Goal: Information Seeking & Learning: Learn about a topic

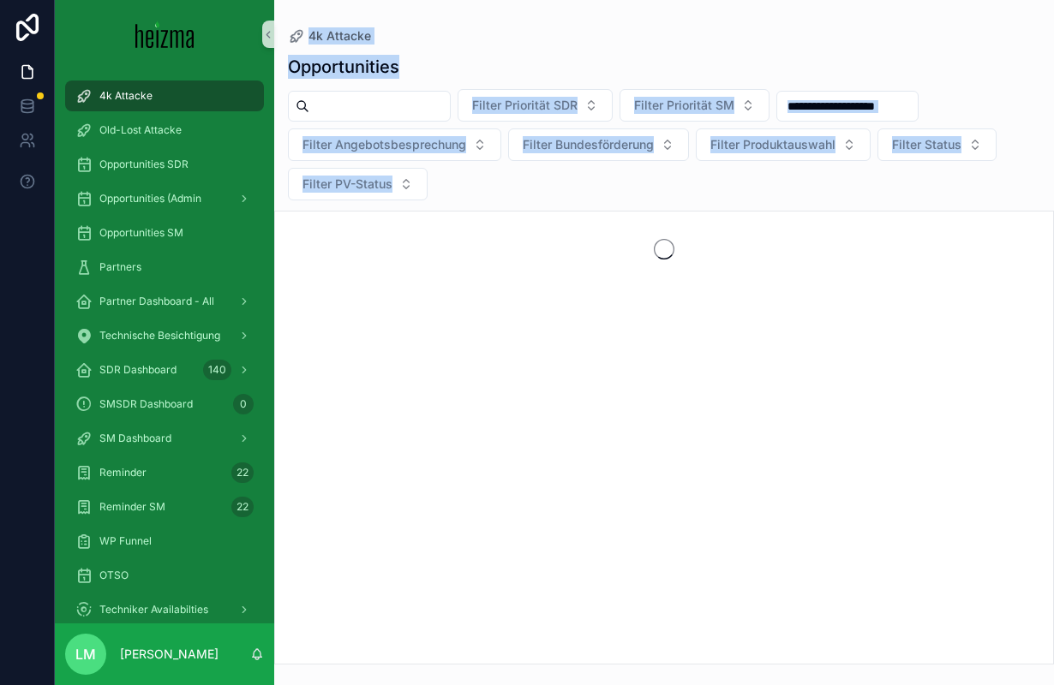
drag, startPoint x: 626, startPoint y: 4, endPoint x: 1387, endPoint y: -3, distance: 760.8
click at [1053, 0] on html "4k Attacke Old-Lost Attacke Opportunities SDR Opportunities (Admin Opportunitie…" at bounding box center [527, 342] width 1054 height 685
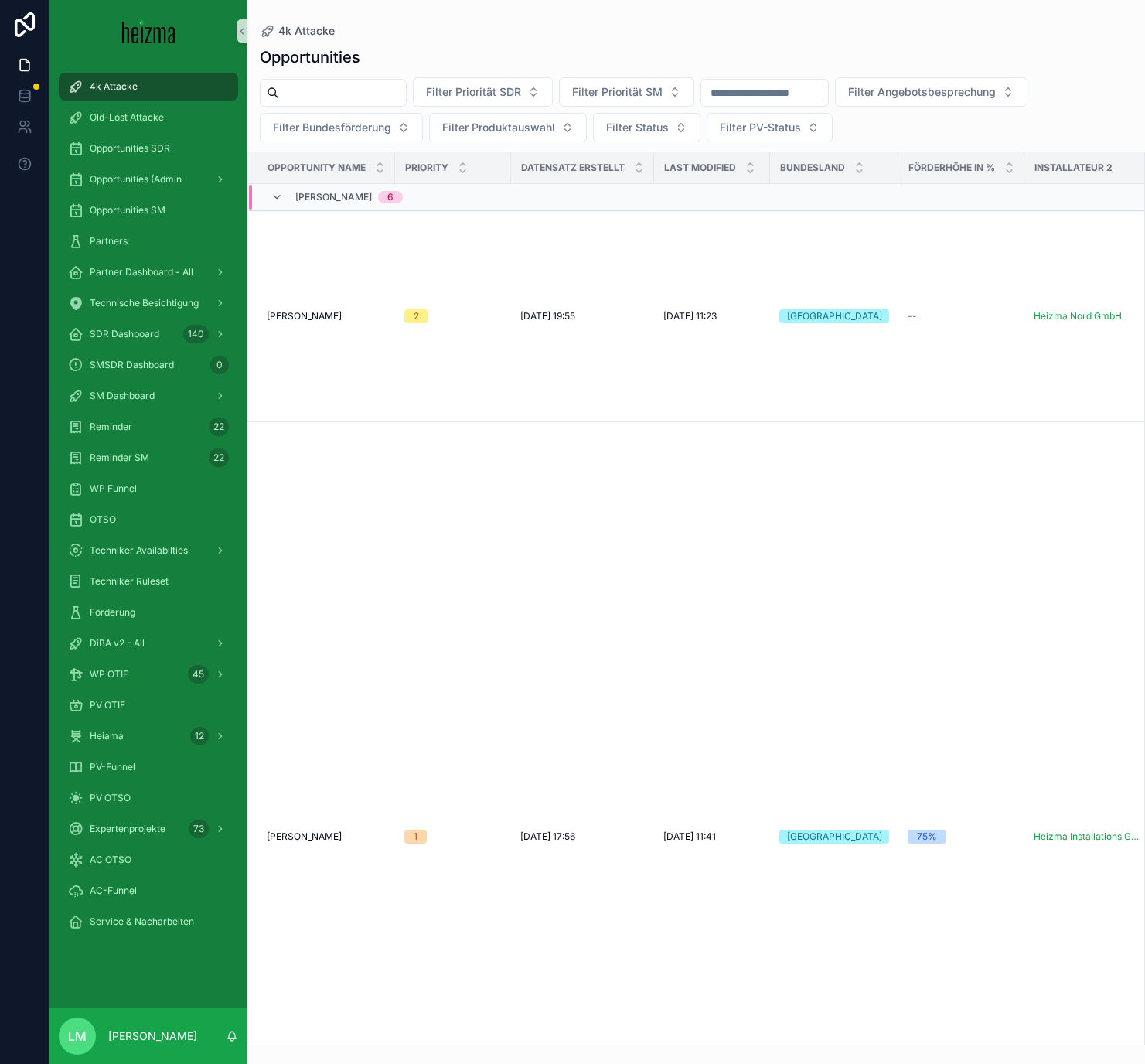
click at [357, 60] on h1 "Opportunities" at bounding box center [309, 57] width 100 height 22
click at [107, 618] on div "Förderung" at bounding box center [148, 612] width 161 height 24
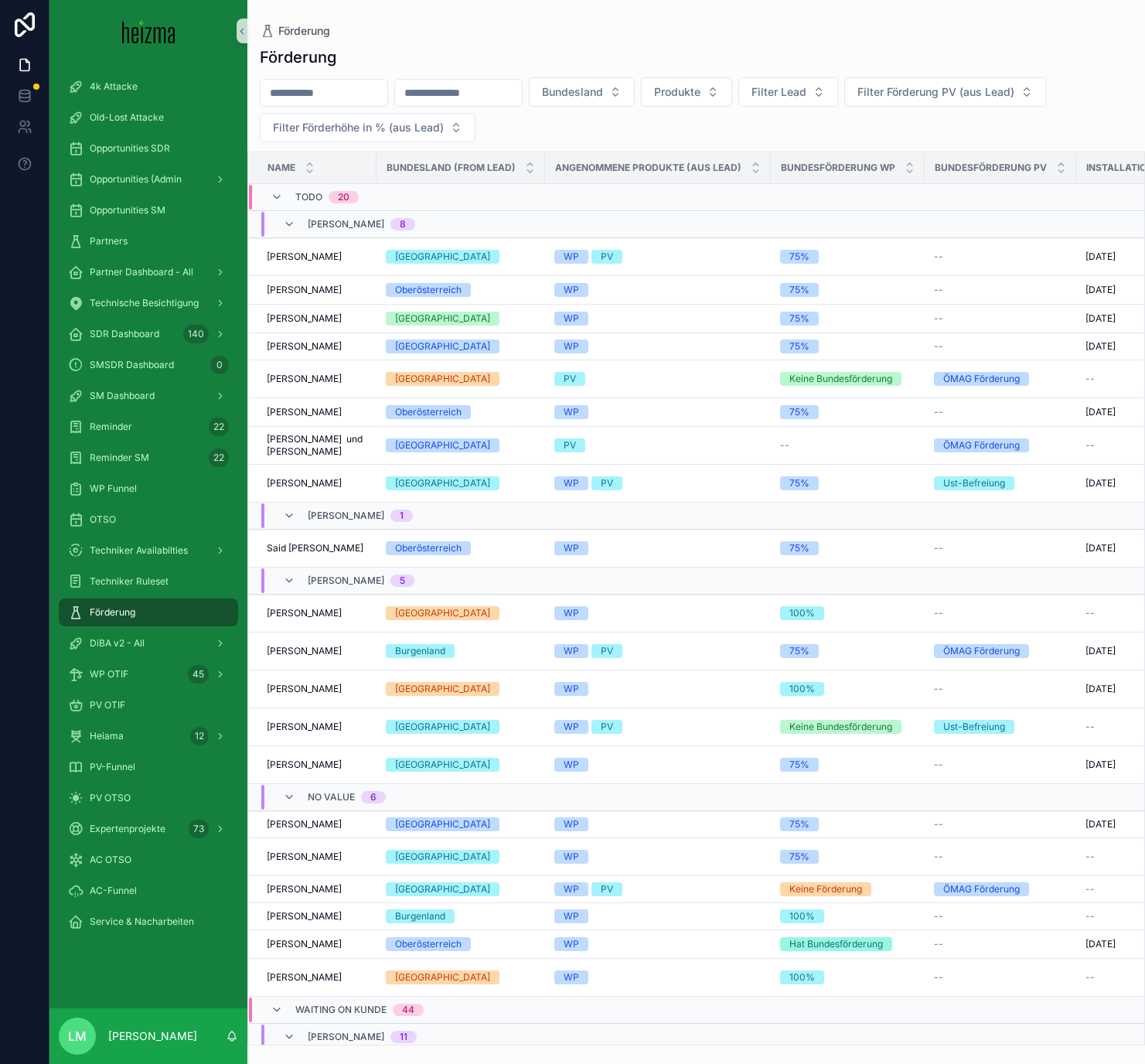
click at [300, 95] on input "scrollable content" at bounding box center [324, 93] width 126 height 22
type input "*******"
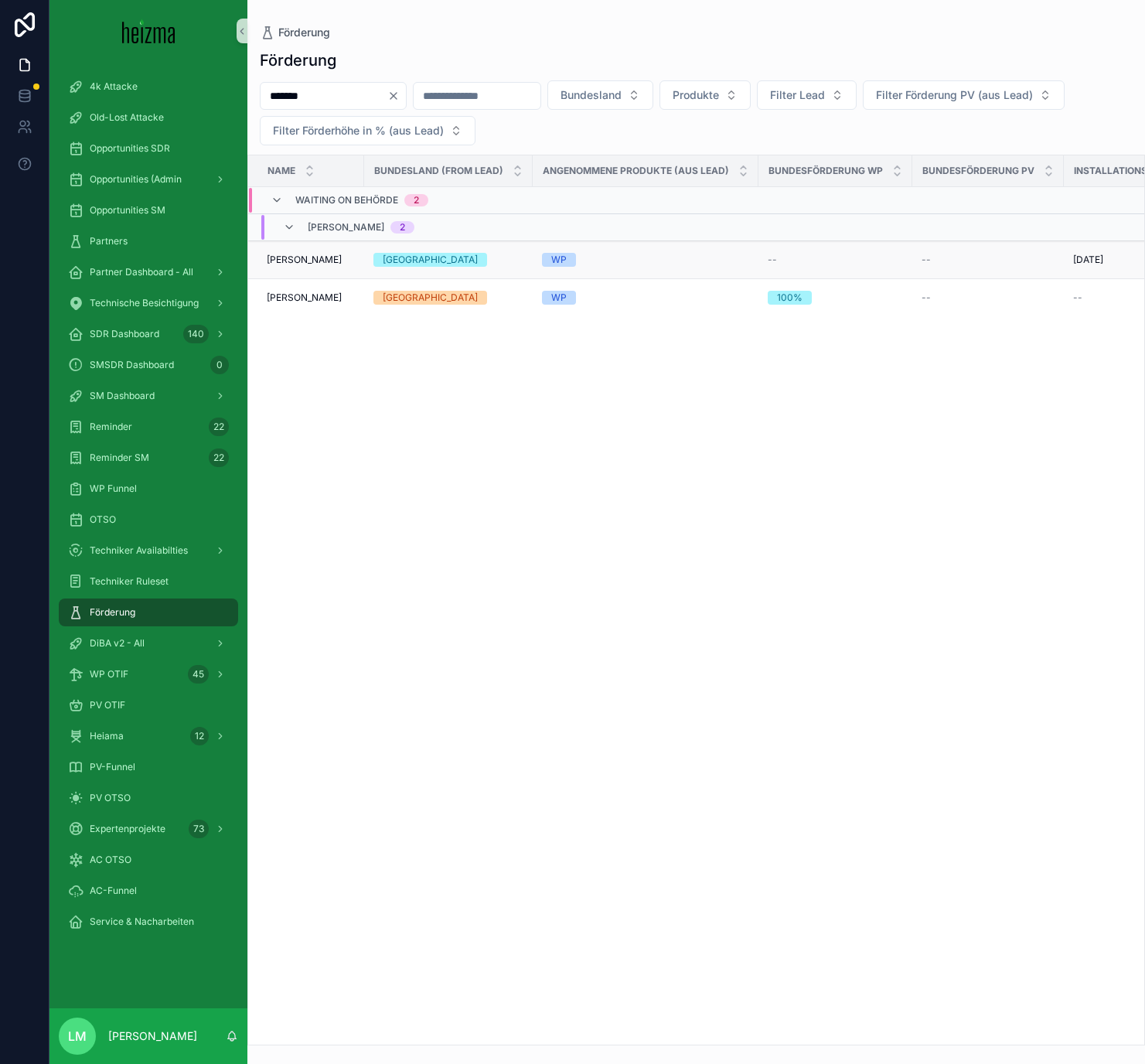
click at [292, 258] on span "Caroline Klinger" at bounding box center [304, 260] width 75 height 13
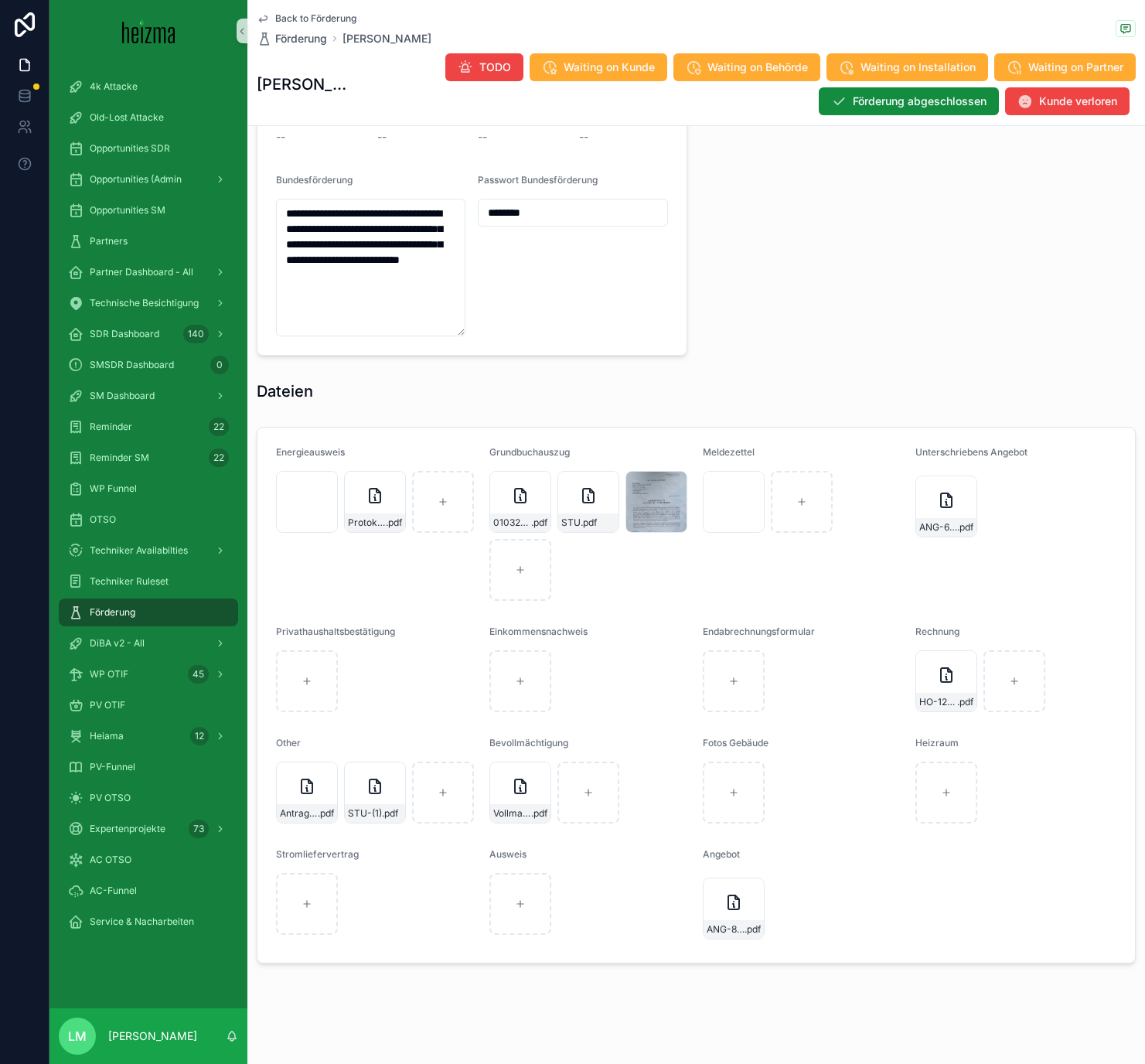
scroll to position [1335, 0]
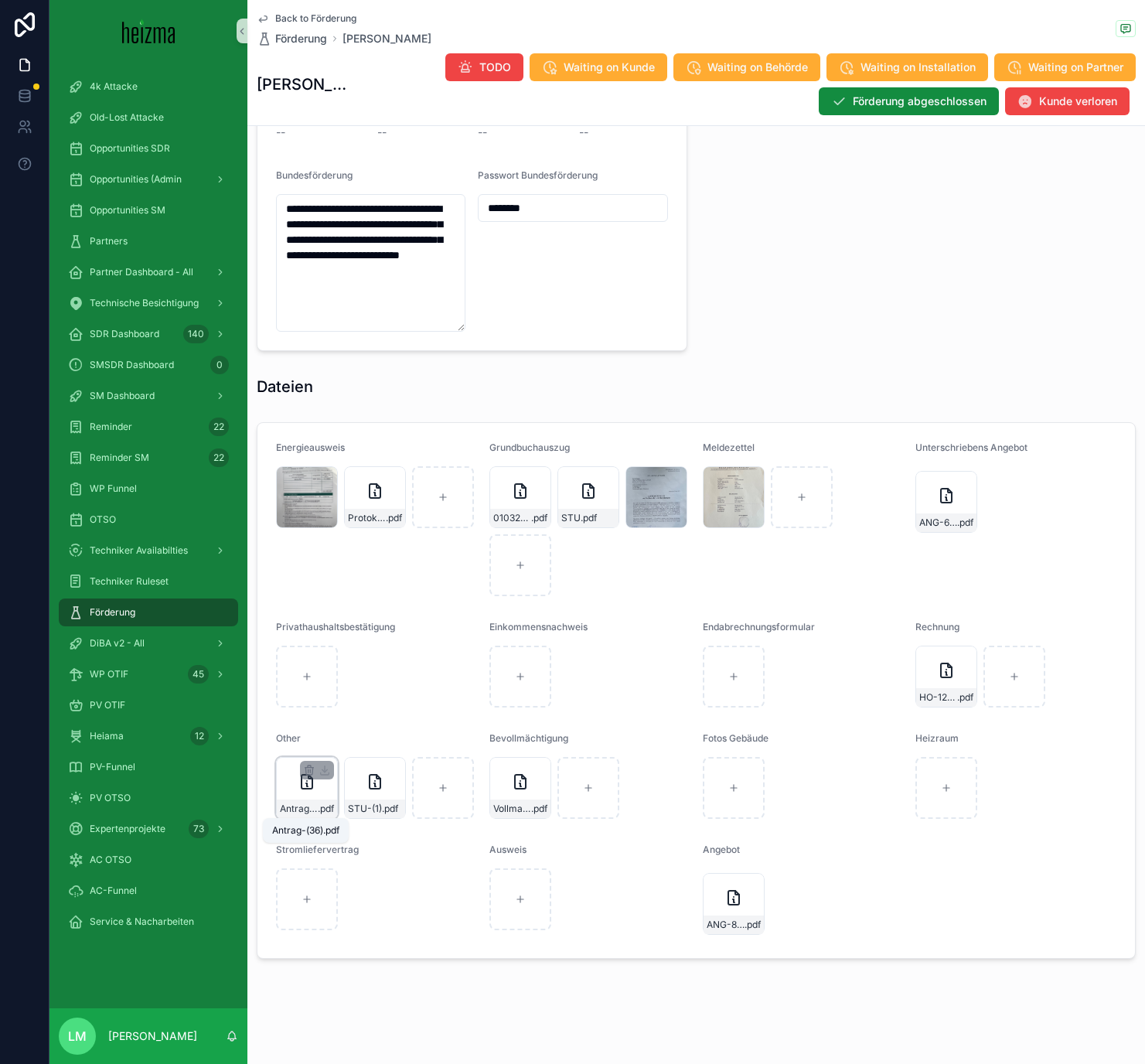
click at [297, 618] on span "Antrag-(36)" at bounding box center [299, 809] width 38 height 13
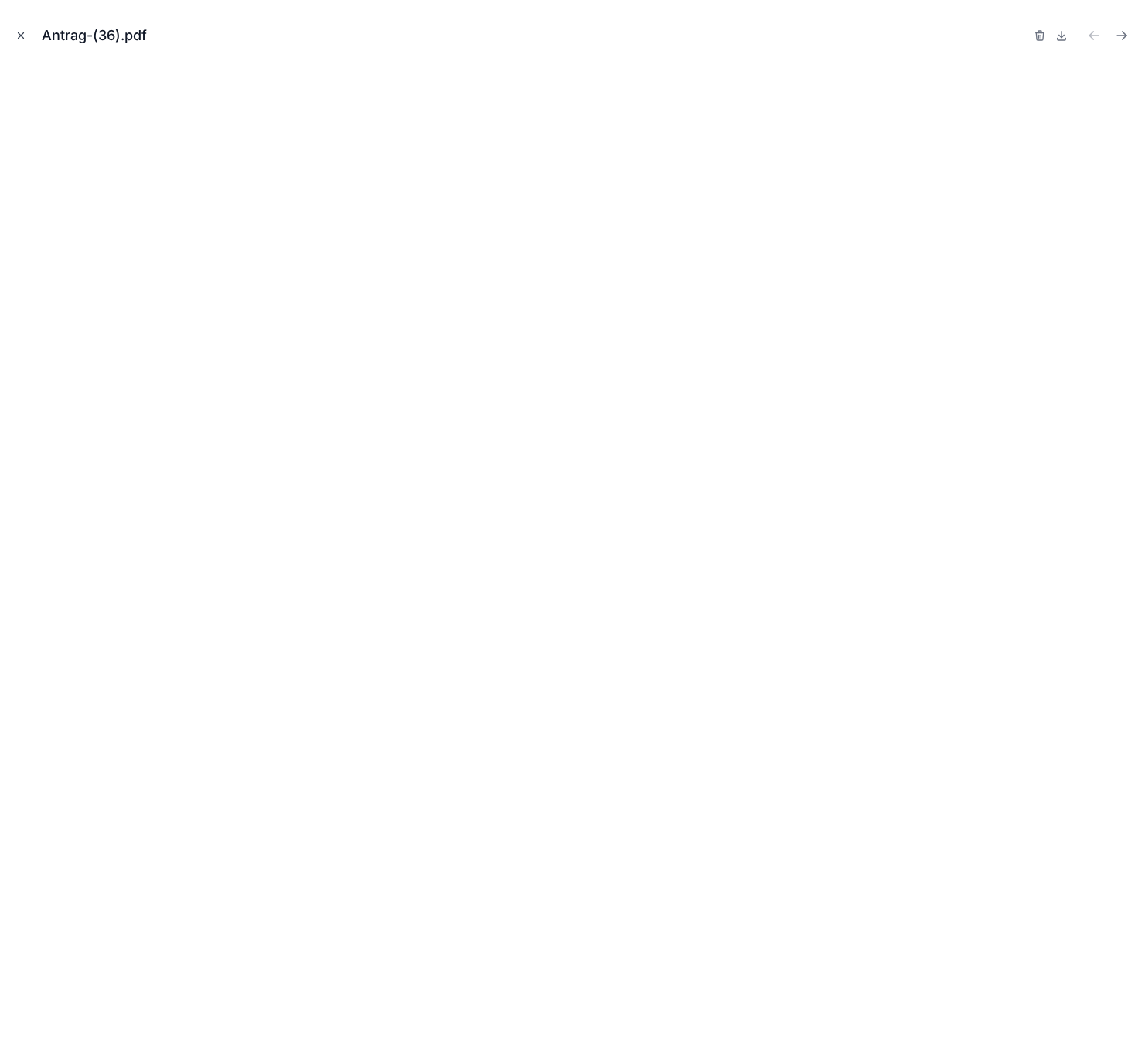
click at [19, 34] on icon "Close modal" at bounding box center [21, 35] width 11 height 11
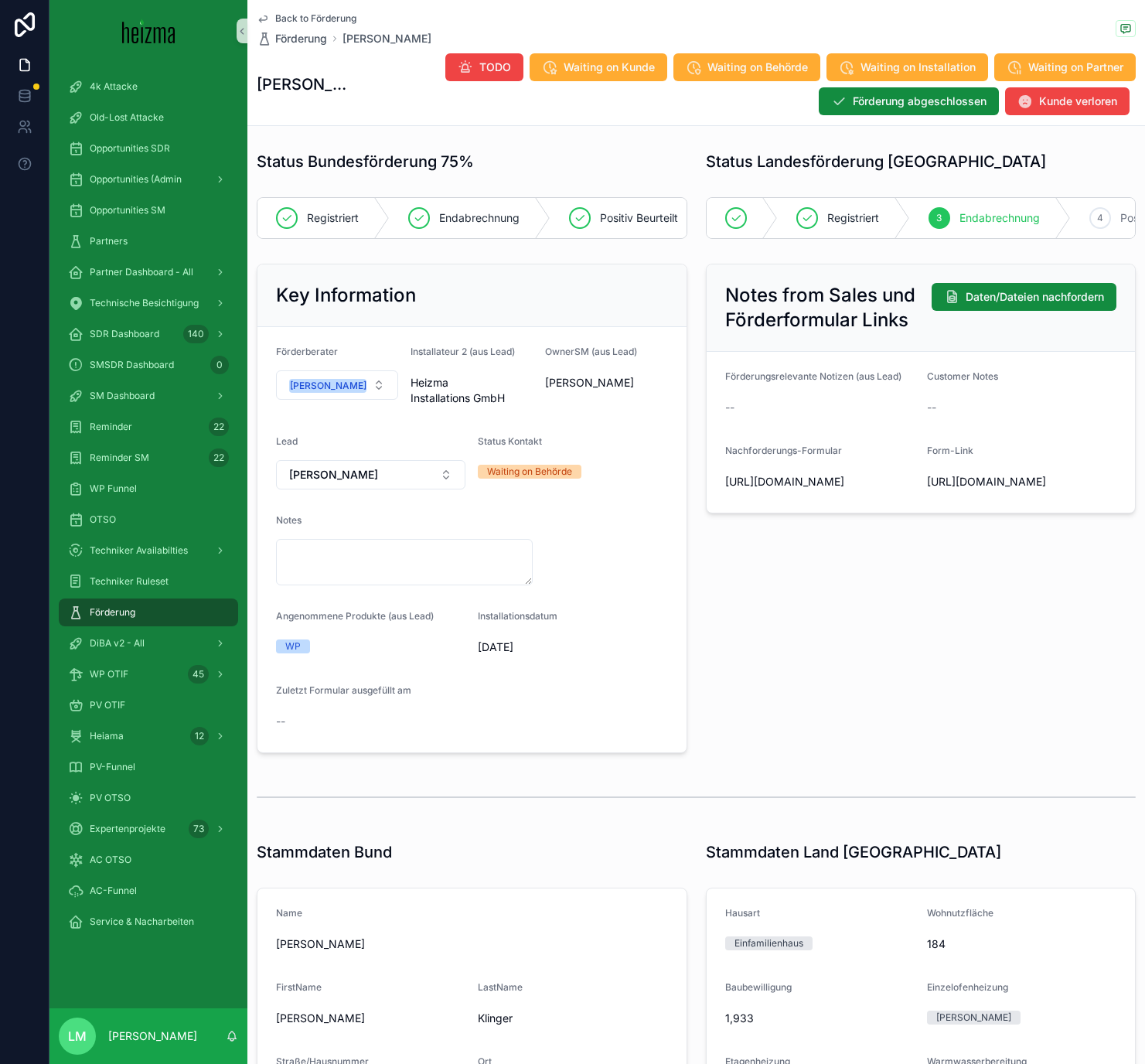
click at [309, 19] on span "Back to Förderung" at bounding box center [316, 19] width 81 height 13
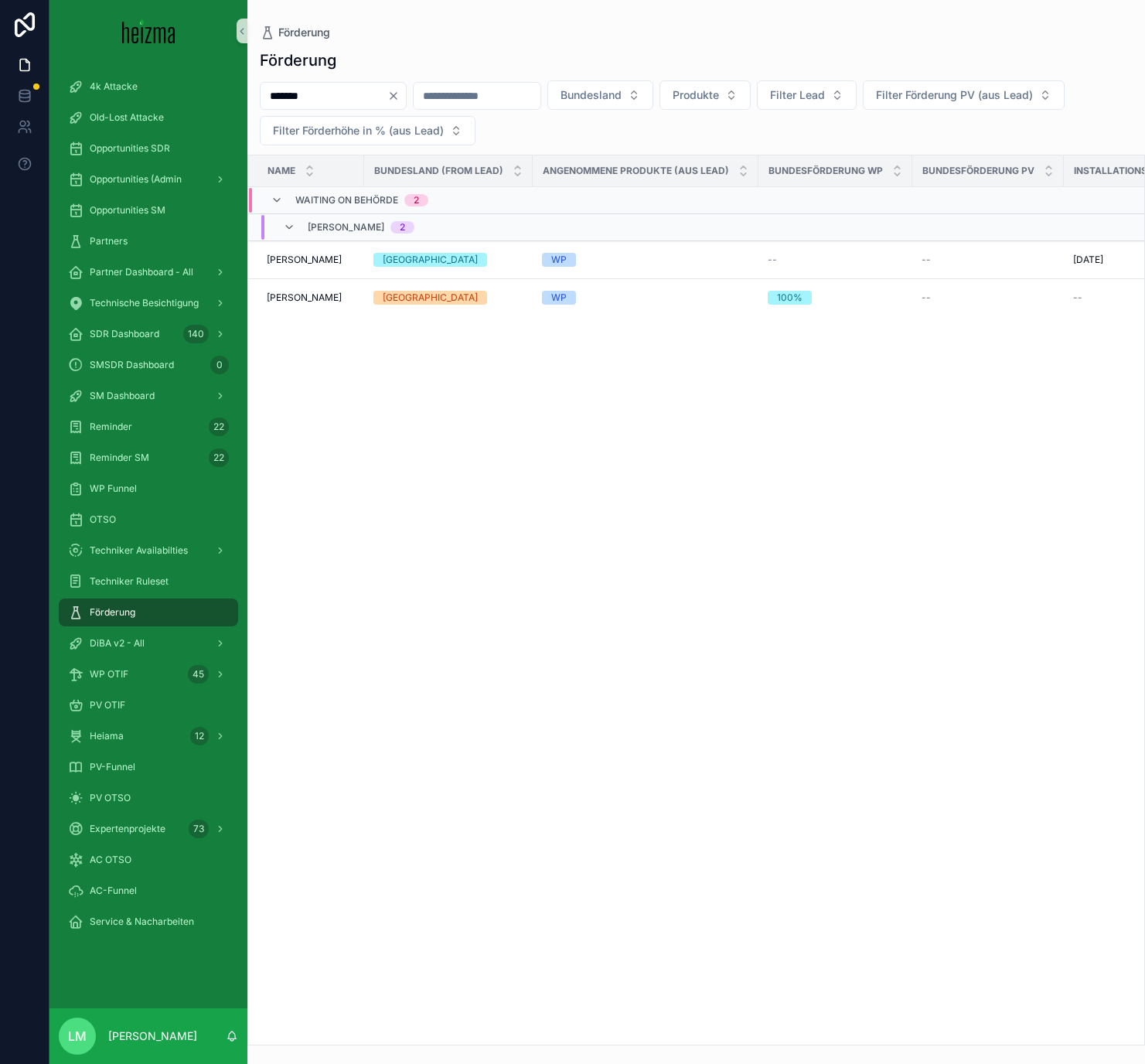
click at [400, 99] on icon "Clear" at bounding box center [393, 96] width 13 height 13
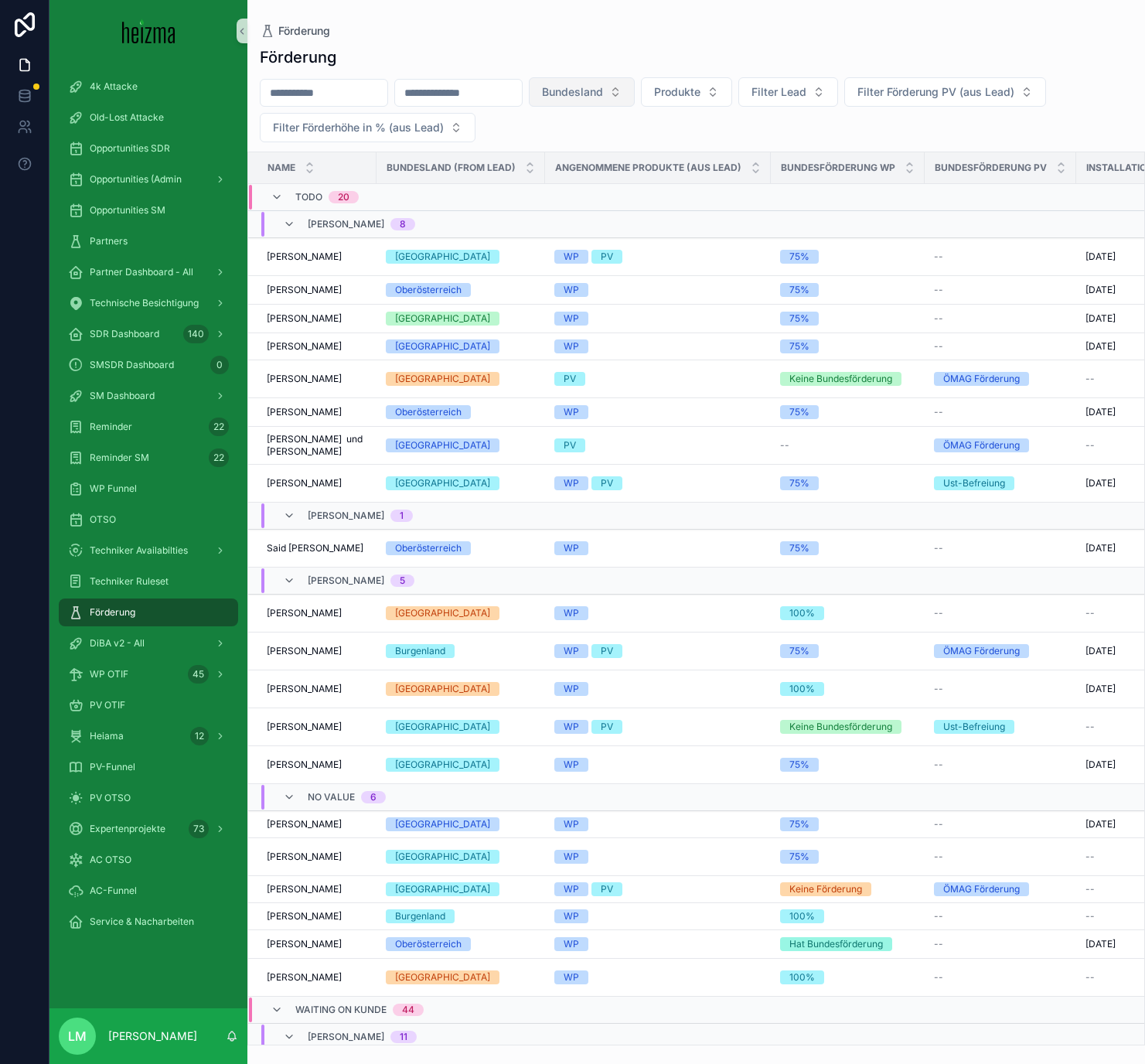
click at [606, 101] on button "Bundesland" at bounding box center [581, 92] width 106 height 30
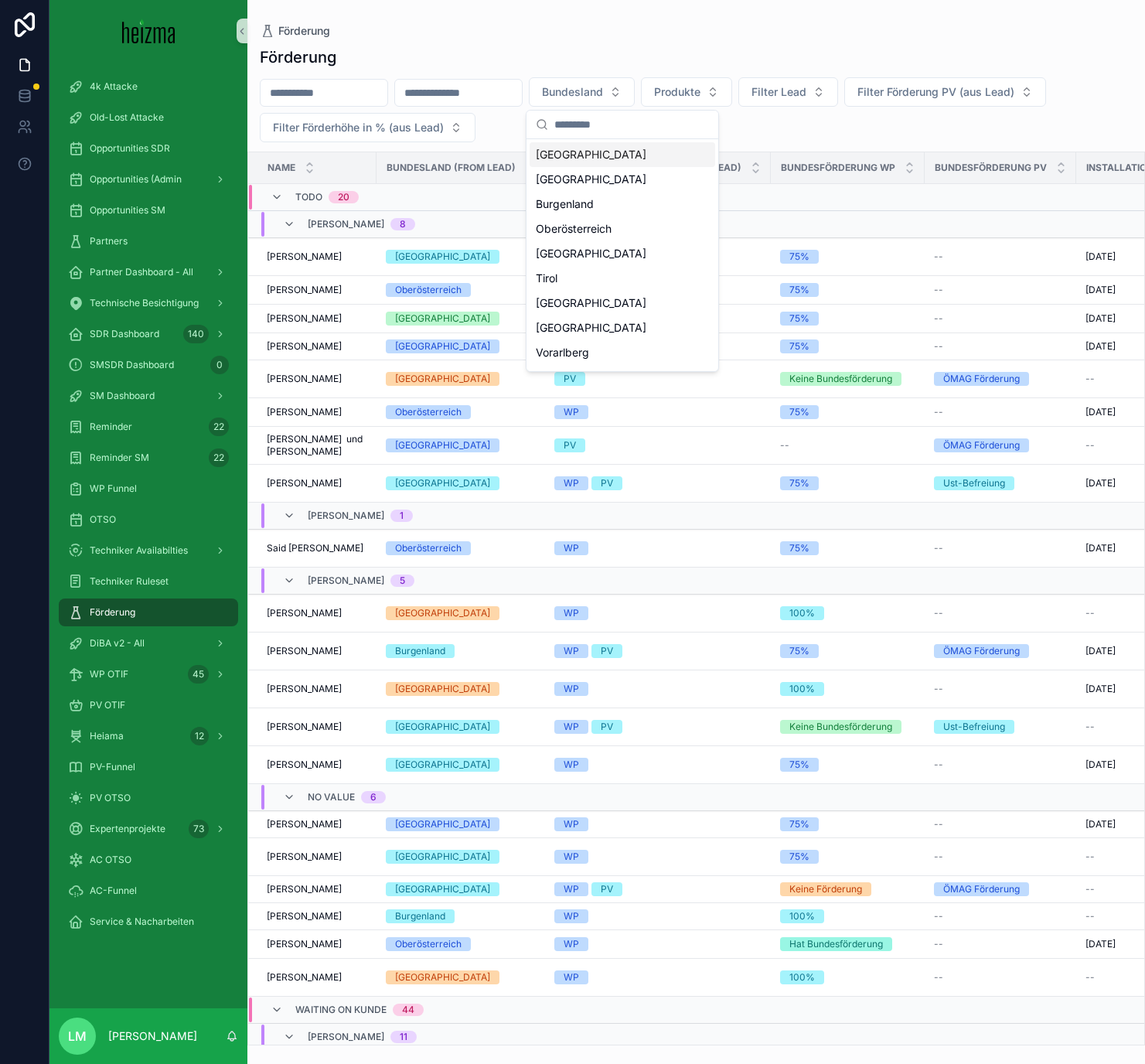
click at [563, 161] on div "[GEOGRAPHIC_DATA]" at bounding box center [623, 154] width 186 height 24
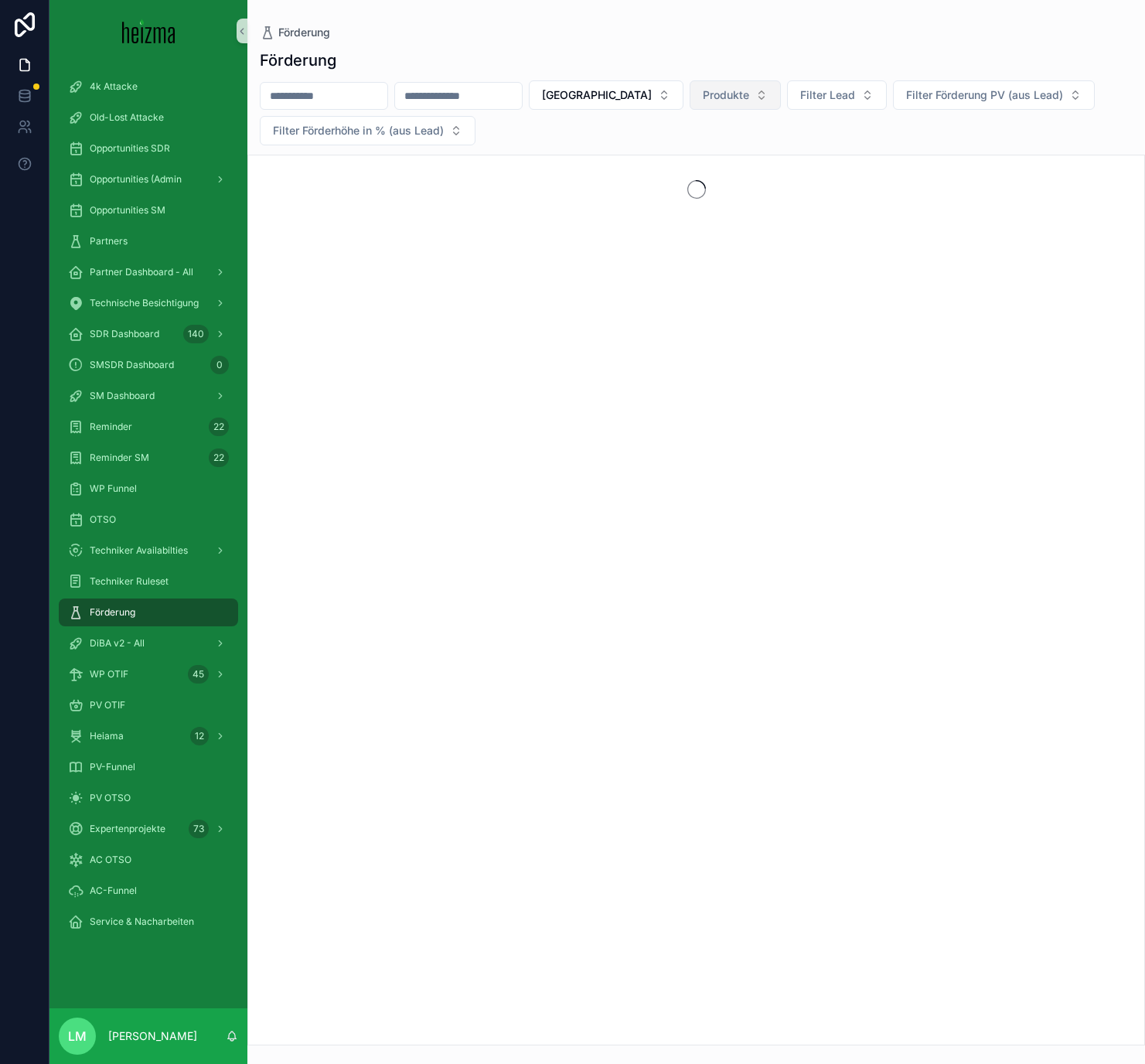
click at [725, 91] on button "Produkte" at bounding box center [734, 95] width 91 height 30
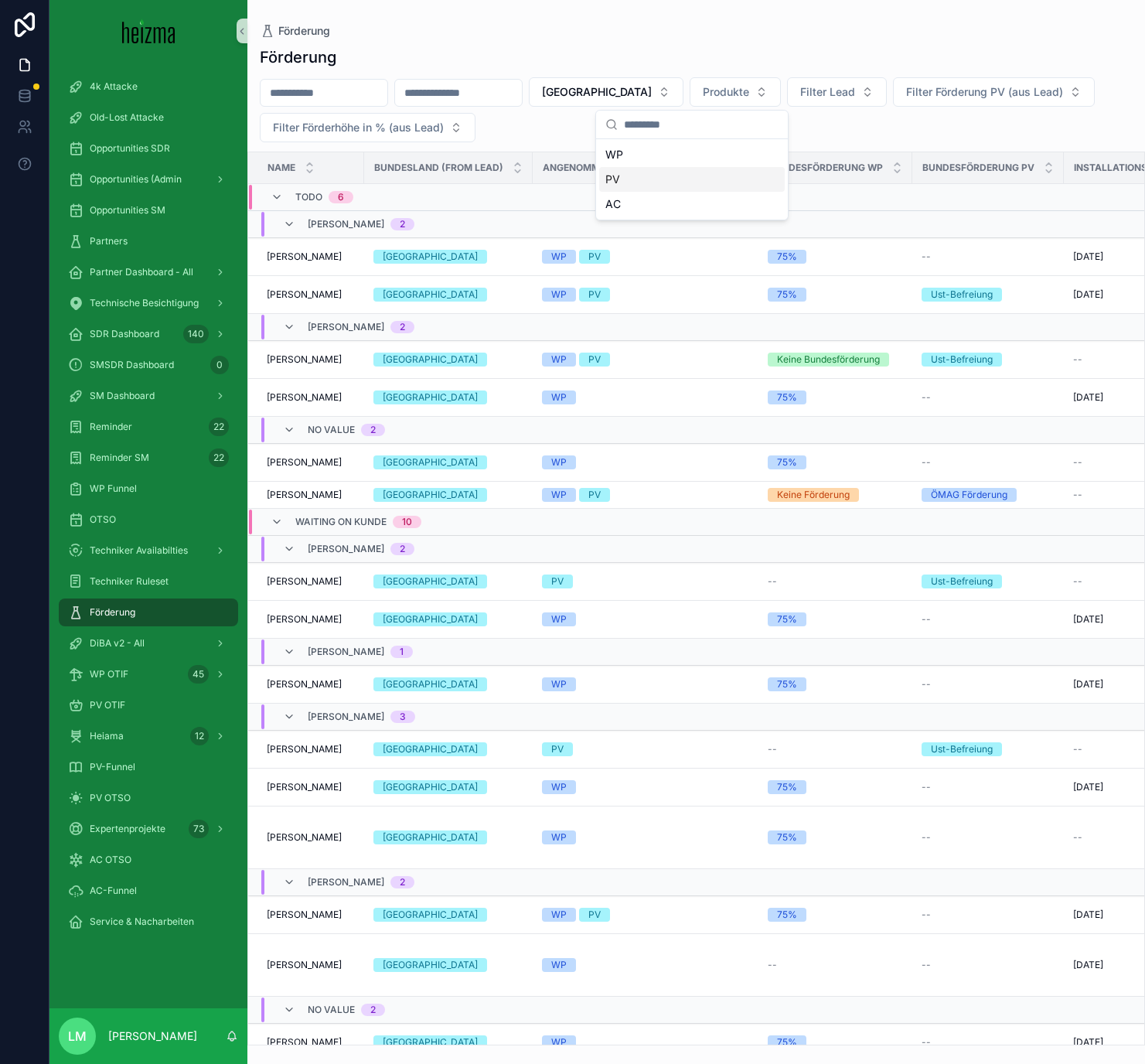
click at [639, 184] on div "PV" at bounding box center [692, 179] width 186 height 24
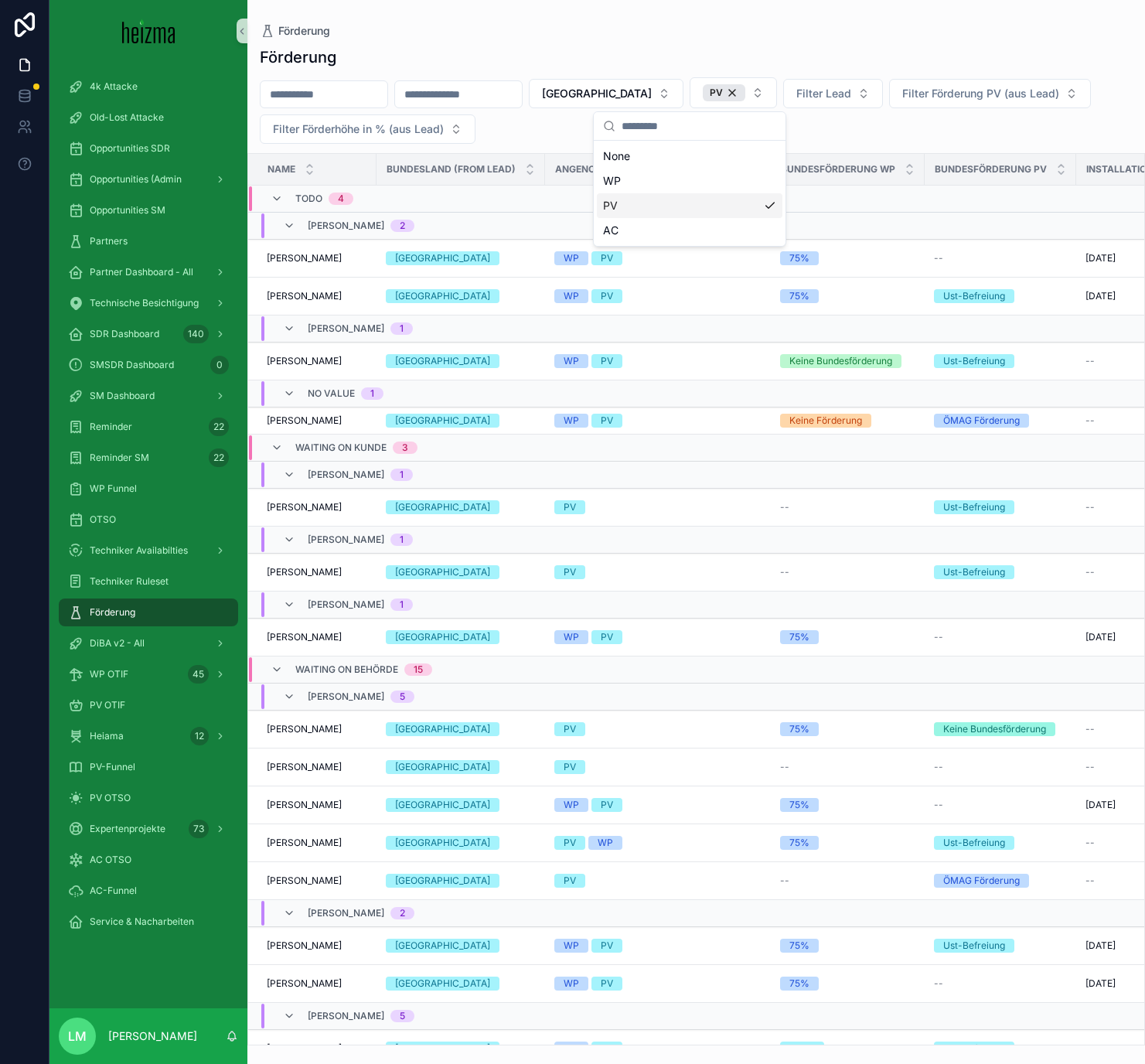
click at [559, 63] on div "Förderung" at bounding box center [696, 57] width 873 height 22
click at [278, 197] on icon "scrollable content" at bounding box center [277, 199] width 13 height 13
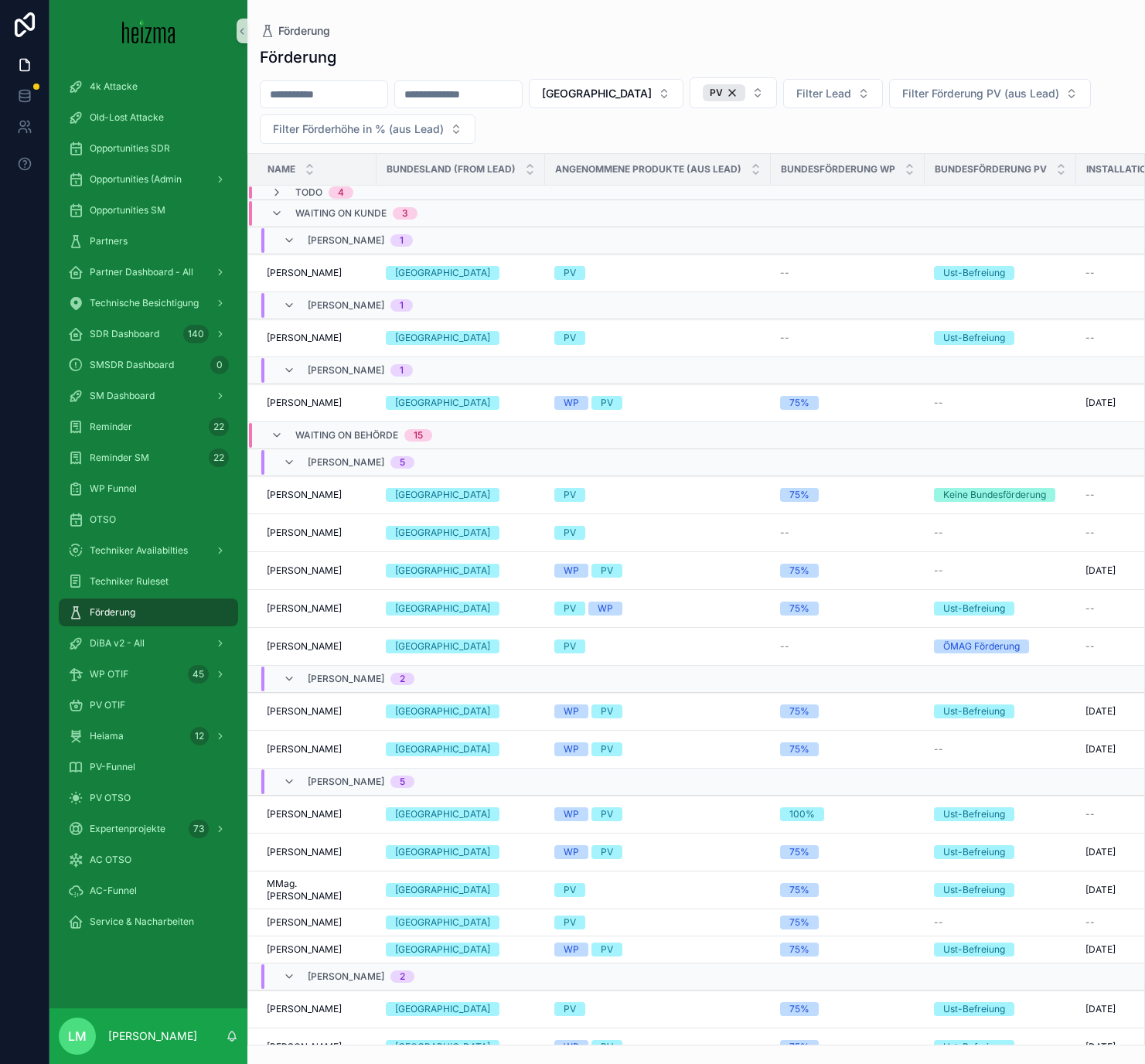
click at [273, 230] on div "Lucy Munster 1" at bounding box center [347, 240] width 167 height 24
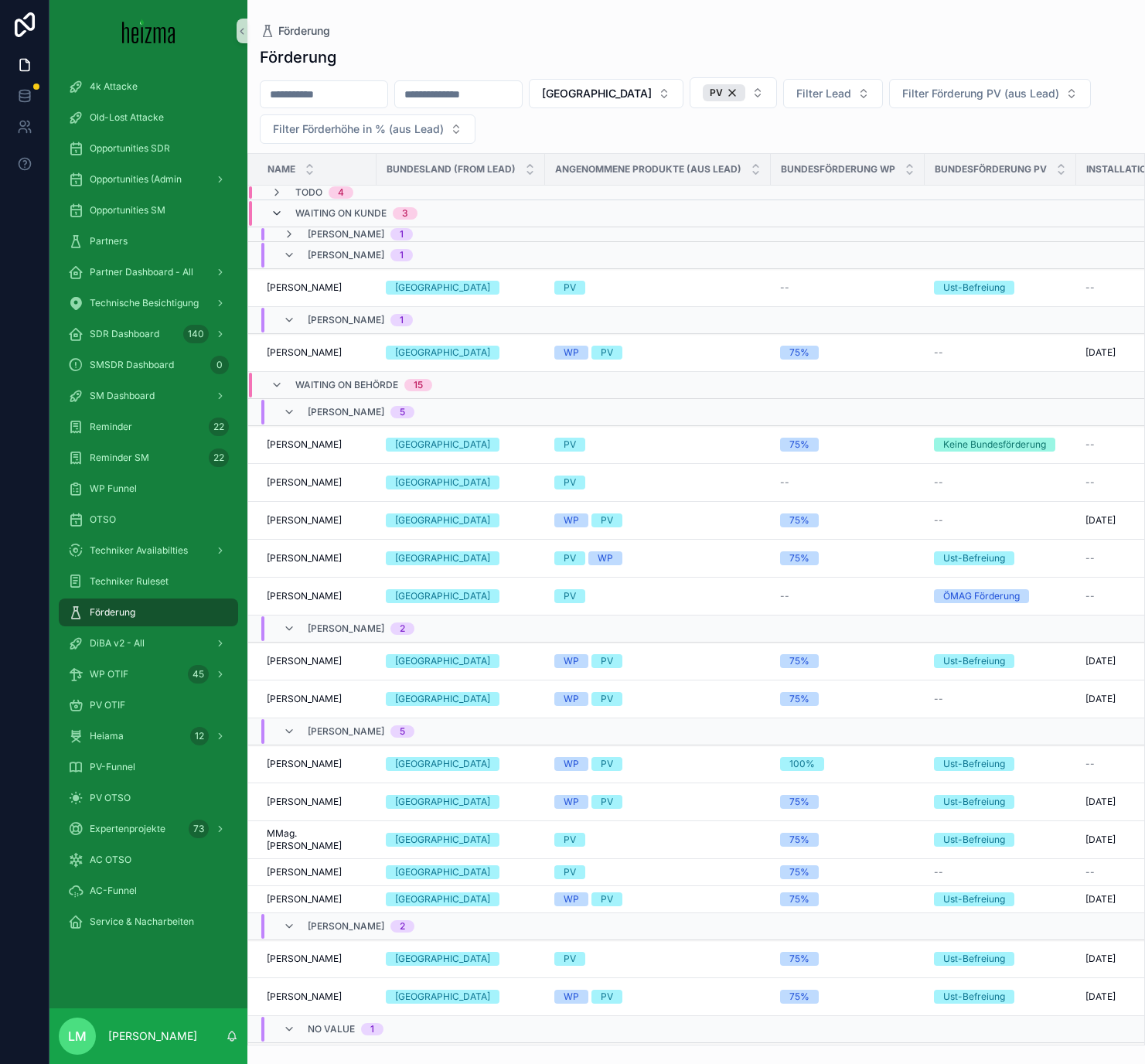
click at [272, 218] on icon "scrollable content" at bounding box center [277, 214] width 13 height 13
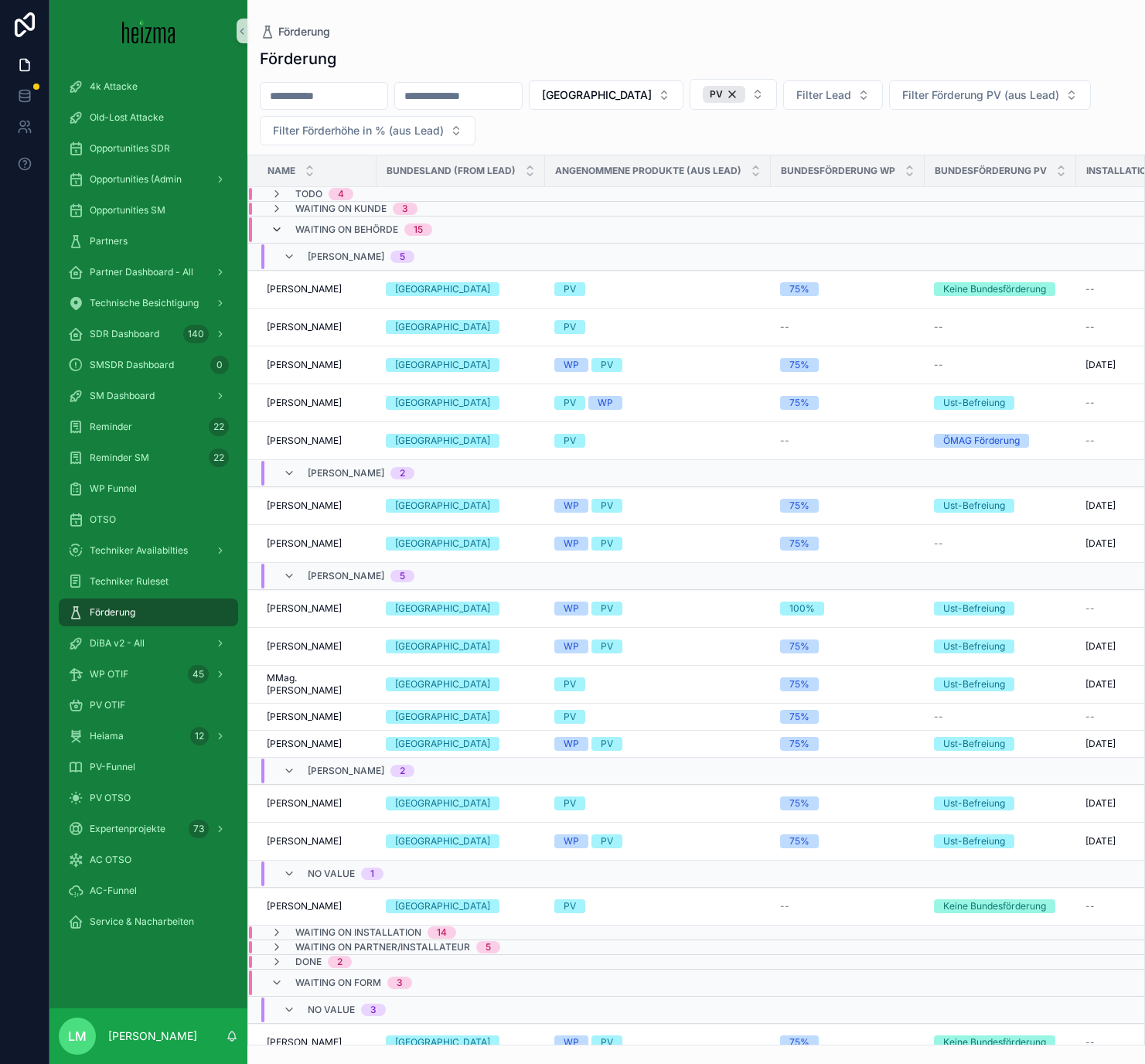
click at [281, 233] on icon "scrollable content" at bounding box center [277, 230] width 13 height 13
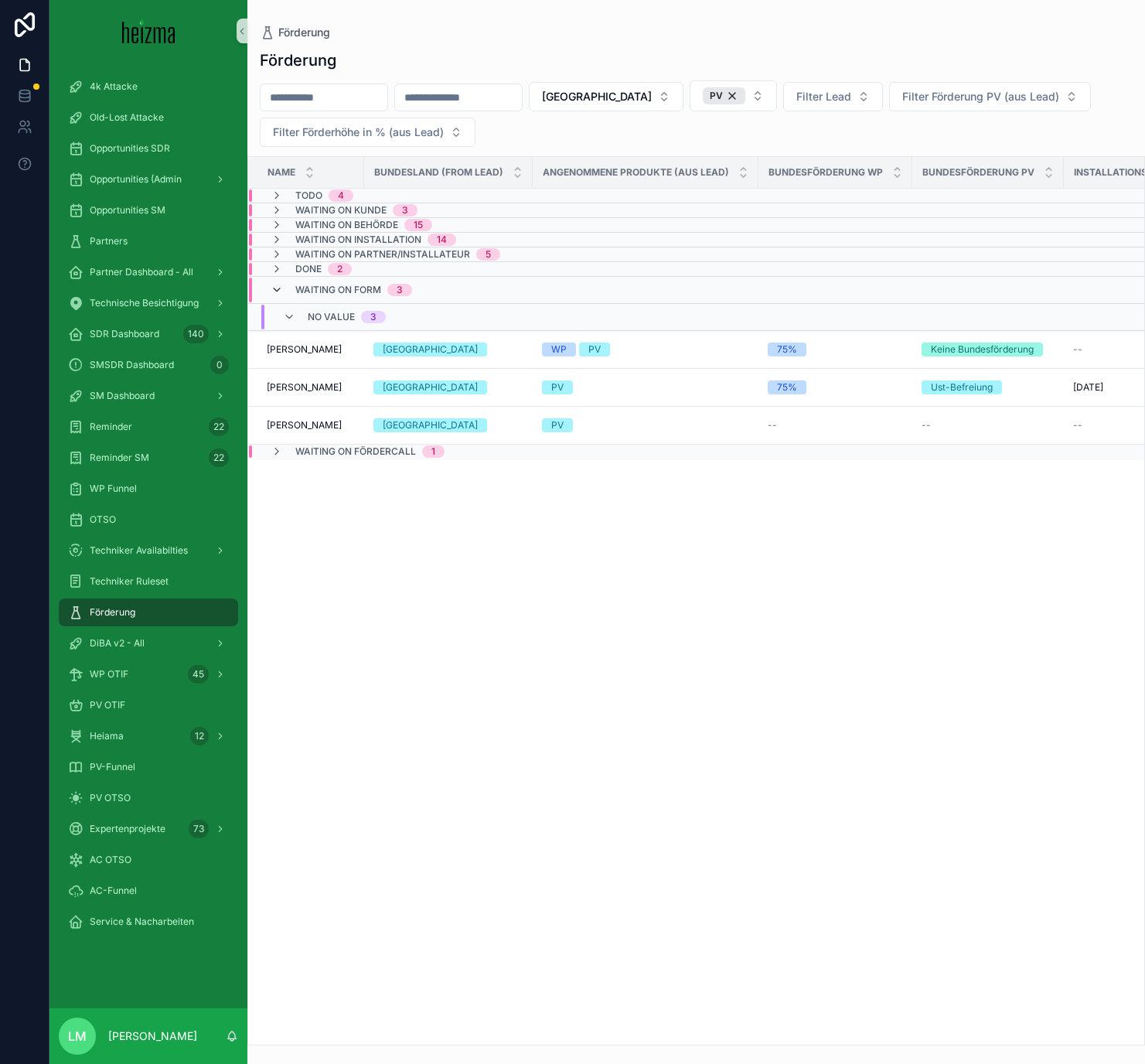
click at [281, 288] on icon "scrollable content" at bounding box center [277, 290] width 13 height 13
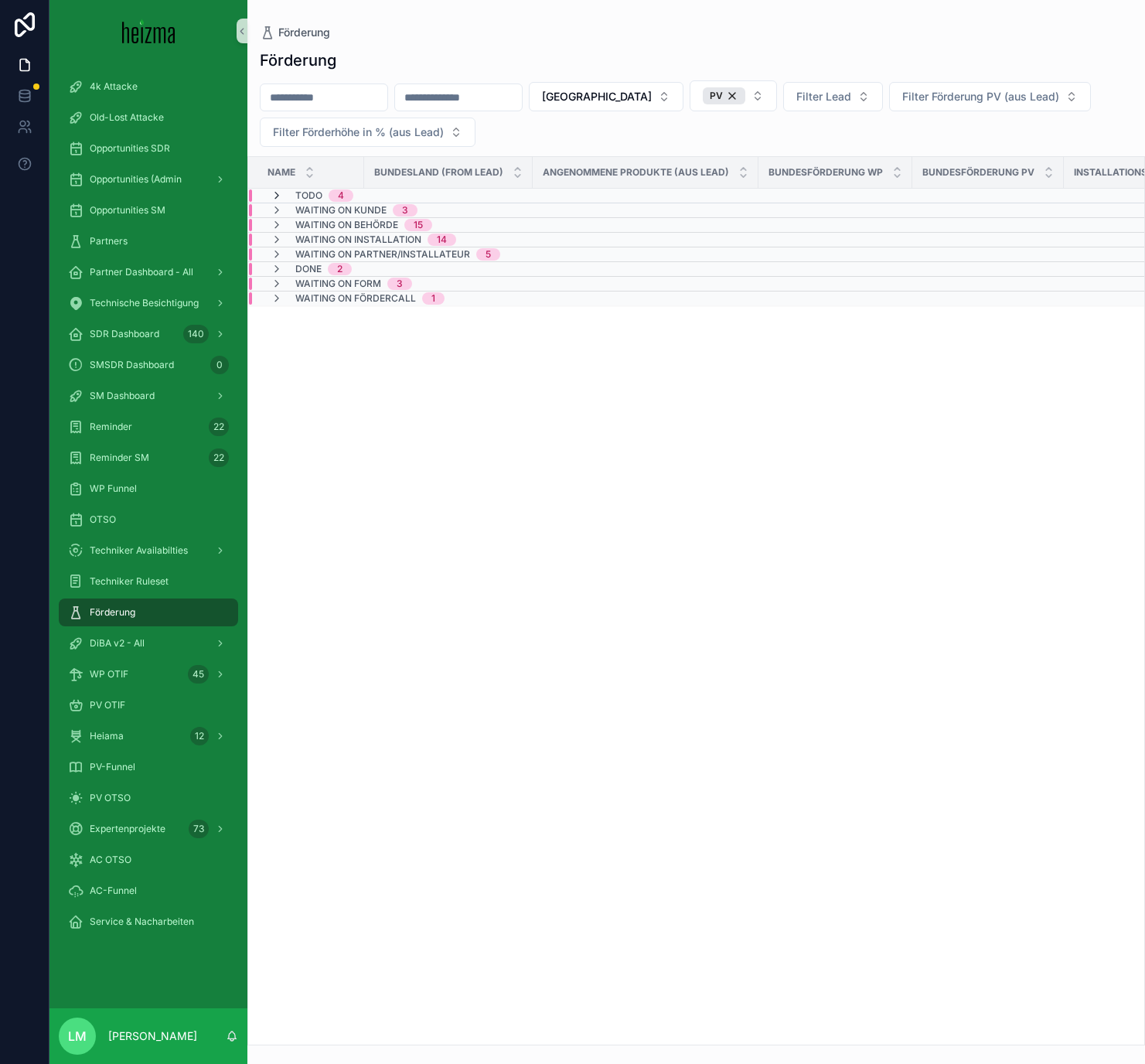
click at [278, 194] on icon "scrollable content" at bounding box center [277, 196] width 13 height 13
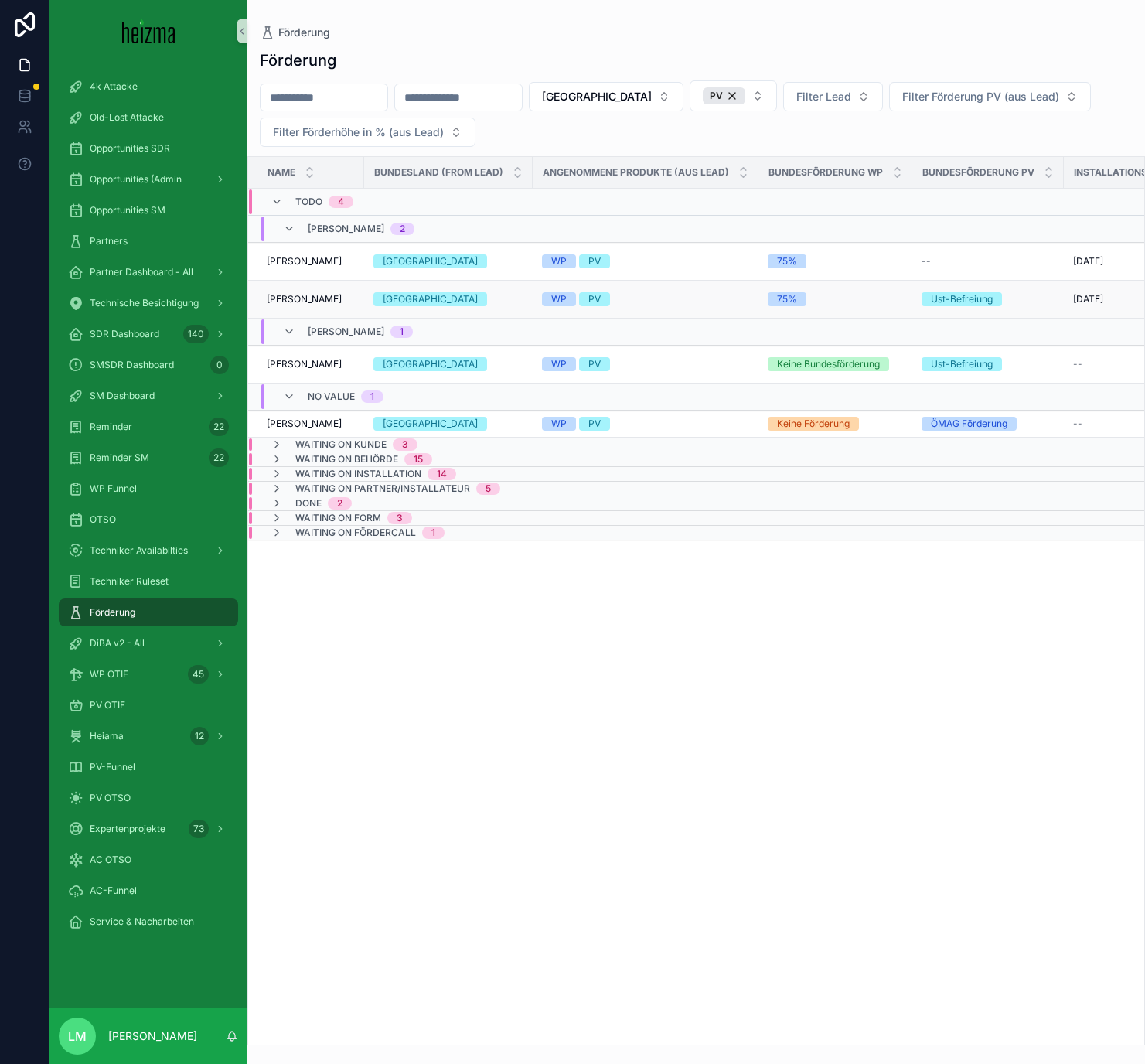
click at [314, 296] on span "[PERSON_NAME]" at bounding box center [304, 300] width 75 height 13
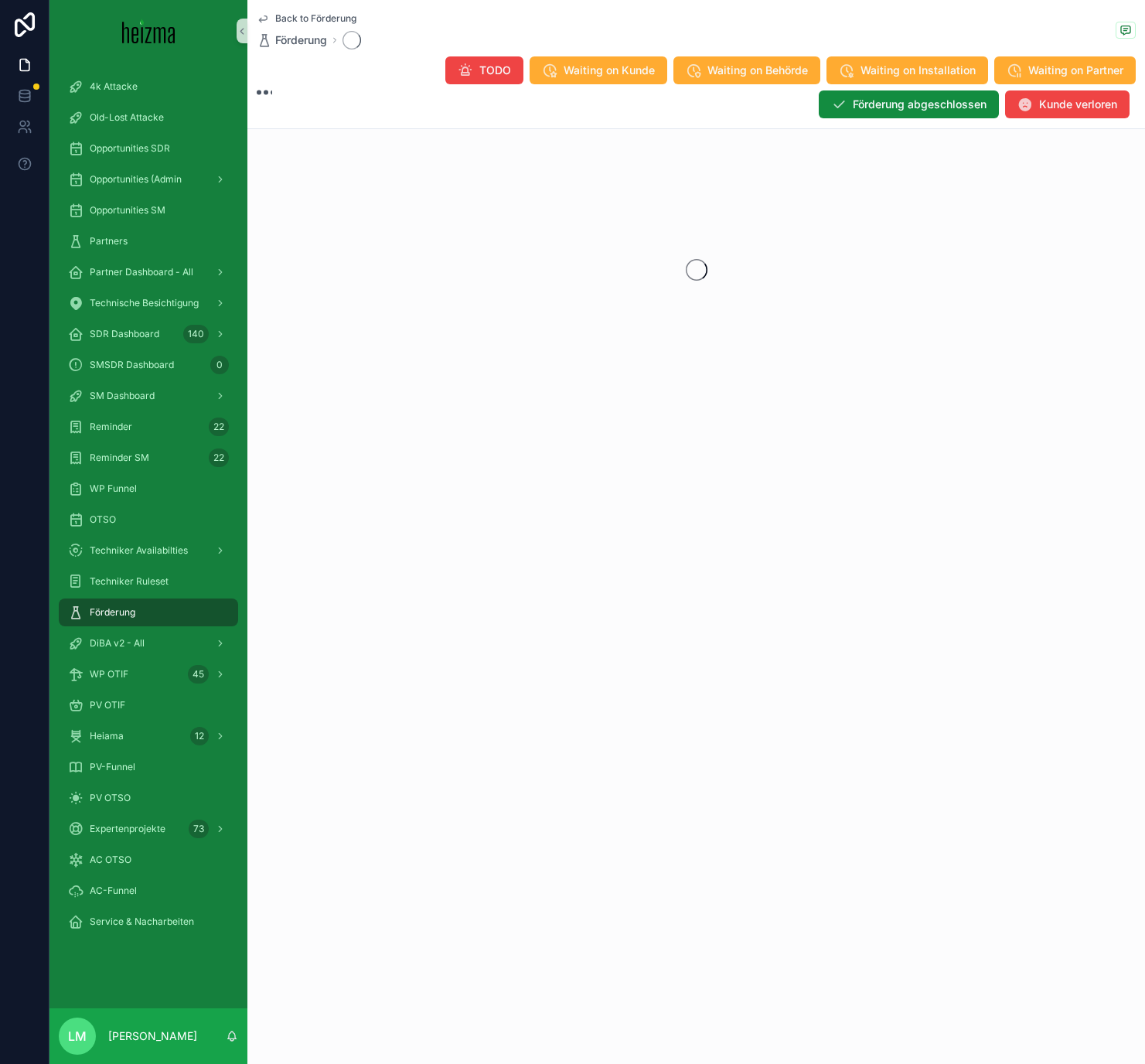
click at [314, 298] on div "scrollable content" at bounding box center [696, 270] width 898 height 245
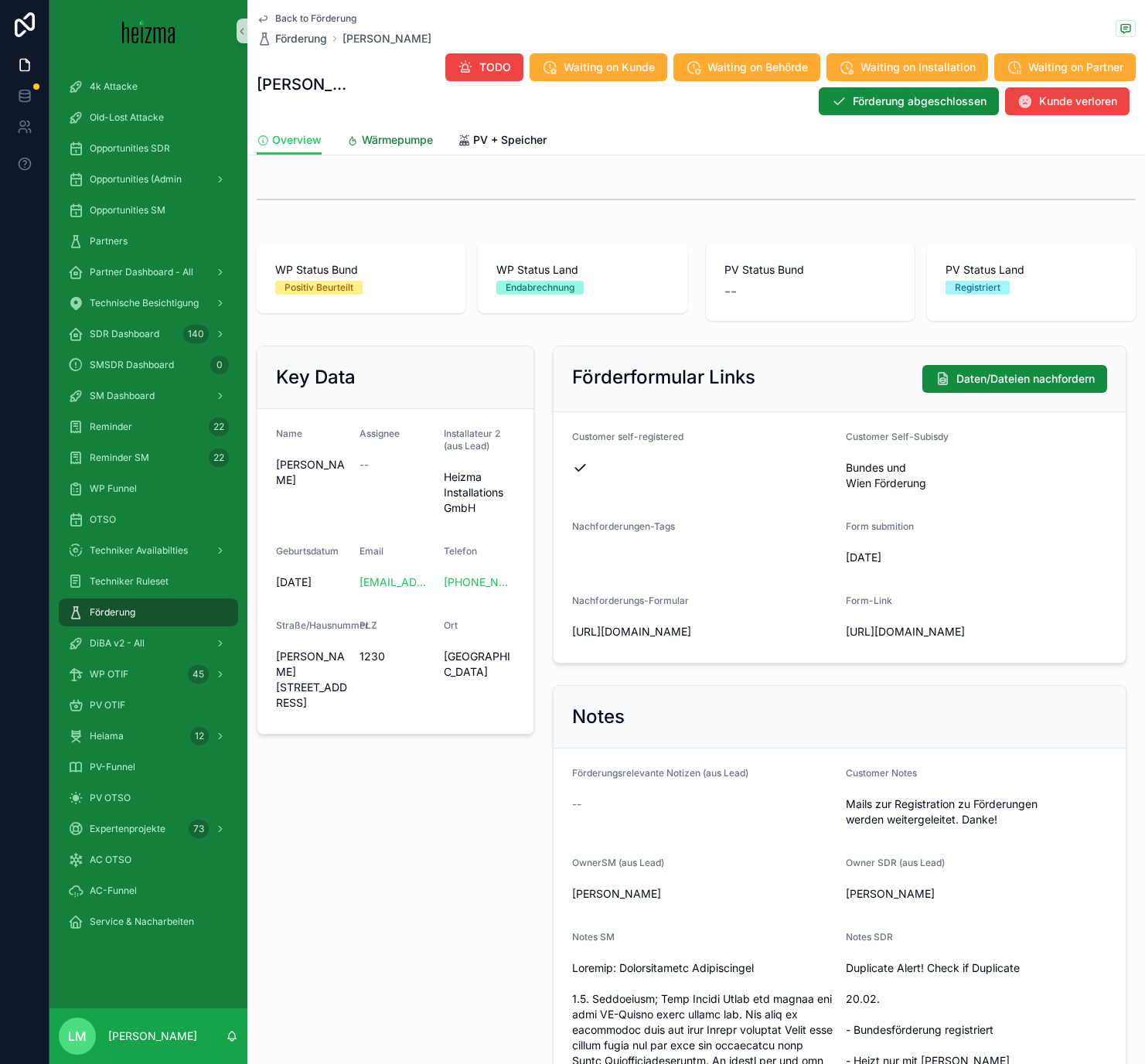
click at [402, 132] on span "Wärmepumpe" at bounding box center [397, 139] width 71 height 15
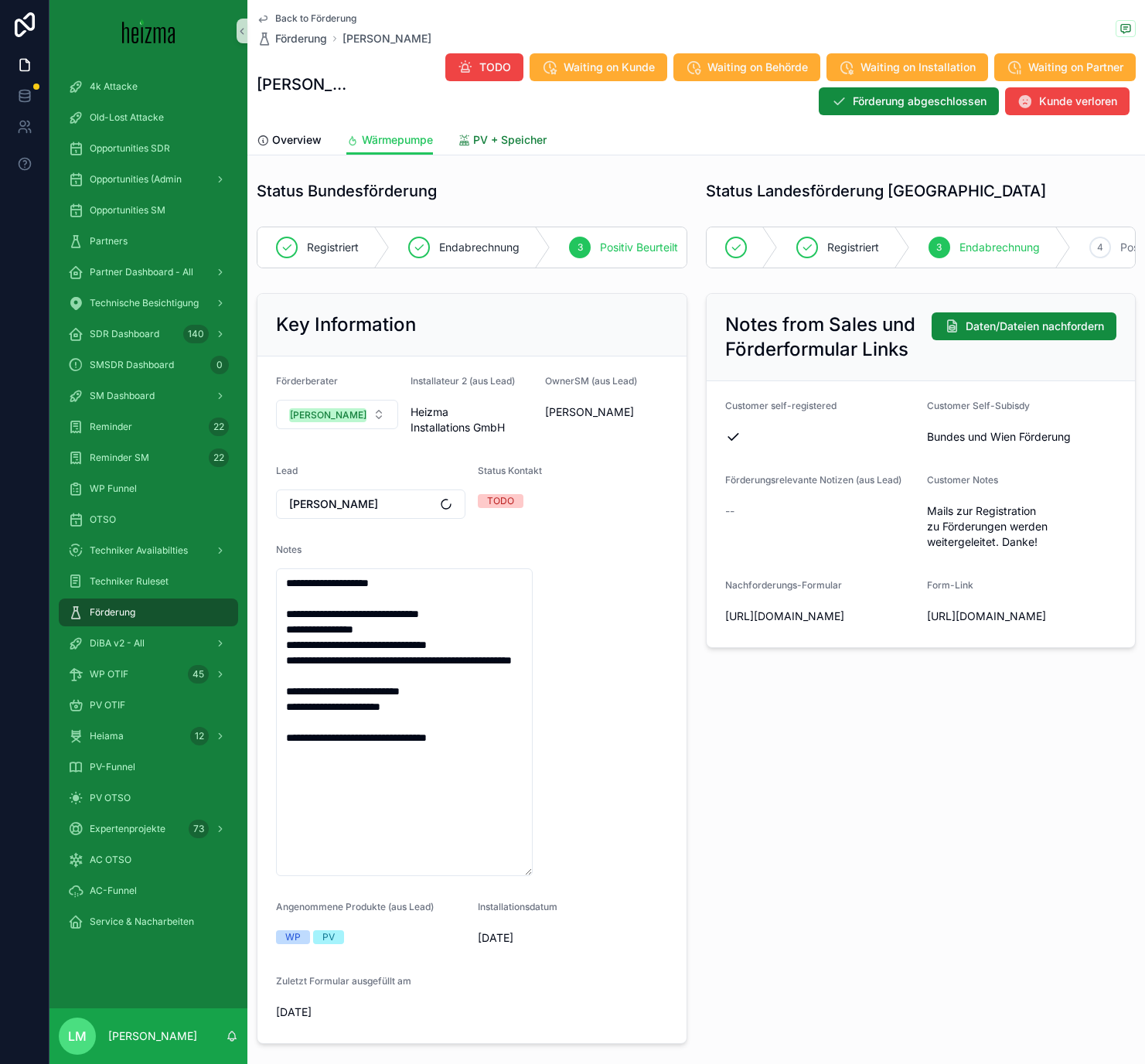
click at [523, 135] on span "PV + Speicher" at bounding box center [509, 139] width 73 height 15
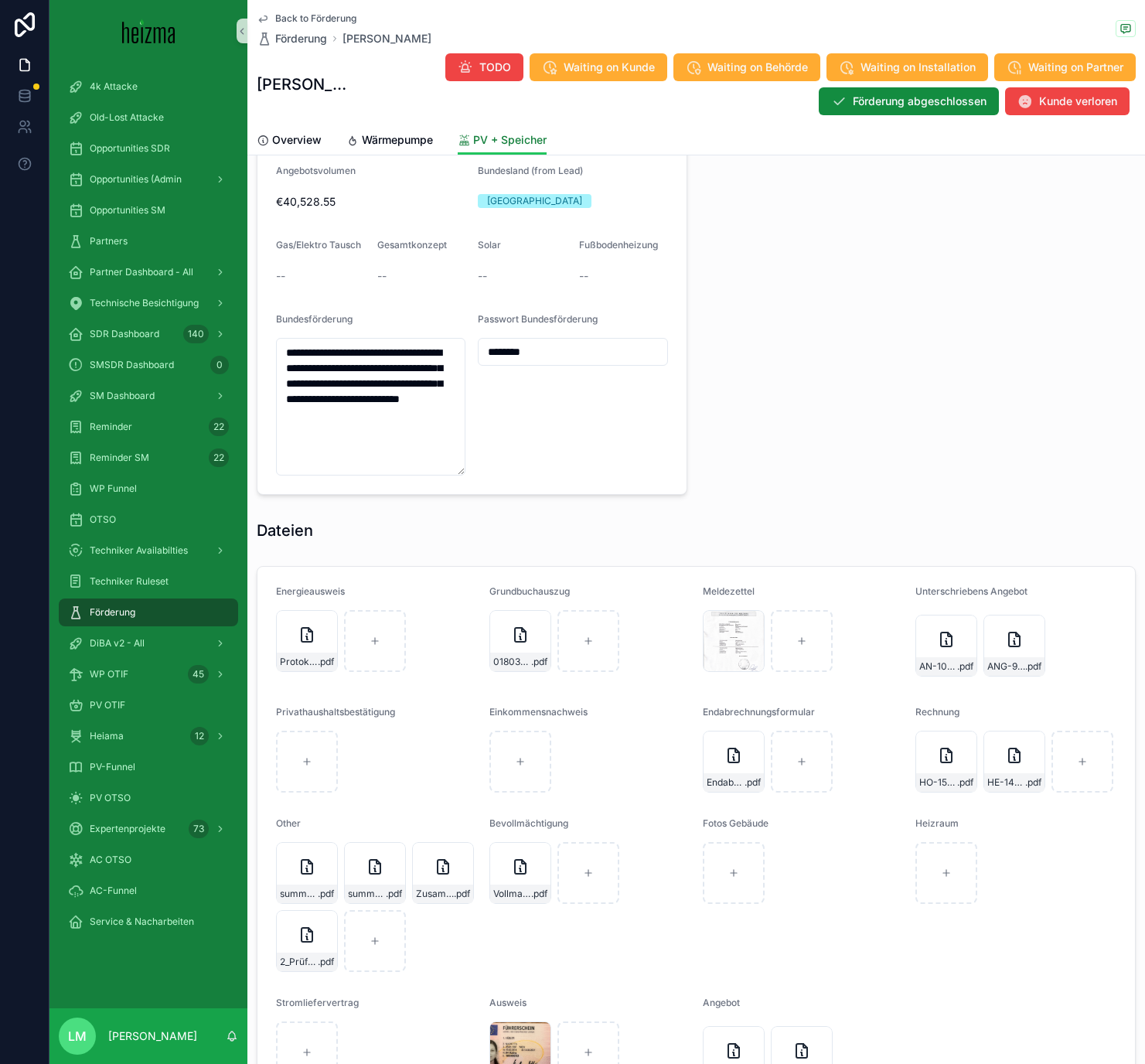
scroll to position [1634, 0]
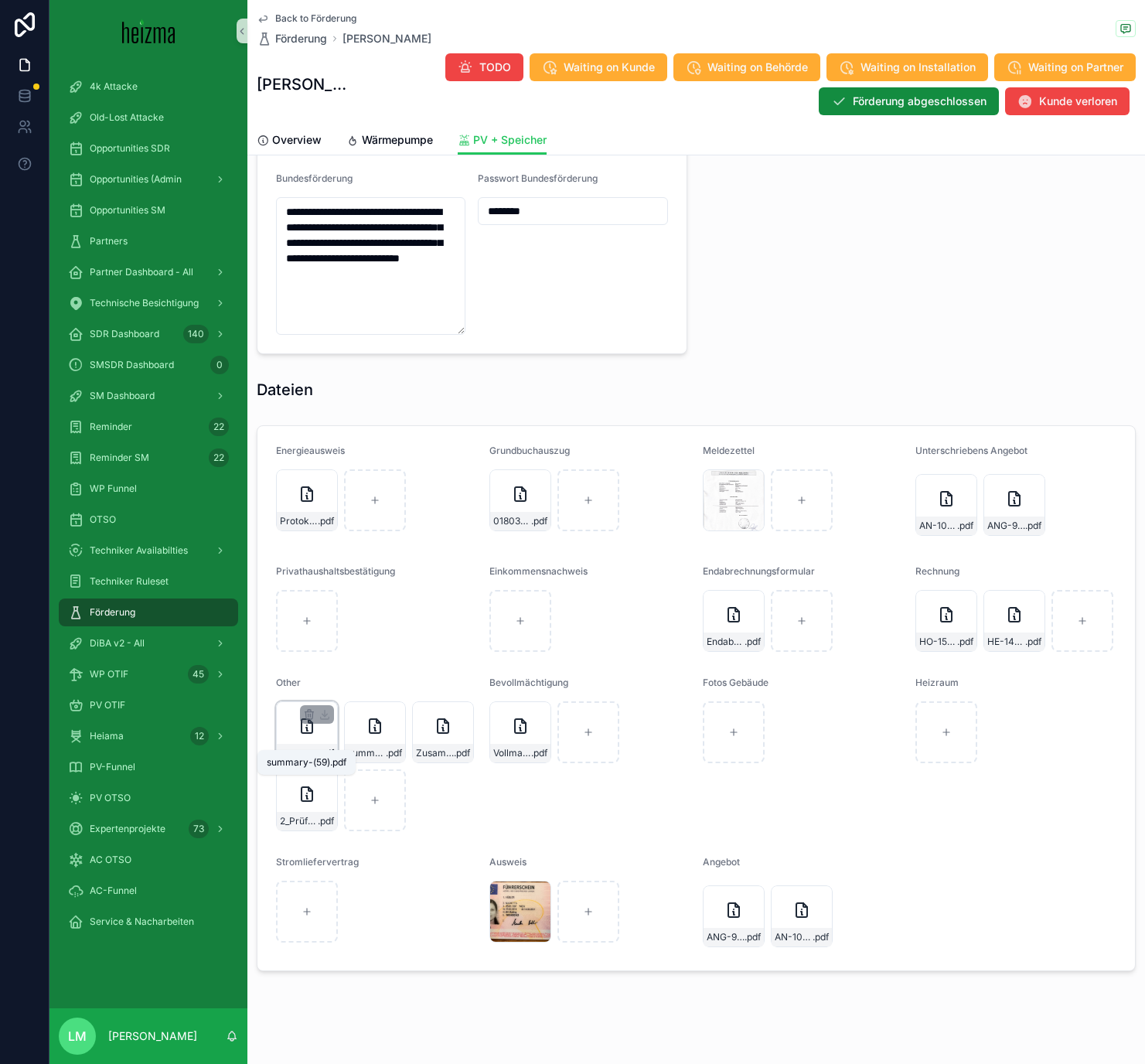
click at [319, 618] on span ".pdf" at bounding box center [326, 754] width 16 height 13
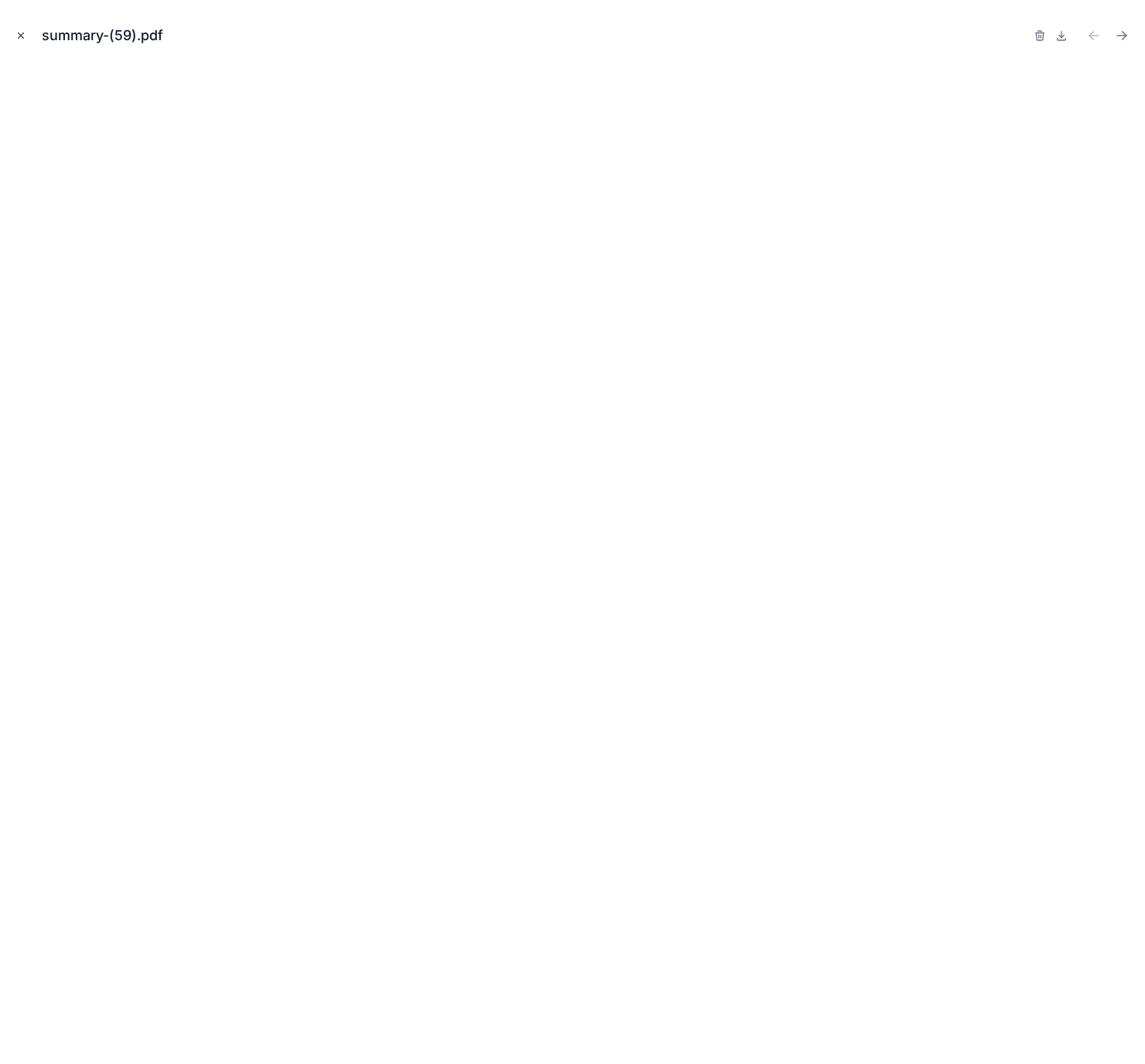
click at [21, 32] on icon "Close modal" at bounding box center [21, 35] width 11 height 11
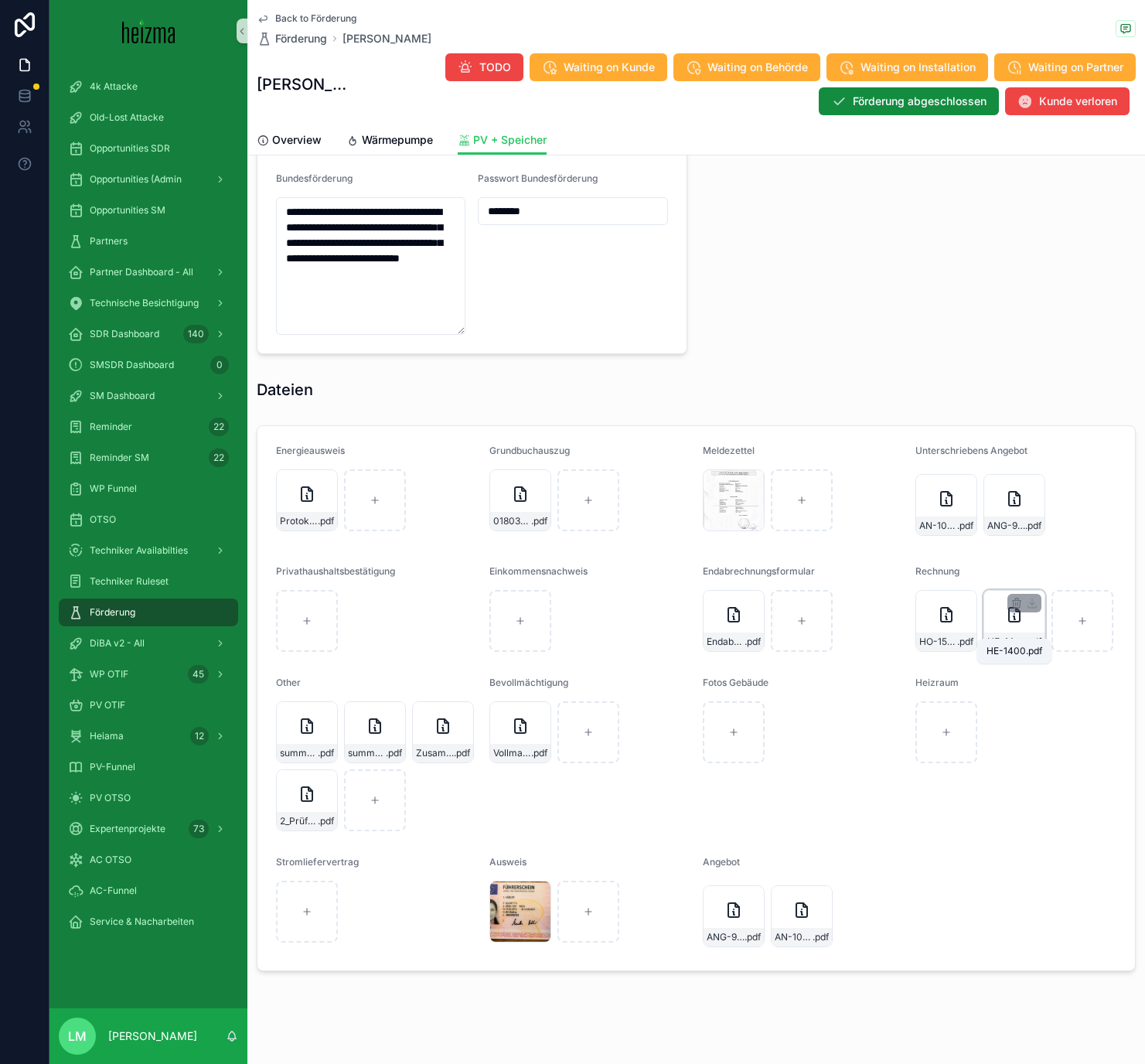
click at [950, 618] on span "HE-1400" at bounding box center [1006, 642] width 38 height 13
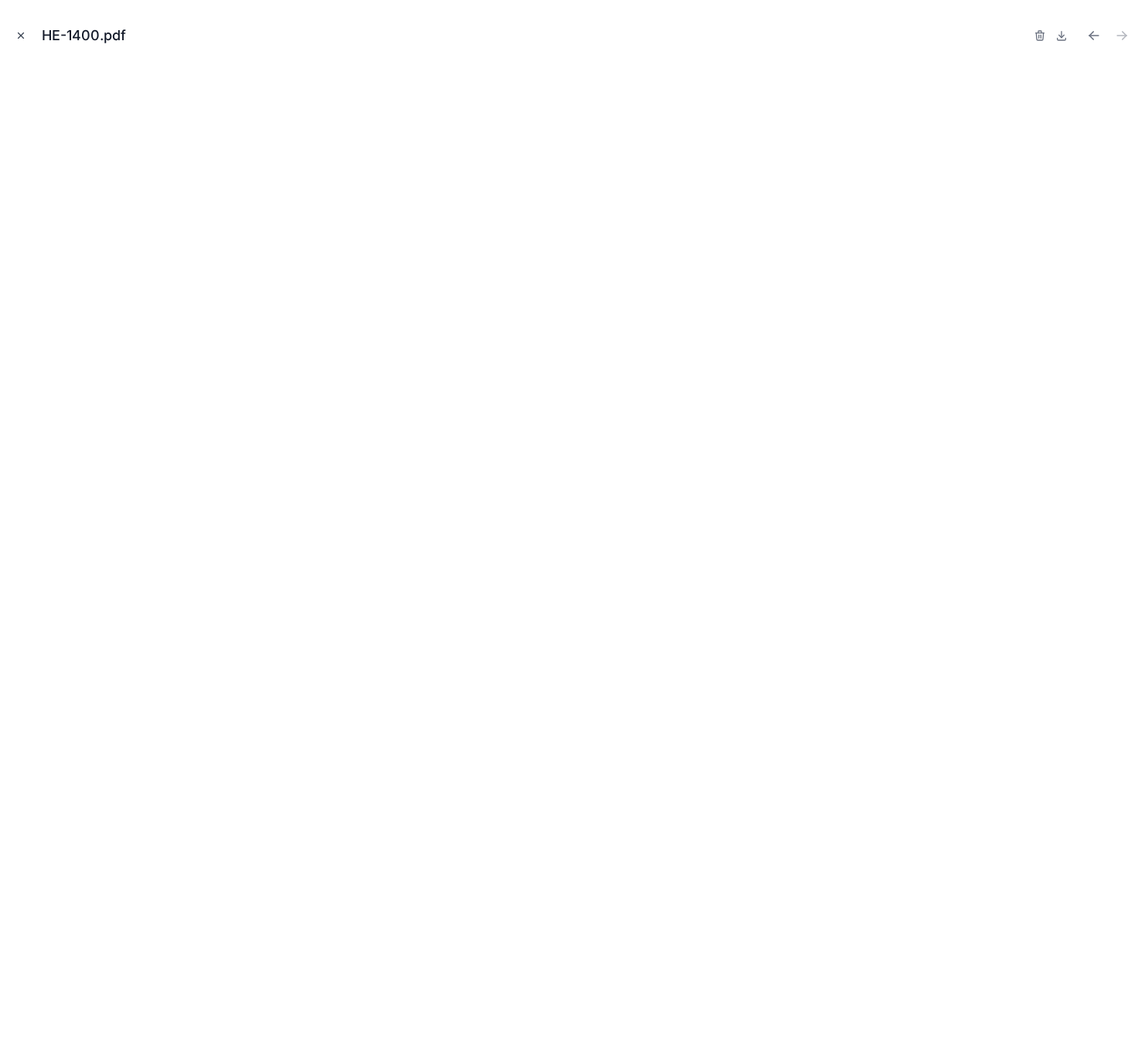
click at [16, 37] on icon "Close modal" at bounding box center [21, 35] width 11 height 11
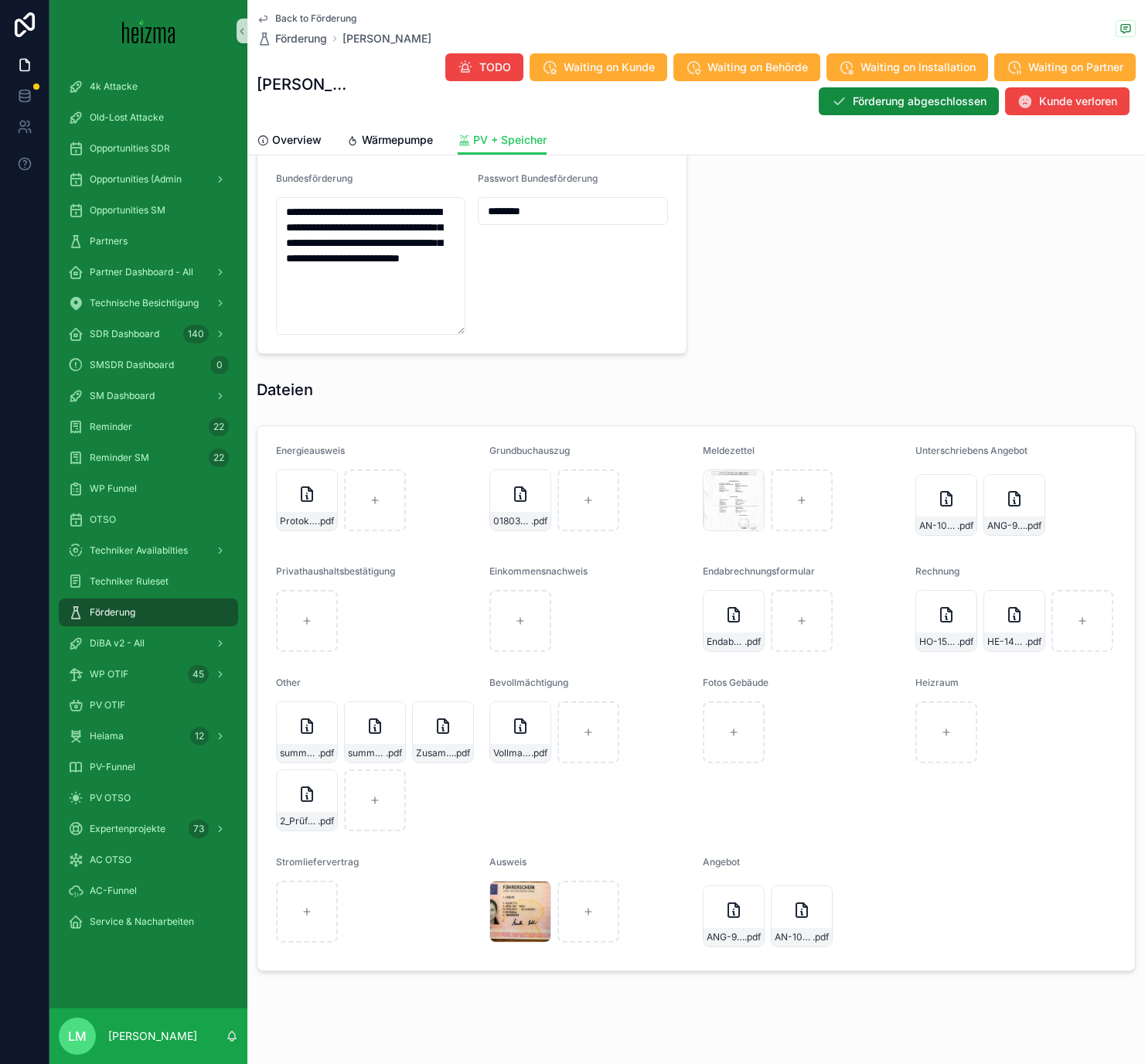
click at [305, 14] on span "Back to Förderung" at bounding box center [316, 19] width 81 height 13
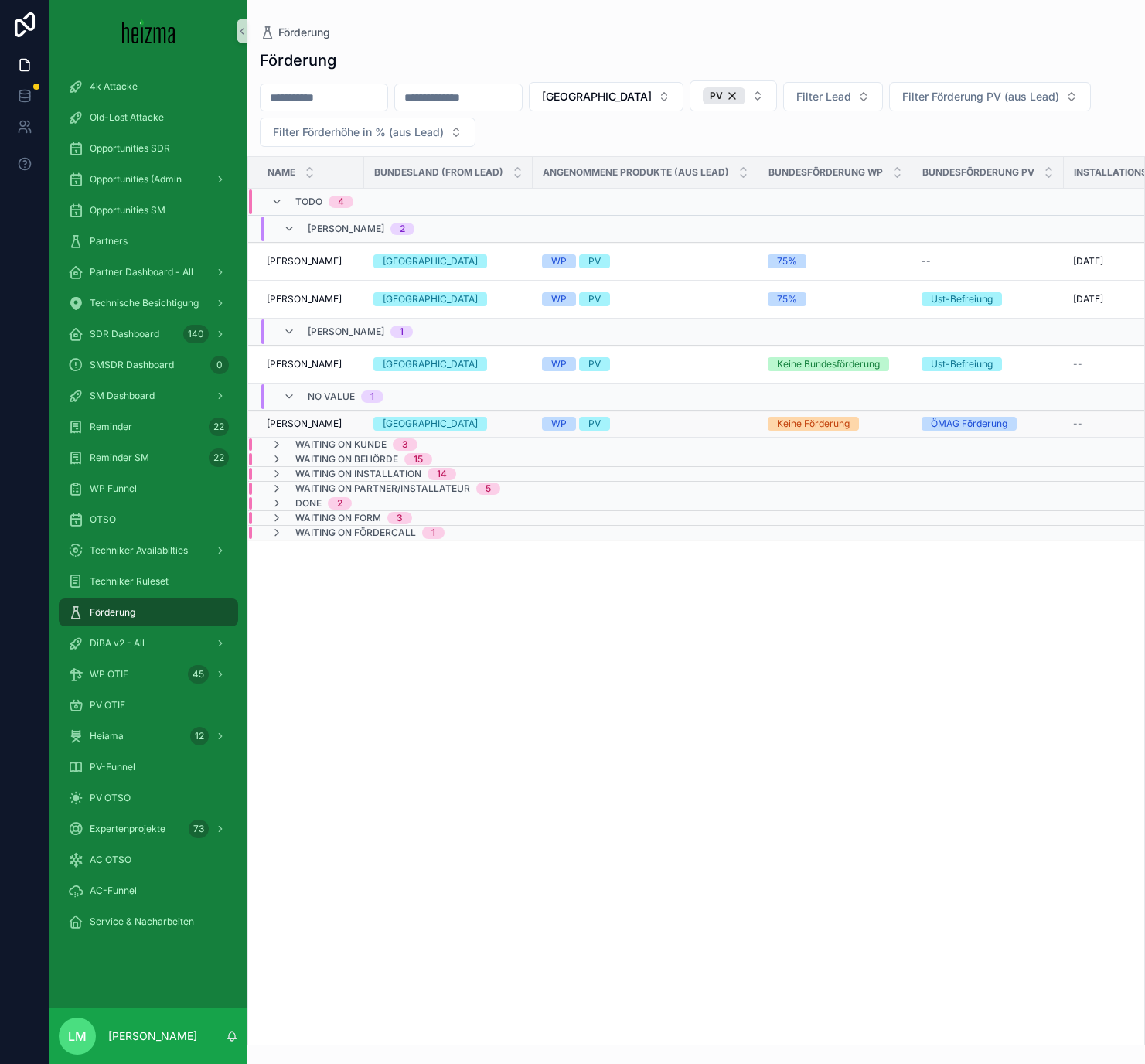
click at [301, 421] on span "Thomas Windisch" at bounding box center [304, 424] width 75 height 13
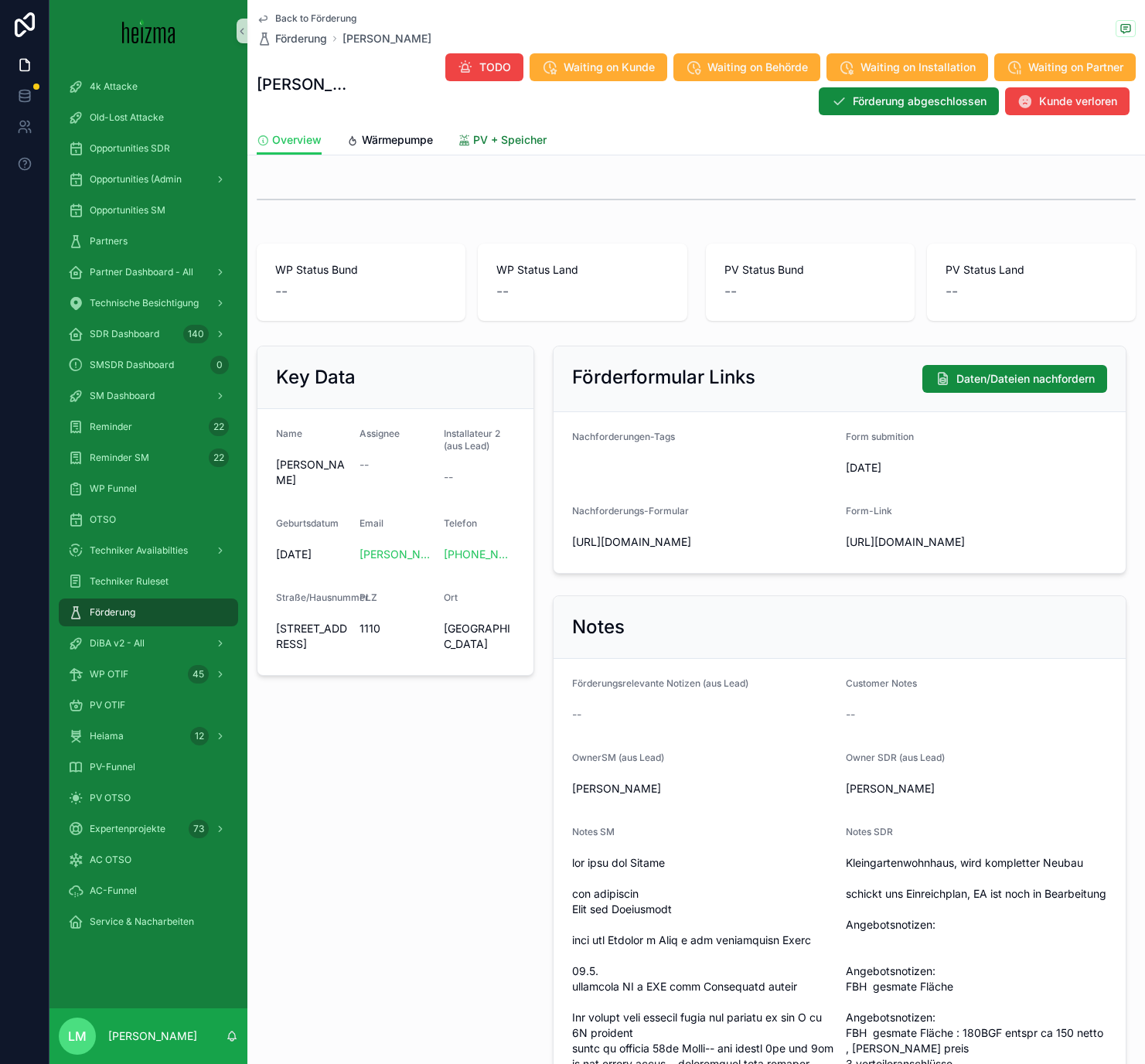
click at [500, 139] on span "PV + Speicher" at bounding box center [509, 139] width 73 height 15
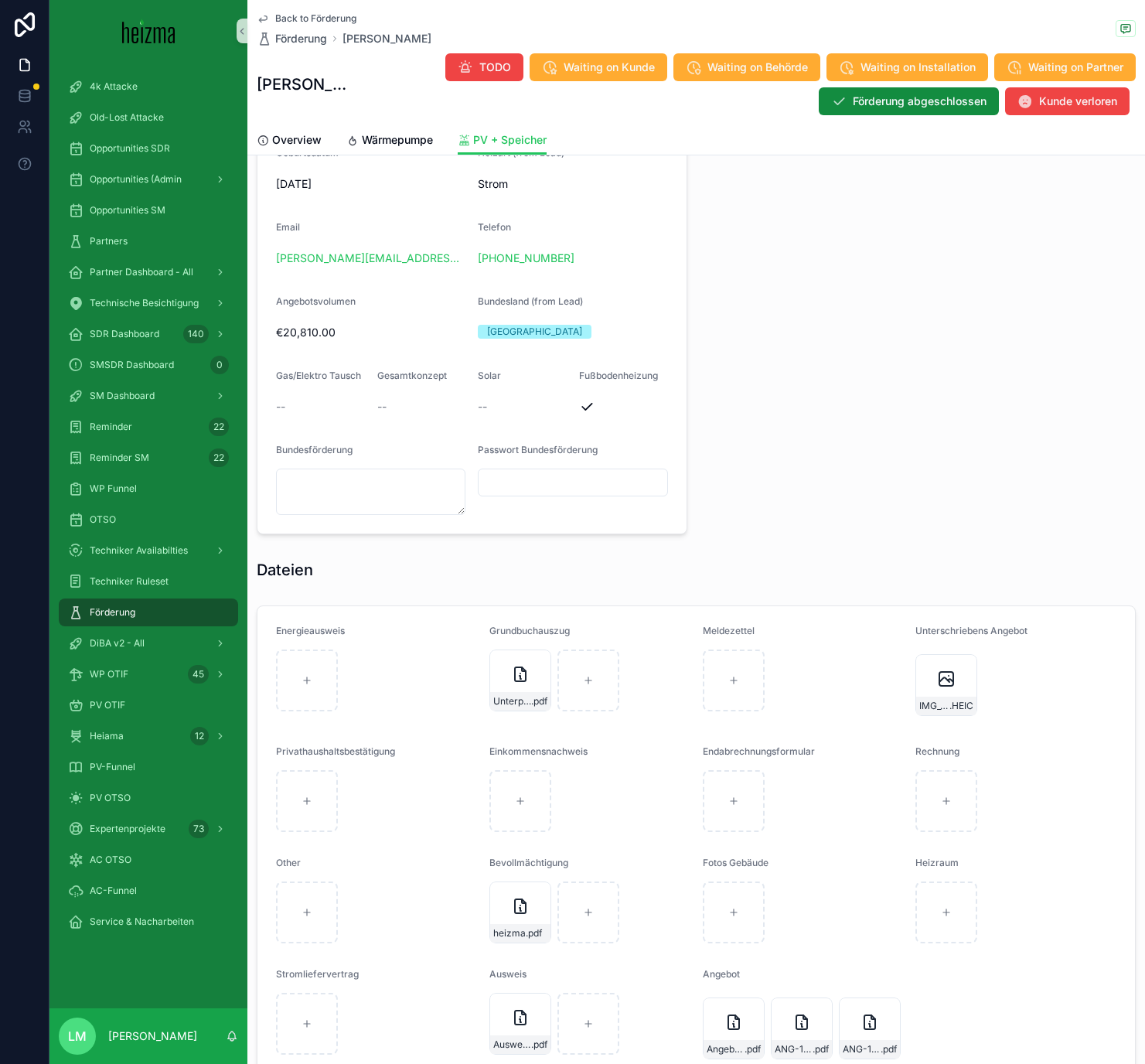
scroll to position [1181, 0]
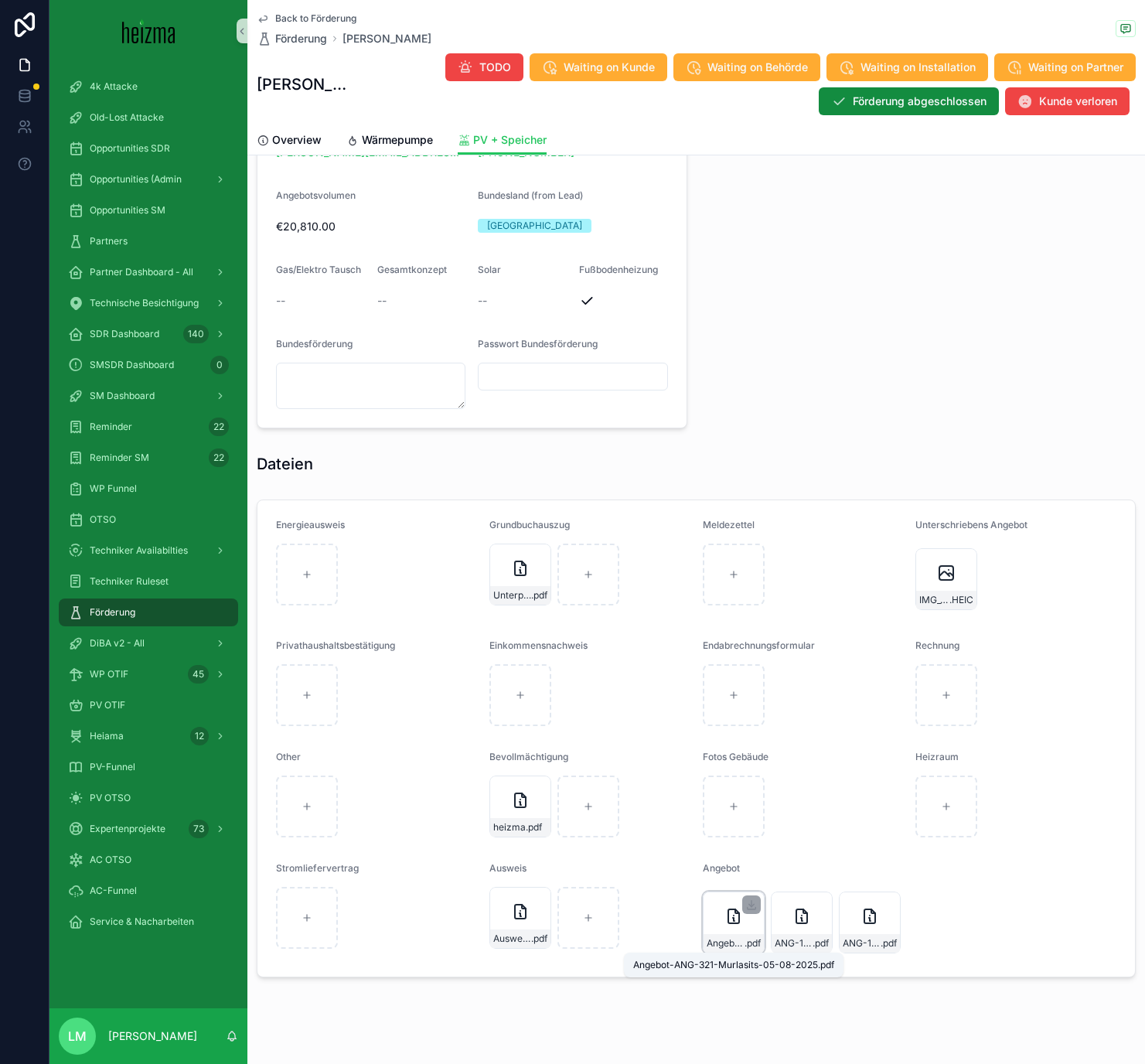
click at [736, 618] on span "Angebot-ANG-321-Murlasits-05-08-2025" at bounding box center [725, 943] width 38 height 13
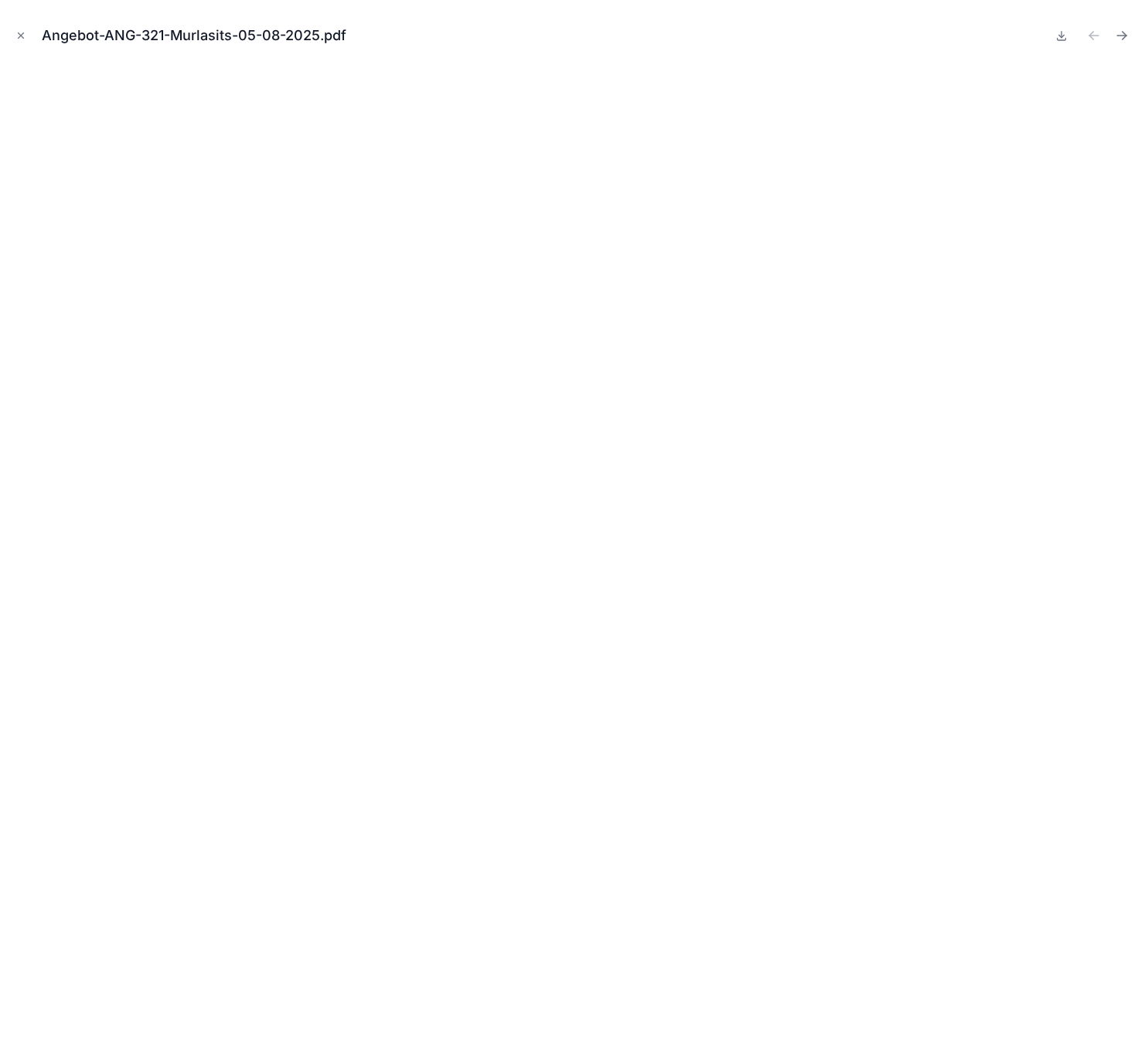
click at [32, 34] on div "Angebot-ANG-321-Murlasits-05-08-2025.pdf" at bounding box center [572, 35] width 1120 height 46
click at [19, 35] on icon "Close modal" at bounding box center [21, 35] width 11 height 11
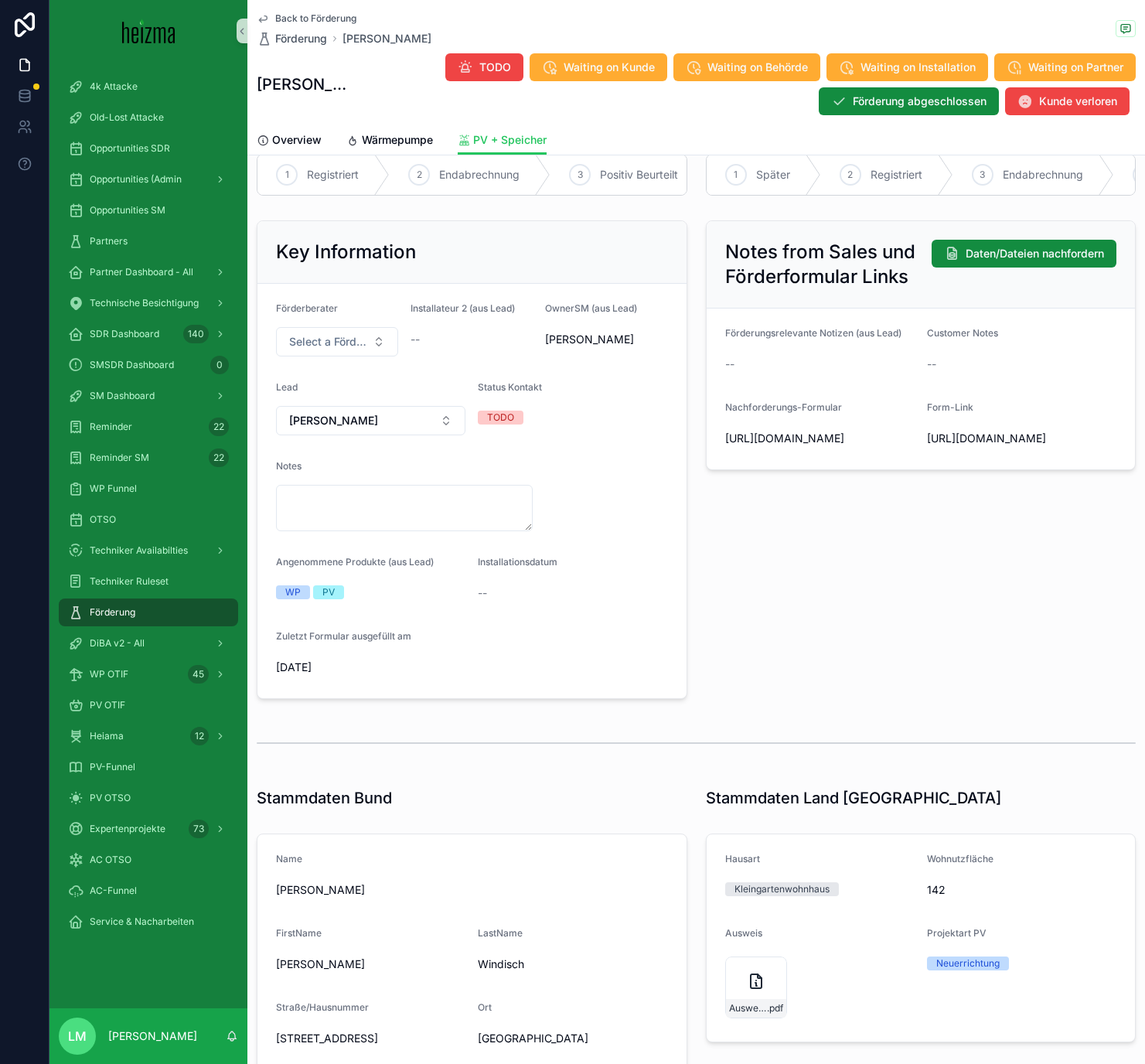
scroll to position [67, 0]
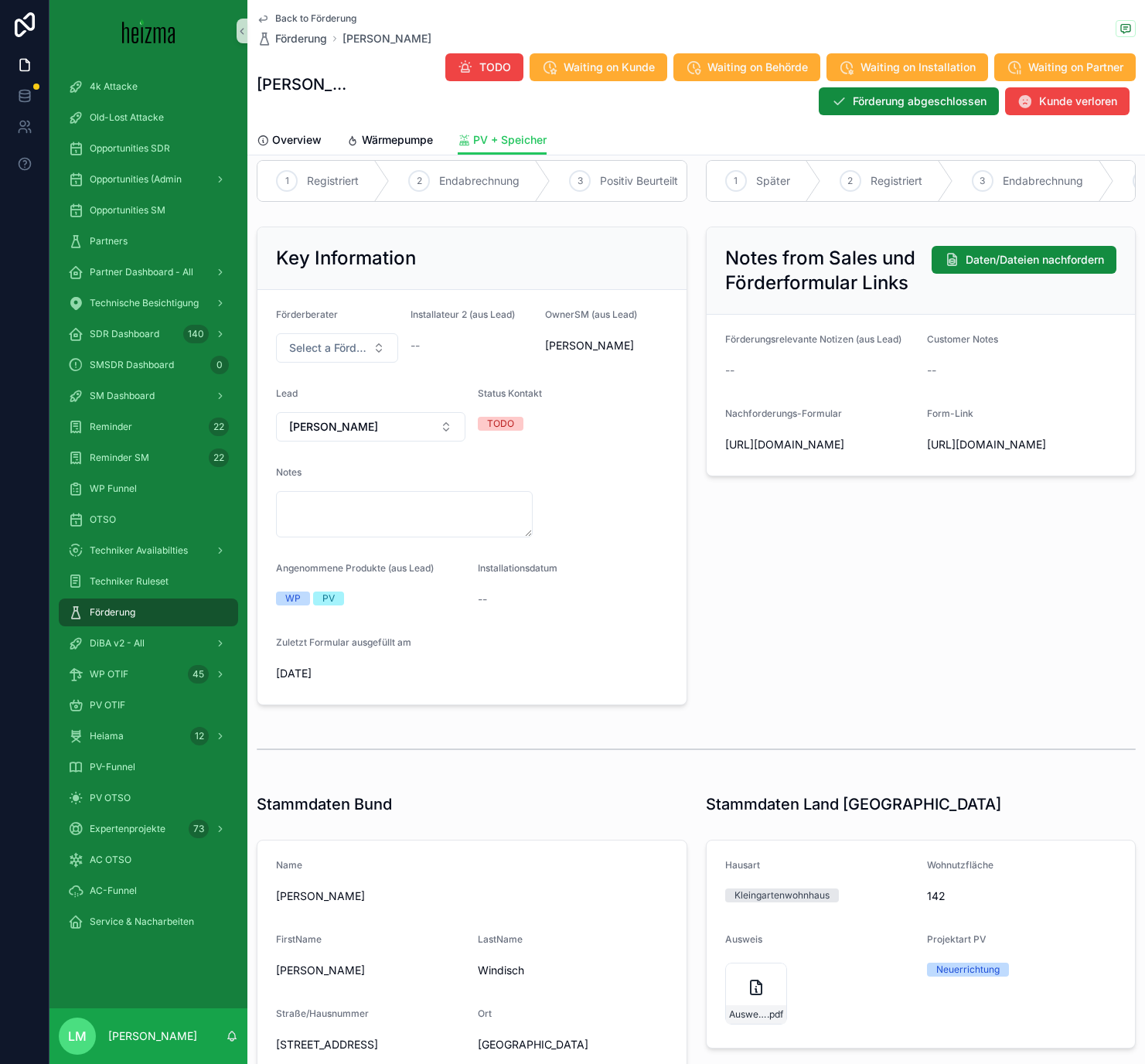
click at [309, 13] on span "Back to Förderung" at bounding box center [316, 19] width 81 height 13
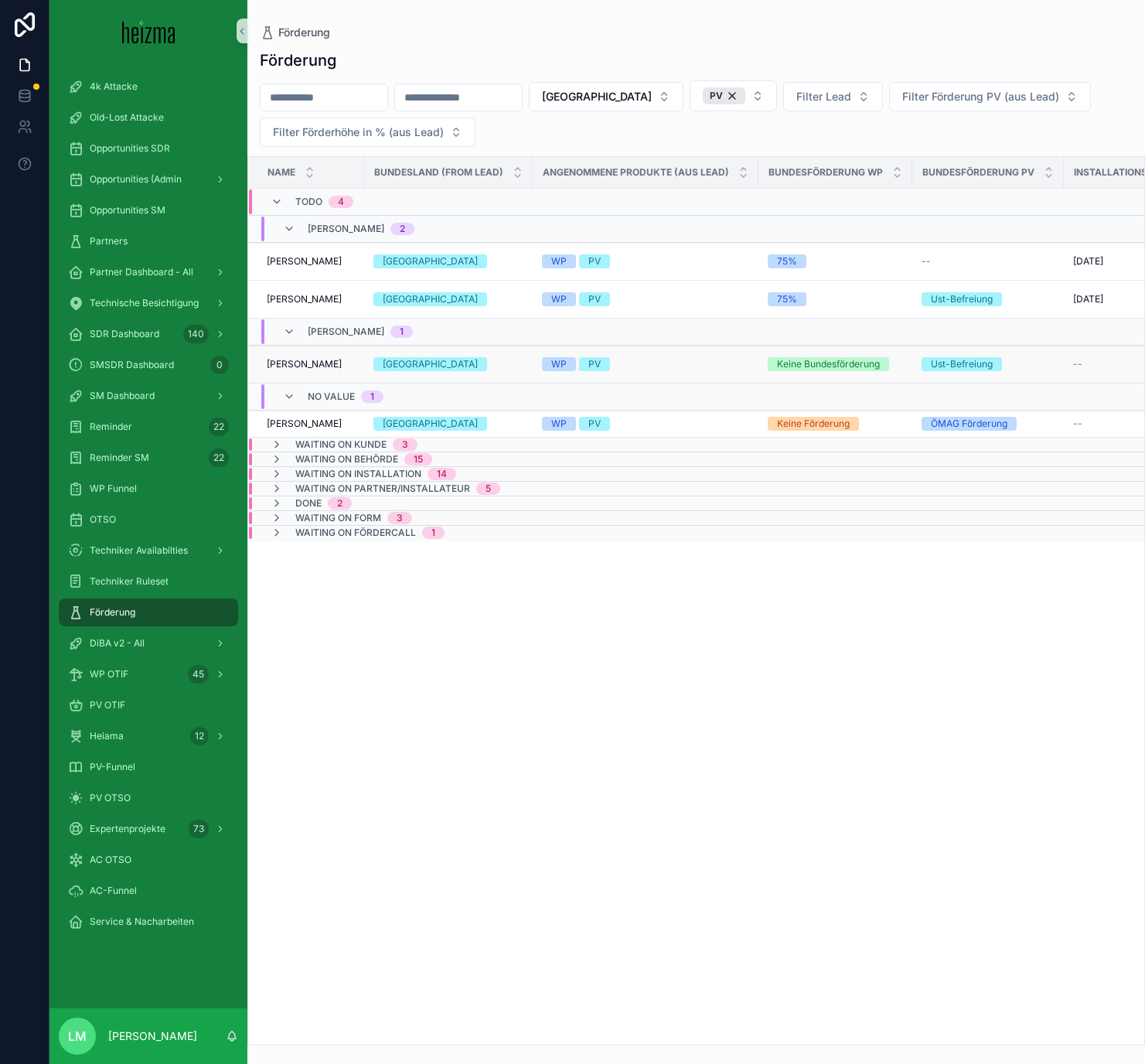
click at [539, 359] on td "WP PV" at bounding box center [645, 365] width 226 height 38
click at [469, 359] on div "[GEOGRAPHIC_DATA]" at bounding box center [448, 364] width 150 height 14
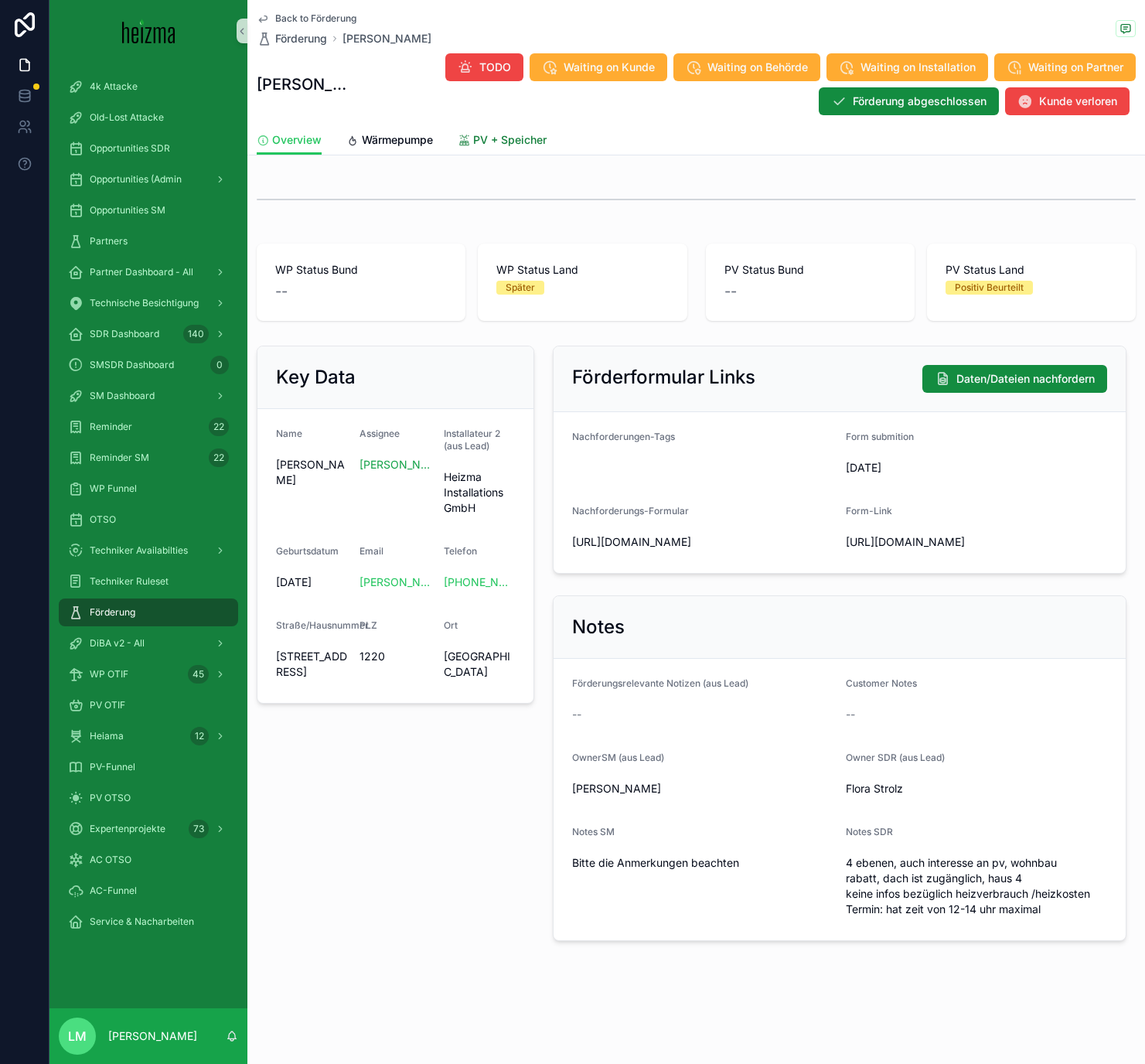
click at [487, 134] on span "PV + Speicher" at bounding box center [509, 139] width 73 height 15
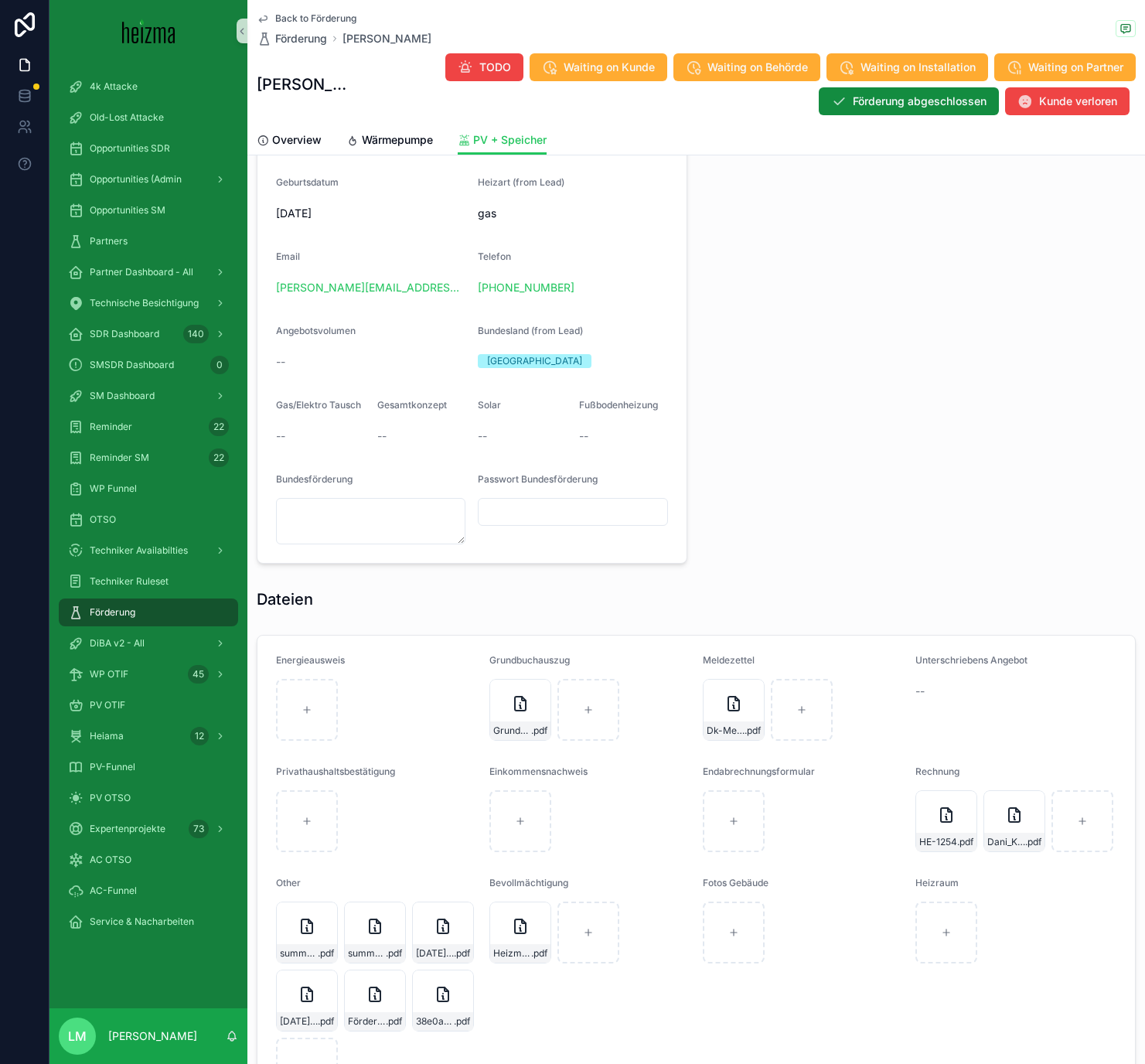
scroll to position [1392, 0]
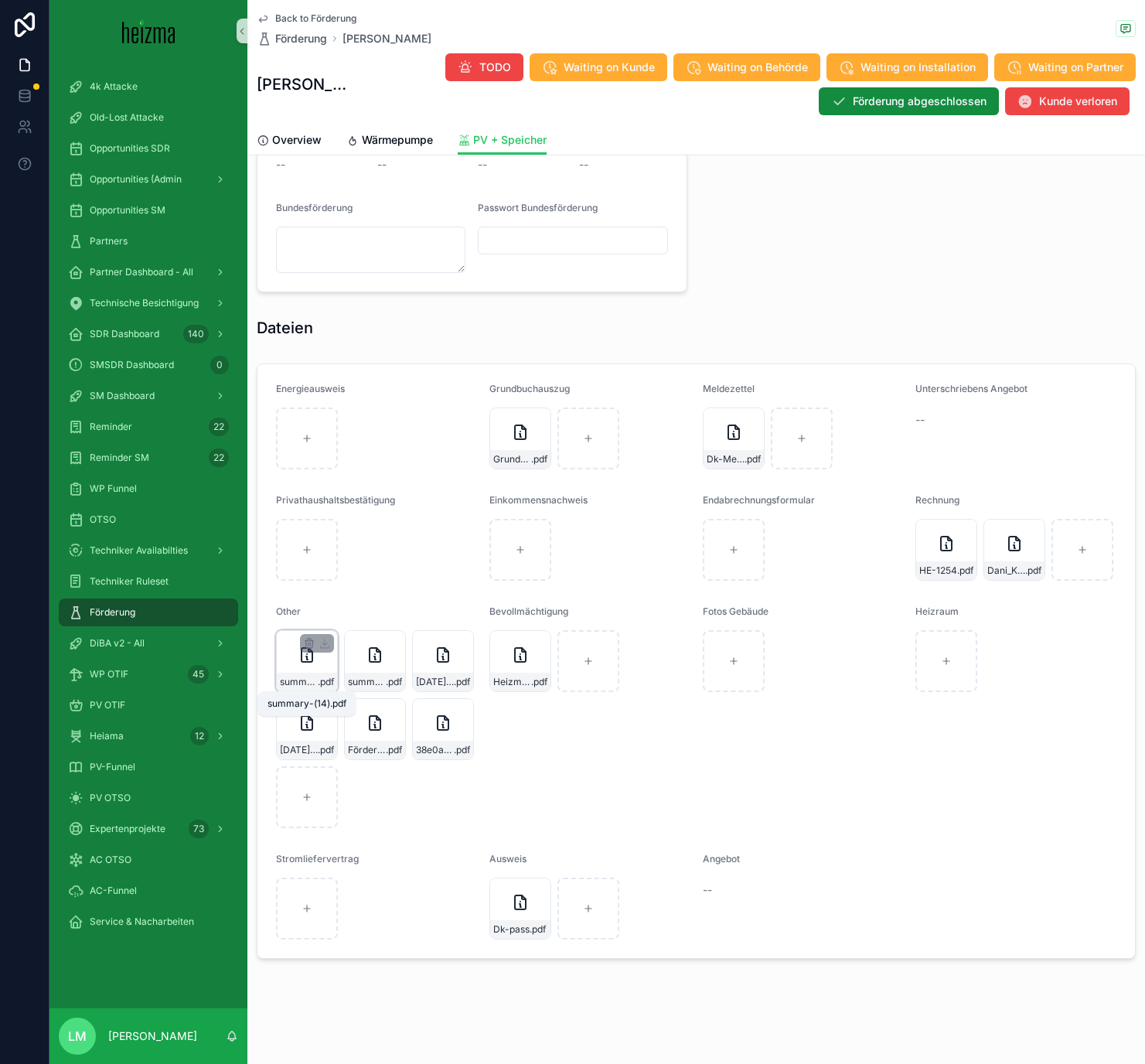
click at [321, 618] on span ".pdf" at bounding box center [326, 682] width 16 height 13
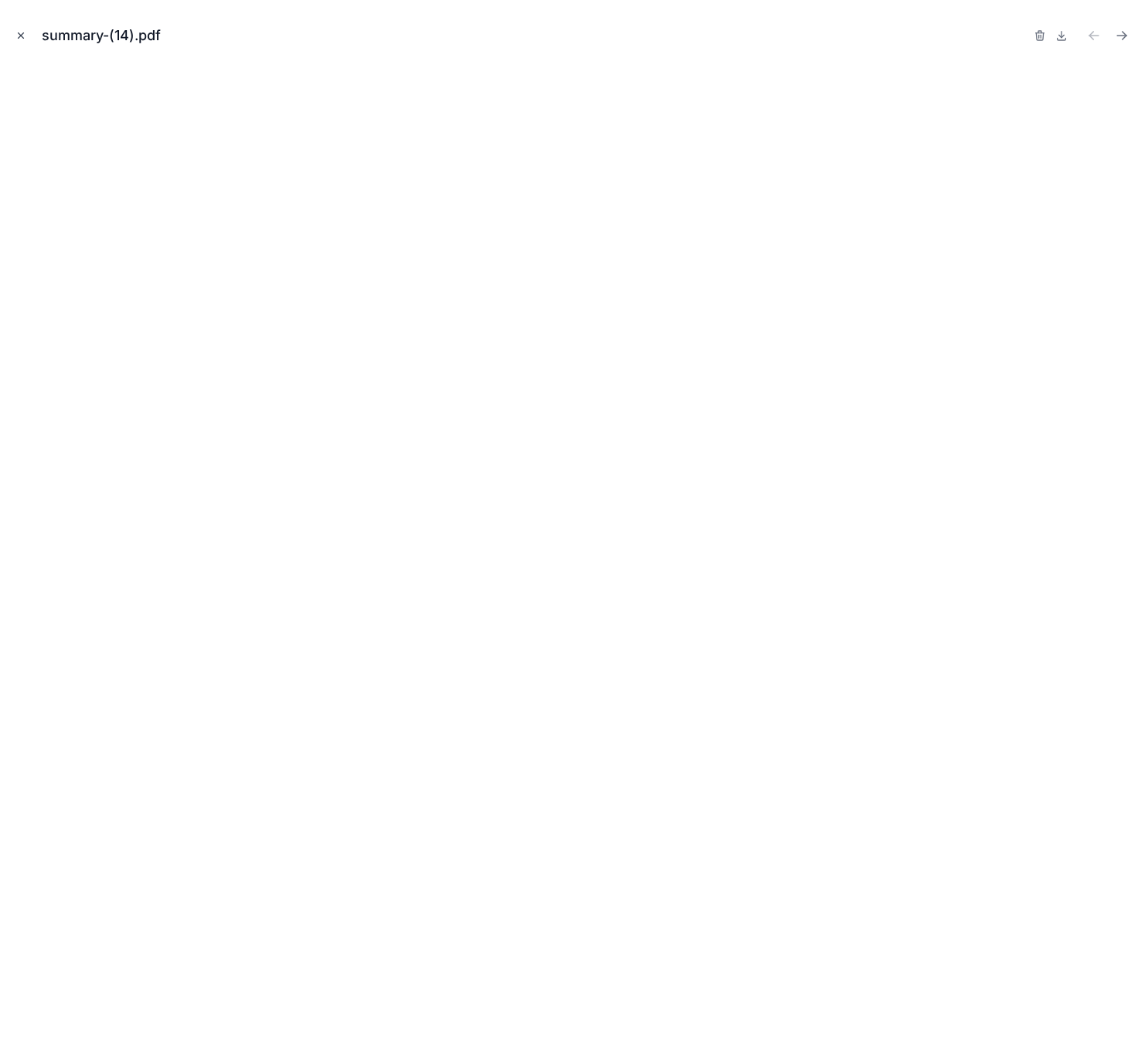
click at [27, 39] on button "Close modal" at bounding box center [21, 35] width 17 height 17
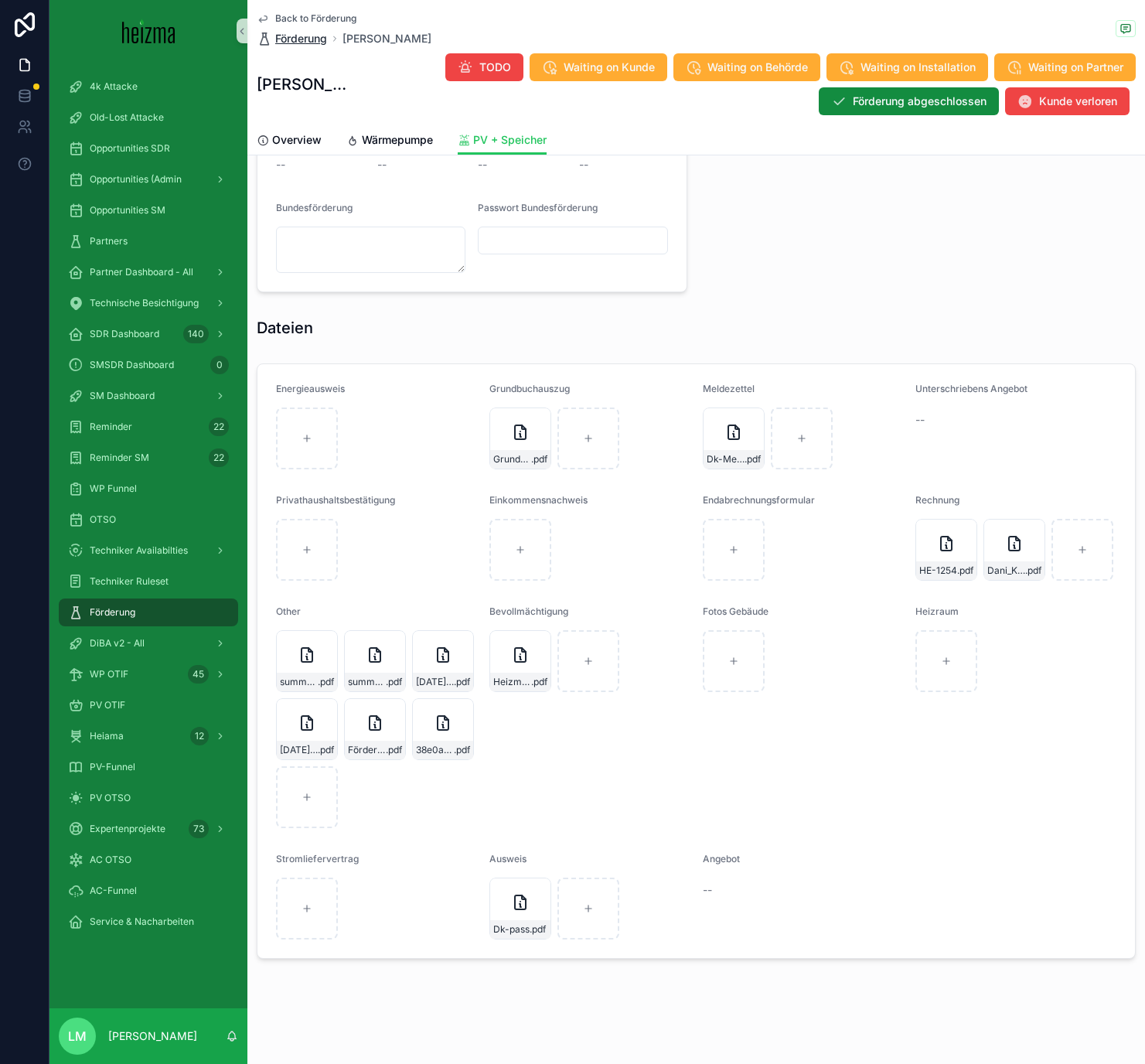
click at [312, 31] on span "Förderung" at bounding box center [300, 38] width 51 height 15
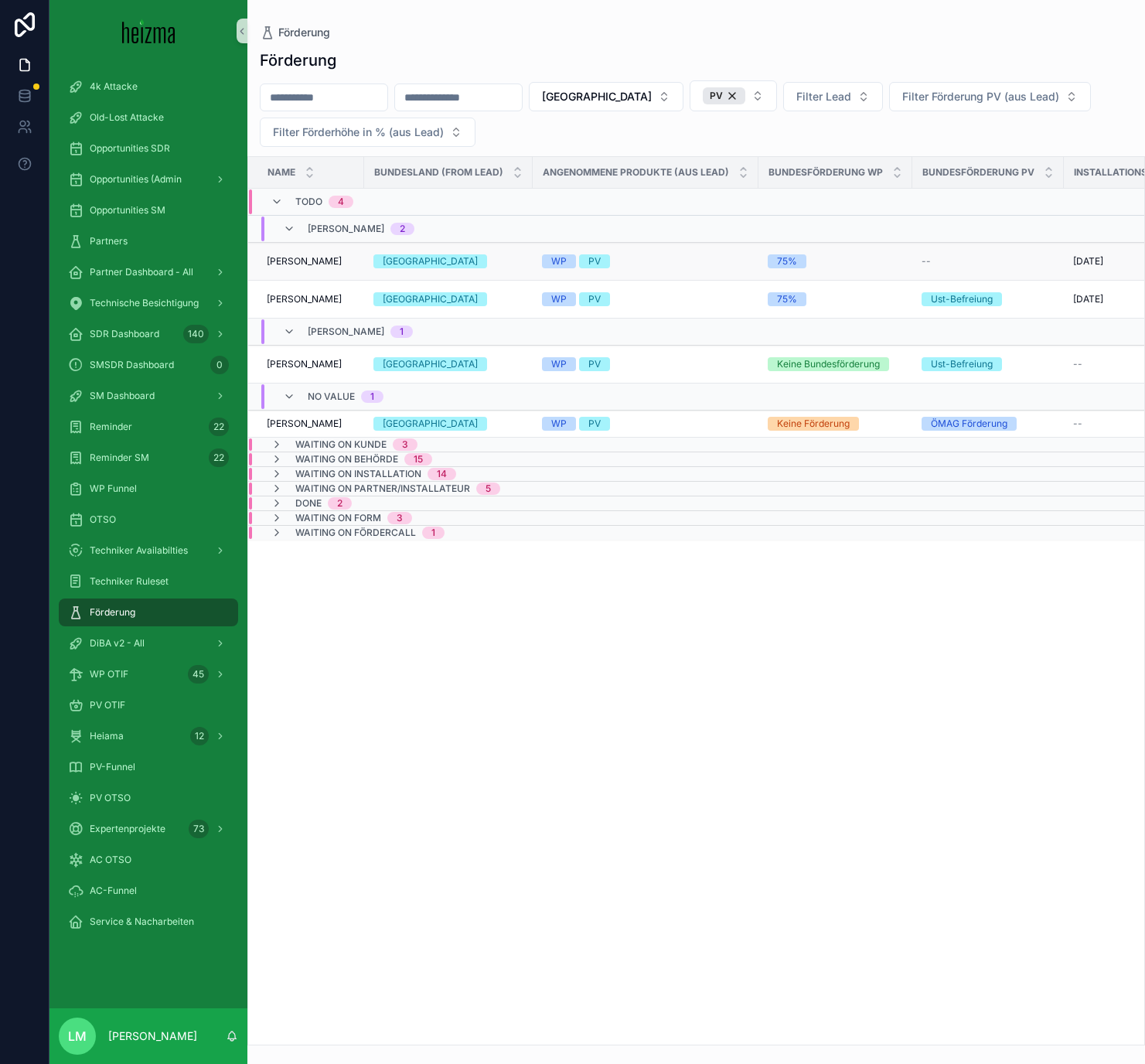
click at [310, 265] on span "[PERSON_NAME]" at bounding box center [304, 262] width 75 height 13
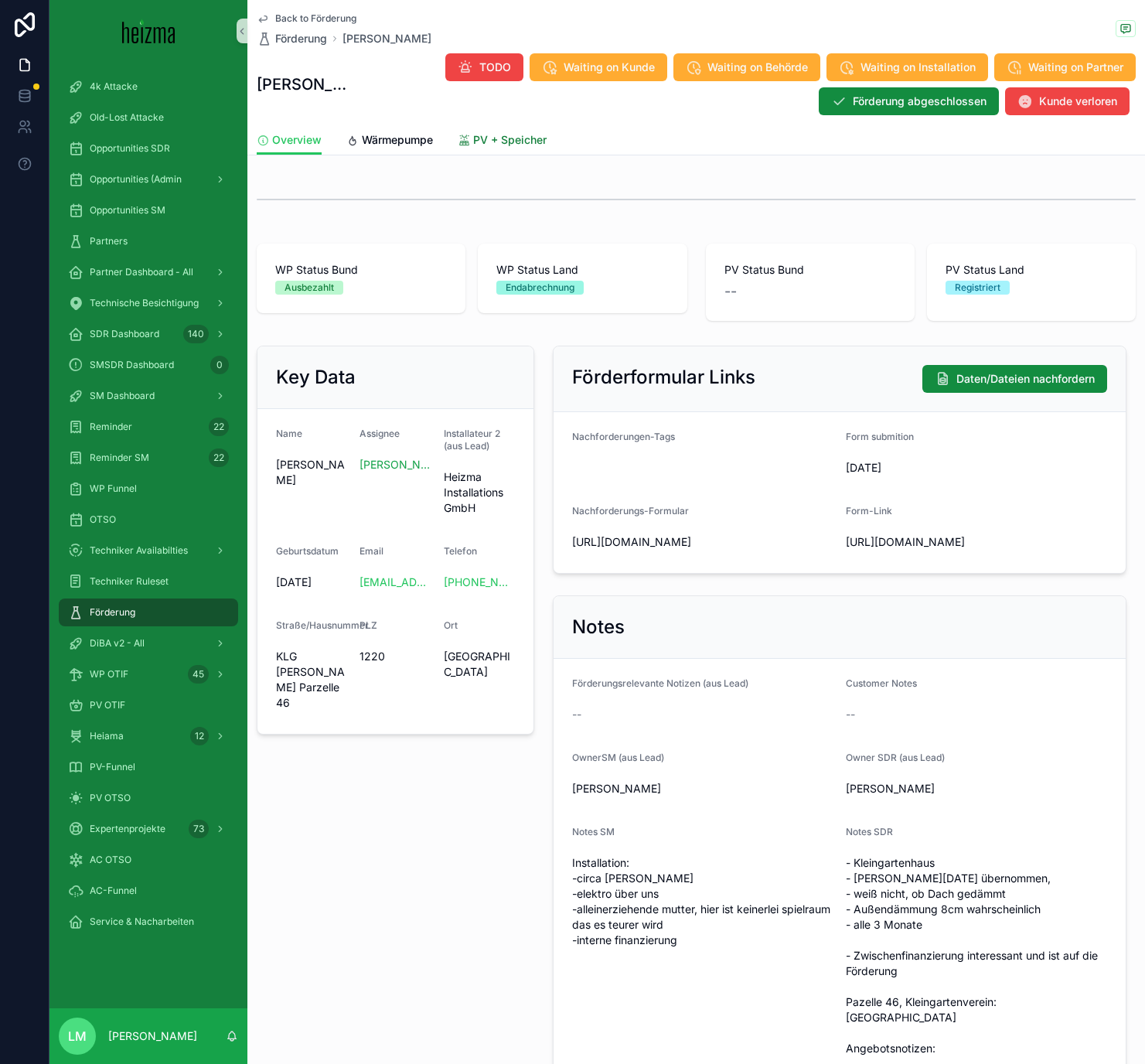
click at [520, 138] on span "PV + Speicher" at bounding box center [509, 139] width 73 height 15
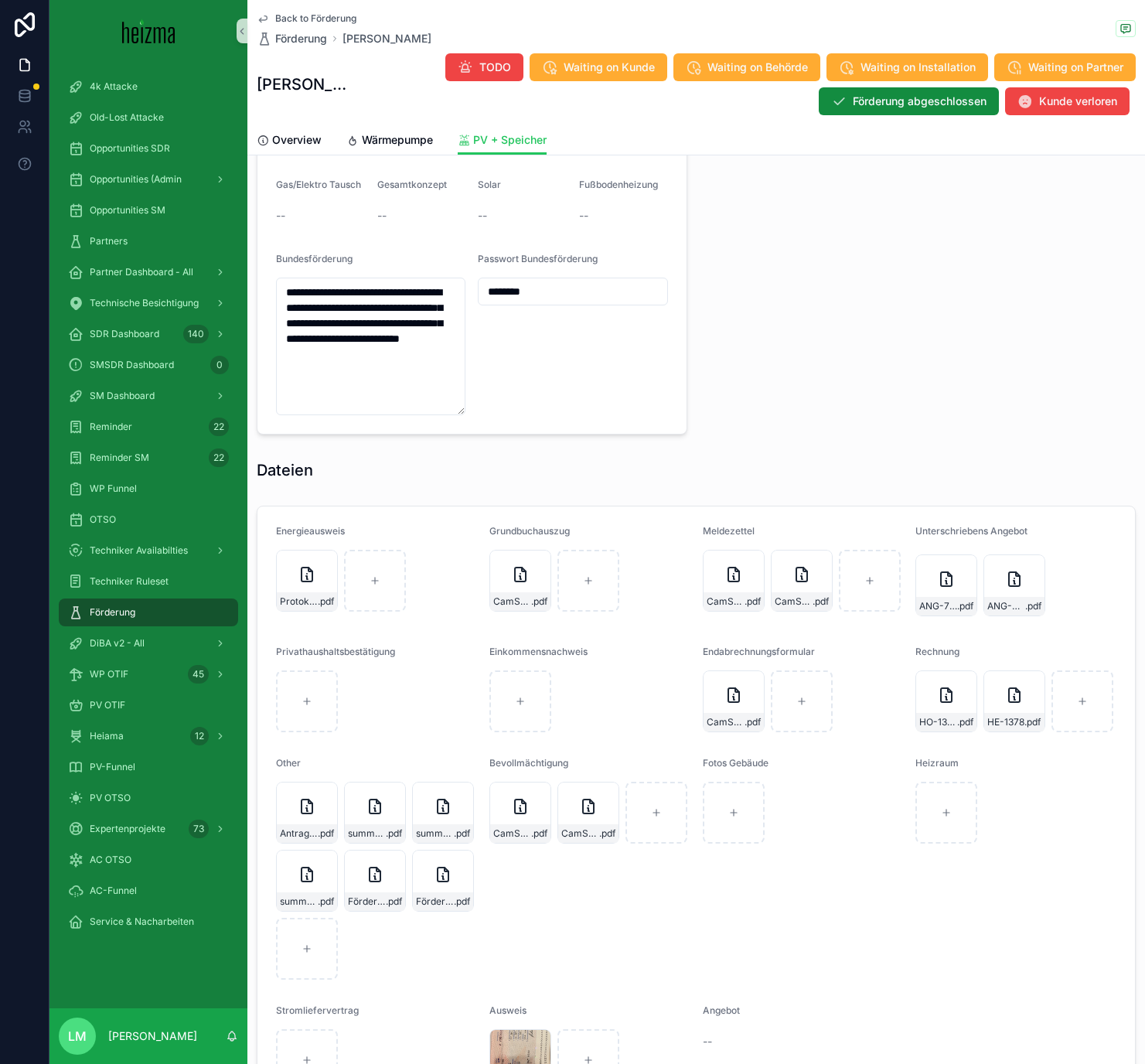
scroll to position [1864, 0]
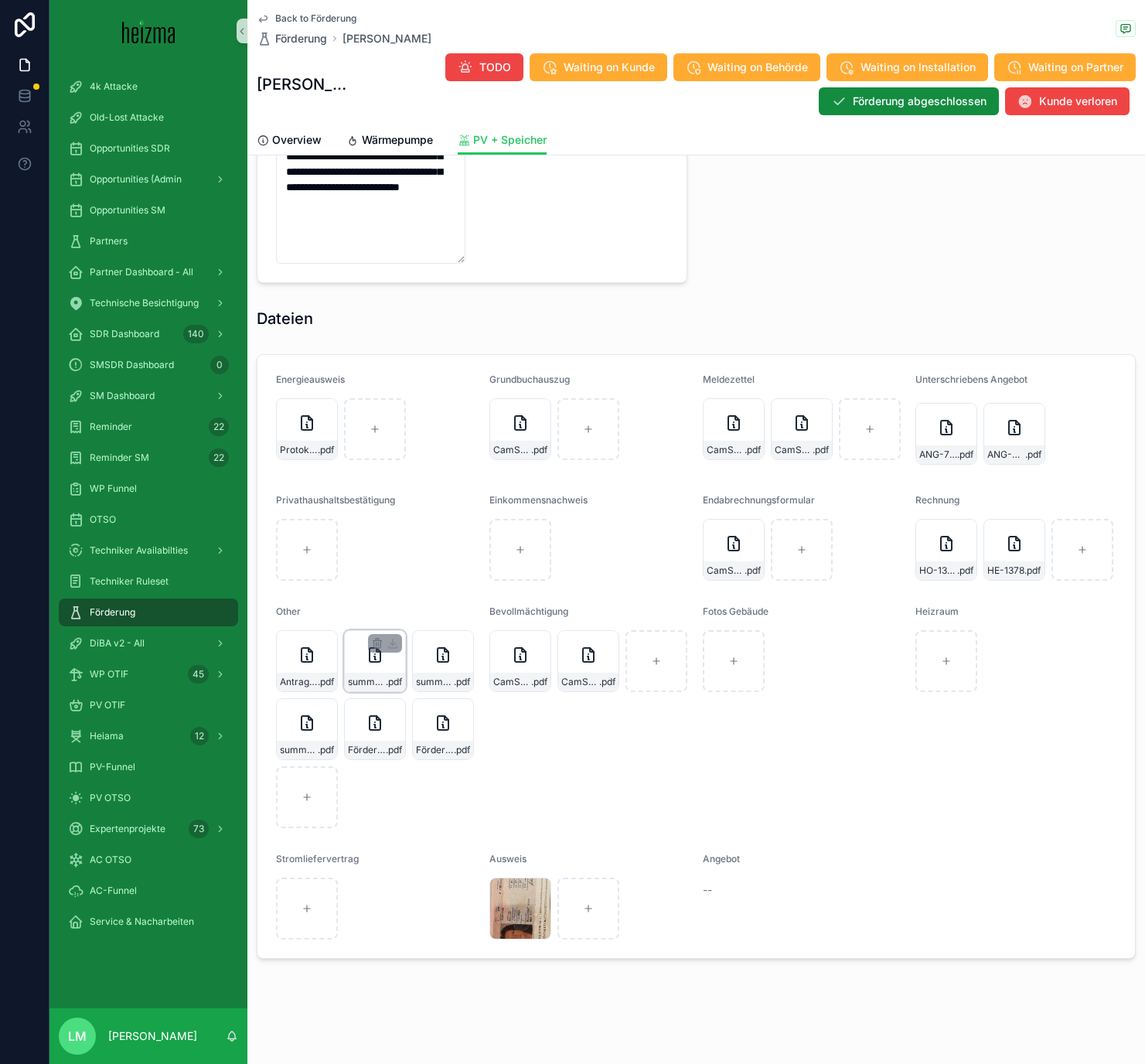
click at [362, 618] on span "summary-(49)" at bounding box center [367, 682] width 38 height 13
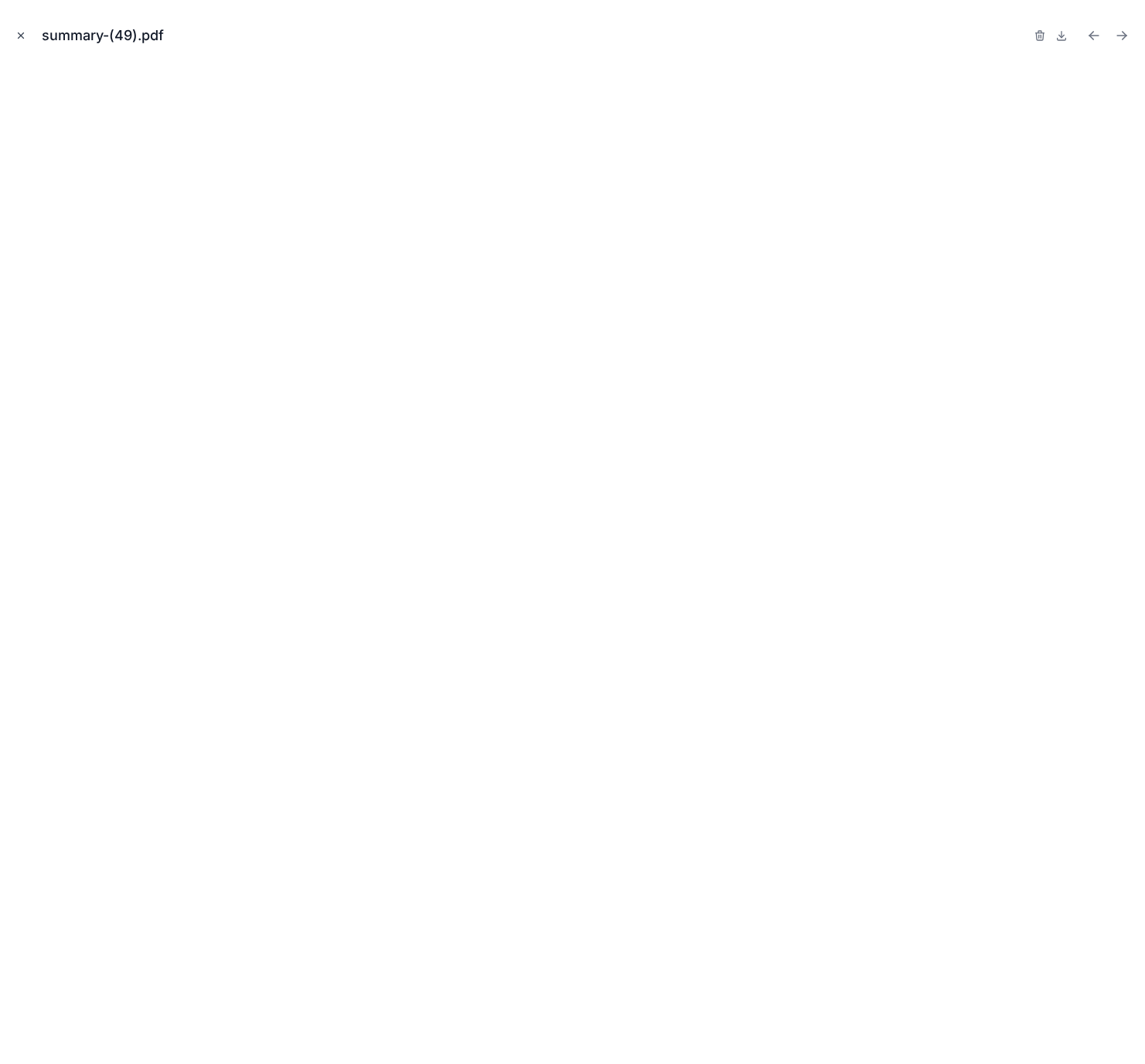
click at [19, 37] on icon "Close modal" at bounding box center [21, 35] width 11 height 11
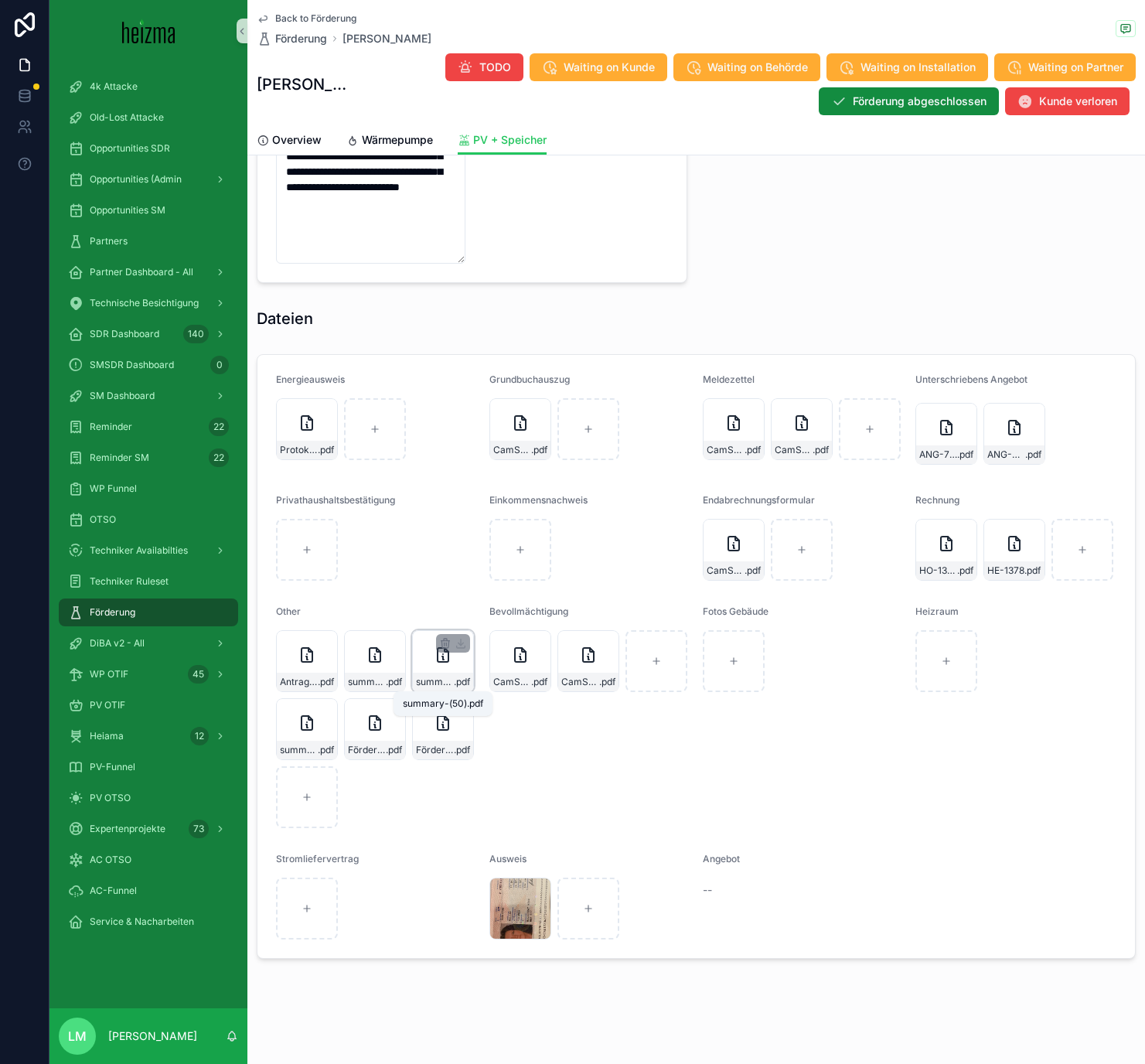
click at [423, 618] on span "summary-(50)" at bounding box center [435, 682] width 38 height 13
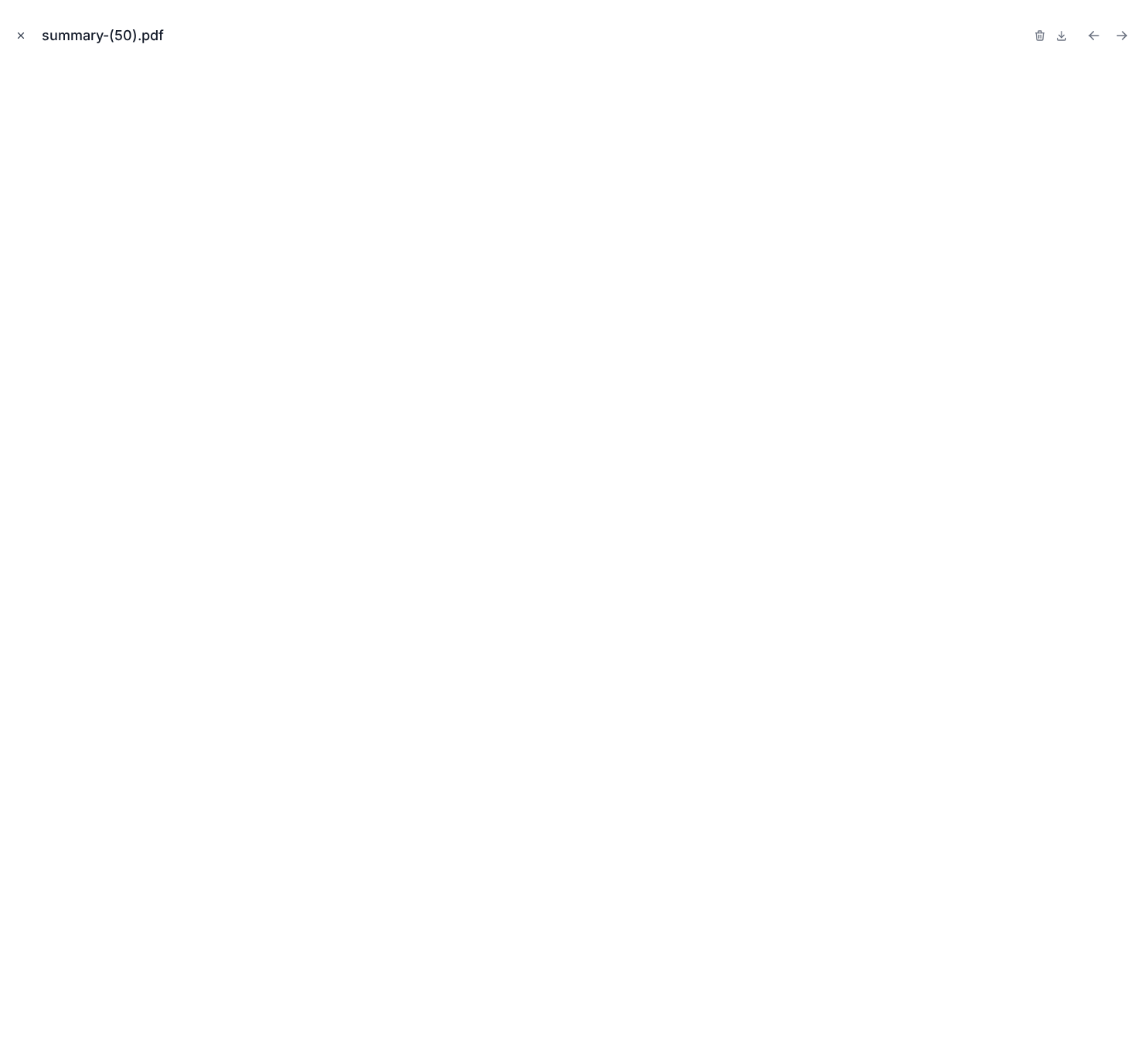
click at [19, 35] on icon "Close modal" at bounding box center [21, 35] width 11 height 11
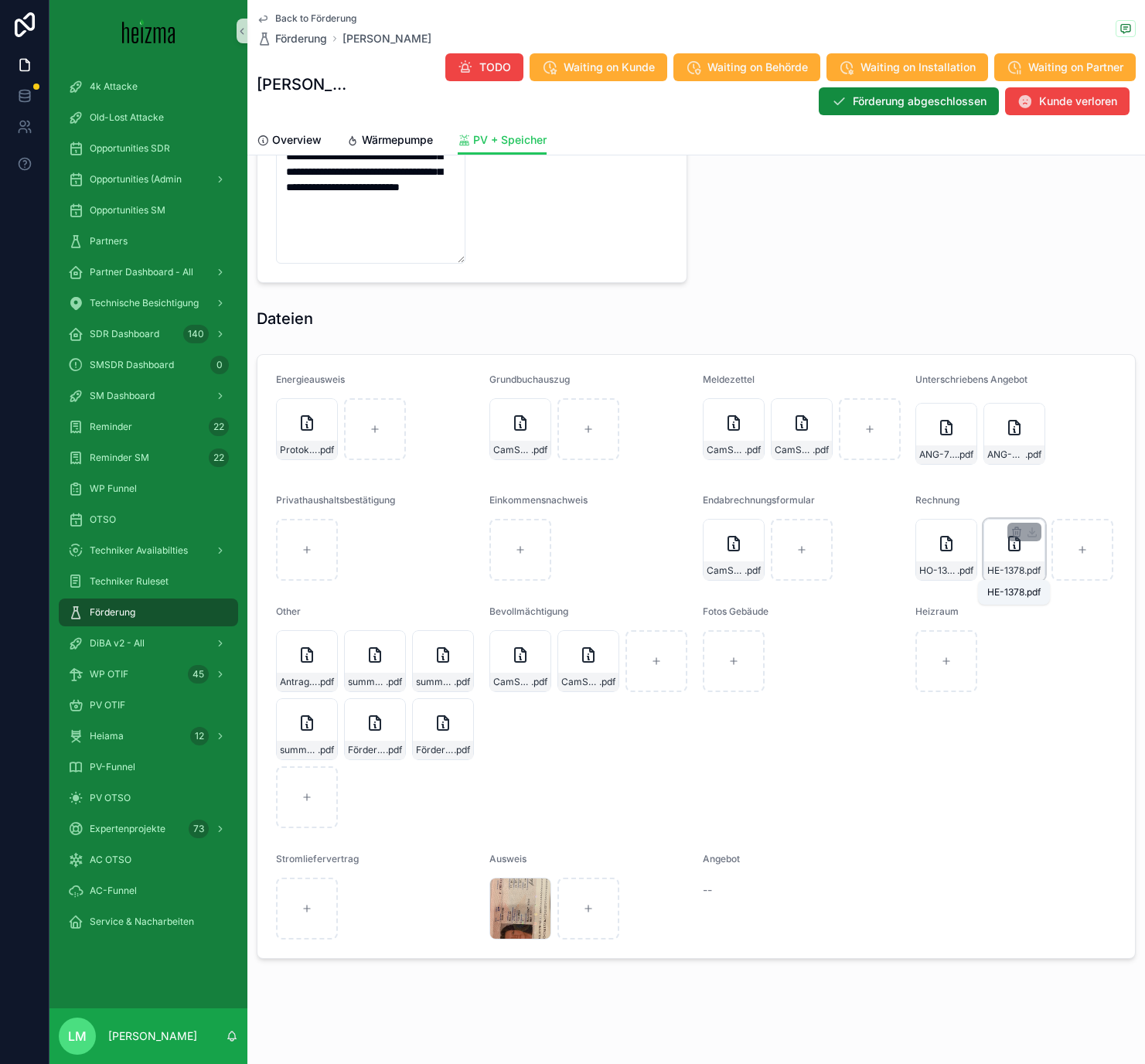
click at [950, 564] on span "HE-1378" at bounding box center [1005, 570] width 37 height 13
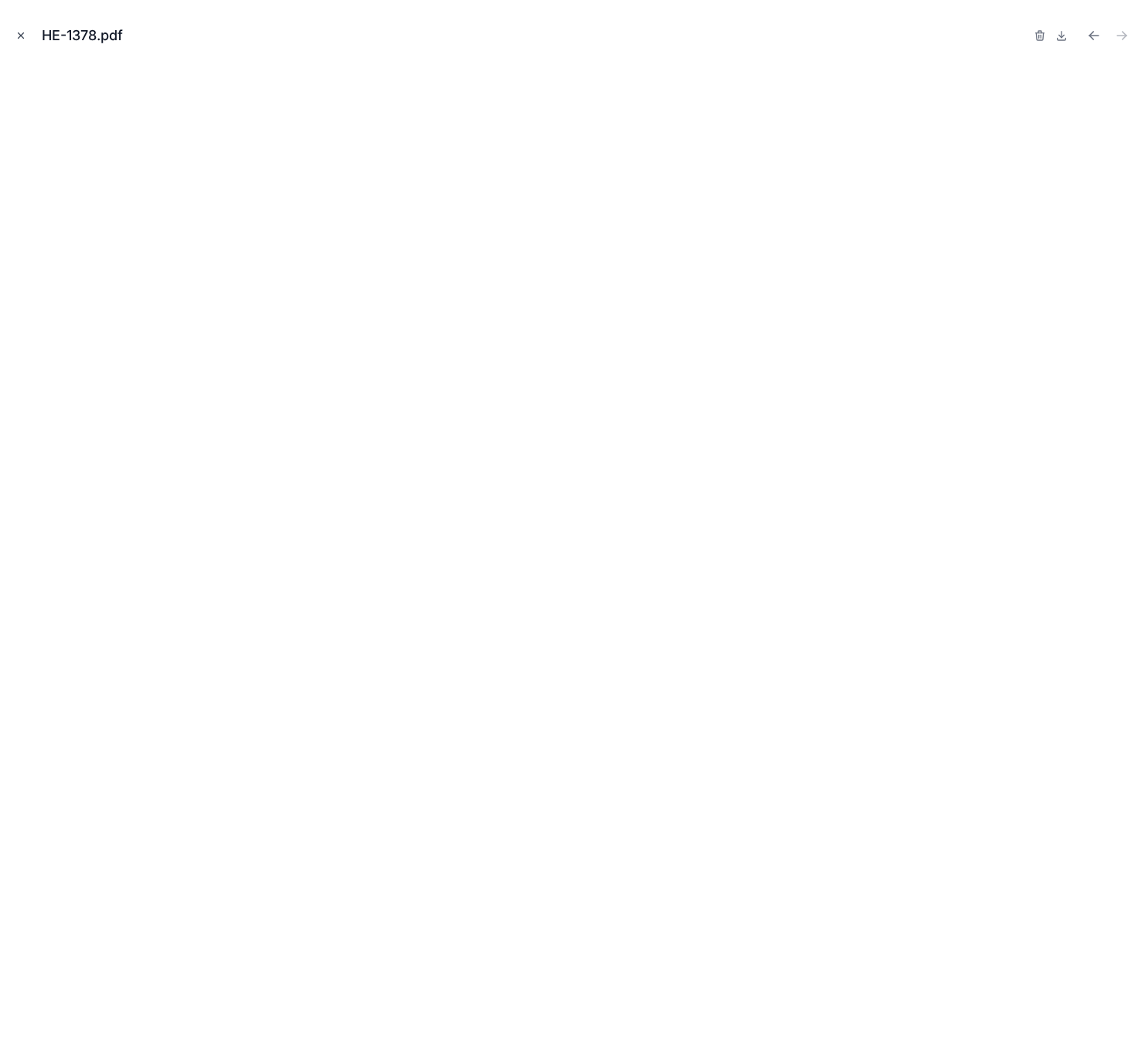
click at [25, 35] on icon "Close modal" at bounding box center [21, 35] width 11 height 11
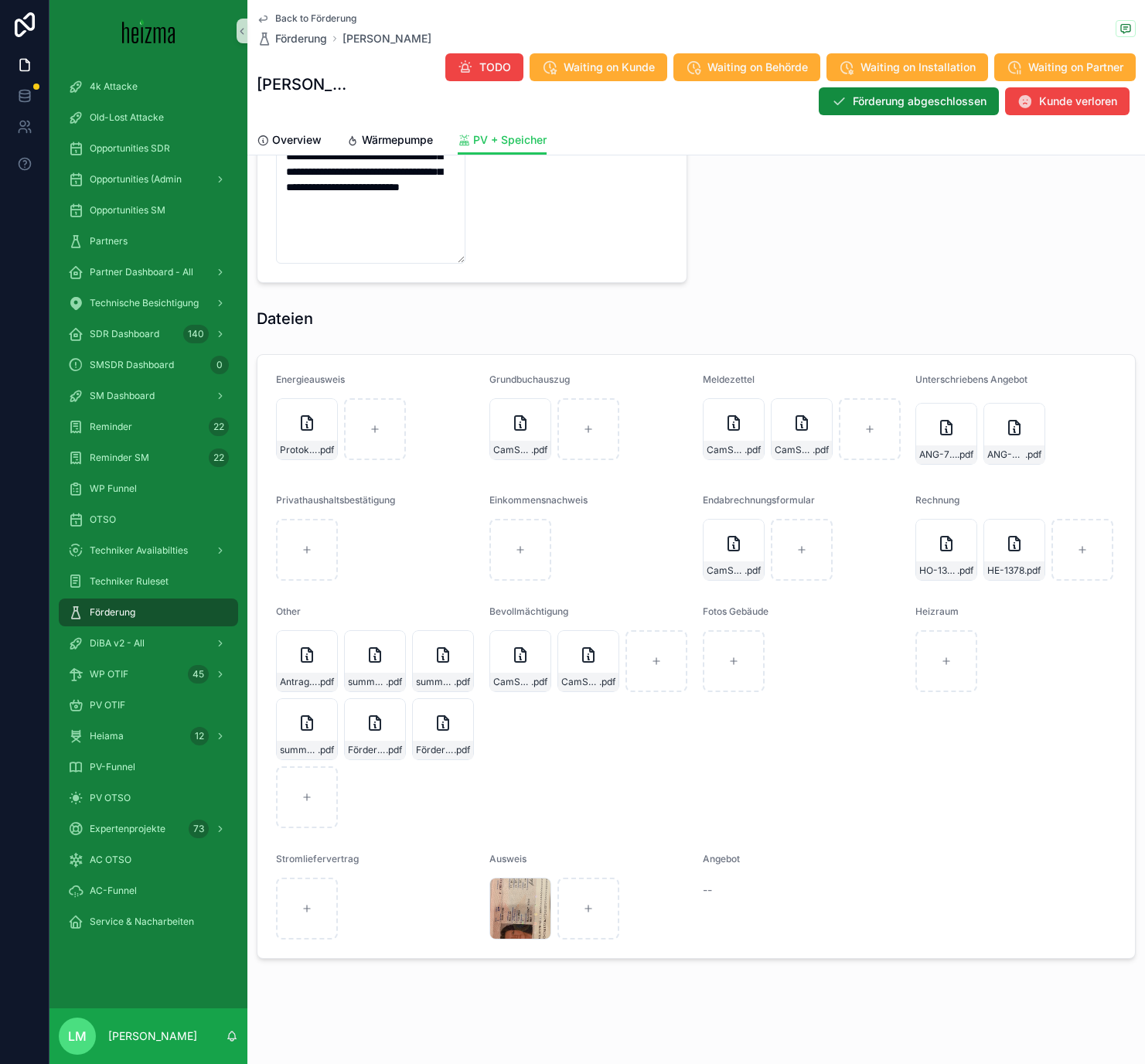
click at [466, 357] on form "Energieausweis Protokoll-V2024-02138 .pdf Grundbuchauszug CamScanner-12-09-2024…" at bounding box center [696, 656] width 877 height 603
click at [316, 19] on span "Back to Förderung" at bounding box center [316, 19] width 81 height 13
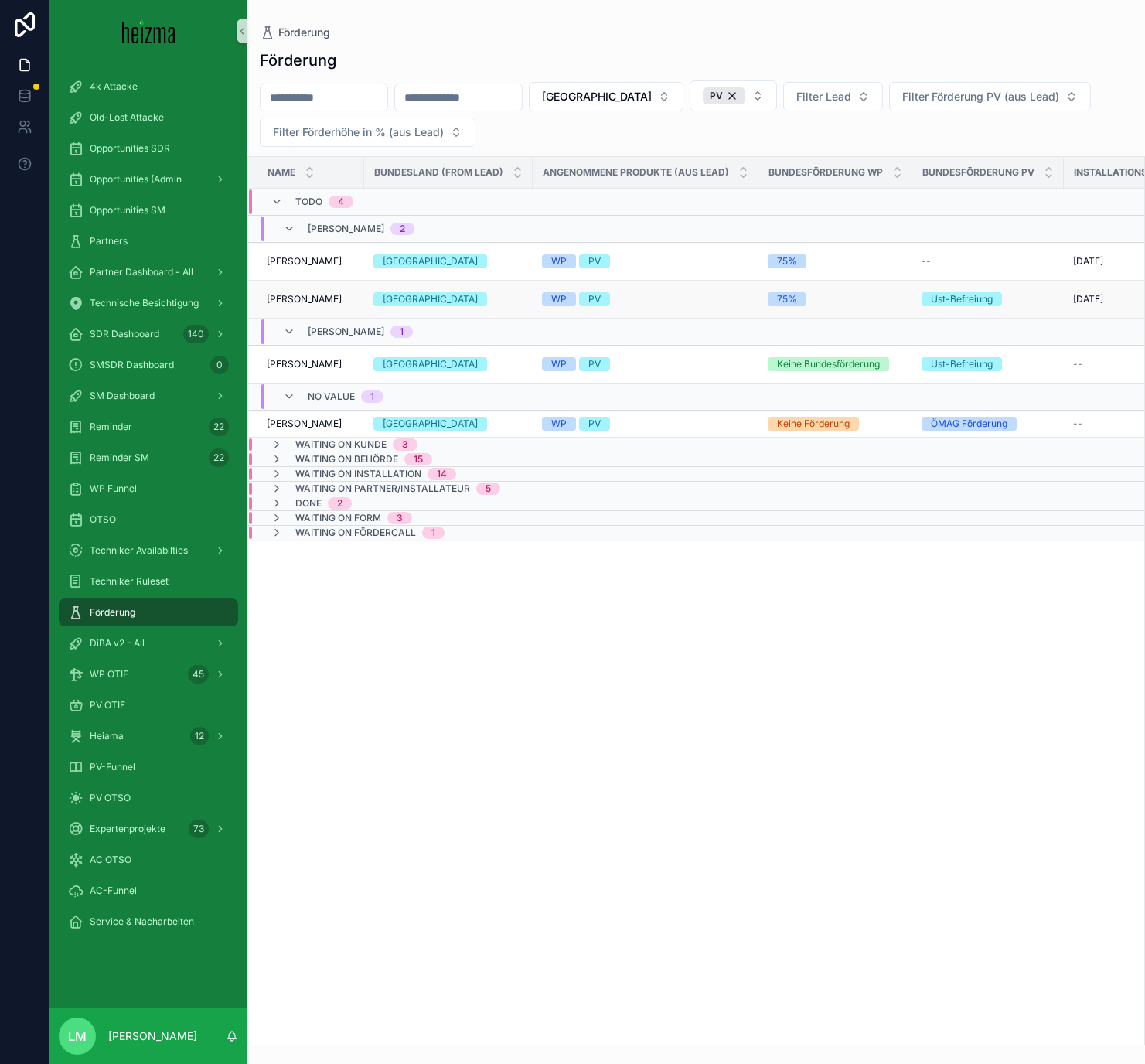
click at [319, 304] on span "[PERSON_NAME]" at bounding box center [304, 300] width 75 height 13
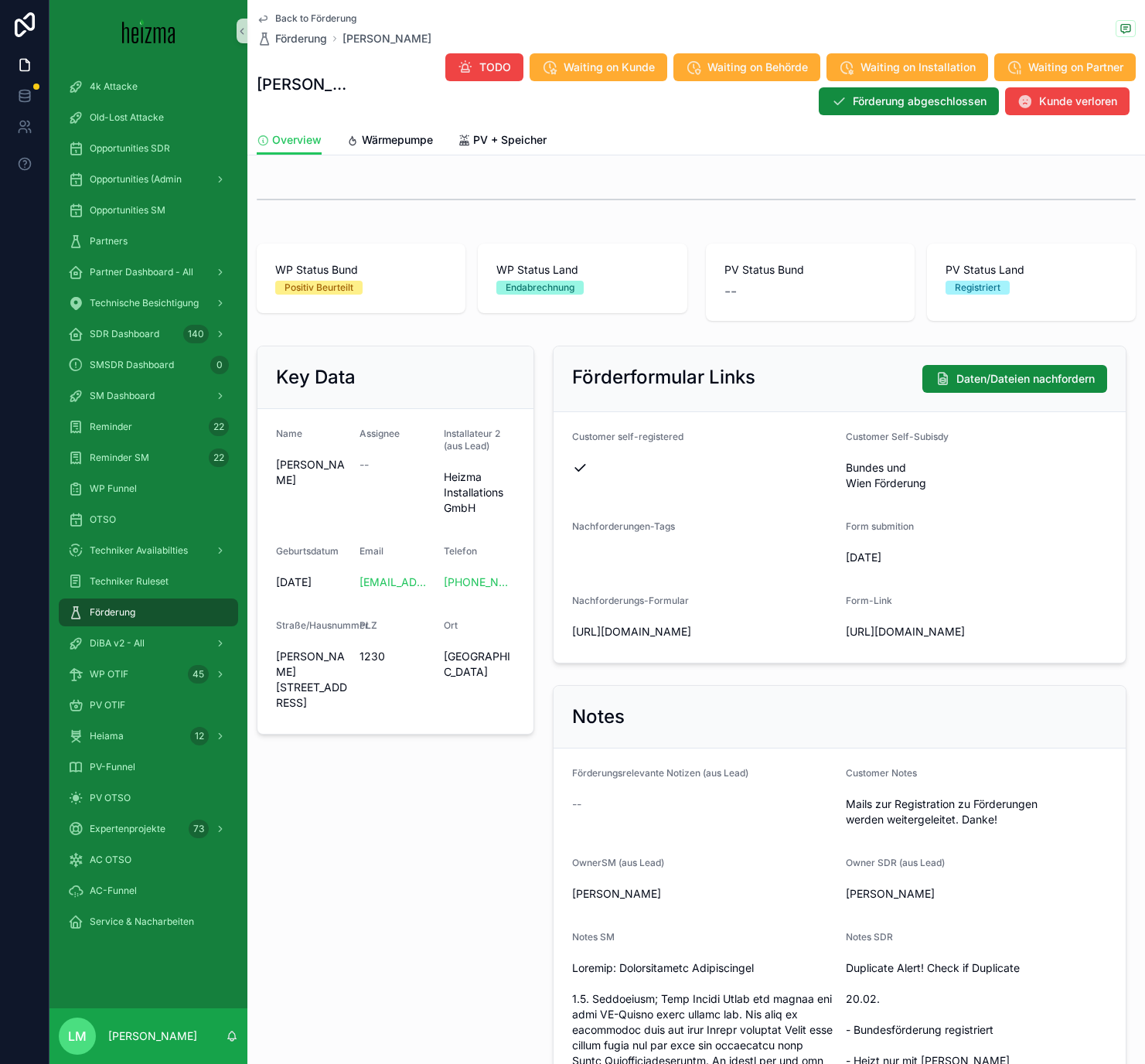
scroll to position [644, 0]
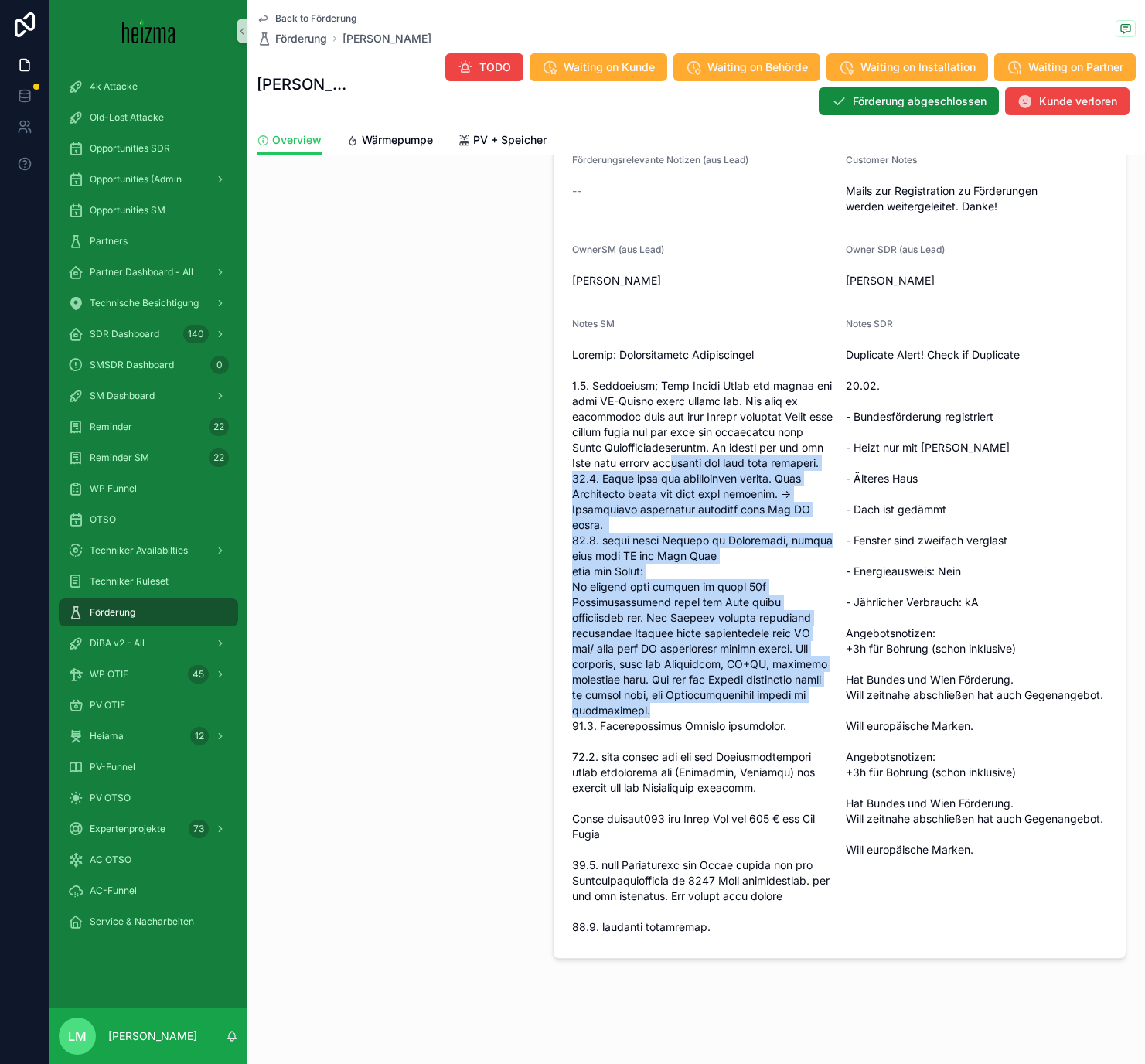
click at [697, 362] on span "scrollable content" at bounding box center [703, 641] width 262 height 588
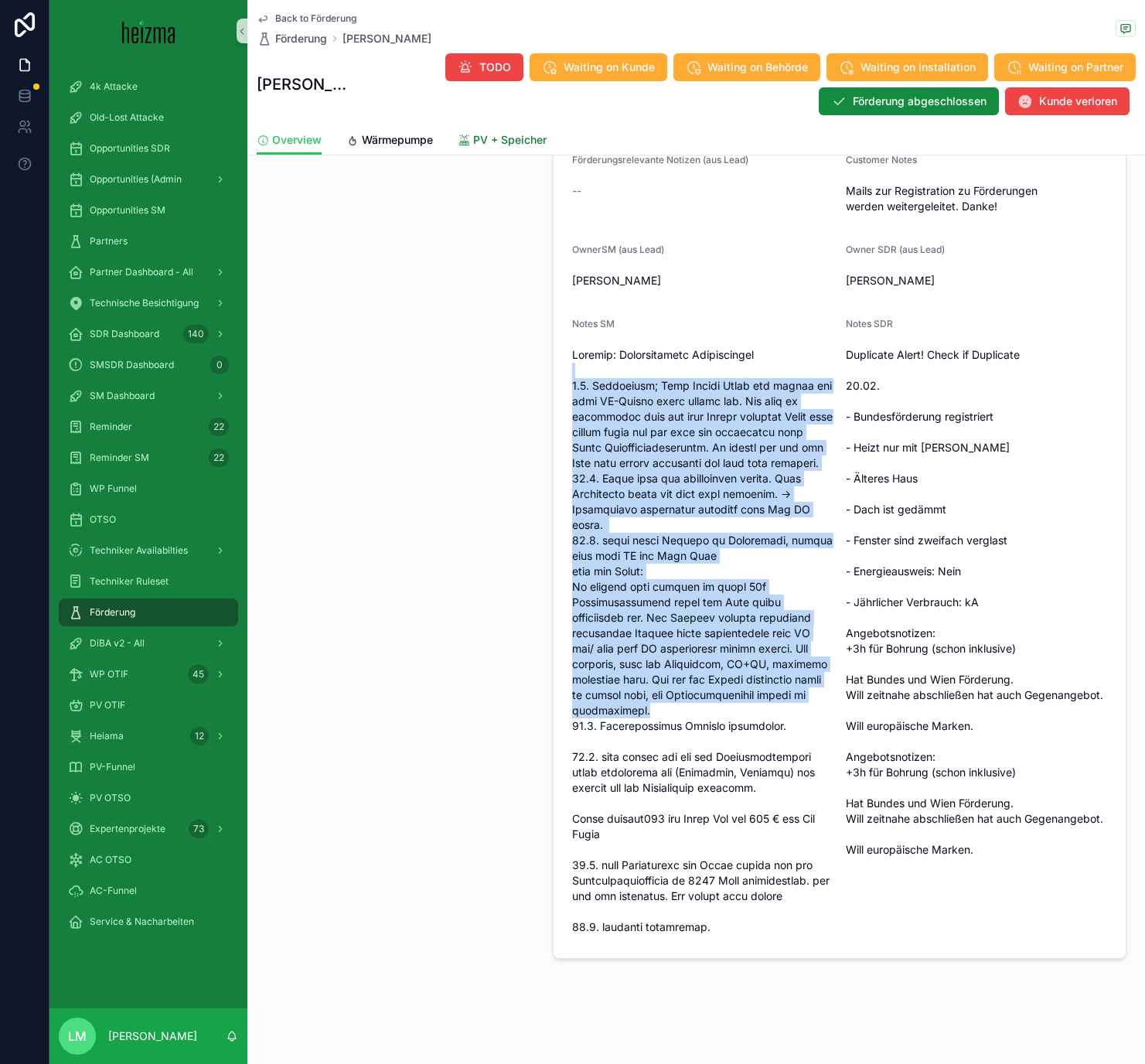
click at [537, 134] on span "PV + Speicher" at bounding box center [509, 139] width 73 height 15
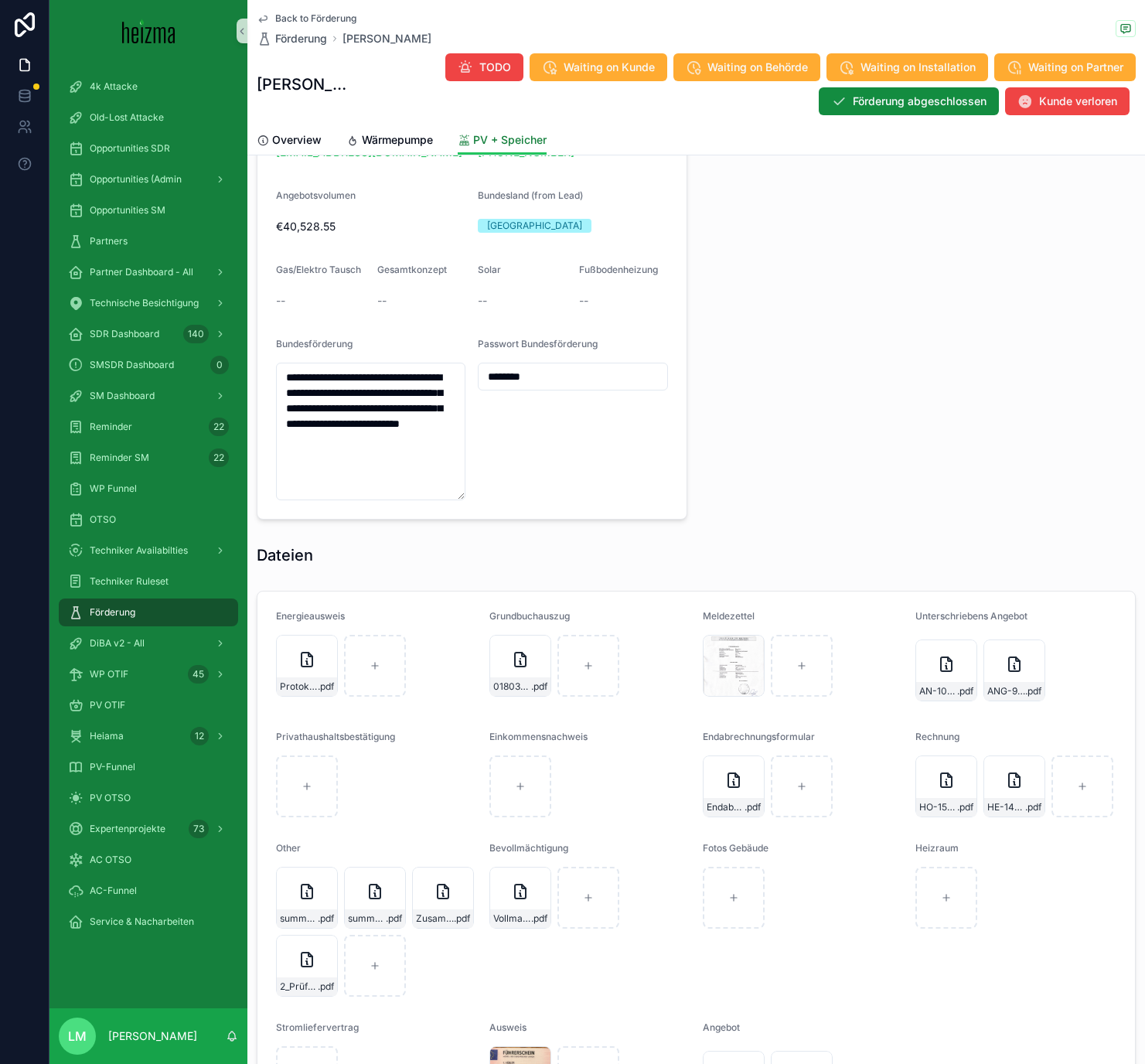
scroll to position [1634, 0]
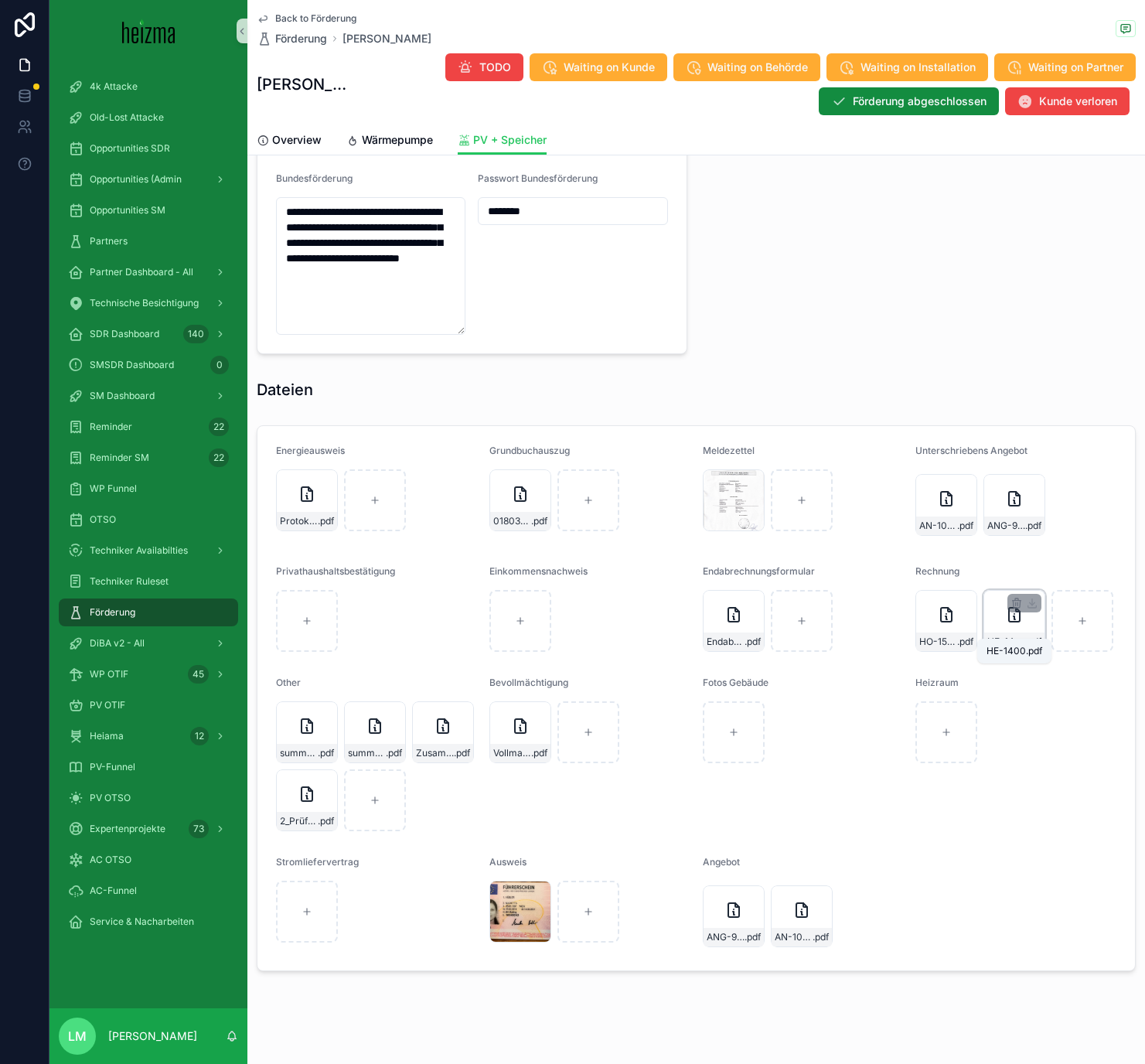
click at [950, 618] on span "HE-1400" at bounding box center [1006, 642] width 38 height 13
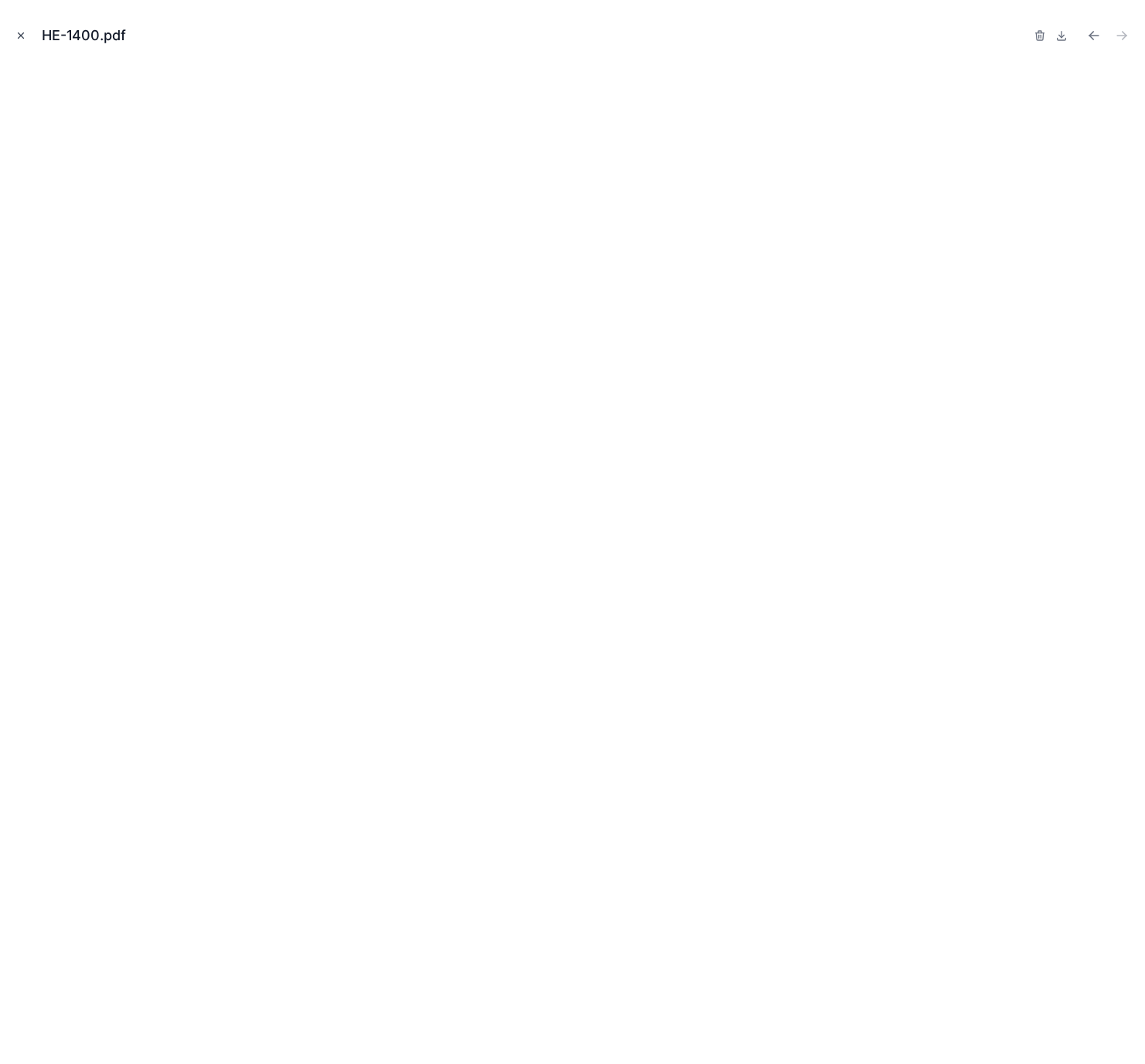
click at [19, 38] on icon "Close modal" at bounding box center [21, 35] width 11 height 11
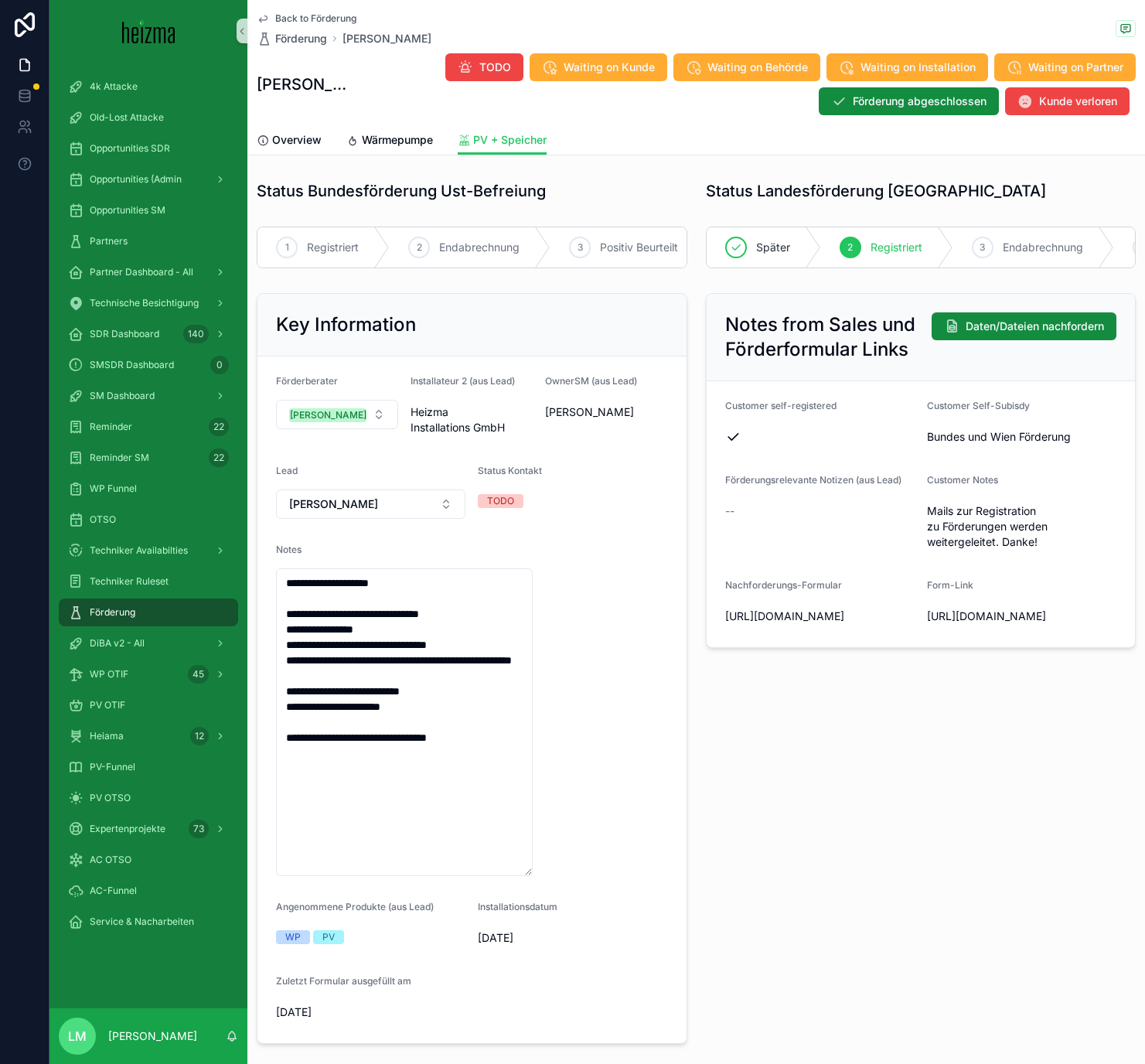
click at [303, 16] on span "Back to Förderung" at bounding box center [316, 19] width 81 height 13
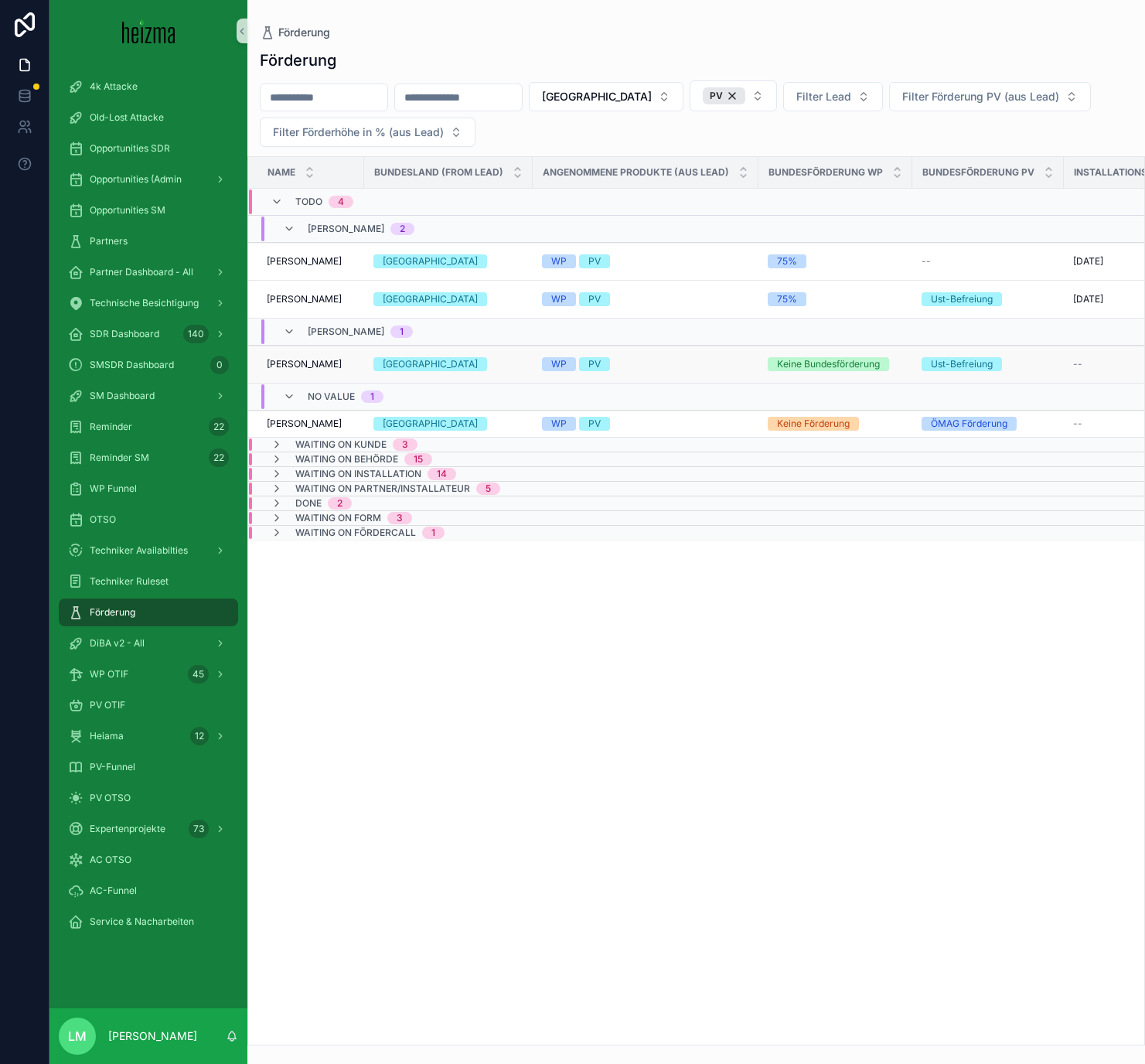
click at [296, 370] on span "[PERSON_NAME]" at bounding box center [304, 365] width 75 height 13
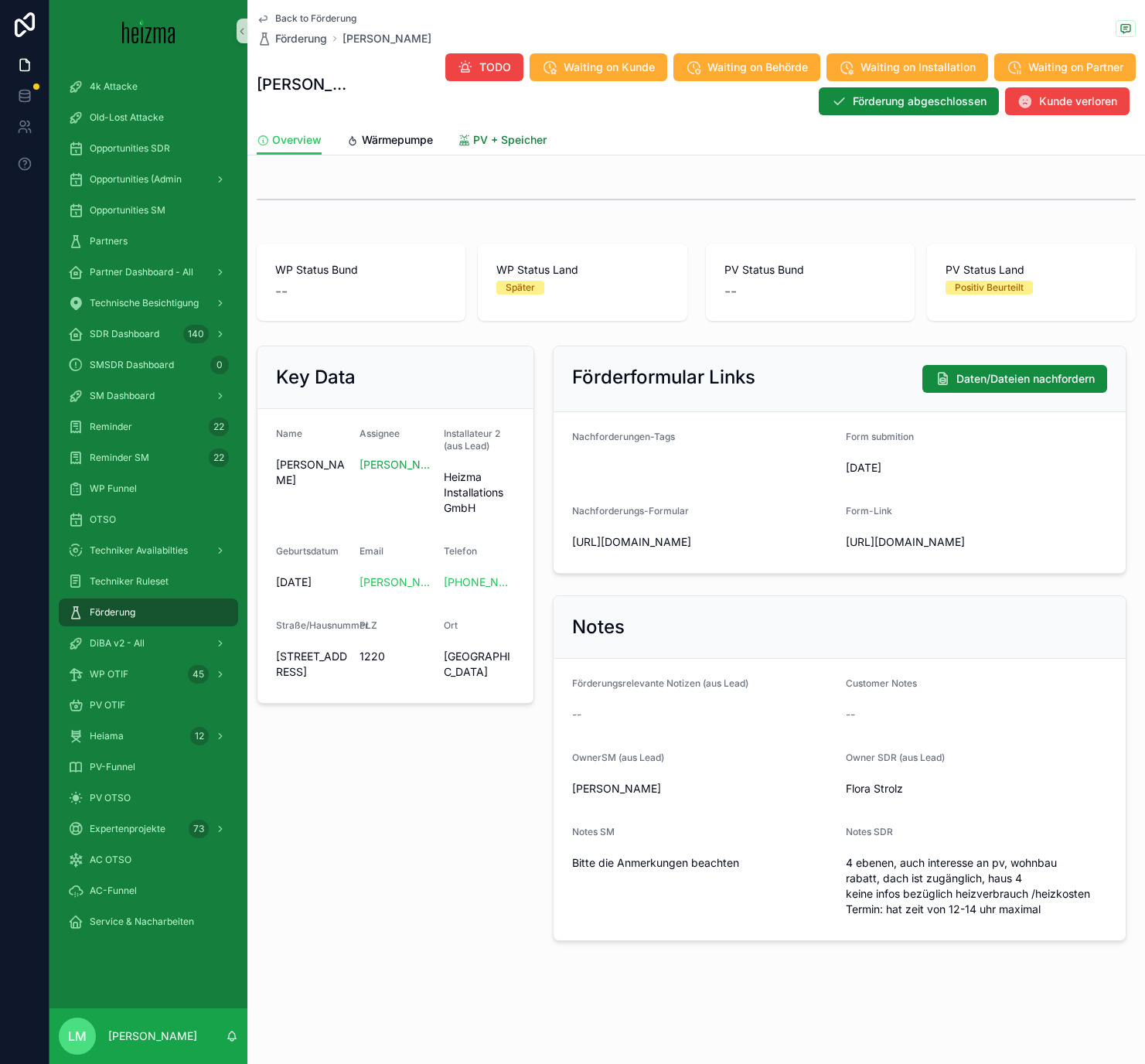
click at [487, 143] on span "PV + Speicher" at bounding box center [509, 139] width 73 height 15
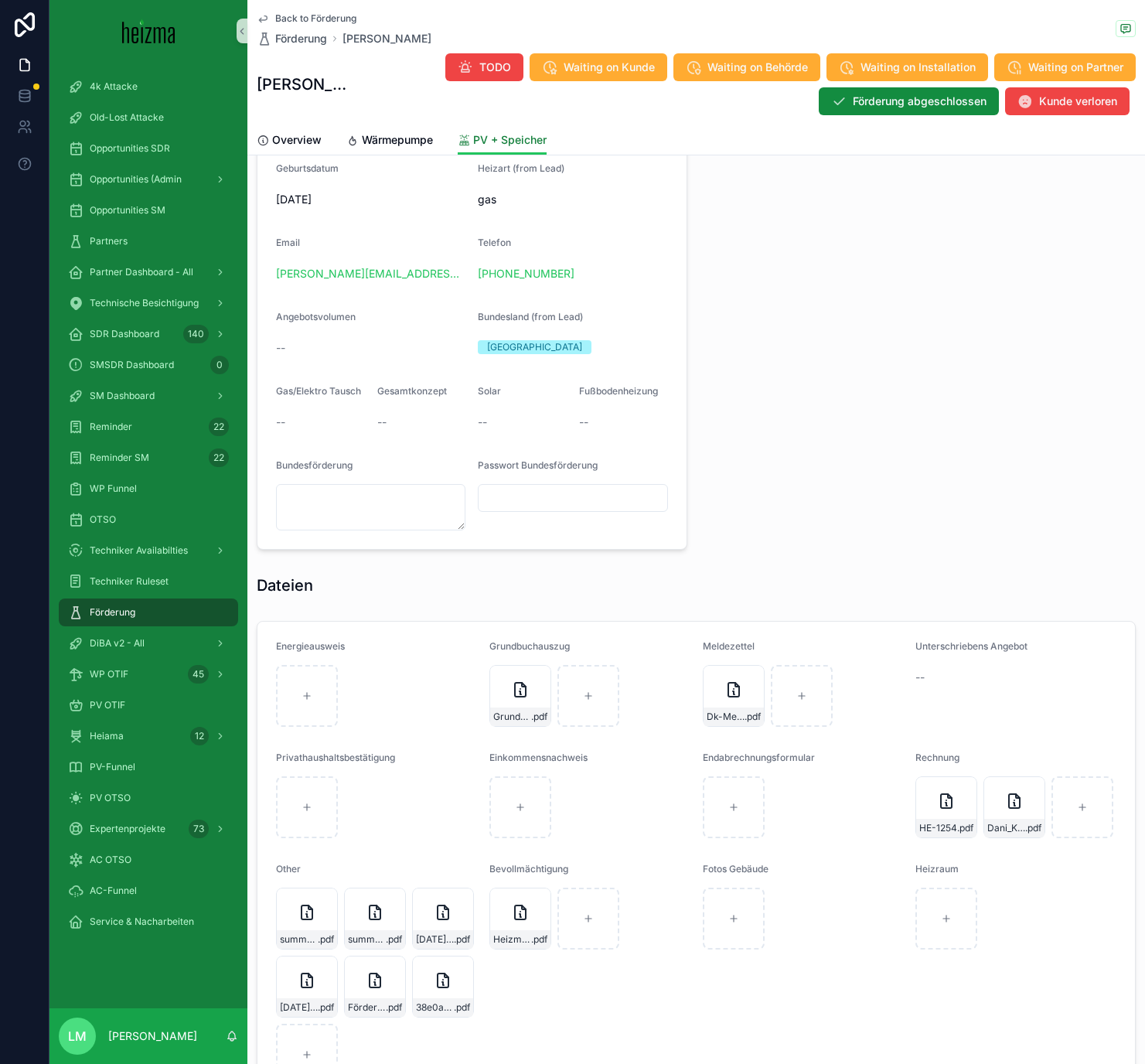
scroll to position [1392, 0]
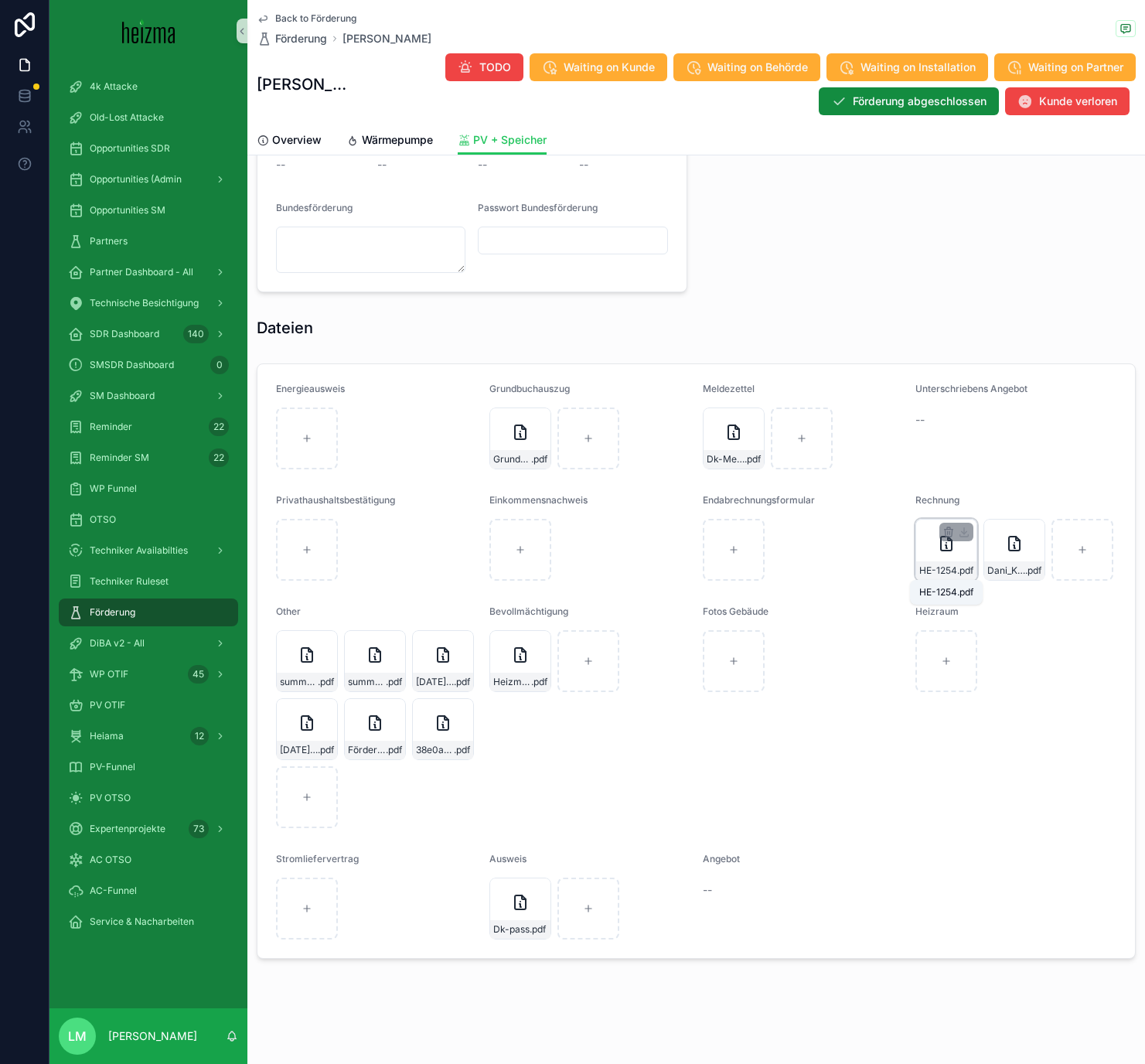
click at [950, 569] on span ".pdf" at bounding box center [965, 570] width 16 height 13
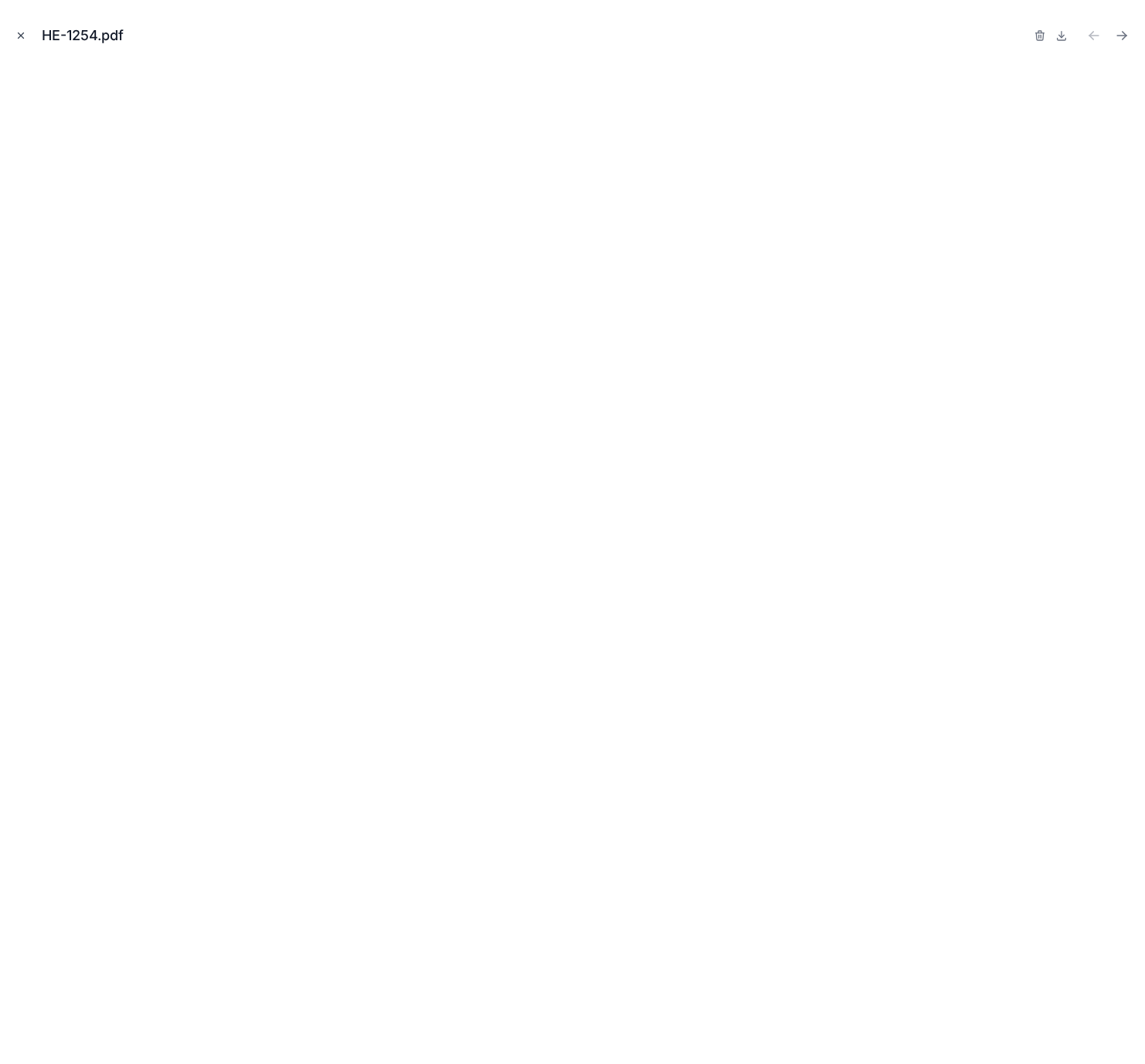
click at [26, 33] on button "Close modal" at bounding box center [21, 35] width 17 height 17
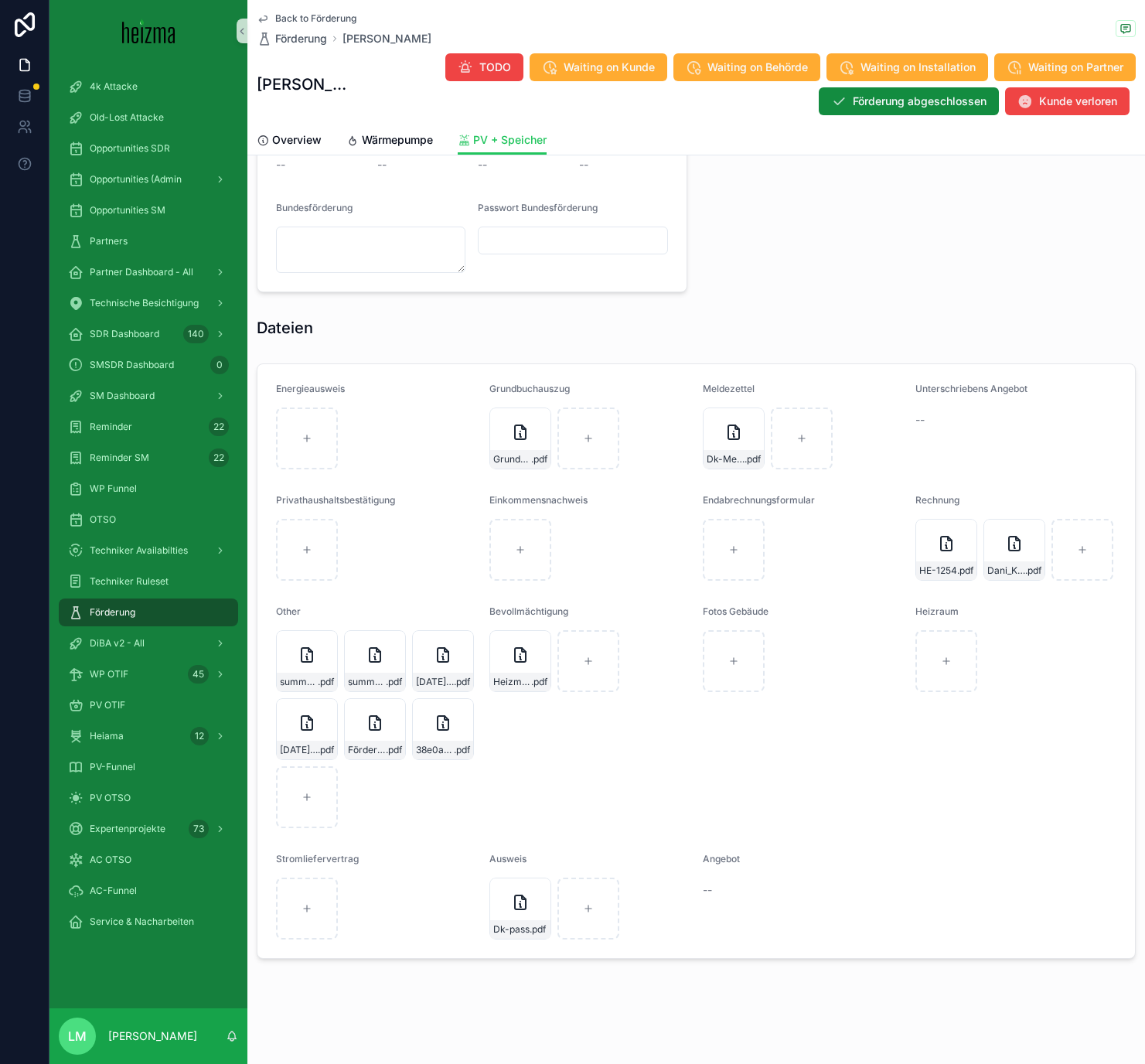
click at [330, 27] on div "Back to Förderung Förderung Dani kashouh" at bounding box center [344, 30] width 175 height 34
click at [323, 24] on span "Back to Förderung" at bounding box center [316, 19] width 81 height 13
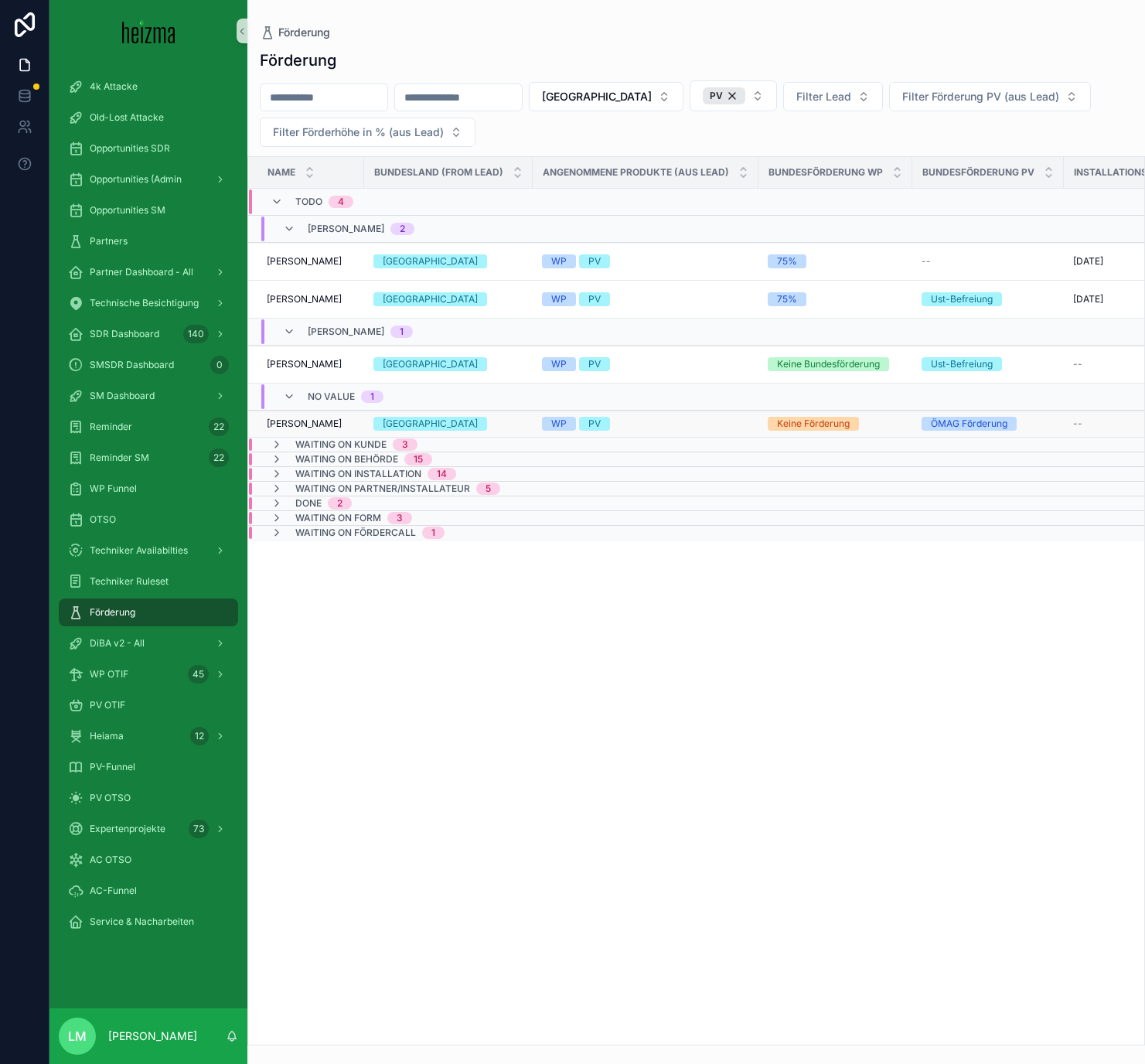
click at [304, 412] on td "Thomas Windisch Thomas Windisch" at bounding box center [306, 424] width 116 height 27
click at [304, 415] on td "Thomas Windisch Thomas Windisch" at bounding box center [306, 424] width 116 height 27
click at [301, 423] on span "Thomas Windisch" at bounding box center [304, 424] width 75 height 13
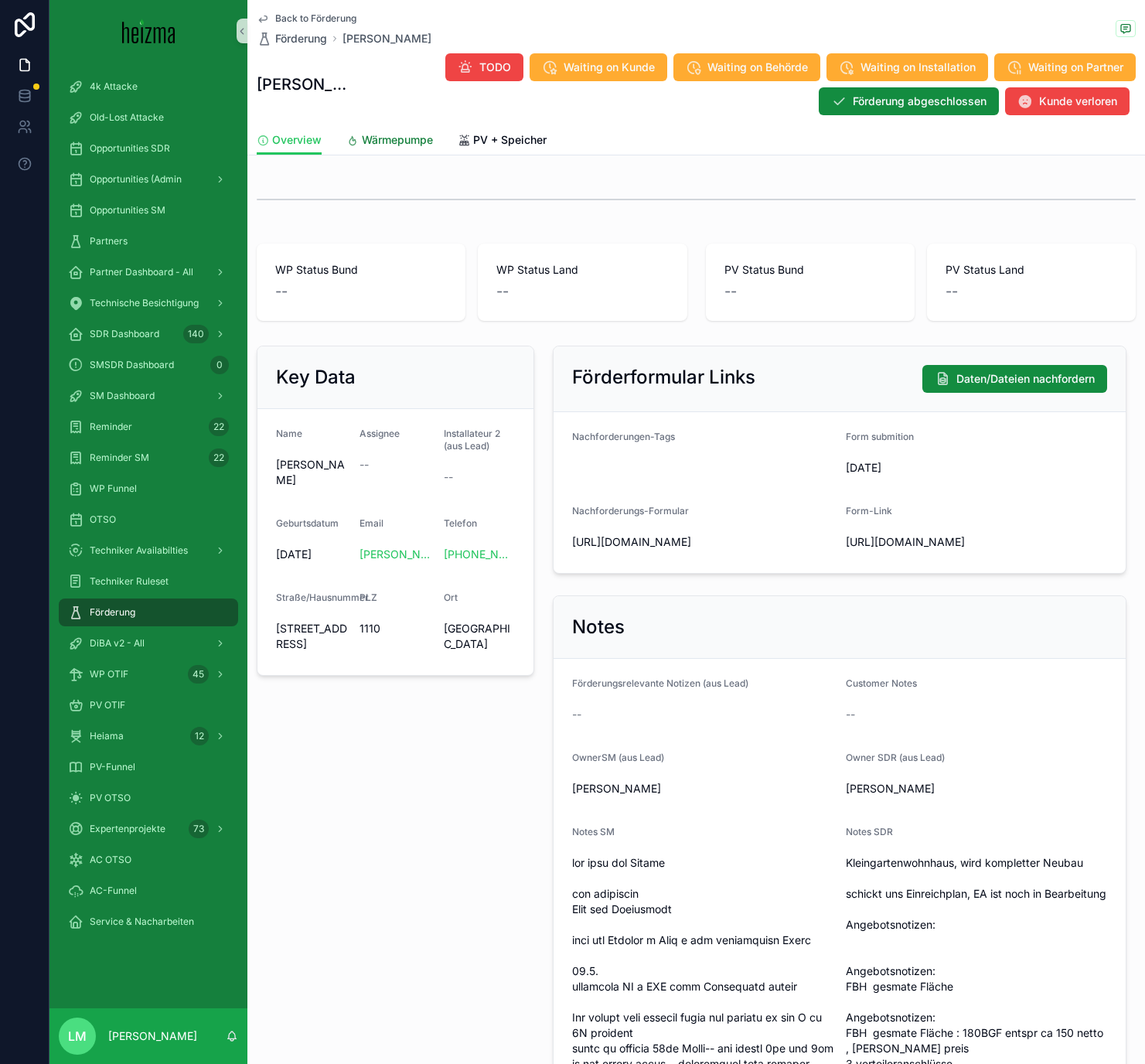
click at [388, 148] on link "Wärmepumpe" at bounding box center [390, 142] width 87 height 31
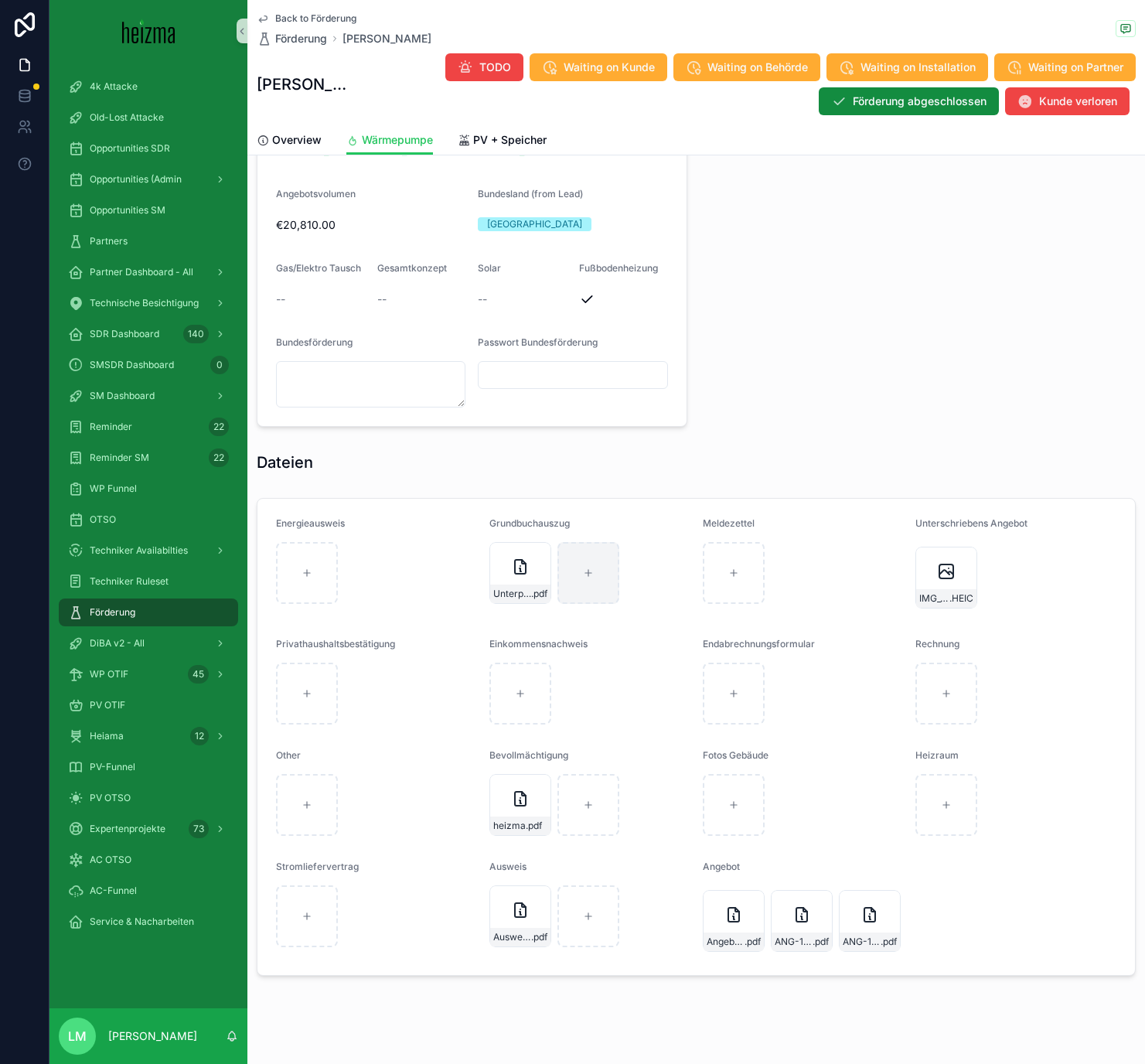
scroll to position [1200, 0]
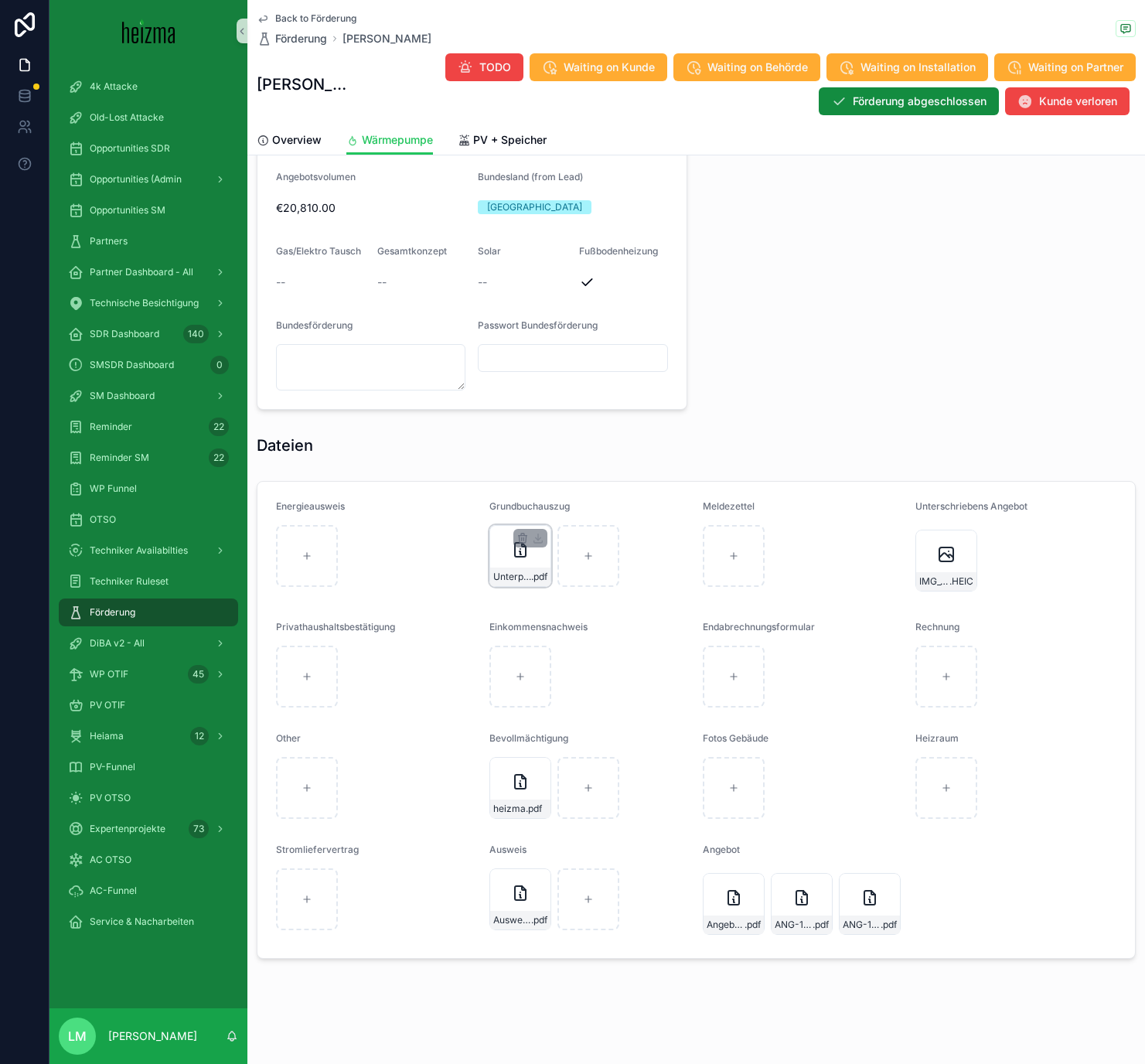
click at [522, 564] on div "Unterpachtvertrag-(1) .pdf" at bounding box center [520, 556] width 62 height 62
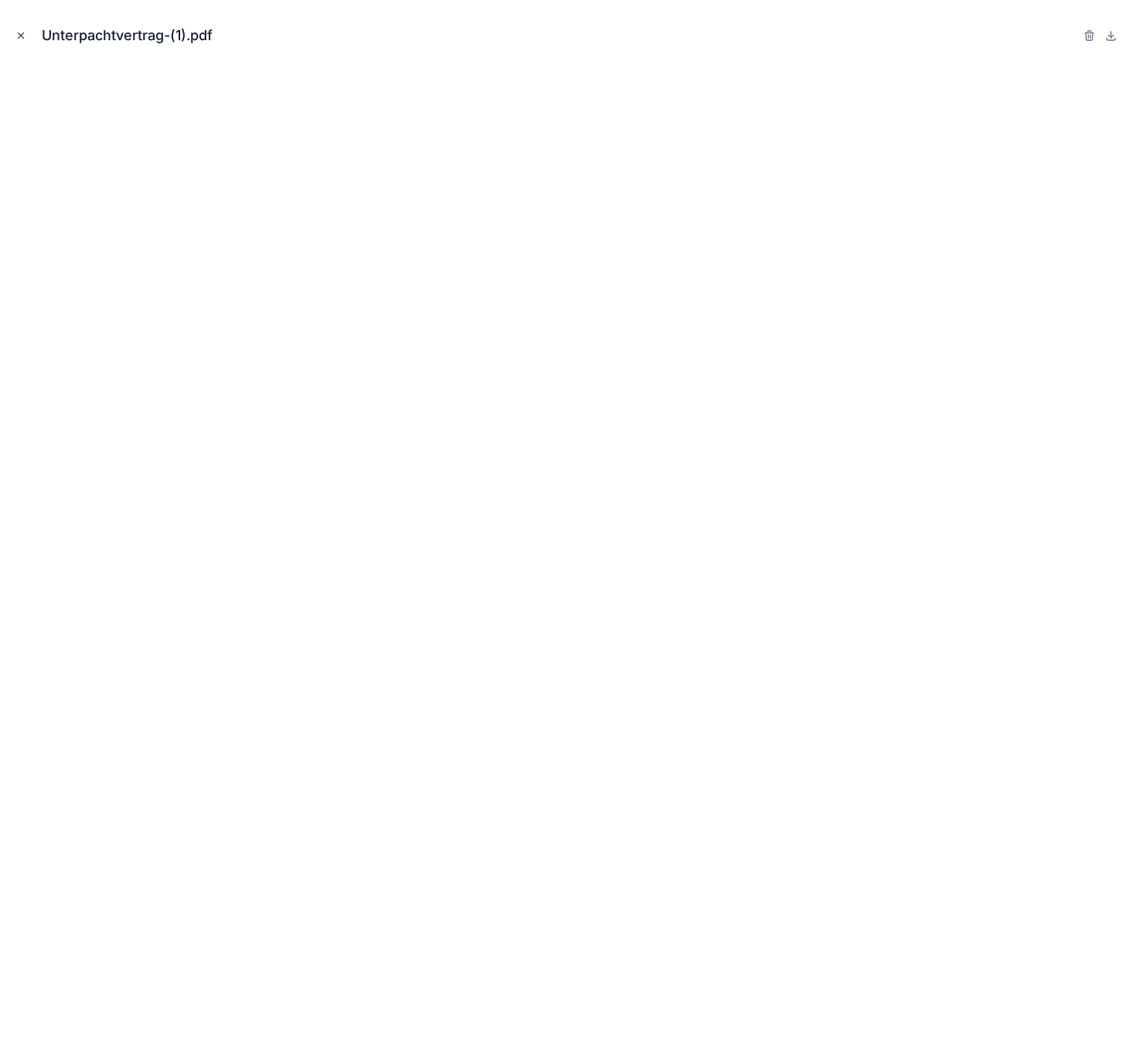
click at [23, 35] on icon "Close modal" at bounding box center [21, 35] width 11 height 11
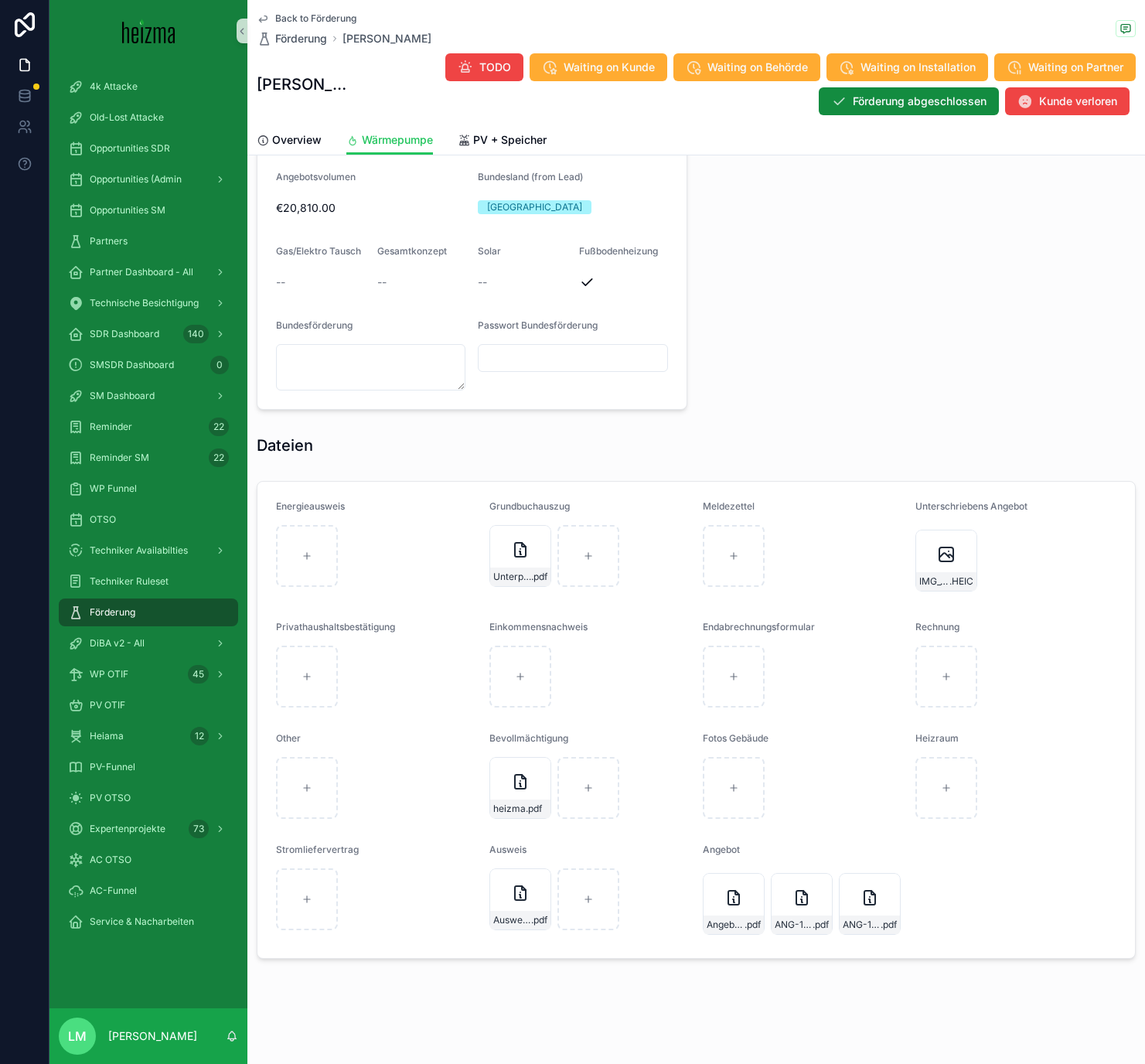
click at [552, 512] on label "Grundbuchauszug" at bounding box center [529, 506] width 80 height 13
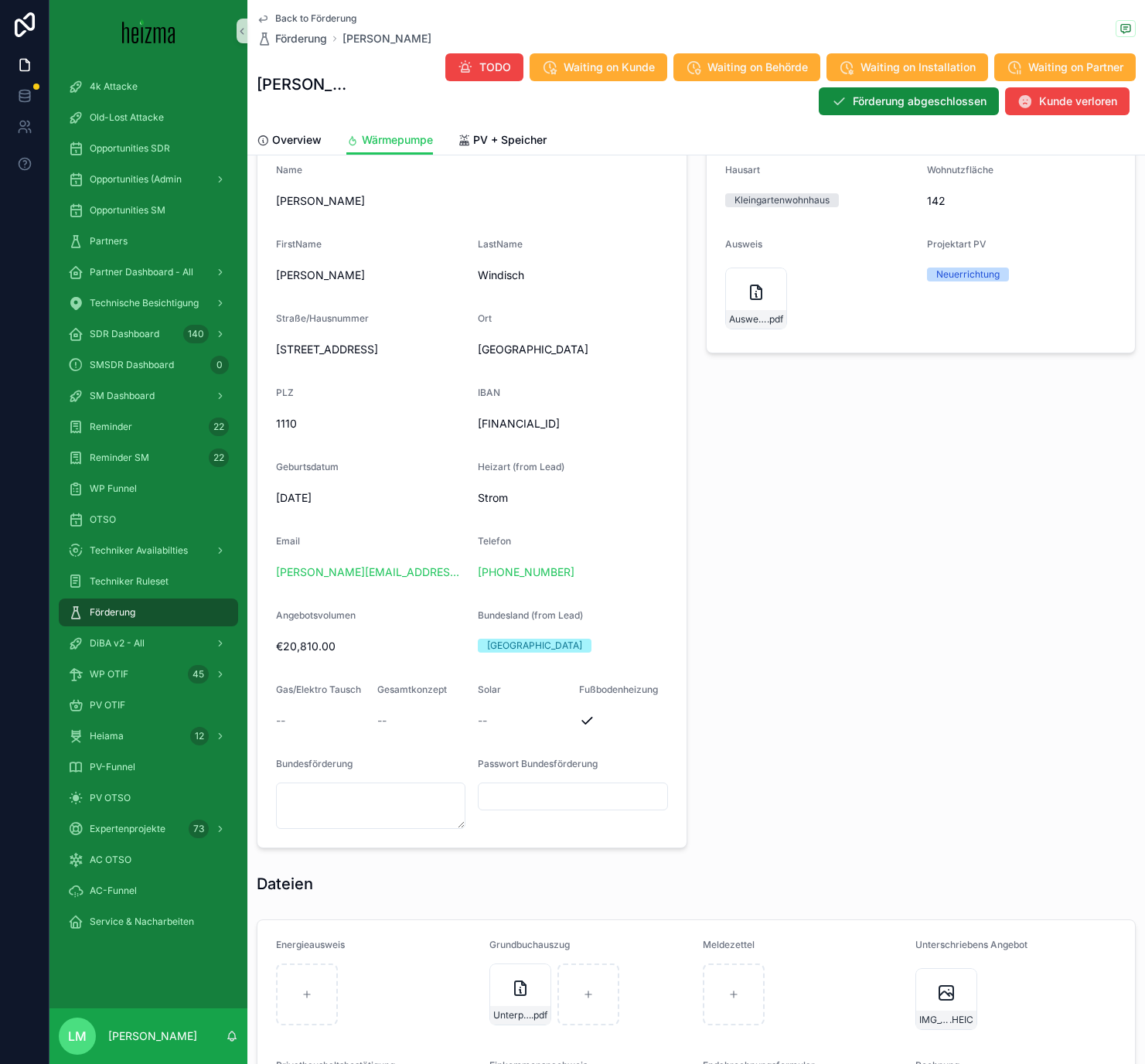
scroll to position [1200, 0]
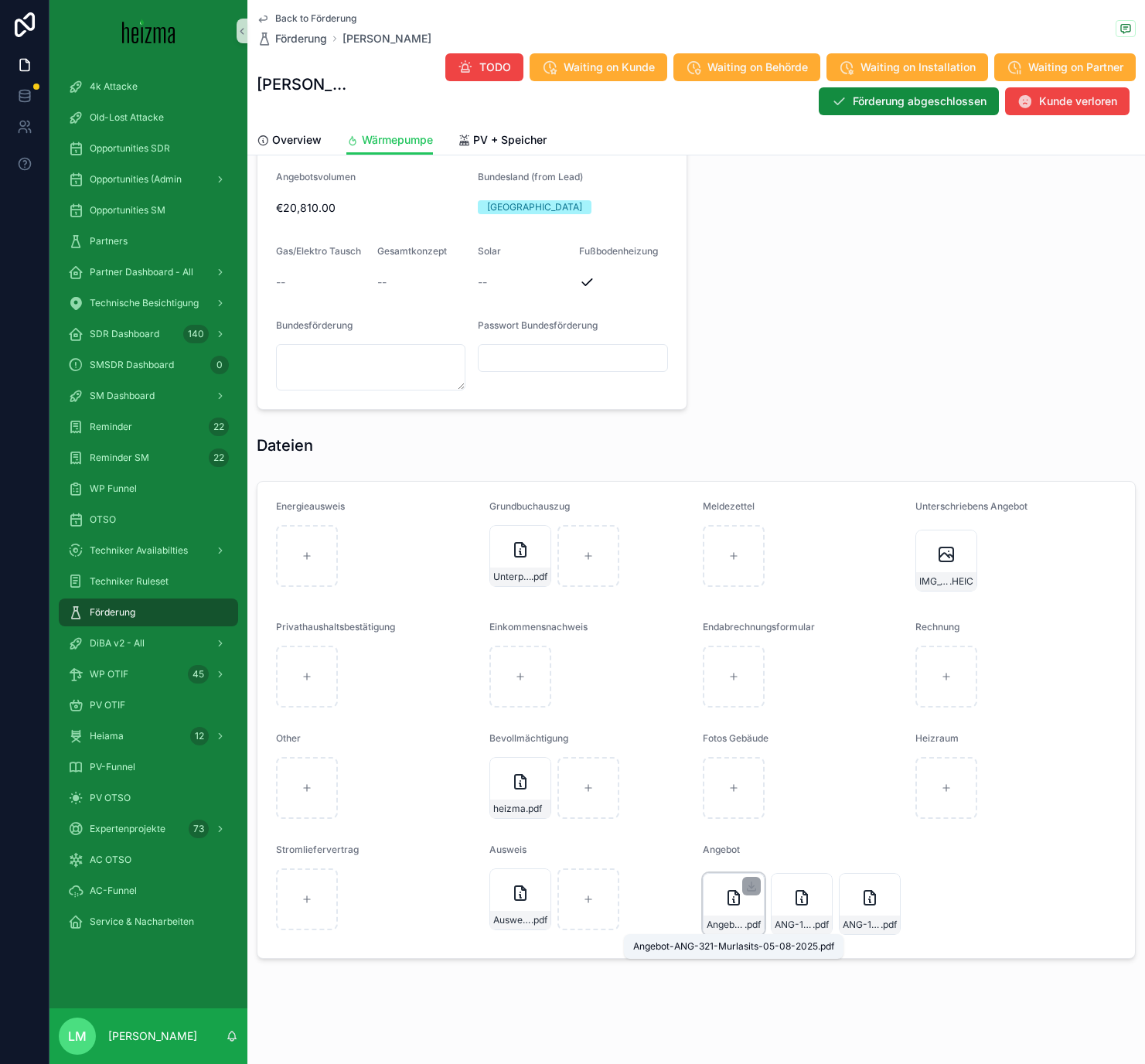
click at [745, 618] on span ".pdf" at bounding box center [753, 925] width 16 height 13
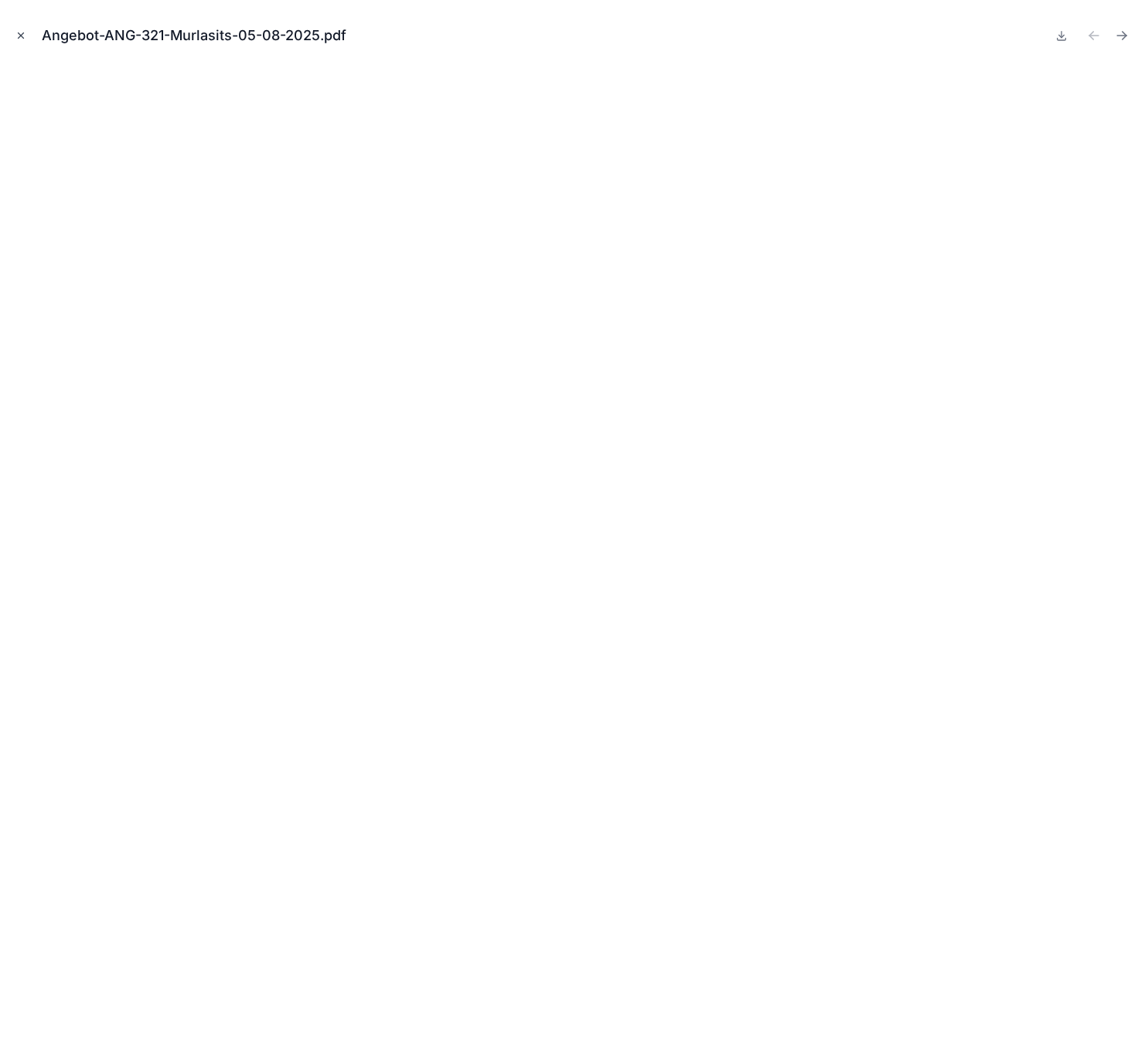
click at [17, 40] on icon "Close modal" at bounding box center [21, 35] width 11 height 11
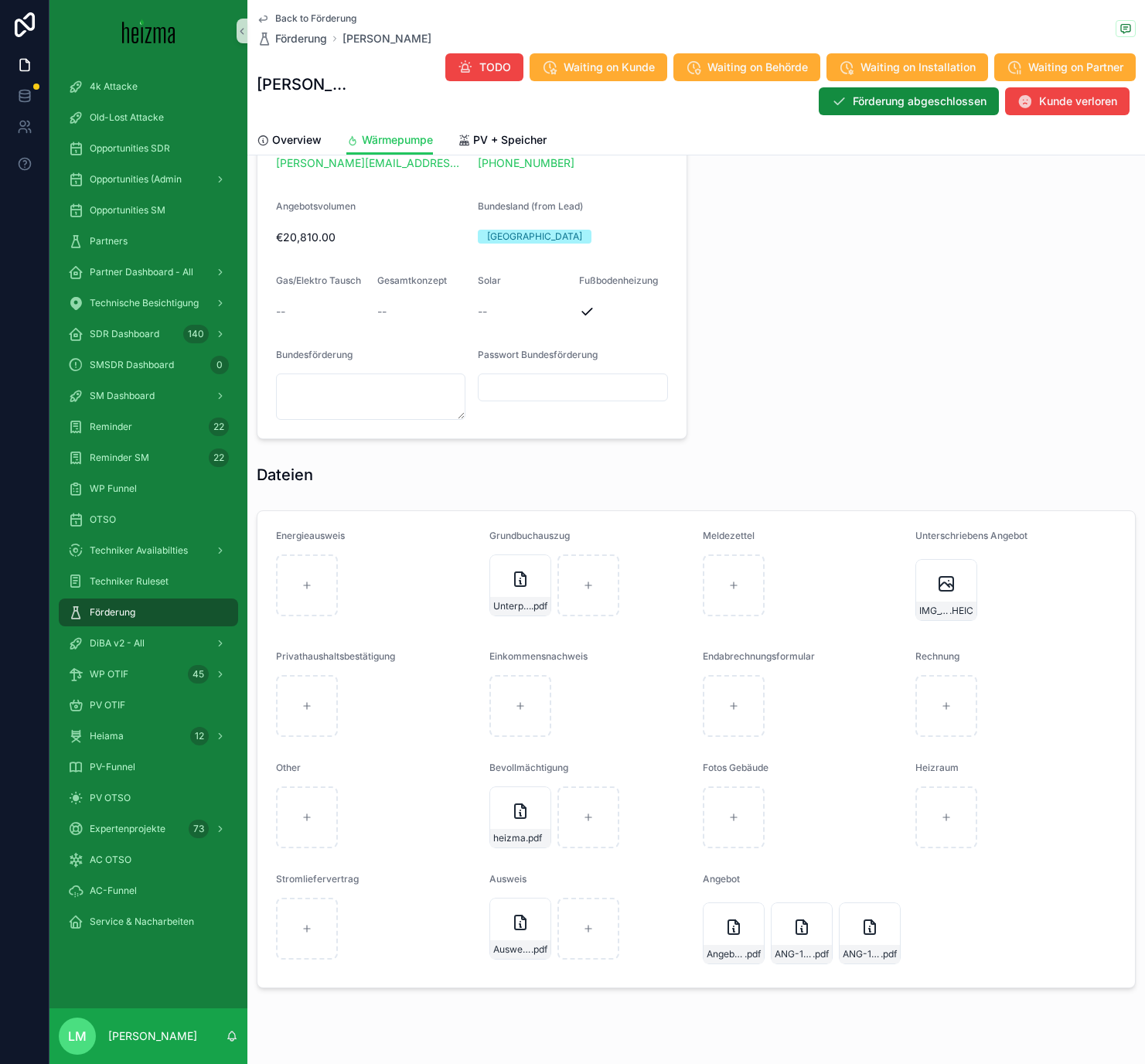
scroll to position [1200, 0]
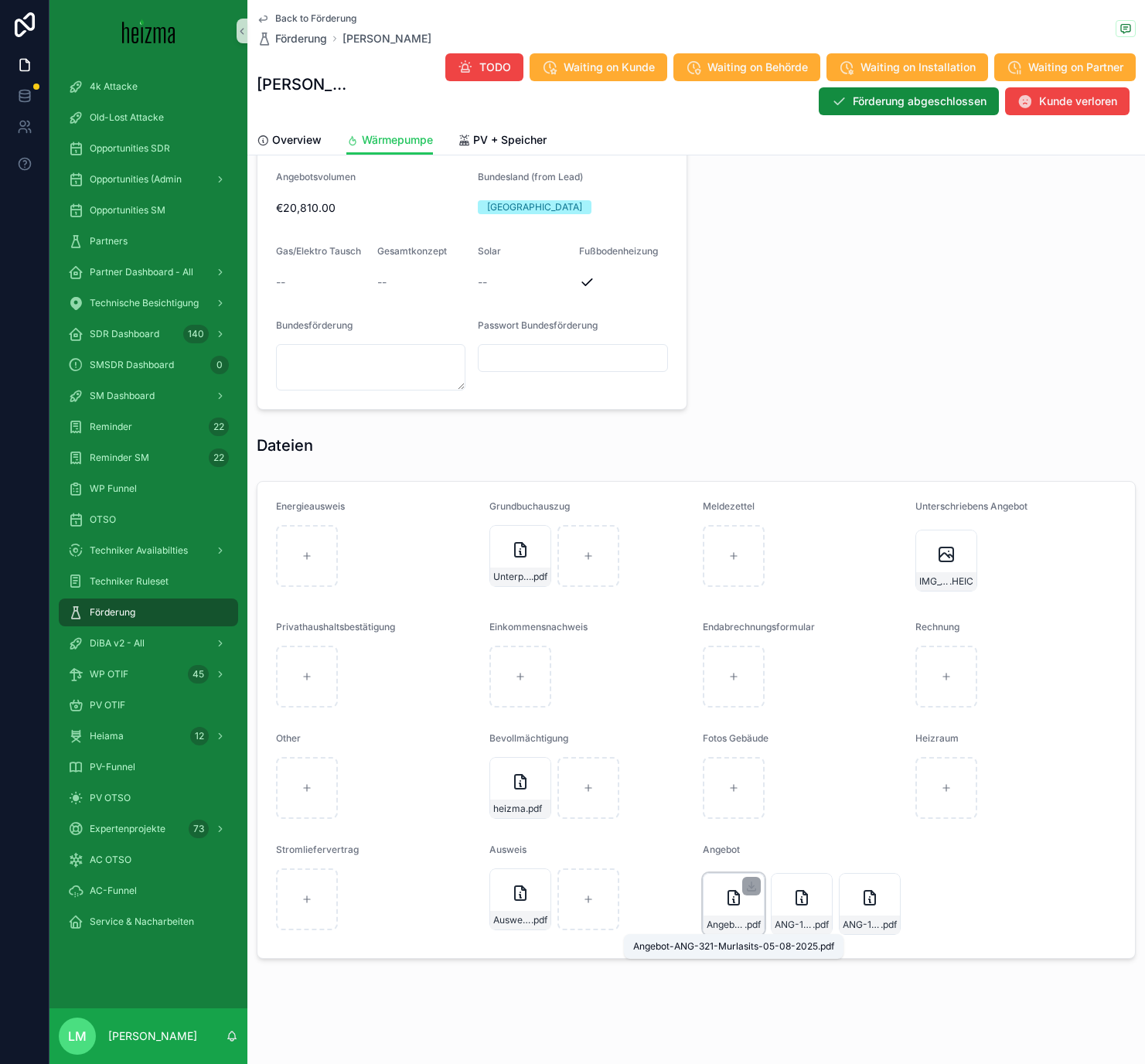
click at [746, 618] on span ".pdf" at bounding box center [753, 925] width 16 height 13
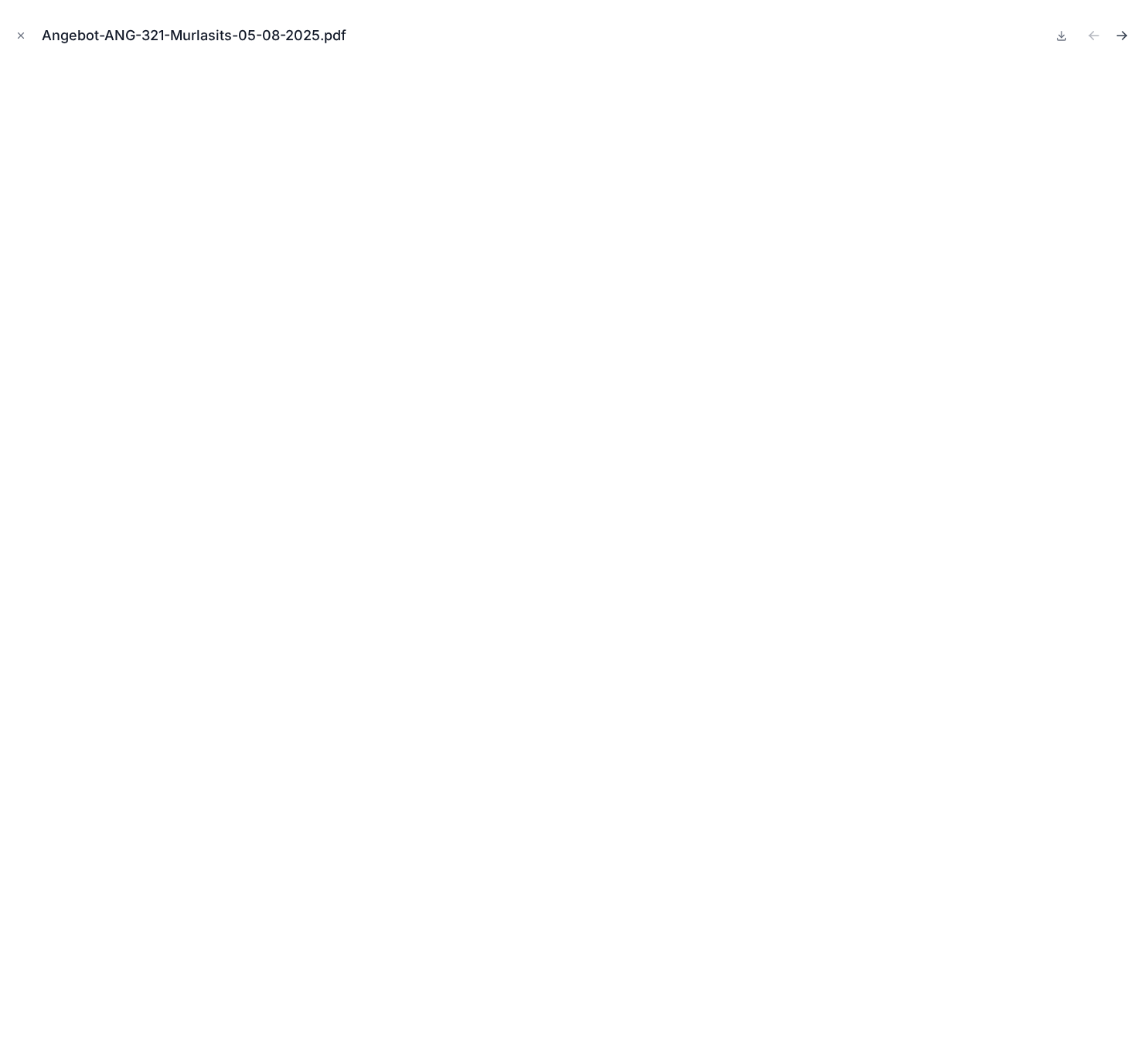
click at [950, 34] on icon "Next file" at bounding box center [1121, 35] width 15 height 15
click at [26, 36] on button "Close modal" at bounding box center [21, 35] width 17 height 17
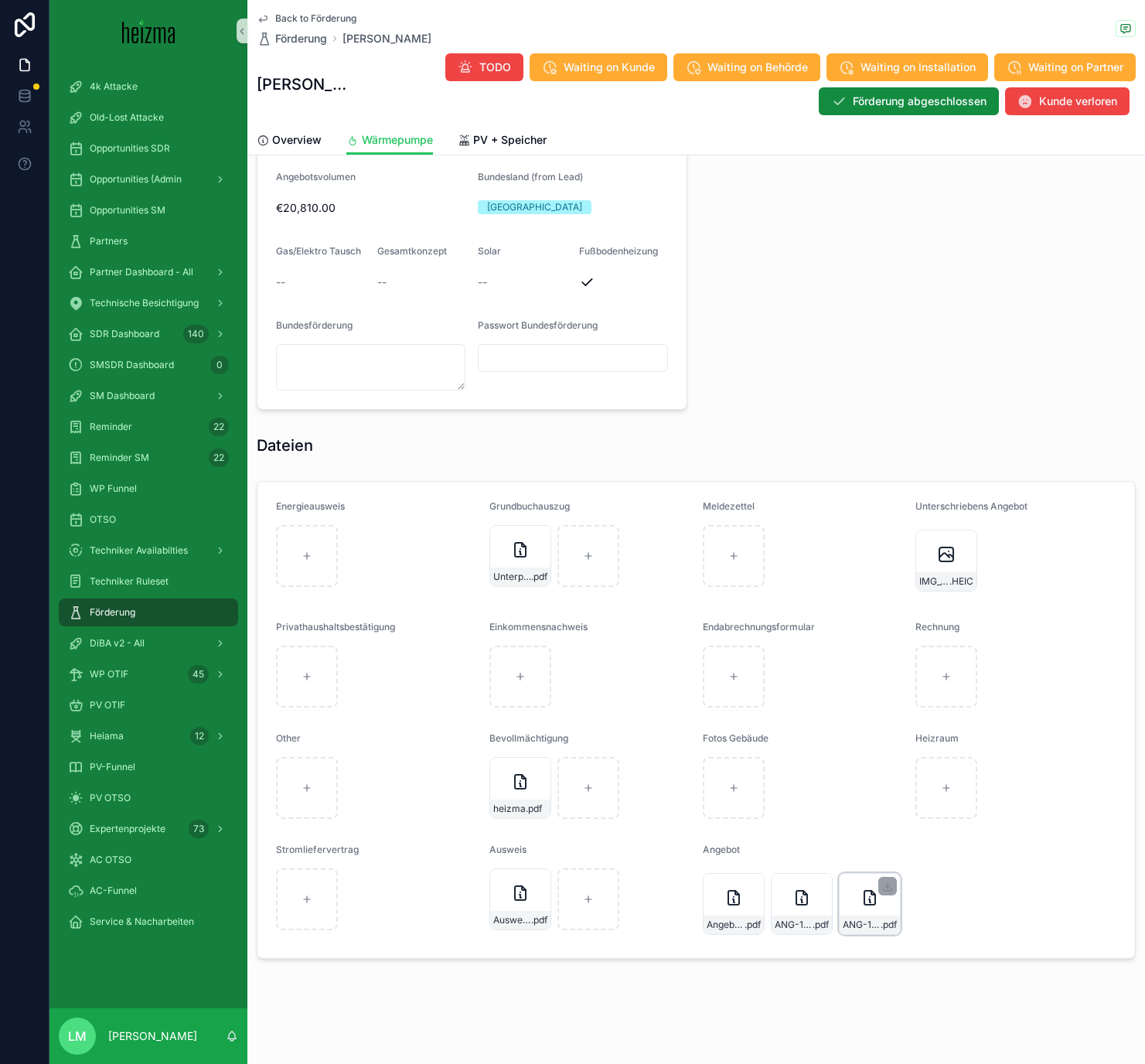
click at [864, 618] on div "ANG-11880-Johannes-2025-07-22 .pdf" at bounding box center [869, 924] width 60 height 19
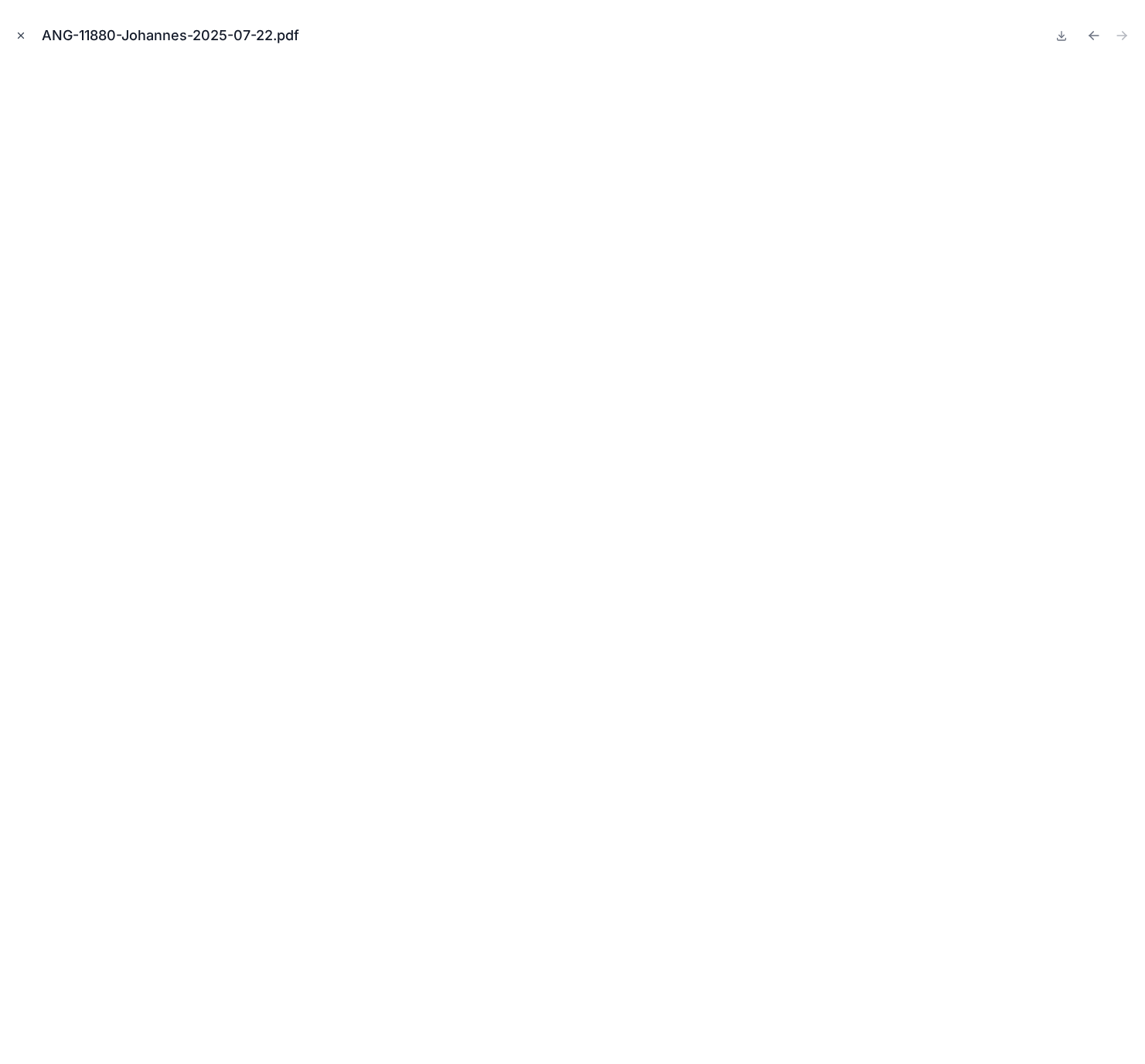
click at [17, 35] on icon "Close modal" at bounding box center [21, 35] width 11 height 11
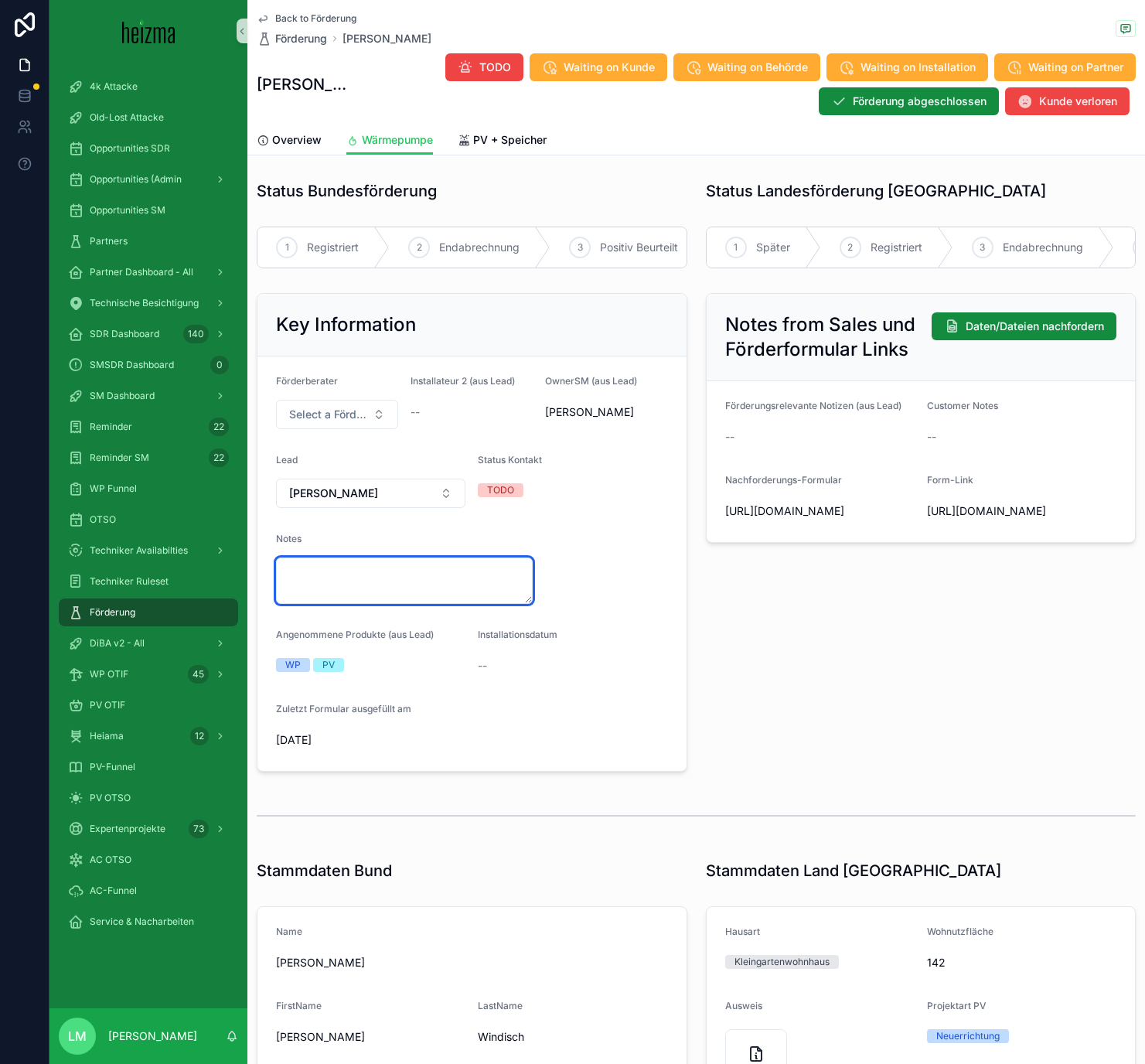
click at [445, 571] on textarea "scrollable content" at bounding box center [404, 580] width 256 height 46
type textarea "**********"
click at [736, 618] on div "Notes from Sales und Förderformular Links Daten/Dateien nachfordern Förderungsr…" at bounding box center [921, 532] width 449 height 491
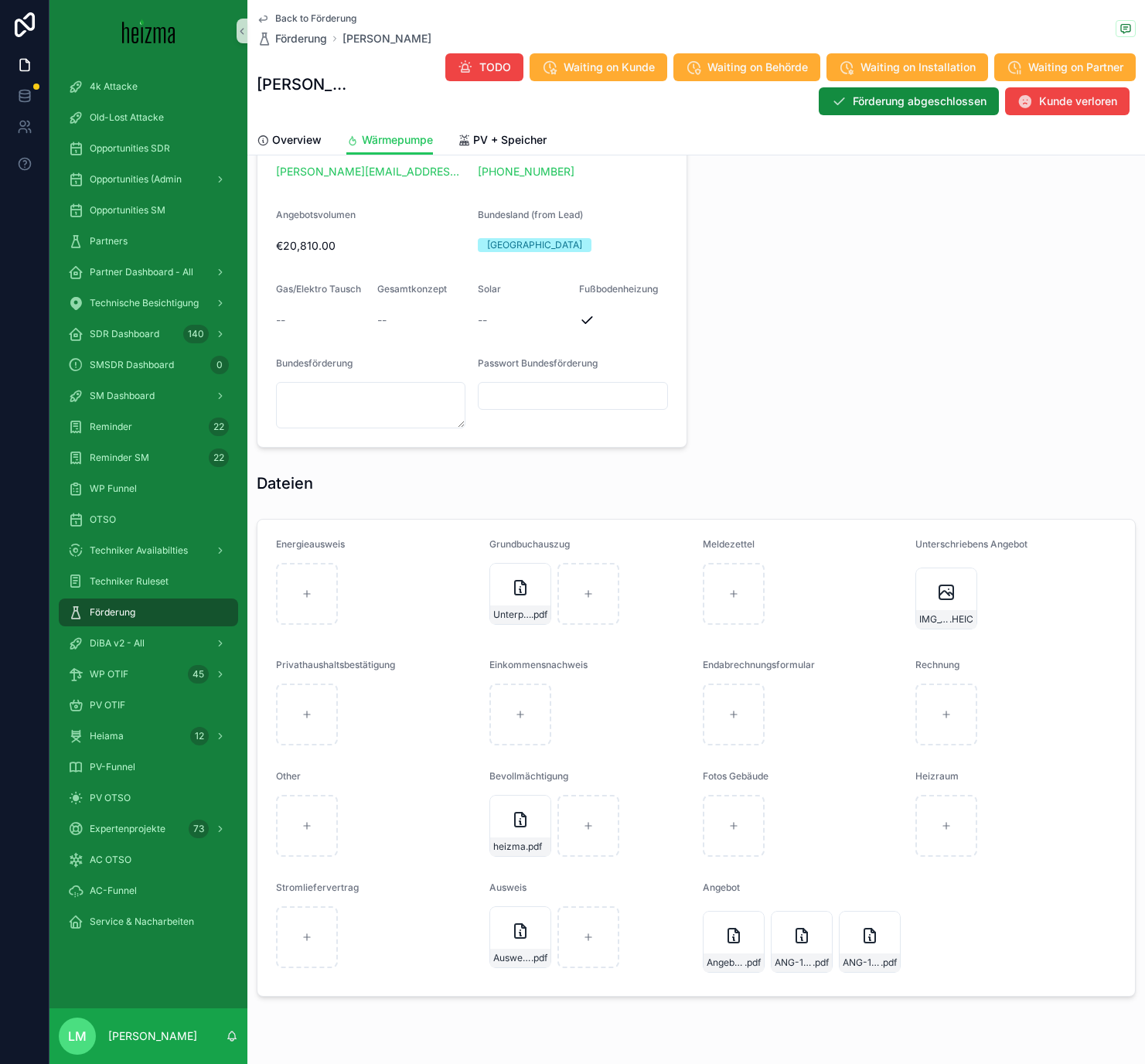
scroll to position [1200, 0]
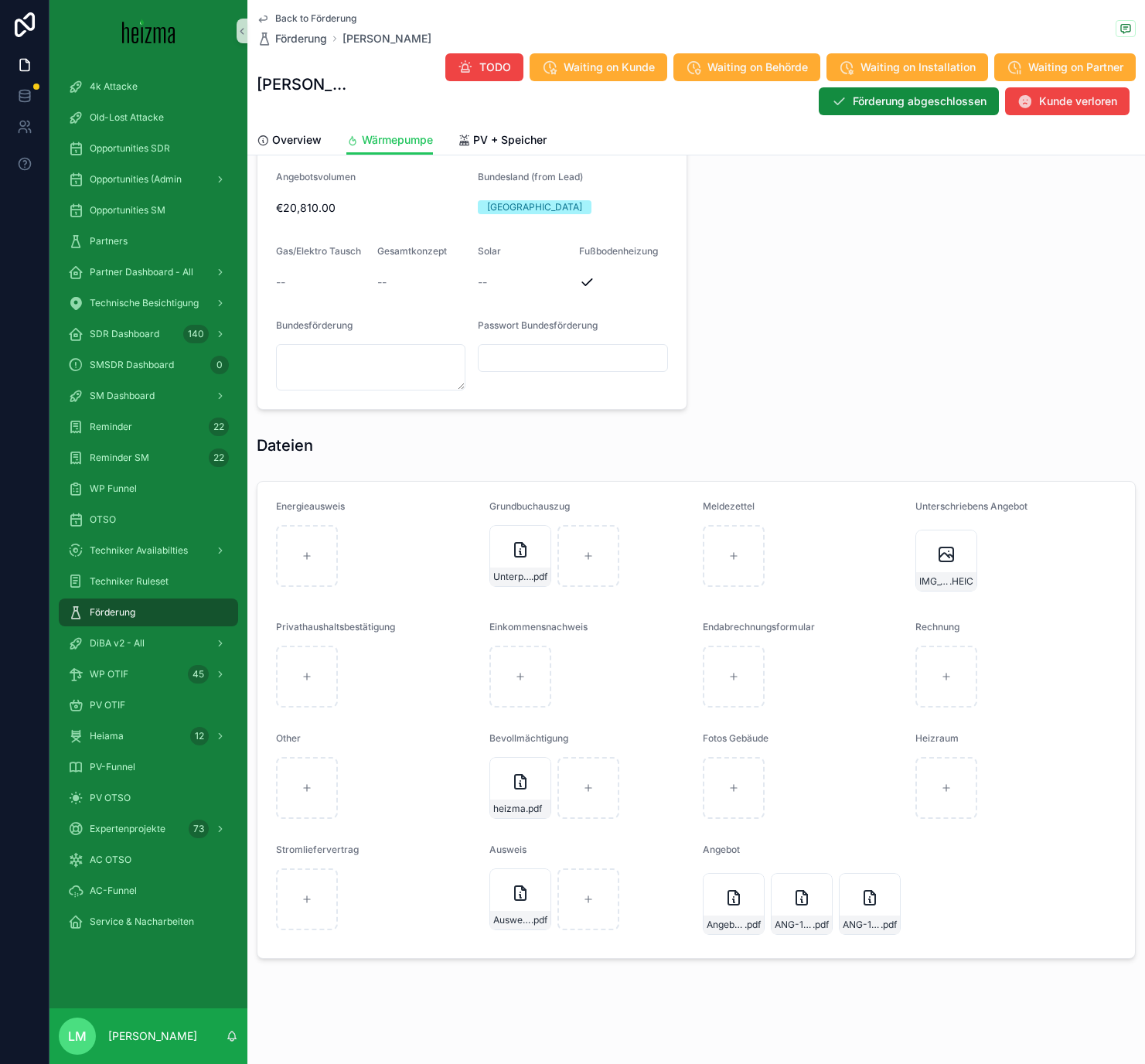
click at [525, 589] on div "Grundbuchauszug Unterpachtvertrag-(1) .pdf" at bounding box center [589, 548] width 201 height 96
click at [521, 575] on span "Unterpachtvertrag-(1)" at bounding box center [512, 577] width 38 height 13
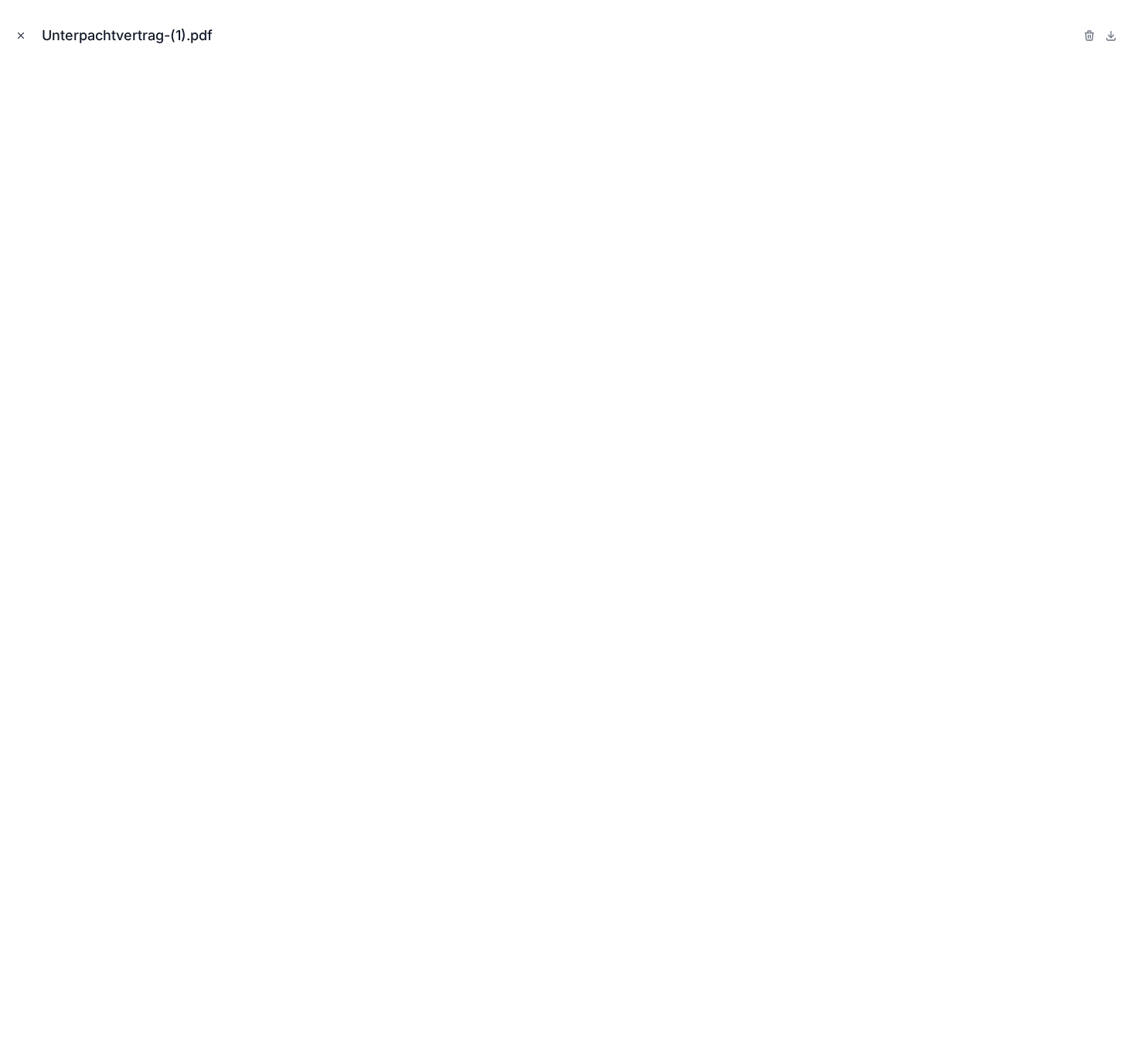
click at [15, 30] on icon "Close modal" at bounding box center [21, 35] width 11 height 11
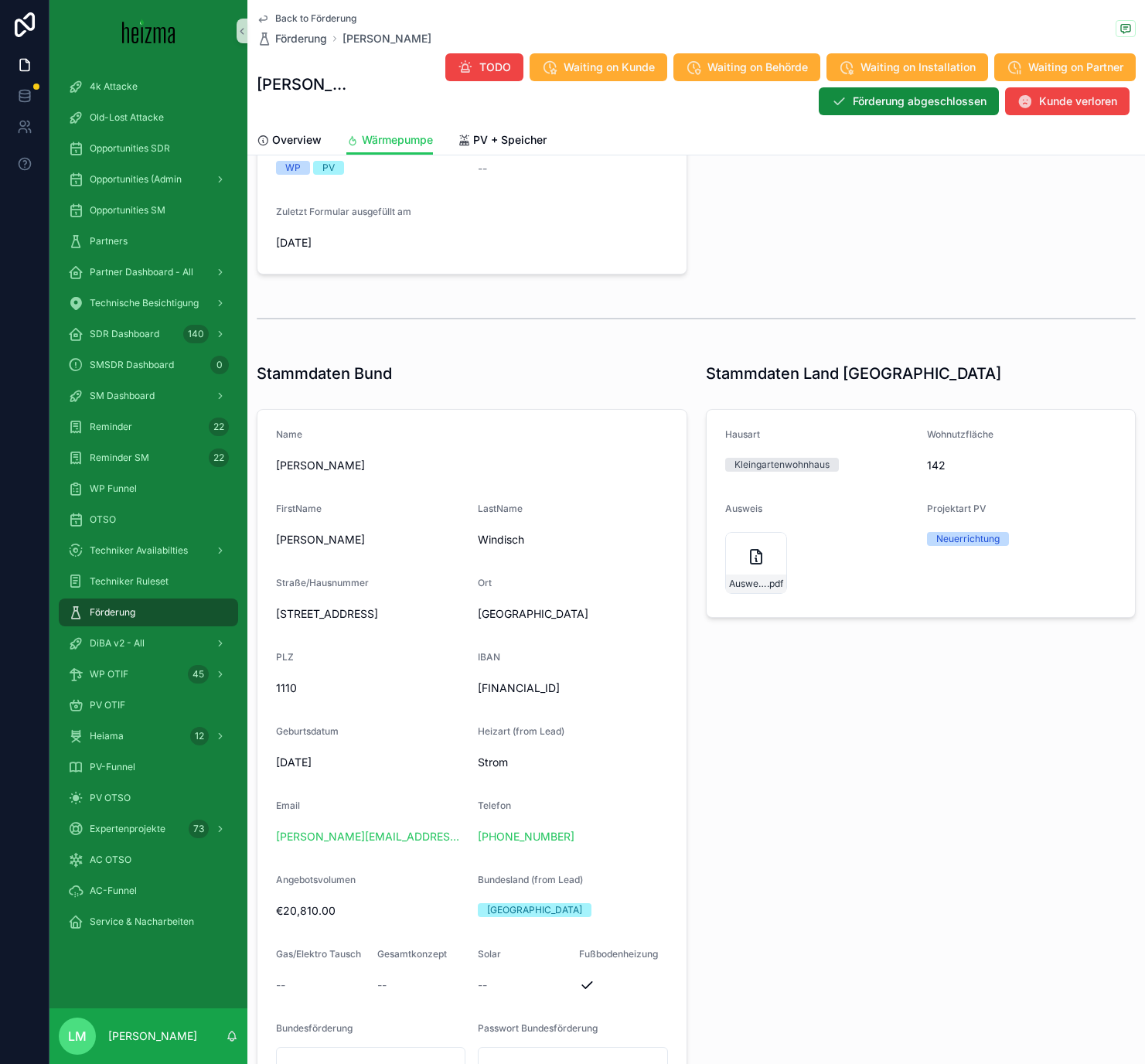
scroll to position [522, 0]
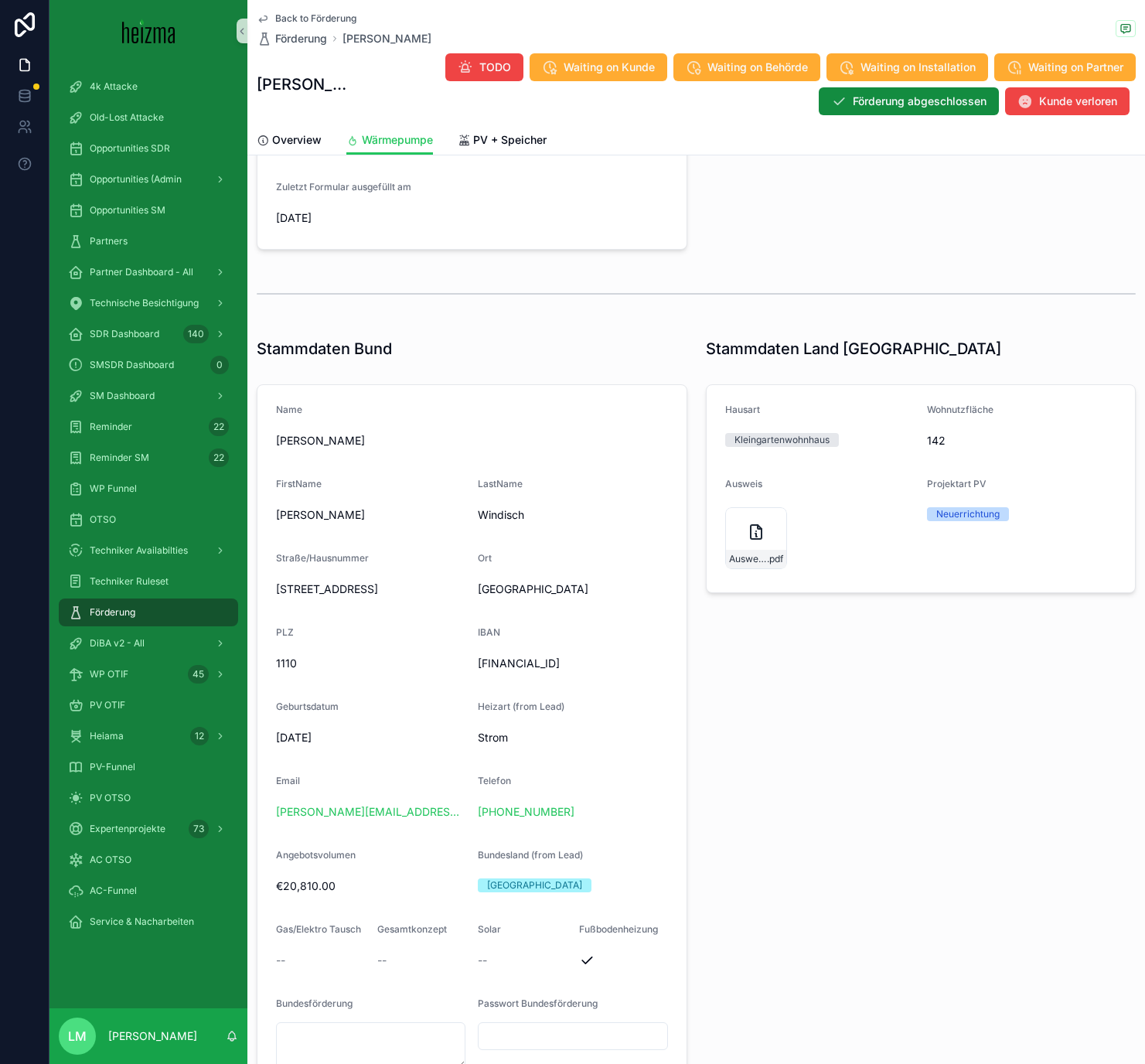
click at [338, 16] on span "Back to Förderung" at bounding box center [316, 19] width 81 height 13
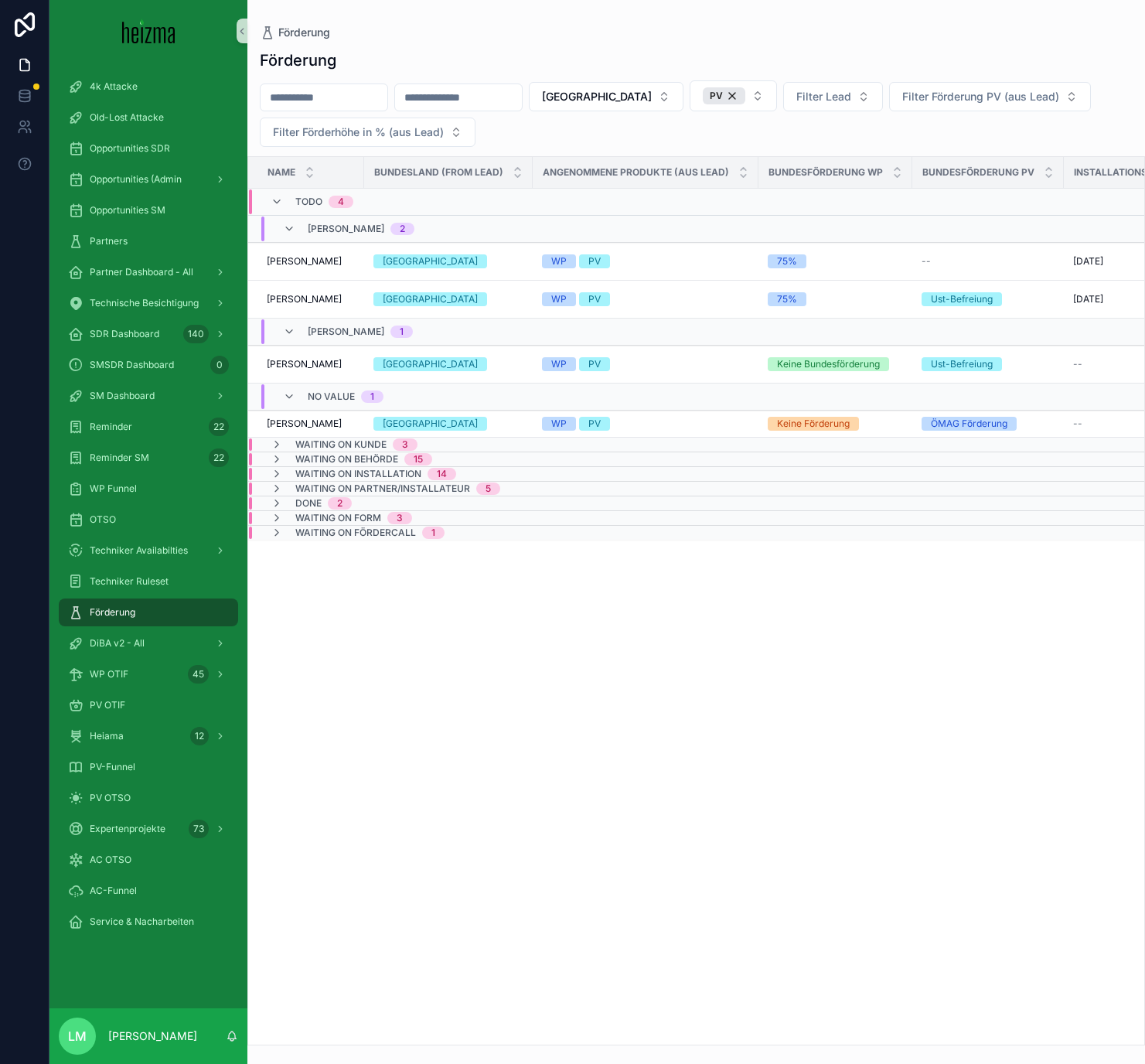
click at [337, 450] on span "Waiting on Kunde" at bounding box center [340, 445] width 91 height 13
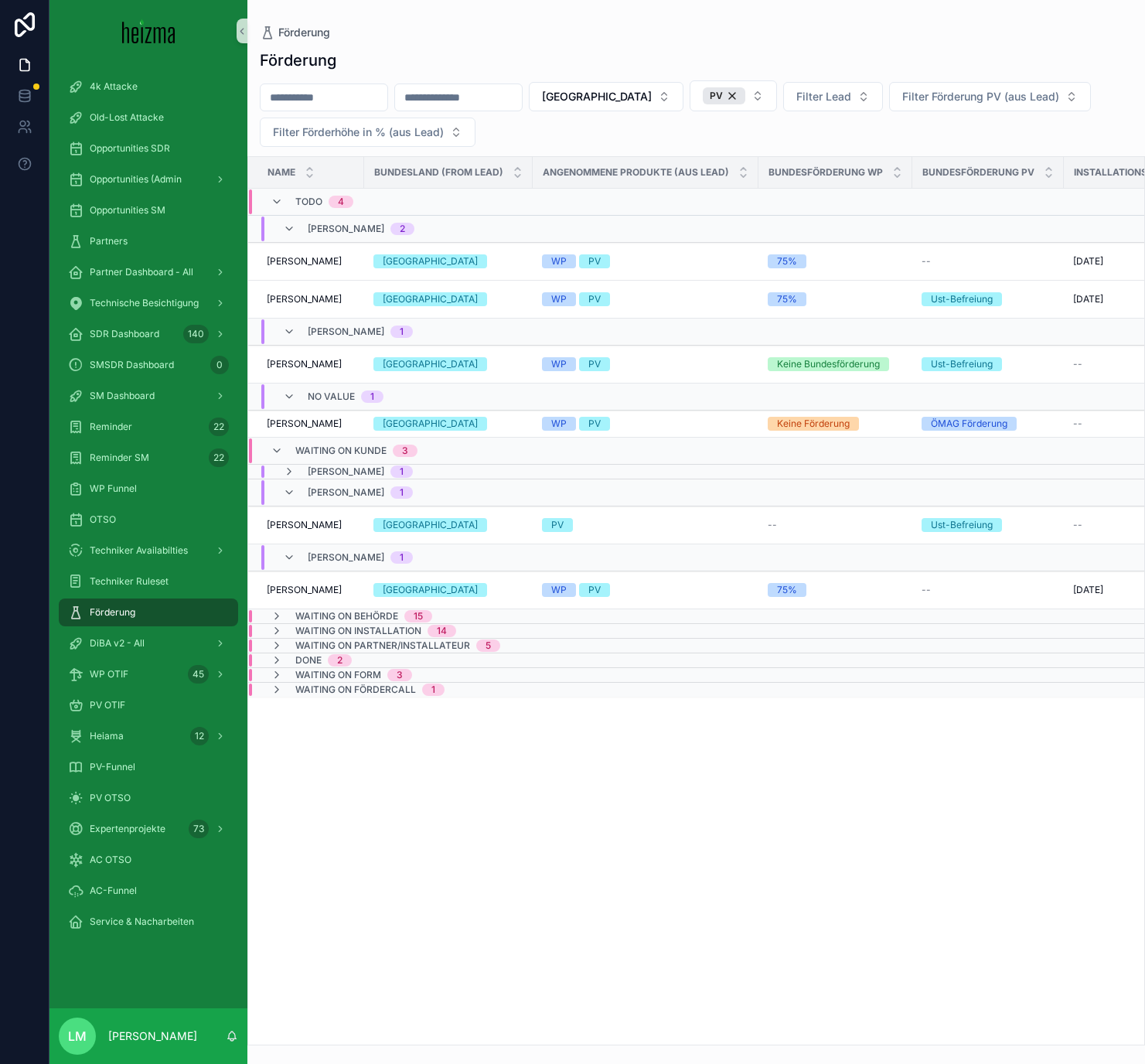
click at [316, 472] on span "[PERSON_NAME]" at bounding box center [346, 472] width 77 height 13
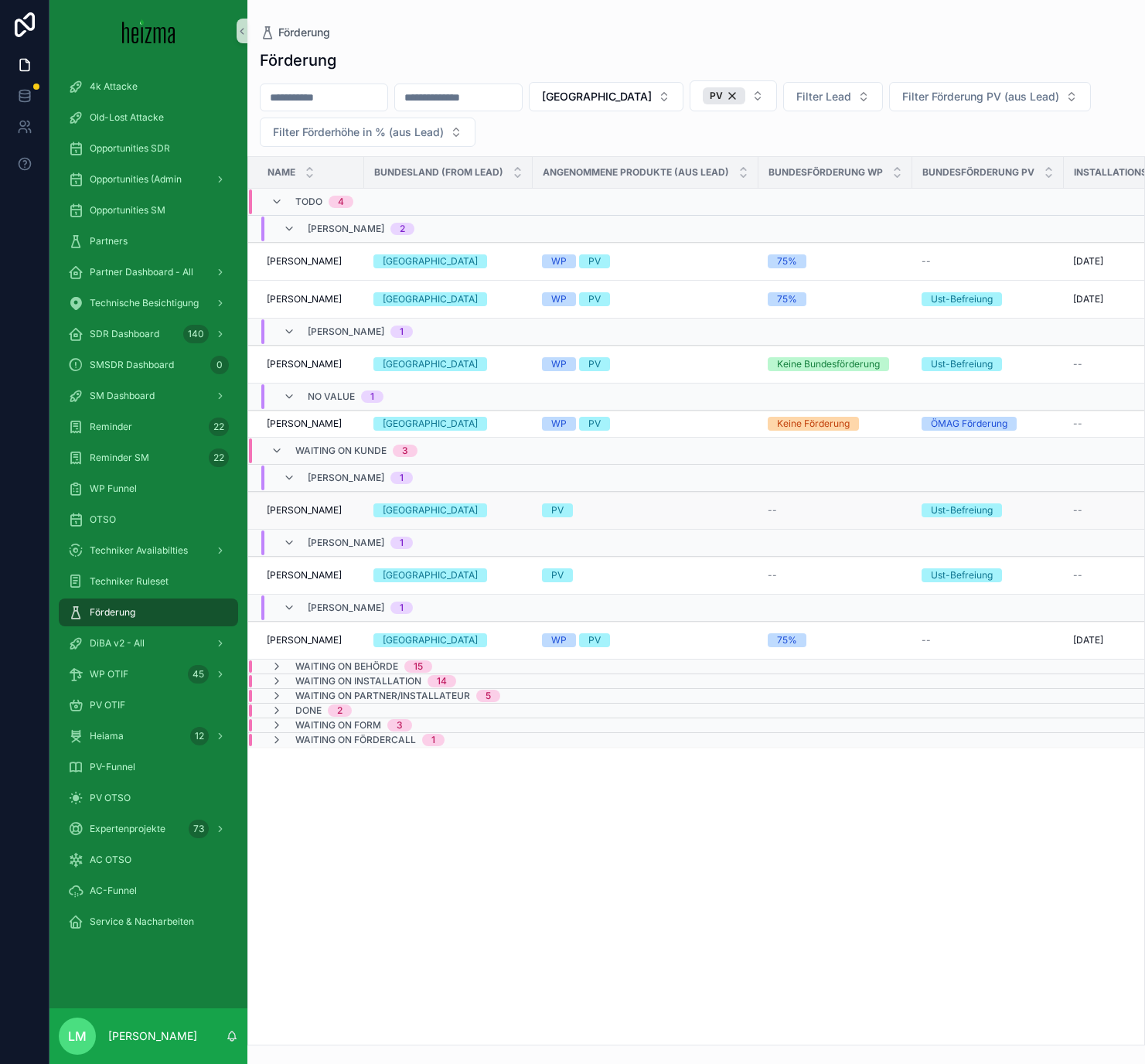
click at [320, 512] on span "Cetin Babayigit" at bounding box center [304, 511] width 75 height 13
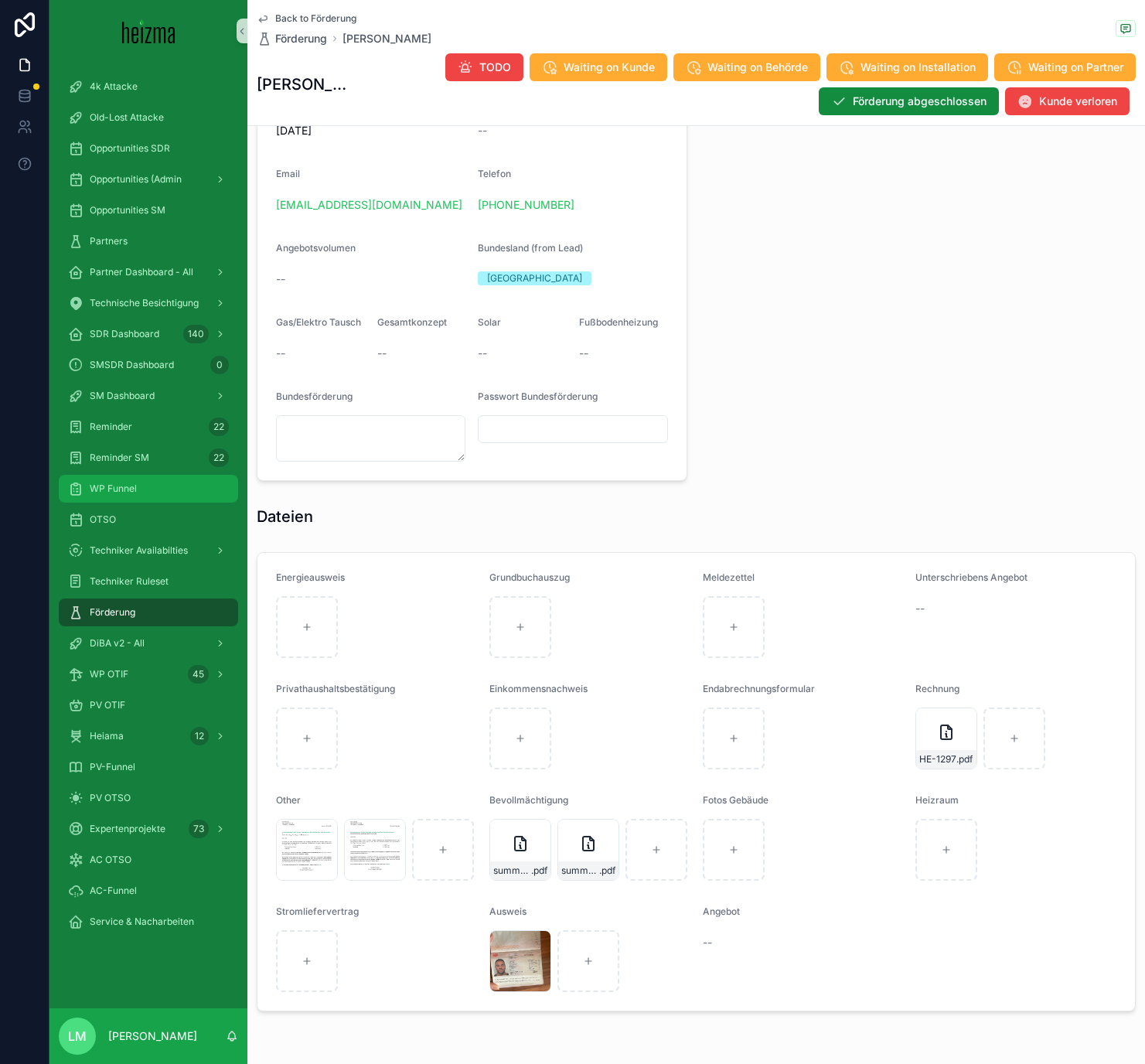
scroll to position [1350, 0]
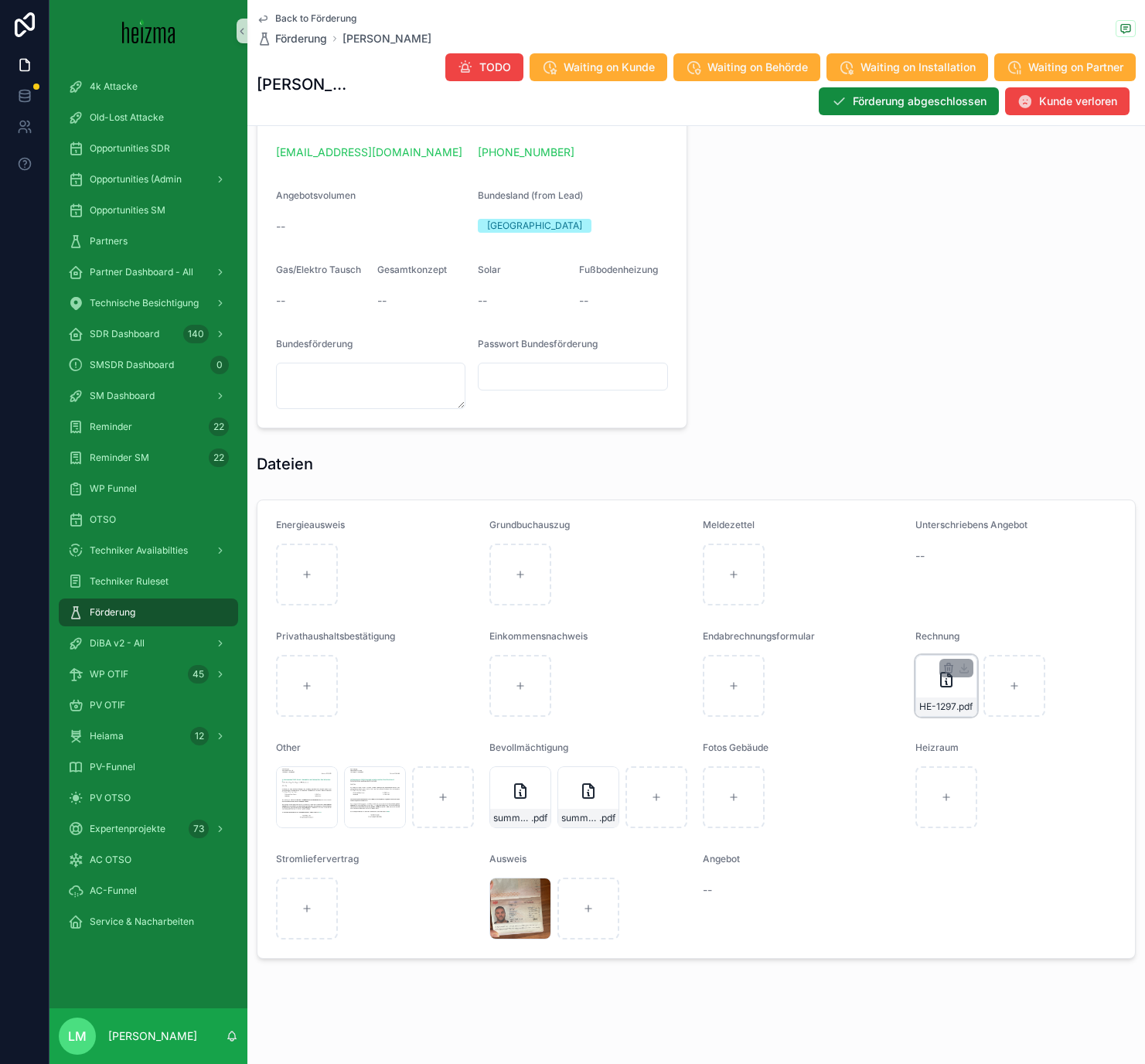
click at [941, 618] on div "HE-1297 .pdf" at bounding box center [946, 707] width 60 height 19
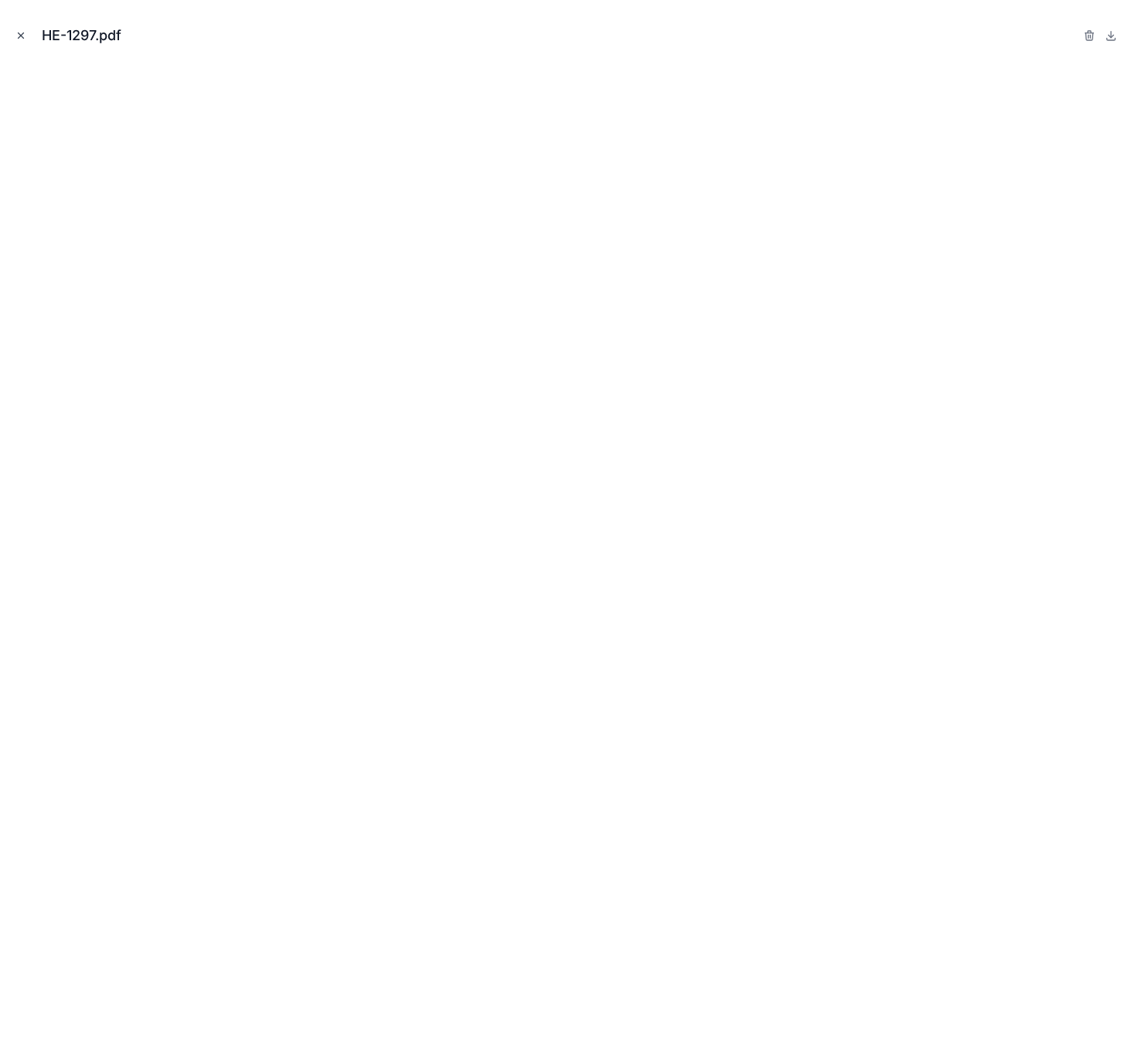
click at [20, 36] on icon "Close modal" at bounding box center [21, 35] width 11 height 11
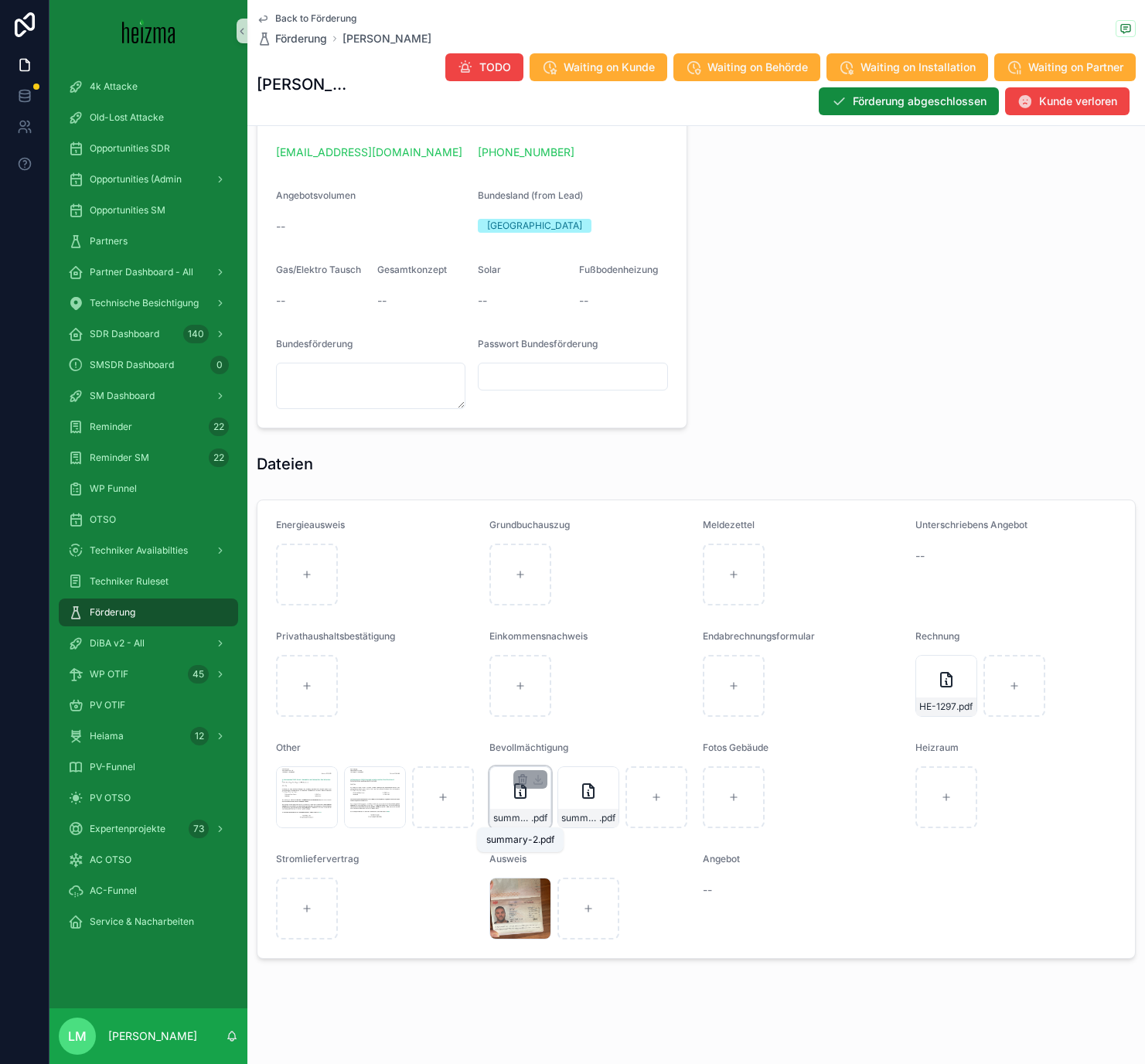
click at [526, 618] on span "summary-2" at bounding box center [512, 819] width 38 height 13
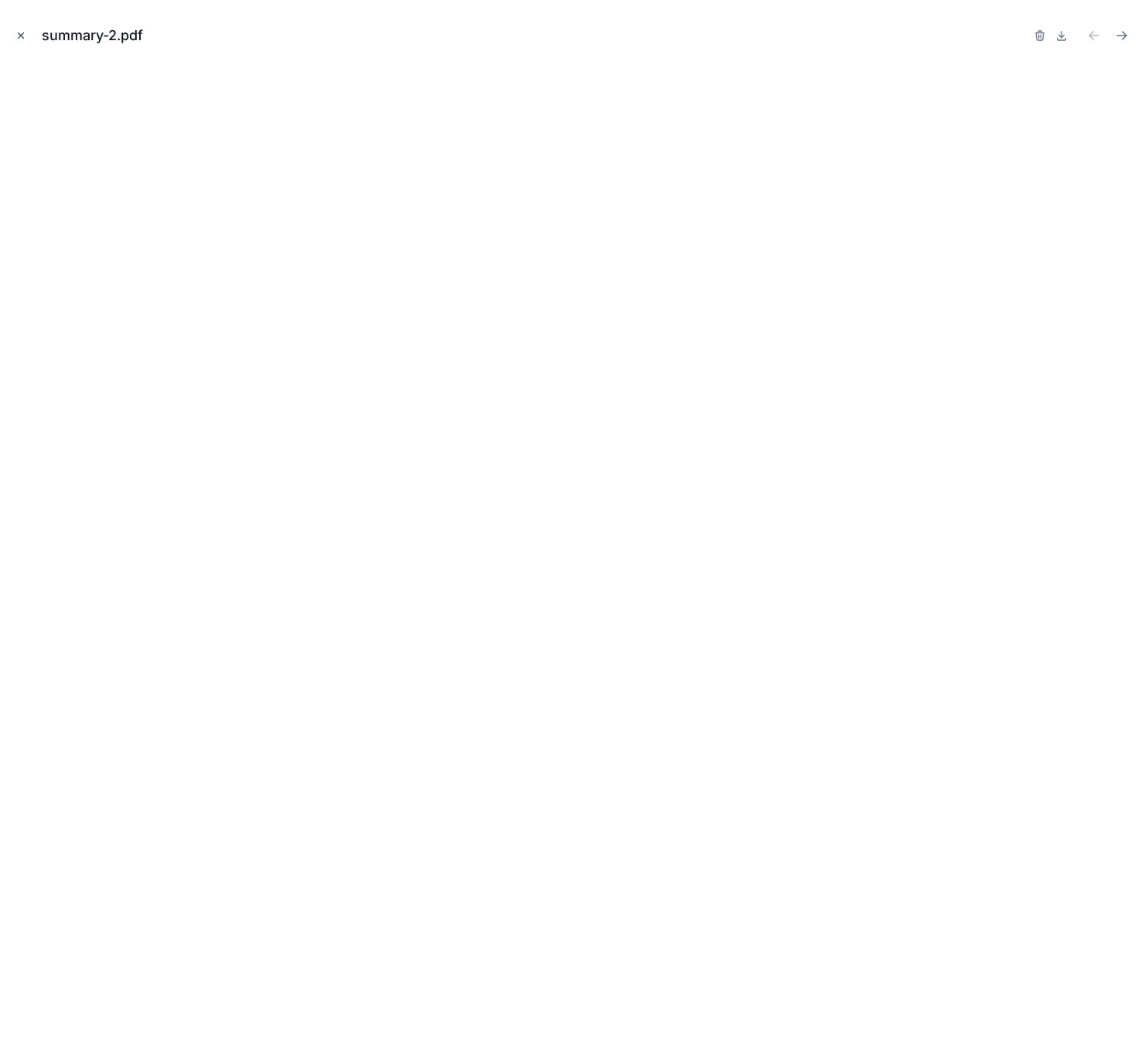
click at [23, 40] on icon "Close modal" at bounding box center [21, 35] width 11 height 11
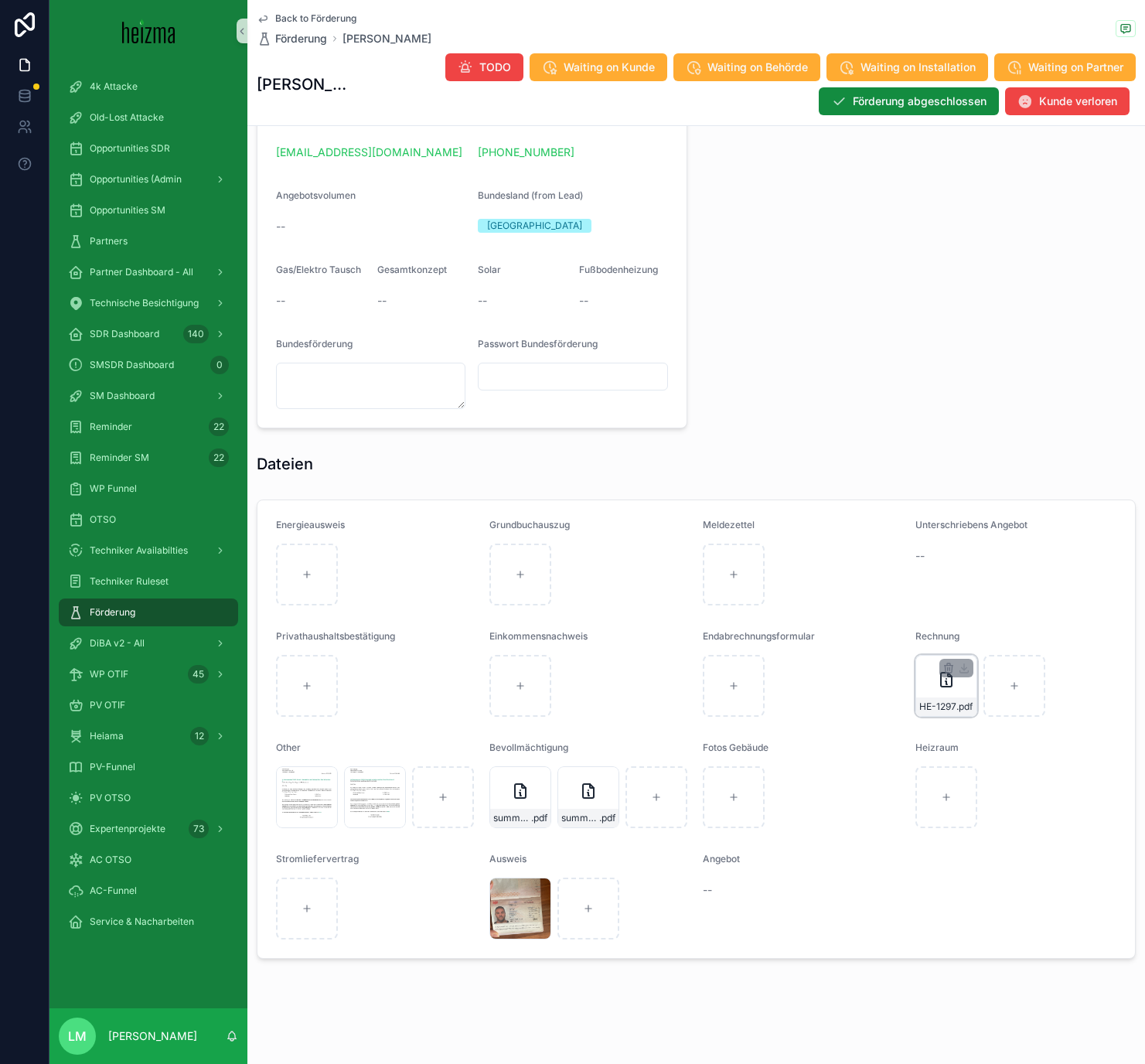
click at [939, 618] on icon "scrollable content" at bounding box center [946, 680] width 19 height 19
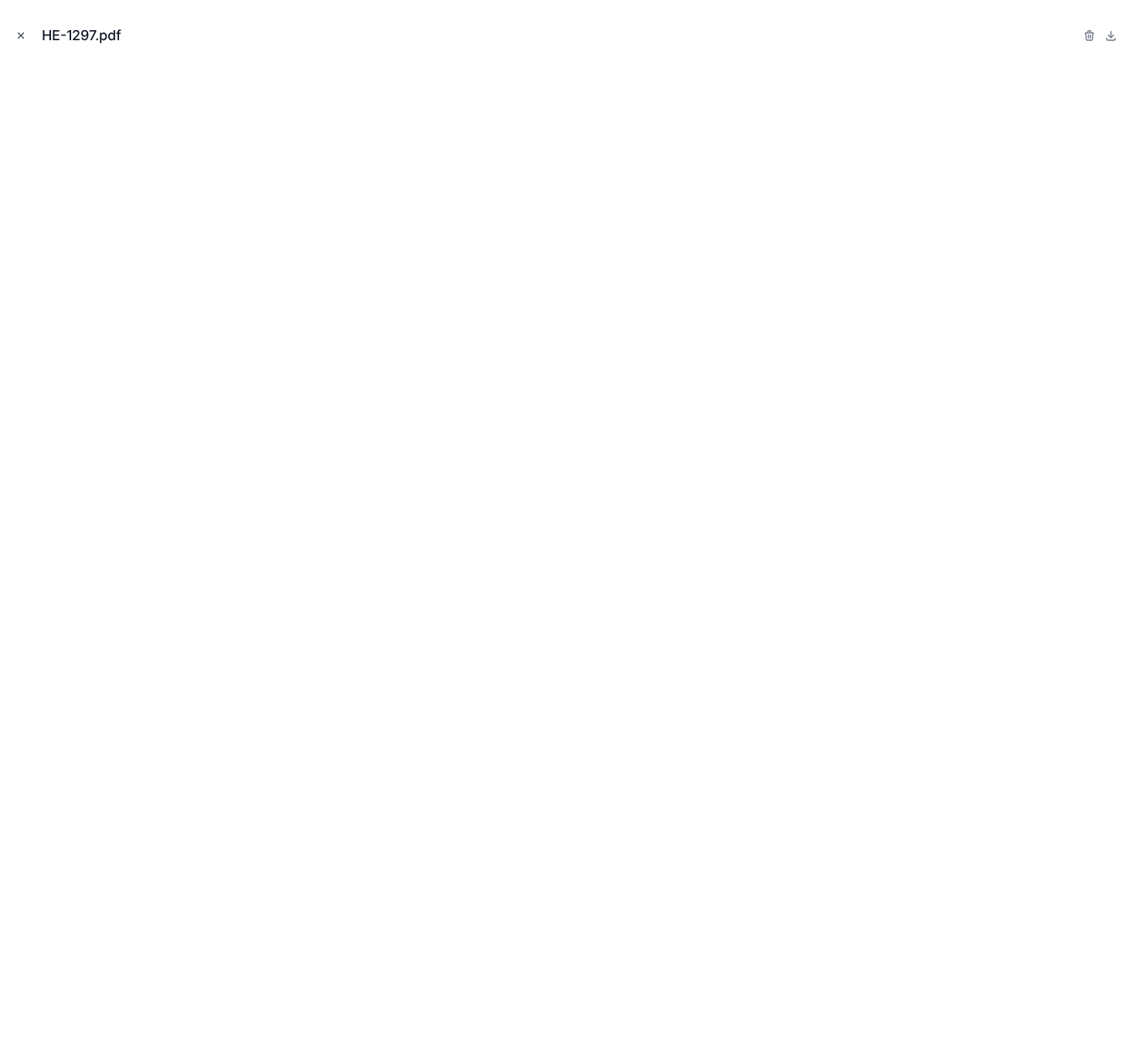
click at [19, 35] on icon "Close modal" at bounding box center [21, 35] width 11 height 11
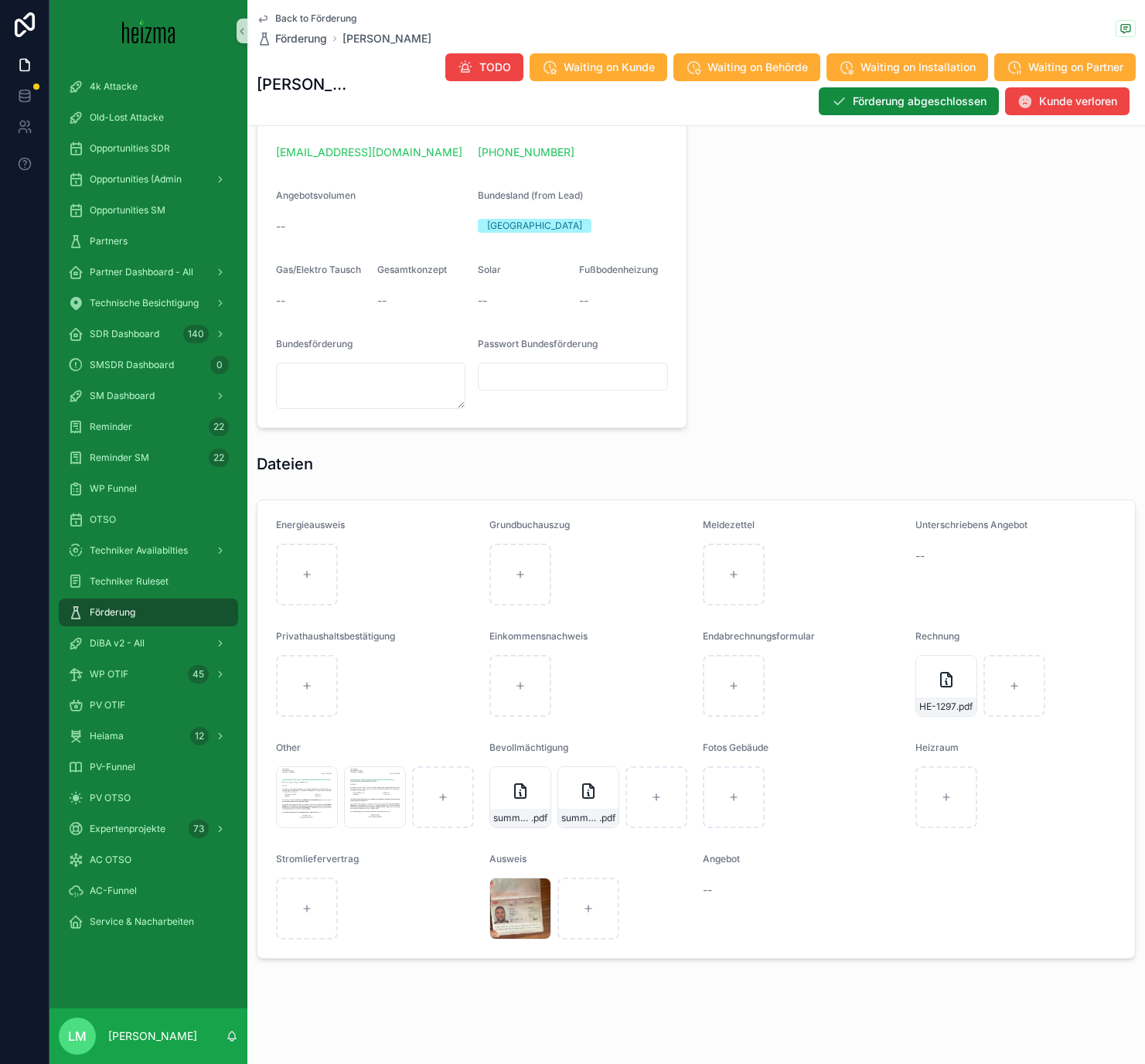
click at [950, 618] on form "Energieausweis Grundbuchauszug Meldezettel Unterschriebens Angebot -- Privathau…" at bounding box center [696, 728] width 877 height 458
click at [941, 618] on icon "scrollable content" at bounding box center [946, 679] width 11 height 14
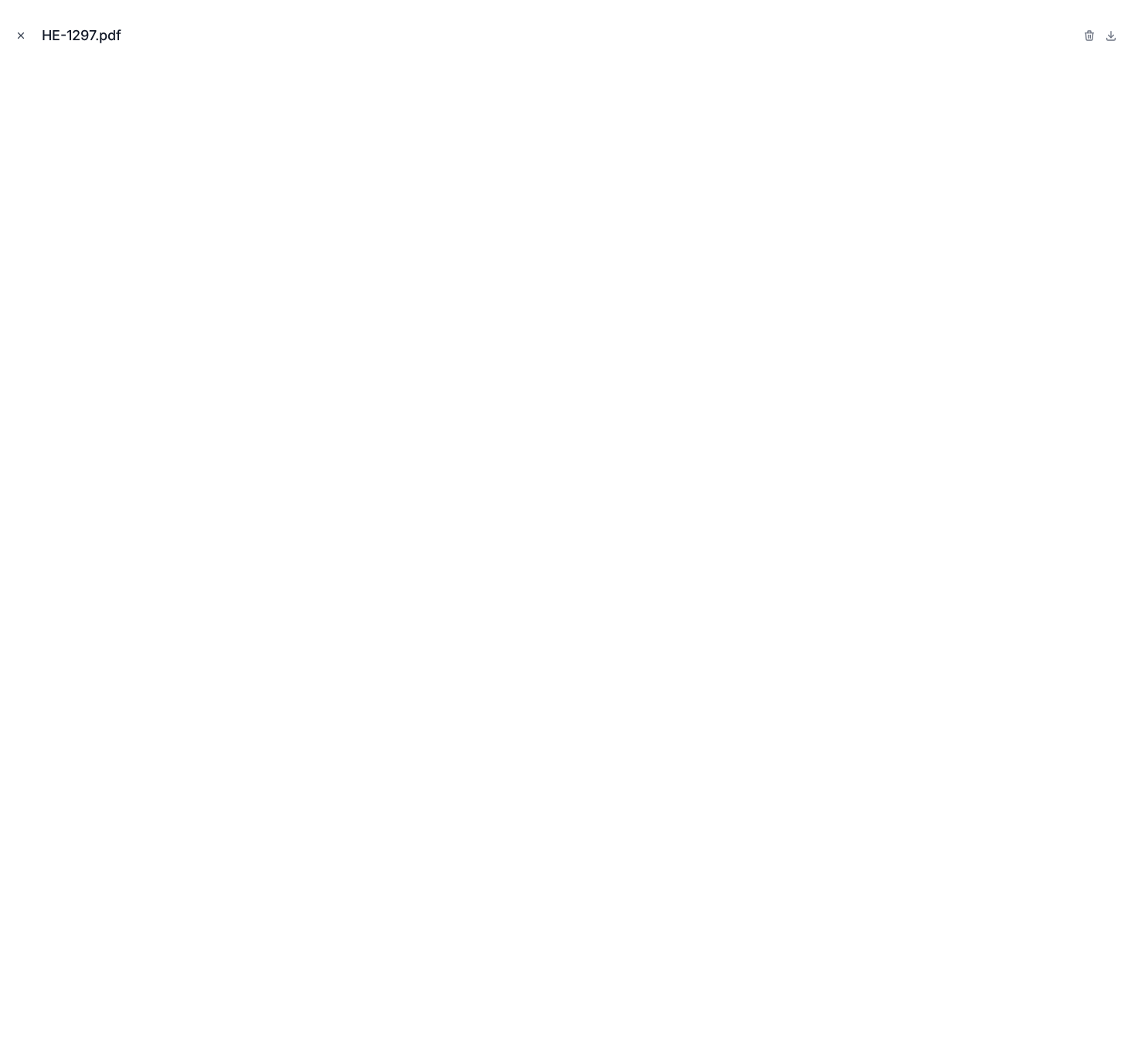
click at [23, 37] on icon "Close modal" at bounding box center [22, 36] width 5 height 5
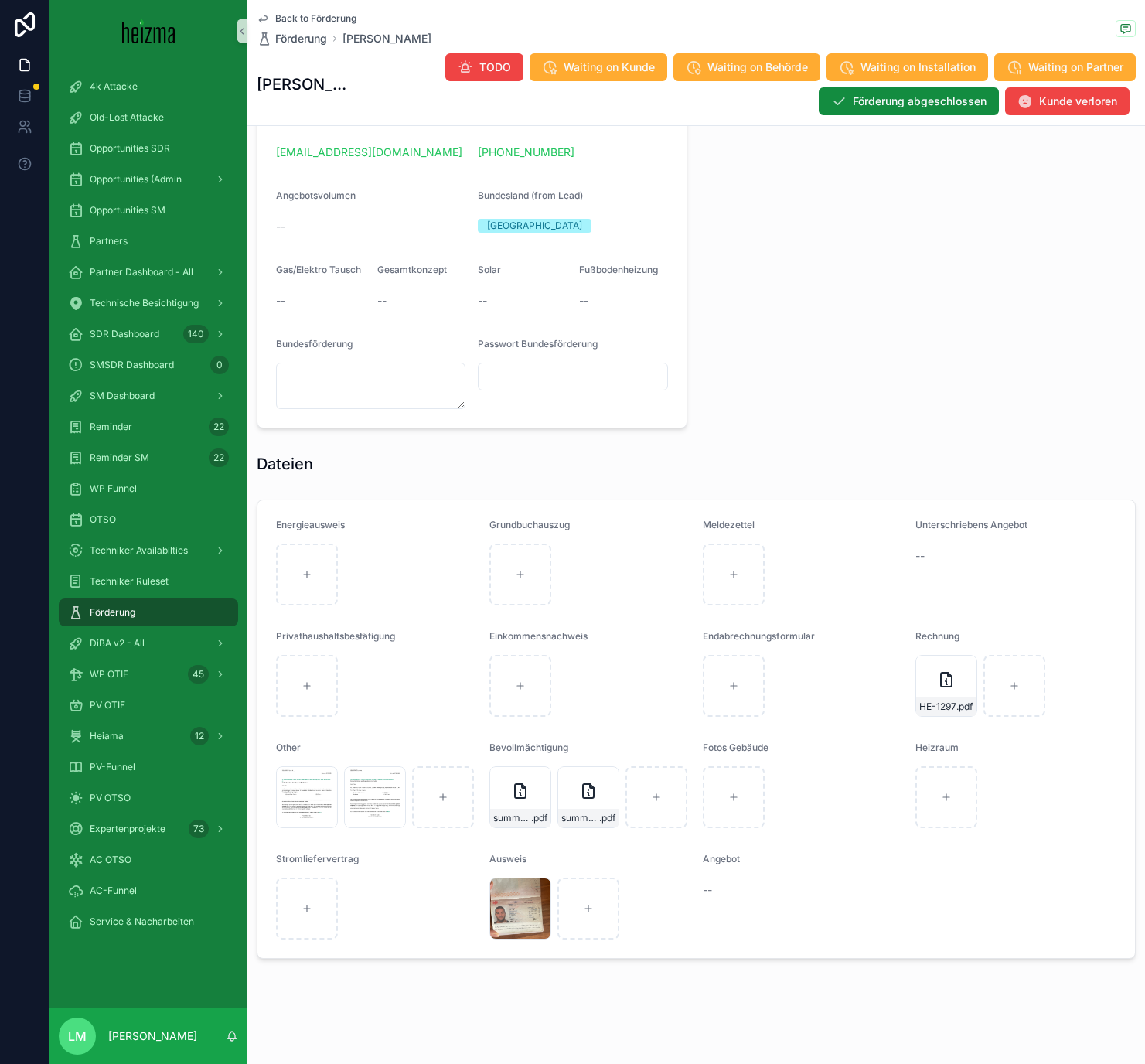
click at [313, 16] on span "Back to Förderung" at bounding box center [316, 19] width 81 height 13
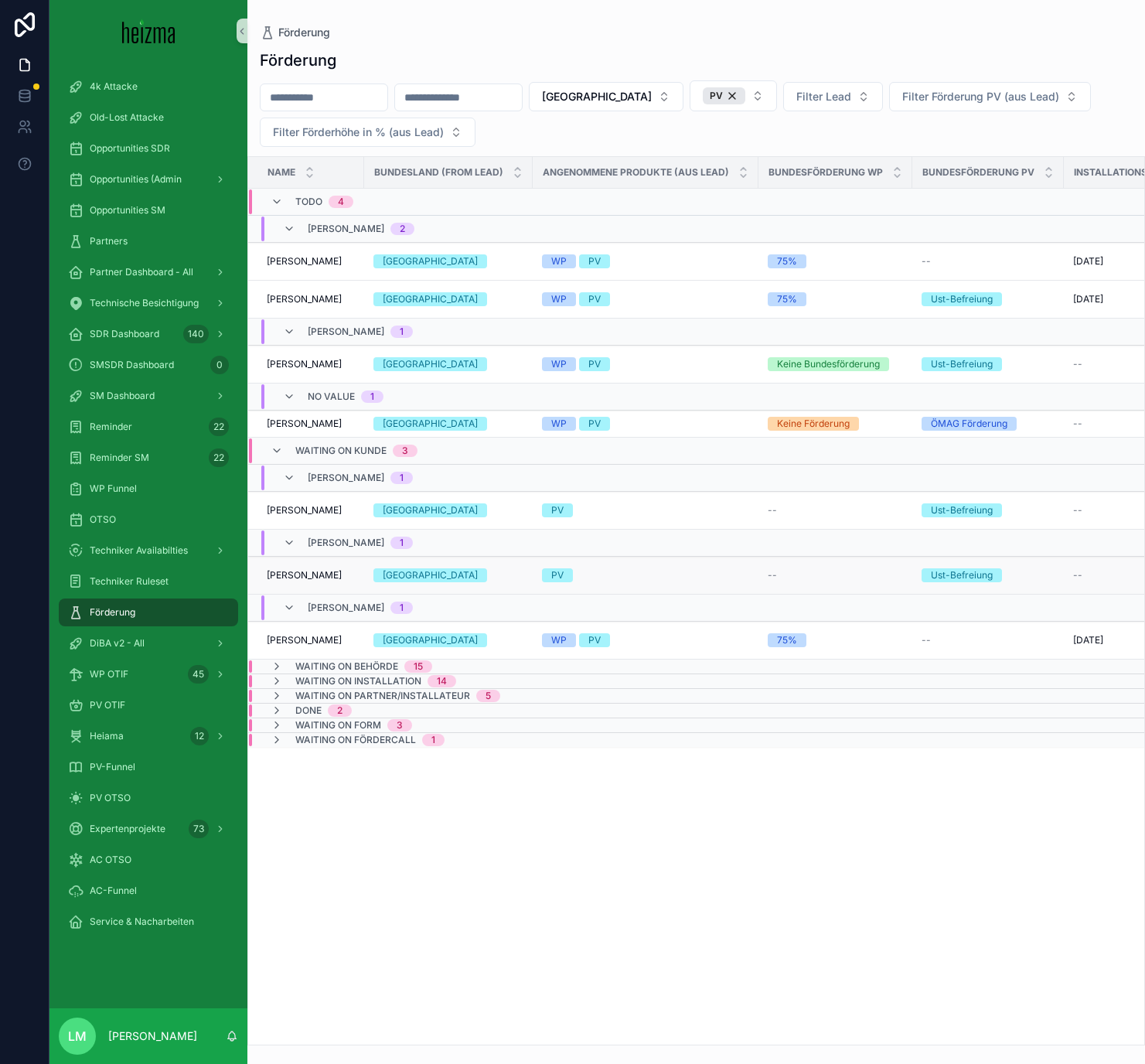
click at [302, 576] on span "Alev Akmaz" at bounding box center [304, 576] width 75 height 13
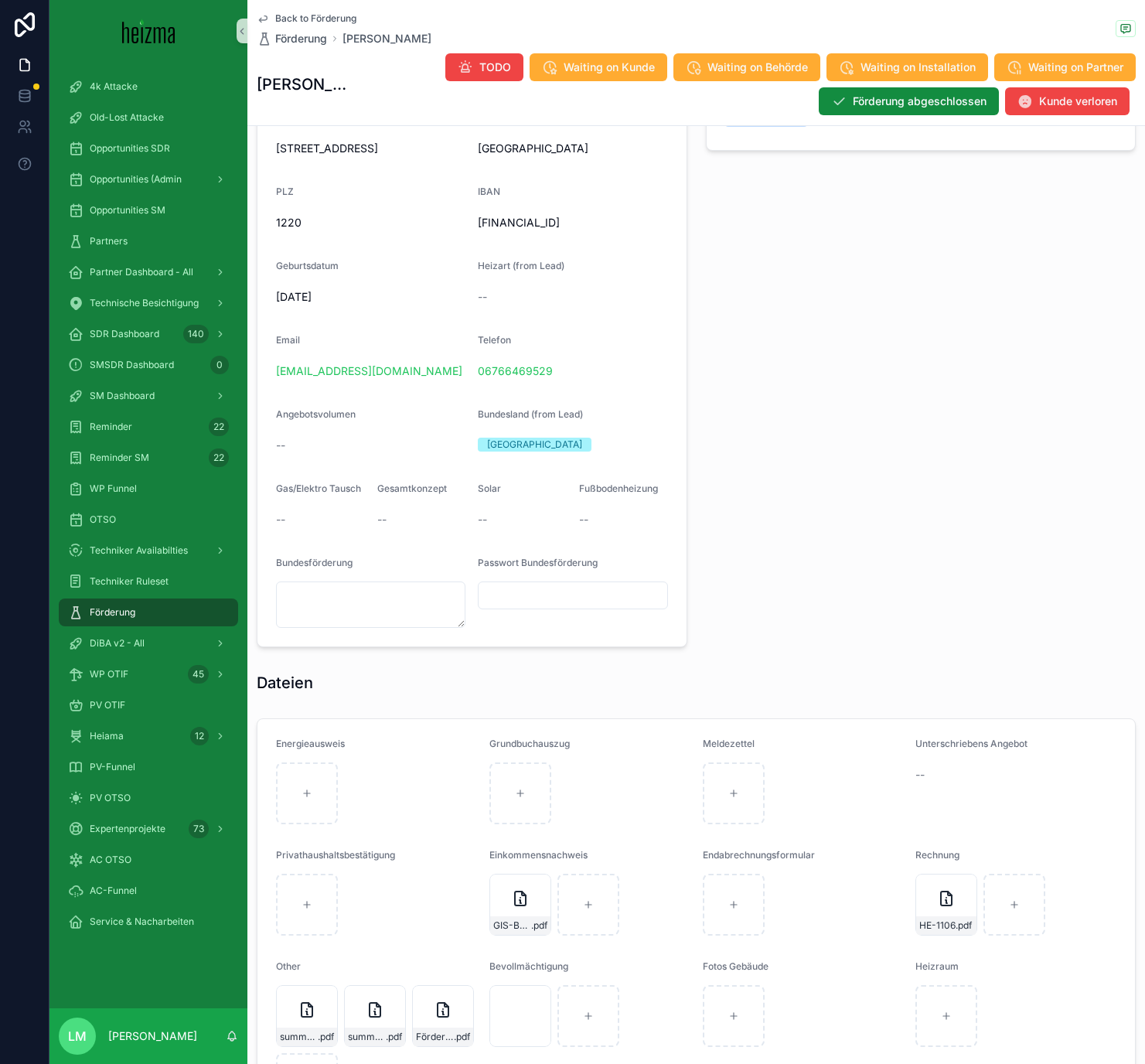
scroll to position [1279, 0]
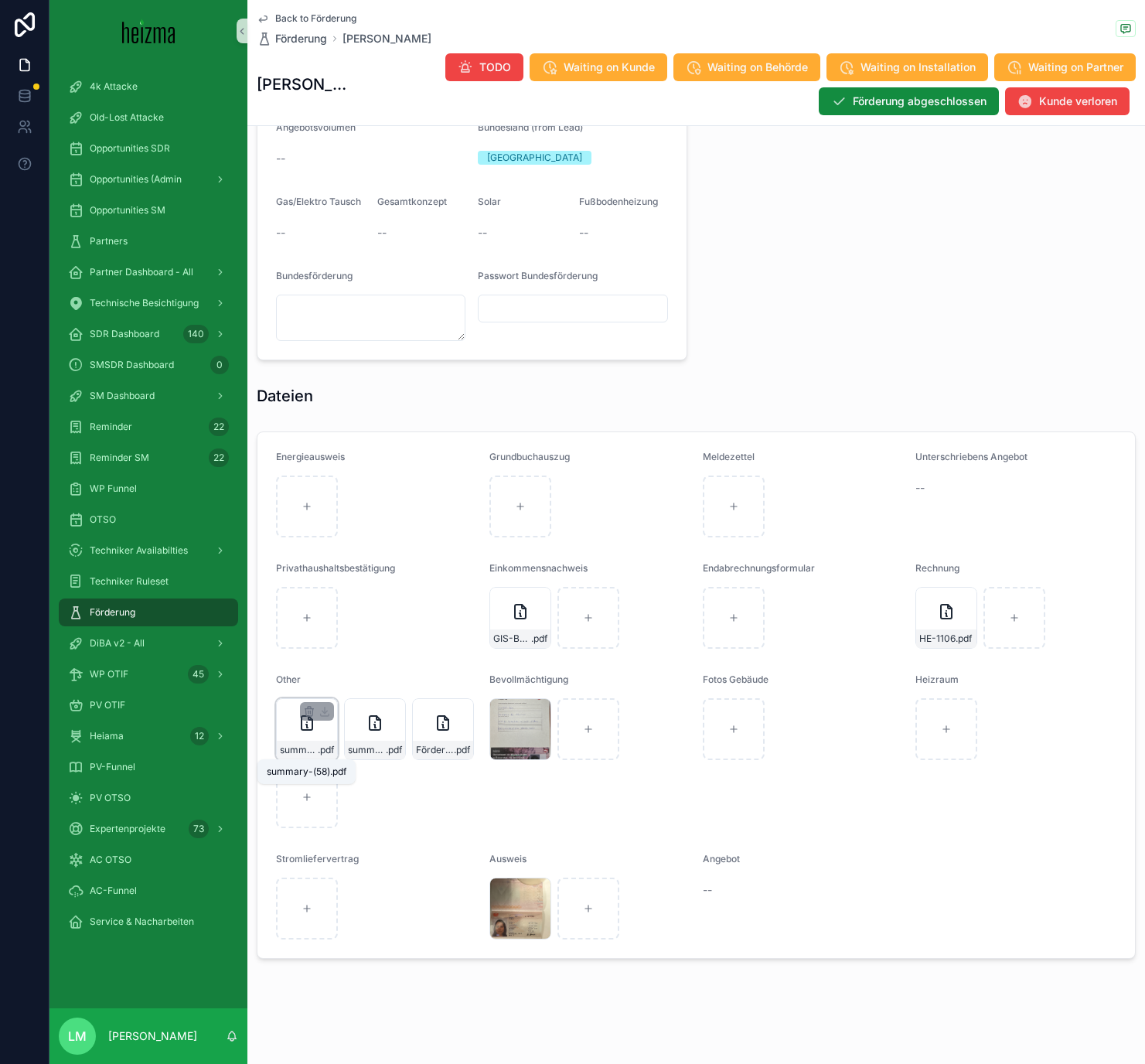
click at [293, 618] on span "summary-(58)" at bounding box center [299, 750] width 38 height 13
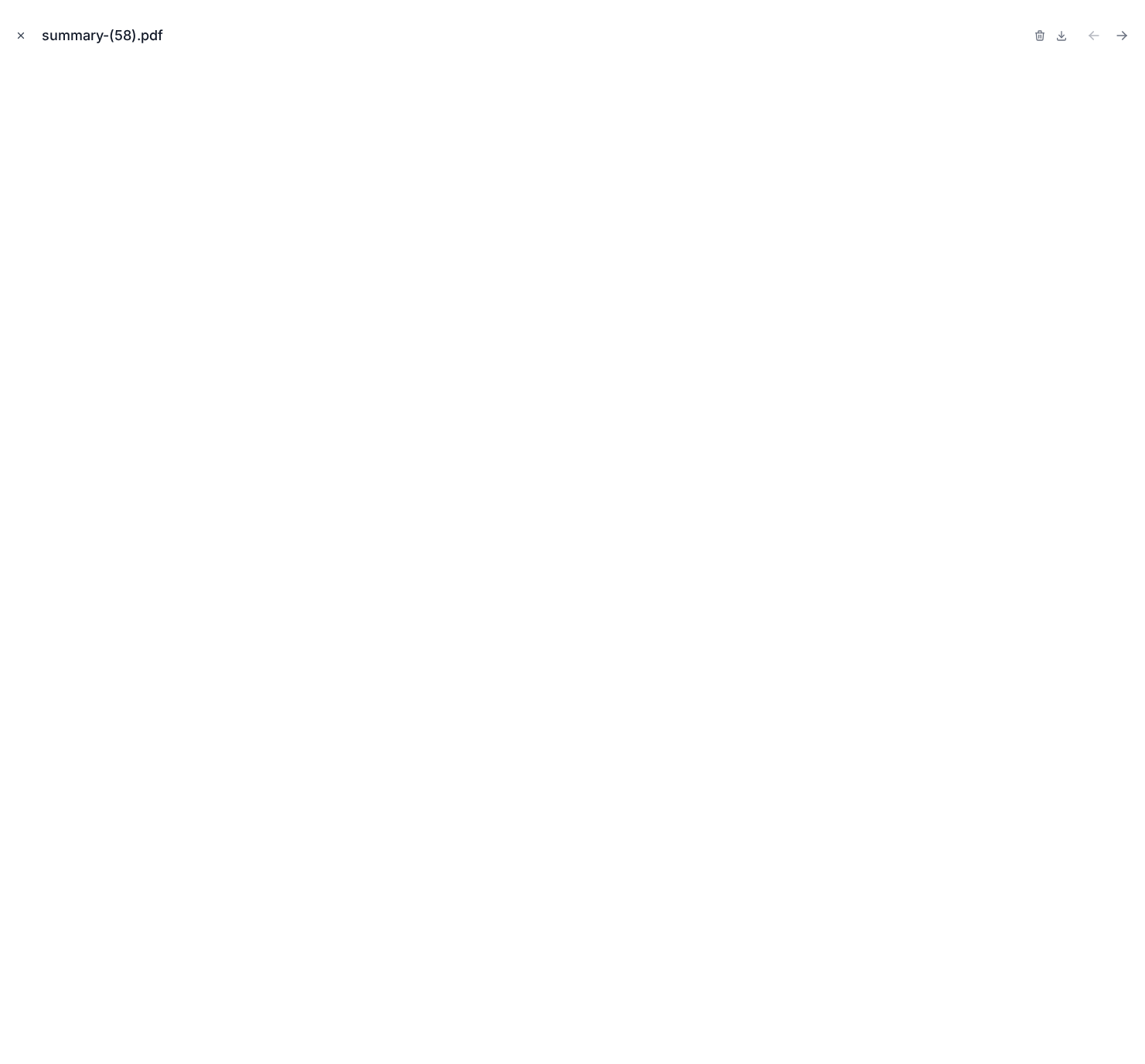
click at [23, 34] on icon "Close modal" at bounding box center [21, 35] width 11 height 11
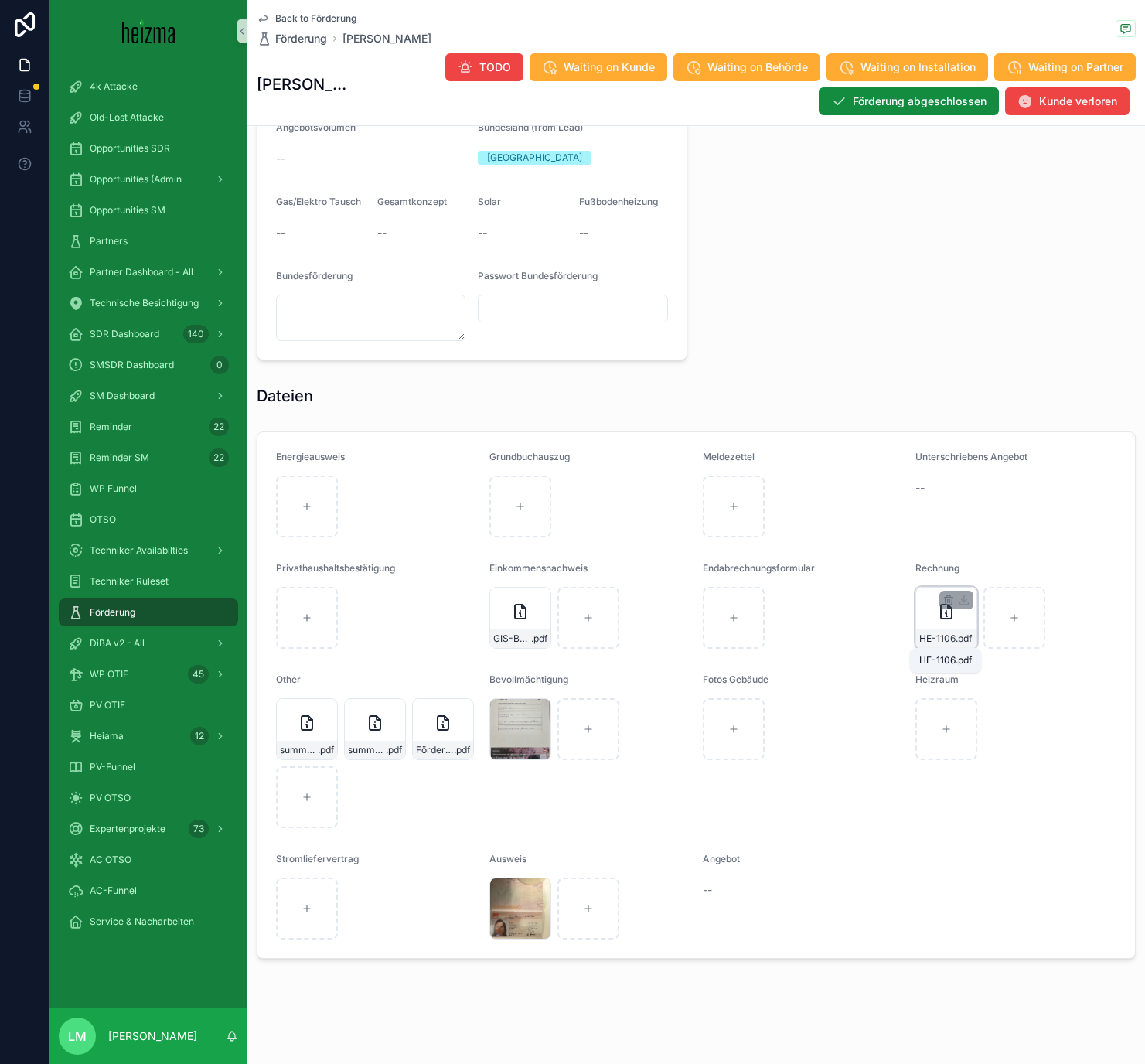
click at [950, 615] on div "HE-1106 .pdf" at bounding box center [946, 617] width 62 height 62
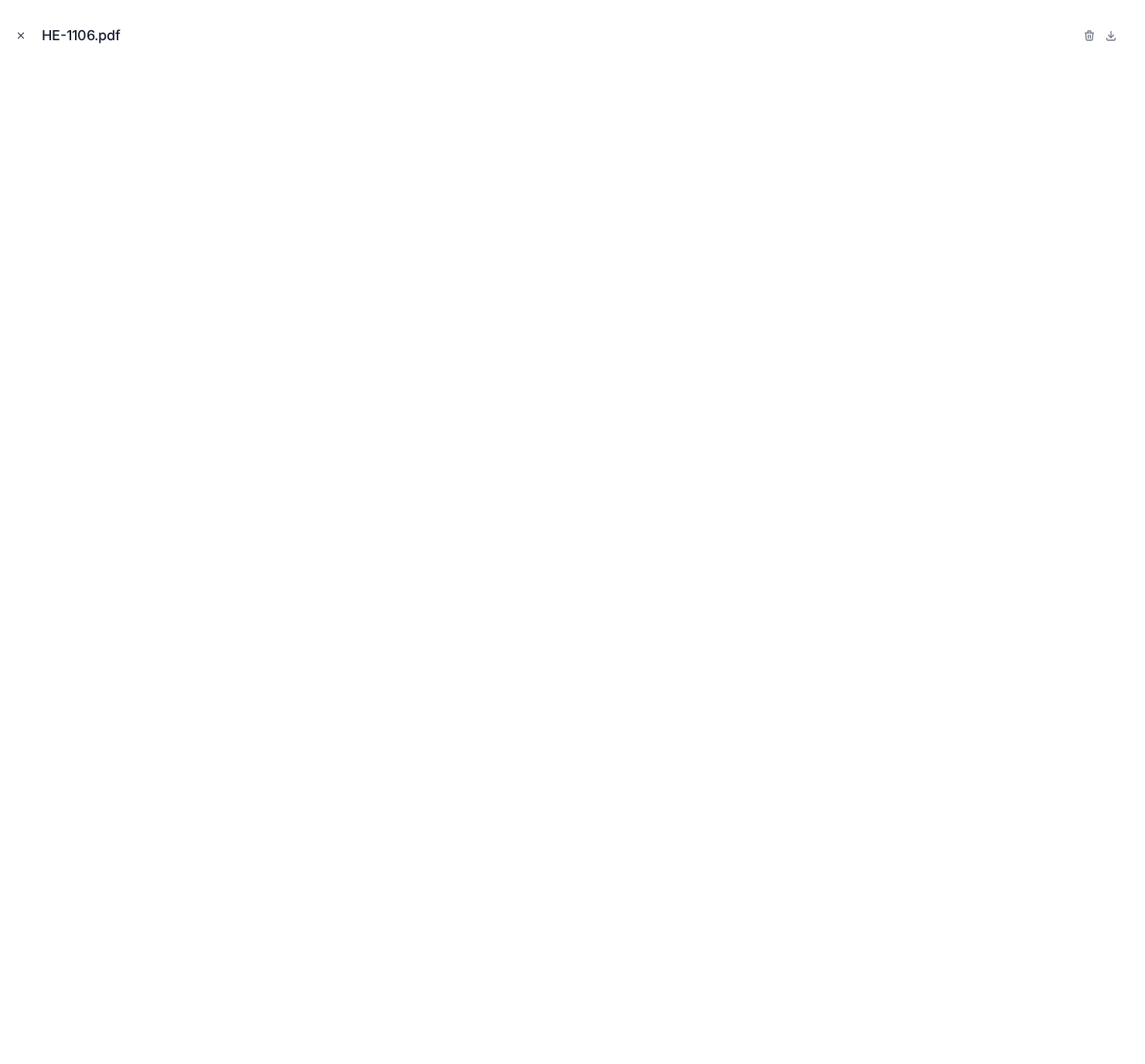
click at [16, 32] on icon "Close modal" at bounding box center [21, 35] width 11 height 11
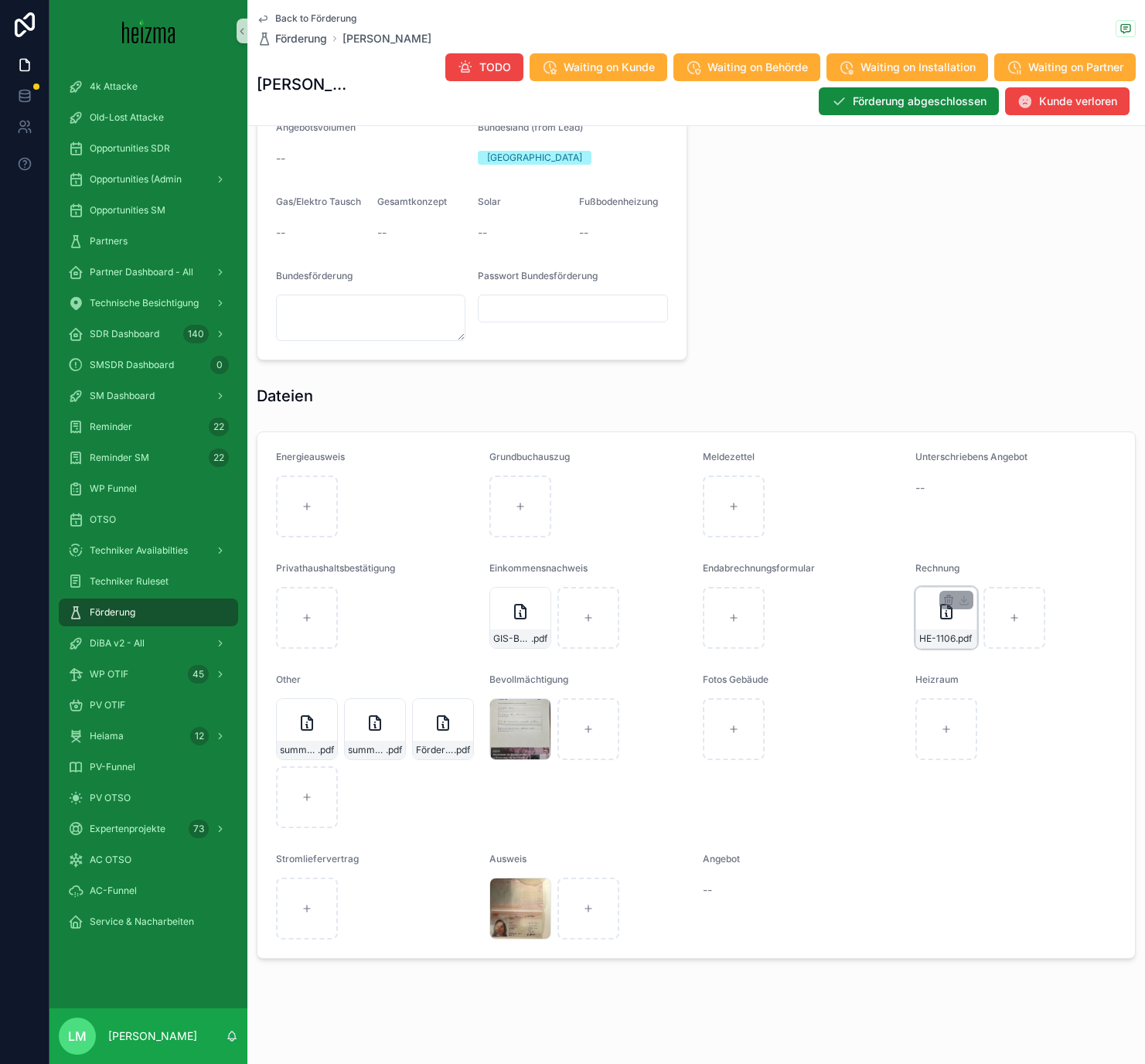
click at [943, 618] on div "HE-1106 .pdf" at bounding box center [946, 638] width 60 height 19
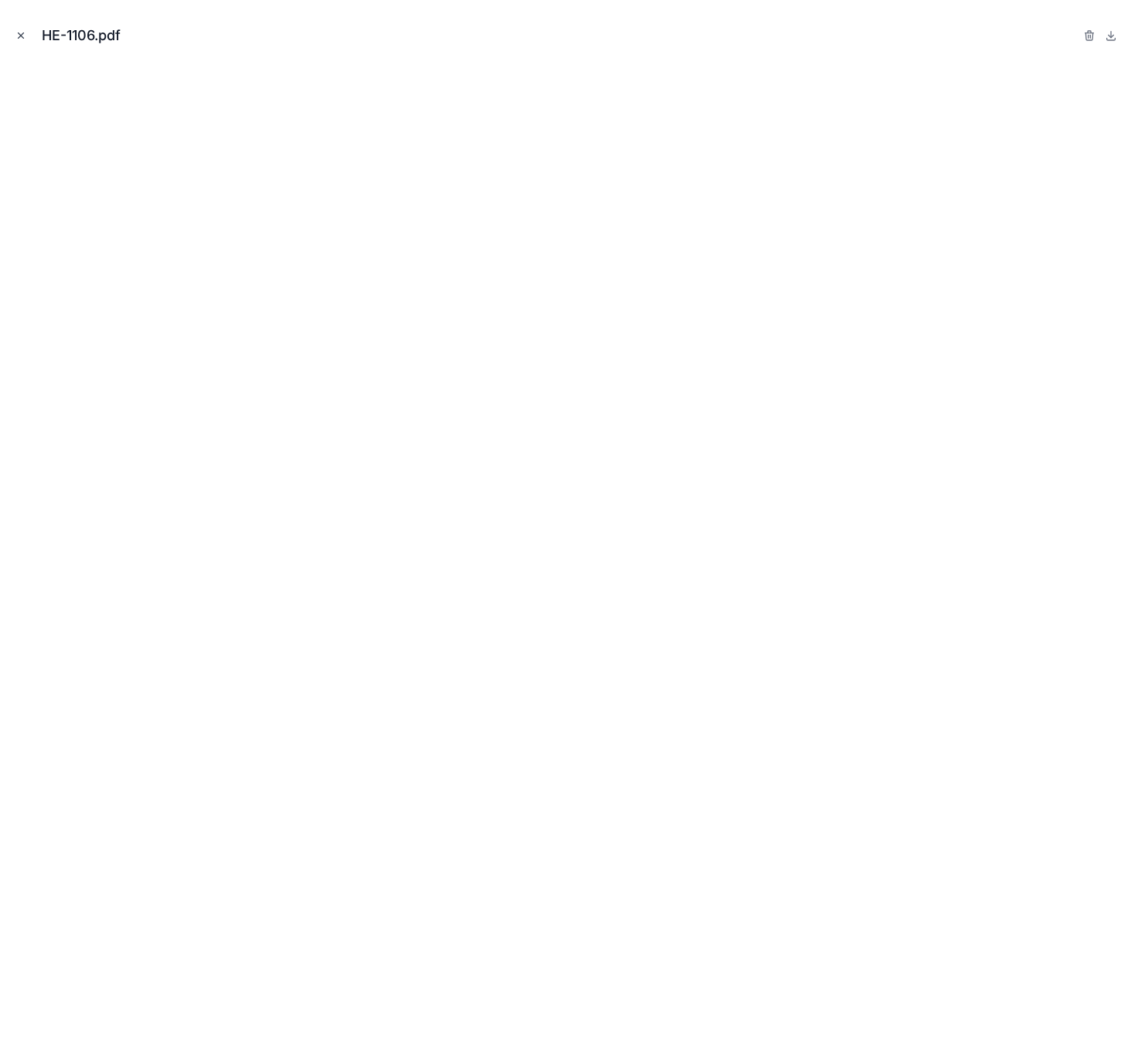
click at [22, 33] on icon "Close modal" at bounding box center [21, 35] width 11 height 11
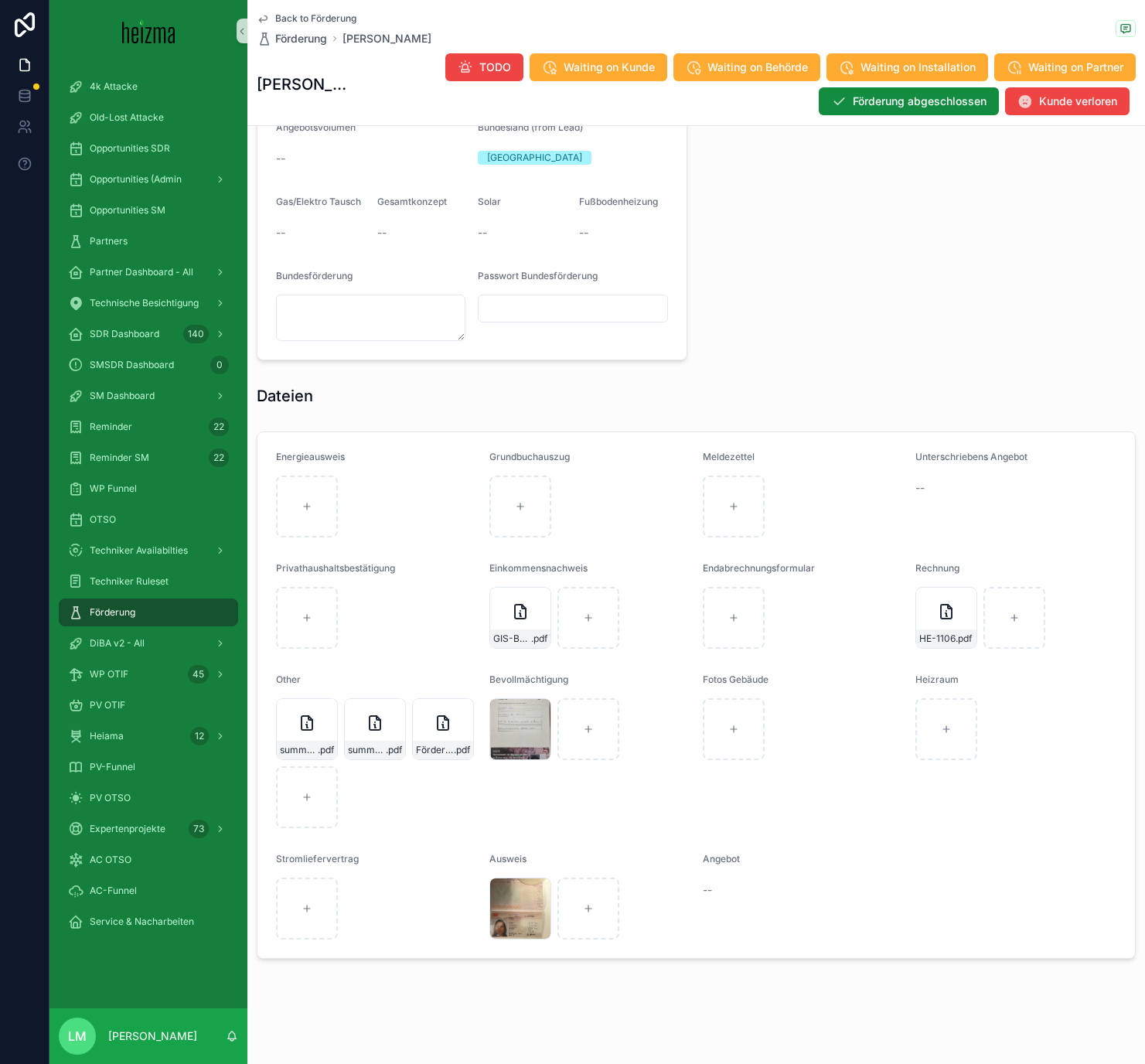
click at [332, 19] on span "Back to Förderung" at bounding box center [316, 19] width 81 height 13
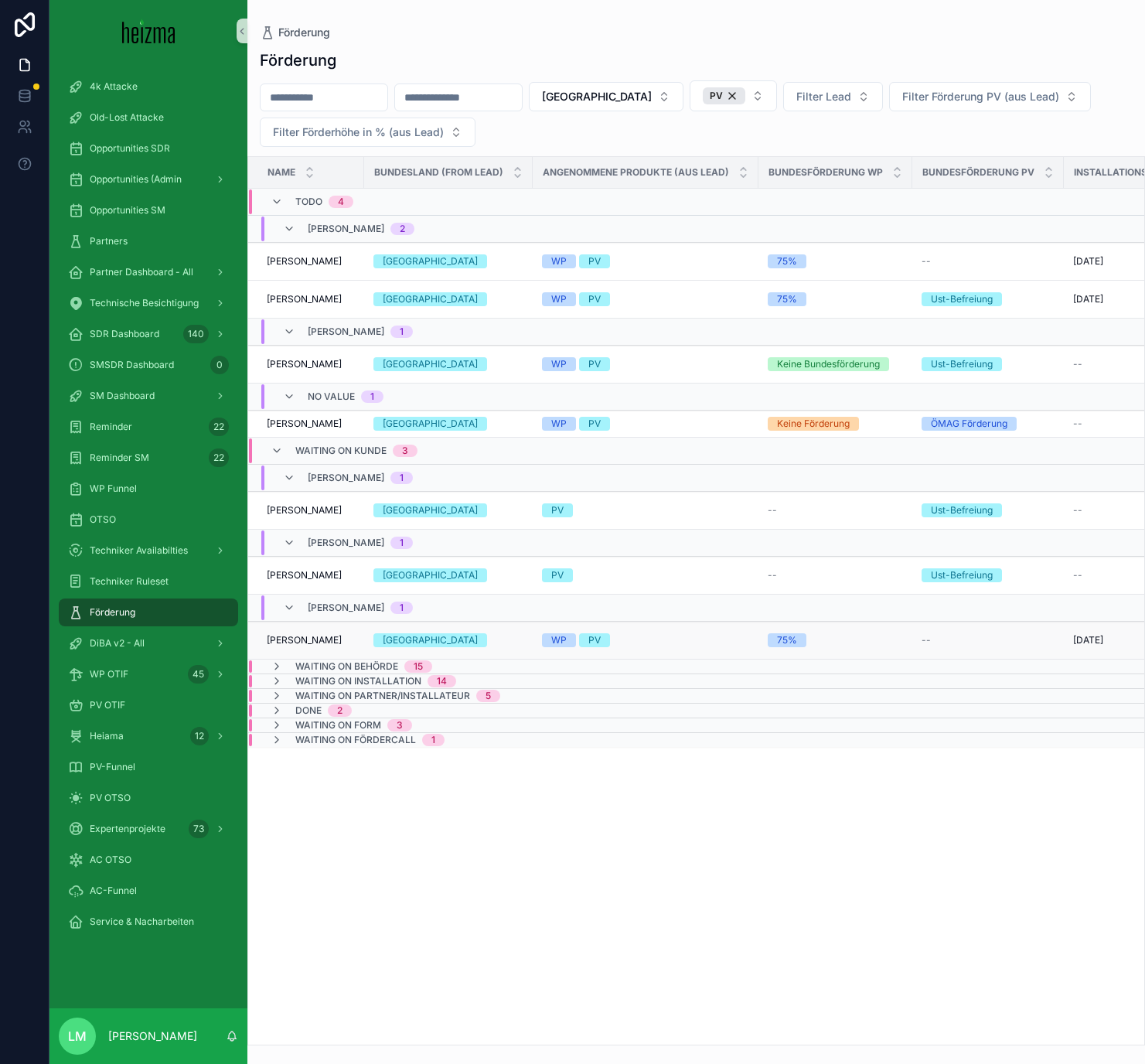
click at [310, 618] on td "Walter Hackl Walter Hackl" at bounding box center [306, 641] width 116 height 38
click at [302, 618] on span "Walter Hackl" at bounding box center [304, 640] width 75 height 13
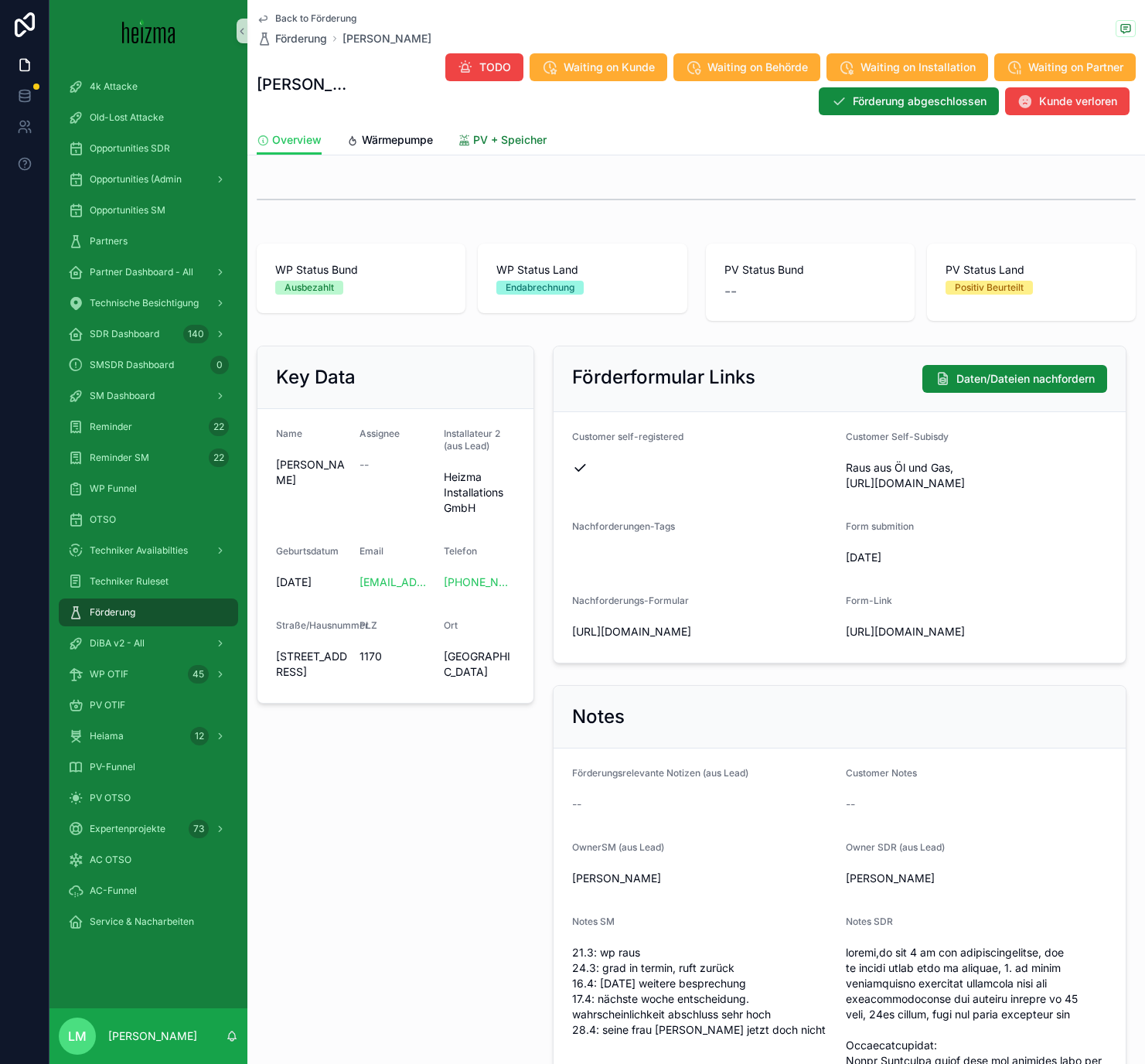
click at [504, 150] on link "PV + Speicher" at bounding box center [502, 142] width 89 height 31
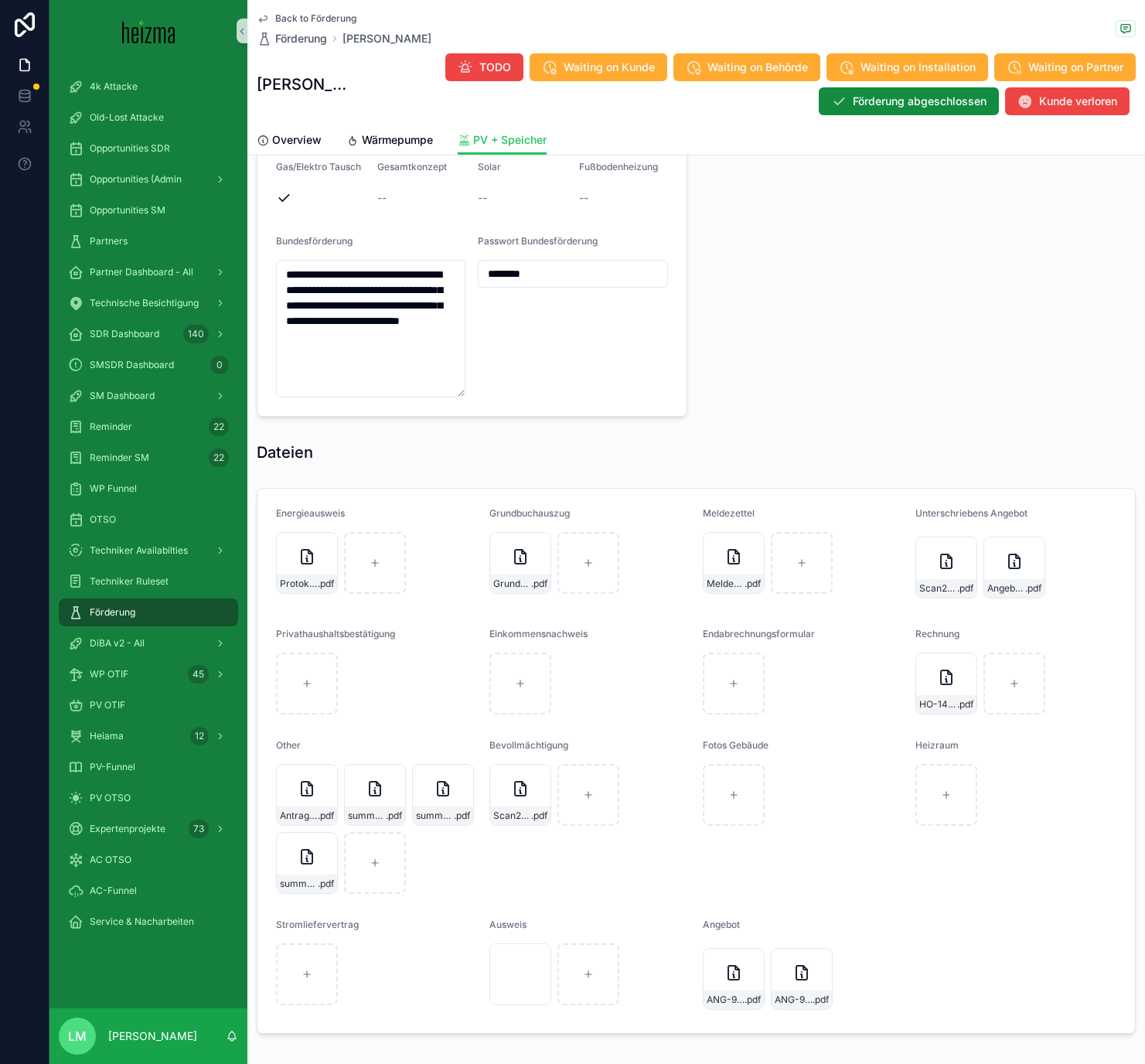
scroll to position [1511, 0]
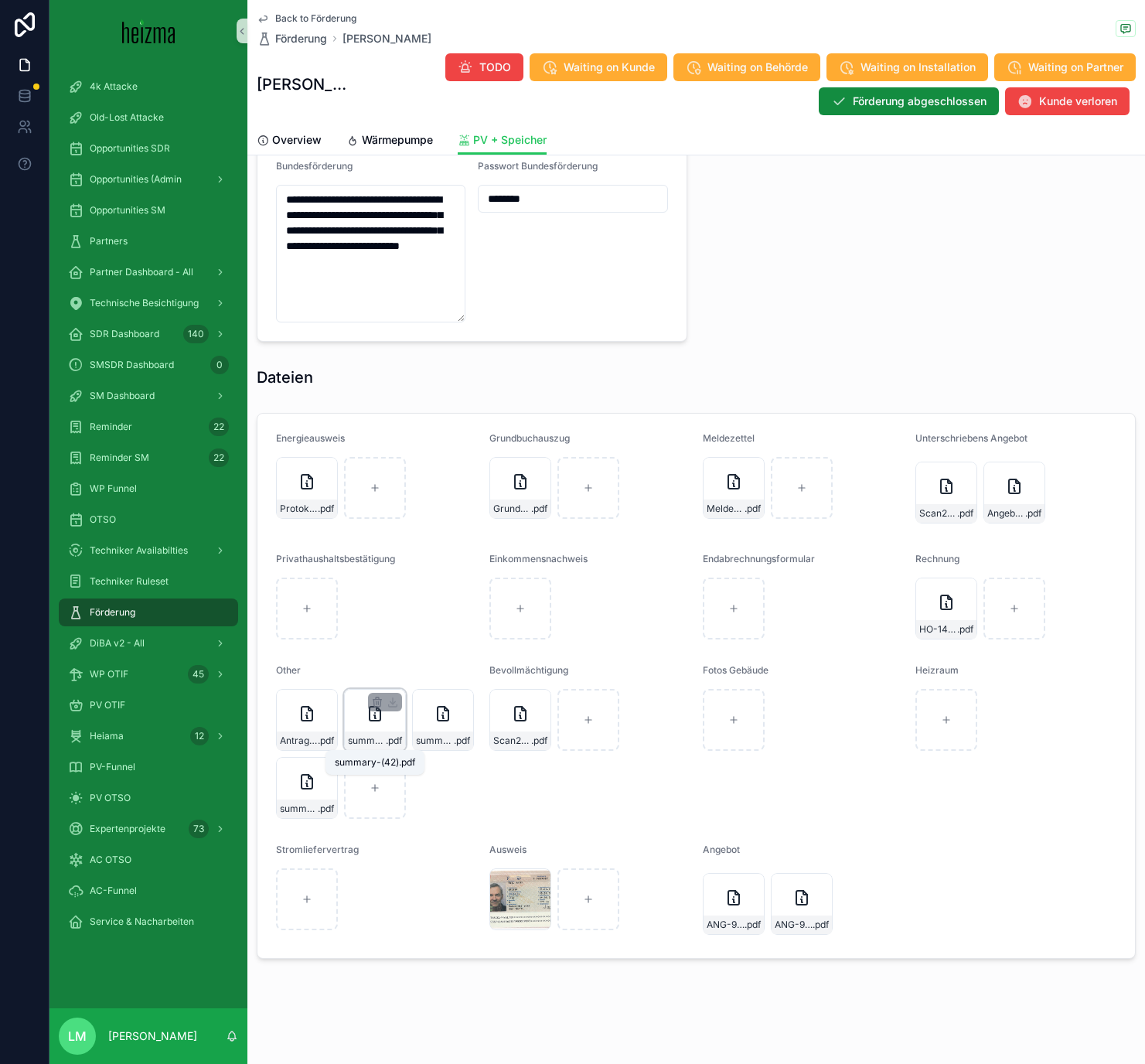
click at [374, 618] on span "summary-(42)" at bounding box center [367, 741] width 38 height 13
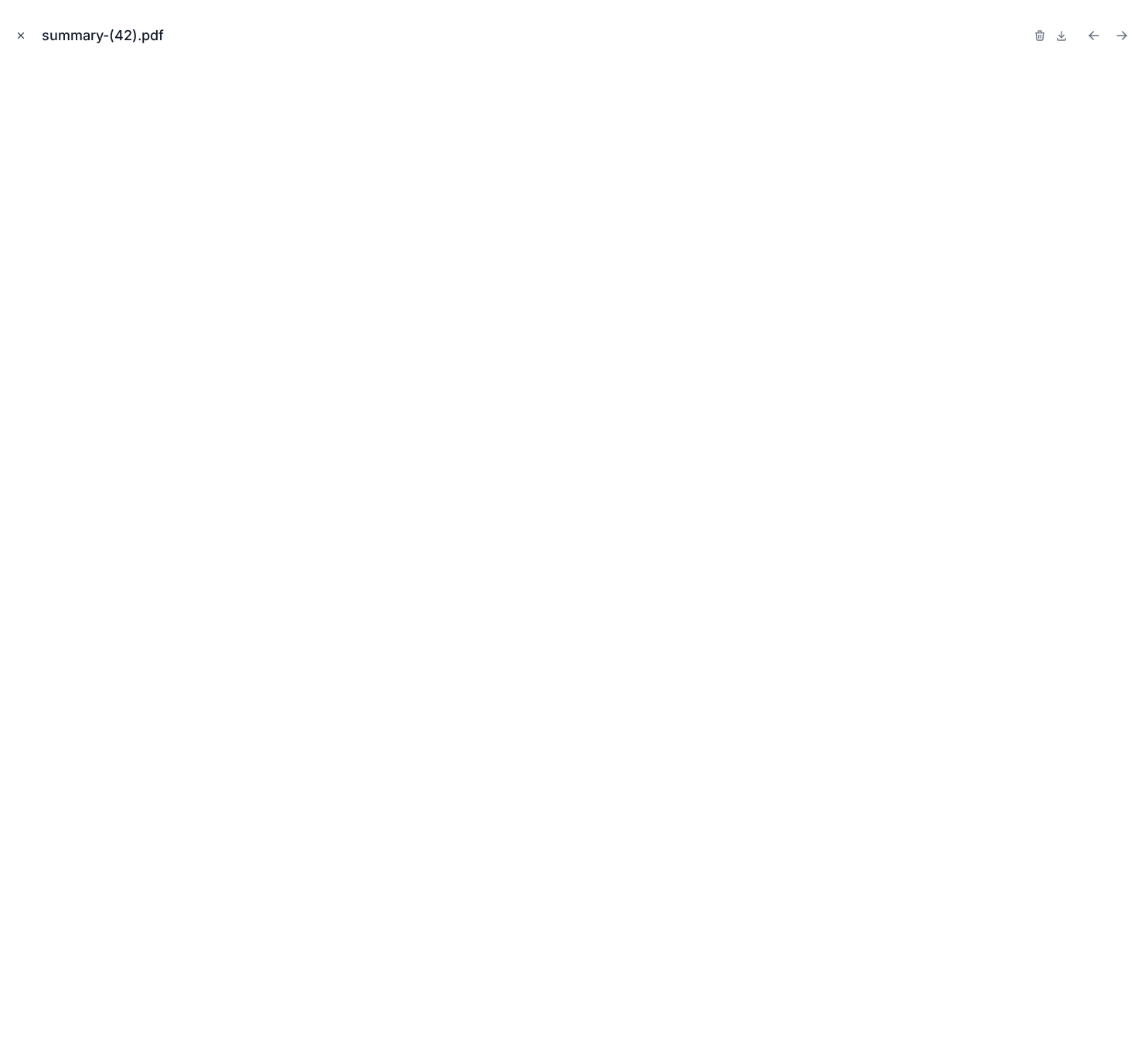
click at [20, 36] on icon "Close modal" at bounding box center [22, 36] width 5 height 5
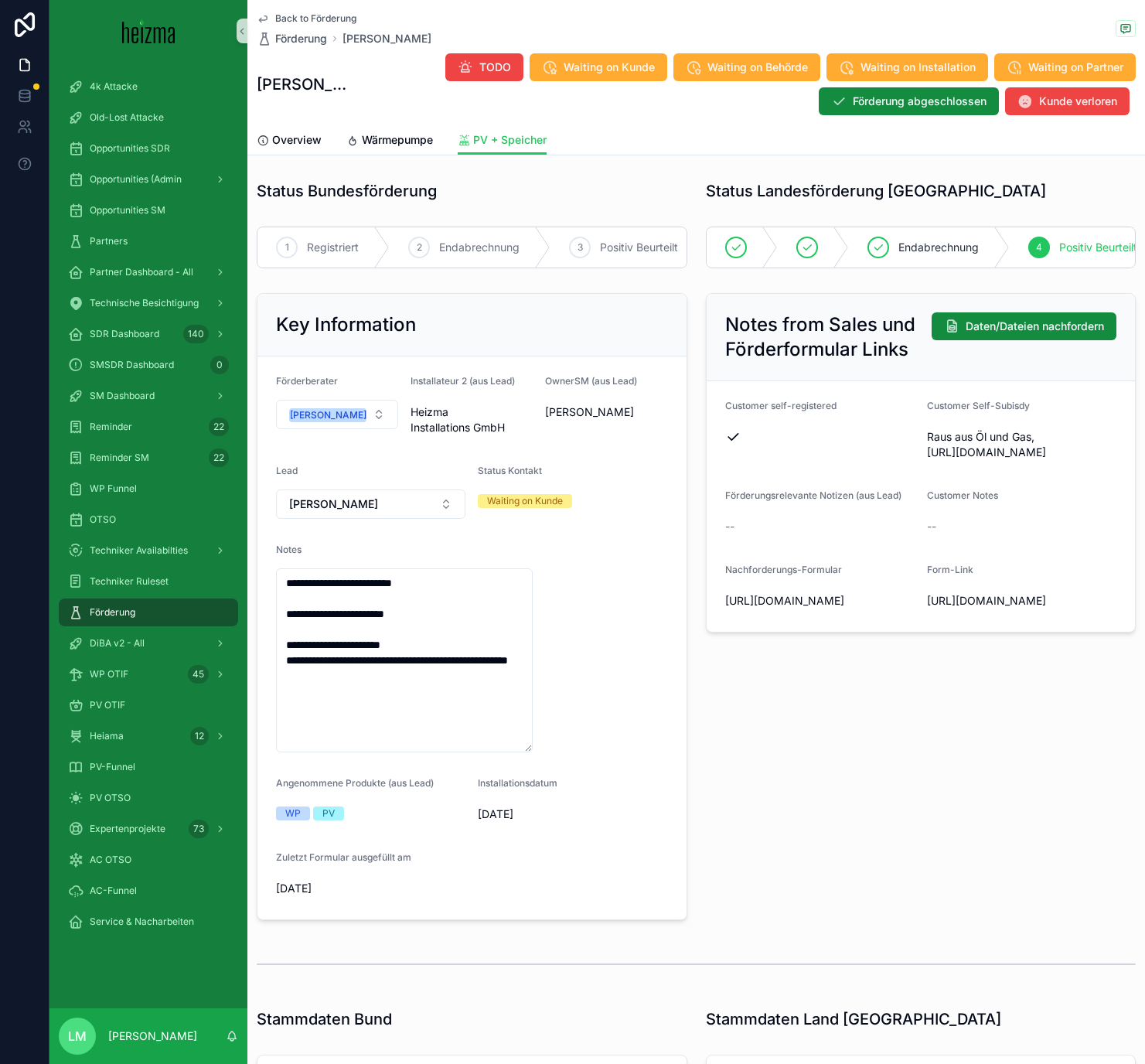
click at [334, 16] on span "Back to Förderung" at bounding box center [316, 19] width 81 height 13
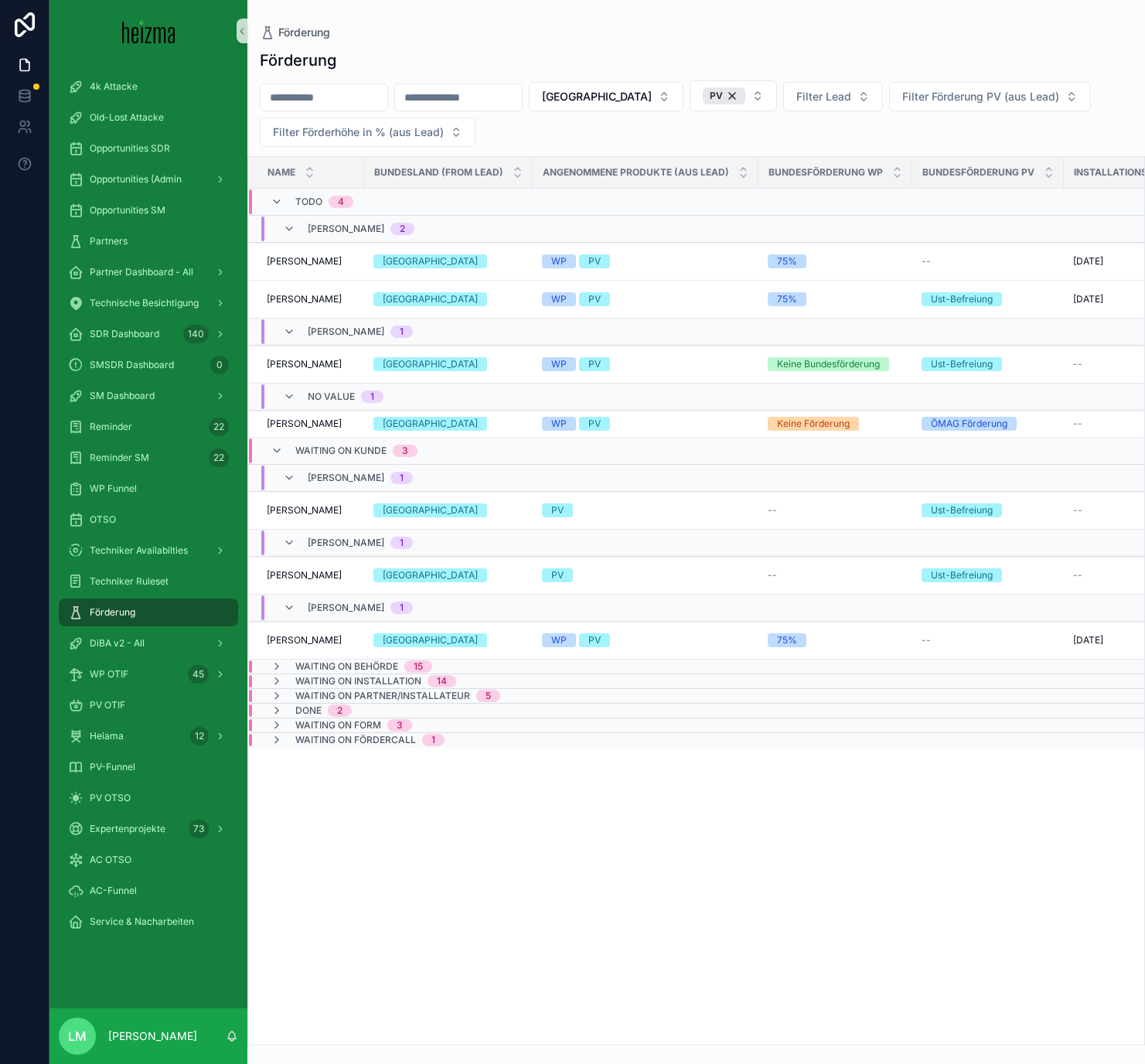
click at [313, 618] on span "Waiting on Behörde" at bounding box center [346, 667] width 103 height 13
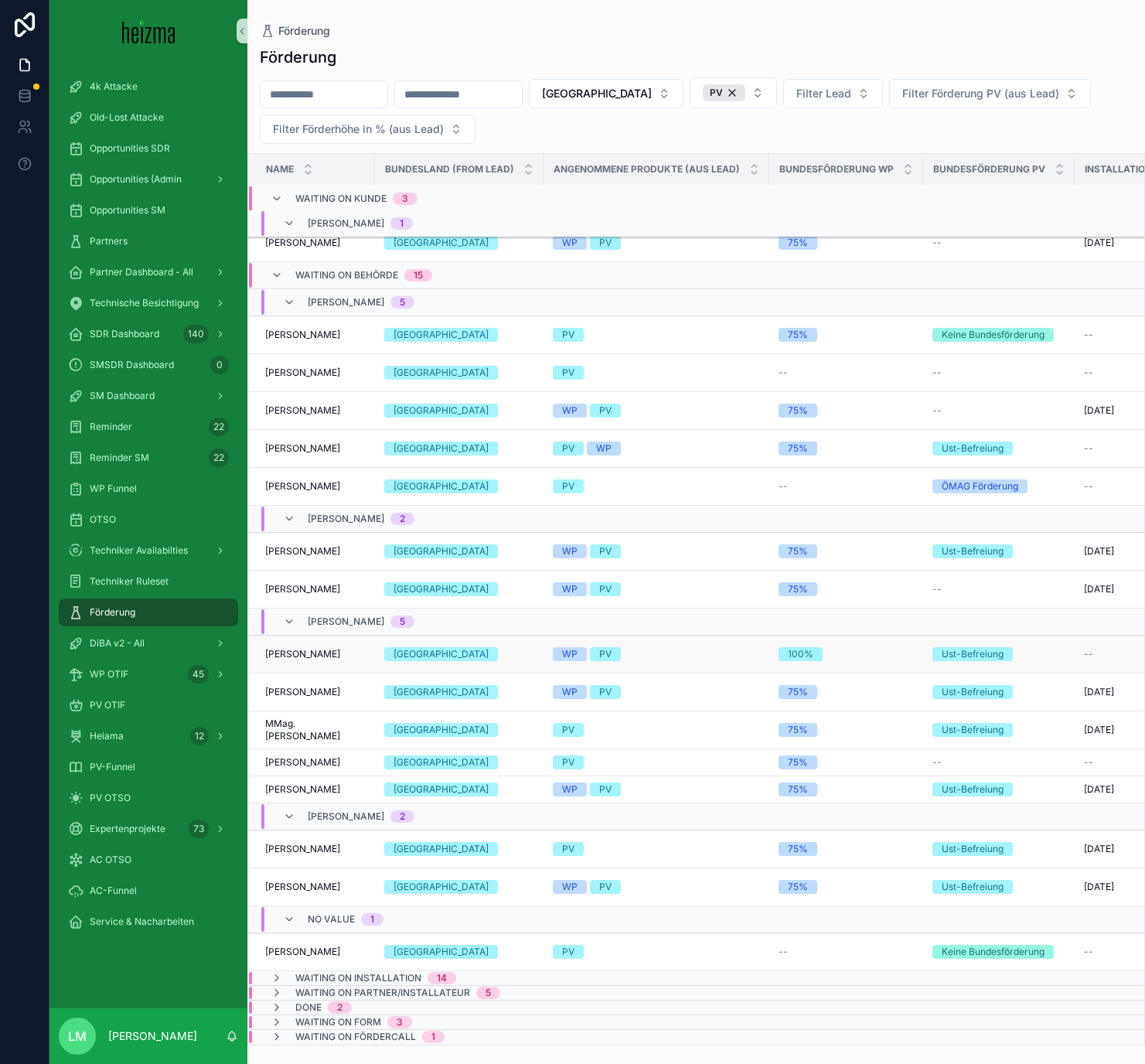
scroll to position [411, 0]
click at [327, 337] on span "Wolfgang Eberl" at bounding box center [304, 335] width 75 height 13
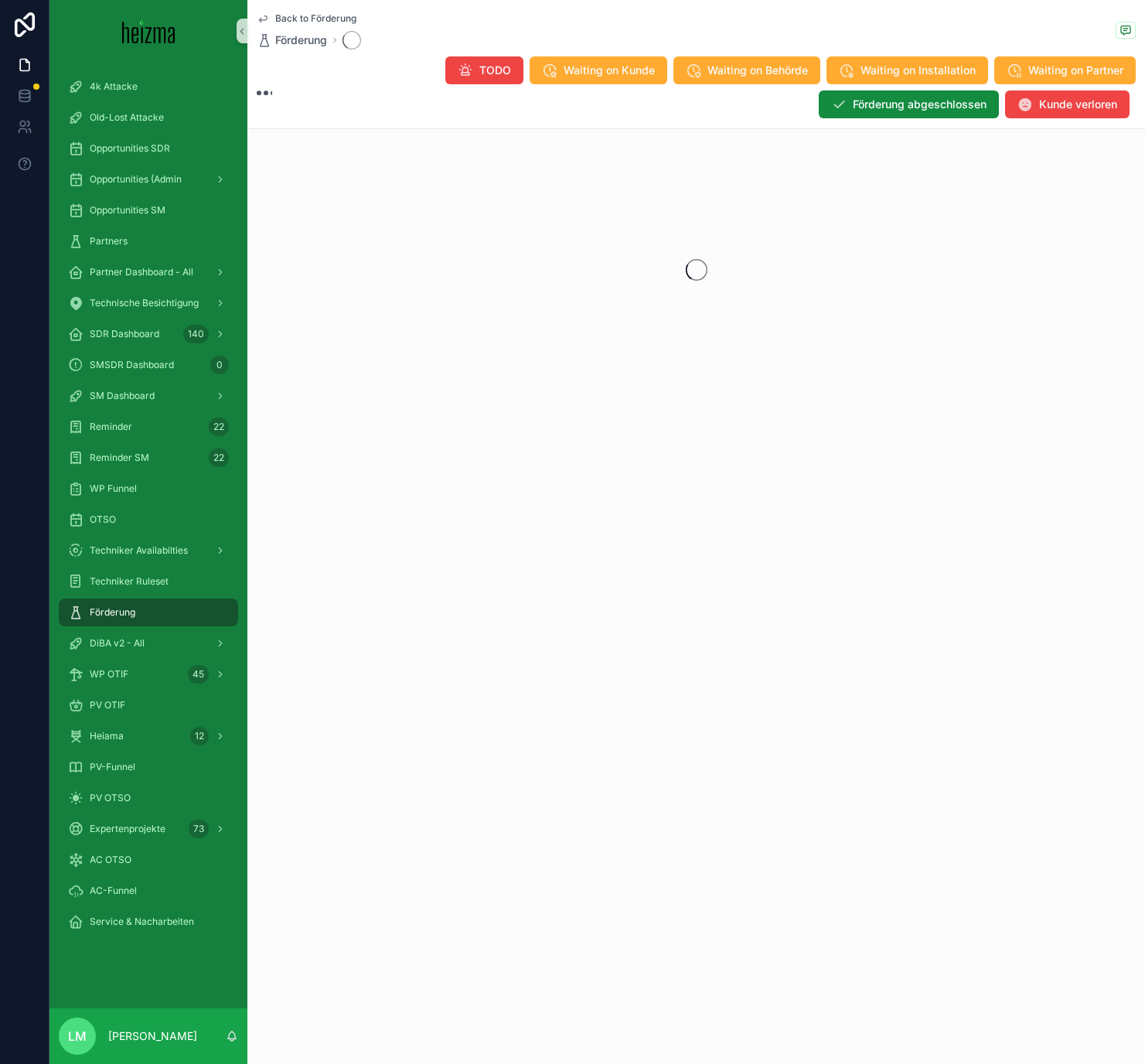
click at [311, 20] on span "Back to Förderung" at bounding box center [316, 19] width 81 height 13
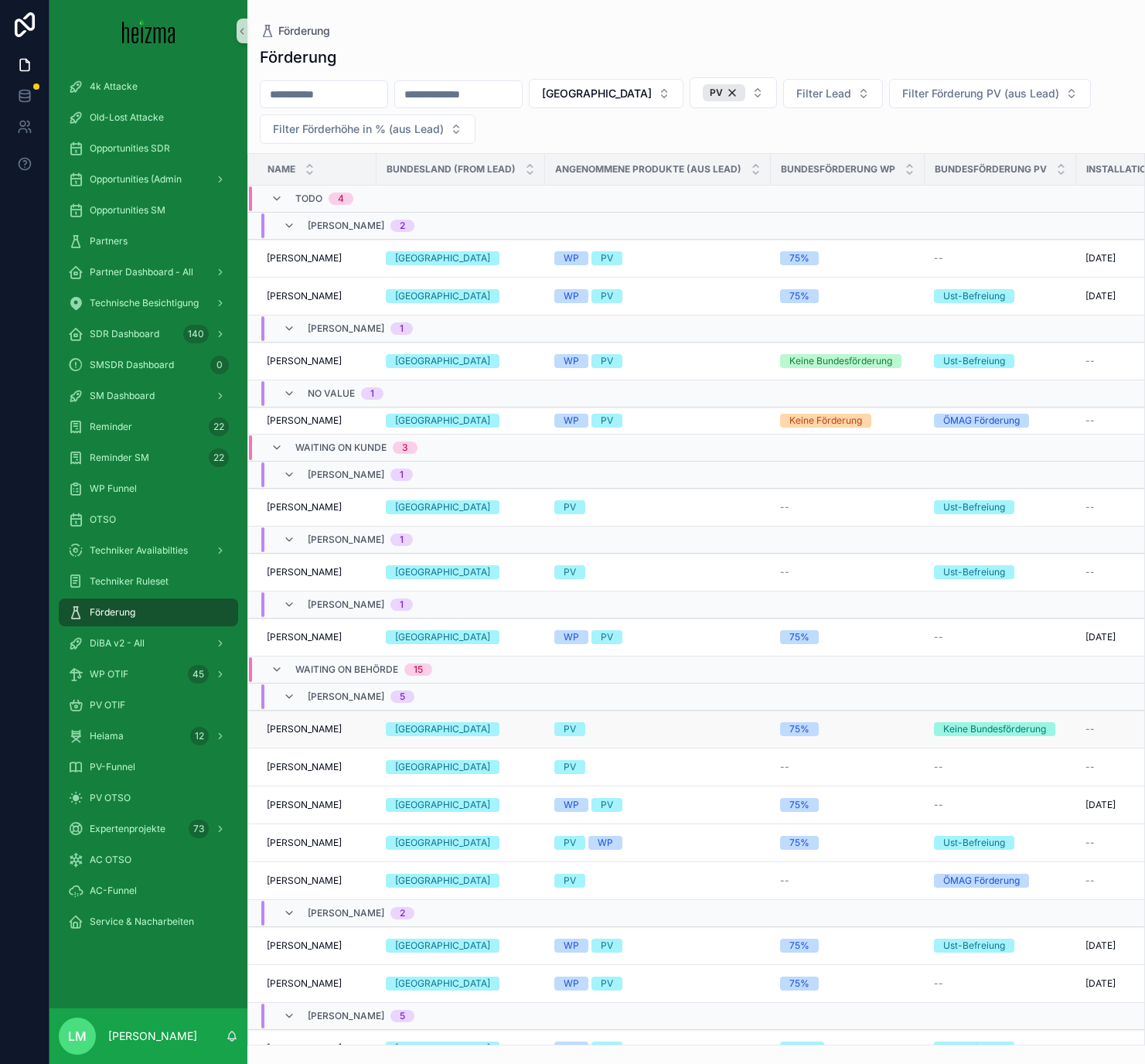
click at [287, 618] on span "Wolfgang Eberl" at bounding box center [304, 729] width 75 height 13
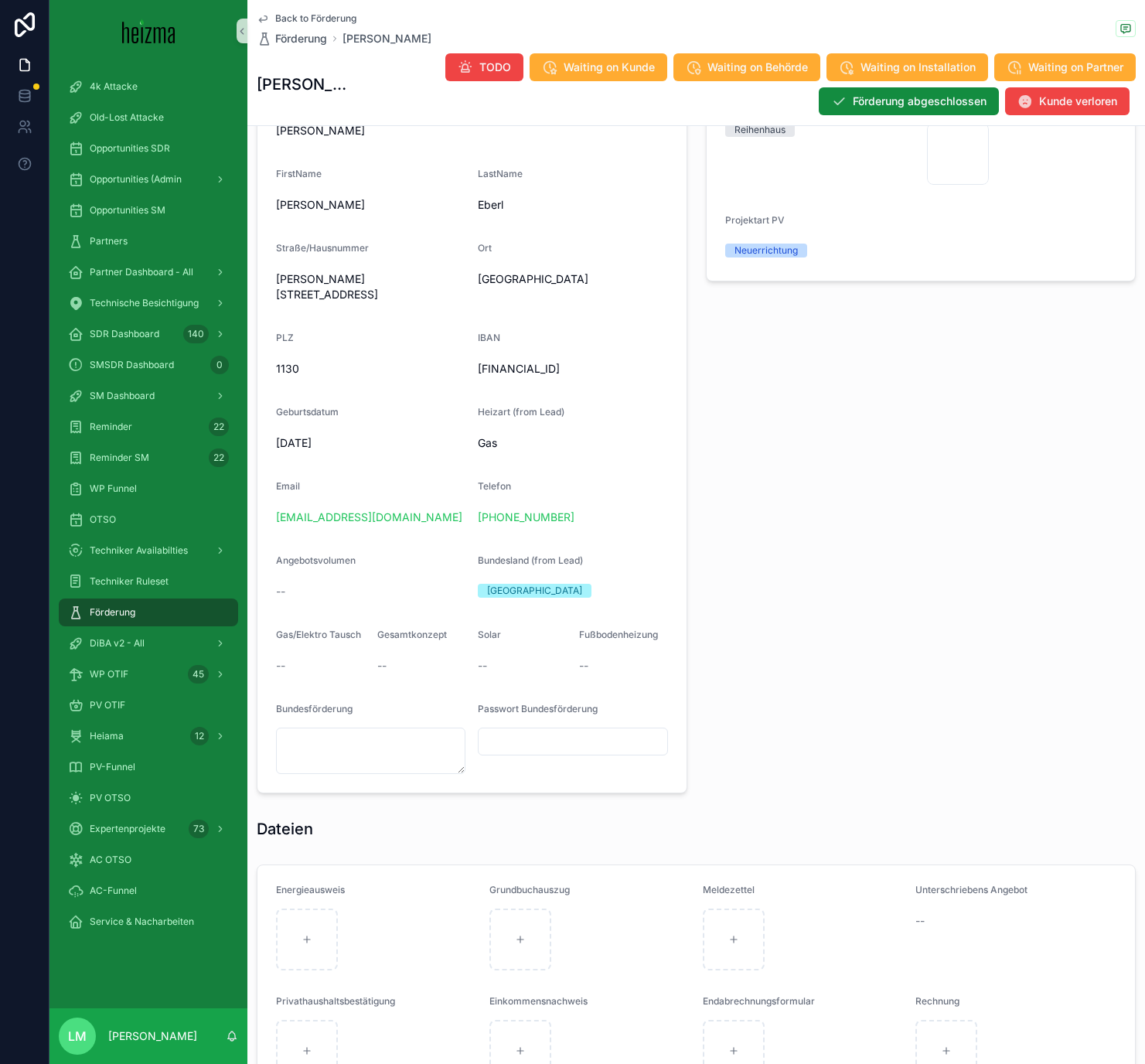
scroll to position [1175, 0]
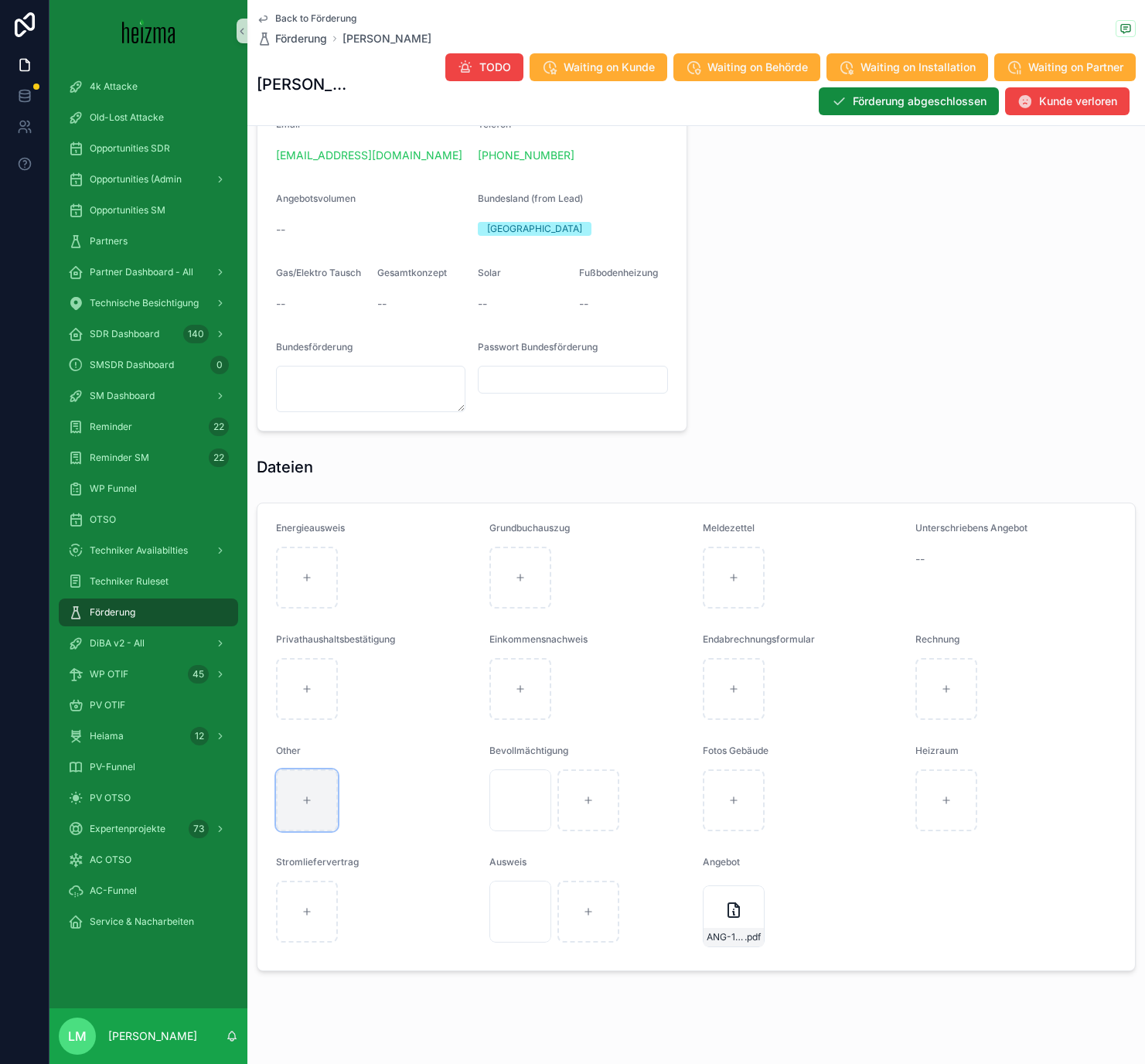
click at [302, 618] on div "scrollable content" at bounding box center [307, 800] width 62 height 62
type input "**********"
click at [440, 618] on div "scrollable content" at bounding box center [443, 800] width 62 height 62
type input "**********"
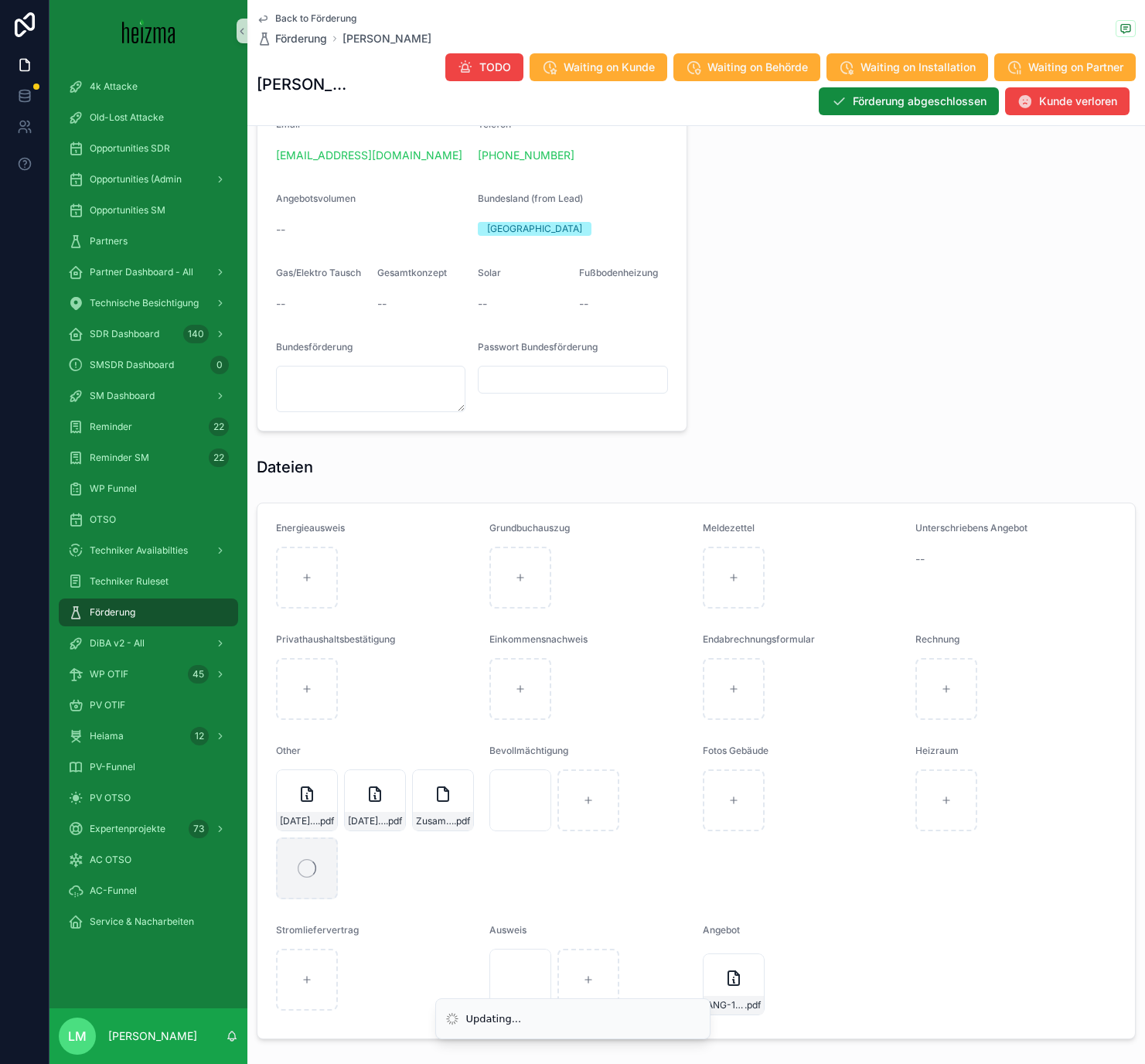
click at [311, 618] on icon "scrollable content" at bounding box center [307, 868] width 19 height 19
click at [375, 618] on div "2025-03-05_Positive-Beurteilung---Pr.Nr._-C562120 .pdf 2025-03-05_Positive-Beur…" at bounding box center [376, 834] width 201 height 130
click at [306, 618] on icon "scrollable content" at bounding box center [307, 868] width 11 height 11
type input "**********"
click at [444, 618] on span "Zusammenfassung PV" at bounding box center [435, 821] width 38 height 13
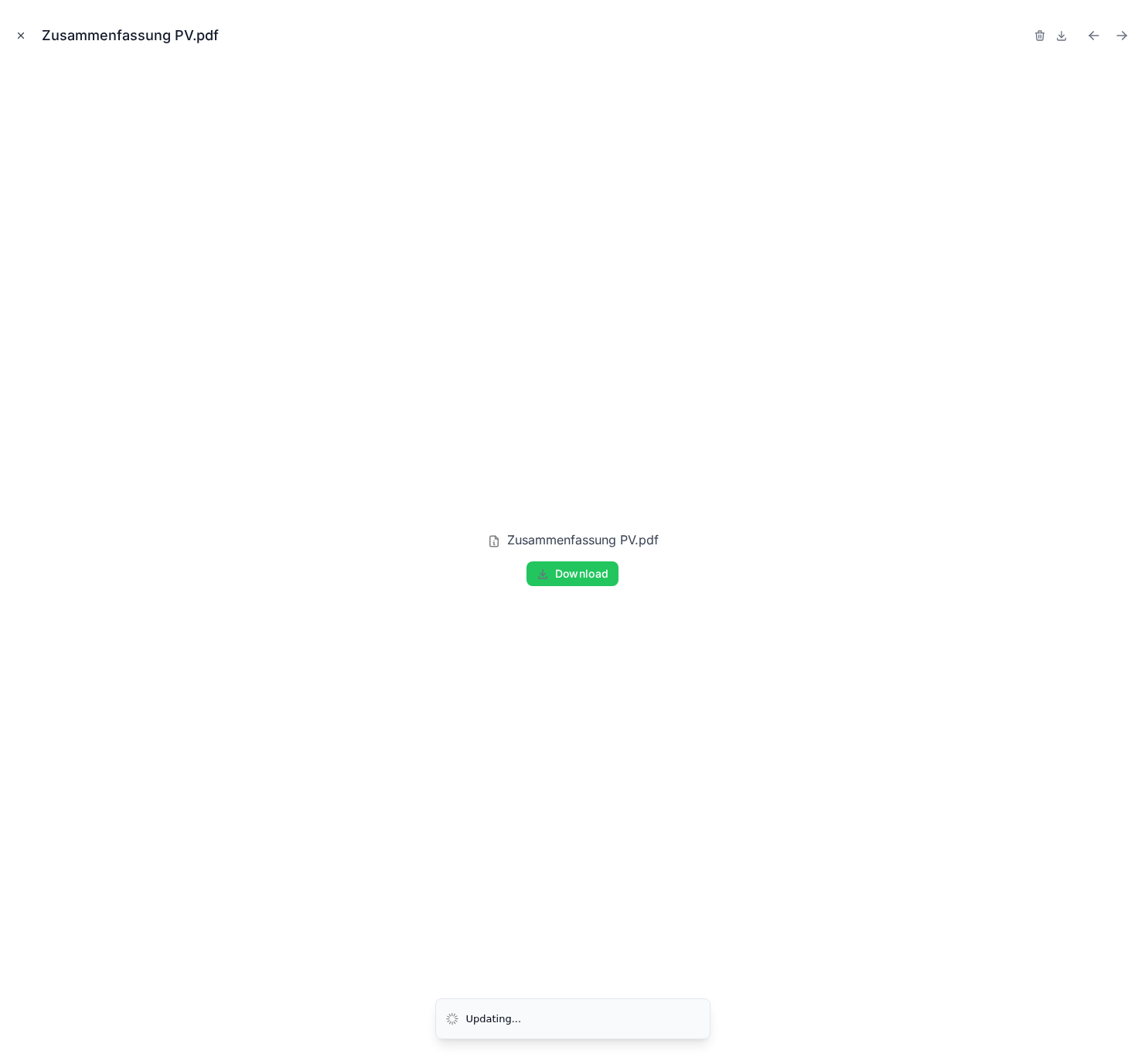
click at [23, 43] on button "Close modal" at bounding box center [21, 35] width 17 height 17
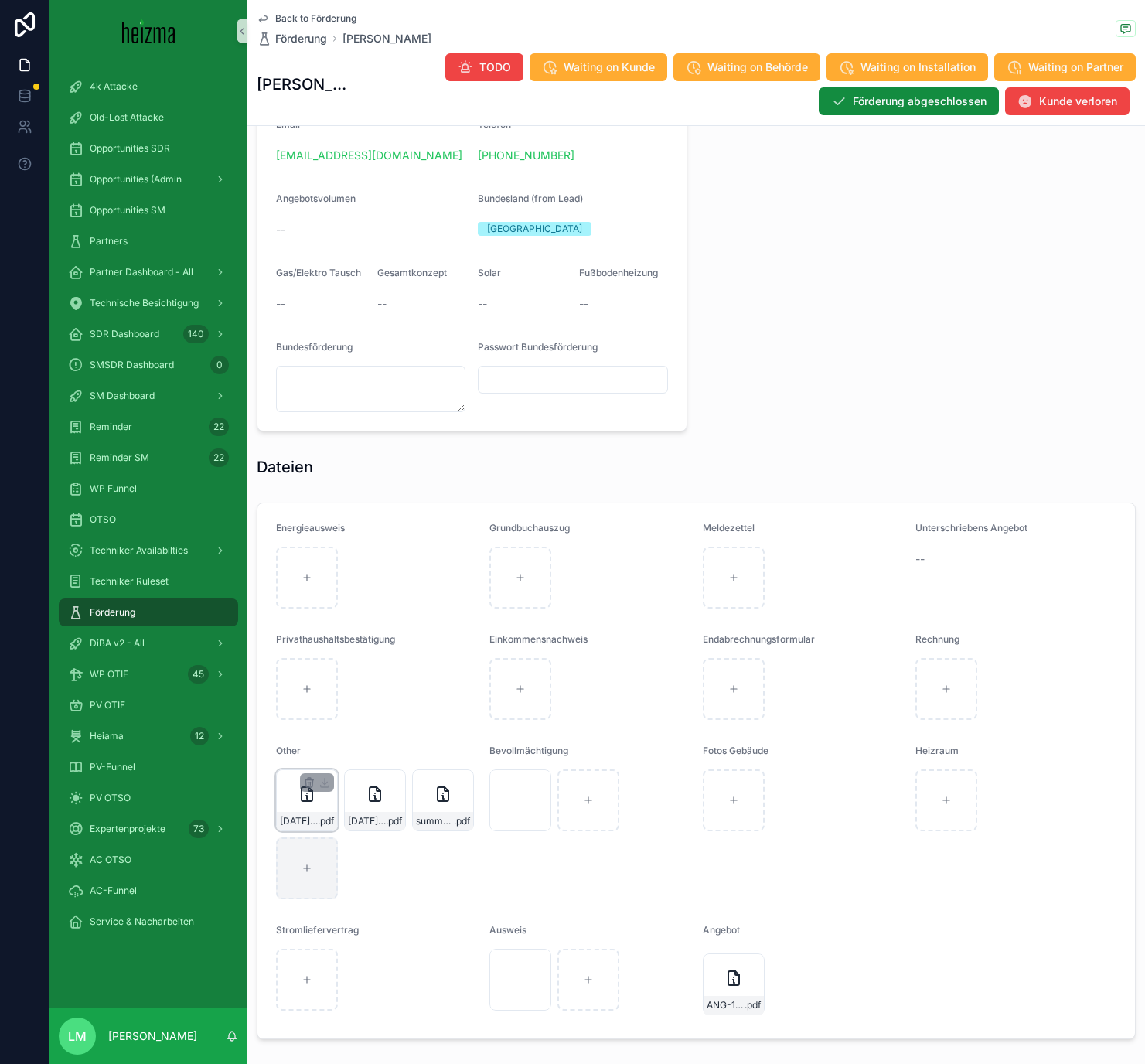
click at [294, 618] on div "2025-03-05_Positive-Beurteilung---Pr.Nr._-C562120 .pdf" at bounding box center [307, 821] width 60 height 19
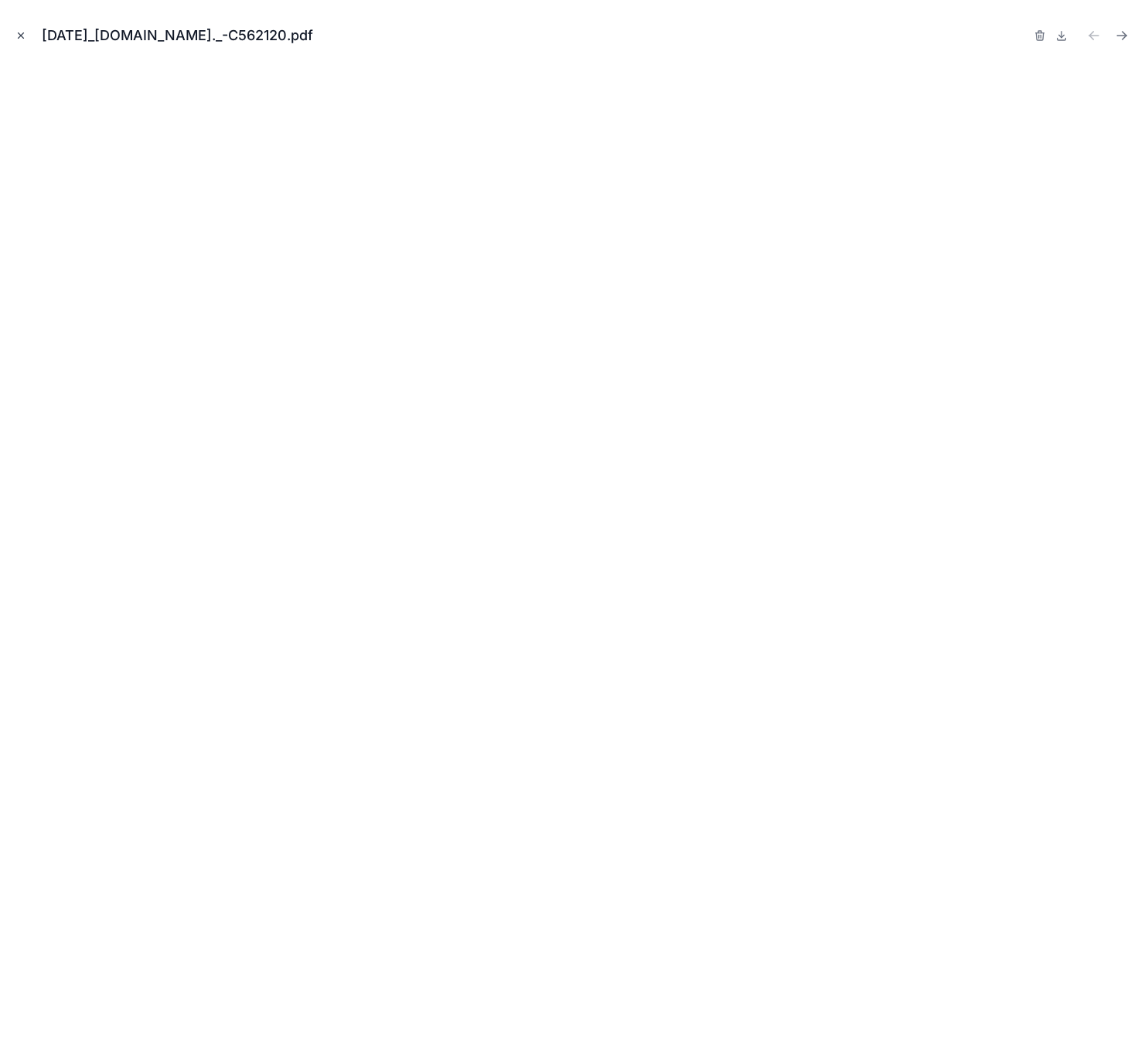
click at [23, 33] on icon "Close modal" at bounding box center [21, 35] width 11 height 11
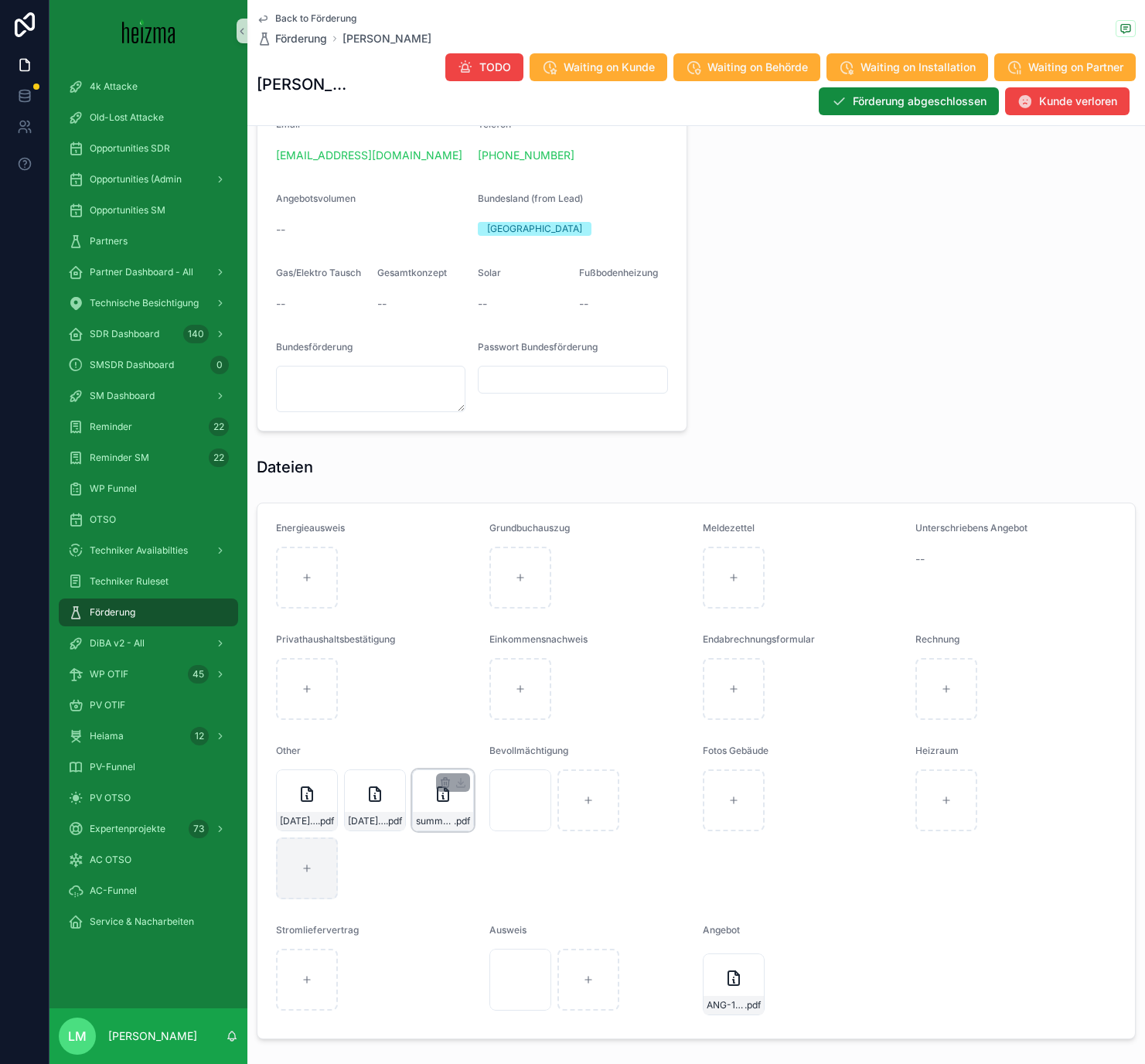
click at [448, 618] on div "summary .pdf" at bounding box center [443, 800] width 62 height 62
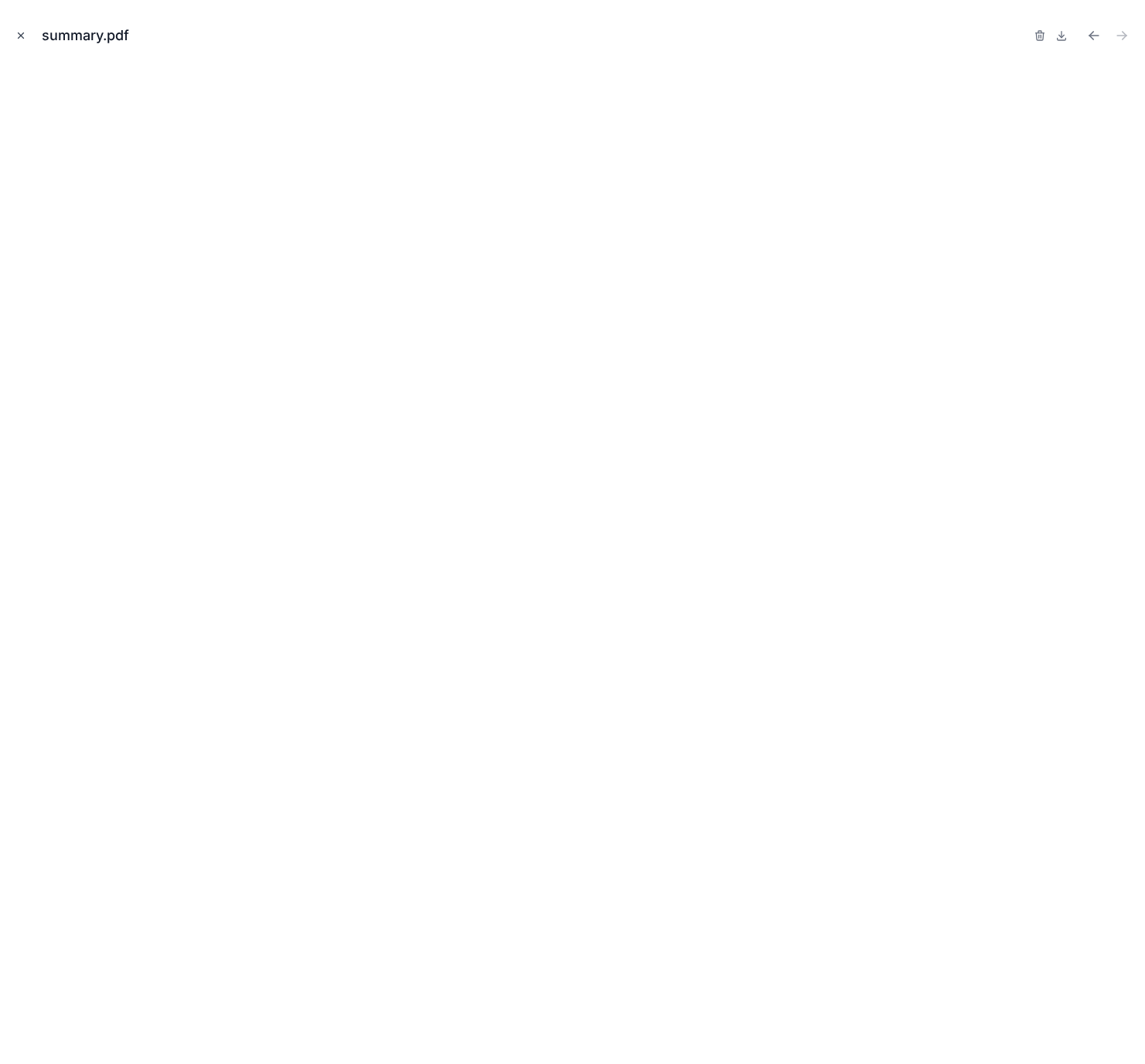
click at [14, 41] on button "Close modal" at bounding box center [21, 35] width 17 height 17
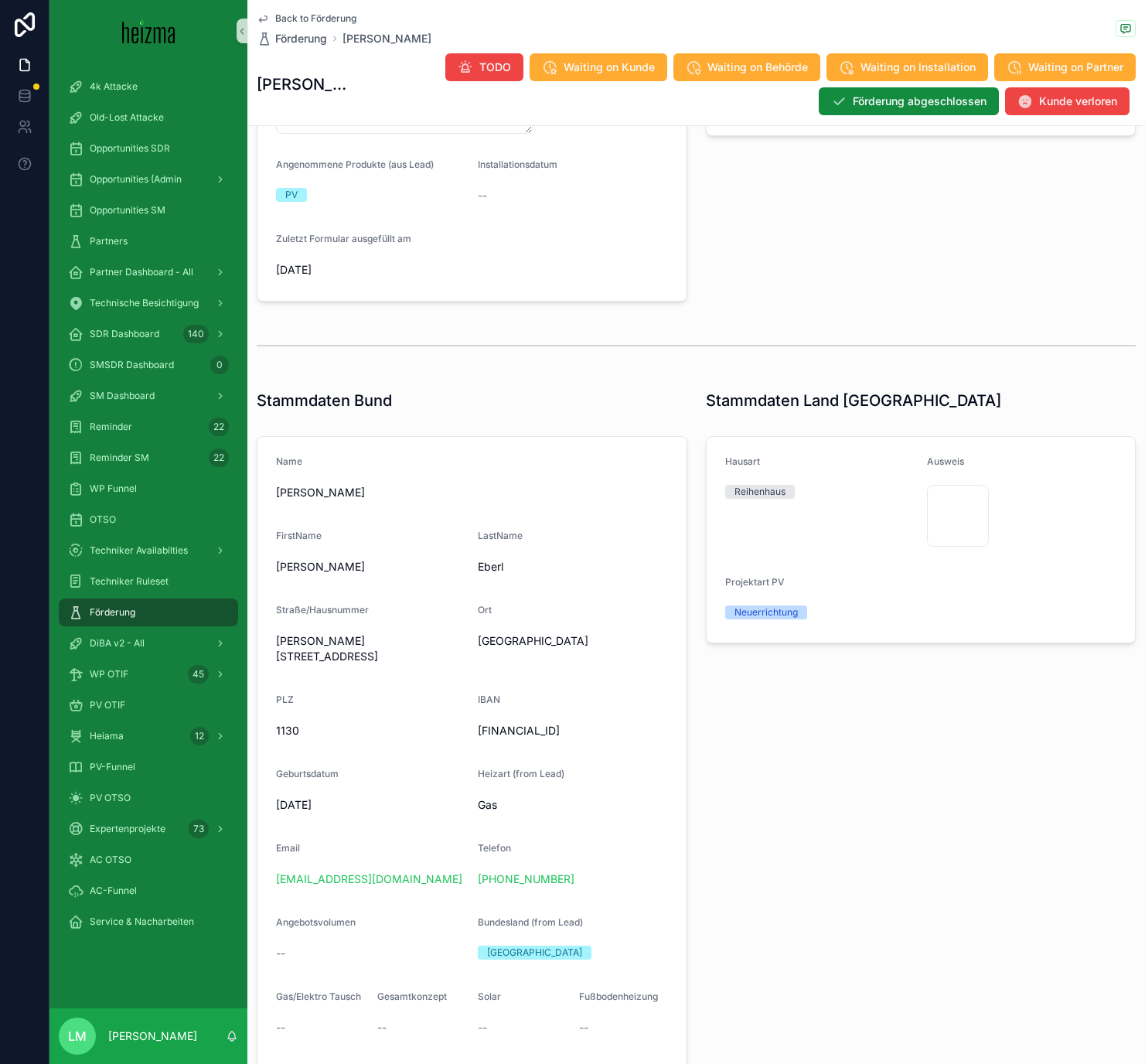
click at [518, 509] on form "Name Wolfgang Eberl FirstName Wolfgang LastName Eberl Straße/Hausnummer Alban-B…" at bounding box center [471, 795] width 429 height 717
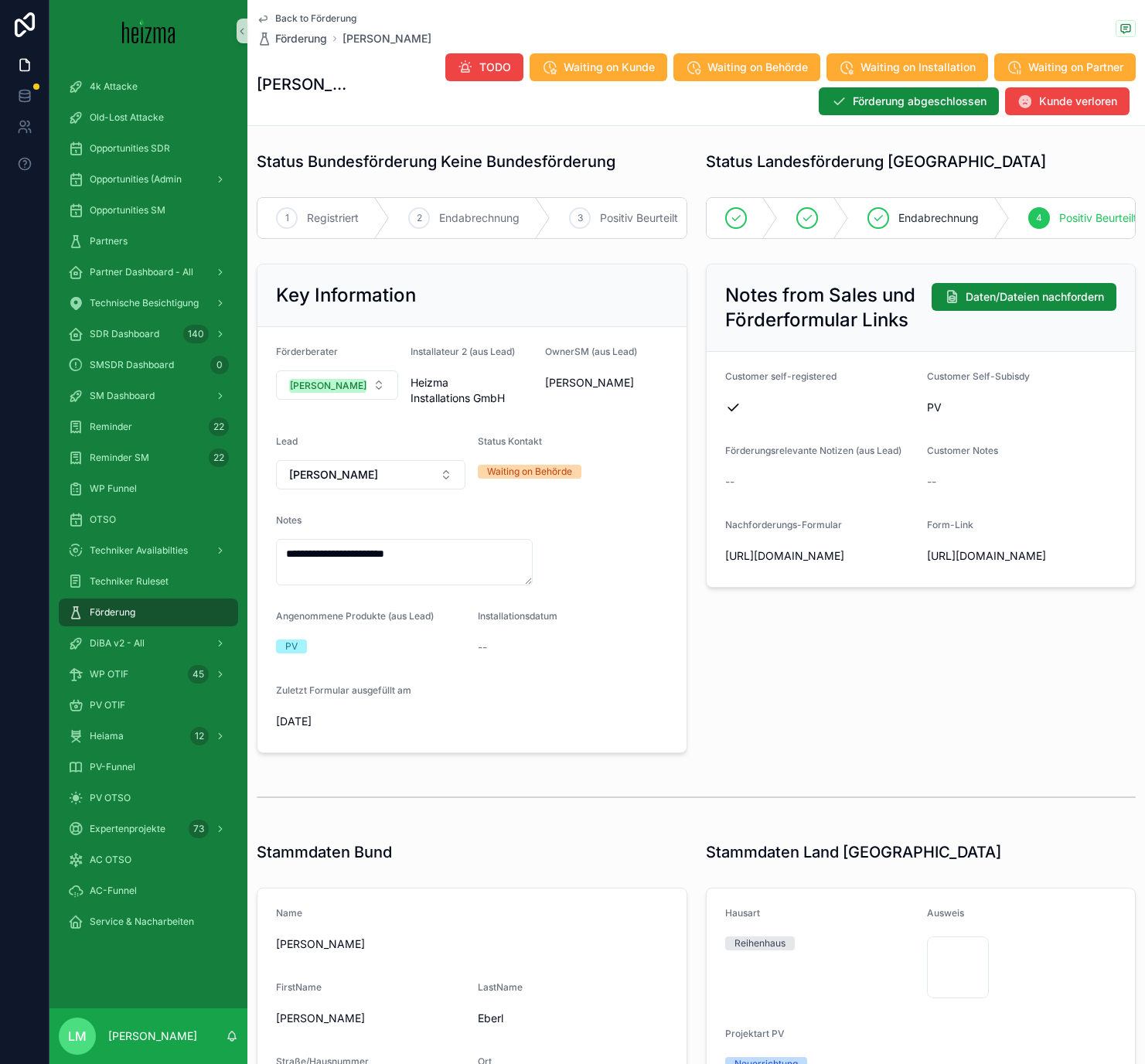
click at [325, 22] on span "Back to Förderung" at bounding box center [316, 19] width 81 height 13
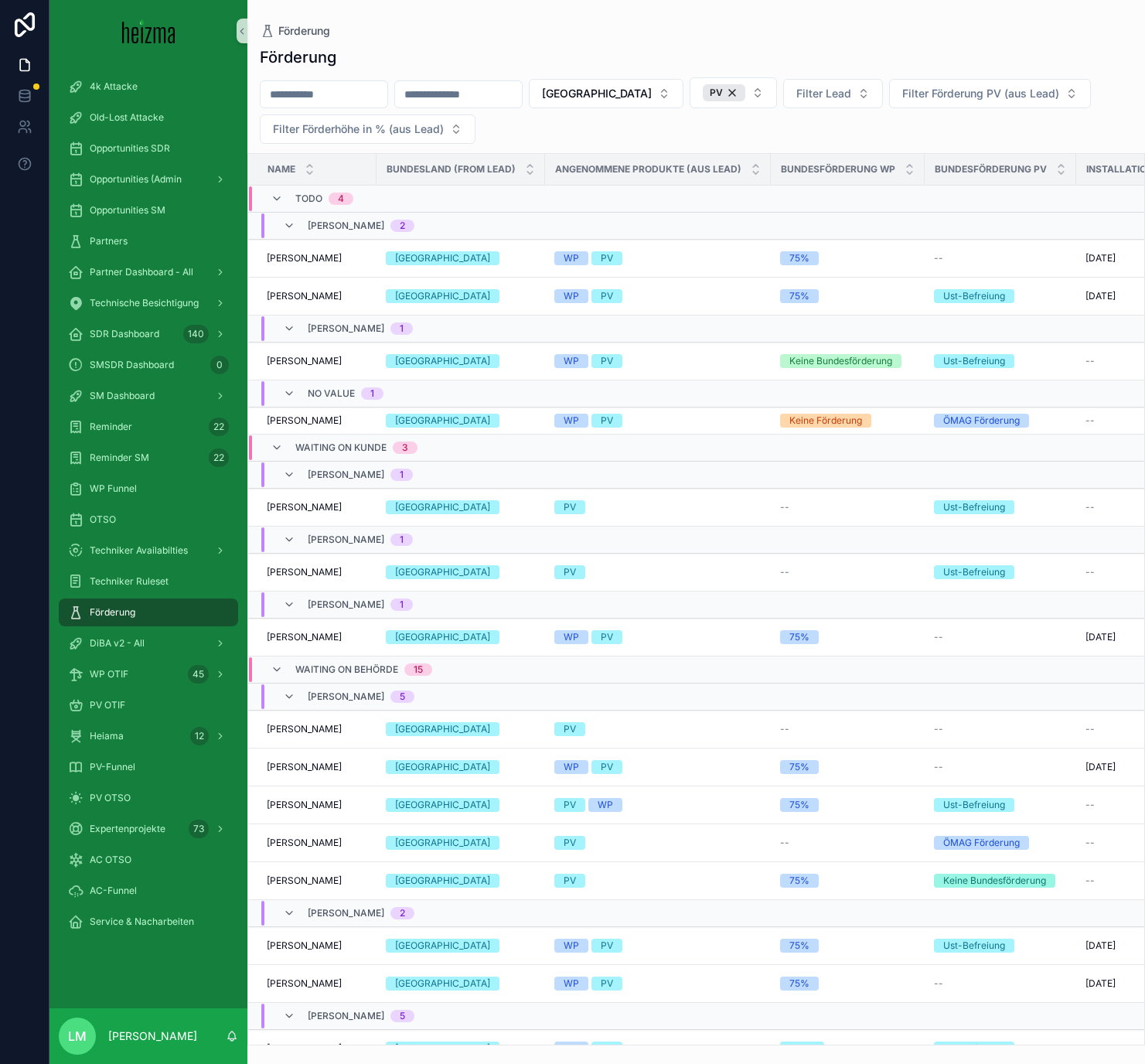
click at [375, 85] on input "scrollable content" at bounding box center [324, 95] width 126 height 22
type input "********"
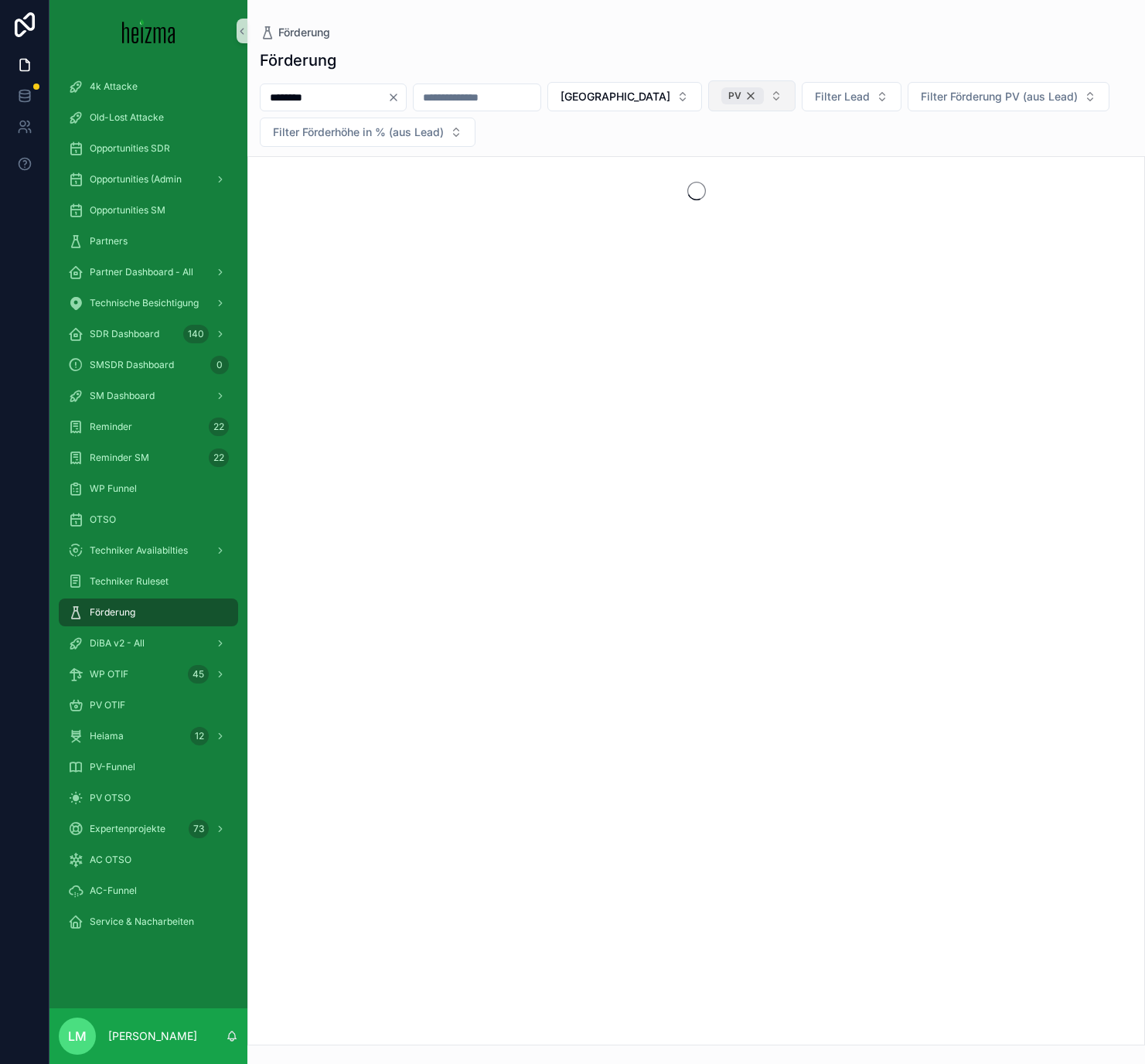
click at [721, 99] on div "PV" at bounding box center [742, 96] width 42 height 17
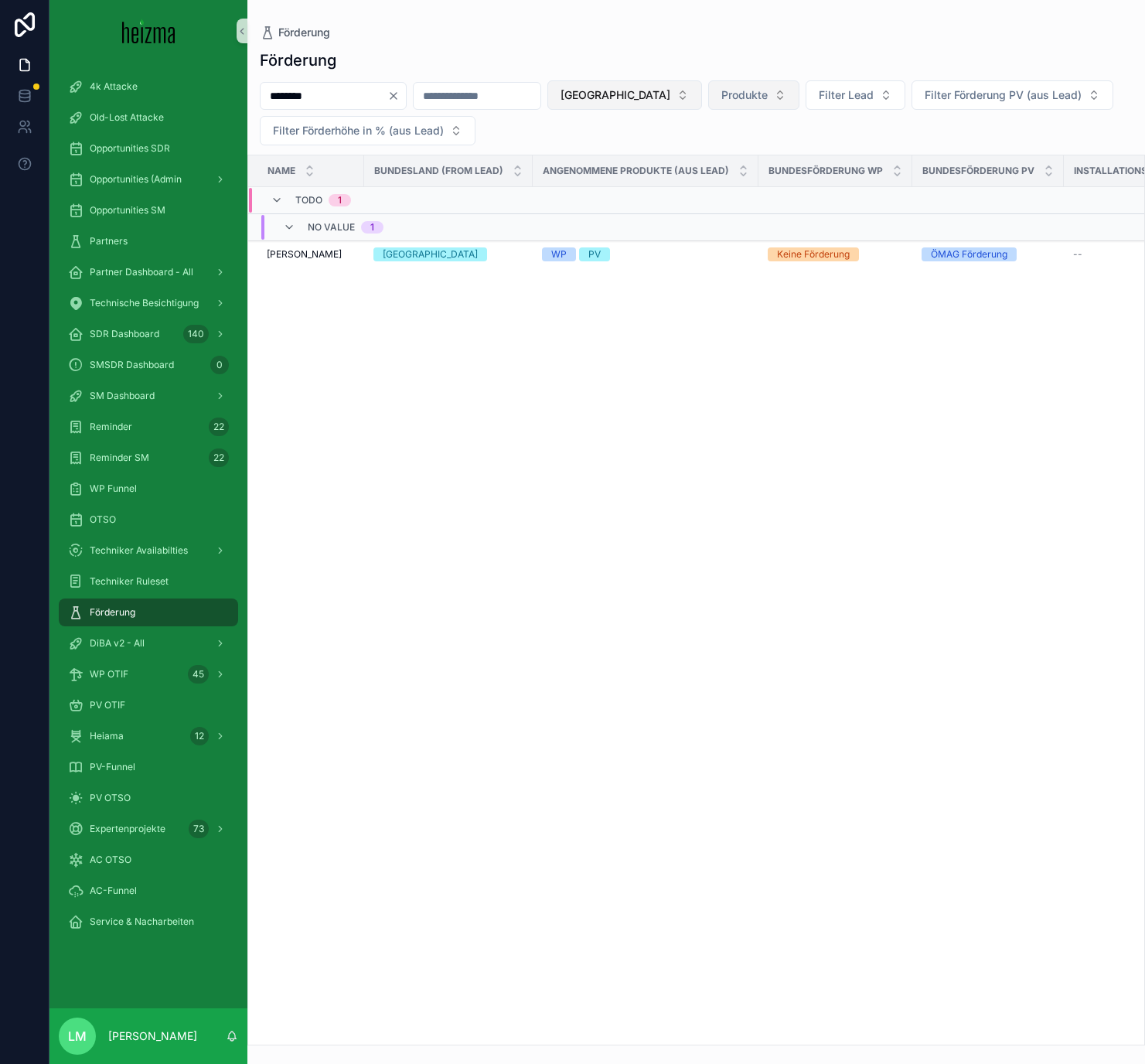
click at [614, 99] on span "[GEOGRAPHIC_DATA]" at bounding box center [615, 95] width 110 height 15
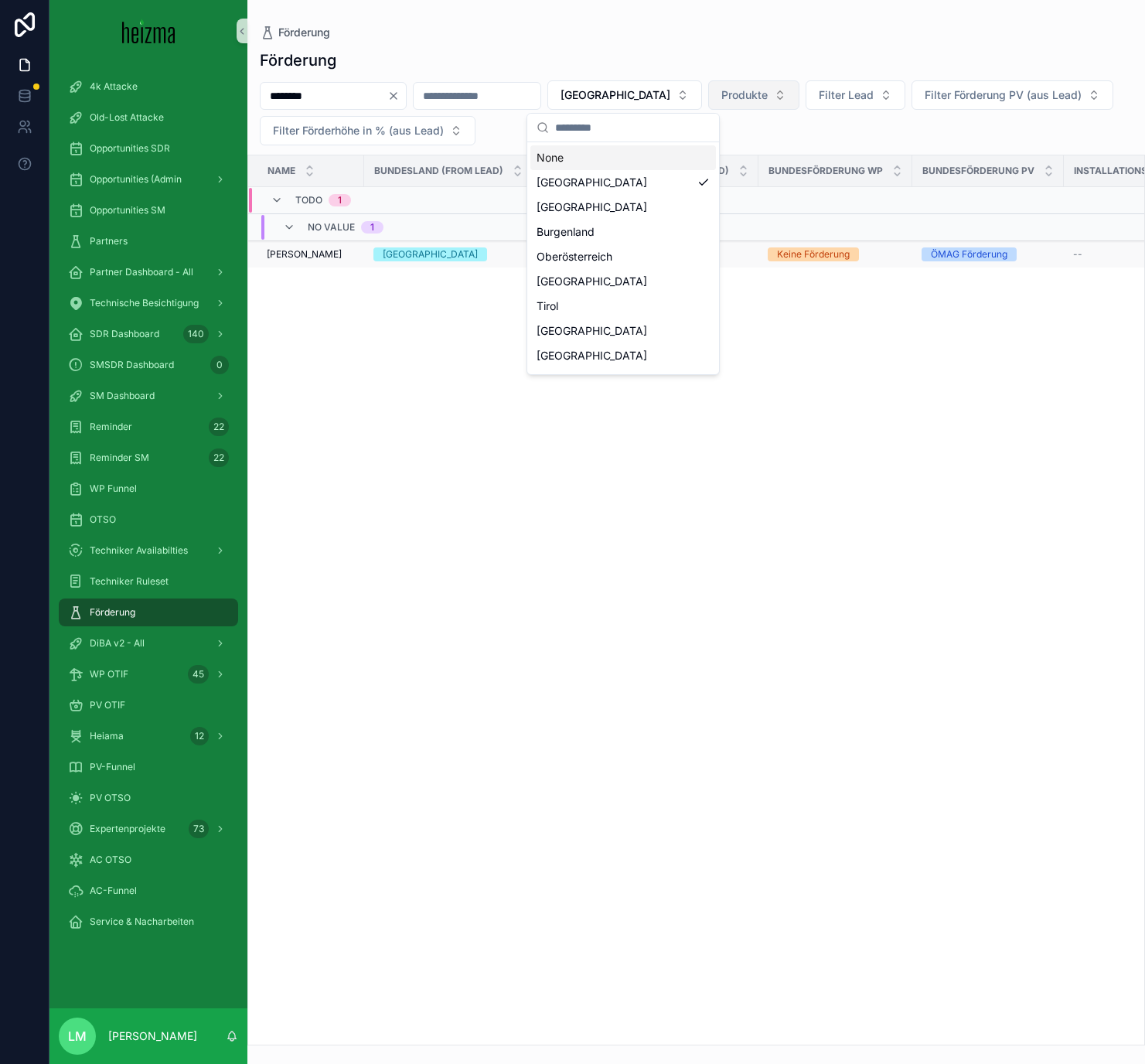
click at [380, 252] on span "[GEOGRAPHIC_DATA]" at bounding box center [430, 254] width 114 height 14
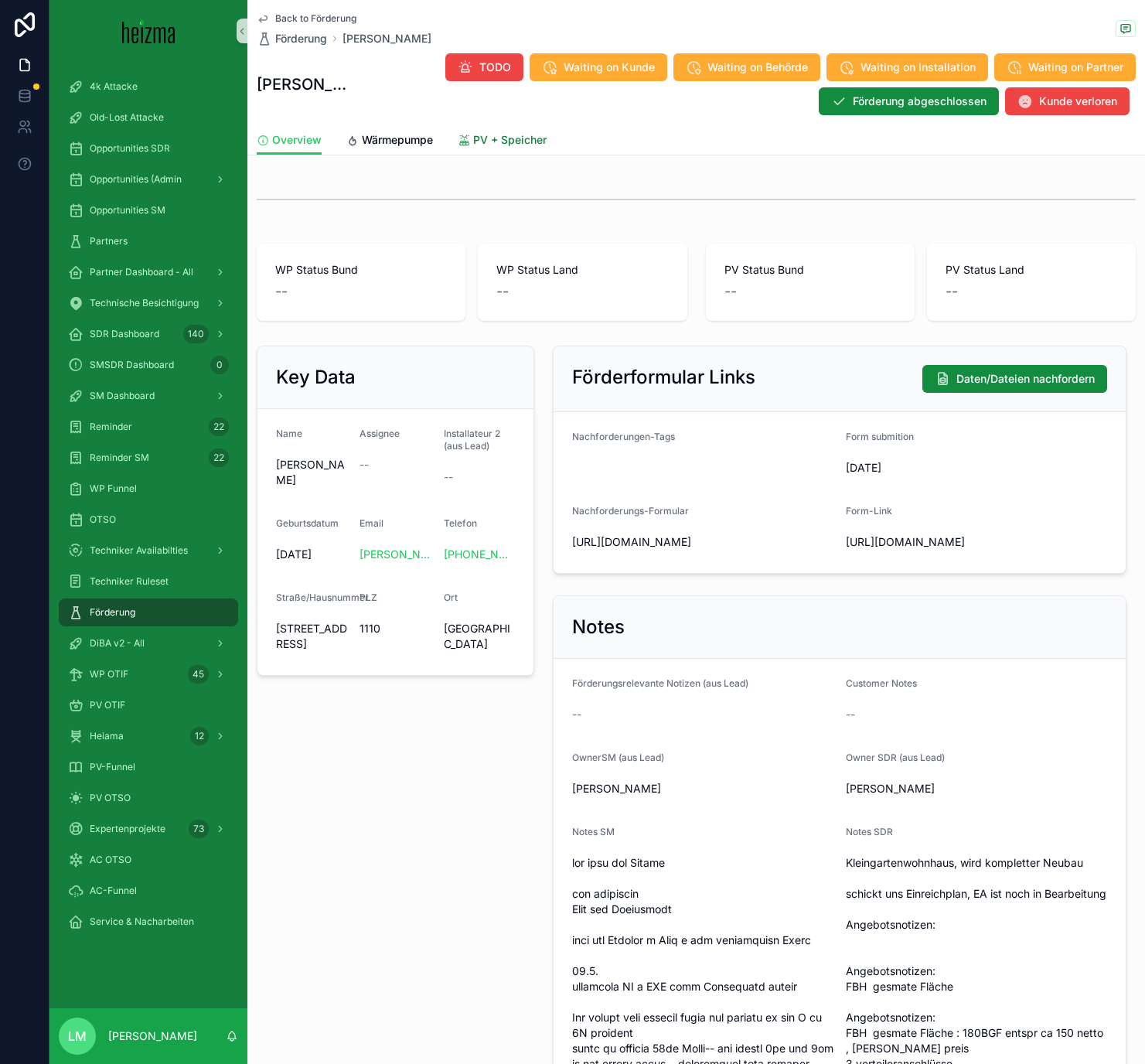
click at [510, 137] on span "PV + Speicher" at bounding box center [509, 139] width 73 height 15
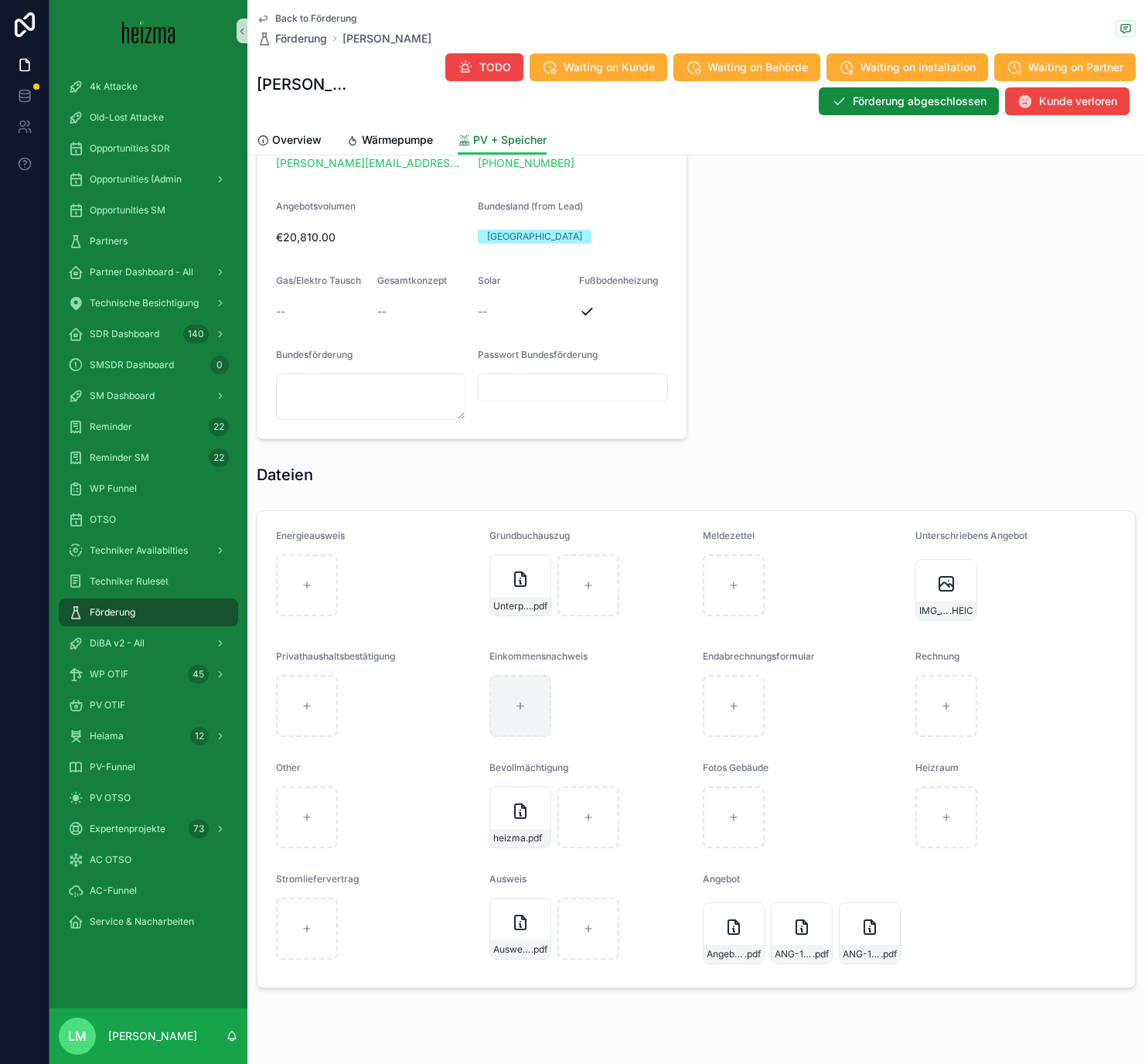
scroll to position [1200, 0]
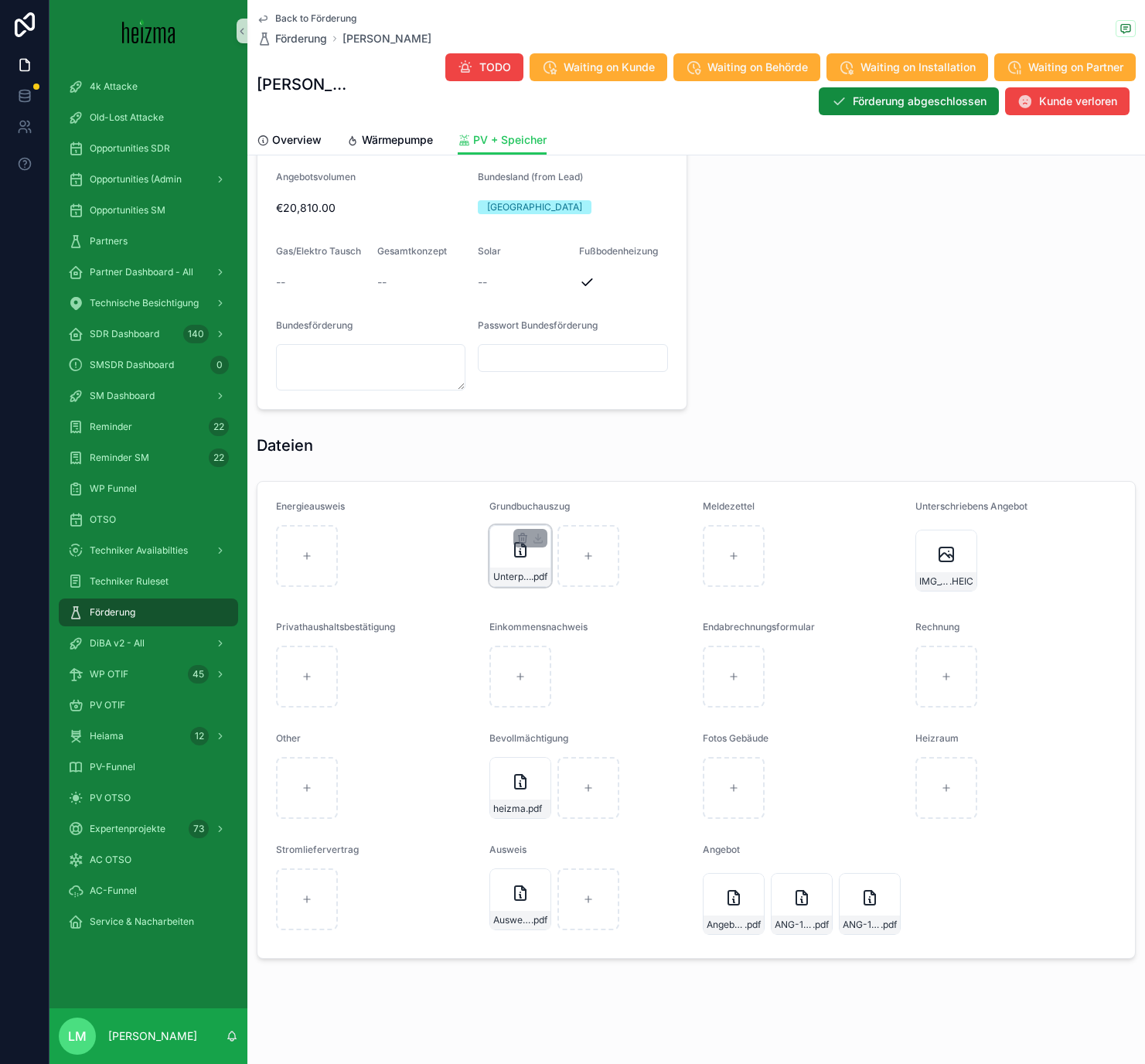
click at [504, 557] on div "Unterpachtvertrag-(1) .pdf" at bounding box center [520, 556] width 62 height 62
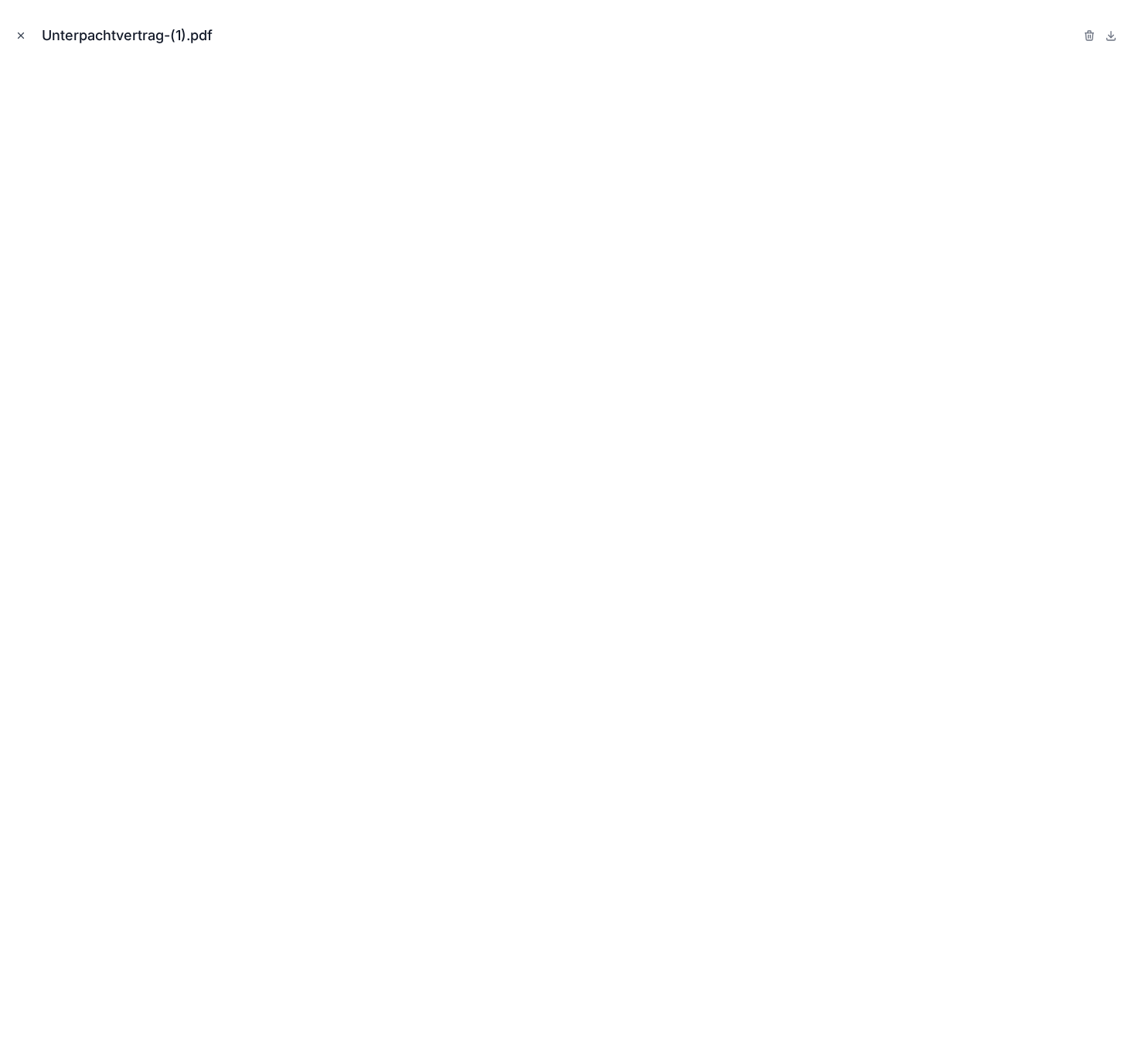
click at [22, 35] on icon "Close modal" at bounding box center [21, 35] width 11 height 11
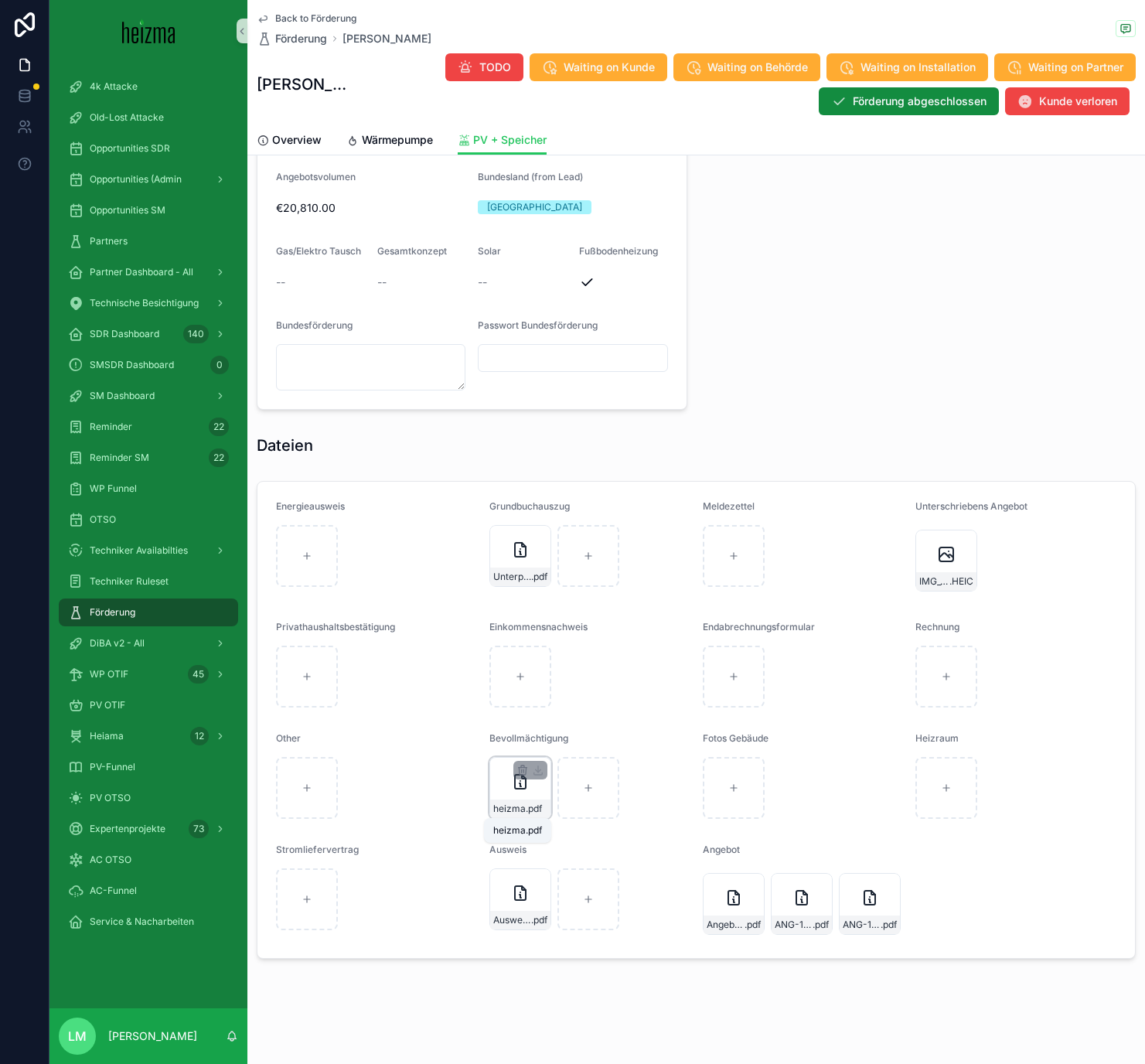
click at [512, 618] on span "heizma" at bounding box center [510, 809] width 32 height 13
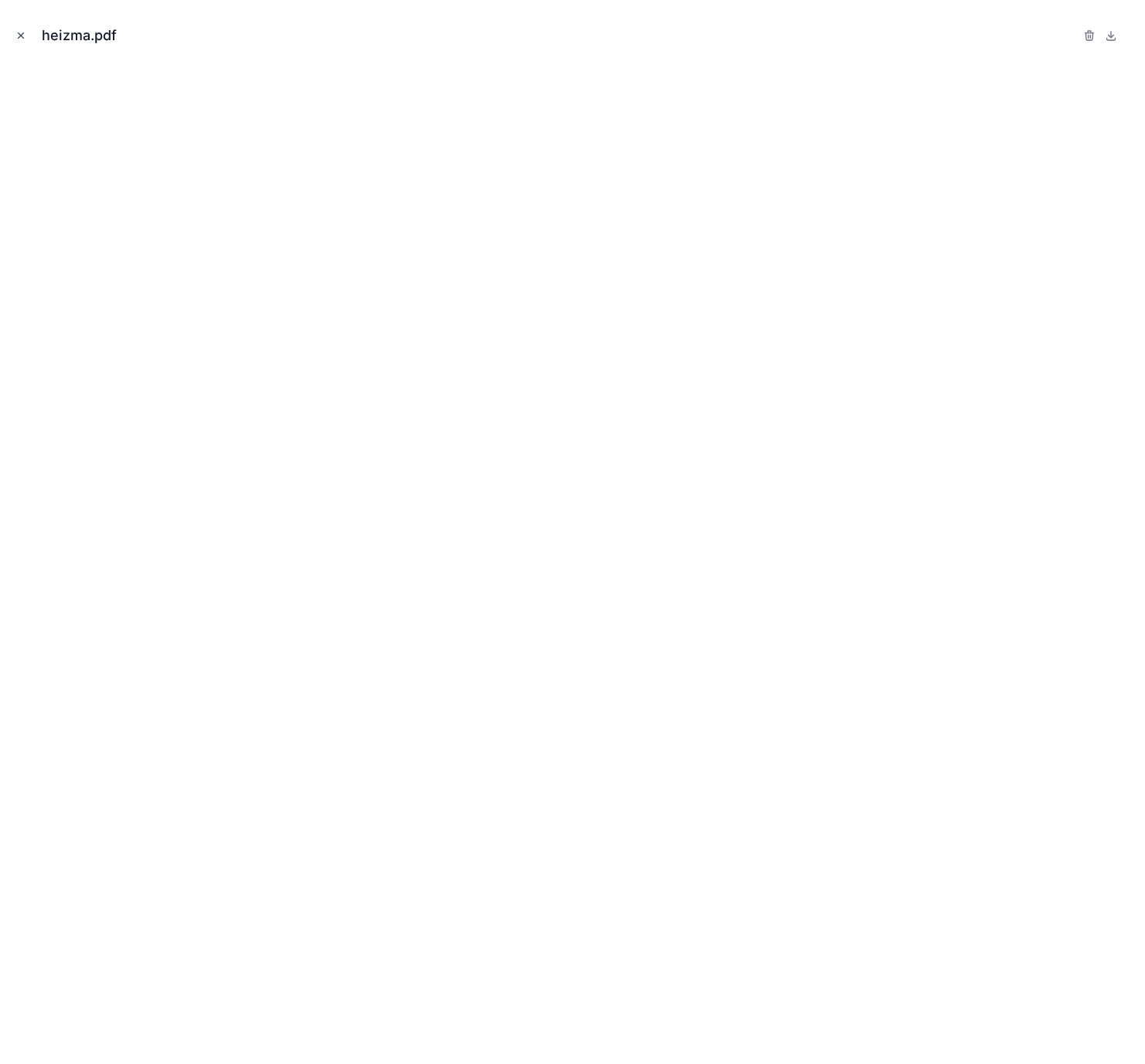
click at [22, 32] on icon "Close modal" at bounding box center [21, 35] width 11 height 11
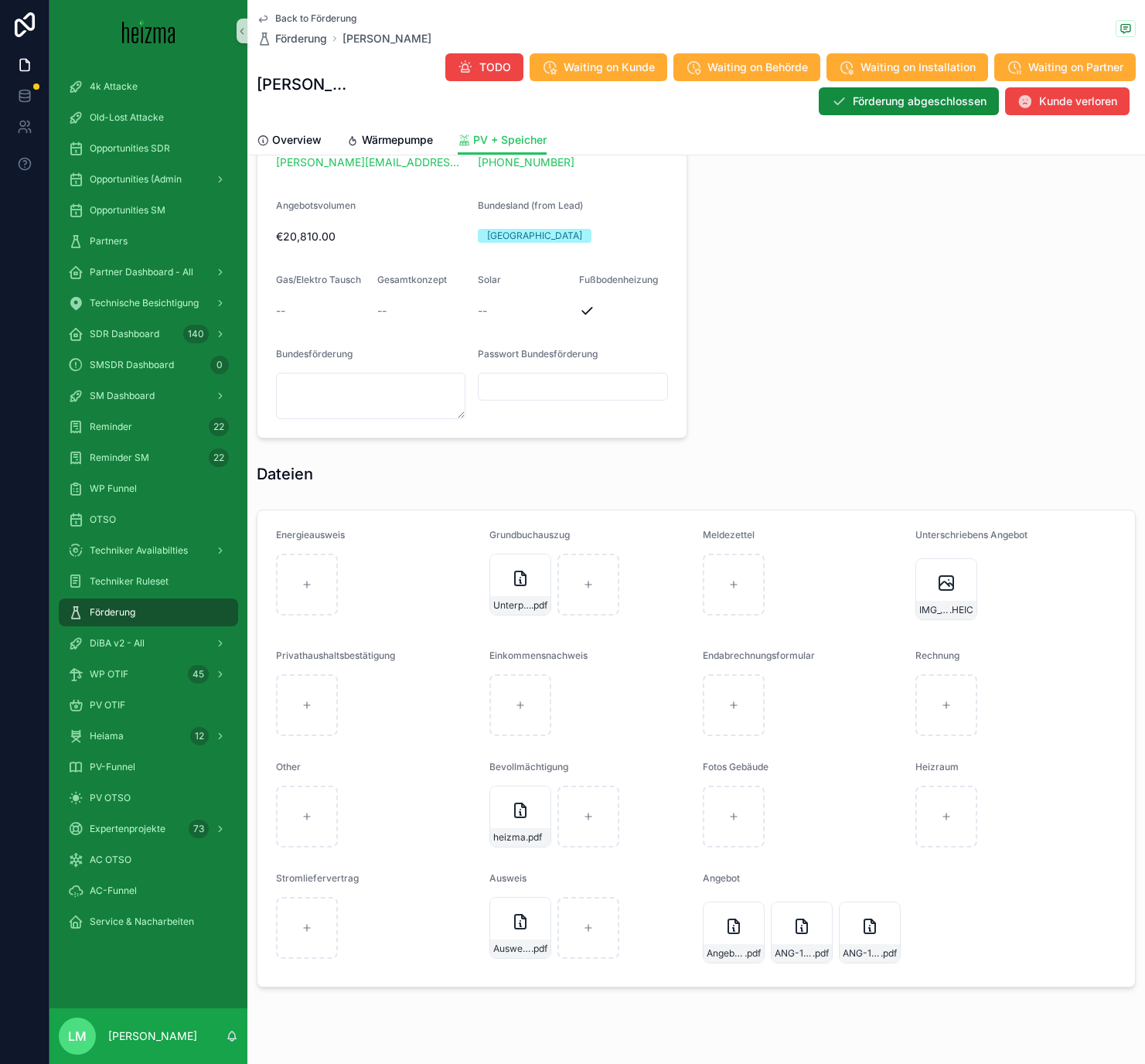
scroll to position [1187, 0]
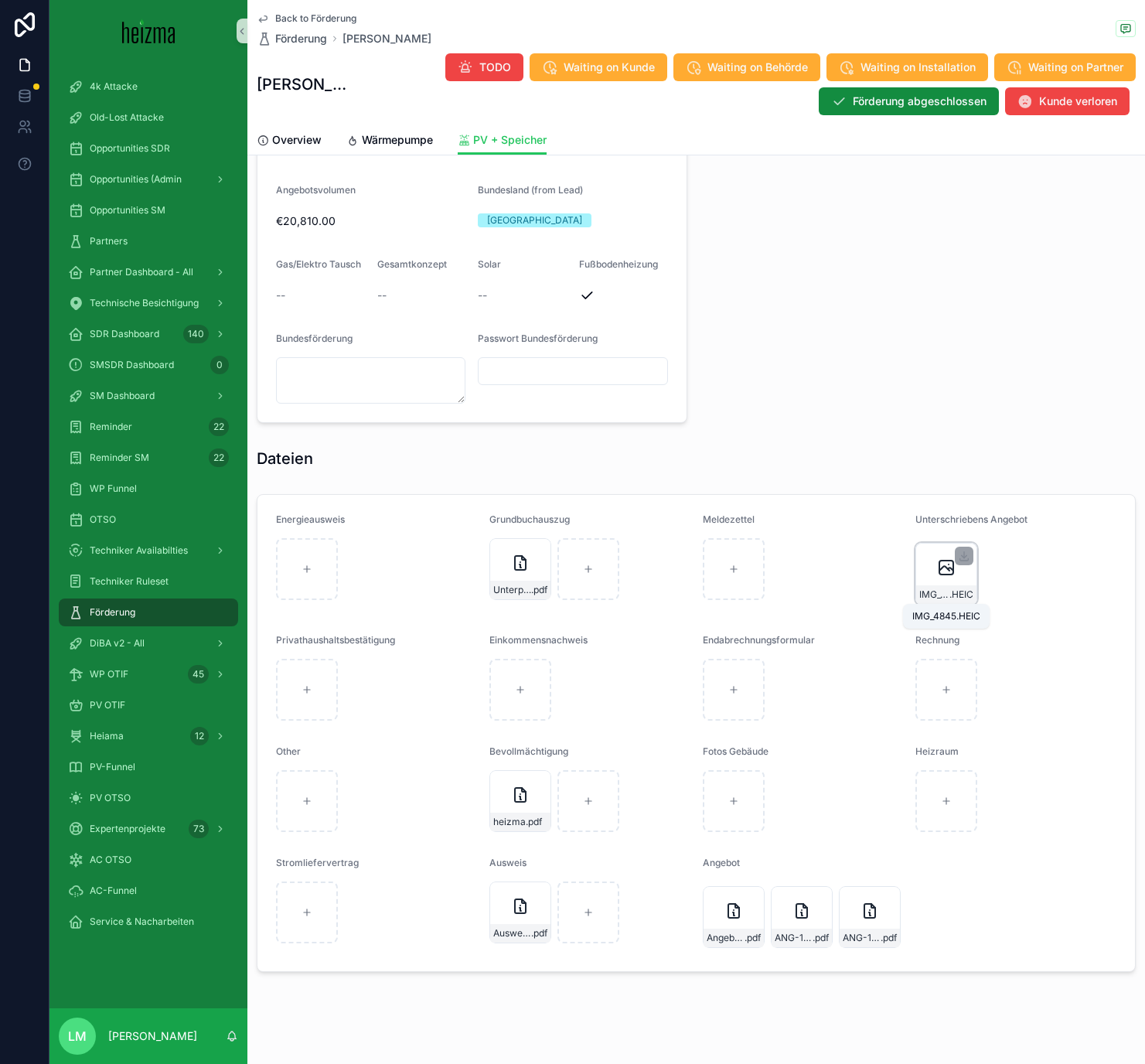
click at [932, 591] on span "IMG_4845" at bounding box center [934, 595] width 30 height 13
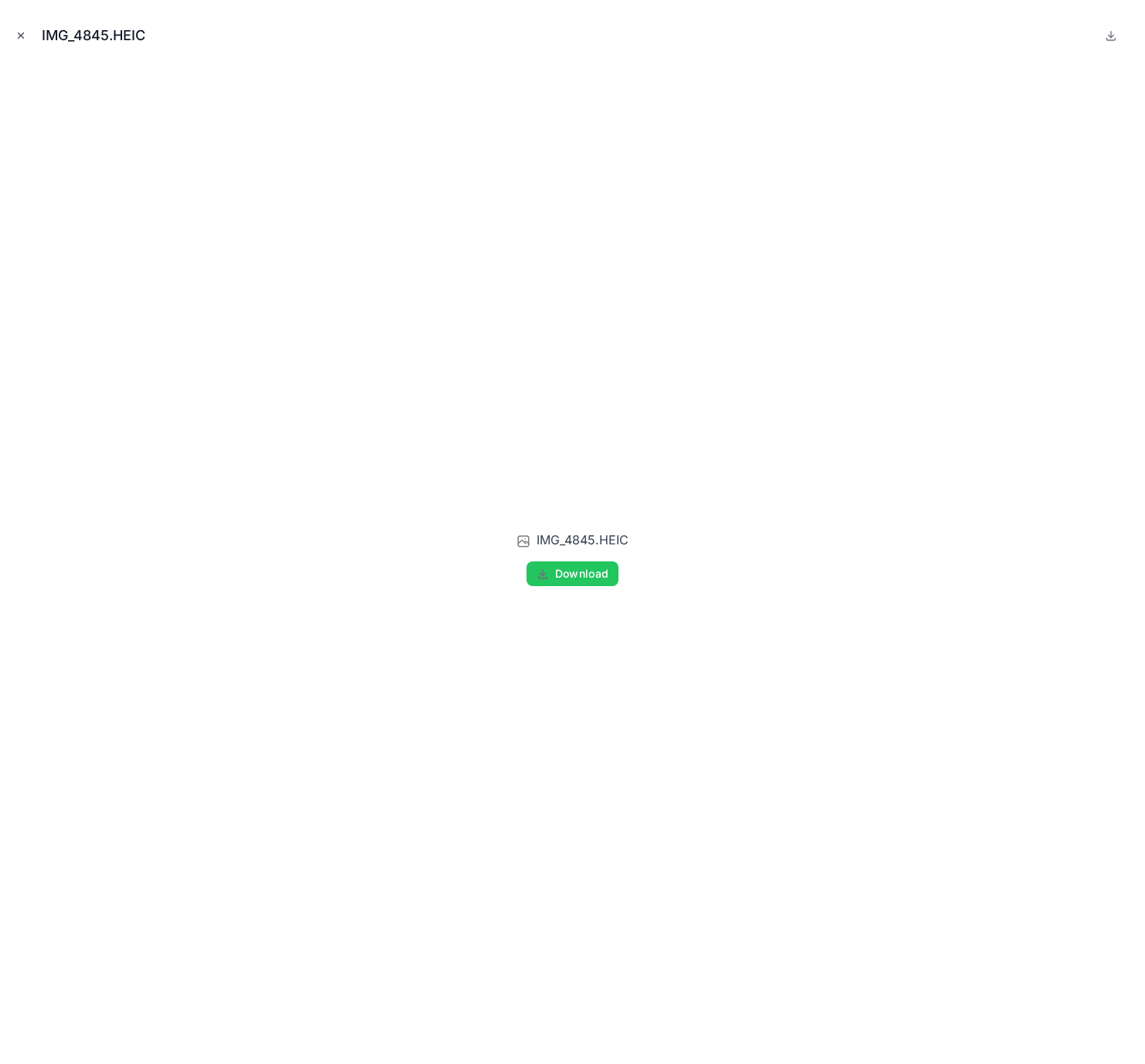
click at [14, 39] on button "Close modal" at bounding box center [21, 35] width 17 height 17
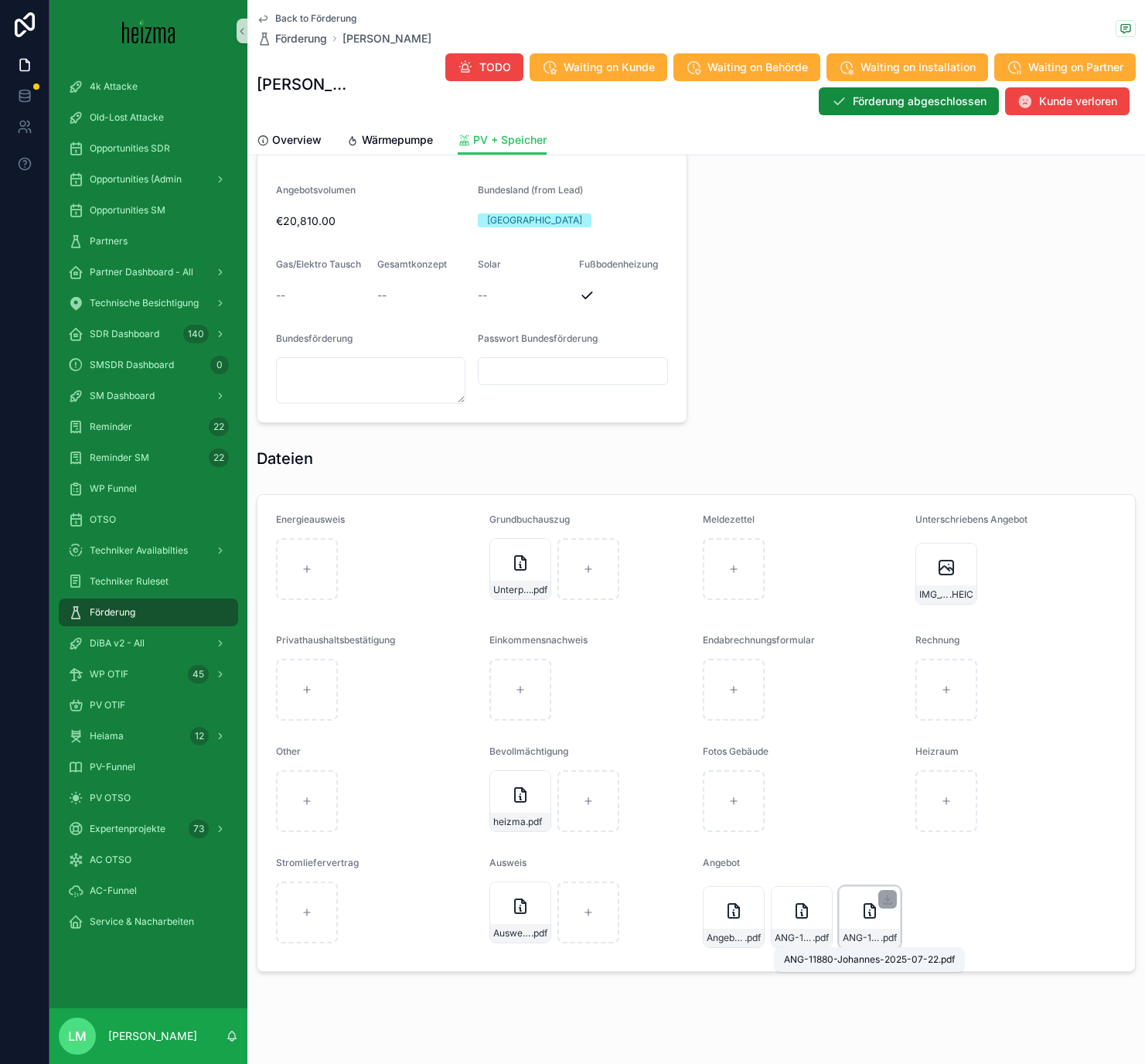
click at [853, 618] on span "ANG-11880-Johannes-2025-07-22" at bounding box center [862, 938] width 38 height 13
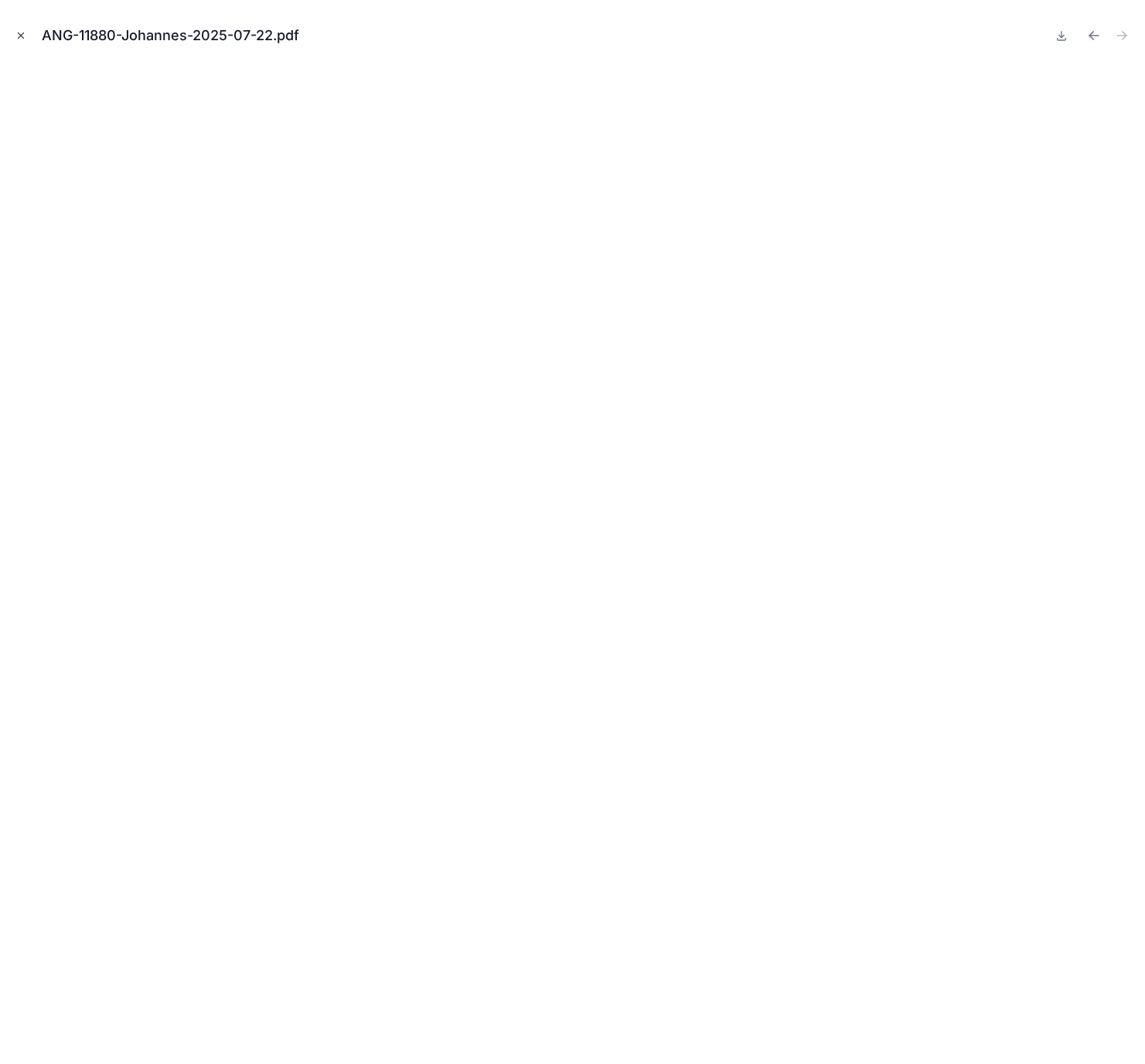
click at [18, 39] on icon "Close modal" at bounding box center [21, 35] width 11 height 11
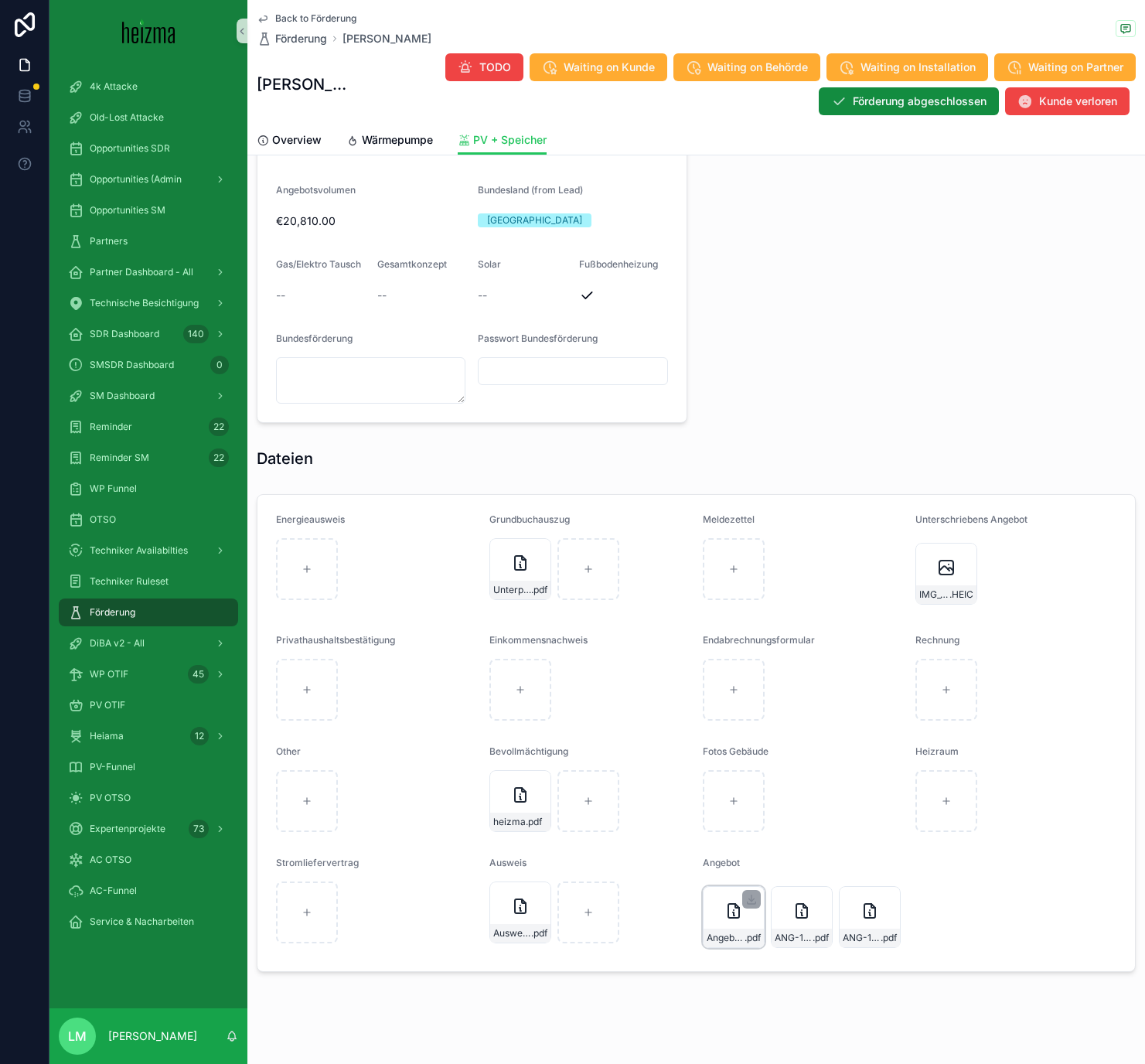
click at [738, 618] on div "Angebot-ANG-321-Murlasits-05-08-2025 .pdf" at bounding box center [734, 917] width 62 height 62
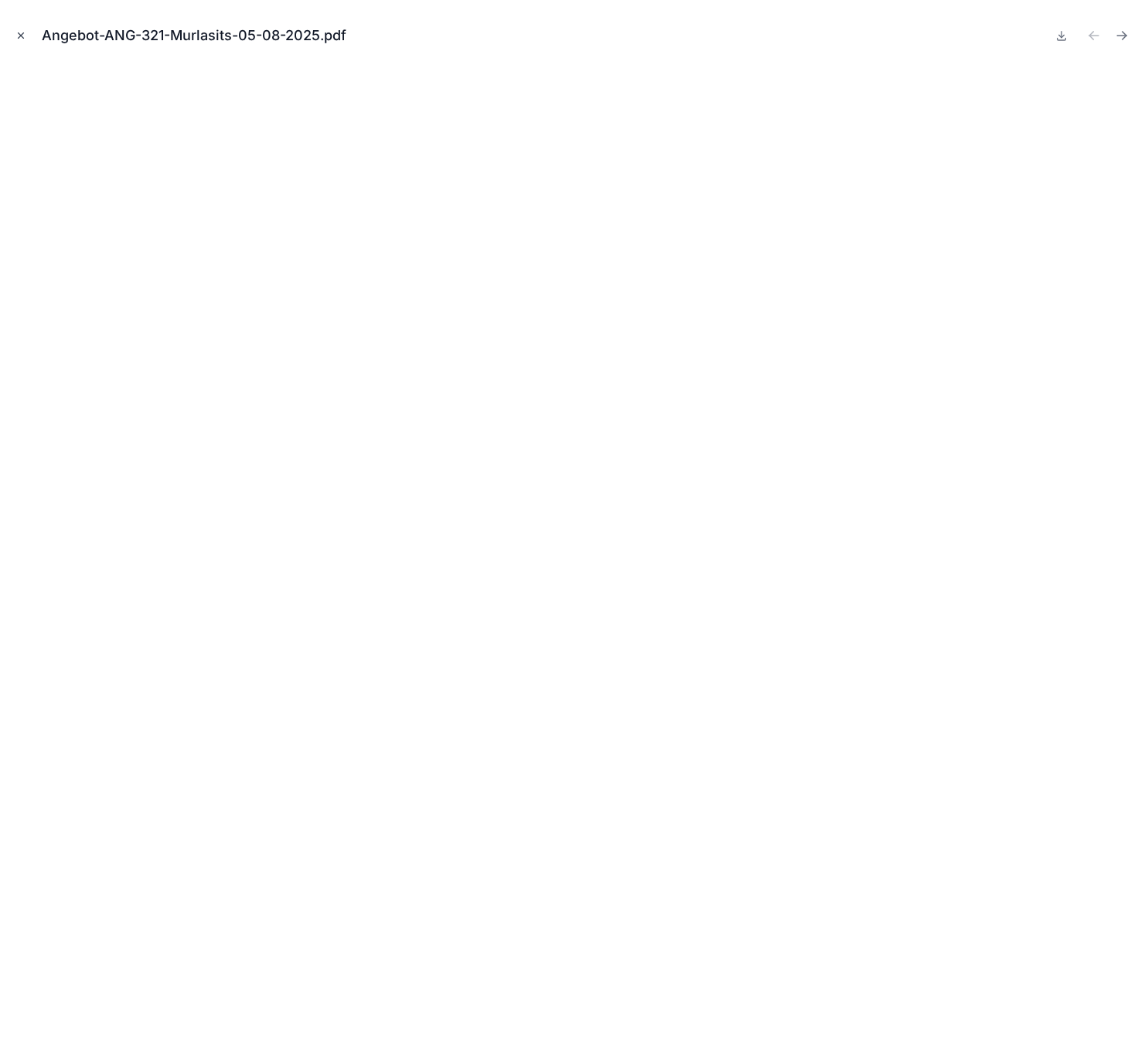
click at [25, 36] on icon "Close modal" at bounding box center [21, 35] width 11 height 11
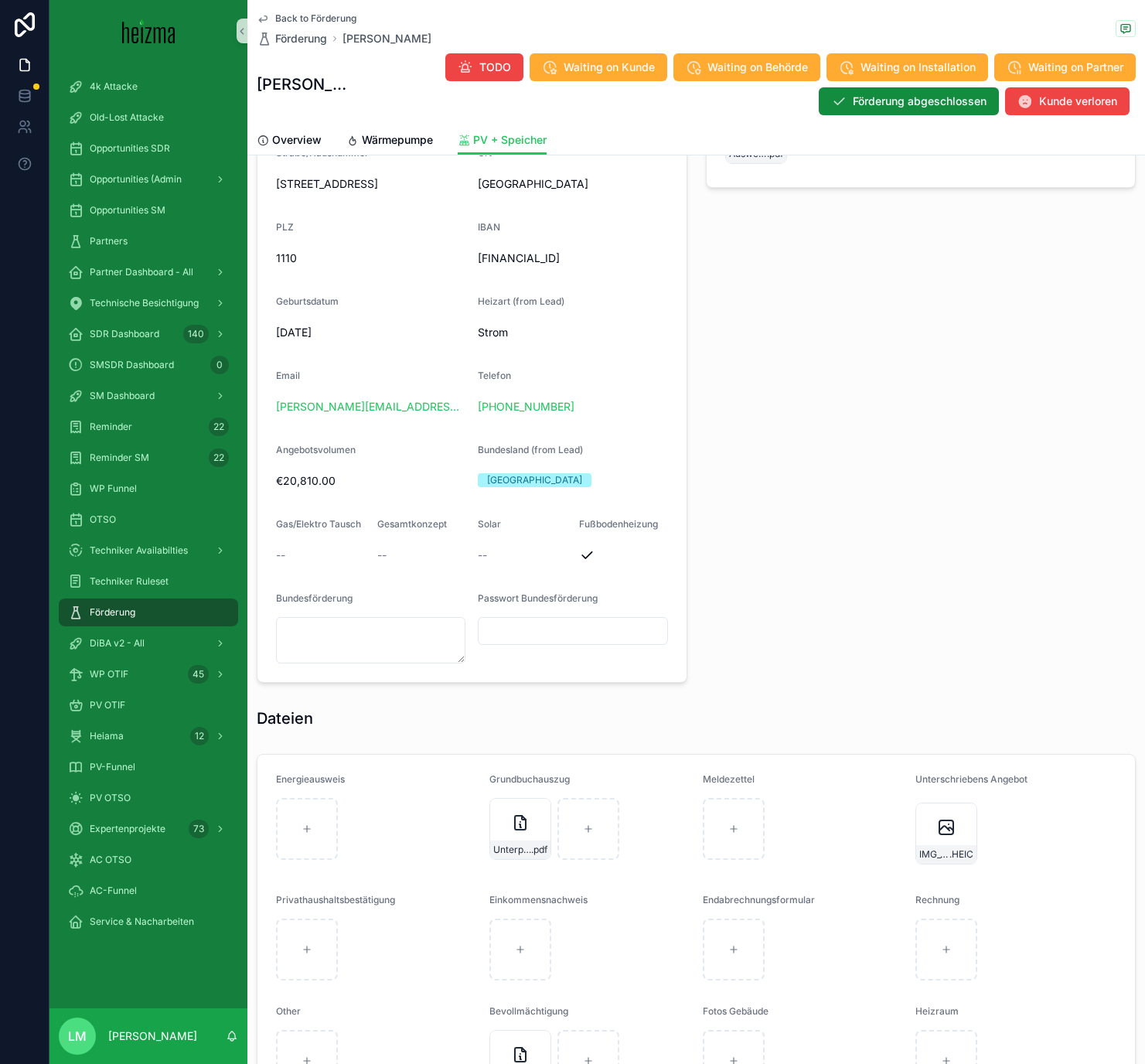
scroll to position [1152, 0]
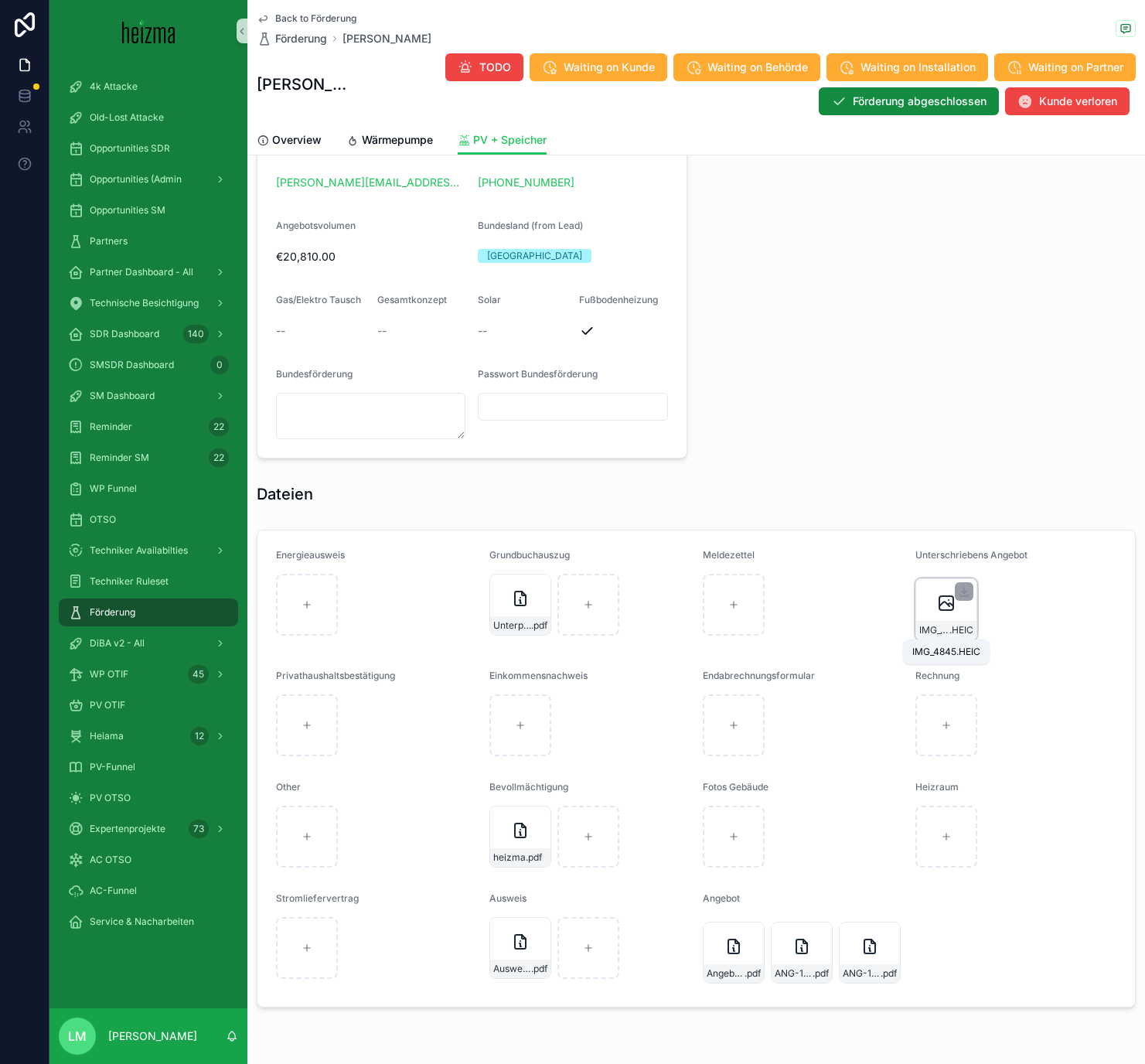
click at [942, 618] on span "IMG_4845" at bounding box center [934, 630] width 30 height 13
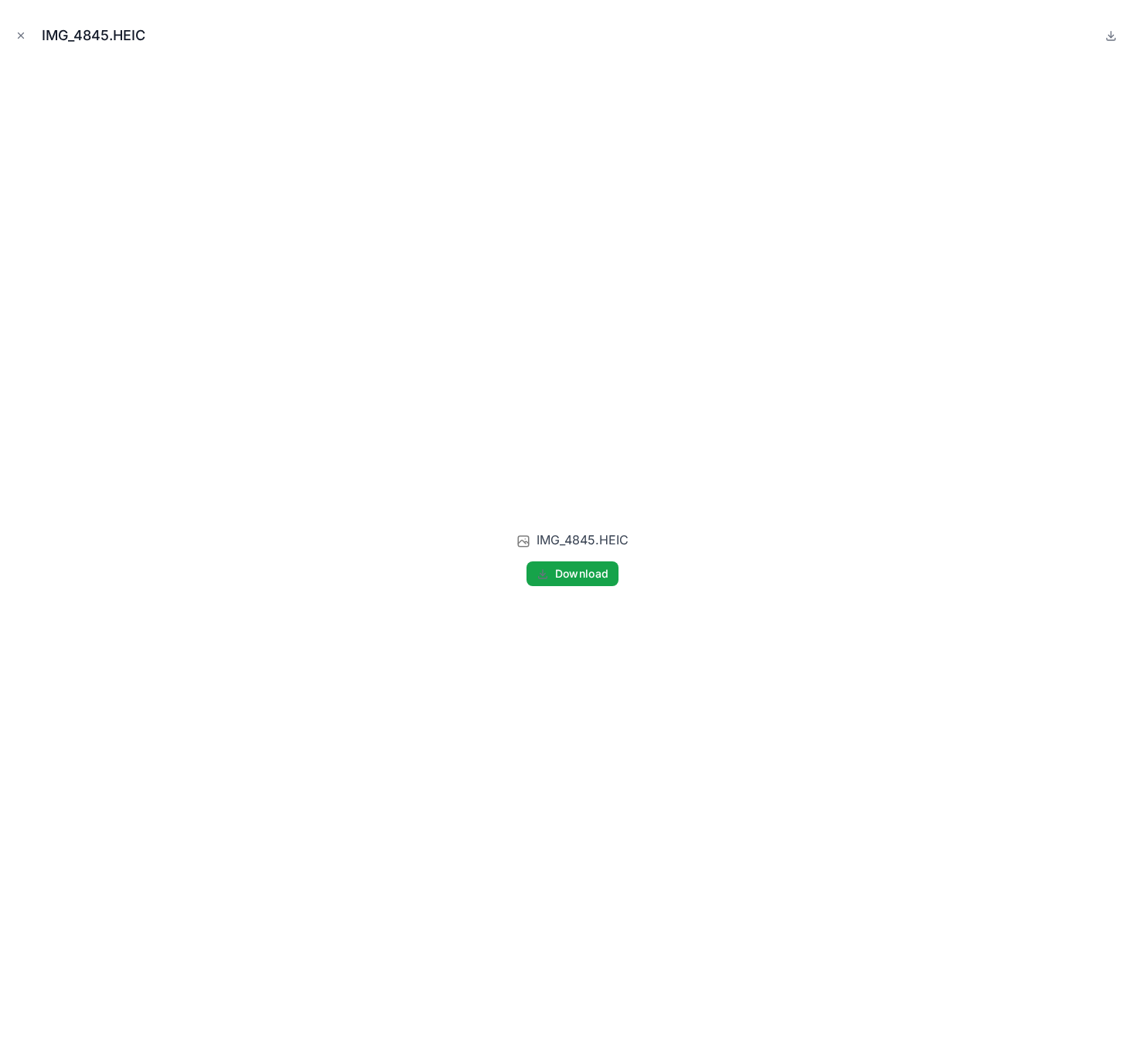
click at [568, 575] on span "Download" at bounding box center [582, 573] width 54 height 14
click at [950, 11] on div "IMG_4845.HEIC IMG_4845.HEIC Download" at bounding box center [572, 532] width 1145 height 1064
click at [18, 35] on icon "Close modal" at bounding box center [21, 35] width 11 height 11
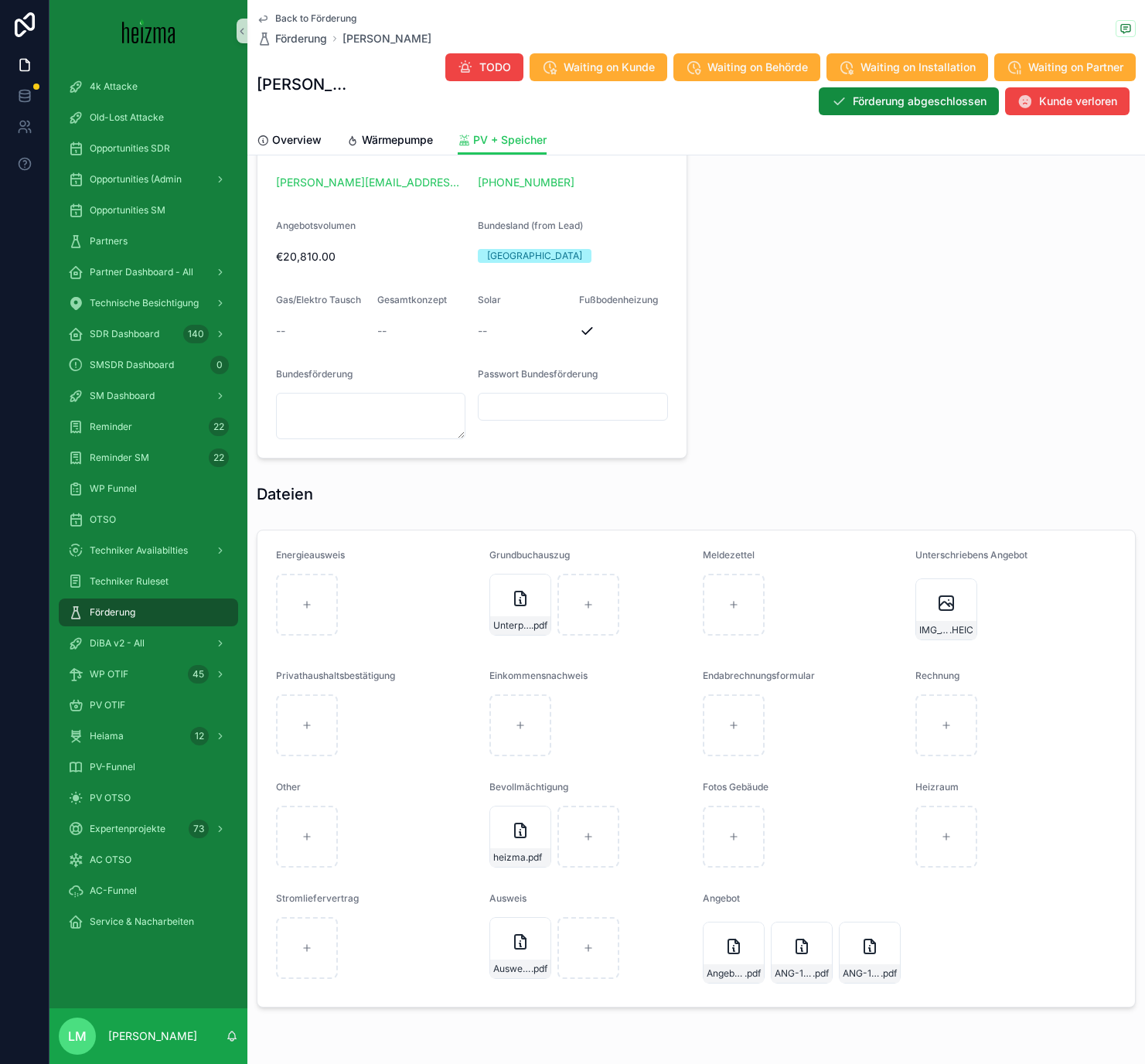
click at [663, 339] on div "scrollable content" at bounding box center [623, 330] width 89 height 24
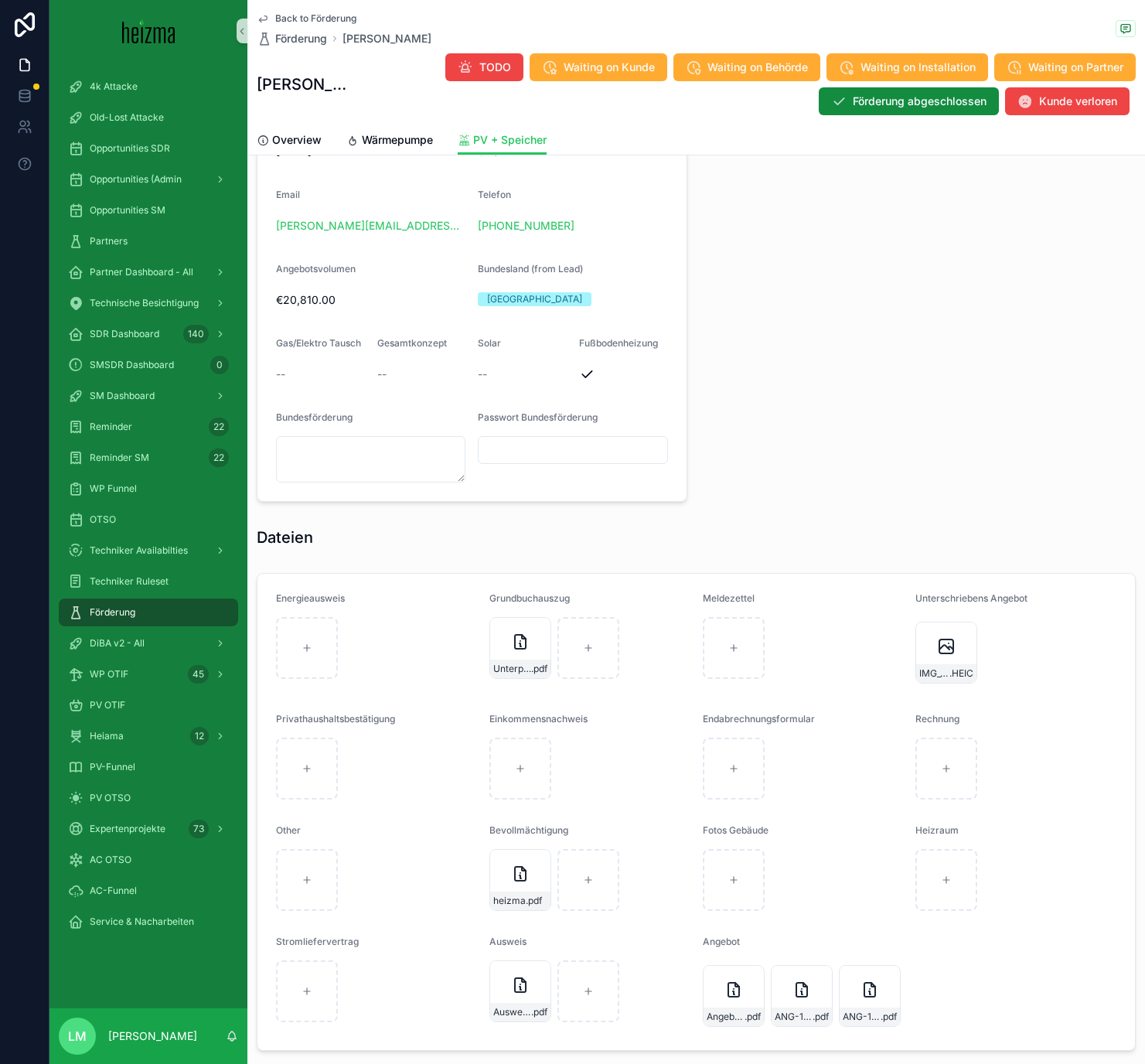
scroll to position [1200, 0]
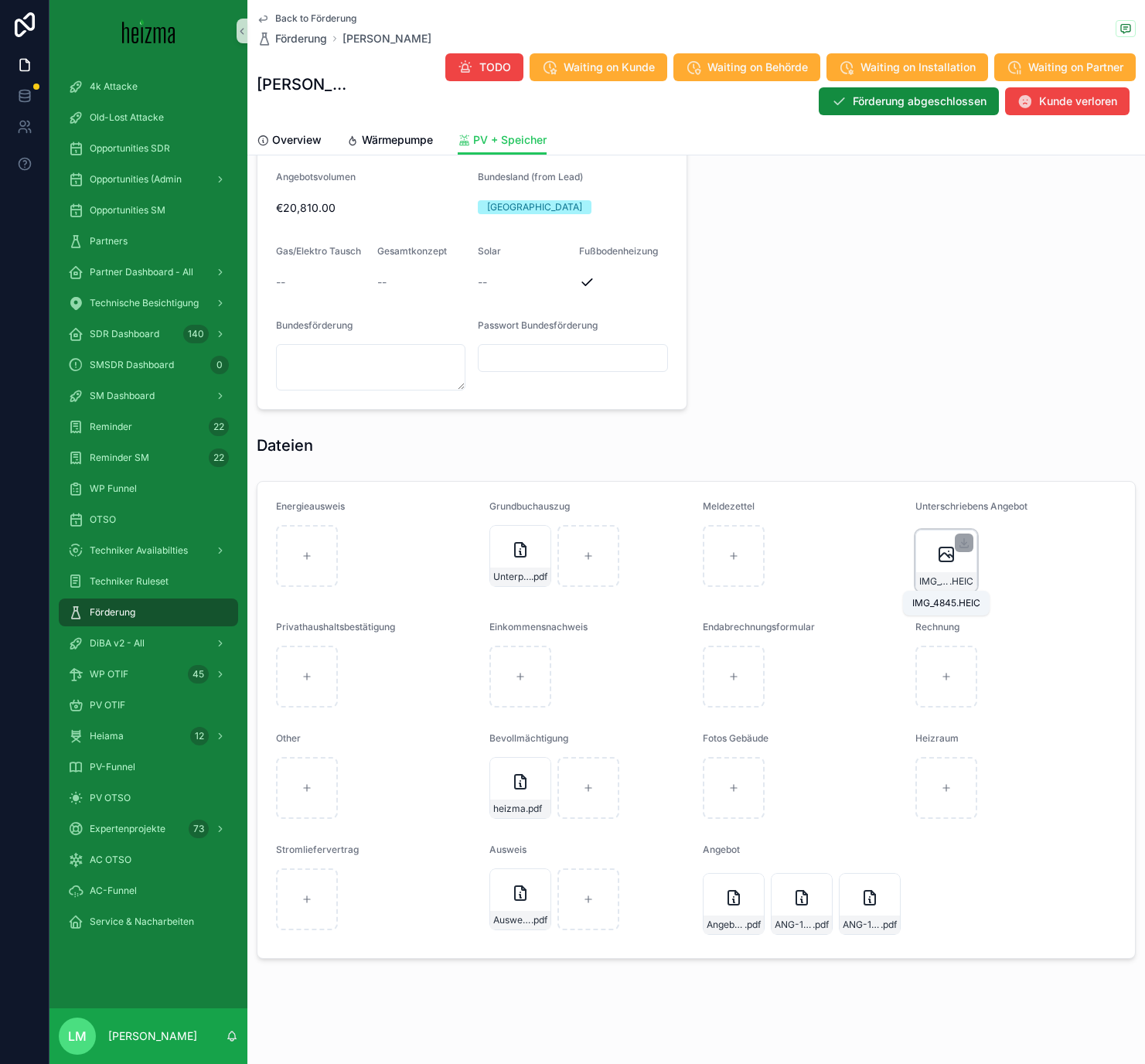
click at [950, 576] on span ".HEIC" at bounding box center [961, 581] width 24 height 13
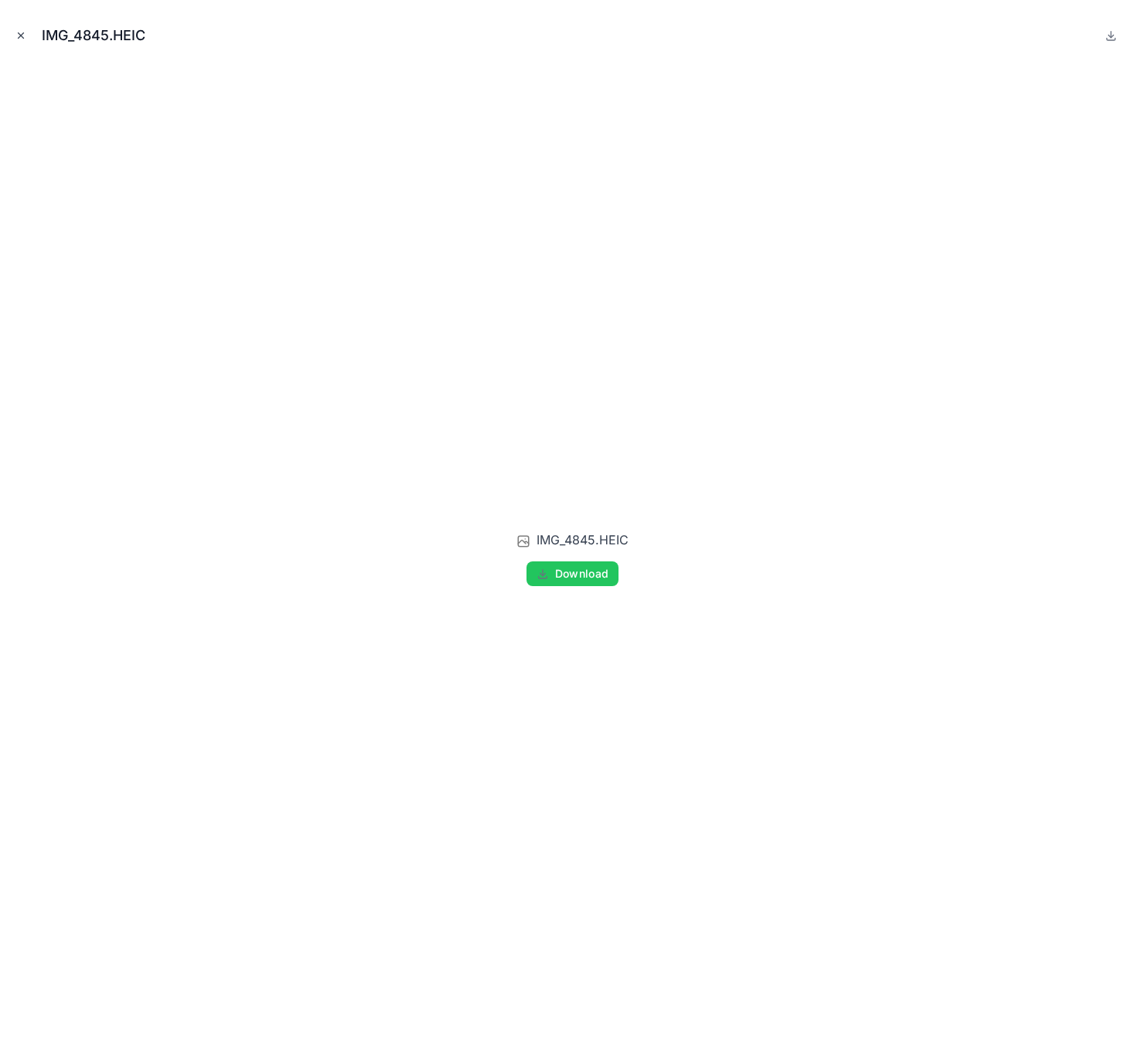
click at [15, 27] on button "Close modal" at bounding box center [21, 35] width 17 height 17
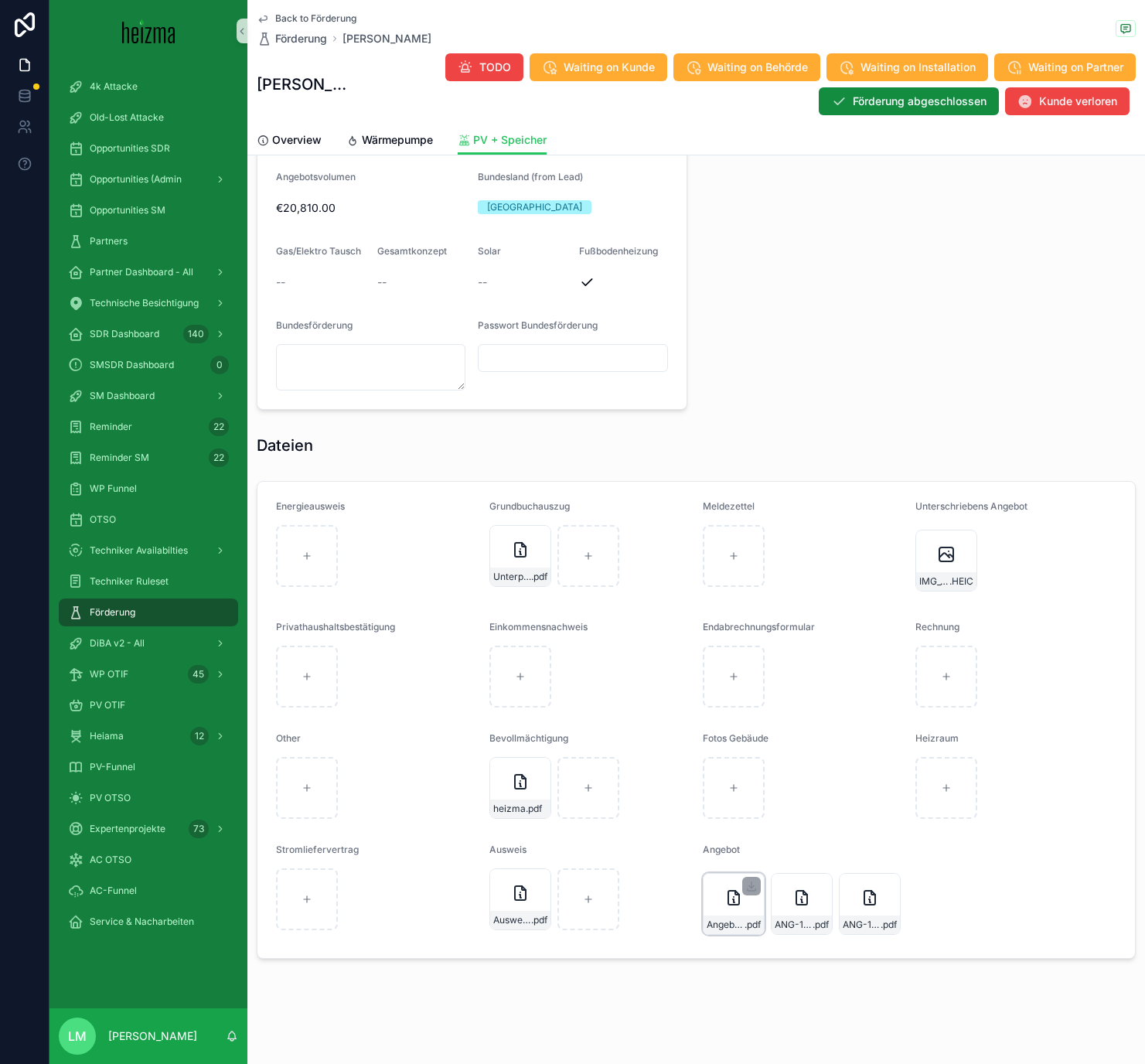
click at [711, 618] on div "Angebot-ANG-321-Murlasits-05-08-2025 .pdf" at bounding box center [734, 924] width 60 height 19
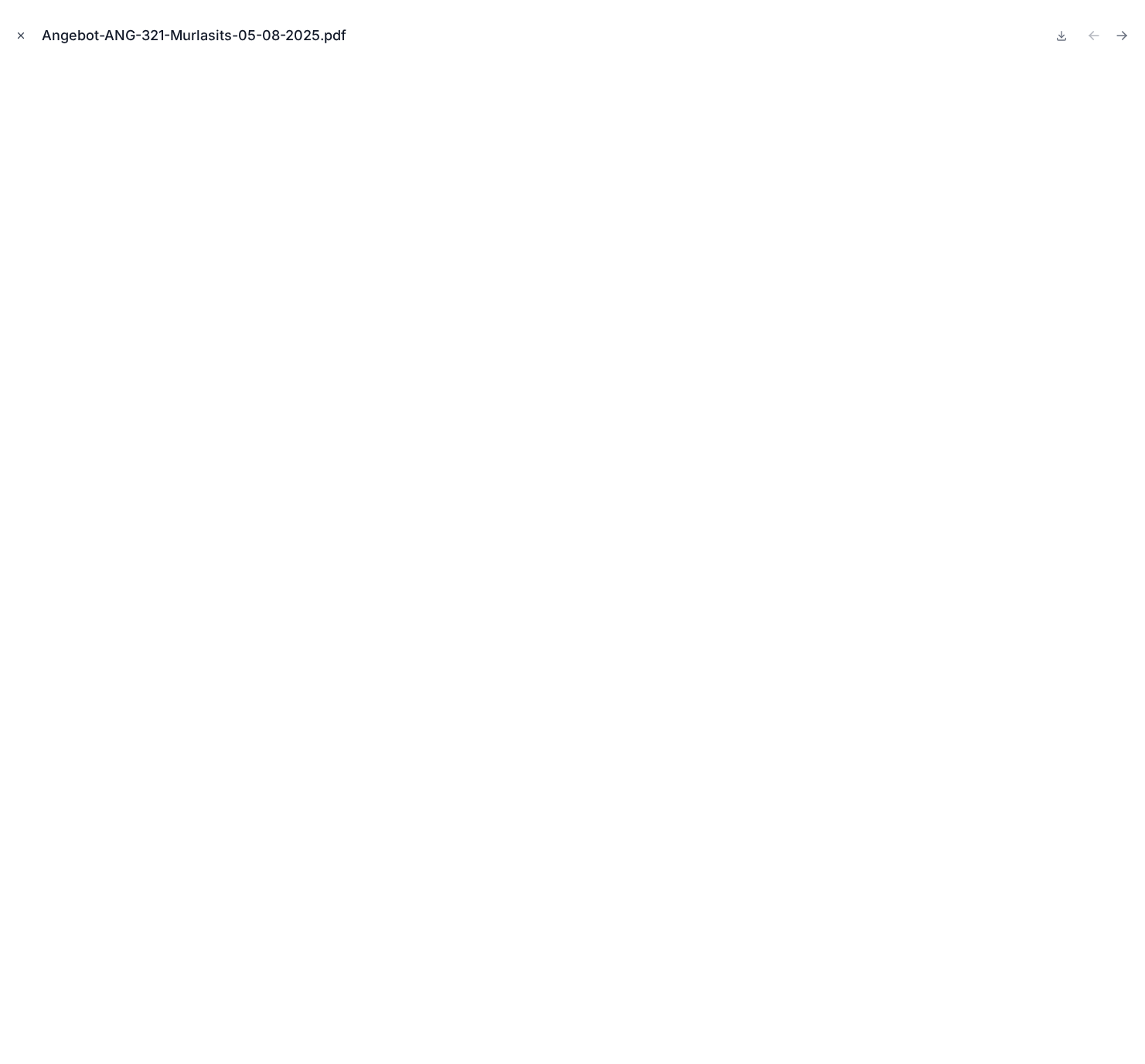
click at [16, 36] on icon "Close modal" at bounding box center [21, 35] width 11 height 11
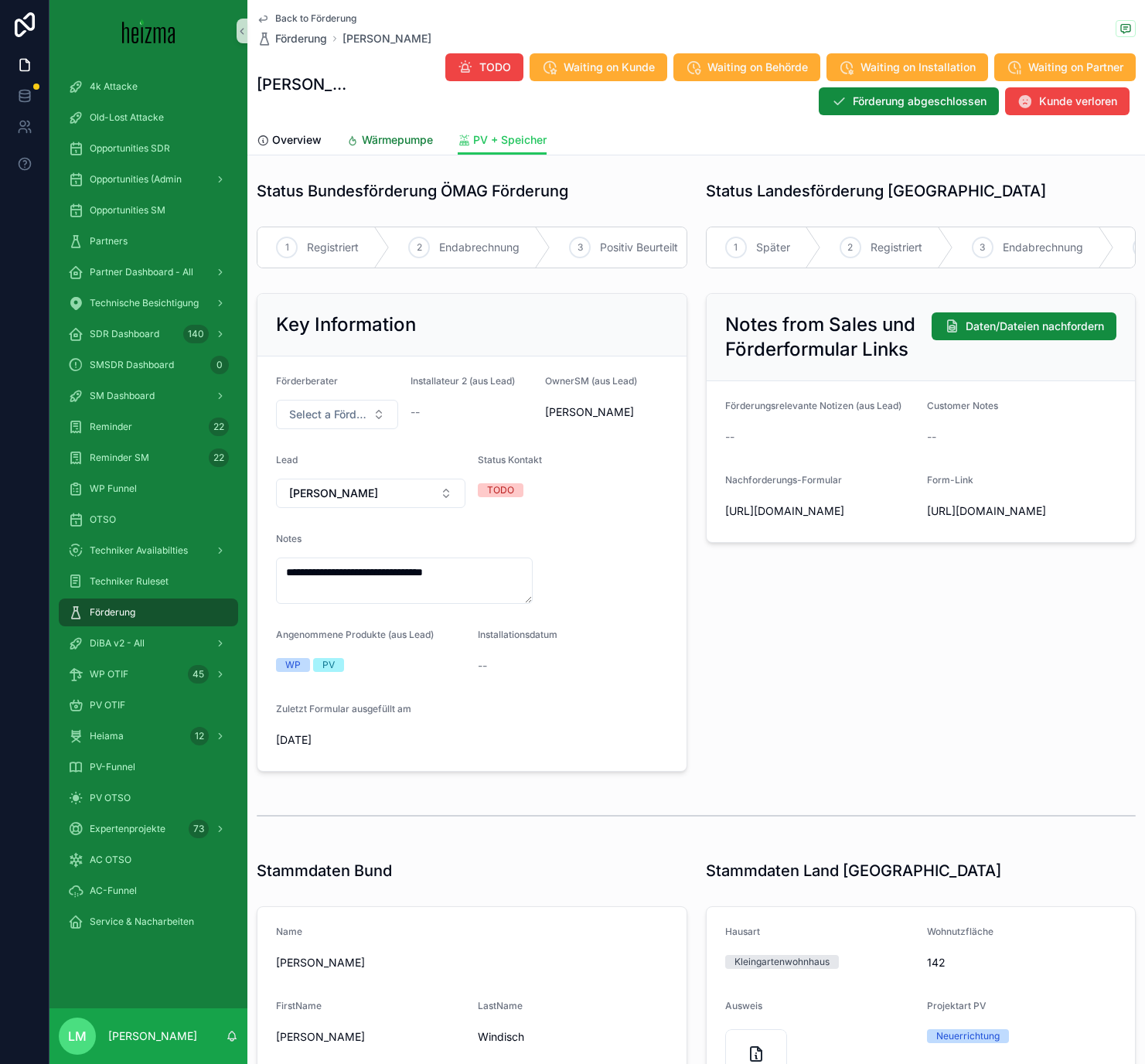
click at [376, 133] on span "Wärmepumpe" at bounding box center [397, 139] width 71 height 15
click at [360, 573] on textarea "**********" at bounding box center [404, 580] width 256 height 46
click at [370, 569] on textarea "**********" at bounding box center [404, 580] width 256 height 46
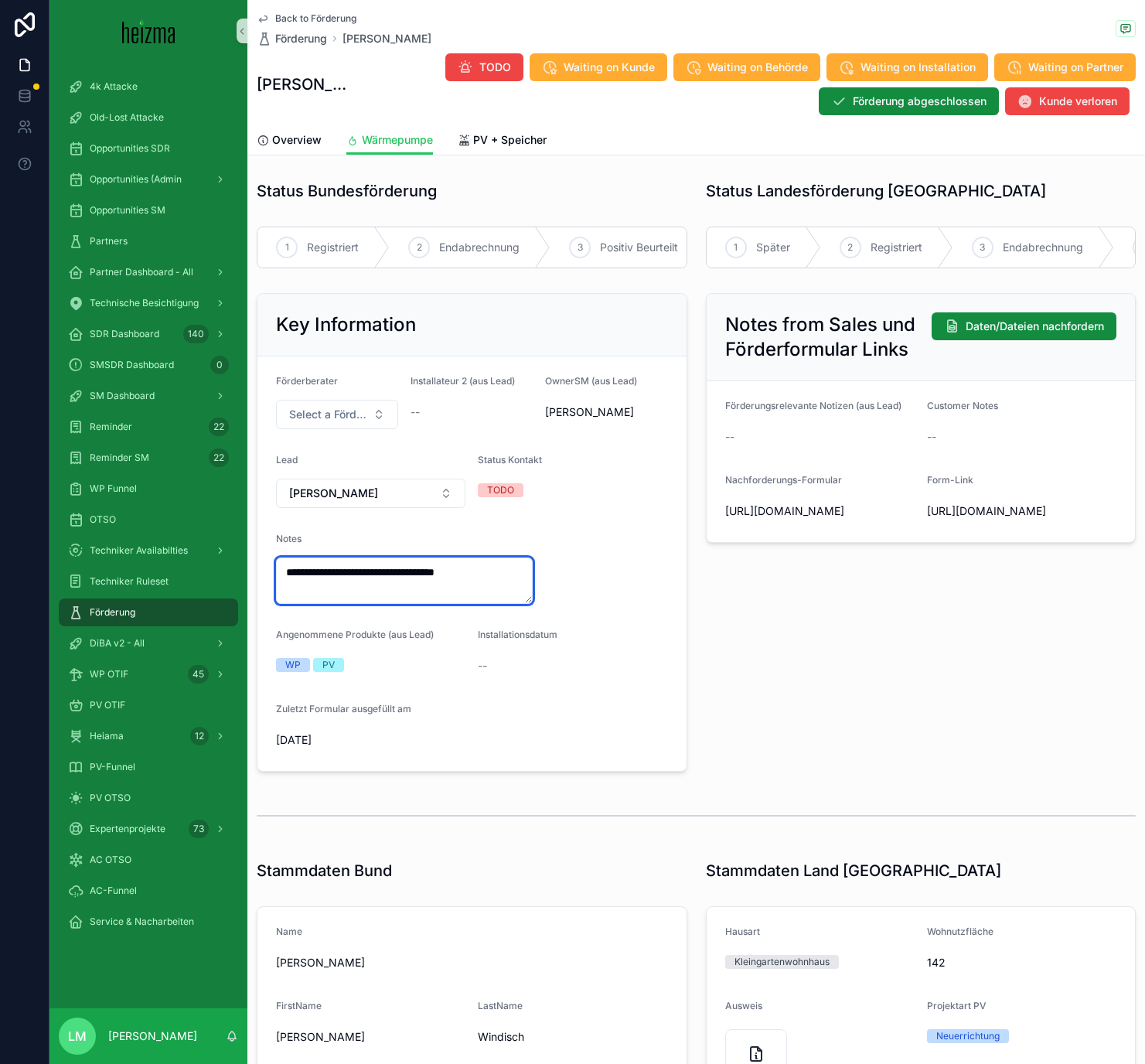
type textarea "**********"
click at [709, 618] on div "Notes from Sales und Förderformular Links Daten/Dateien nachfordern Förderungsr…" at bounding box center [921, 532] width 449 height 491
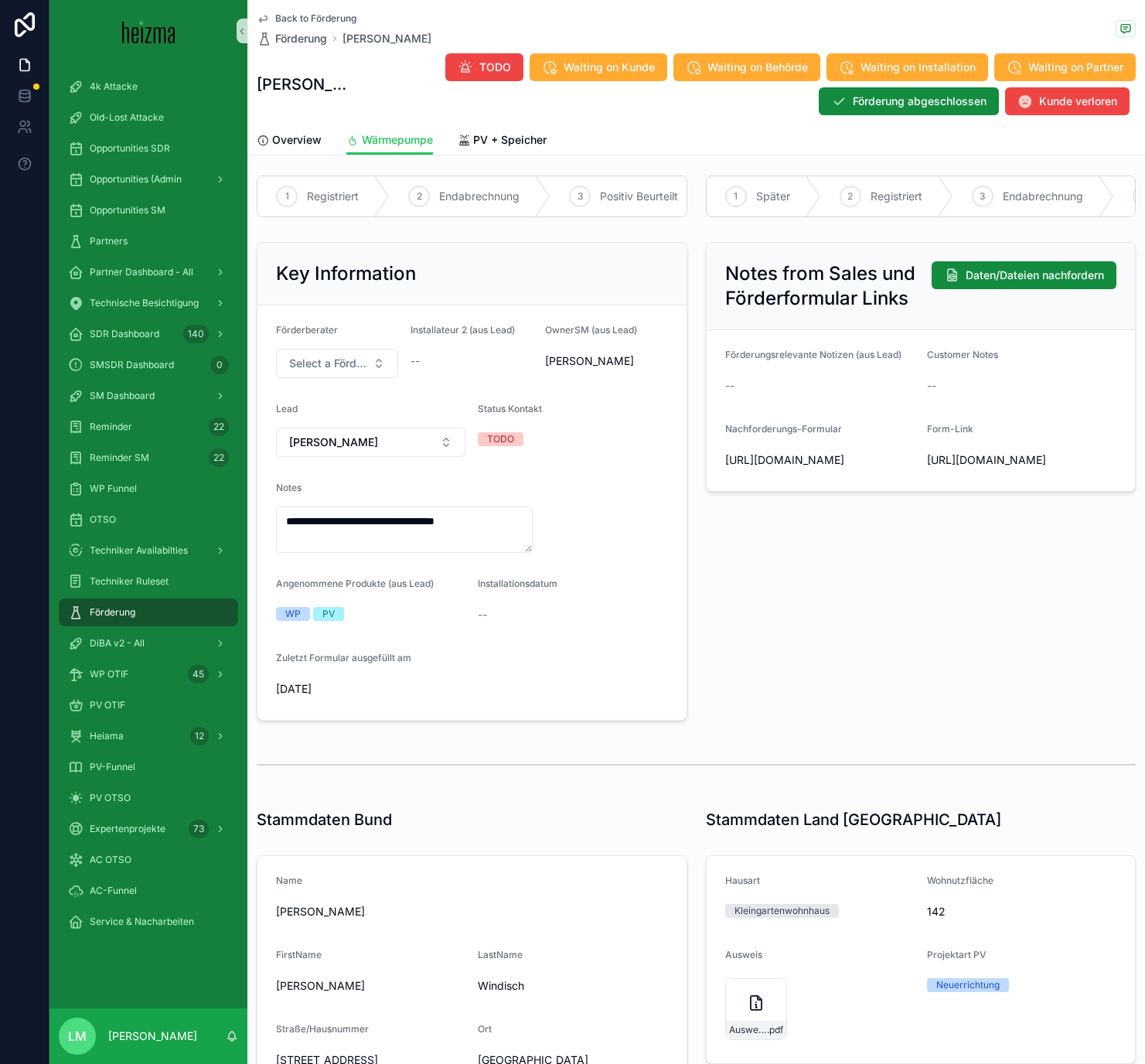
scroll to position [70, 0]
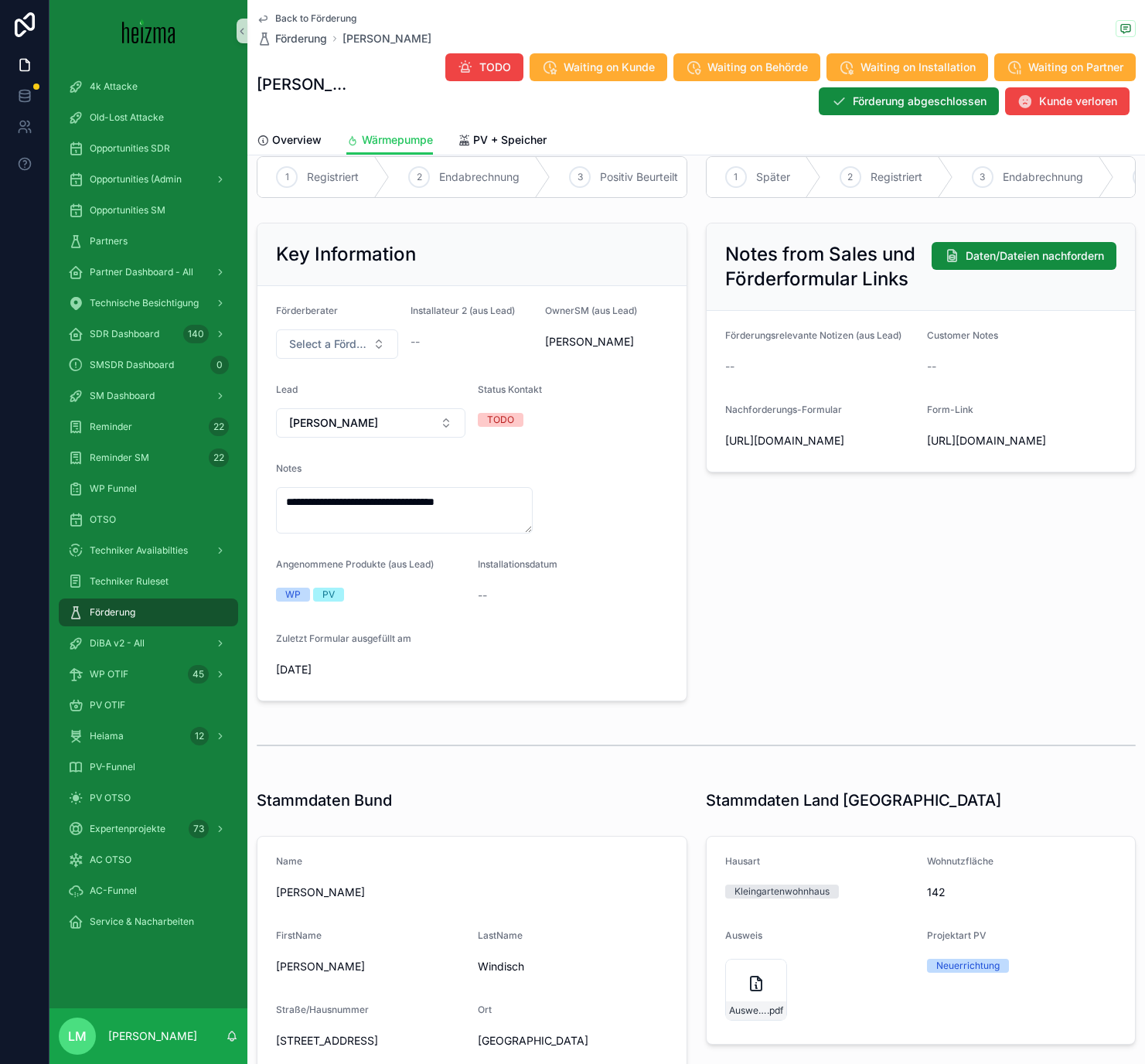
click at [321, 14] on span "Back to Förderung" at bounding box center [316, 19] width 81 height 13
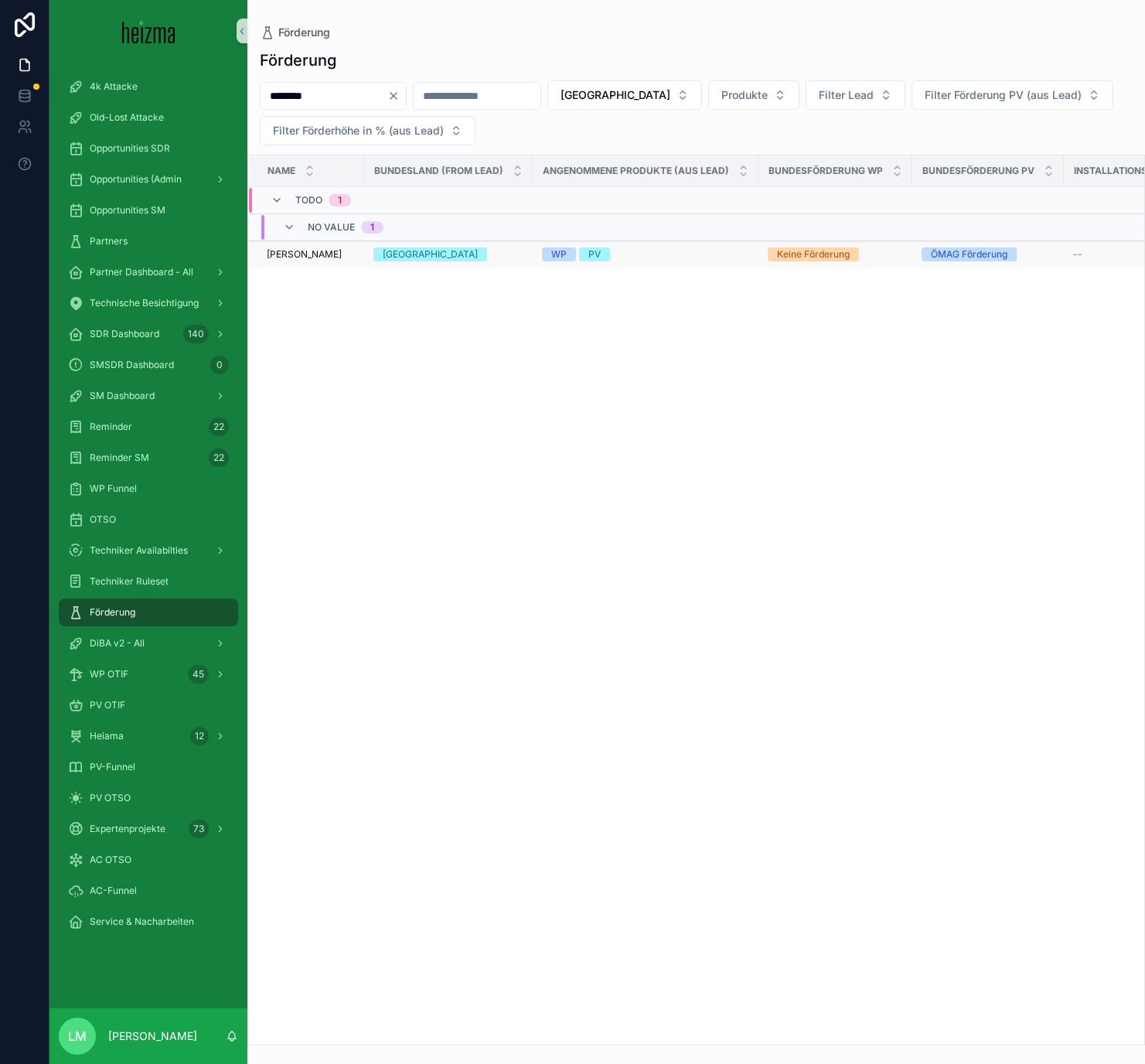
click at [415, 256] on div "[GEOGRAPHIC_DATA]" at bounding box center [448, 254] width 150 height 14
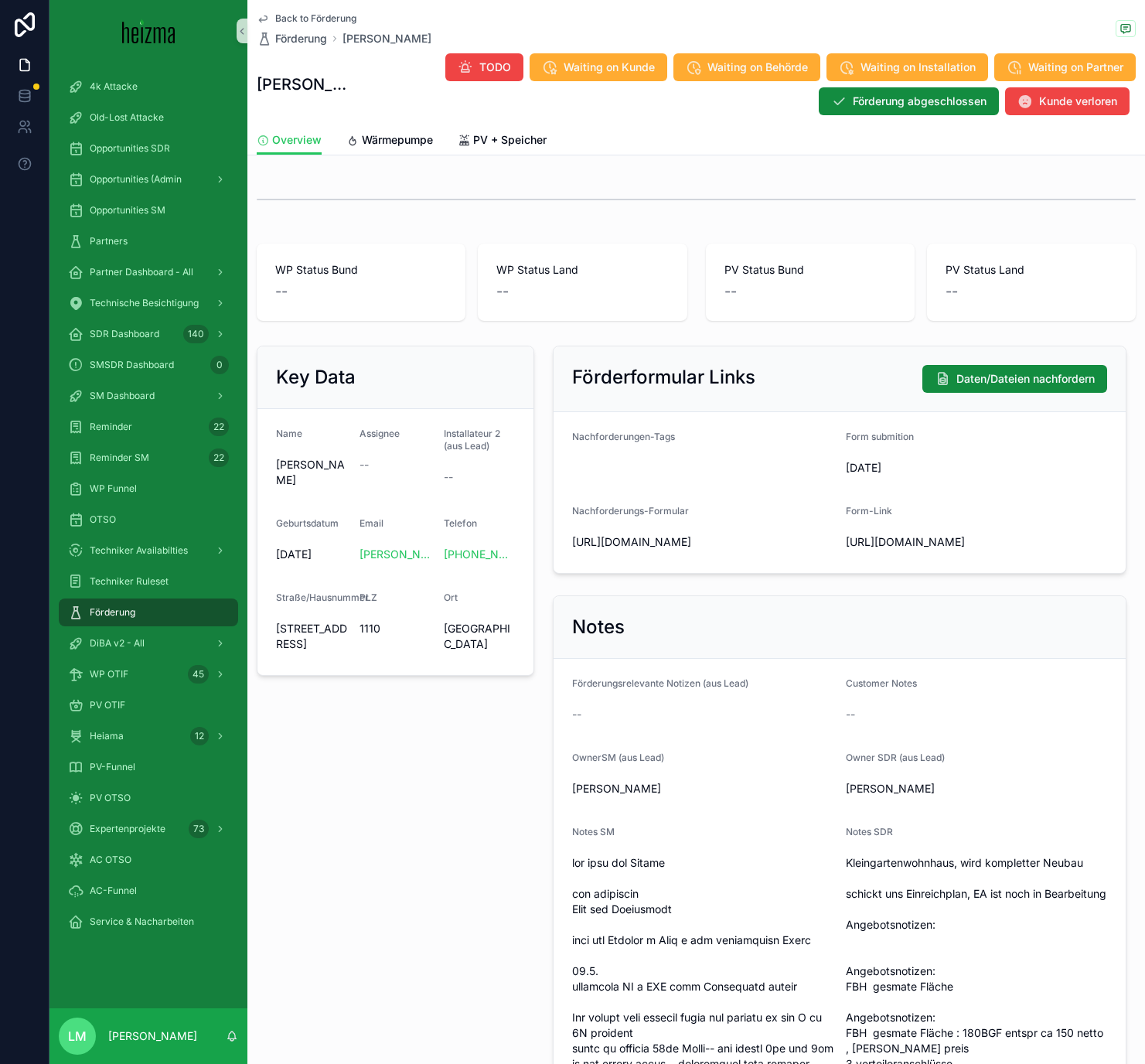
scroll to position [5, 0]
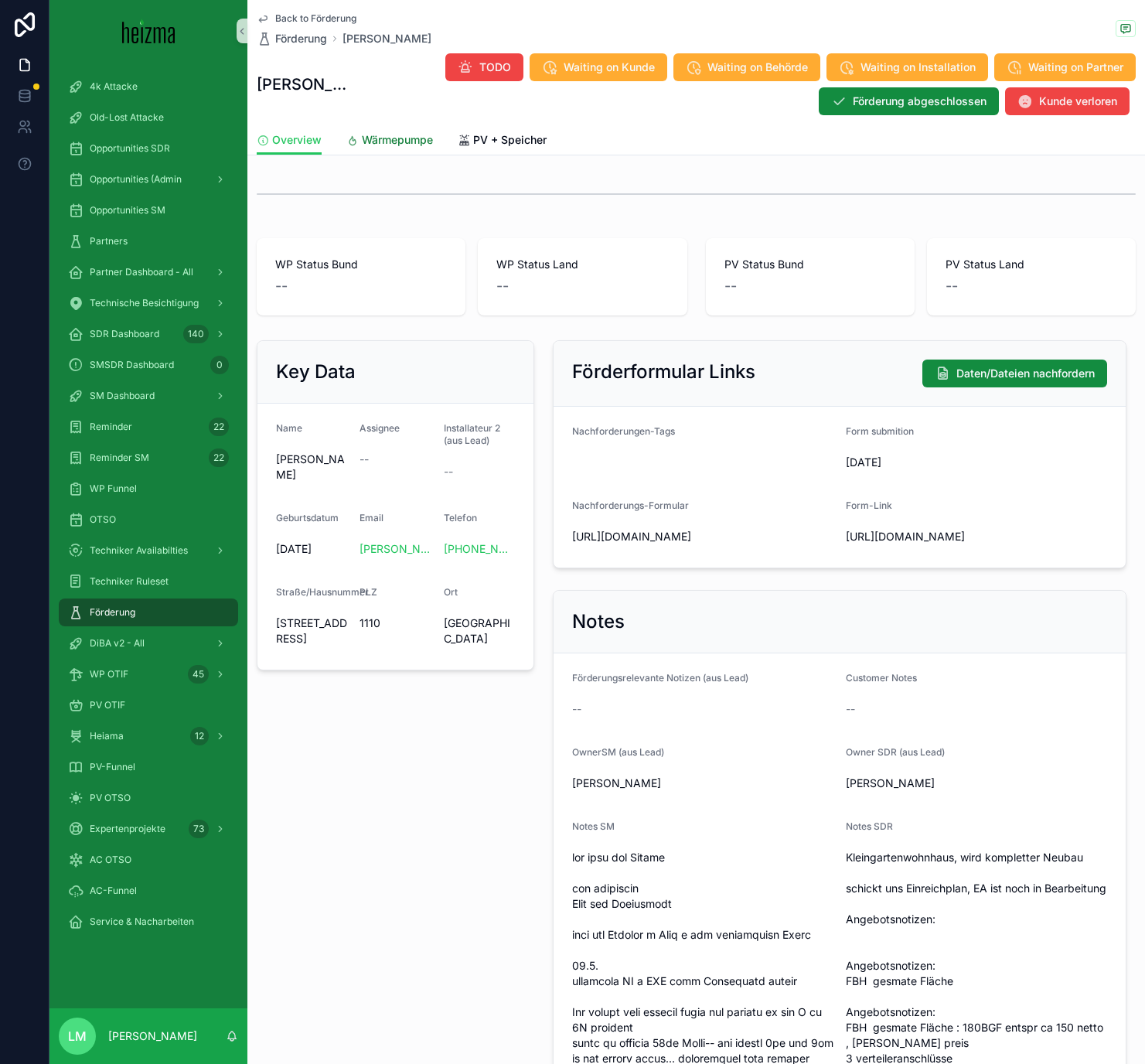
click at [392, 152] on link "Wärmepumpe" at bounding box center [390, 142] width 87 height 31
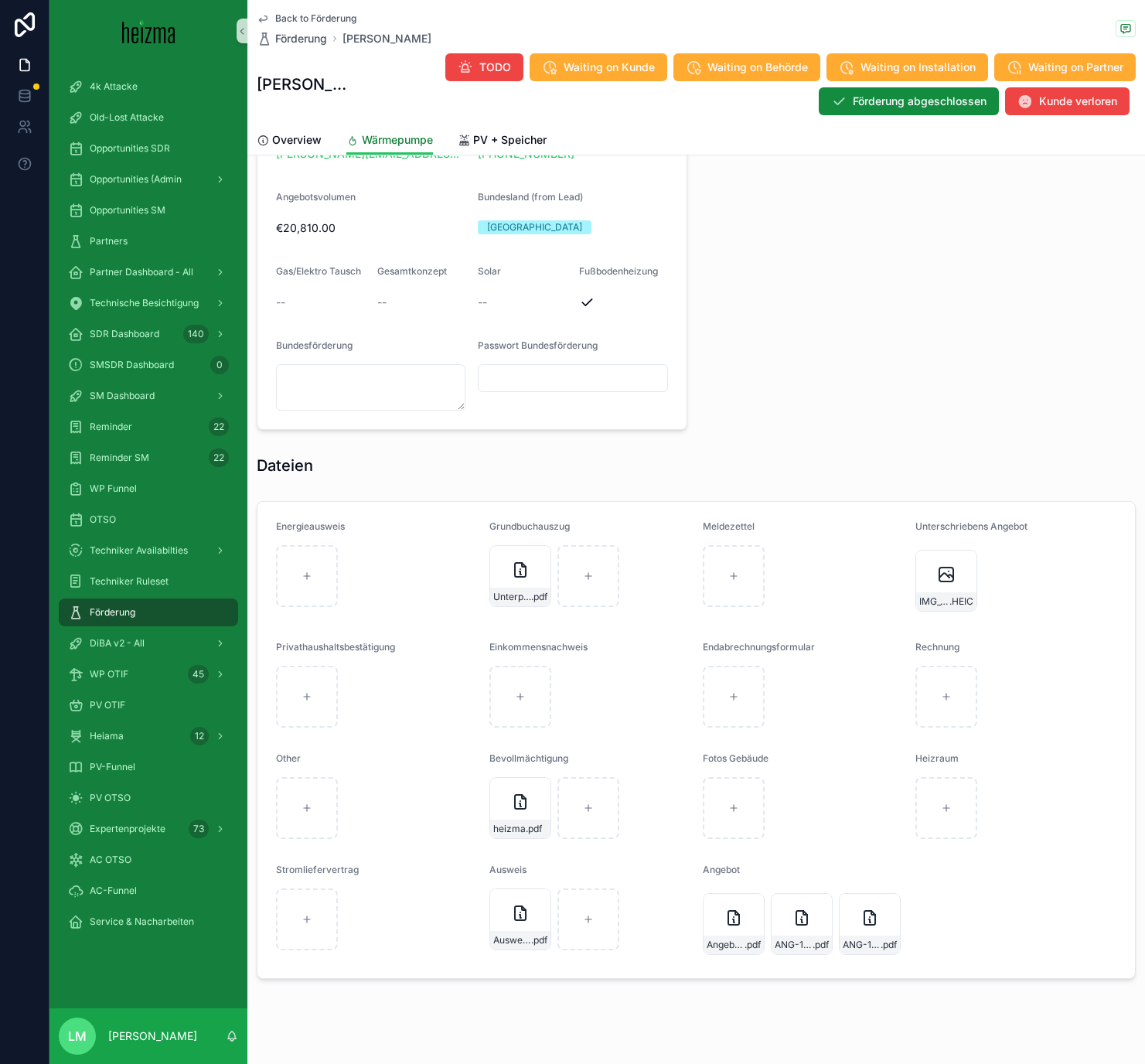
scroll to position [1200, 0]
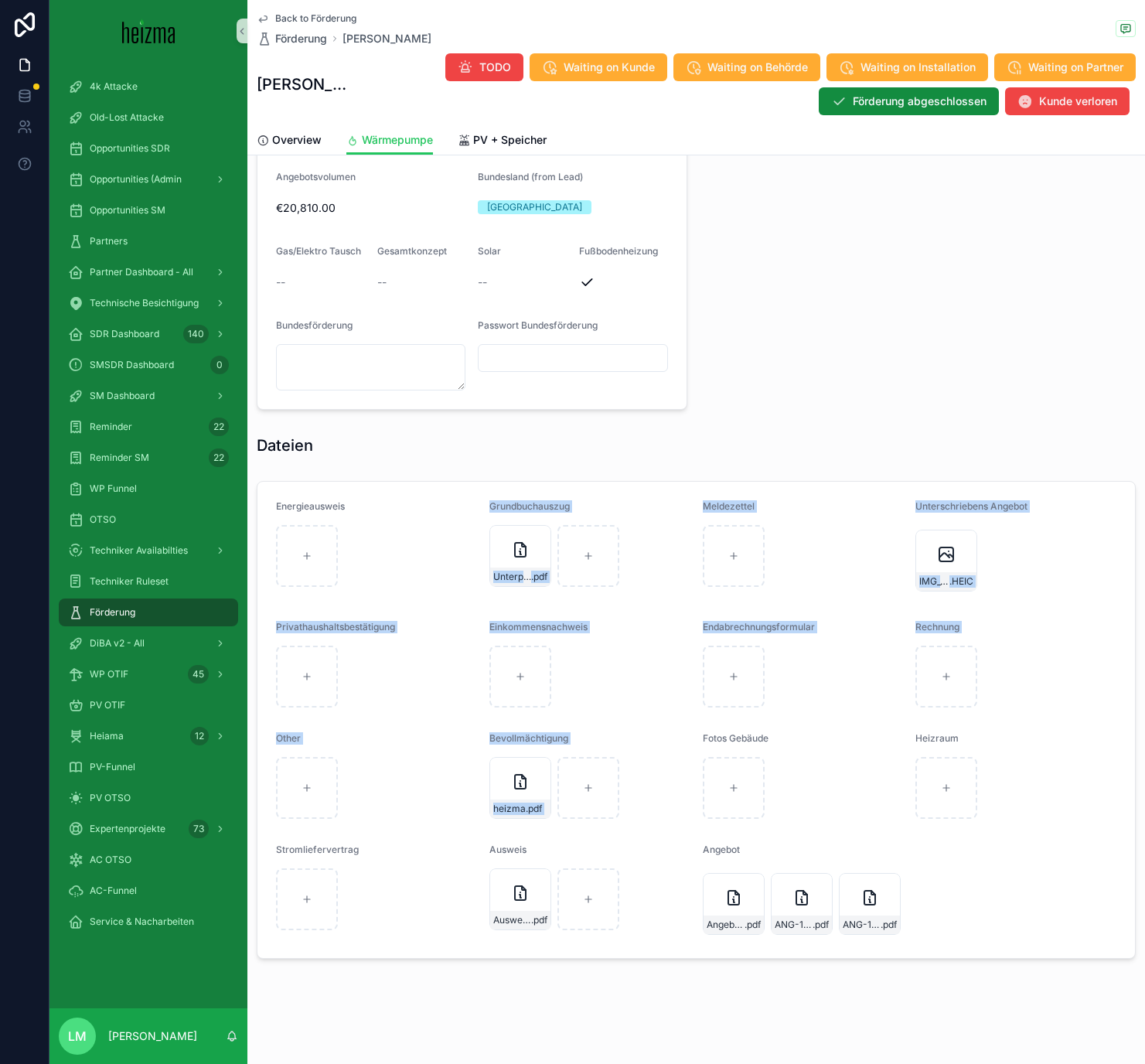
drag, startPoint x: 482, startPoint y: 504, endPoint x: 803, endPoint y: 729, distance: 392.0
click at [802, 618] on form "Energieausweis Grundbuchauszug Unterpachtvertrag-(1) .pdf Meldezettel Unterschr…" at bounding box center [696, 720] width 877 height 476
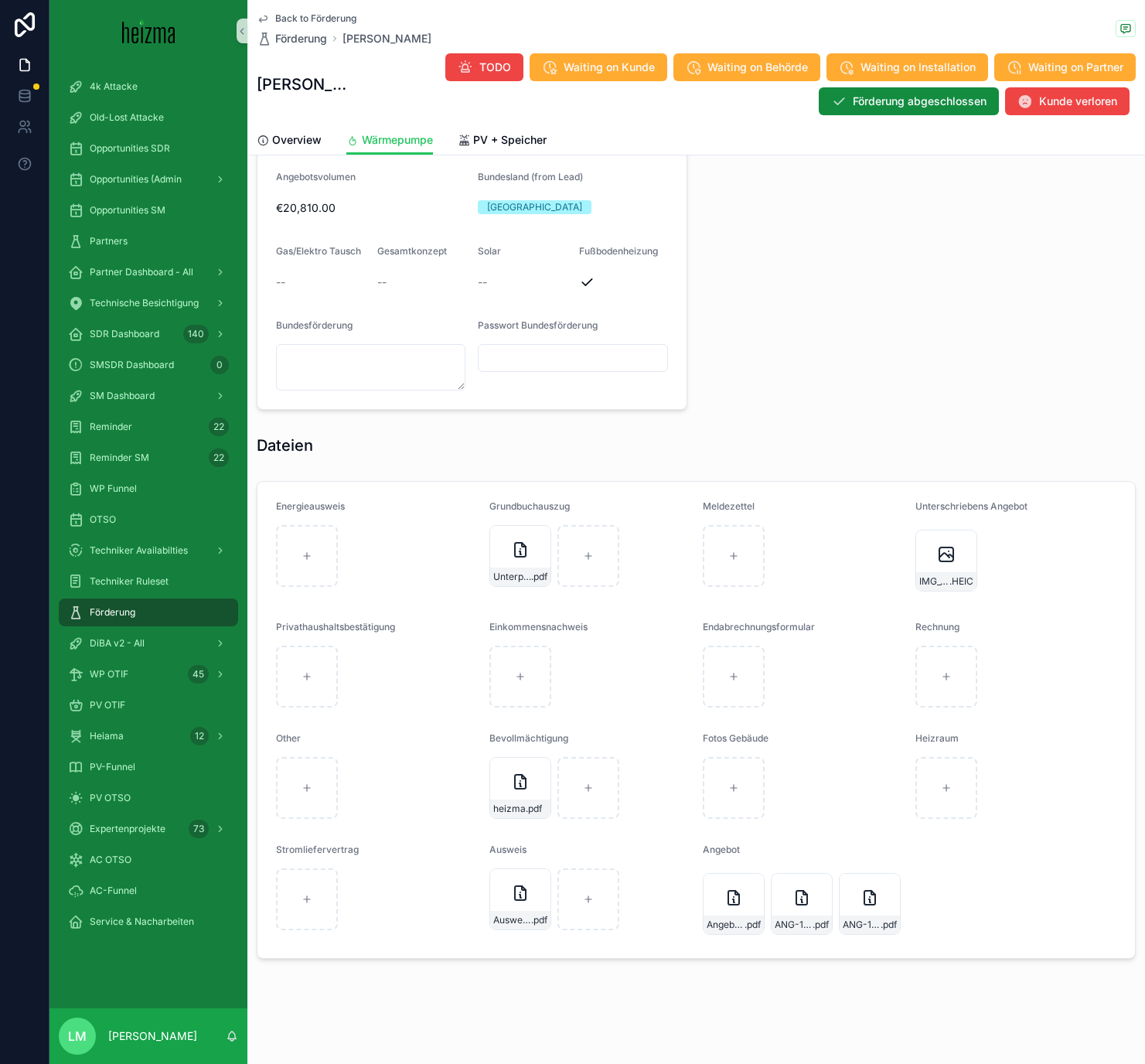
click at [950, 618] on form "Energieausweis Grundbuchauszug Unterpachtvertrag-(1) .pdf Meldezettel Unterschr…" at bounding box center [696, 720] width 877 height 476
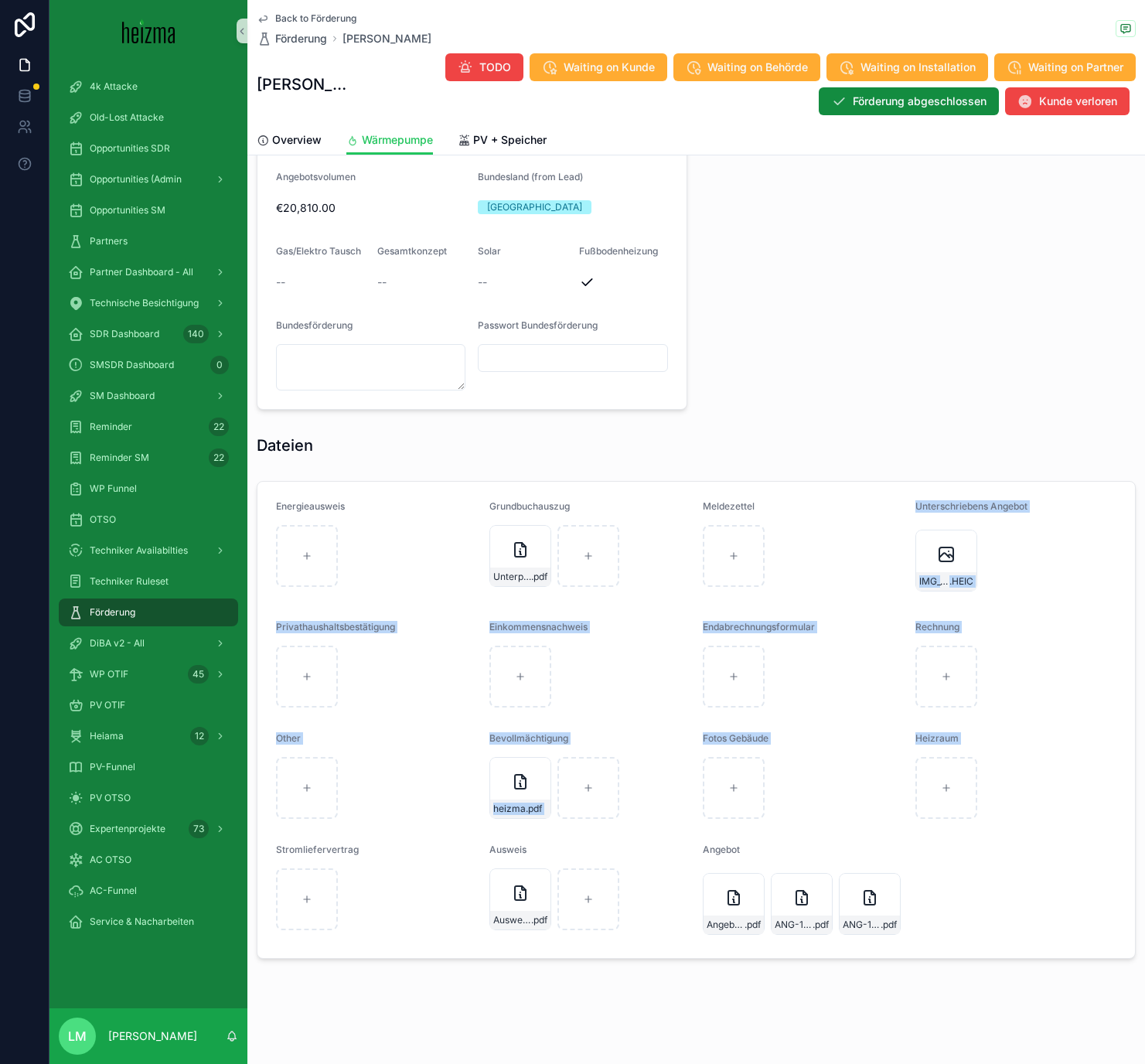
drag, startPoint x: 1041, startPoint y: 945, endPoint x: 790, endPoint y: 510, distance: 502.2
click at [790, 510] on form "Energieausweis Grundbuchauszug Unterpachtvertrag-(1) .pdf Meldezettel Unterschr…" at bounding box center [696, 720] width 877 height 476
click at [750, 415] on div "Hausart Kleingartenwohnhaus Wohnutzfläche 142 Ausweis Ausweis_Windisch .pdf Pro…" at bounding box center [921, 58] width 449 height 716
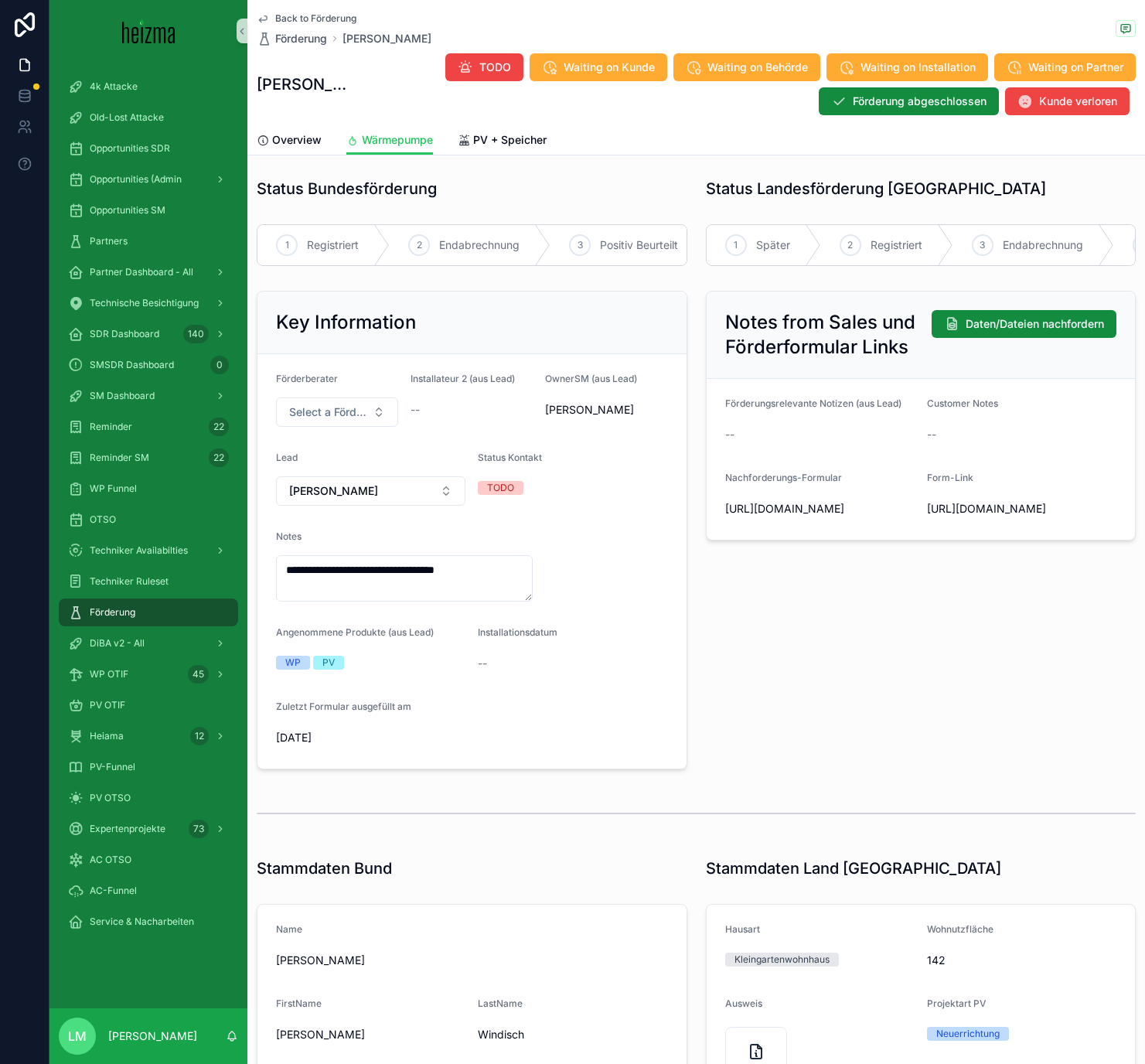
scroll to position [0, 0]
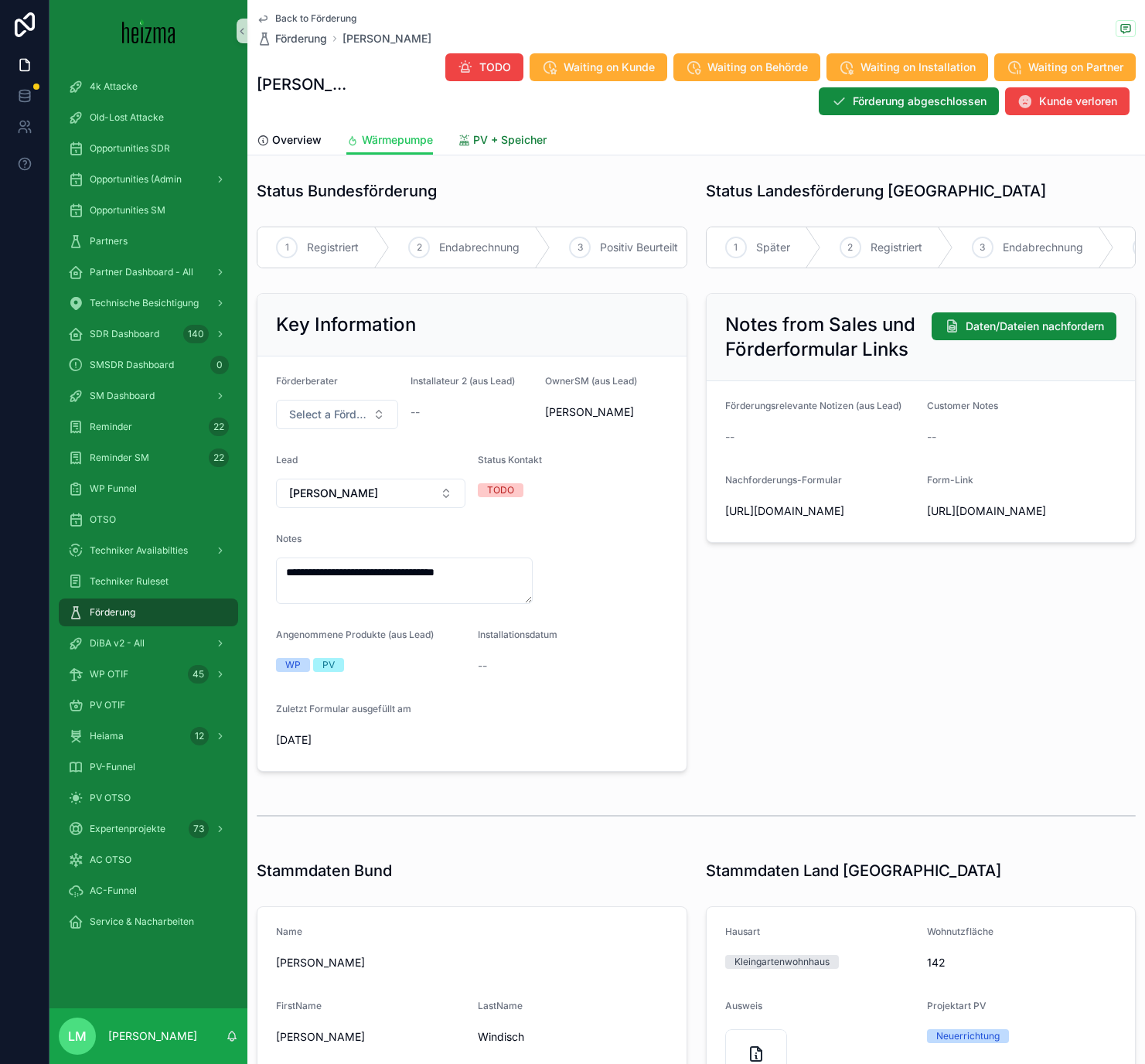
click at [497, 137] on span "PV + Speicher" at bounding box center [509, 139] width 73 height 15
click at [379, 151] on link "Wärmepumpe" at bounding box center [390, 142] width 87 height 31
click at [318, 17] on span "Back to Förderung" at bounding box center [316, 19] width 81 height 13
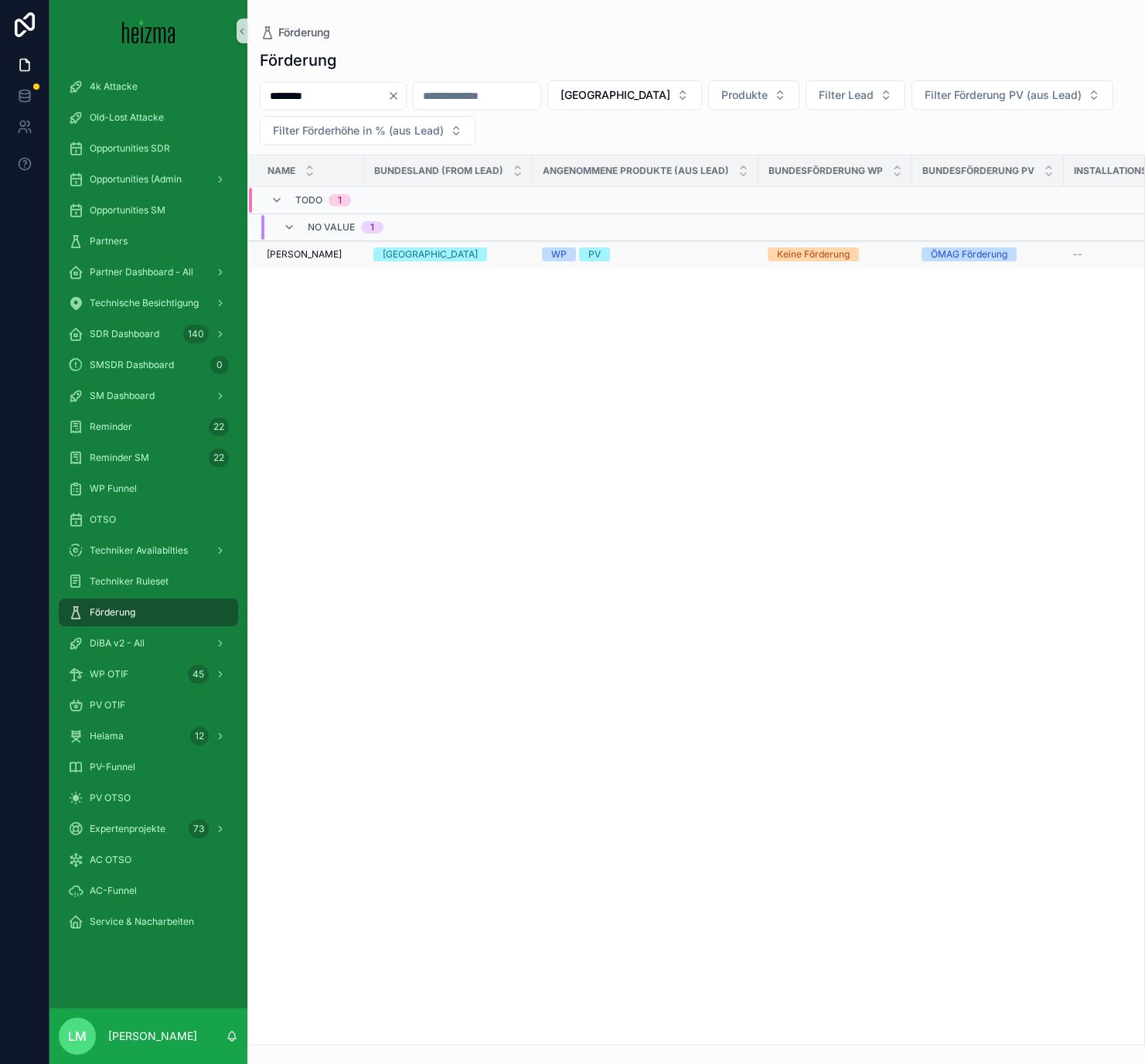
click at [683, 253] on div "WP PV" at bounding box center [646, 254] width 208 height 14
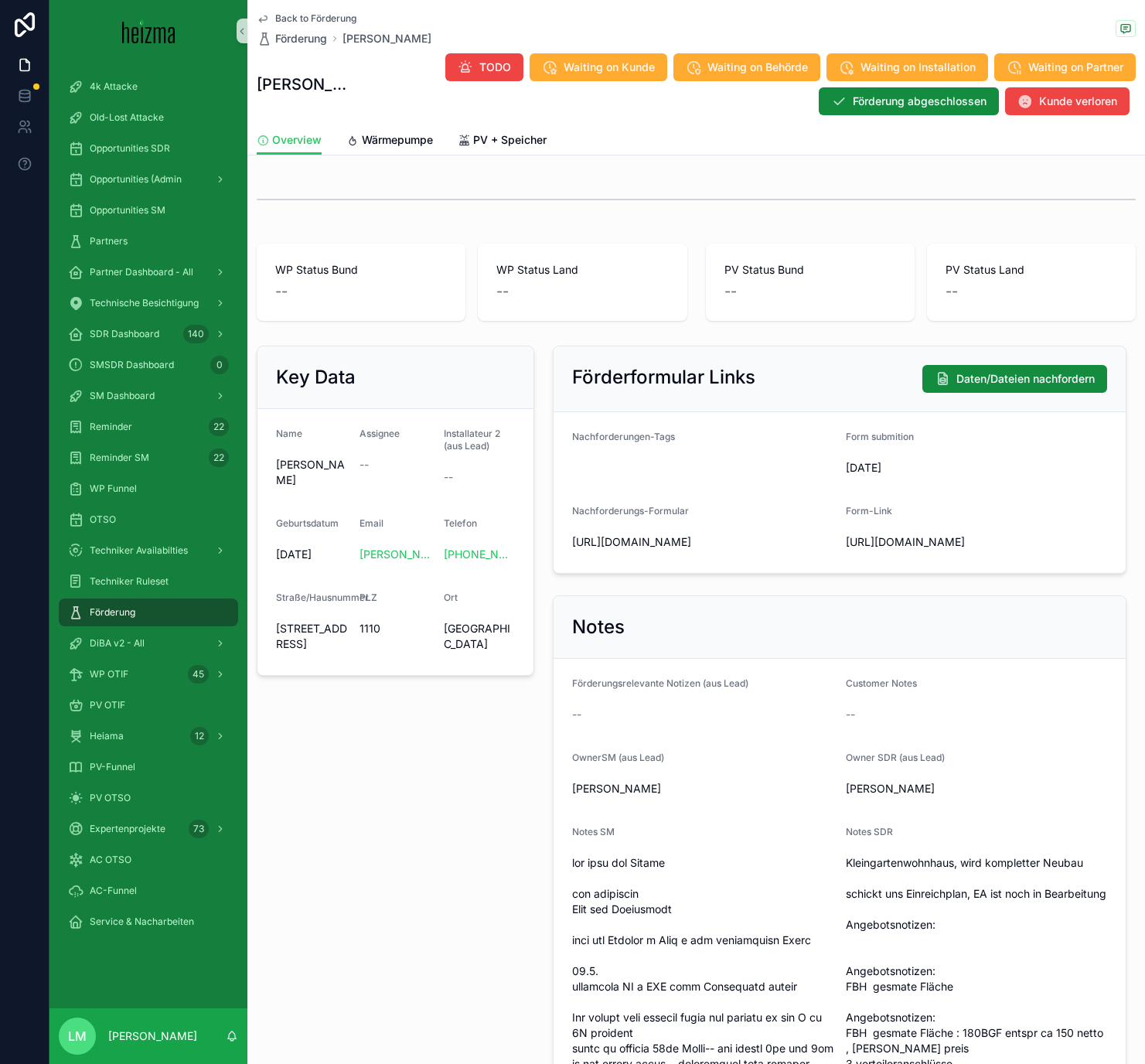
click at [336, 14] on span "Back to Förderung" at bounding box center [316, 19] width 81 height 13
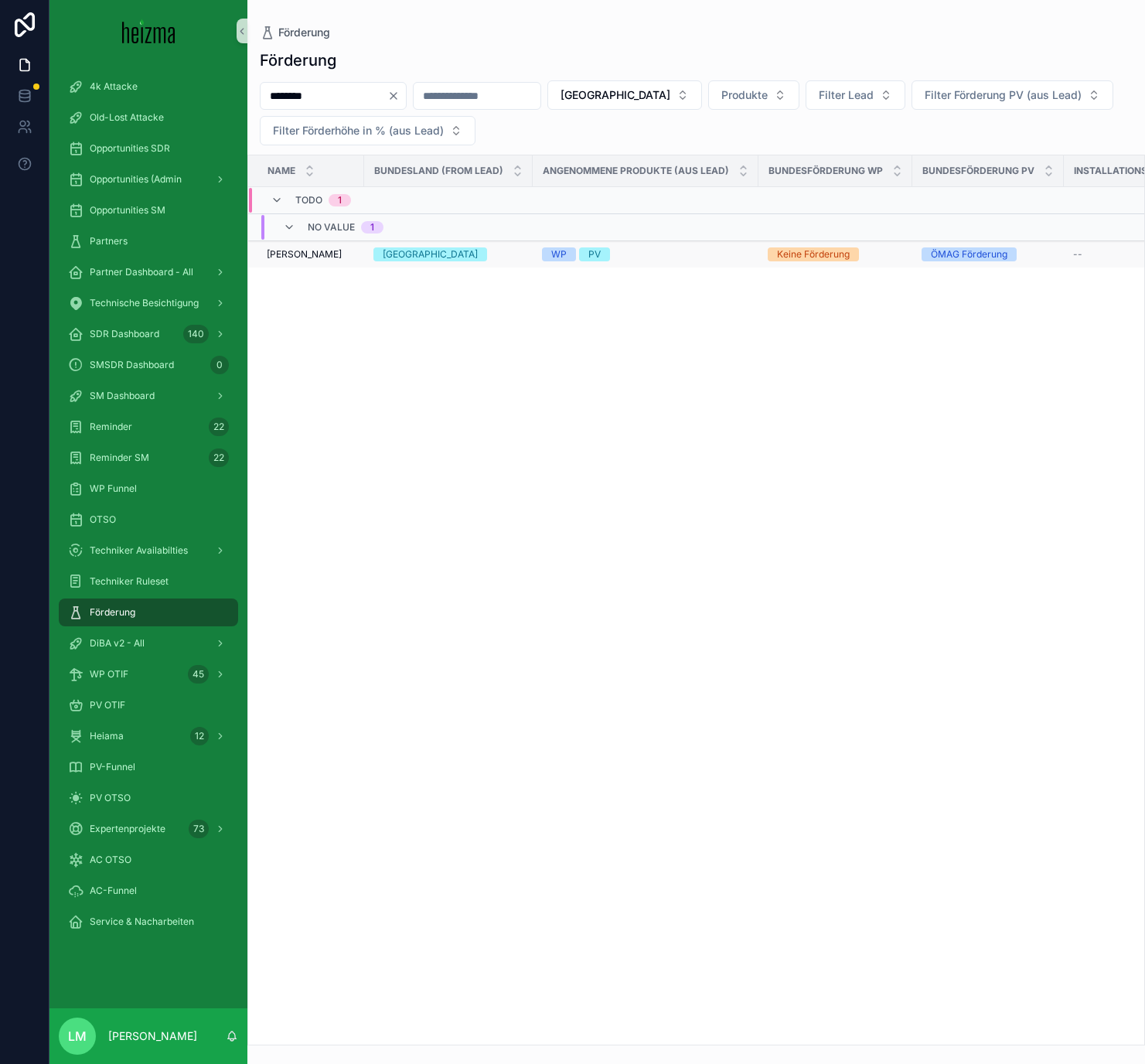
click at [296, 244] on td "Thomas Windisch Thomas Windisch" at bounding box center [306, 254] width 116 height 27
click at [302, 253] on span "Thomas Windisch" at bounding box center [304, 254] width 75 height 13
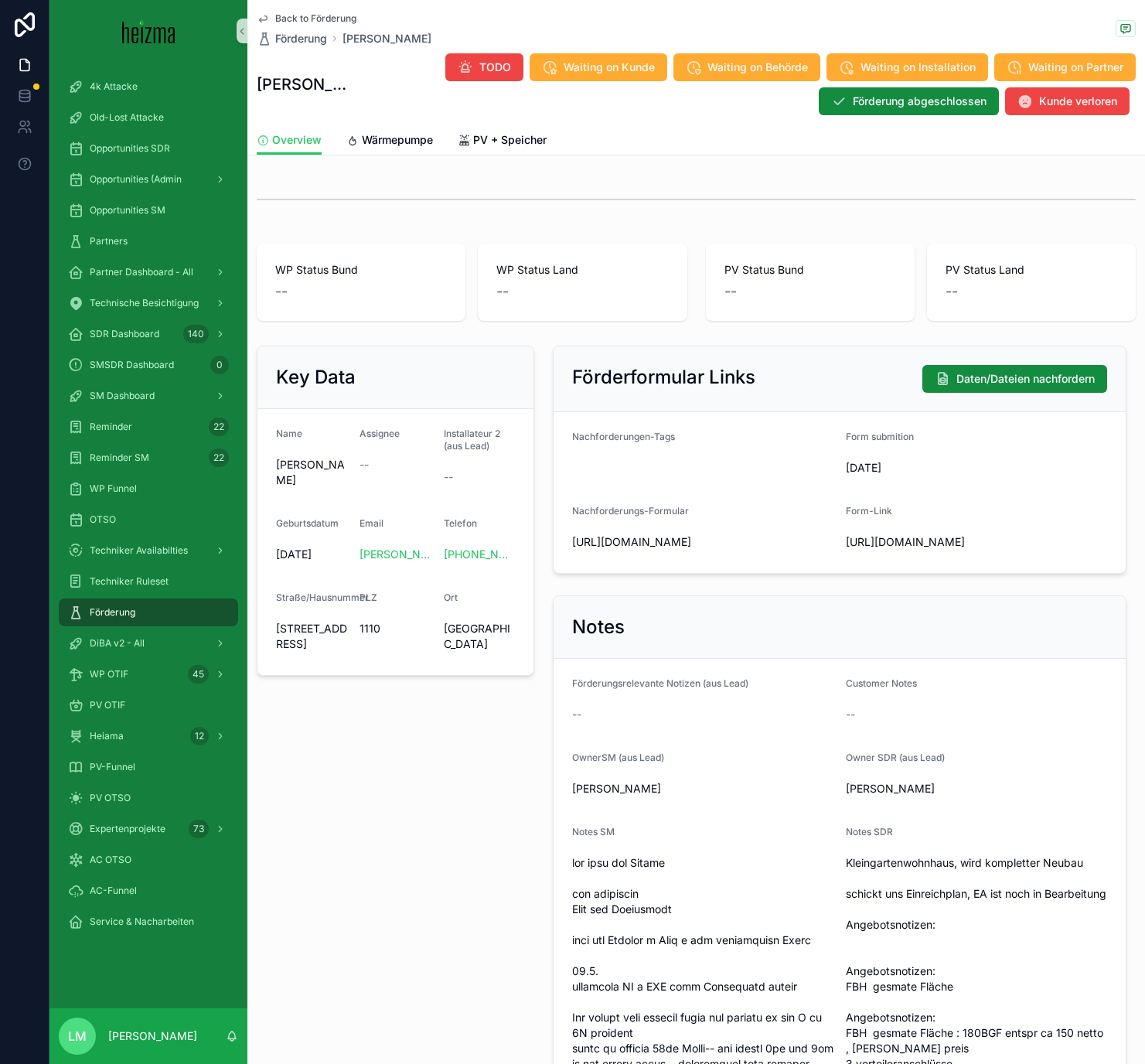
click at [362, 139] on span "Wärmepumpe" at bounding box center [397, 139] width 71 height 15
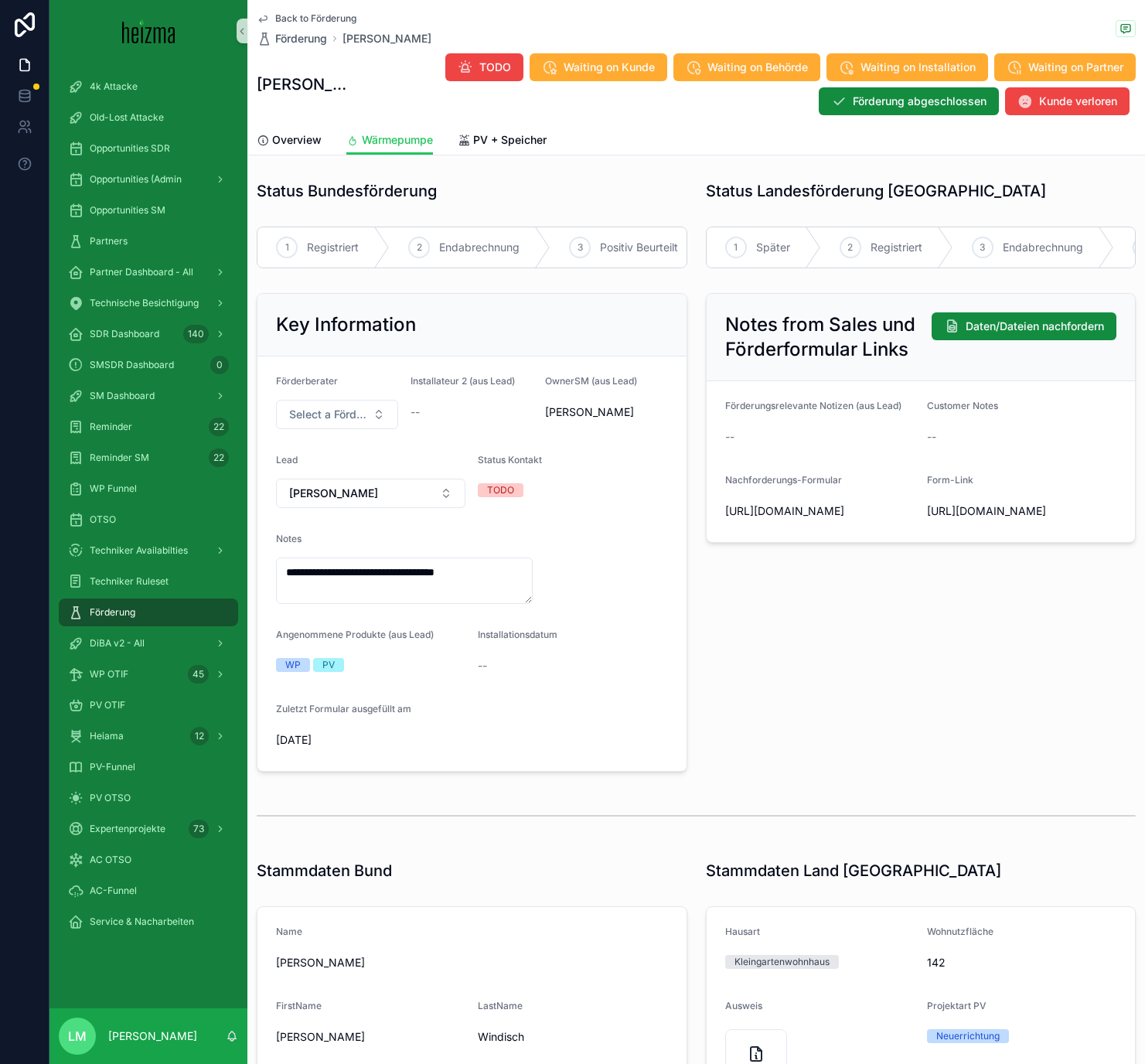
click at [330, 17] on span "Back to Förderung" at bounding box center [316, 19] width 81 height 13
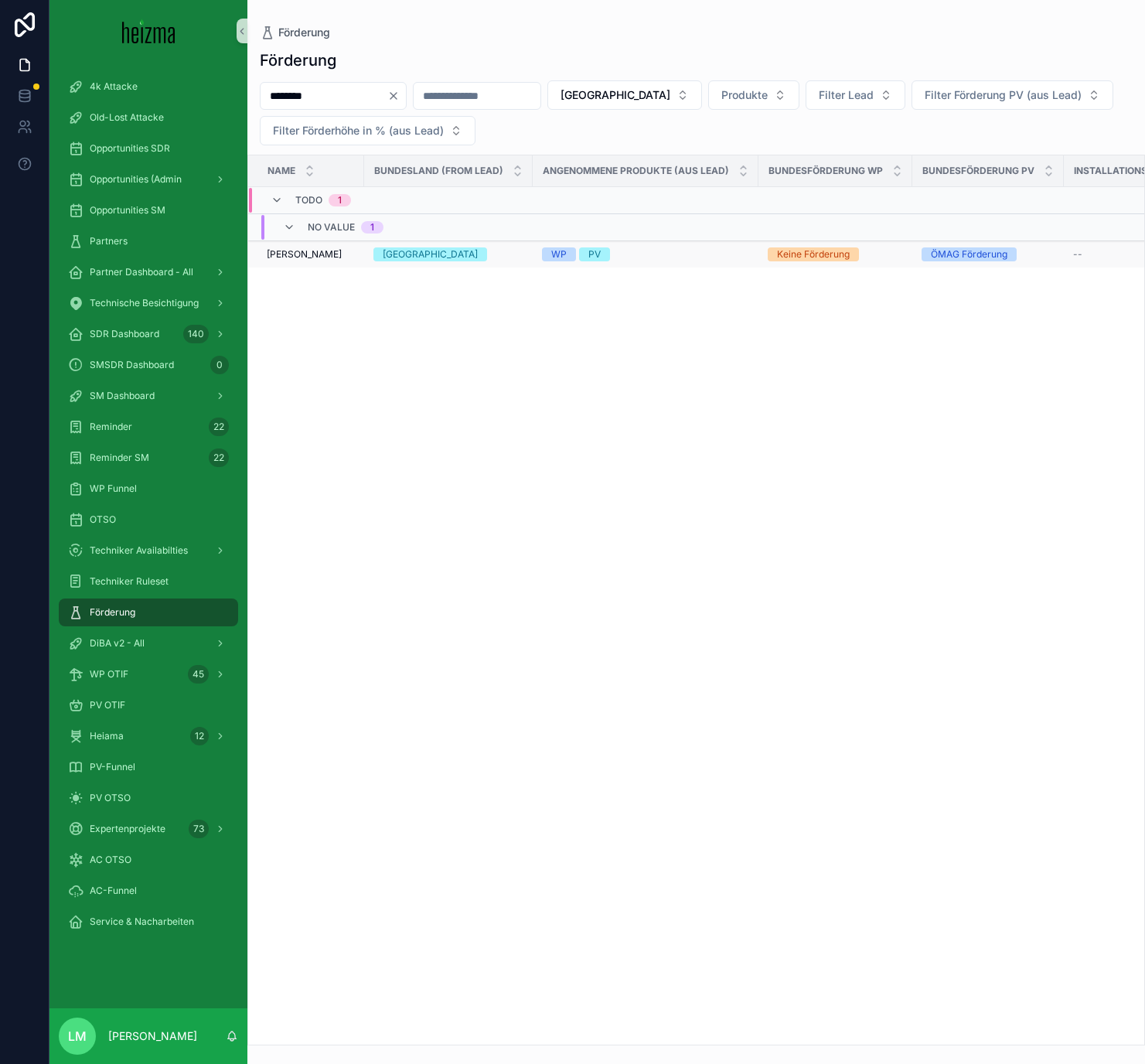
click at [567, 258] on span "WP" at bounding box center [559, 254] width 34 height 14
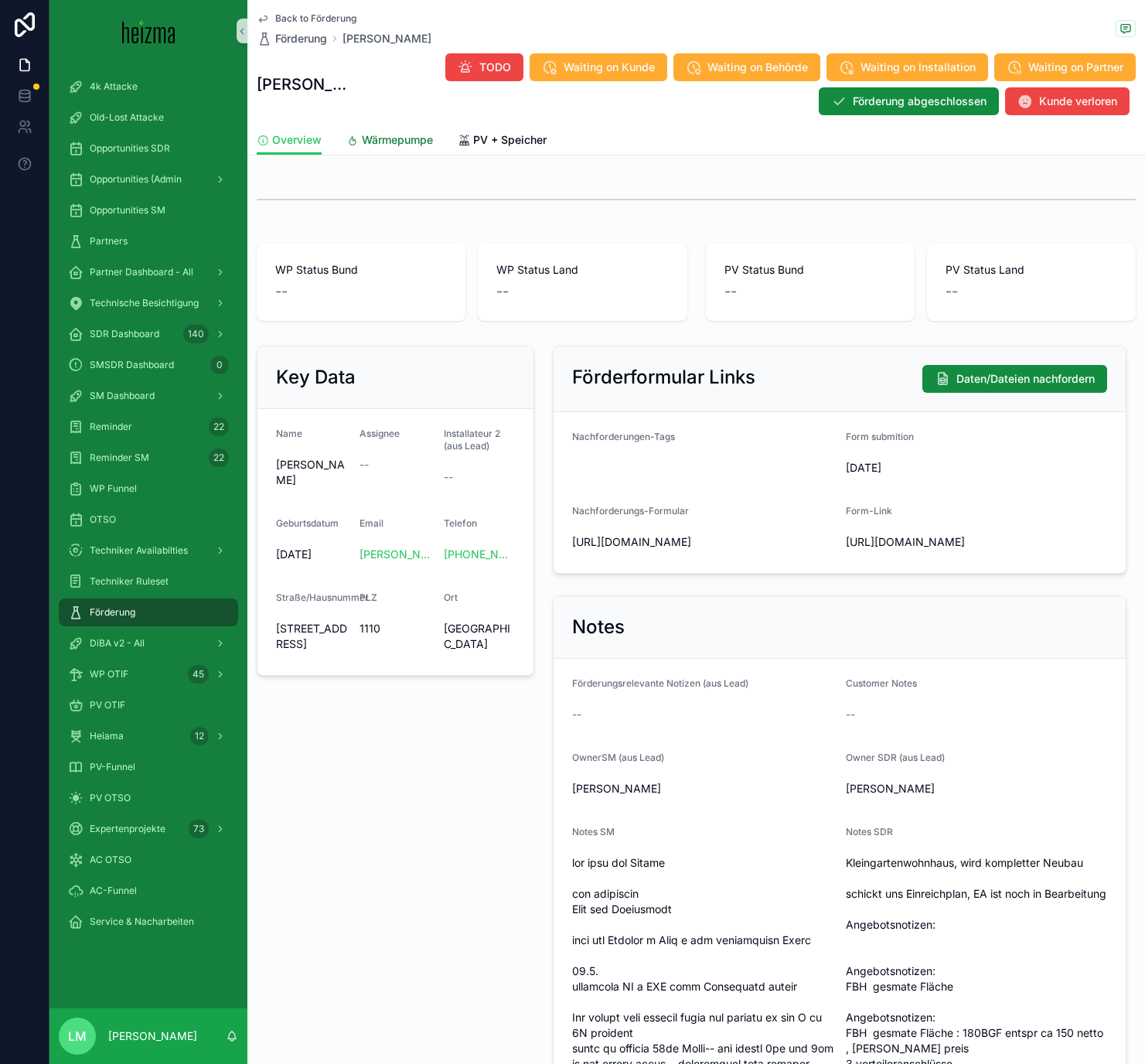
click at [395, 136] on span "Wärmepumpe" at bounding box center [397, 139] width 71 height 15
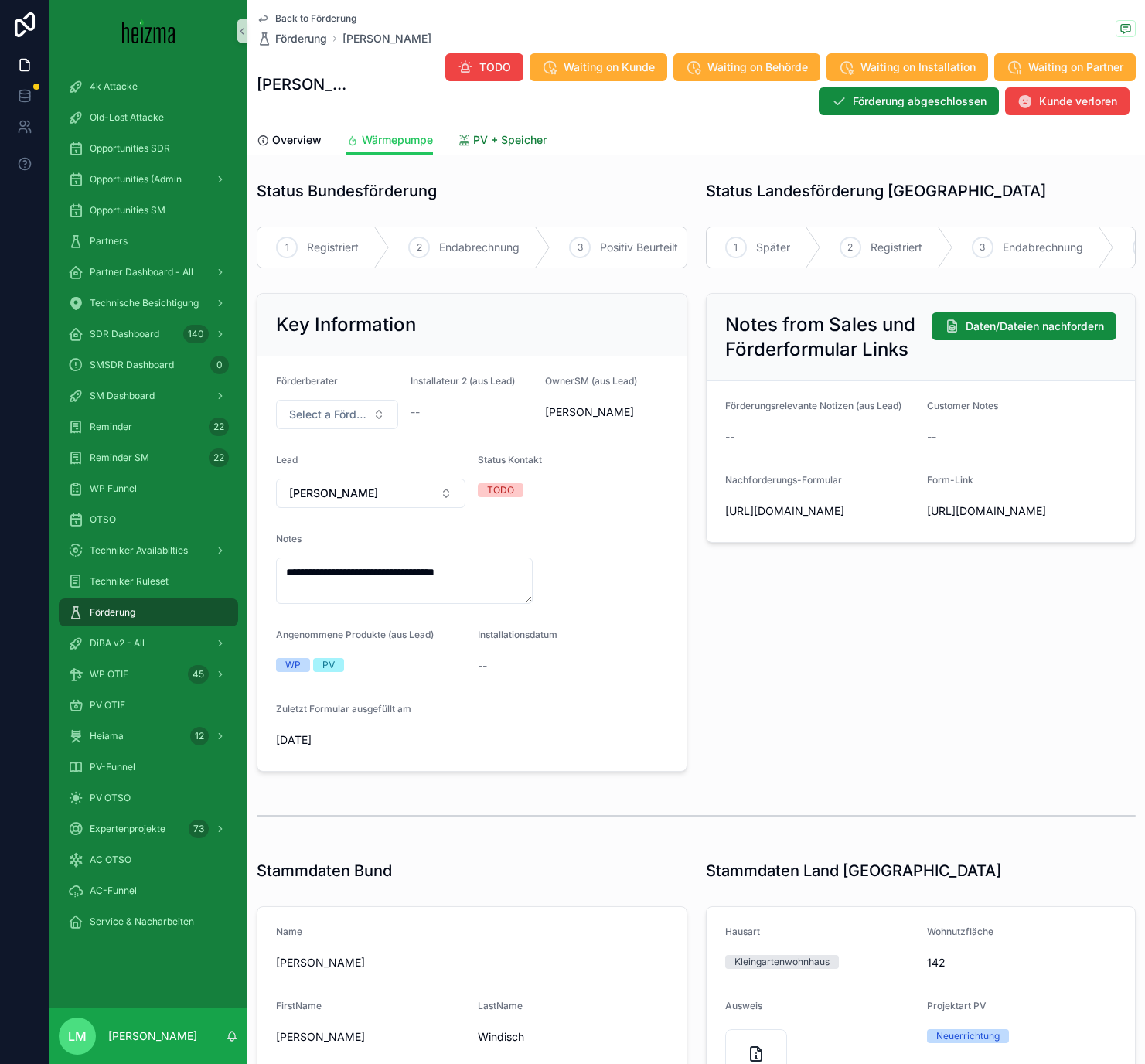
click at [509, 129] on link "PV + Speicher" at bounding box center [502, 142] width 89 height 31
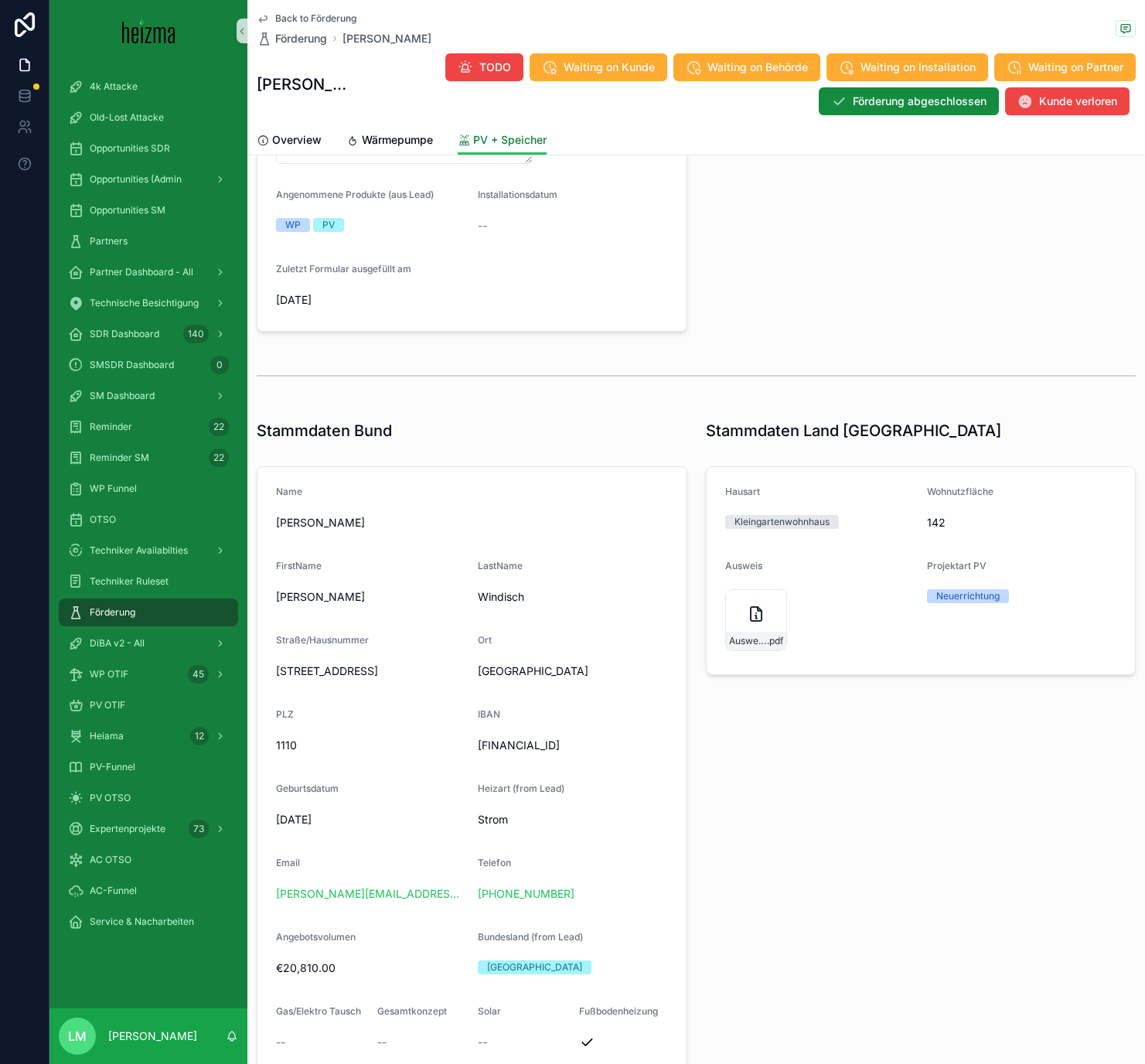
scroll to position [440, 0]
click at [374, 146] on span "Wärmepumpe" at bounding box center [397, 139] width 71 height 15
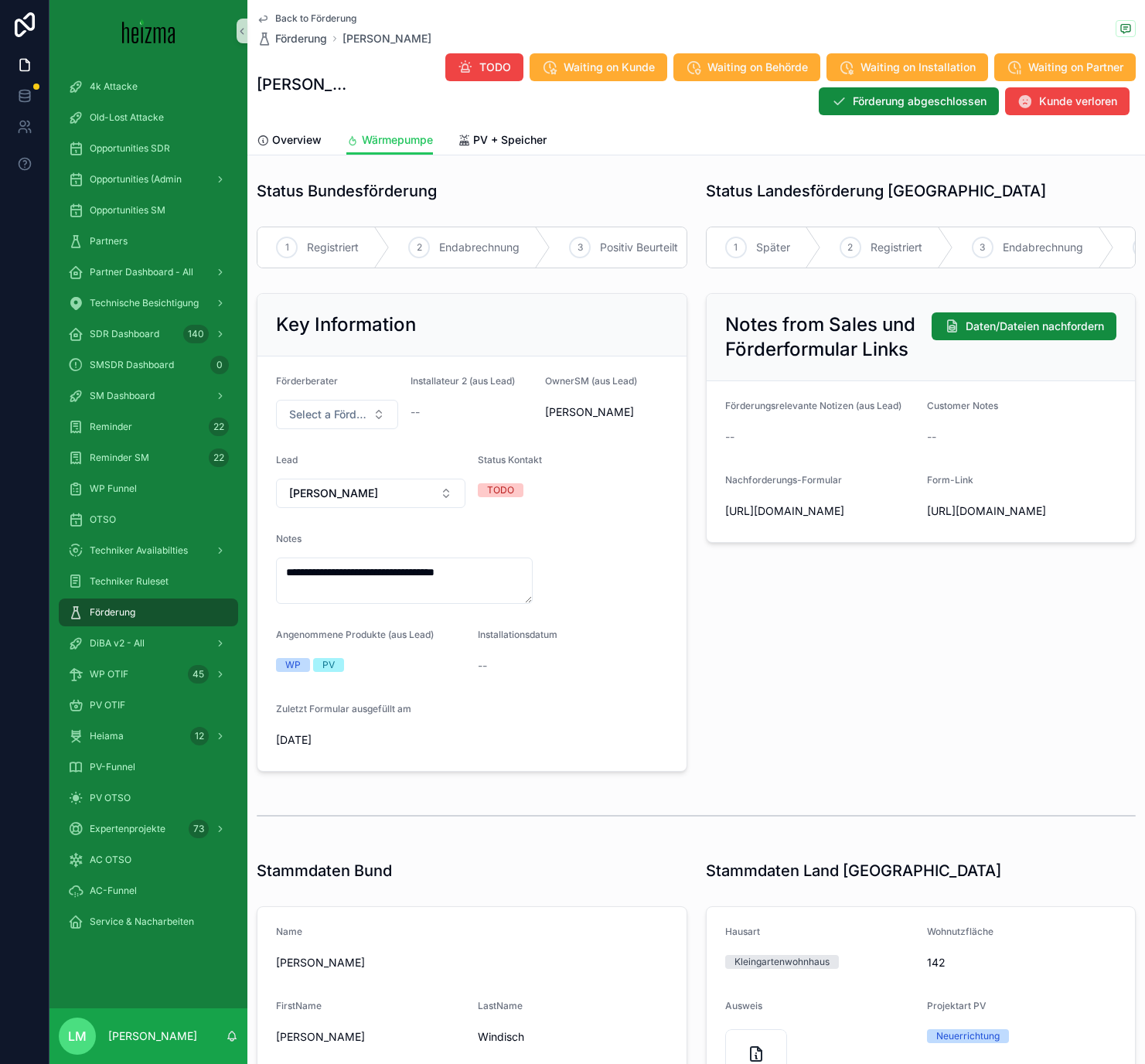
click at [320, 15] on span "Back to Förderung" at bounding box center [316, 19] width 81 height 13
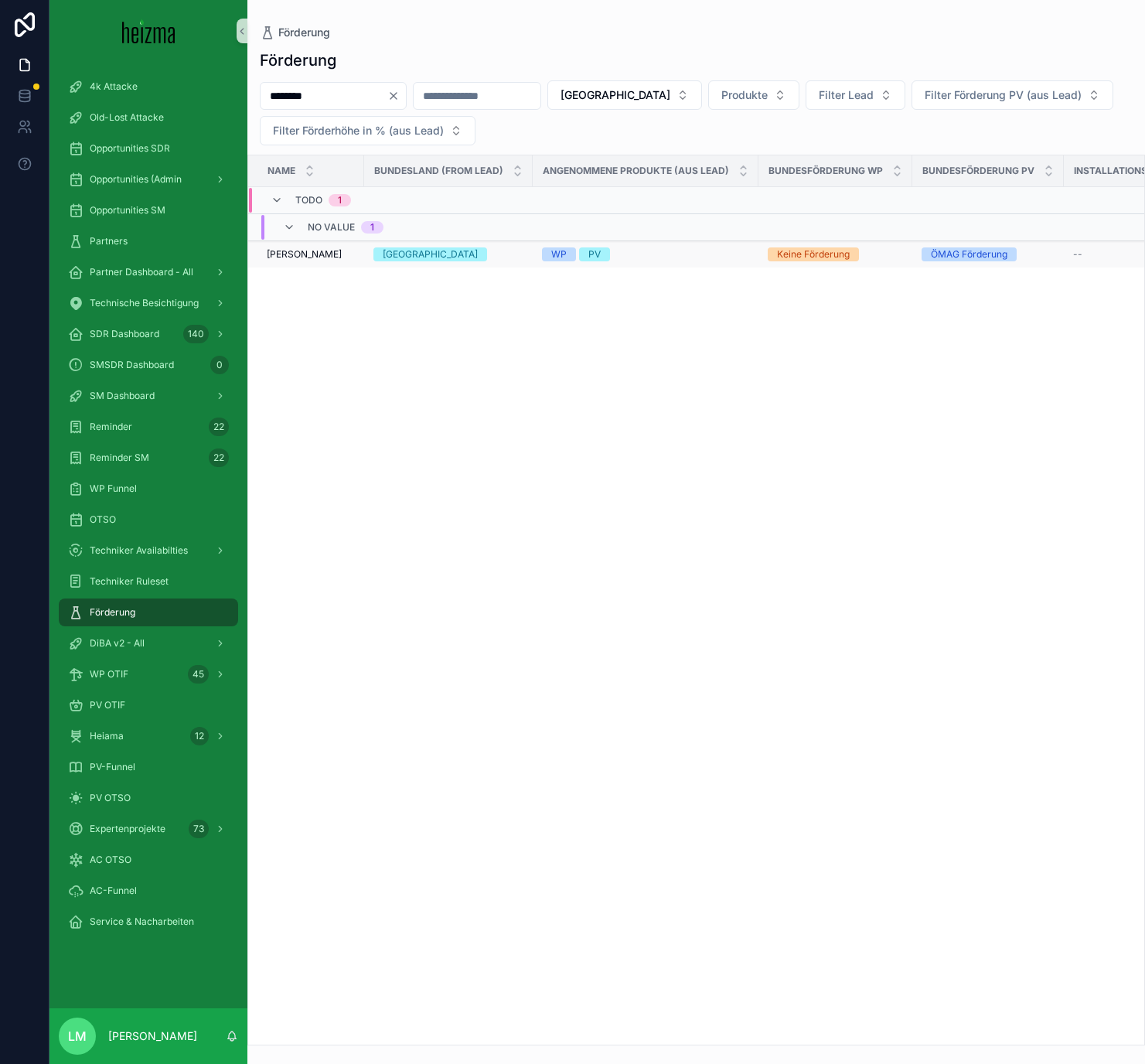
click at [627, 261] on div "WP PV" at bounding box center [646, 254] width 208 height 14
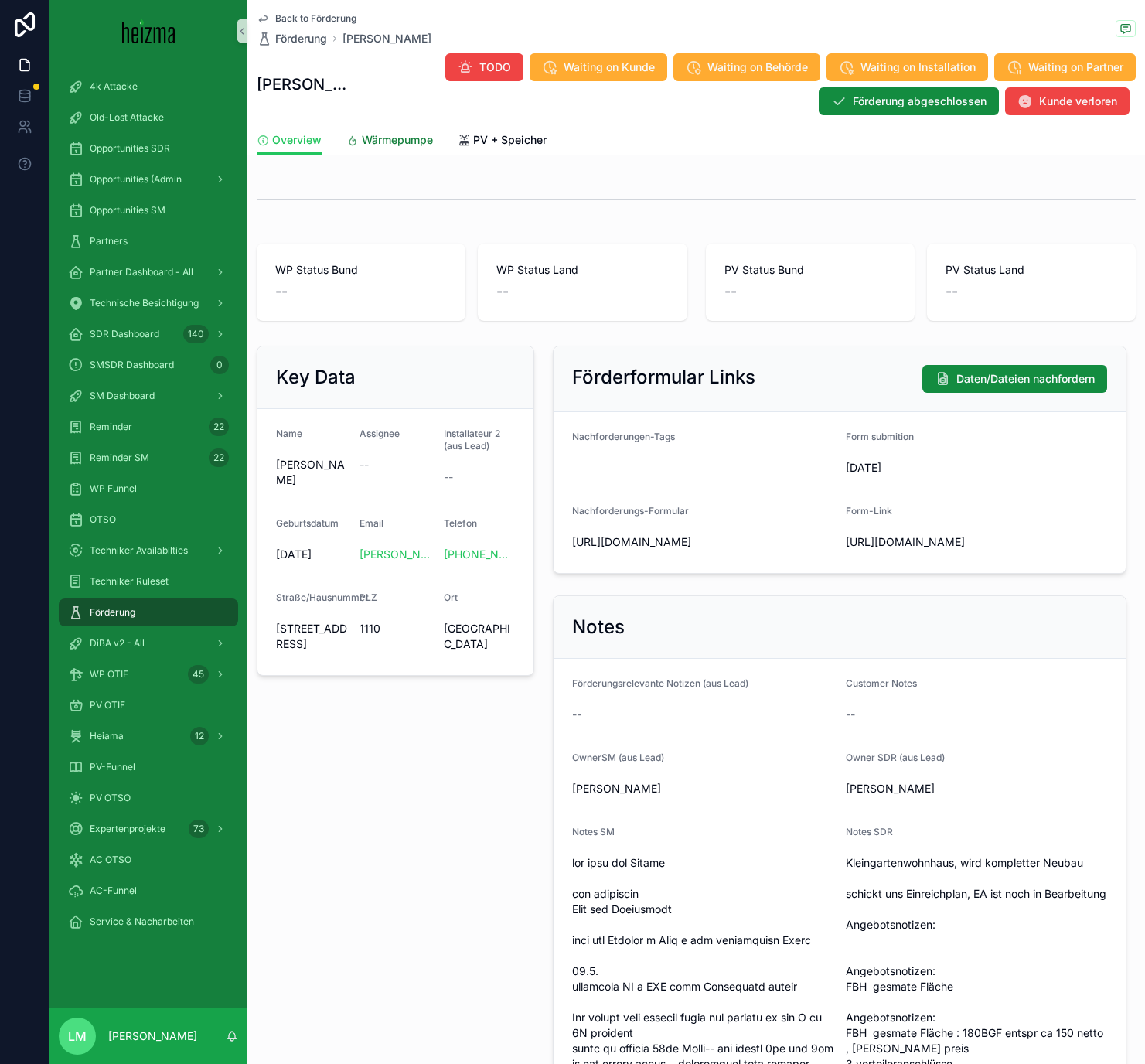
click at [392, 145] on span "Wärmepumpe" at bounding box center [397, 139] width 71 height 15
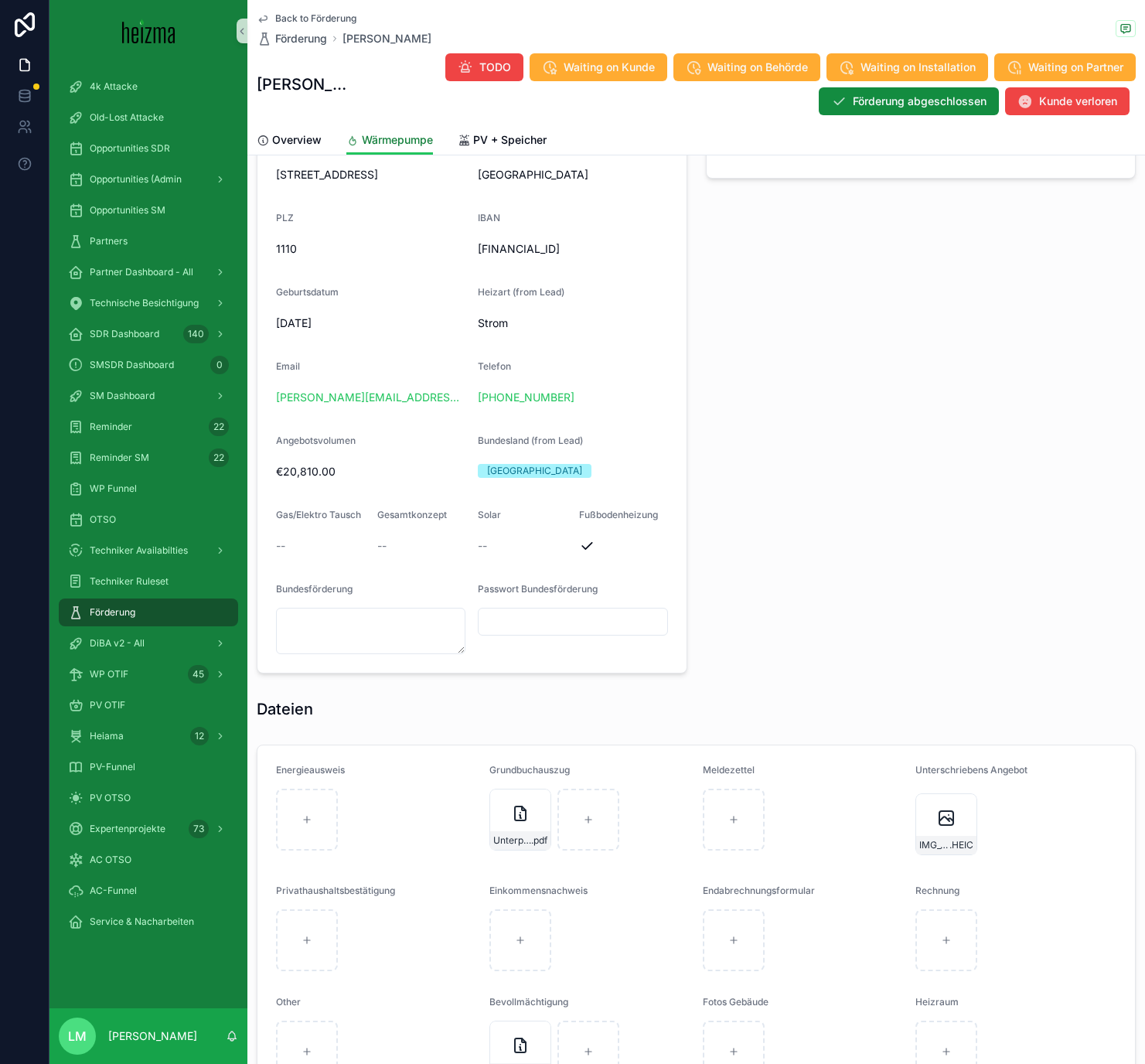
scroll to position [1200, 0]
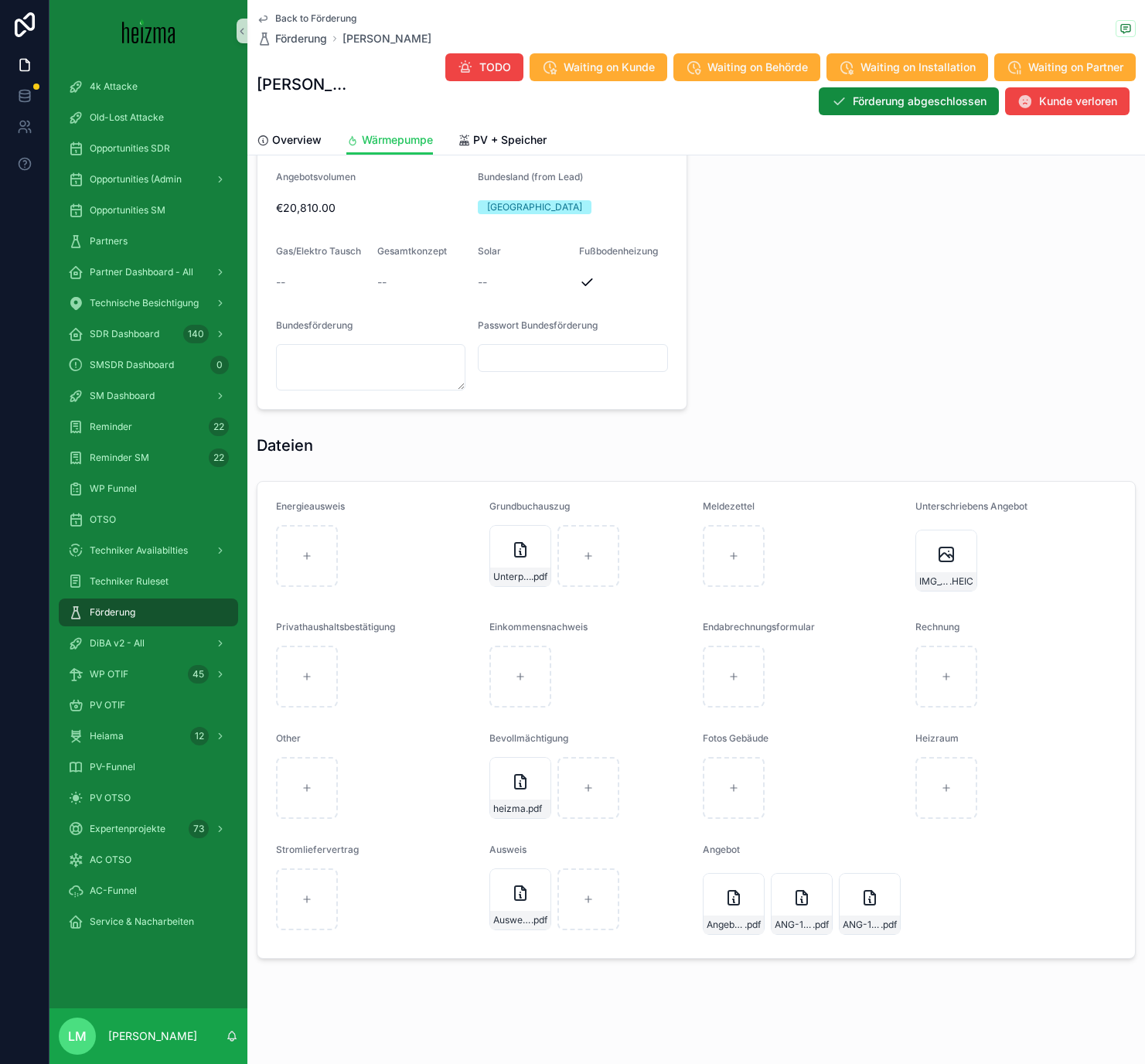
click at [295, 19] on span "Back to Förderung" at bounding box center [316, 19] width 81 height 13
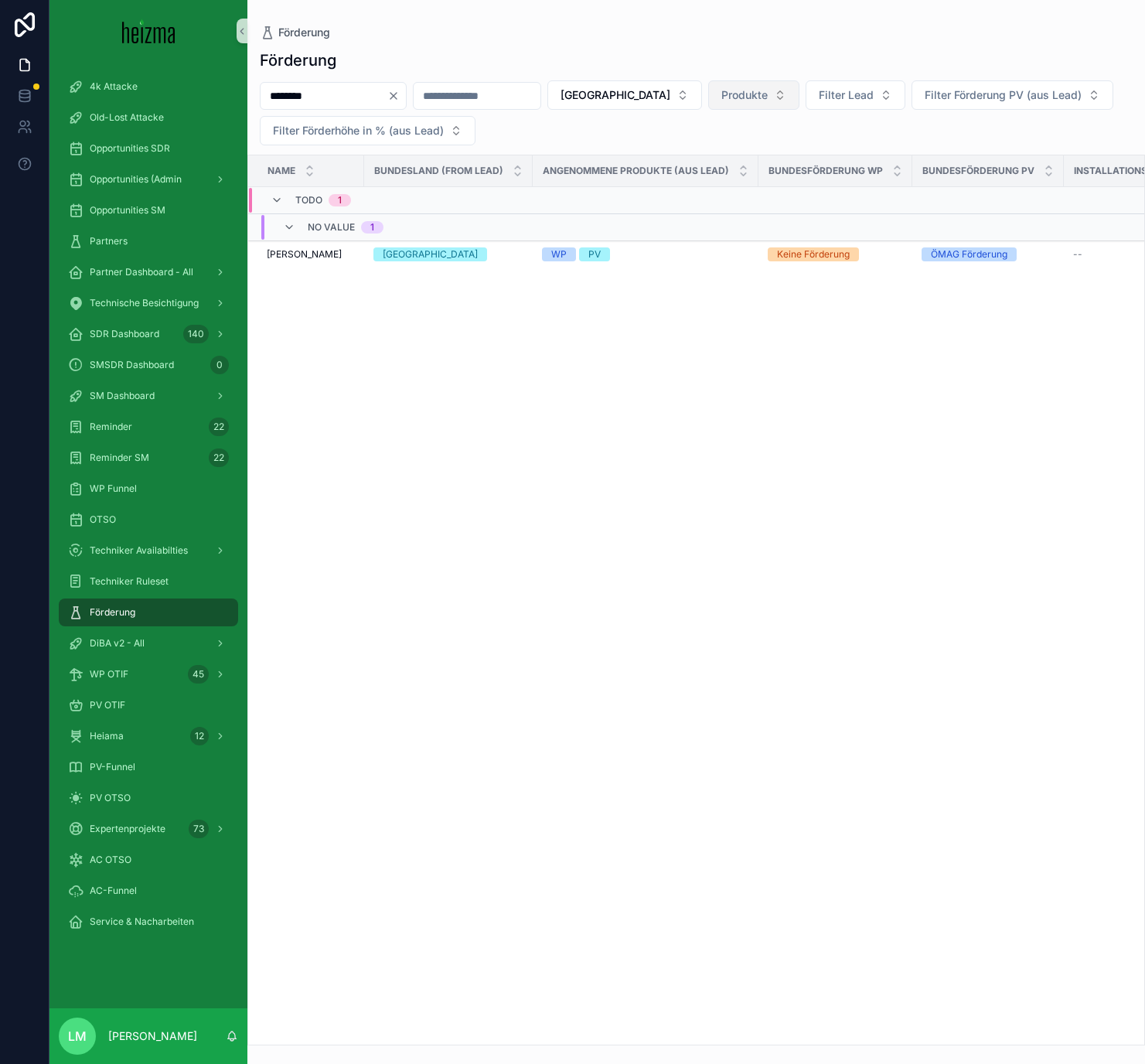
click at [721, 94] on span "Produkte" at bounding box center [743, 95] width 46 height 15
click at [629, 180] on div "PV" at bounding box center [711, 181] width 186 height 24
click at [508, 414] on div "Name Bundesland (from Lead) Angenommene Produkte (aus Lead) Bundesförderung WP …" at bounding box center [696, 600] width 896 height 887
click at [400, 93] on icon "Clear" at bounding box center [393, 97] width 13 height 13
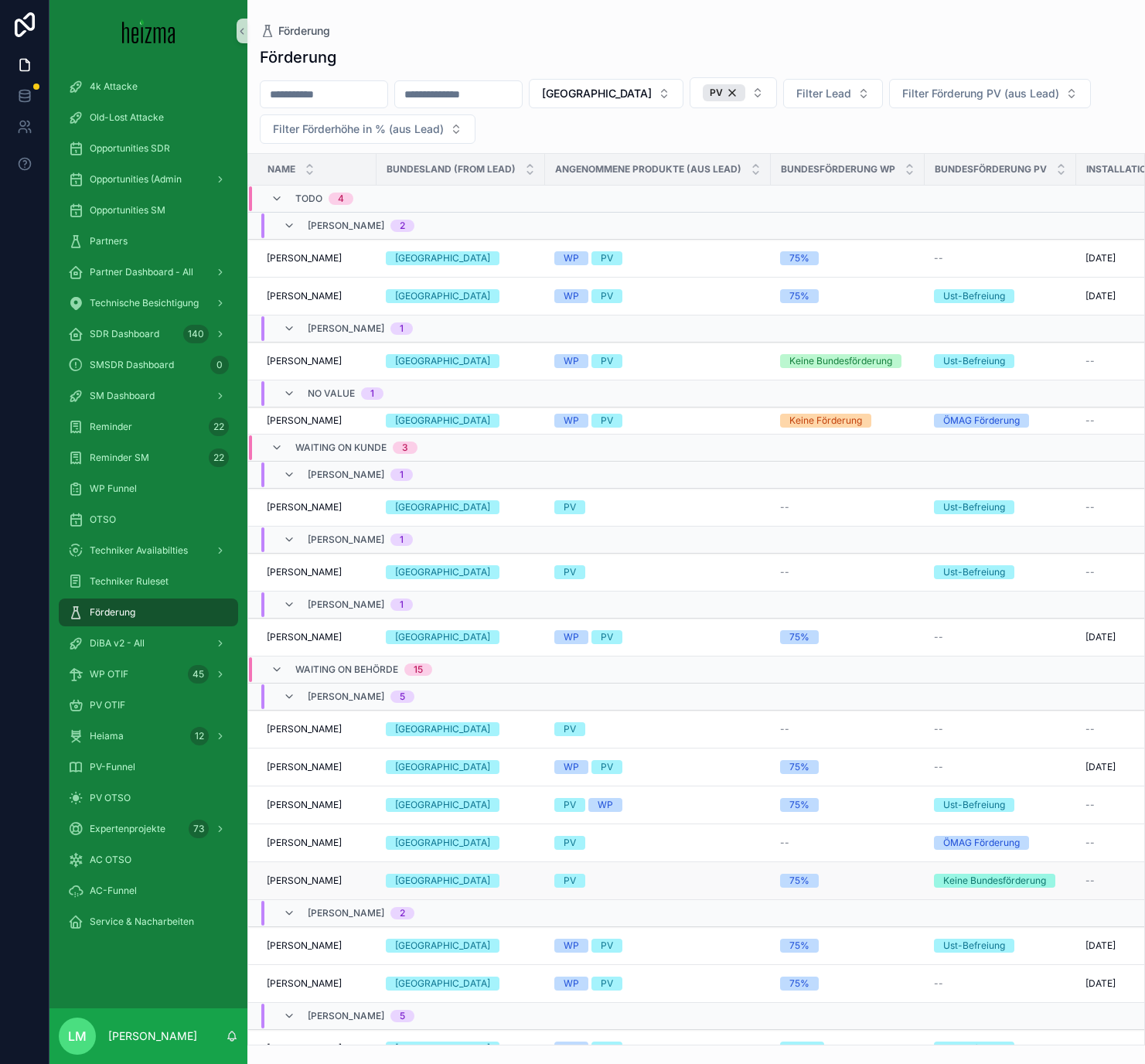
click at [308, 618] on span "Wolfgang Eberl" at bounding box center [304, 881] width 75 height 13
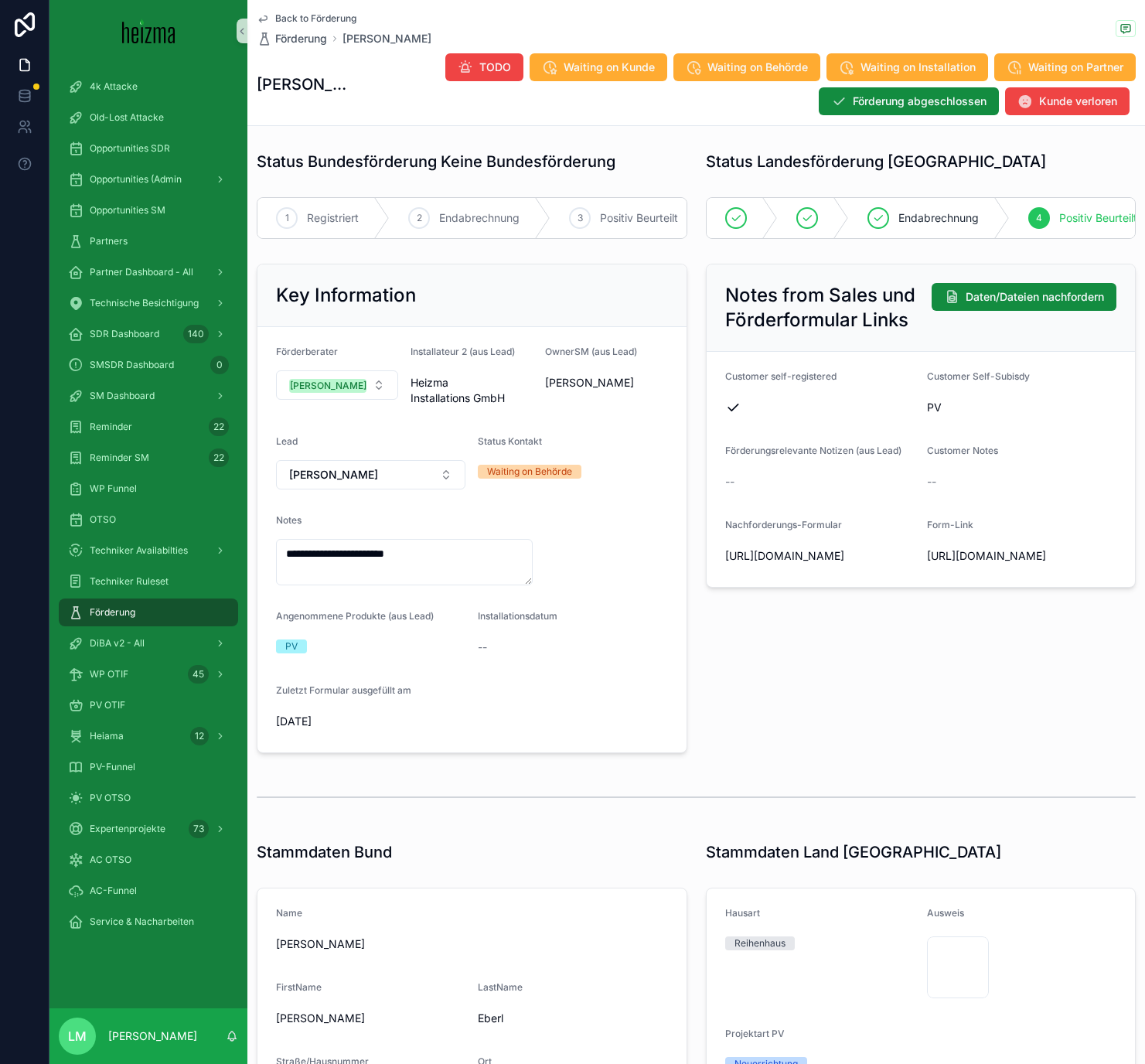
click at [328, 10] on div "Back to Förderung Förderung Wolfgang Eberl Wolfgang Eberl TODO Waiting on Kunde…" at bounding box center [696, 62] width 879 height 125
click at [329, 17] on span "Back to Förderung" at bounding box center [316, 19] width 81 height 13
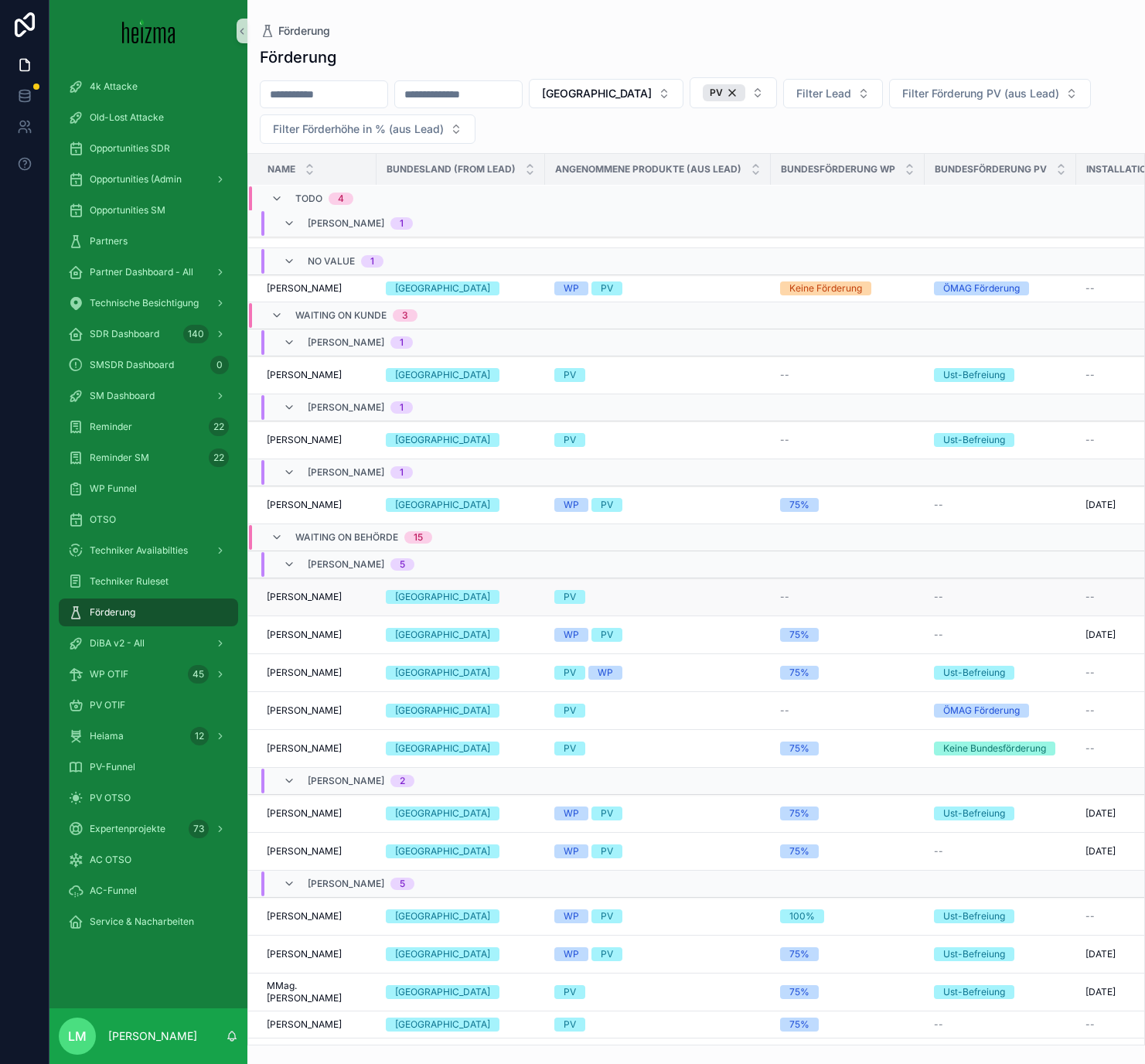
scroll to position [132, 0]
click at [323, 602] on span "Sepp Prettenthaler" at bounding box center [304, 597] width 75 height 13
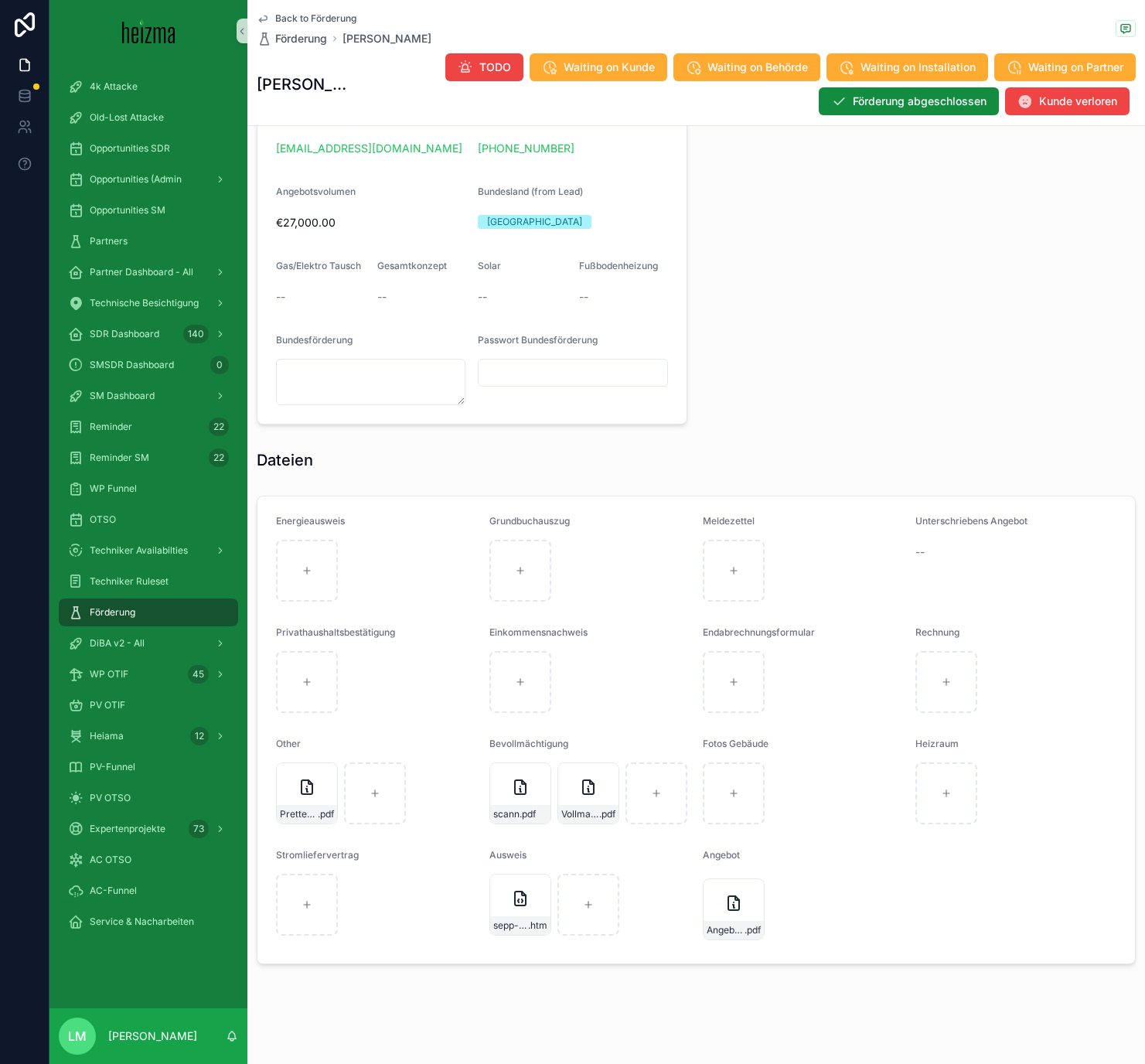
scroll to position [1177, 0]
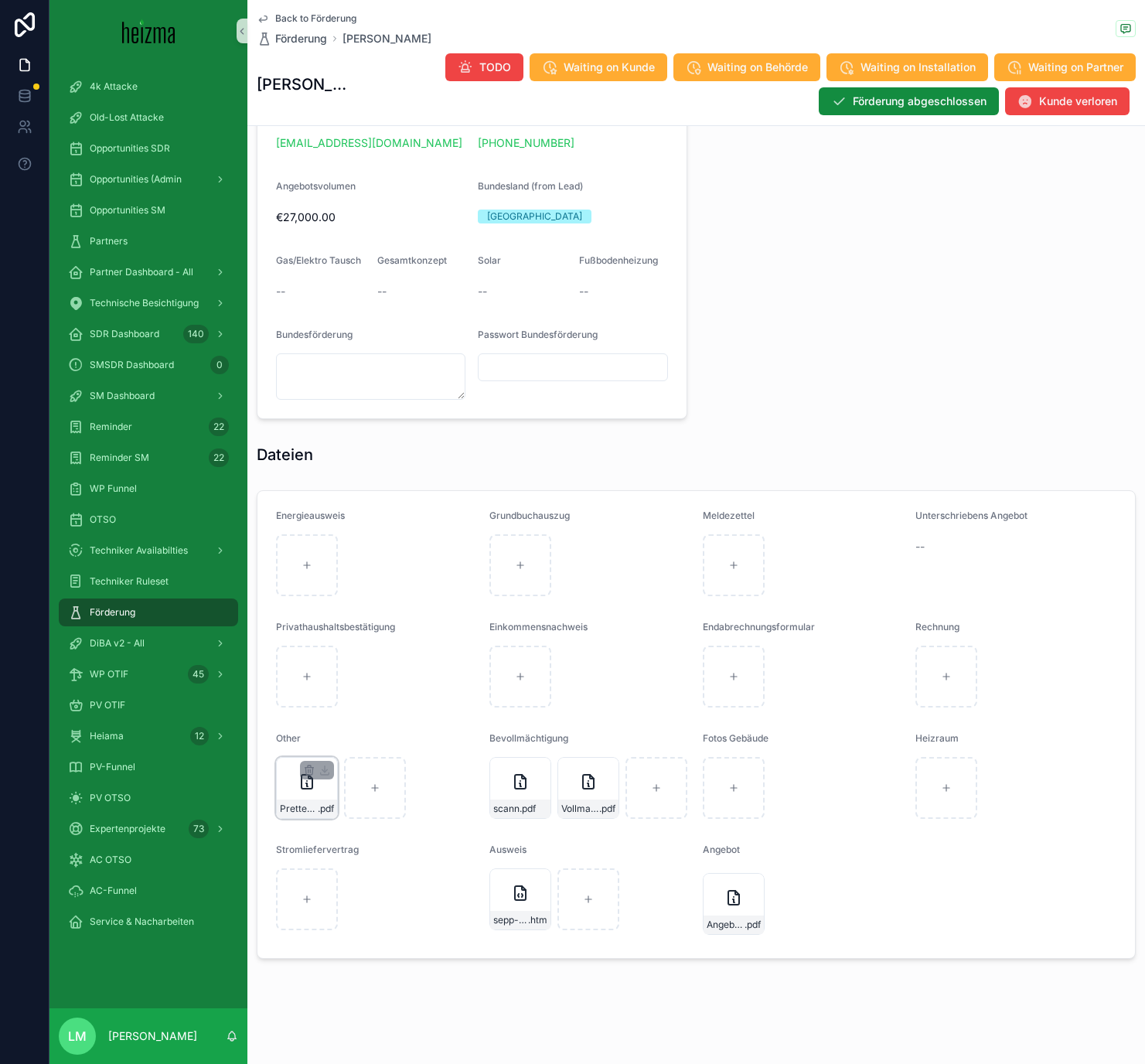
click at [296, 618] on div "Prettenthaler-ANG .pdf" at bounding box center [307, 809] width 60 height 19
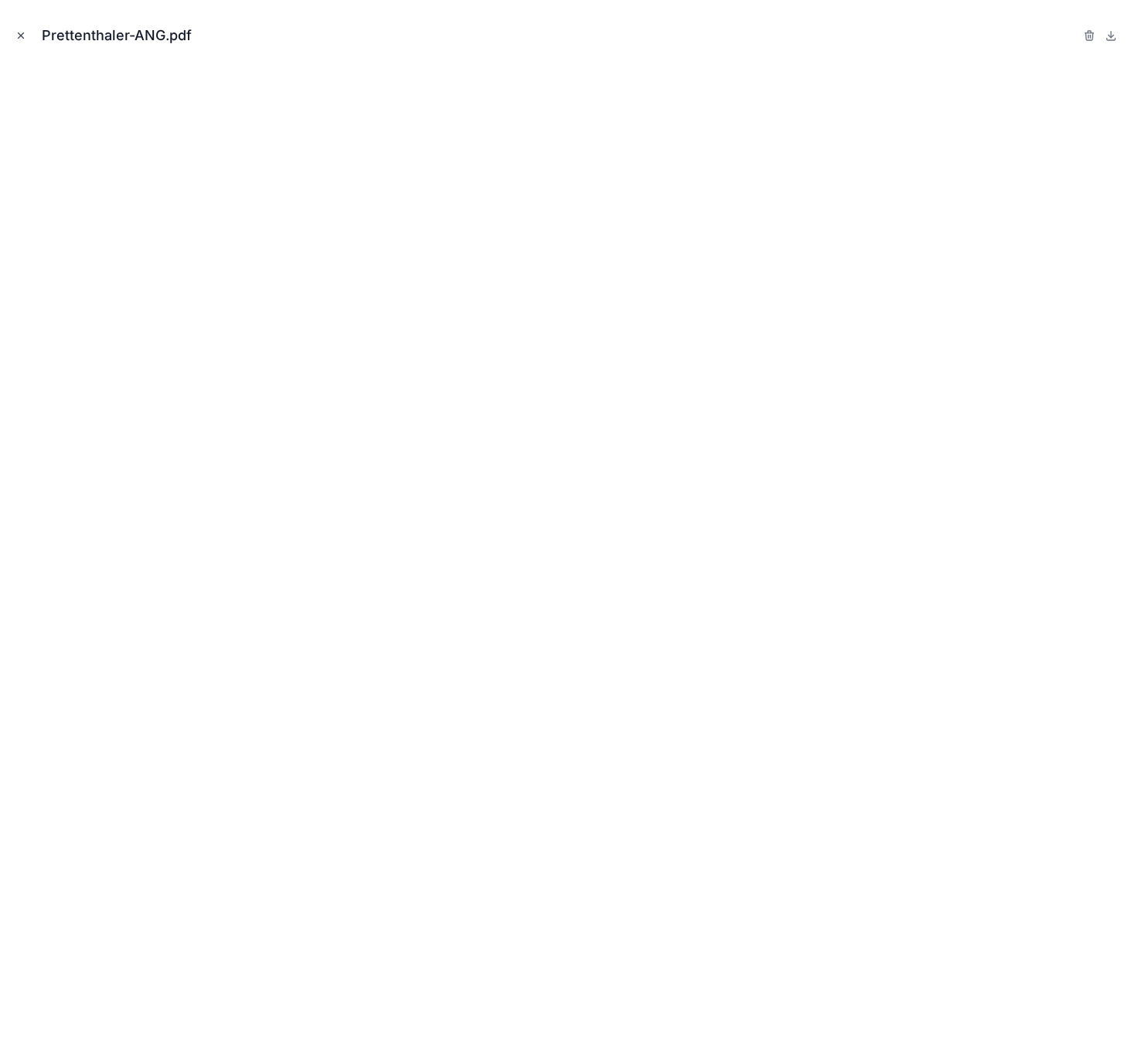
click at [24, 40] on icon "Close modal" at bounding box center [21, 35] width 11 height 11
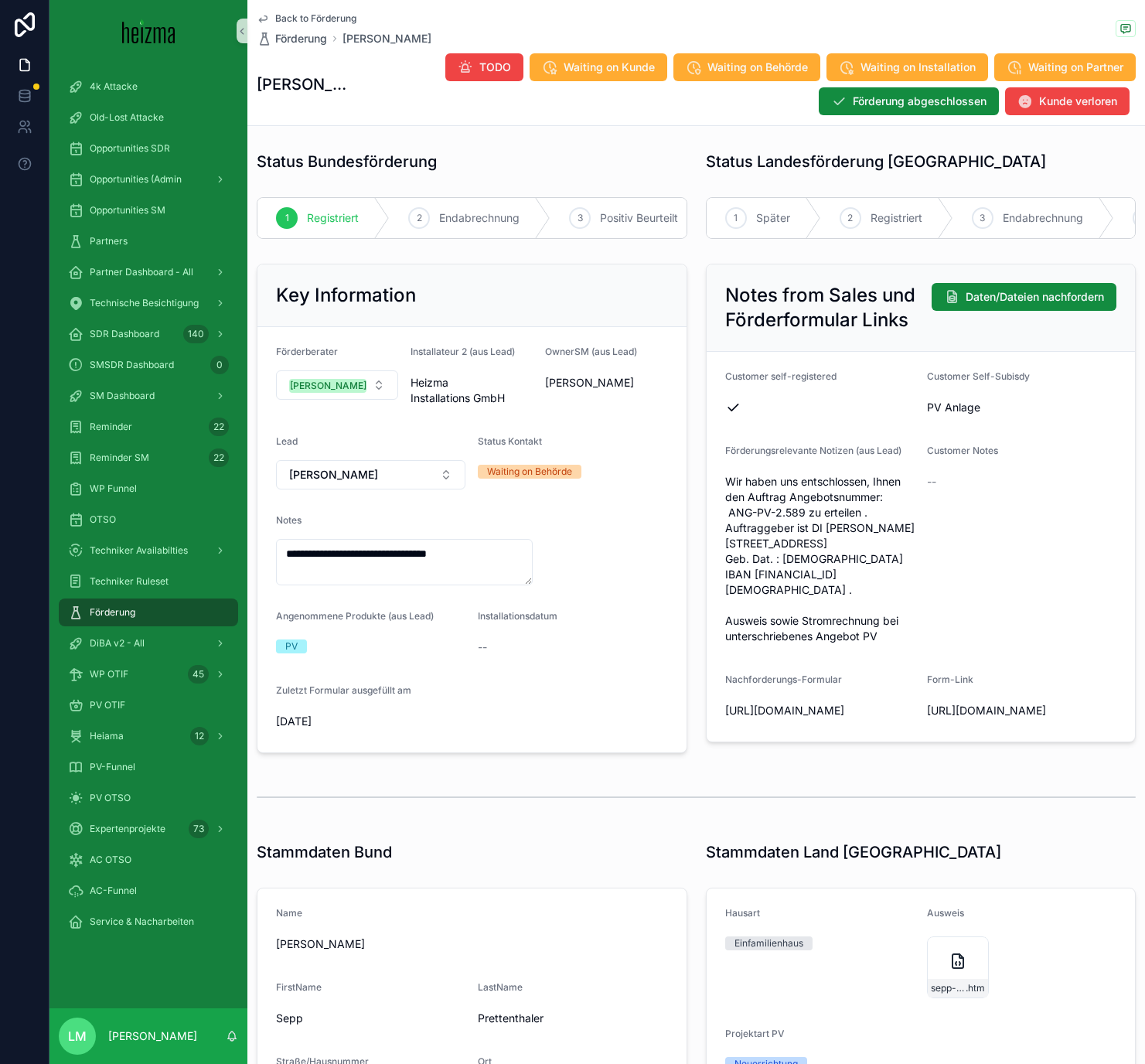
click at [283, 15] on span "Back to Förderung" at bounding box center [316, 19] width 81 height 13
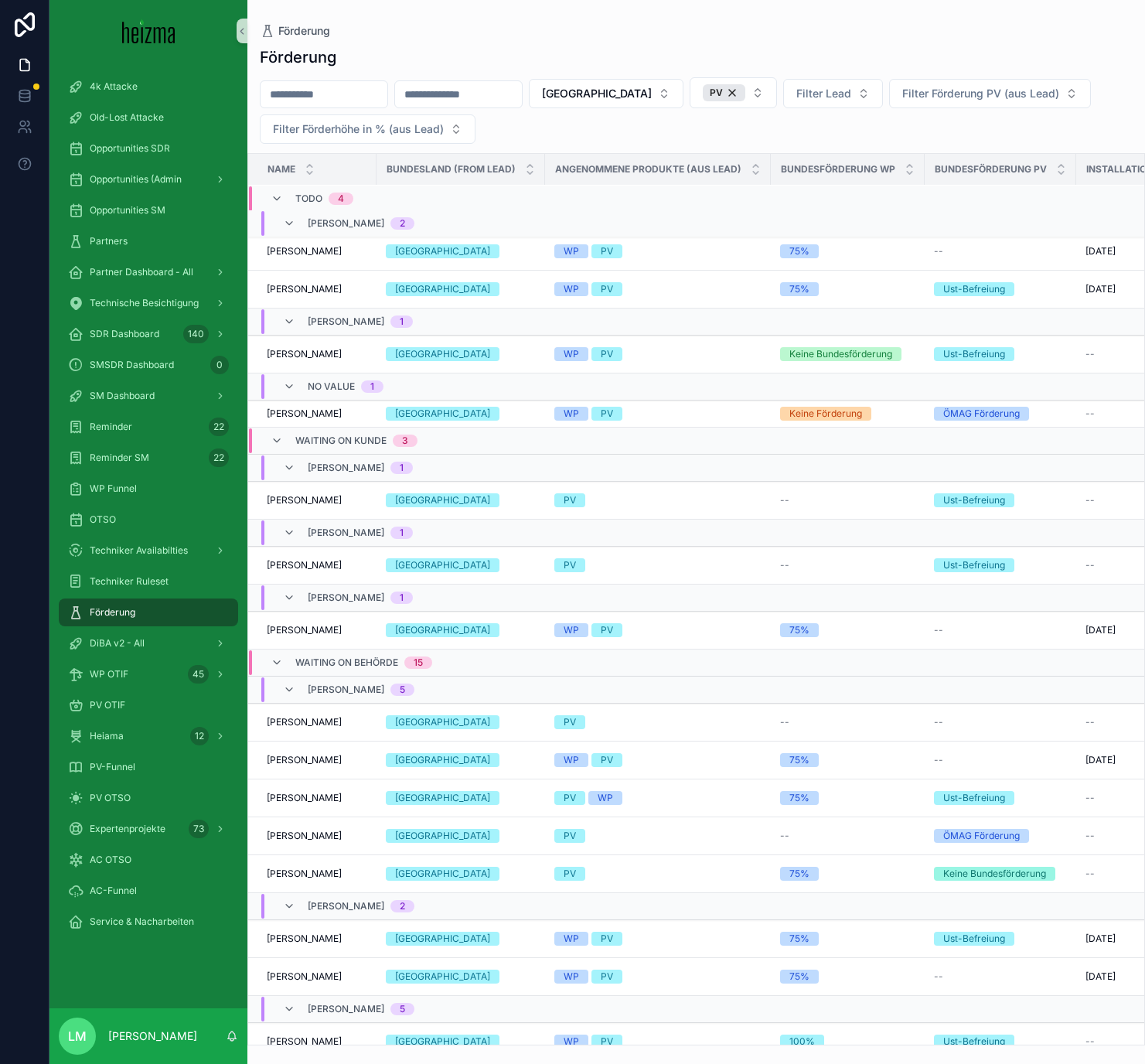
scroll to position [10, 0]
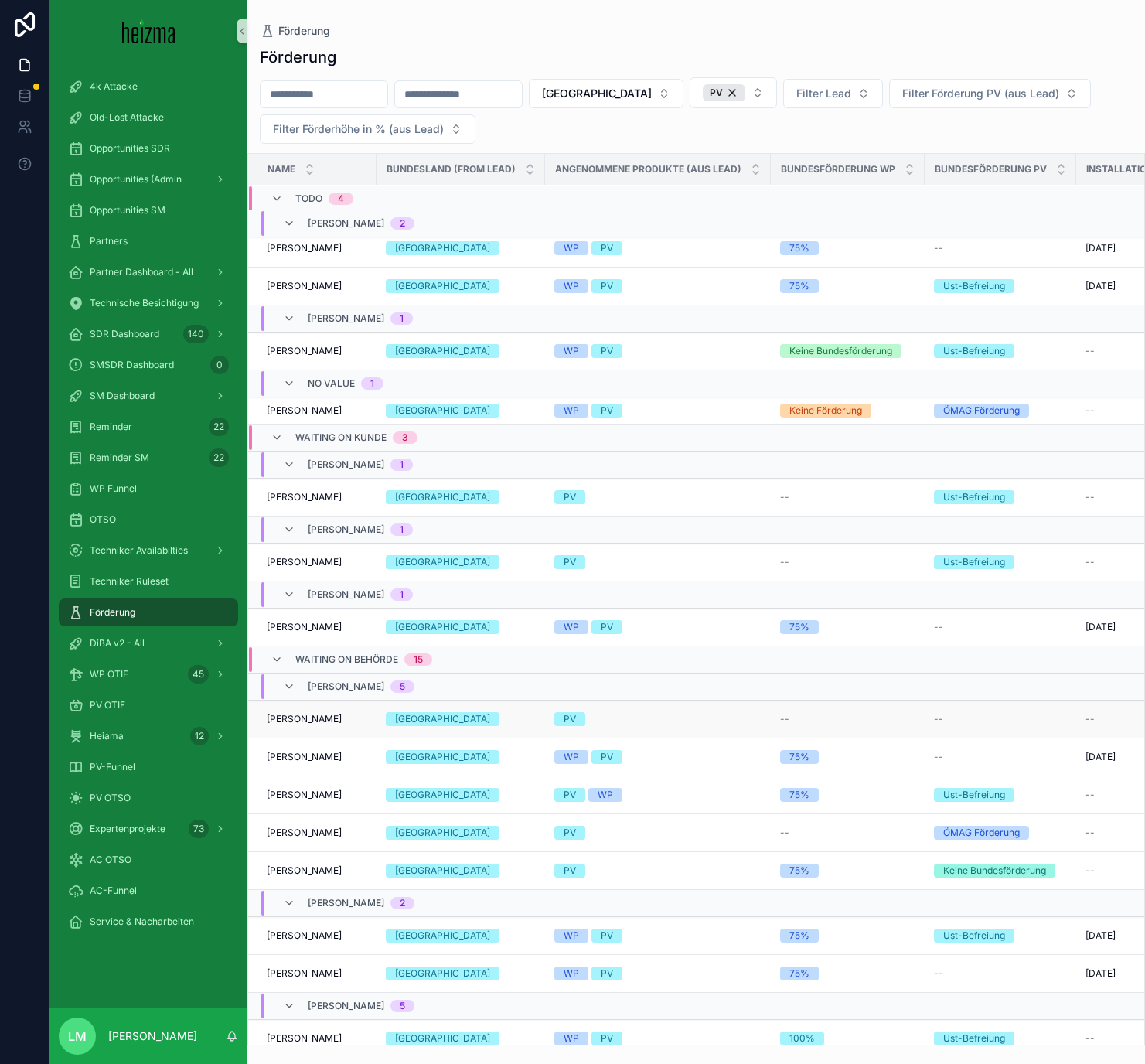
click at [470, 618] on div "[GEOGRAPHIC_DATA]" at bounding box center [460, 718] width 150 height 14
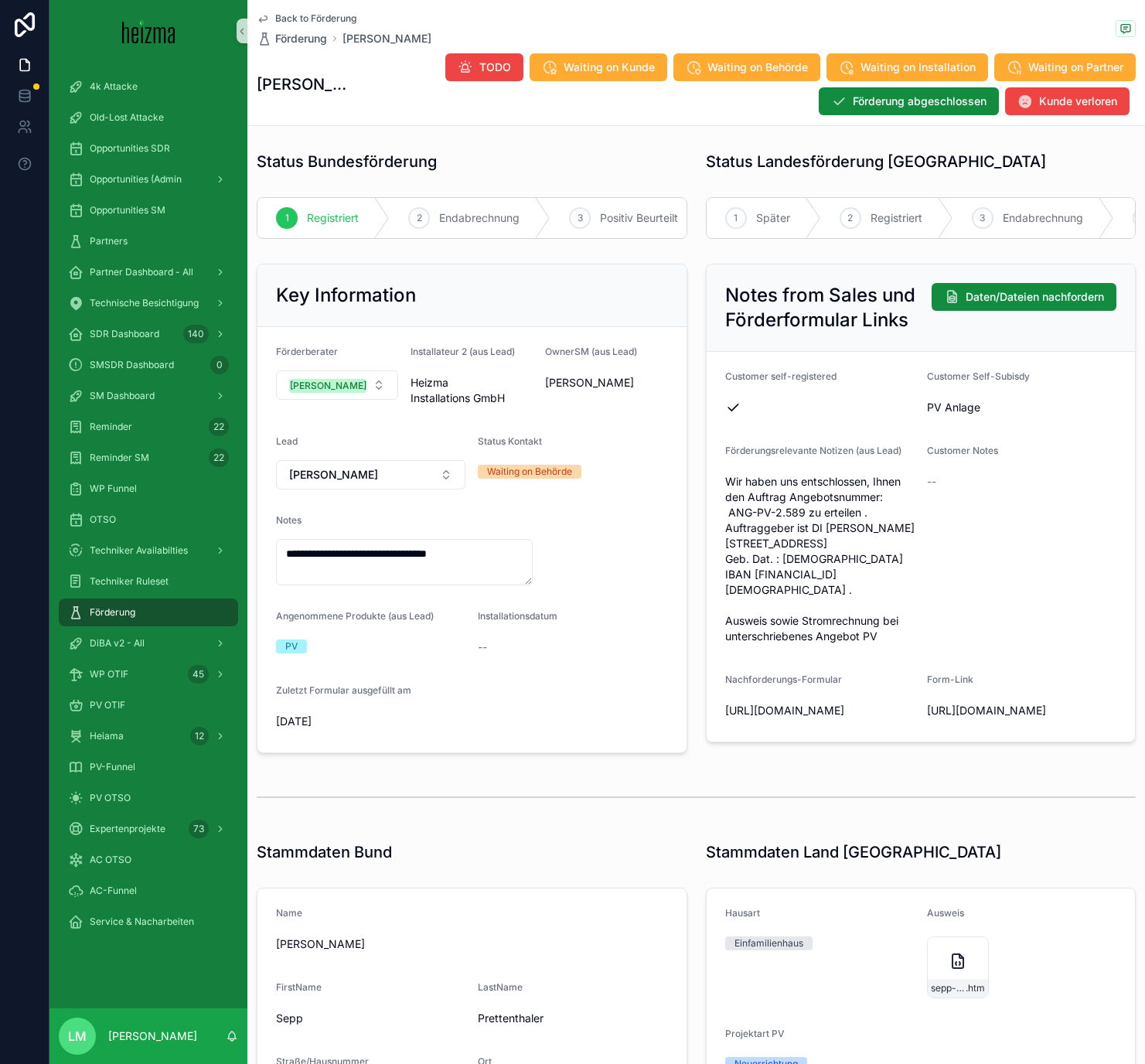
click at [317, 20] on span "Back to Förderung" at bounding box center [316, 19] width 81 height 13
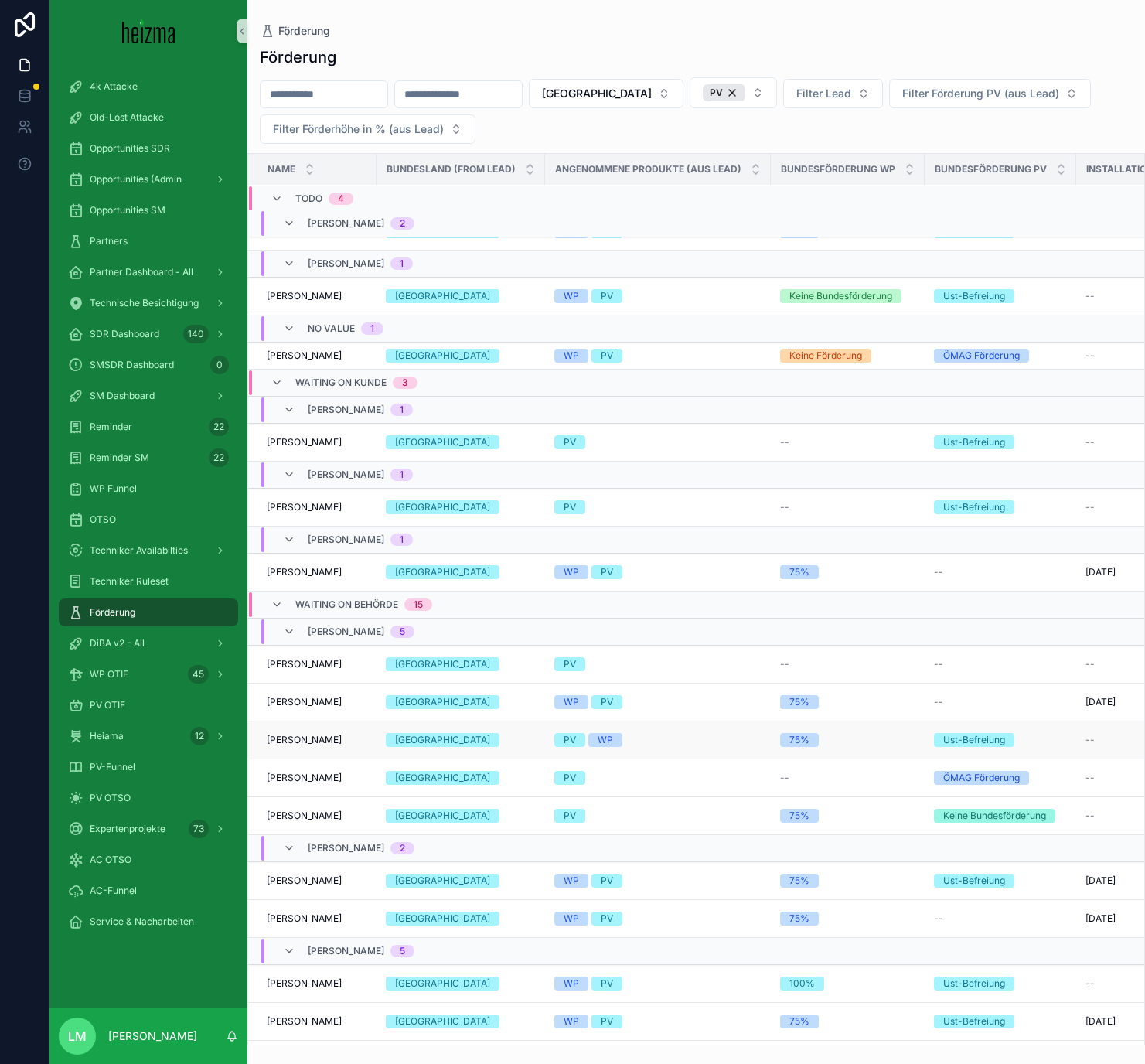
scroll to position [86, 0]
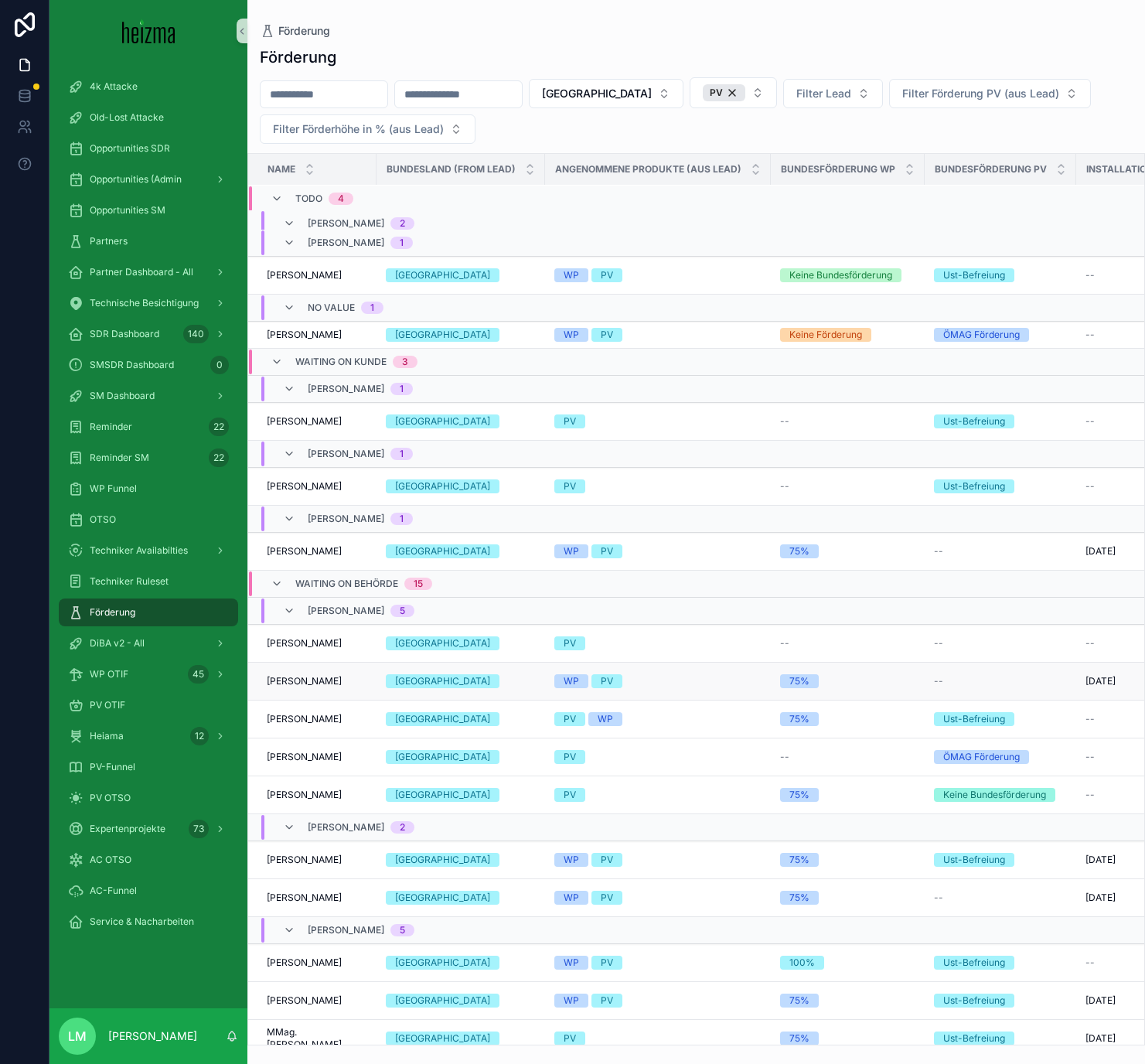
click at [312, 618] on span "Sebastian Hüttner" at bounding box center [304, 681] width 75 height 13
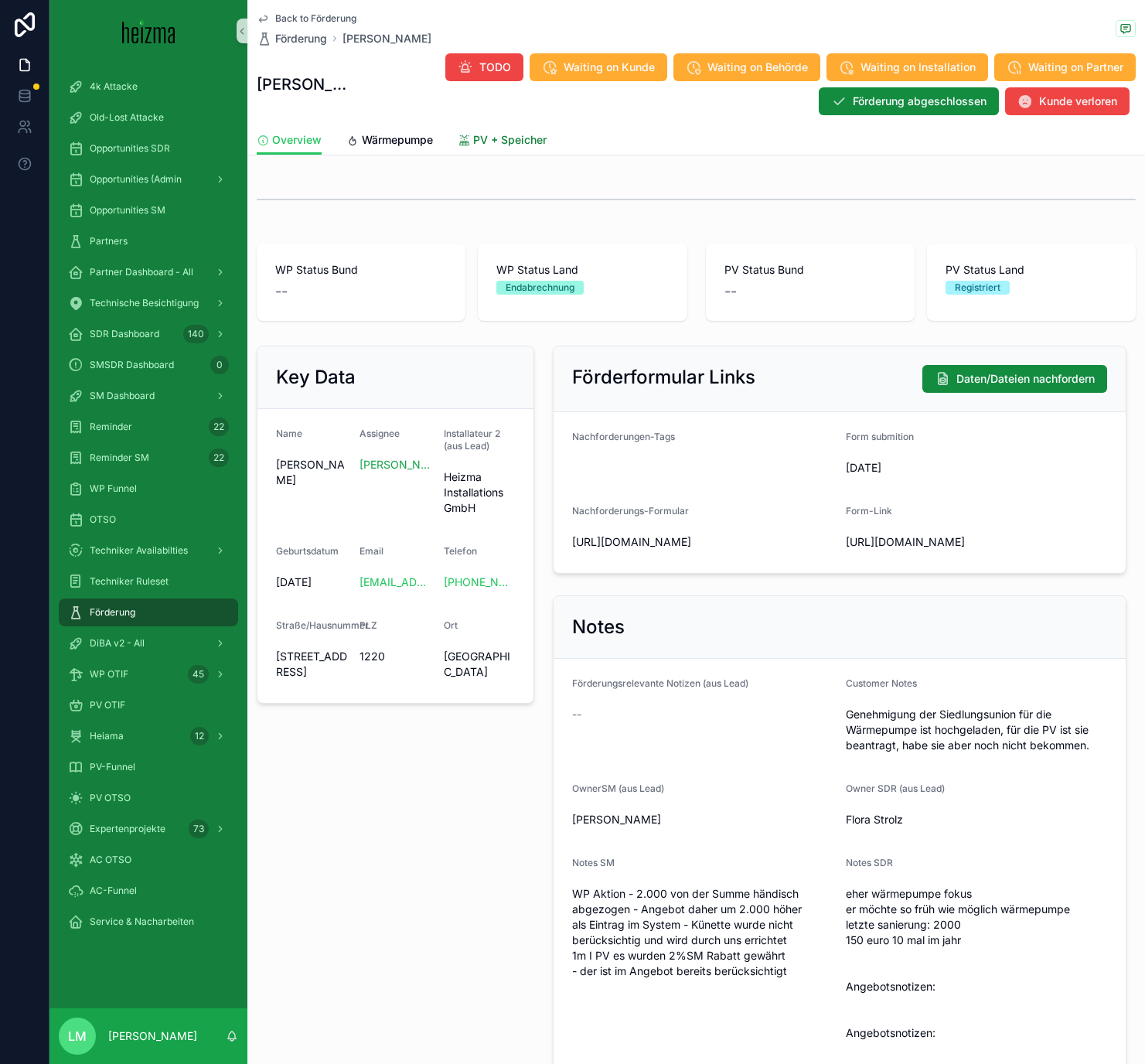
click at [481, 136] on span "PV + Speicher" at bounding box center [509, 139] width 73 height 15
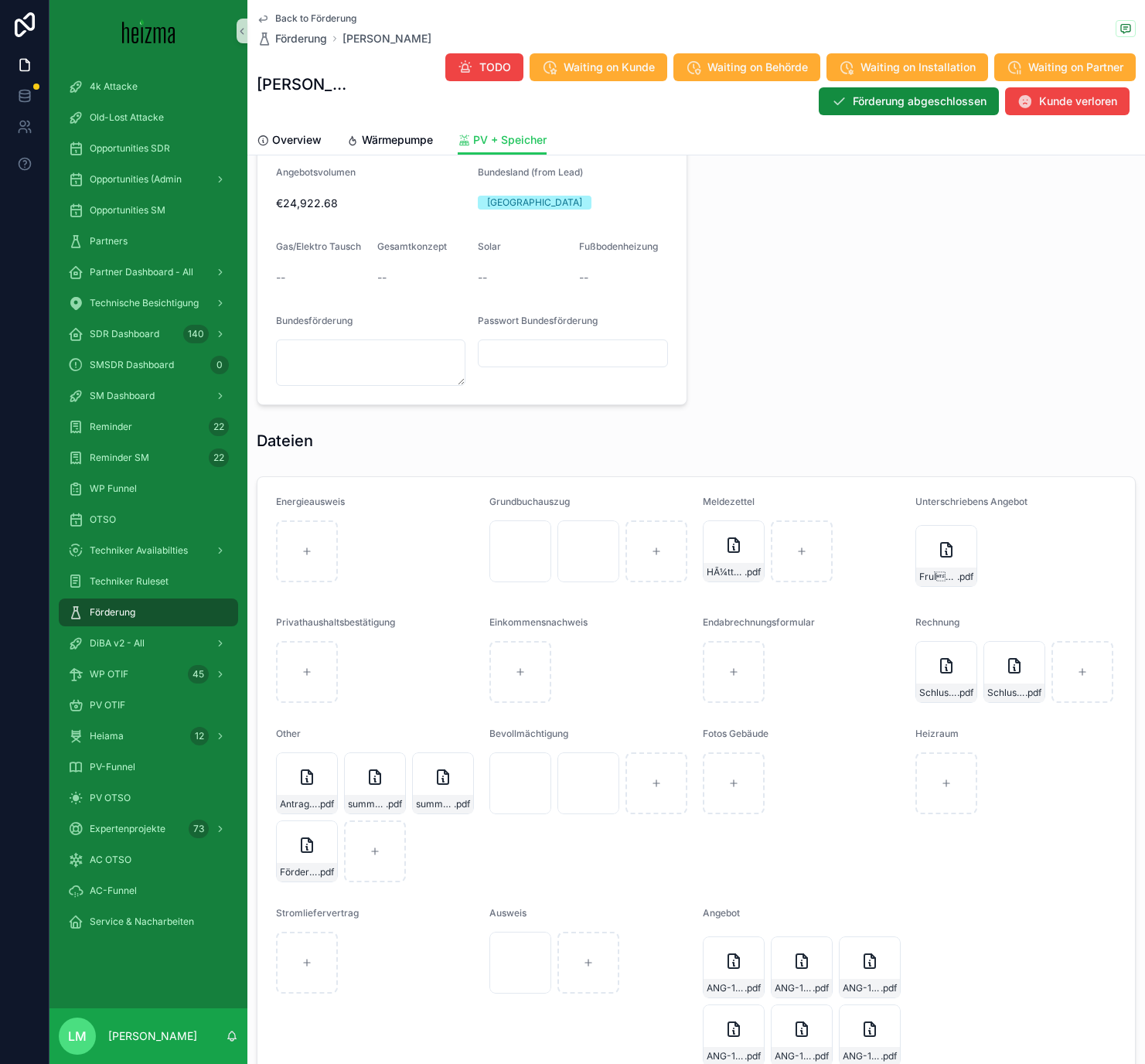
scroll to position [1383, 0]
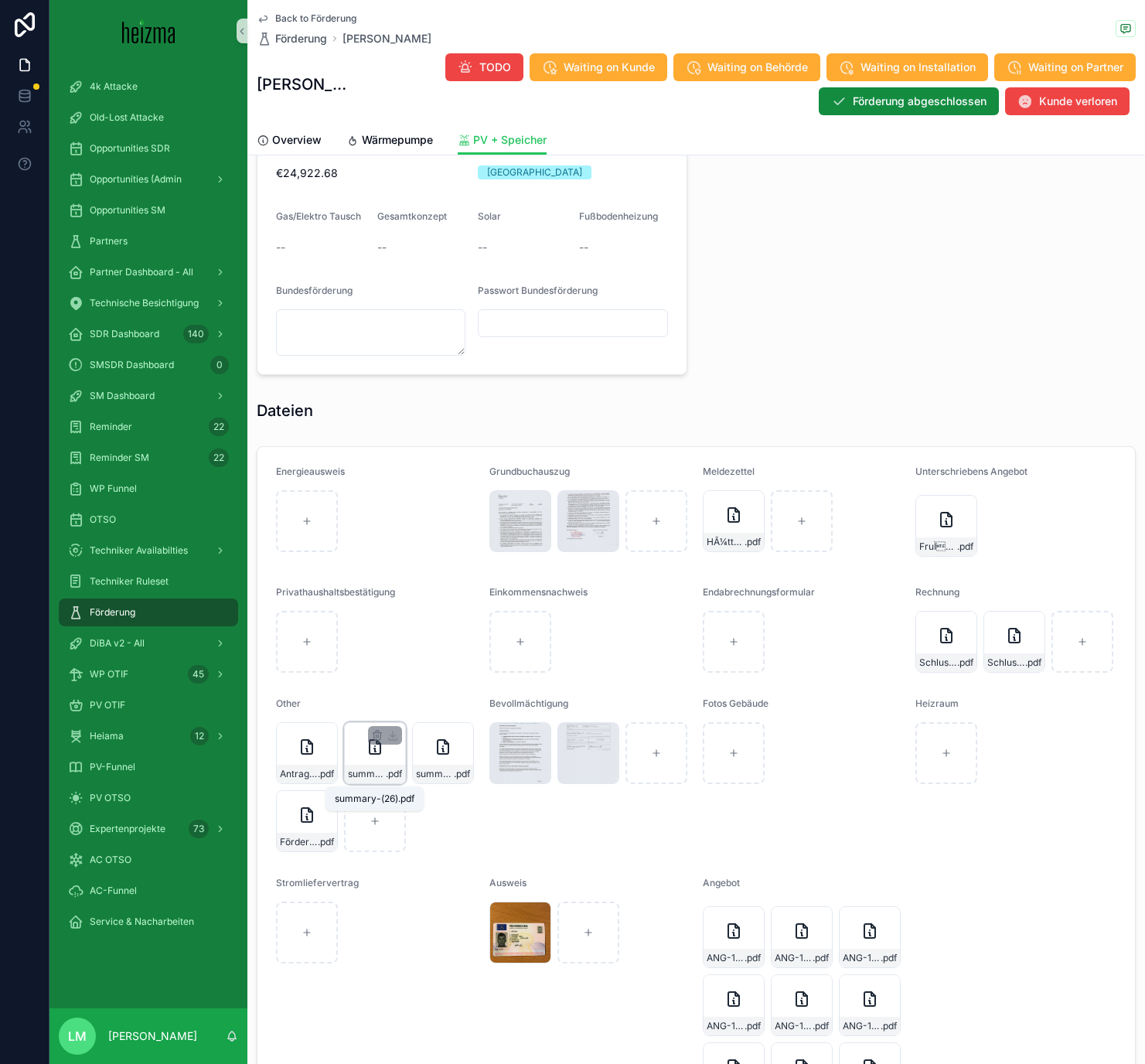
click at [365, 618] on span "summary-(26)" at bounding box center [367, 774] width 38 height 13
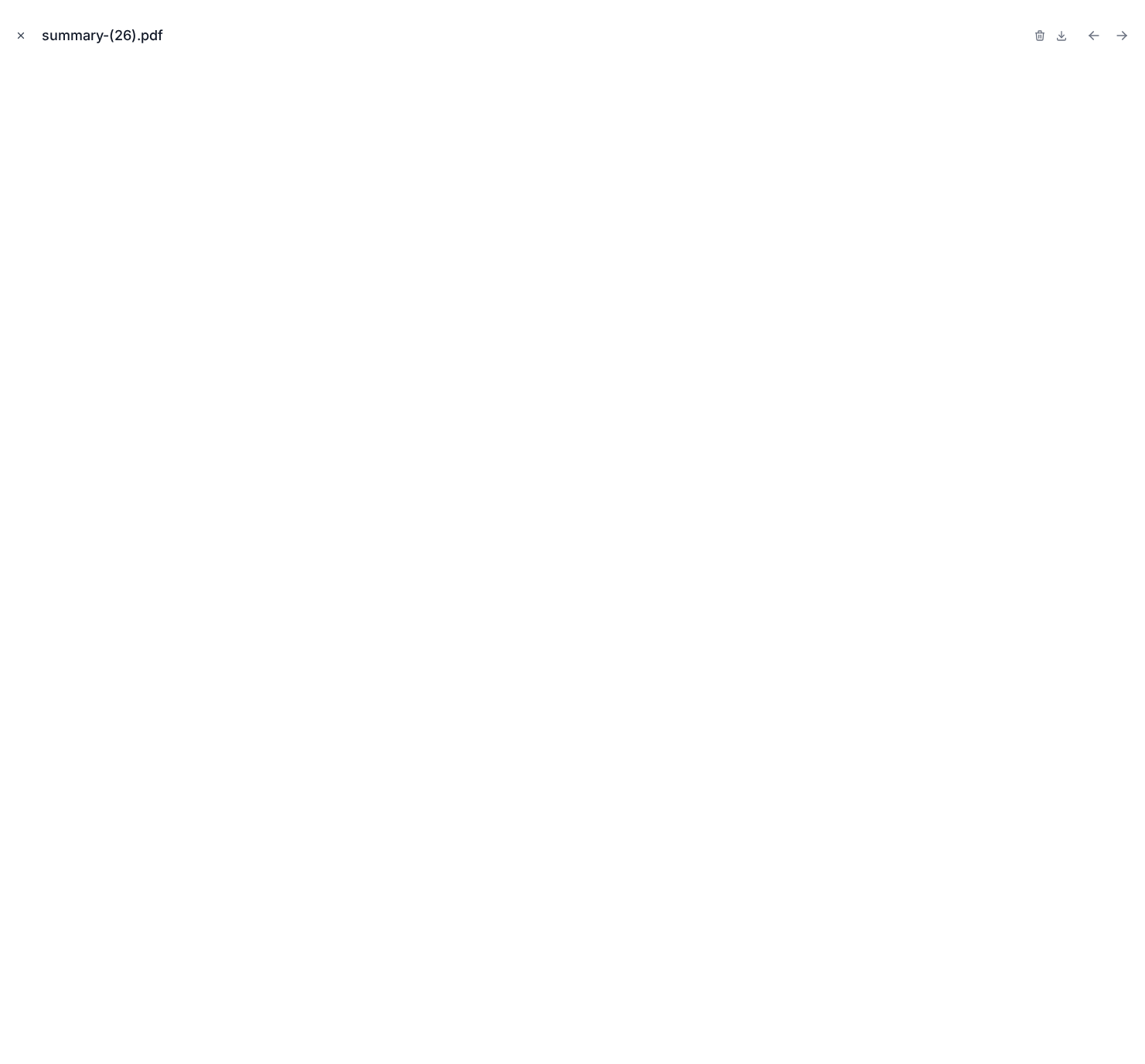
click at [25, 35] on icon "Close modal" at bounding box center [21, 35] width 11 height 11
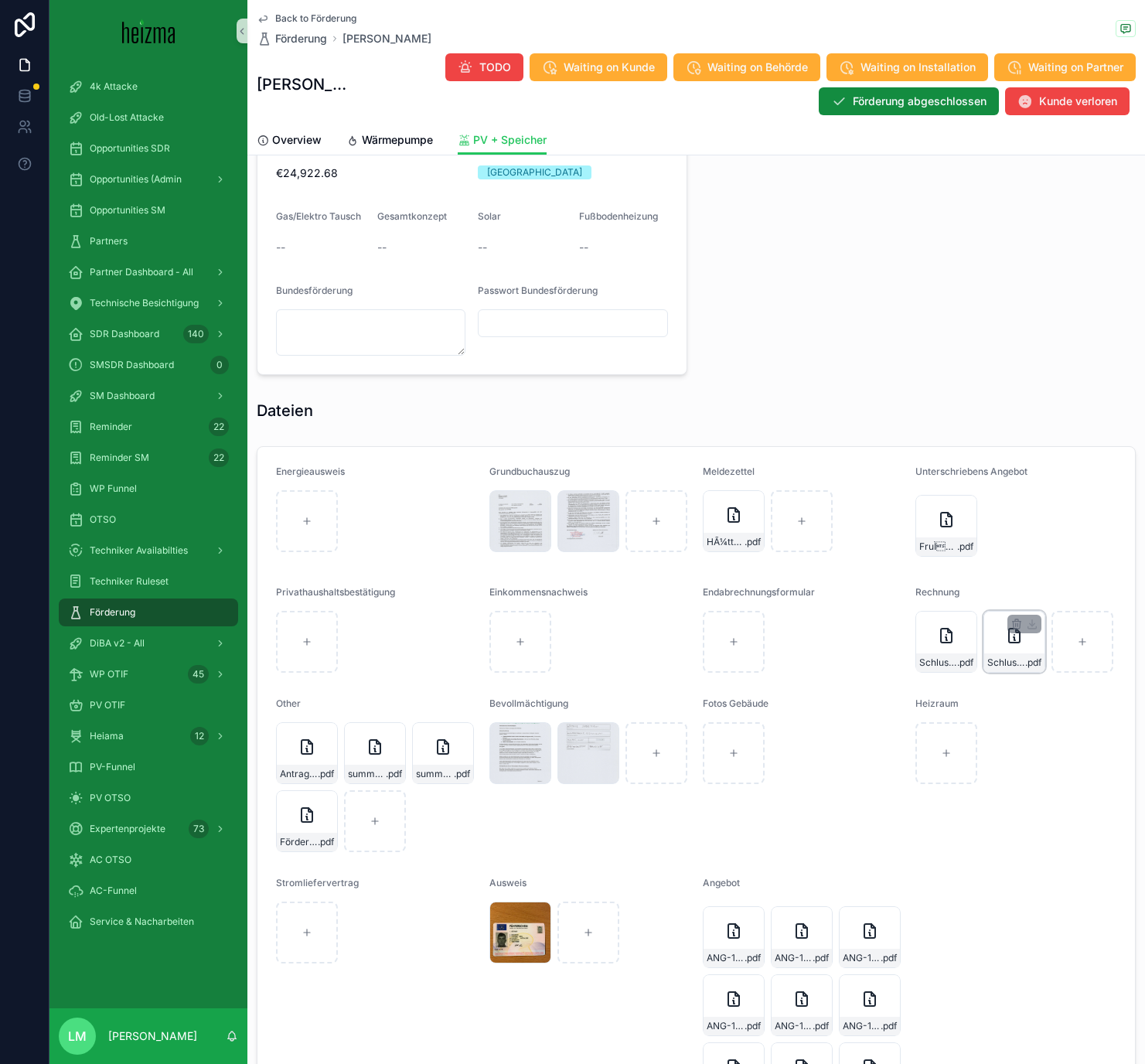
click at [950, 618] on div "Schlussrechnung-PV .pdf" at bounding box center [1014, 662] width 60 height 19
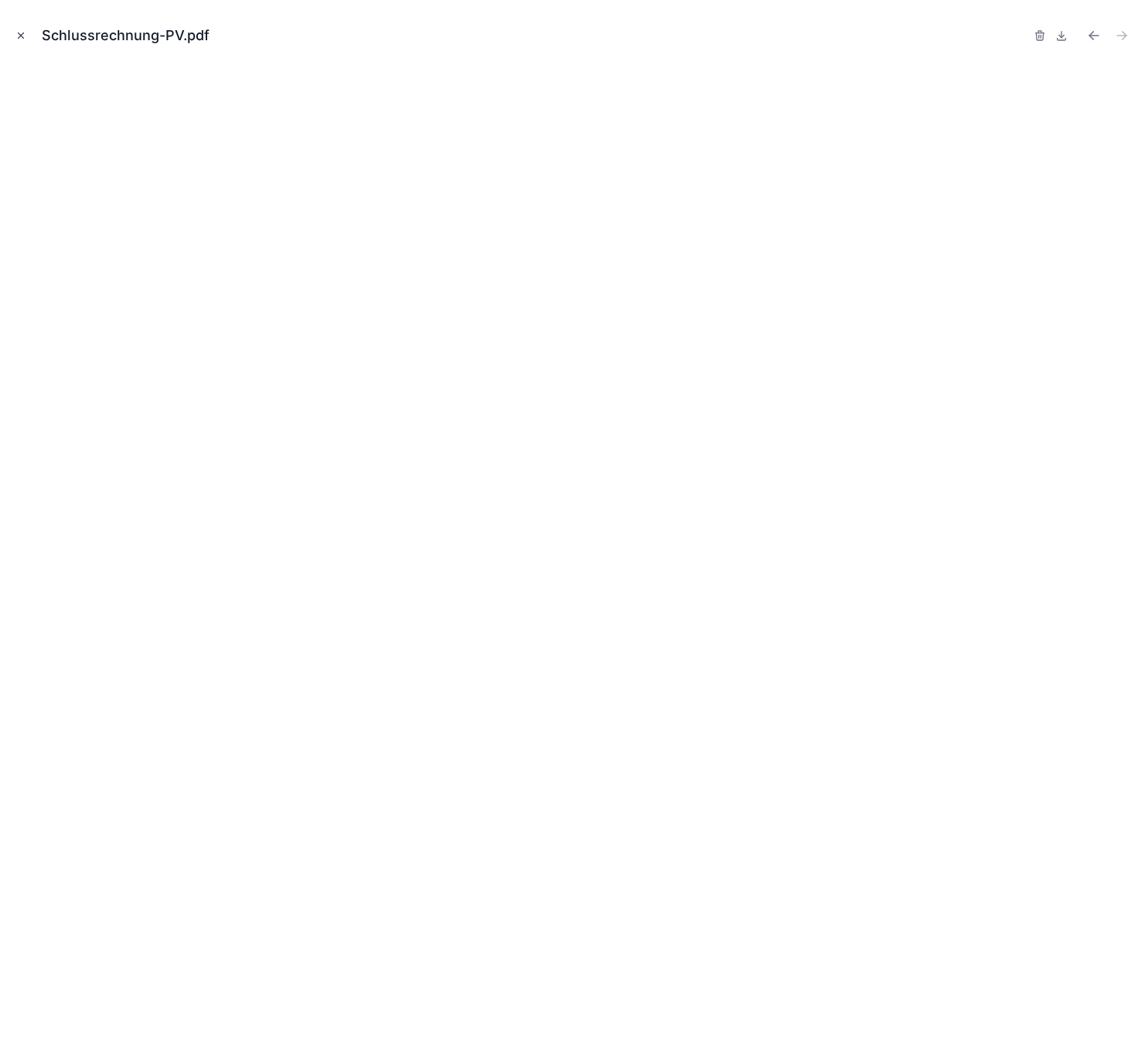
click at [26, 34] on button "Close modal" at bounding box center [21, 35] width 17 height 17
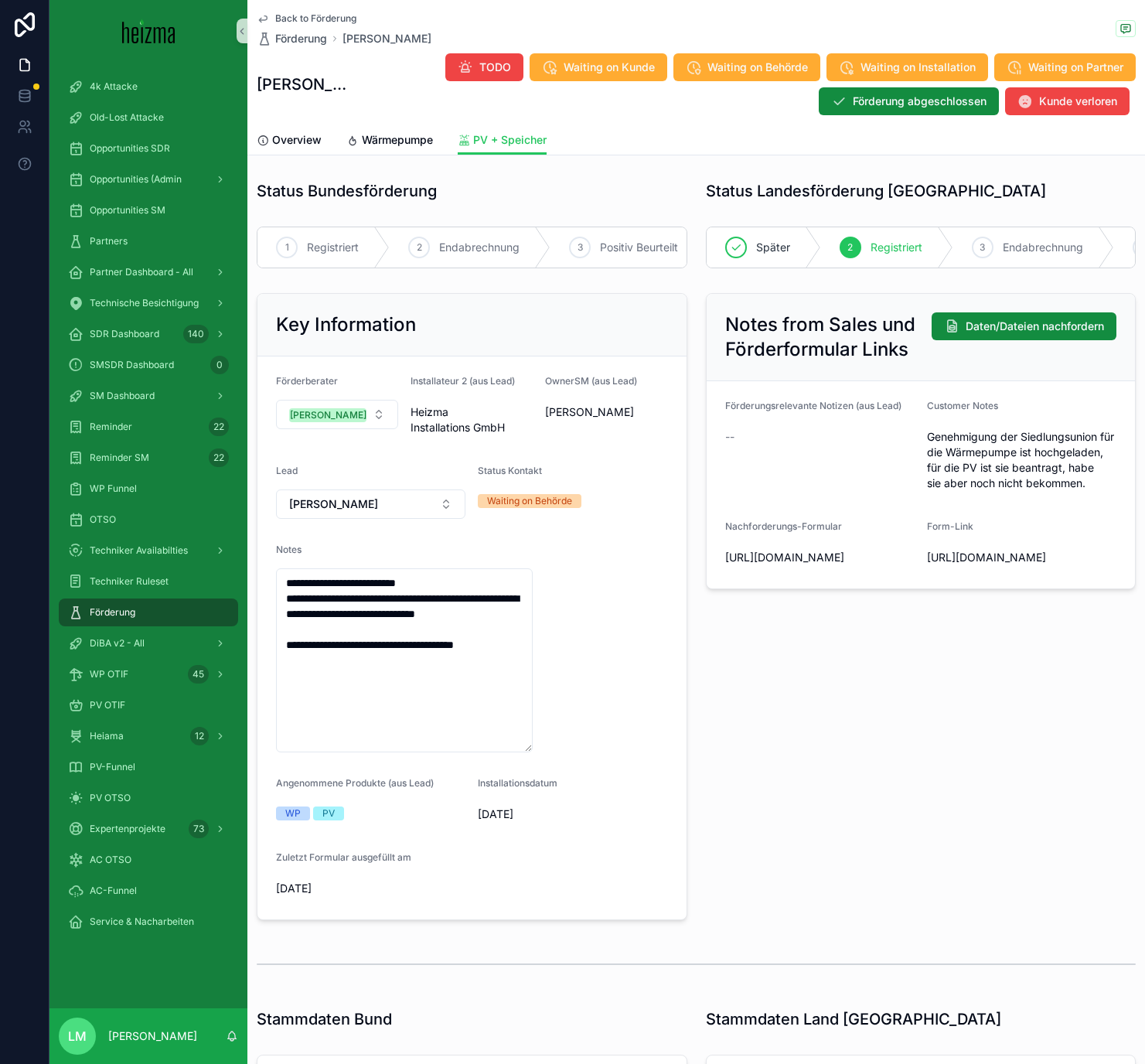
click at [328, 18] on span "Back to Förderung" at bounding box center [316, 19] width 81 height 13
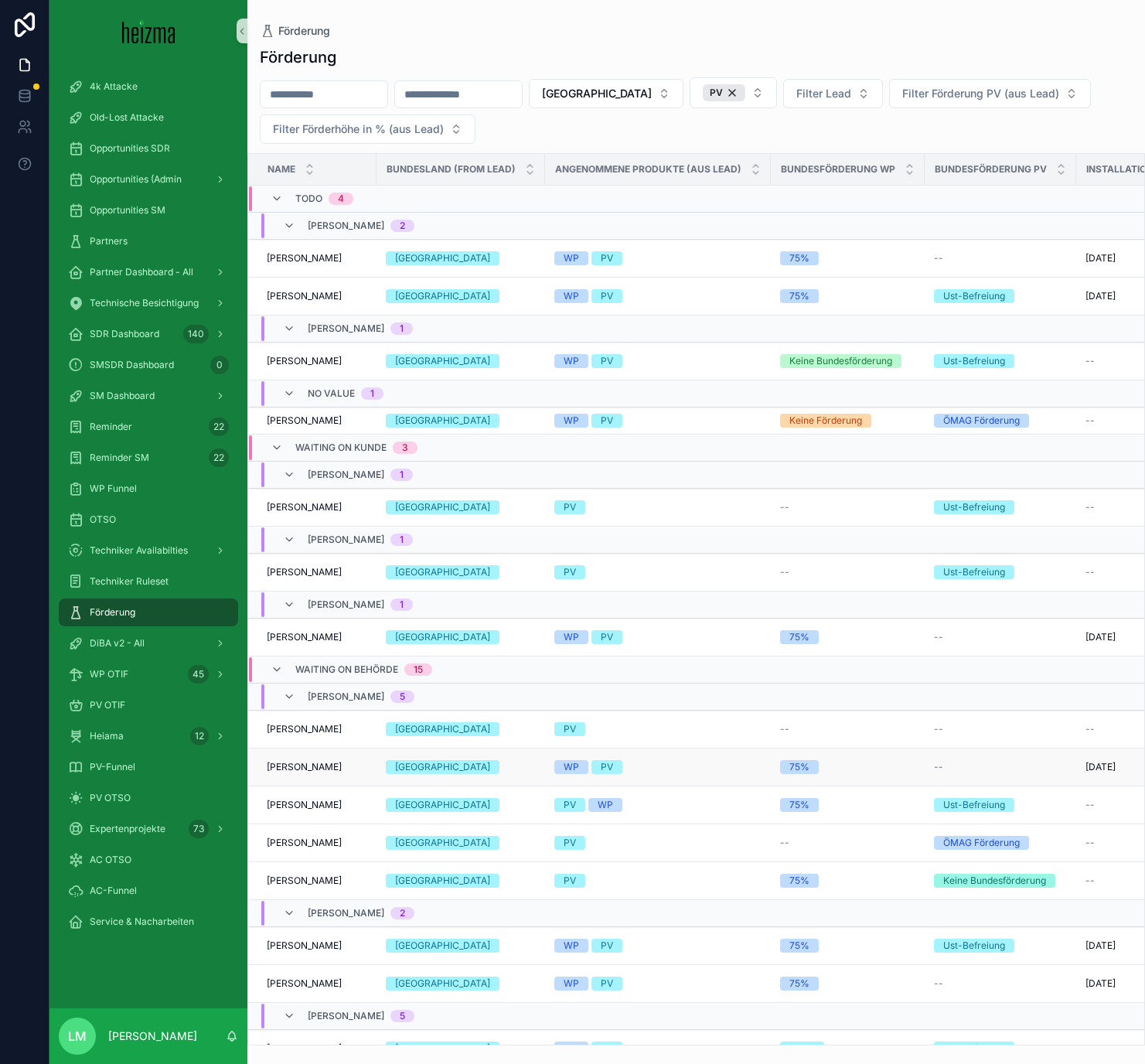
click at [321, 618] on span "Sebastian Hüttner" at bounding box center [304, 767] width 75 height 13
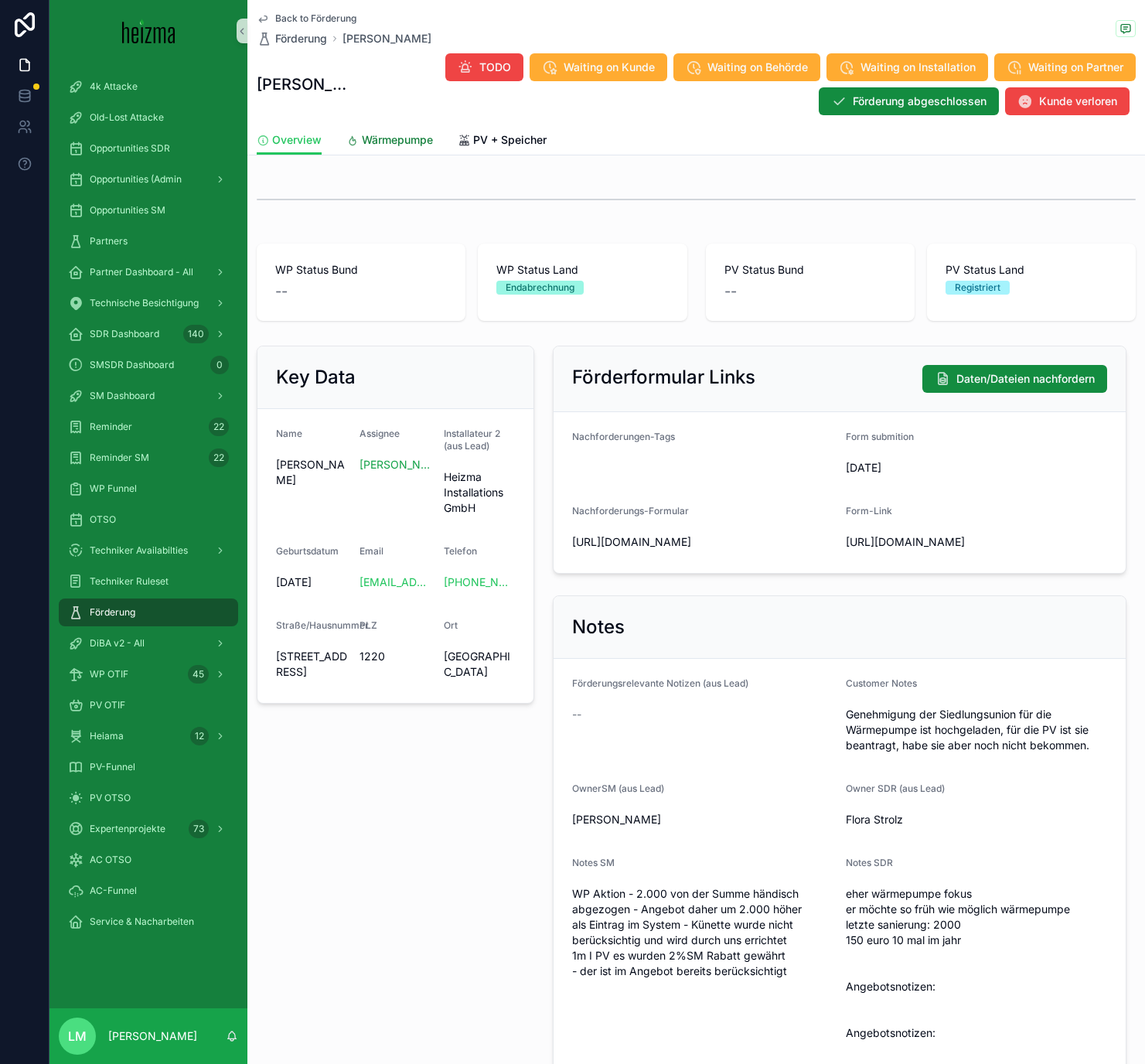
click at [392, 143] on span "Wärmepumpe" at bounding box center [397, 139] width 71 height 15
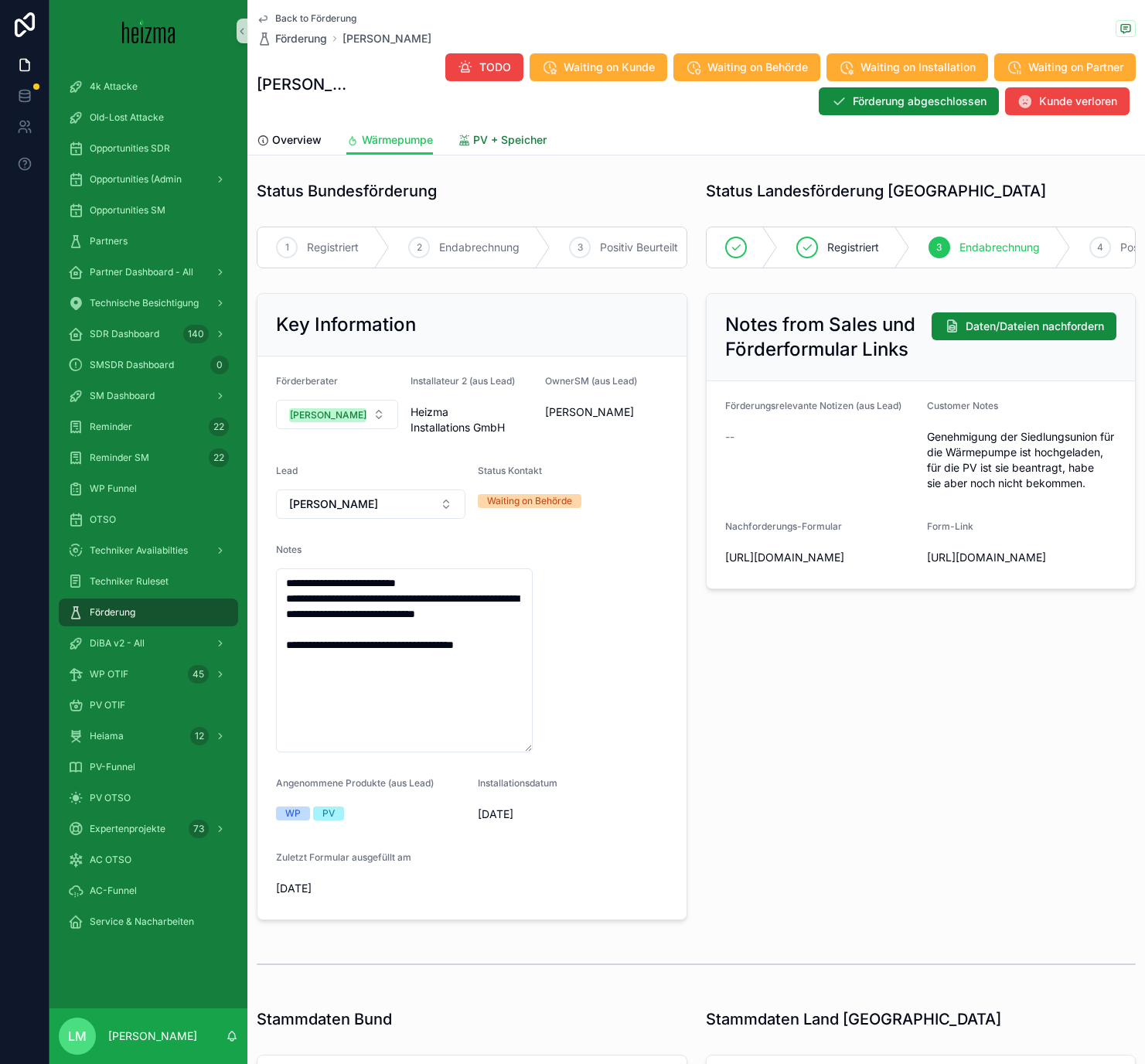
click at [508, 143] on span "PV + Speicher" at bounding box center [509, 139] width 73 height 15
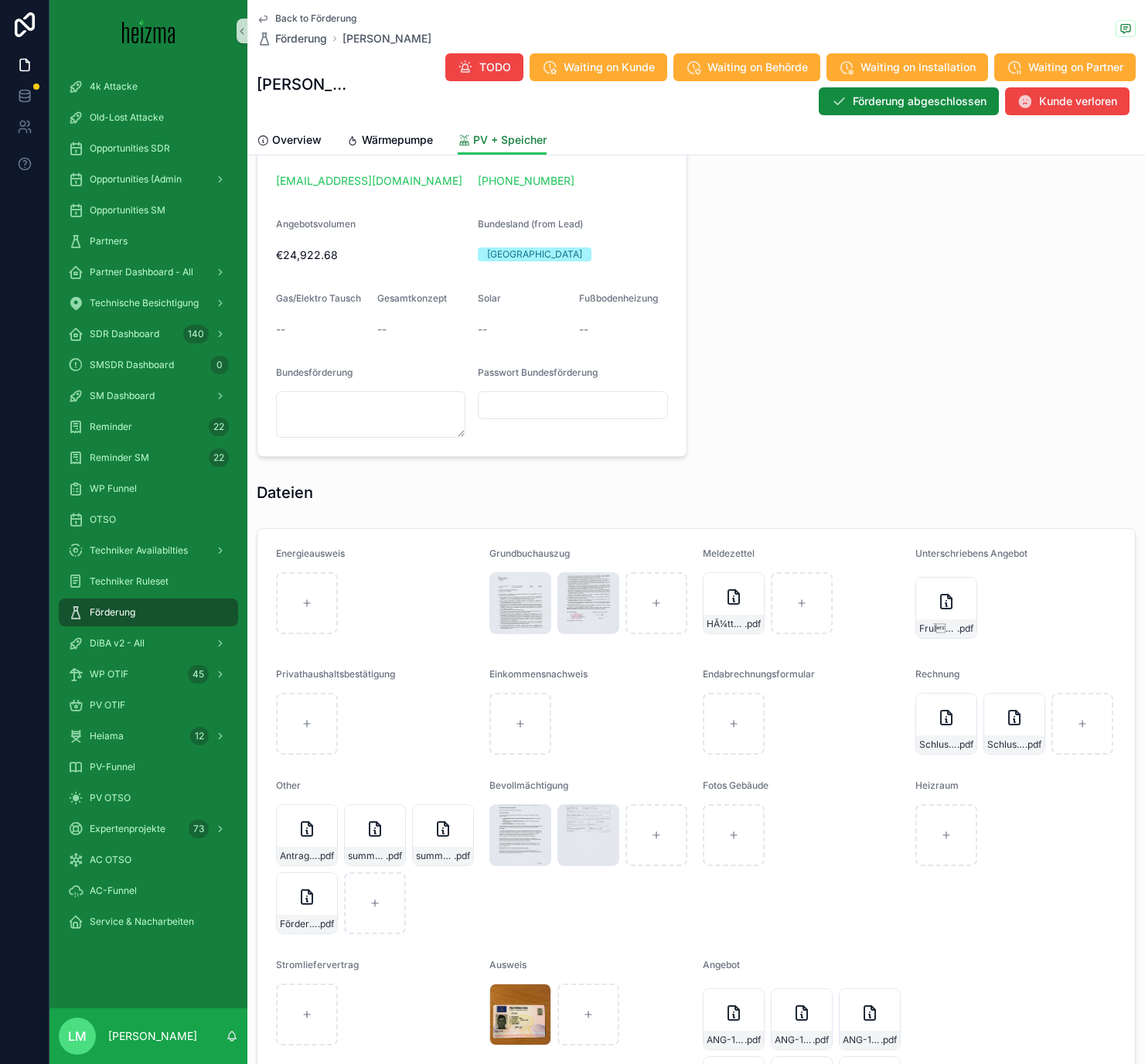
scroll to position [1330, 0]
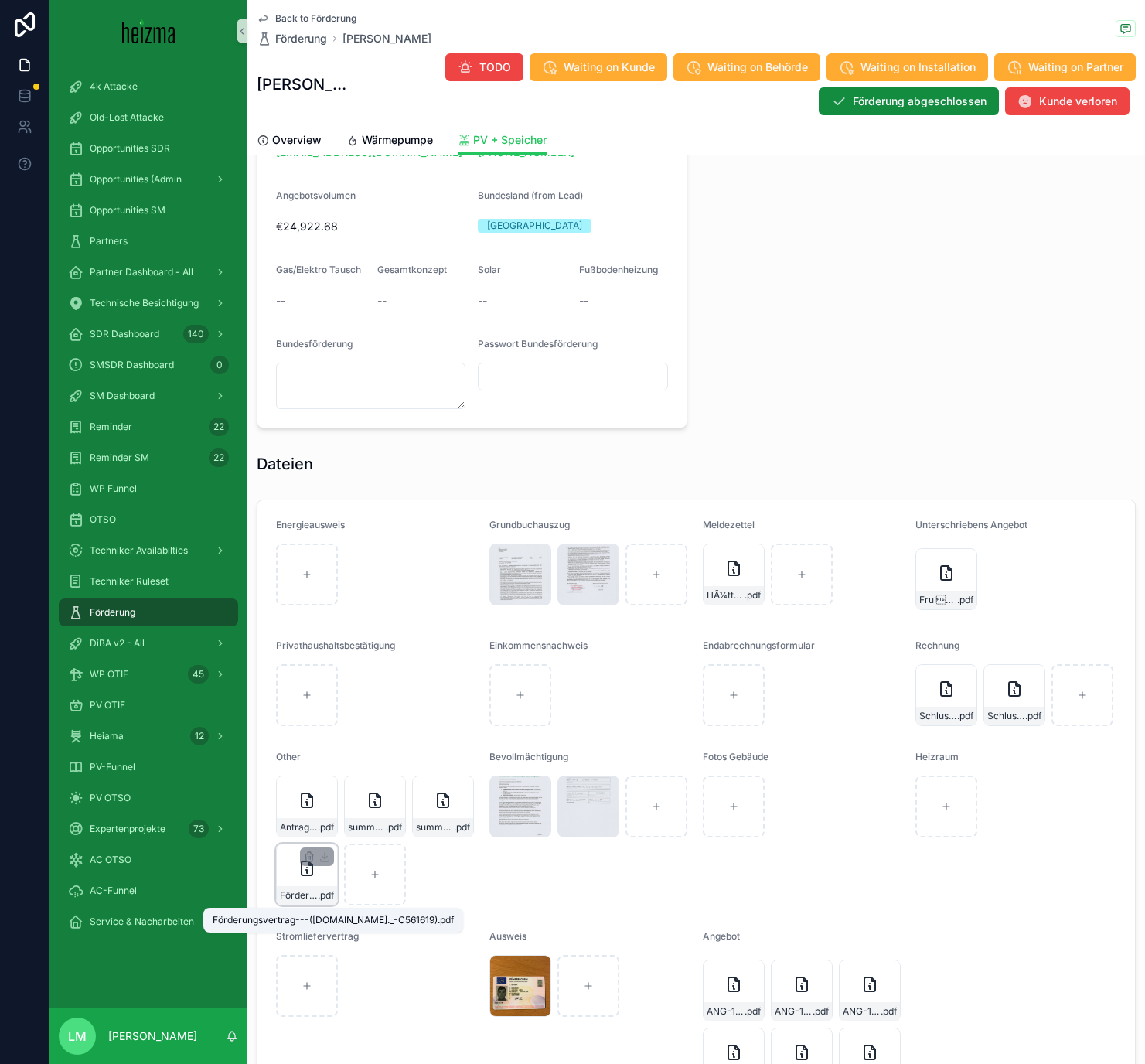
click at [300, 618] on span "Förderungsvertrag---(Pr.Nr._-C561619)" at bounding box center [299, 895] width 38 height 13
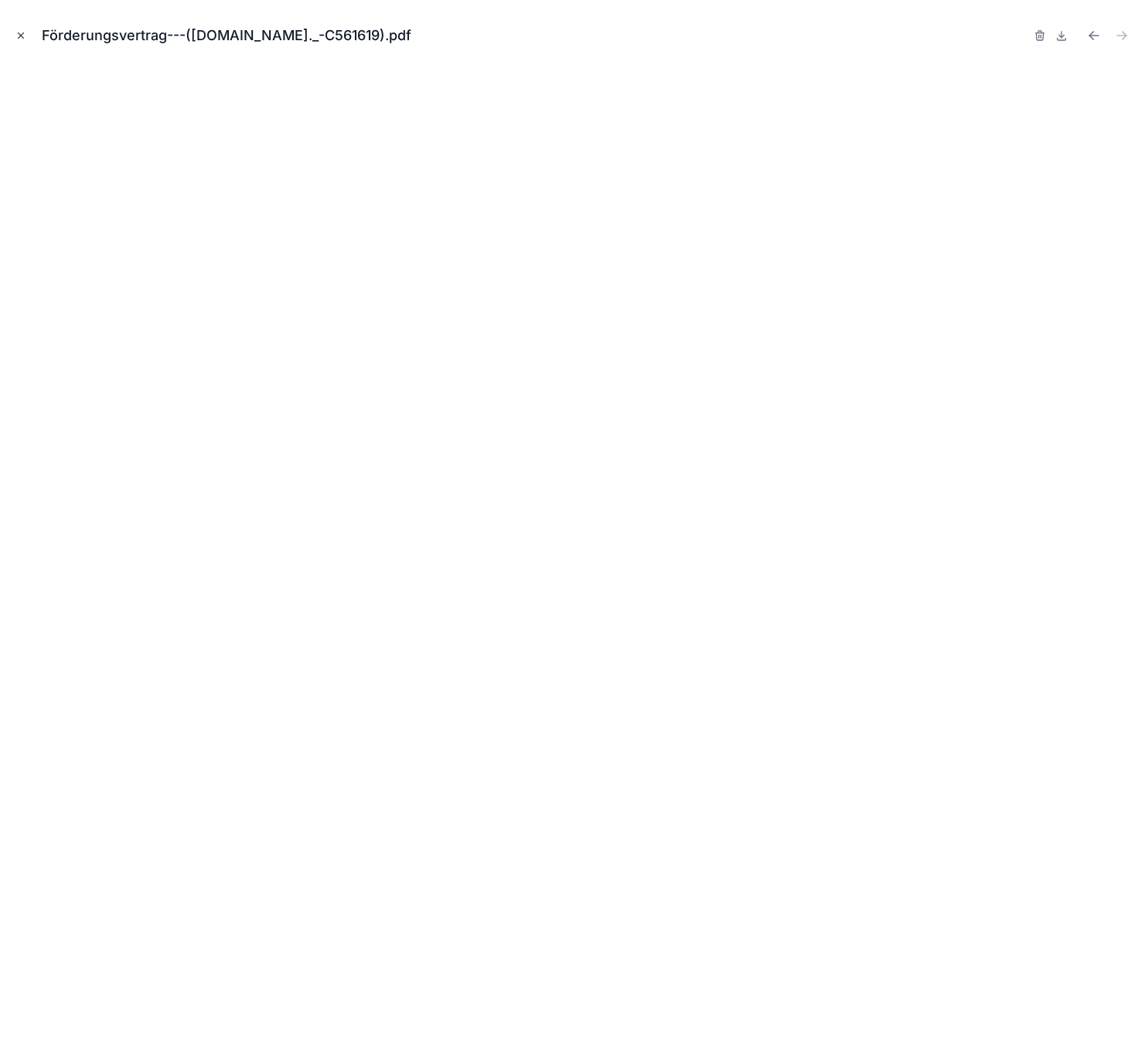
click at [24, 41] on button "Close modal" at bounding box center [21, 35] width 17 height 17
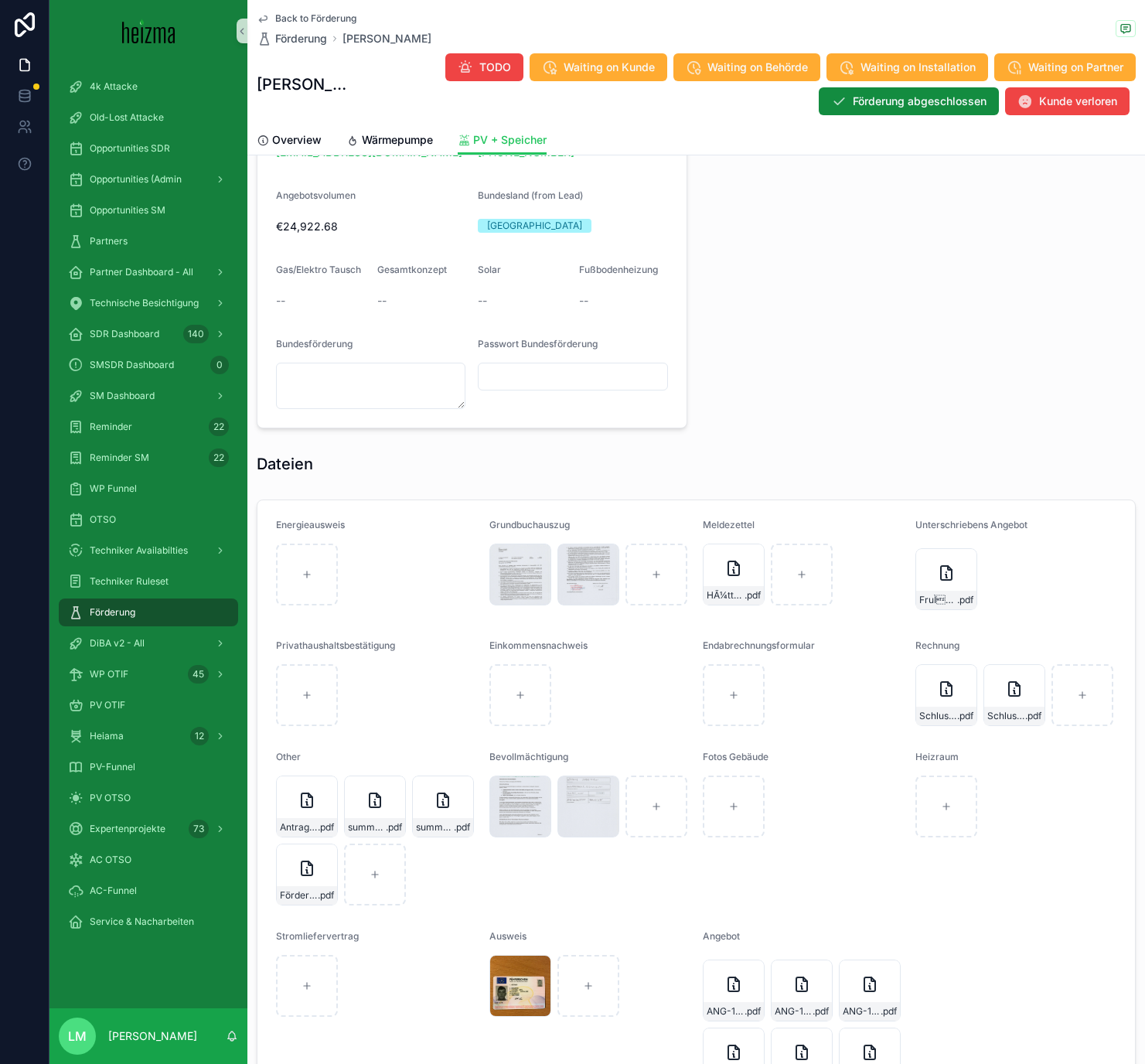
click at [290, 19] on span "Back to Förderung" at bounding box center [316, 19] width 81 height 13
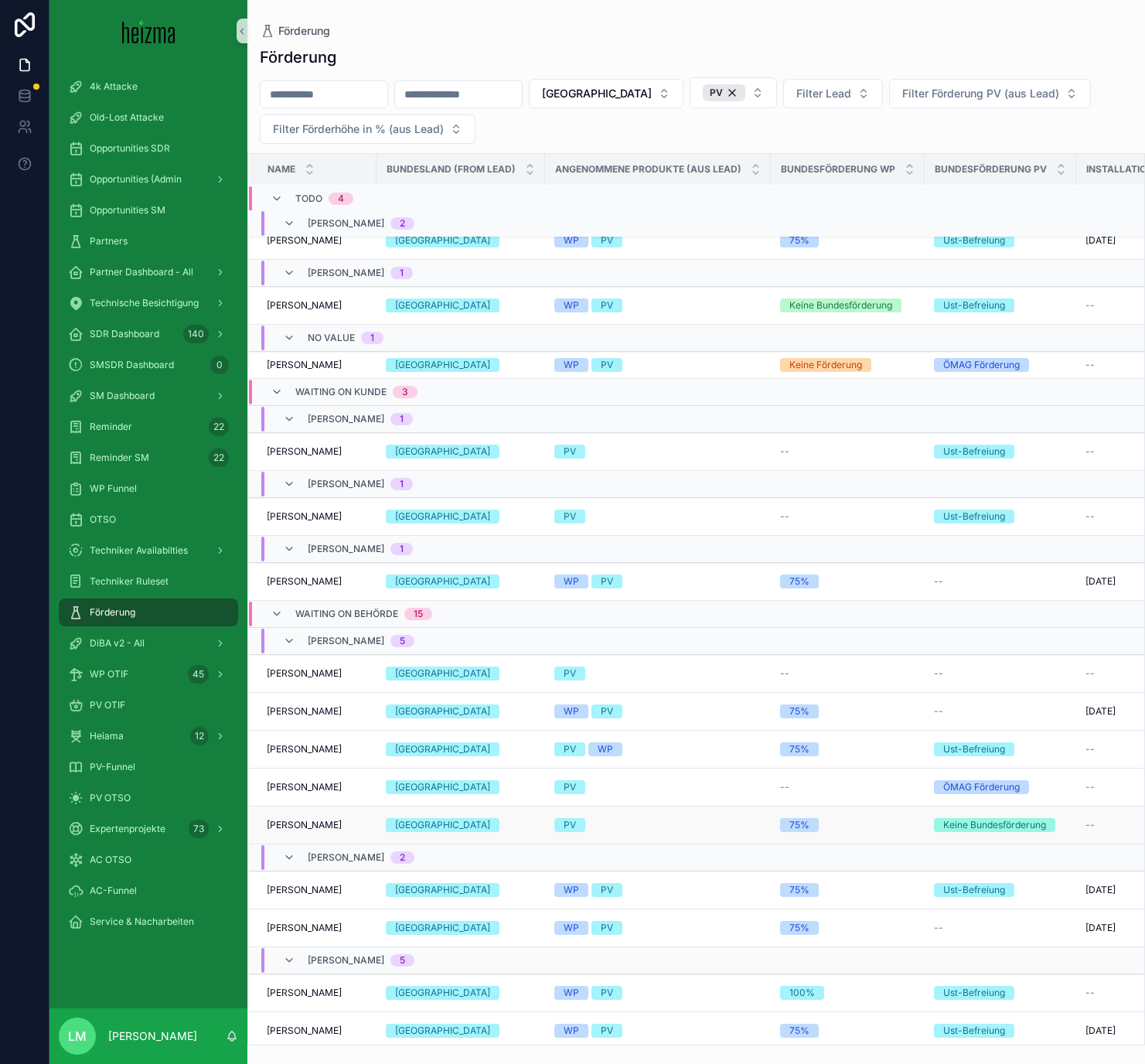
scroll to position [81, 0]
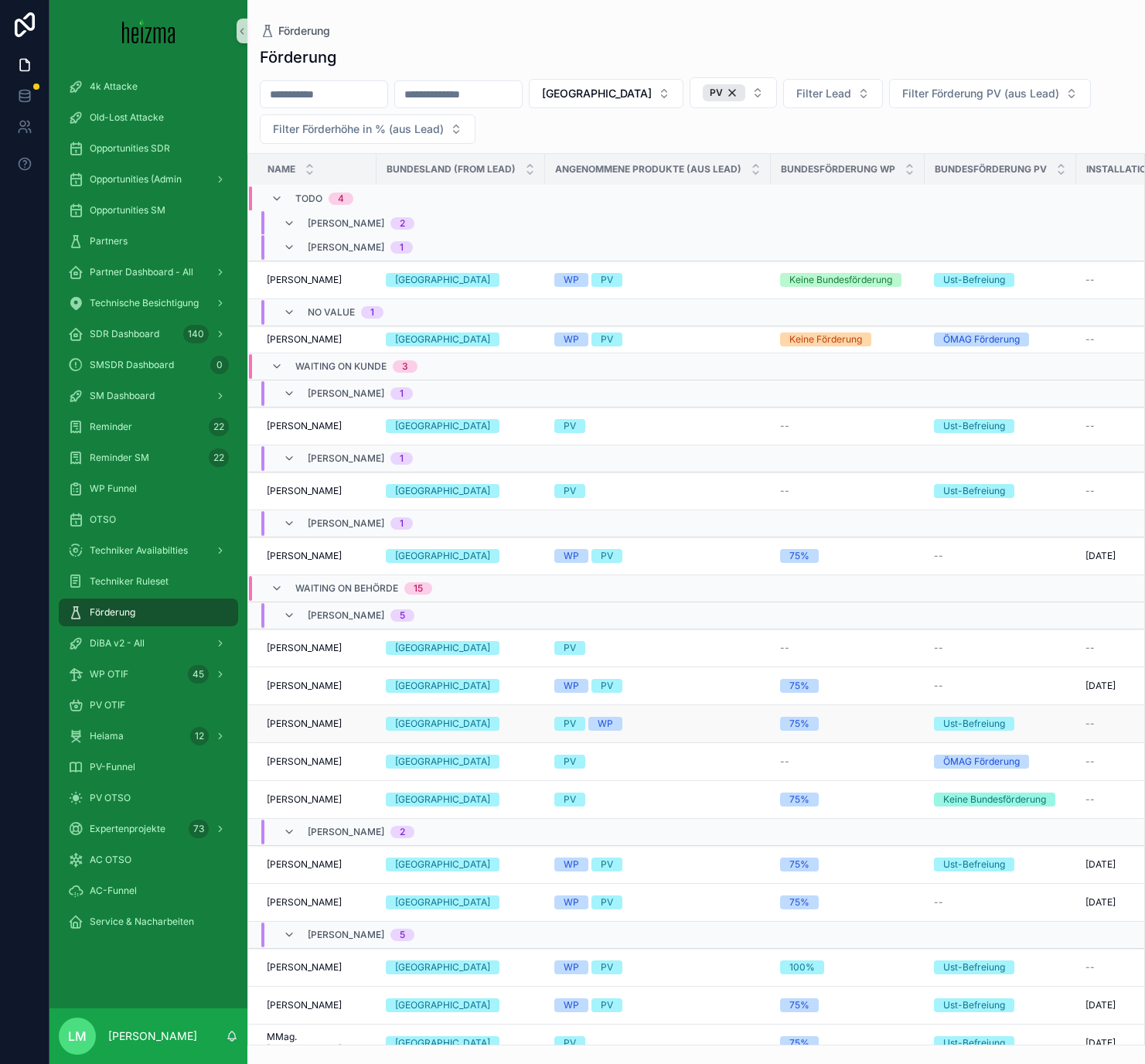
click at [300, 618] on span "Adolf Kuta" at bounding box center [304, 724] width 75 height 13
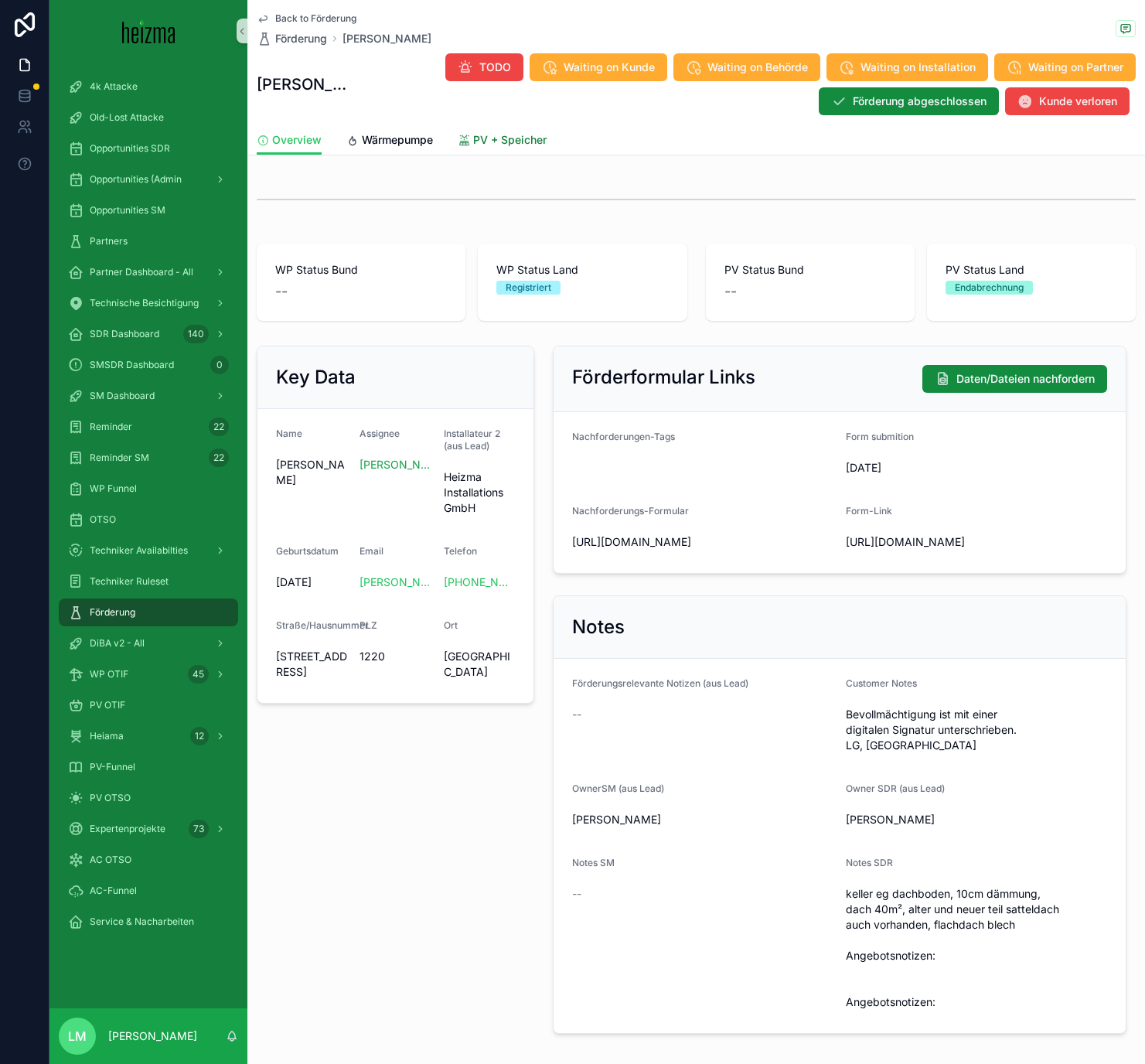
click at [521, 143] on span "PV + Speicher" at bounding box center [509, 139] width 73 height 15
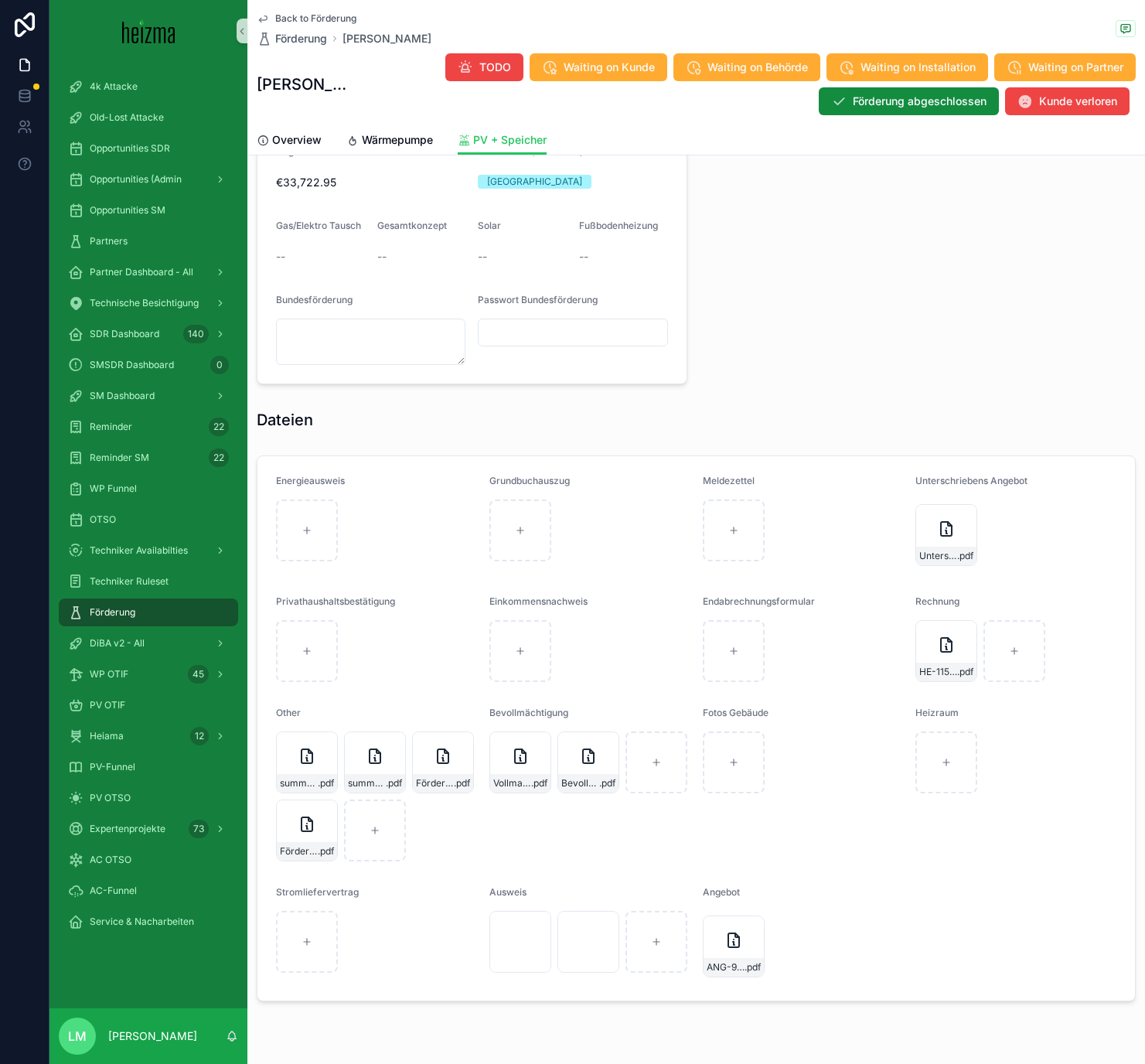
scroll to position [1605, 0]
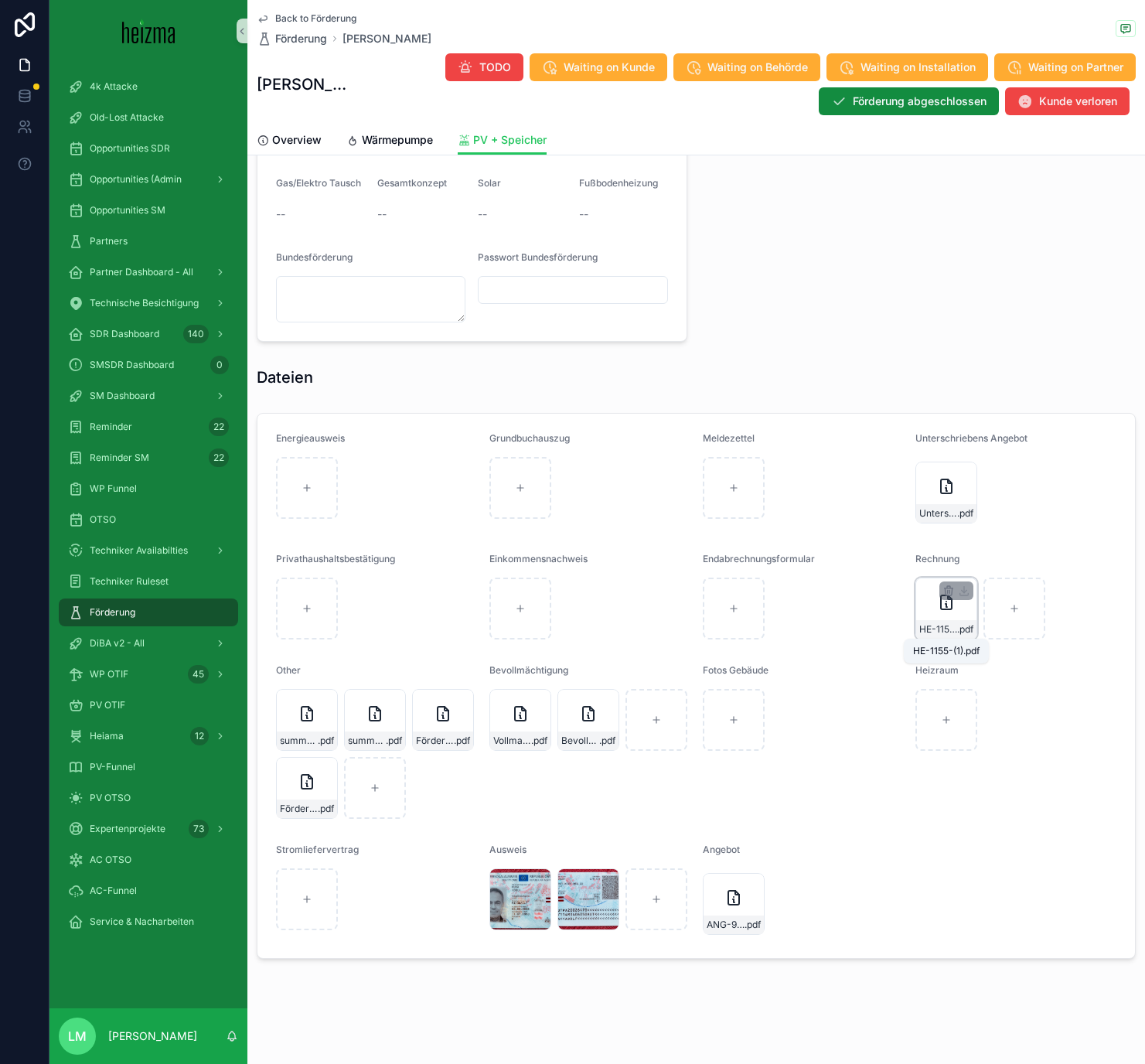
click at [935, 618] on span "HE-1155-(1)" at bounding box center [938, 629] width 38 height 13
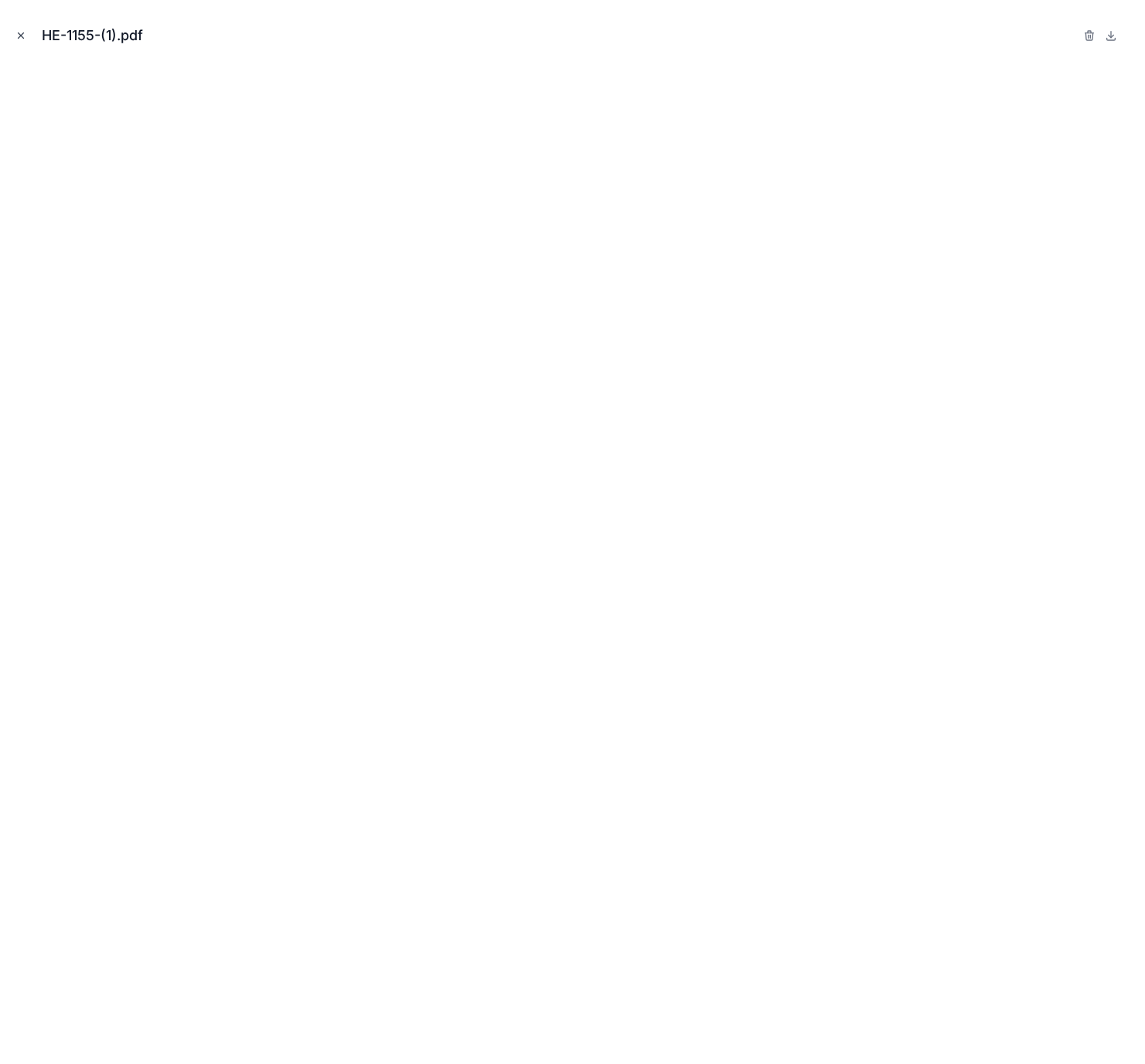
click at [18, 37] on icon "Close modal" at bounding box center [21, 35] width 11 height 11
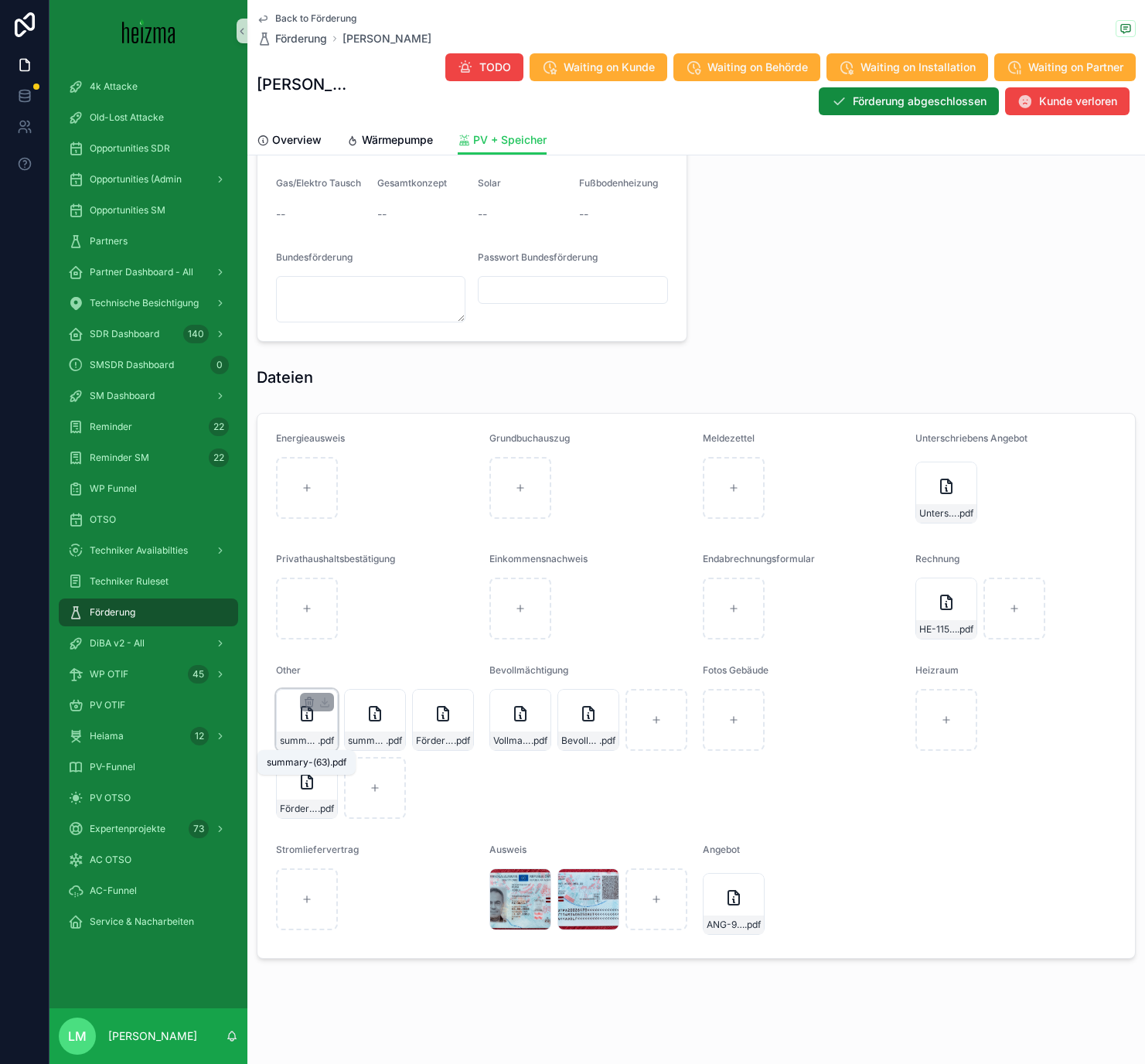
click at [294, 618] on span "summary-(63)" at bounding box center [299, 741] width 38 height 13
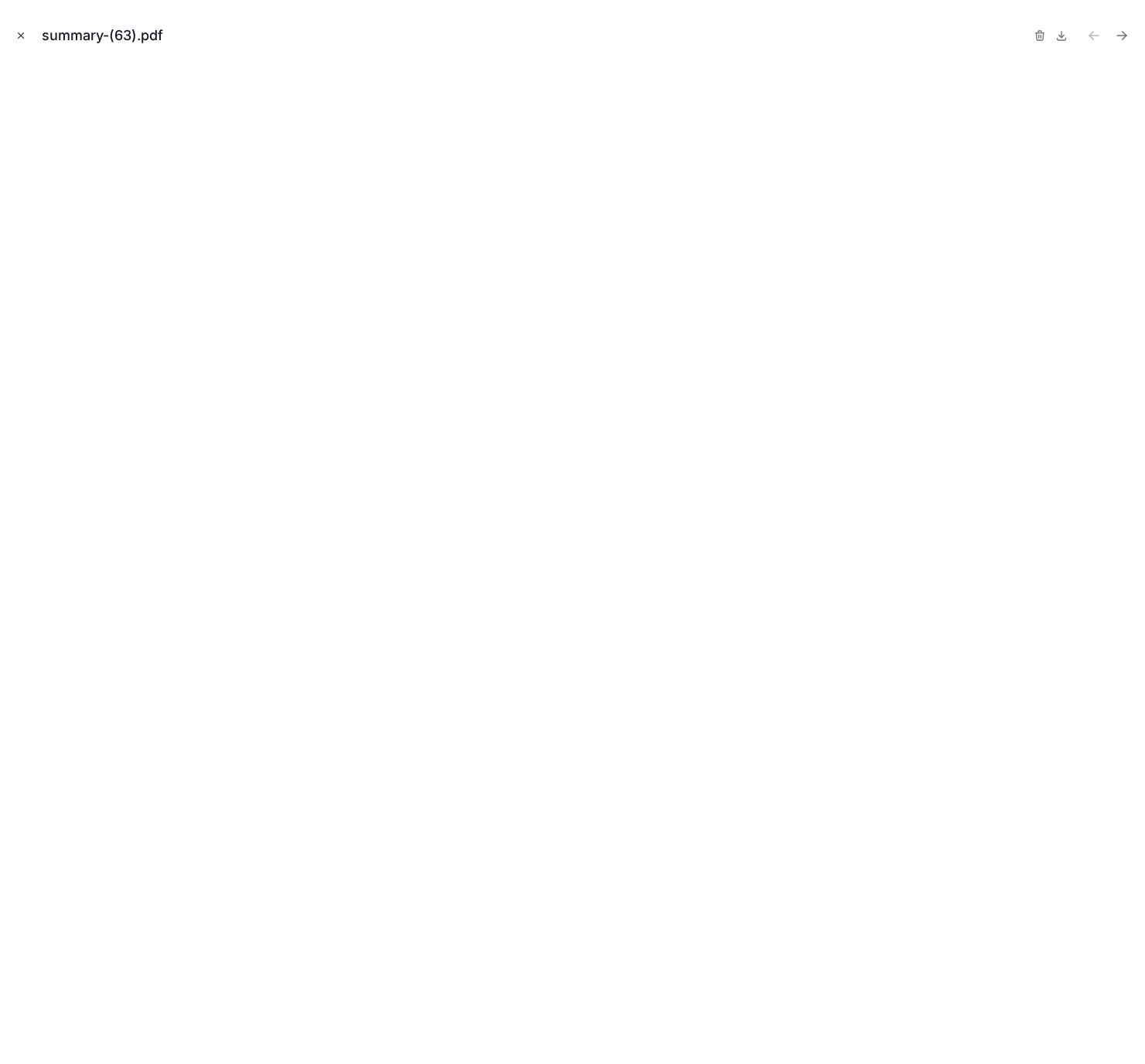
click at [19, 33] on icon "Close modal" at bounding box center [21, 35] width 11 height 11
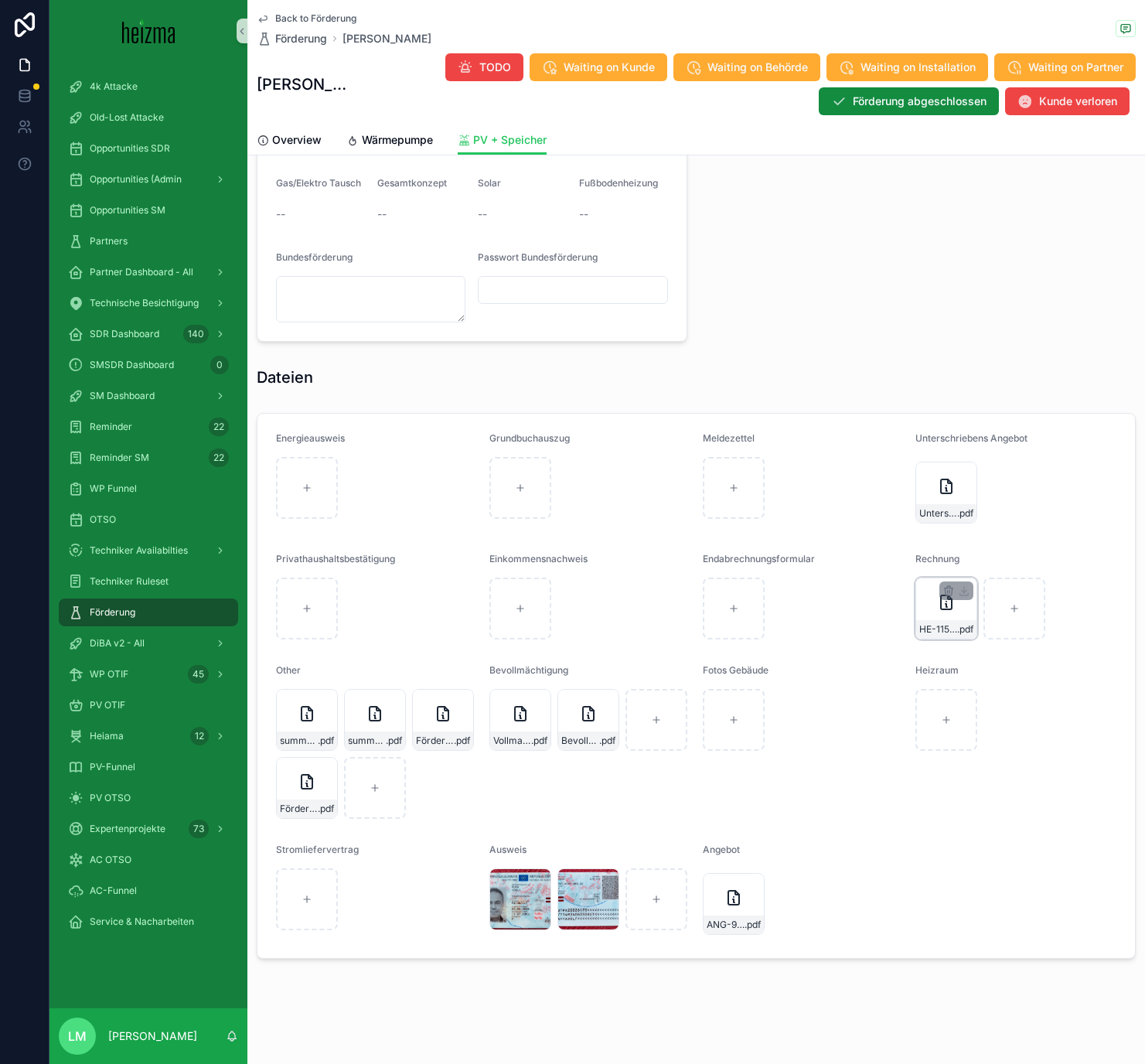
click at [928, 618] on div "HE-1155-(1) .pdf" at bounding box center [946, 629] width 60 height 19
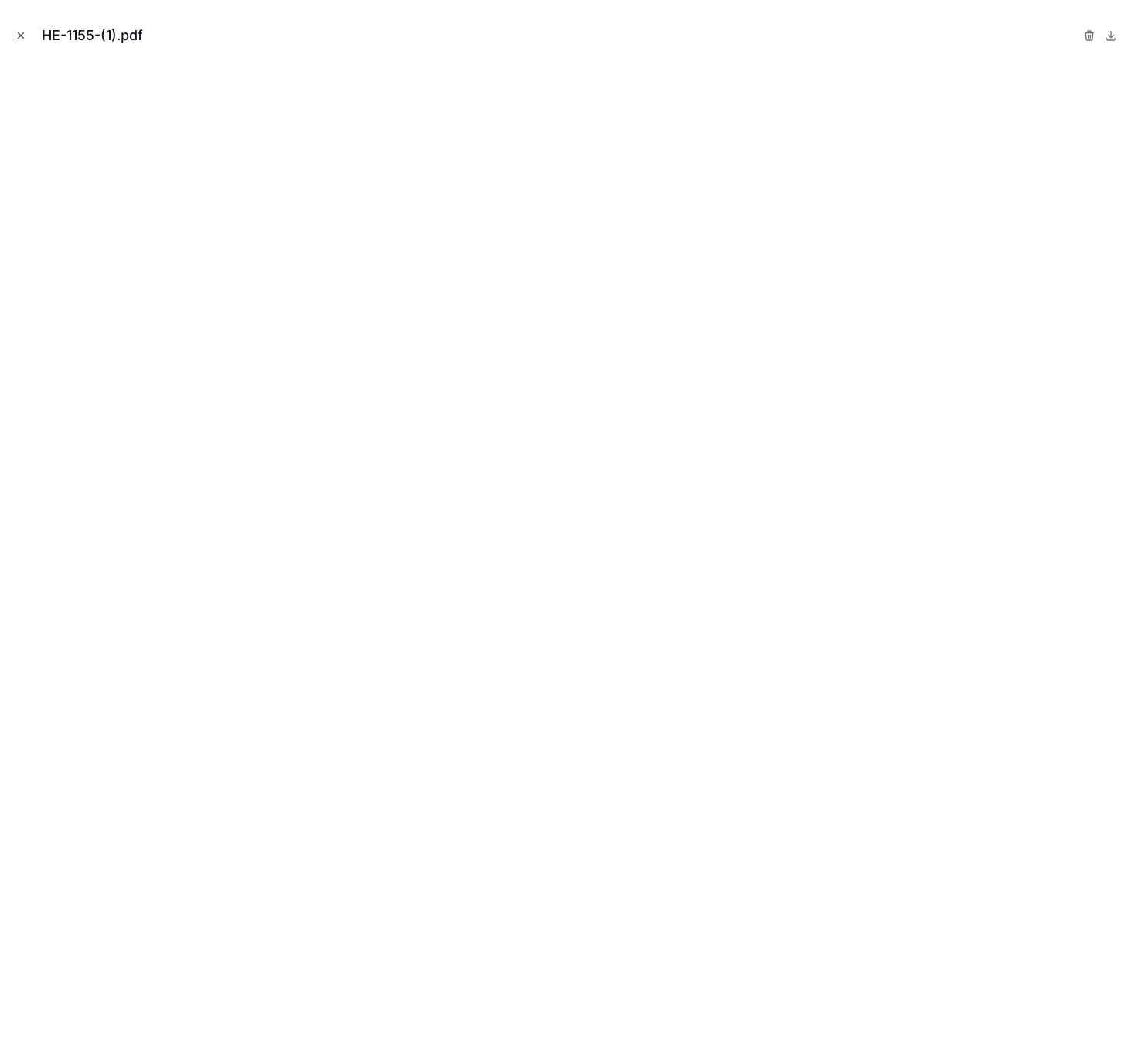
click at [23, 30] on icon "Close modal" at bounding box center [21, 35] width 11 height 11
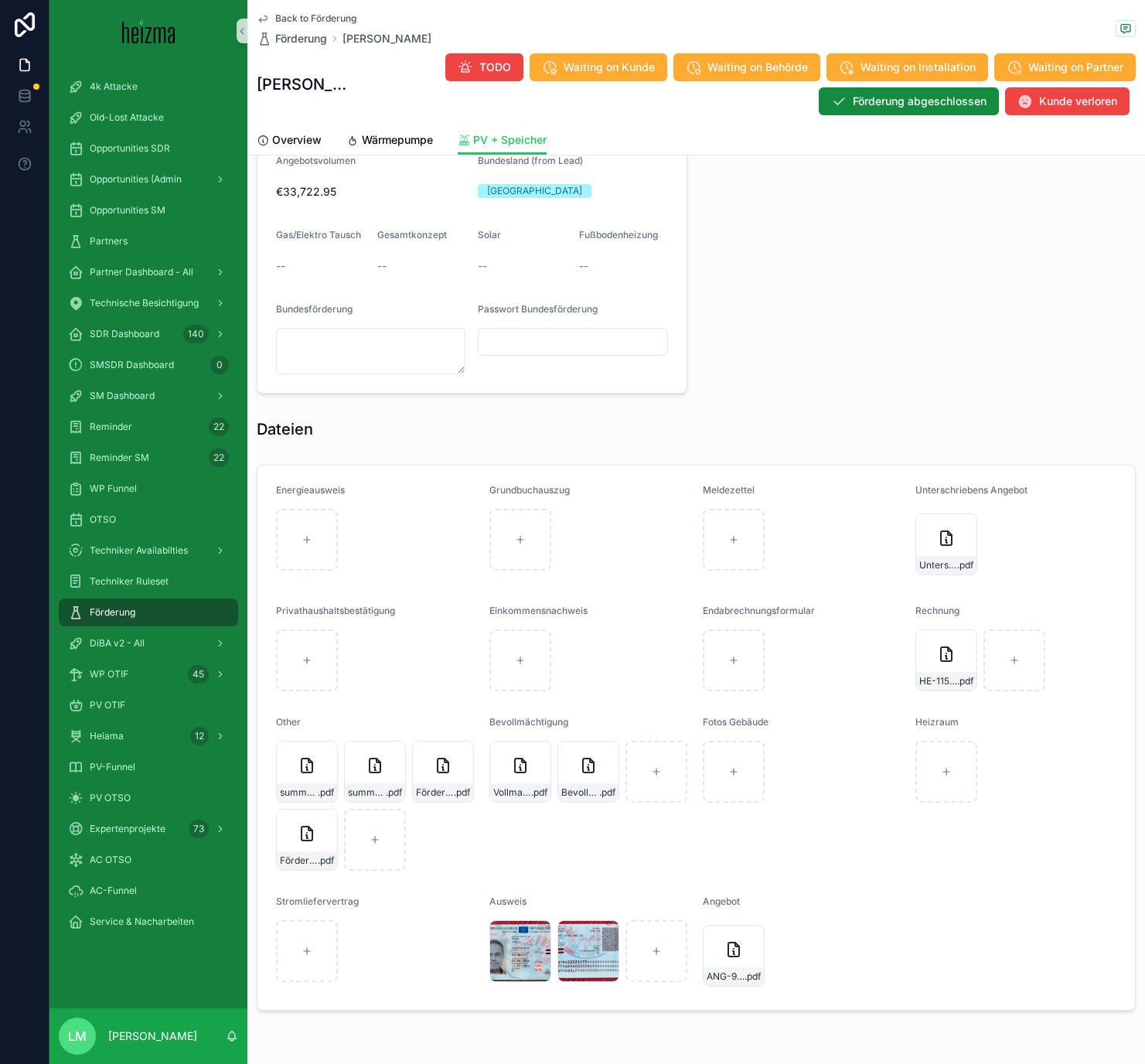
scroll to position [1544, 0]
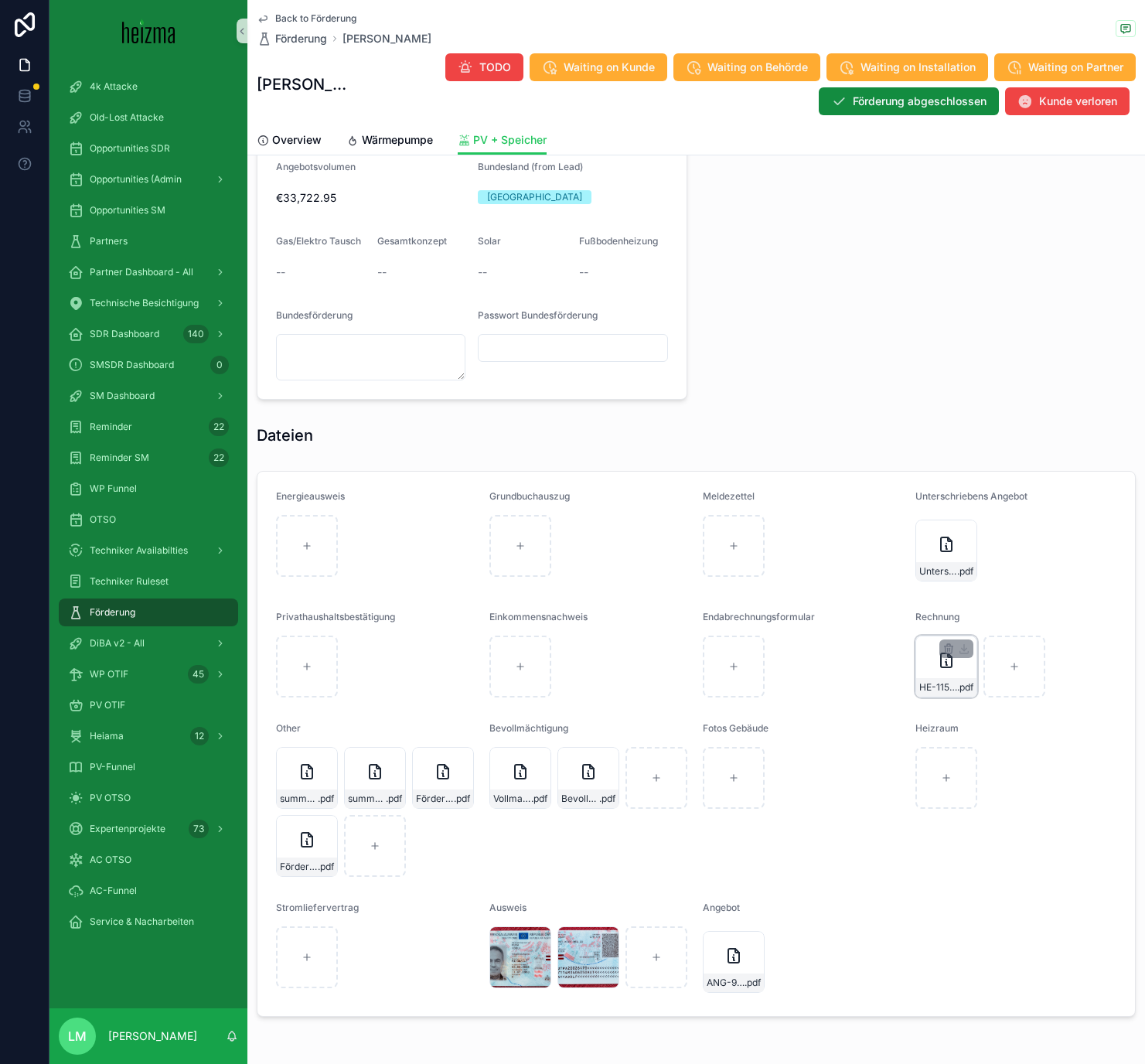
click at [938, 618] on div "HE-1155-(1) .pdf" at bounding box center [946, 666] width 62 height 62
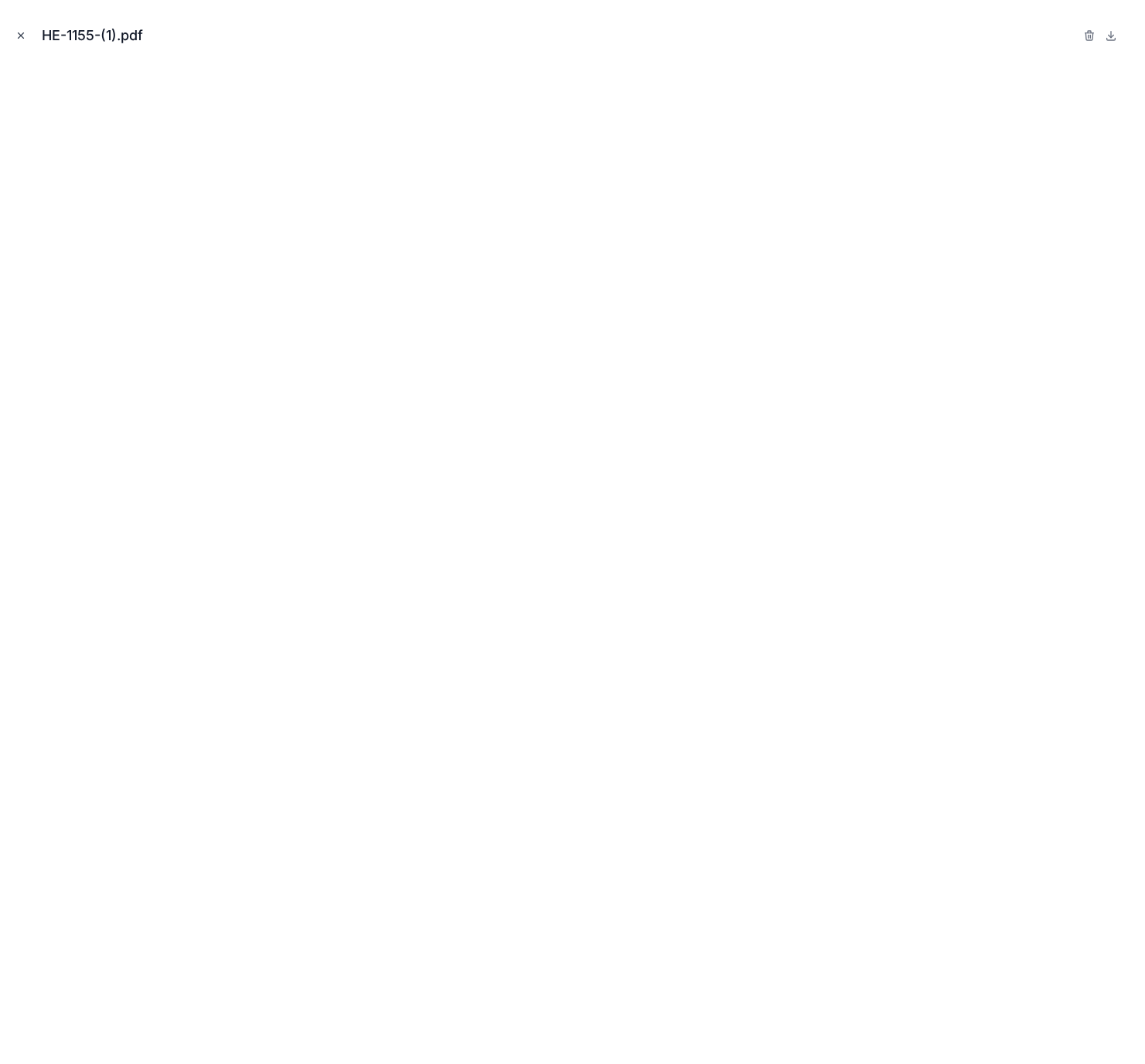
click at [26, 33] on button "Close modal" at bounding box center [21, 35] width 17 height 17
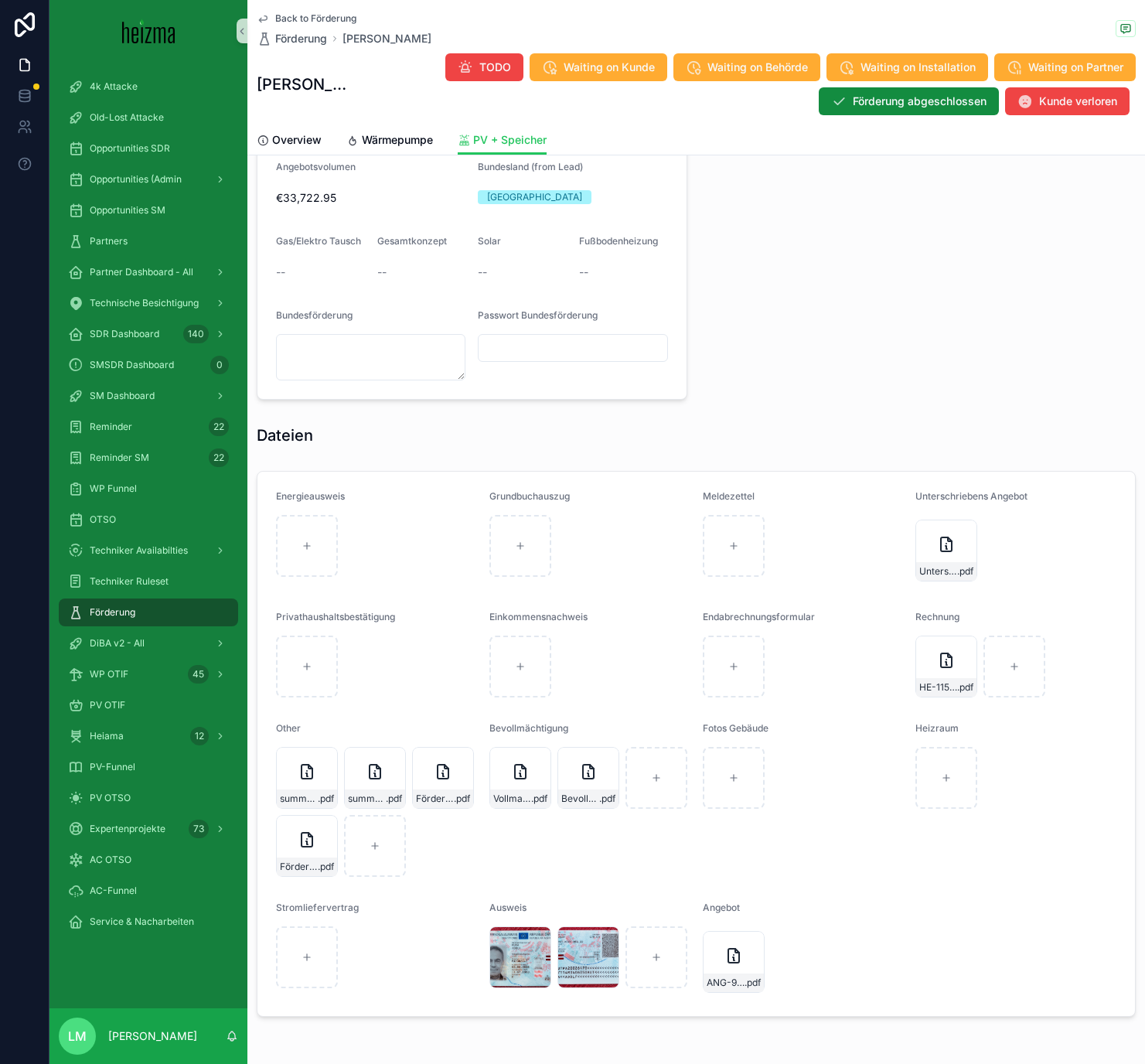
click at [287, 14] on span "Back to Förderung" at bounding box center [316, 19] width 81 height 13
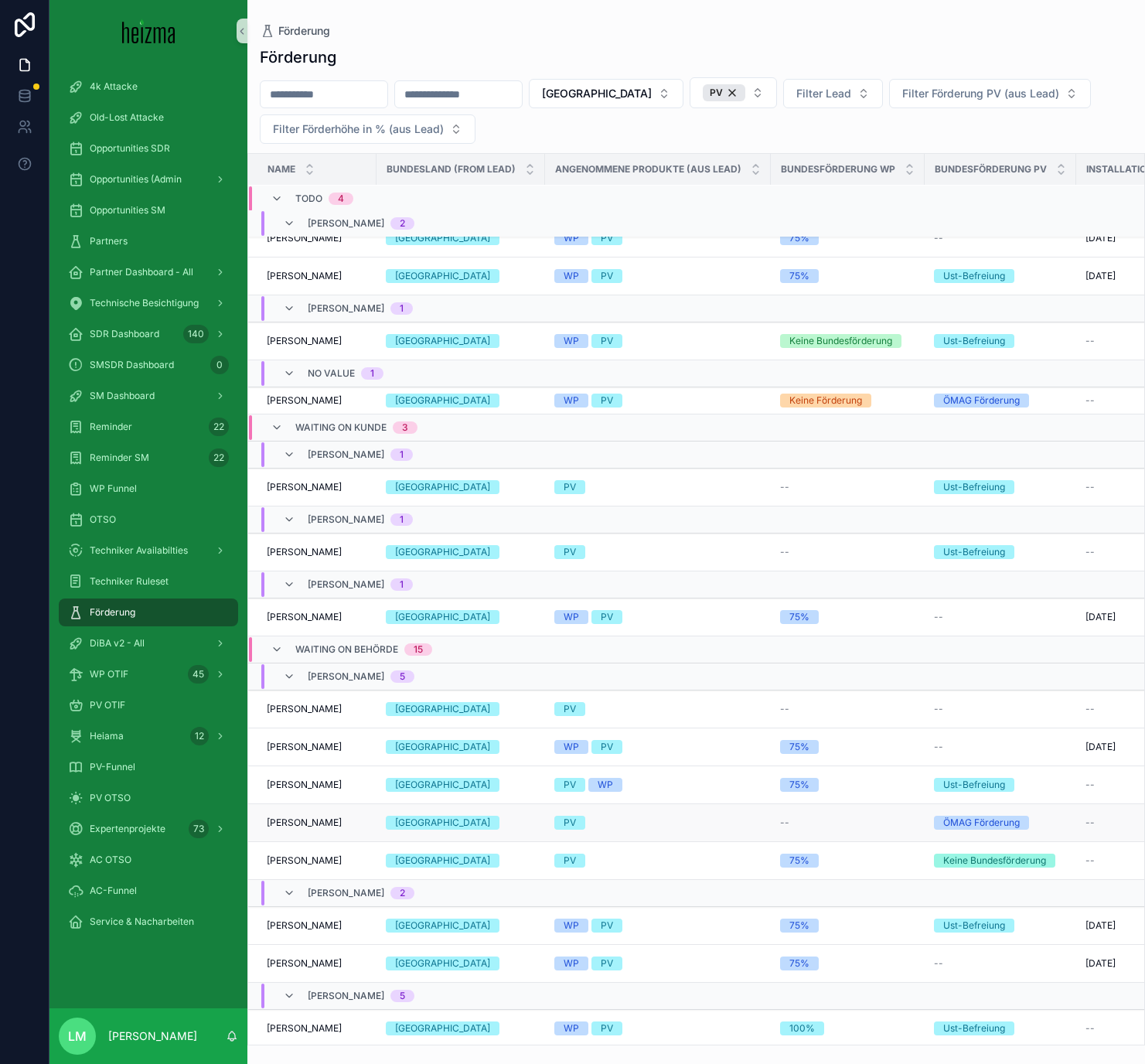
scroll to position [23, 0]
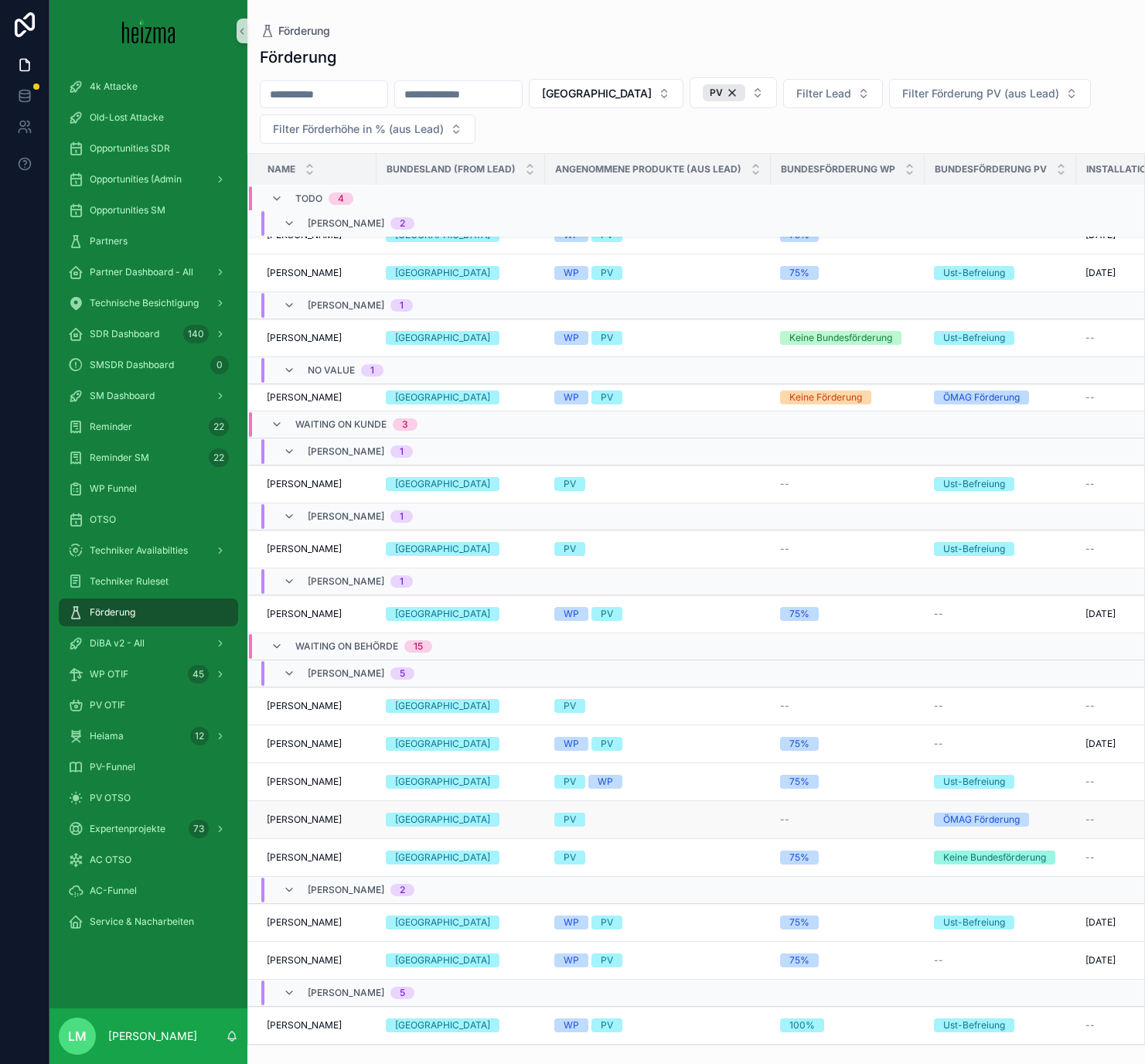
click at [300, 618] on span "Thomas Veraszto" at bounding box center [304, 819] width 75 height 13
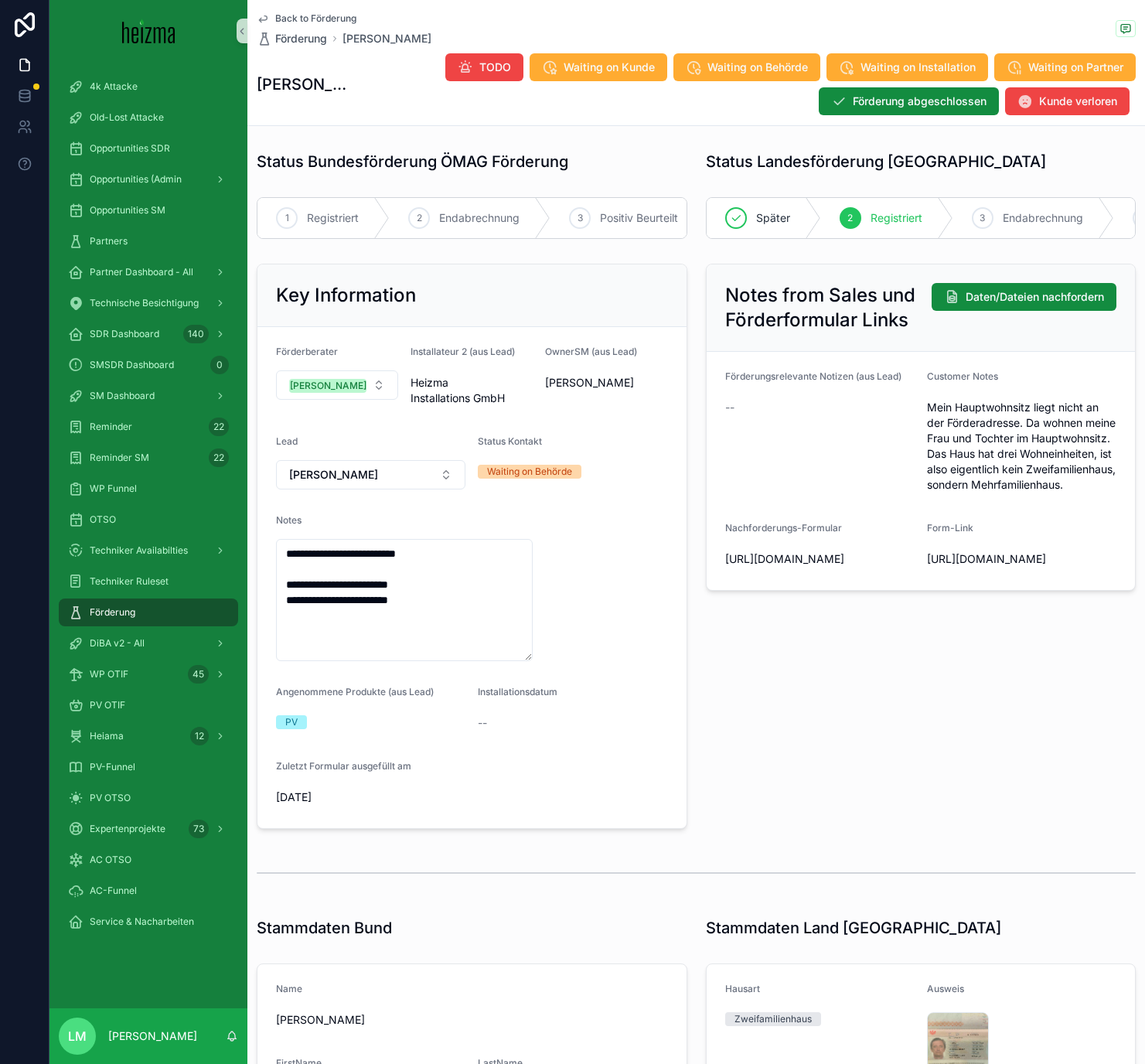
click at [281, 20] on span "Back to Förderung" at bounding box center [316, 19] width 81 height 13
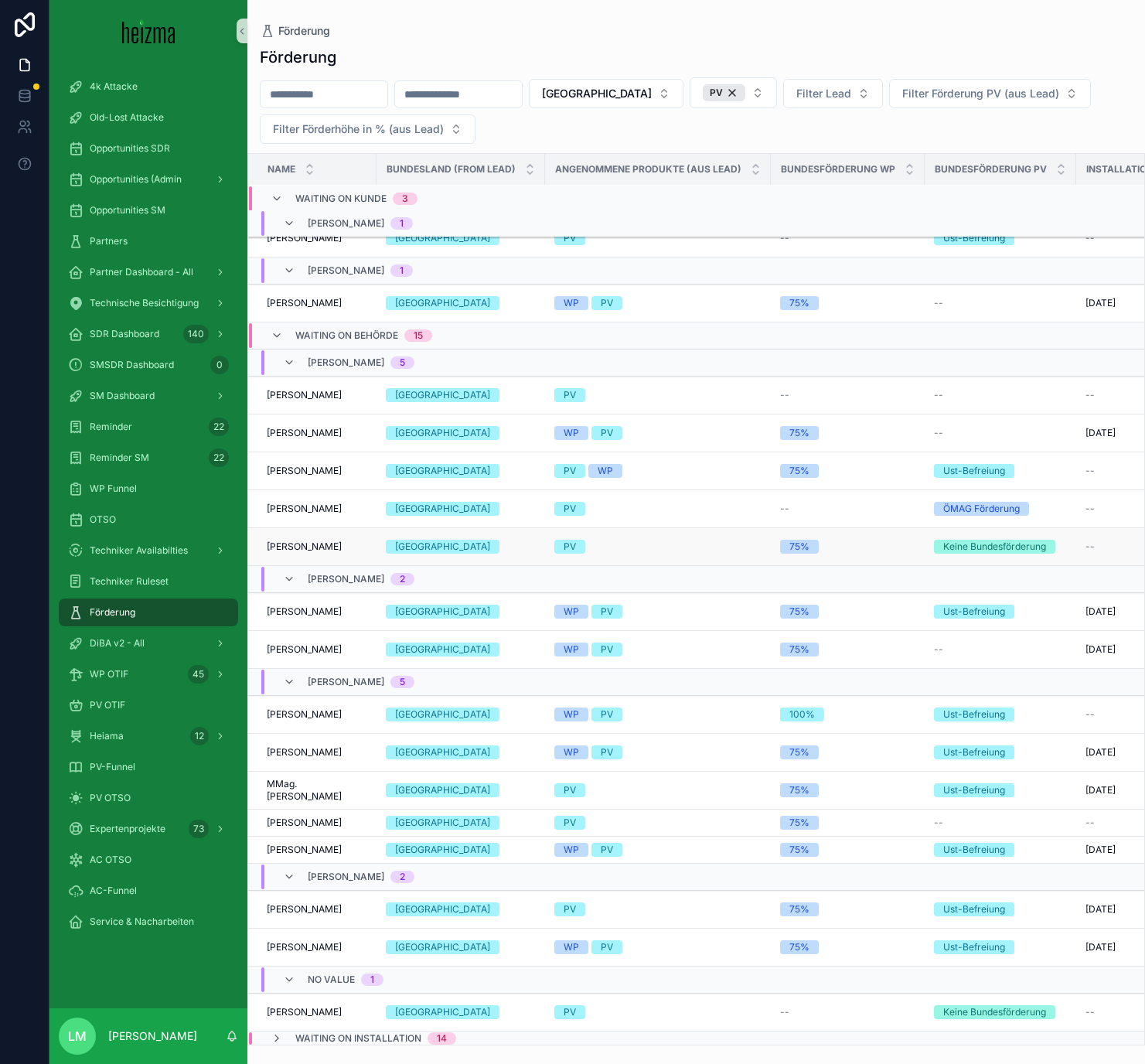
scroll to position [411, 0]
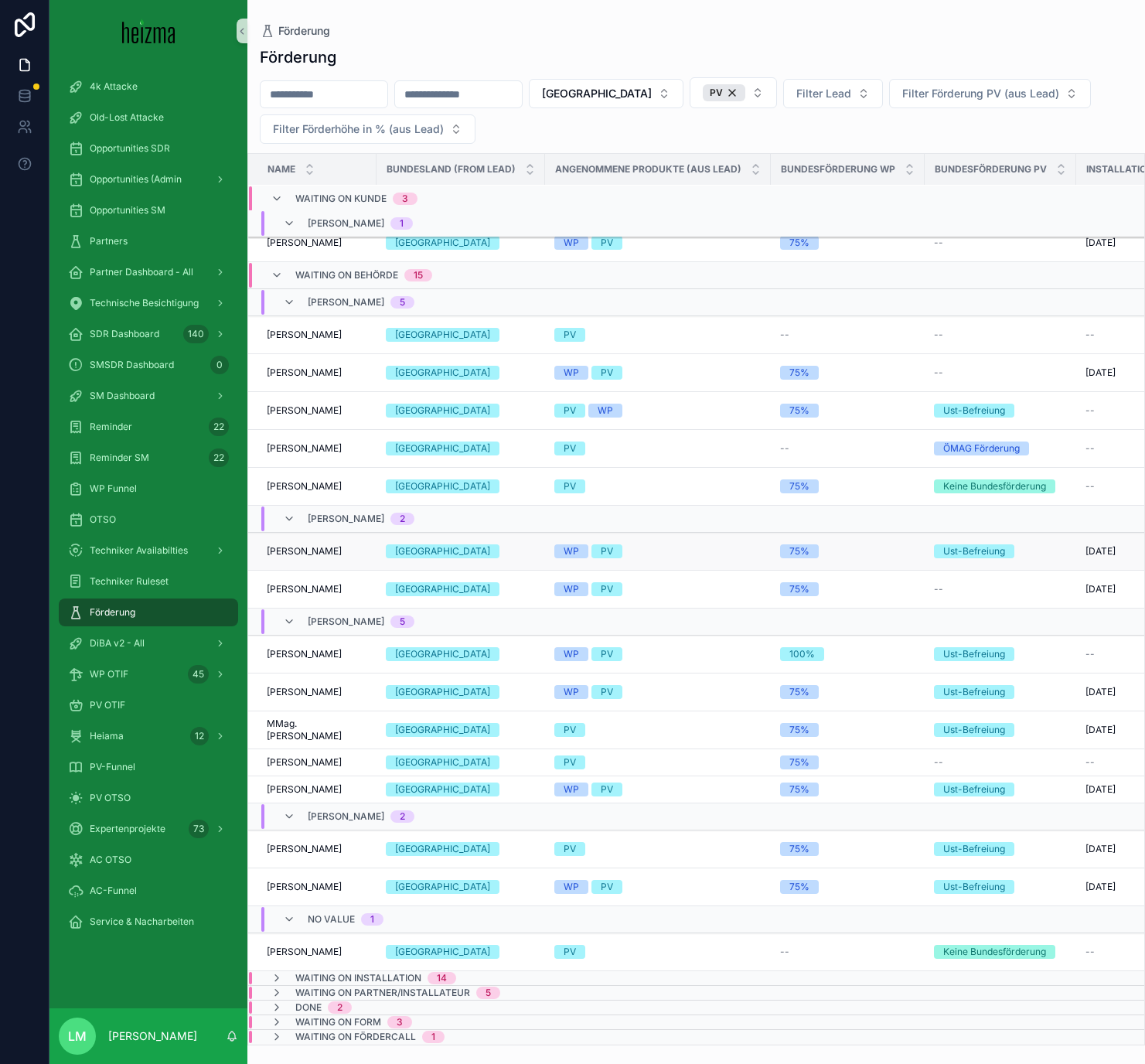
click at [291, 553] on span "Gerhard Ess" at bounding box center [304, 551] width 75 height 13
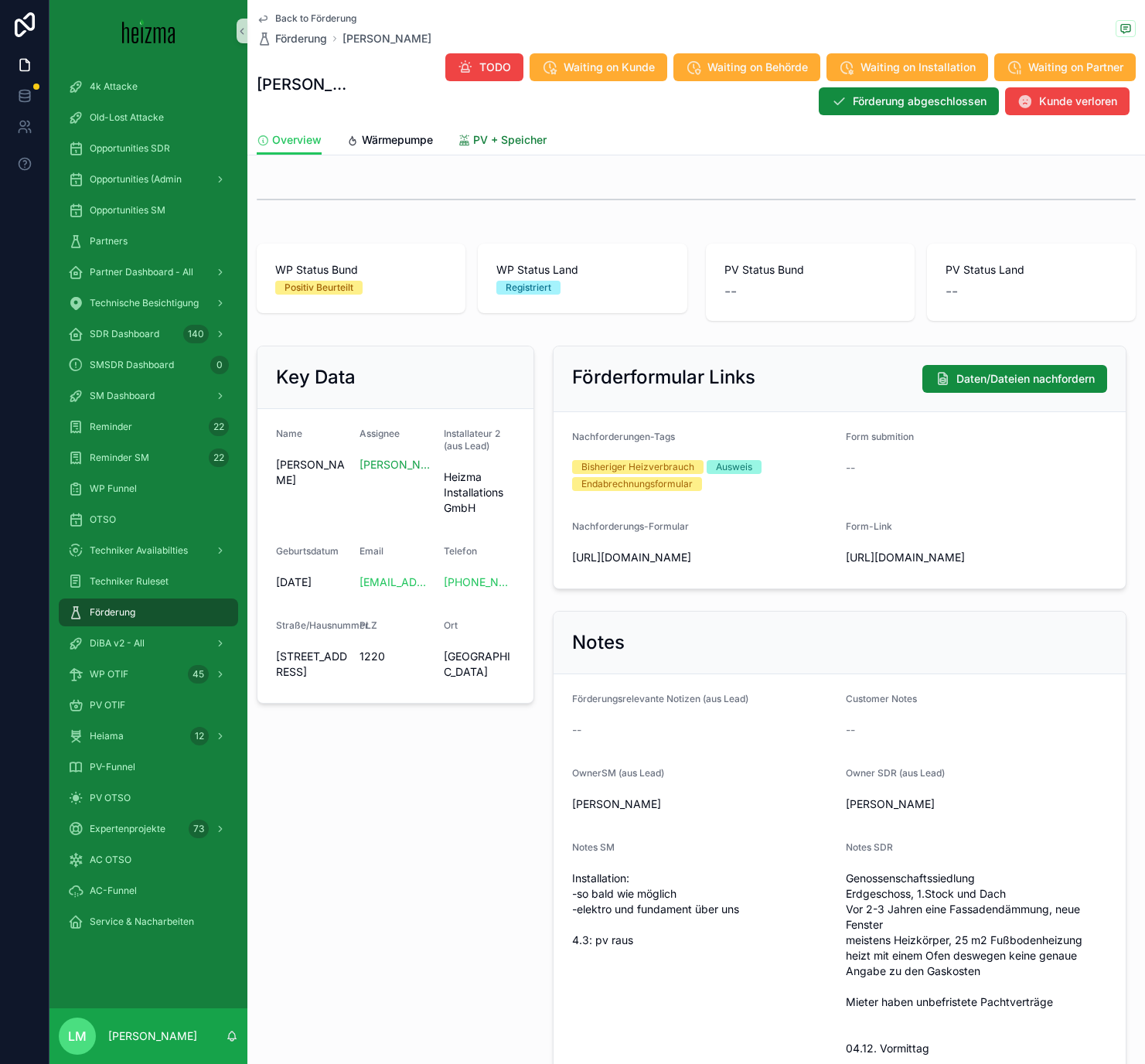
click at [481, 149] on link "PV + Speicher" at bounding box center [502, 142] width 89 height 31
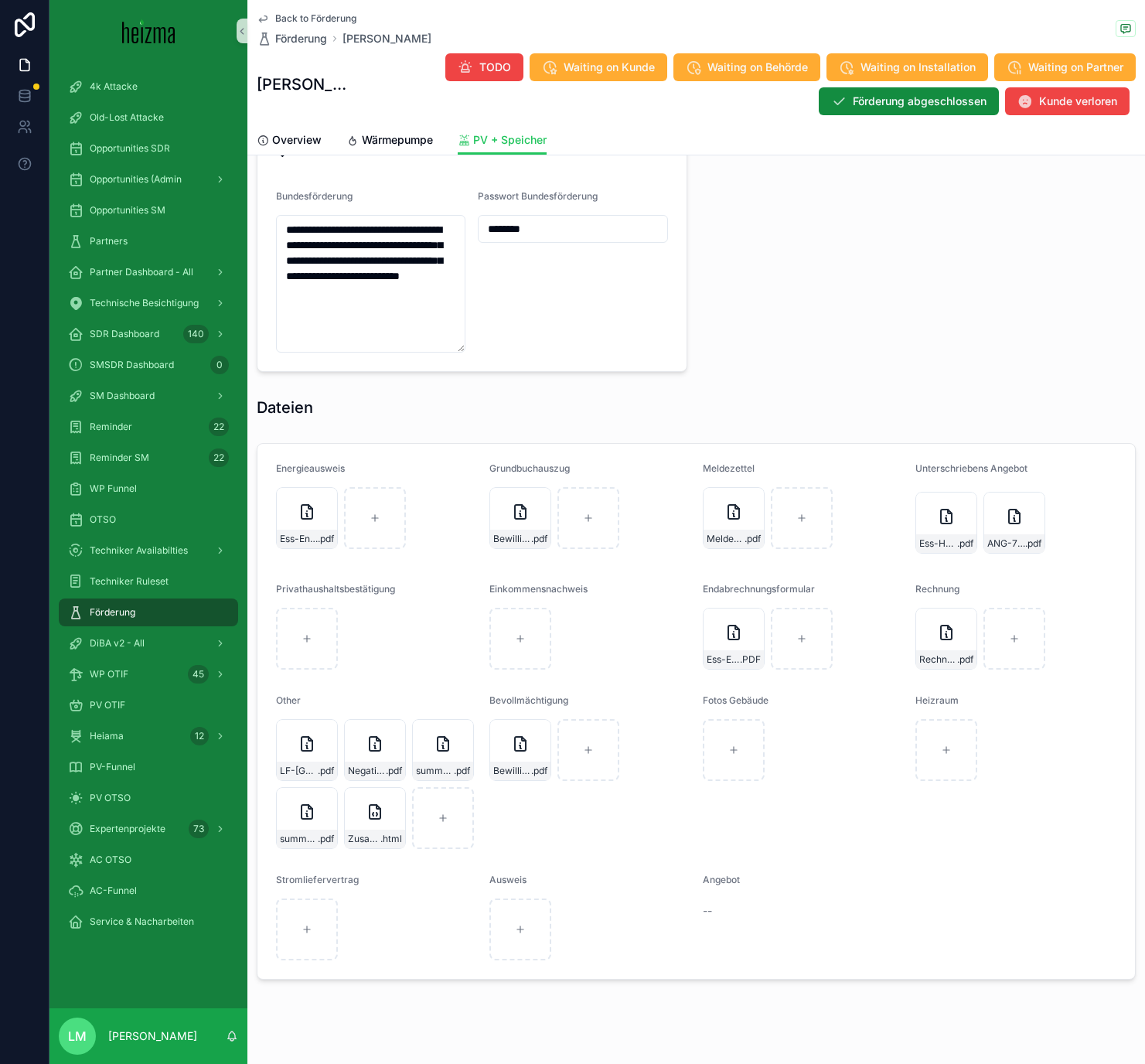
scroll to position [1589, 0]
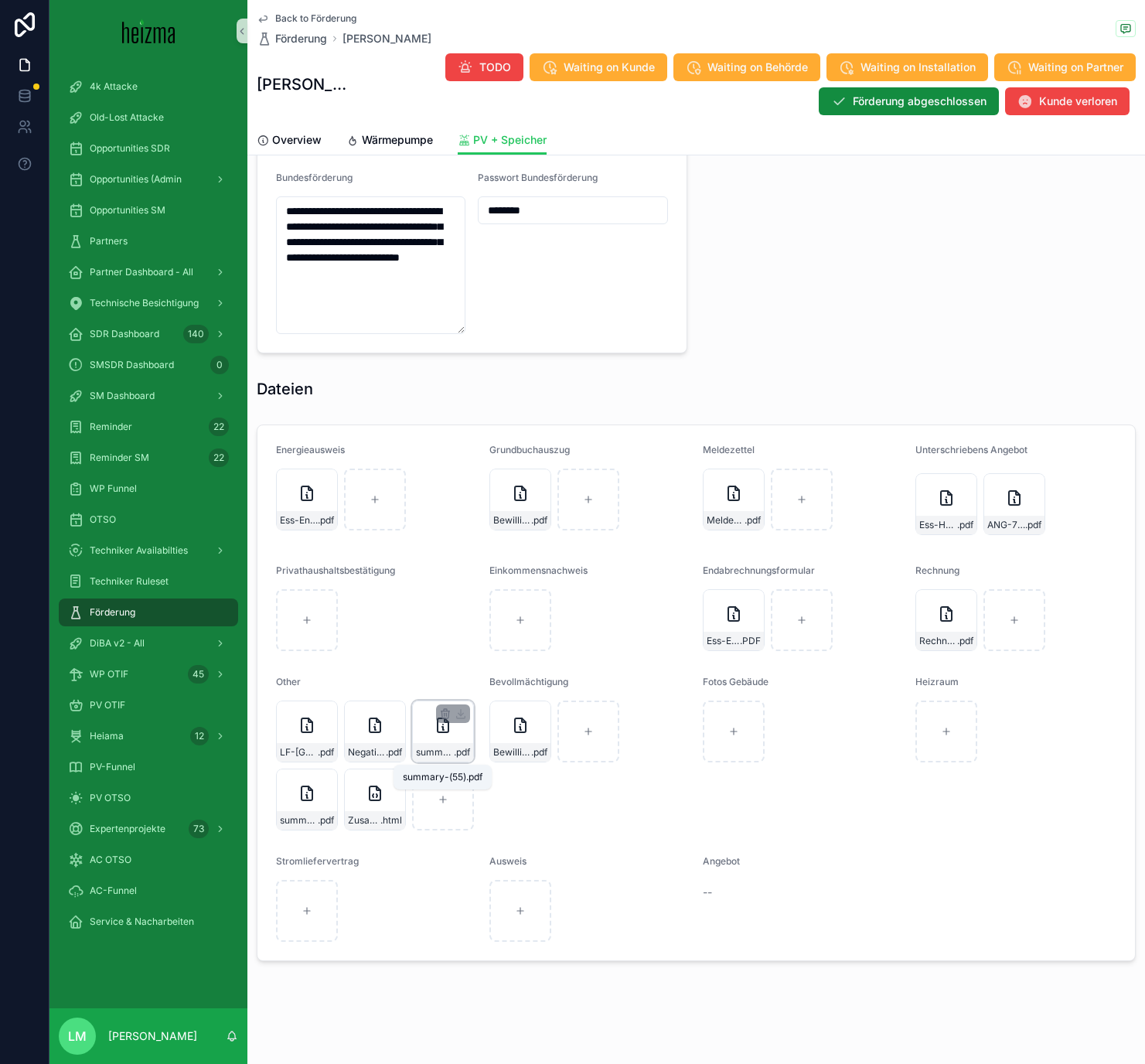
click at [427, 618] on span "summary-(55)" at bounding box center [435, 753] width 38 height 13
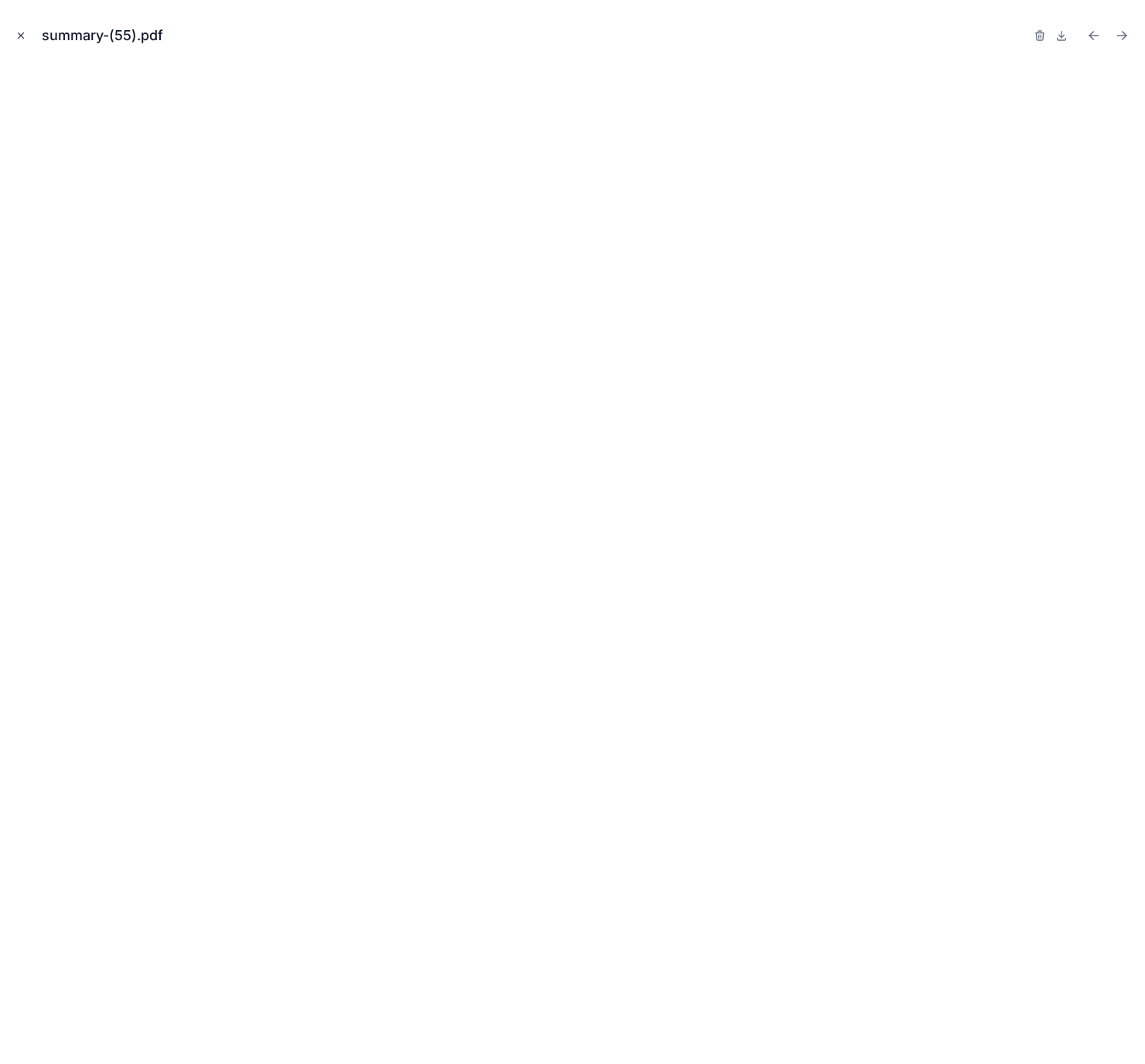
click at [22, 31] on icon "Close modal" at bounding box center [21, 35] width 11 height 11
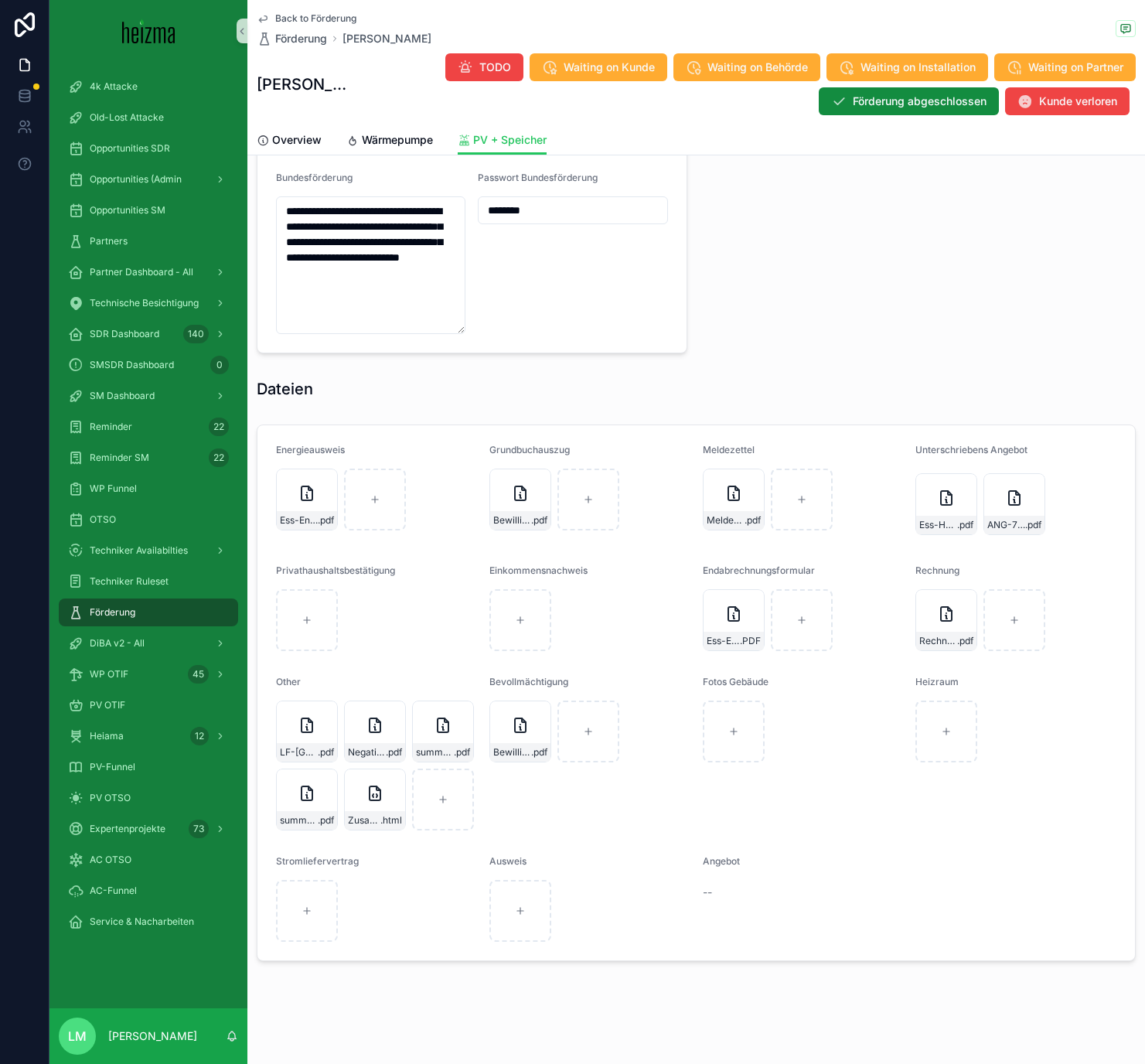
click at [947, 618] on form "Energieausweis Ess-Energieberatungs-Protokoll .pdf Grundbuchauszug Bewilligung-…" at bounding box center [696, 692] width 877 height 535
click at [935, 618] on span "Rechnung-Nr.-250130,-Ess-Gerhard,-Abschlussrechnung" at bounding box center [938, 641] width 38 height 13
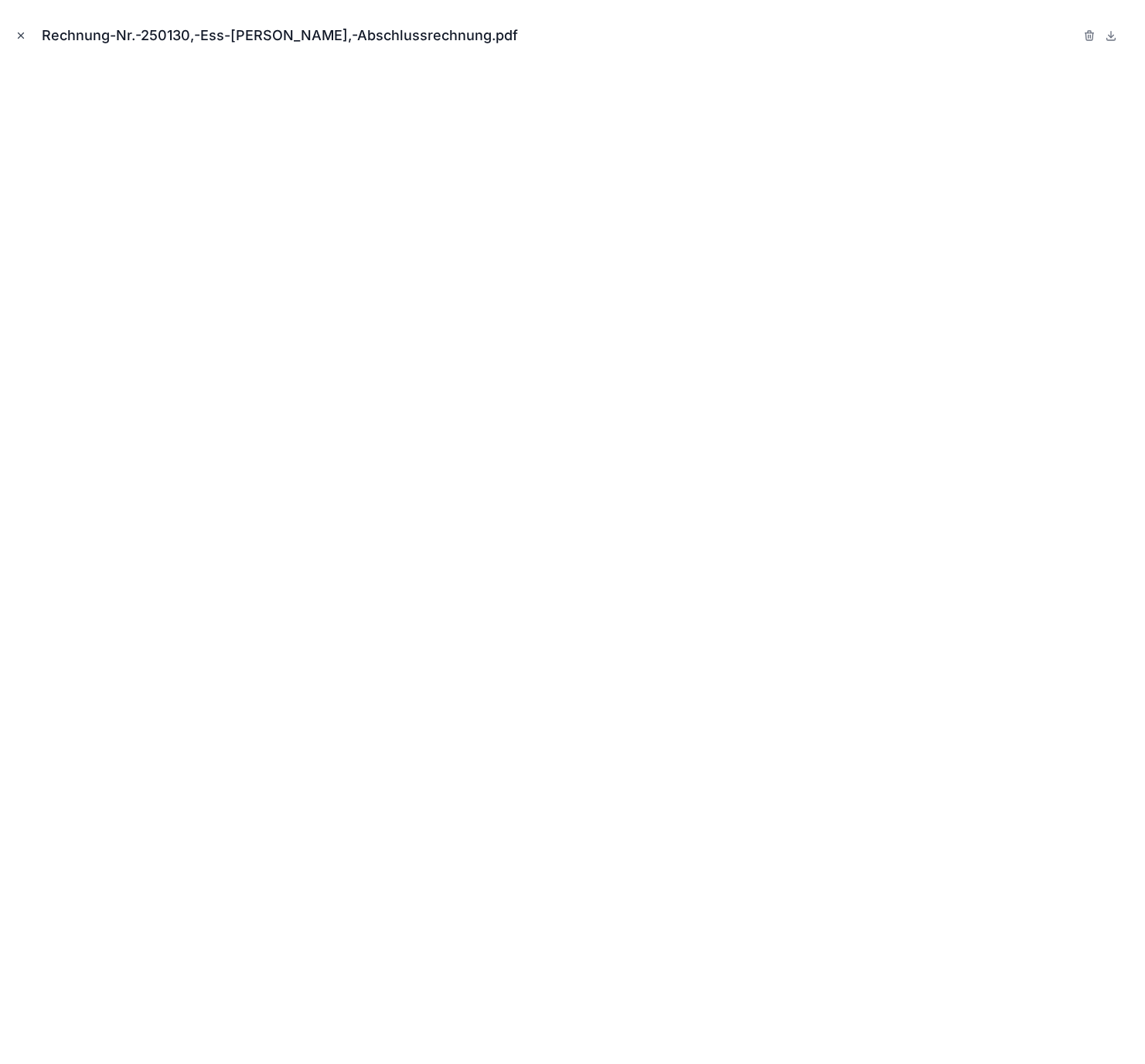
click at [19, 33] on icon "Close modal" at bounding box center [22, 36] width 5 height 5
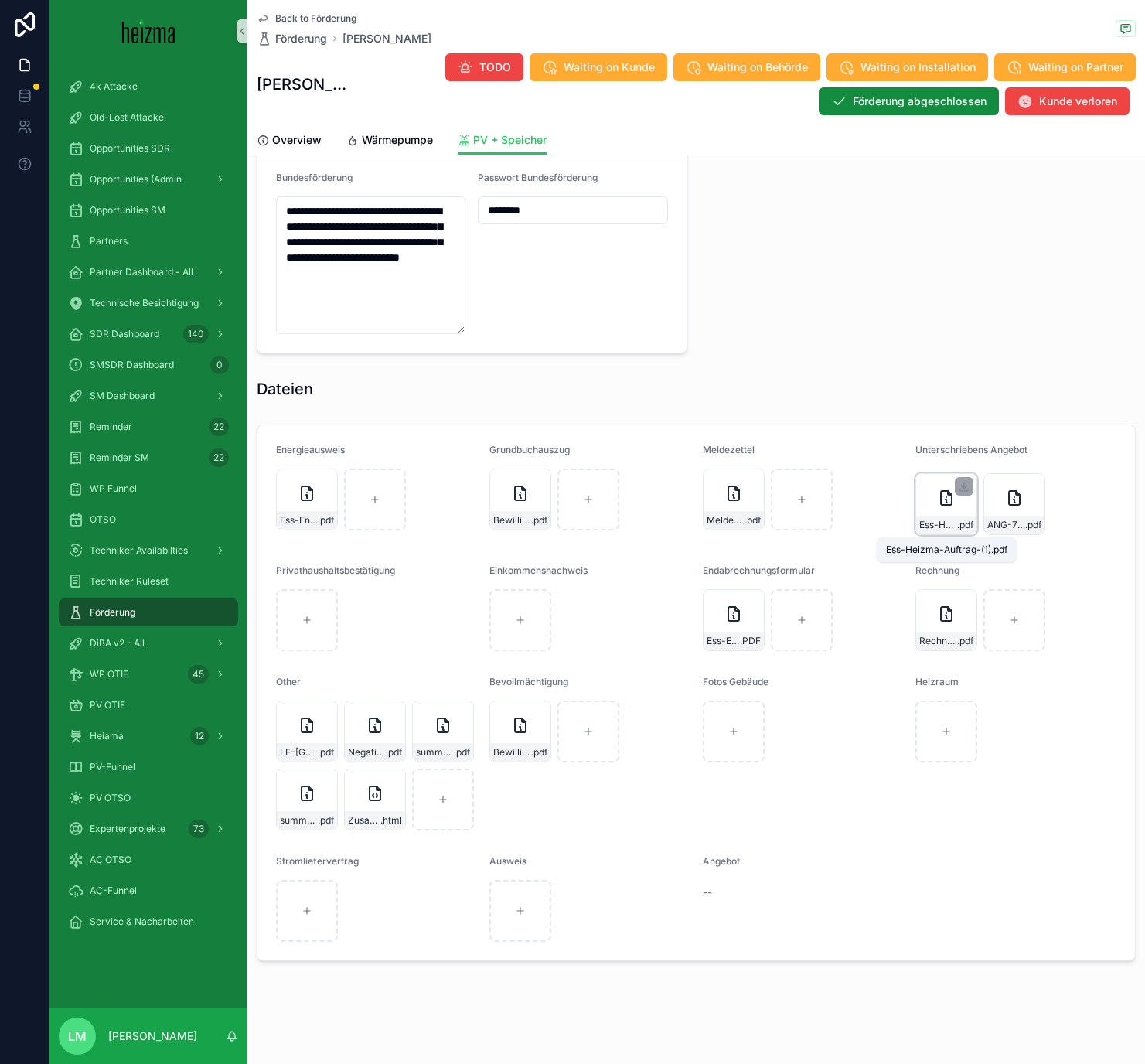
click at [950, 531] on span ".pdf" at bounding box center [965, 525] width 16 height 13
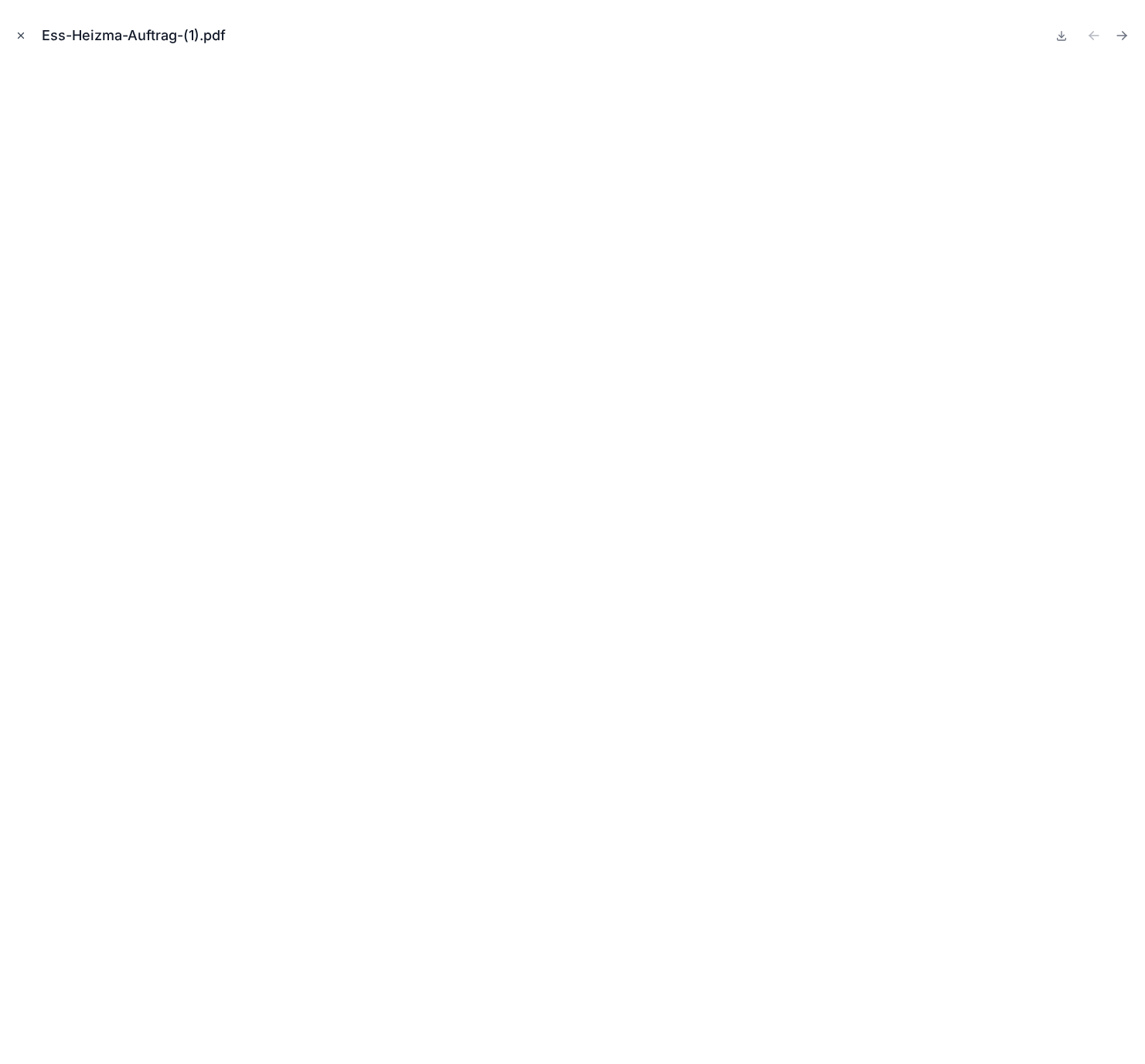
click at [22, 32] on icon "Close modal" at bounding box center [21, 35] width 11 height 11
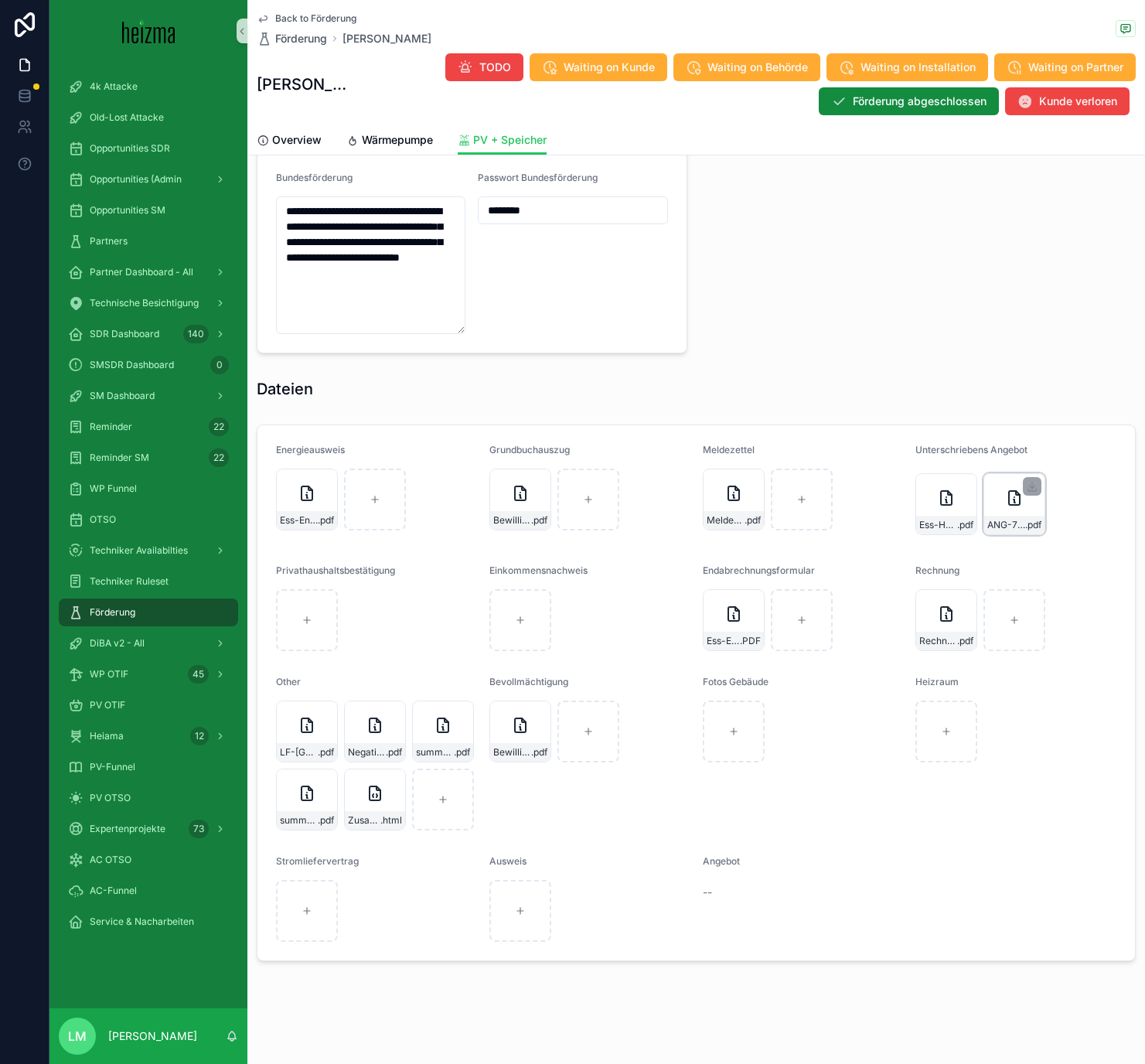
click at [950, 514] on div "ANG-7748-Ess-2024-12-04-(1) .pdf" at bounding box center [1014, 504] width 62 height 62
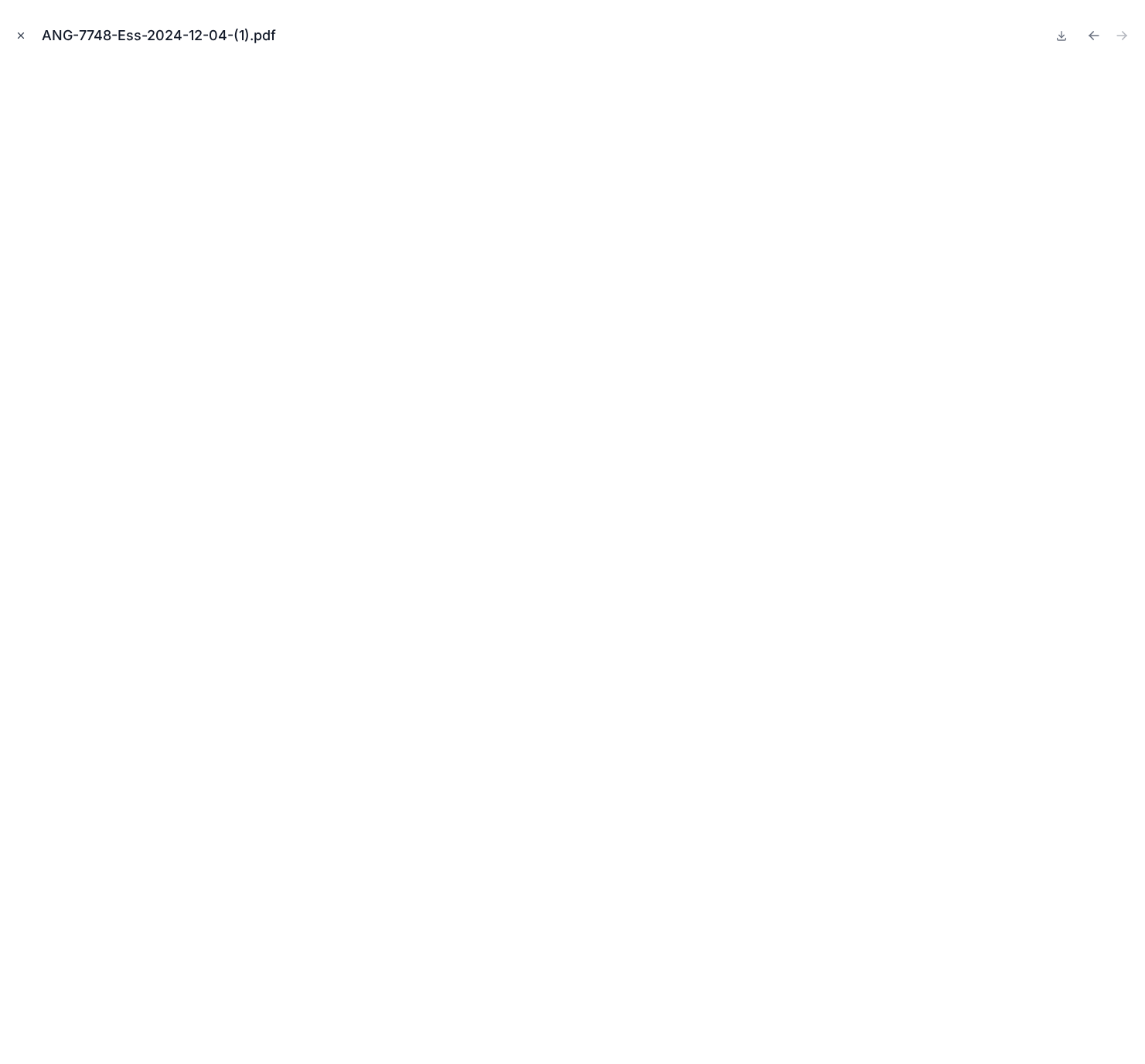
click at [20, 31] on icon "Close modal" at bounding box center [21, 35] width 11 height 11
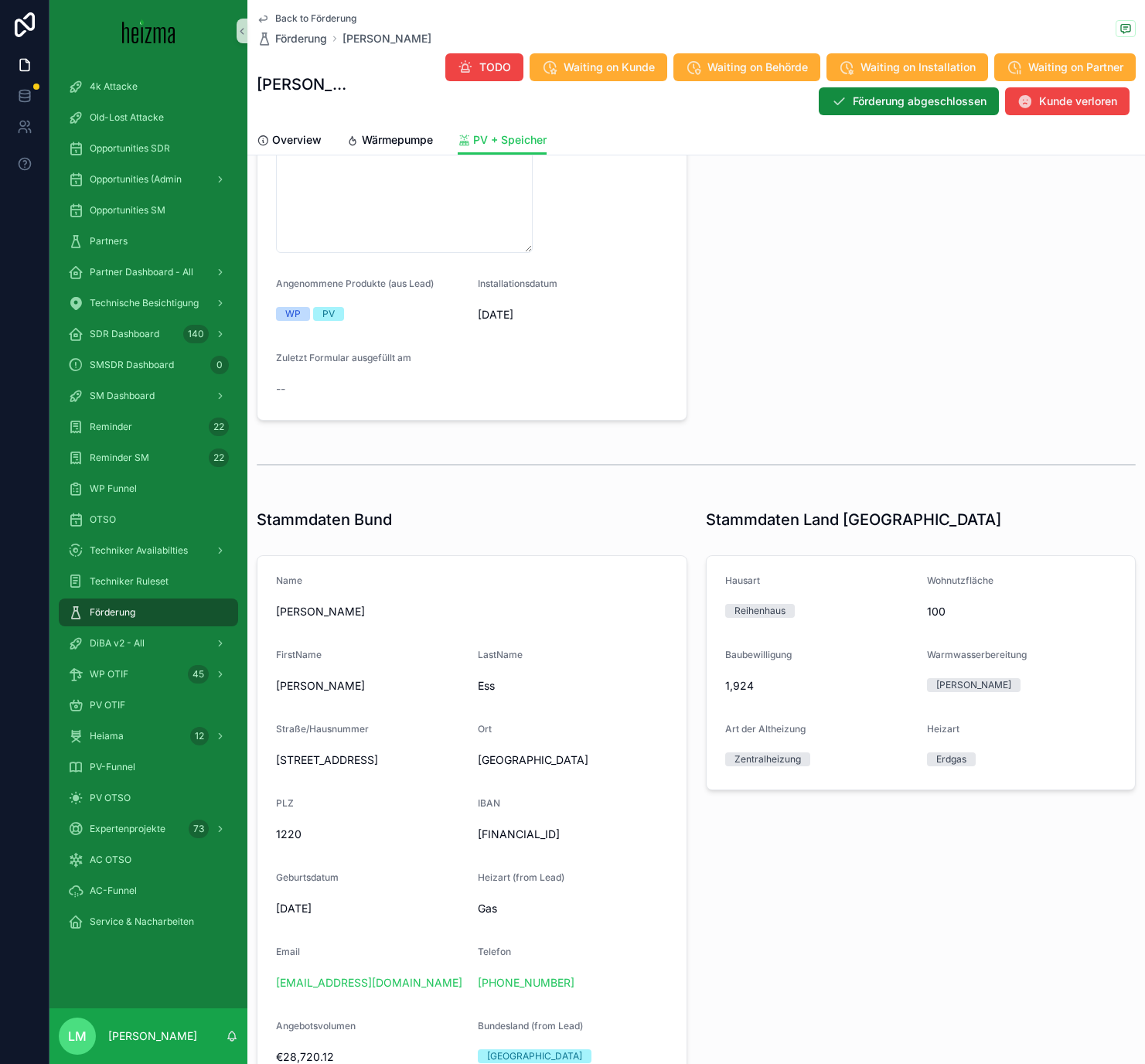
scroll to position [301, 0]
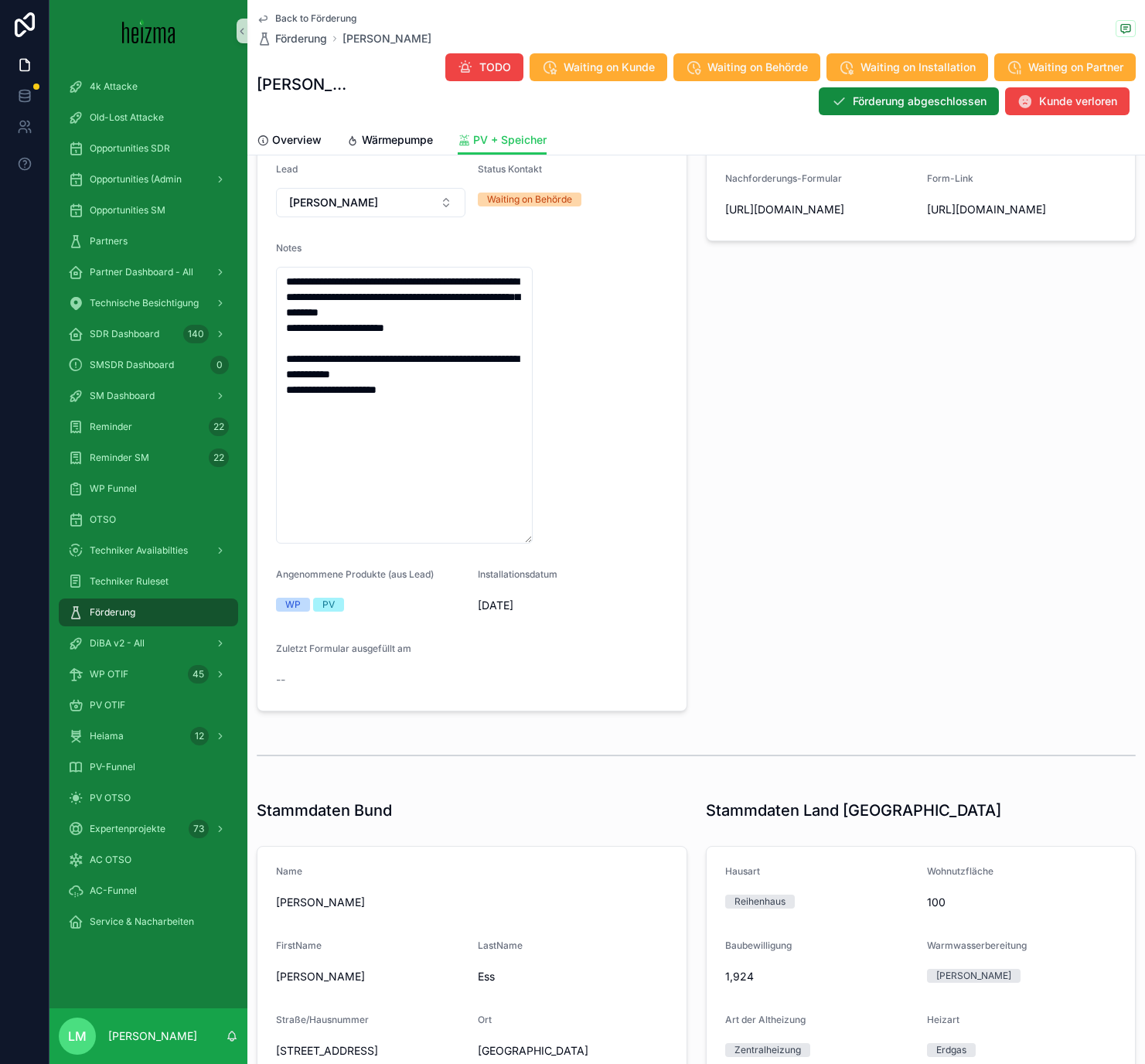
click at [311, 19] on span "Back to Förderung" at bounding box center [316, 19] width 81 height 13
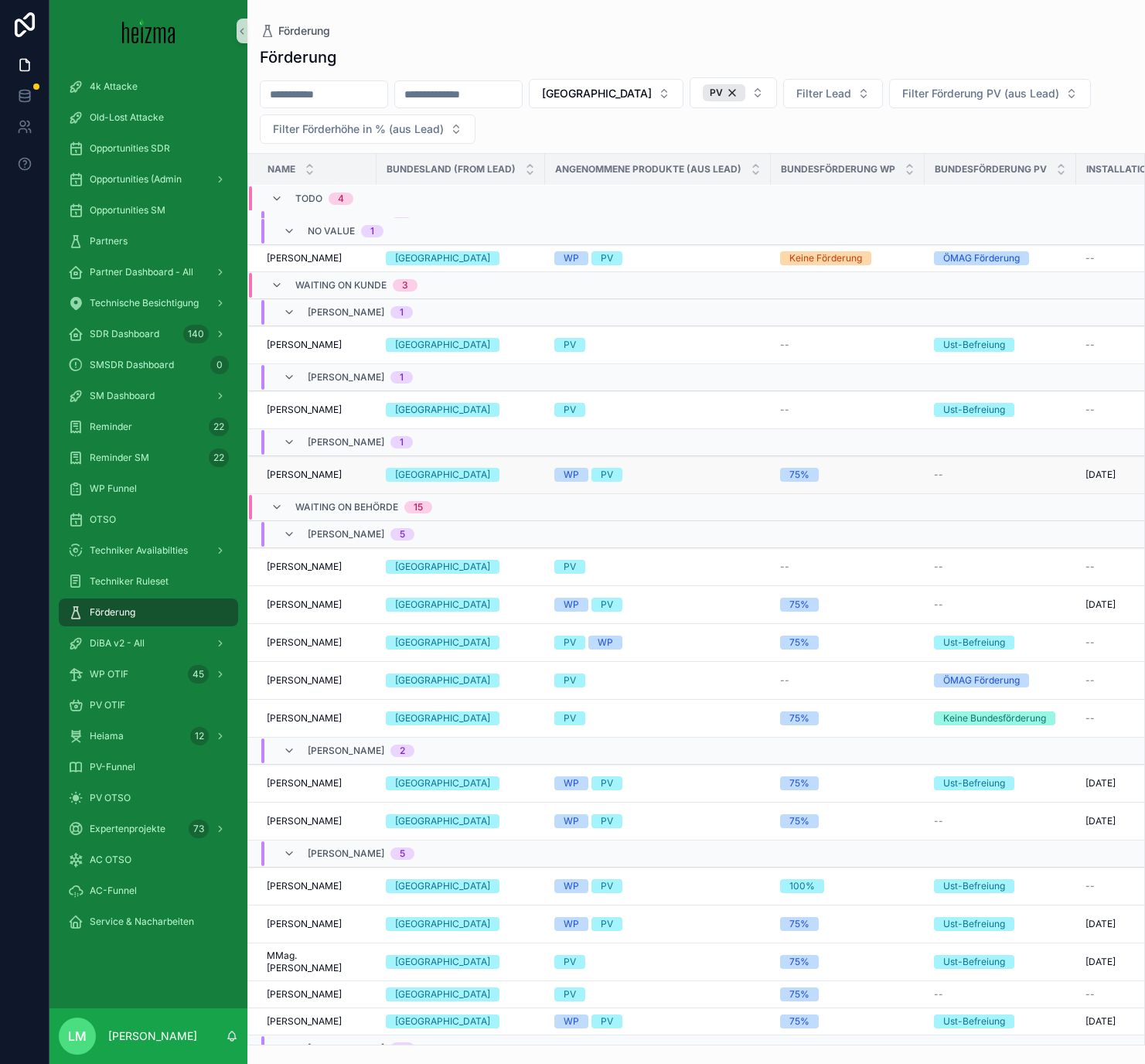
scroll to position [171, 0]
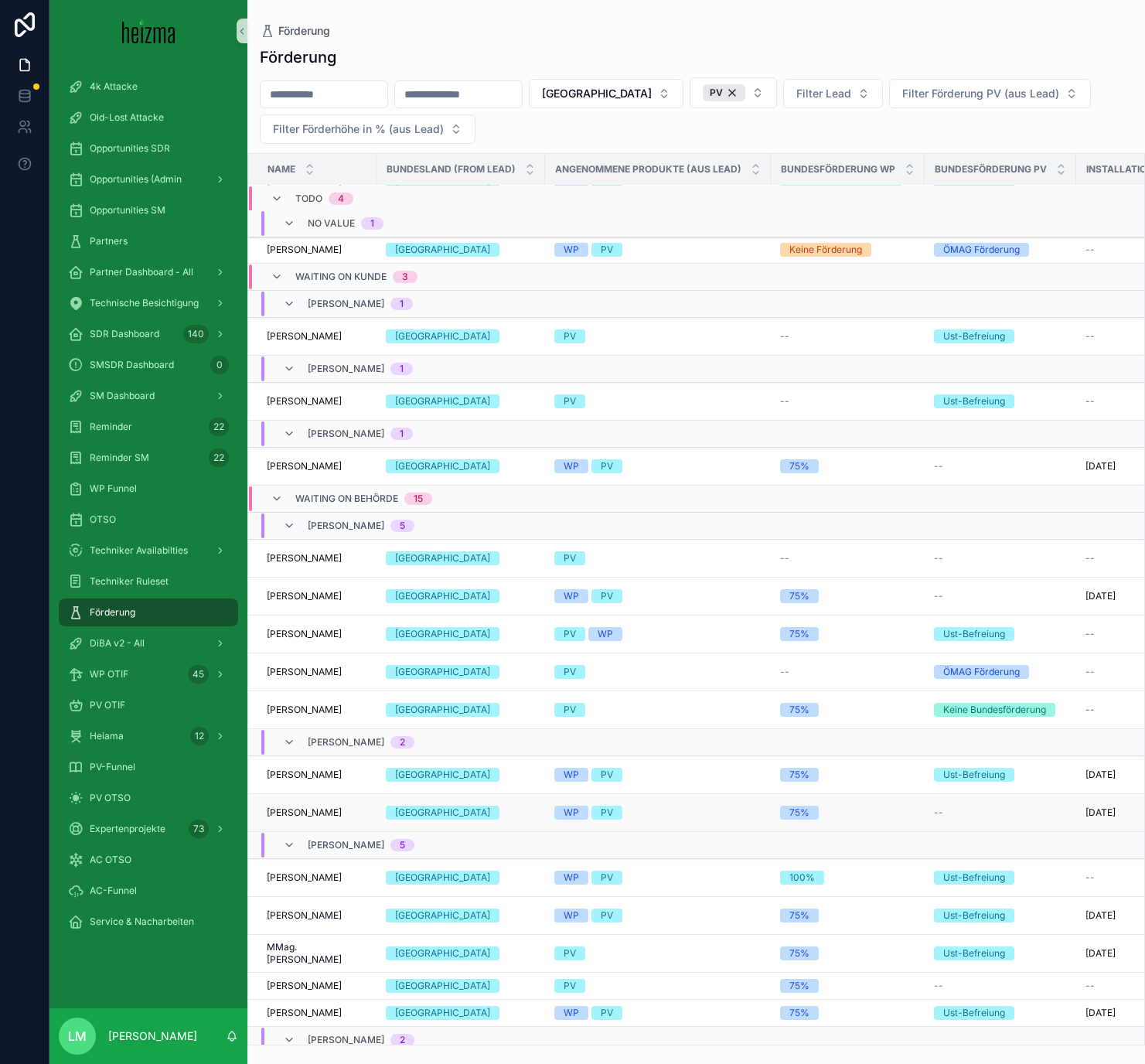
click at [321, 618] on span "Florian Michael Schaukowitsch" at bounding box center [304, 813] width 75 height 13
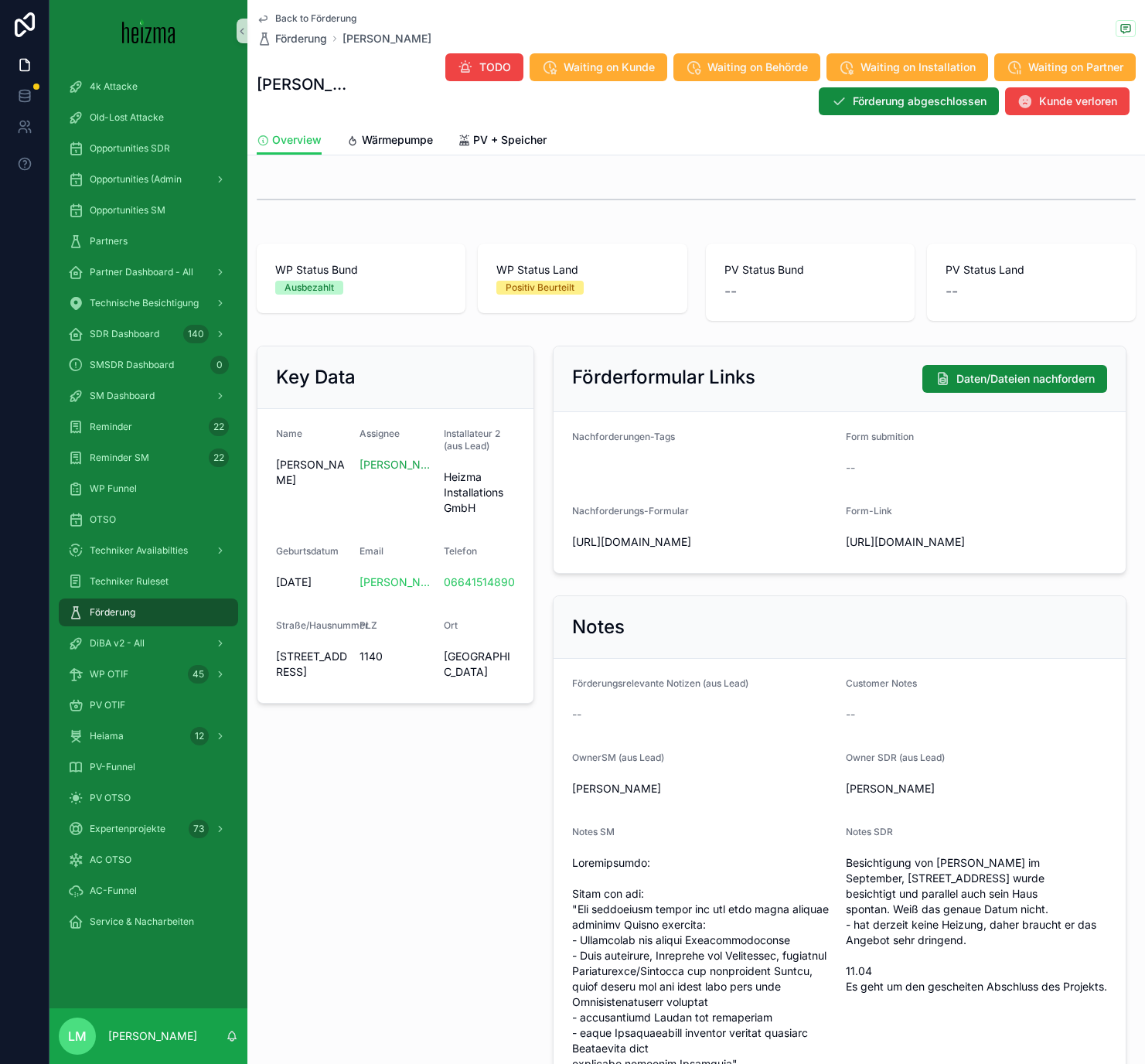
click at [502, 155] on div "Back to Förderung Förderung Florian Michael Schaukowitsch Florian Michael Schau…" at bounding box center [696, 754] width 898 height 1510
click at [499, 137] on span "PV + Speicher" at bounding box center [509, 139] width 73 height 15
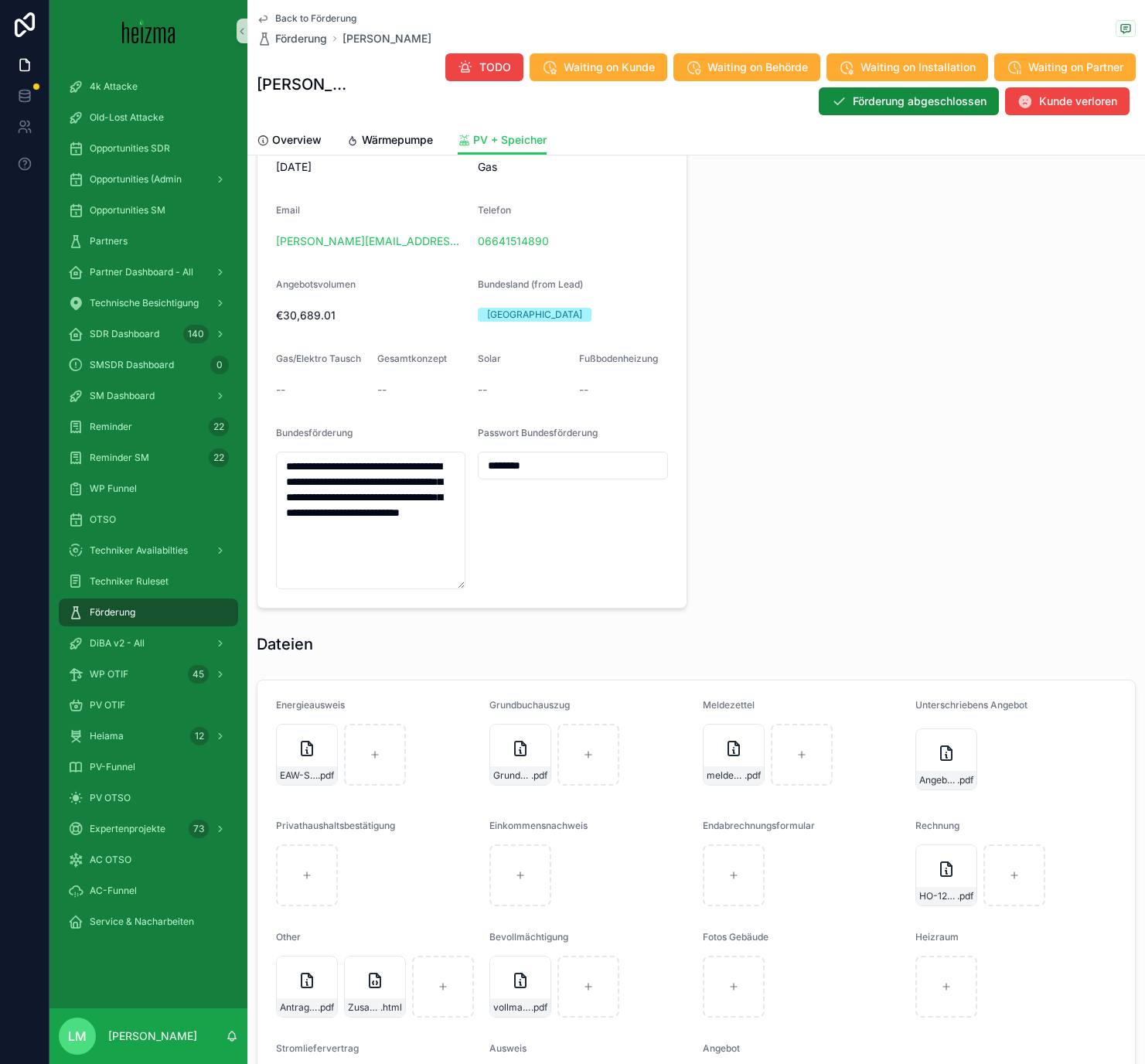
scroll to position [1336, 0]
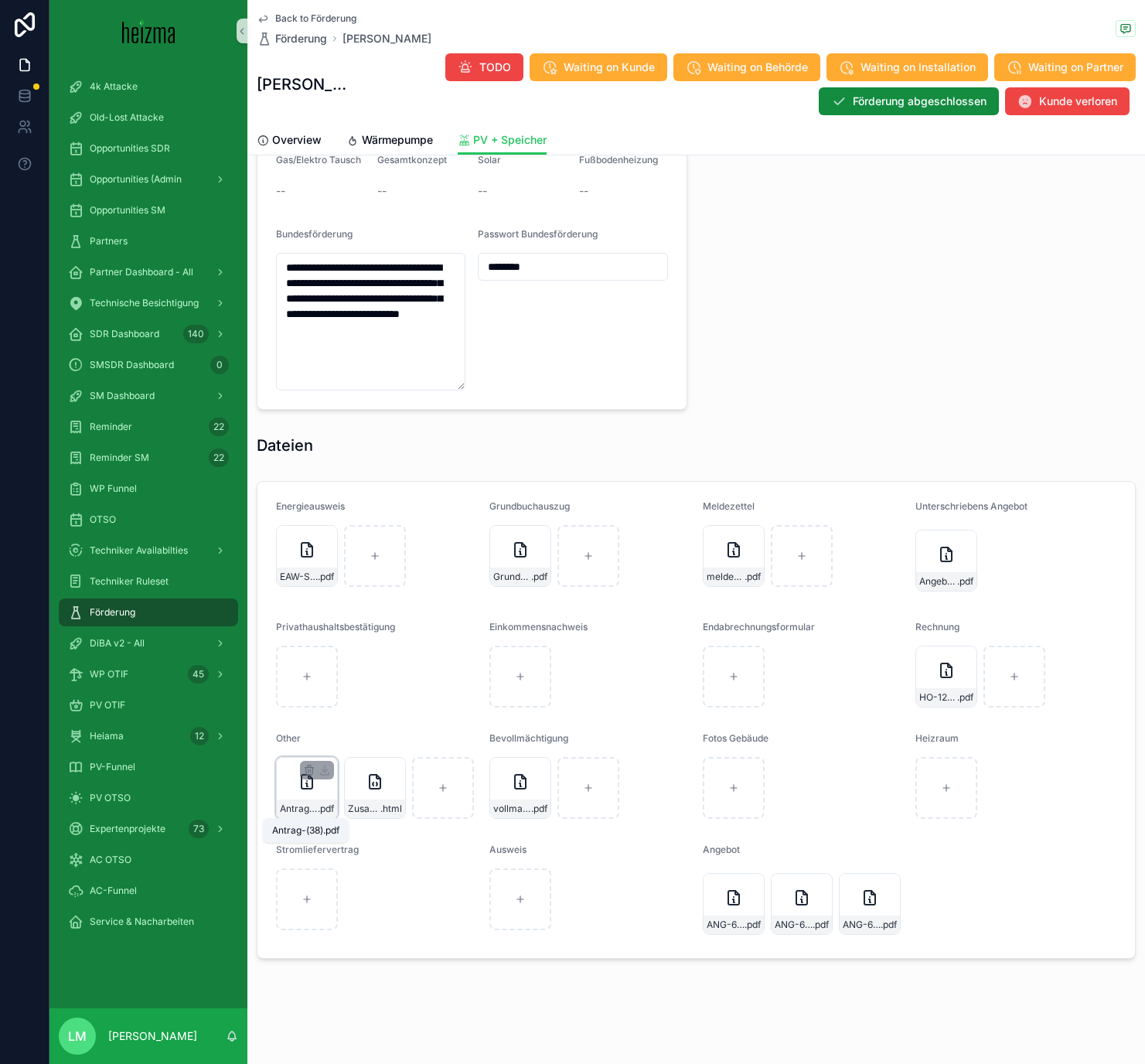
click at [305, 618] on span "Antrag-(38)" at bounding box center [299, 809] width 38 height 13
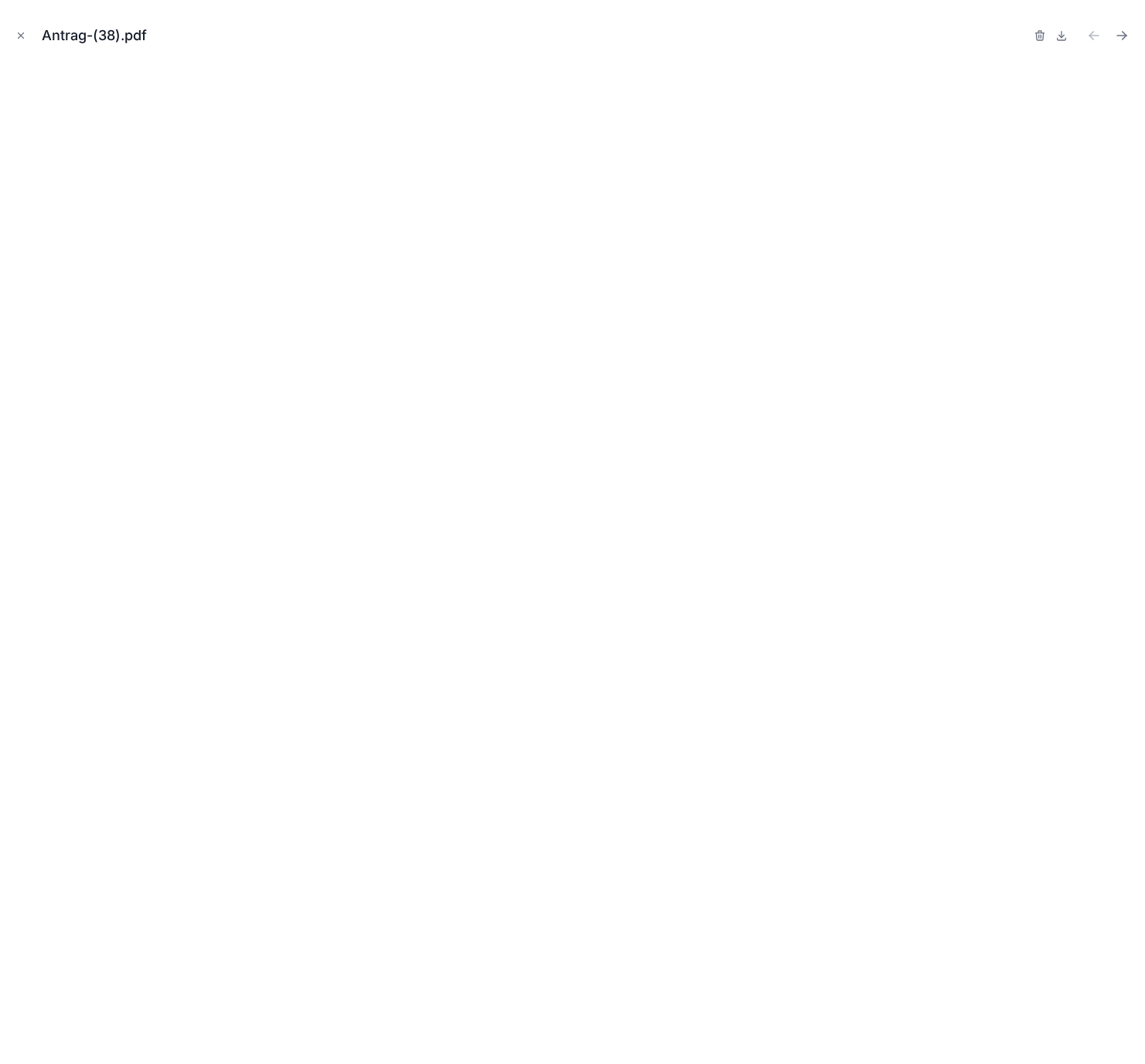
click at [9, 34] on div "Antrag-(38).pdf" at bounding box center [572, 532] width 1145 height 1064
click at [24, 35] on icon "Close modal" at bounding box center [21, 35] width 11 height 11
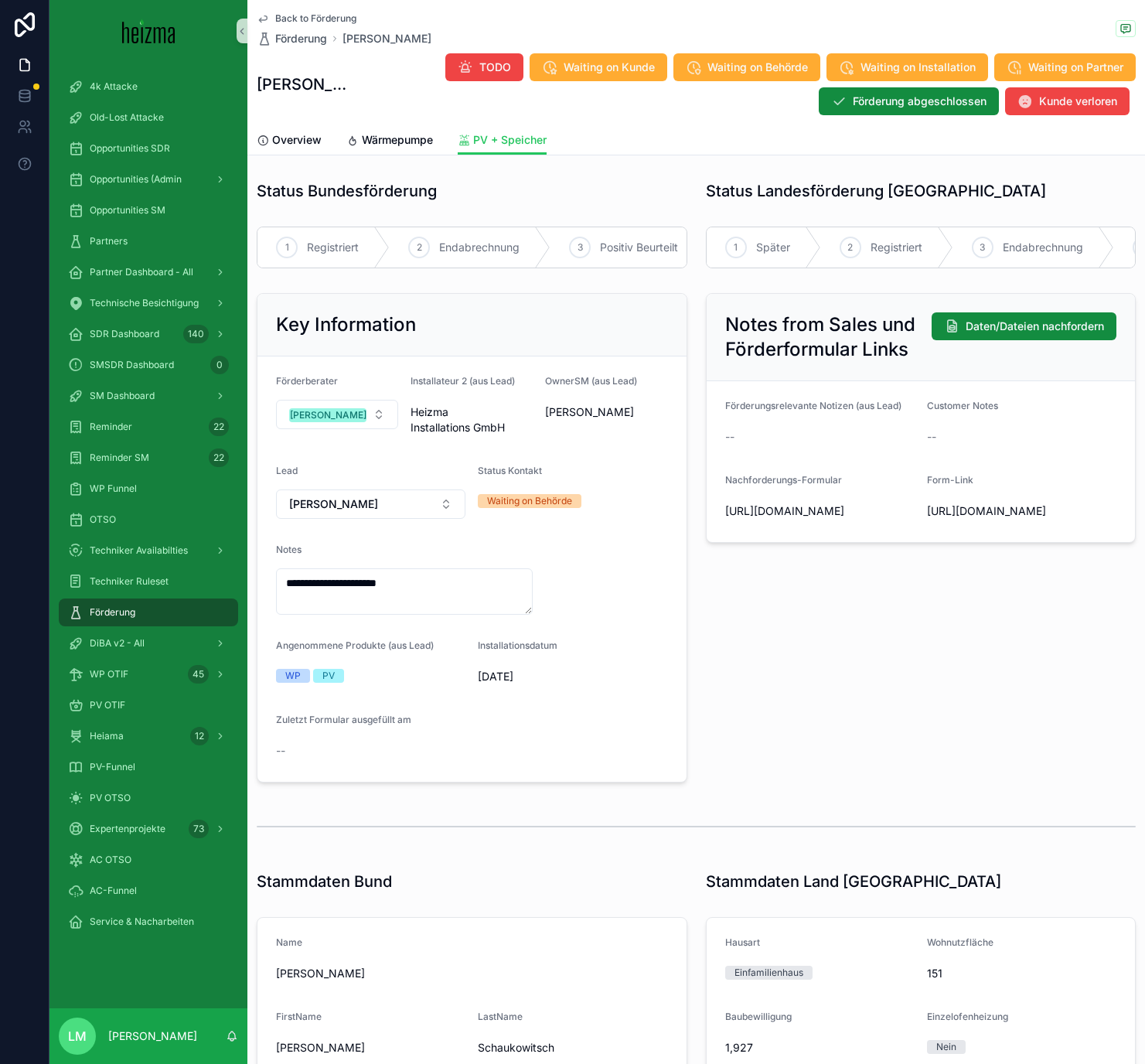
click at [294, 18] on span "Back to Förderung" at bounding box center [316, 19] width 81 height 13
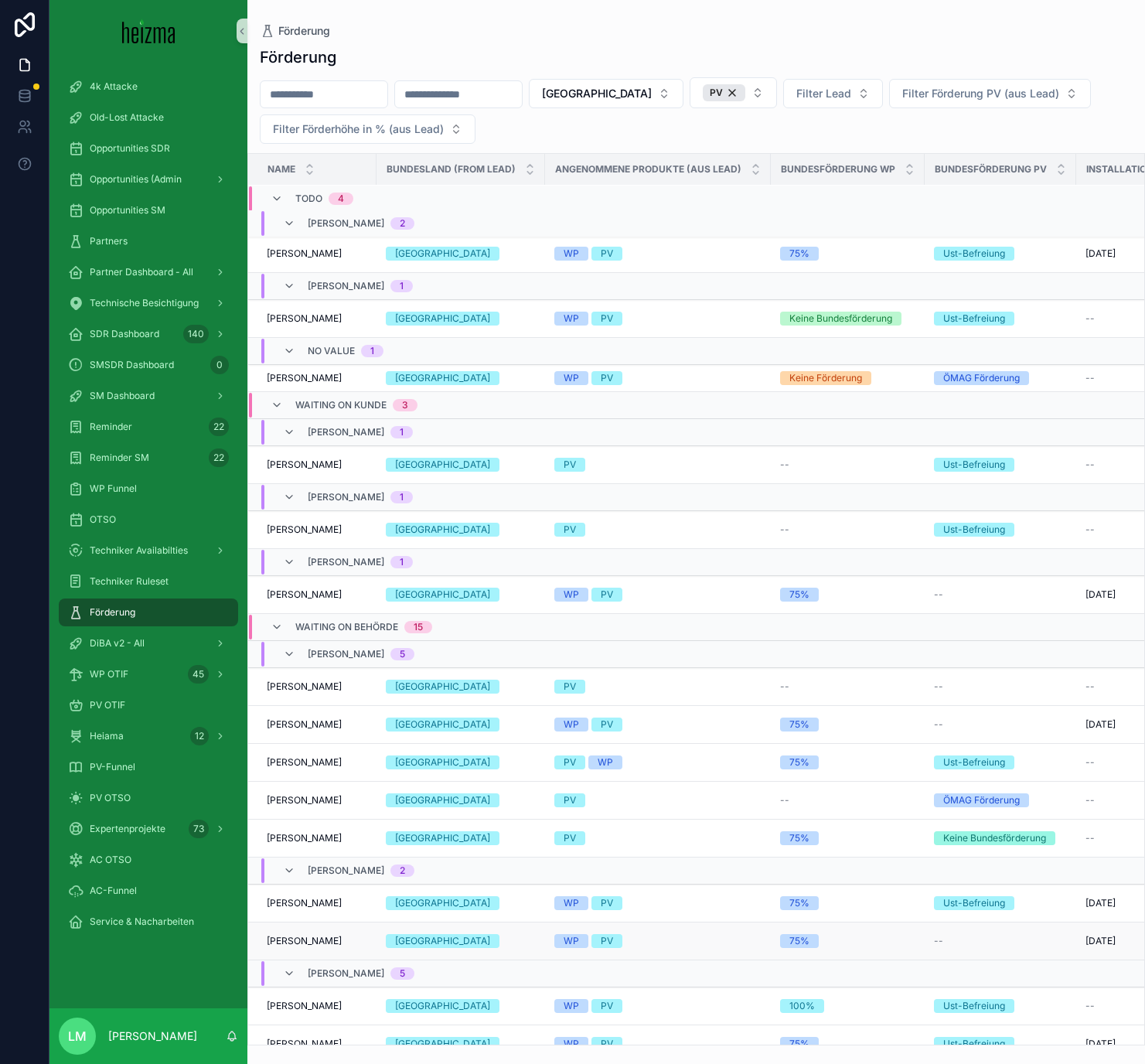
scroll to position [59, 0]
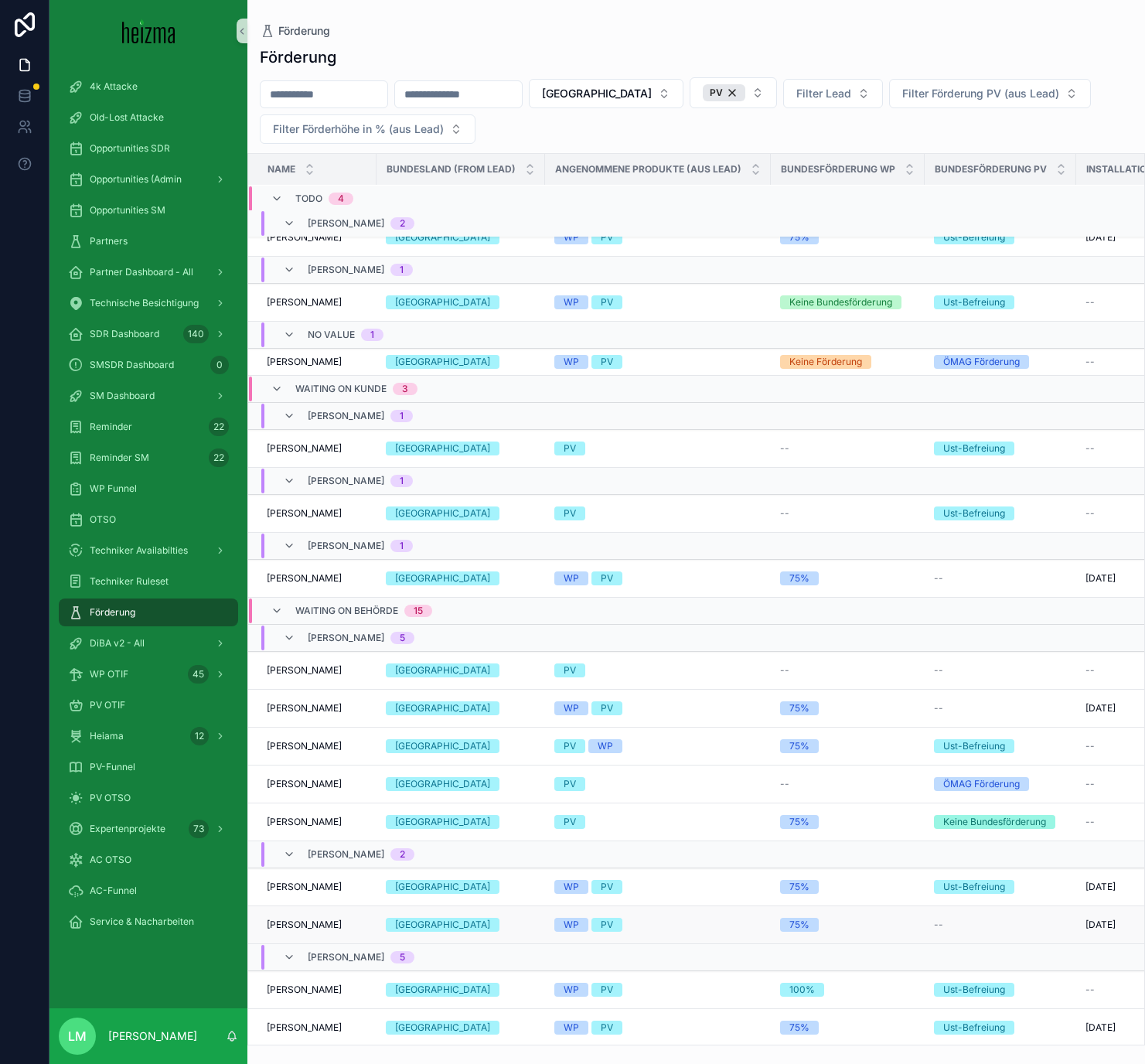
click at [857, 618] on div "75%" at bounding box center [847, 924] width 135 height 14
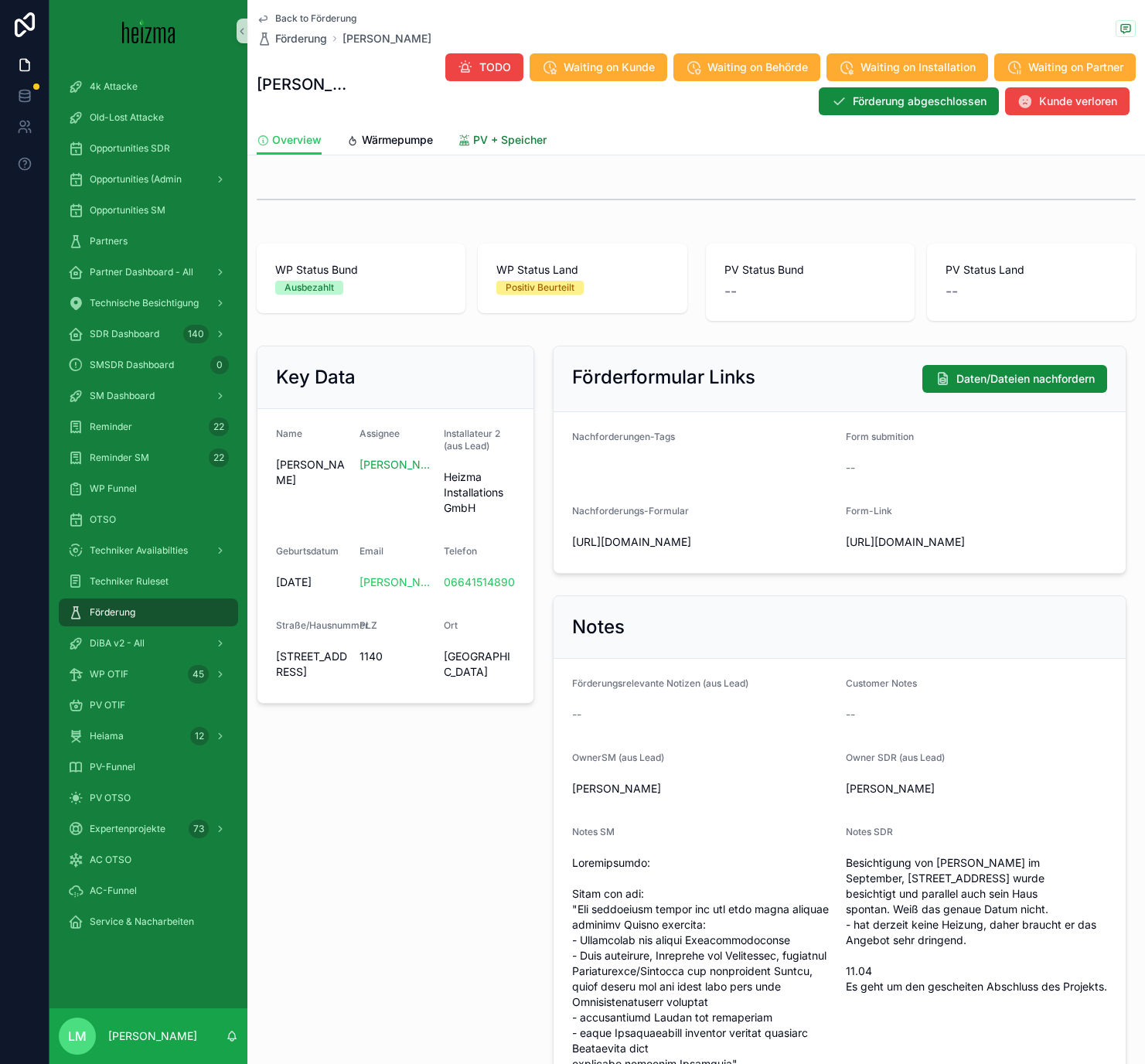
click at [483, 146] on span "PV + Speicher" at bounding box center [509, 139] width 73 height 15
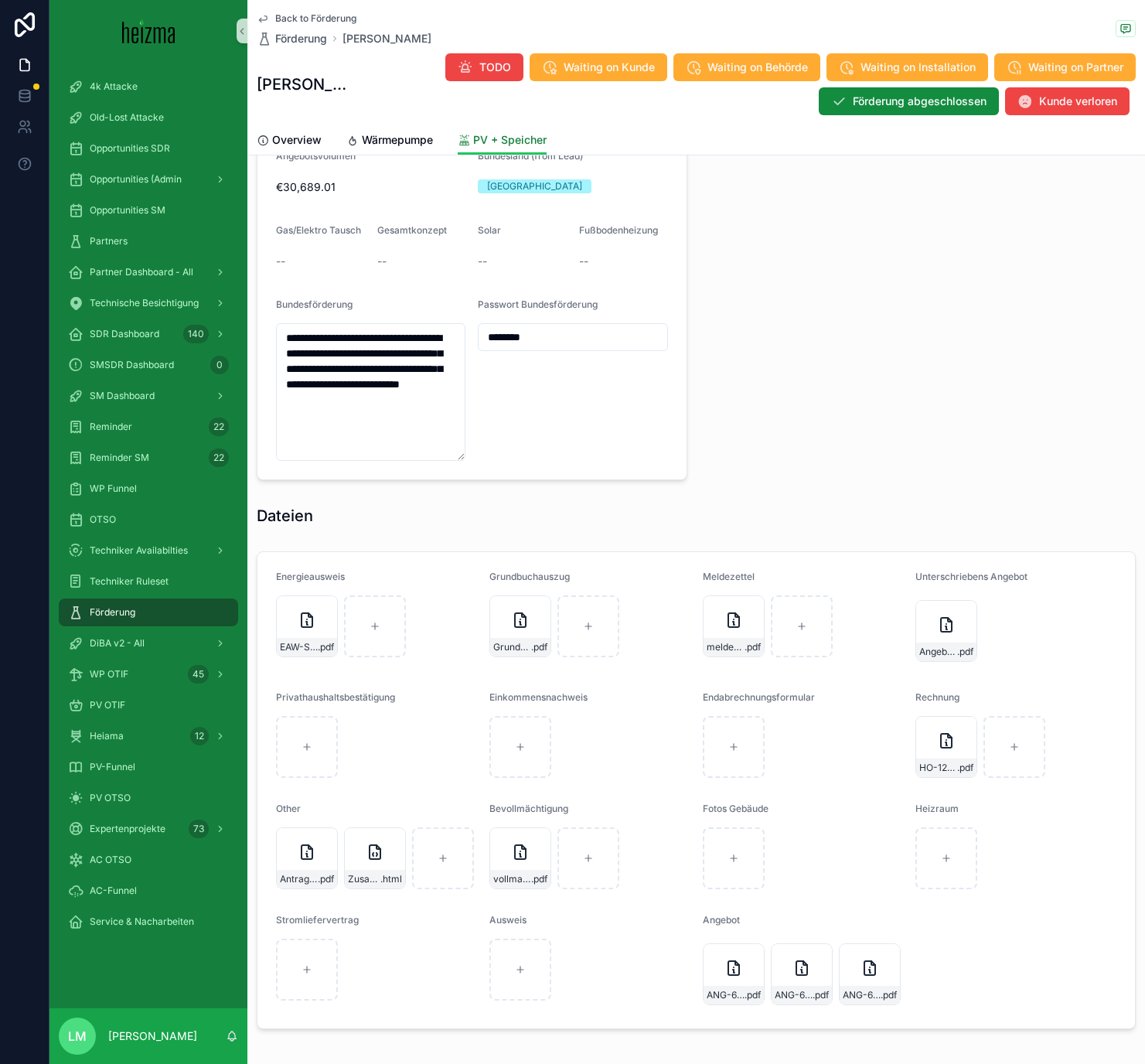
scroll to position [1336, 0]
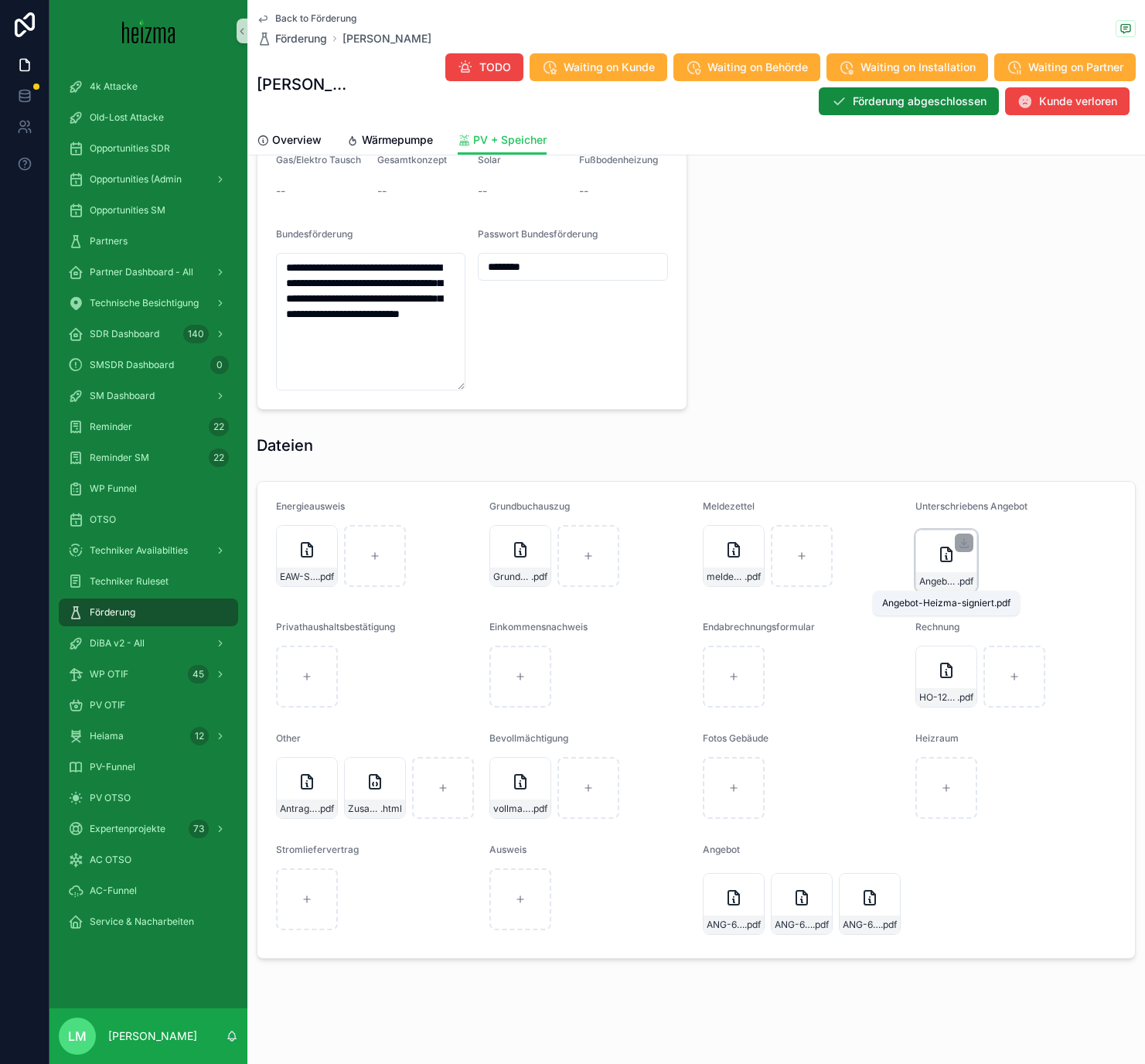
click at [938, 581] on span "Angebot-Heizma-signiert" at bounding box center [938, 581] width 38 height 13
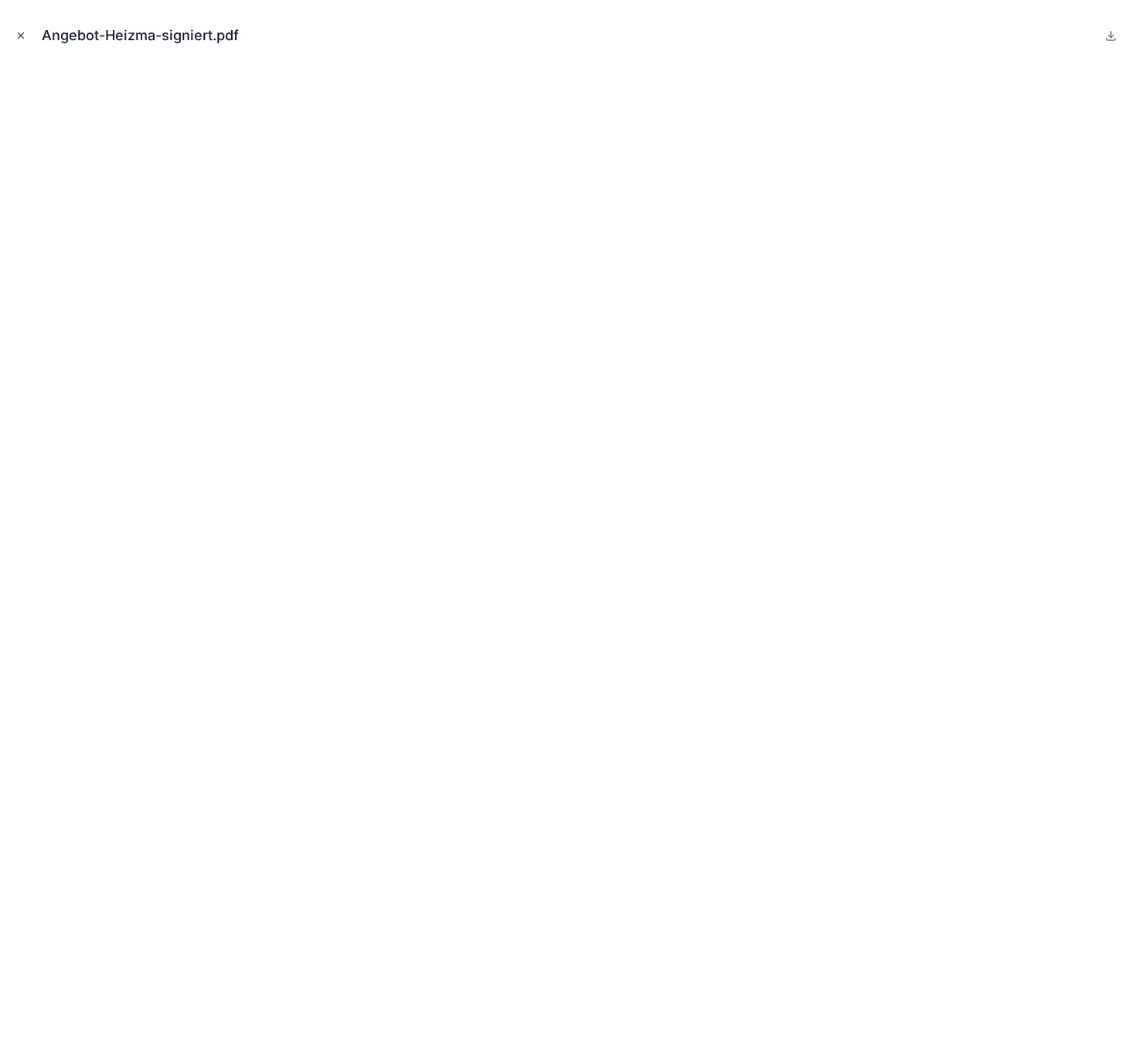
click at [23, 37] on icon "Close modal" at bounding box center [22, 36] width 5 height 5
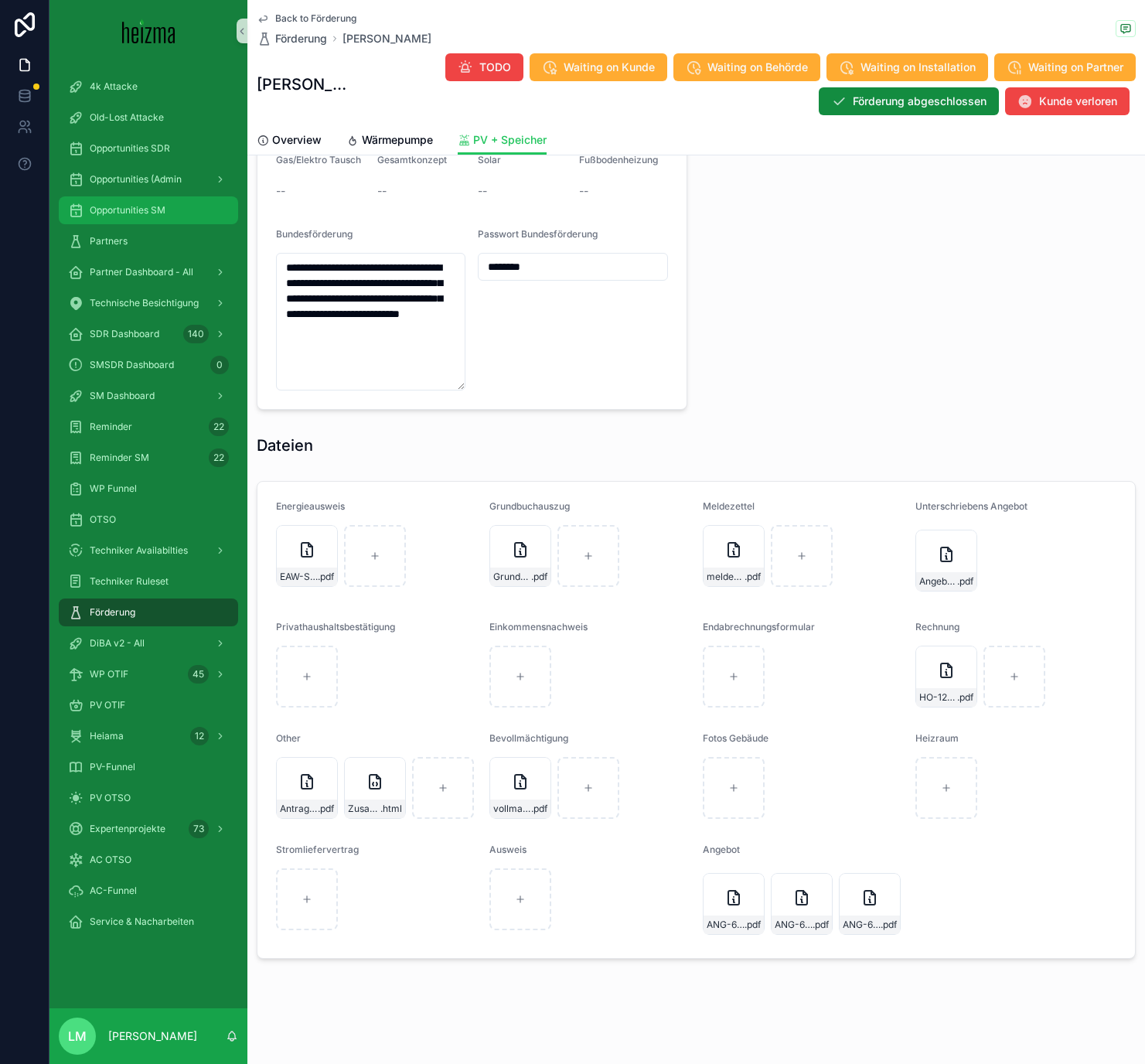
click at [124, 199] on div "Opportunities SM" at bounding box center [148, 209] width 161 height 24
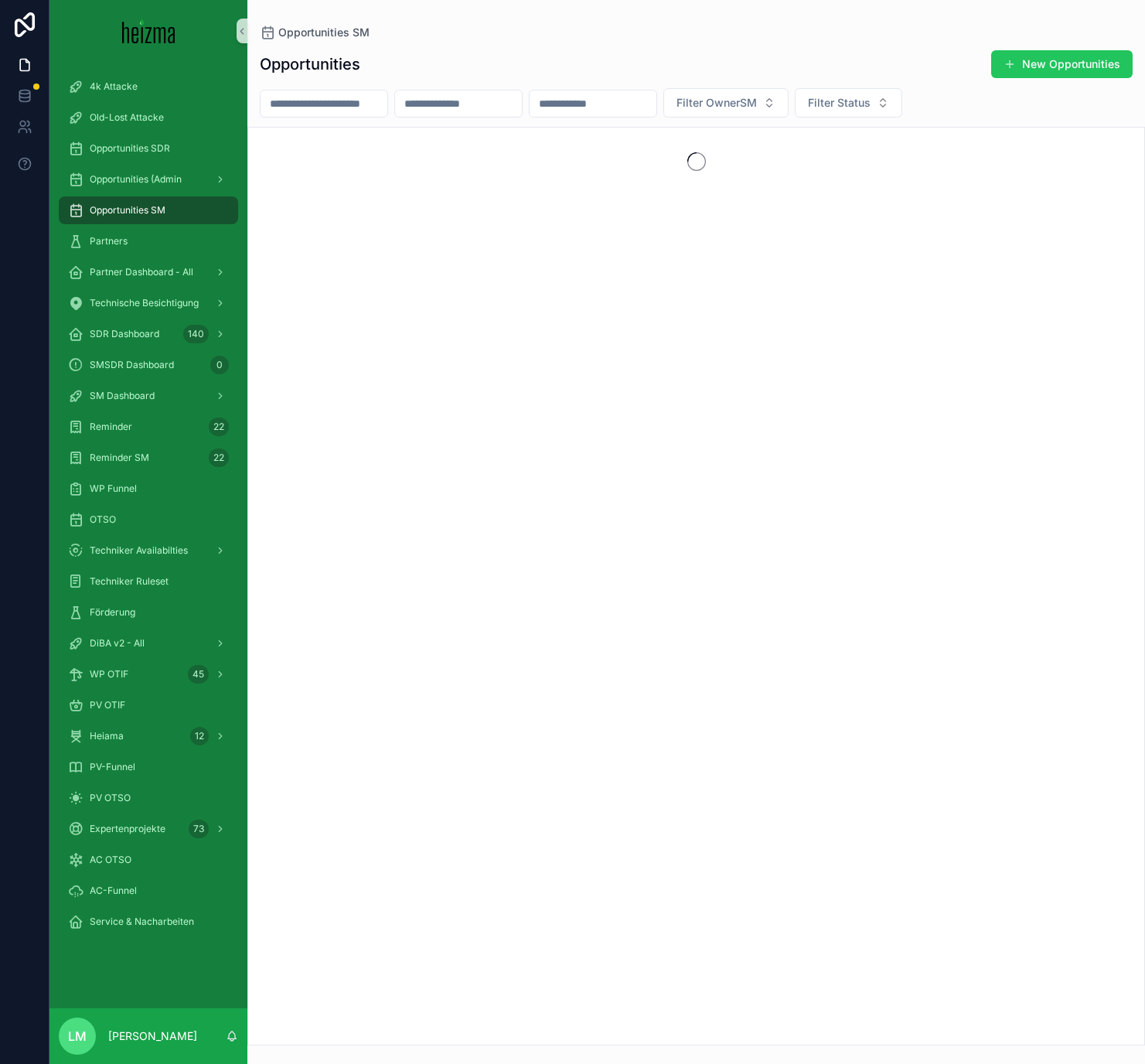
click at [354, 105] on input "scrollable content" at bounding box center [324, 104] width 126 height 22
type input "**********"
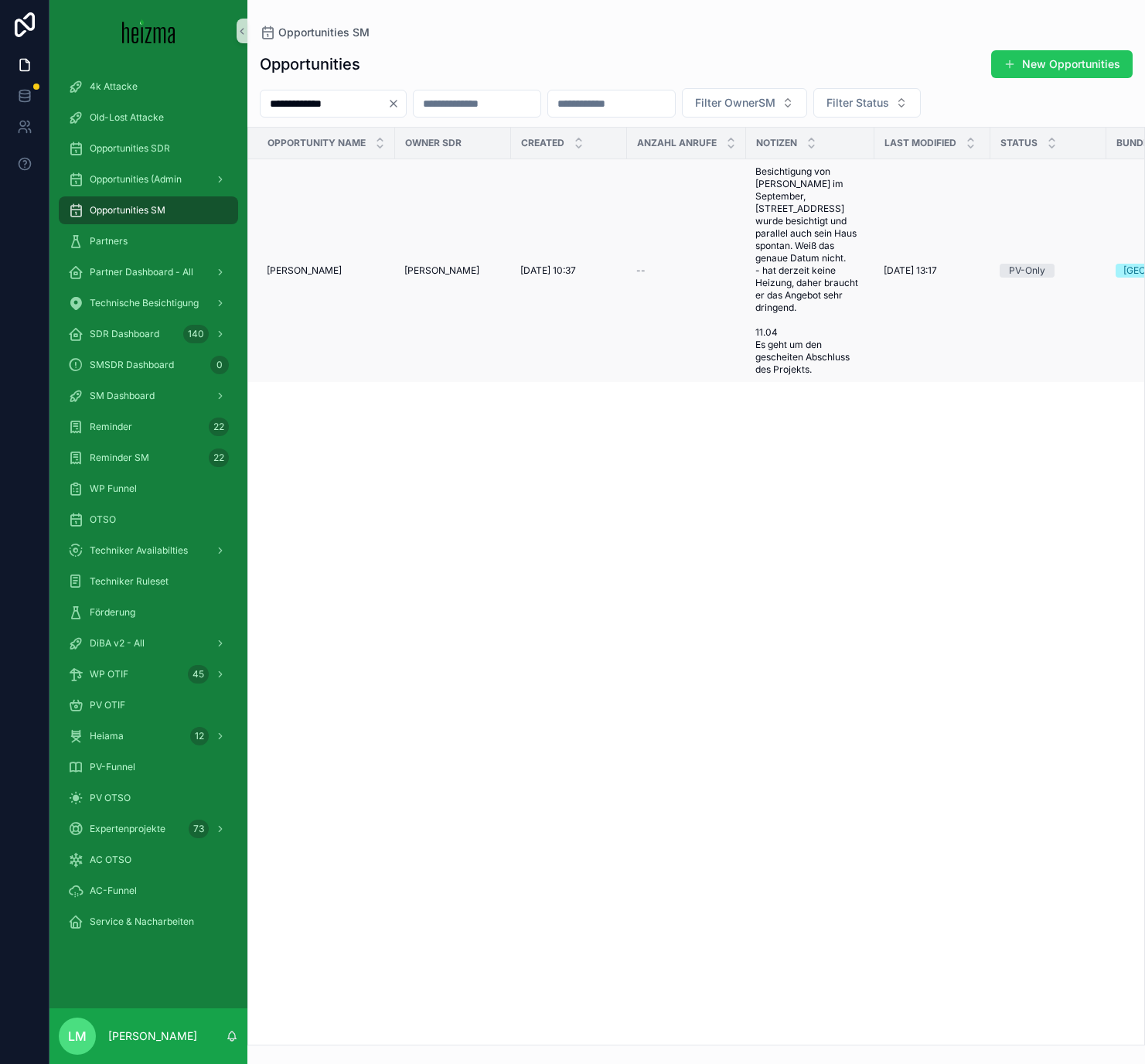
click at [653, 278] on td "--" at bounding box center [687, 271] width 119 height 224
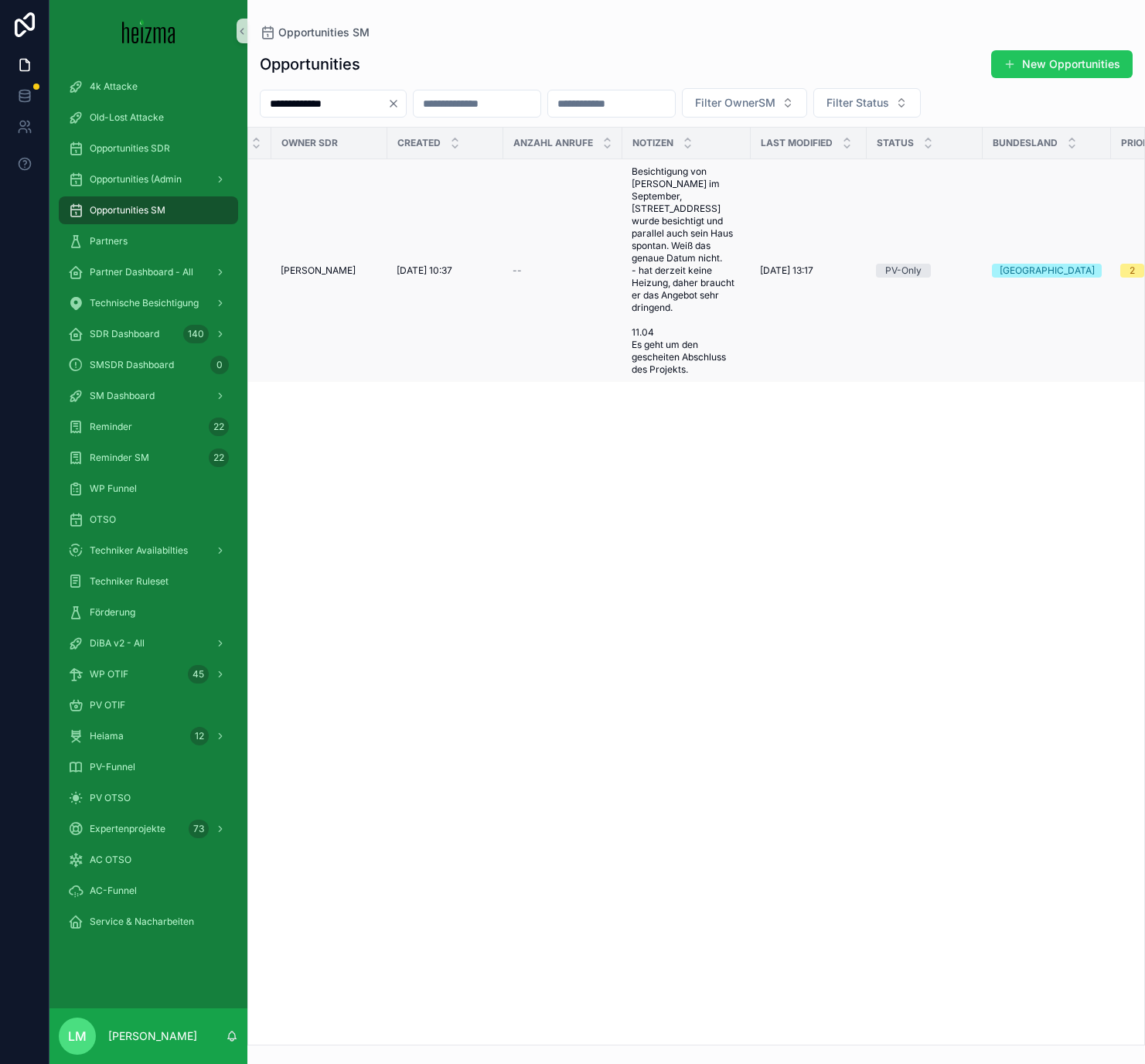
scroll to position [0, 168]
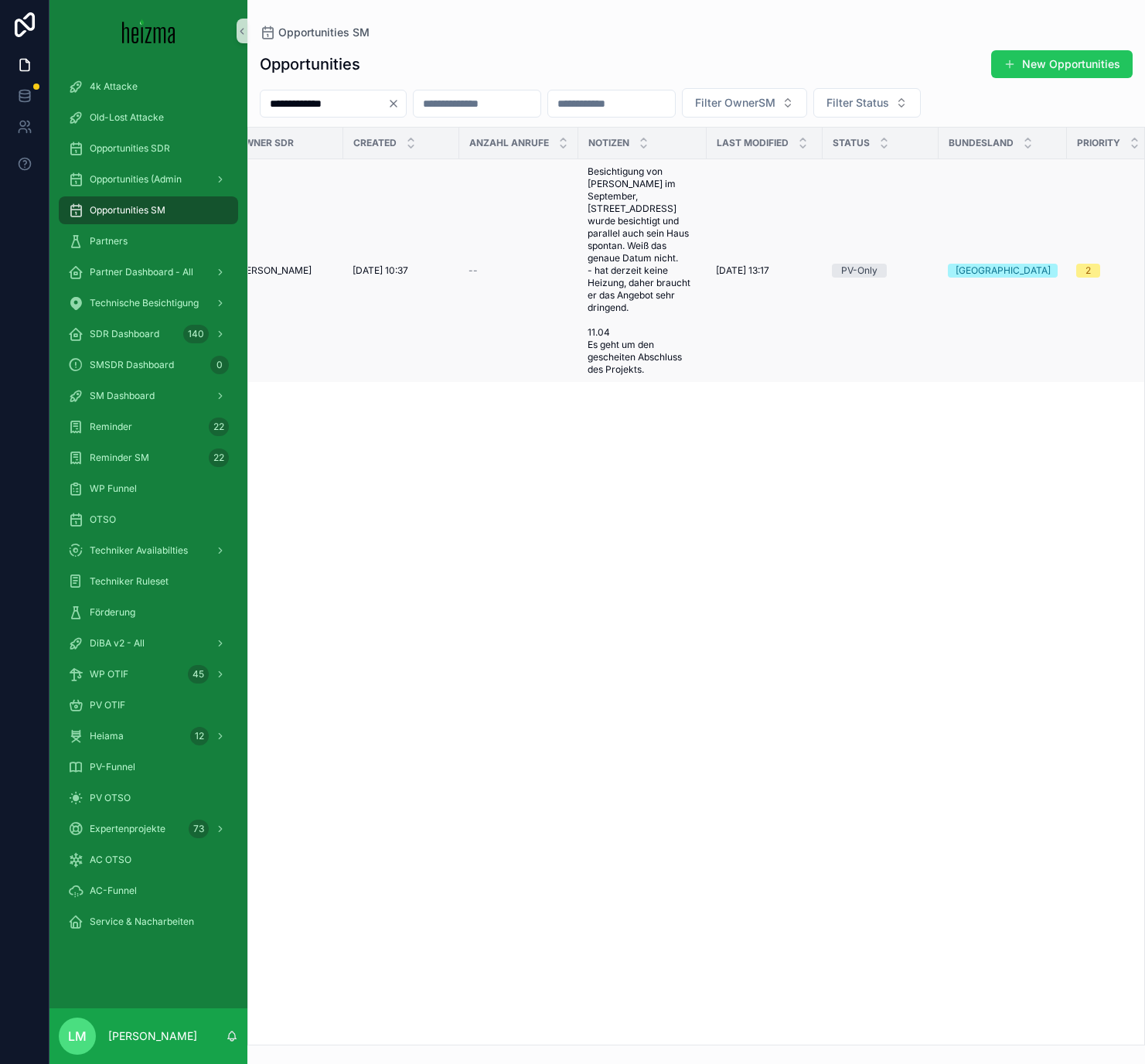
click at [596, 267] on span "Besichtigung von Marcel im September, Anzbachgasse 10 wurde besichtigt und para…" at bounding box center [642, 270] width 110 height 210
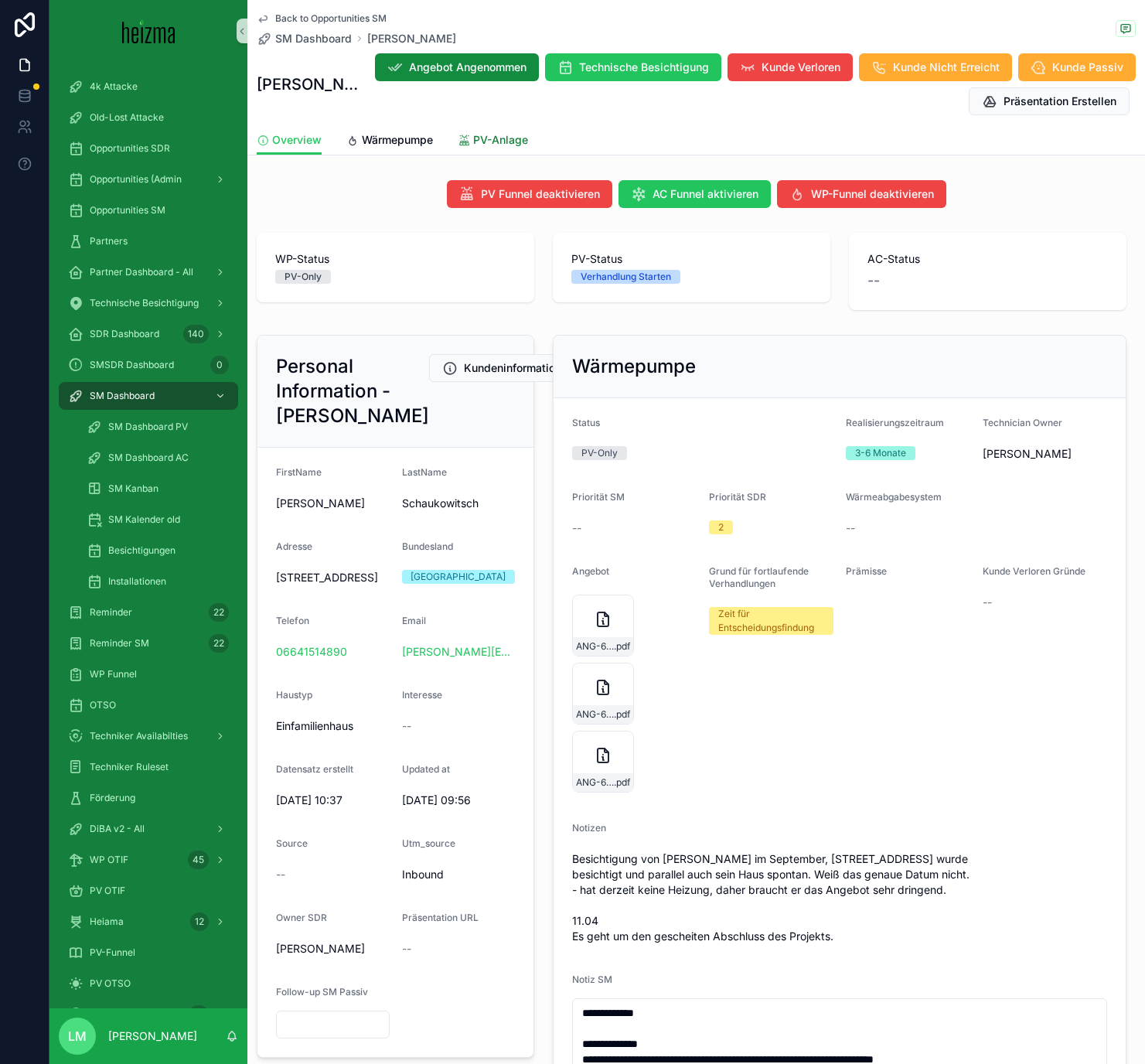
click at [466, 143] on icon "scrollable content" at bounding box center [464, 141] width 14 height 13
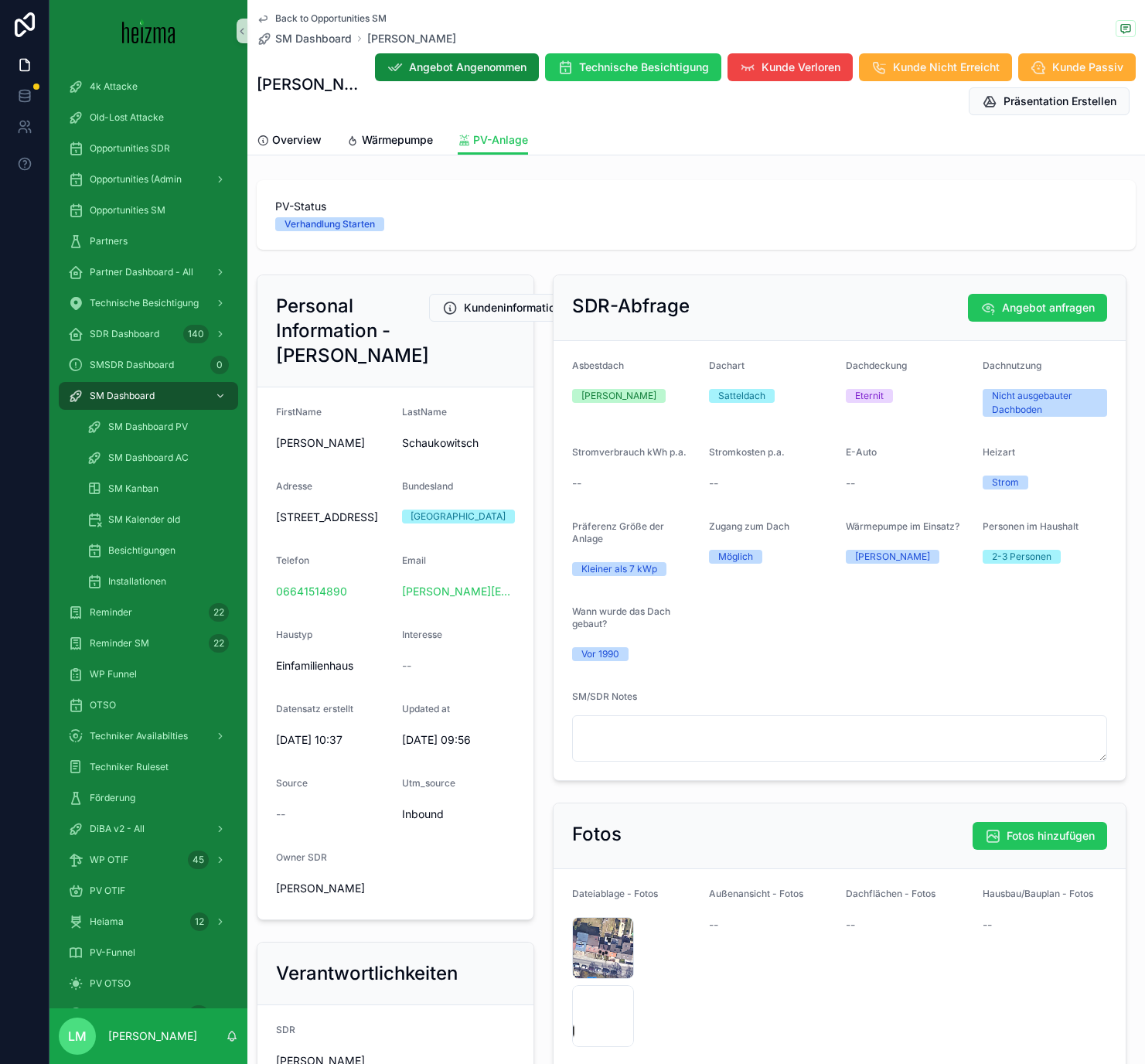
click at [353, 17] on span "Back to Opportunities SM" at bounding box center [330, 19] width 111 height 13
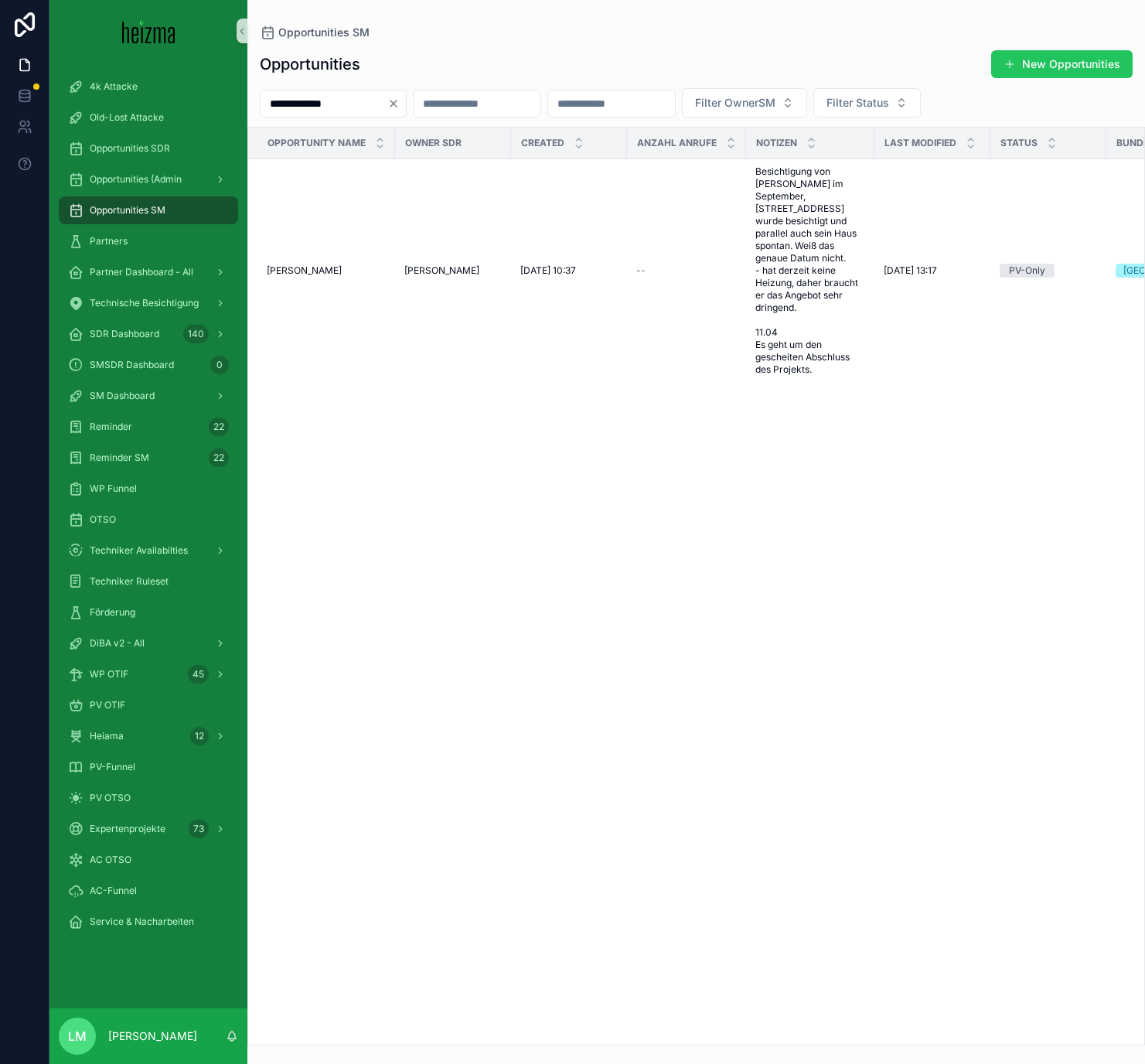
click at [400, 102] on icon "Clear" at bounding box center [393, 104] width 13 height 13
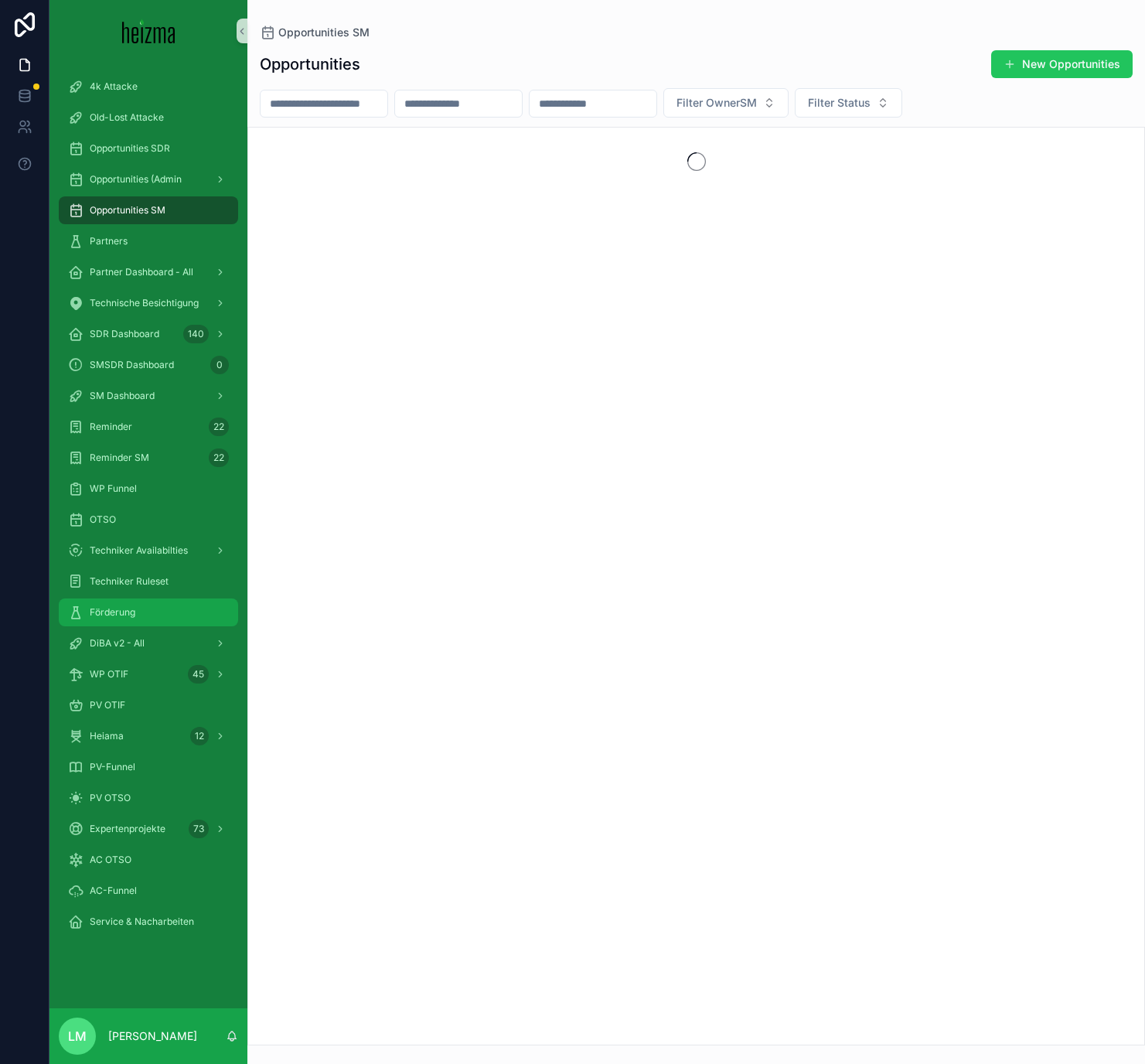
click at [111, 618] on div "Förderung" at bounding box center [148, 612] width 161 height 24
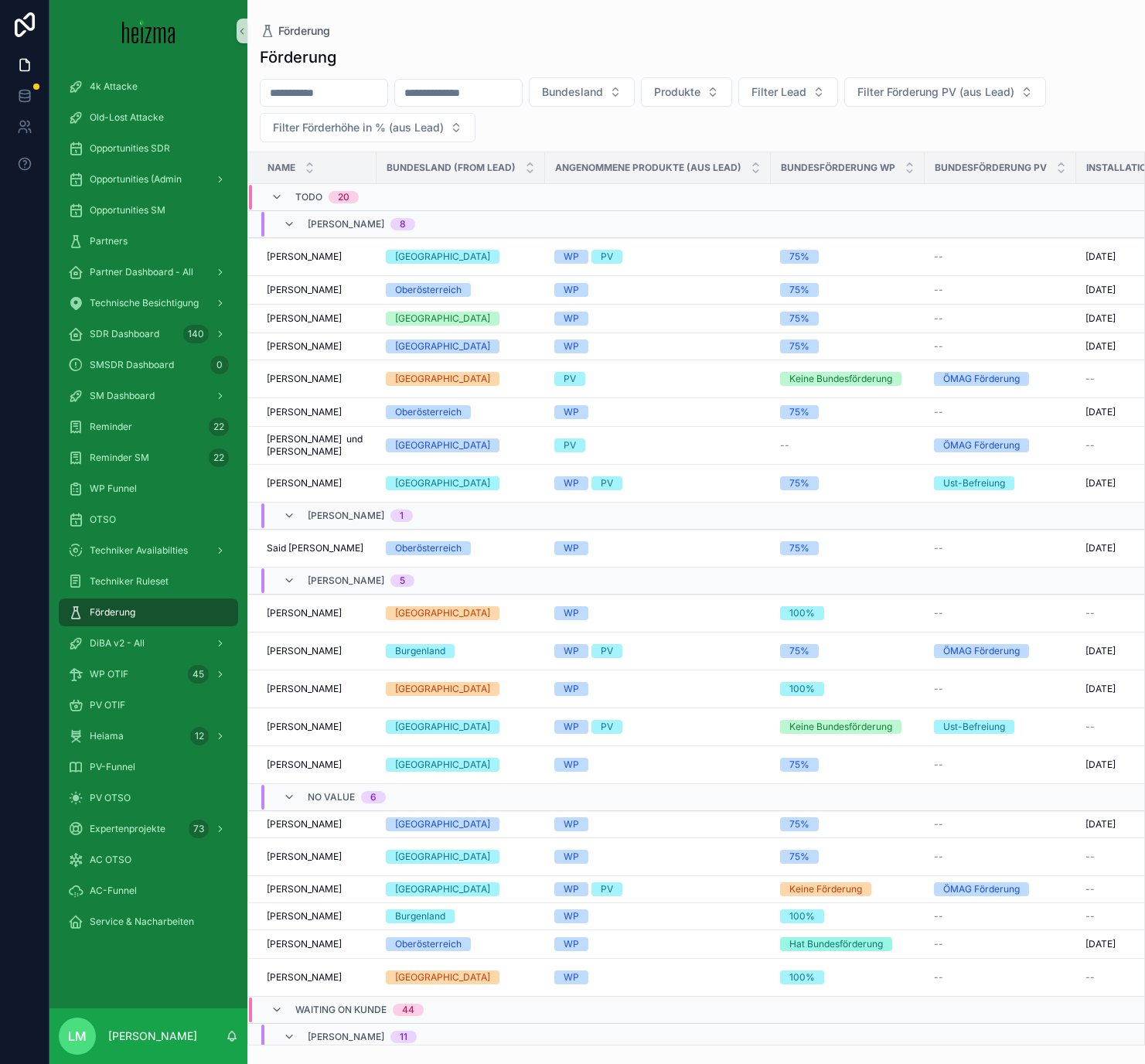
click at [654, 72] on div "Förderung Bundesland Produkte Filter Lead Filter Förderung PV (aus Lead) Filter…" at bounding box center [696, 541] width 898 height 1008
click at [634, 90] on button "Bundesland" at bounding box center [581, 92] width 106 height 30
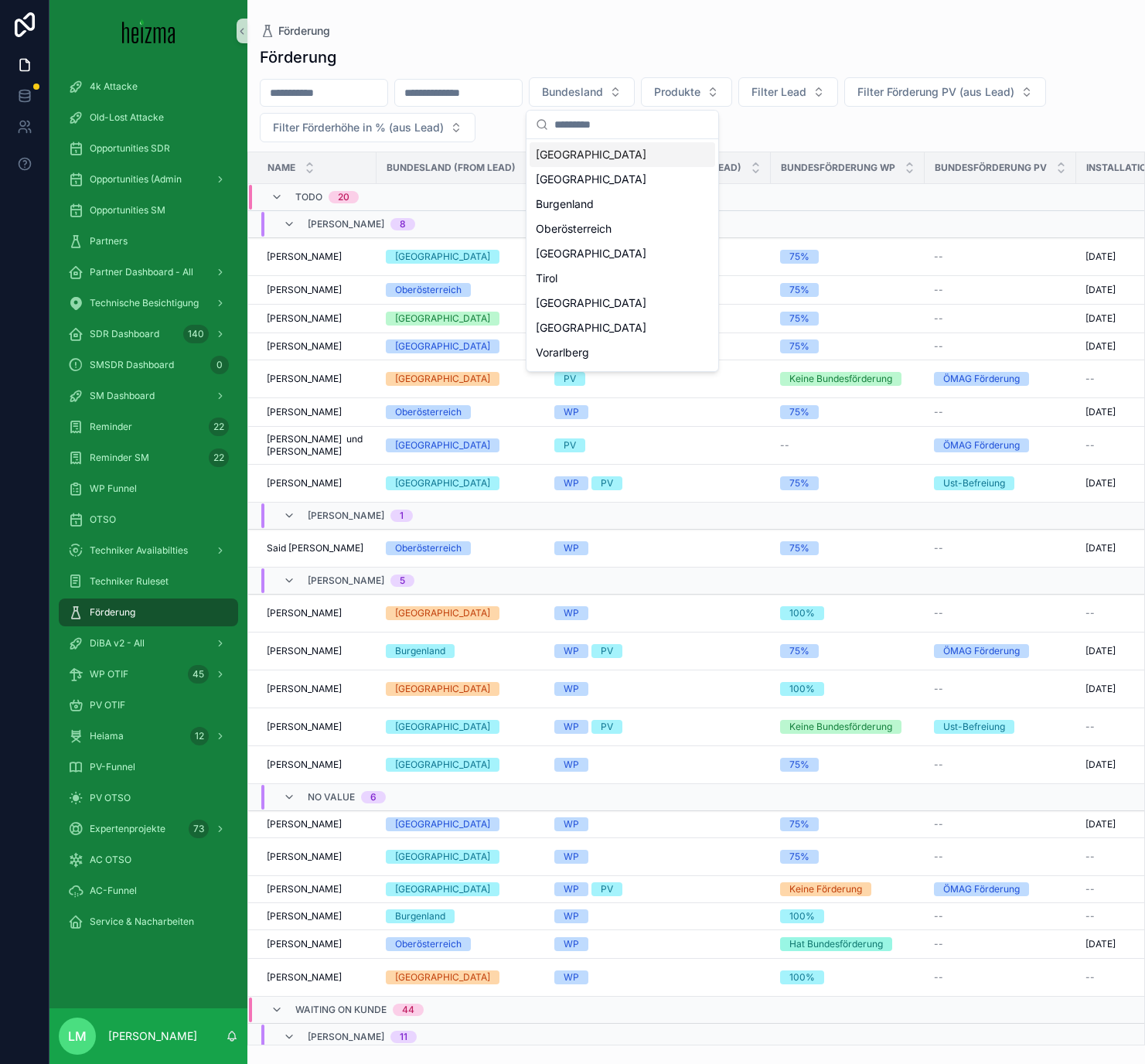
click at [549, 161] on div "[GEOGRAPHIC_DATA]" at bounding box center [623, 154] width 186 height 24
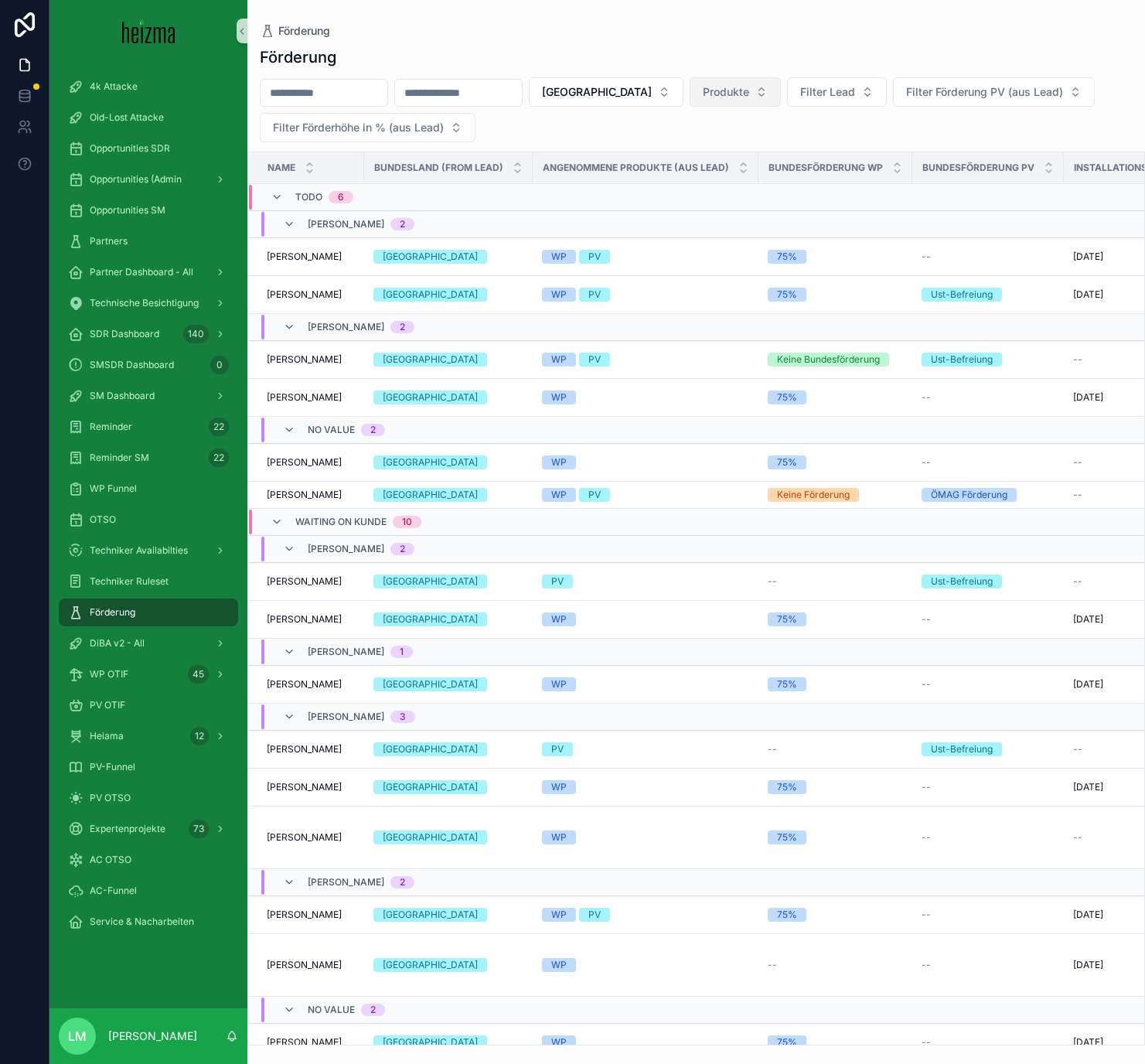
click at [715, 90] on button "Produkte" at bounding box center [734, 92] width 91 height 30
click at [679, 182] on div "PV" at bounding box center [692, 179] width 186 height 24
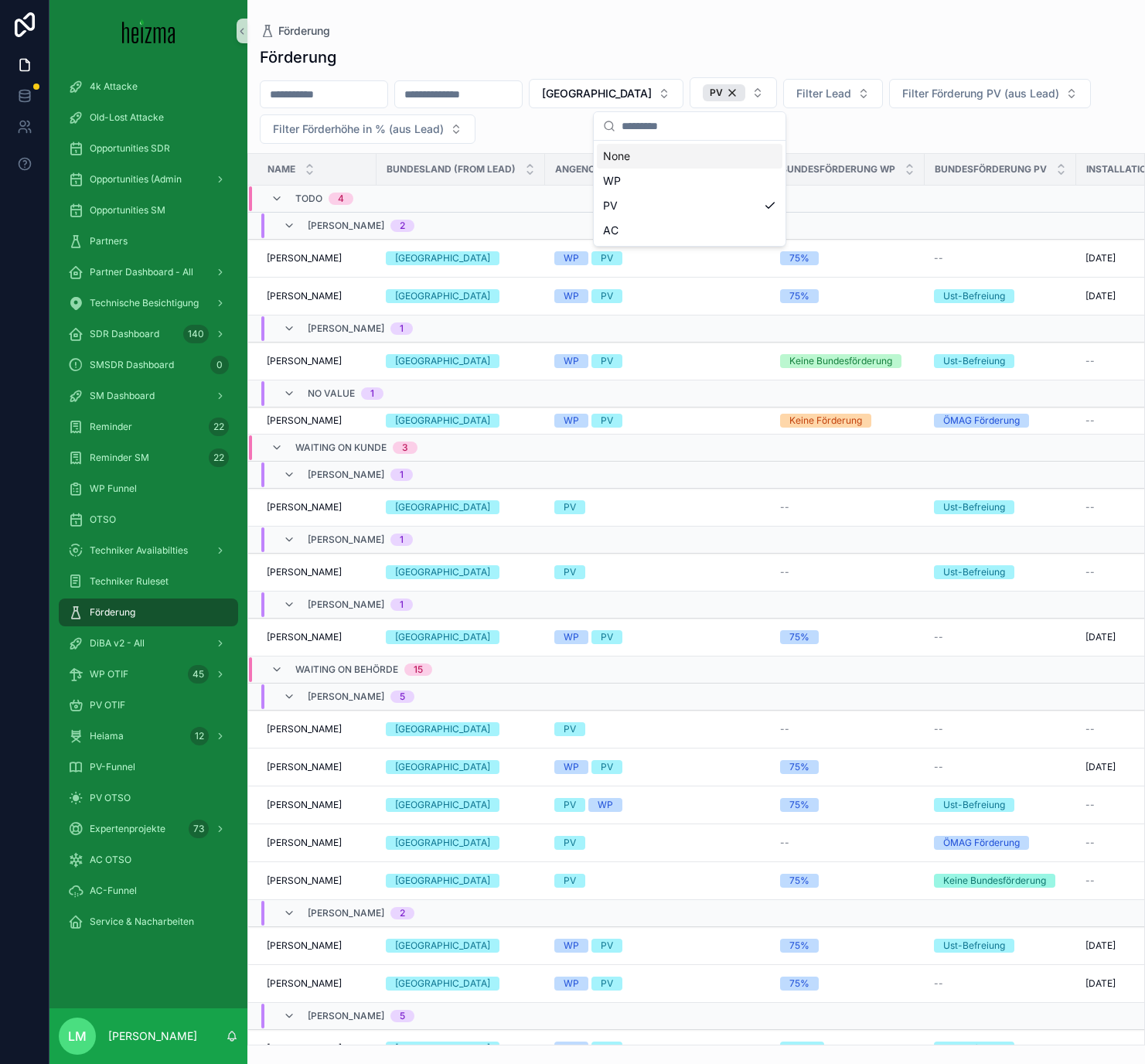
click at [552, 123] on div "Wien PV Filter Lead Filter Förderung PV (aus Lead) Filter Förderhöhe in % (aus …" at bounding box center [696, 111] width 898 height 67
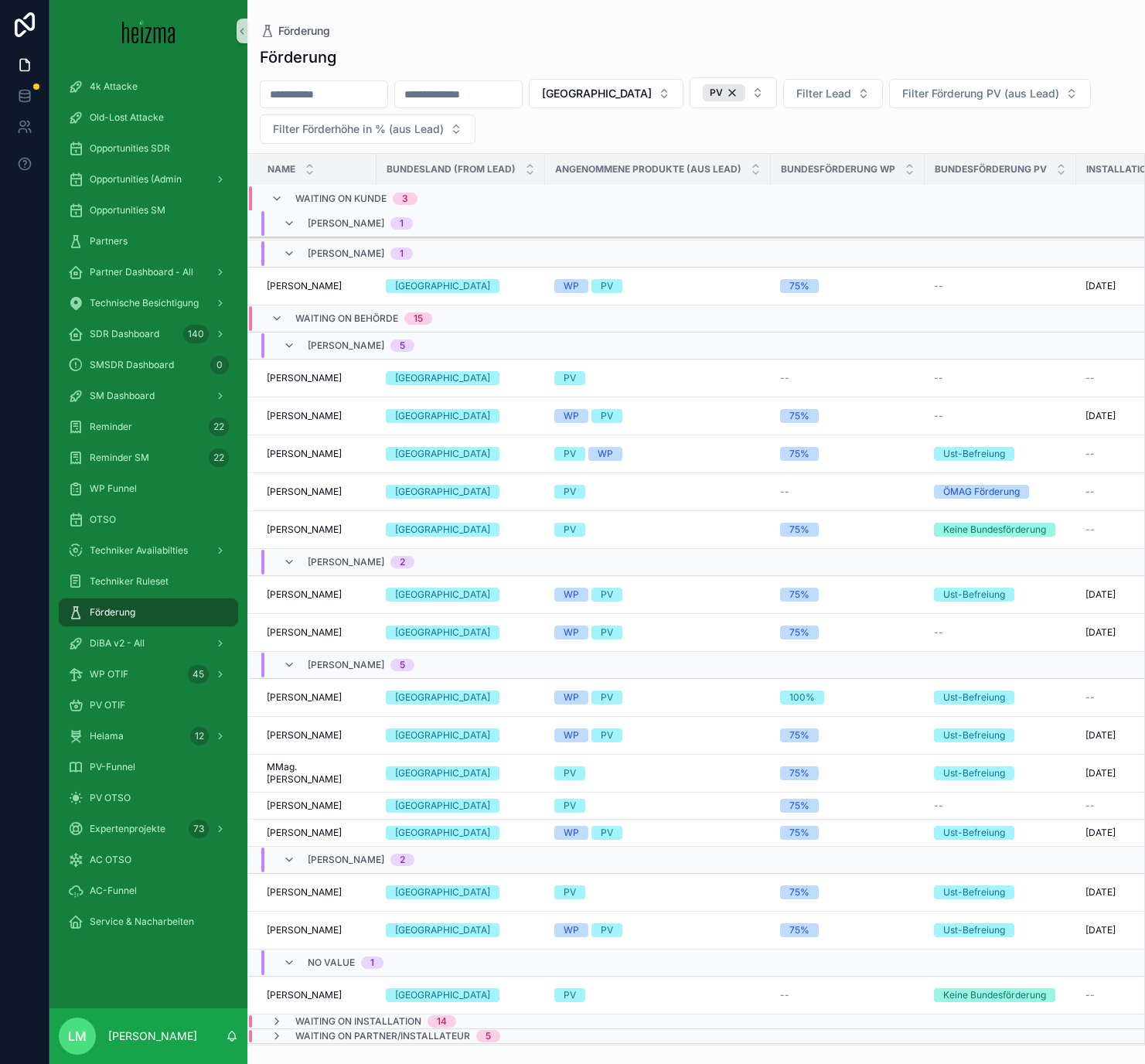
scroll to position [438, 0]
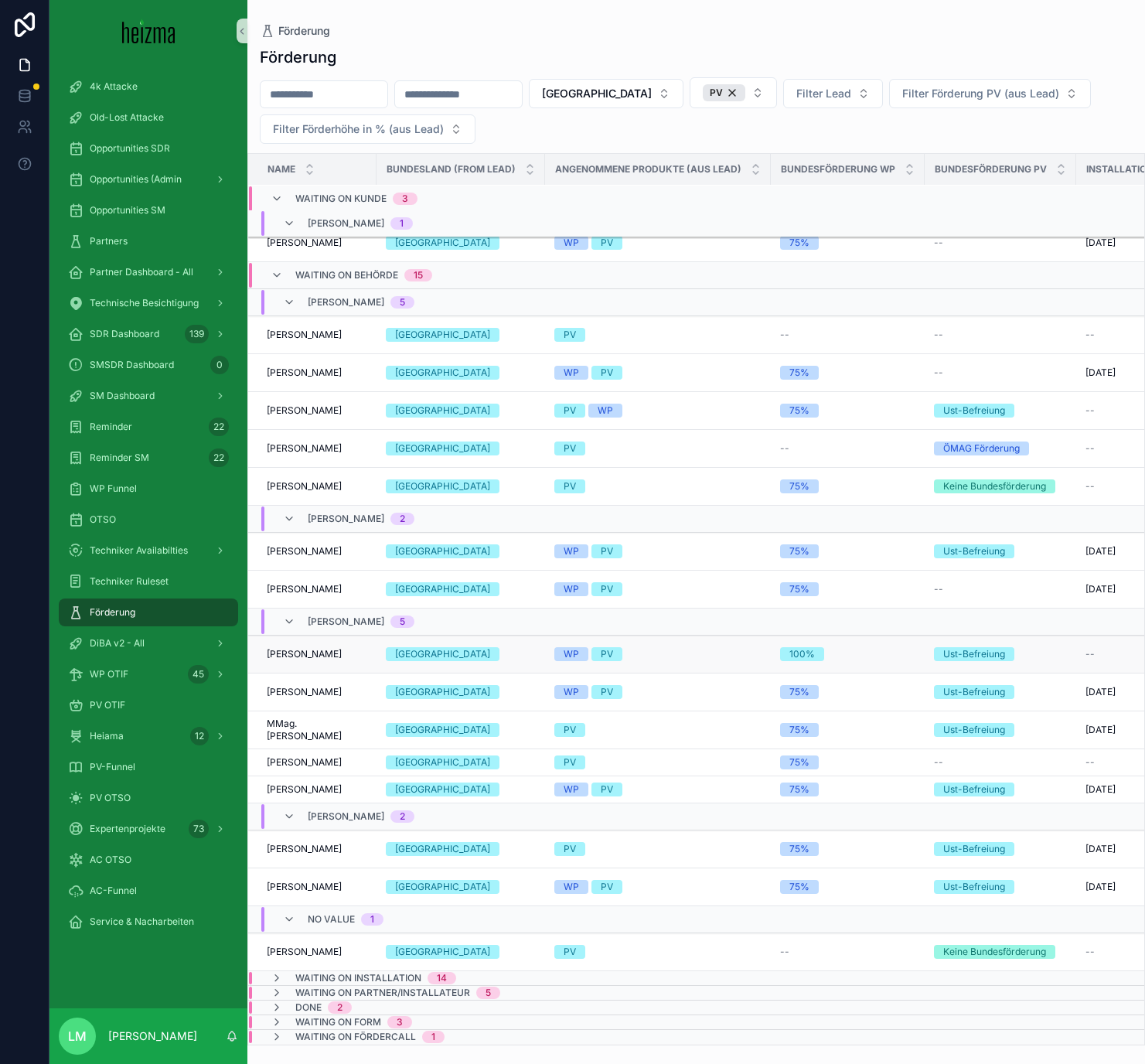
click at [317, 618] on span "Müslüm Akmaz" at bounding box center [304, 654] width 75 height 13
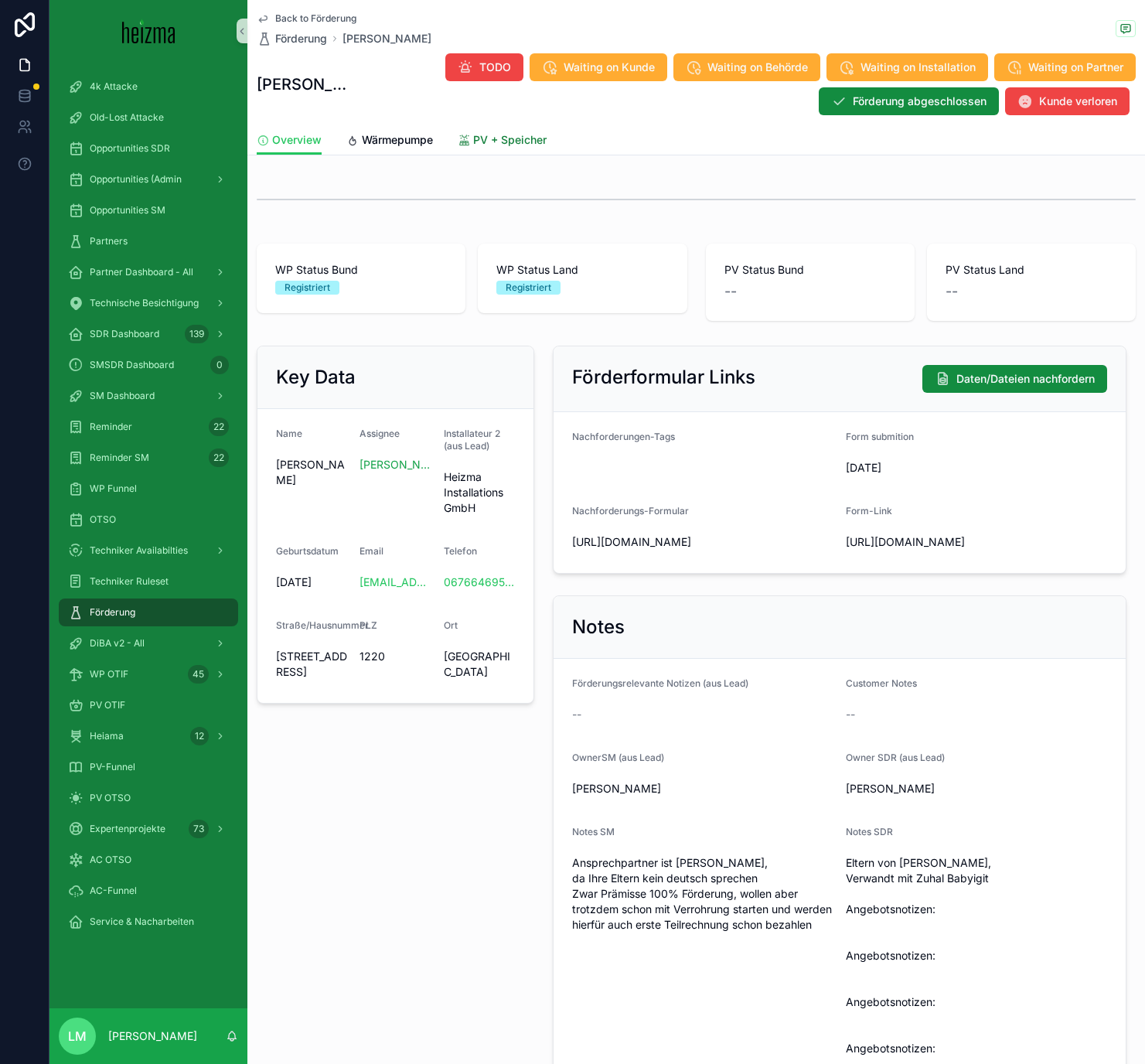
click at [511, 132] on span "PV + Speicher" at bounding box center [509, 139] width 73 height 15
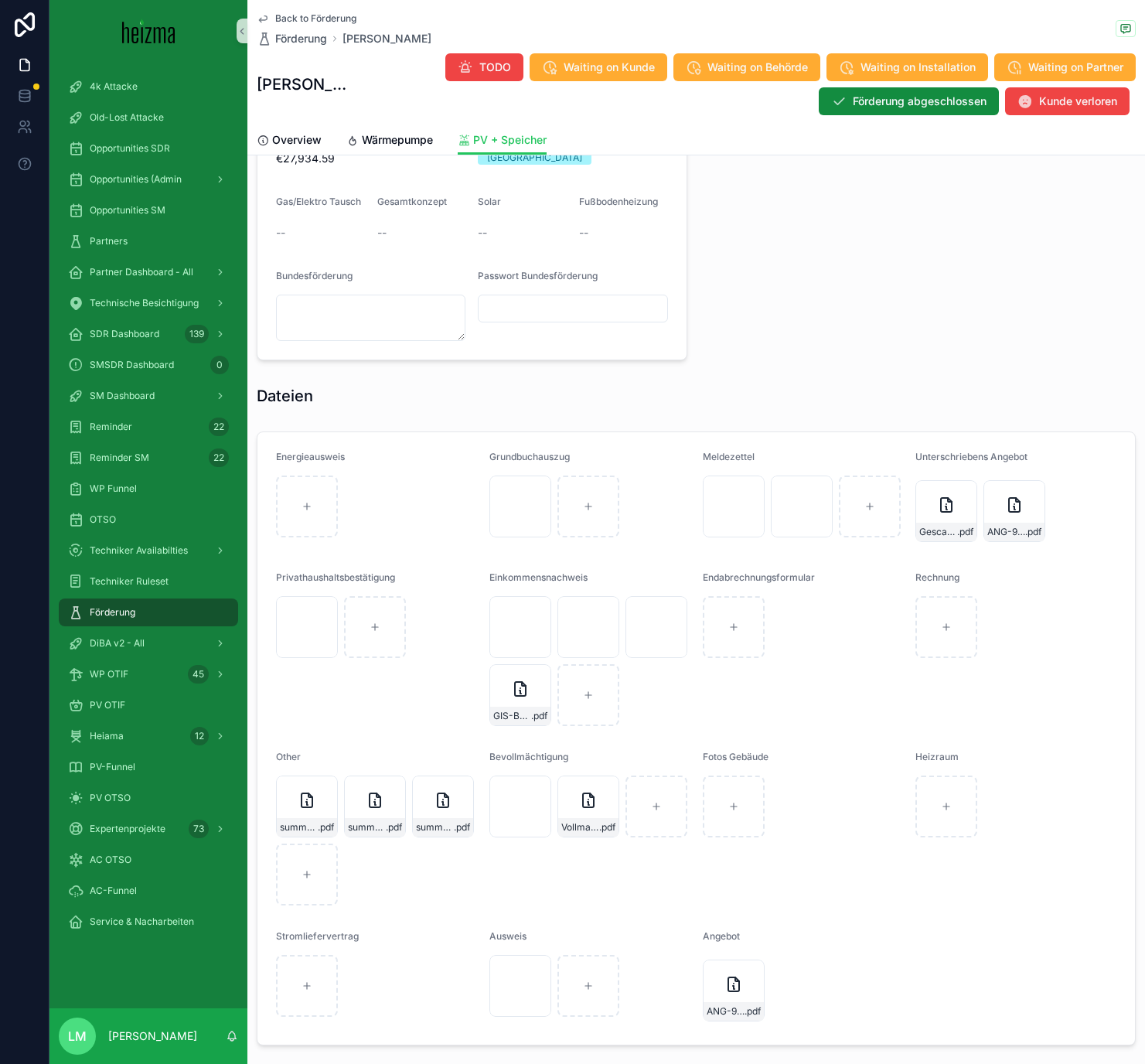
scroll to position [1364, 0]
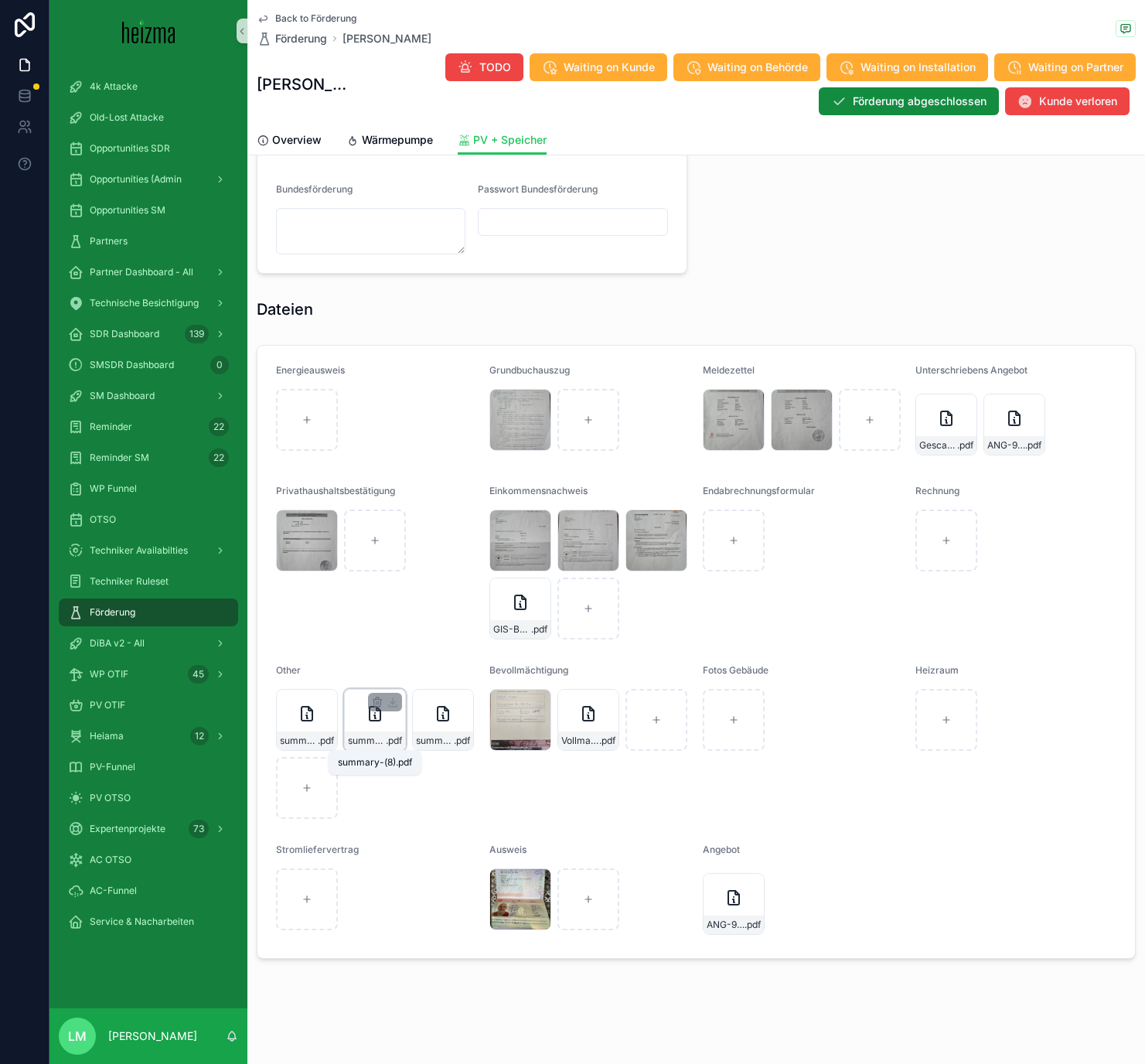
click at [365, 618] on span "summary-(8)" at bounding box center [367, 741] width 38 height 13
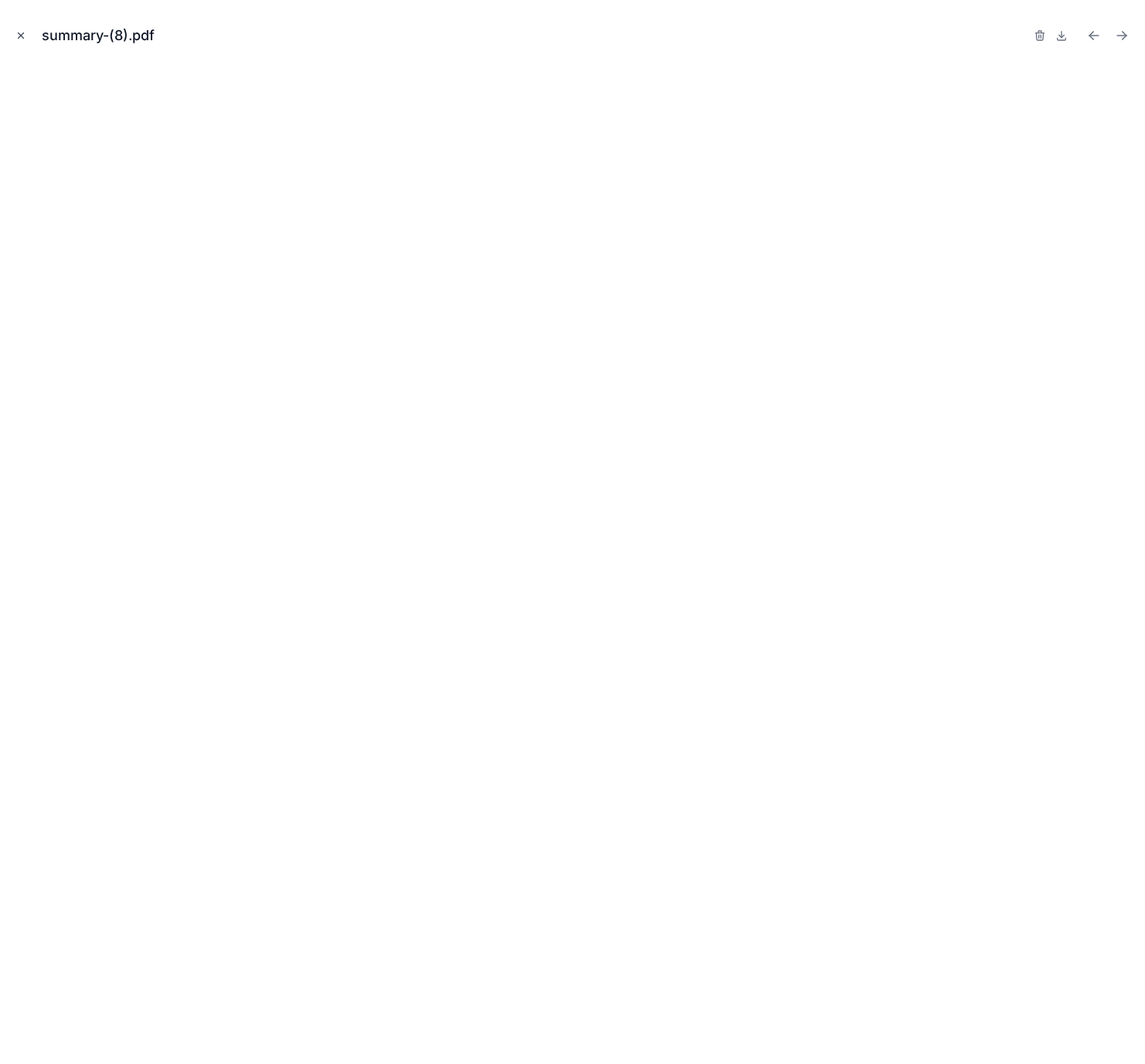
click at [24, 41] on button "Close modal" at bounding box center [21, 35] width 17 height 17
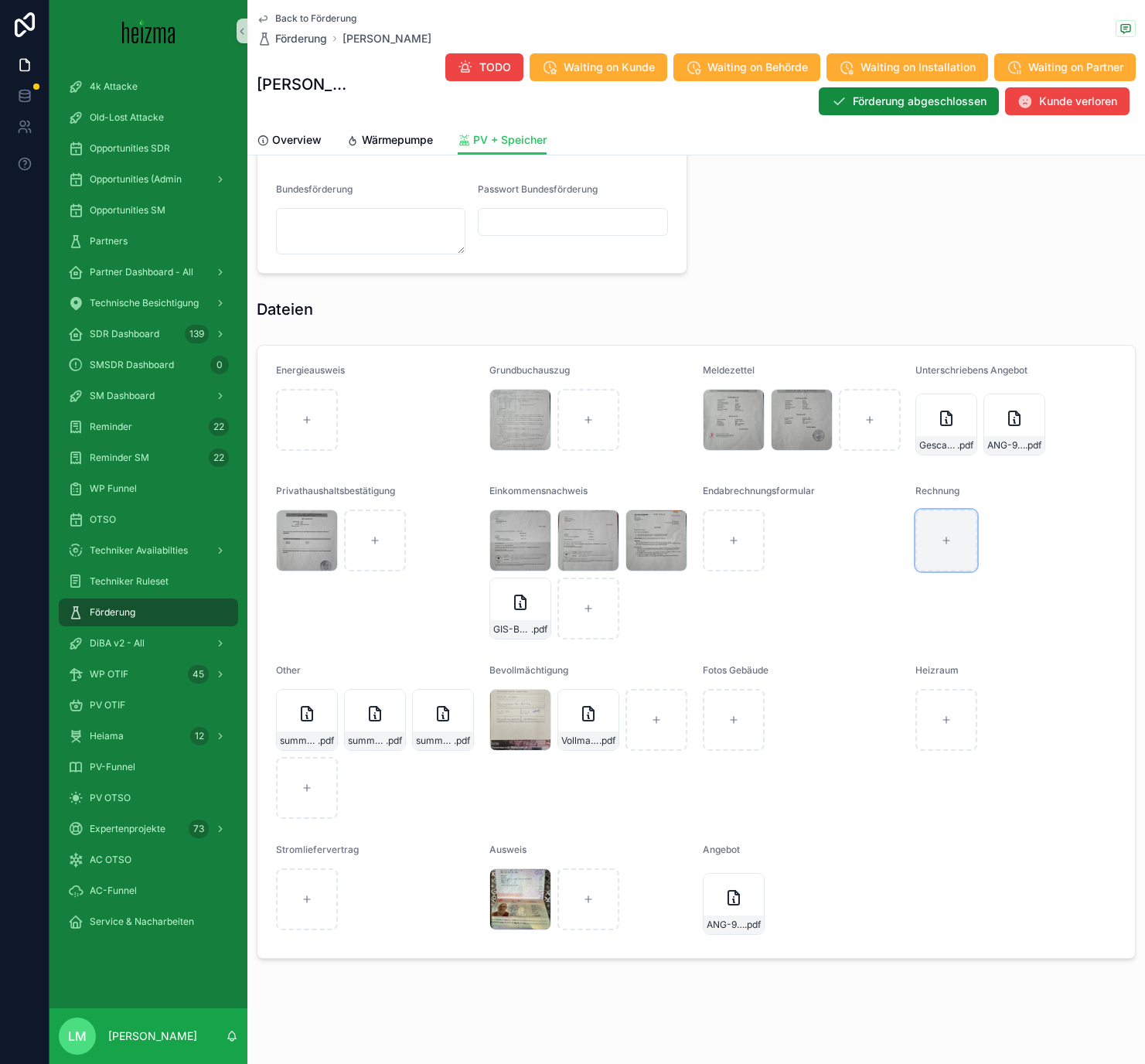
click at [946, 537] on icon "scrollable content" at bounding box center [946, 541] width 11 height 11
type input "**********"
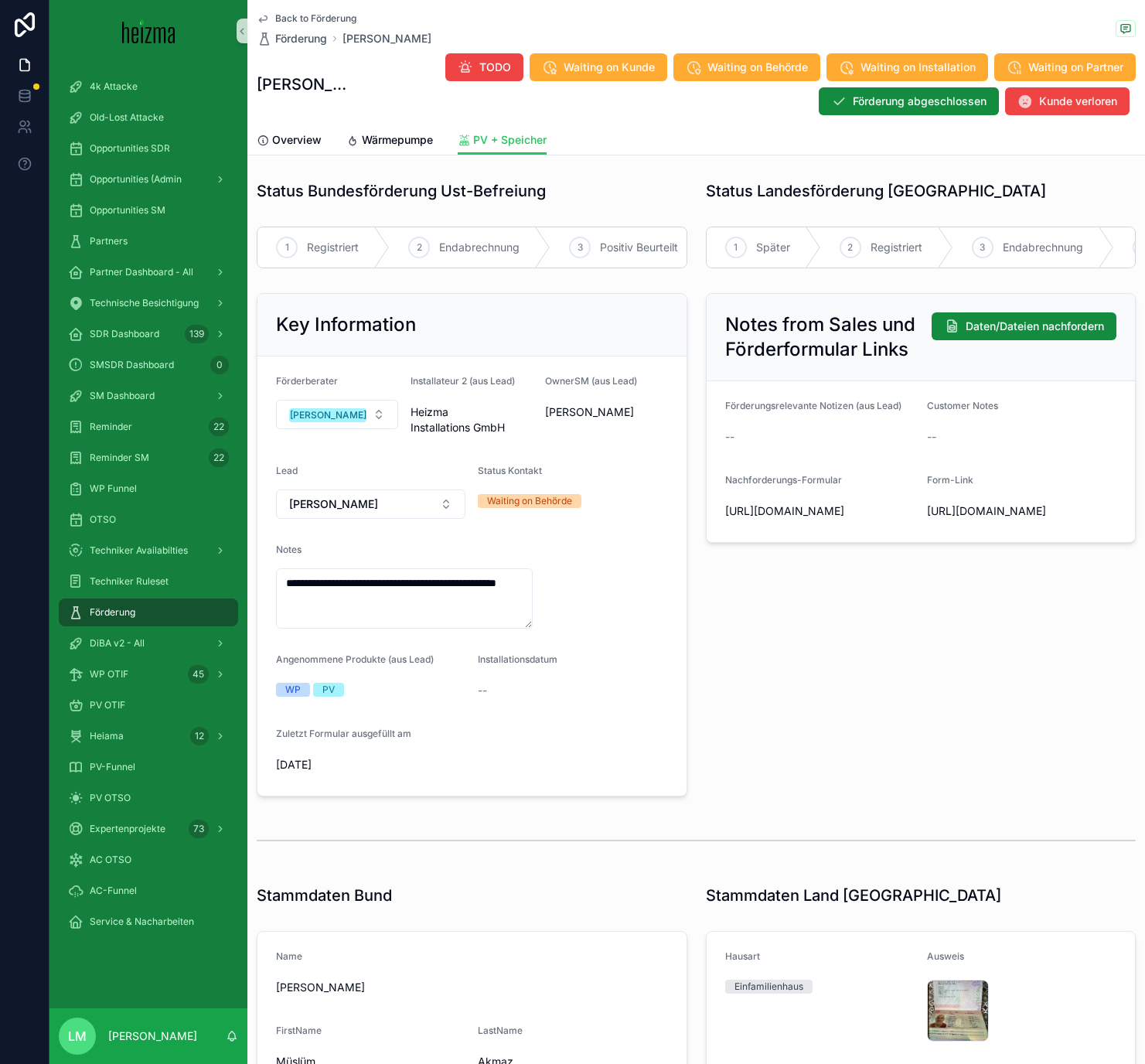
click at [296, 19] on span "Back to Förderung" at bounding box center [316, 19] width 81 height 13
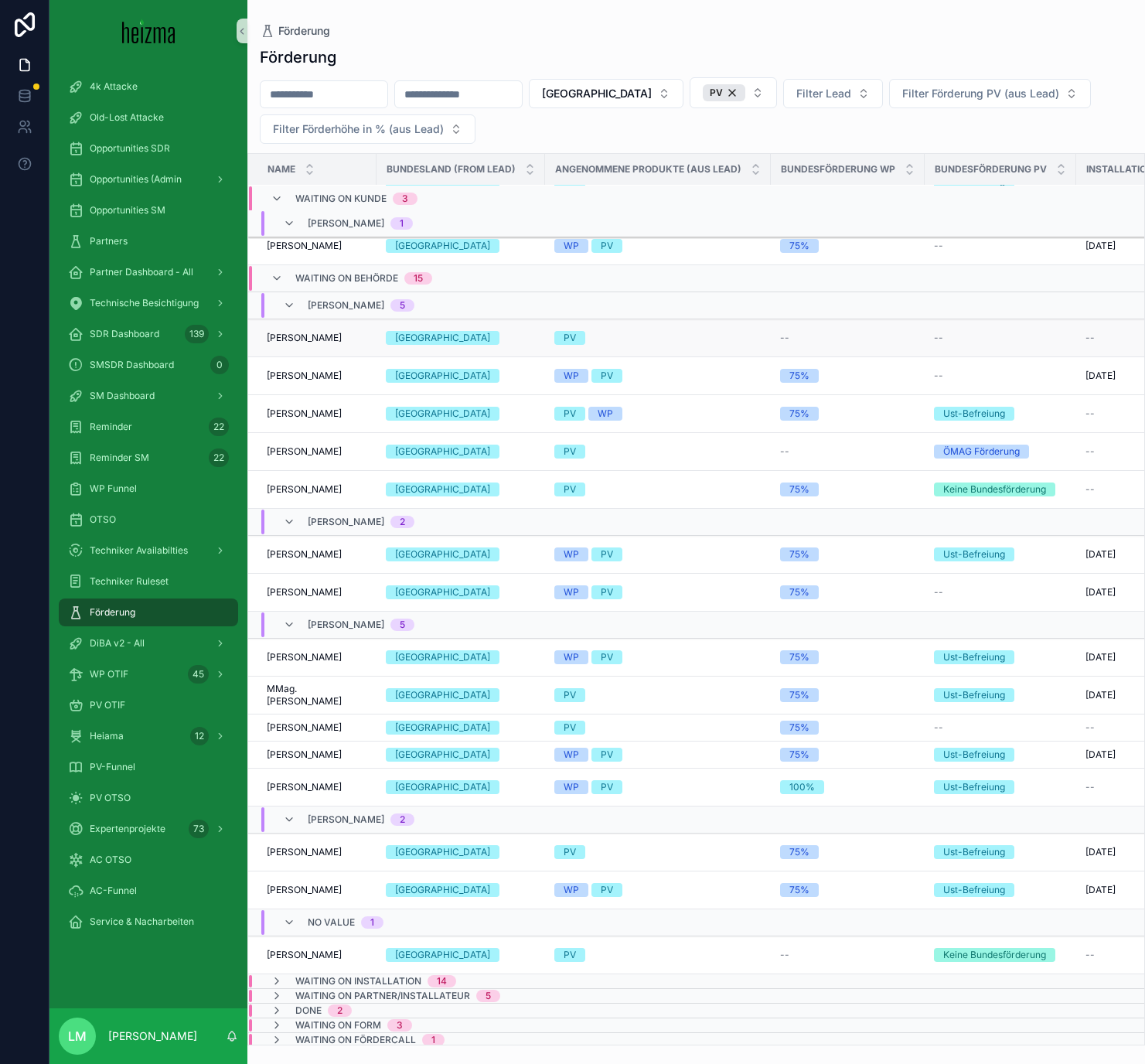
scroll to position [411, 0]
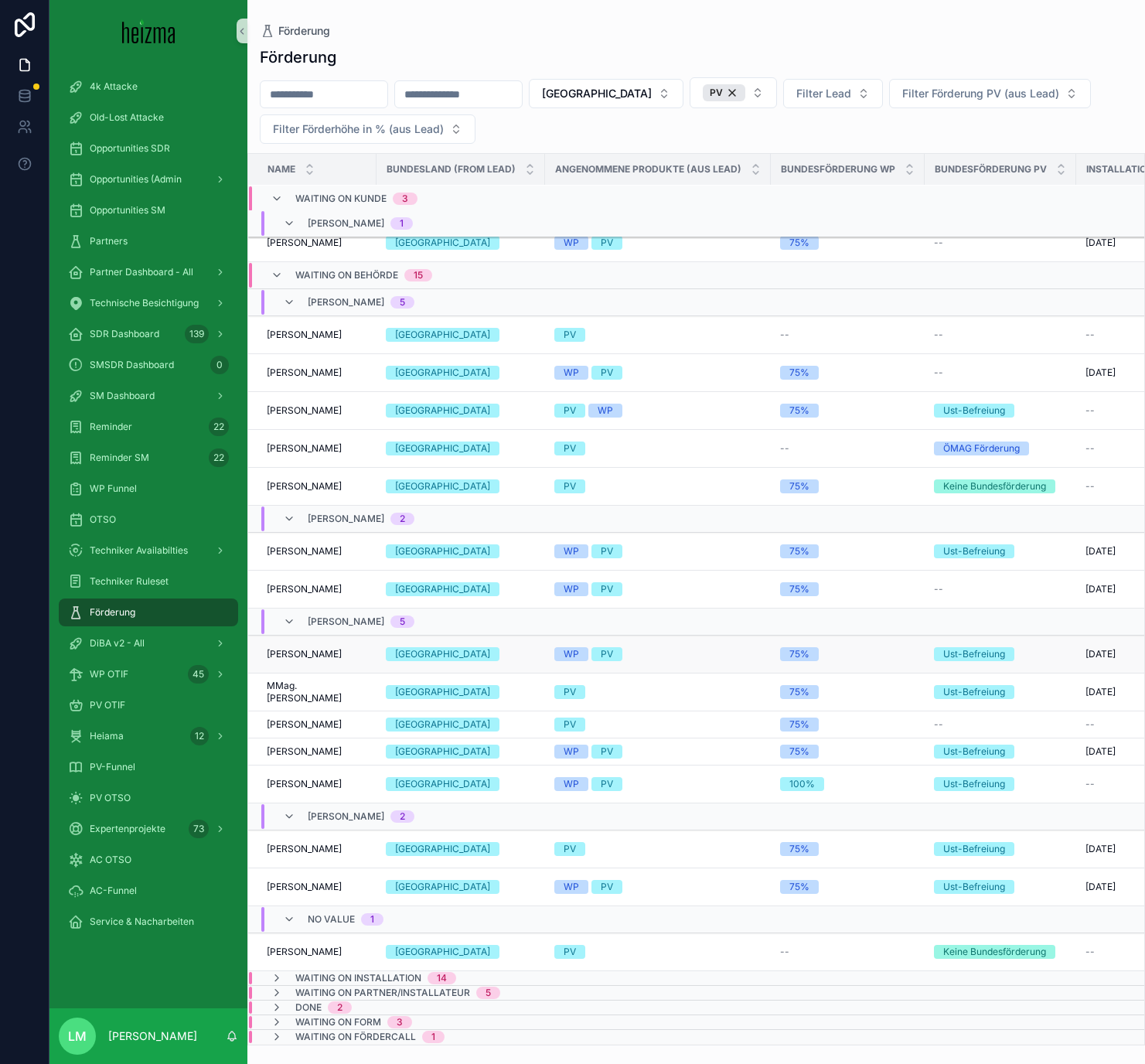
click at [327, 618] on span "Liviu Sorin Coltan" at bounding box center [304, 654] width 75 height 13
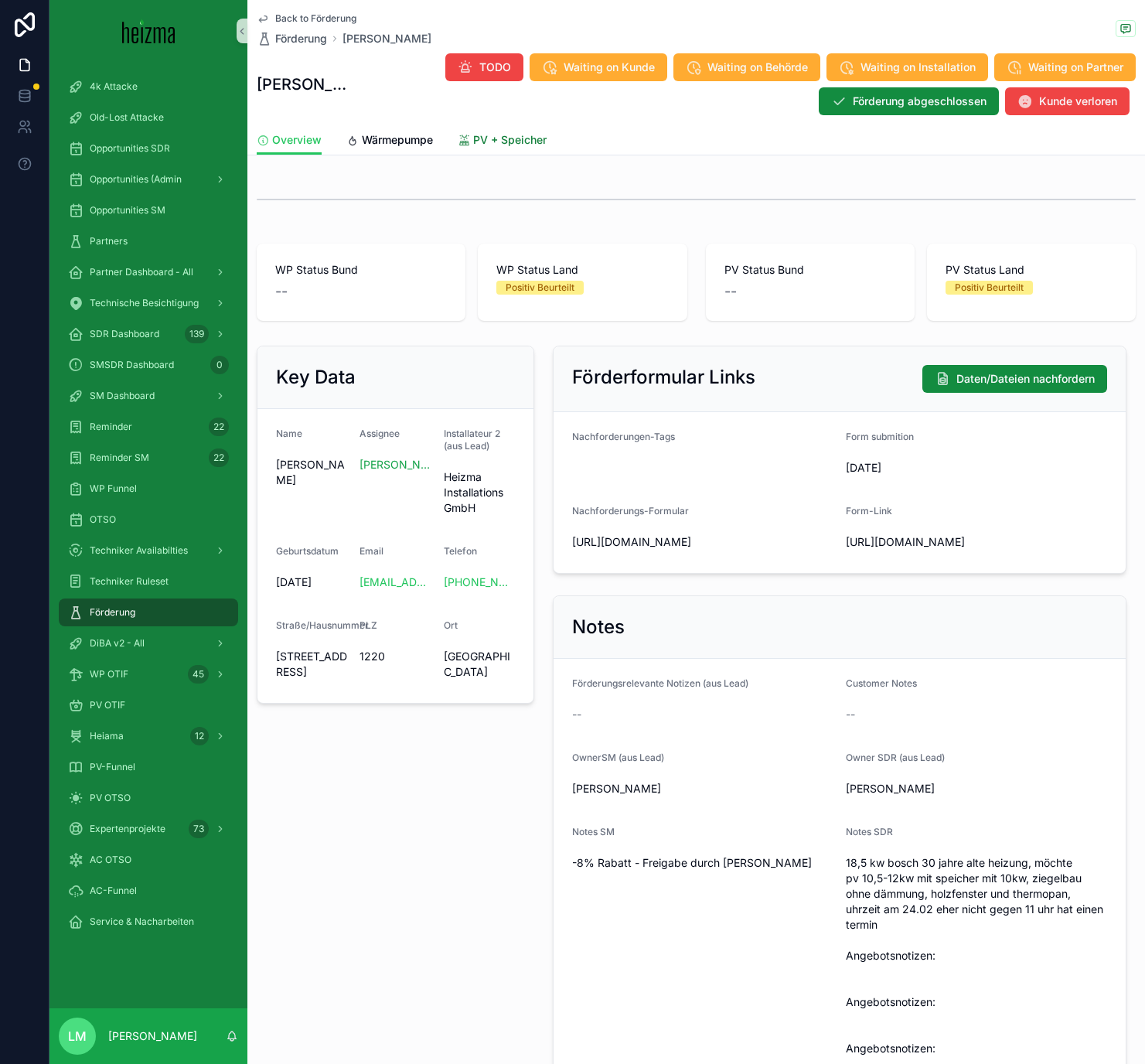
click at [468, 139] on icon "scrollable content" at bounding box center [464, 141] width 14 height 13
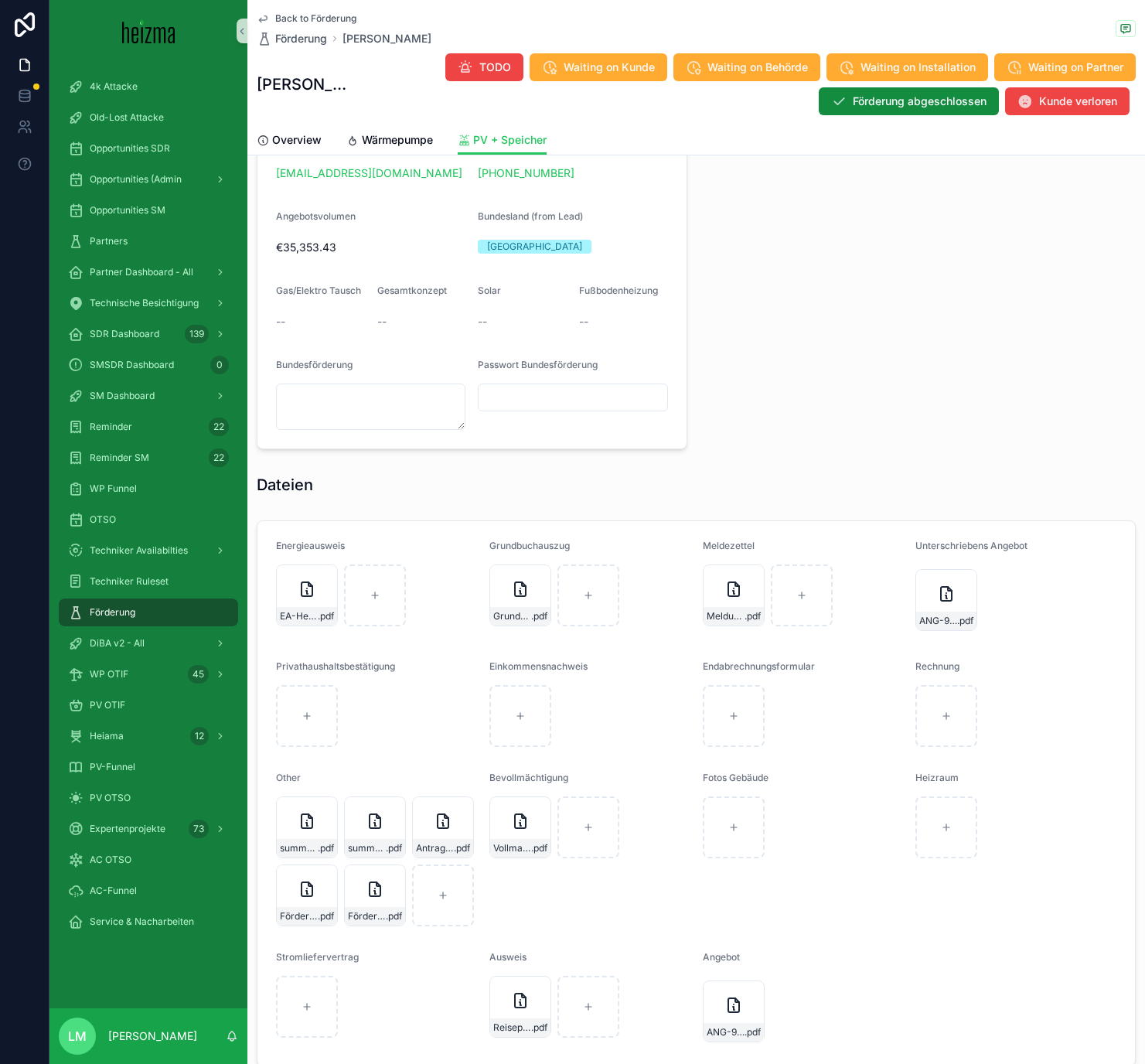
scroll to position [1281, 0]
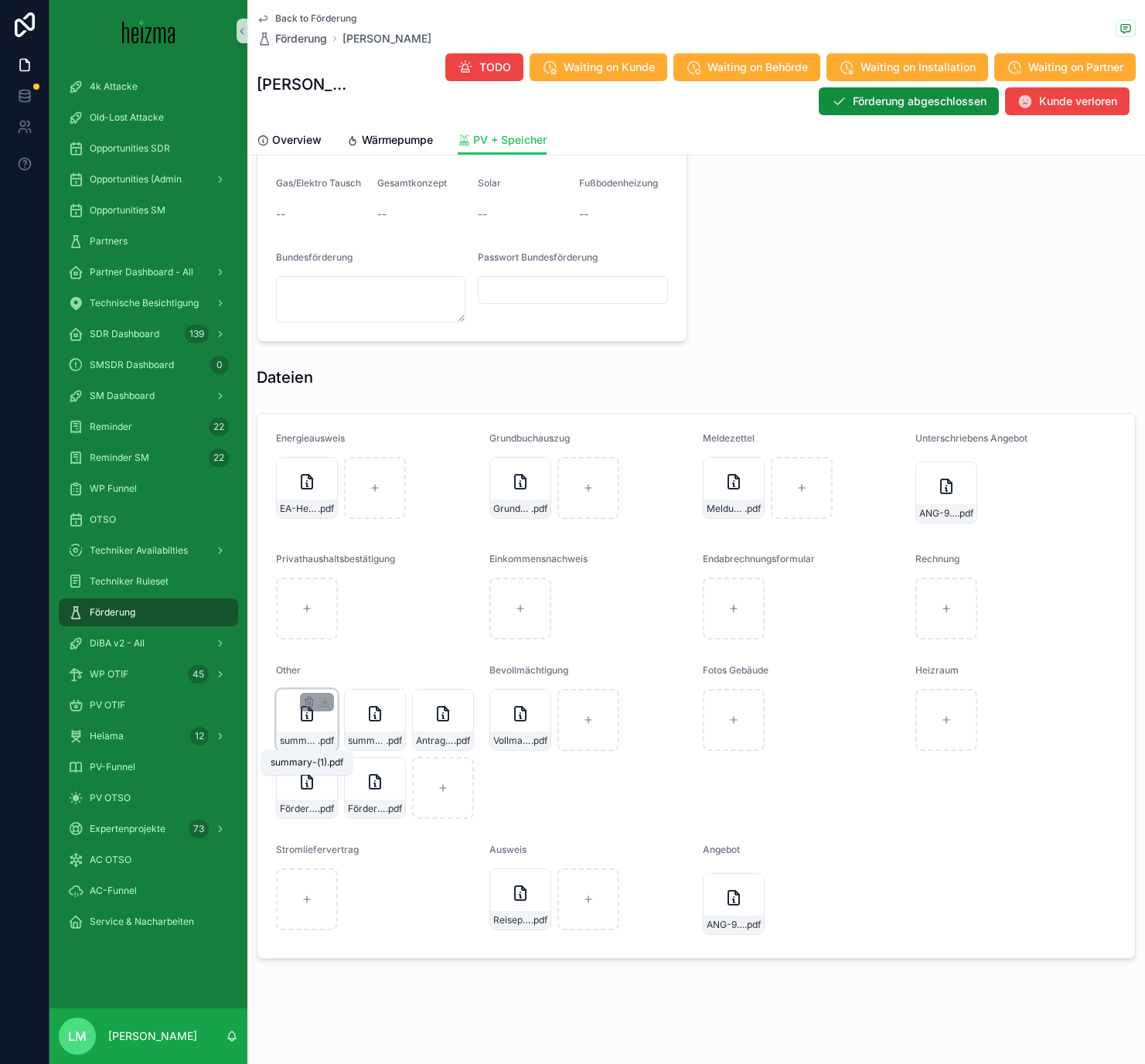
click at [307, 618] on span "summary-(1)" at bounding box center [299, 741] width 38 height 13
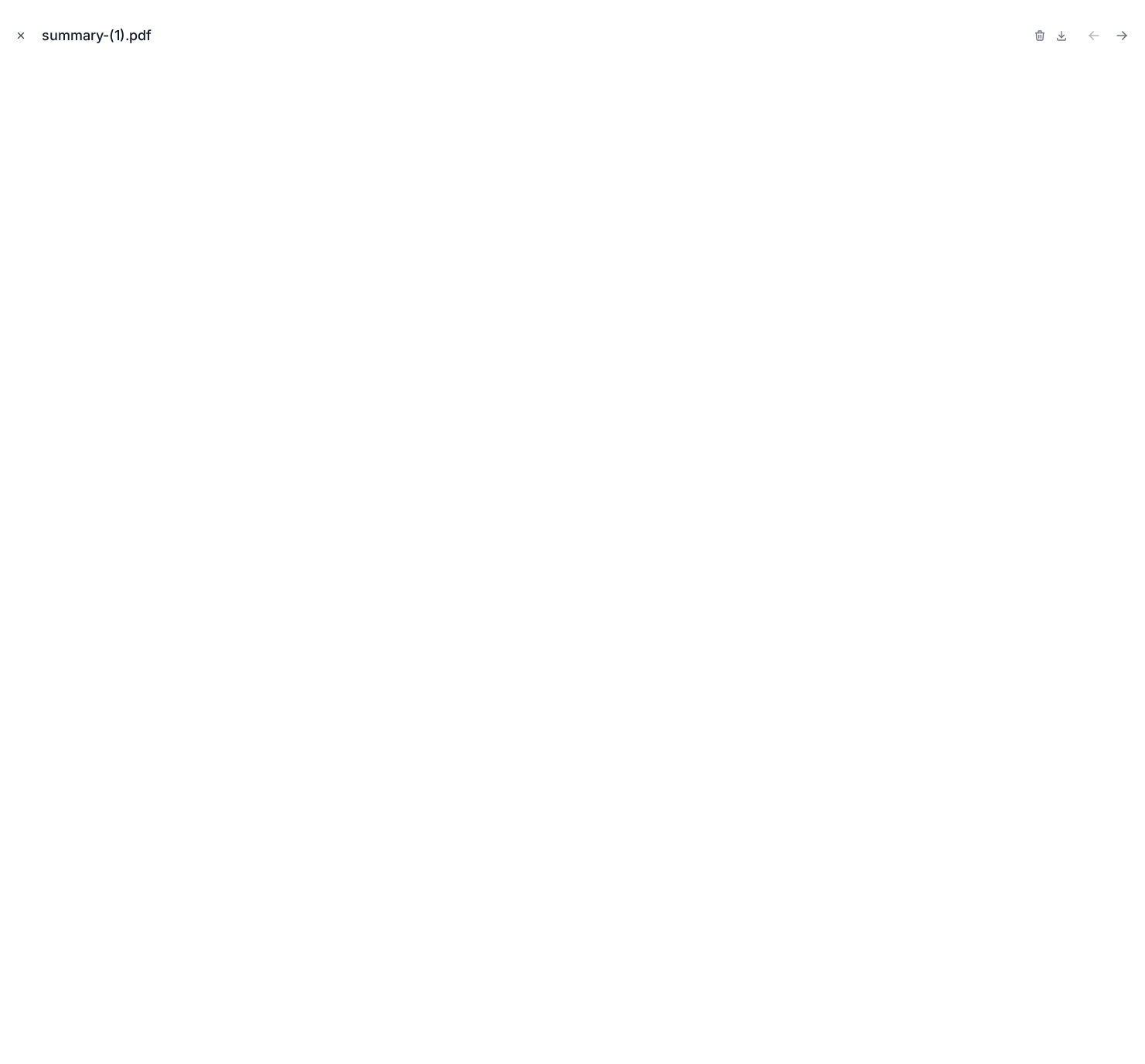
click at [24, 36] on icon "Close modal" at bounding box center [21, 35] width 11 height 11
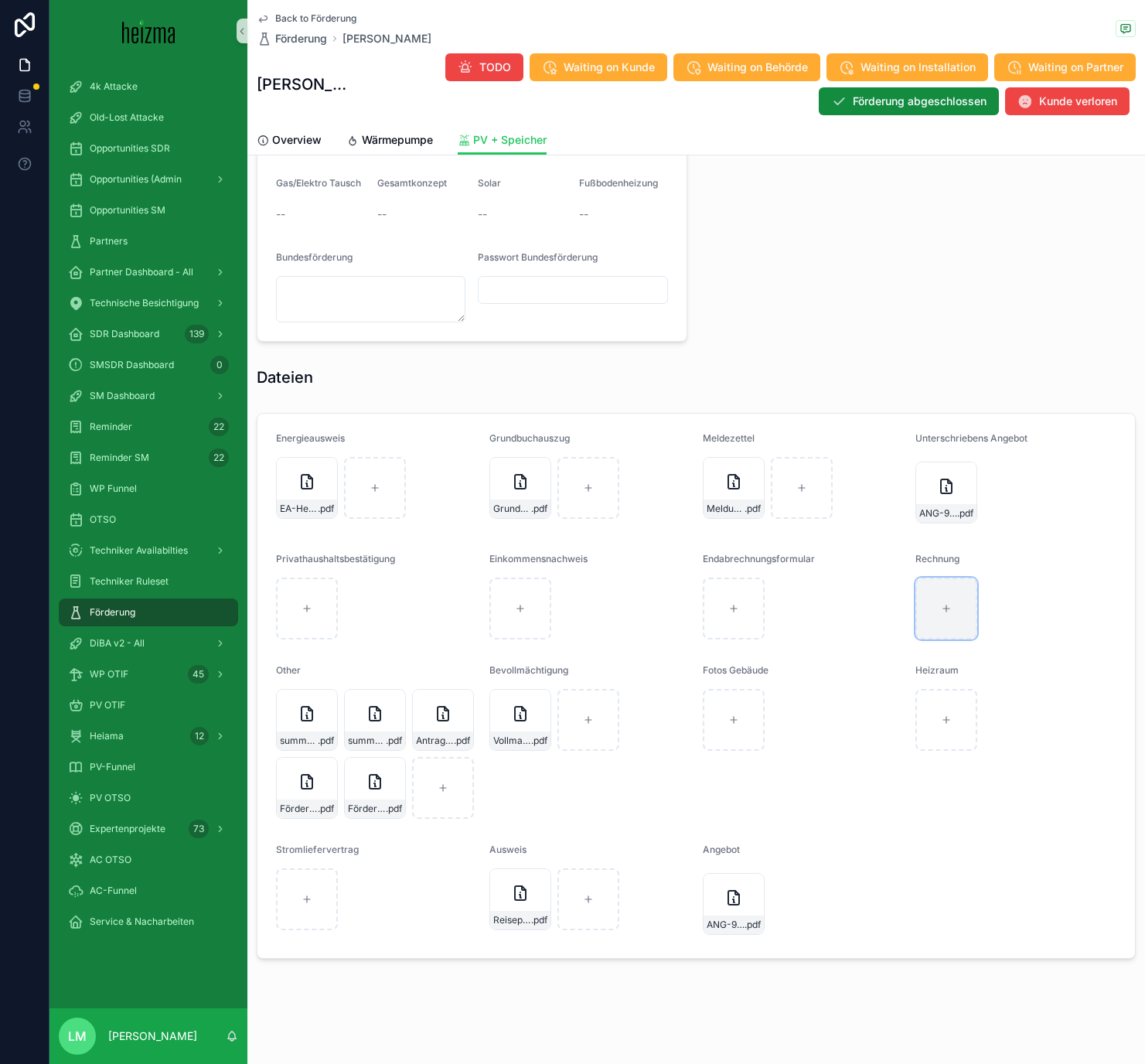
click at [950, 606] on div "scrollable content" at bounding box center [946, 608] width 62 height 62
type input "**********"
click at [948, 618] on span "HE-1199" at bounding box center [937, 629] width 35 height 13
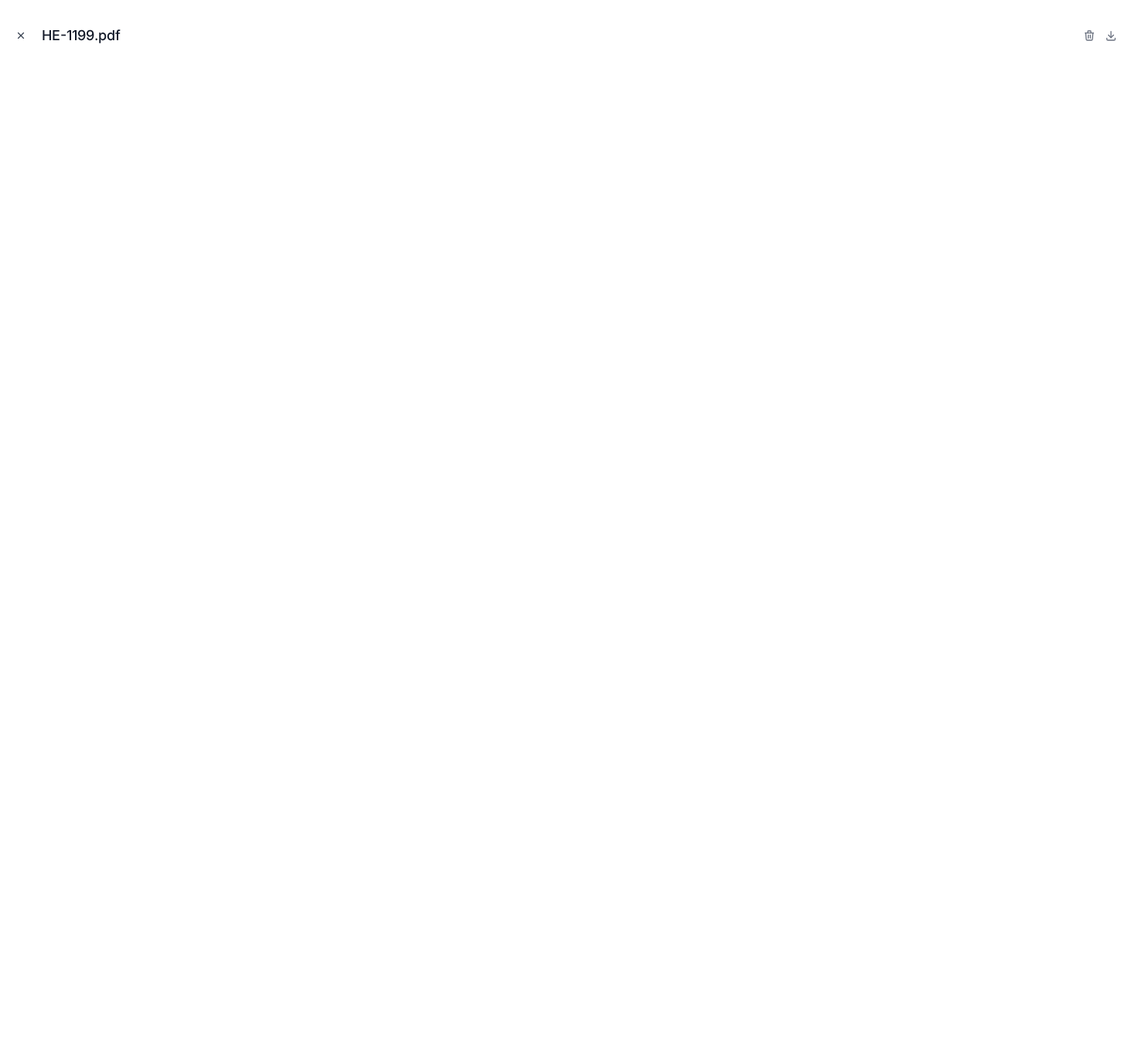
click at [15, 33] on icon "Close modal" at bounding box center [21, 35] width 11 height 11
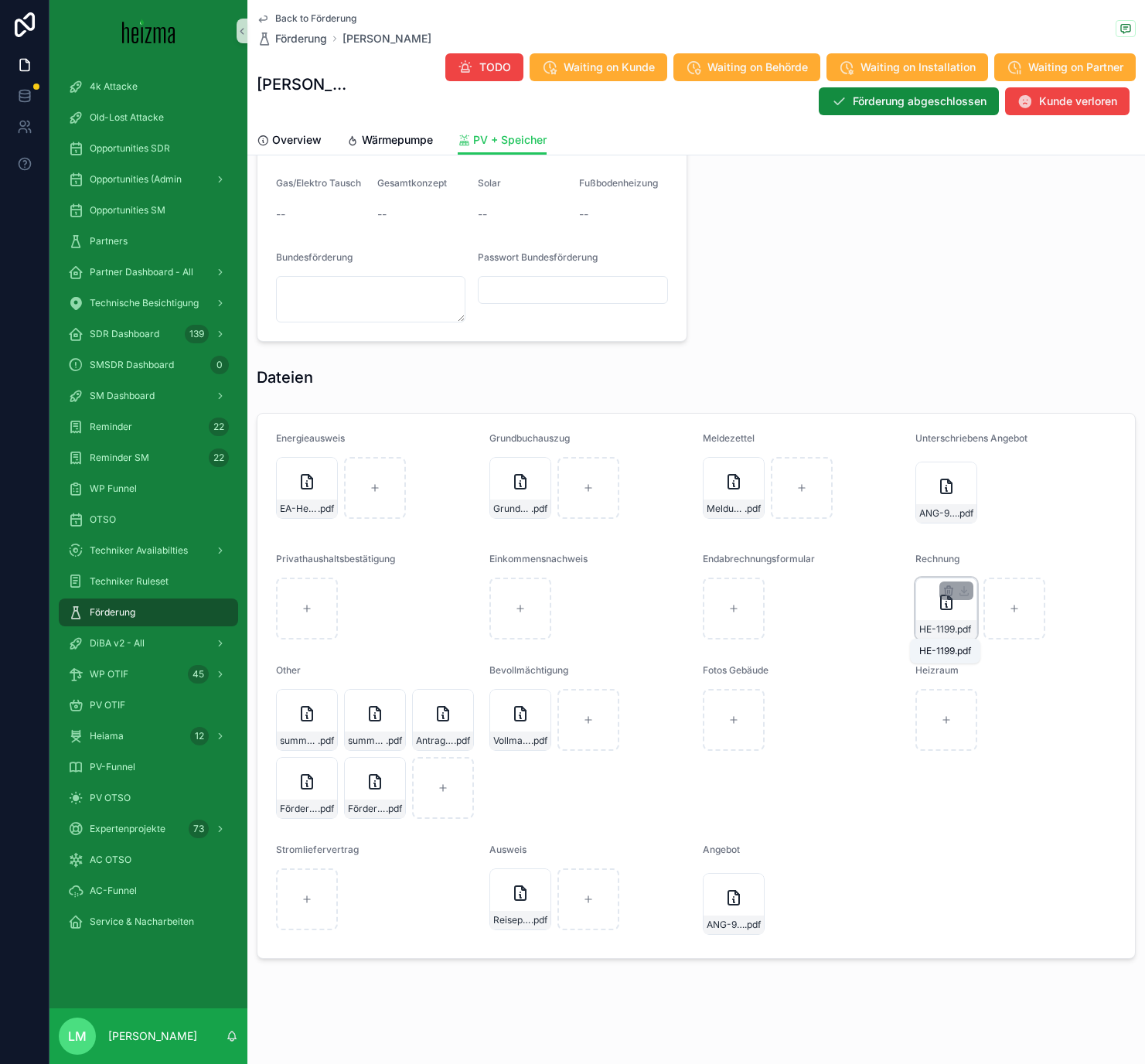
click at [948, 618] on span "HE-1199" at bounding box center [937, 629] width 35 height 13
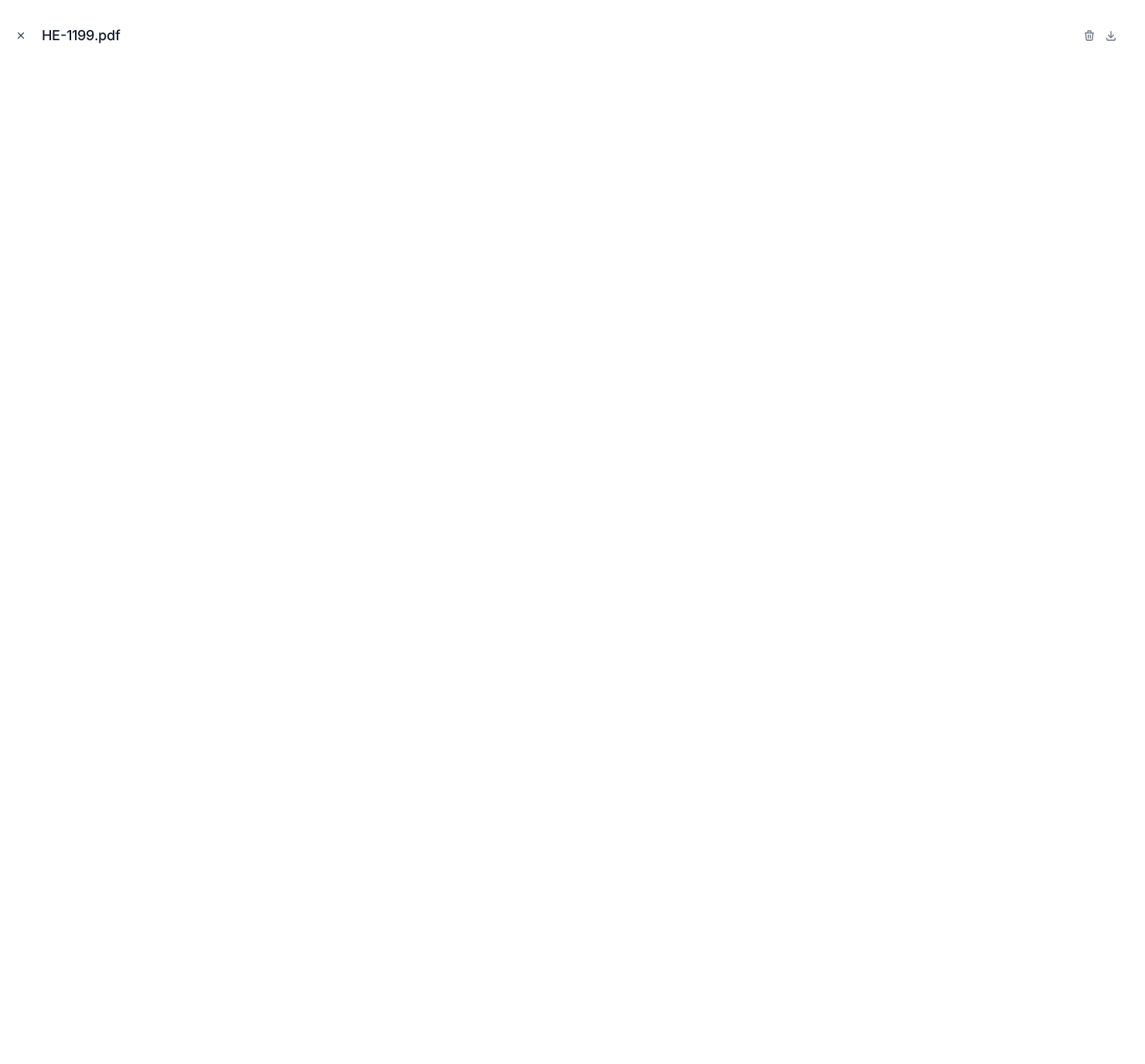
click at [24, 42] on button "Close modal" at bounding box center [21, 35] width 17 height 17
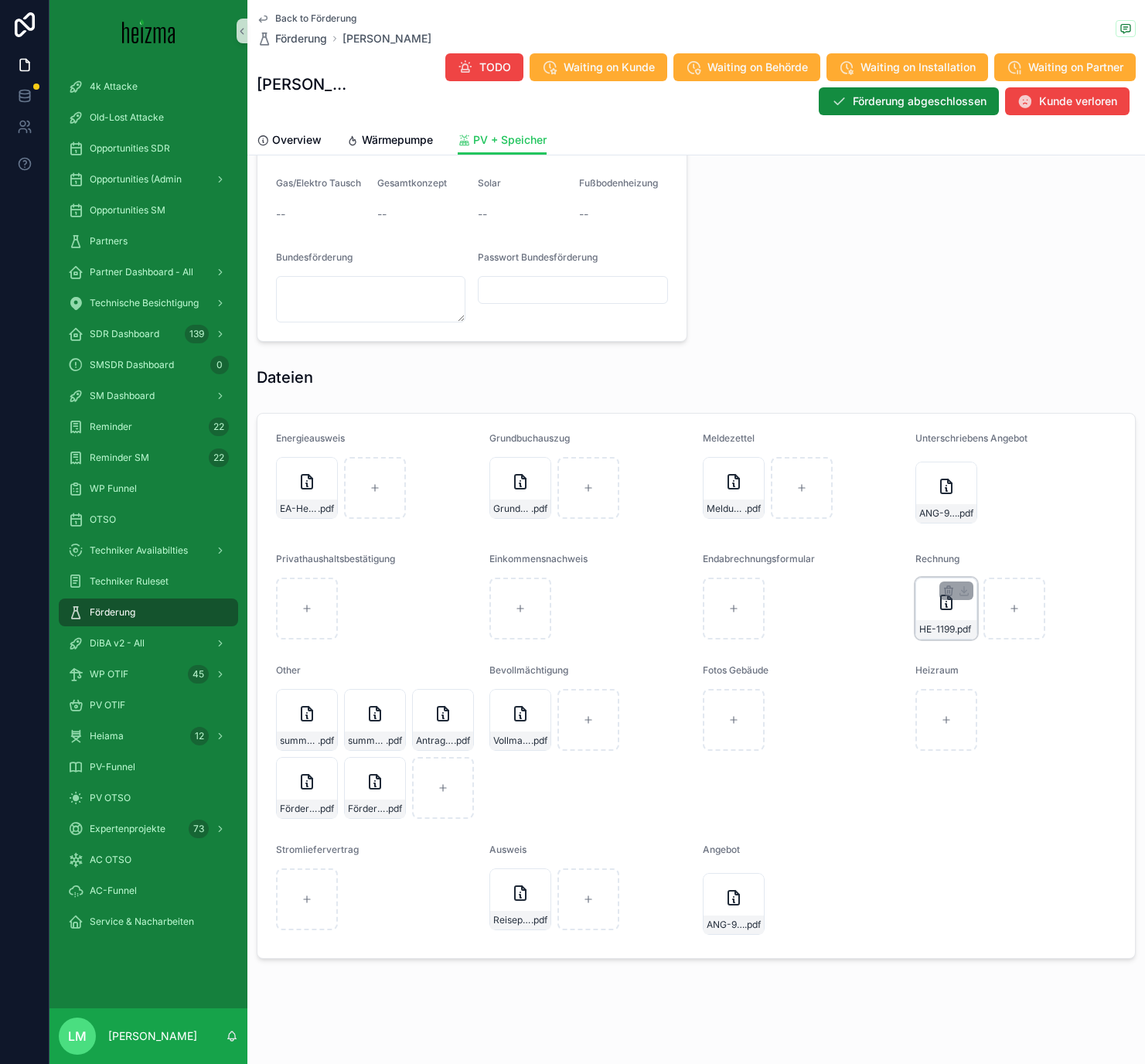
click at [939, 618] on div "HE-1199 .pdf" at bounding box center [946, 629] width 60 height 19
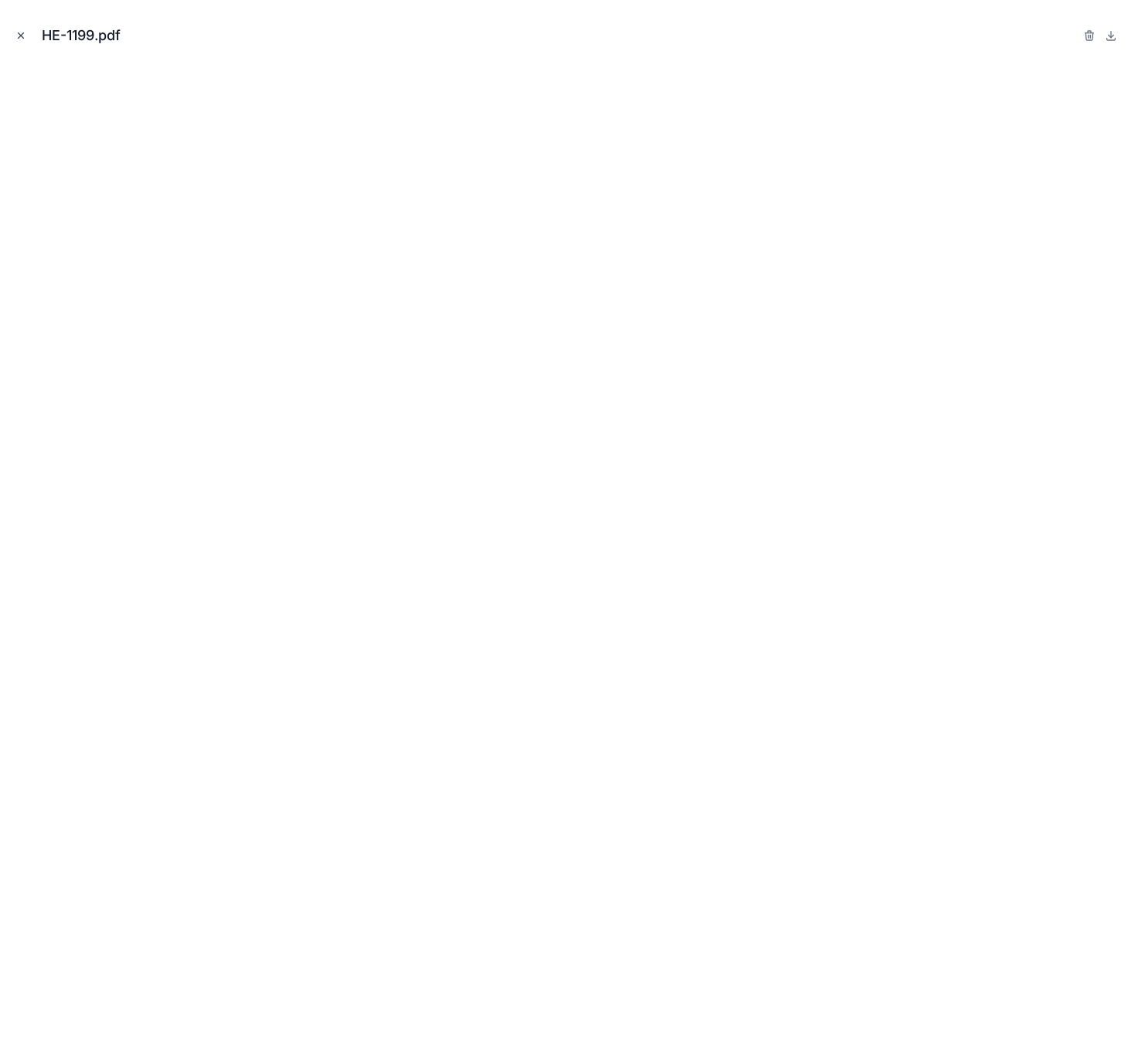
click at [19, 37] on icon "Close modal" at bounding box center [22, 36] width 5 height 5
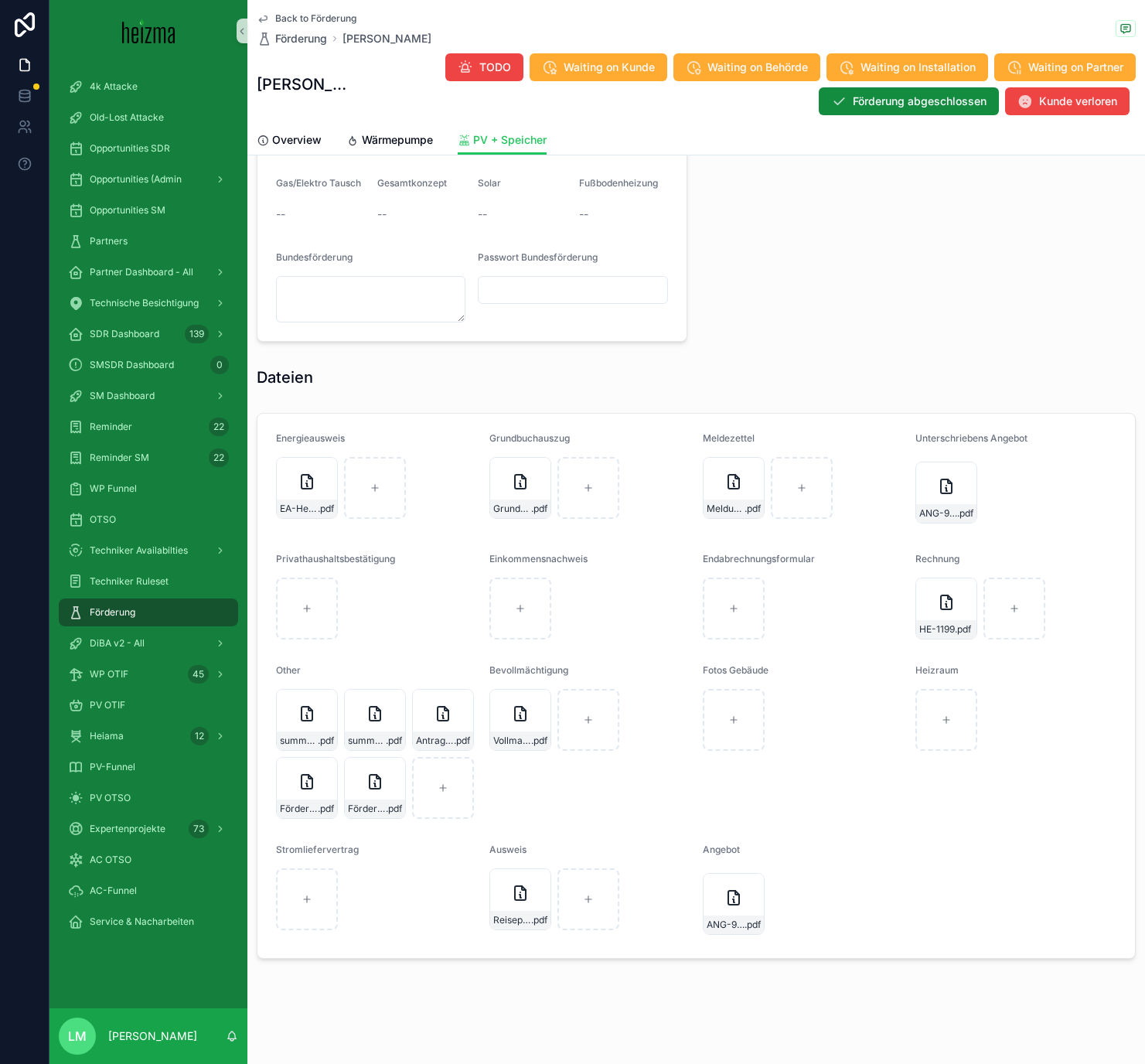
click at [310, 14] on span "Back to Förderung" at bounding box center [316, 19] width 81 height 13
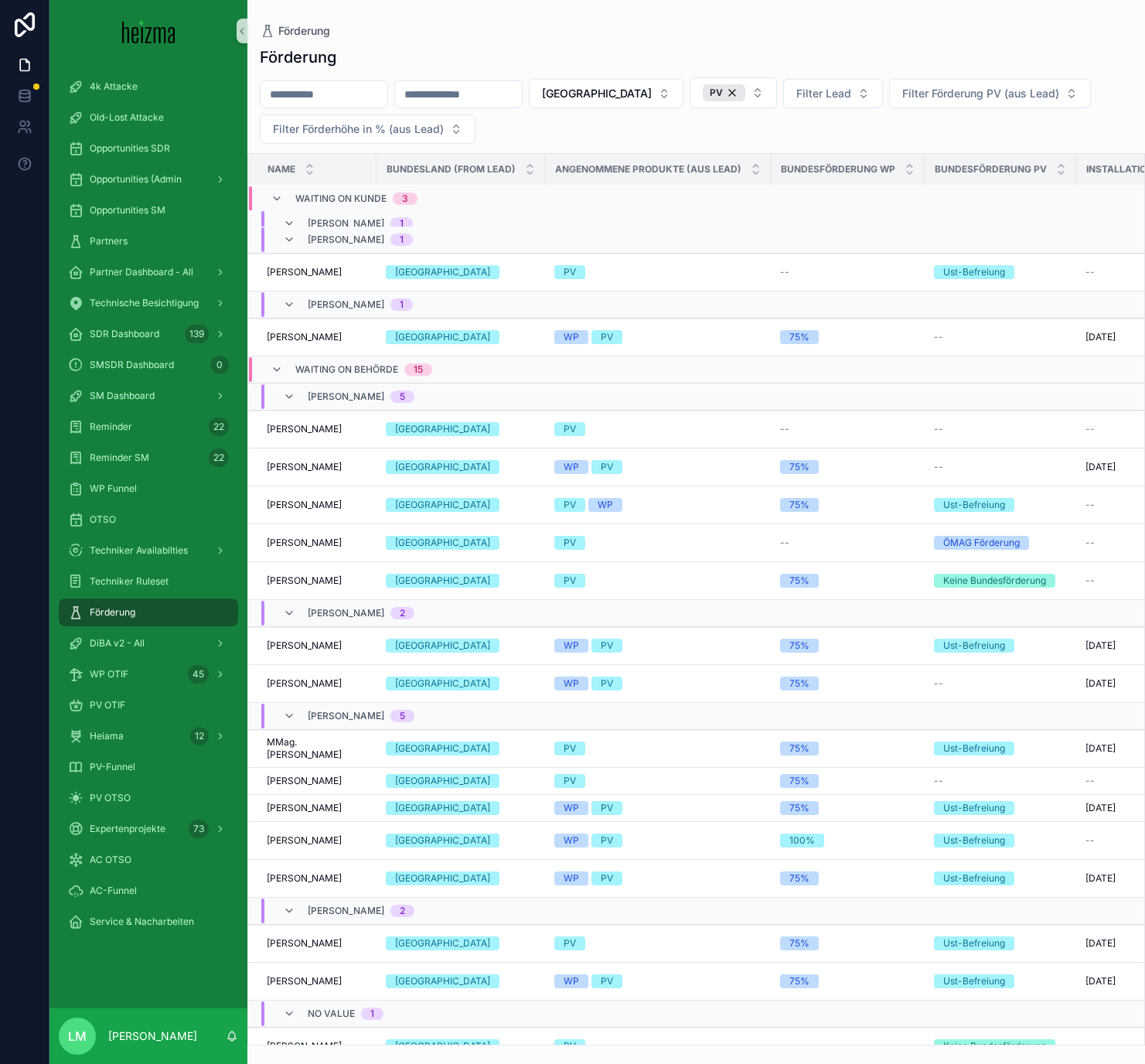
scroll to position [307, 0]
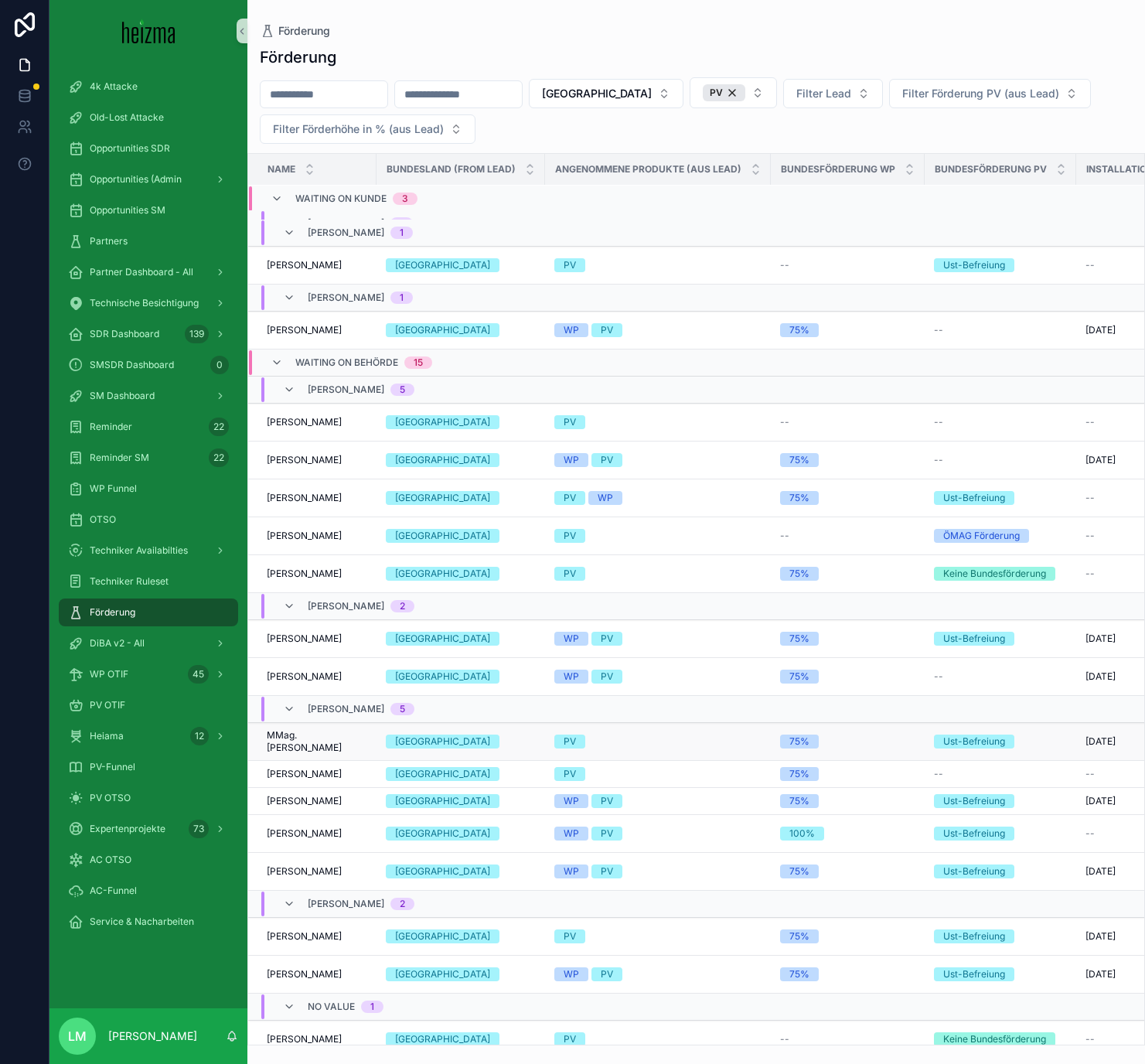
click at [291, 618] on span "MMag. Iveta Escandell" at bounding box center [317, 741] width 100 height 24
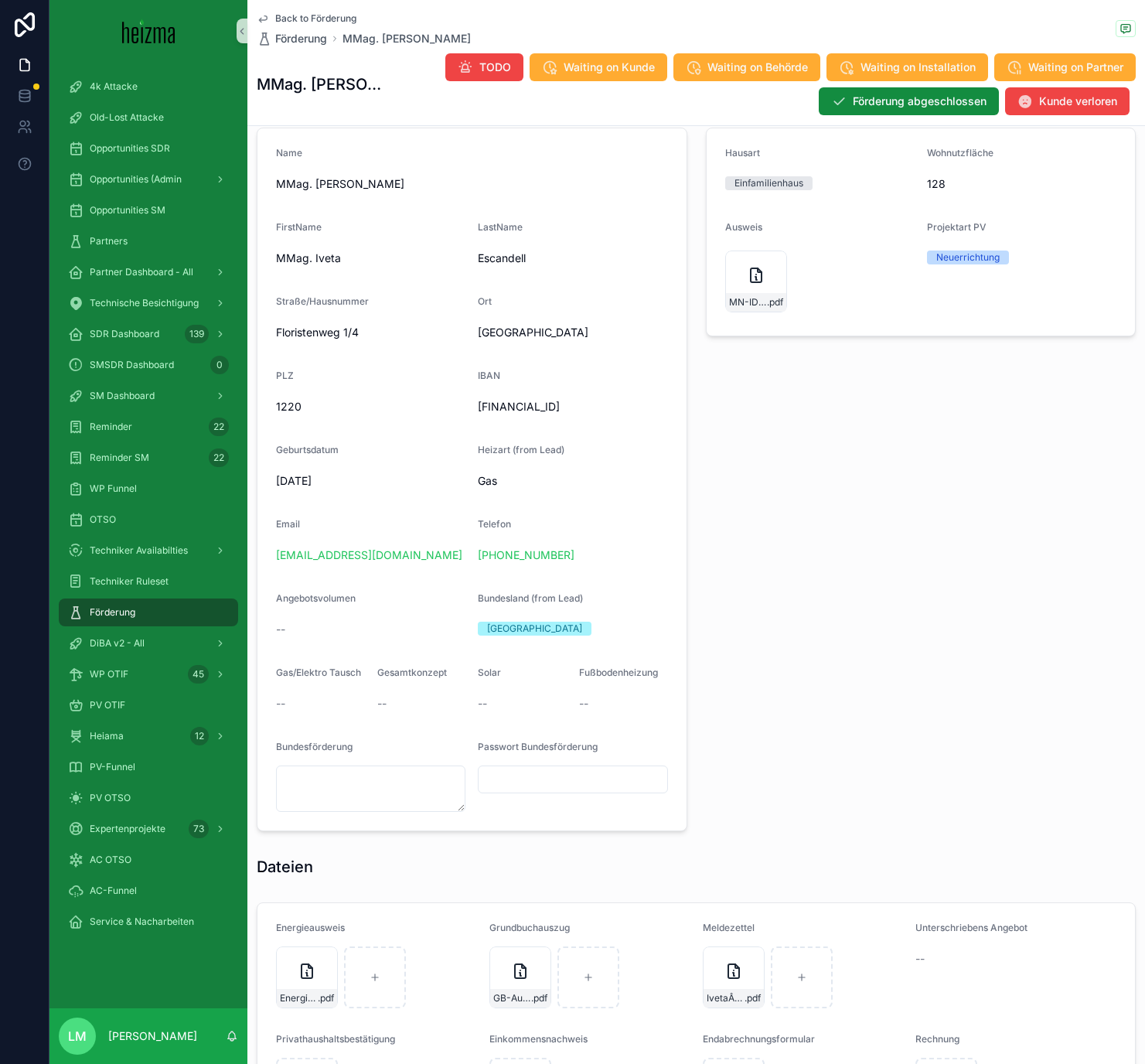
scroll to position [1311, 0]
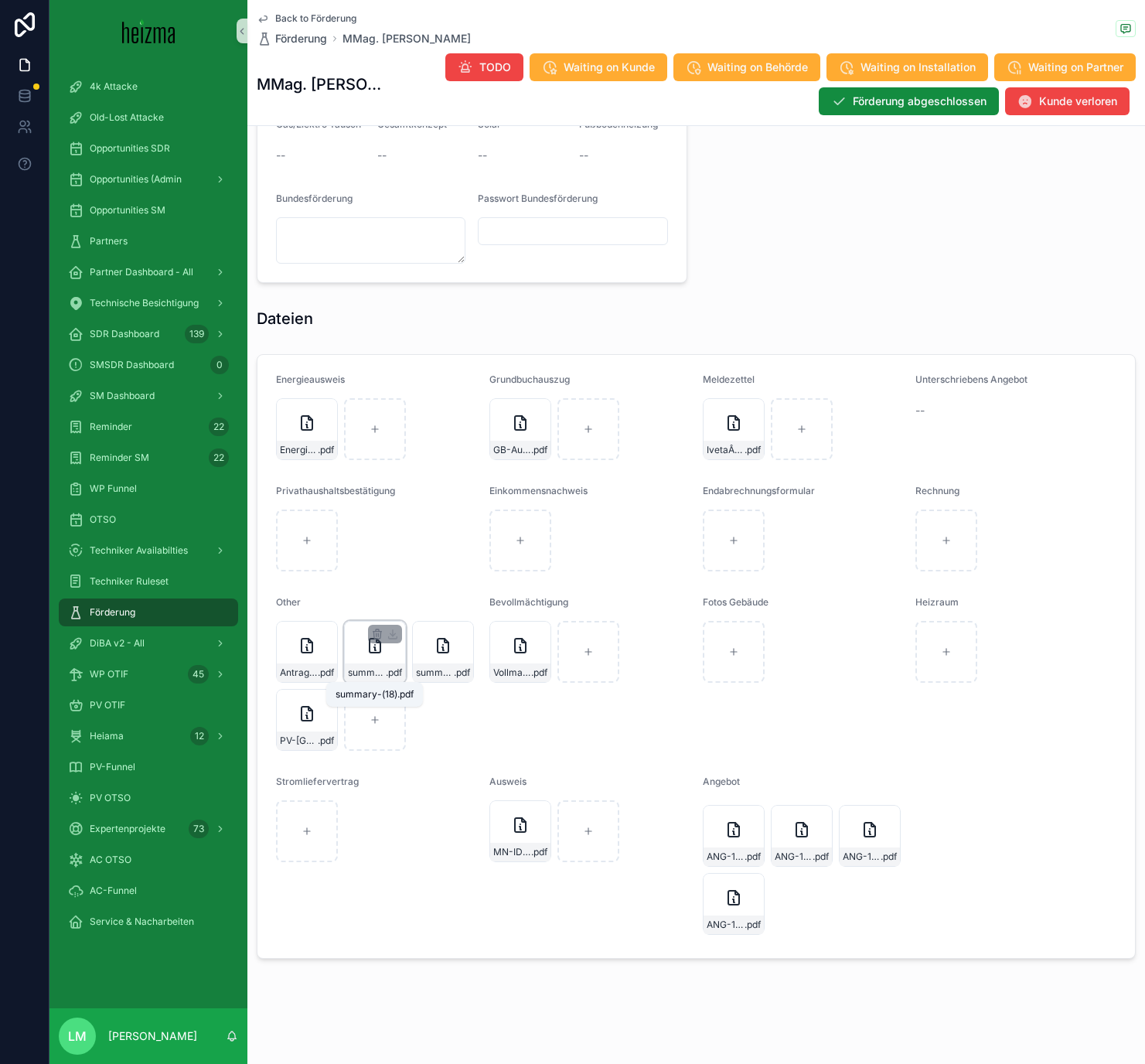
click at [370, 618] on span "summary-(18)" at bounding box center [367, 672] width 38 height 13
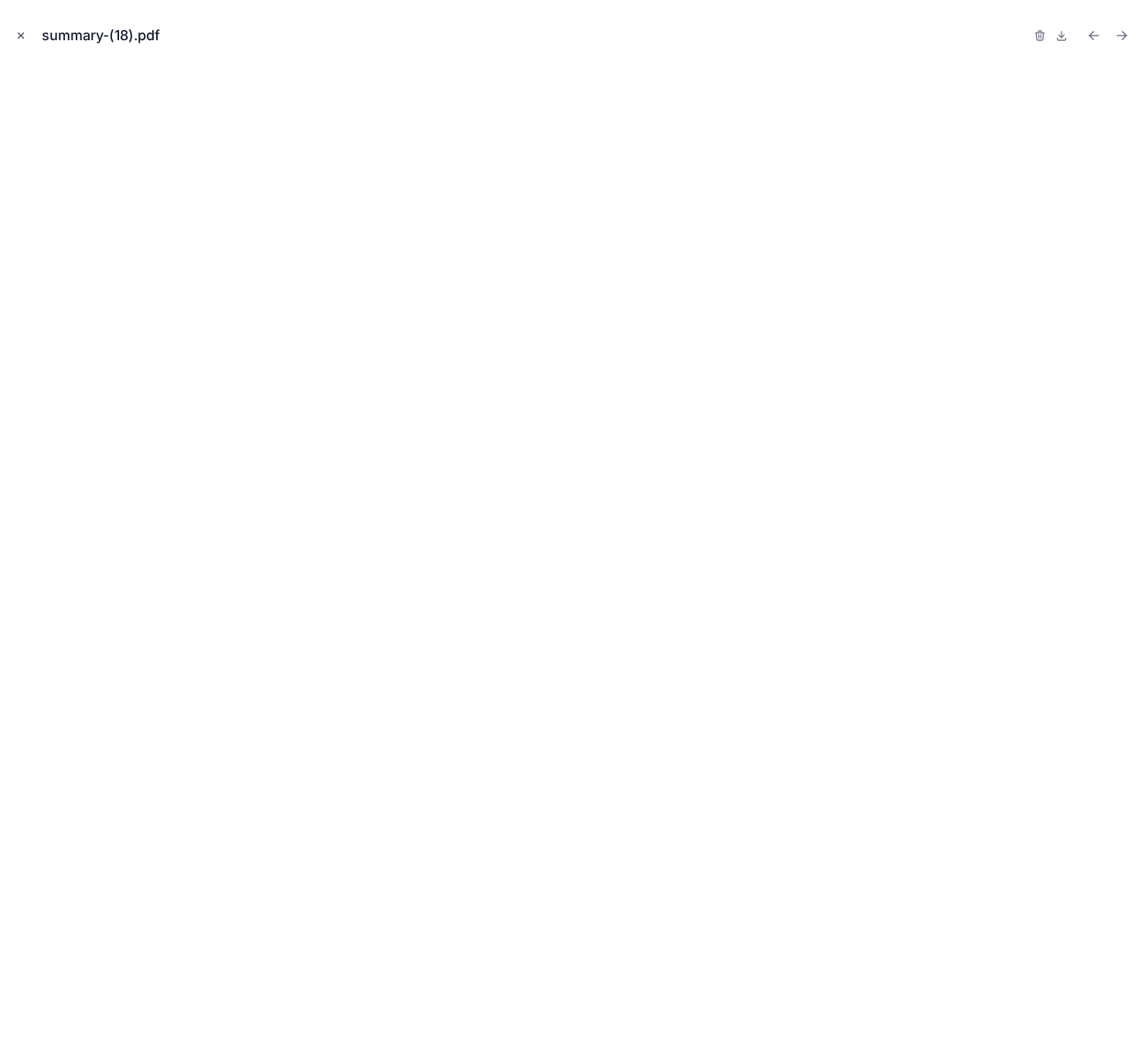
click at [19, 35] on icon "Close modal" at bounding box center [21, 35] width 11 height 11
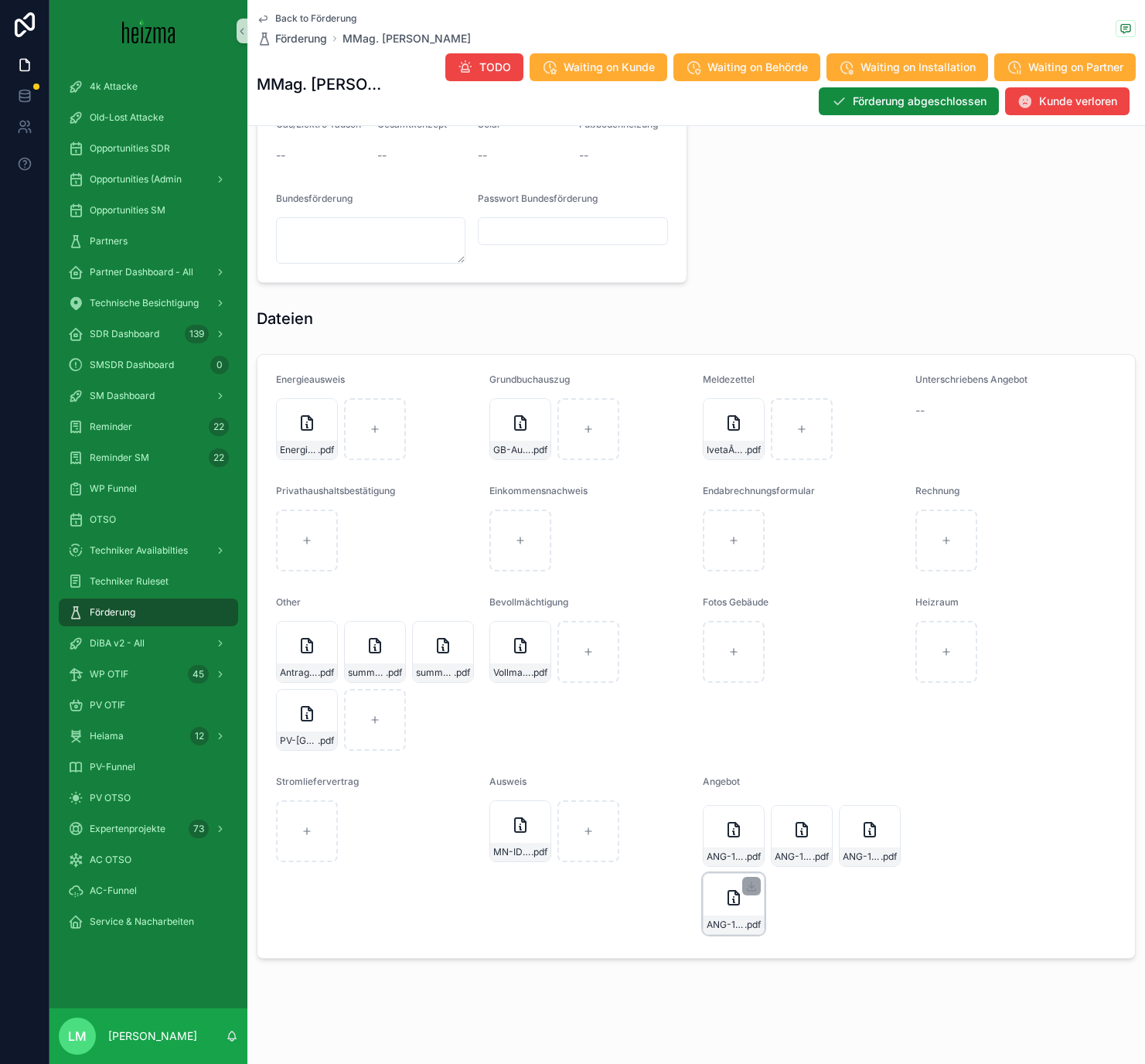
click at [747, 618] on span ".pdf" at bounding box center [753, 925] width 16 height 13
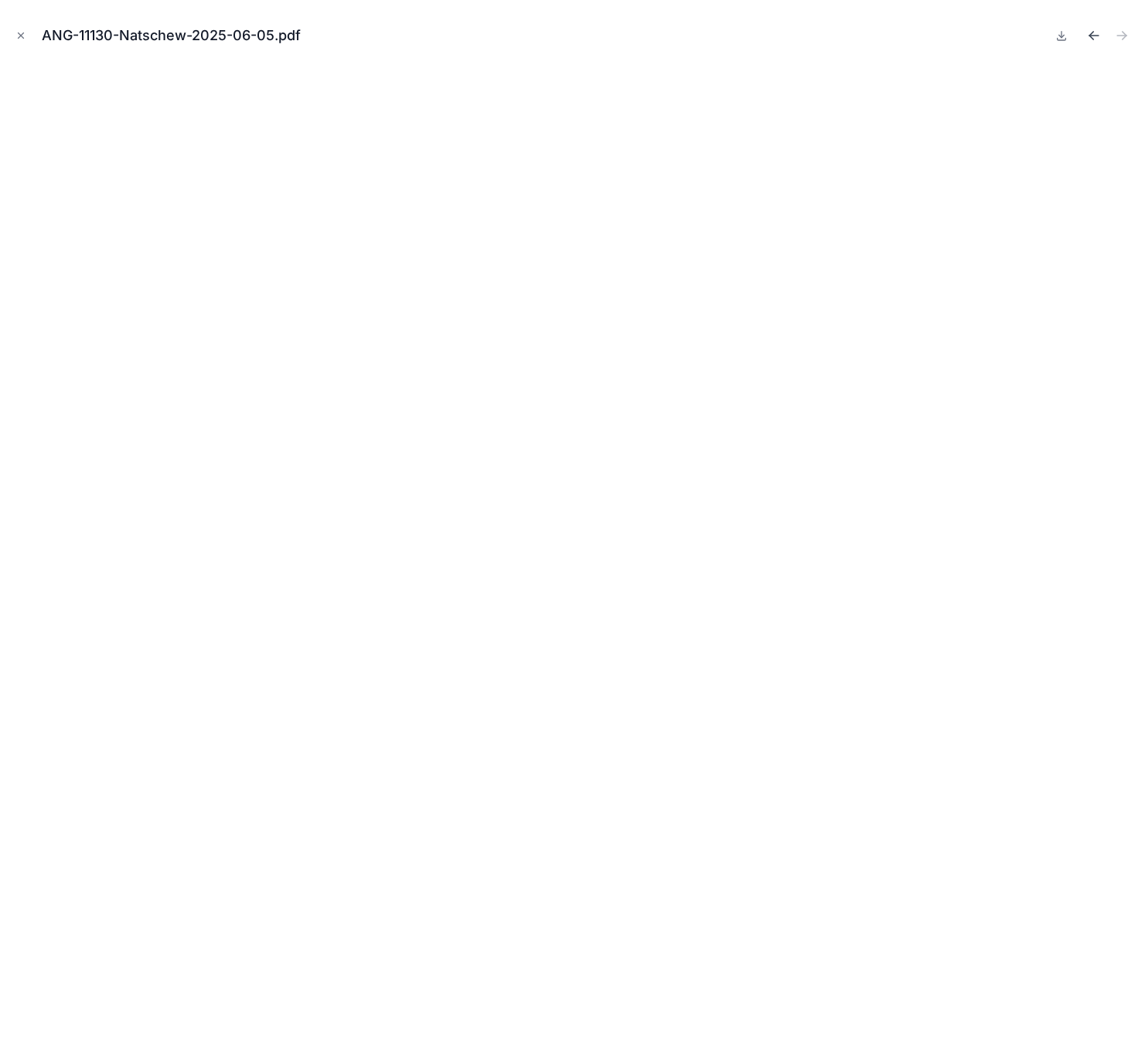
click at [950, 39] on icon "Previous file" at bounding box center [1094, 35] width 15 height 15
click at [950, 38] on icon "Previous file" at bounding box center [1094, 35] width 15 height 15
click at [28, 38] on button "Close modal" at bounding box center [21, 35] width 17 height 17
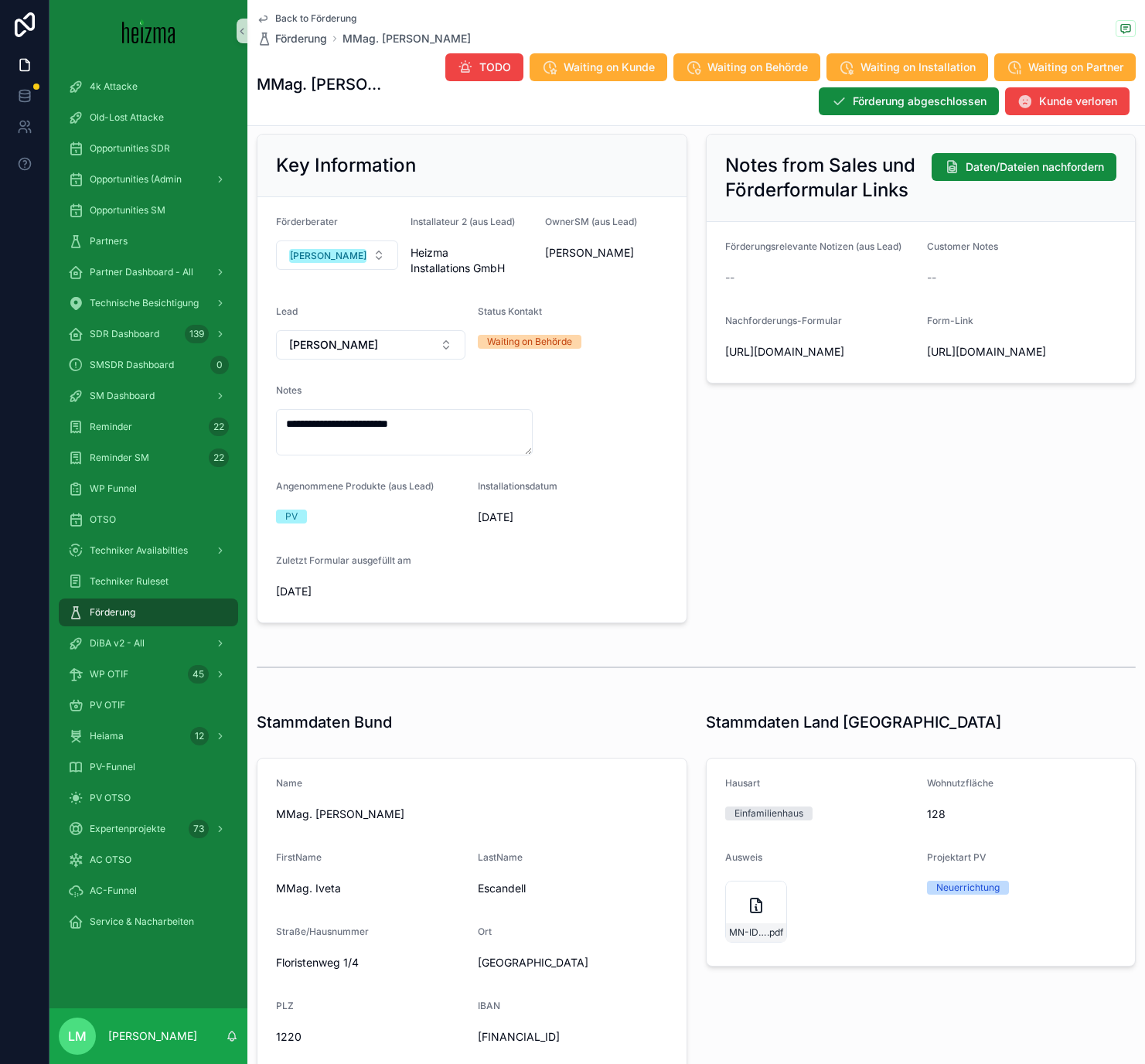
scroll to position [122, 0]
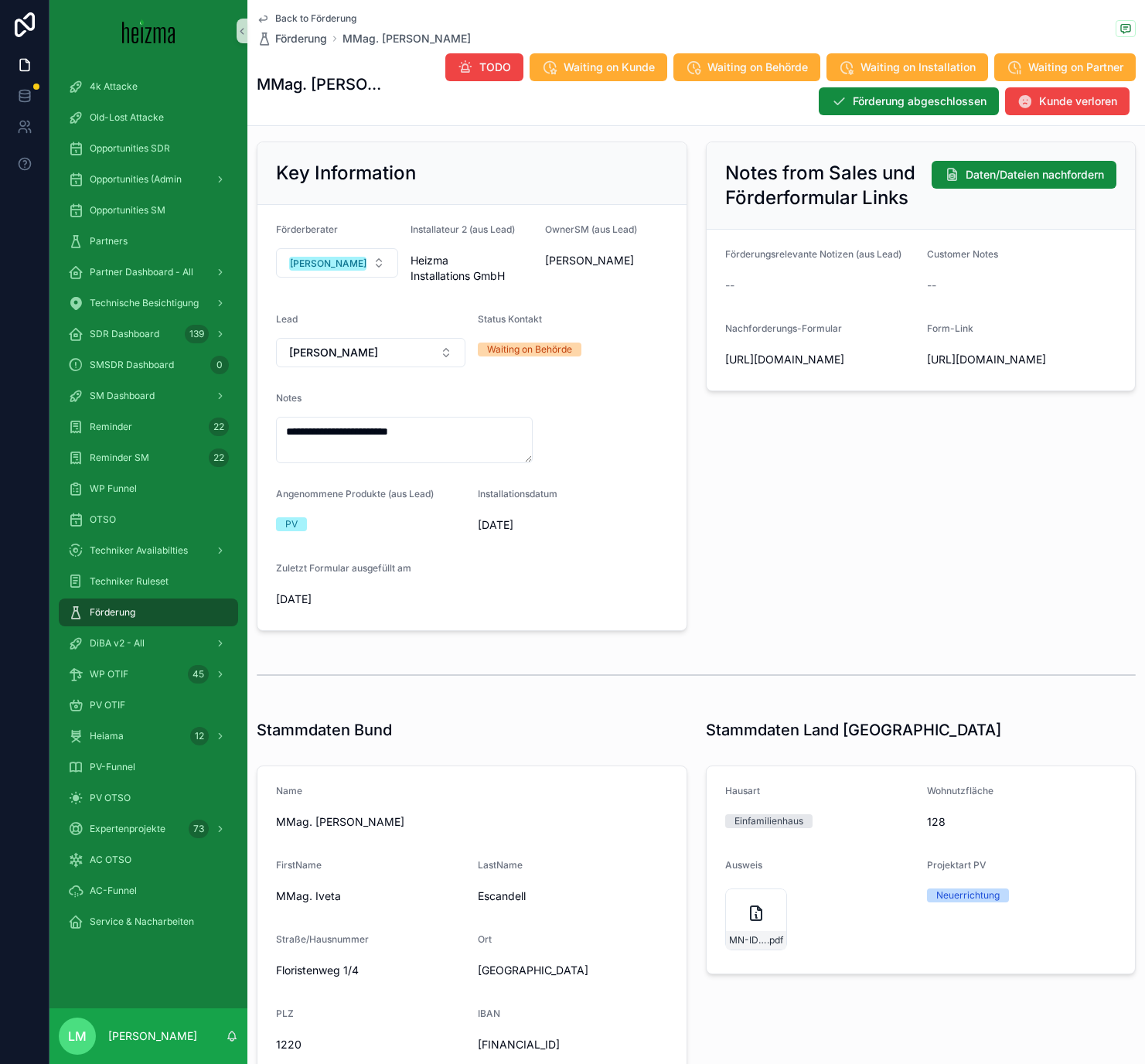
click at [321, 18] on span "Back to Förderung" at bounding box center [316, 19] width 81 height 13
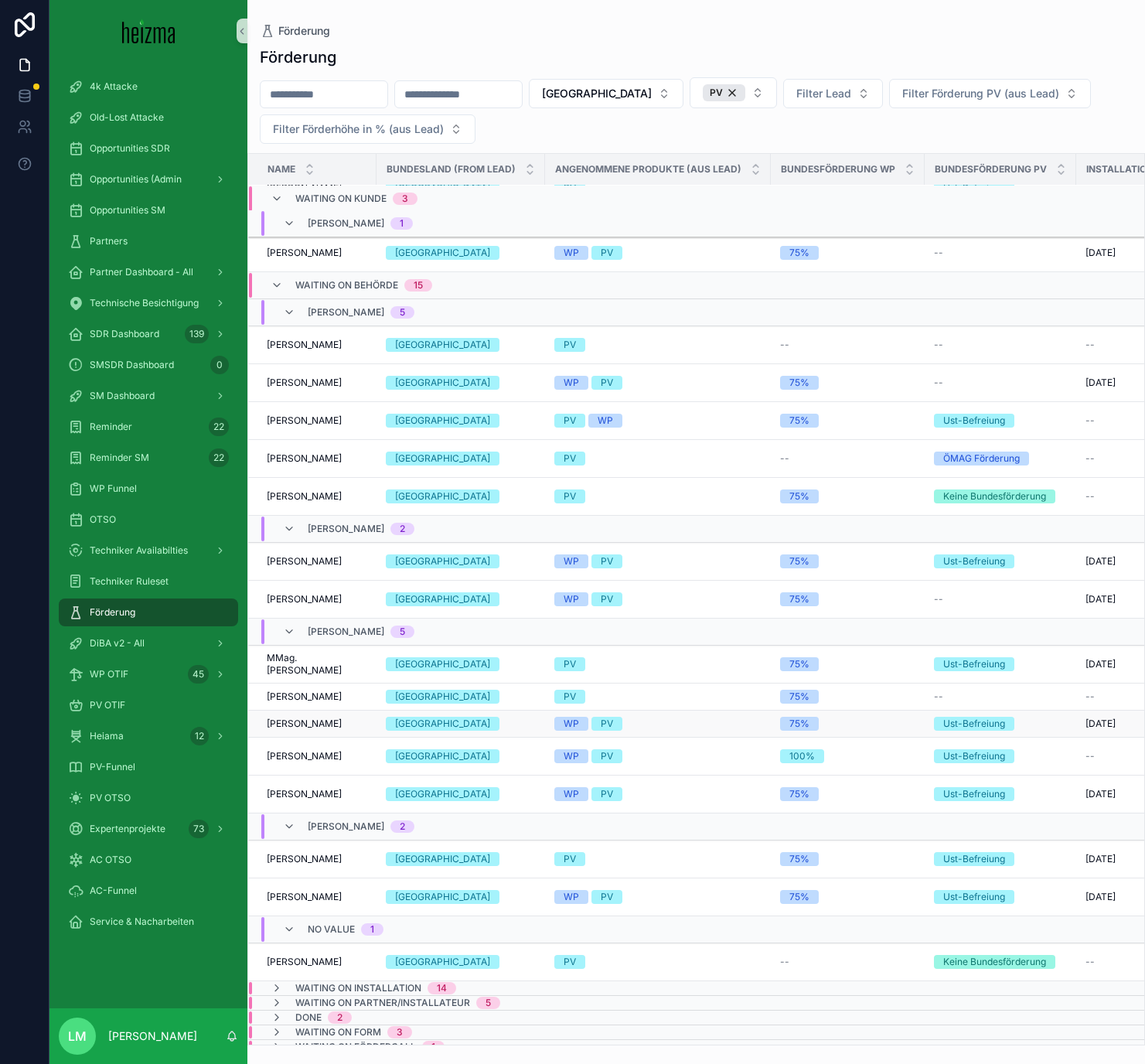
scroll to position [407, 0]
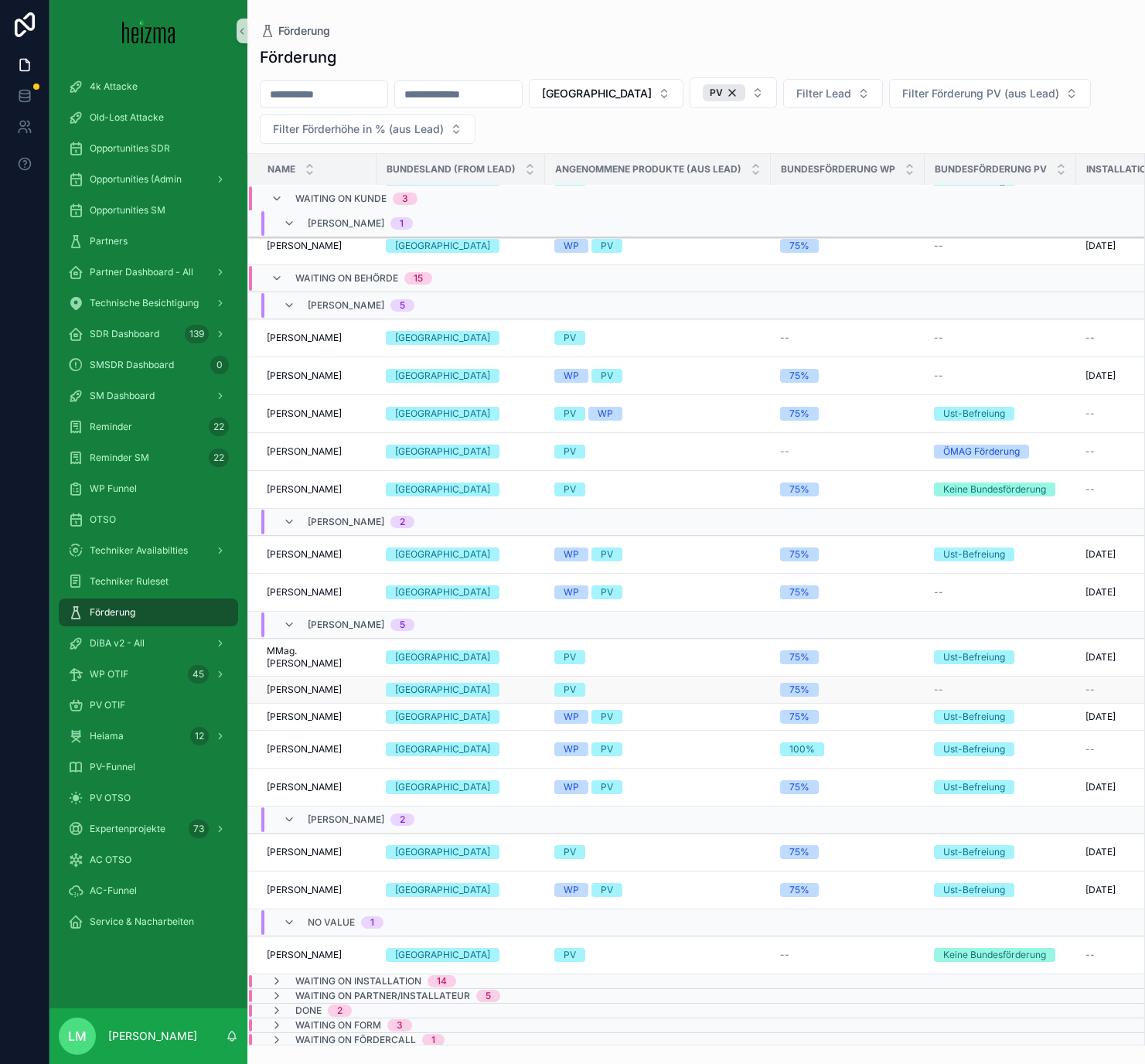
click at [320, 618] on span "Brigitte Leichtfried" at bounding box center [304, 689] width 75 height 13
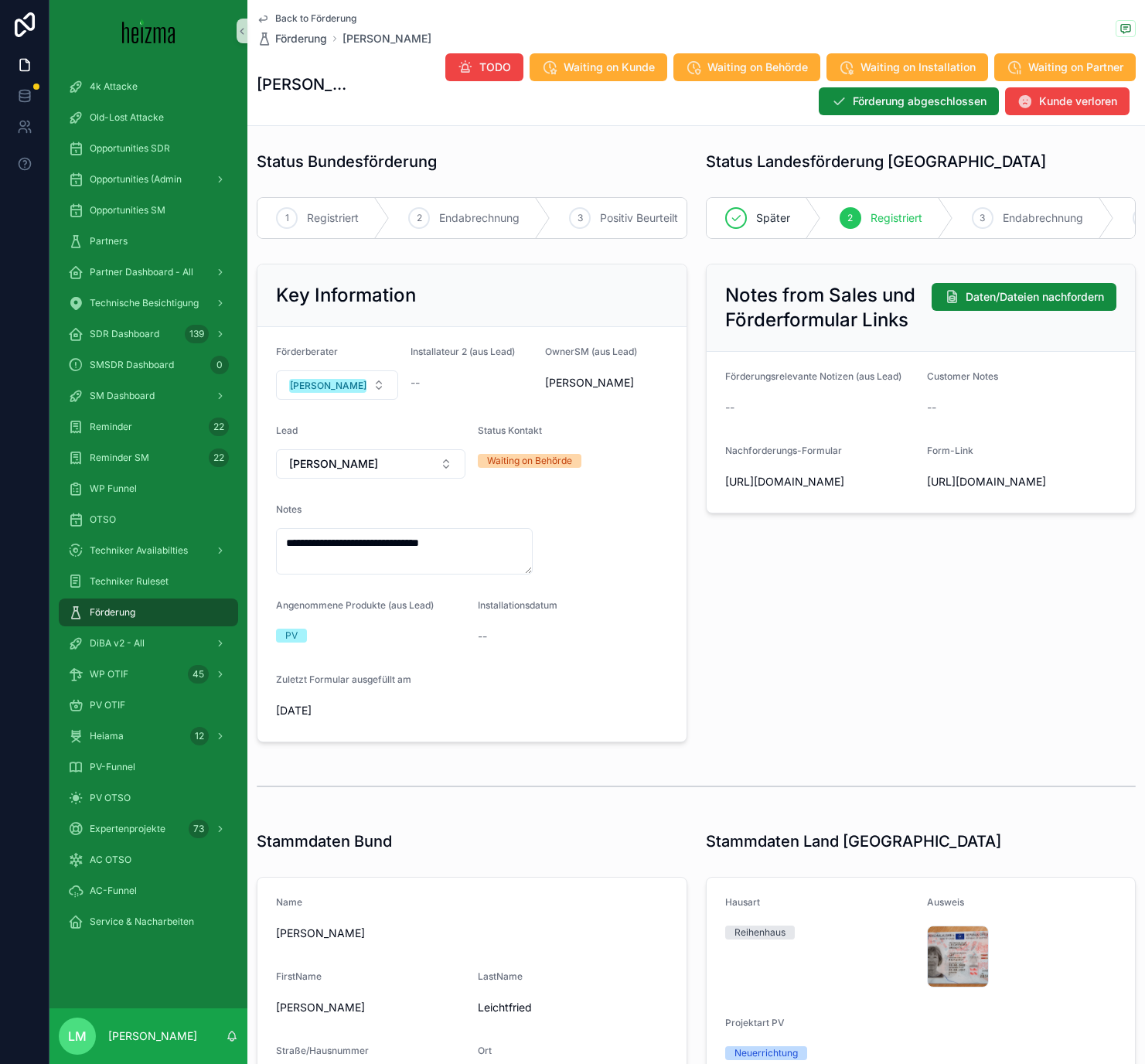
click at [310, 18] on span "Back to Förderung" at bounding box center [316, 19] width 81 height 13
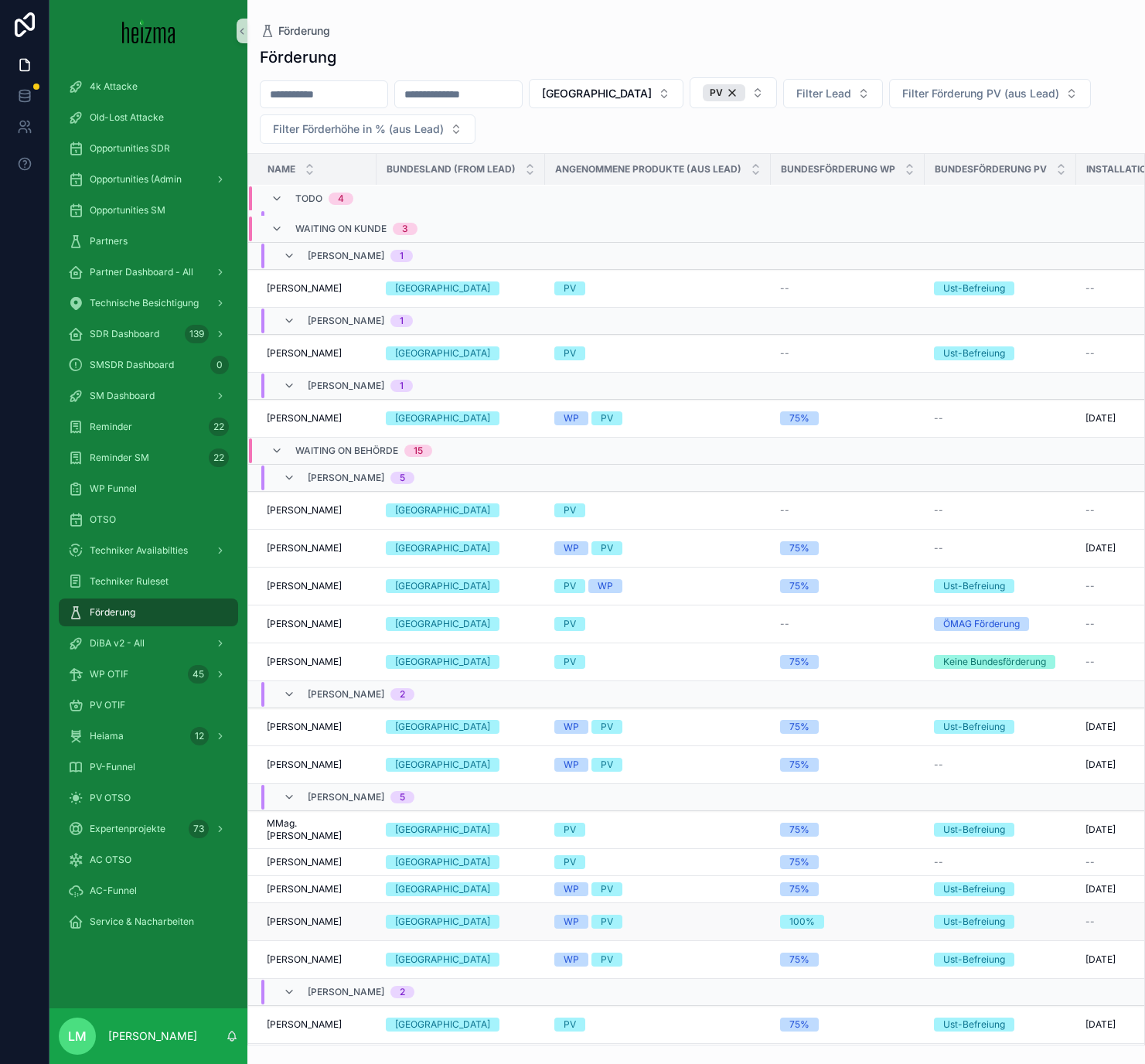
scroll to position [236, 0]
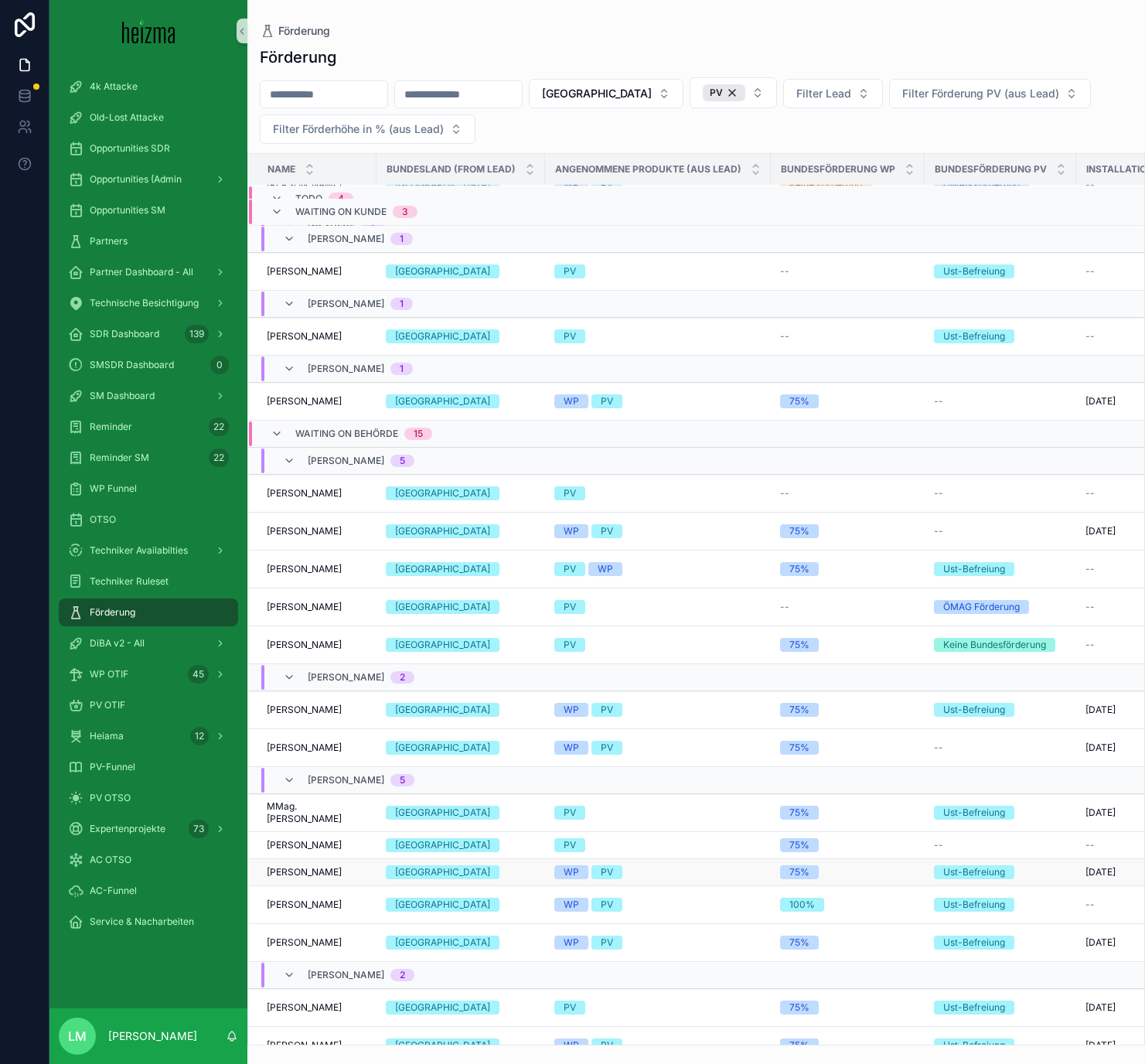
click at [315, 618] on span "Felice Drott" at bounding box center [304, 872] width 75 height 13
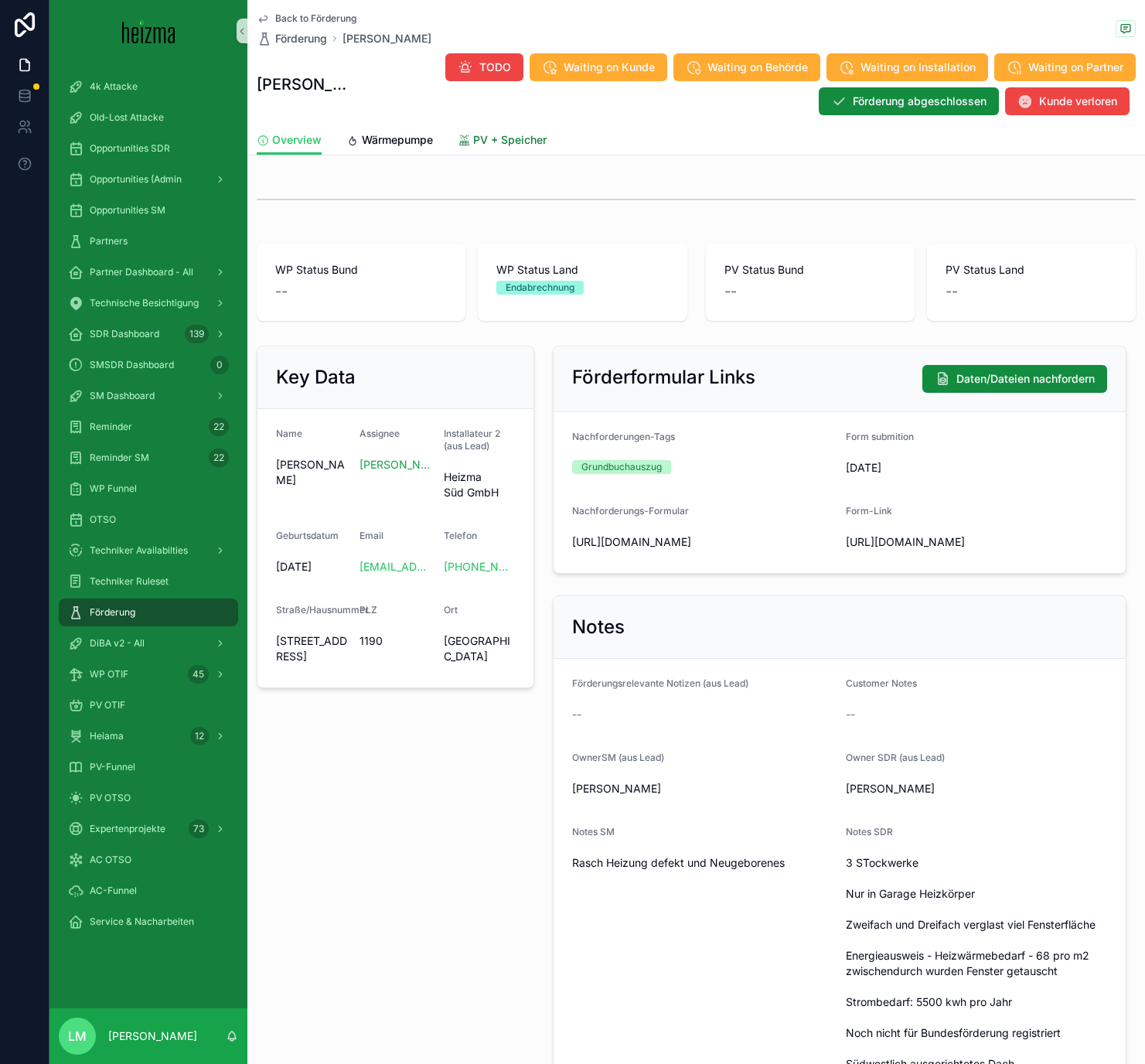
click at [494, 146] on span "PV + Speicher" at bounding box center [509, 139] width 73 height 15
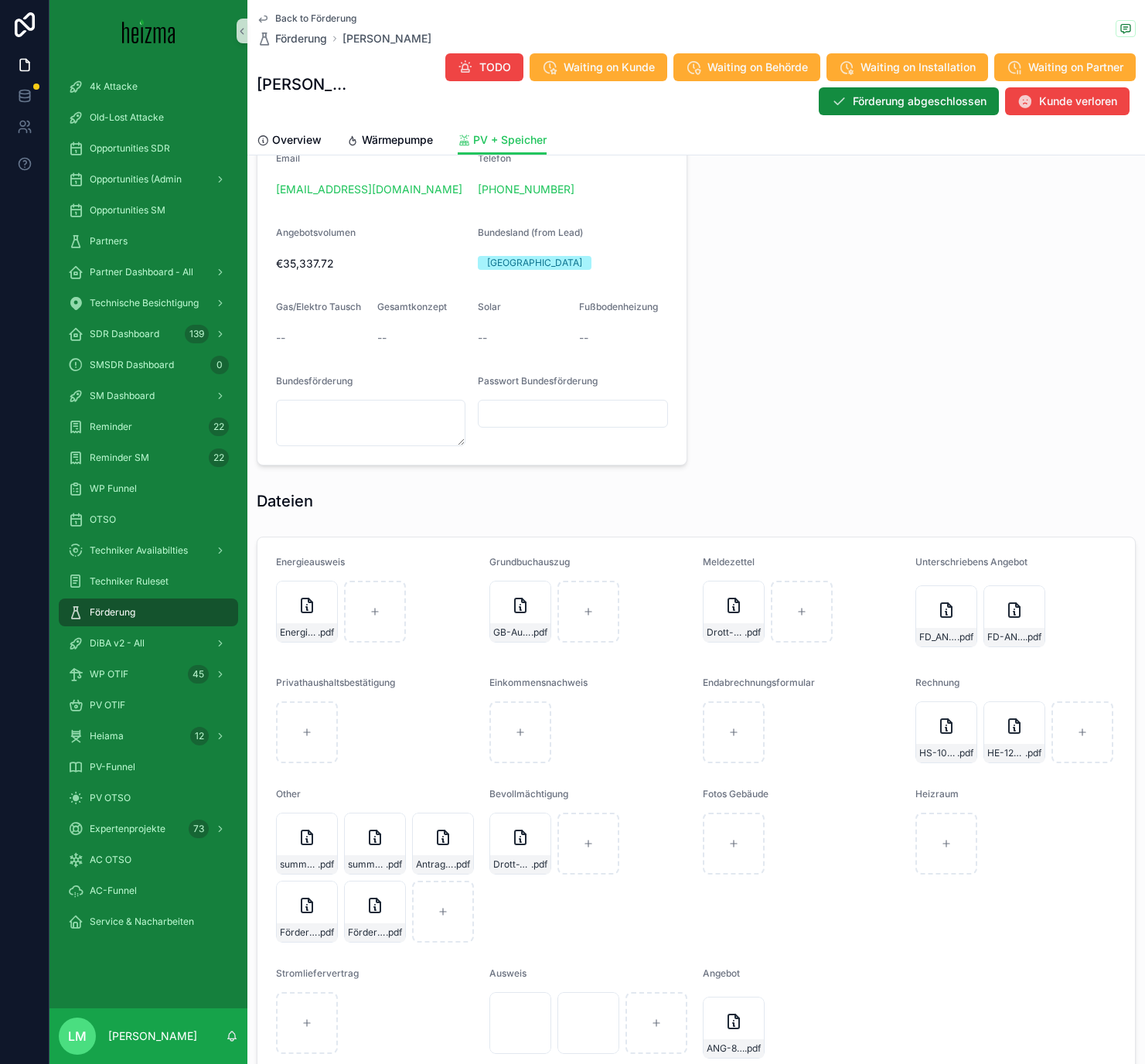
scroll to position [1281, 0]
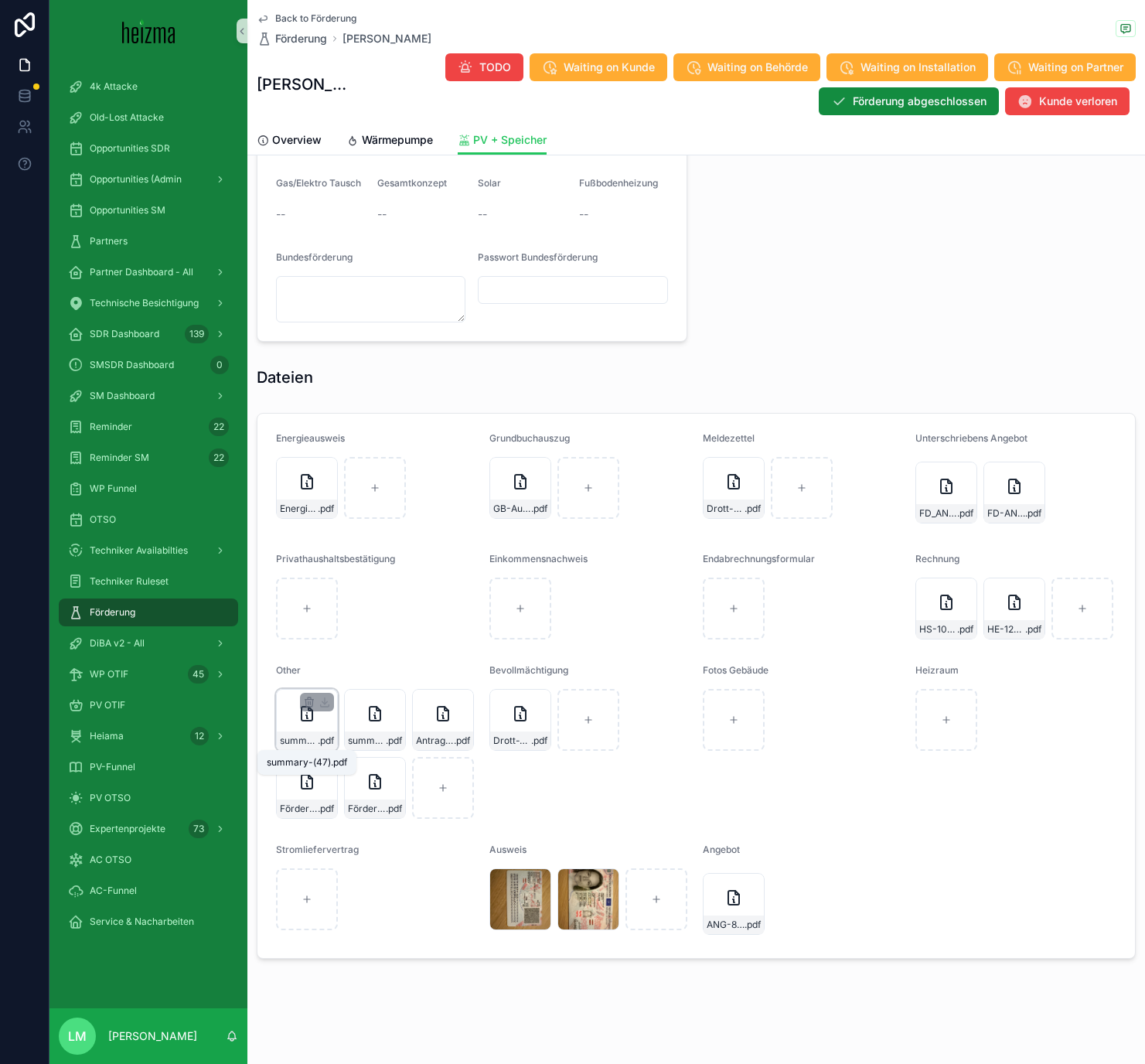
click at [296, 618] on span "summary-(47)" at bounding box center [299, 741] width 38 height 13
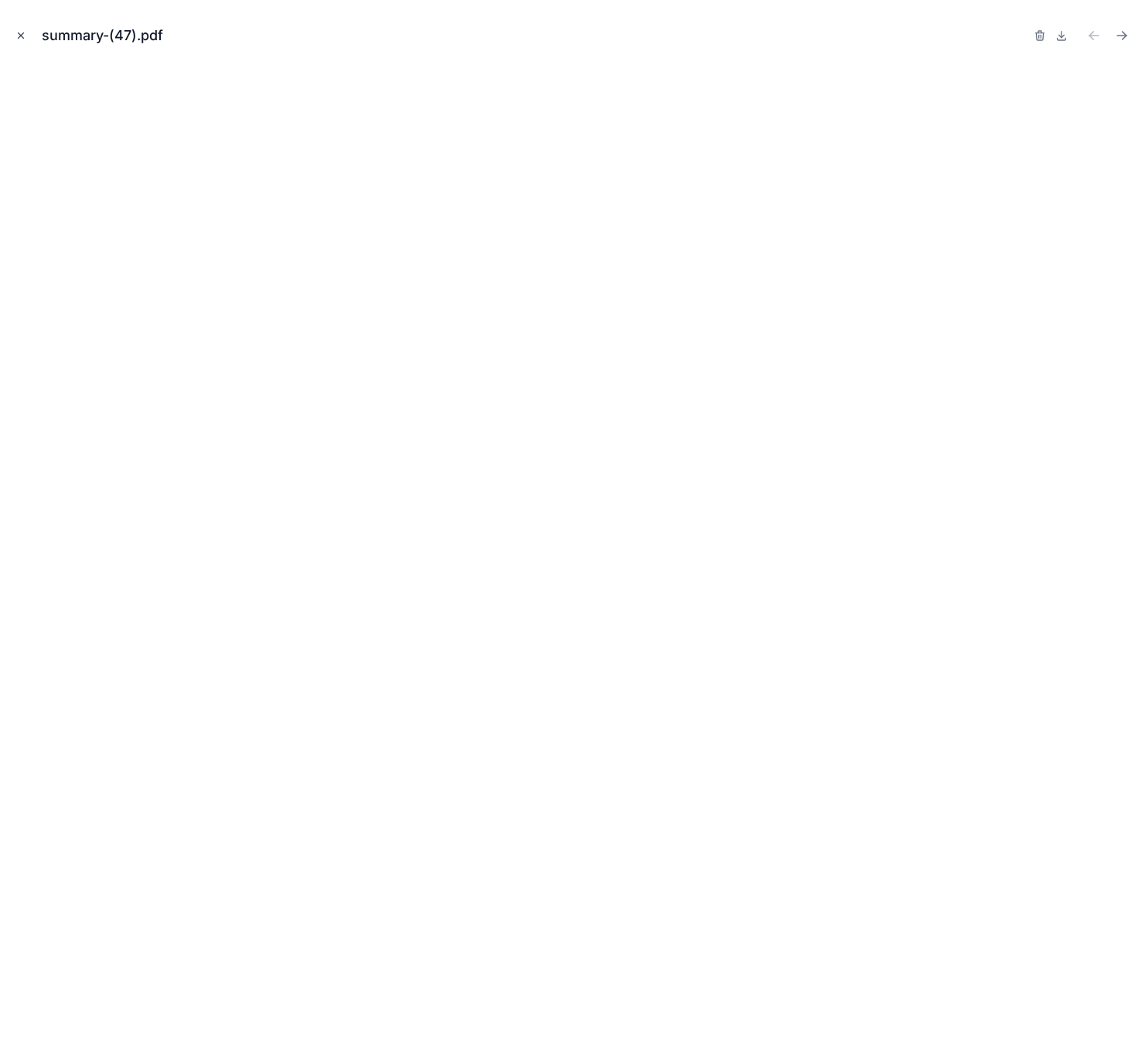
click at [19, 29] on button "Close modal" at bounding box center [21, 35] width 17 height 17
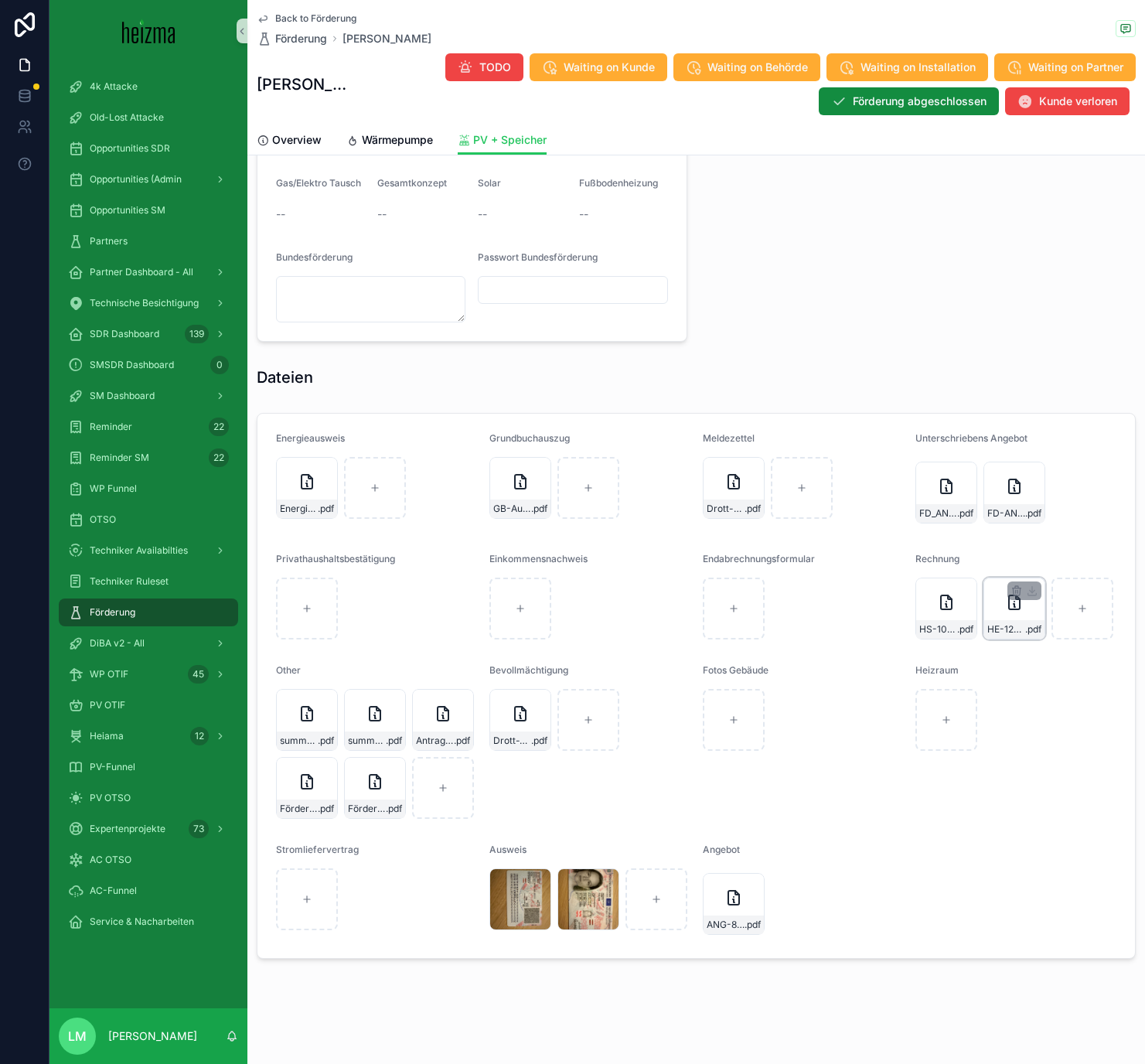
click at [950, 618] on div "HE-1204 .pdf" at bounding box center [1014, 629] width 60 height 19
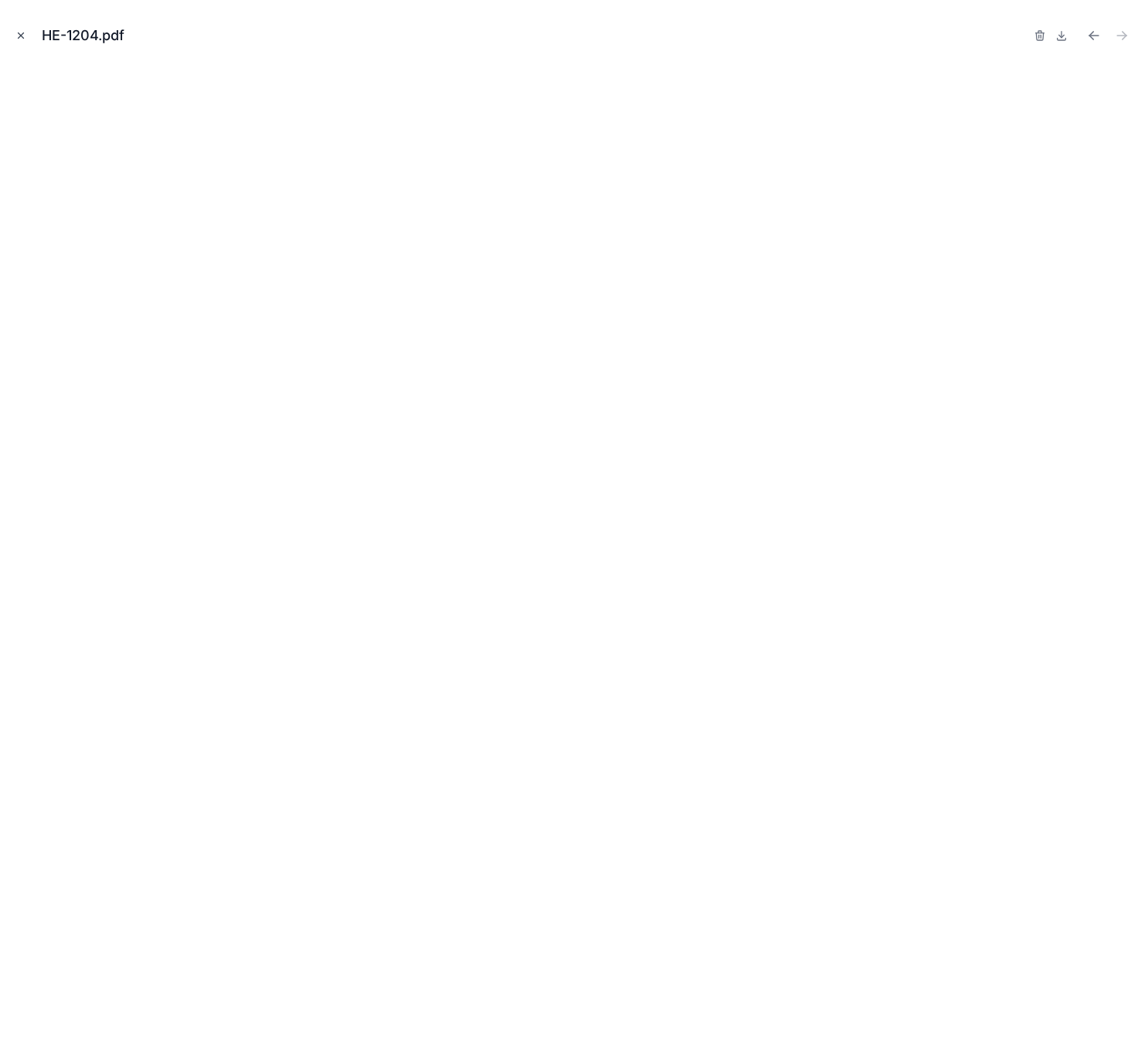
click at [25, 38] on icon "Close modal" at bounding box center [21, 35] width 11 height 11
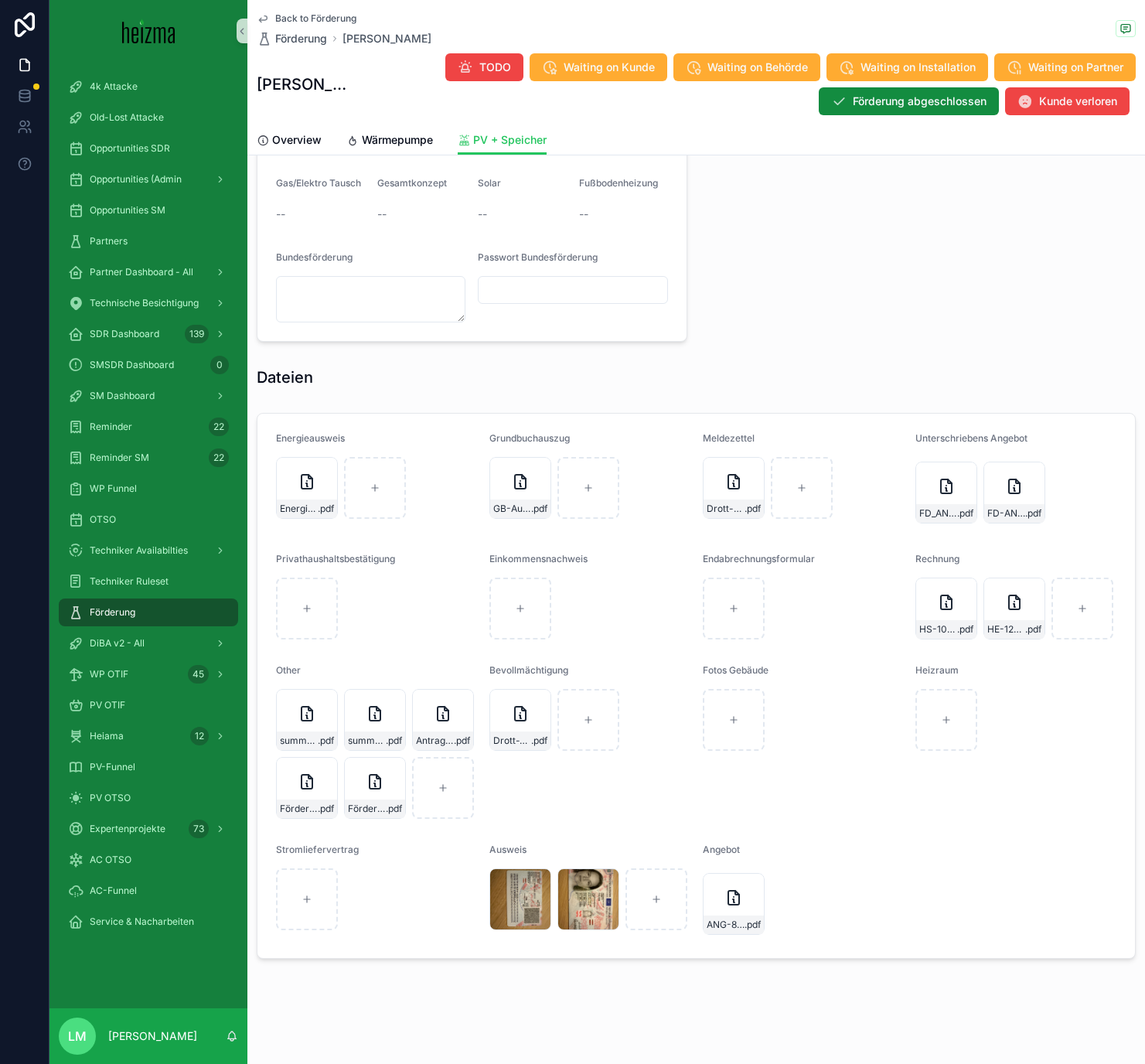
click at [341, 16] on span "Back to Förderung" at bounding box center [316, 19] width 81 height 13
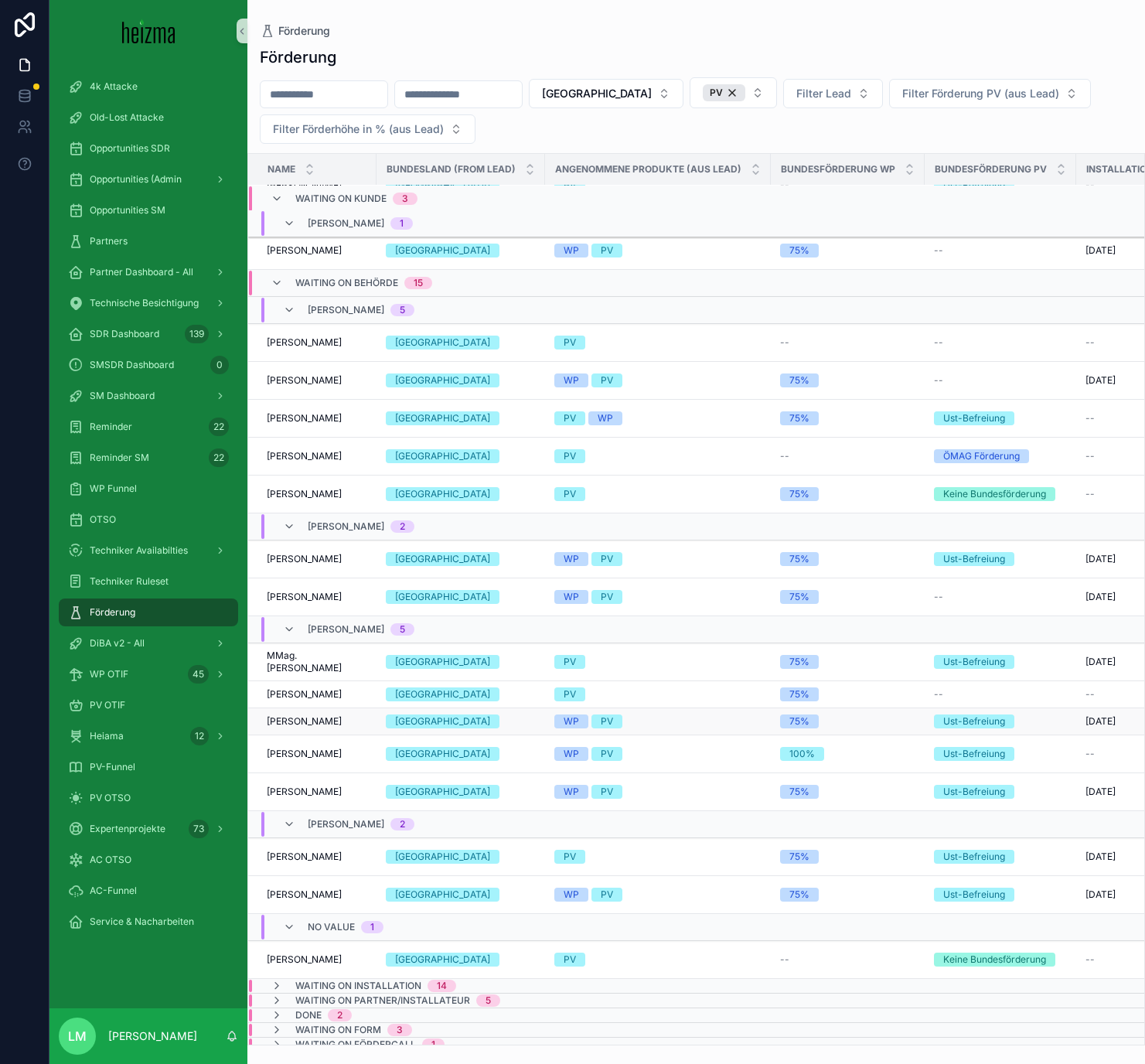
scroll to position [411, 0]
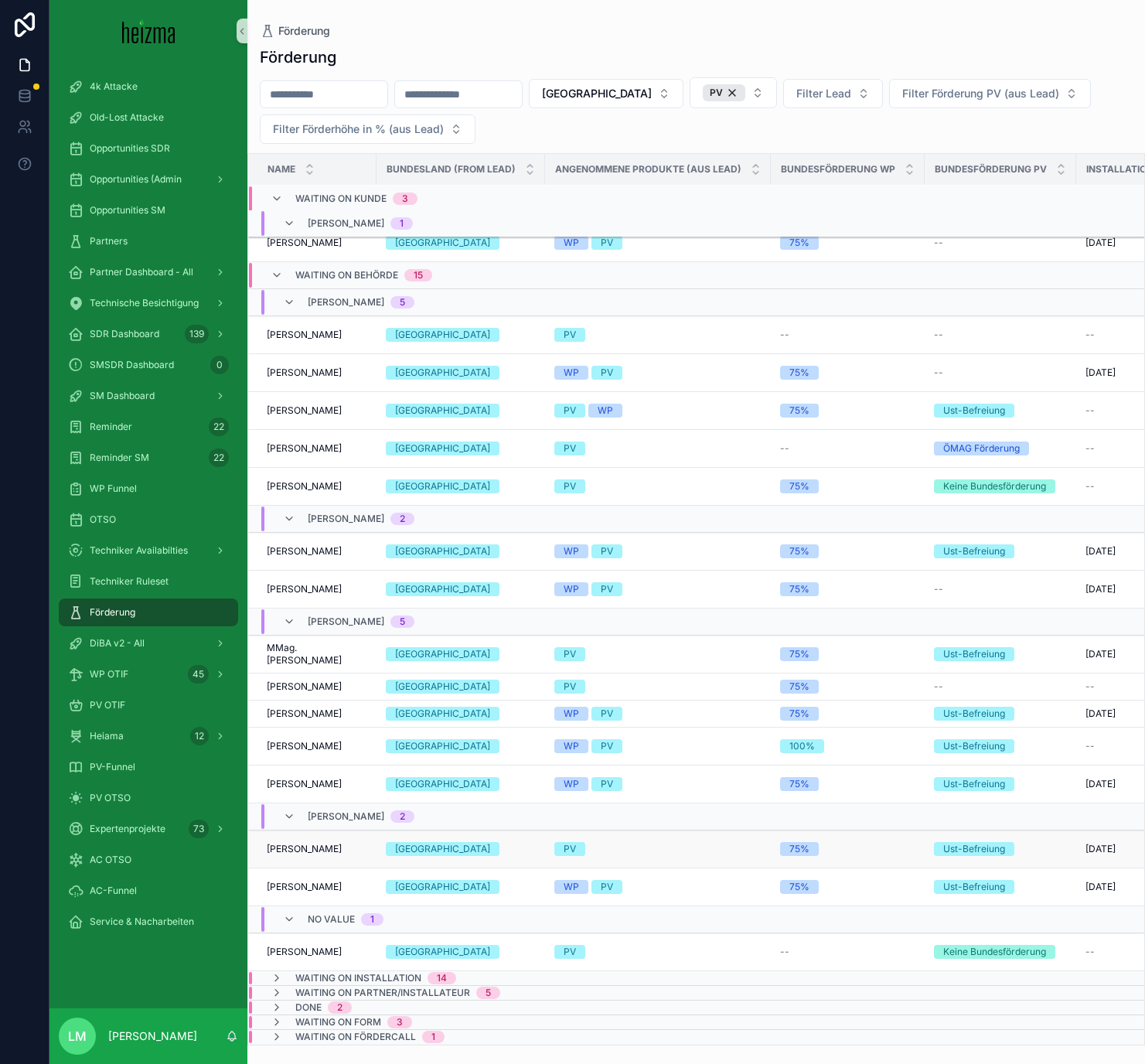
click at [316, 618] on span "Stefan Kelnberger" at bounding box center [304, 849] width 75 height 13
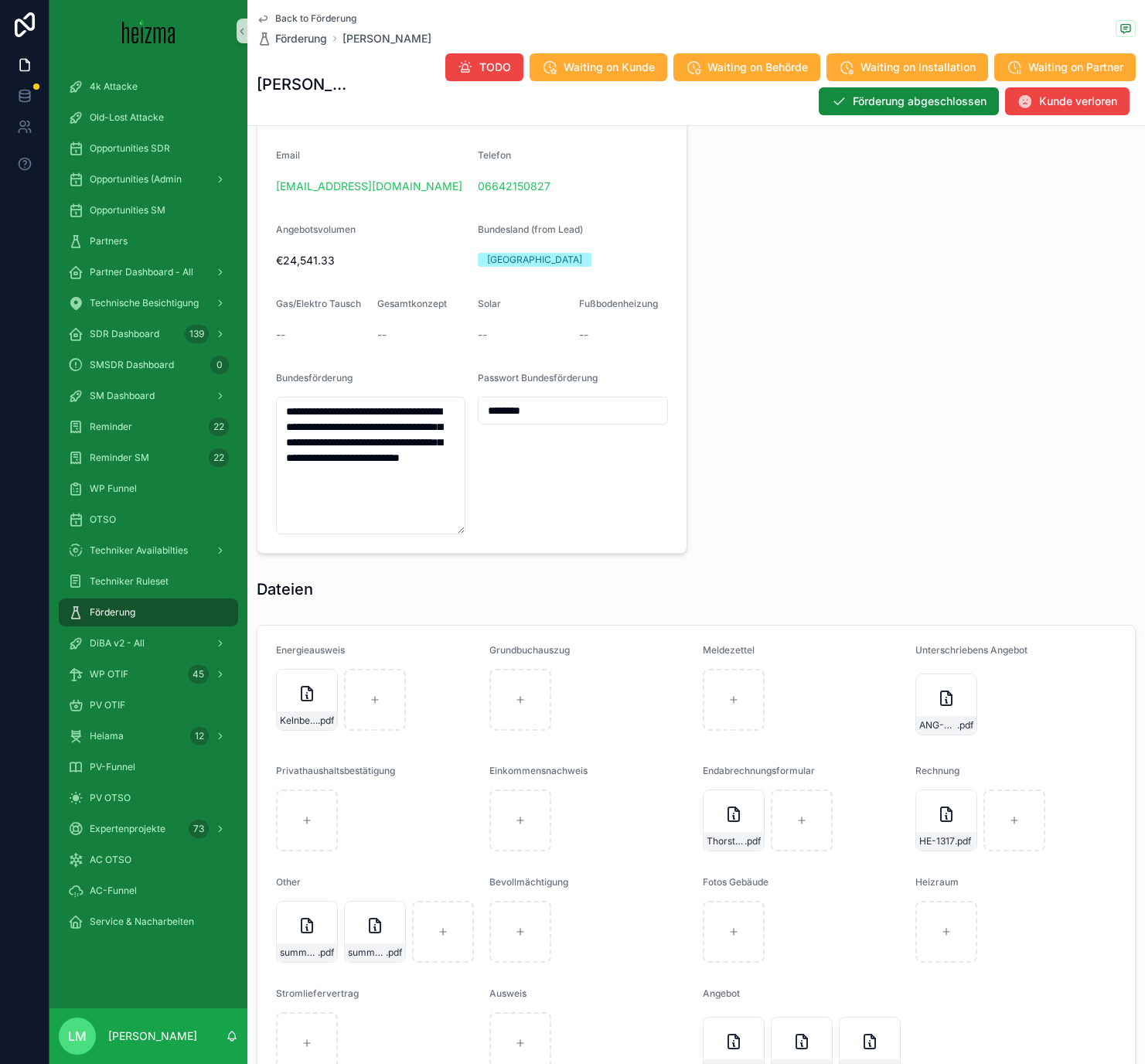
scroll to position [1599, 0]
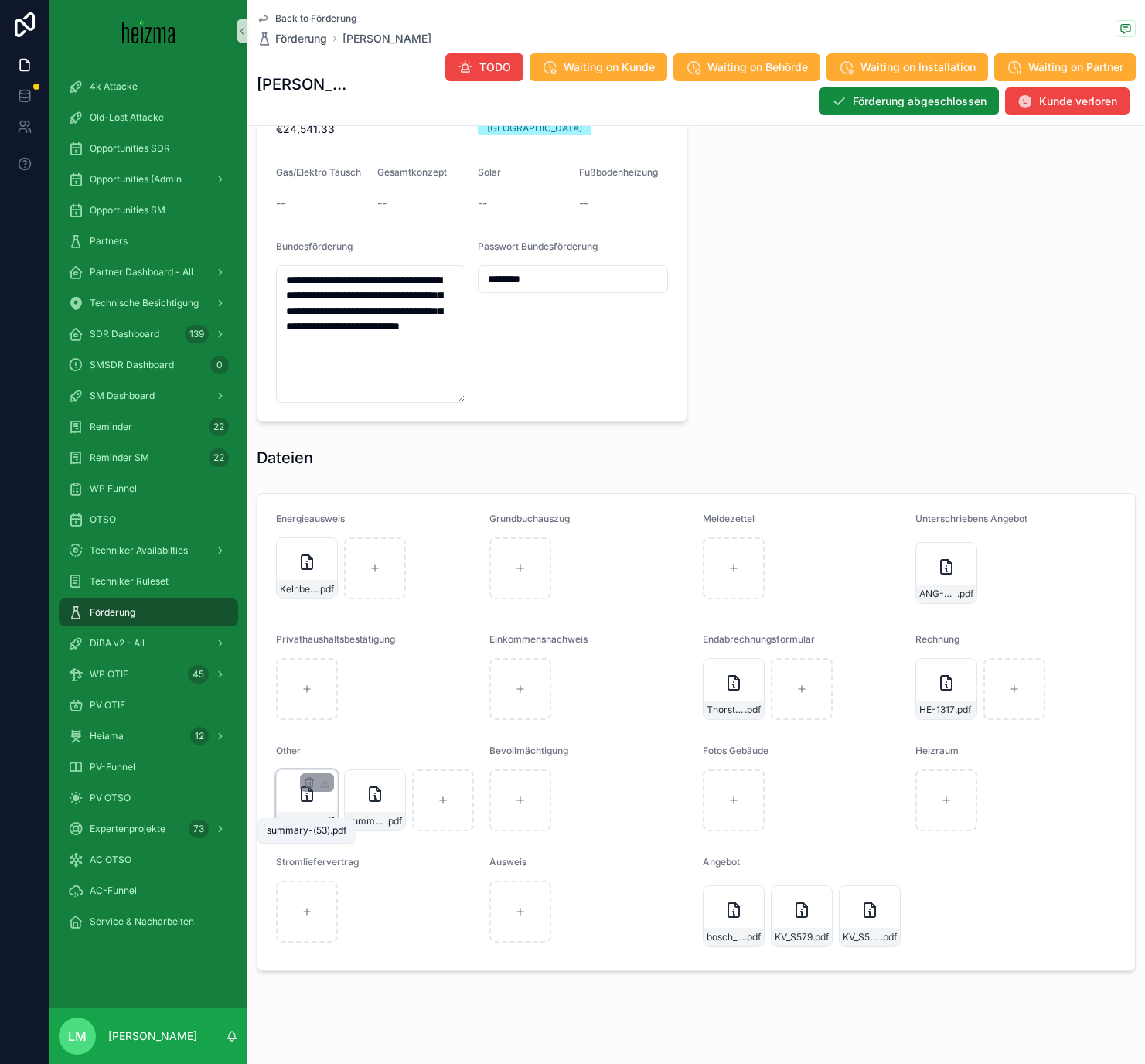
click at [298, 618] on span "summary-(53)" at bounding box center [299, 821] width 38 height 13
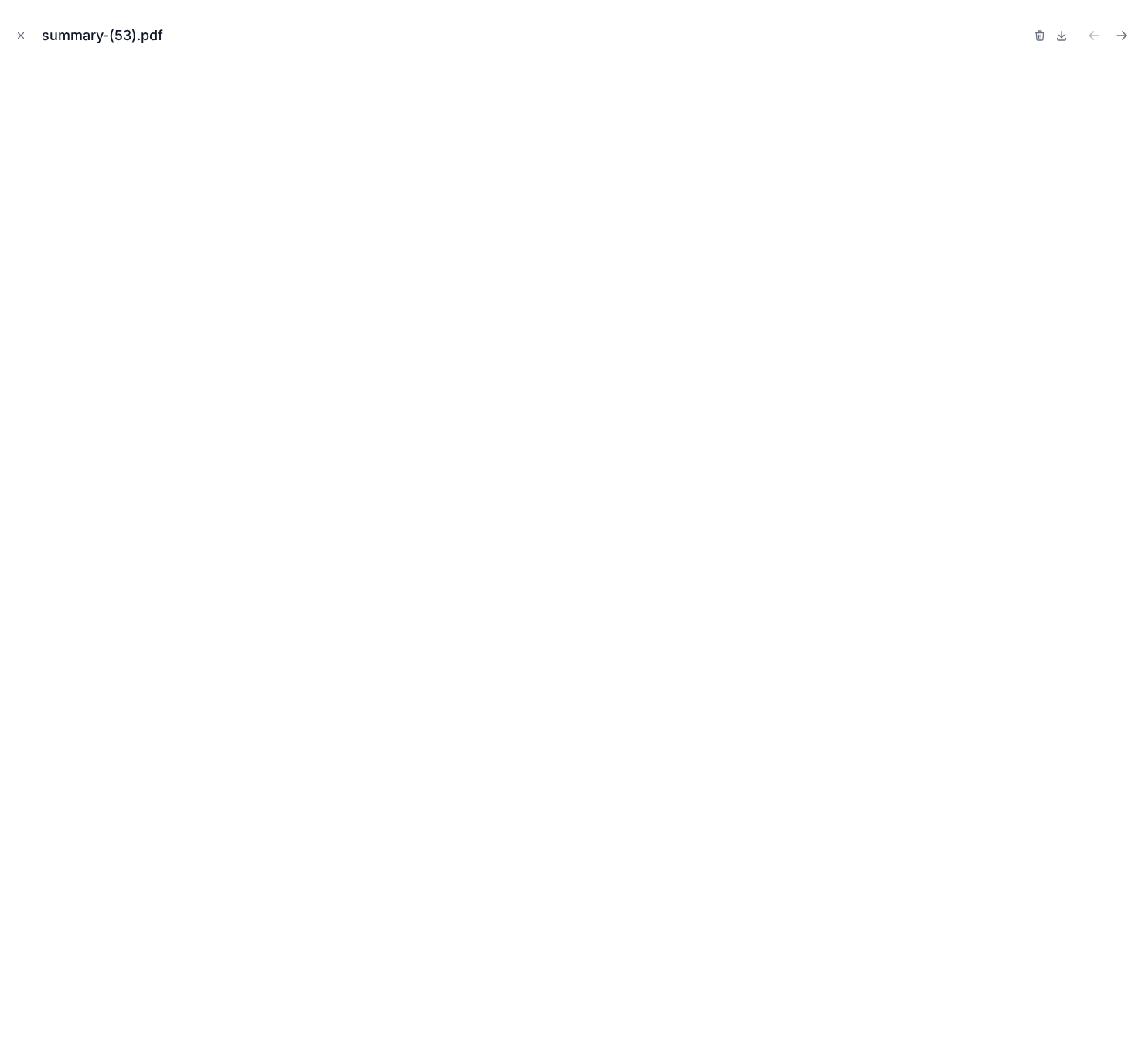
click at [10, 32] on div "summary-(53).pdf" at bounding box center [572, 532] width 1145 height 1064
click at [26, 35] on button "Close modal" at bounding box center [21, 35] width 17 height 17
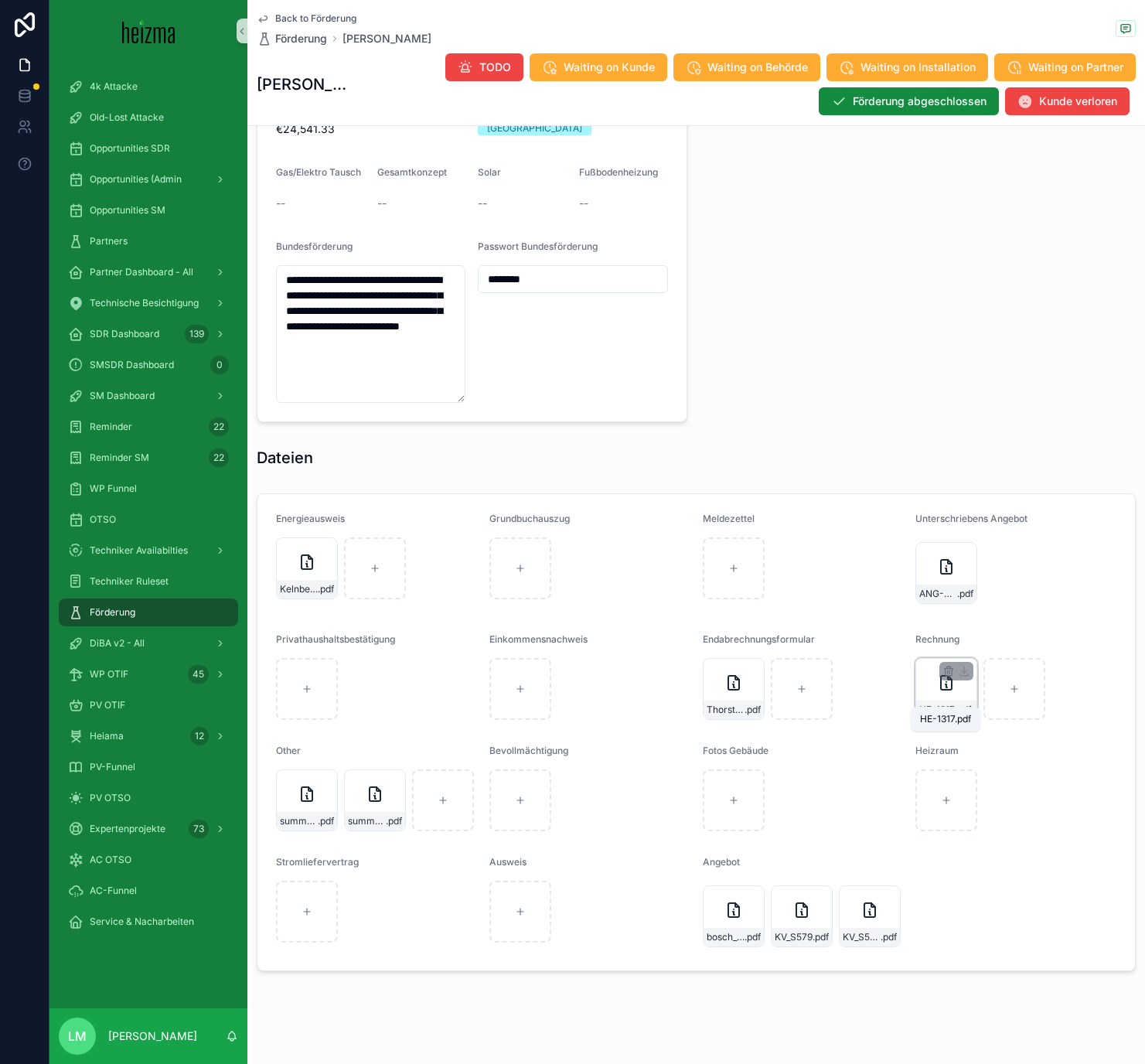
click at [935, 618] on span "HE-1317" at bounding box center [937, 710] width 35 height 13
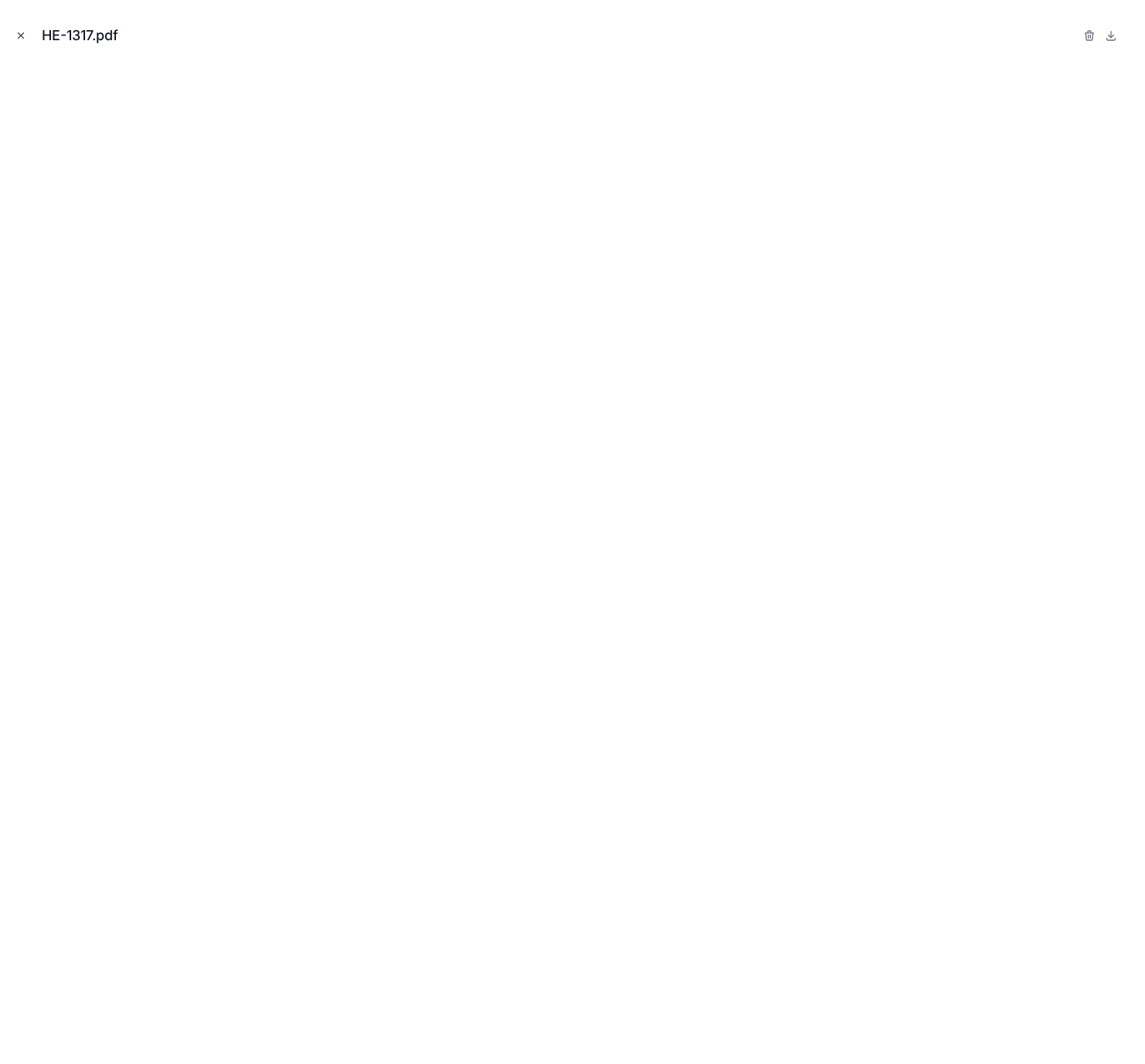
click at [21, 38] on icon "Close modal" at bounding box center [21, 35] width 11 height 11
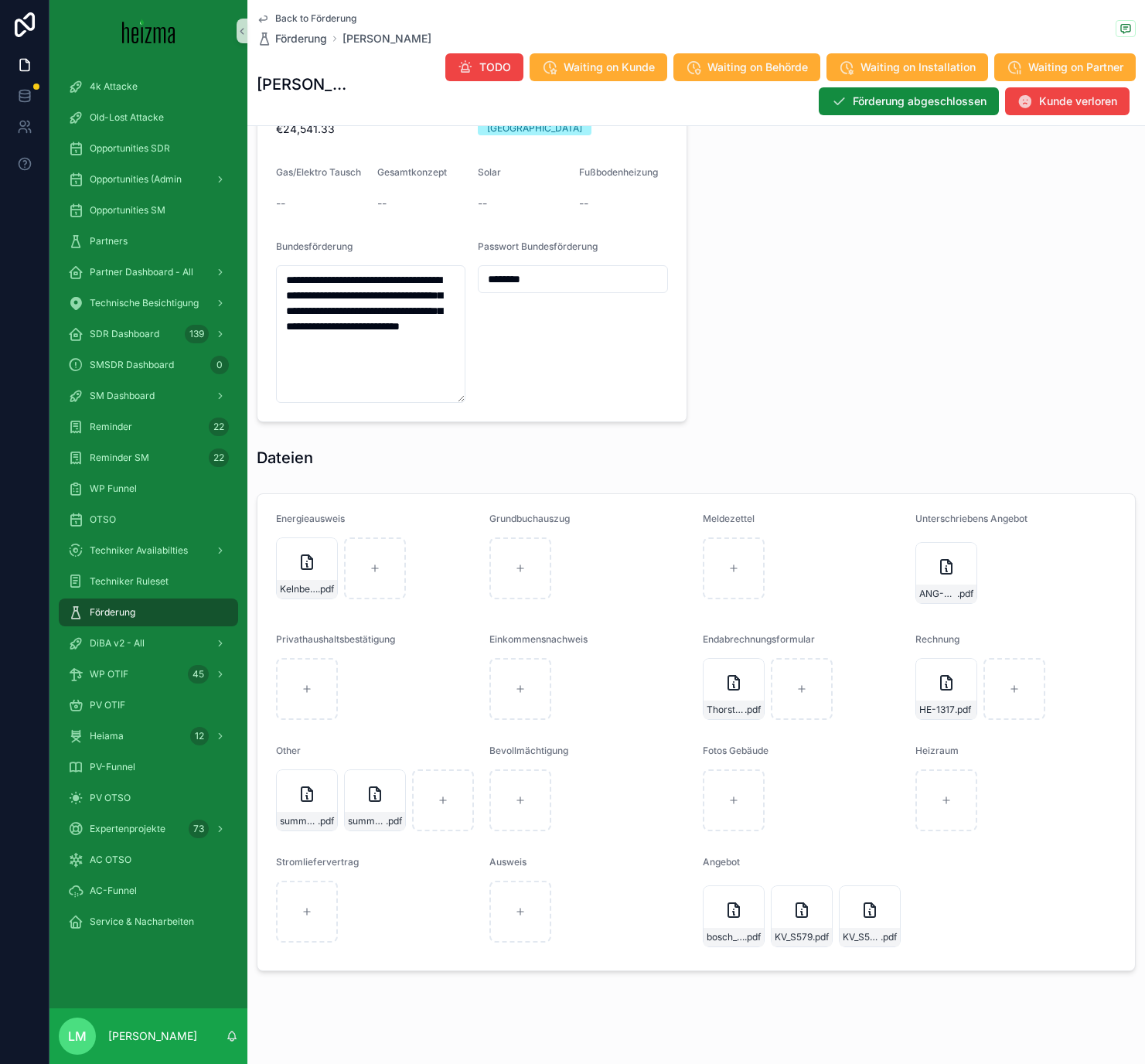
click at [327, 16] on span "Back to Förderung" at bounding box center [316, 19] width 81 height 13
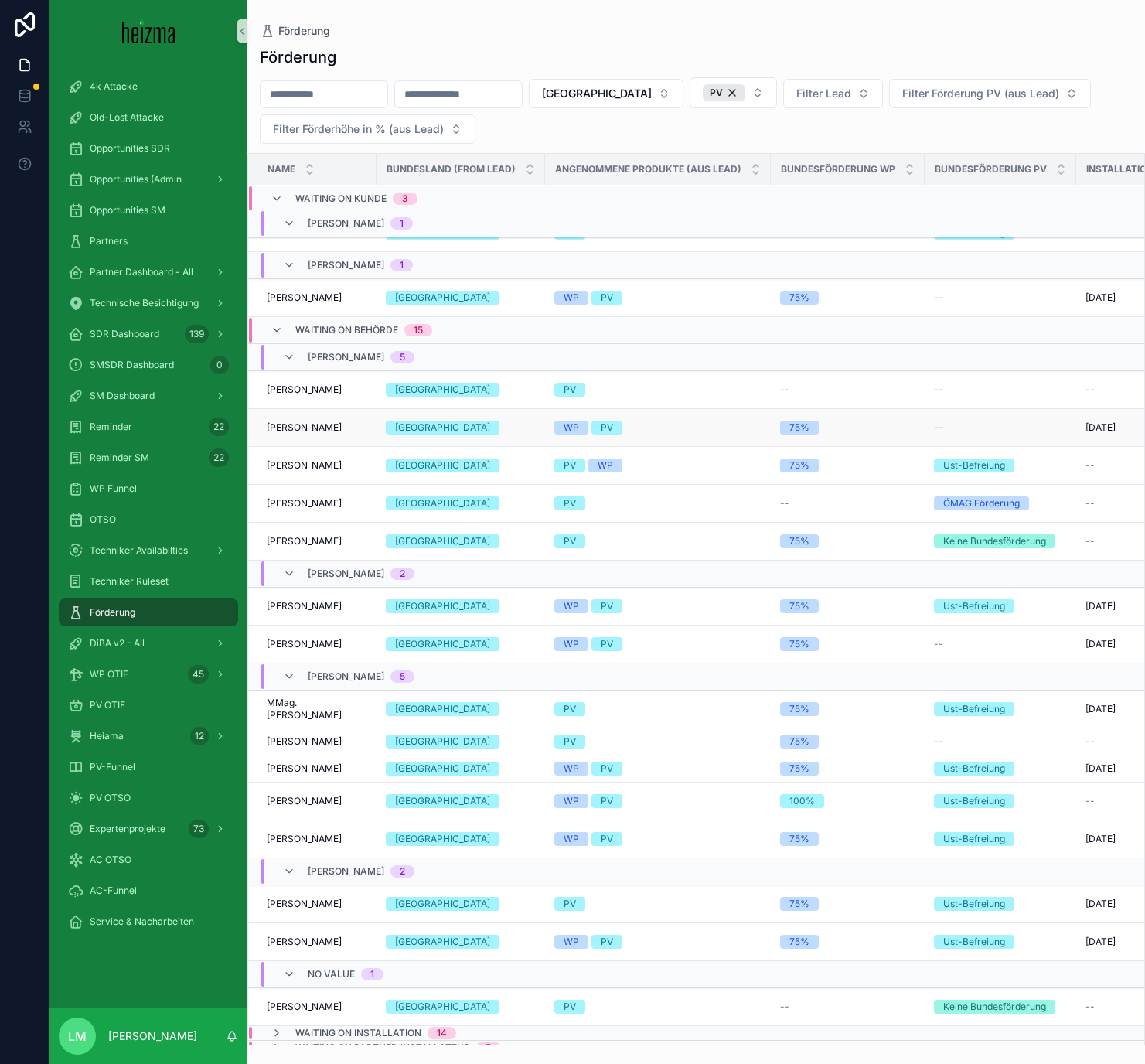
scroll to position [411, 0]
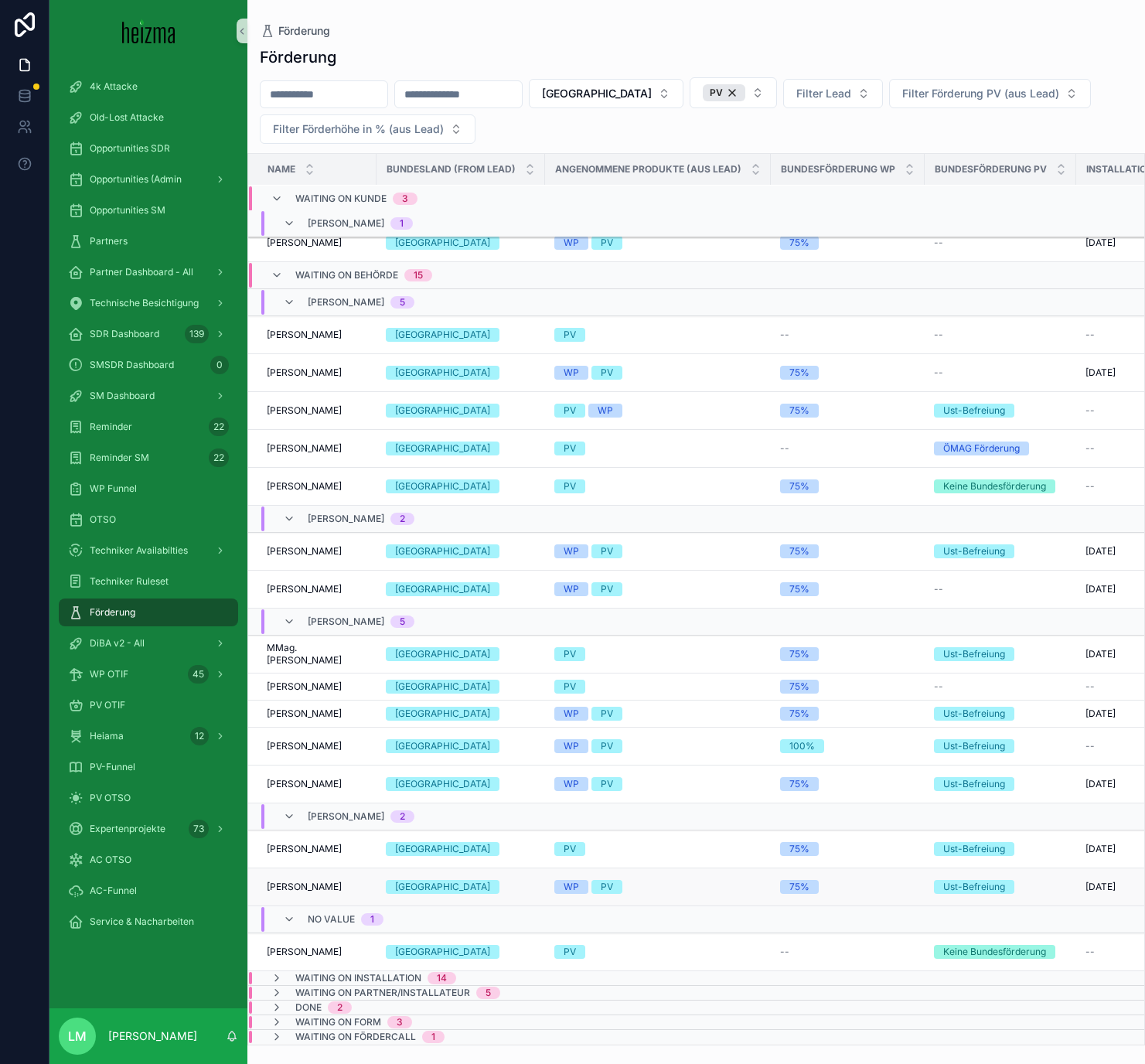
click at [302, 618] on span "Manfred Rogner" at bounding box center [304, 887] width 75 height 13
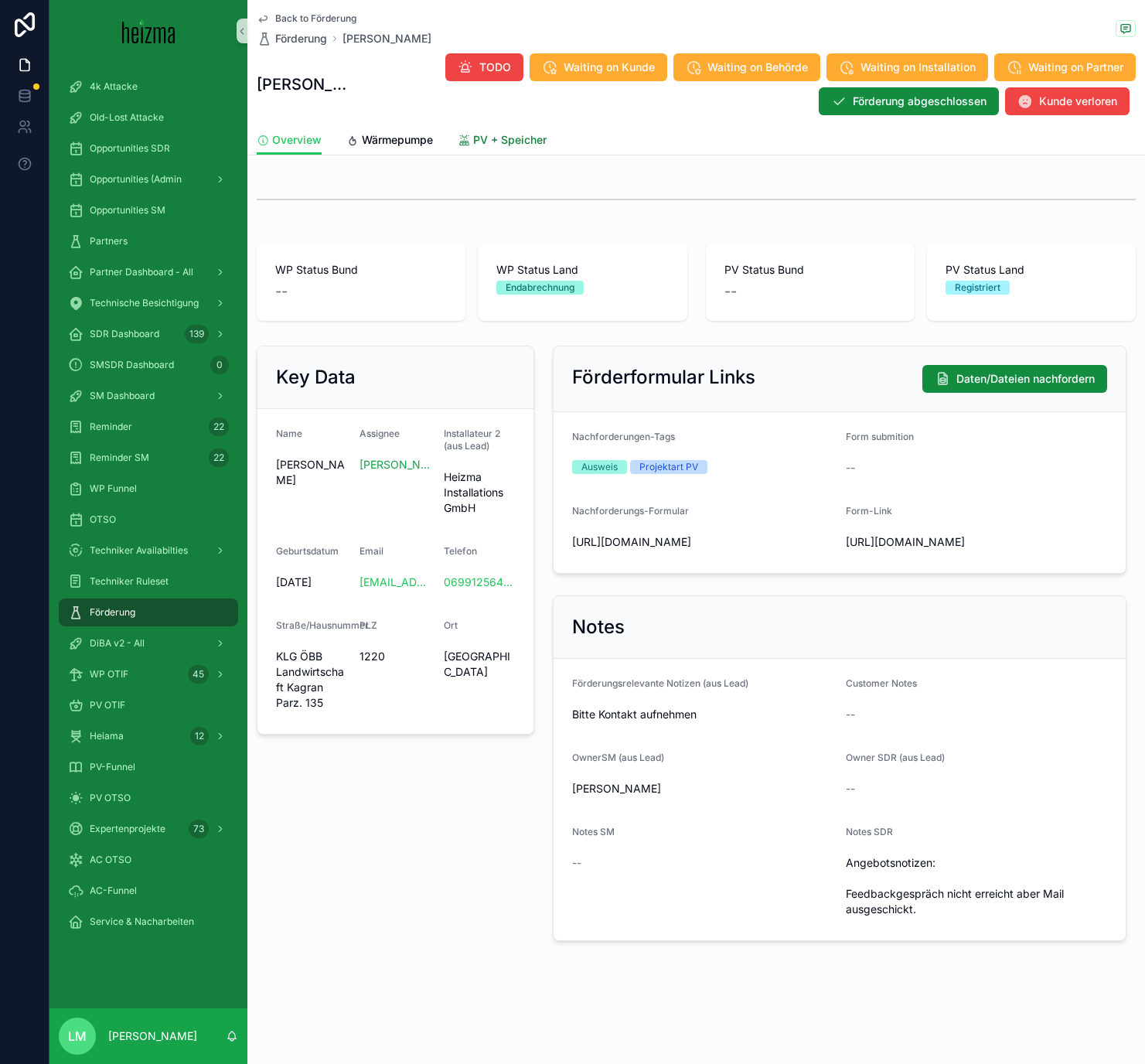
click at [466, 141] on icon "scrollable content" at bounding box center [464, 141] width 14 height 13
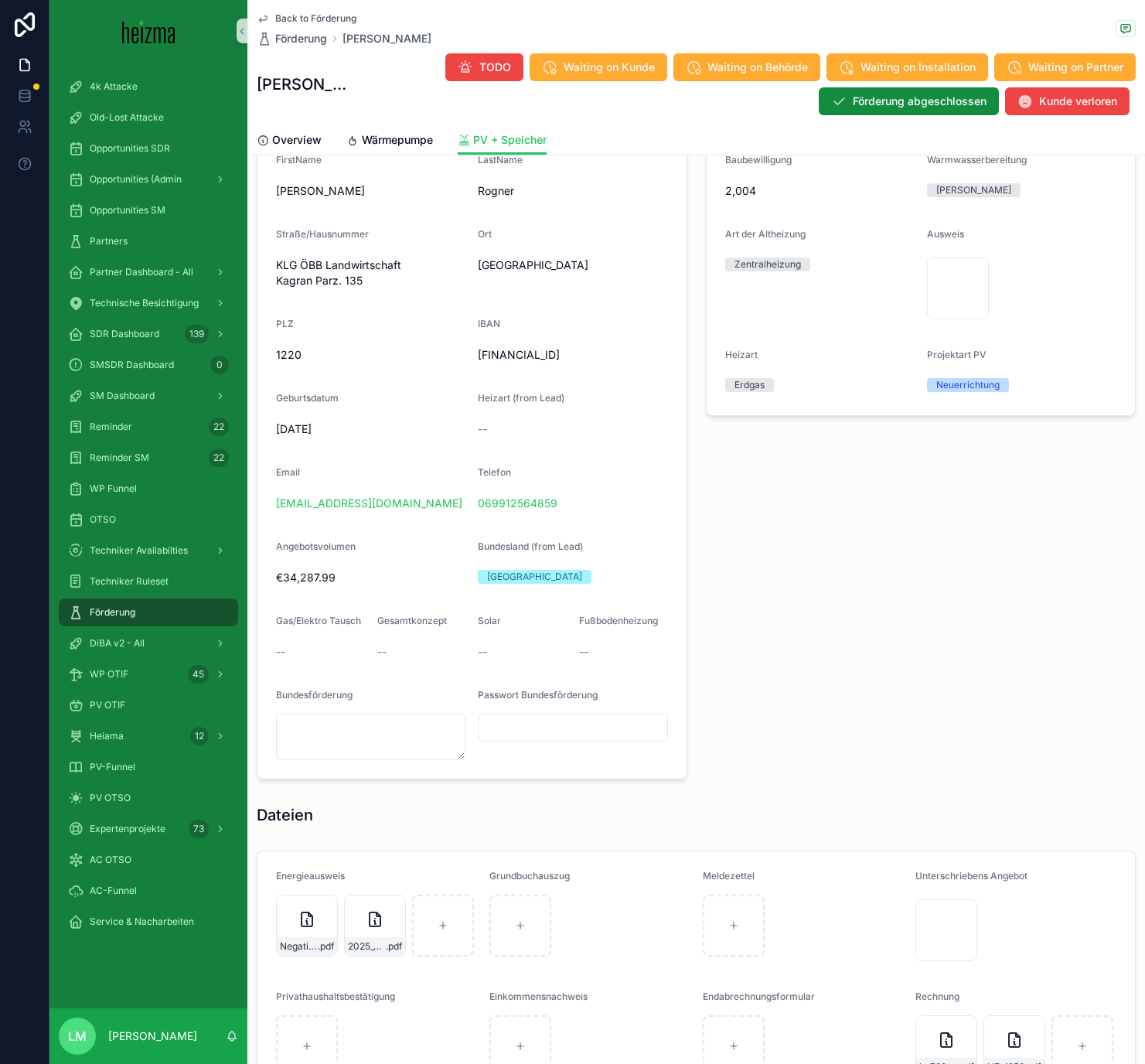
scroll to position [1389, 0]
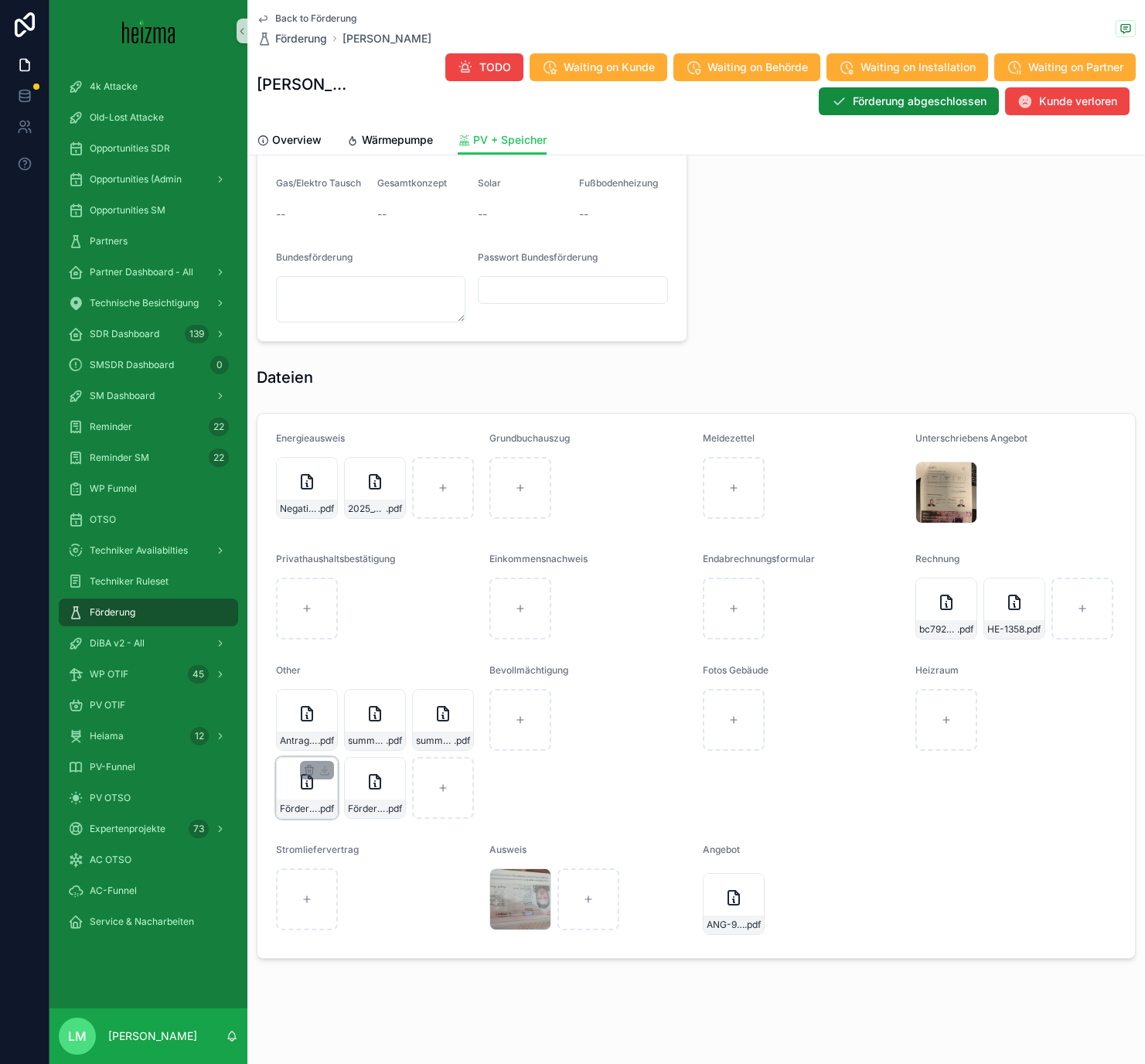
click at [300, 618] on span "Förderungsvertrag---(Pr.Nr._-C561603)" at bounding box center [299, 809] width 38 height 13
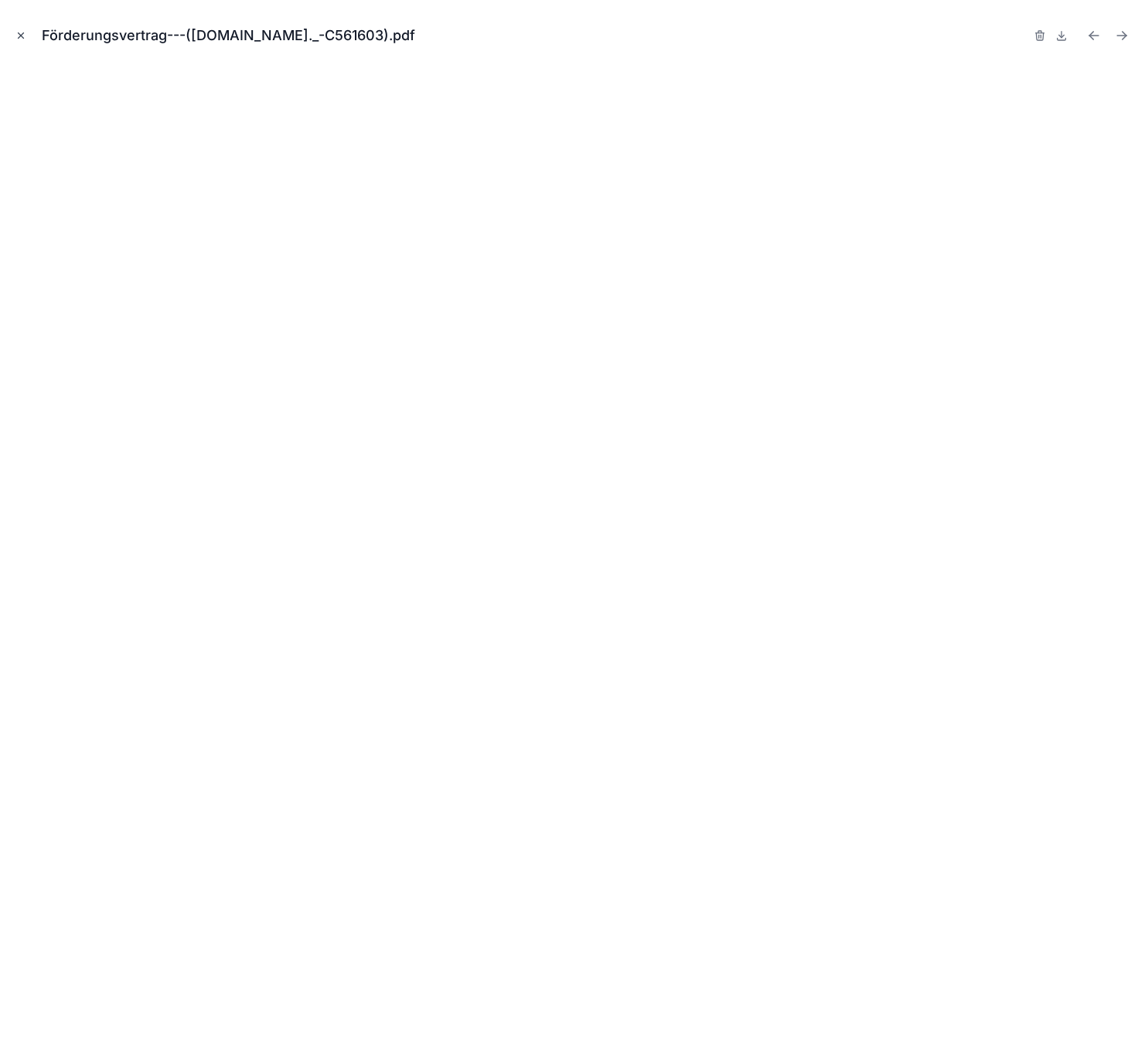
click at [23, 42] on button "Close modal" at bounding box center [21, 35] width 17 height 17
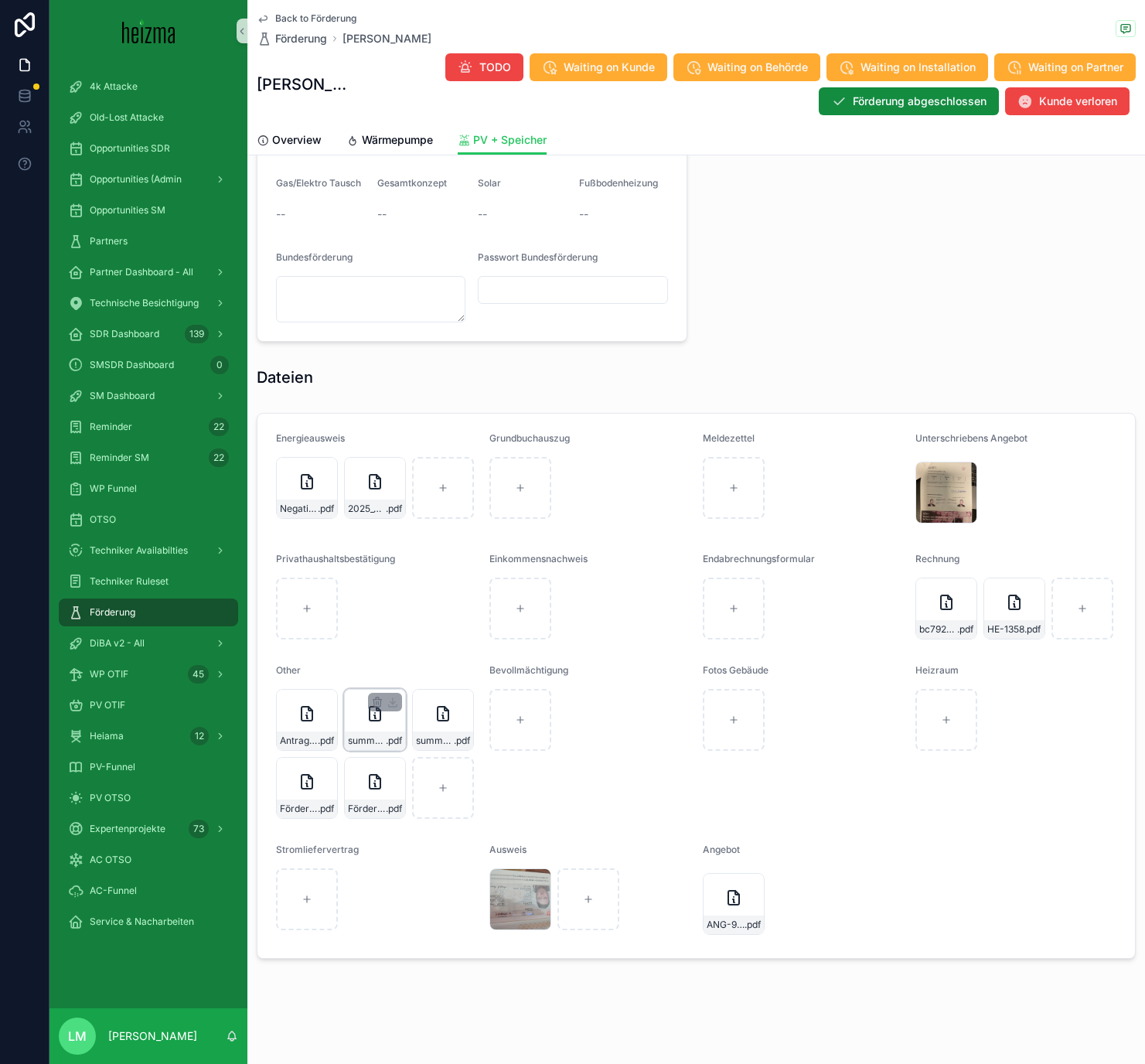
click at [365, 618] on div "summary-(10) .pdf" at bounding box center [374, 719] width 62 height 62
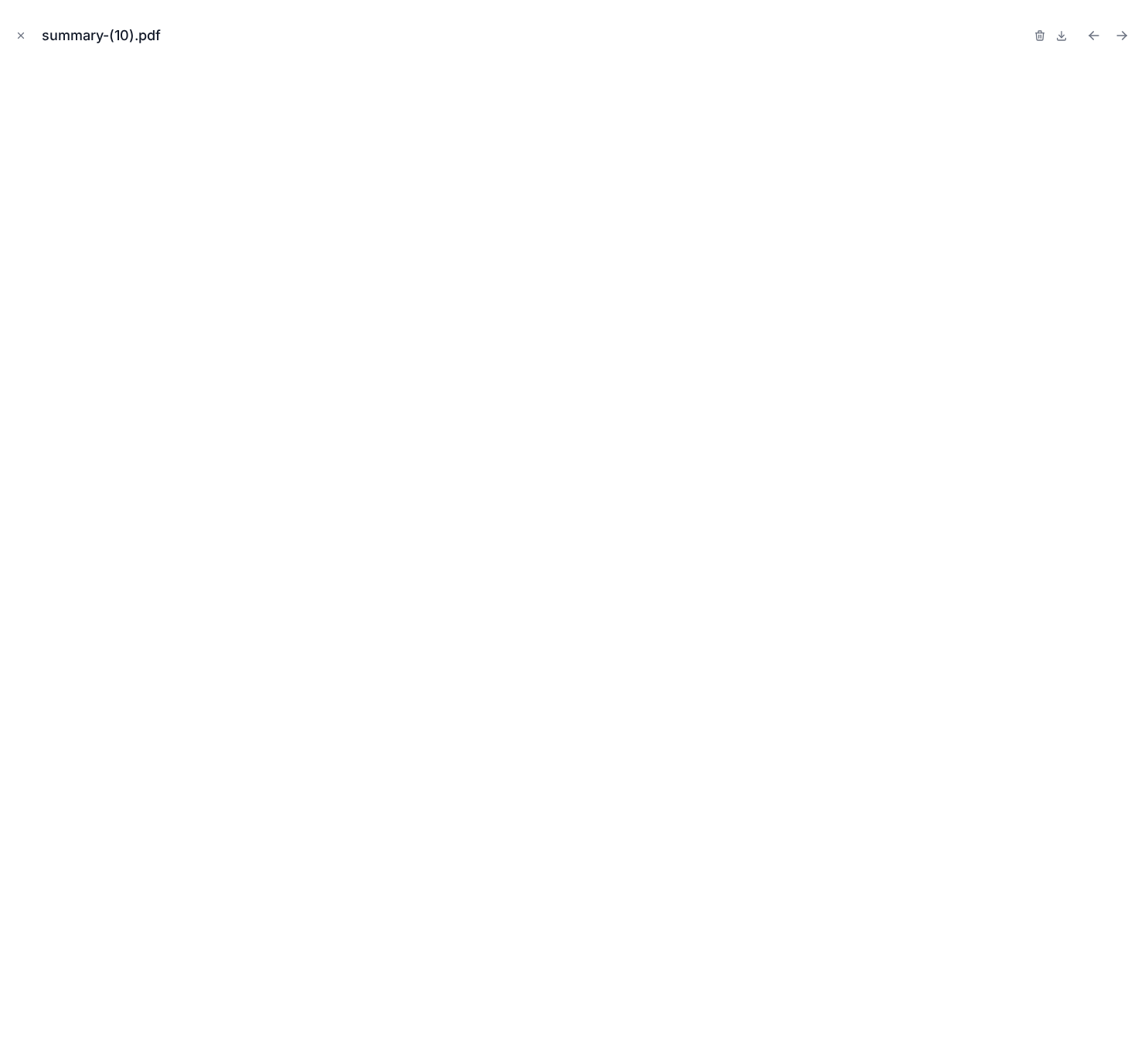
click at [23, 25] on div "summary-(10).pdf" at bounding box center [572, 35] width 1120 height 46
click at [23, 34] on icon "Close modal" at bounding box center [21, 35] width 11 height 11
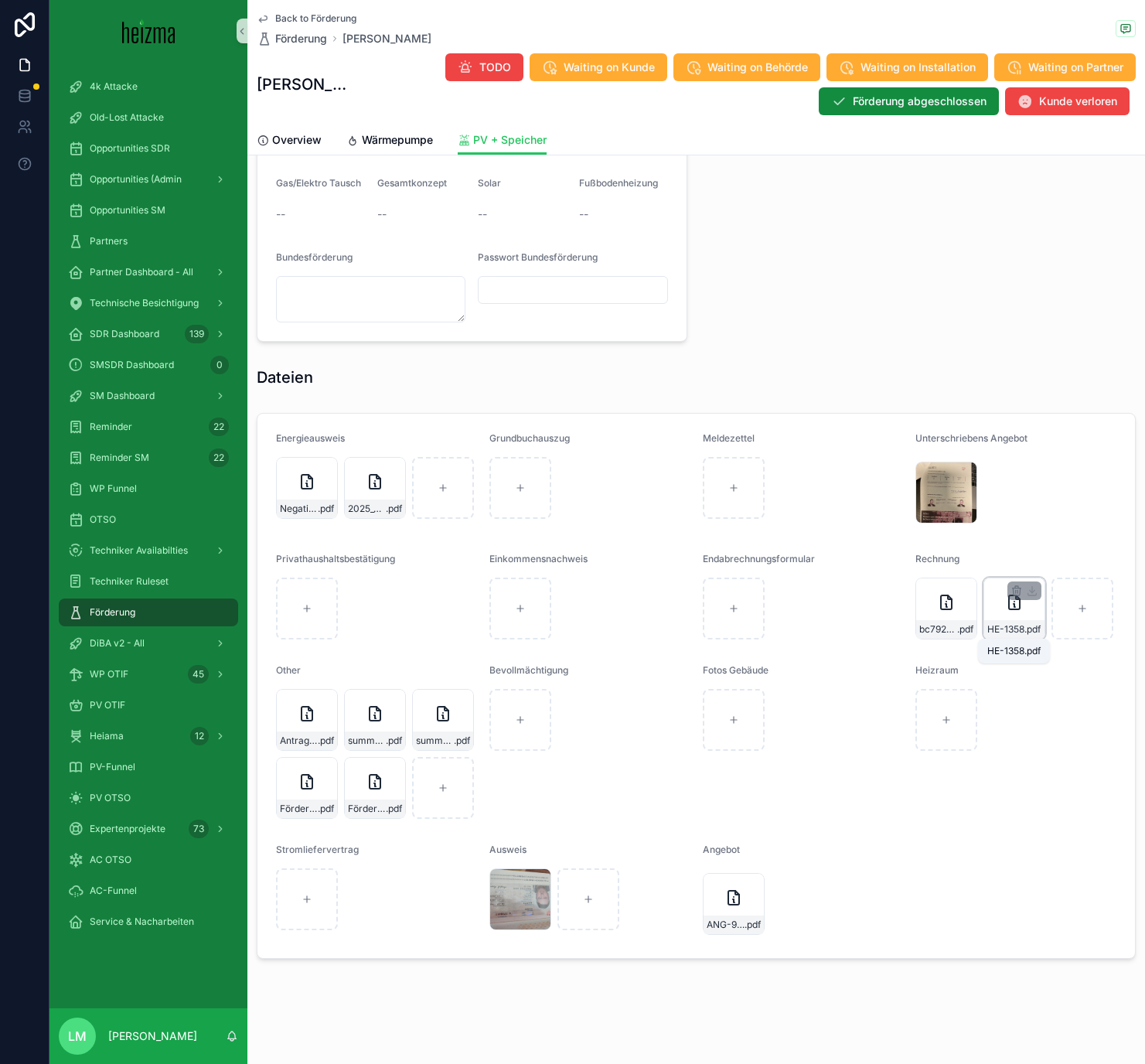
click at [950, 618] on span "HE-1358" at bounding box center [1005, 629] width 37 height 13
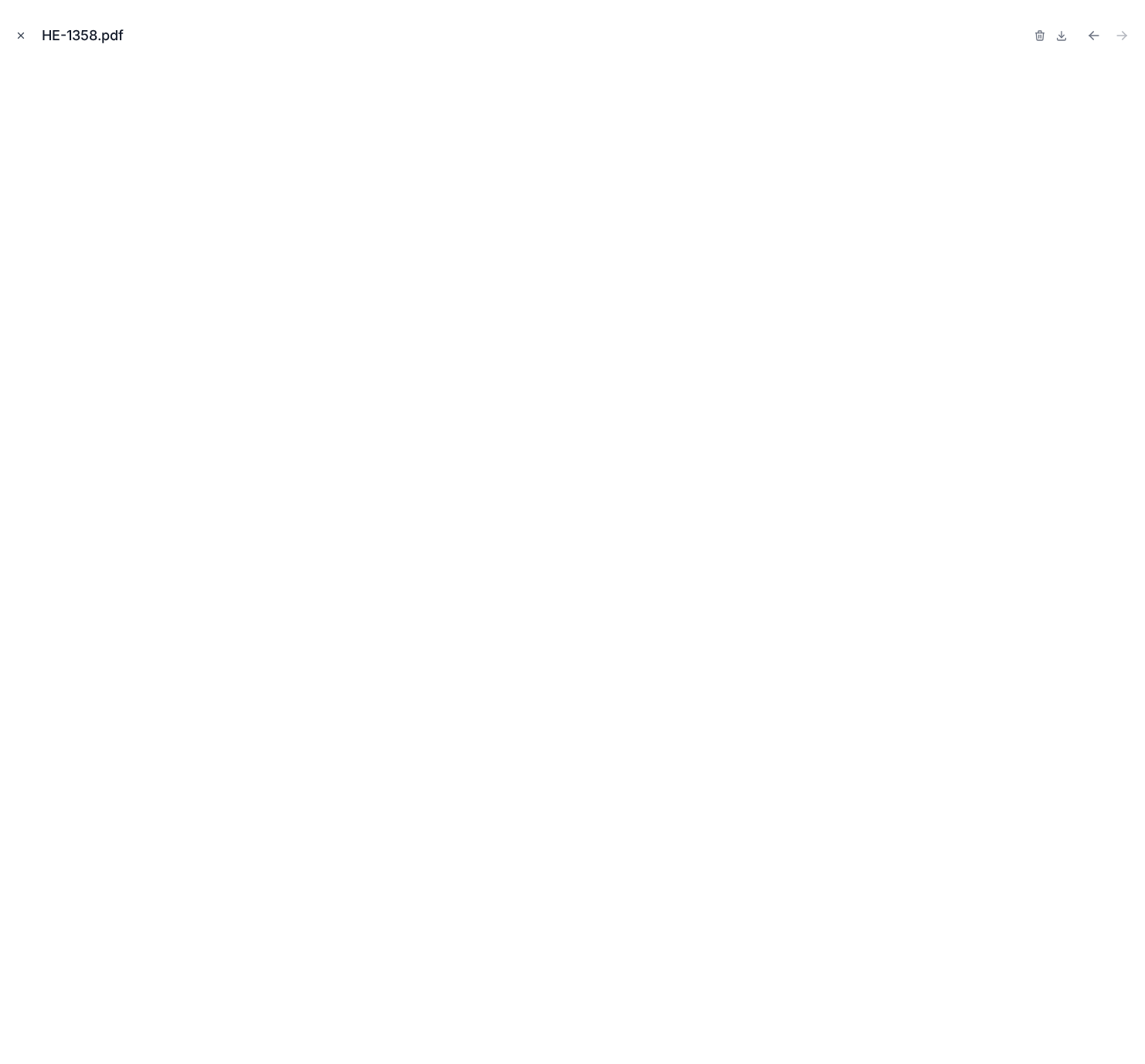
click at [28, 32] on button "Close modal" at bounding box center [21, 35] width 17 height 17
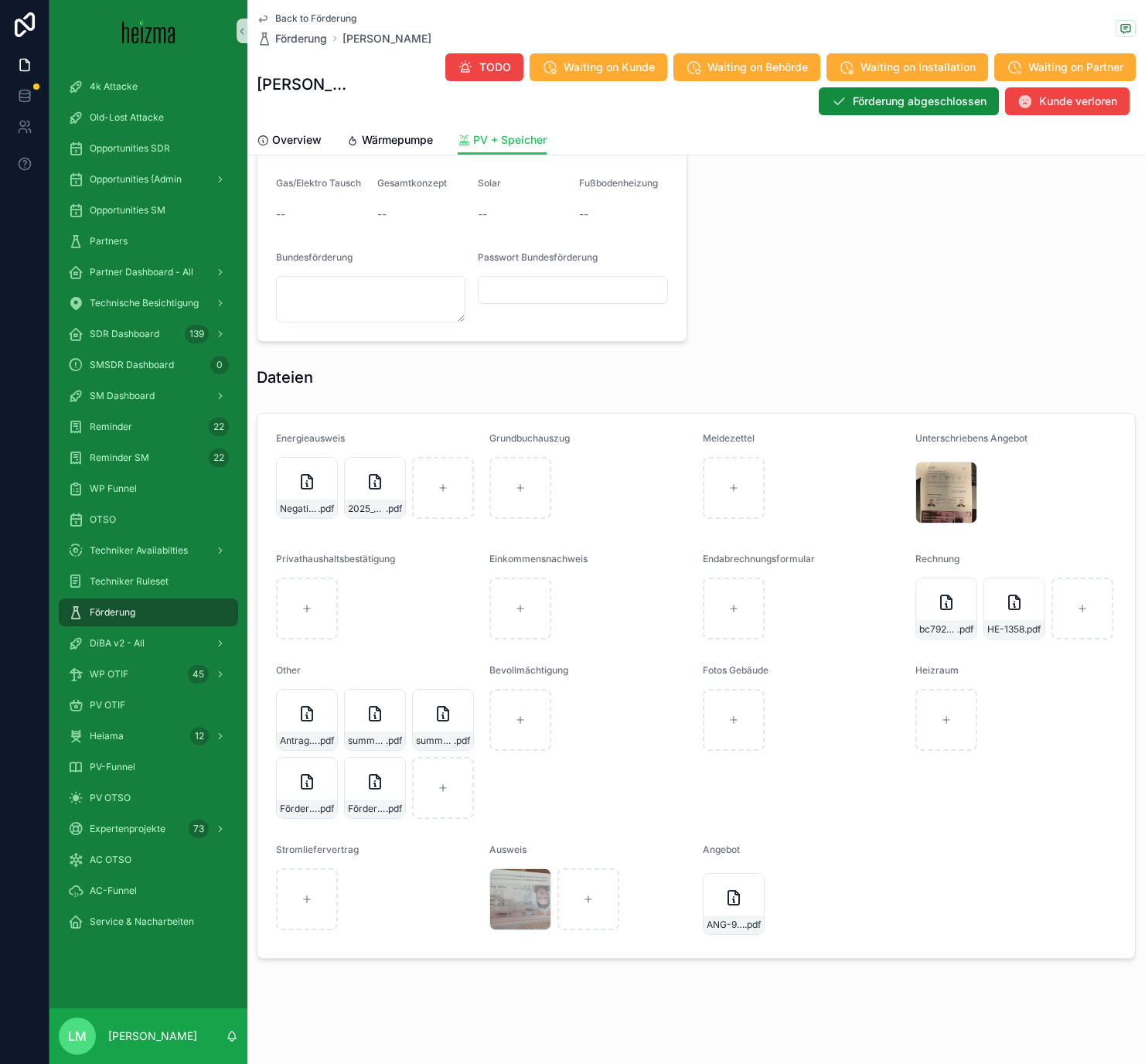
click at [337, 24] on div "Back to Förderung Förderung Manfred Rogner" at bounding box center [344, 30] width 175 height 34
click at [333, 14] on span "Back to Förderung" at bounding box center [316, 19] width 81 height 13
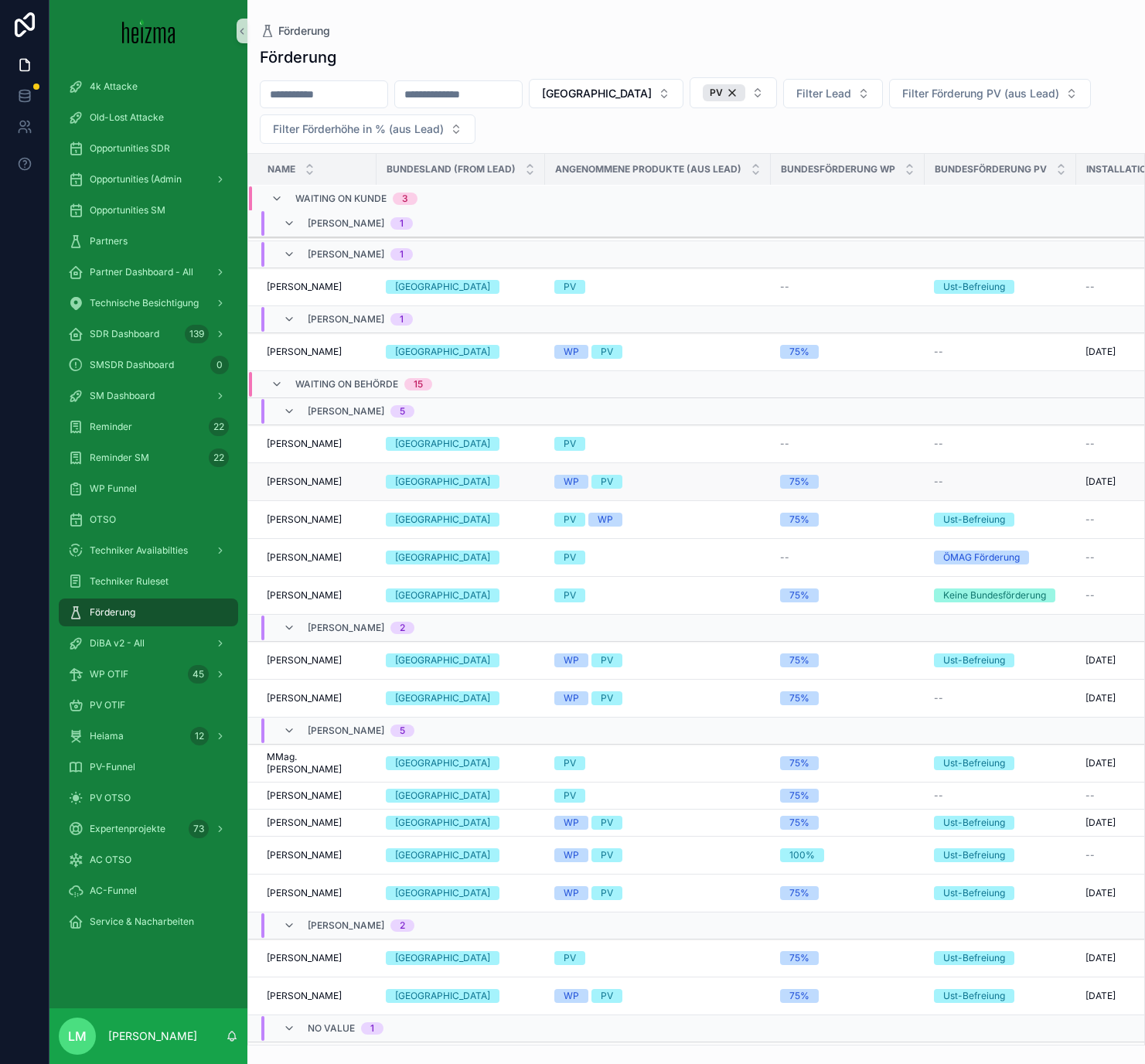
scroll to position [411, 0]
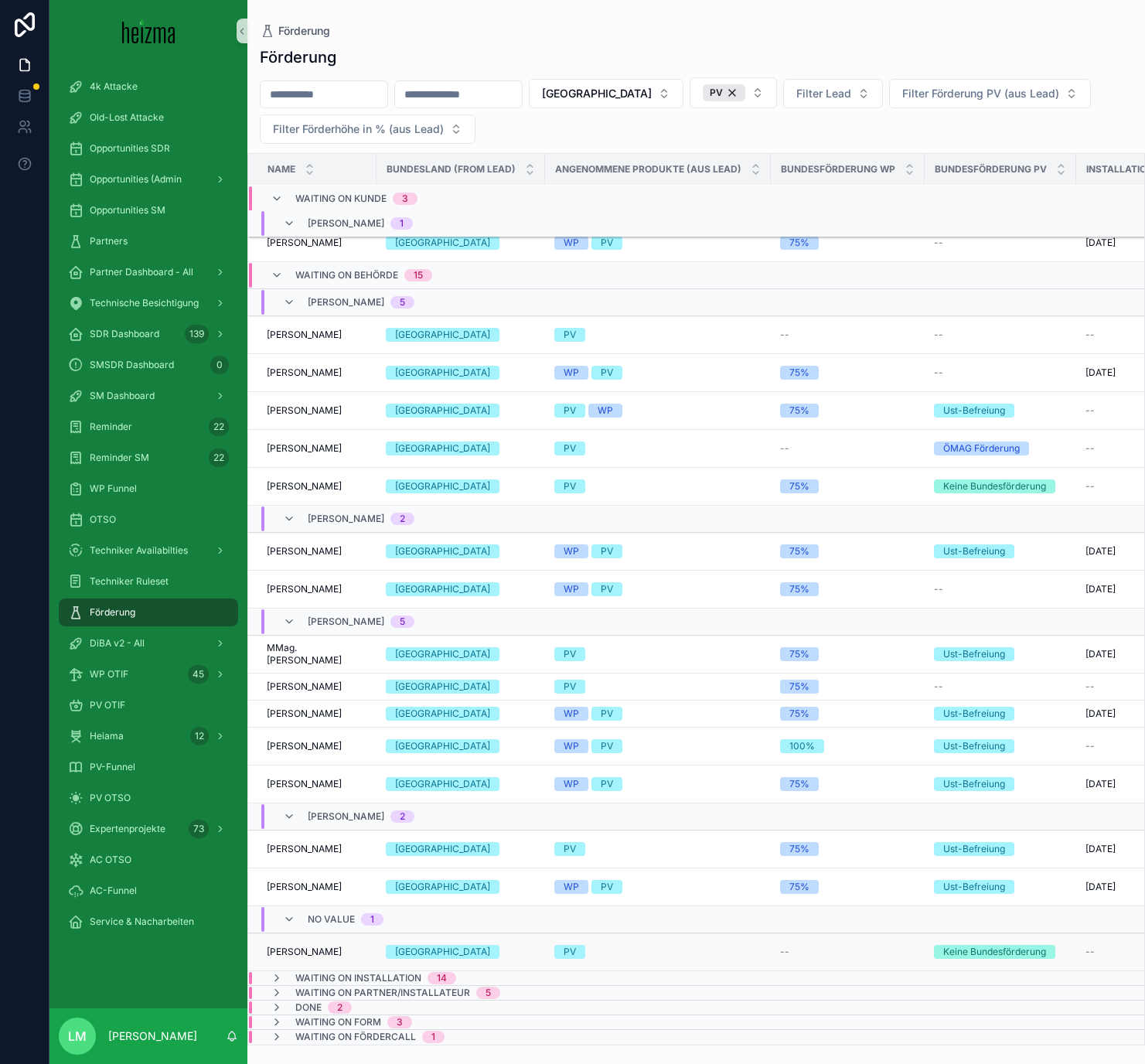
click at [289, 618] on span "Johanna Gwiß" at bounding box center [304, 952] width 75 height 13
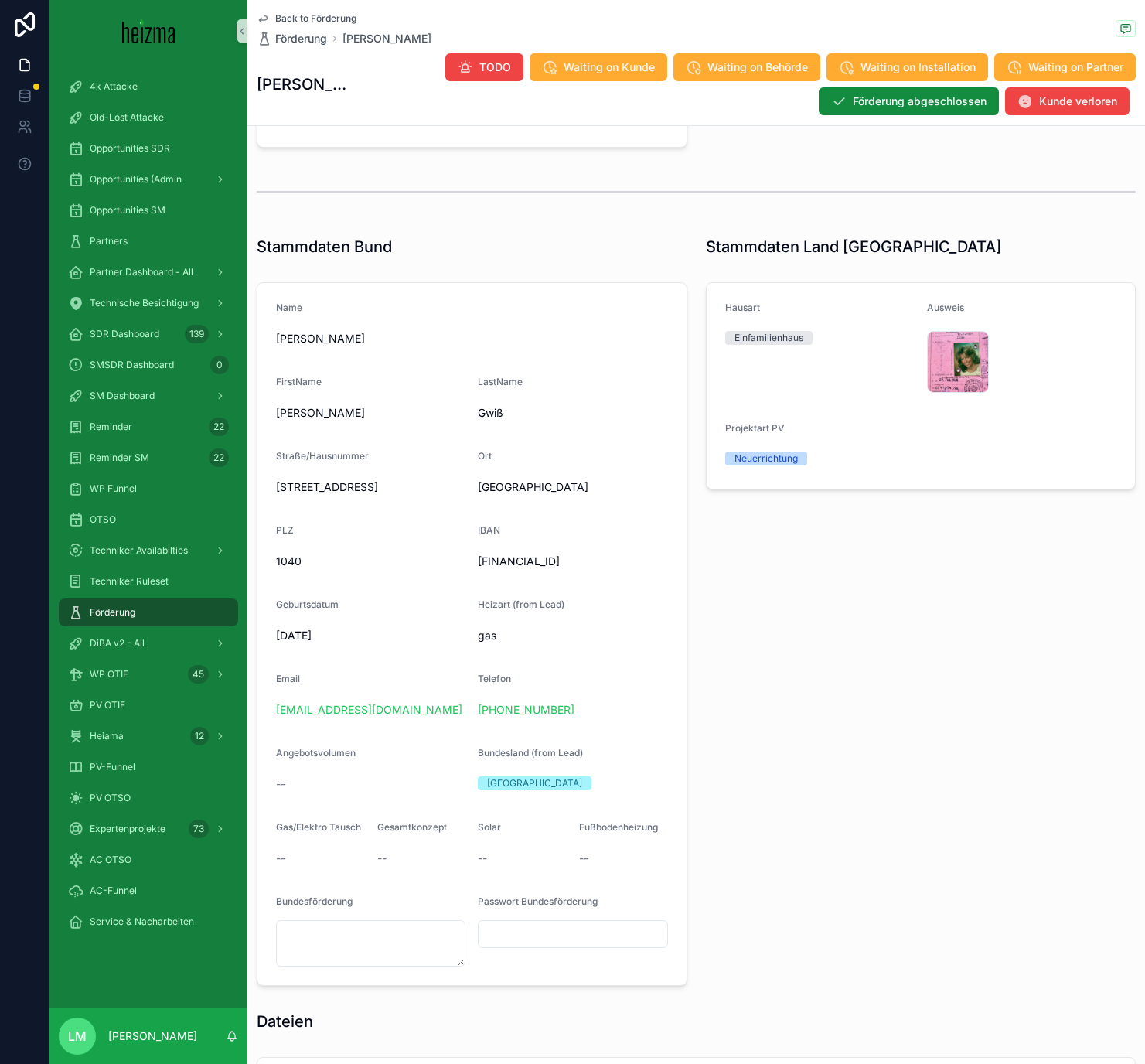
scroll to position [1192, 0]
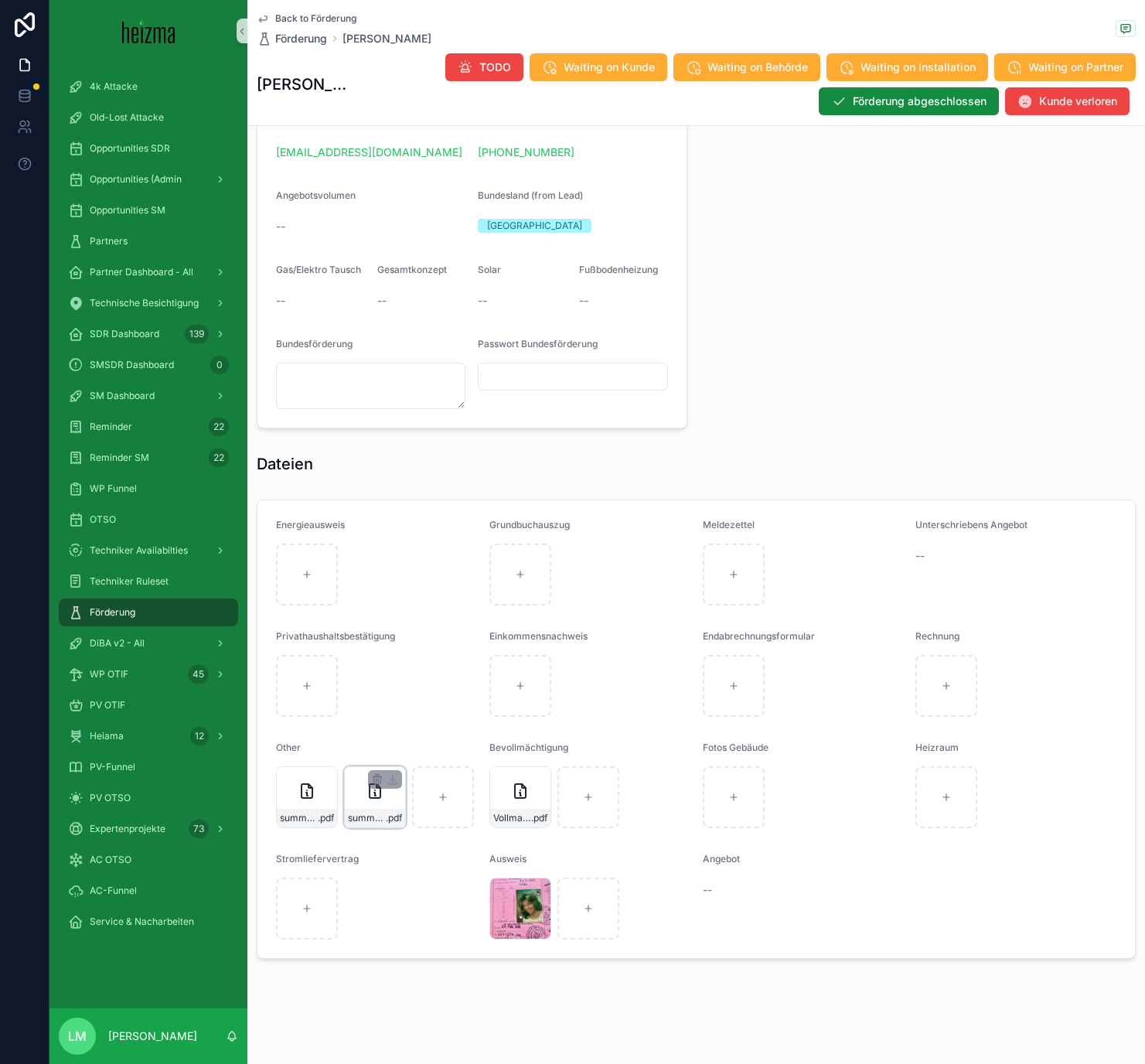
click at [374, 618] on div "summary-(77) .pdf" at bounding box center [374, 797] width 62 height 62
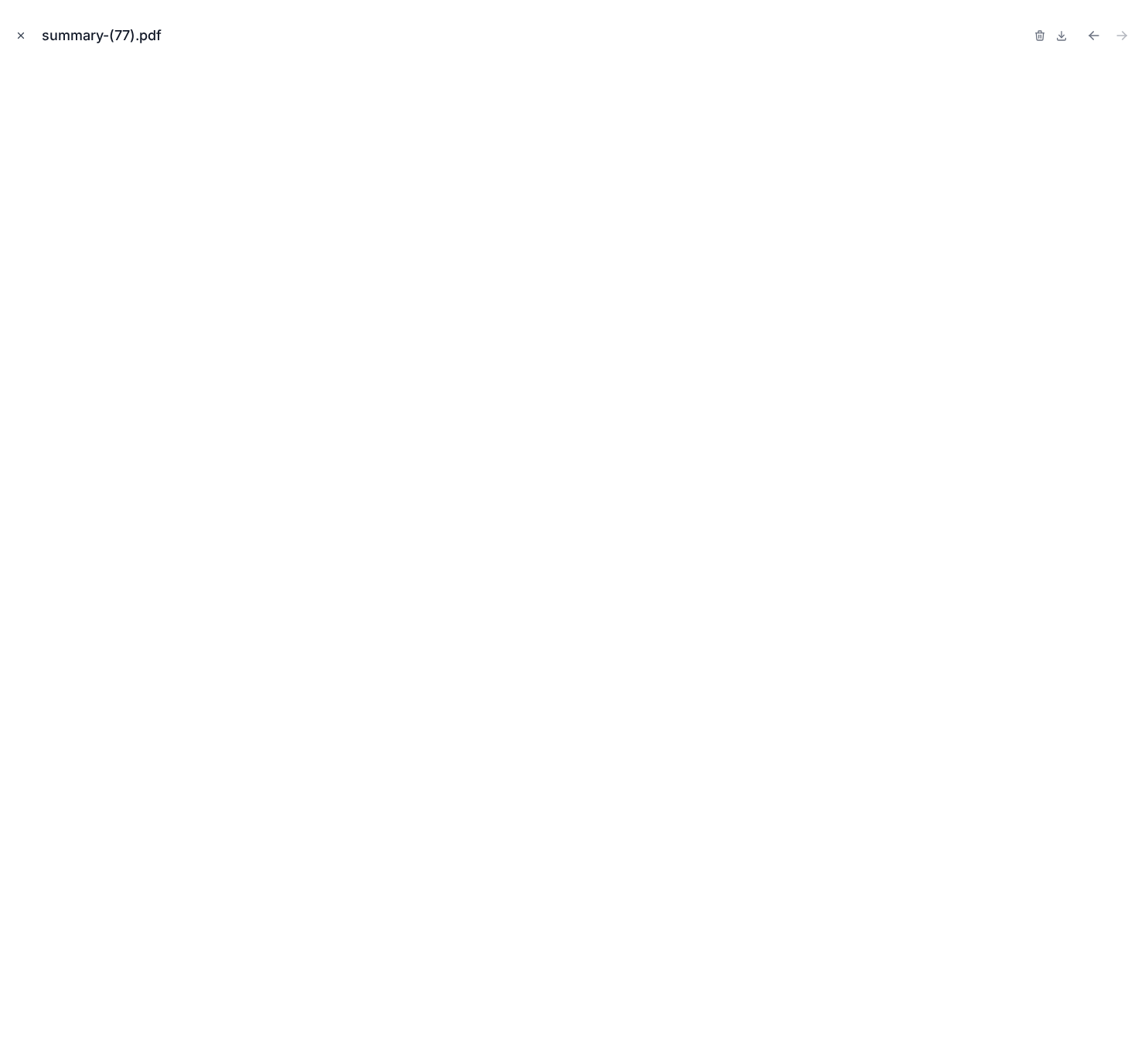
click at [20, 32] on icon "Close modal" at bounding box center [21, 35] width 11 height 11
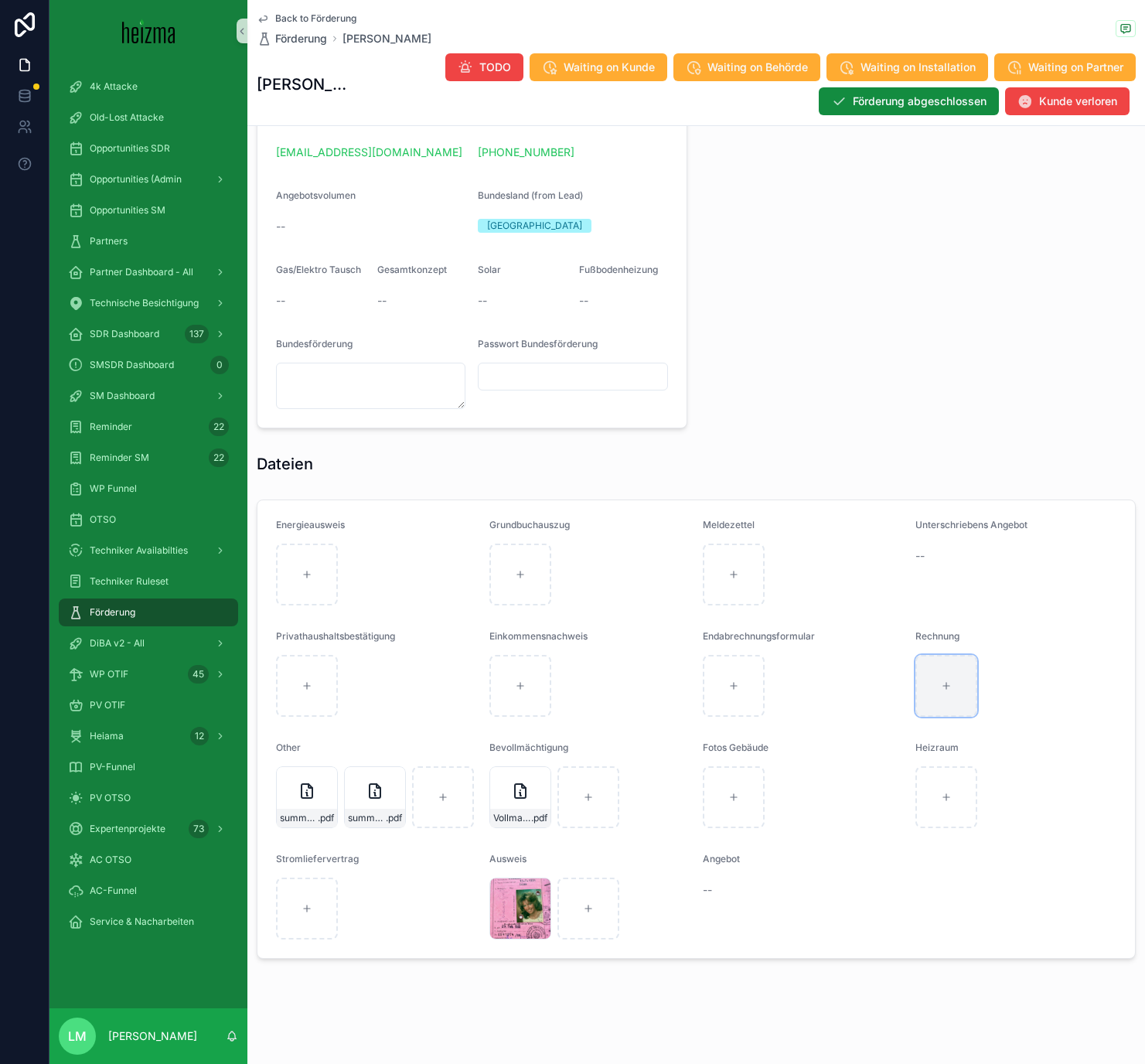
click at [950, 618] on div "scrollable content" at bounding box center [946, 686] width 62 height 62
type input "**********"
click at [930, 618] on div "HE-1271 .pdf" at bounding box center [946, 707] width 60 height 19
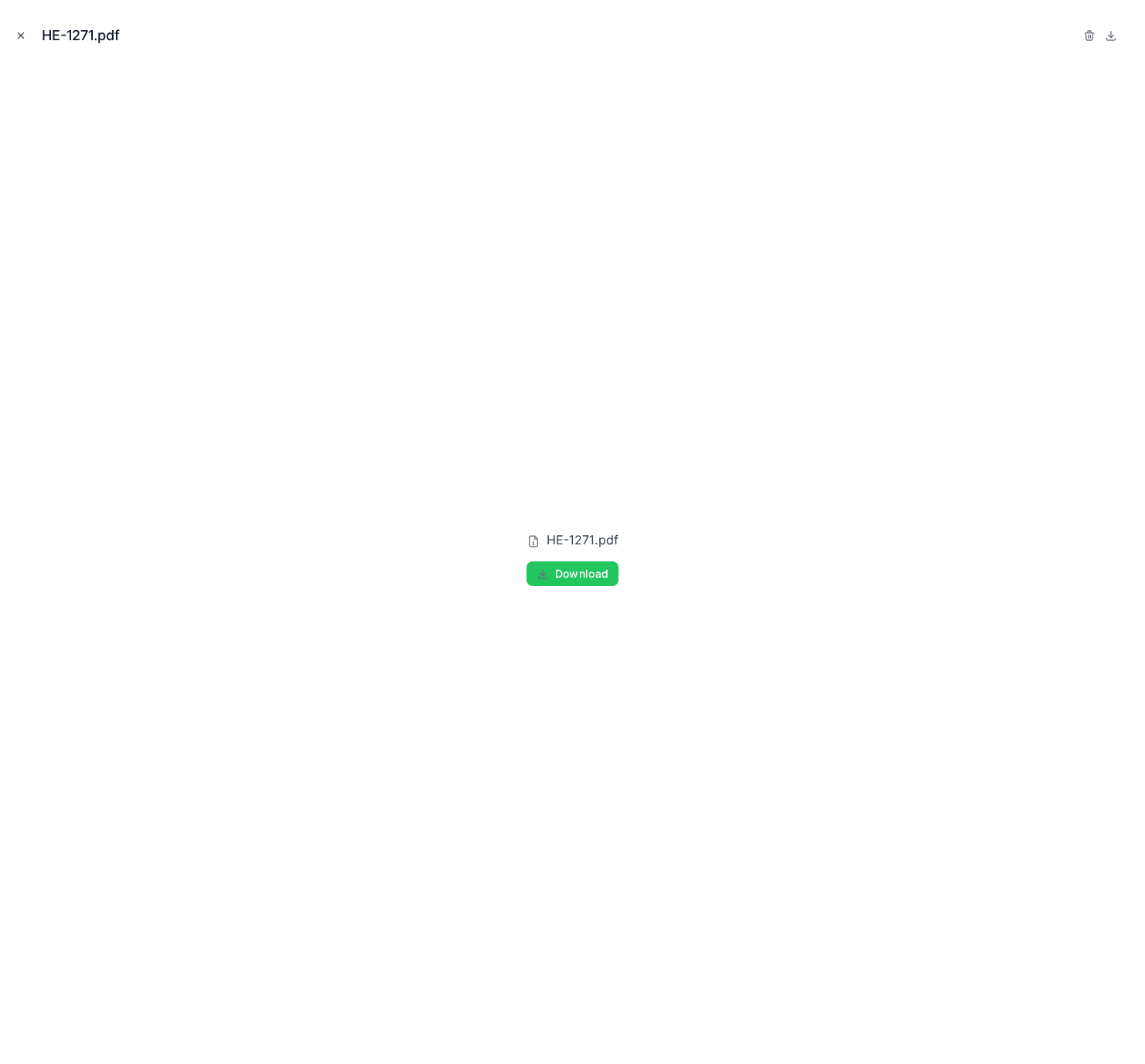
click at [19, 33] on icon "Close modal" at bounding box center [22, 36] width 5 height 5
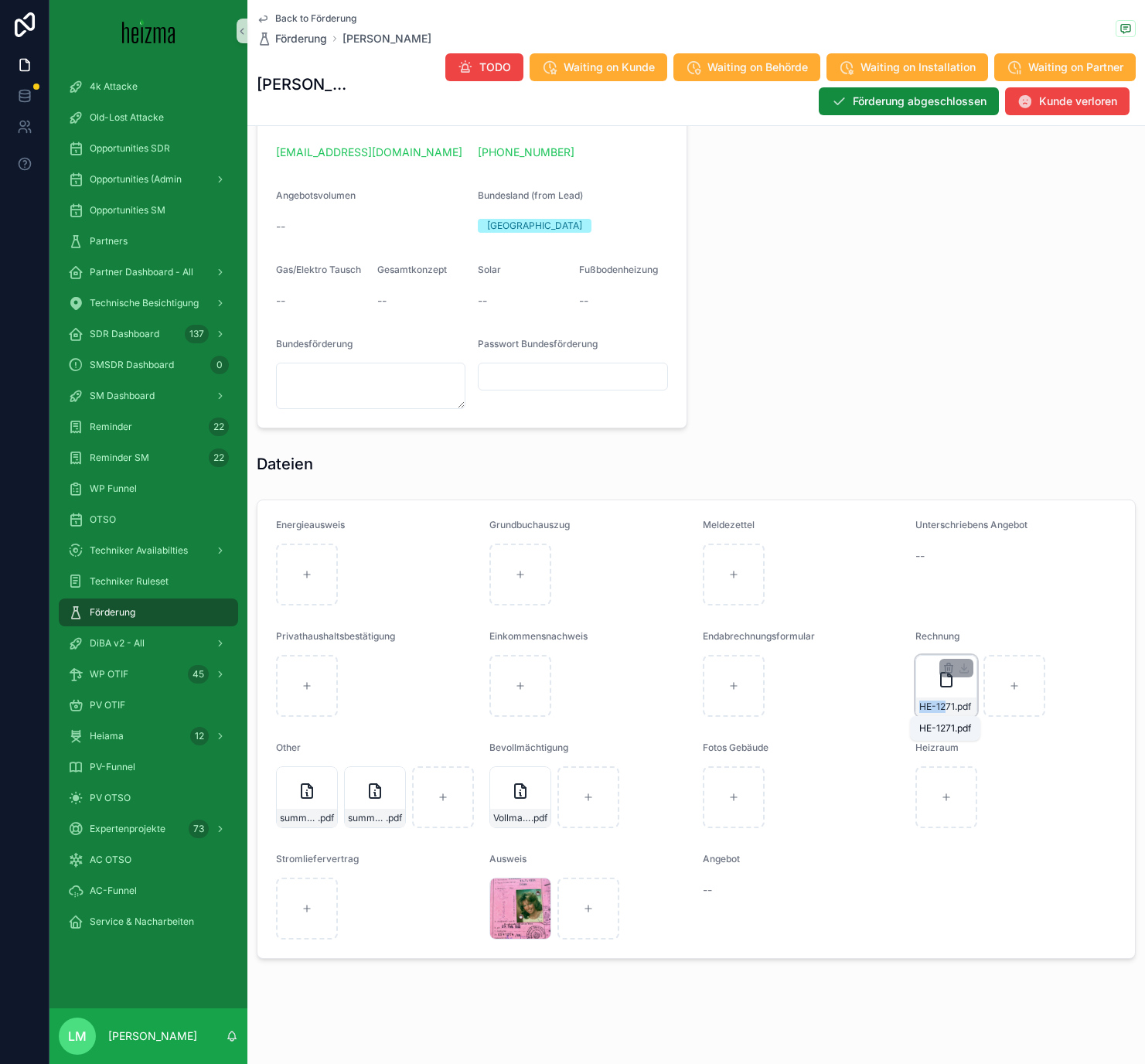
click at [946, 618] on span "HE-1271" at bounding box center [937, 707] width 35 height 13
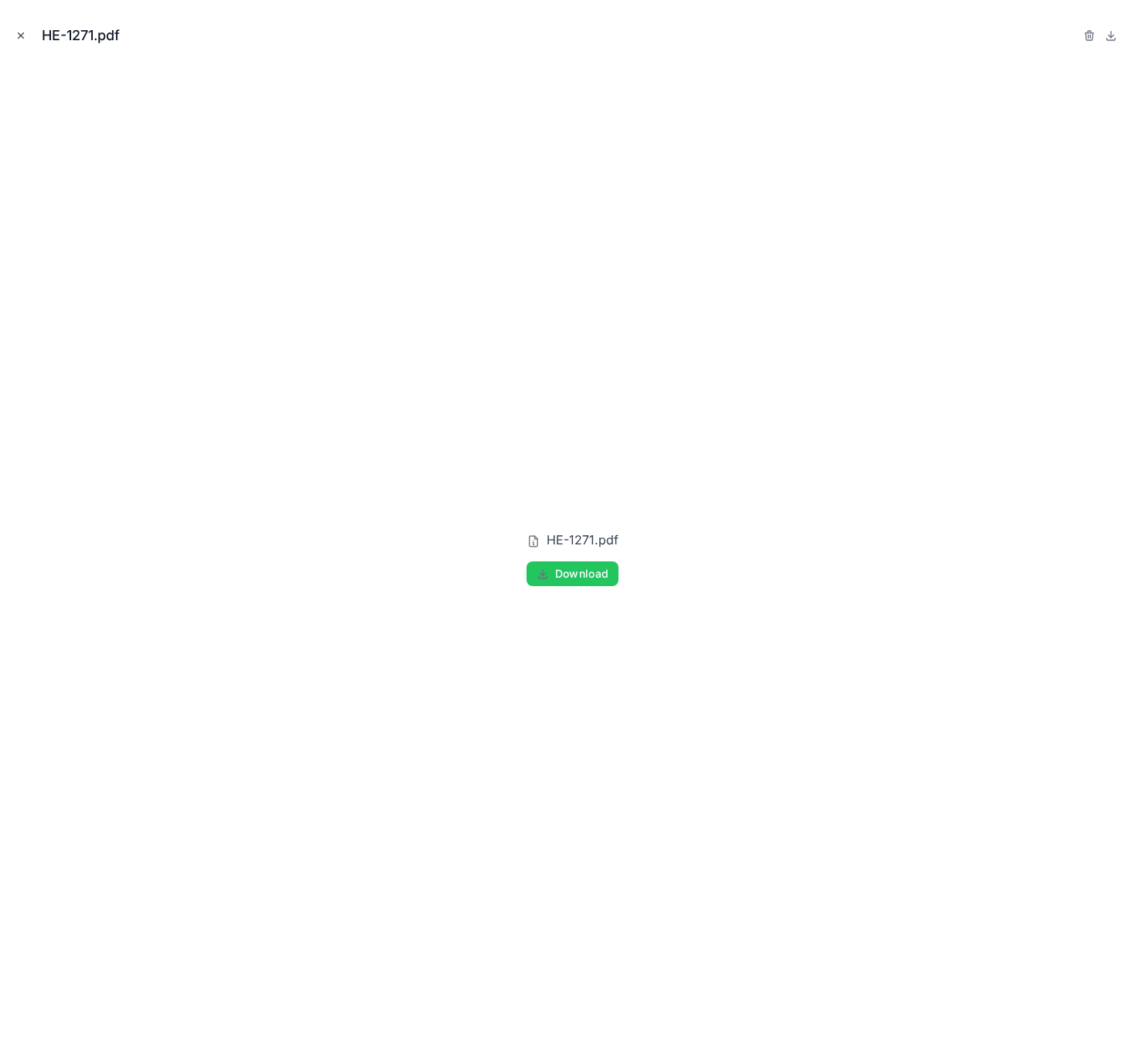
click at [18, 37] on icon "Close modal" at bounding box center [21, 35] width 11 height 11
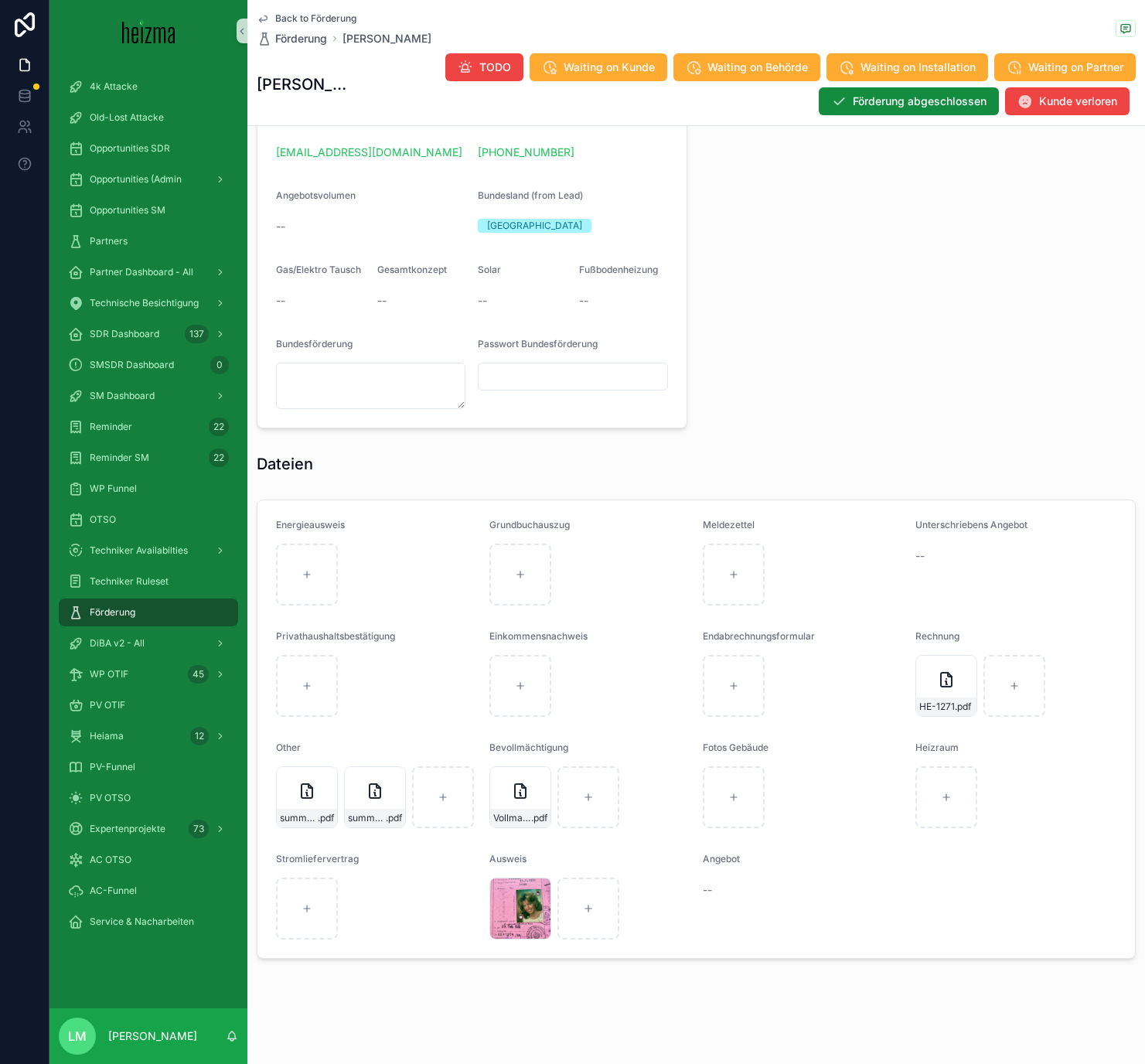
click at [291, 19] on span "Back to Förderung" at bounding box center [316, 19] width 81 height 13
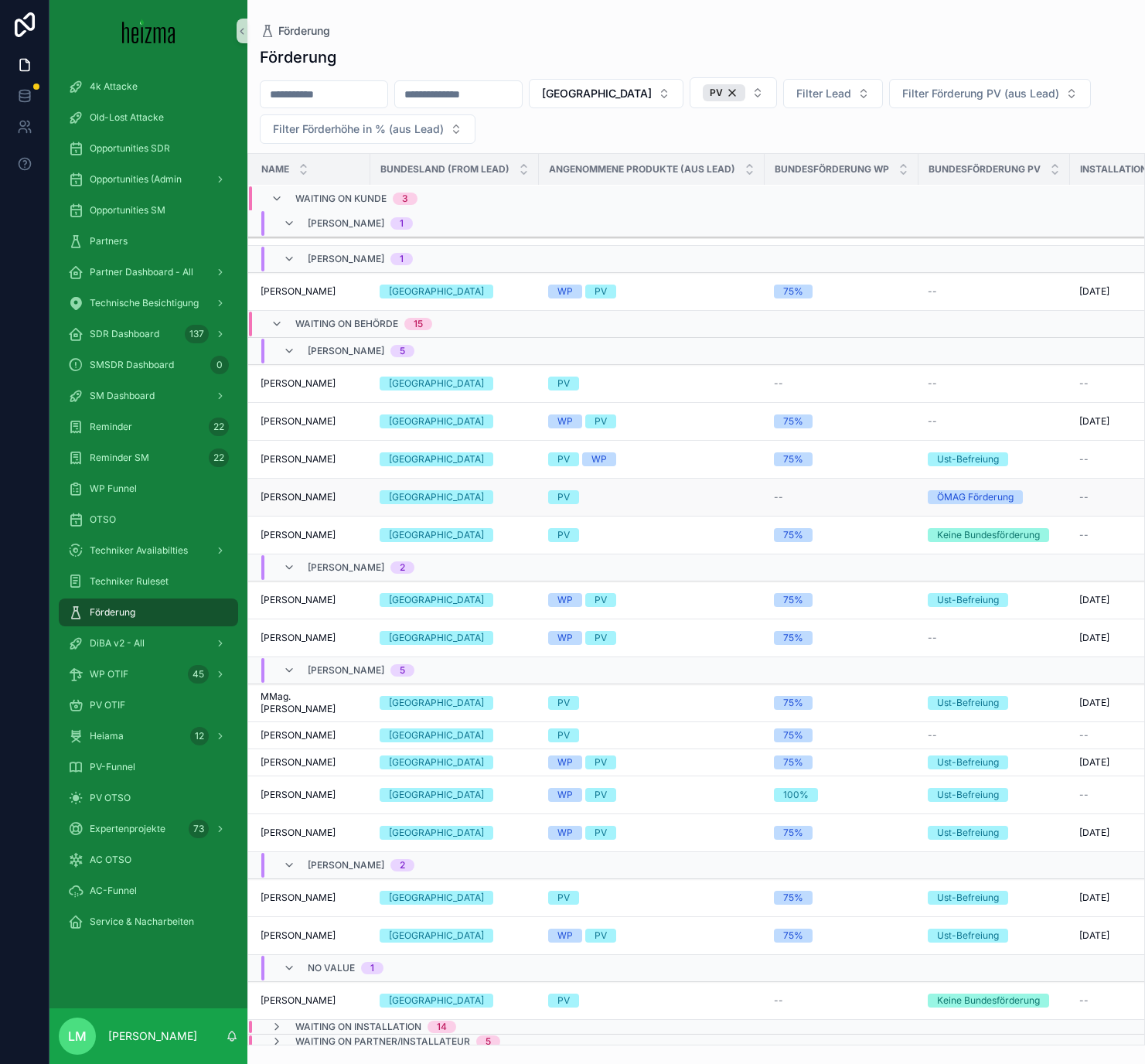
scroll to position [411, 0]
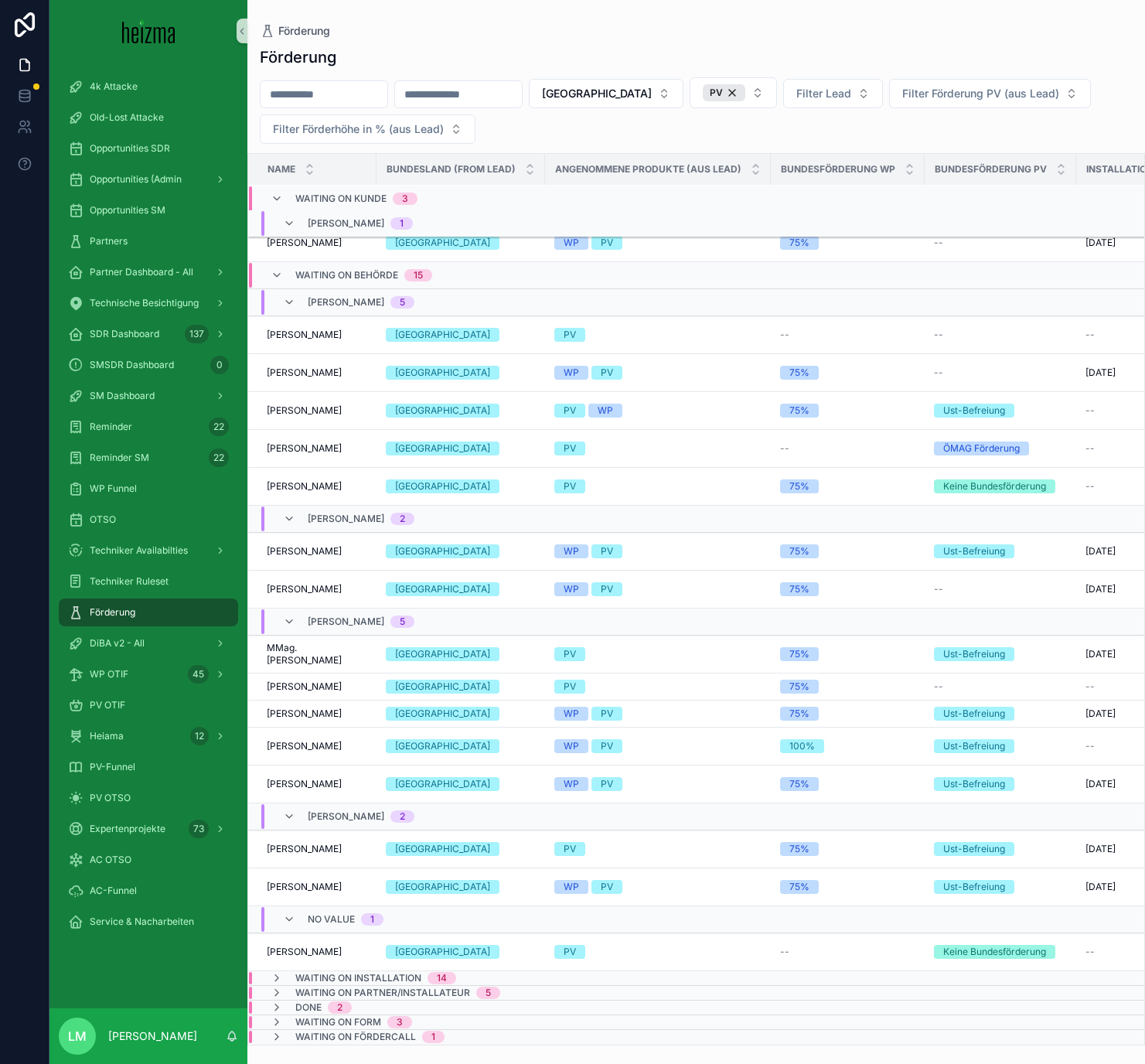
click at [300, 618] on span "Waiting on Installation" at bounding box center [358, 978] width 126 height 13
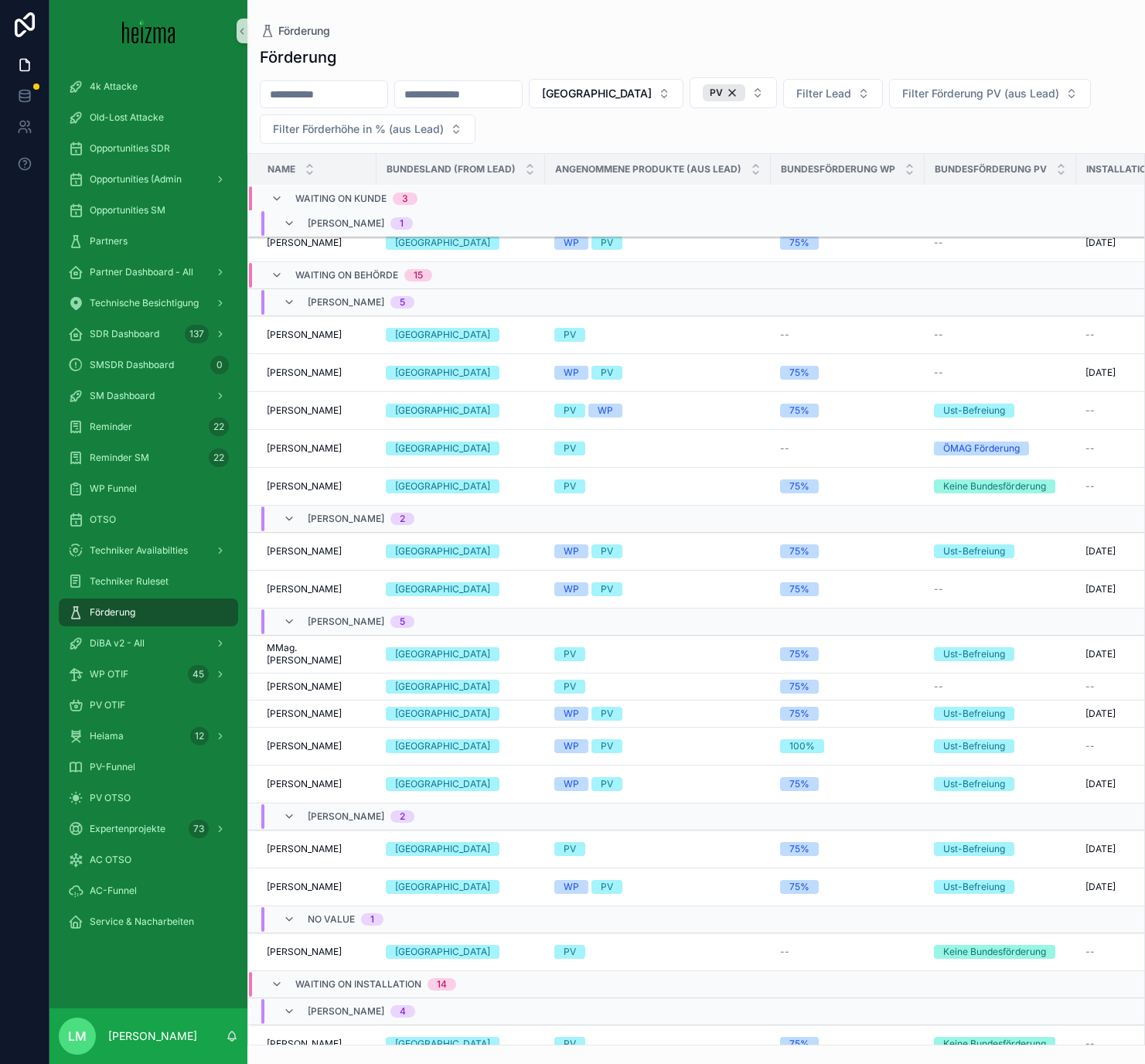
click at [292, 279] on div "Waiting on Behörde 15" at bounding box center [351, 274] width 162 height 24
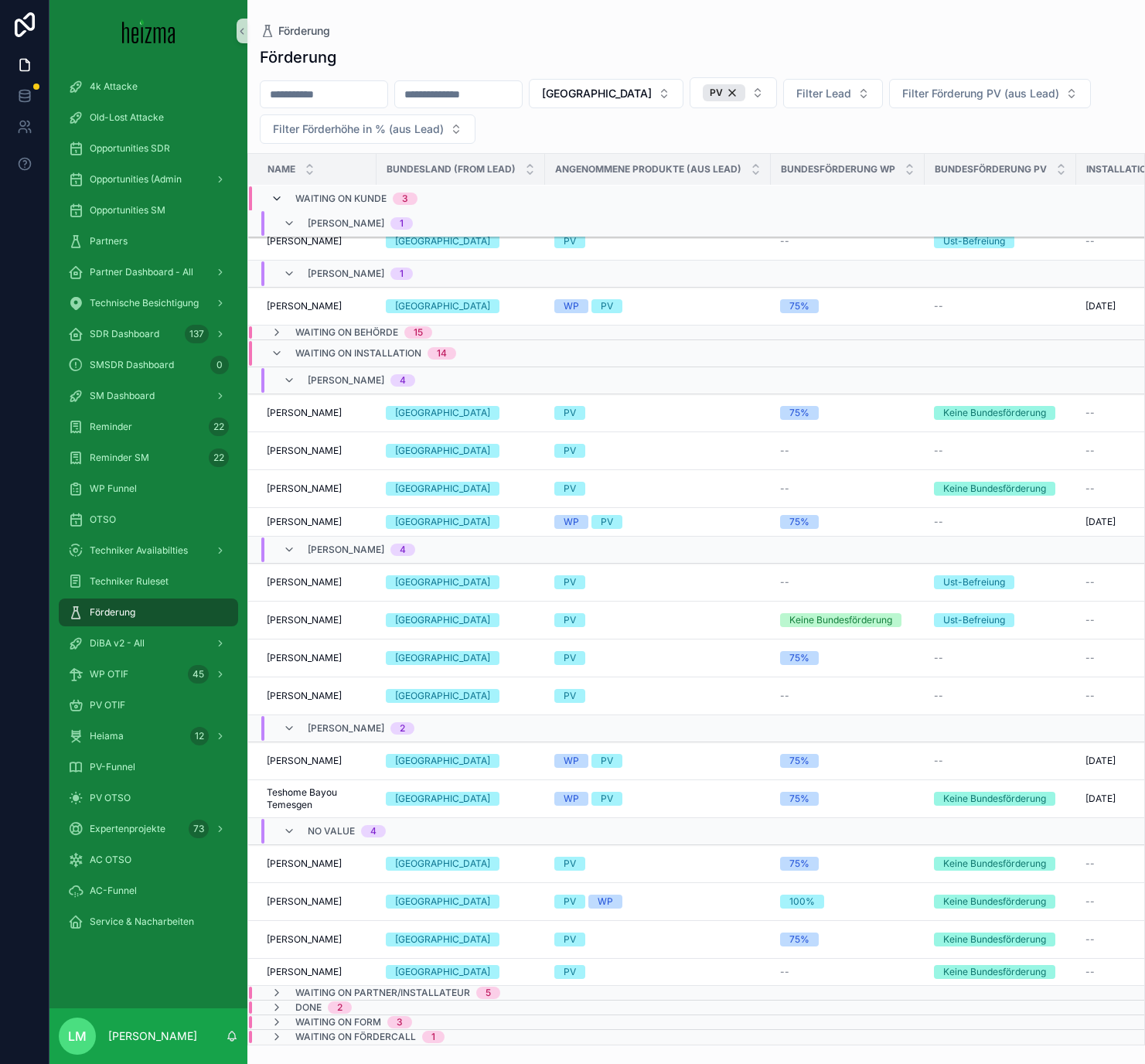
click at [281, 199] on icon "scrollable content" at bounding box center [277, 199] width 13 height 13
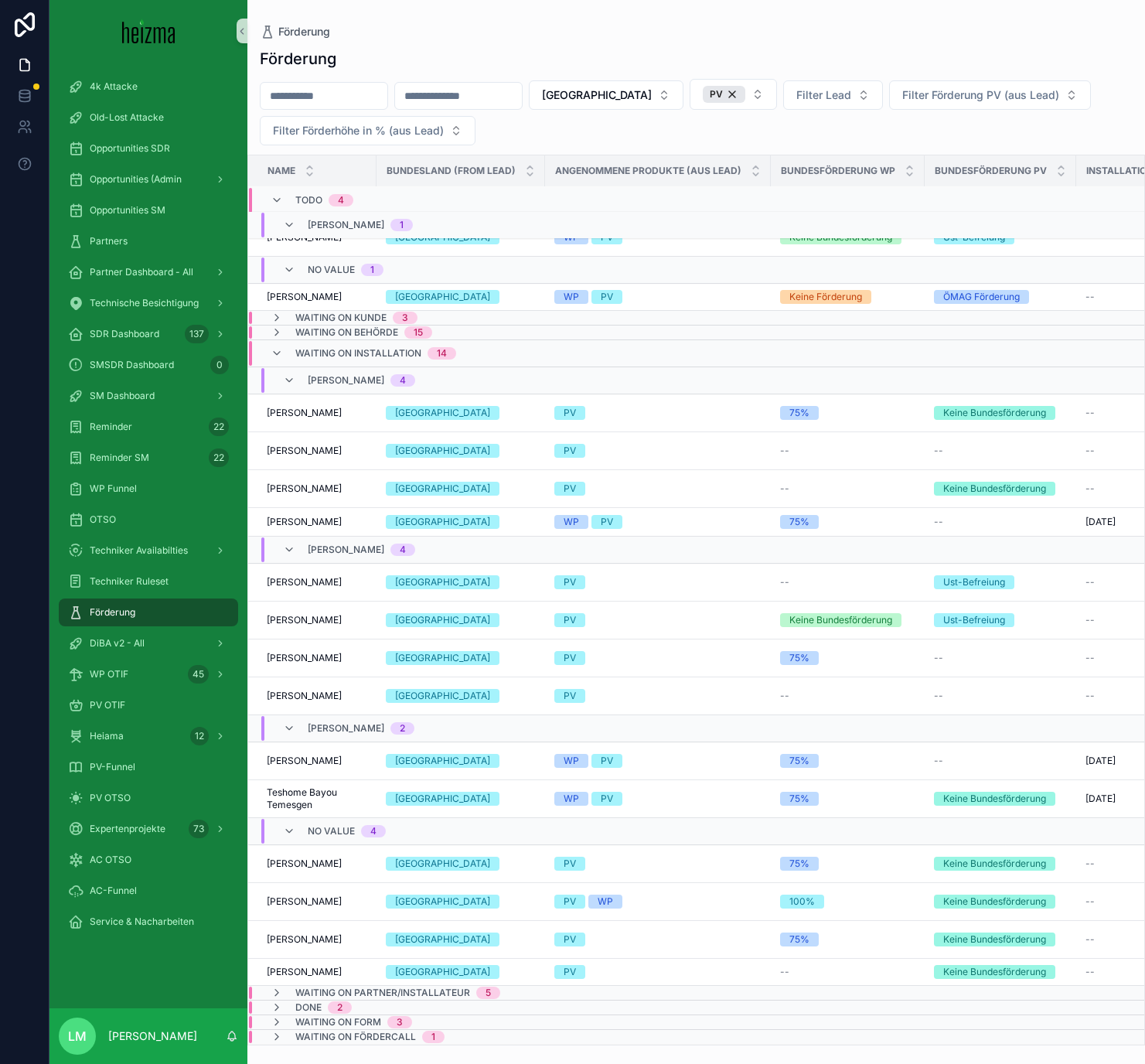
scroll to position [125, 0]
click at [281, 200] on icon "scrollable content" at bounding box center [277, 199] width 13 height 13
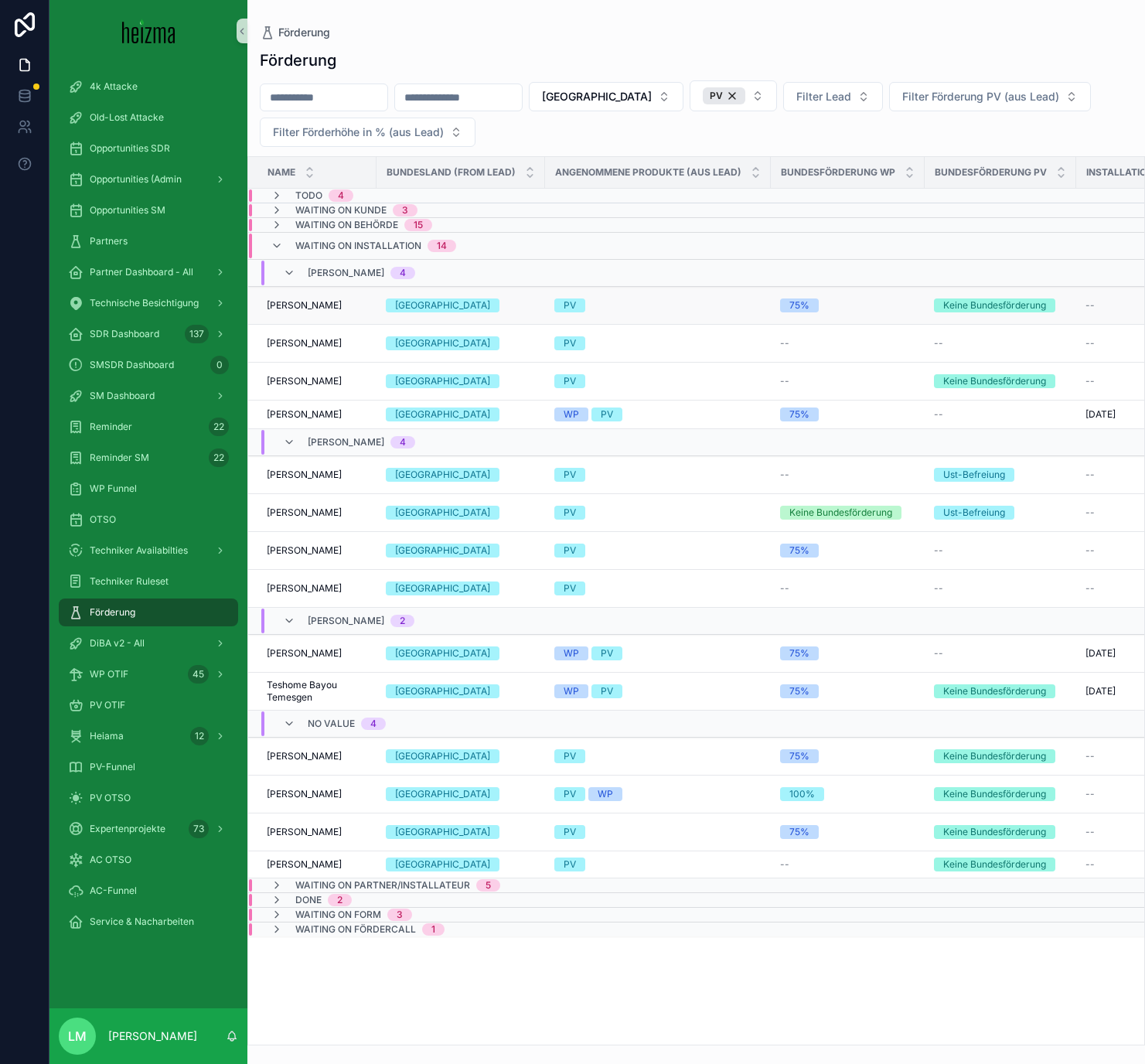
click at [332, 305] on span "Gerhard Wagner Wagner" at bounding box center [304, 306] width 75 height 13
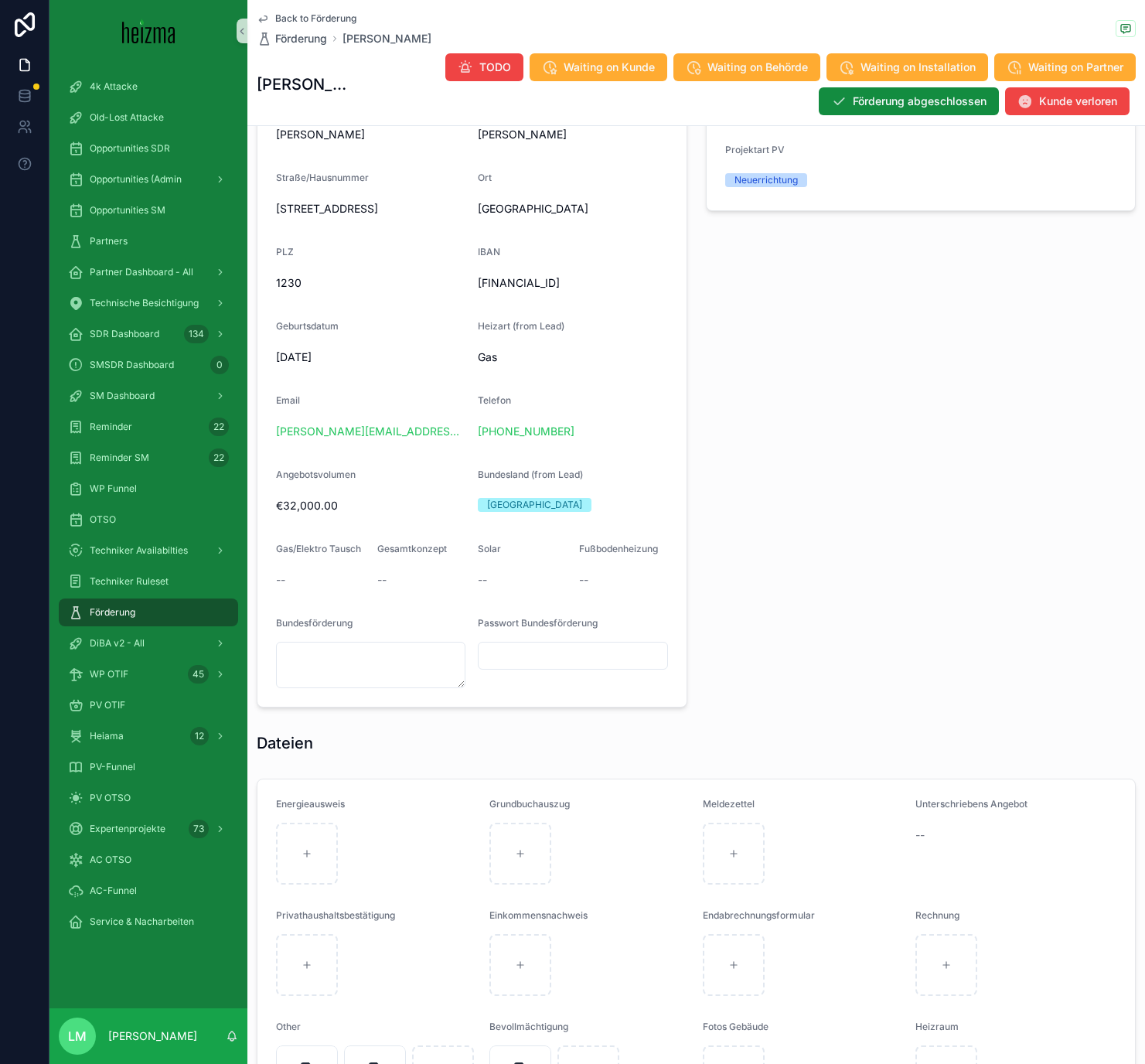
scroll to position [1189, 0]
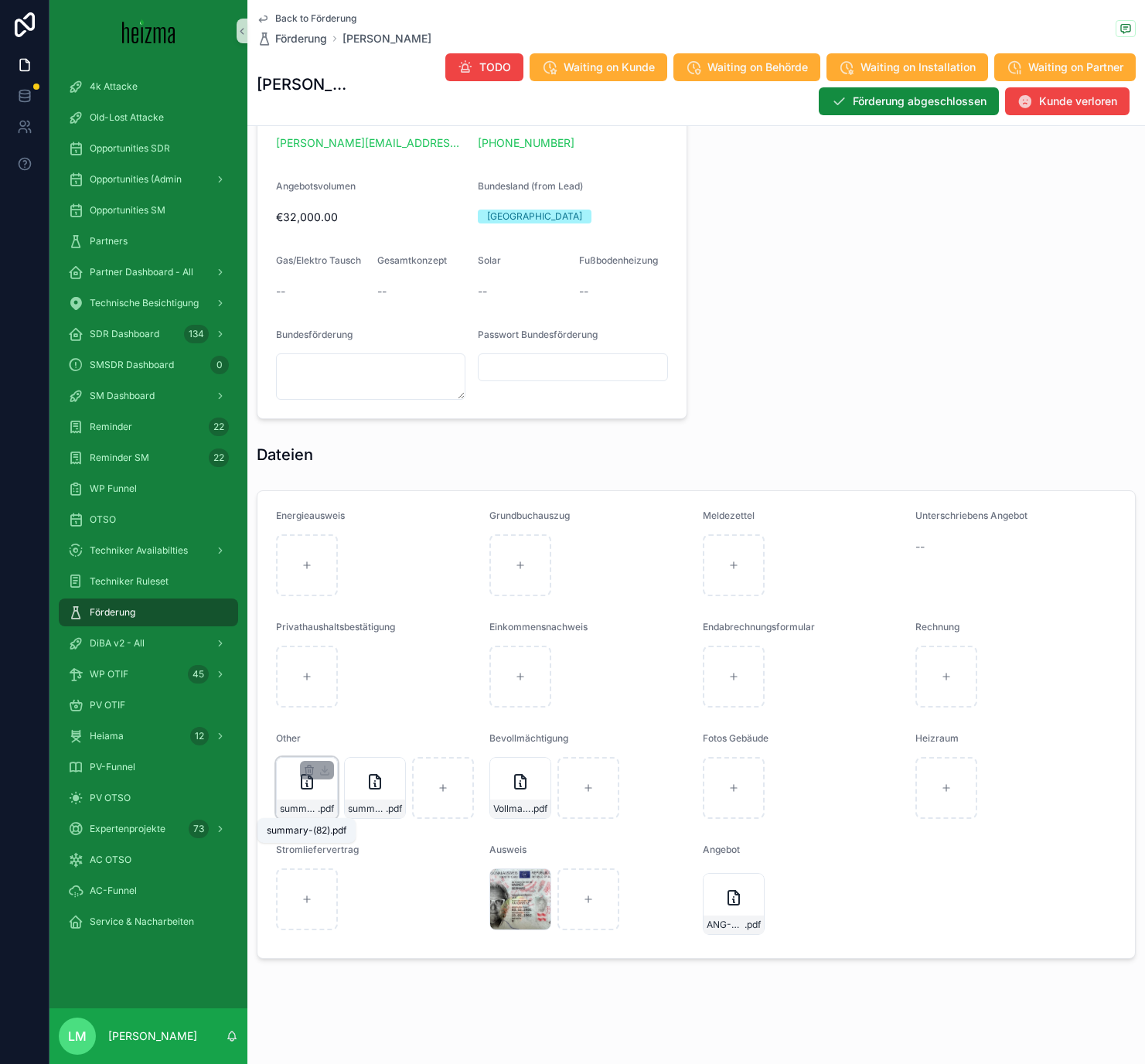
click at [294, 618] on span "summary-(82)" at bounding box center [299, 809] width 38 height 13
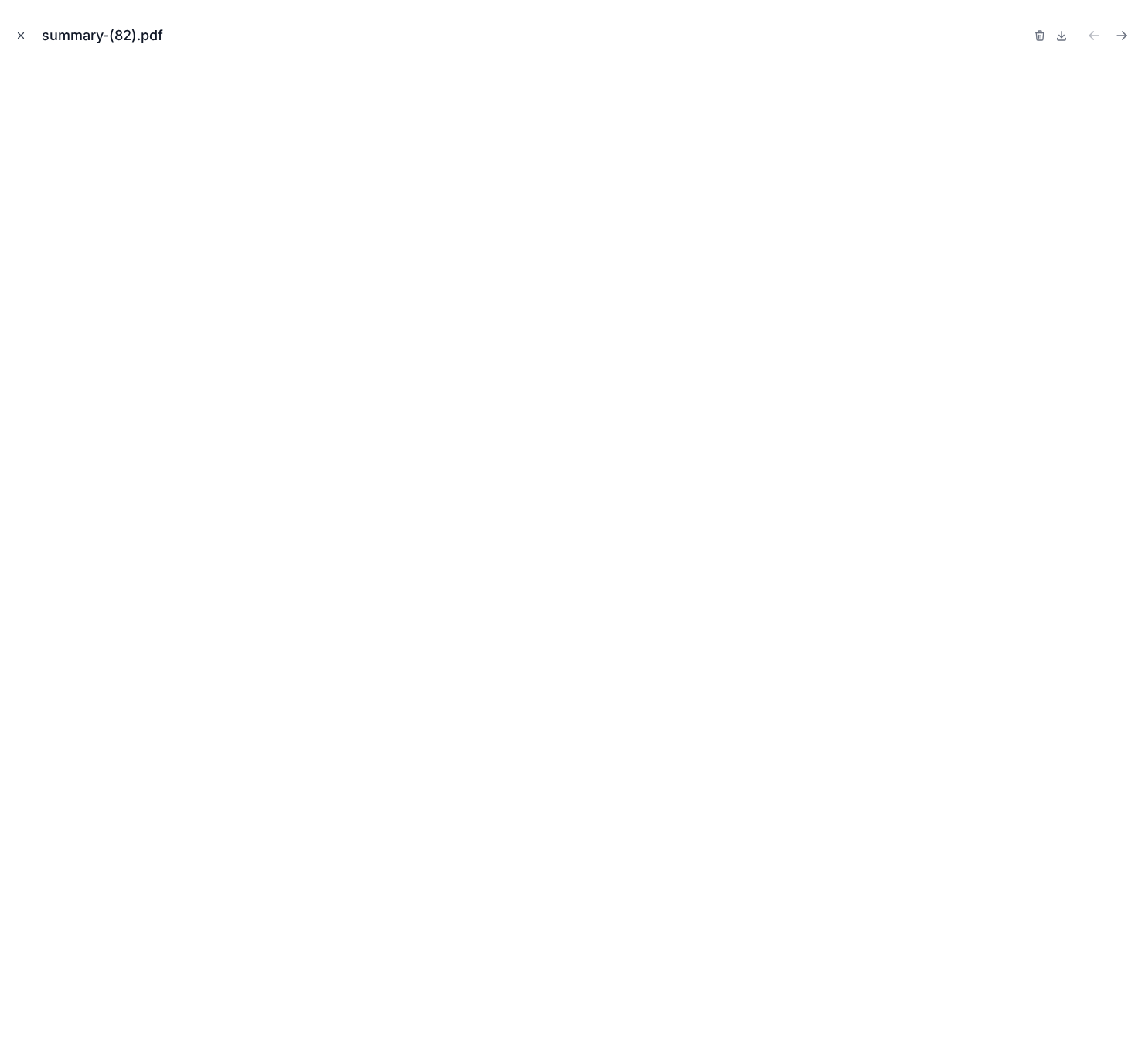
click at [20, 37] on icon "Close modal" at bounding box center [21, 35] width 11 height 11
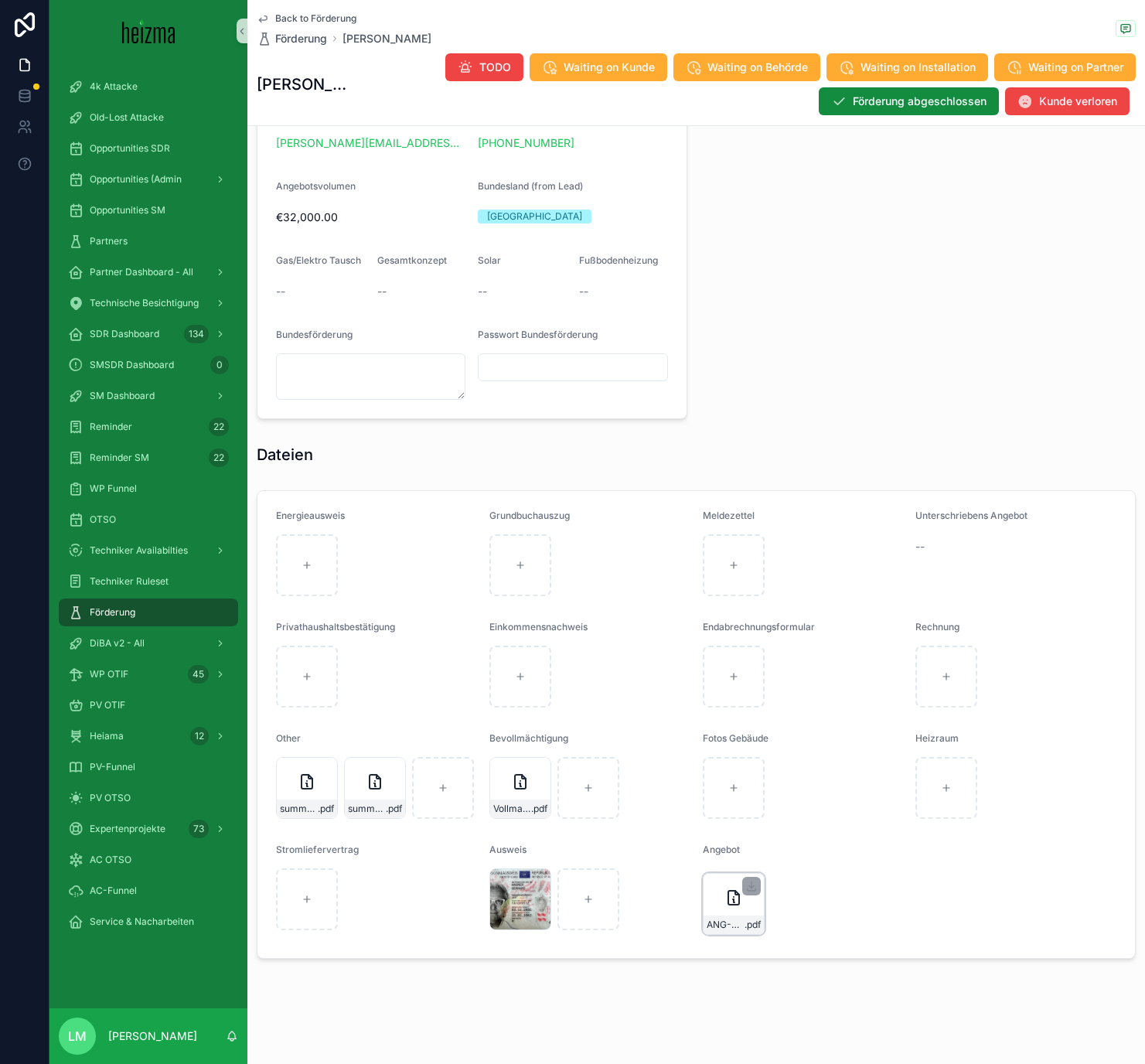
click at [743, 618] on div "ANG-PV-1465a-Wagner-2025-04-25 .pdf" at bounding box center [734, 903] width 62 height 62
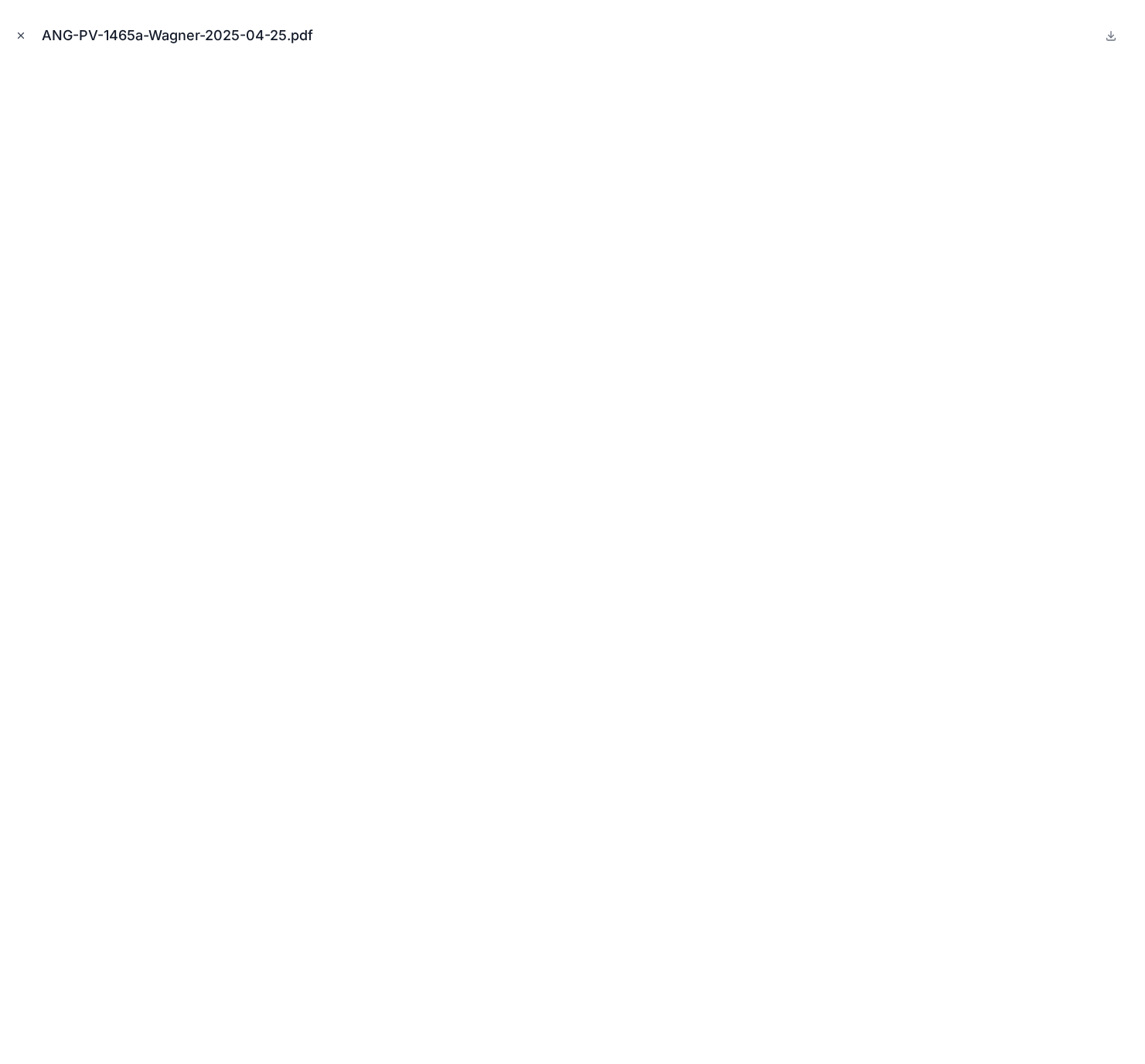
click at [13, 34] on button "Close modal" at bounding box center [21, 35] width 17 height 17
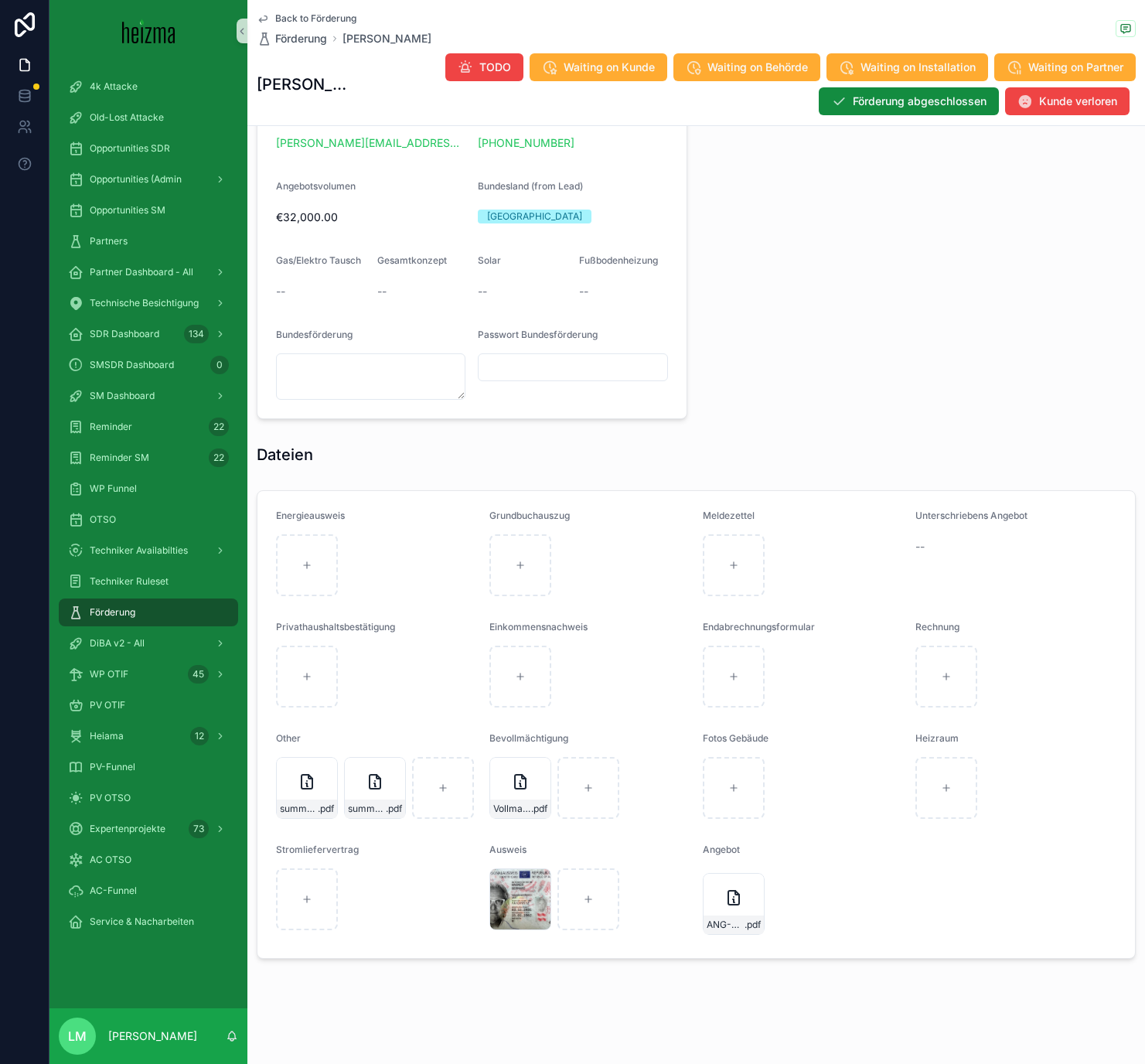
click at [278, 18] on span "Back to Förderung" at bounding box center [316, 19] width 81 height 13
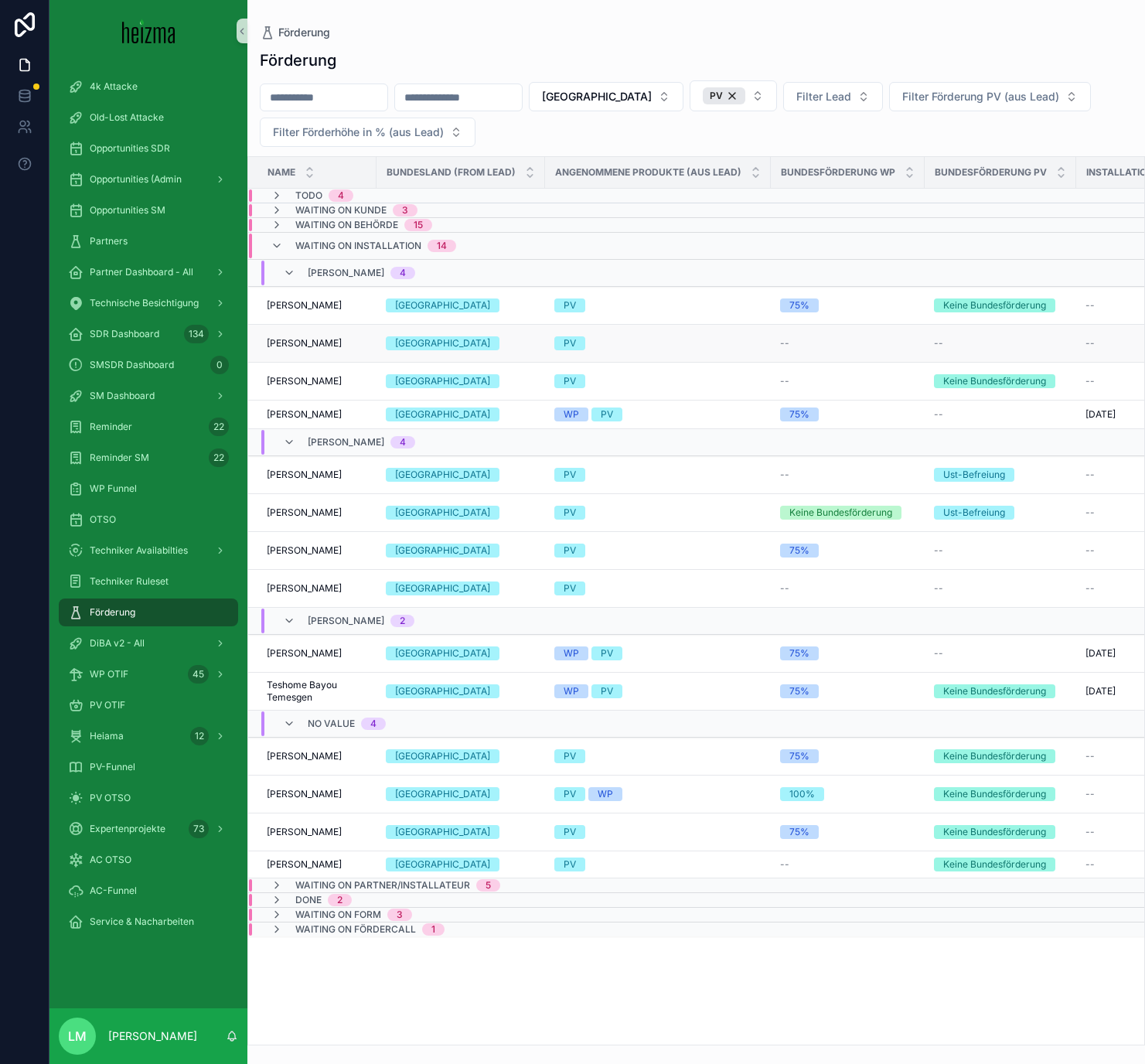
click at [294, 345] on span "Peter Kainberger" at bounding box center [304, 344] width 75 height 13
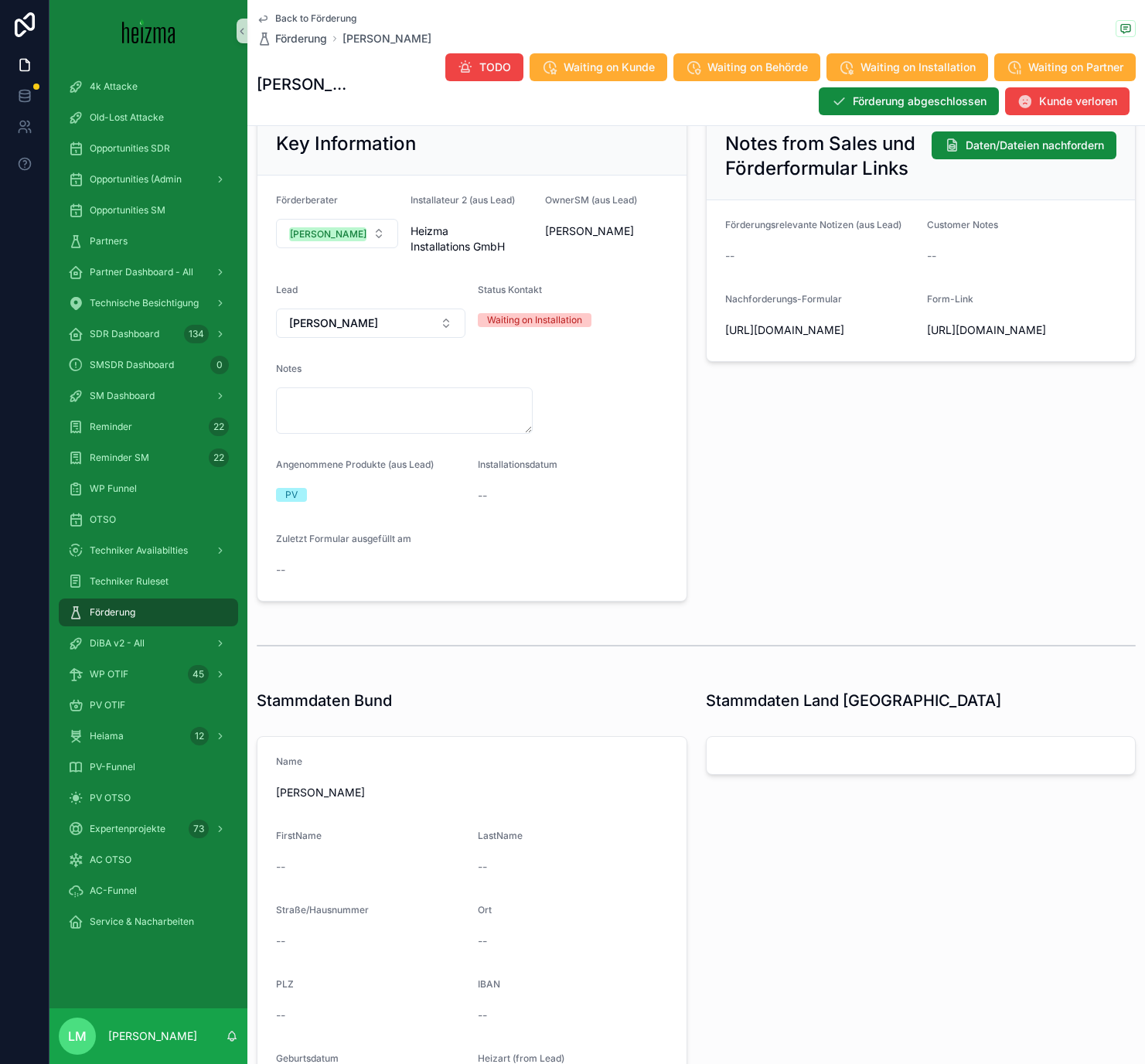
scroll to position [101, 0]
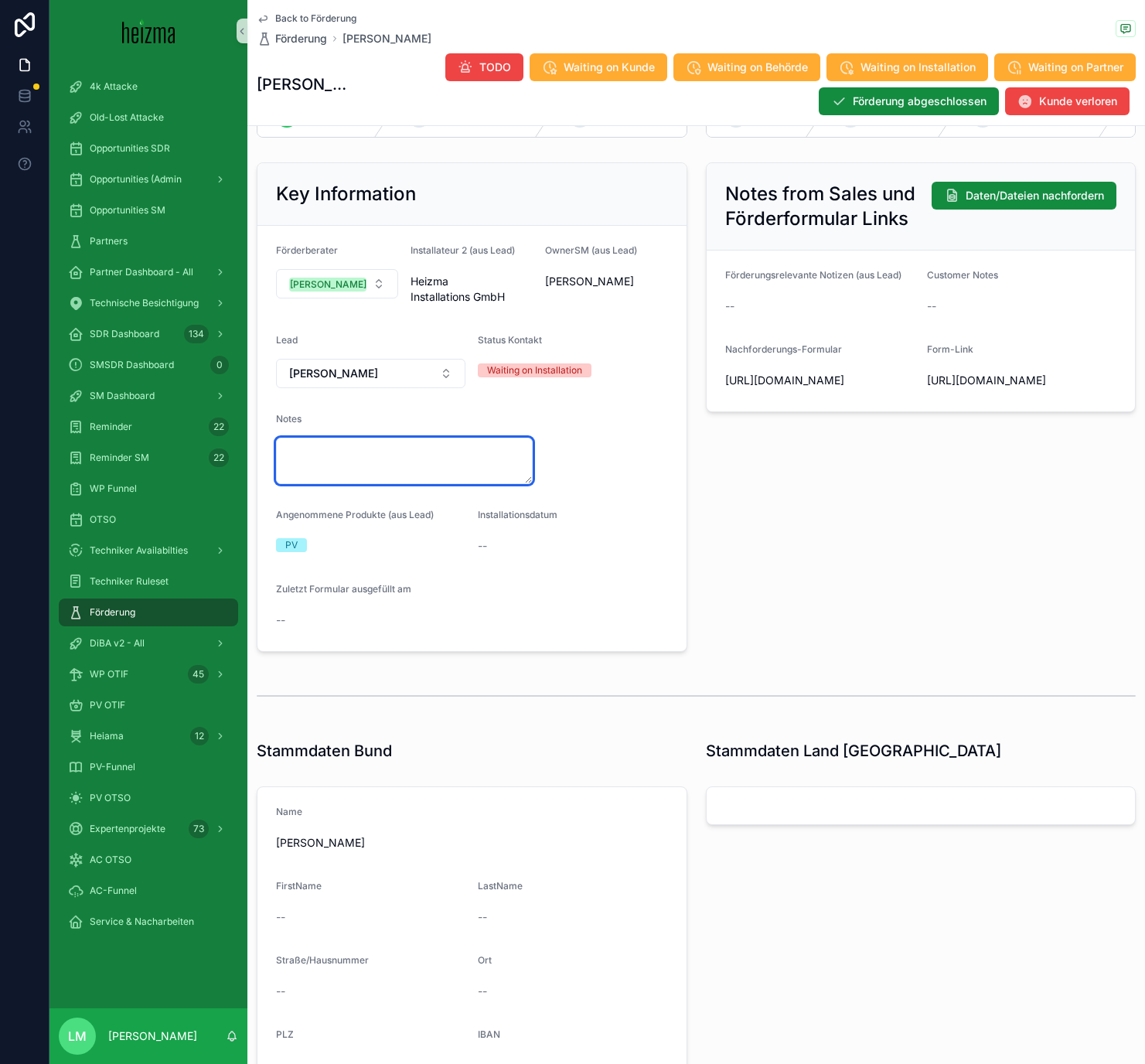
click at [453, 473] on textarea "scrollable content" at bounding box center [404, 460] width 256 height 46
type textarea "****"
click at [485, 618] on form "Förderberater Lucy Munster Installateur 2 (aus Lead) Heizma Installations GmbH …" at bounding box center [471, 438] width 429 height 425
click at [307, 15] on span "Back to Förderung" at bounding box center [316, 19] width 81 height 13
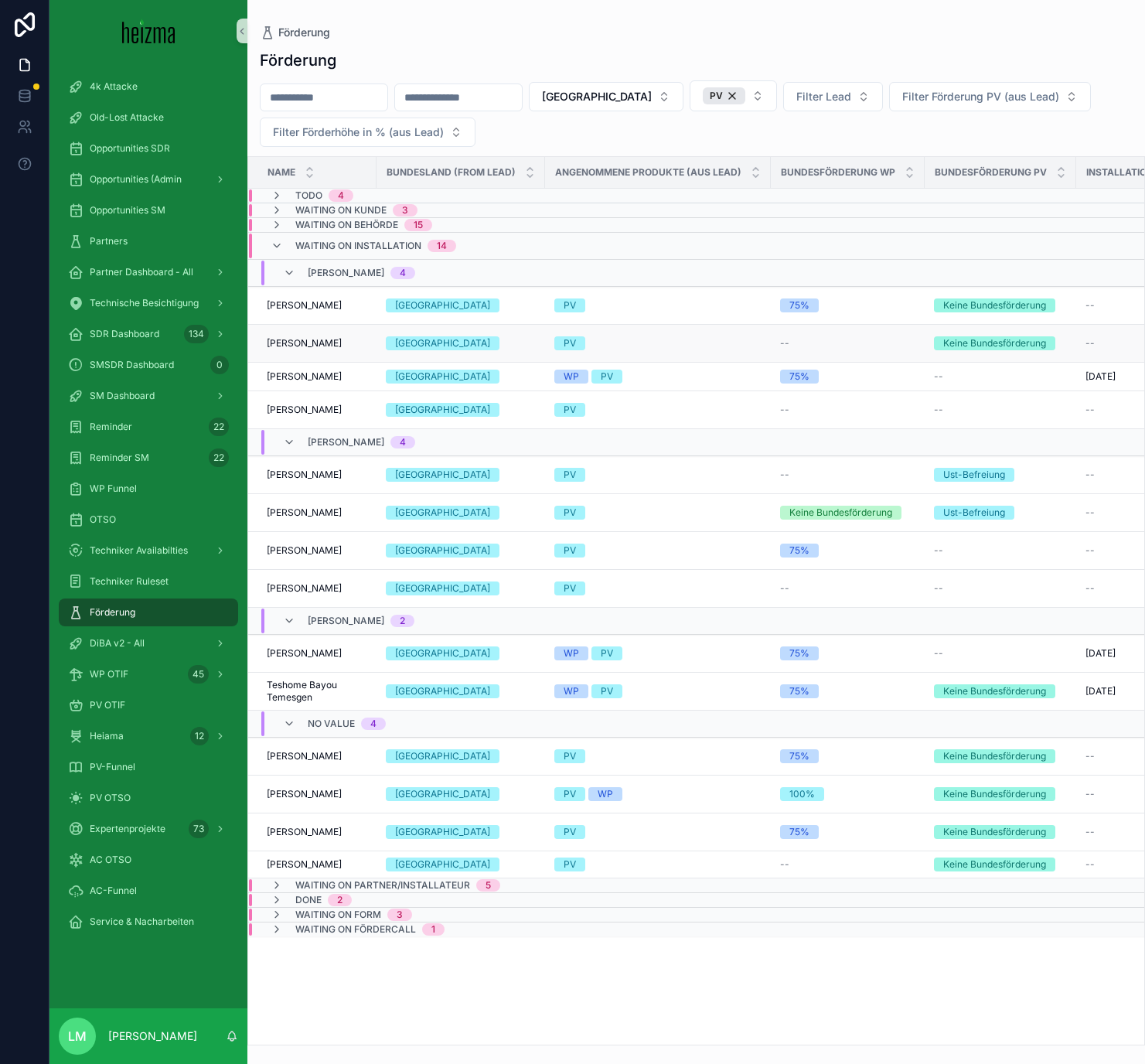
click at [309, 341] on span "Sabine Gwiss" at bounding box center [304, 344] width 75 height 13
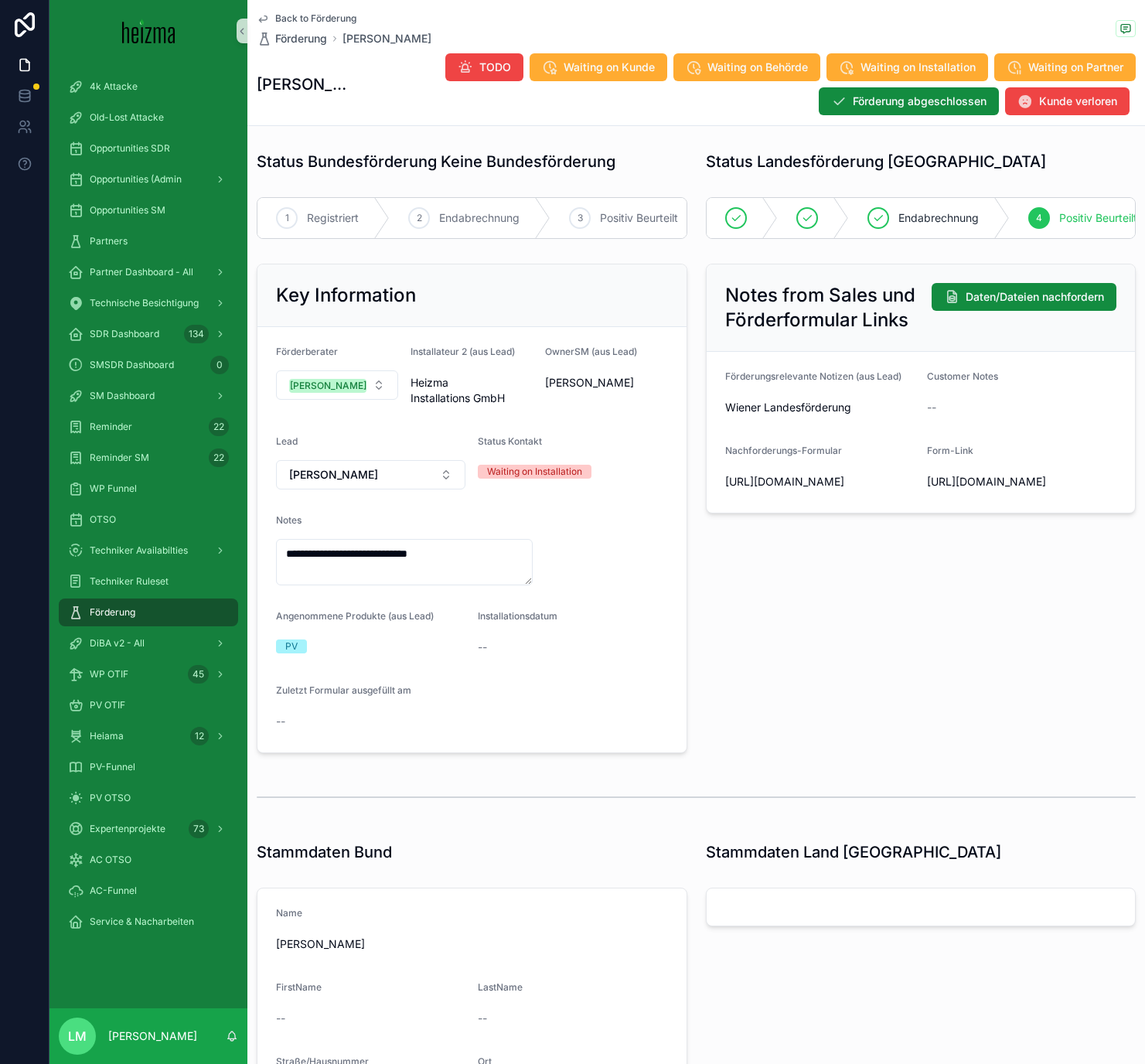
click at [291, 19] on span "Back to Förderung" at bounding box center [316, 19] width 81 height 13
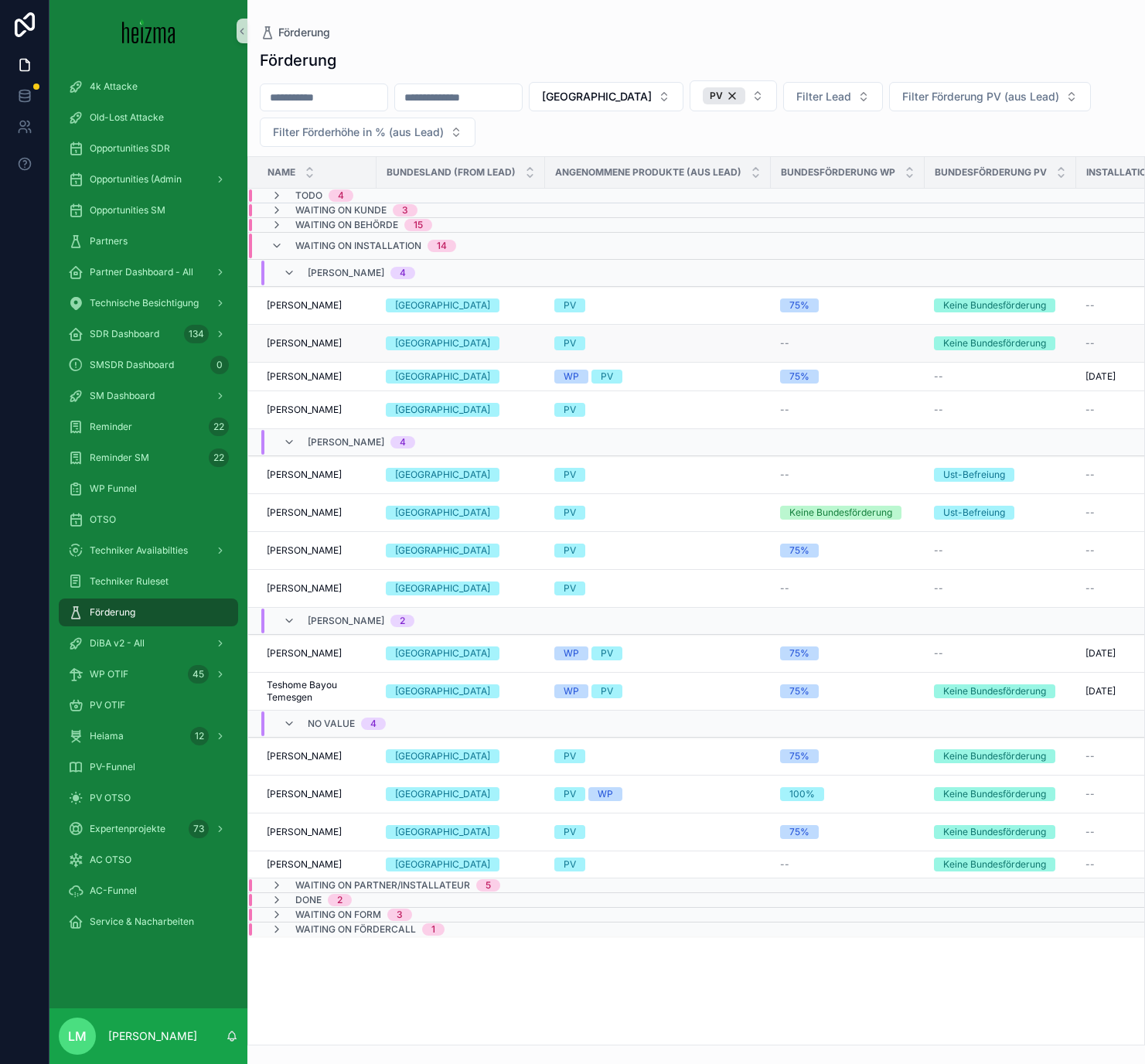
click at [306, 343] on span "Sabine Gwiss" at bounding box center [304, 344] width 75 height 13
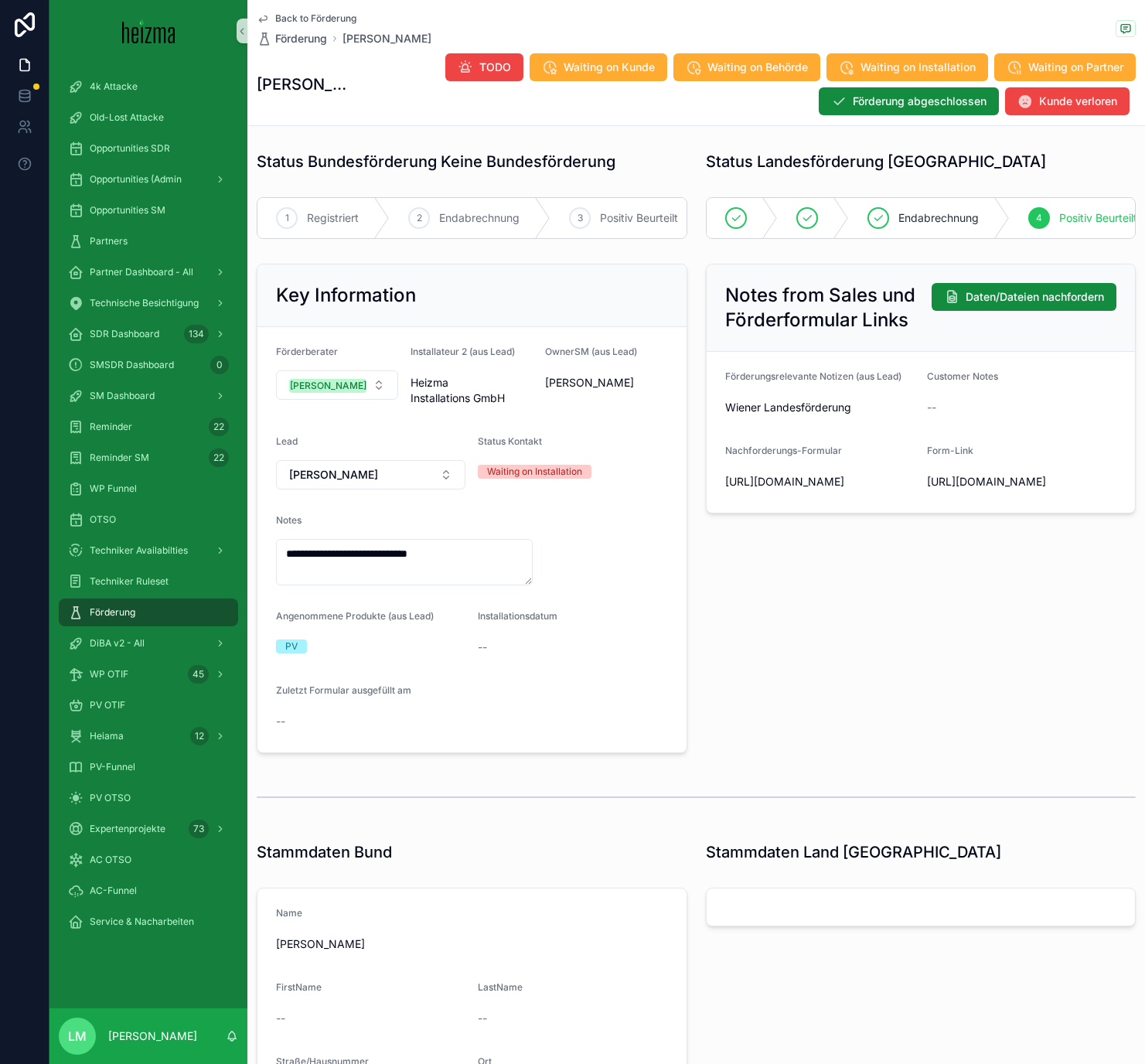
click at [284, 21] on span "Back to Förderung" at bounding box center [316, 19] width 81 height 13
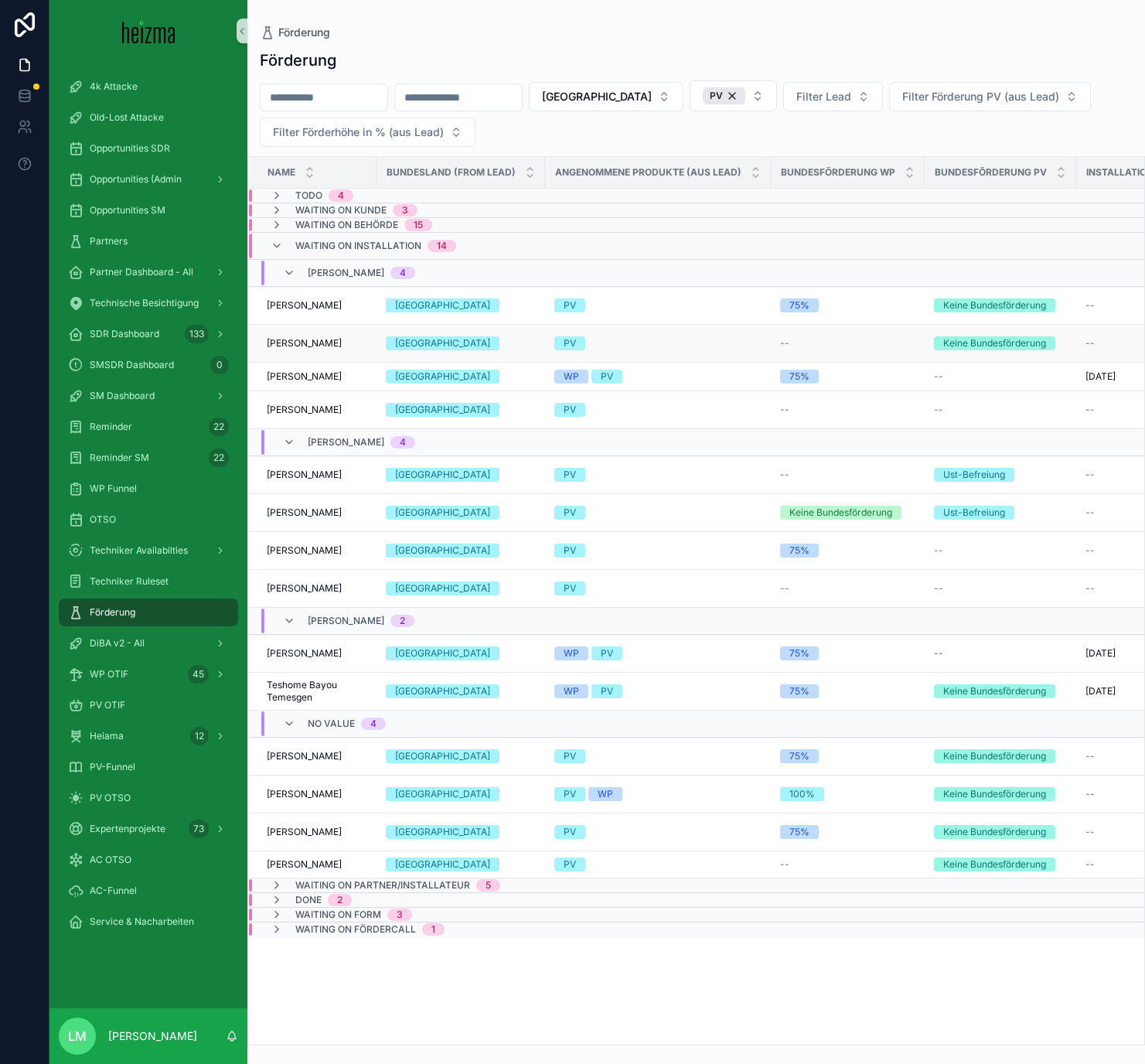
click at [316, 336] on td "Sabine Gwiss Sabine Gwiss" at bounding box center [312, 344] width 128 height 38
click at [316, 342] on span "Sabine Gwiss" at bounding box center [304, 344] width 75 height 13
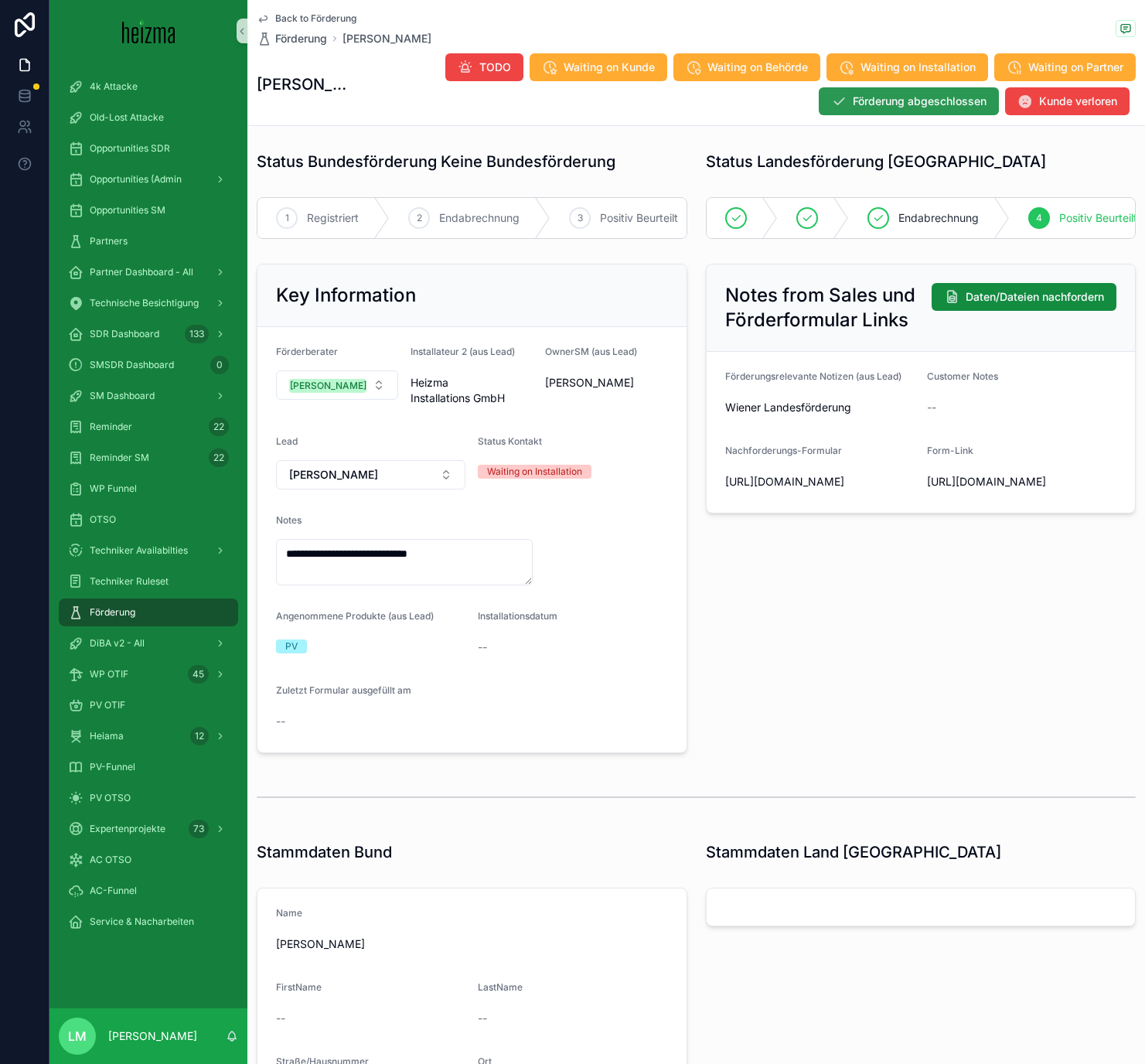
click at [893, 107] on span "Förderung abgeschlossen" at bounding box center [919, 101] width 134 height 15
click at [326, 19] on span "Back to Förderung" at bounding box center [316, 19] width 81 height 13
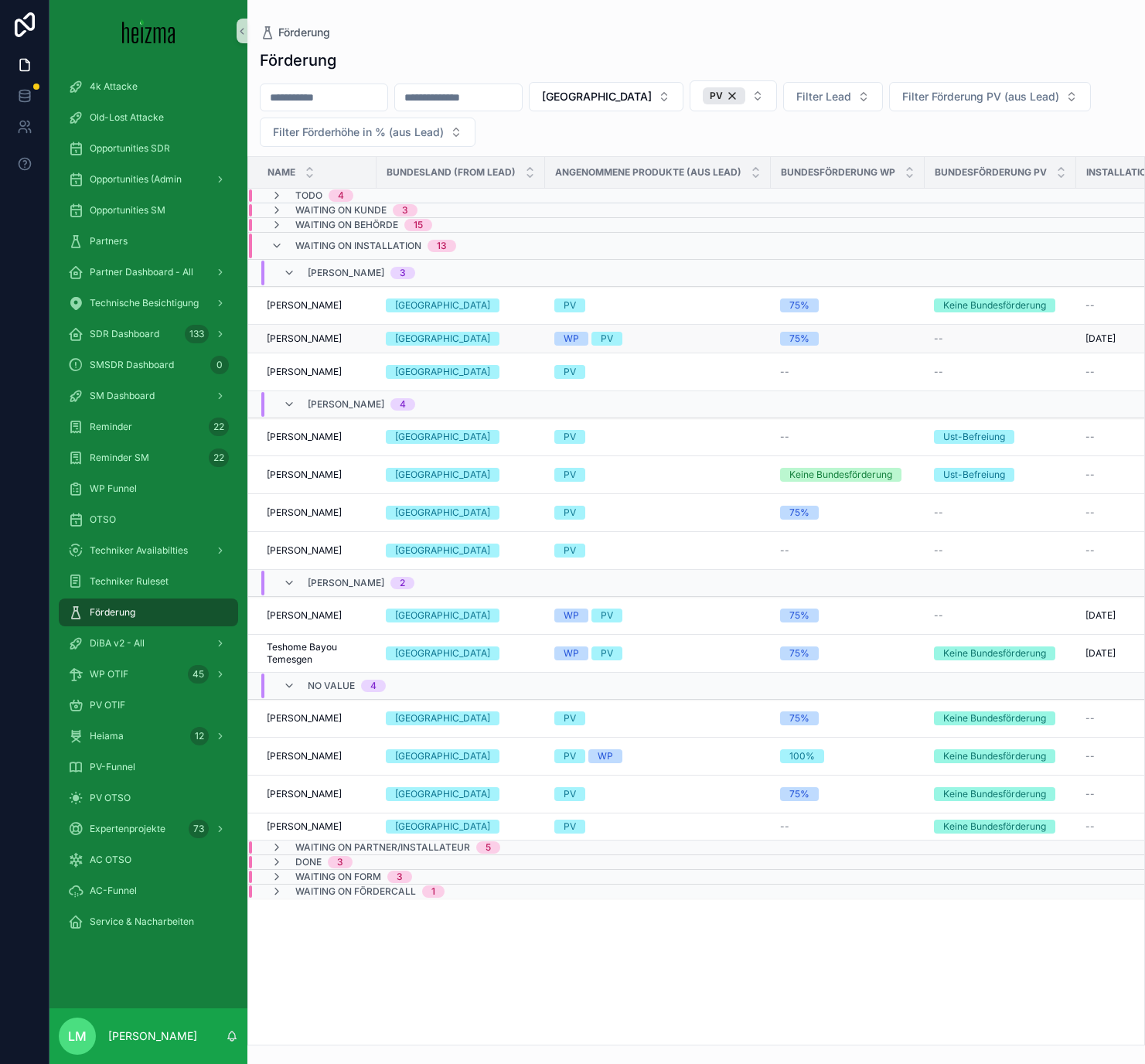
click at [327, 338] on span "Veronika Korbei" at bounding box center [304, 338] width 75 height 13
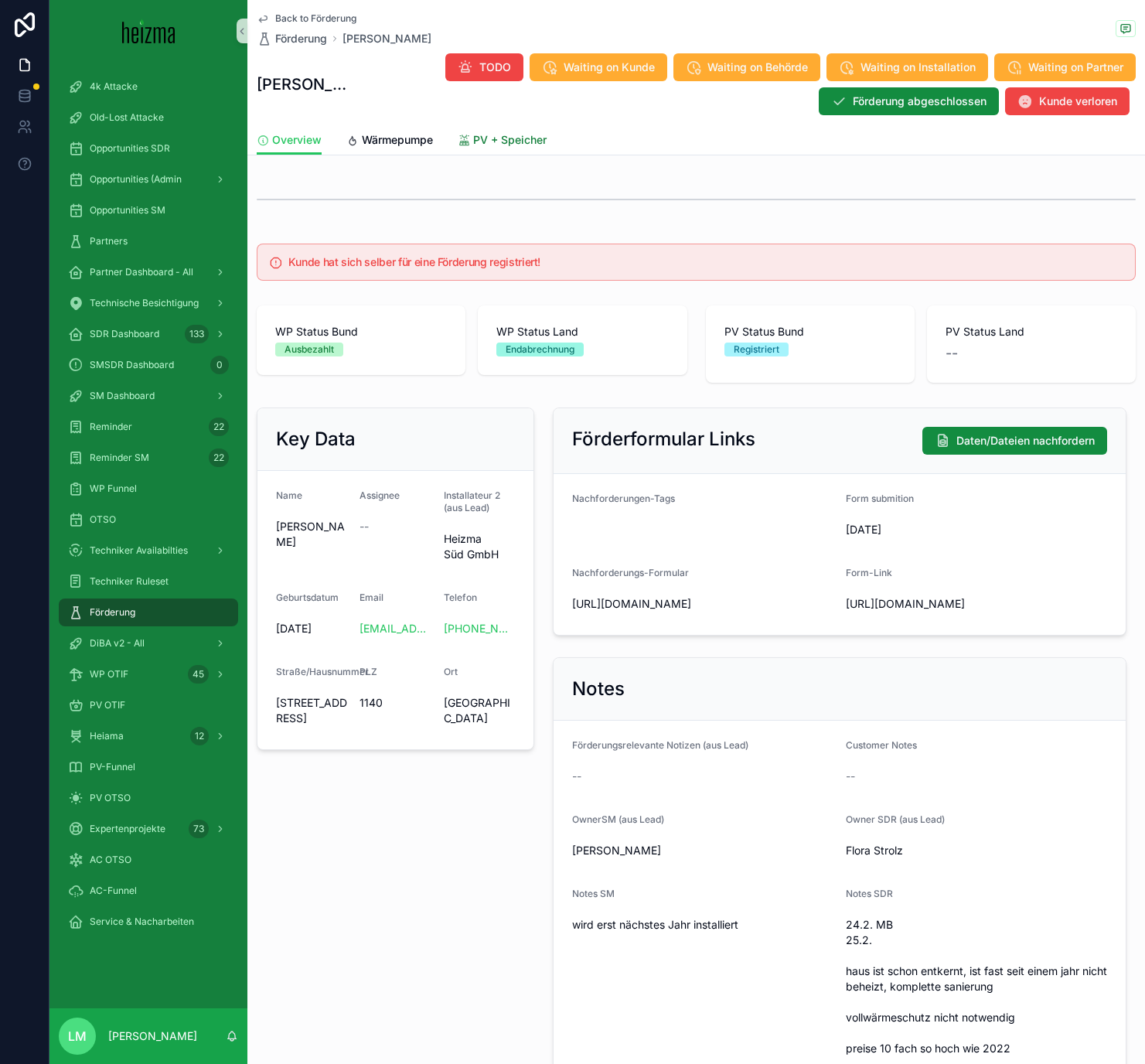
click at [504, 132] on span "PV + Speicher" at bounding box center [509, 139] width 73 height 15
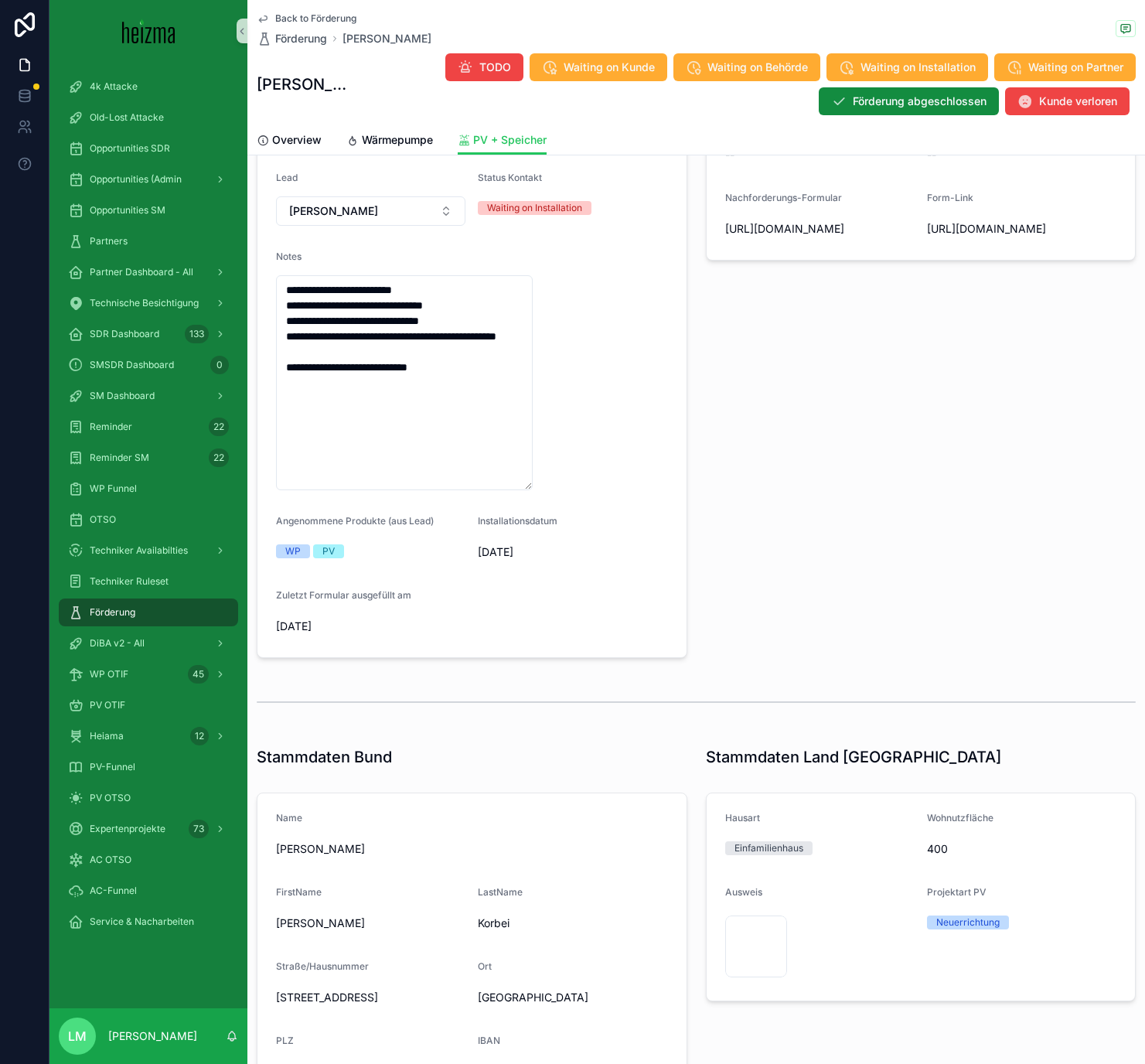
scroll to position [146, 0]
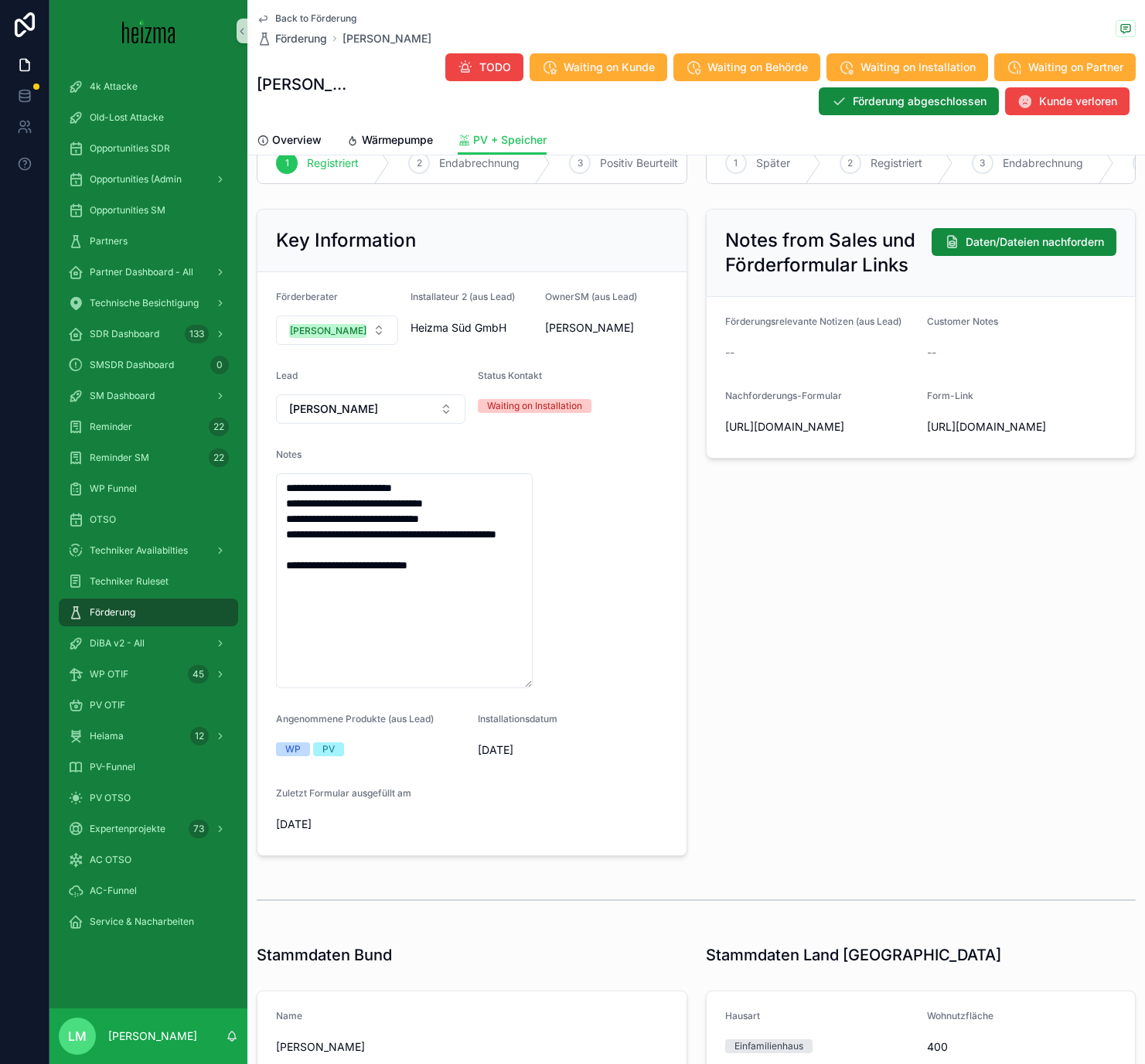
click at [314, 22] on span "Back to Förderung" at bounding box center [316, 19] width 81 height 13
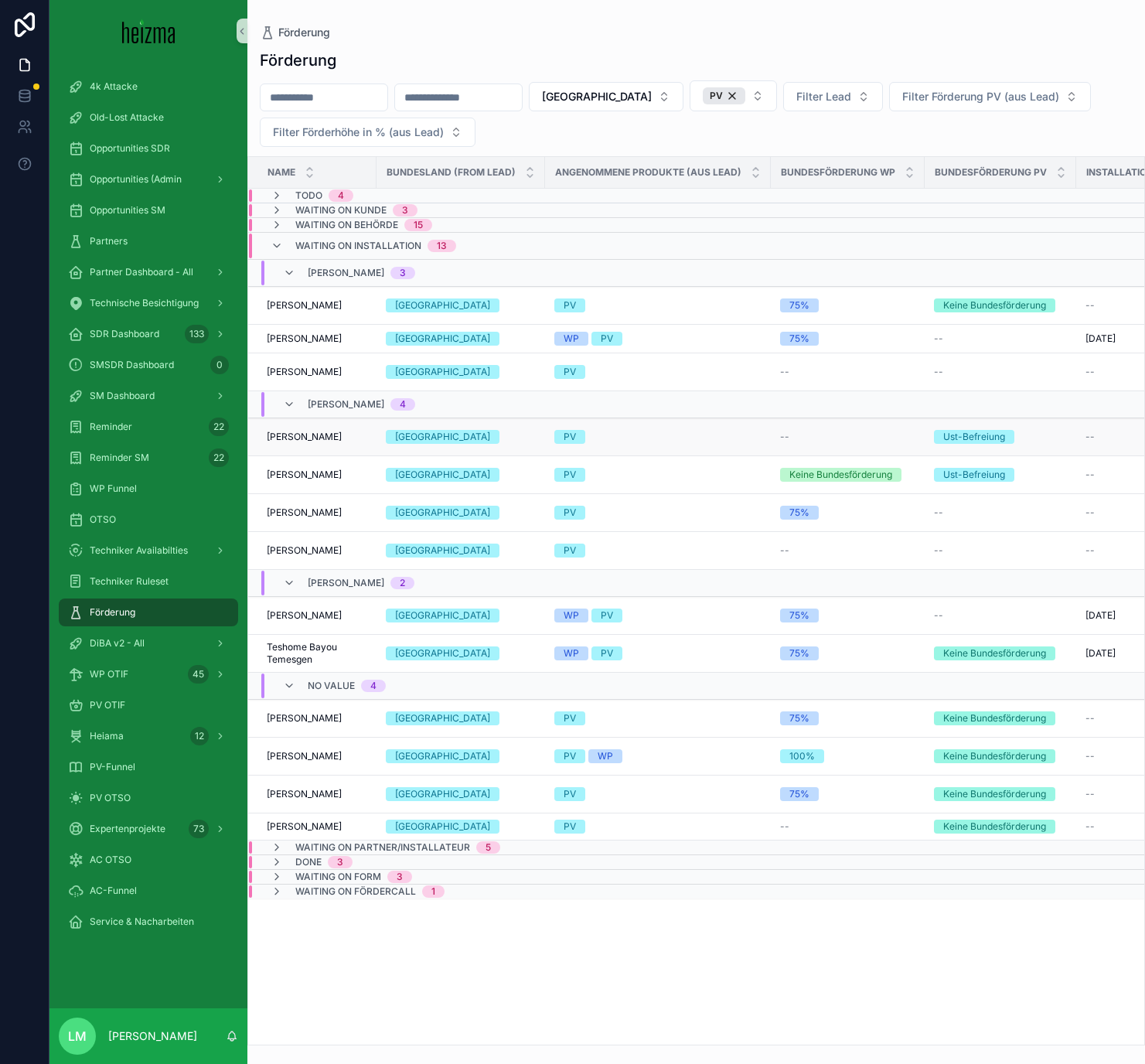
click at [302, 439] on span "Florian Huemer" at bounding box center [304, 437] width 75 height 13
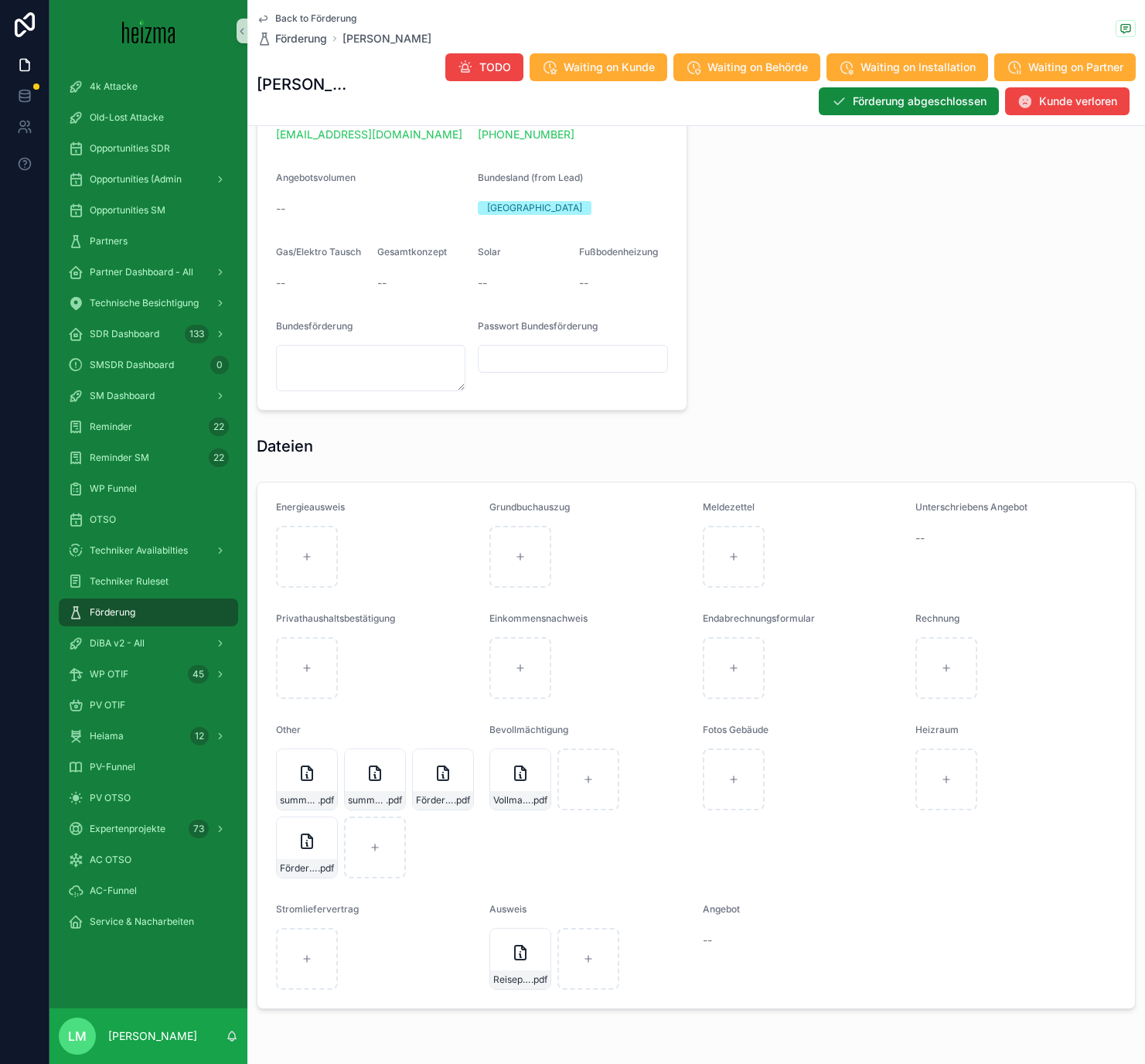
scroll to position [1234, 0]
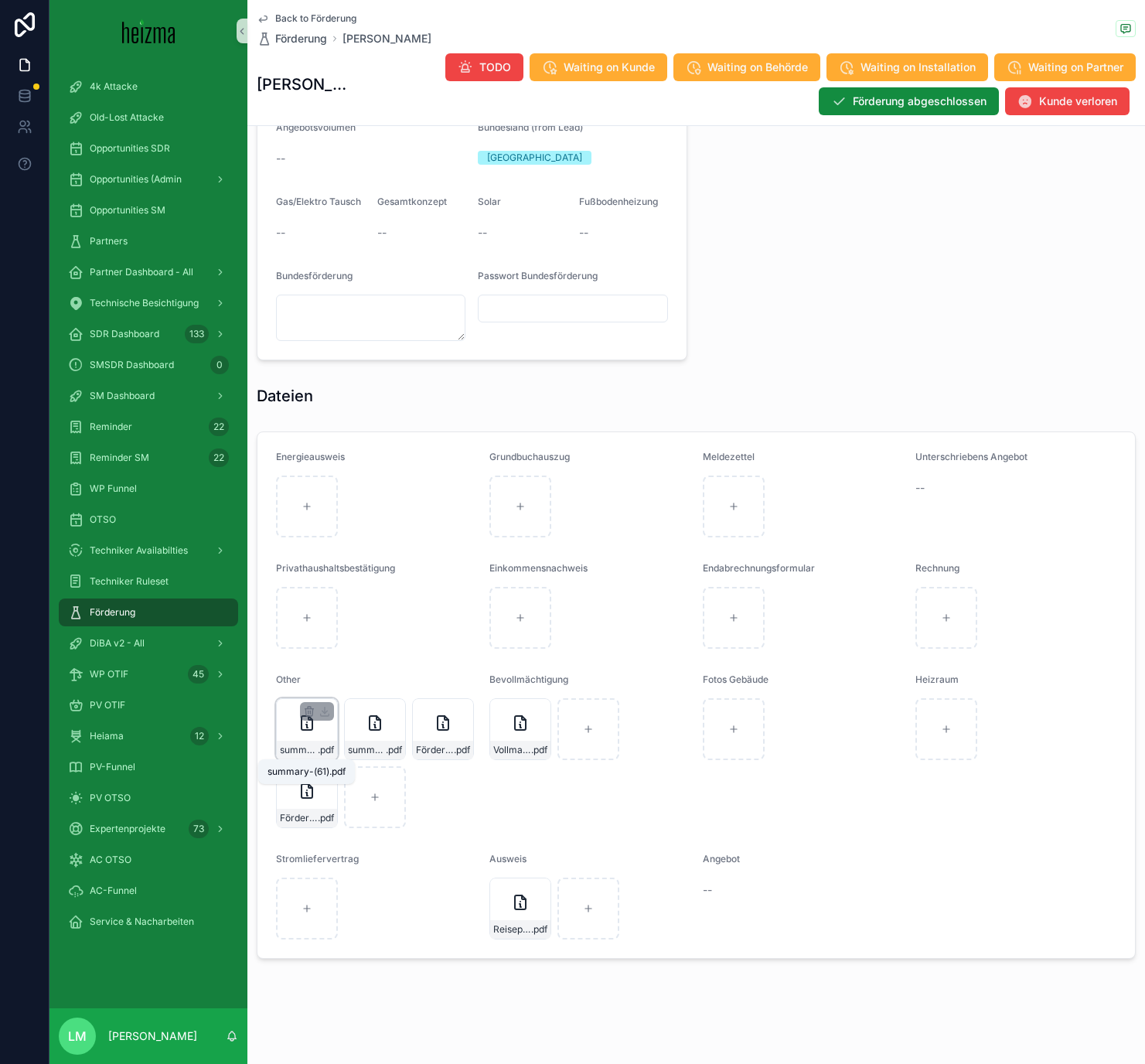
click at [310, 618] on span "summary-(61)" at bounding box center [299, 750] width 38 height 13
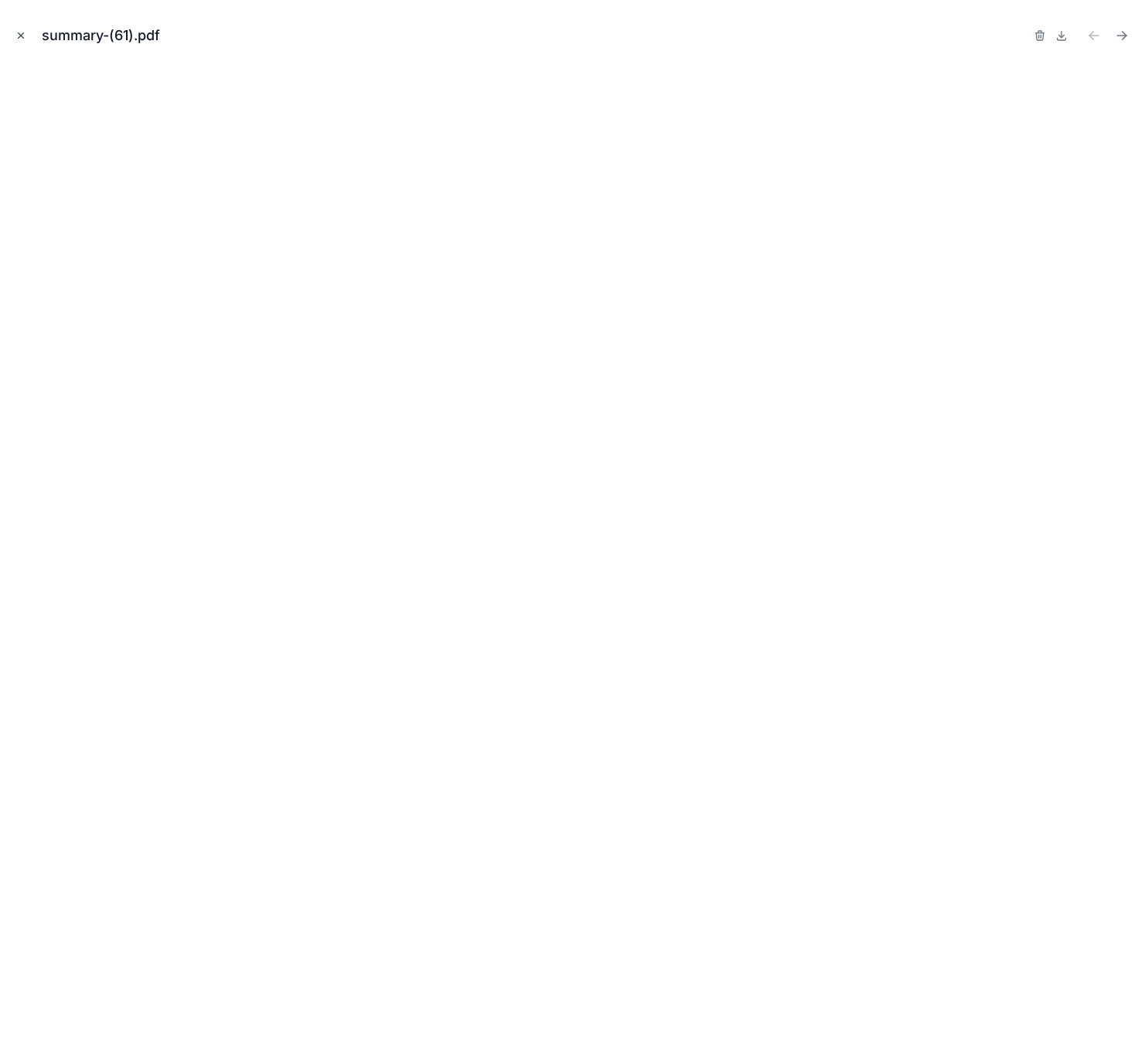
click at [24, 38] on icon "Close modal" at bounding box center [21, 35] width 11 height 11
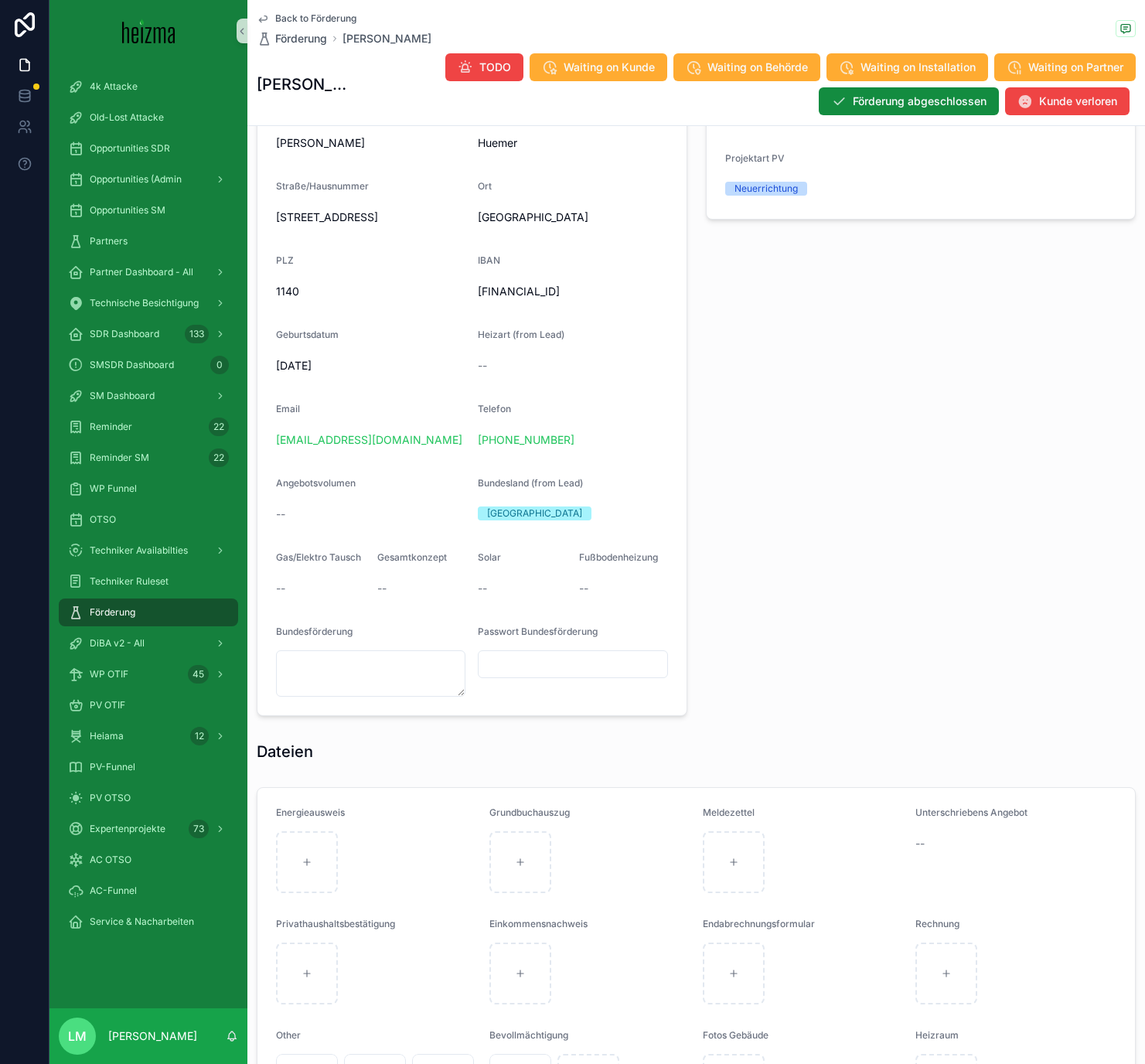
scroll to position [1234, 0]
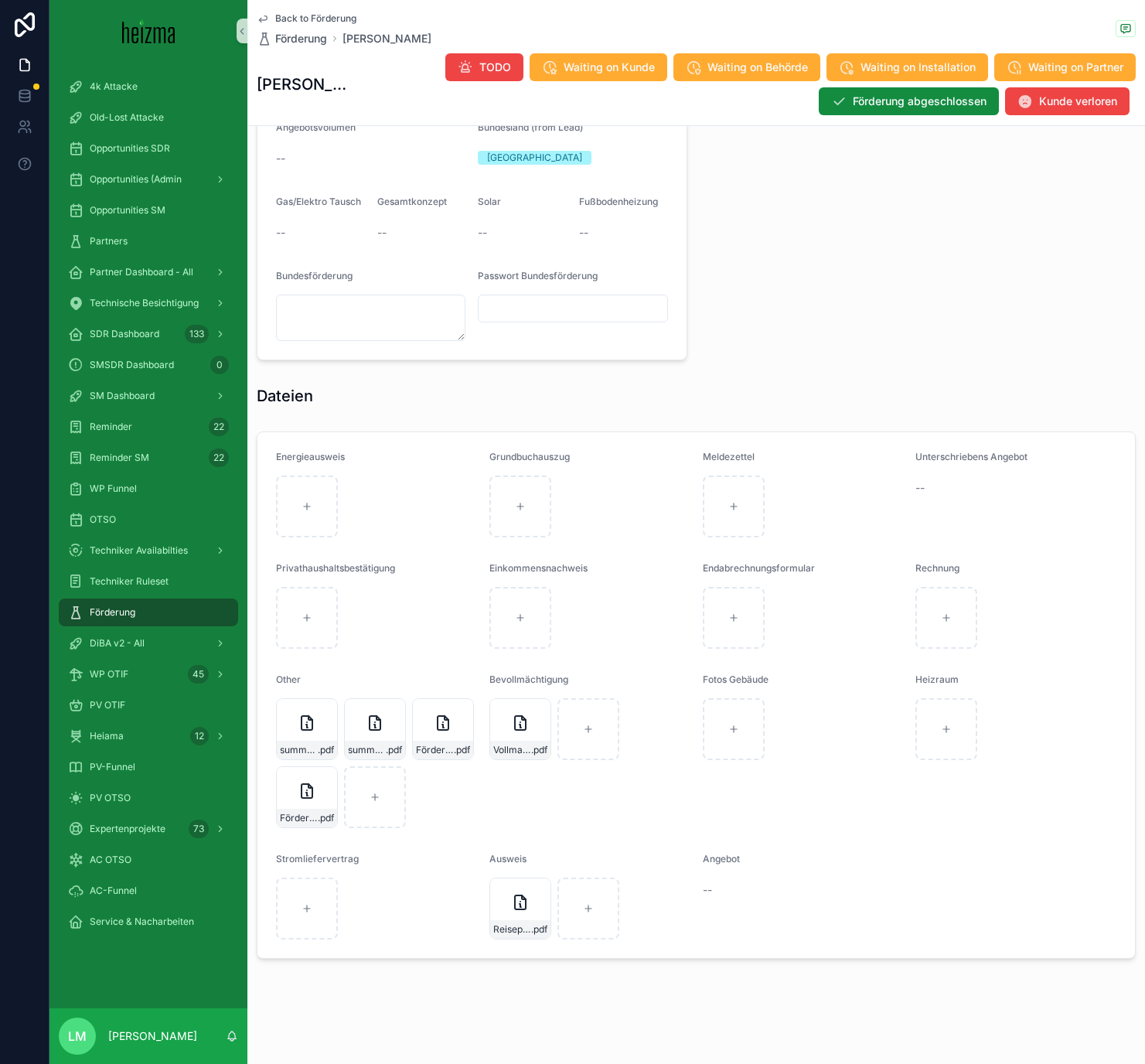
click at [323, 24] on span "Back to Förderung" at bounding box center [316, 19] width 81 height 13
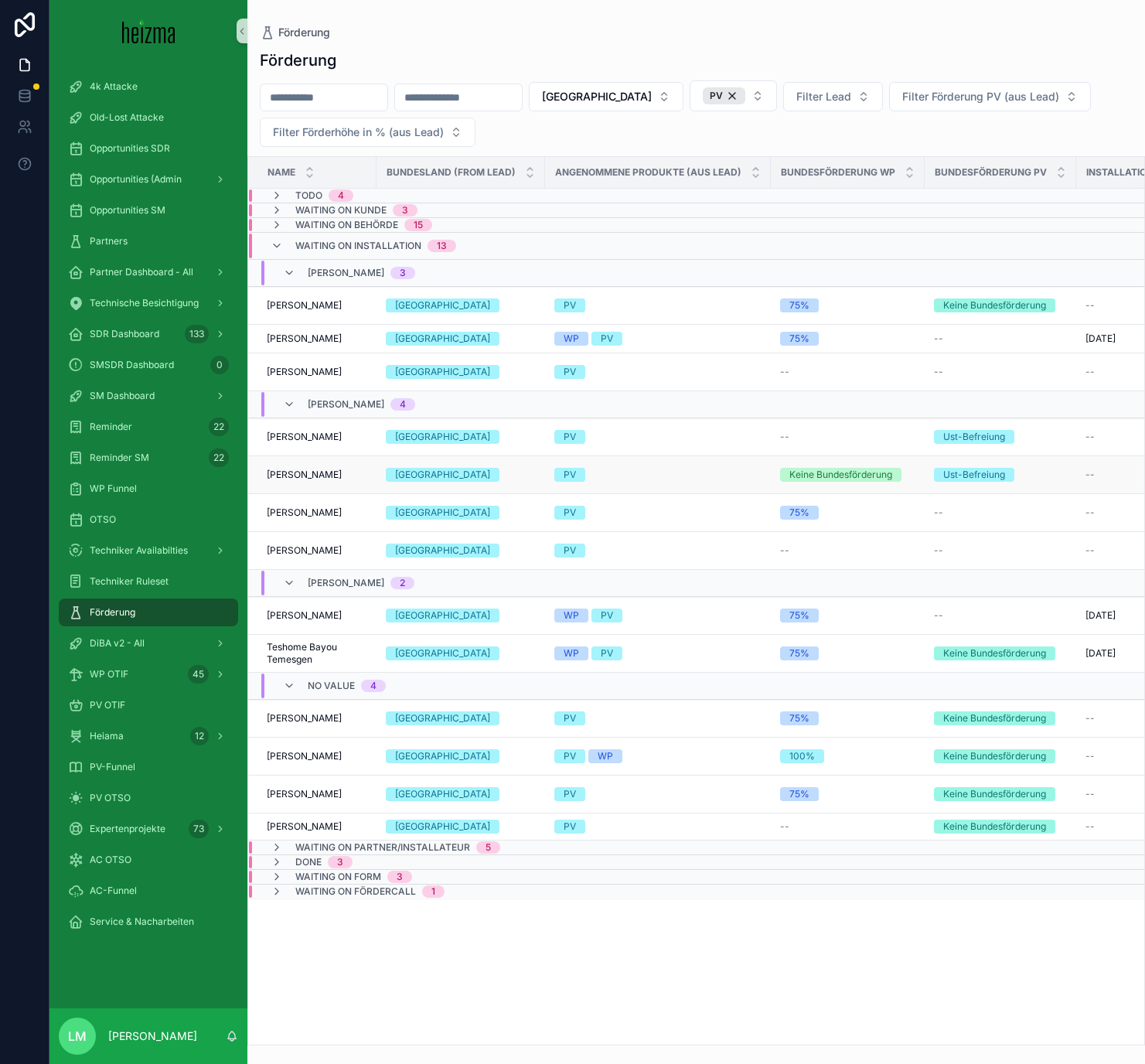
click at [305, 474] on span "Matthias Knauer" at bounding box center [304, 475] width 75 height 13
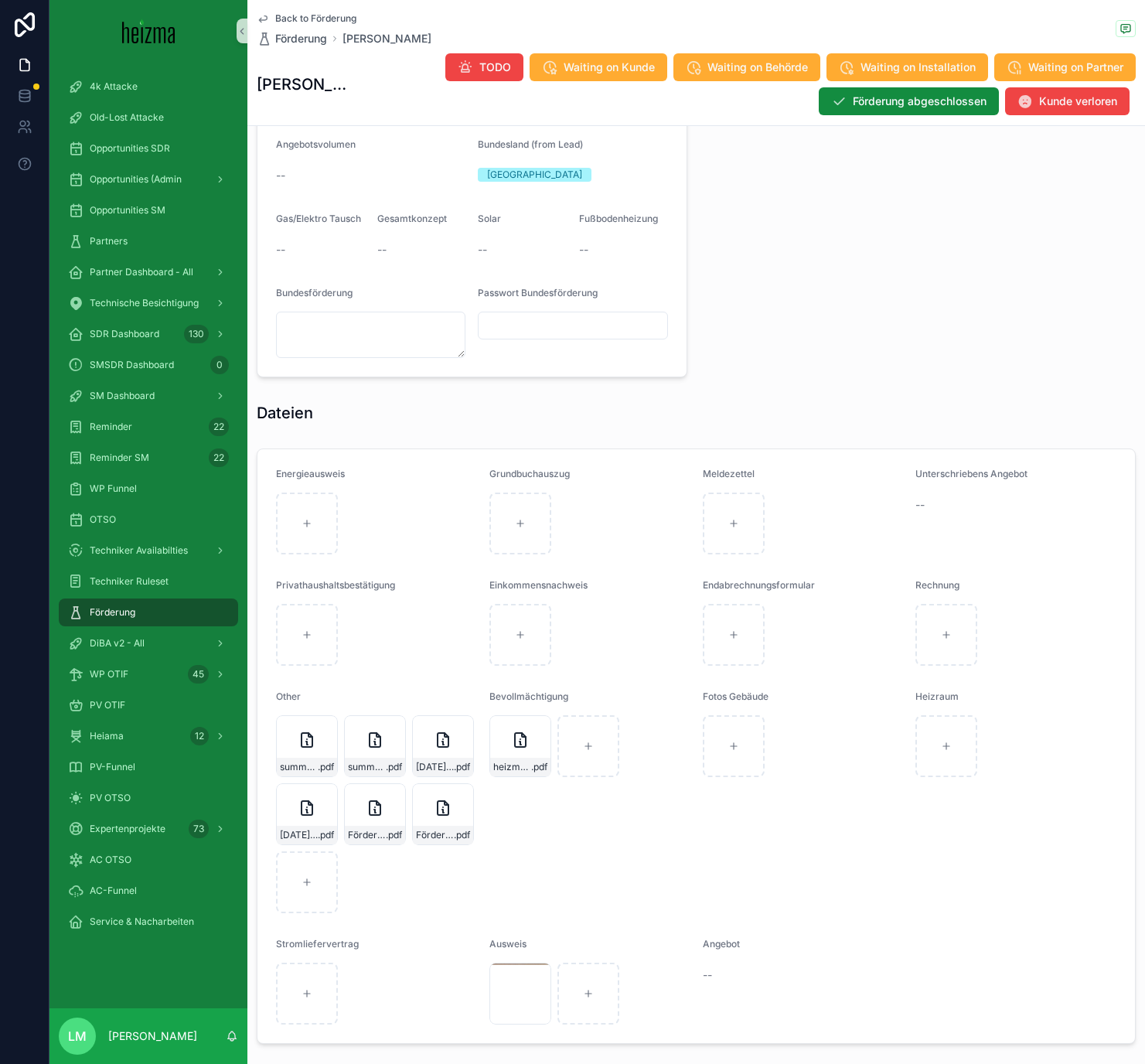
scroll to position [1302, 0]
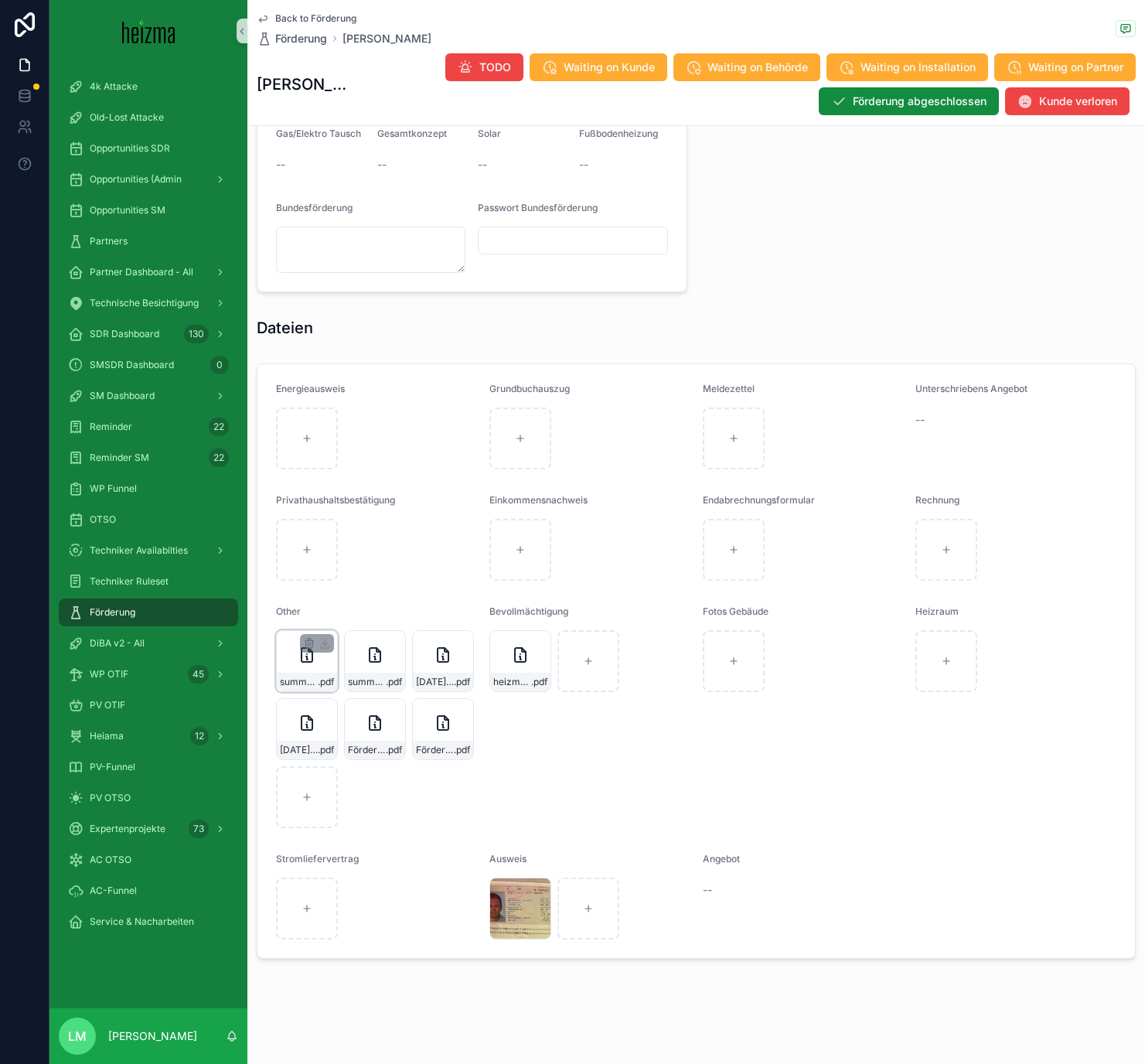
click at [300, 618] on div "scrollable content" at bounding box center [317, 643] width 34 height 19
click at [301, 618] on div "summary-(16) .pdf" at bounding box center [307, 661] width 62 height 62
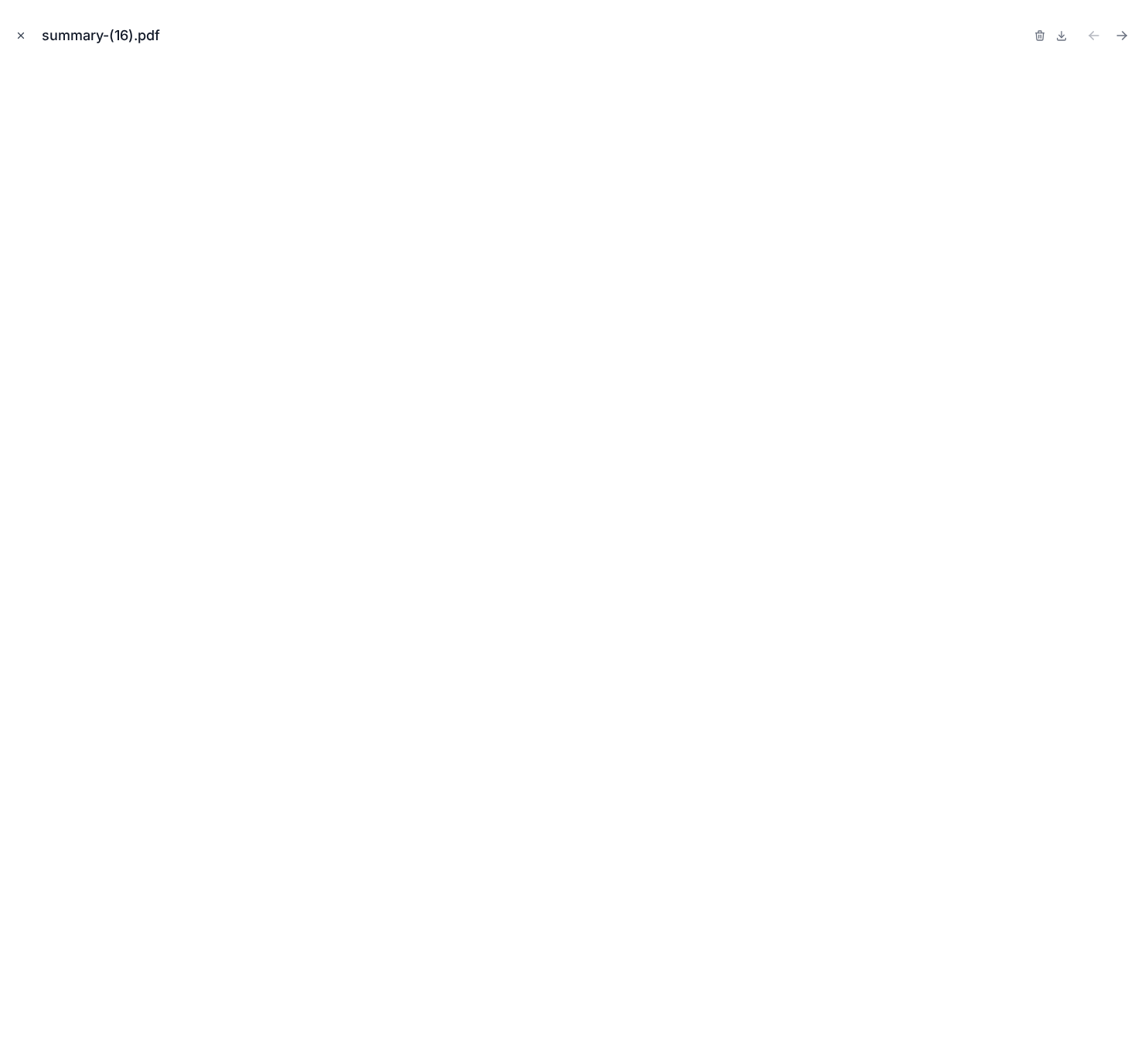
click at [21, 41] on icon "Close modal" at bounding box center [21, 35] width 11 height 11
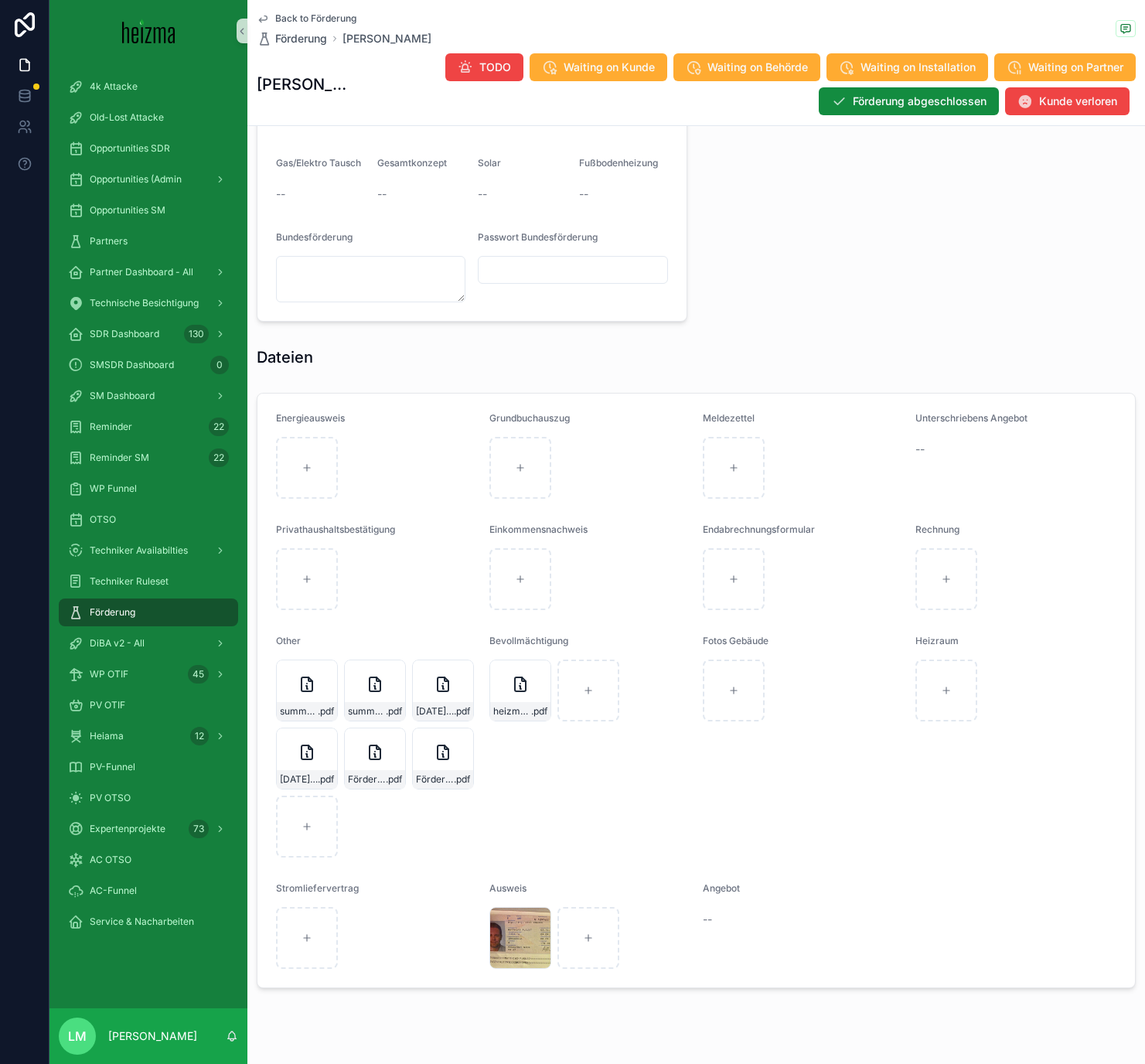
scroll to position [1271, 0]
click at [333, 16] on span "Back to Förderung" at bounding box center [316, 19] width 81 height 13
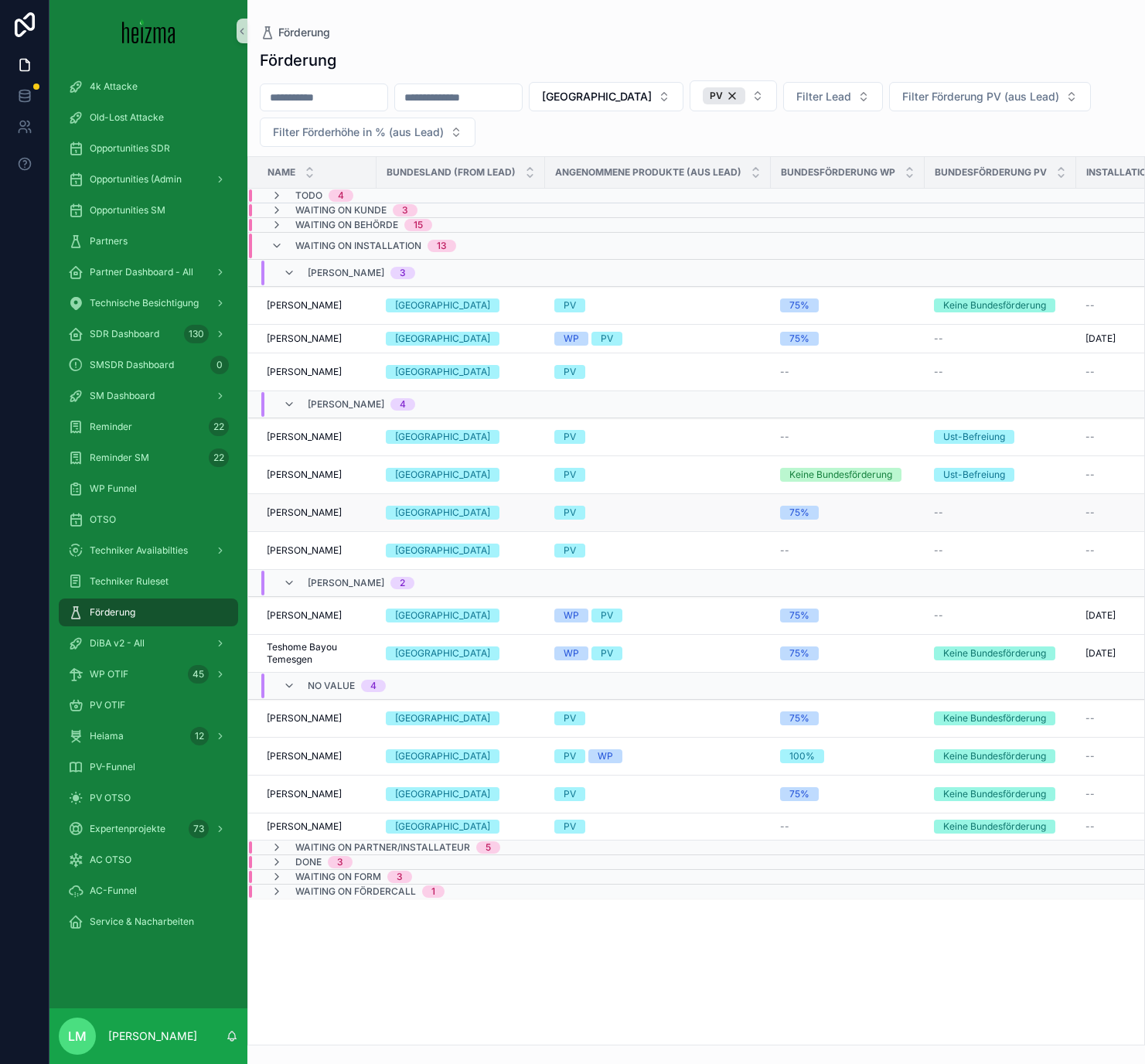
click at [297, 508] on span "Anna-Katharina Alphart" at bounding box center [304, 513] width 75 height 13
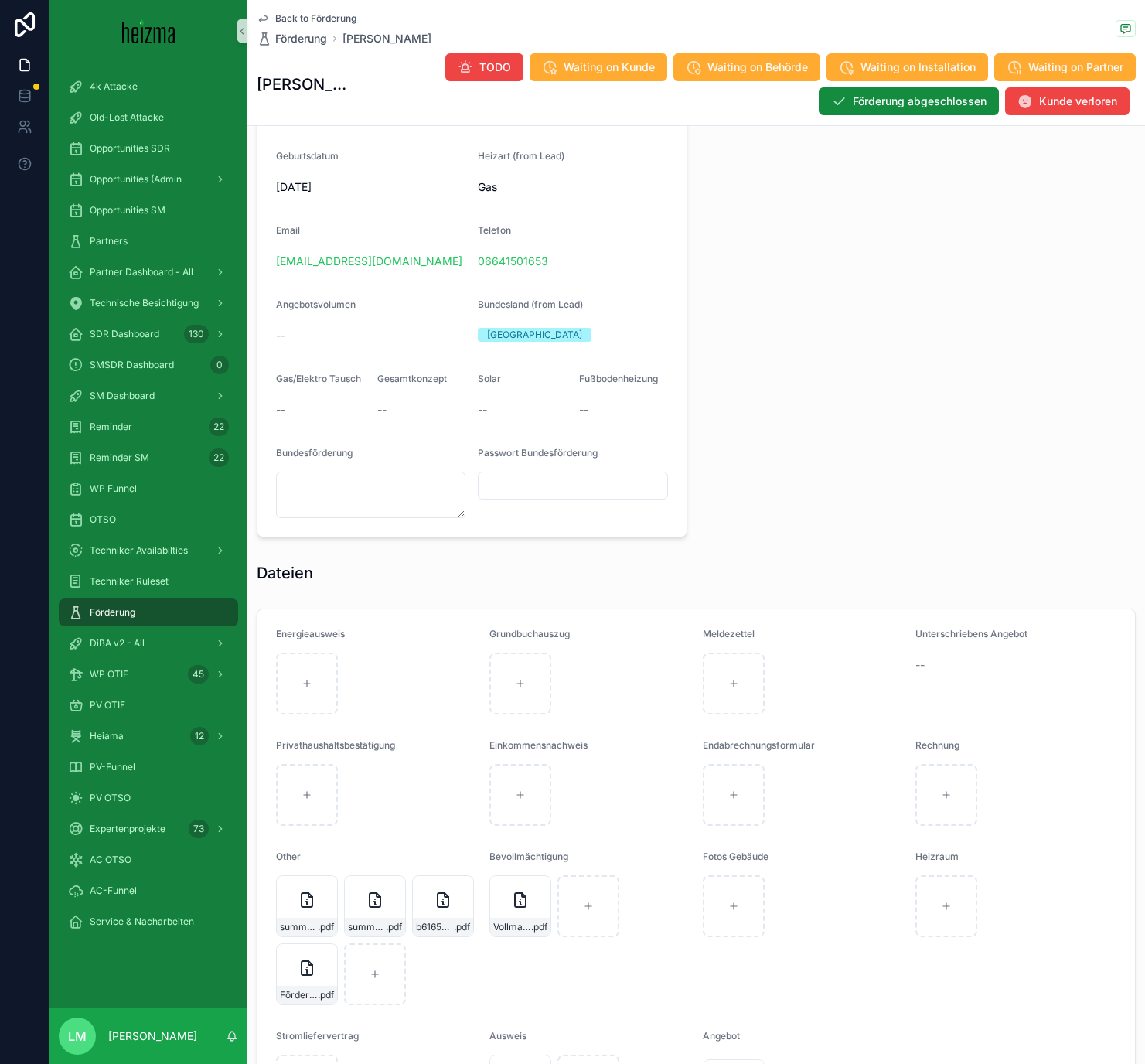
scroll to position [1141, 0]
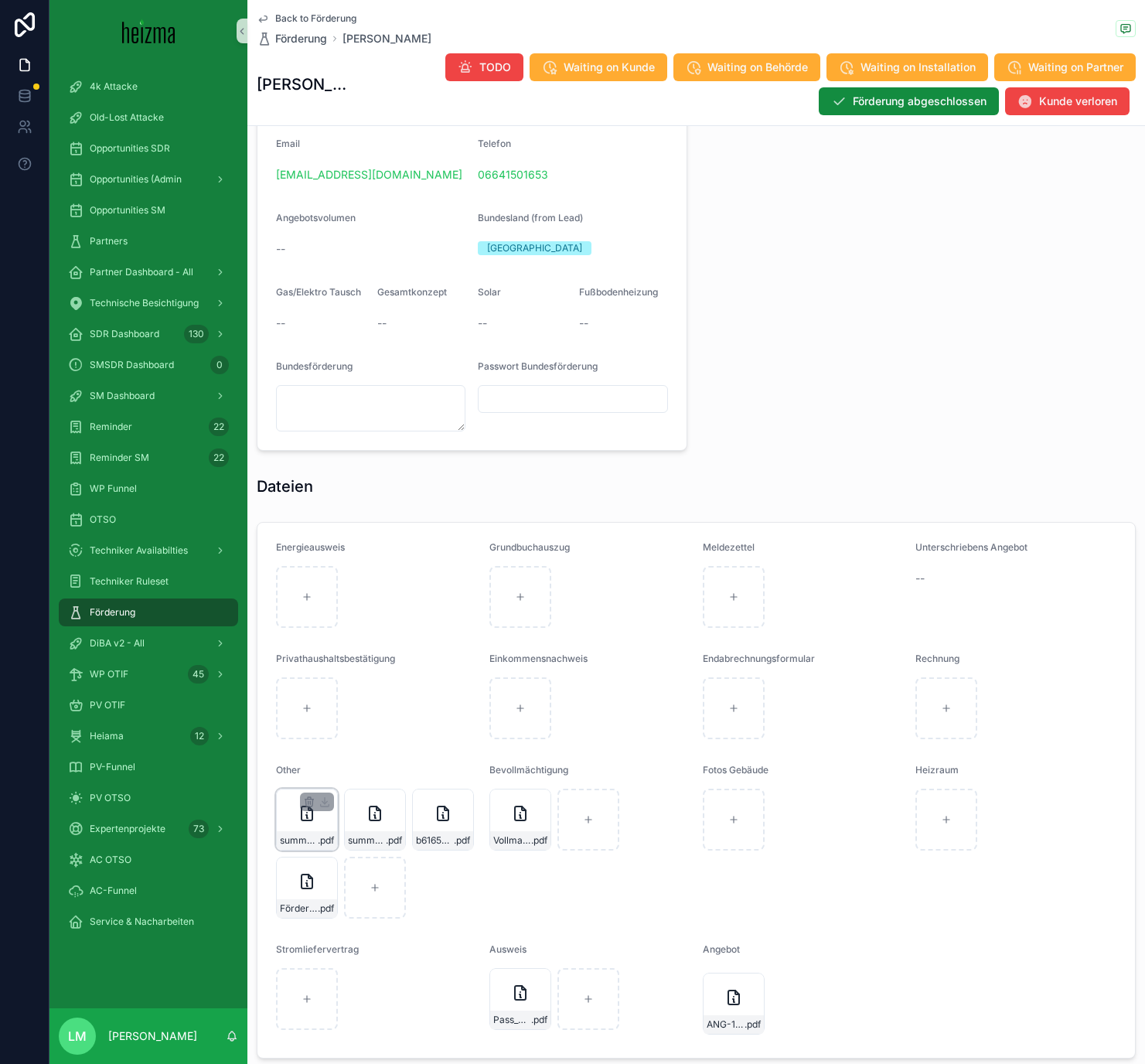
click at [296, 618] on div "summary-(22) .pdf" at bounding box center [307, 819] width 62 height 62
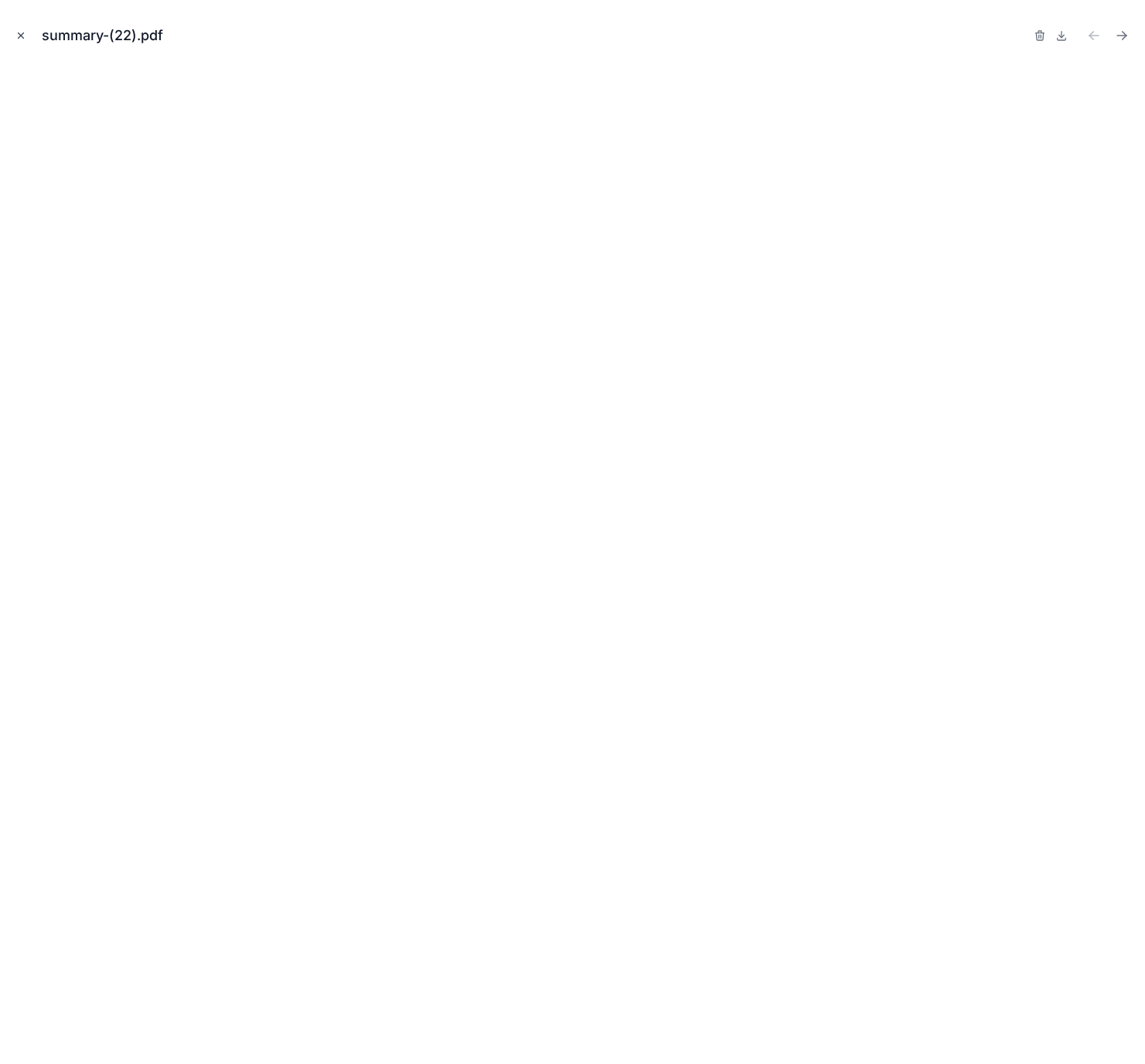
click at [22, 29] on button "Close modal" at bounding box center [21, 35] width 17 height 17
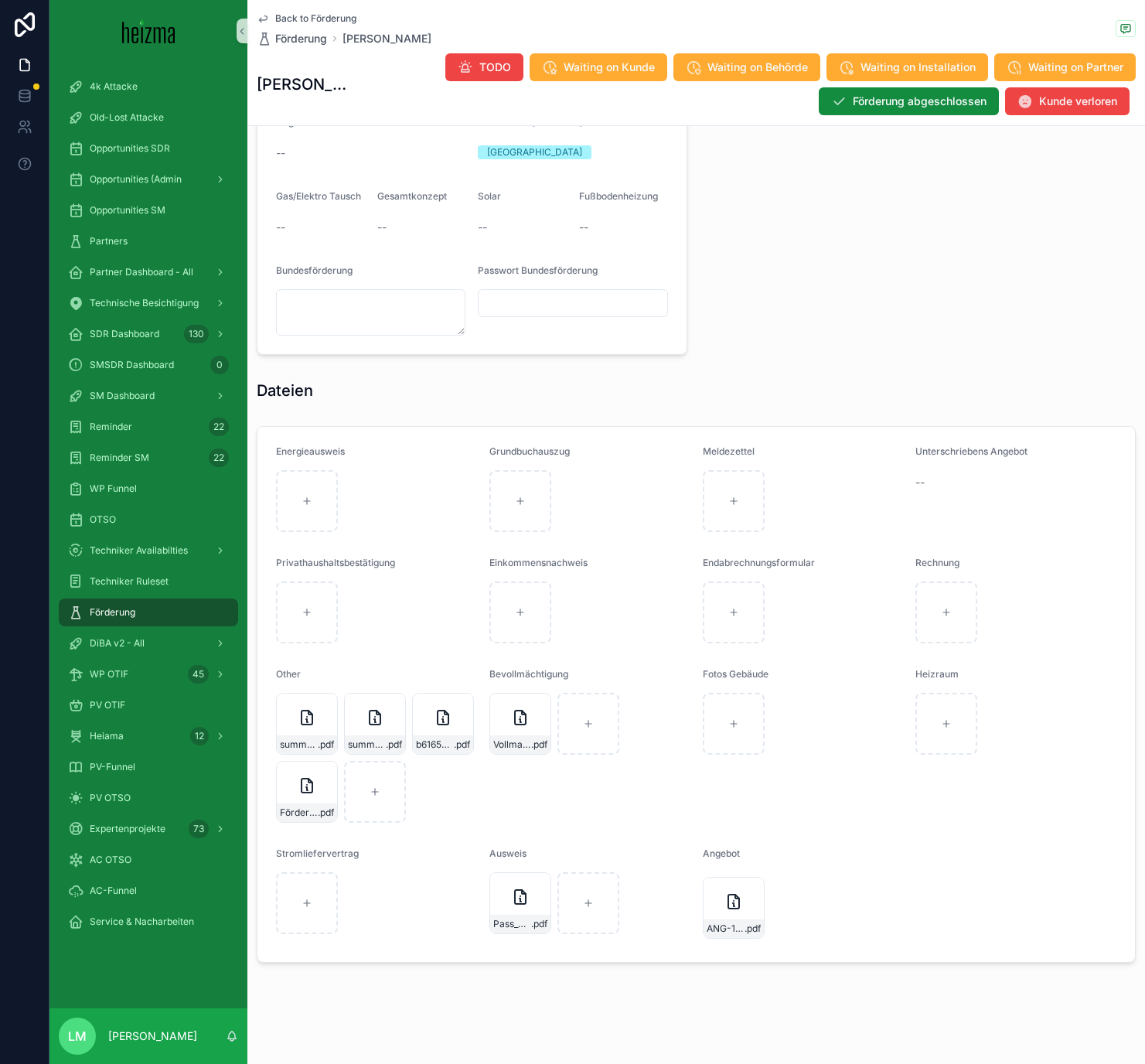
scroll to position [1244, 0]
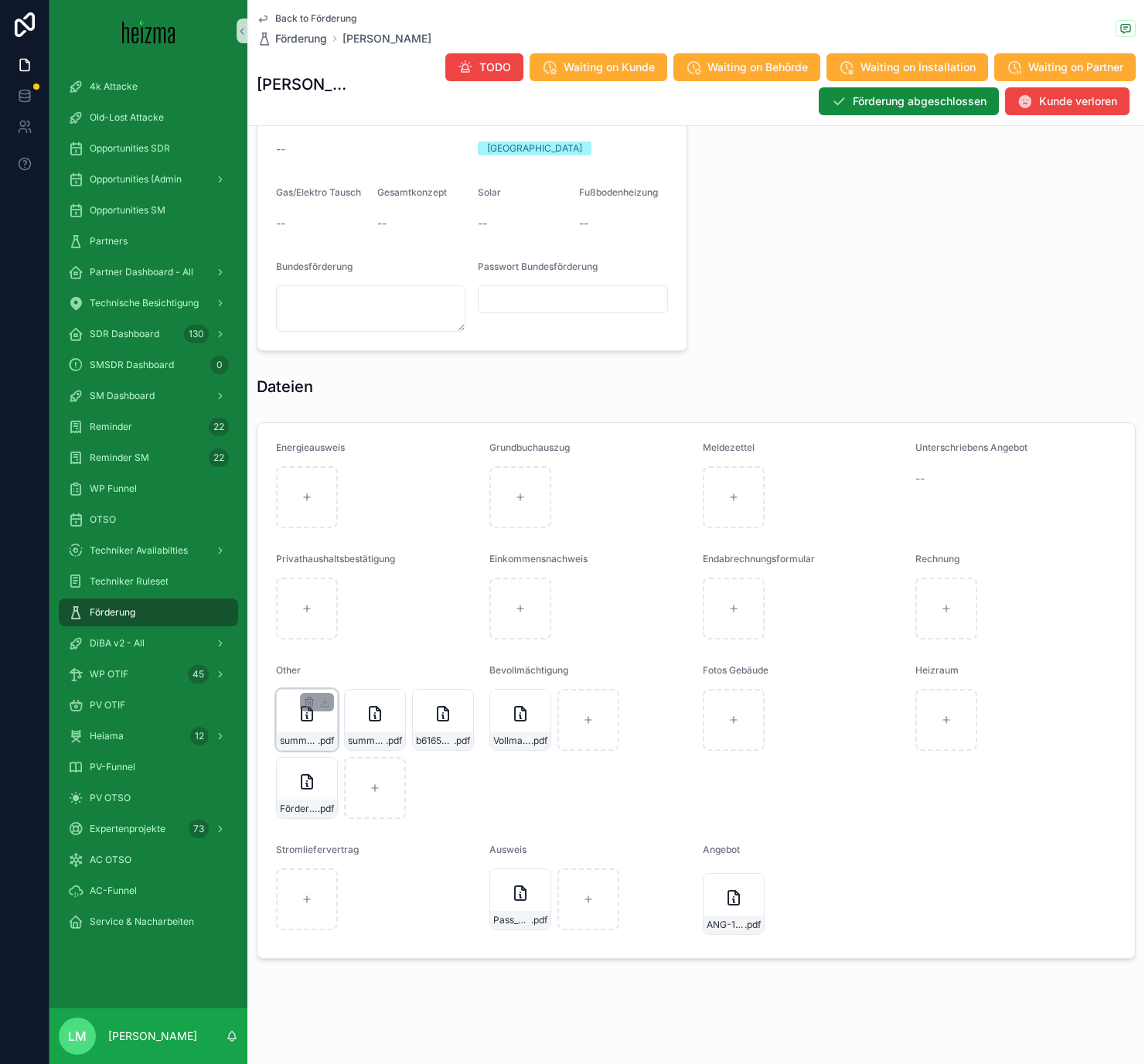
click at [319, 618] on div "summary-(22) .pdf" at bounding box center [307, 719] width 62 height 62
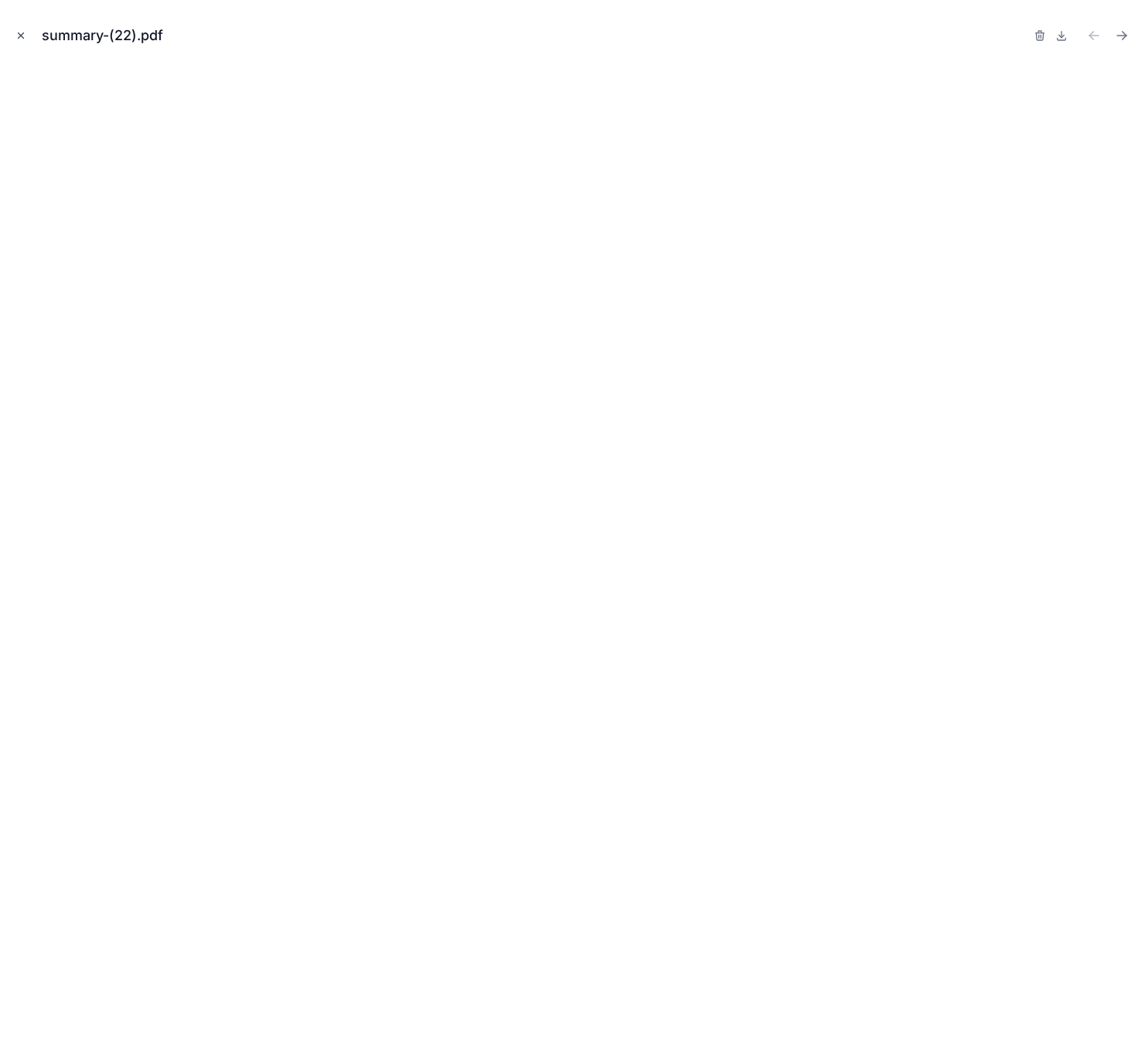
click at [14, 42] on button "Close modal" at bounding box center [21, 35] width 17 height 17
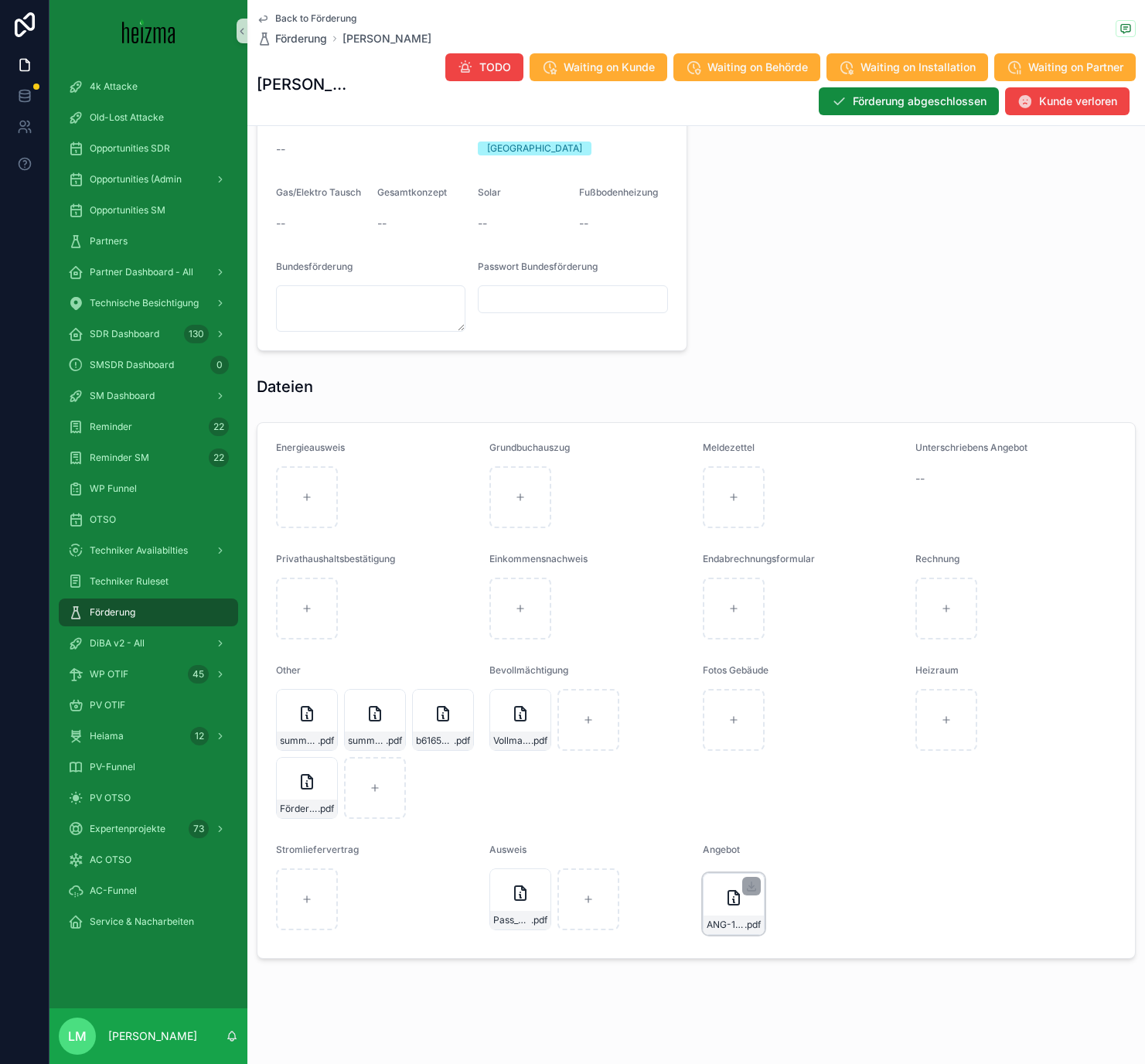
click at [733, 618] on div "ANG-11209-Alphart-2025-06-11 .pdf" at bounding box center [734, 924] width 60 height 19
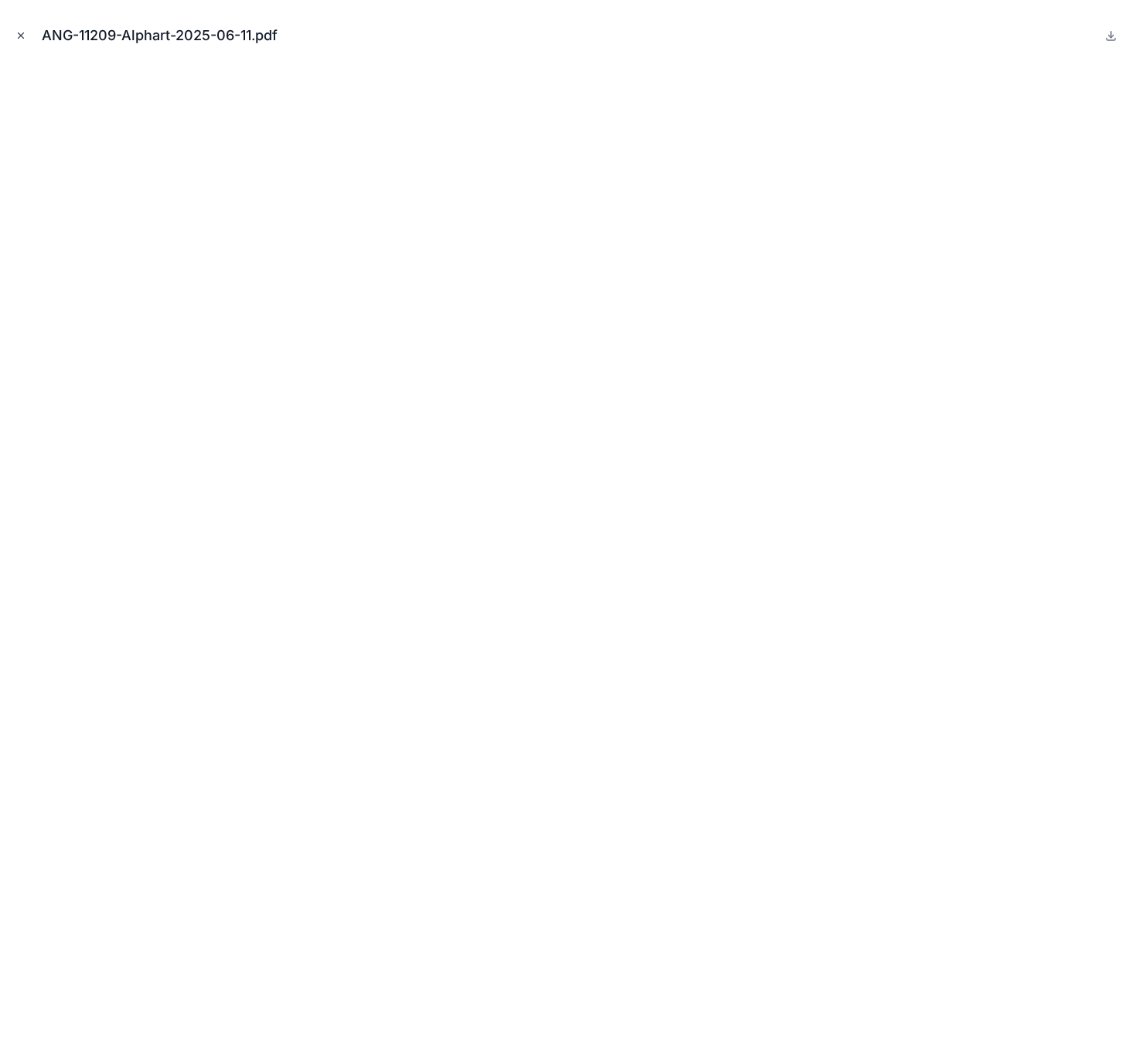
click at [24, 34] on icon "Close modal" at bounding box center [21, 35] width 11 height 11
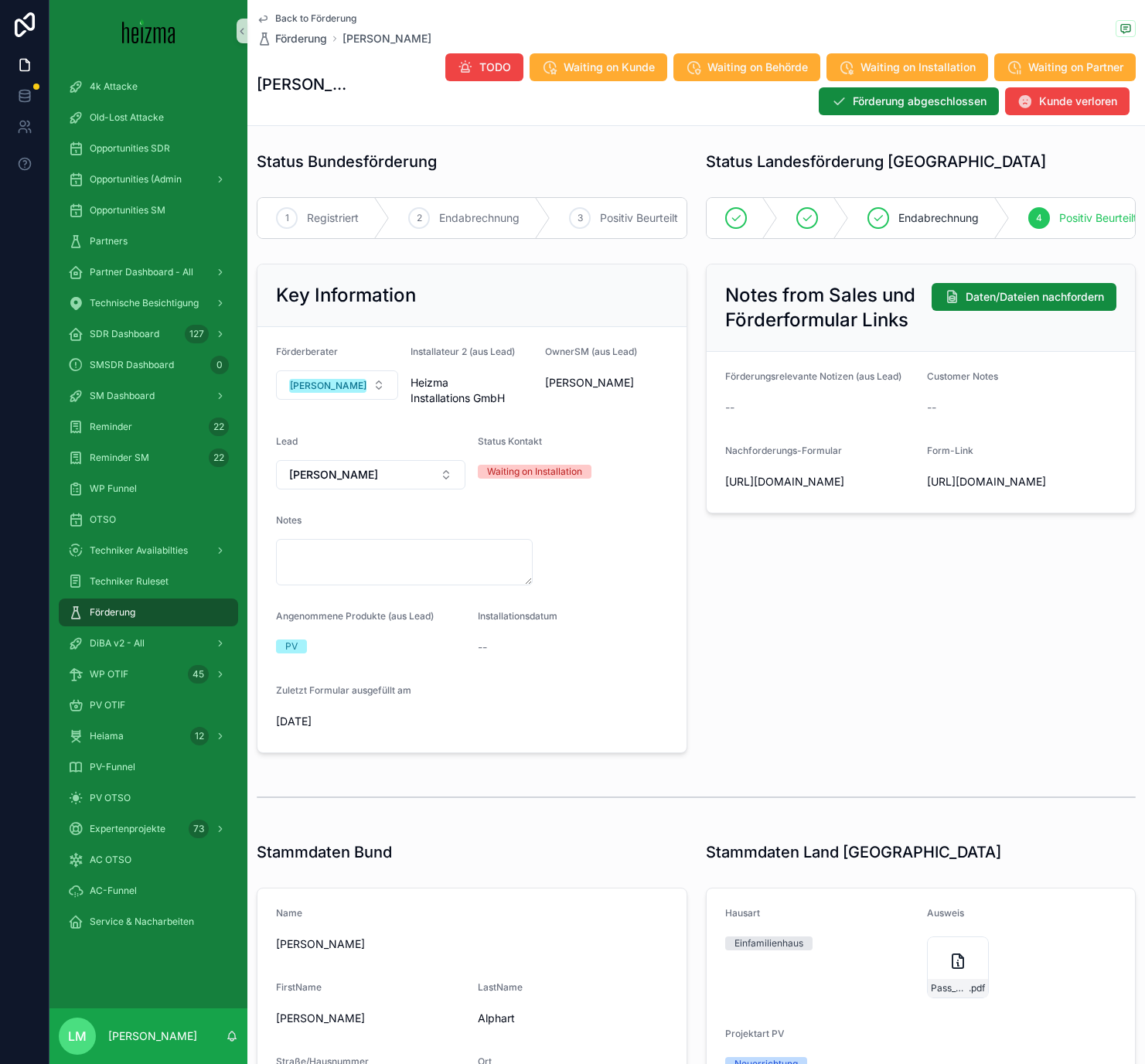
click at [327, 22] on span "Back to Förderung" at bounding box center [316, 19] width 81 height 13
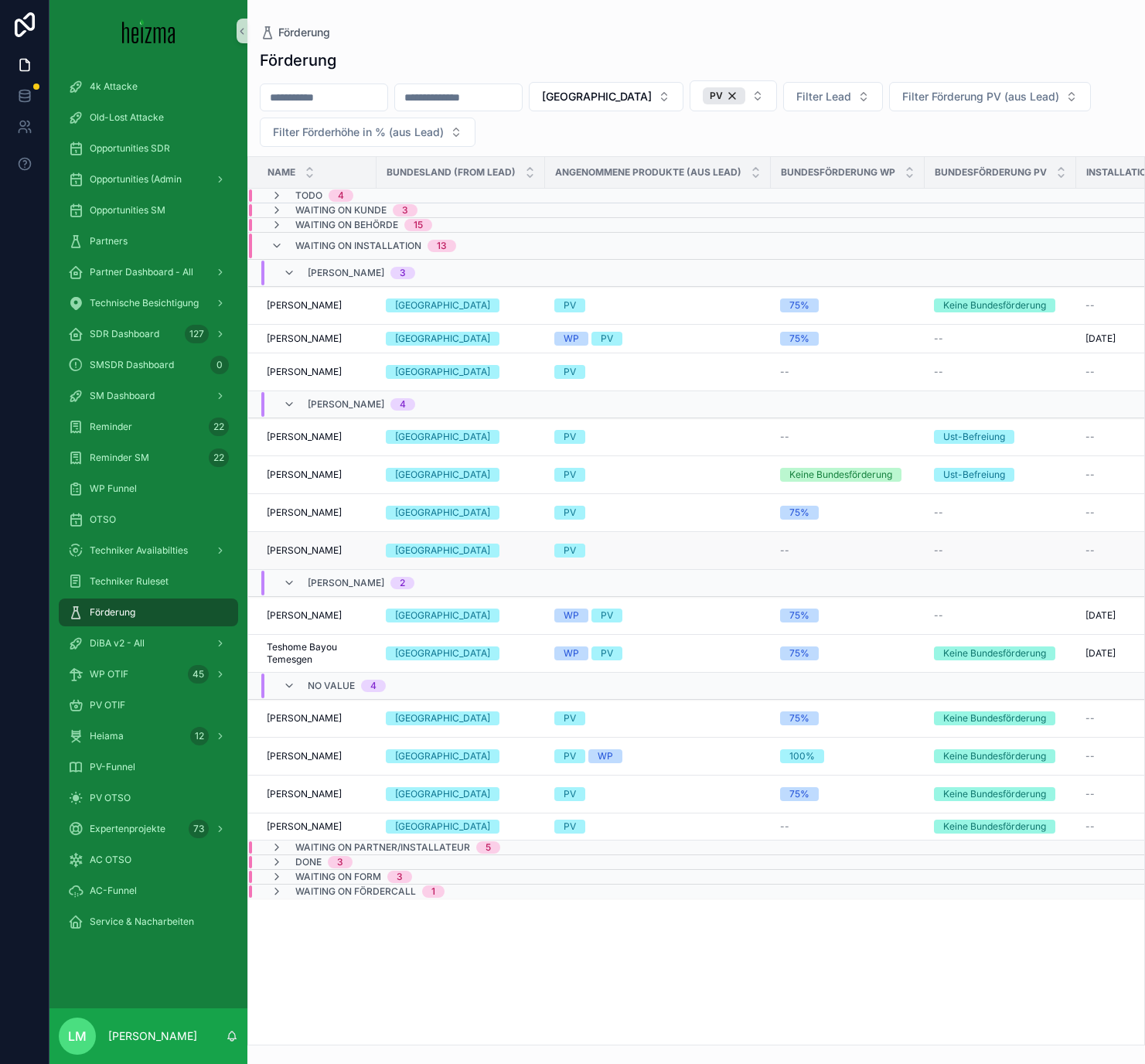
click at [292, 555] on span "[PERSON_NAME]" at bounding box center [304, 551] width 75 height 13
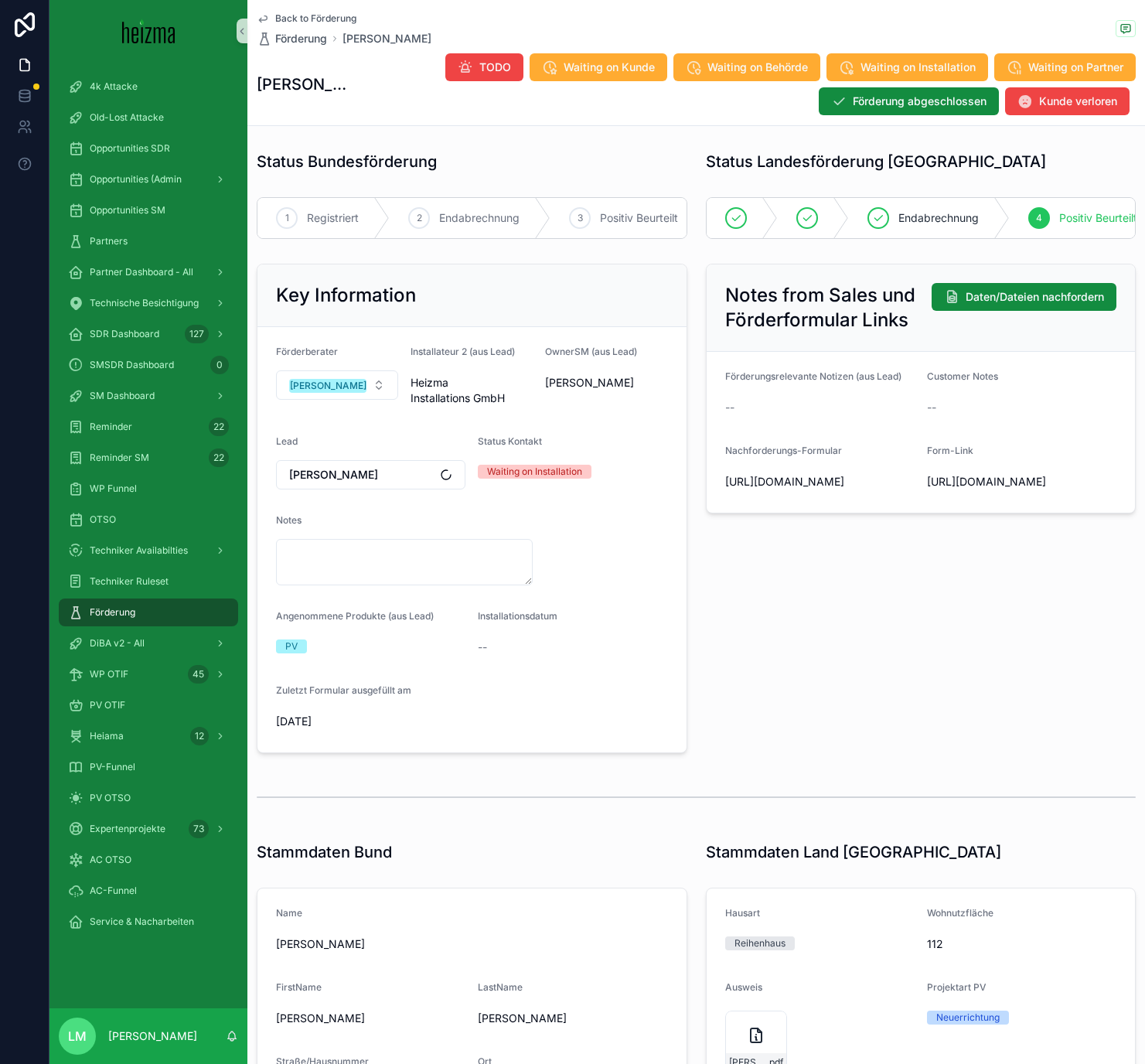
scroll to position [1311, 0]
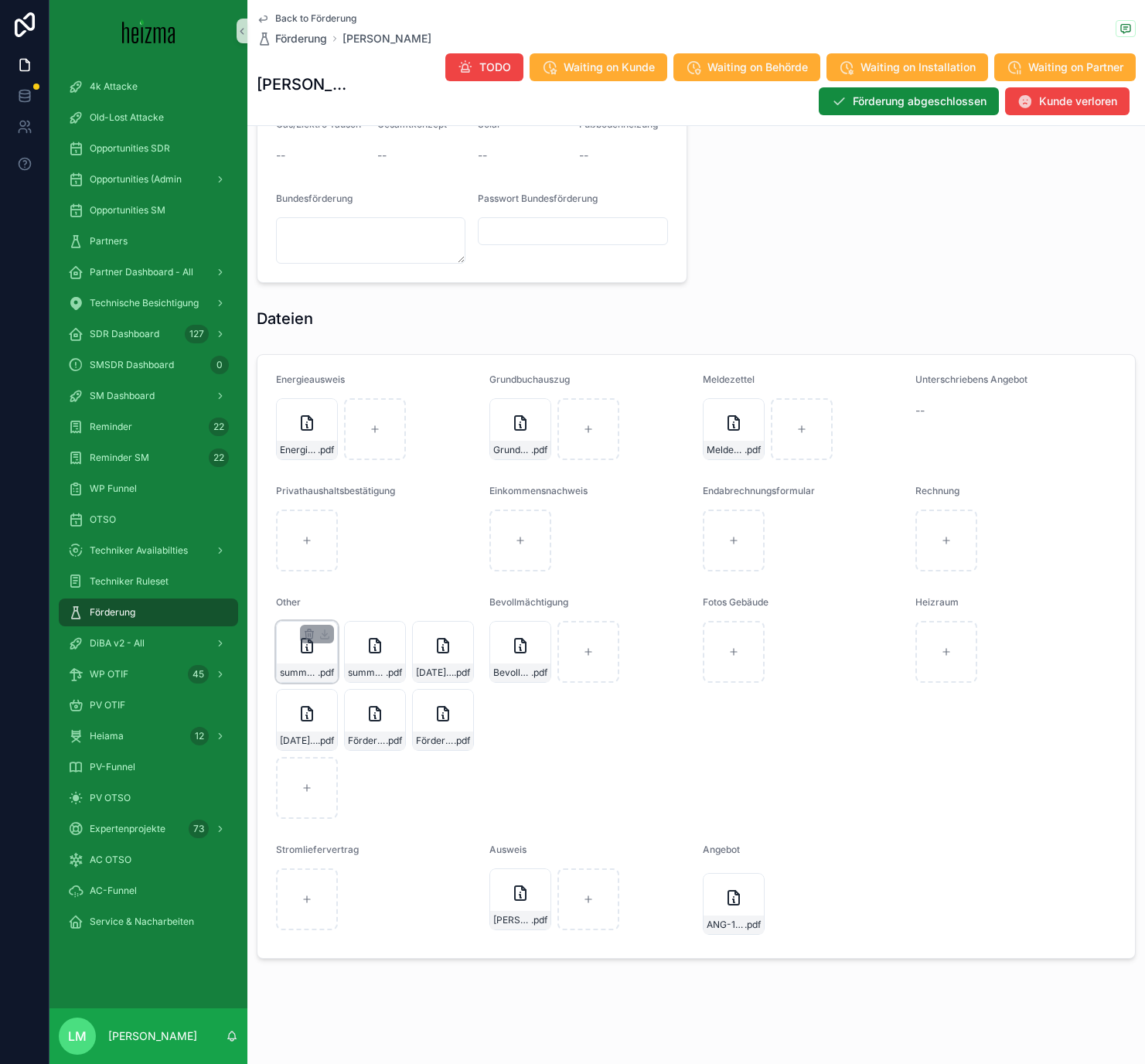
click at [308, 618] on span "summary-(20)" at bounding box center [299, 672] width 38 height 13
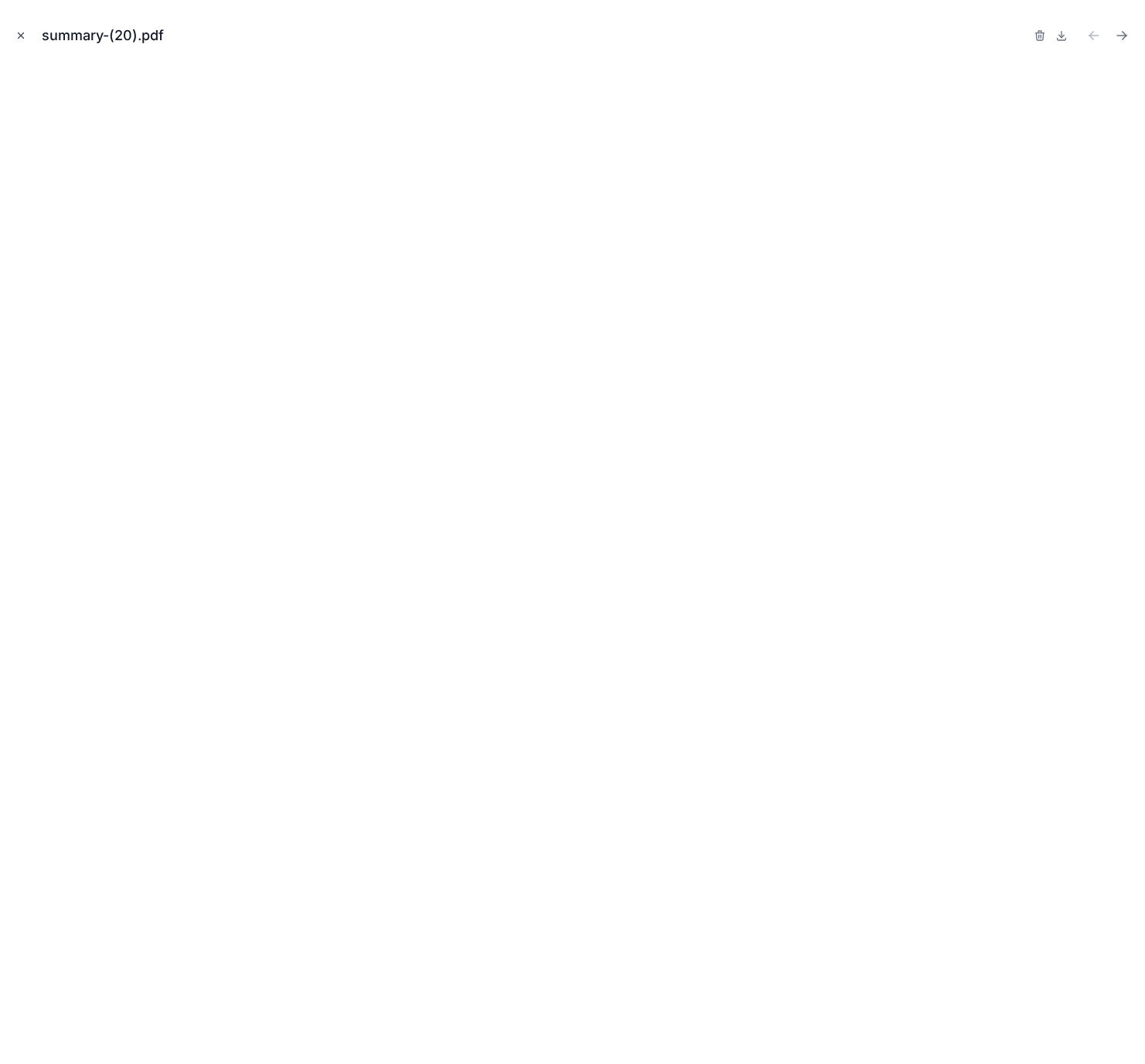
click at [17, 32] on icon "Close modal" at bounding box center [21, 35] width 11 height 11
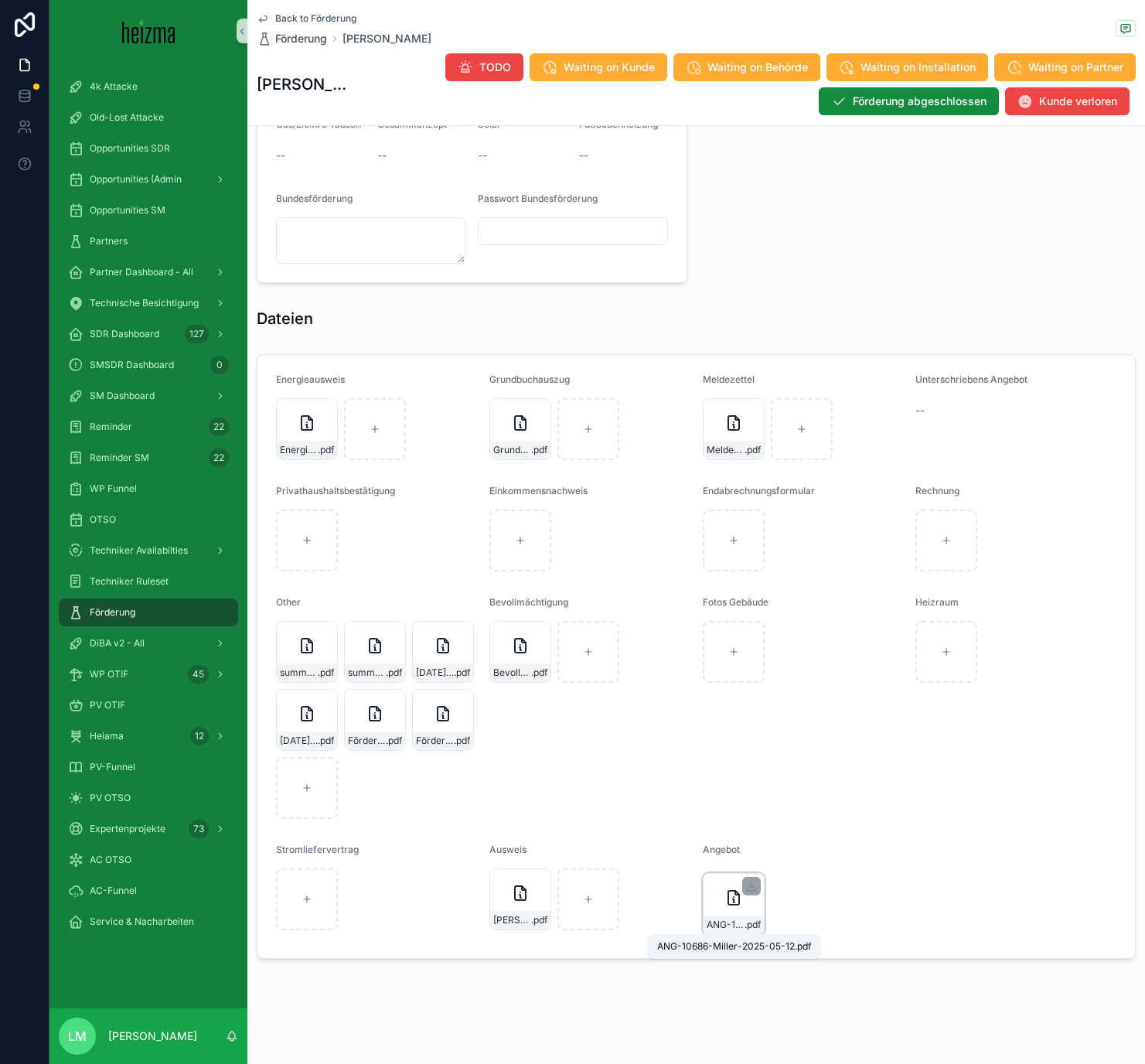
click at [733, 618] on span "ANG-10686-Miller-2025-05-12" at bounding box center [725, 925] width 38 height 13
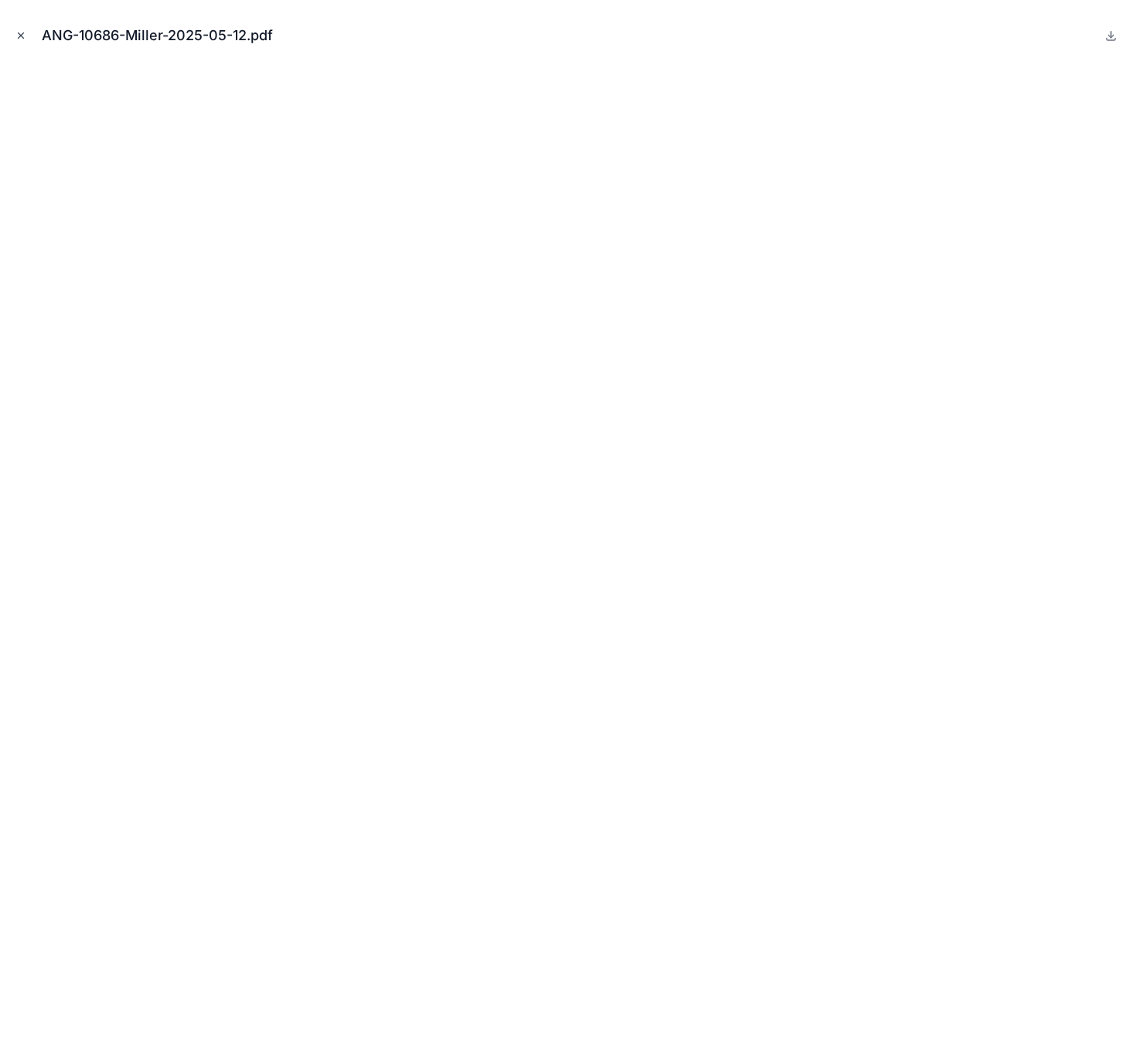
click at [18, 33] on icon "Close modal" at bounding box center [21, 35] width 11 height 11
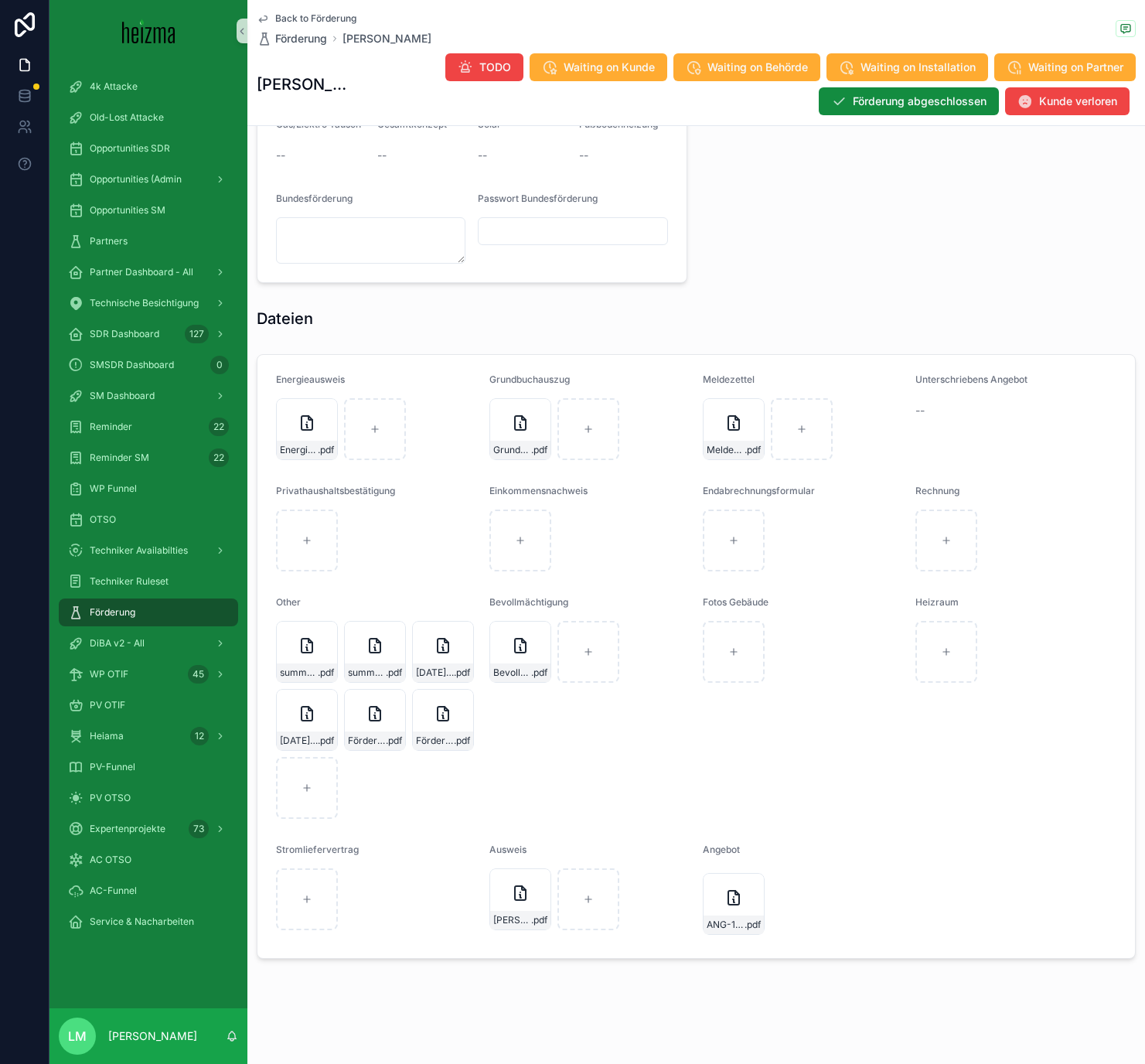
click at [299, 22] on span "Back to Förderung" at bounding box center [316, 19] width 81 height 13
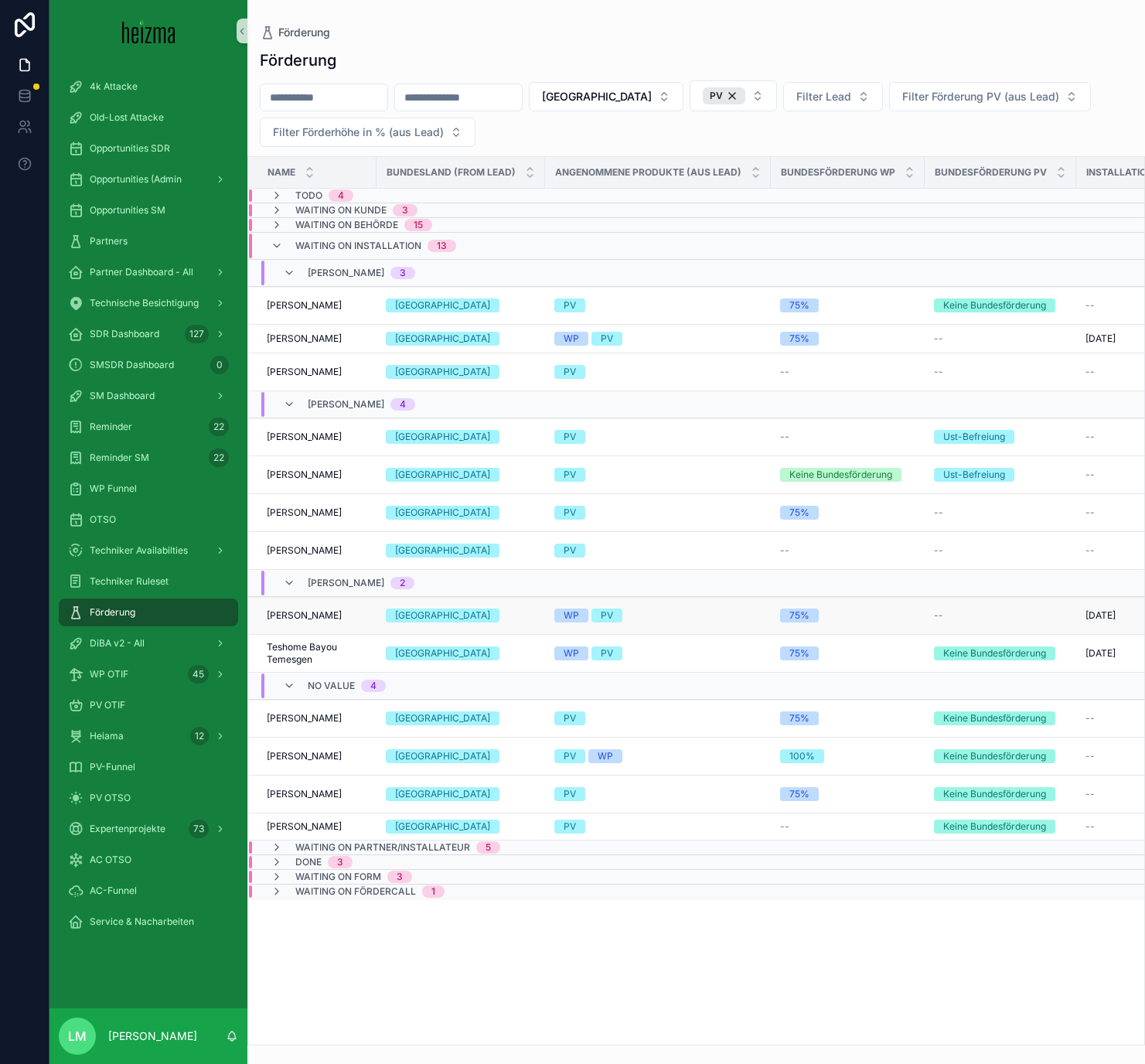
click at [304, 613] on span "Cornelia Schwarzinger" at bounding box center [304, 615] width 75 height 13
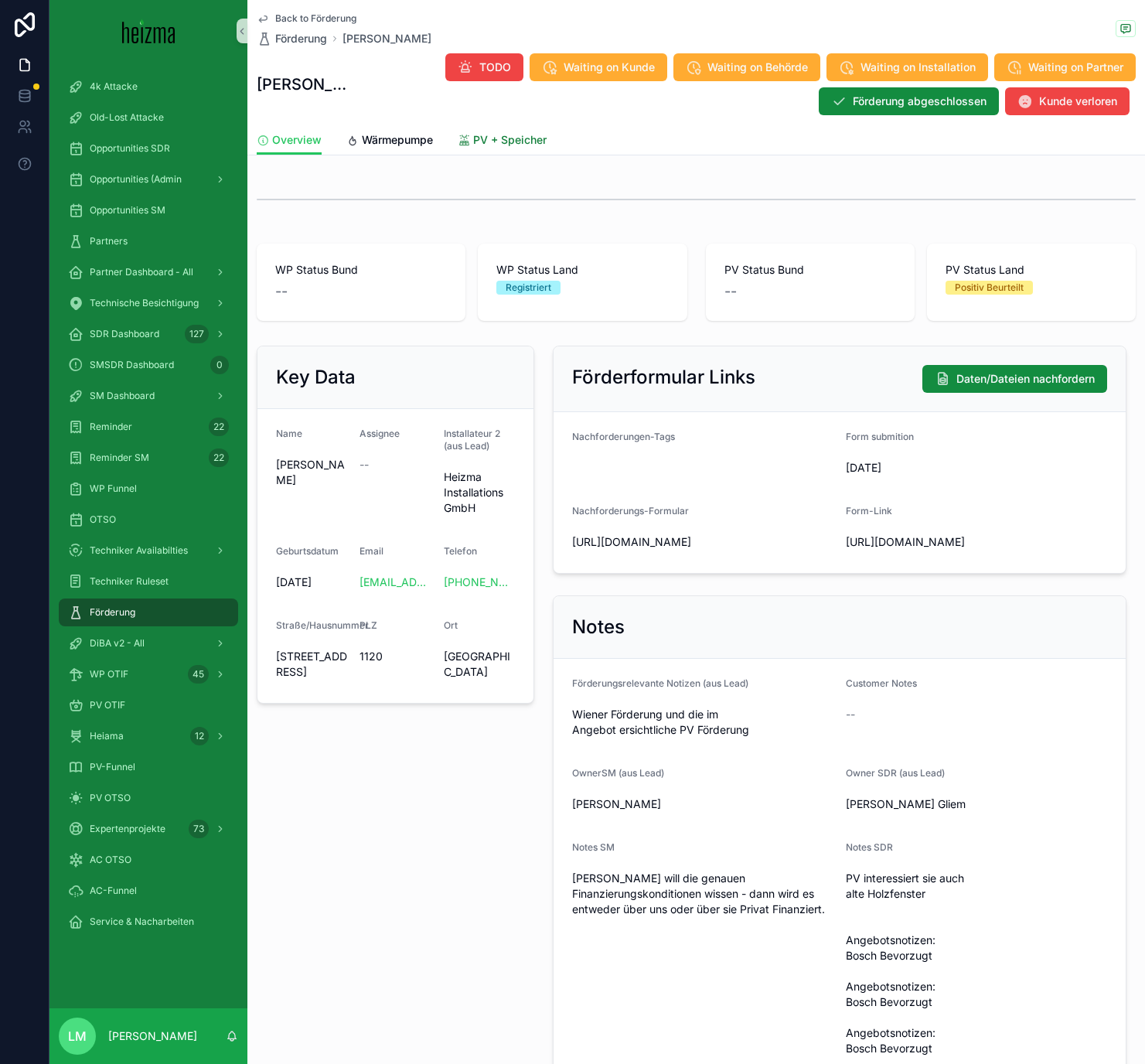
click at [494, 140] on span "PV + Speicher" at bounding box center [509, 139] width 73 height 15
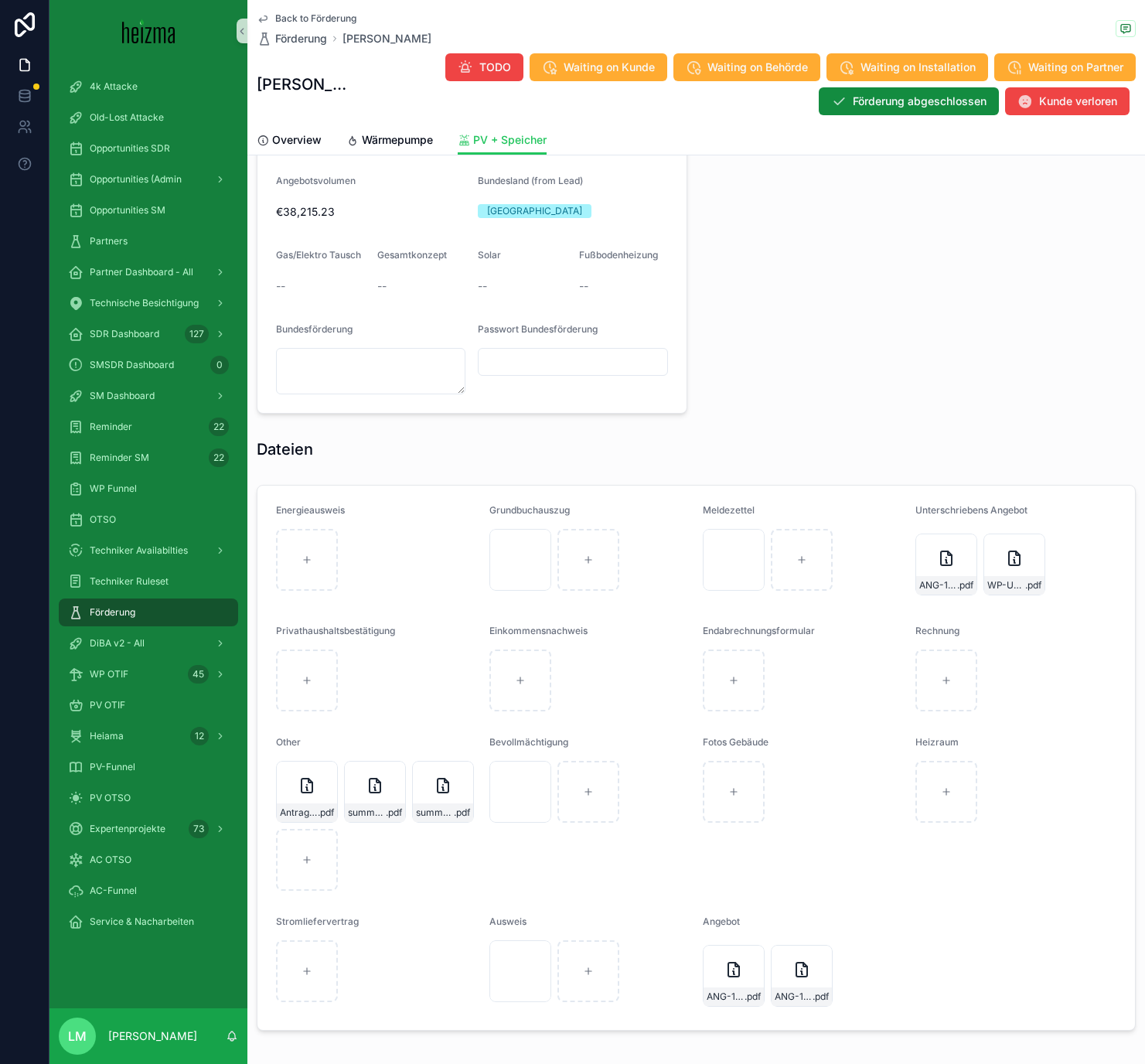
scroll to position [1235, 0]
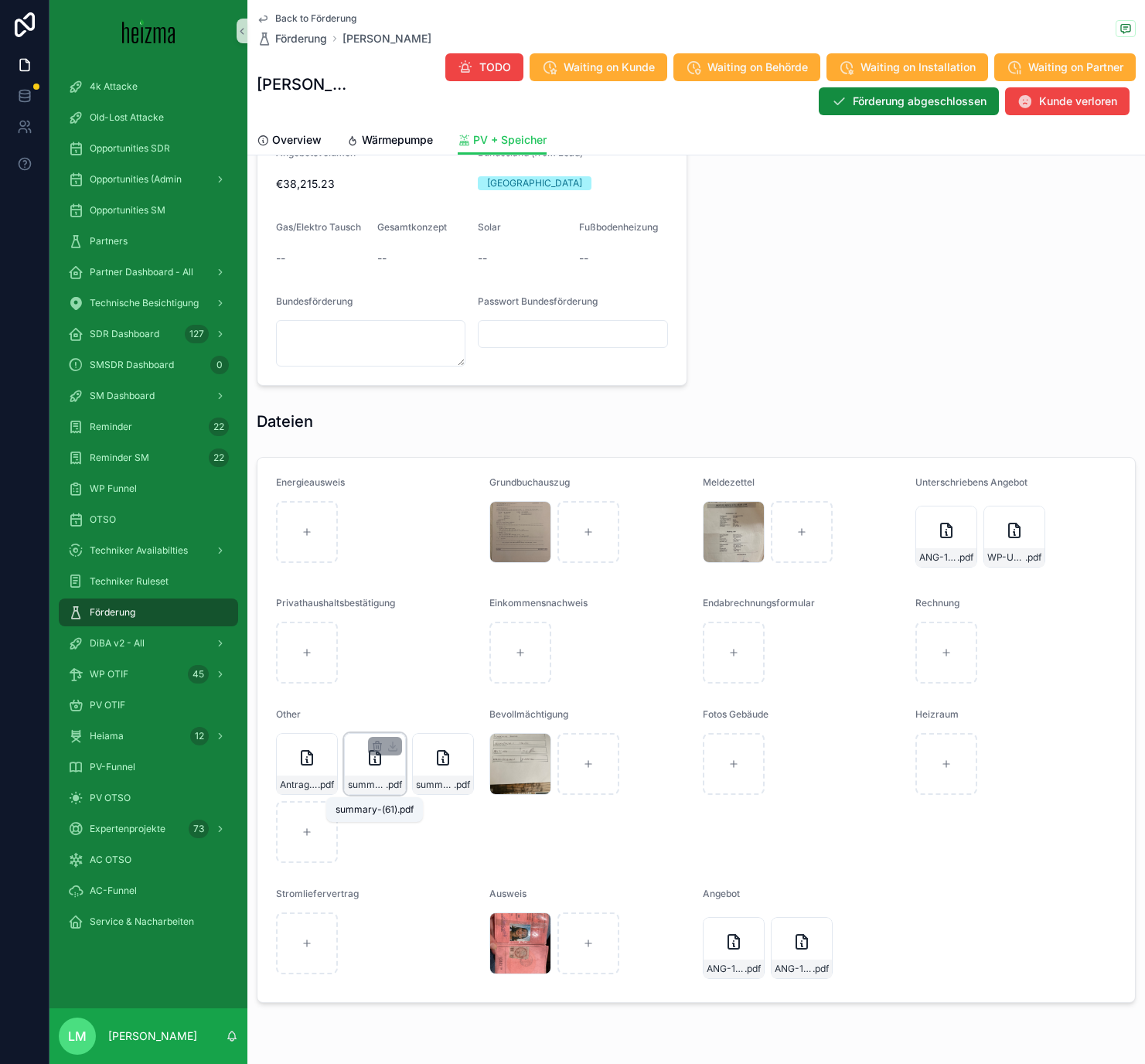
click at [382, 618] on span "summary-(61)" at bounding box center [367, 785] width 38 height 13
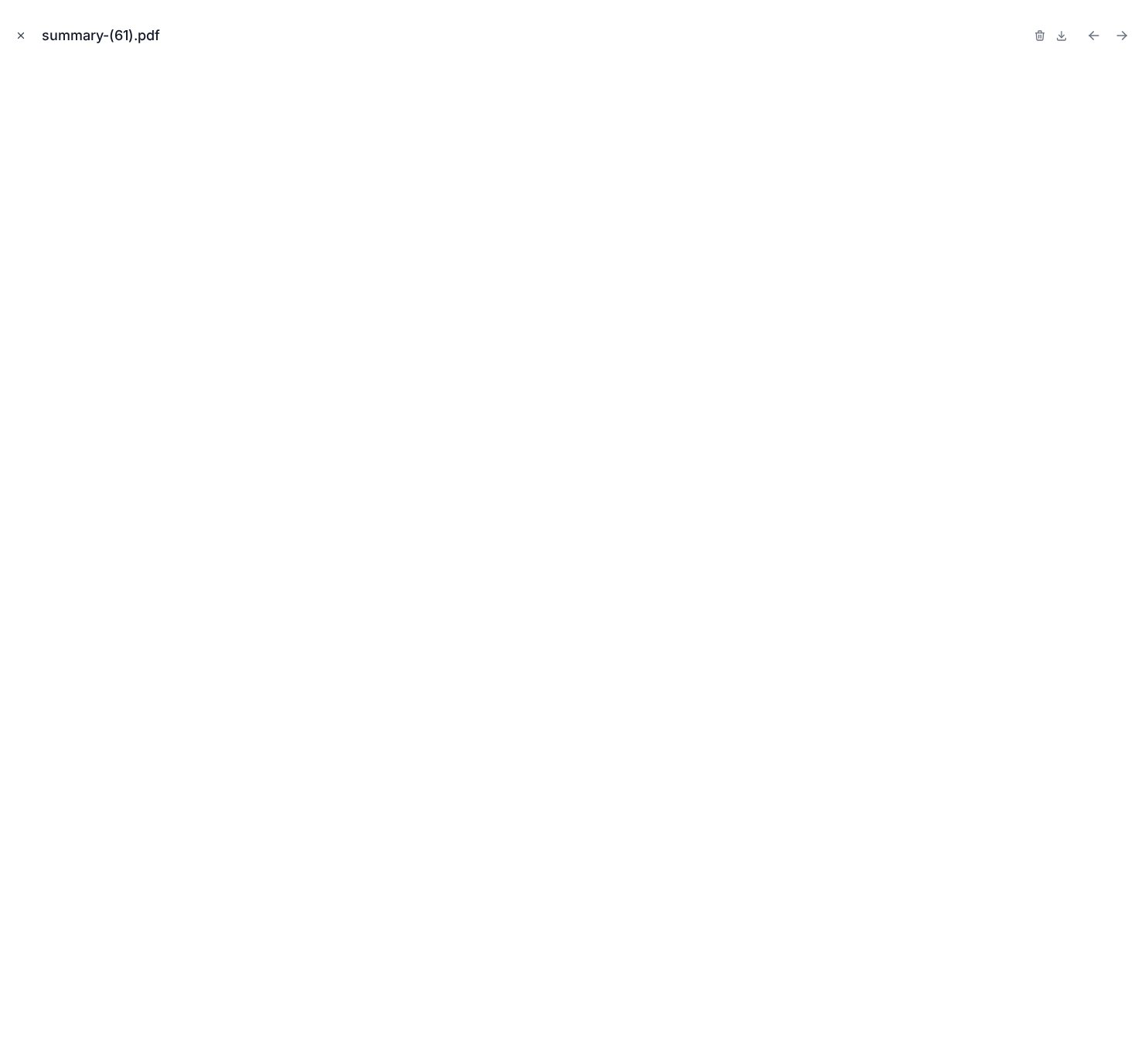
click at [19, 41] on icon "Close modal" at bounding box center [21, 35] width 11 height 11
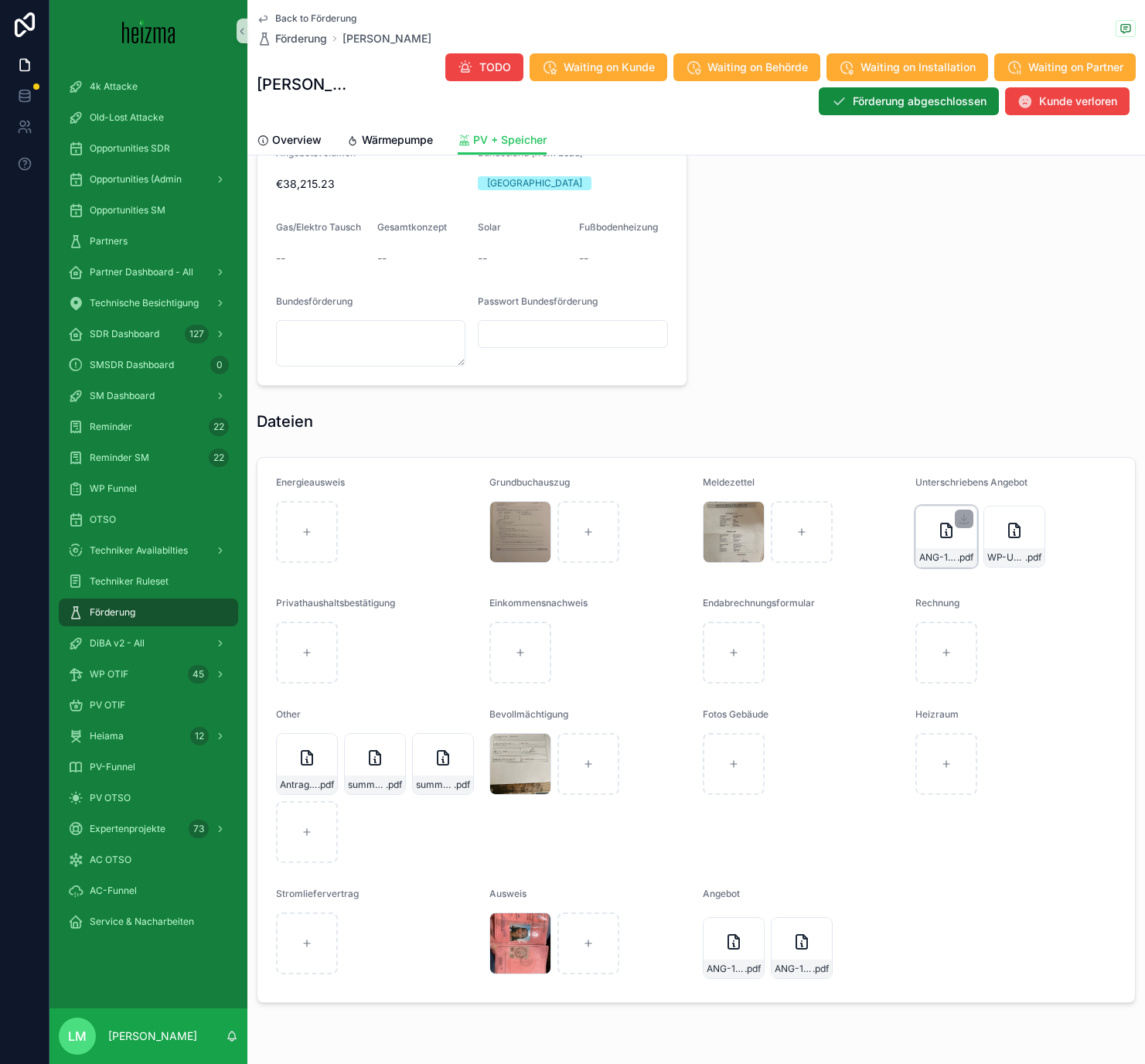
click at [950, 552] on div "ANG-10334-Schwarzinger-2025-04-22 .pdf" at bounding box center [946, 557] width 60 height 19
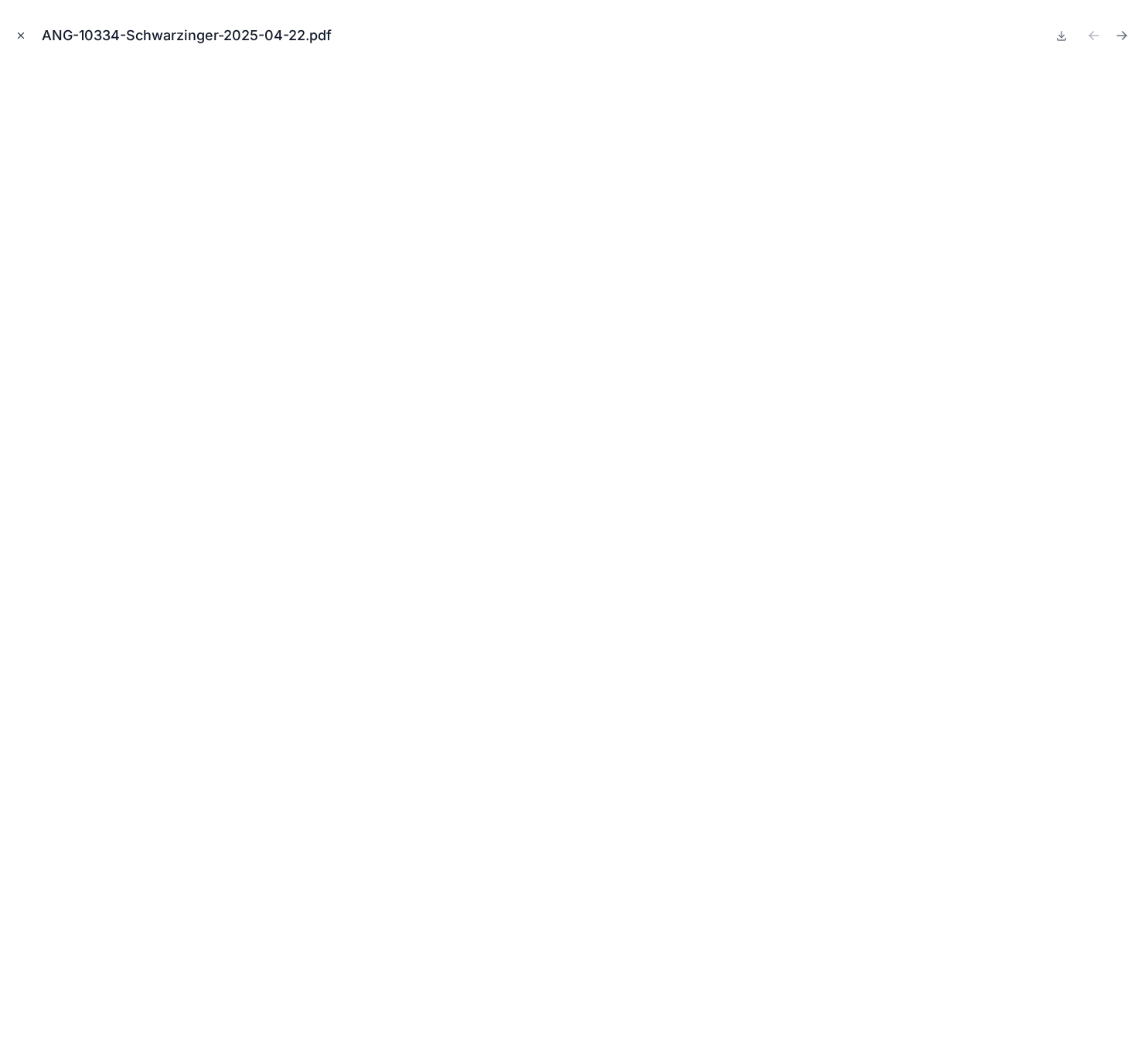
click at [26, 39] on button "Close modal" at bounding box center [21, 35] width 17 height 17
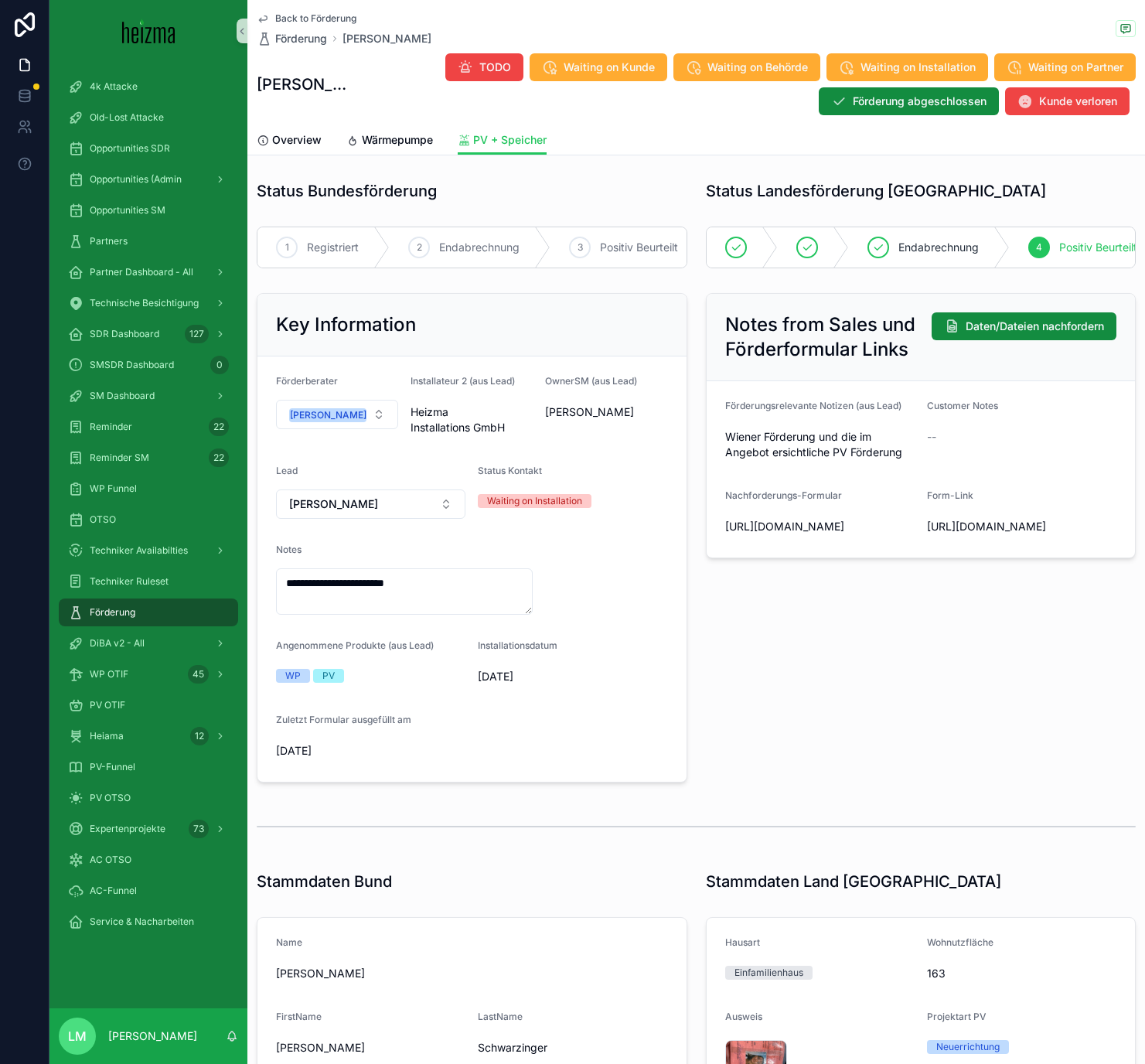
click at [346, 14] on span "Back to Förderung" at bounding box center [316, 19] width 81 height 13
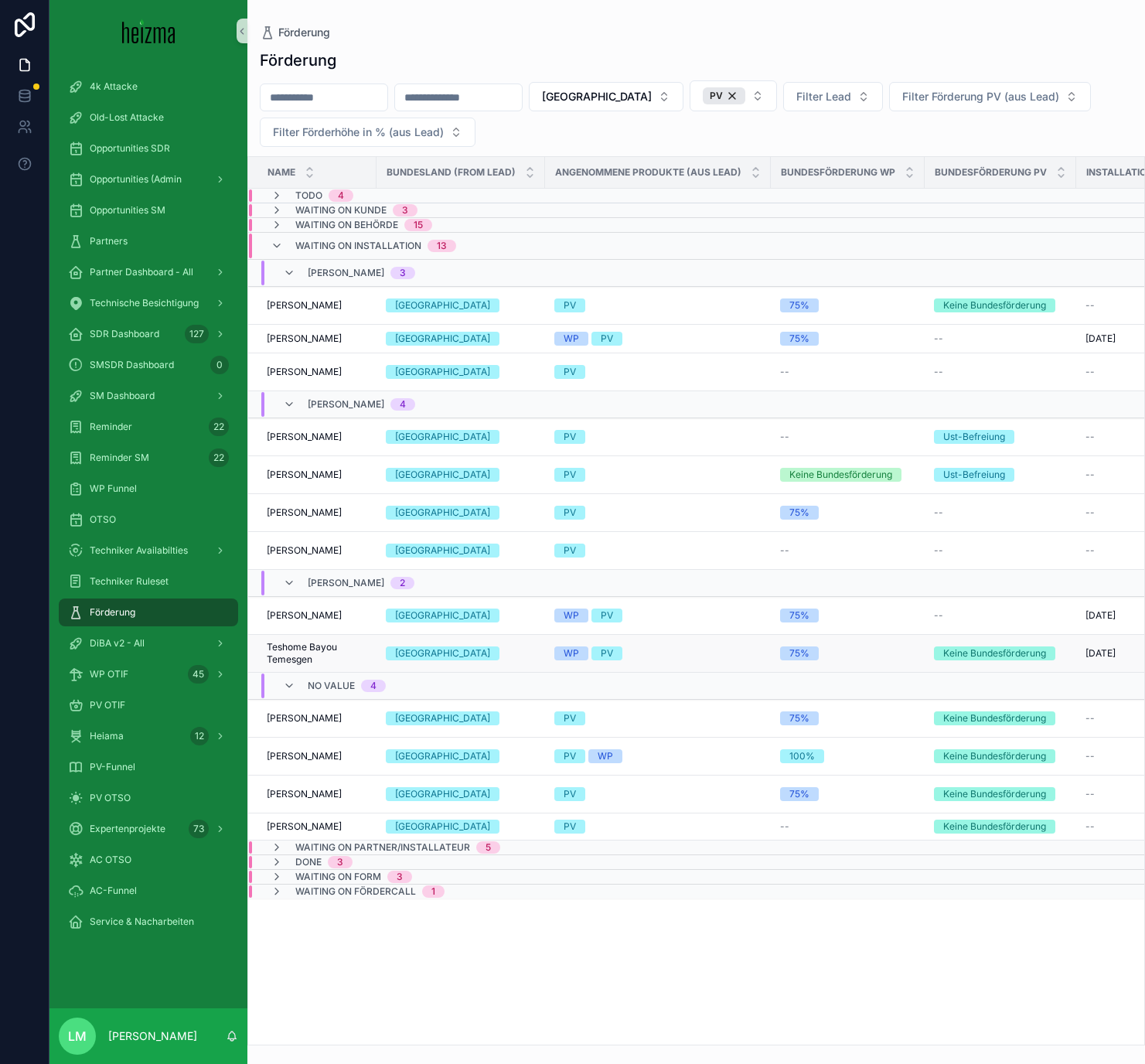
click at [319, 618] on span "Teshome Bayou Temesgen" at bounding box center [317, 652] width 100 height 24
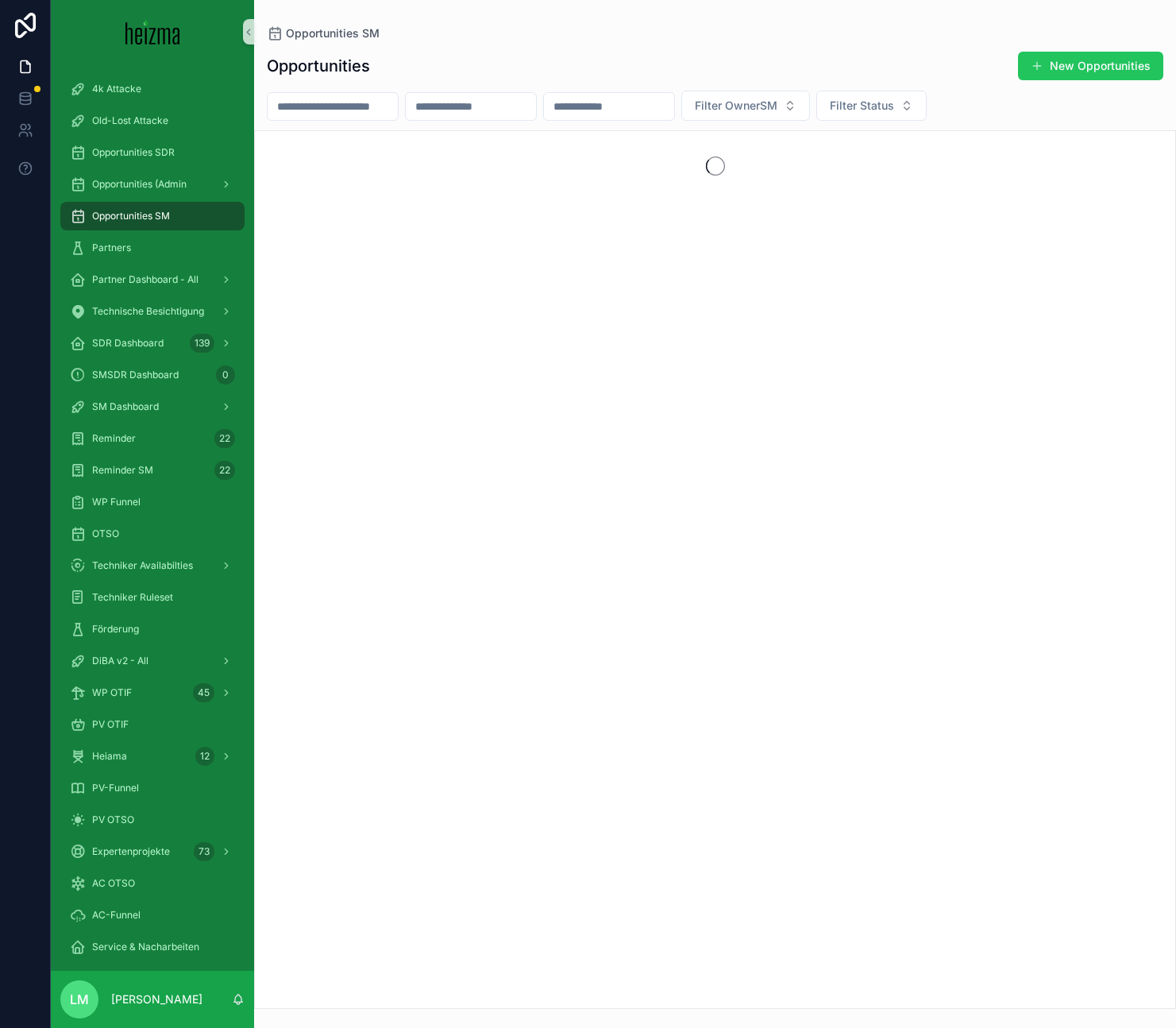
click at [322, 99] on input "scrollable content" at bounding box center [333, 107] width 130 height 22
click at [380, 108] on input "********" at bounding box center [333, 107] width 130 height 22
type input "*********"
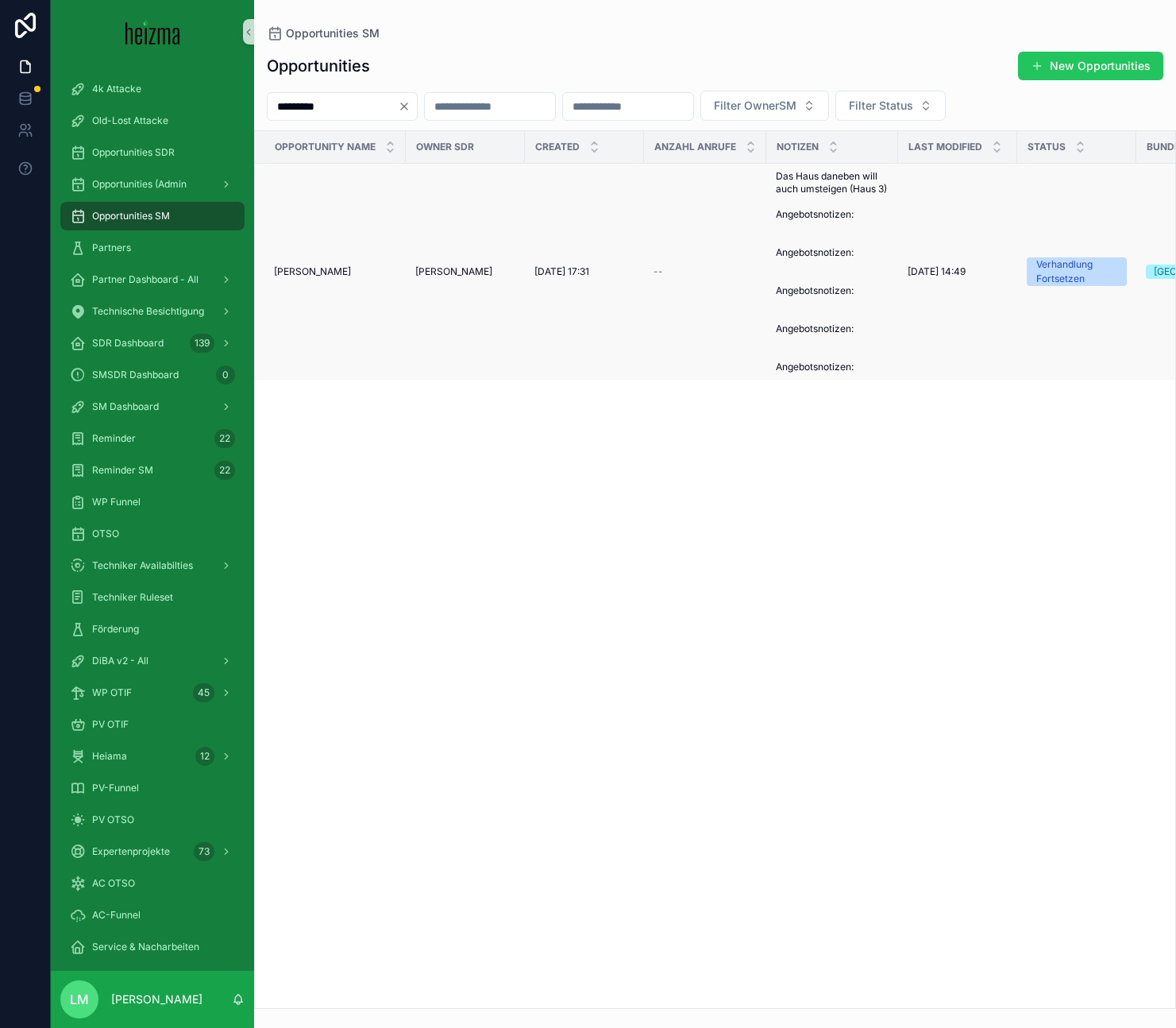
click at [513, 278] on div "Maximilian Vassilev" at bounding box center [465, 272] width 100 height 13
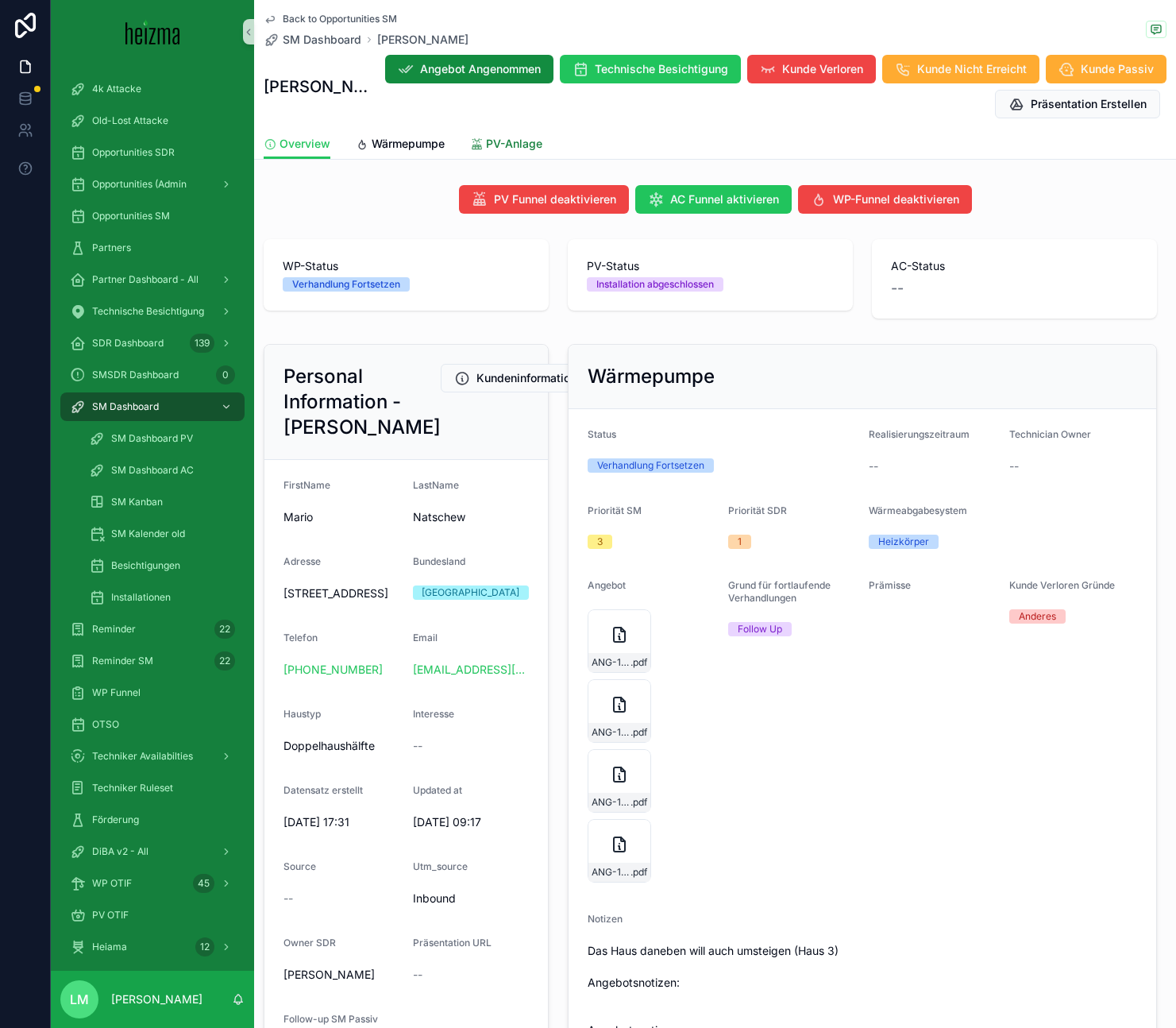
click at [491, 139] on span "PV-Anlage" at bounding box center [513, 143] width 57 height 16
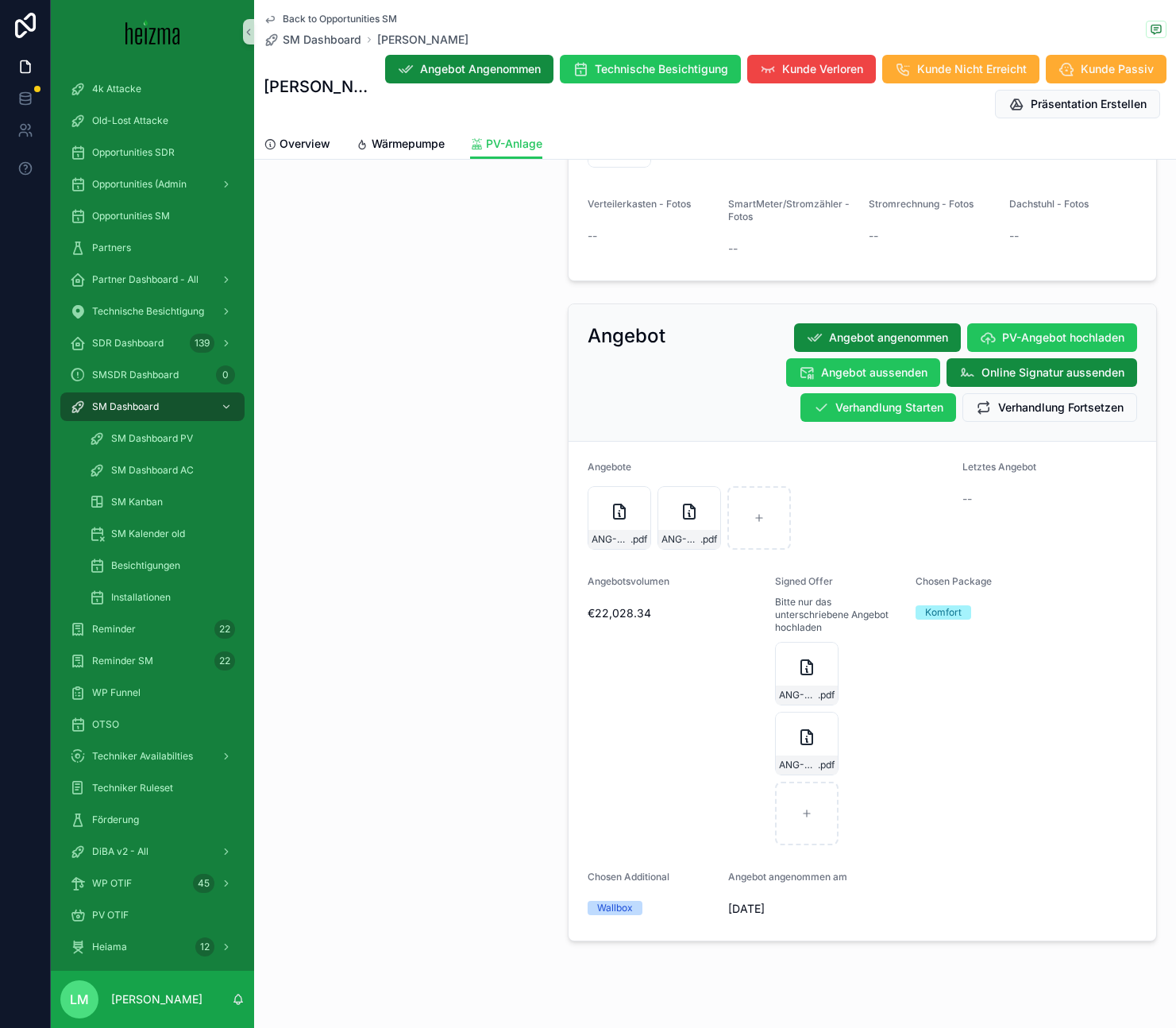
scroll to position [1896, 0]
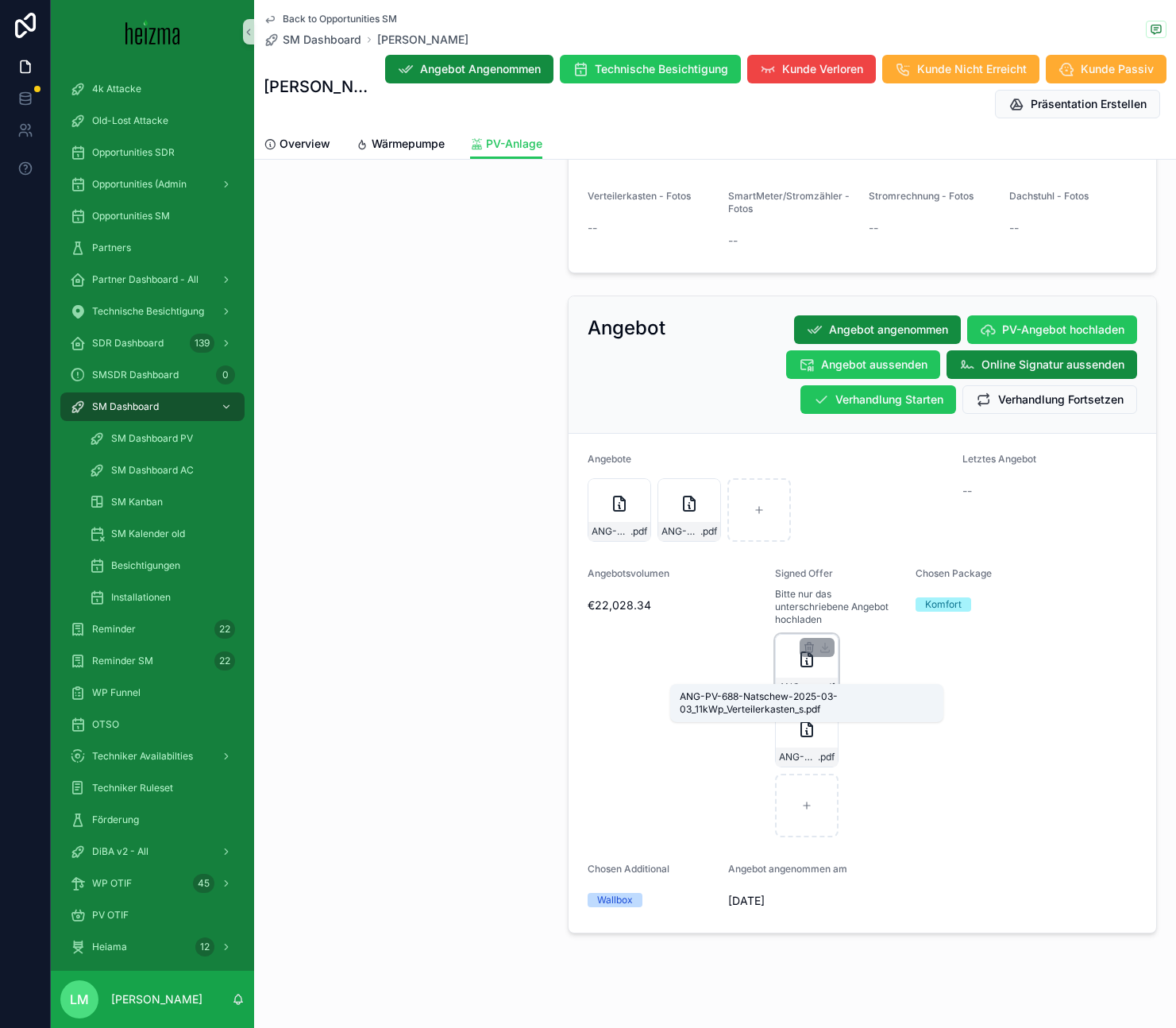
click at [784, 680] on span "ANG-PV-688-Natschew-2025-03-03_11kWp_Verteilerkasten_s" at bounding box center [798, 687] width 39 height 13
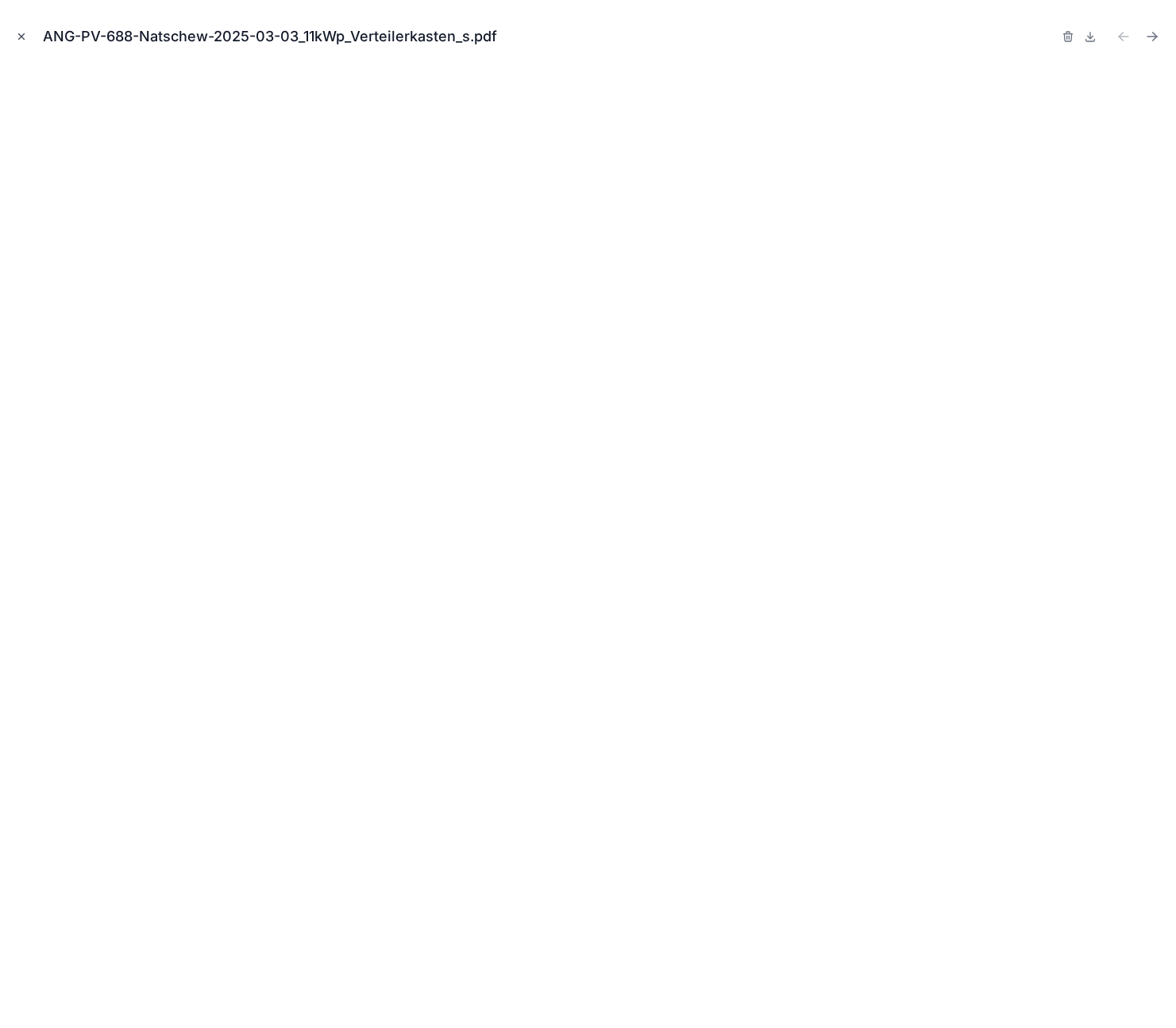
click at [19, 32] on icon "Close modal" at bounding box center [21, 36] width 11 height 11
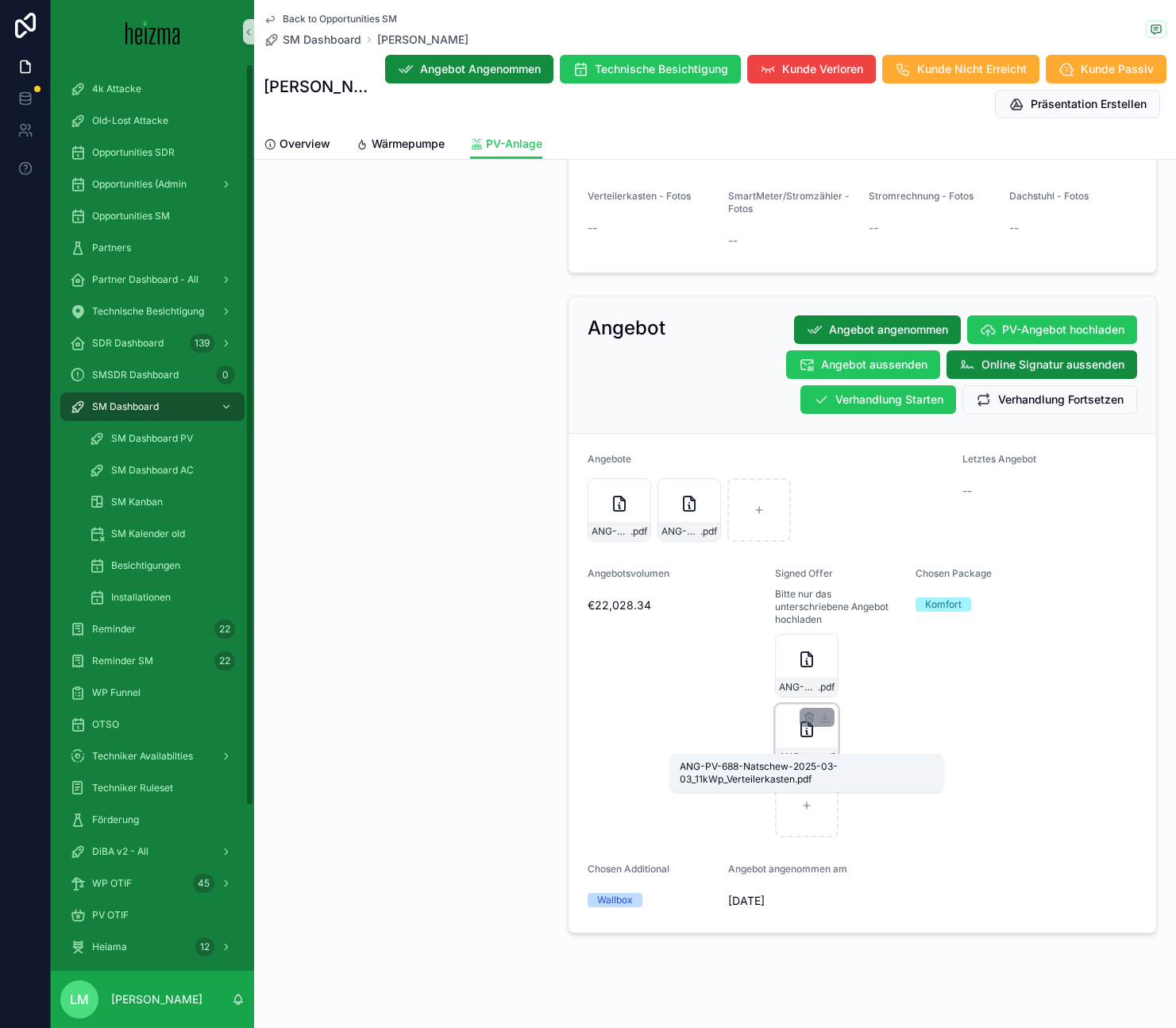
click at [796, 751] on span "ANG-PV-688-Natschew-2025-03-03_11kWp_Verteilerkasten" at bounding box center [798, 757] width 39 height 13
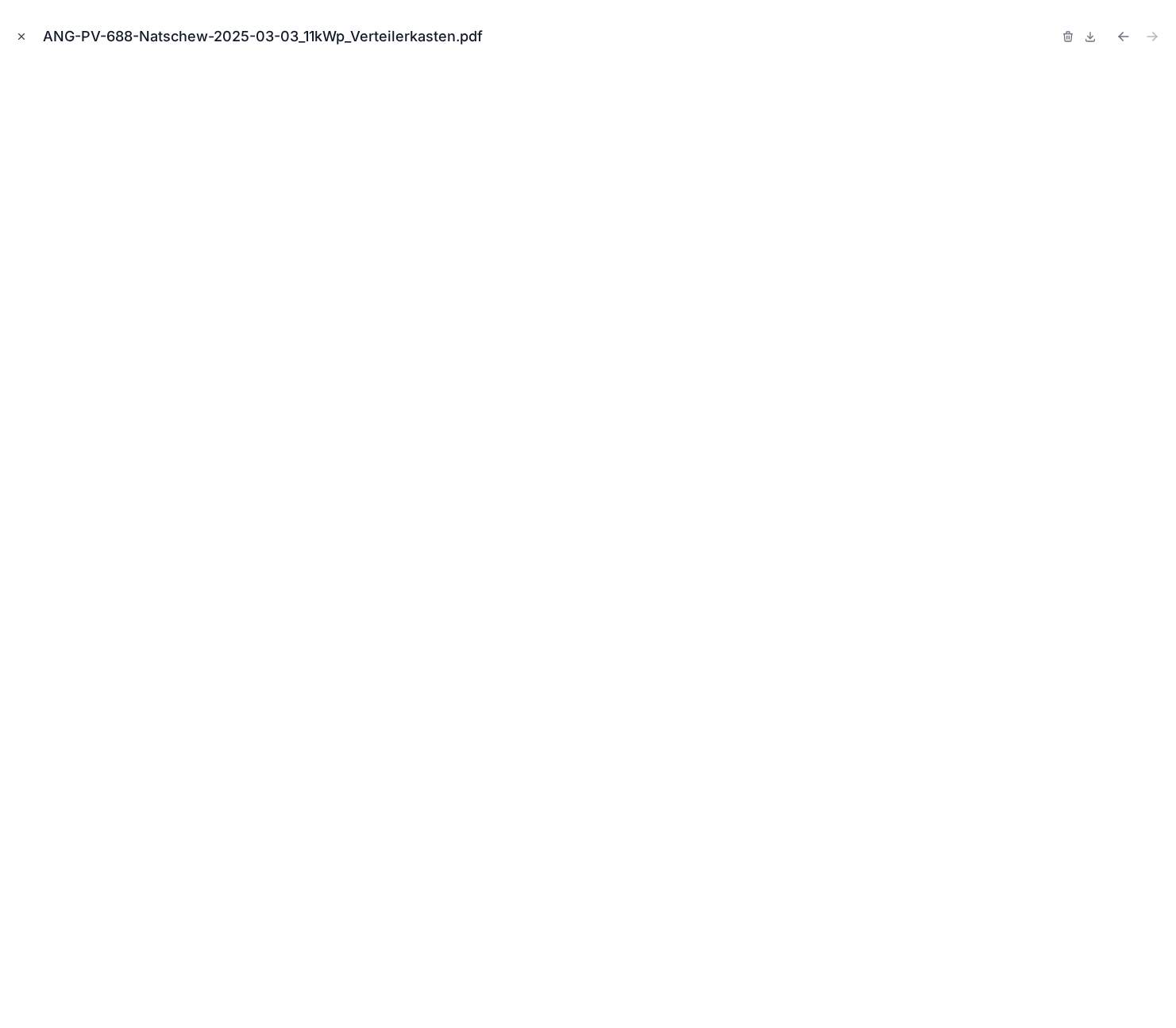
click at [19, 34] on icon "Close modal" at bounding box center [22, 37] width 6 height 6
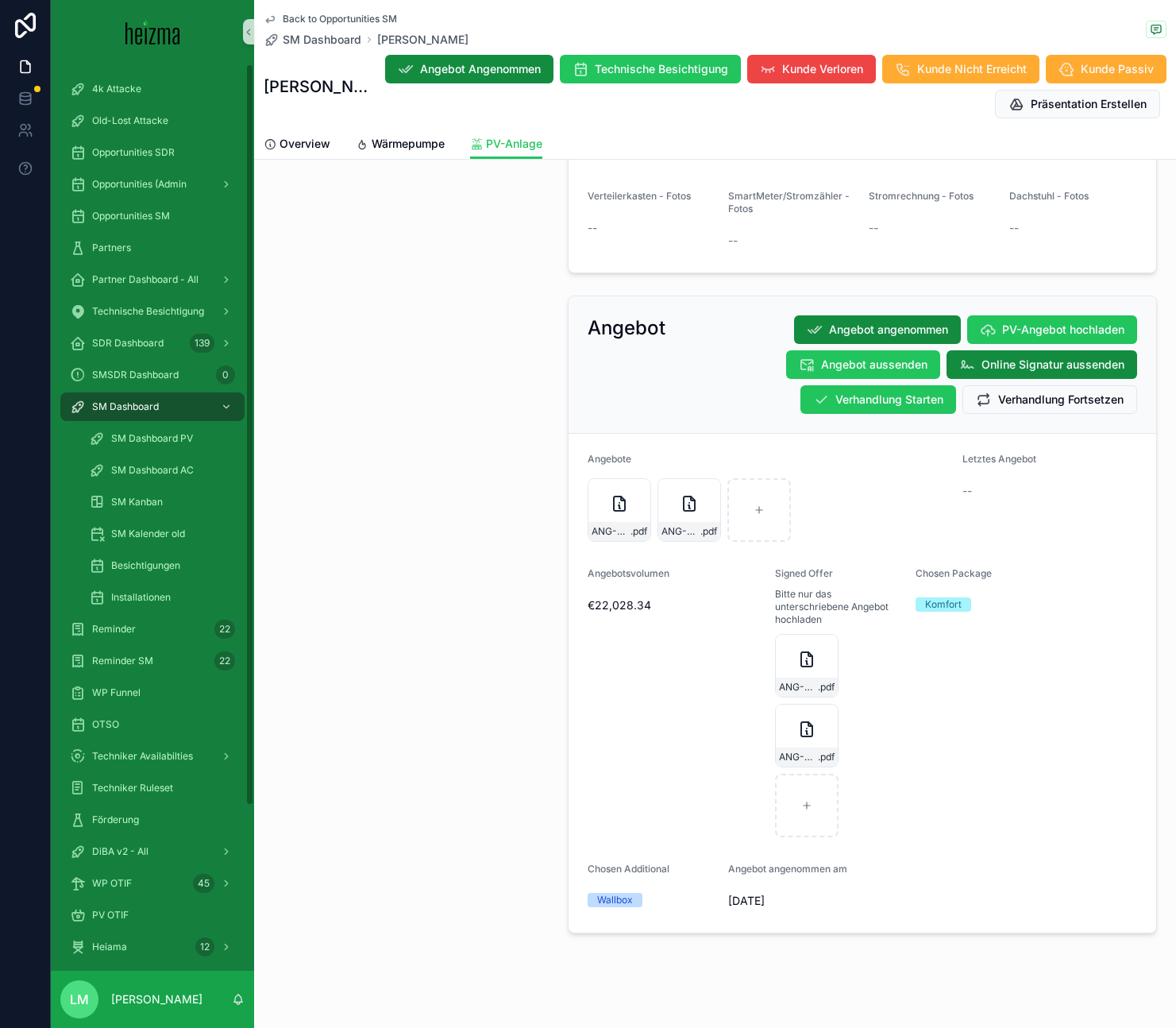
click at [302, 6] on div "Back to Opportunities SM SM Dashboard Iveta Escandell Iveta Escandell Angebot A…" at bounding box center [714, 64] width 903 height 129
click at [302, 16] on span "Back to Opportunities SM" at bounding box center [339, 19] width 114 height 13
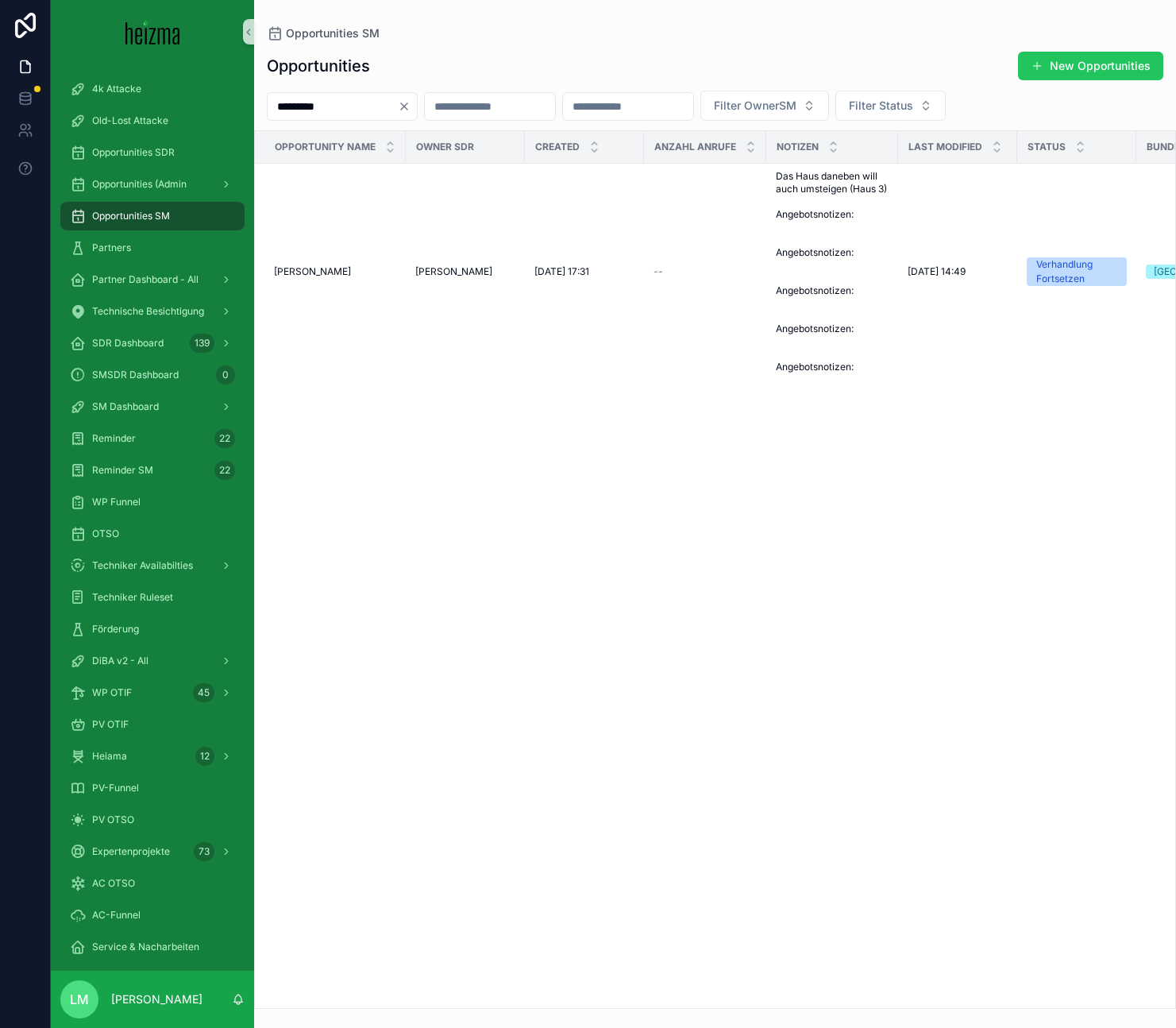
click at [348, 117] on input "*********" at bounding box center [333, 107] width 130 height 22
click at [347, 115] on input "*********" at bounding box center [333, 107] width 130 height 22
click at [347, 115] on input "**********" at bounding box center [333, 107] width 130 height 22
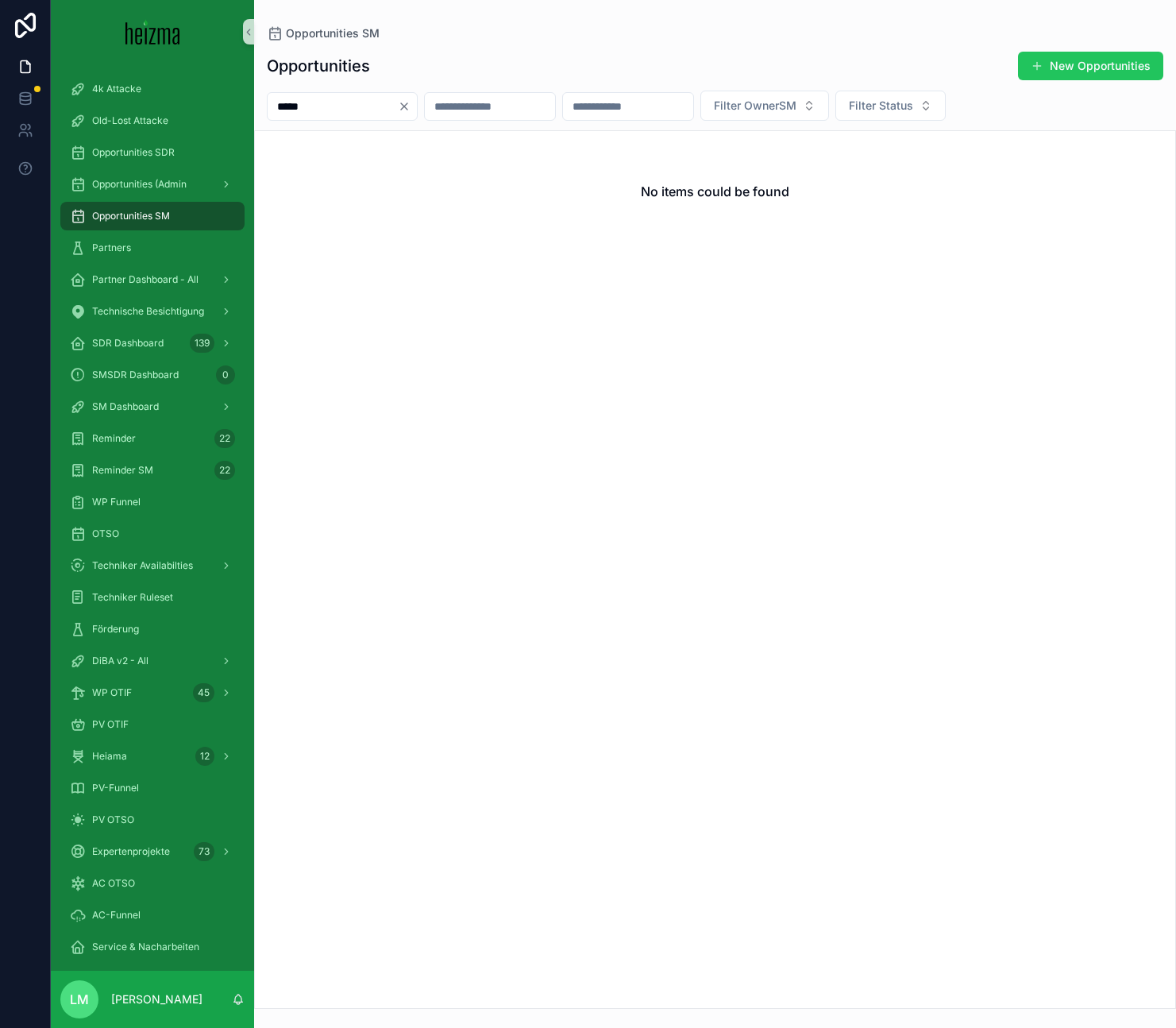
type input "*****"
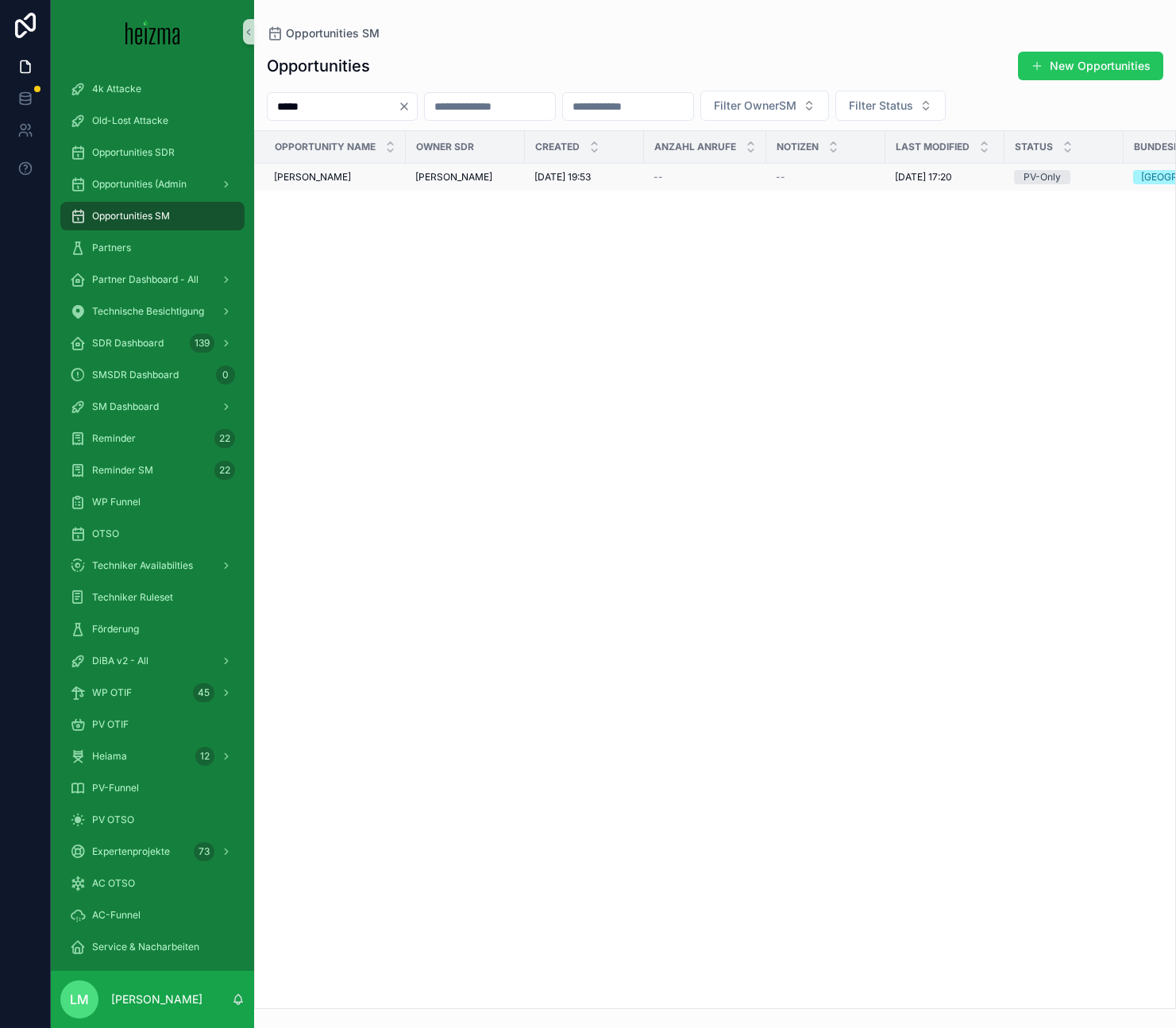
click at [324, 172] on span "[PERSON_NAME]" at bounding box center [312, 177] width 77 height 13
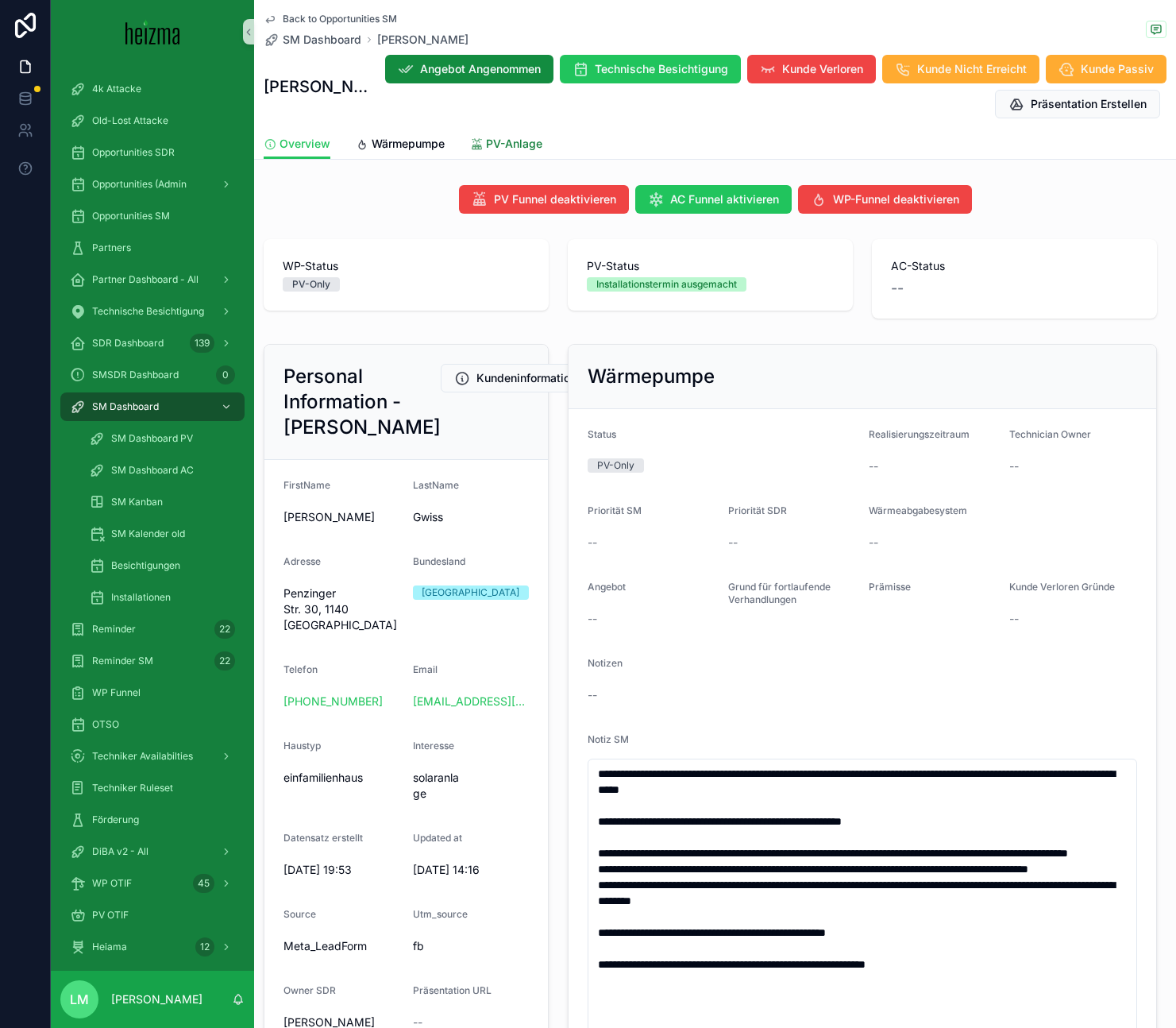
click at [512, 134] on link "PV-Anlage" at bounding box center [506, 146] width 72 height 32
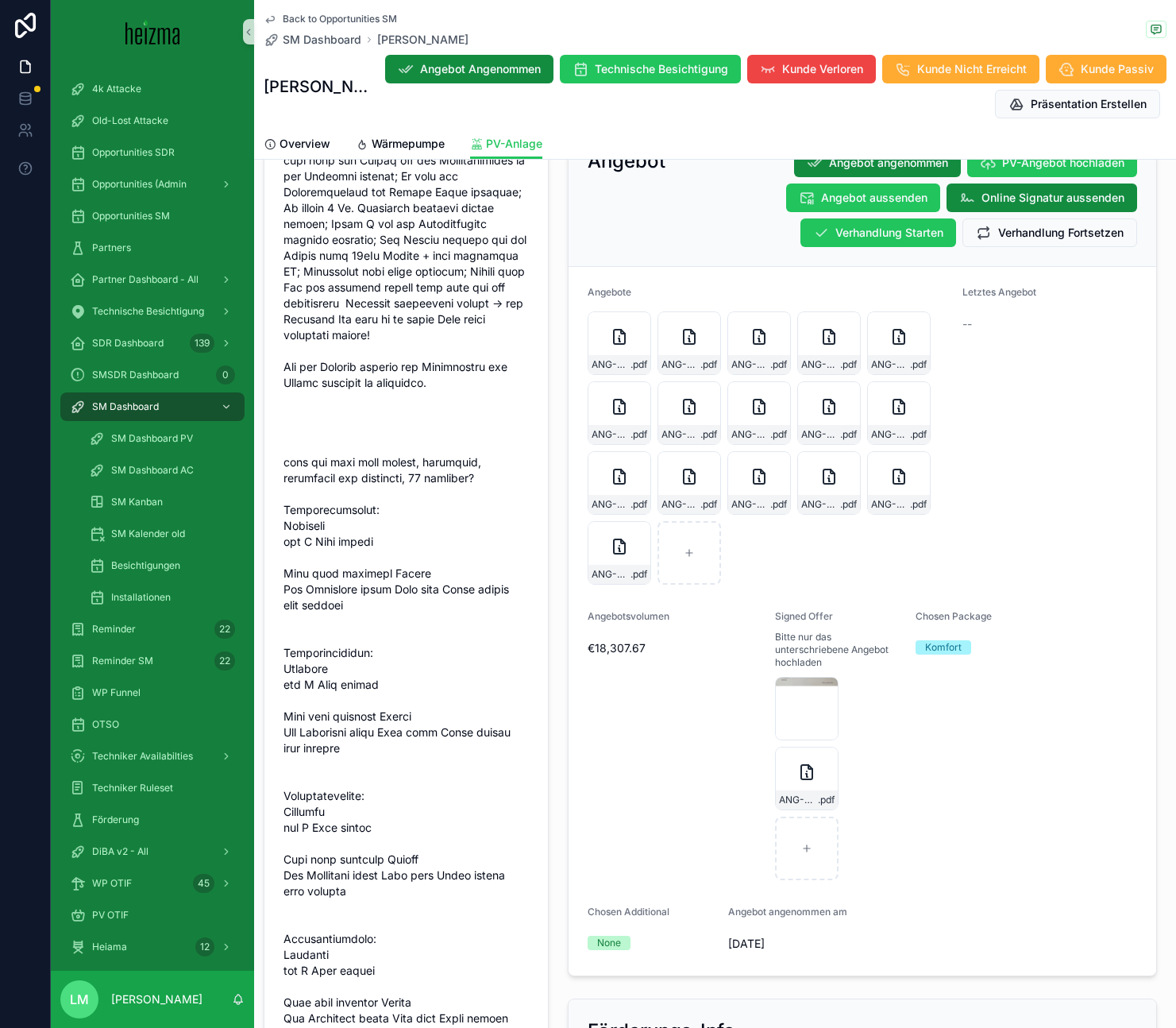
scroll to position [1467, 0]
click at [812, 793] on span "ANG-PV-1602-GwiÃ_Johanna-2025-06-05" at bounding box center [798, 799] width 39 height 13
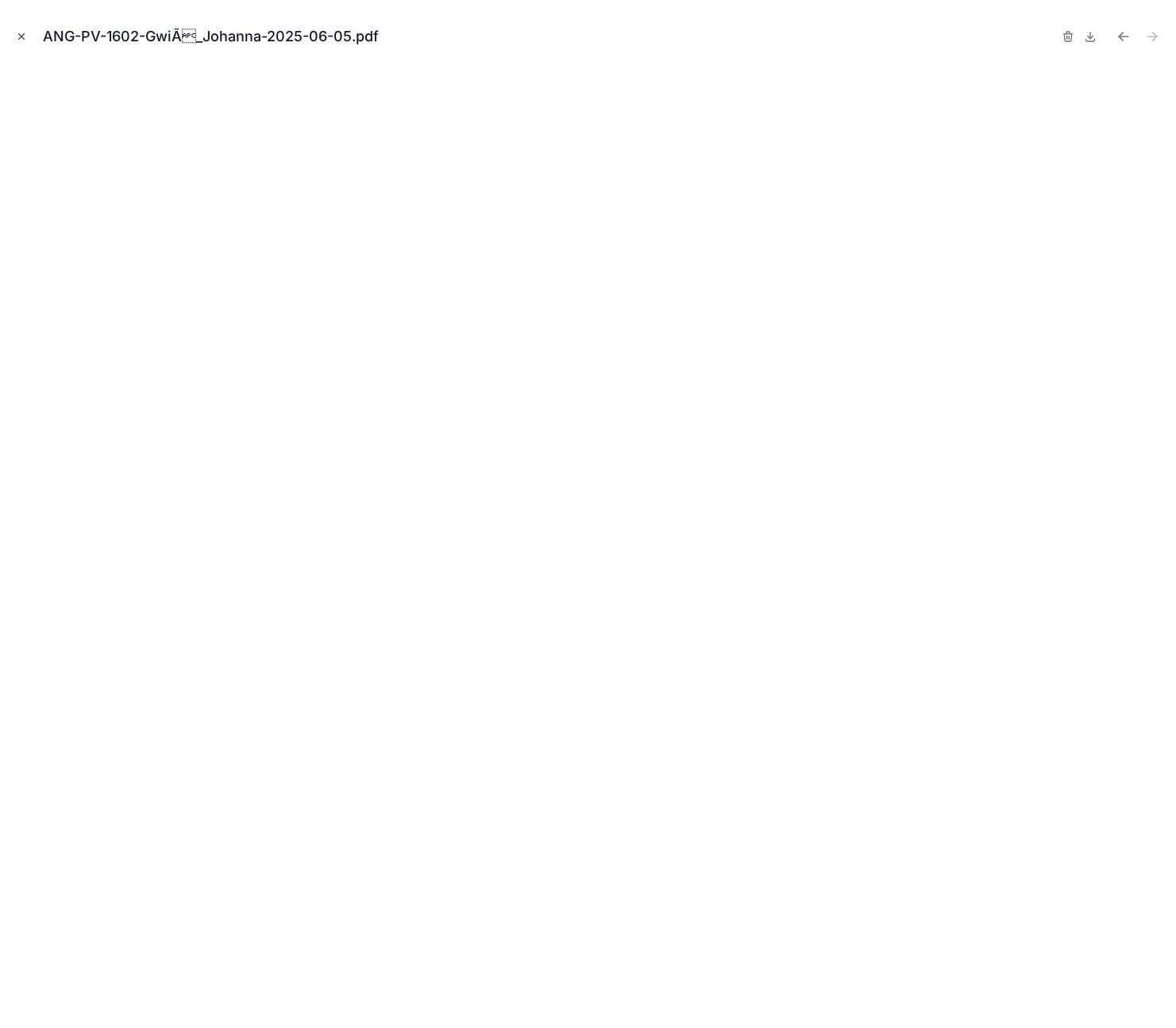
click at [25, 37] on icon "Close modal" at bounding box center [21, 36] width 11 height 11
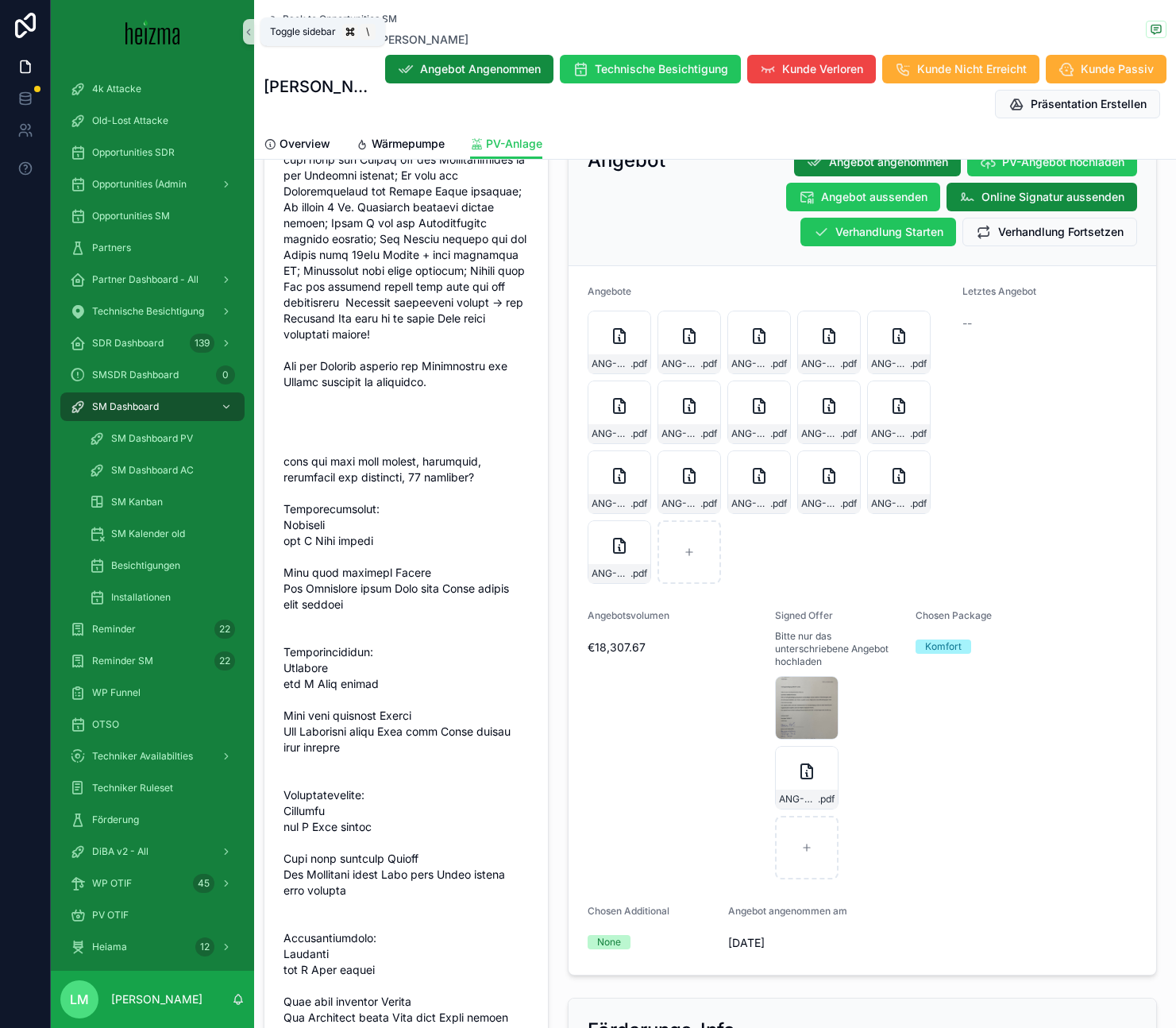
click at [314, 18] on div "Toggle sidebar \" at bounding box center [322, 32] width 125 height 29
click at [396, 18] on span "Back to Opportunities SM" at bounding box center [339, 19] width 114 height 13
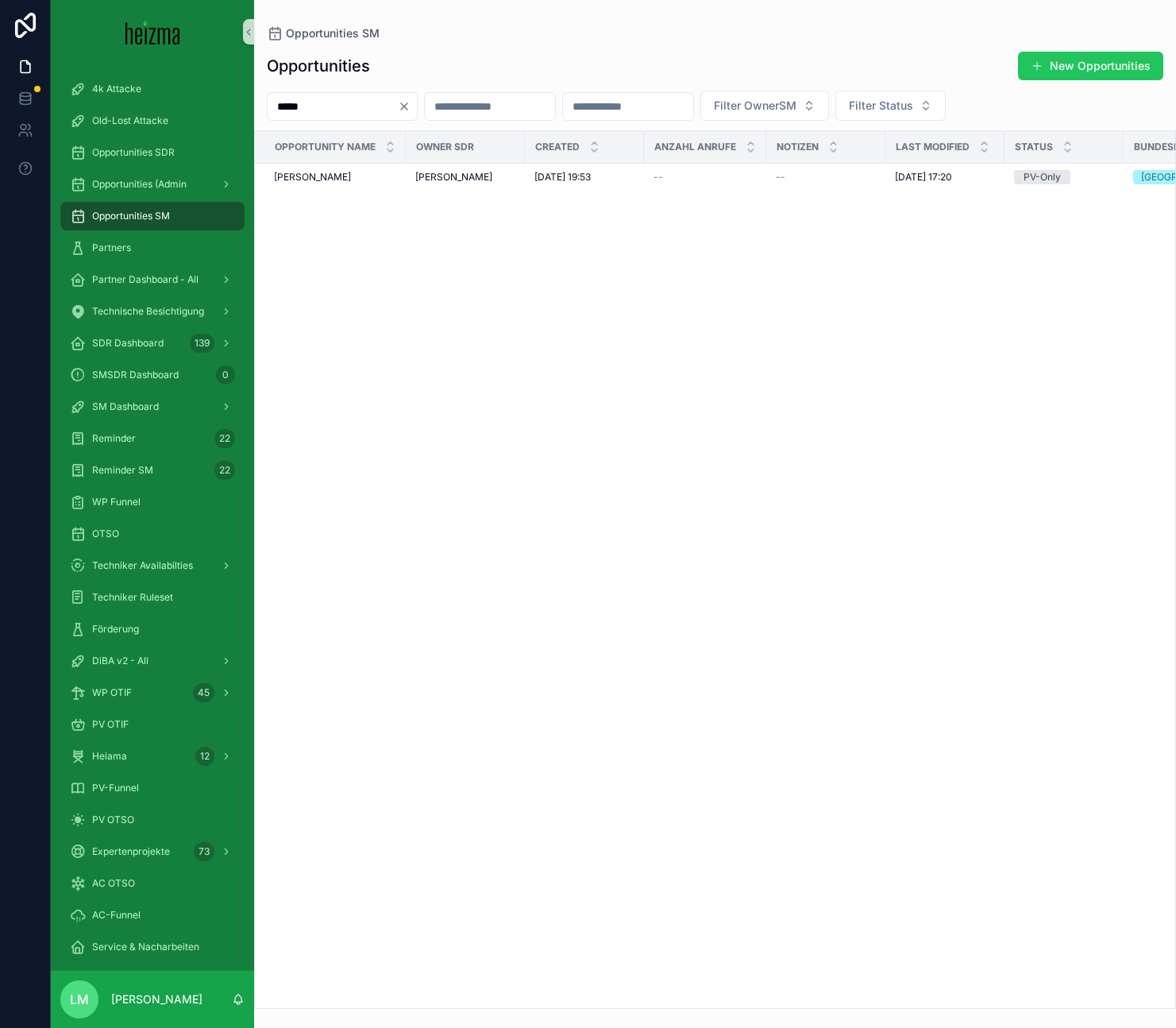
click at [299, 114] on input "*****" at bounding box center [333, 107] width 130 height 22
type input "**********"
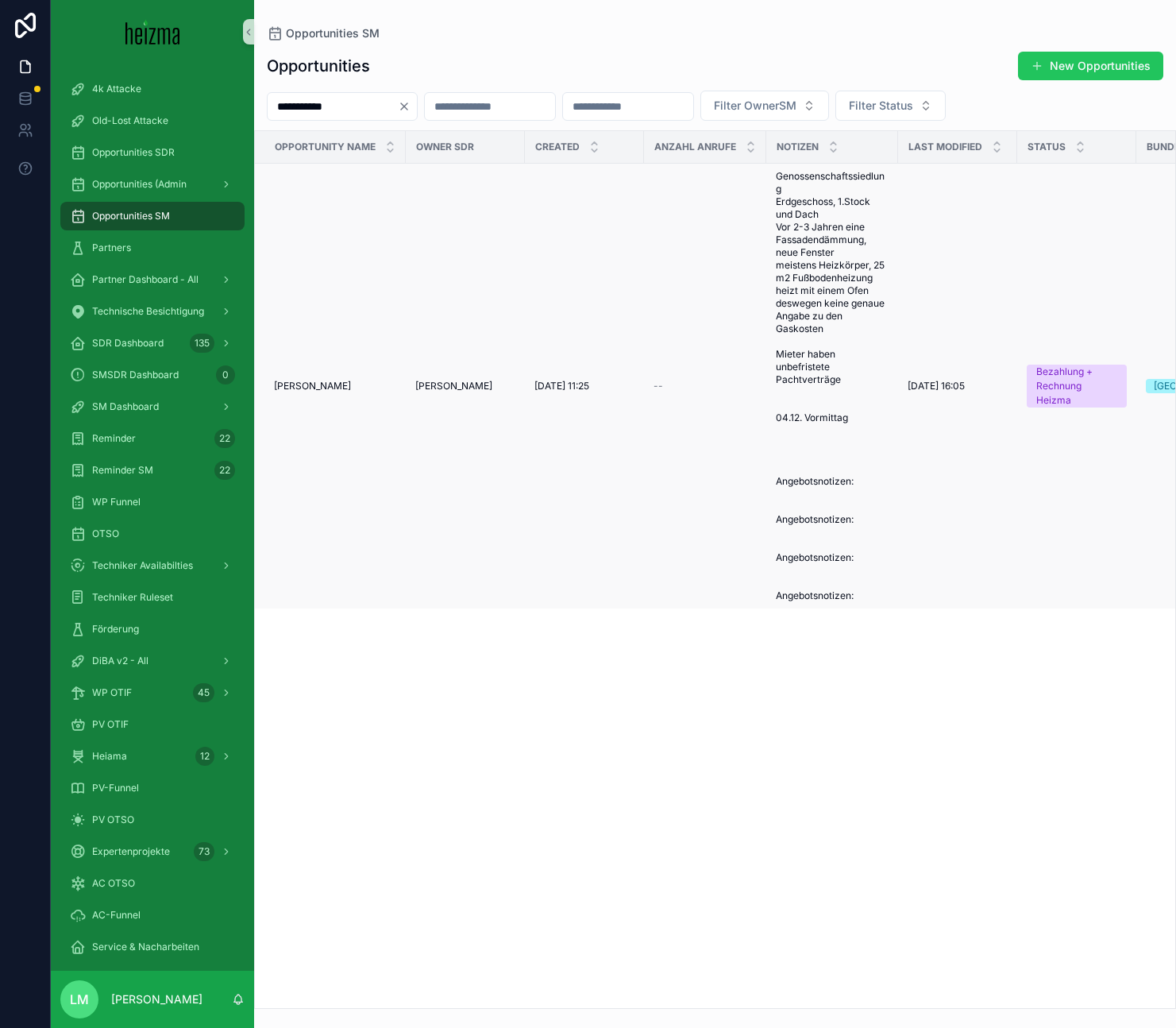
click at [310, 387] on span "Gerhard Ess" at bounding box center [312, 387] width 77 height 13
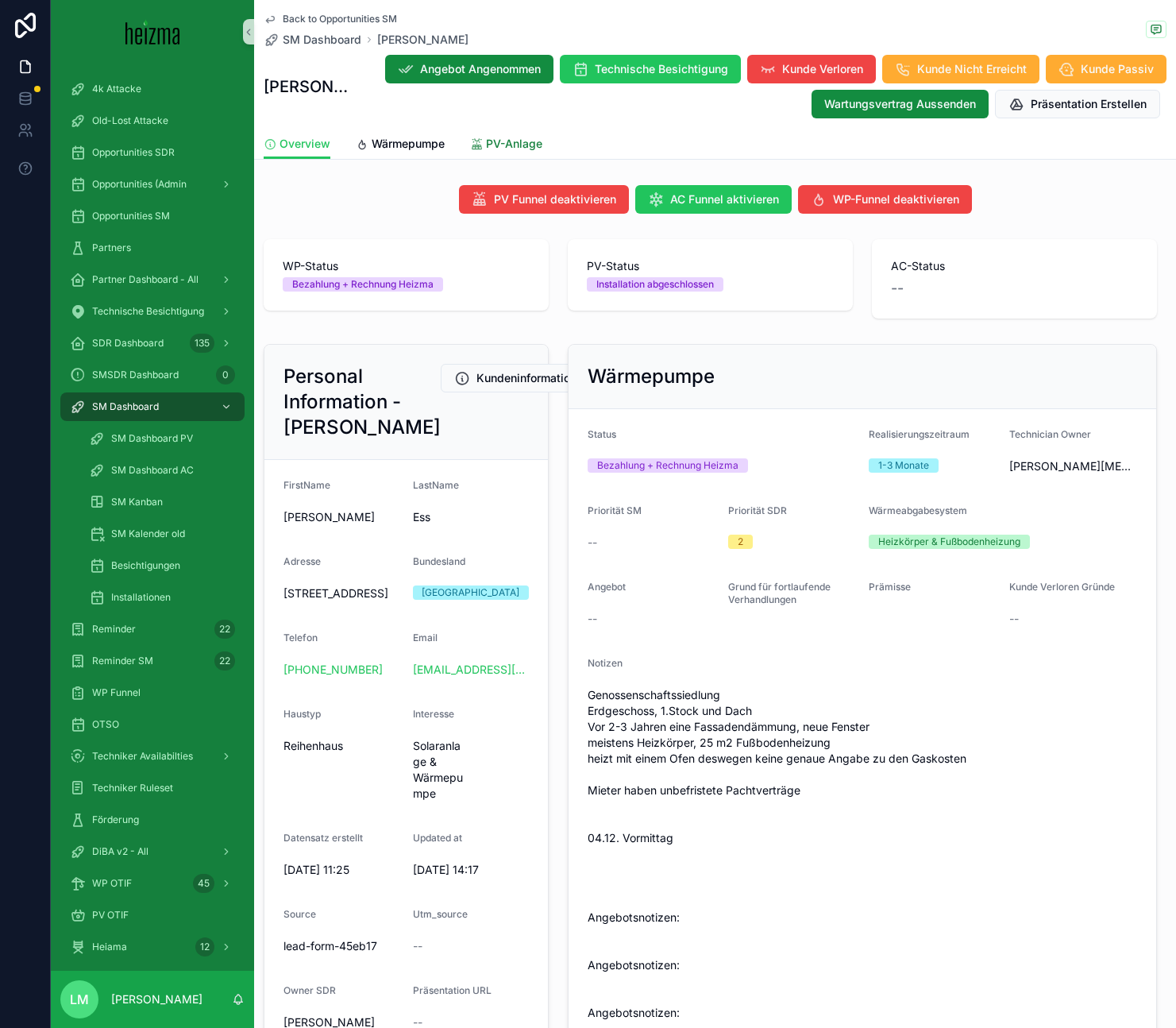
click at [495, 146] on span "PV-Anlage" at bounding box center [513, 143] width 57 height 16
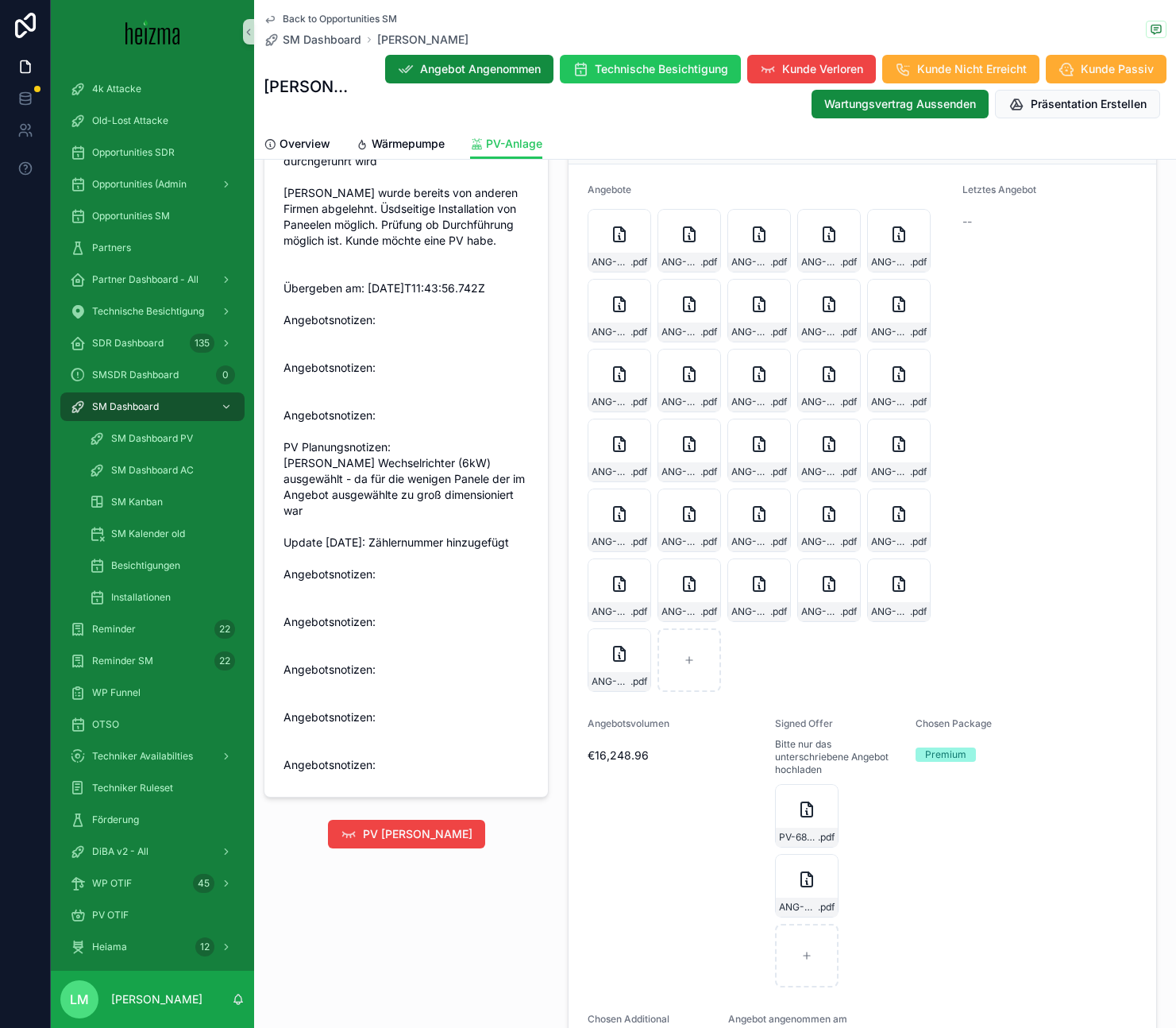
scroll to position [1466, 0]
click at [363, 15] on span "Back to Opportunities SM" at bounding box center [339, 19] width 114 height 13
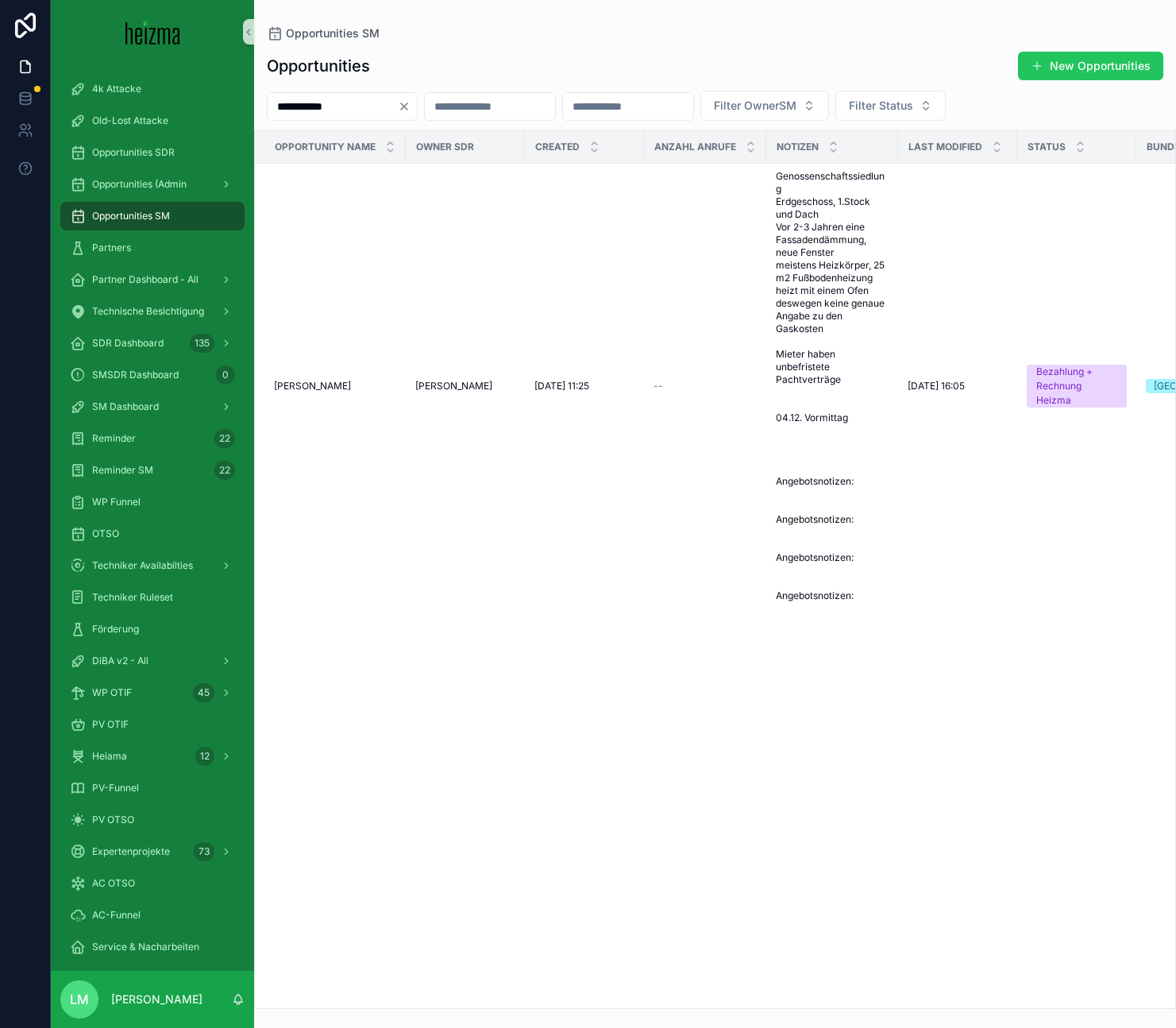
click at [317, 116] on input "**********" at bounding box center [333, 107] width 130 height 22
type input "******"
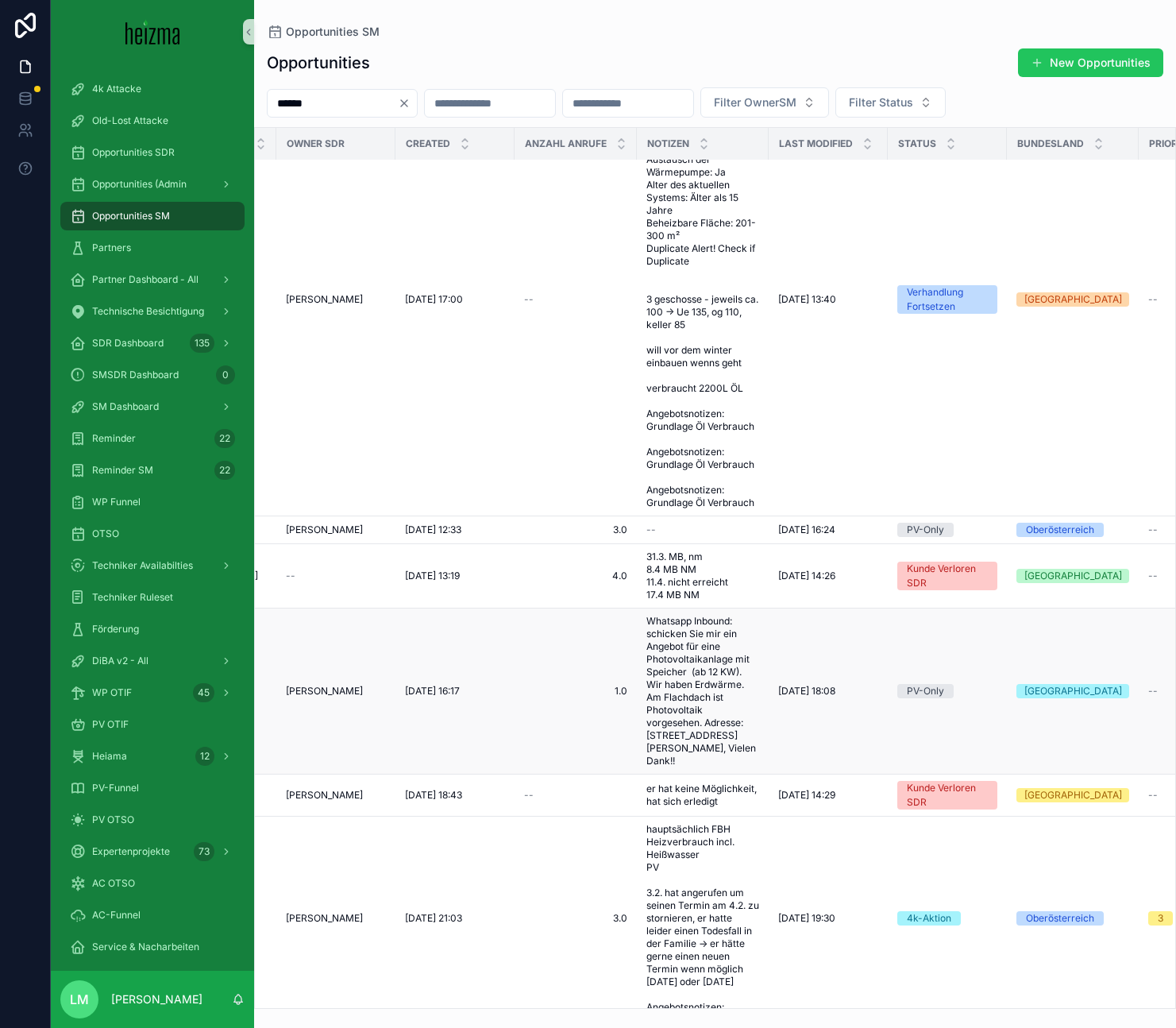
scroll to position [284, 156]
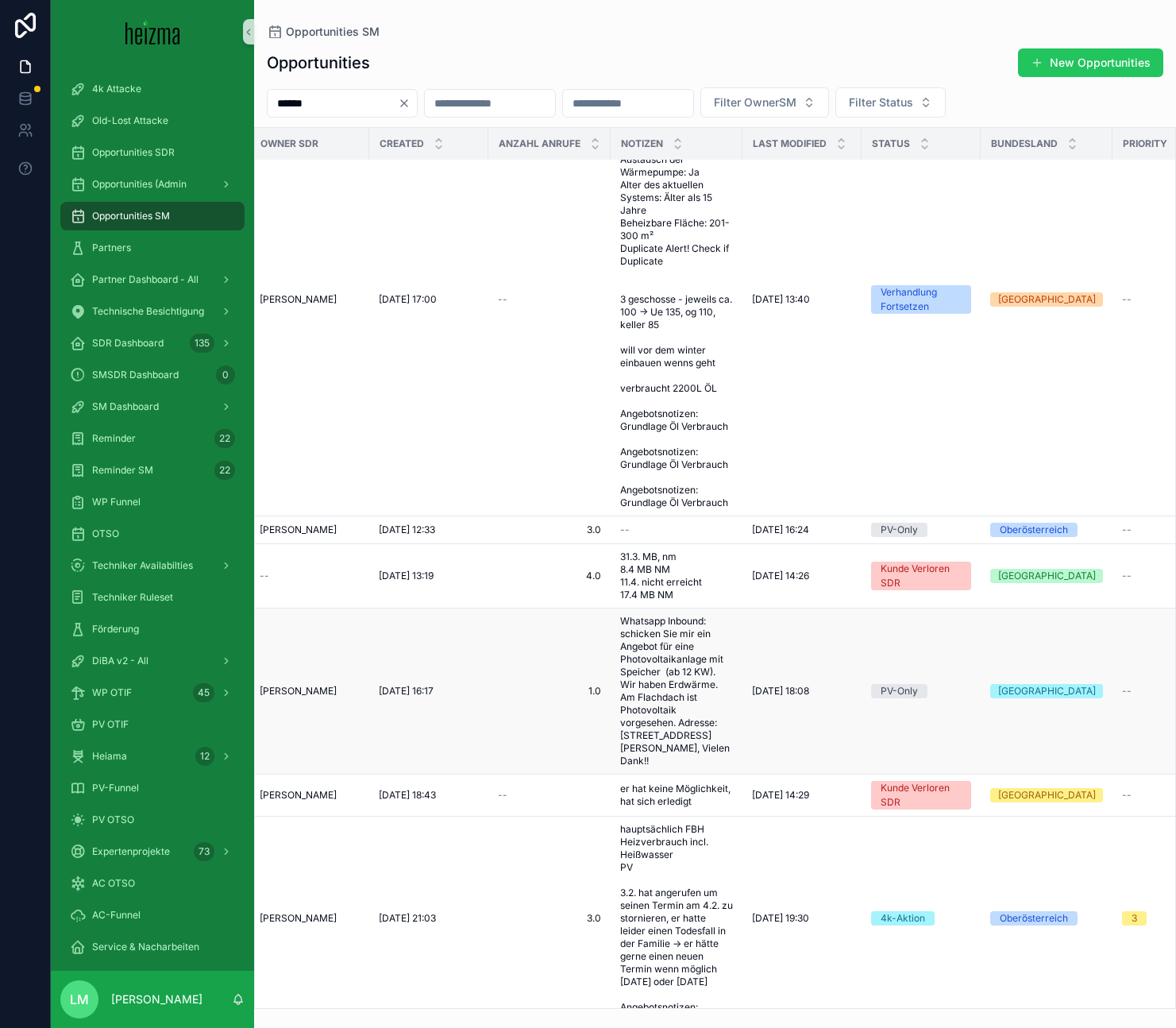
click at [656, 671] on span "Whatsapp Inbound: schicken Sie mir ein Angebot für eine Photovoltaikanlage mit …" at bounding box center [677, 691] width 113 height 152
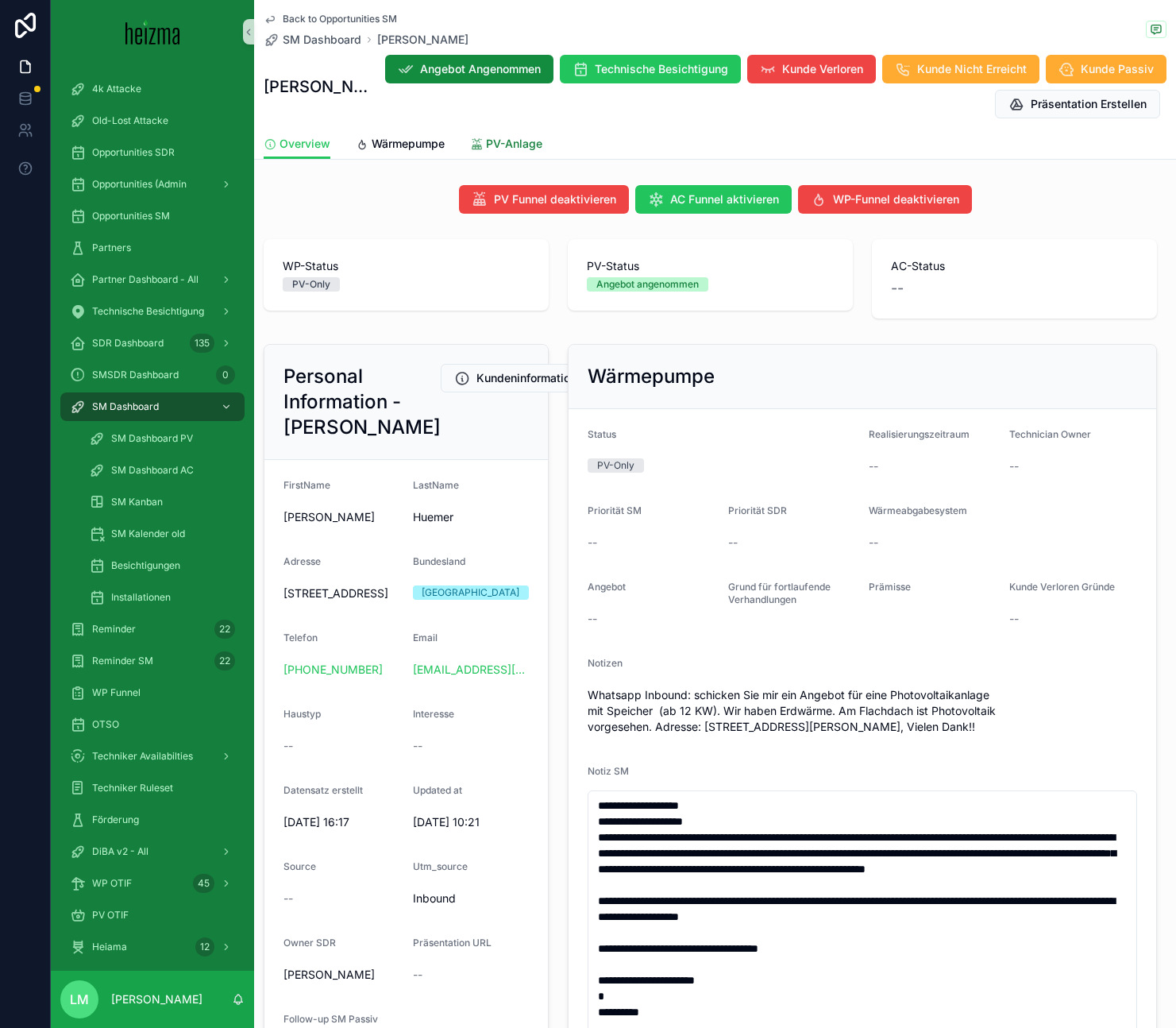
click at [490, 146] on span "PV-Anlage" at bounding box center [513, 143] width 57 height 16
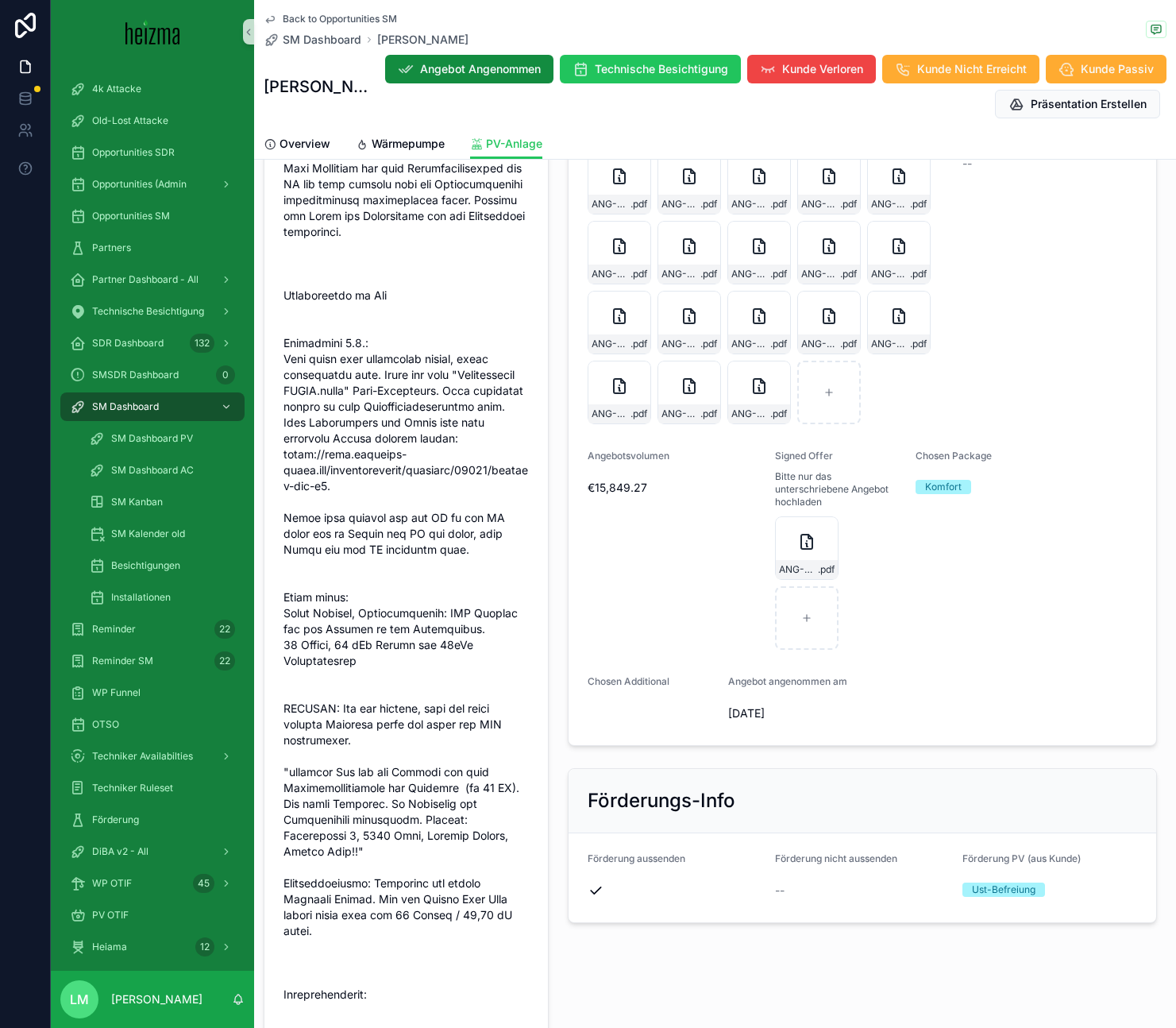
scroll to position [1642, 0]
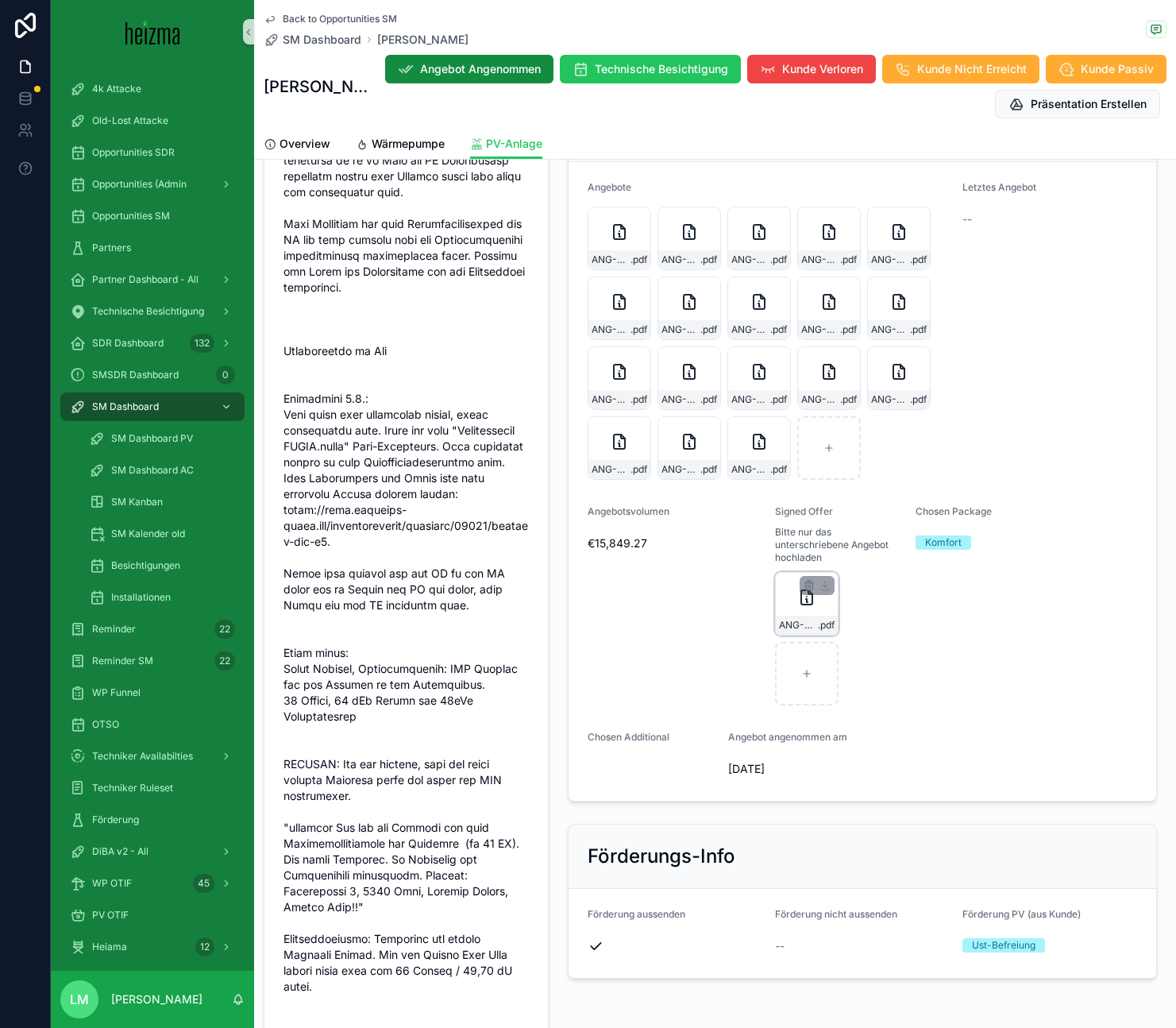
click at [797, 588] on icon "scrollable content" at bounding box center [806, 597] width 19 height 19
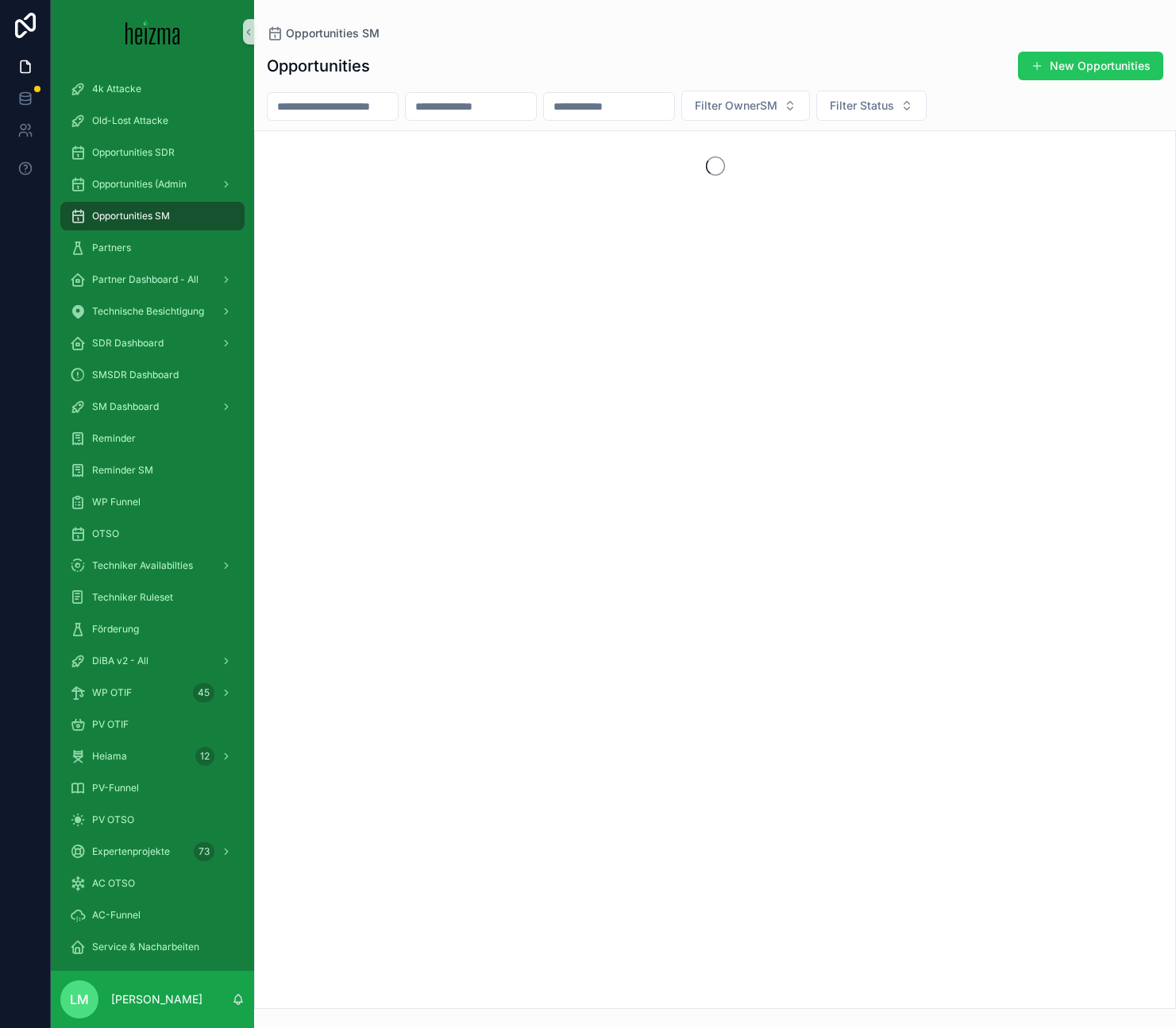
click at [339, 112] on input "scrollable content" at bounding box center [333, 107] width 130 height 22
type input "**********"
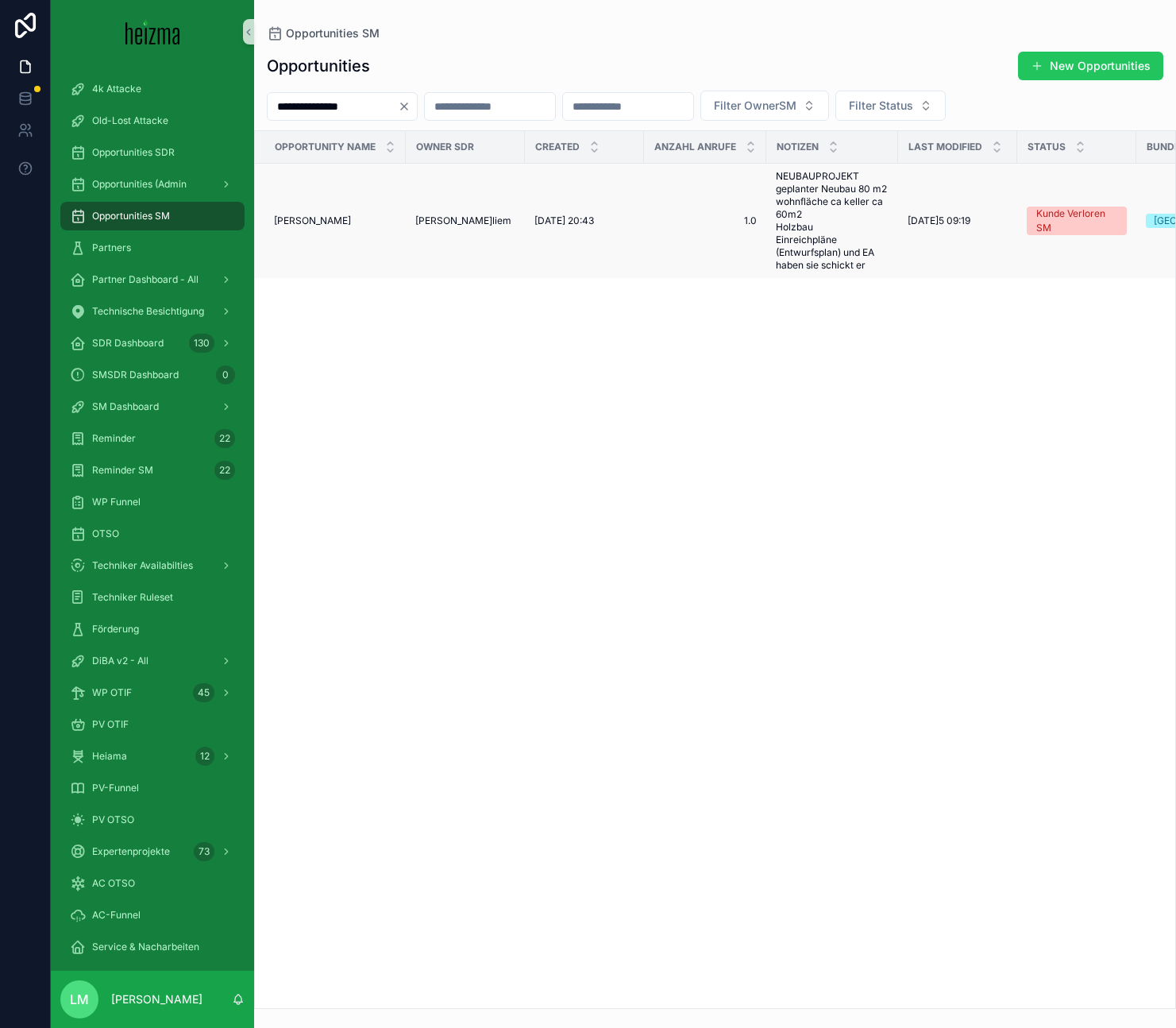
click at [568, 227] on span "18/02/2025 20:43" at bounding box center [564, 221] width 59 height 13
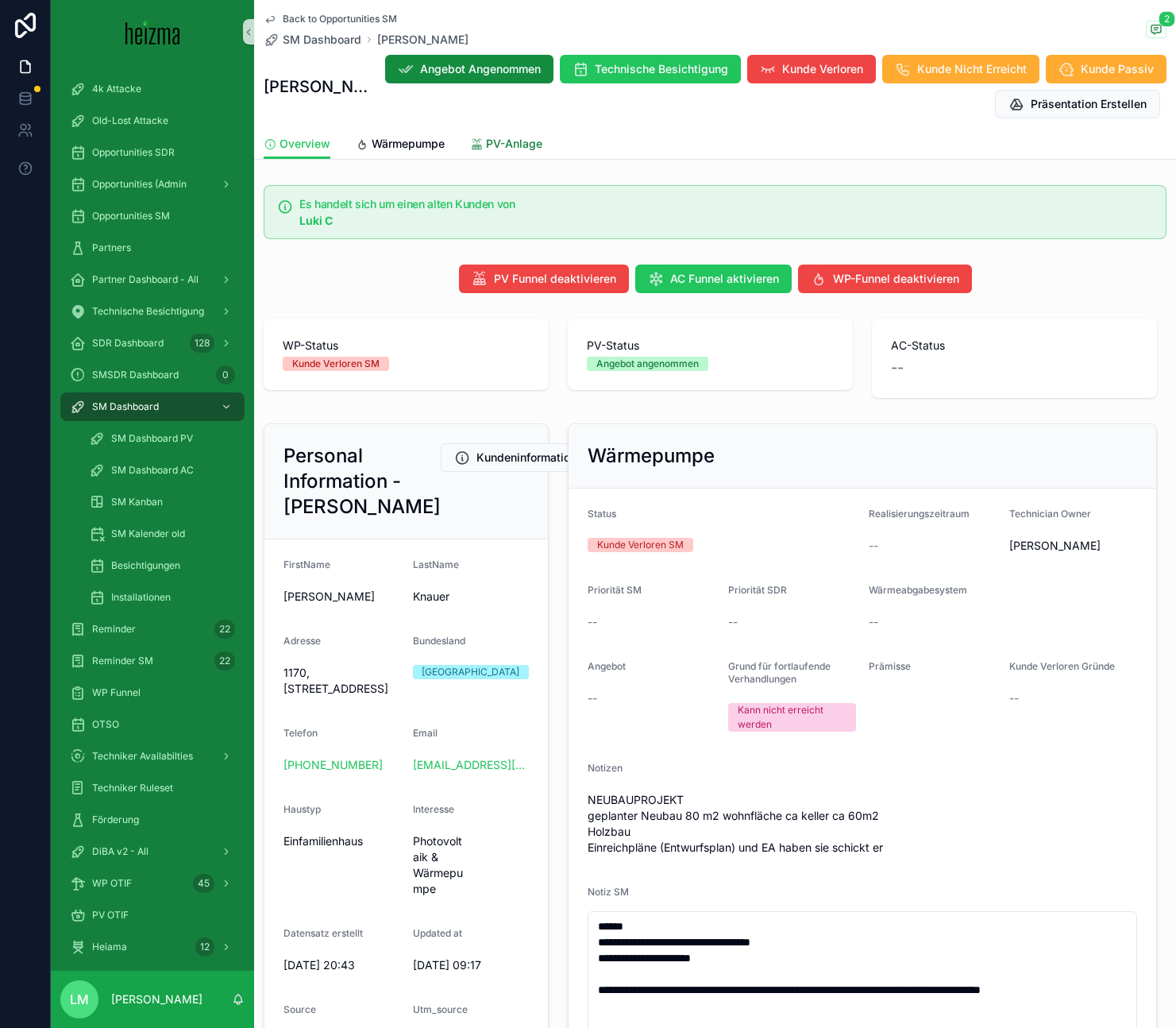
click at [511, 148] on span "PV-Anlage" at bounding box center [513, 143] width 57 height 16
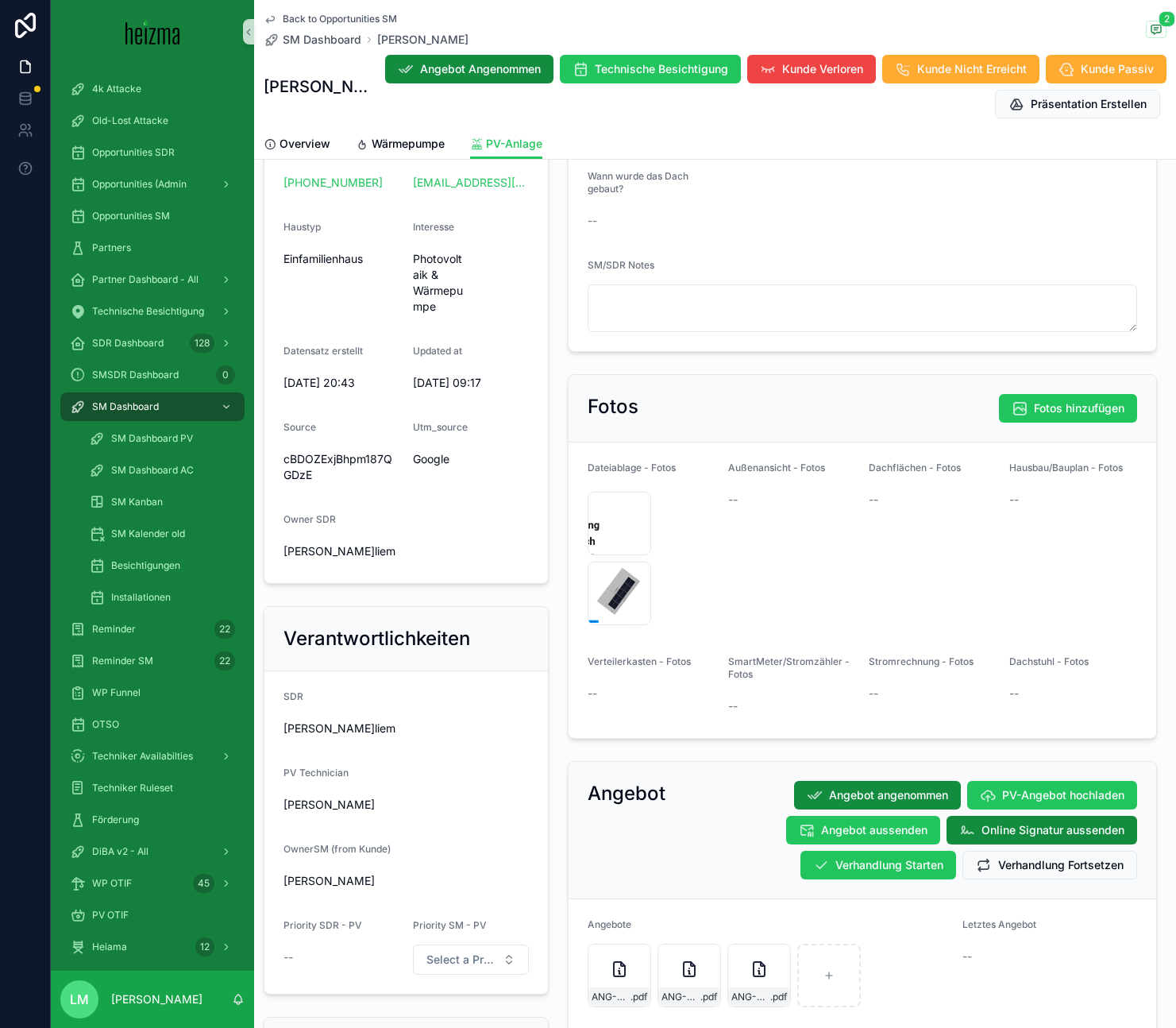
scroll to position [407, 0]
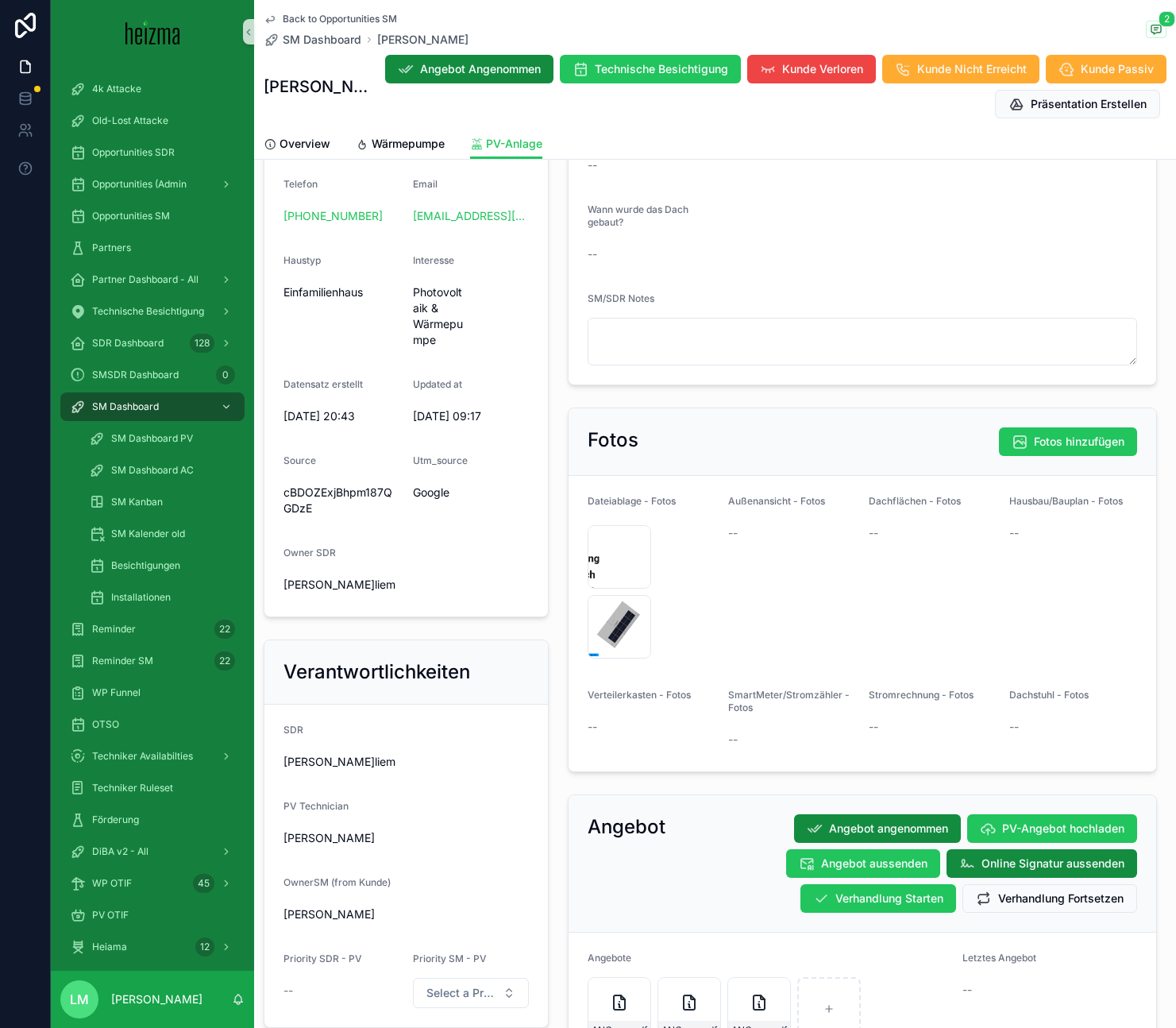
click at [291, 19] on span "Back to Opportunities SM" at bounding box center [339, 19] width 114 height 13
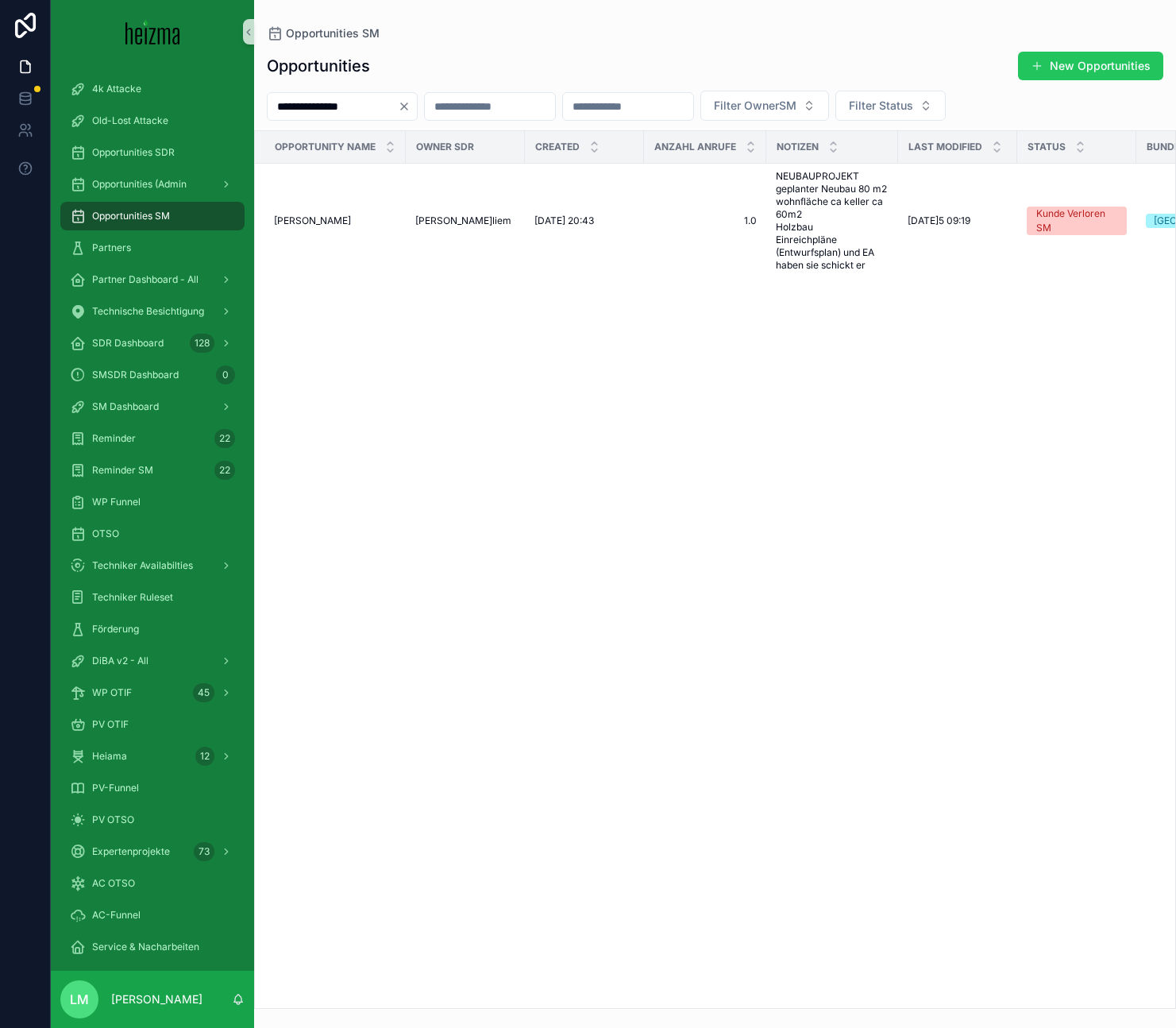
click at [345, 103] on input "**********" at bounding box center [333, 107] width 130 height 22
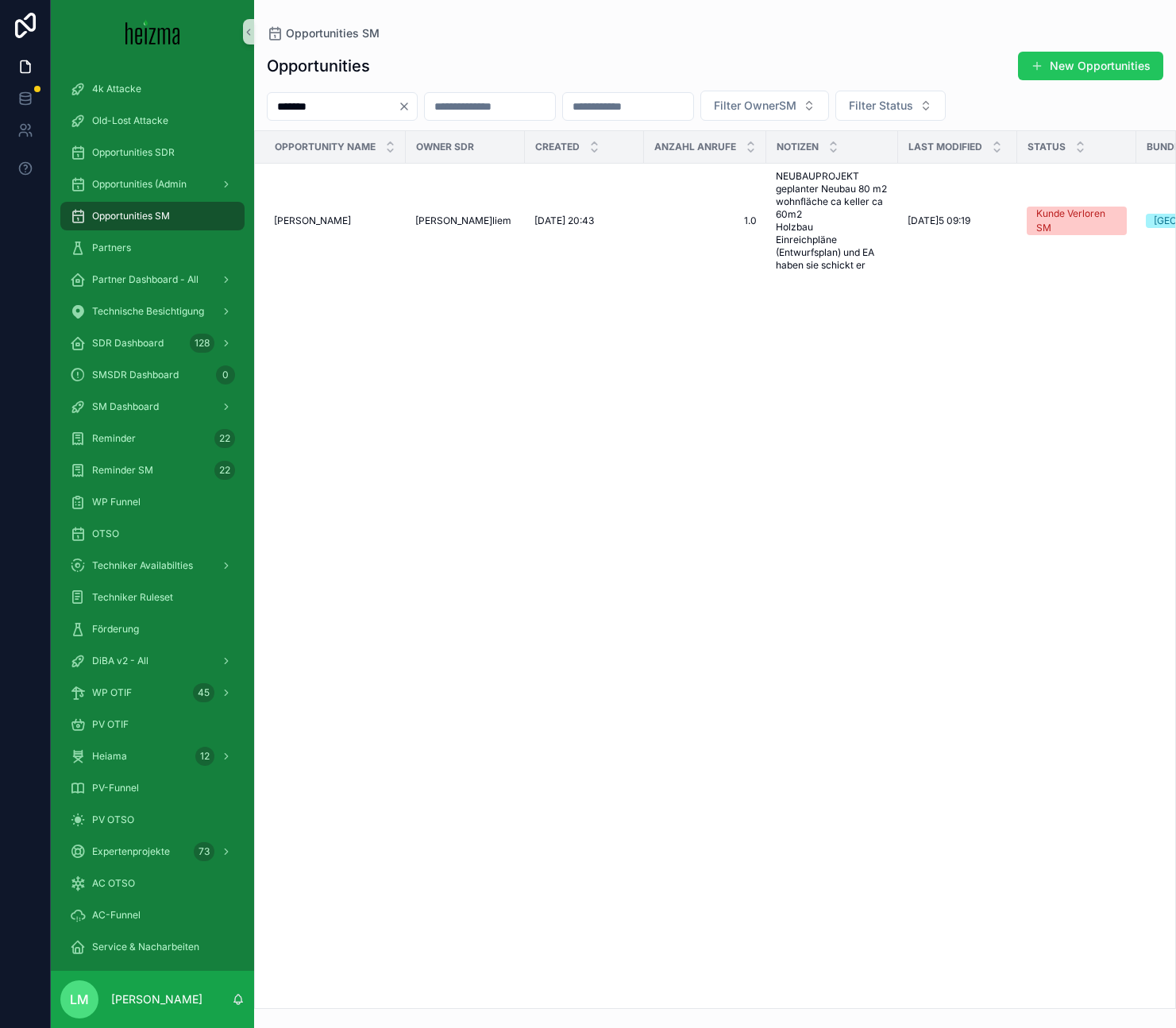
type input "*******"
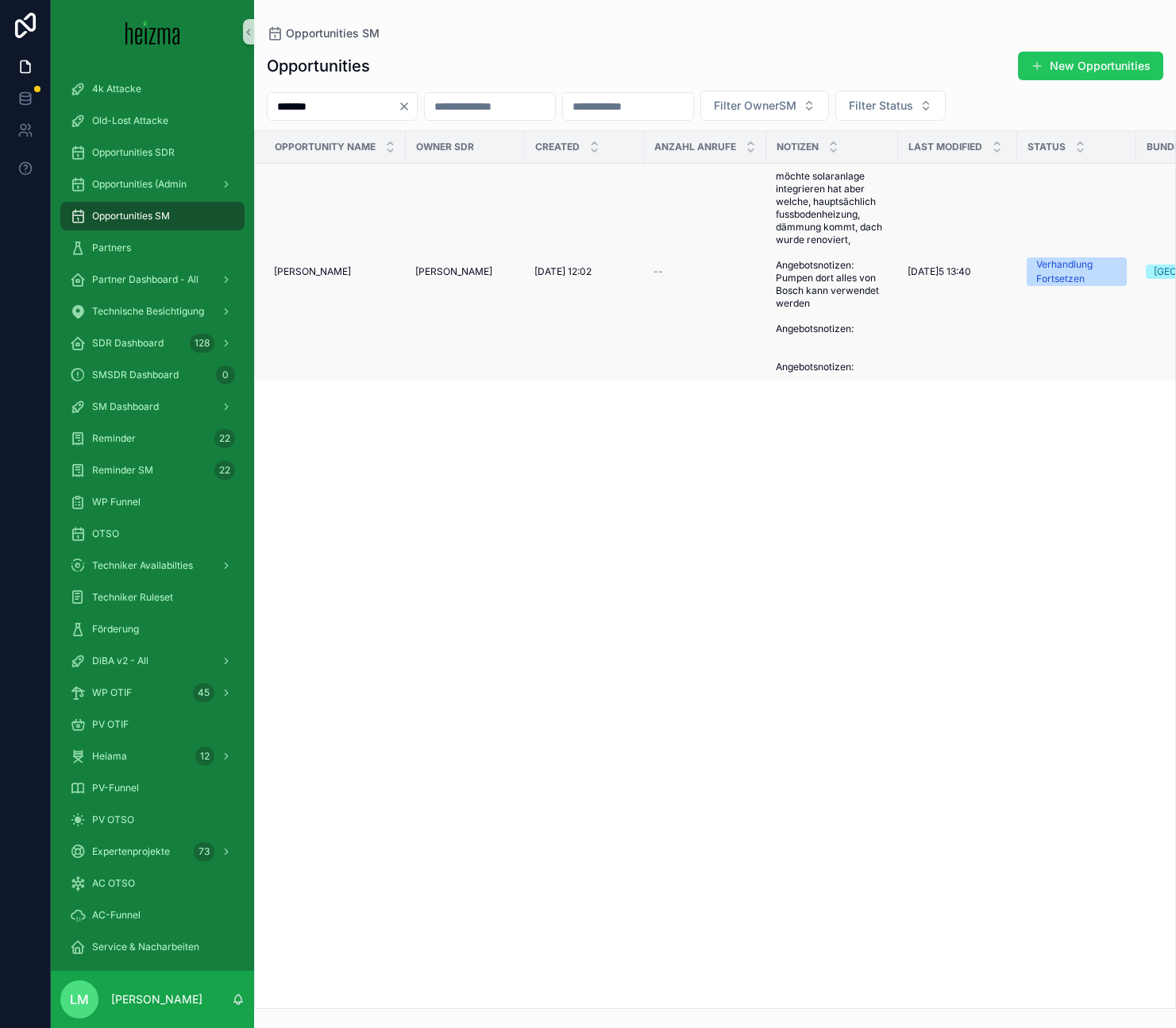
scroll to position [0, 320]
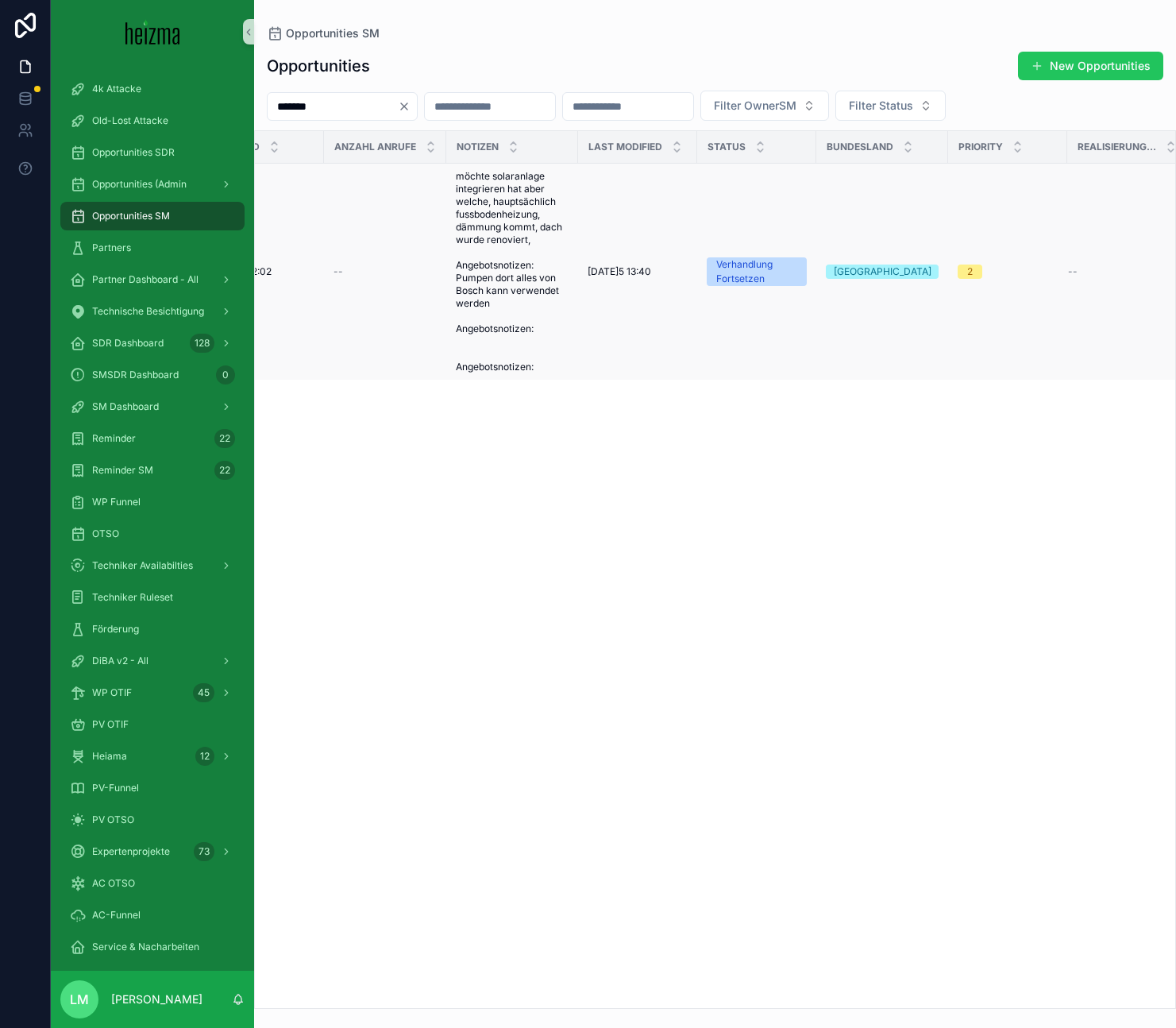
click at [585, 291] on td "01/08/2025 13:40 01/08/2025 13:40" at bounding box center [638, 272] width 120 height 217
click at [515, 278] on span "möchte solaranlage integrieren hat aber welche, hauptsächlich fussbodenheizung,…" at bounding box center [512, 271] width 113 height 203
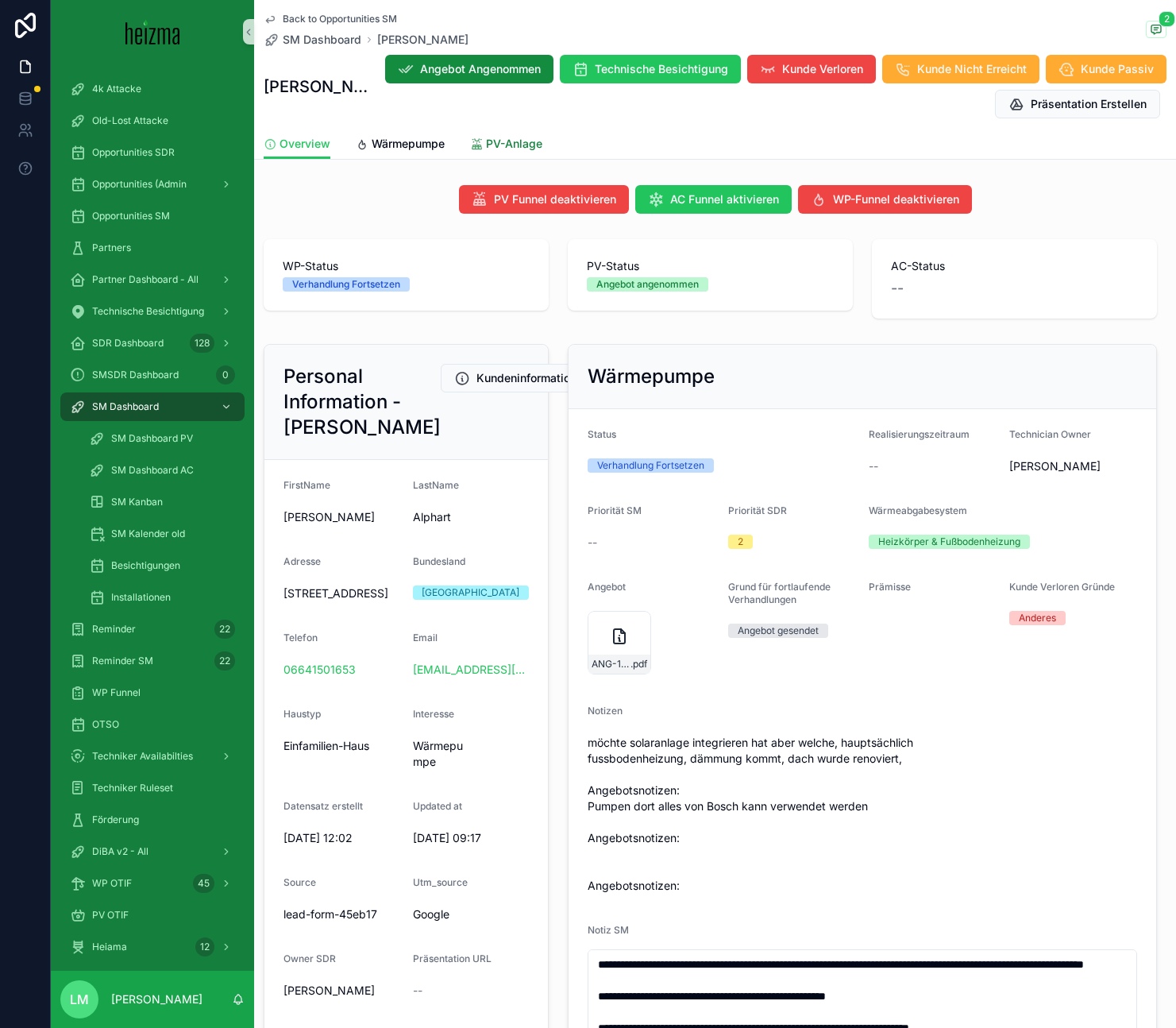
click at [504, 135] on span "PV-Anlage" at bounding box center [513, 143] width 57 height 16
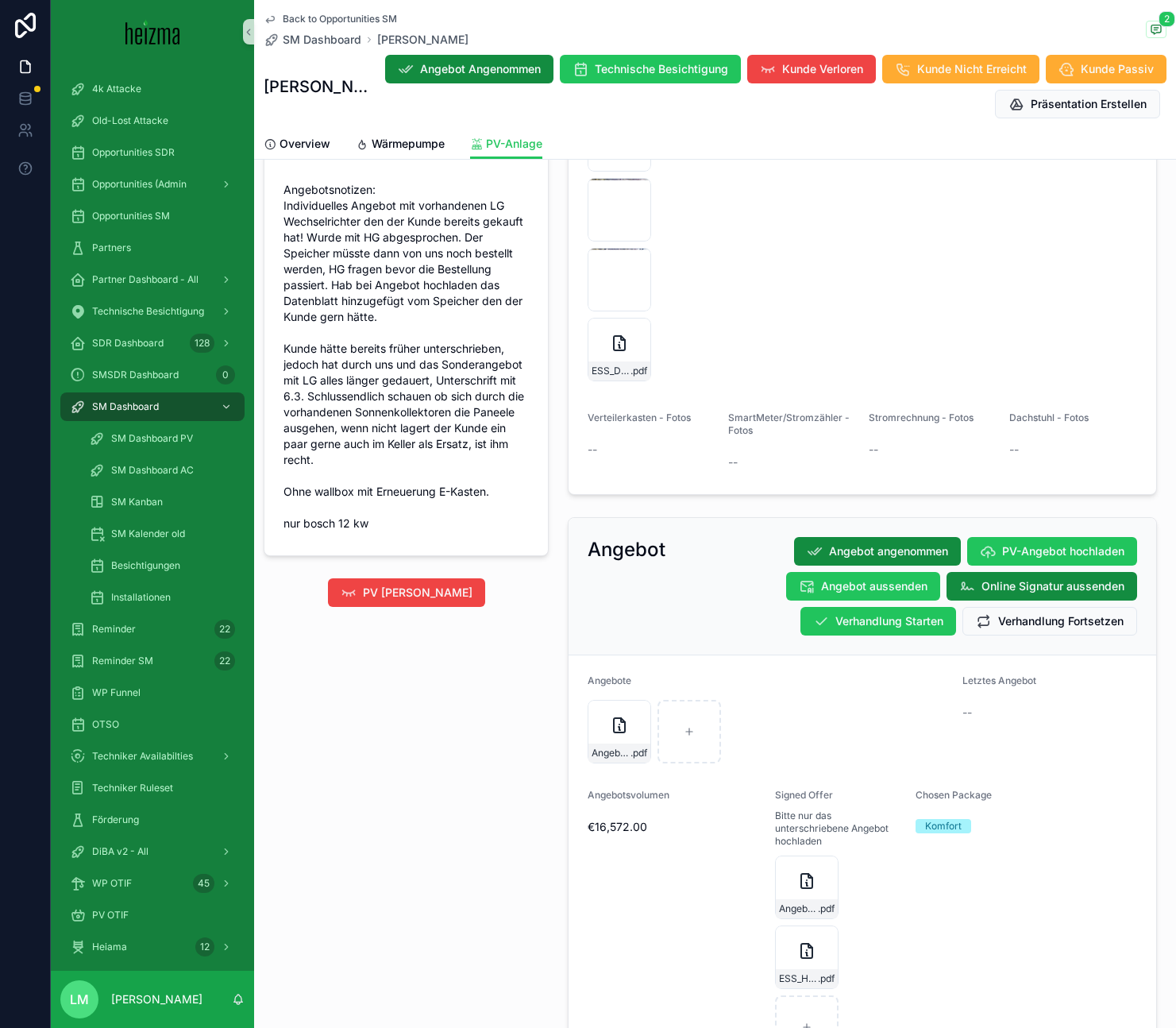
scroll to position [1461, 0]
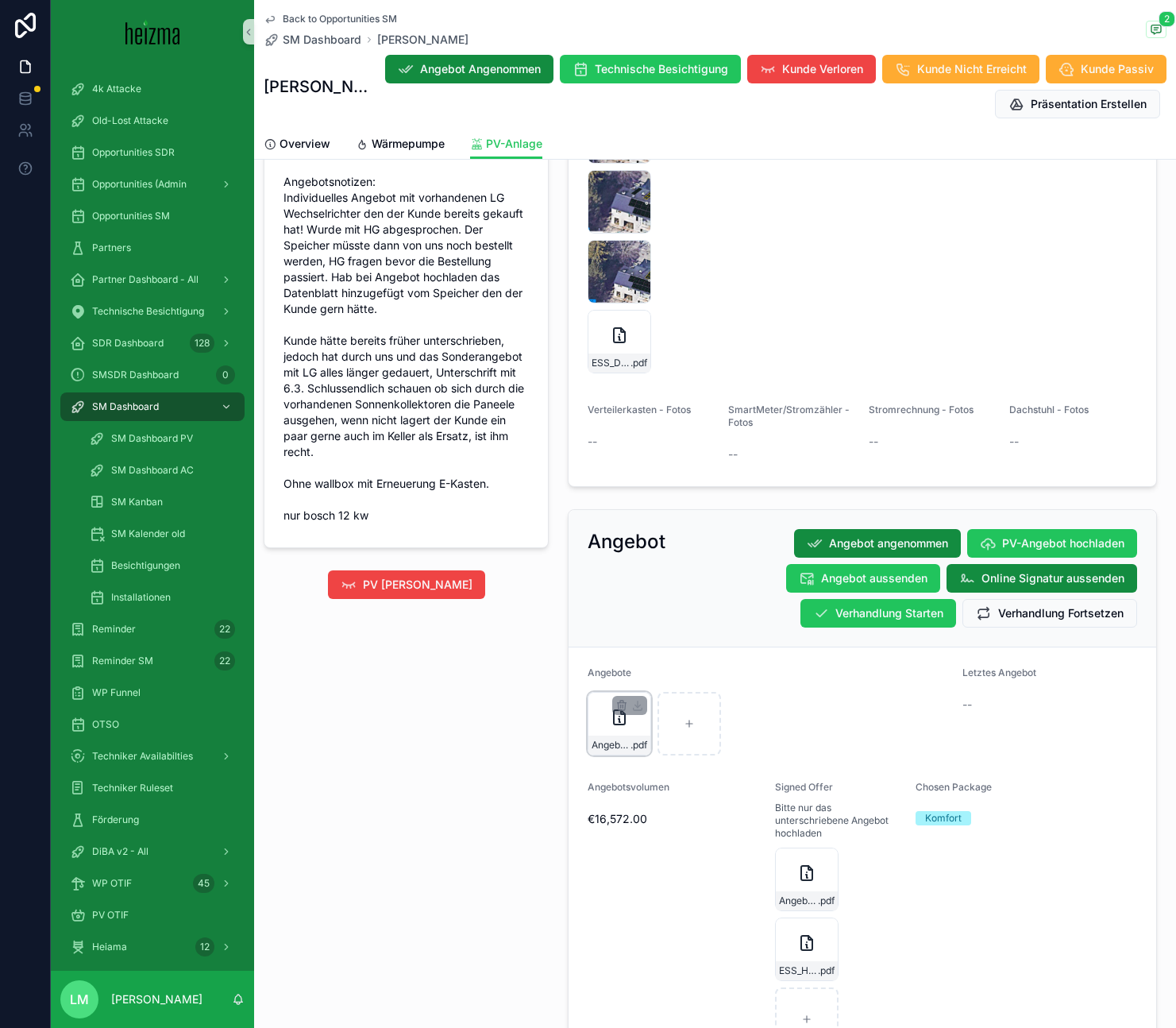
click at [628, 707] on icon "scrollable content" at bounding box center [619, 717] width 19 height 19
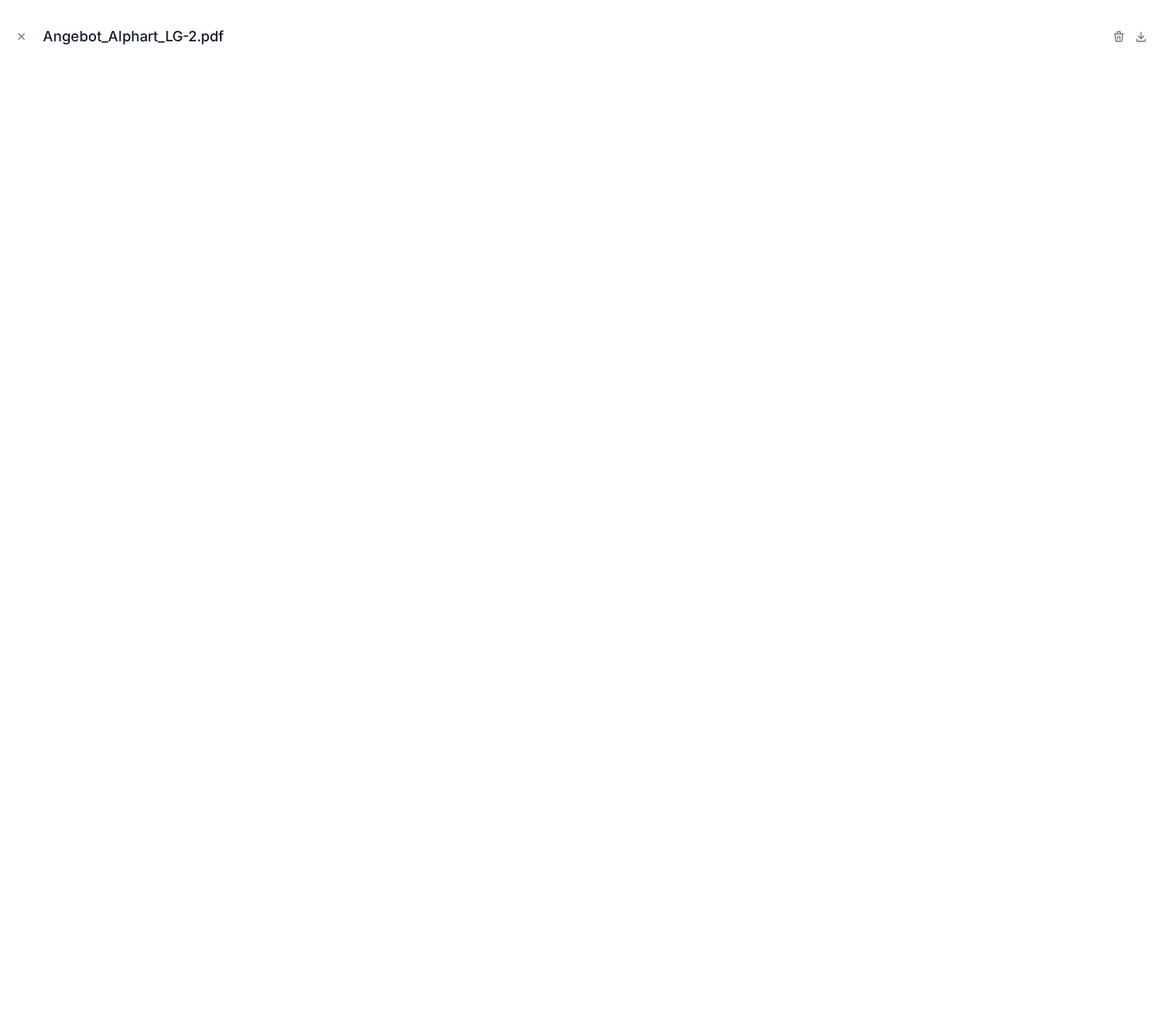
click at [22, 24] on div "Angebot_Alphart_LG-2.pdf" at bounding box center [588, 36] width 1150 height 47
click at [23, 32] on icon "Close modal" at bounding box center [21, 36] width 11 height 11
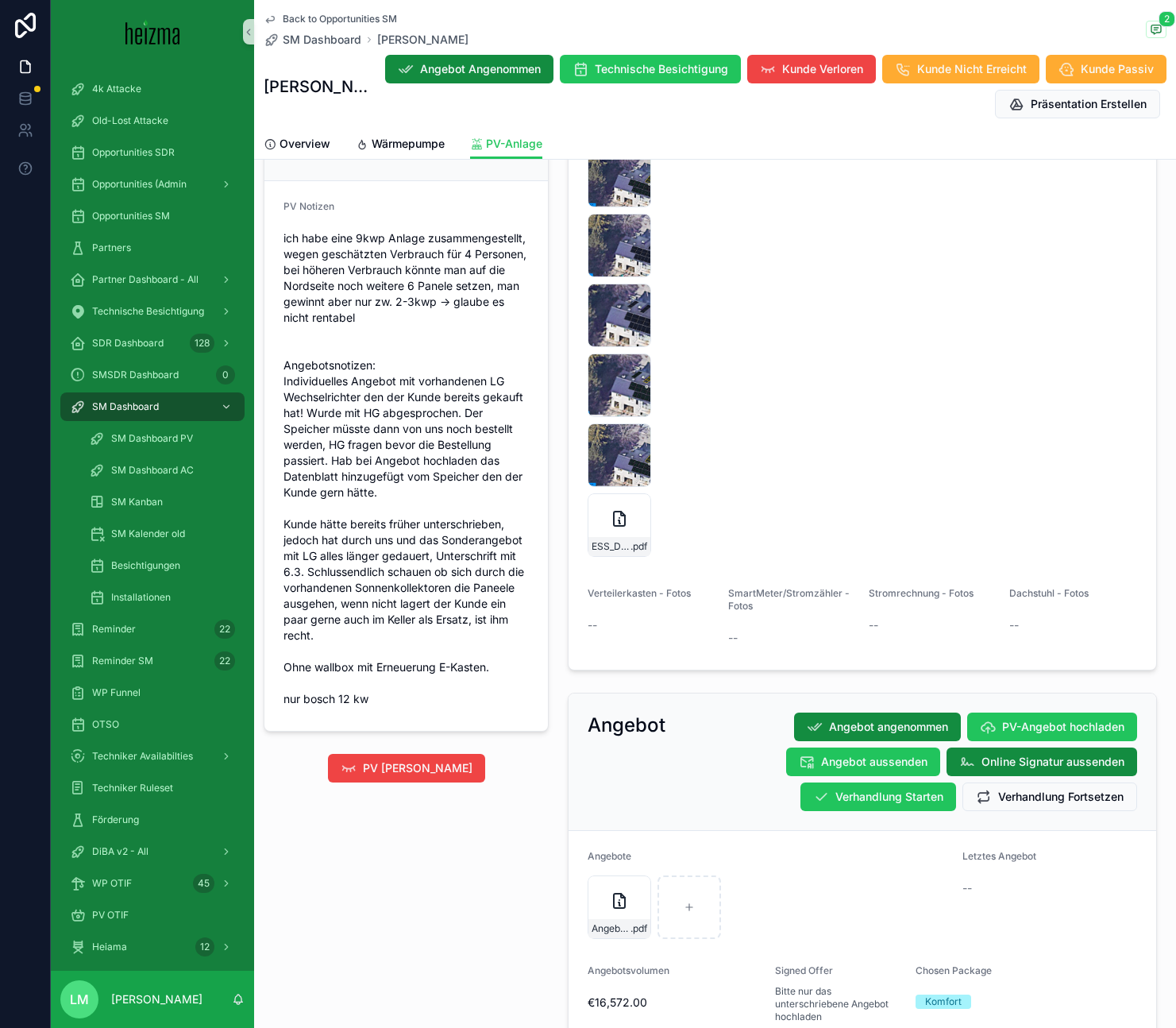
scroll to position [1865, 0]
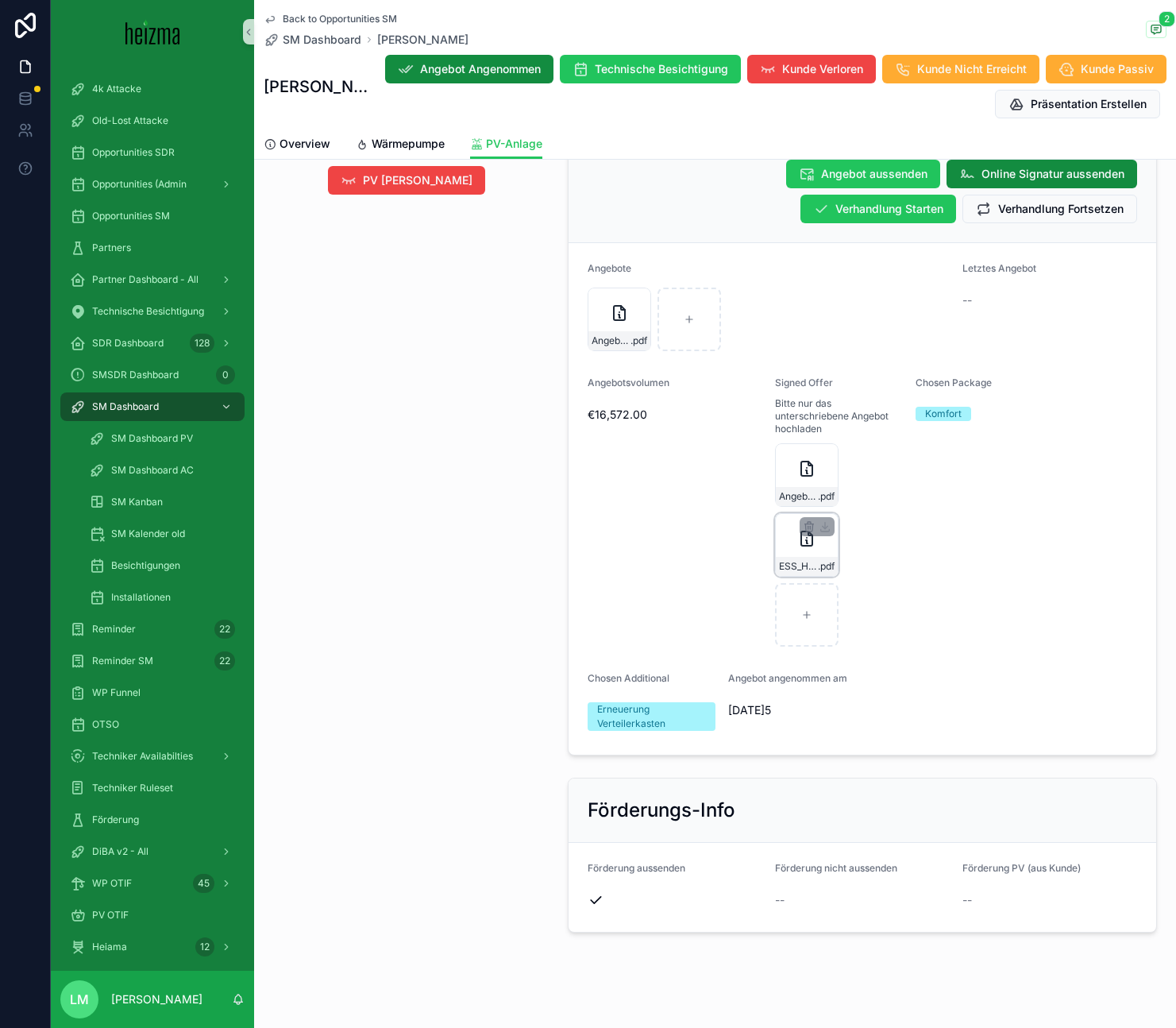
click at [812, 557] on div "ESS_HOME-8_10_Datasheet_DE-(1) .pdf" at bounding box center [806, 566] width 62 height 19
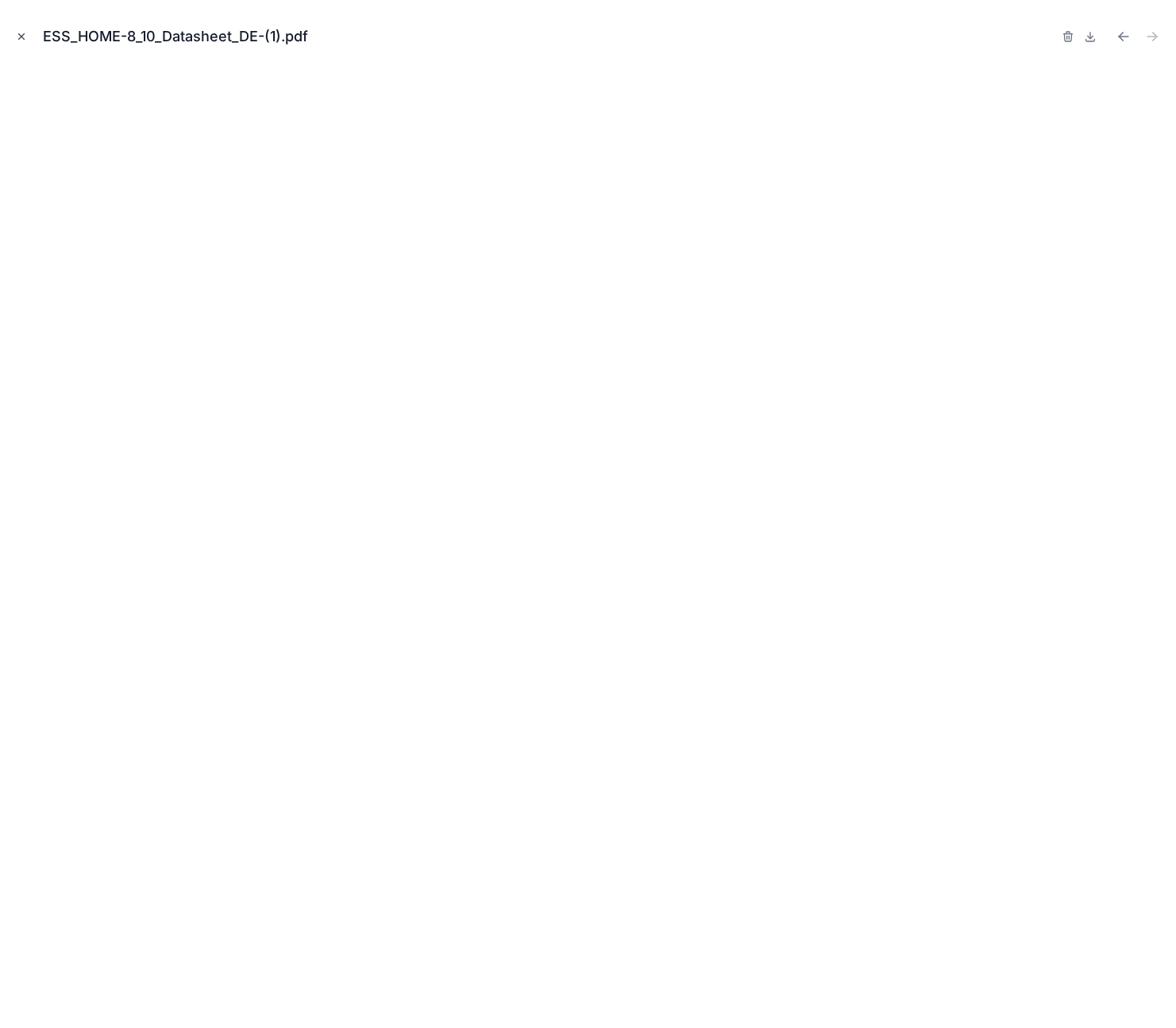
click at [20, 38] on icon "Close modal" at bounding box center [21, 36] width 11 height 11
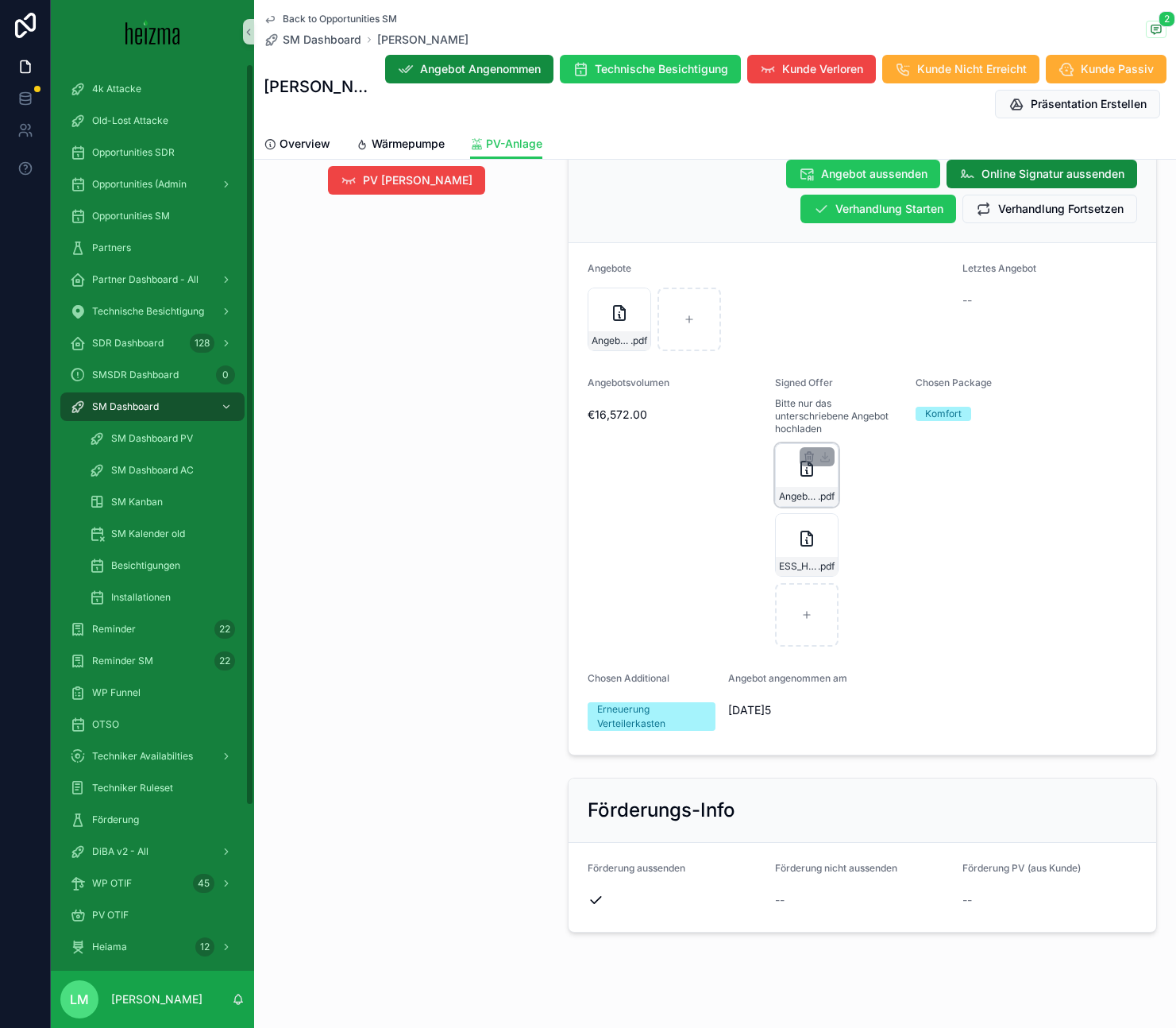
click at [824, 471] on div "Angebot_Alphart_LG-2 .pdf" at bounding box center [806, 475] width 64 height 64
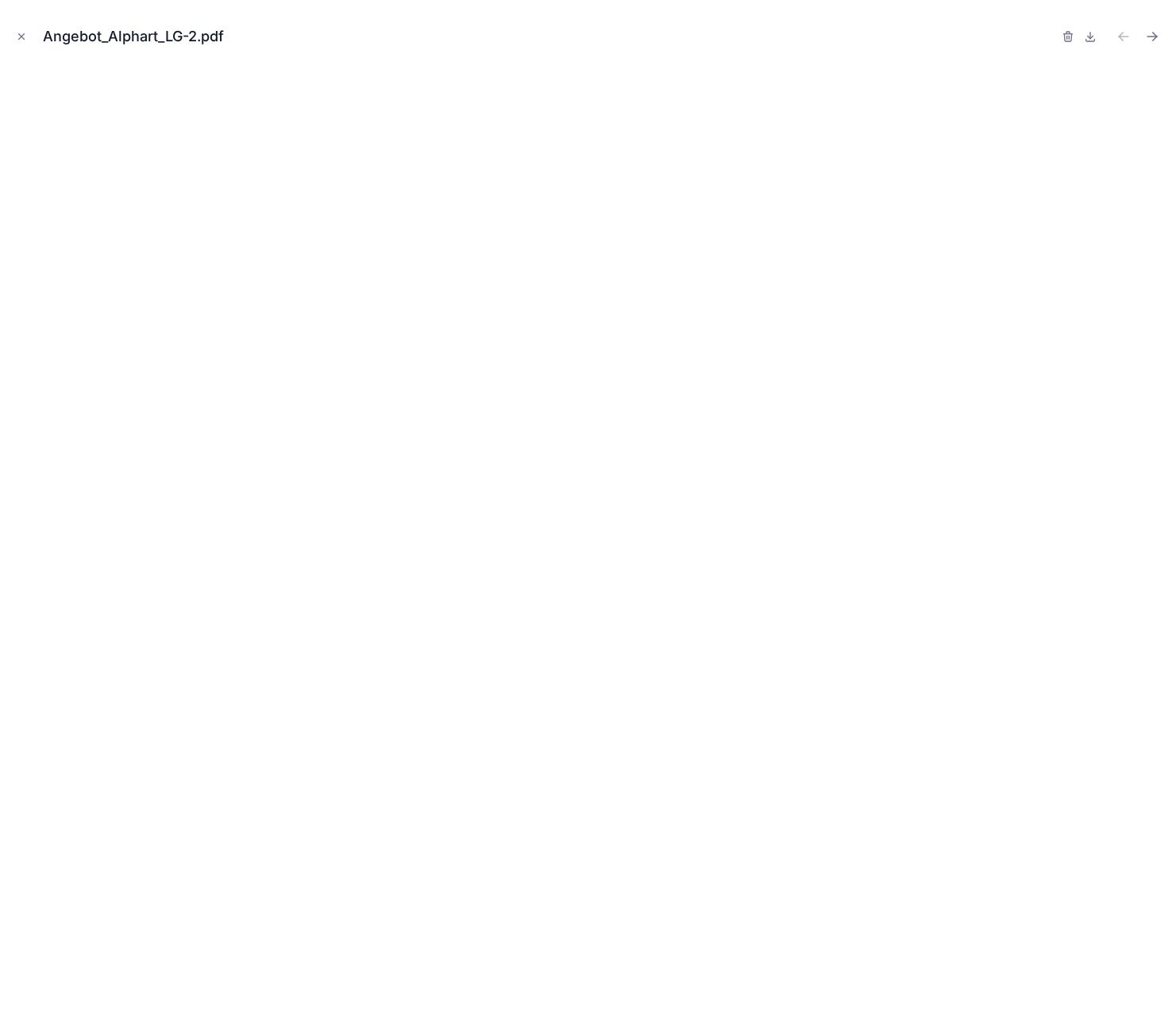
click at [14, 25] on div "Angebot_Alphart_LG-2.pdf" at bounding box center [588, 36] width 1150 height 47
click at [14, 26] on div "Angebot_Alphart_LG-2.pdf" at bounding box center [588, 36] width 1150 height 47
click at [14, 28] on button "Close modal" at bounding box center [21, 36] width 18 height 18
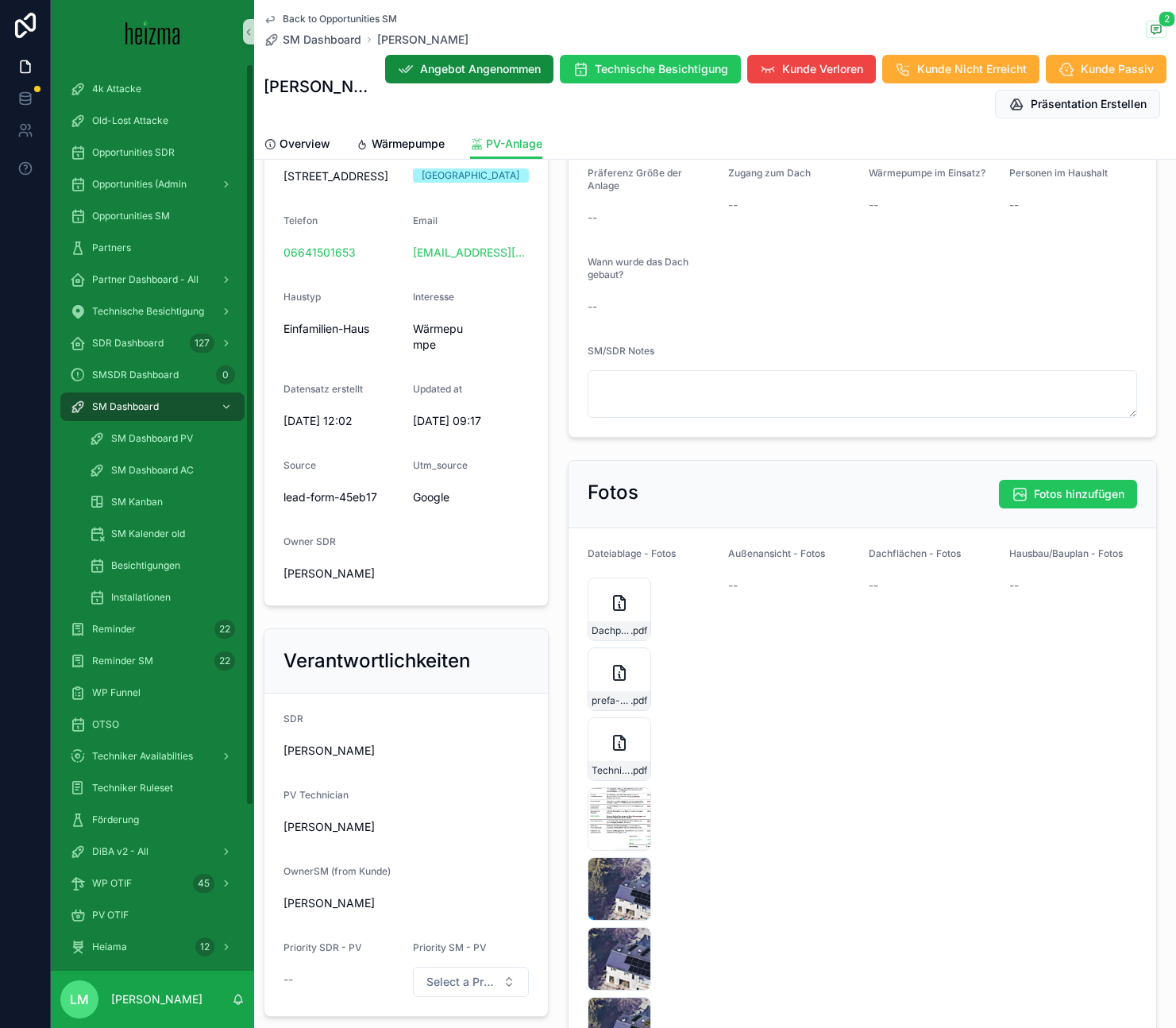
scroll to position [299, 0]
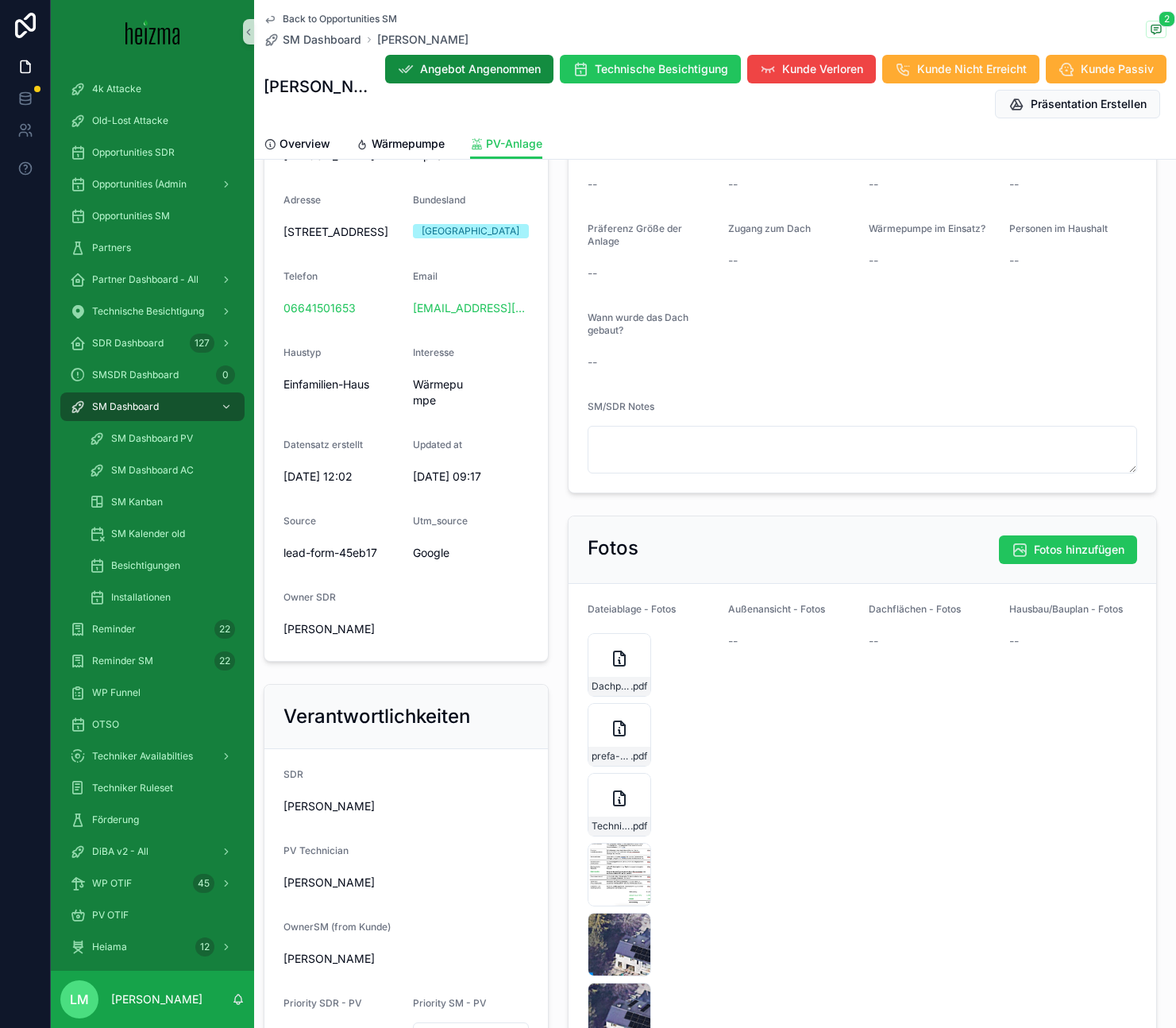
click at [320, 19] on span "Back to Opportunities SM" at bounding box center [339, 19] width 114 height 13
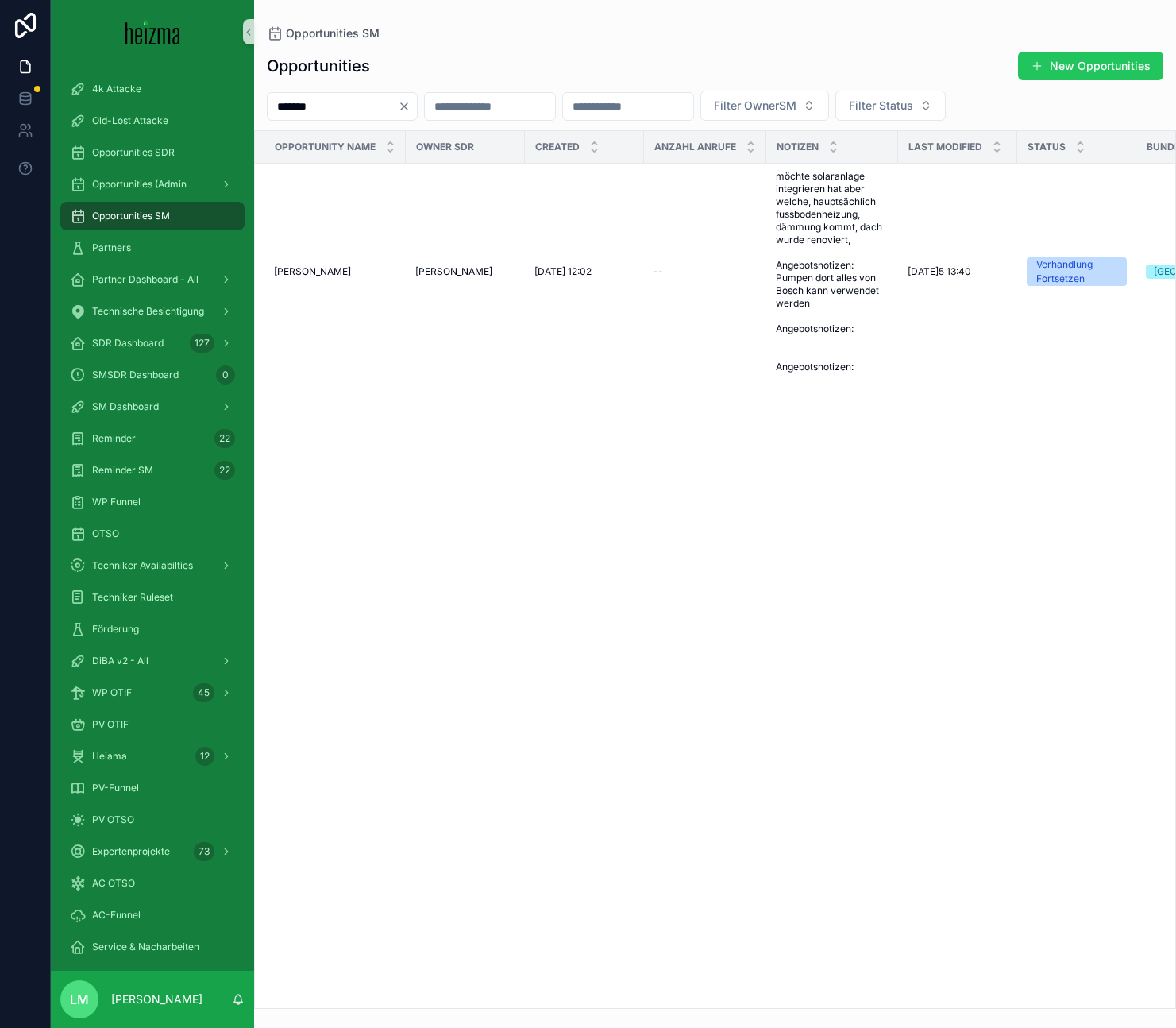
click at [385, 104] on input "*******" at bounding box center [333, 107] width 130 height 22
type input "**********"
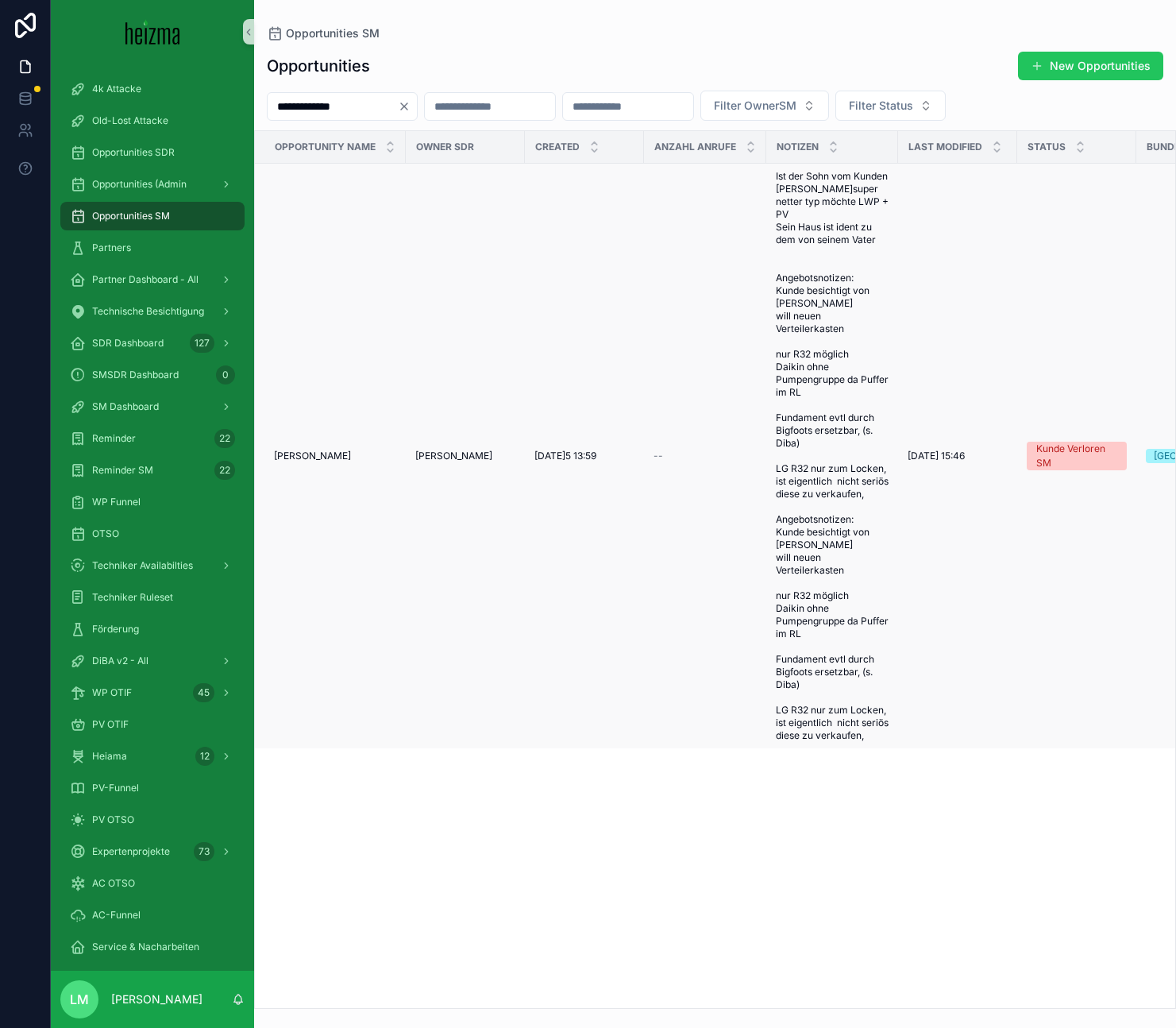
click at [398, 480] on td "[PERSON_NAME] [PERSON_NAME]" at bounding box center [330, 455] width 151 height 585
click at [435, 463] on span "[PERSON_NAME]" at bounding box center [453, 456] width 77 height 13
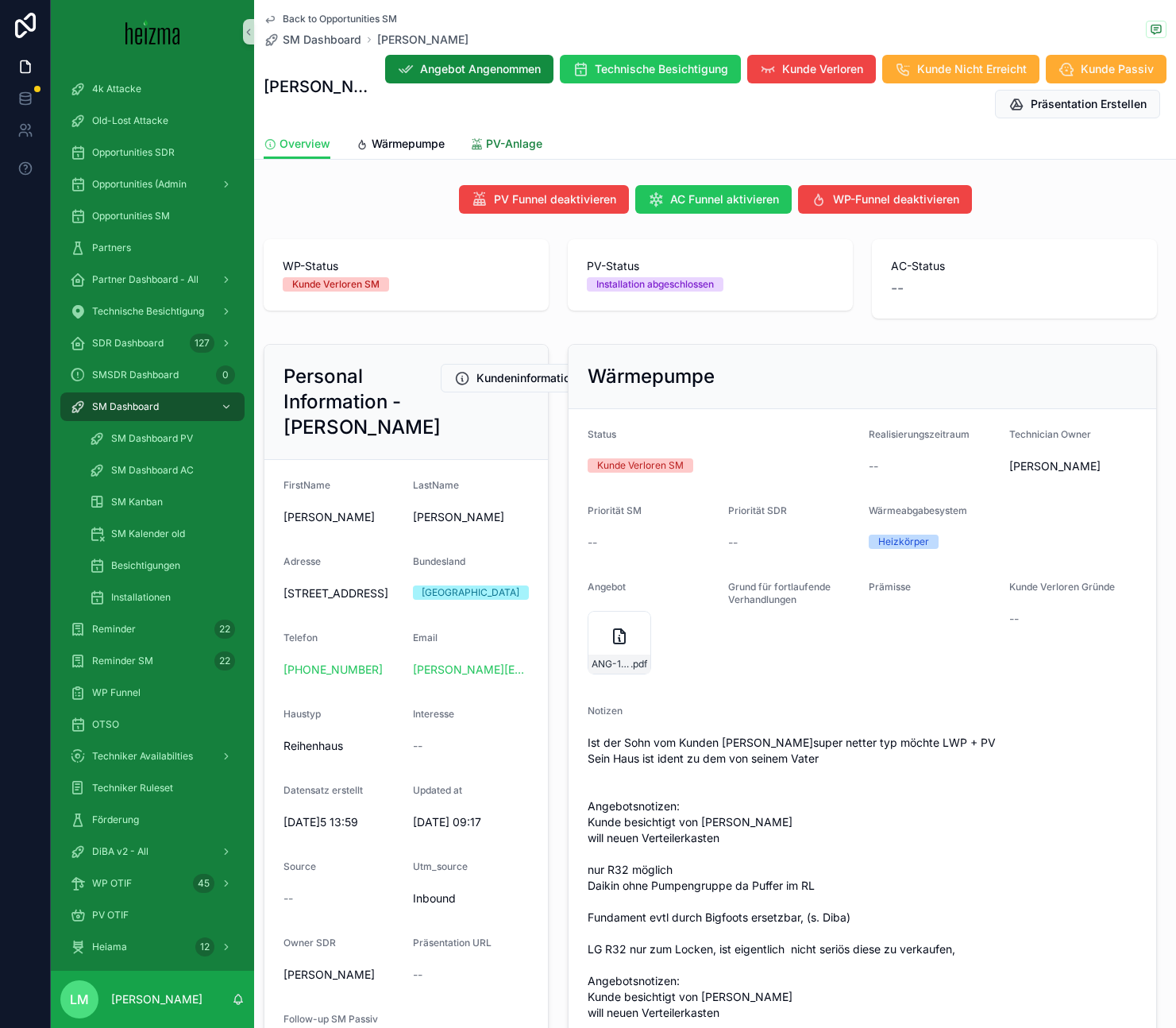
click at [495, 133] on link "PV-Anlage" at bounding box center [506, 146] width 72 height 32
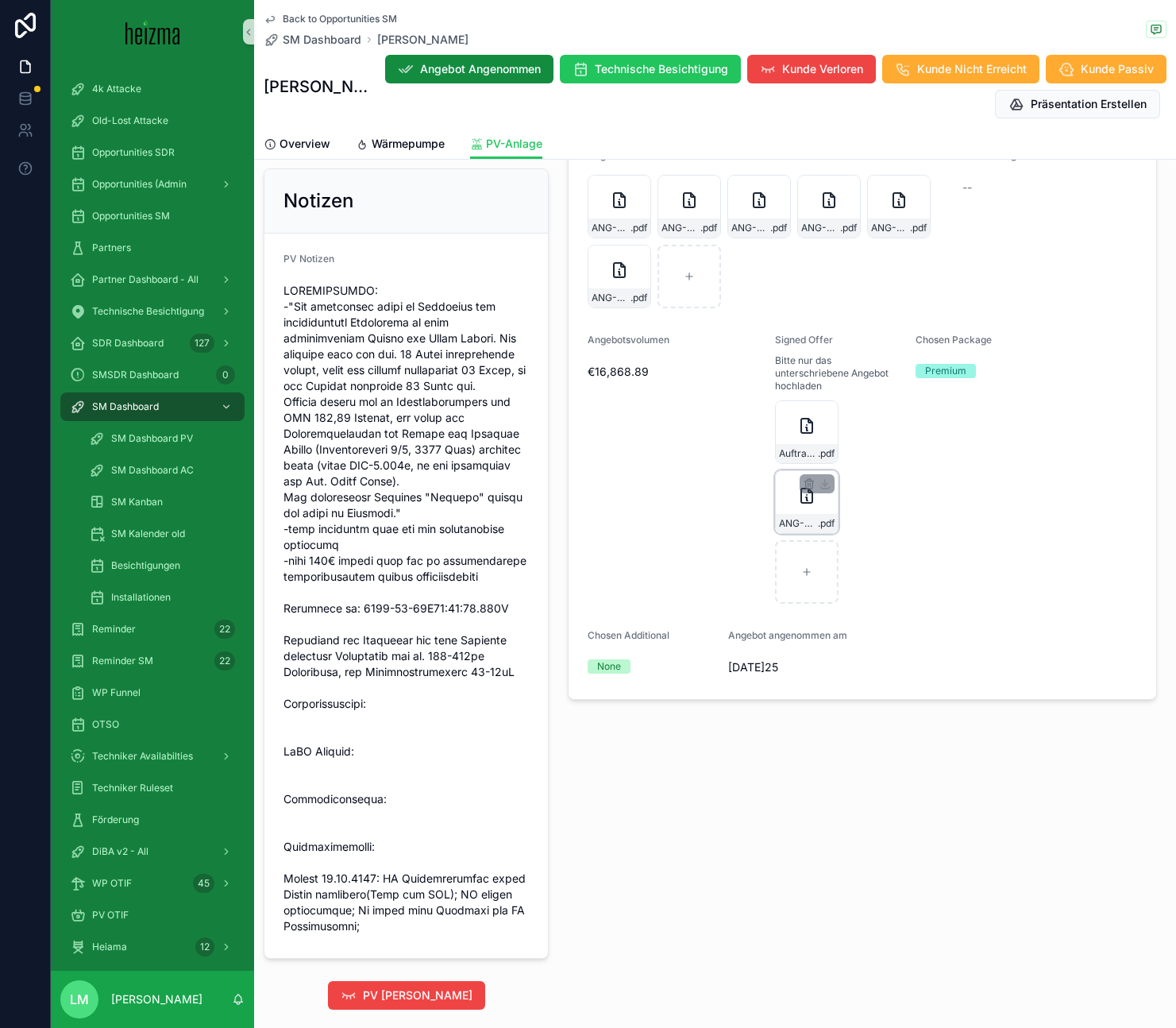
scroll to position [1143, 0]
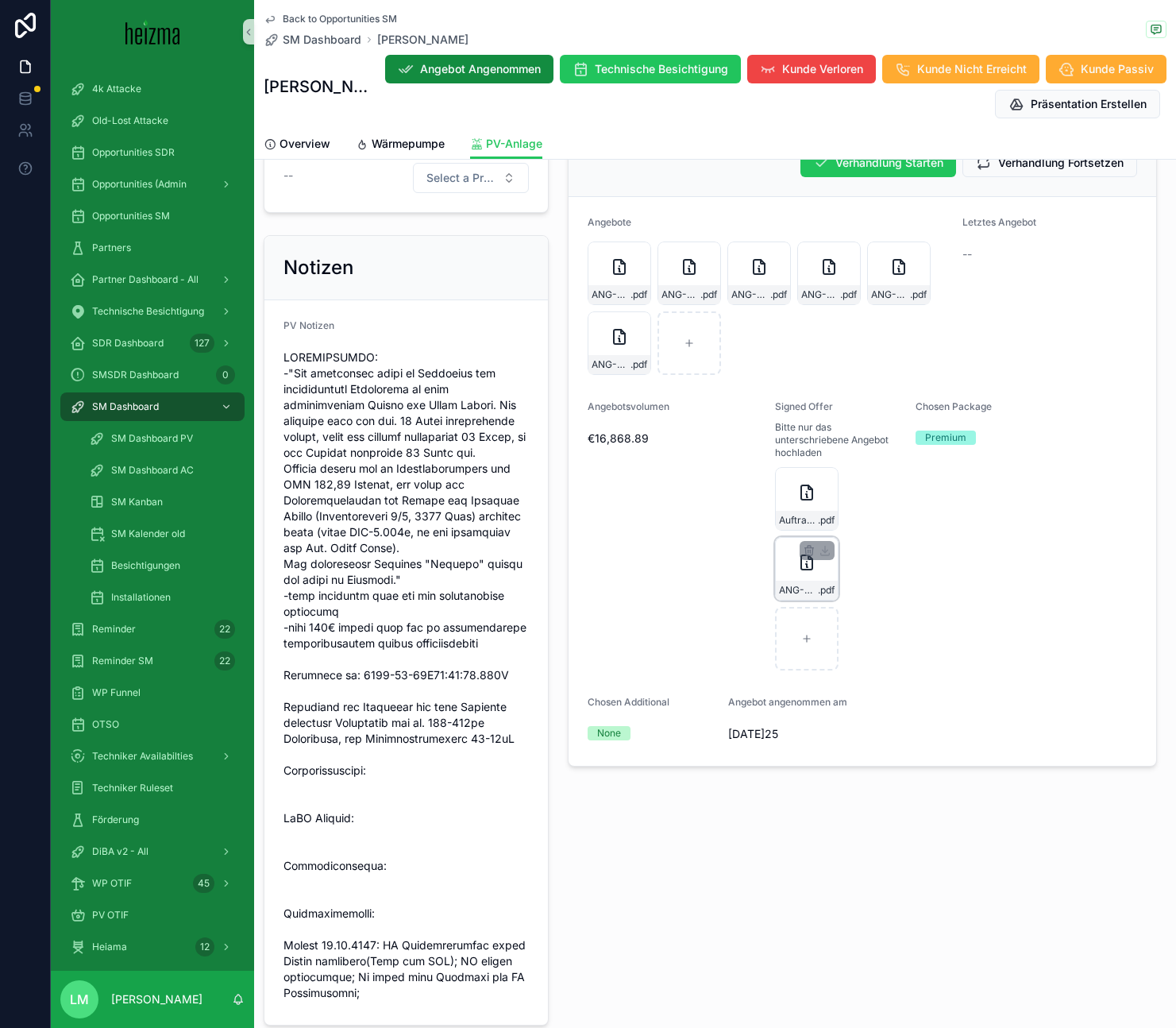
click at [800, 562] on div "ANG-PV-526-Miller-2025-02-19-(1) .pdf" at bounding box center [806, 568] width 64 height 64
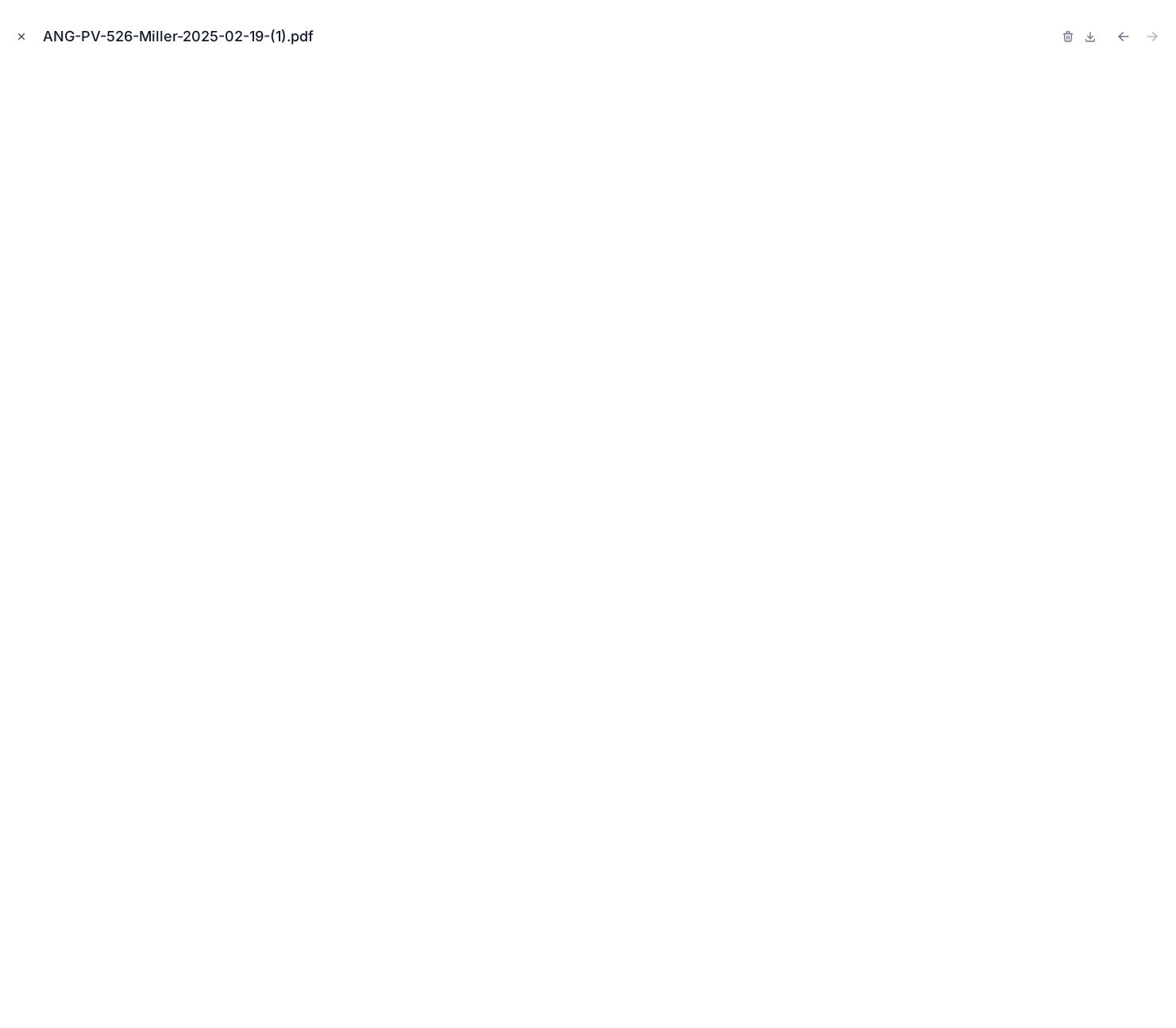
click at [25, 35] on icon "Close modal" at bounding box center [21, 36] width 11 height 11
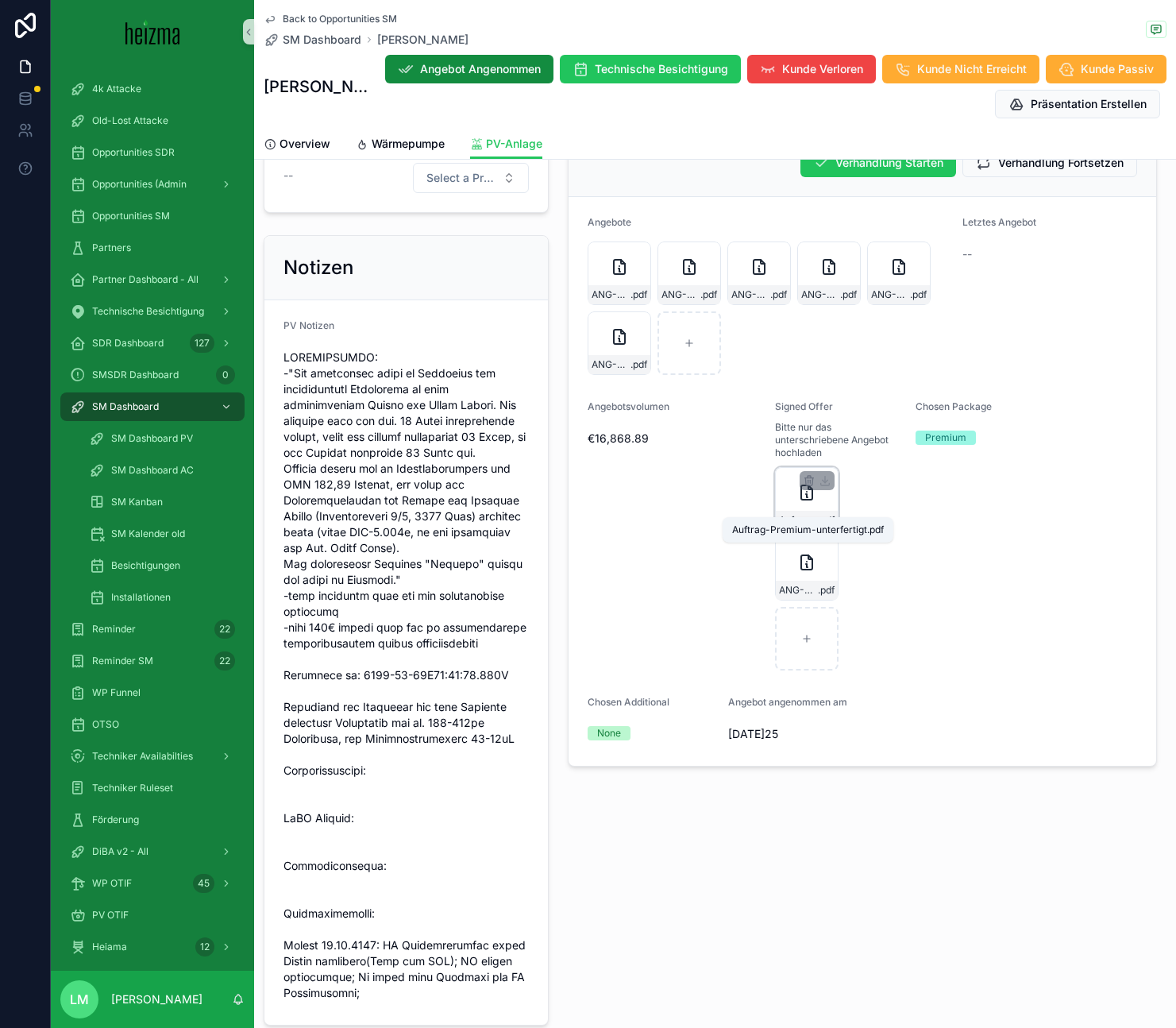
click at [819, 514] on span ".pdf" at bounding box center [826, 520] width 17 height 13
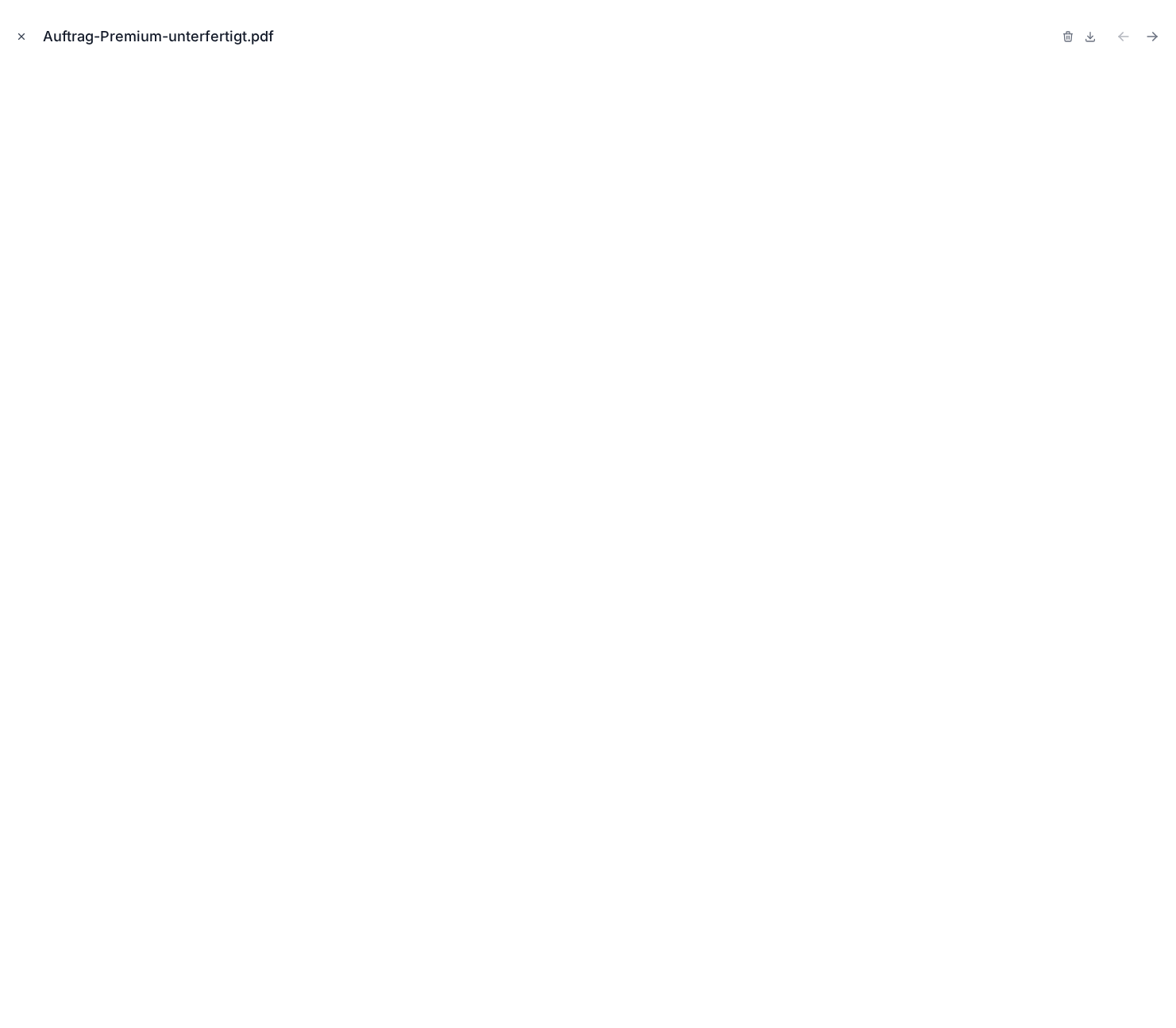
click at [23, 37] on icon "Close modal" at bounding box center [21, 36] width 11 height 11
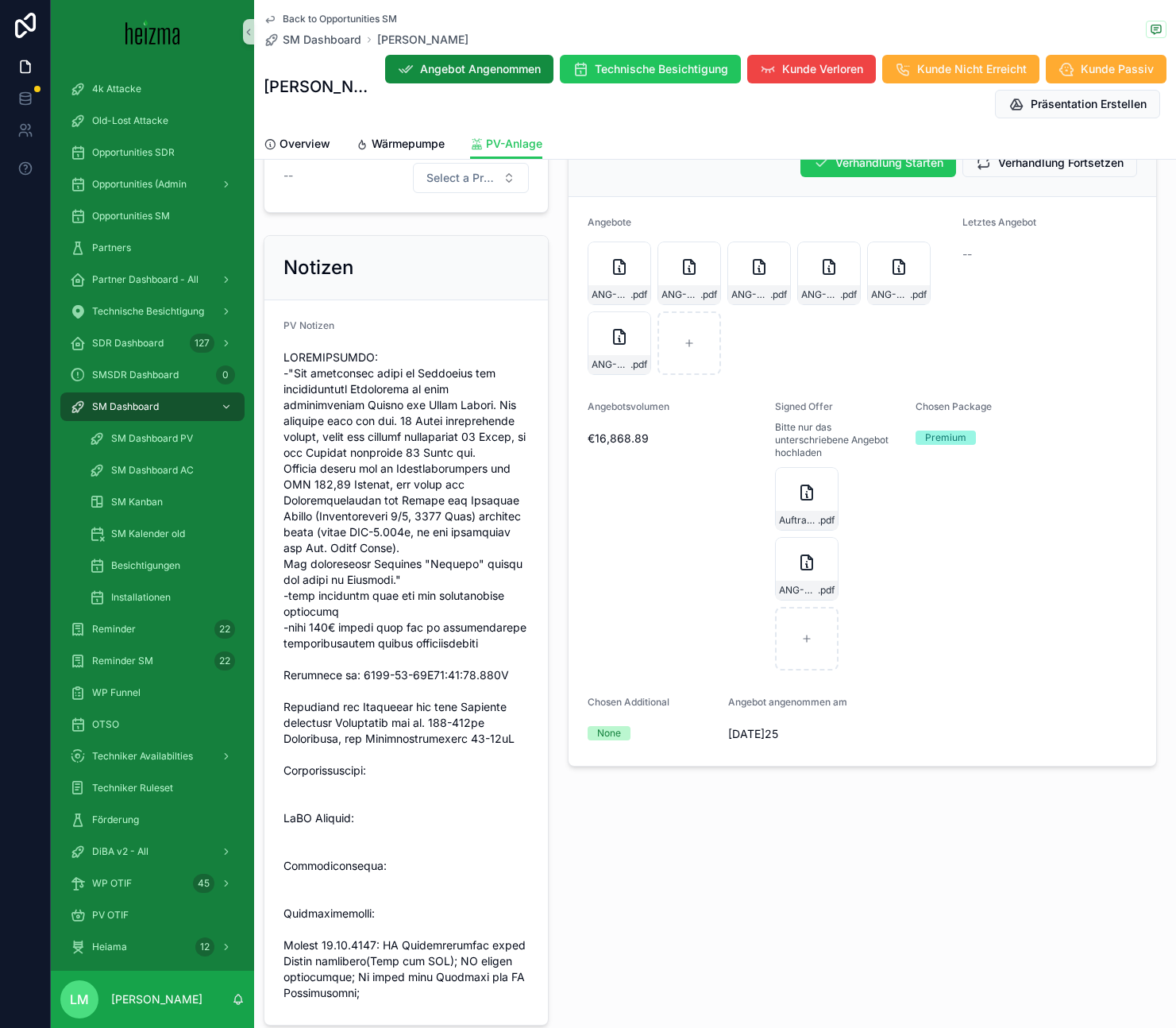
click at [348, 22] on span "Back to Opportunities SM" at bounding box center [339, 19] width 114 height 13
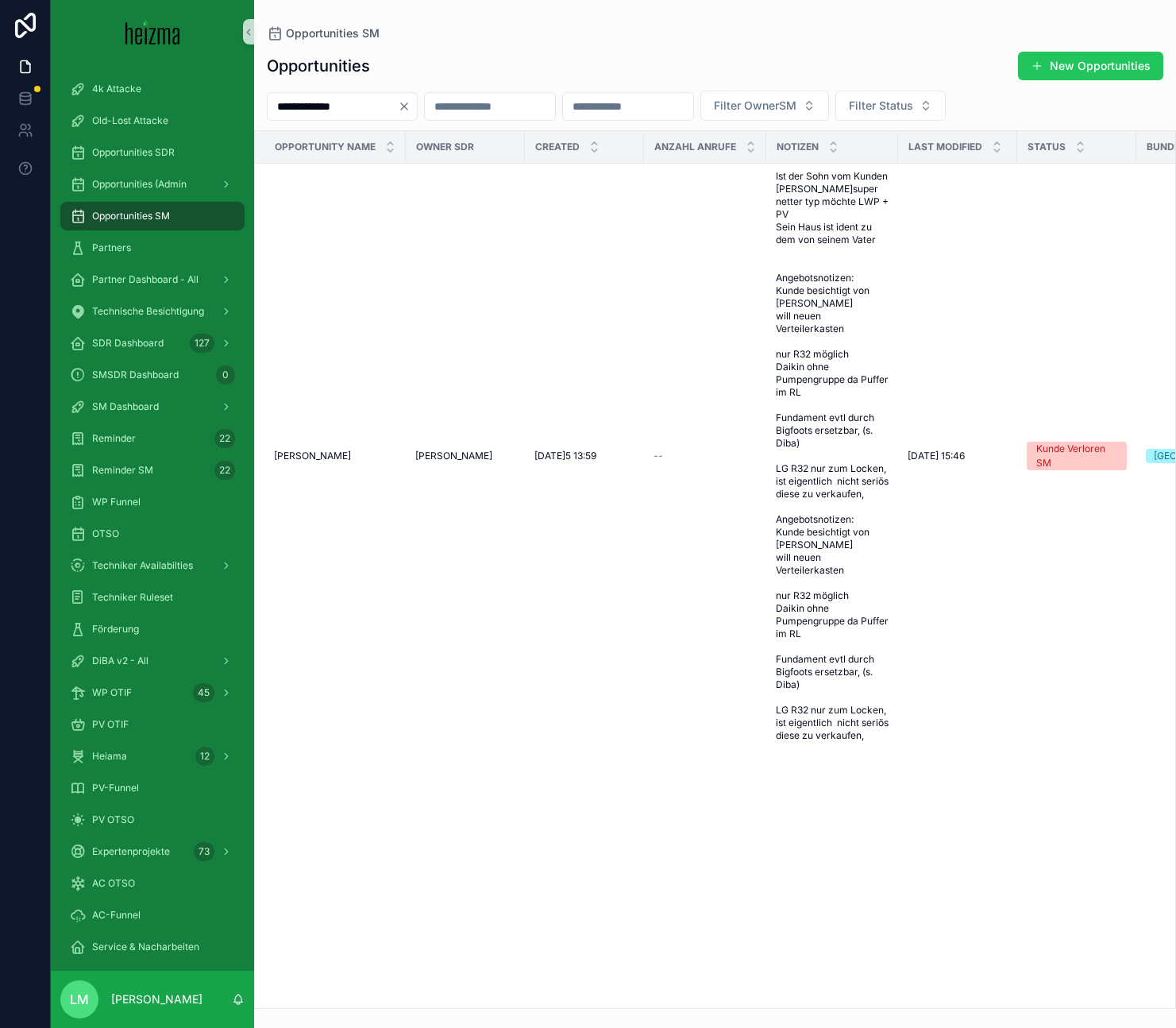
click at [348, 127] on div "**********" at bounding box center [714, 525] width 922 height 967
click at [348, 108] on input "**********" at bounding box center [333, 107] width 130 height 22
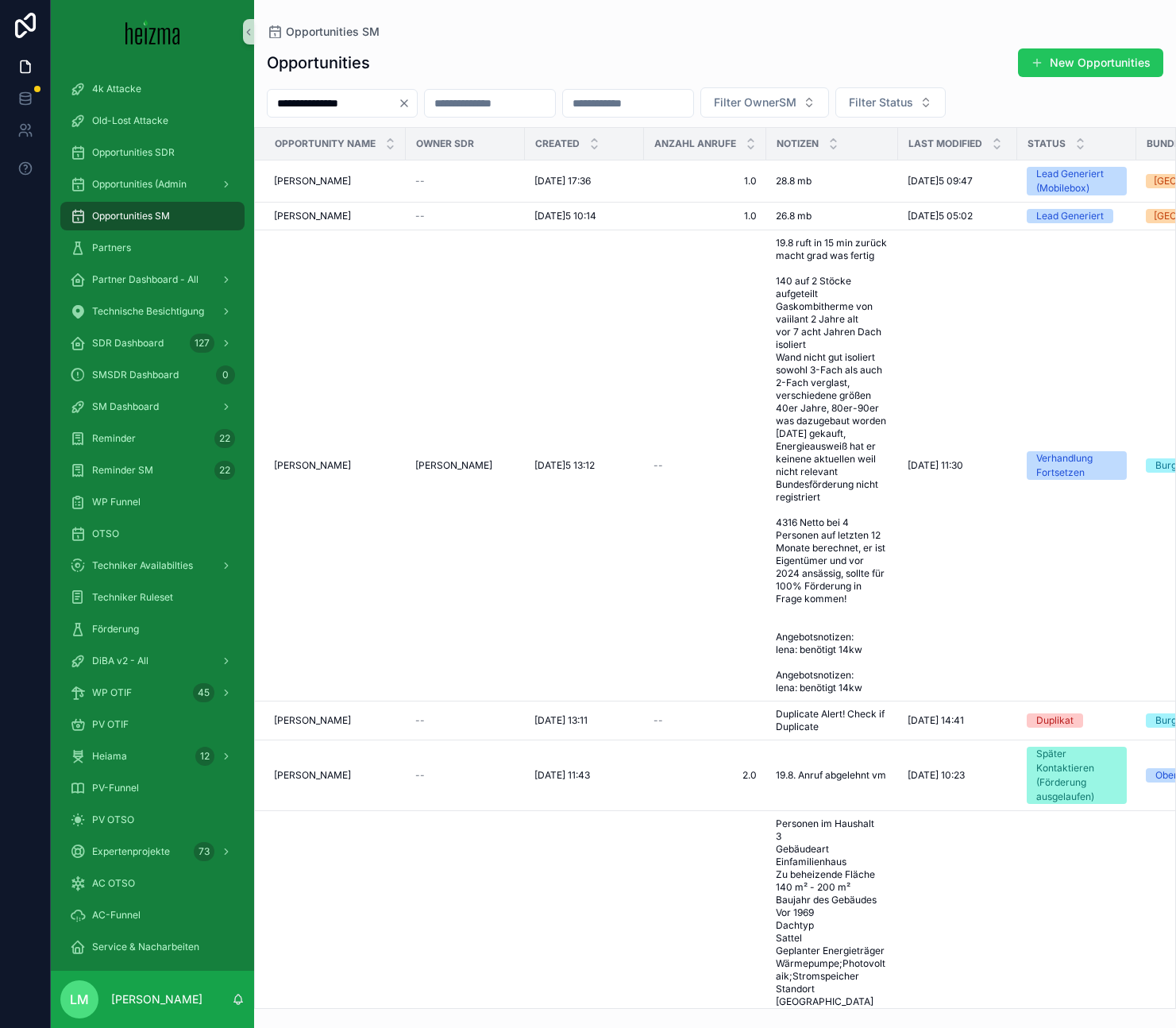
type input "**********"
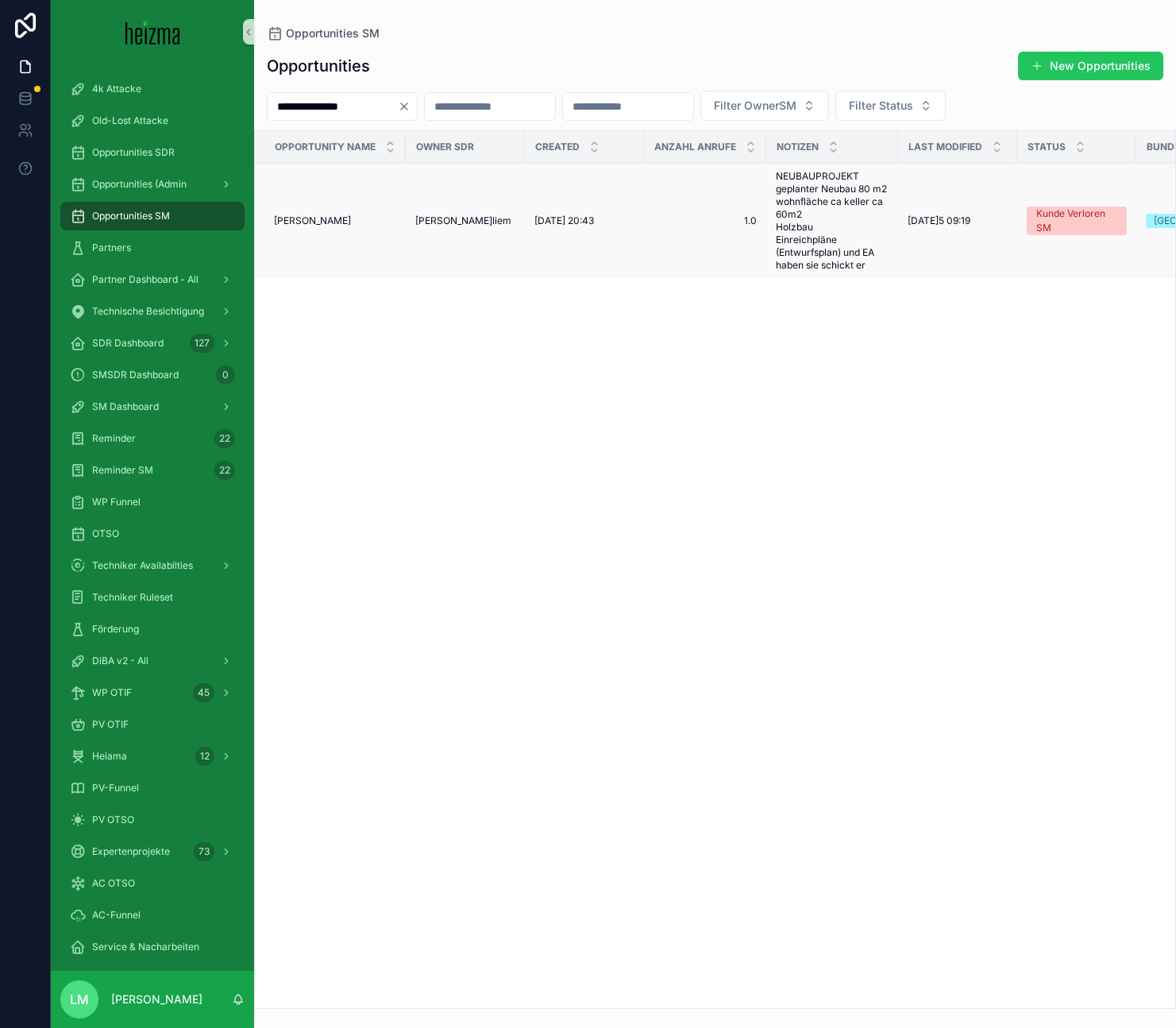
click at [297, 227] on span "Matthias Knauer" at bounding box center [312, 221] width 77 height 13
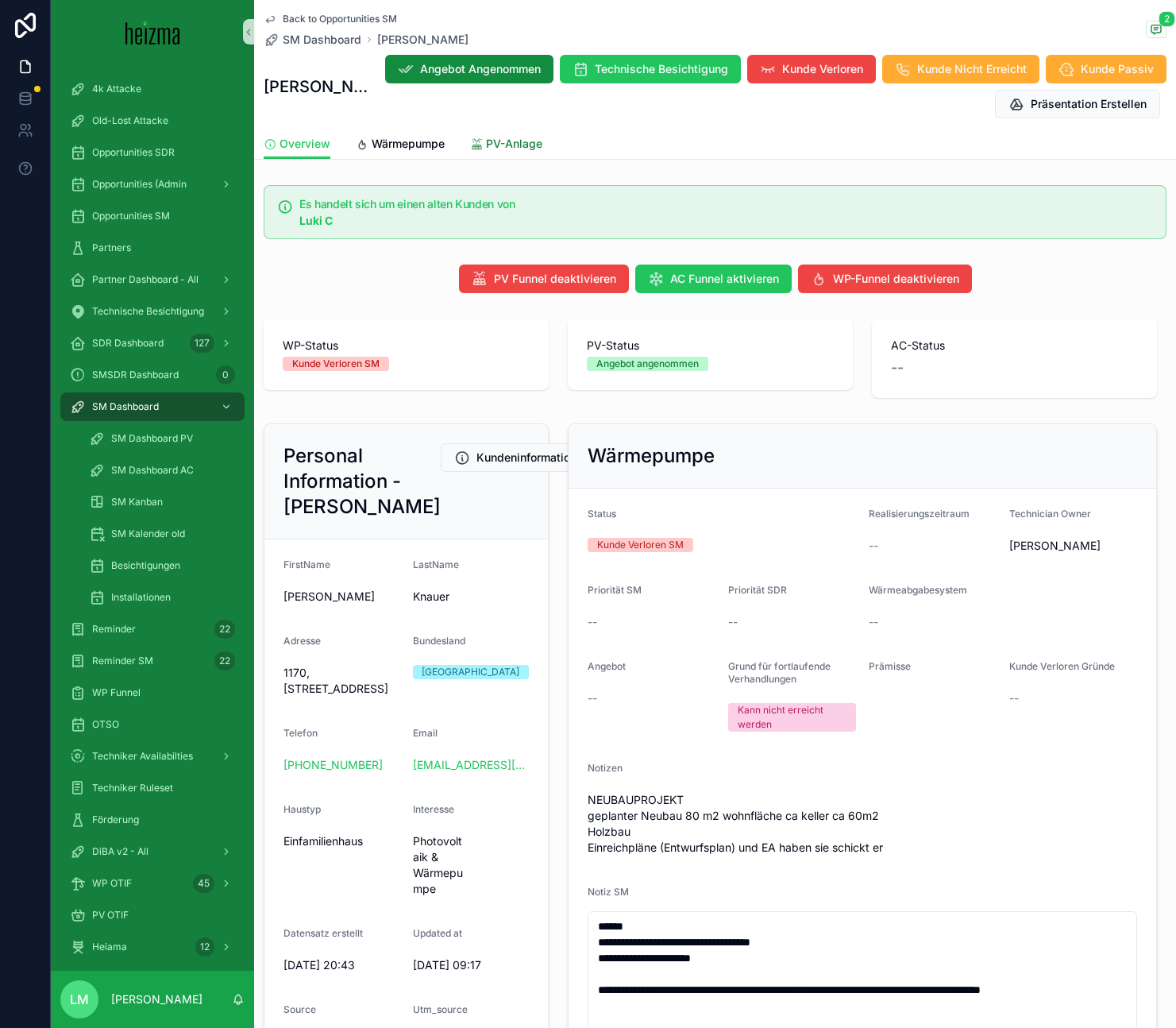
click at [524, 140] on span "PV-Anlage" at bounding box center [513, 143] width 57 height 16
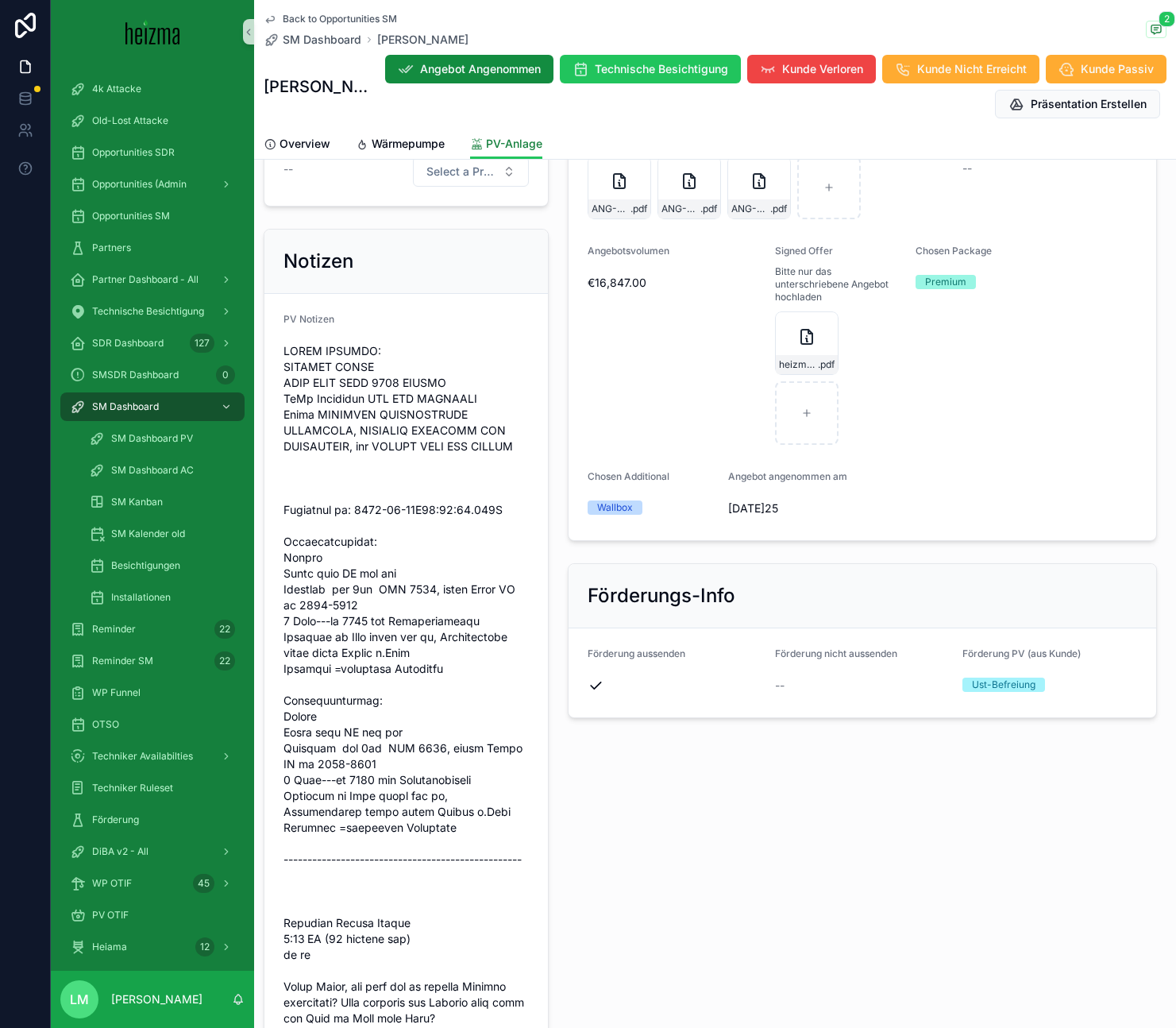
scroll to position [1196, 0]
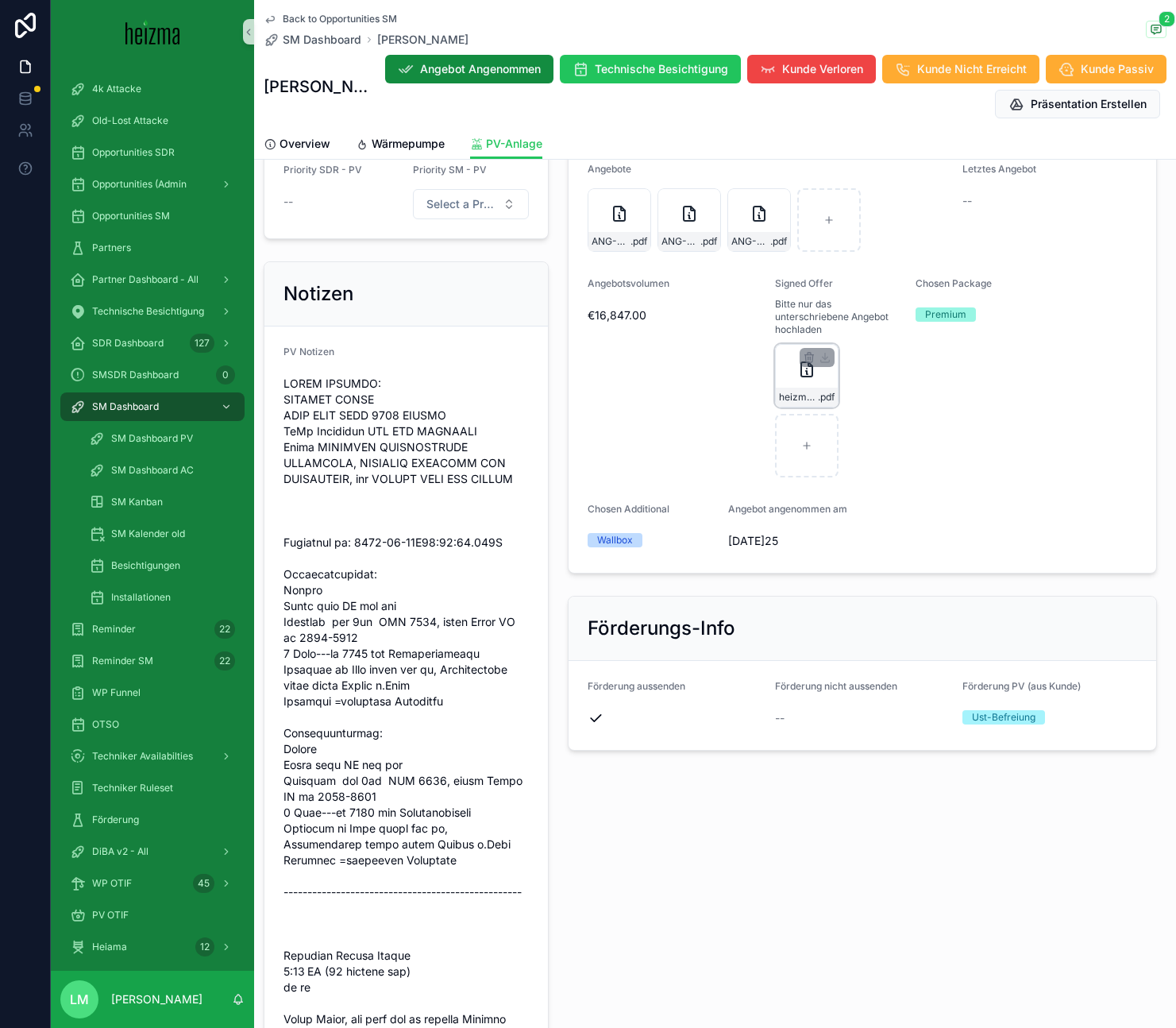
click at [823, 360] on div "heizma_unterfertigtes-Angebot-ANG-PV-742-06-03-2025 .pdf" at bounding box center [806, 375] width 64 height 64
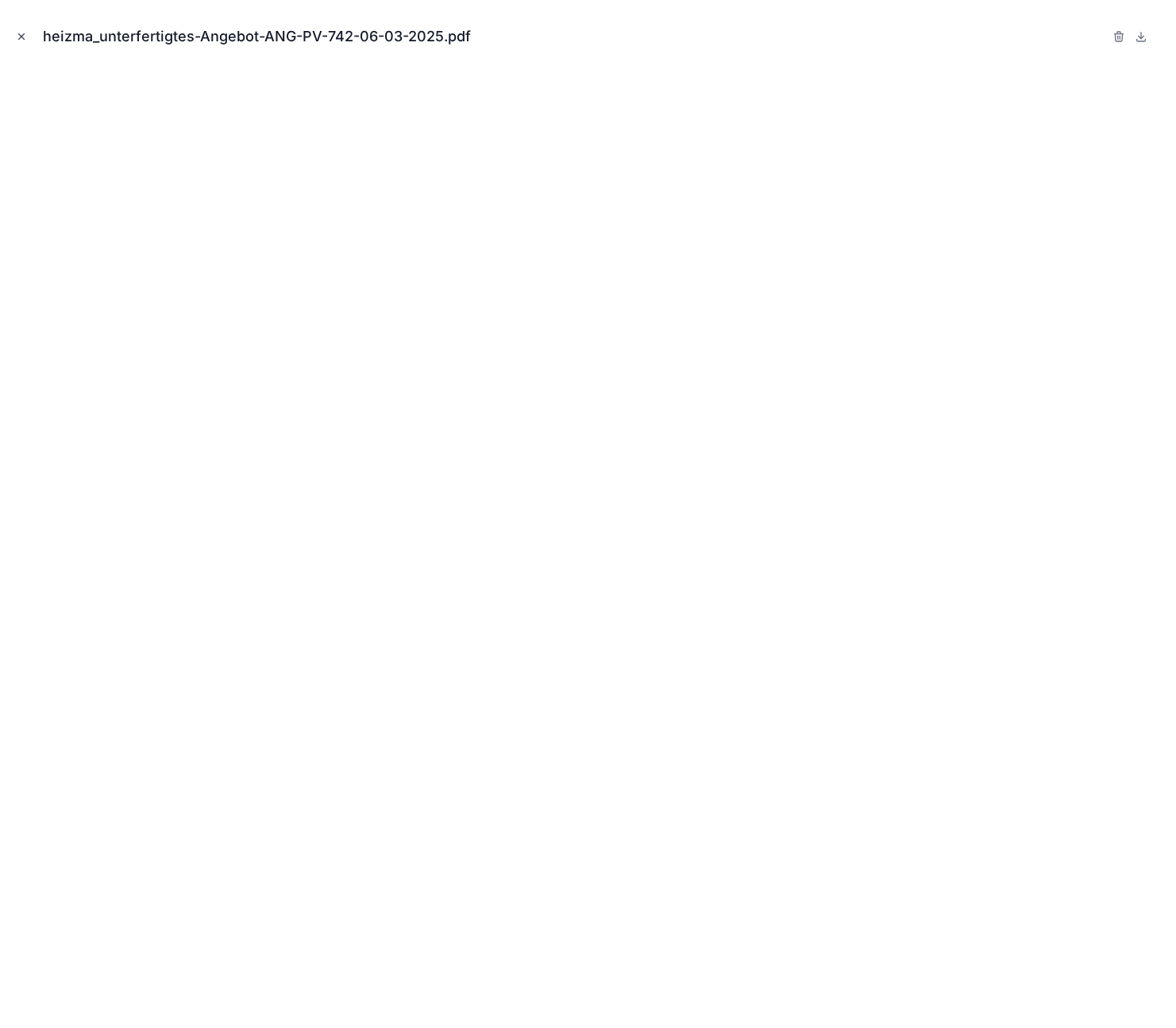
click at [19, 37] on icon "Close modal" at bounding box center [21, 36] width 11 height 11
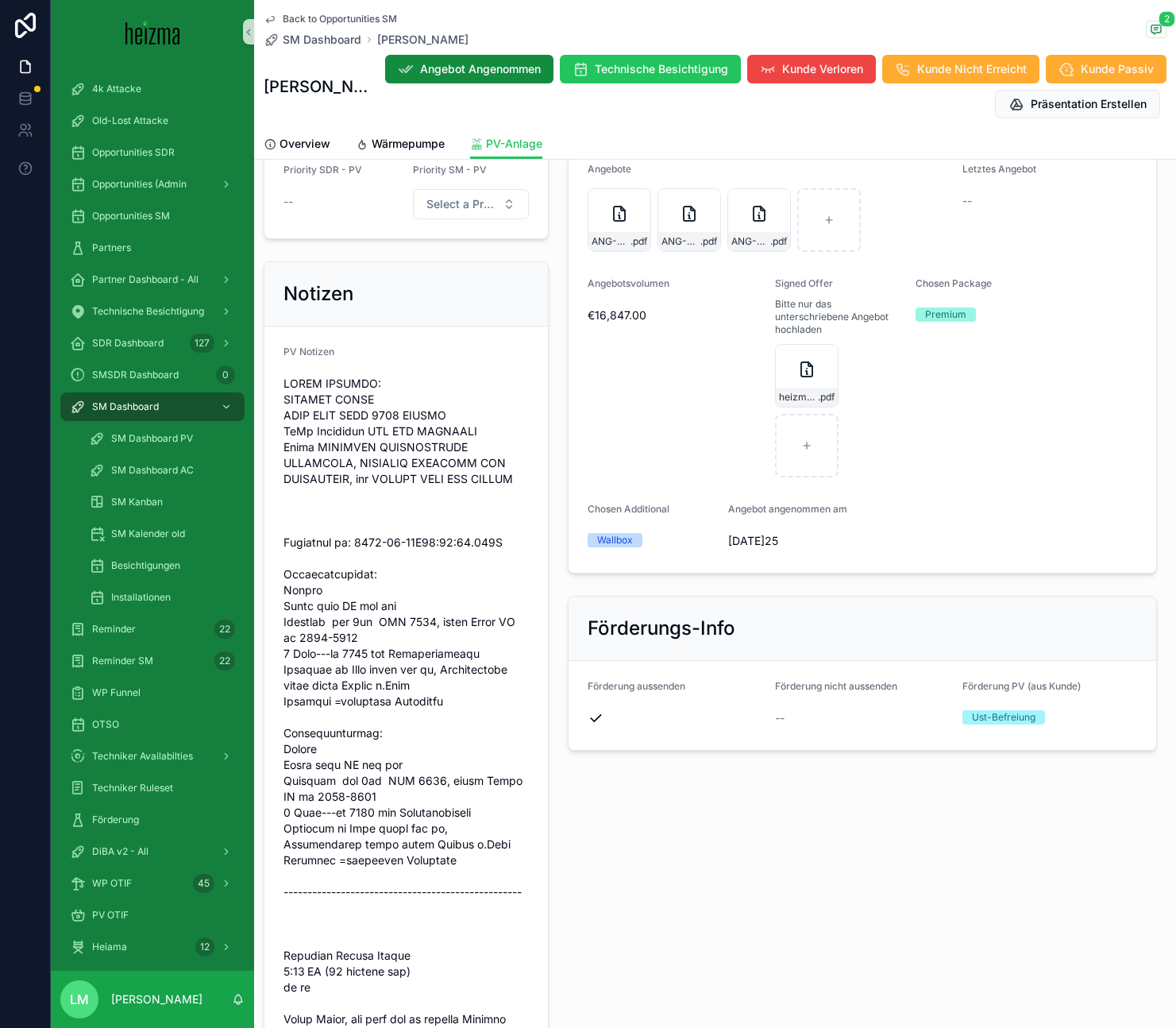
click at [352, 16] on span "Back to Opportunities SM" at bounding box center [339, 19] width 114 height 13
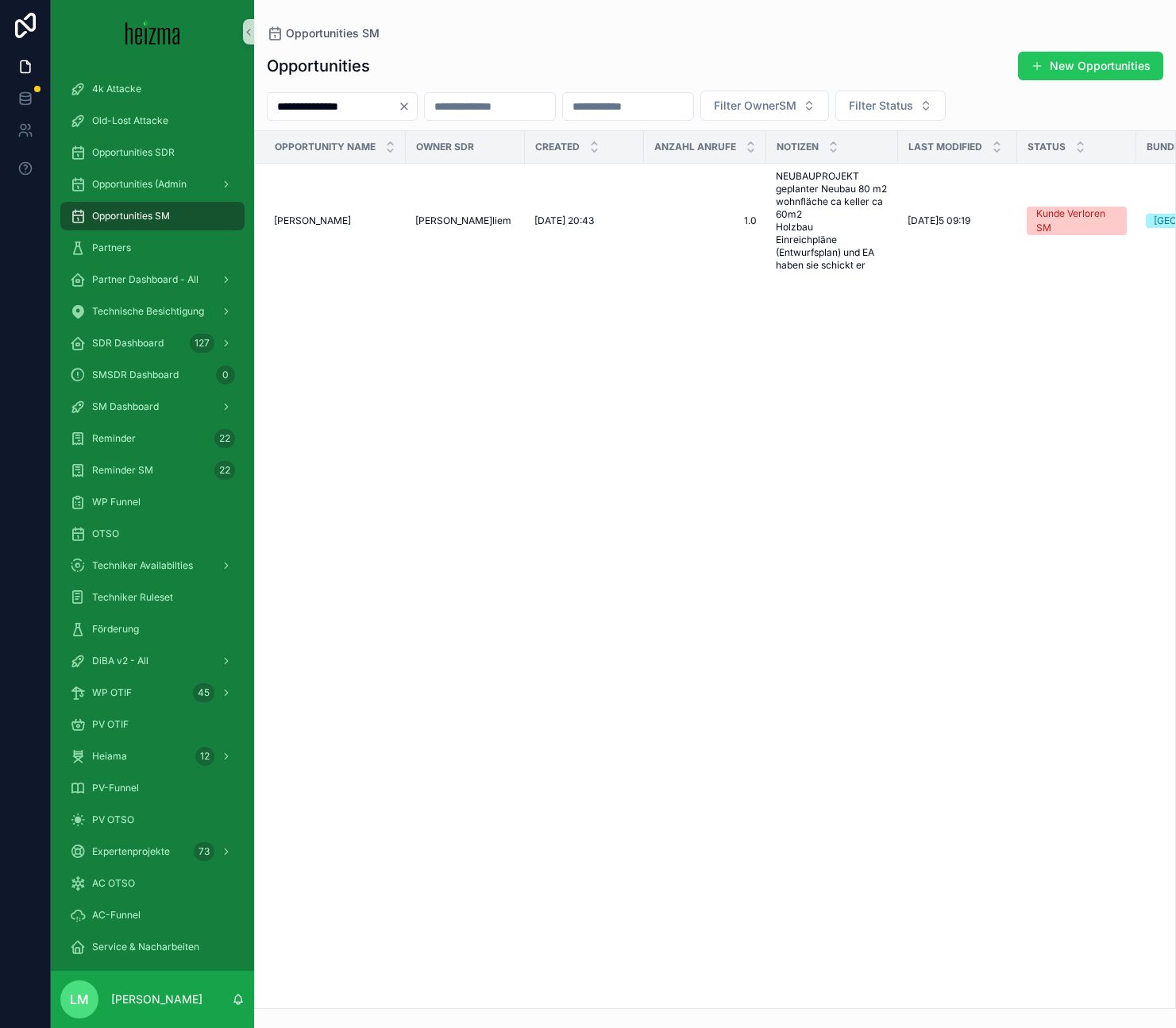
click at [375, 97] on input "**********" at bounding box center [333, 107] width 130 height 22
type input "*"
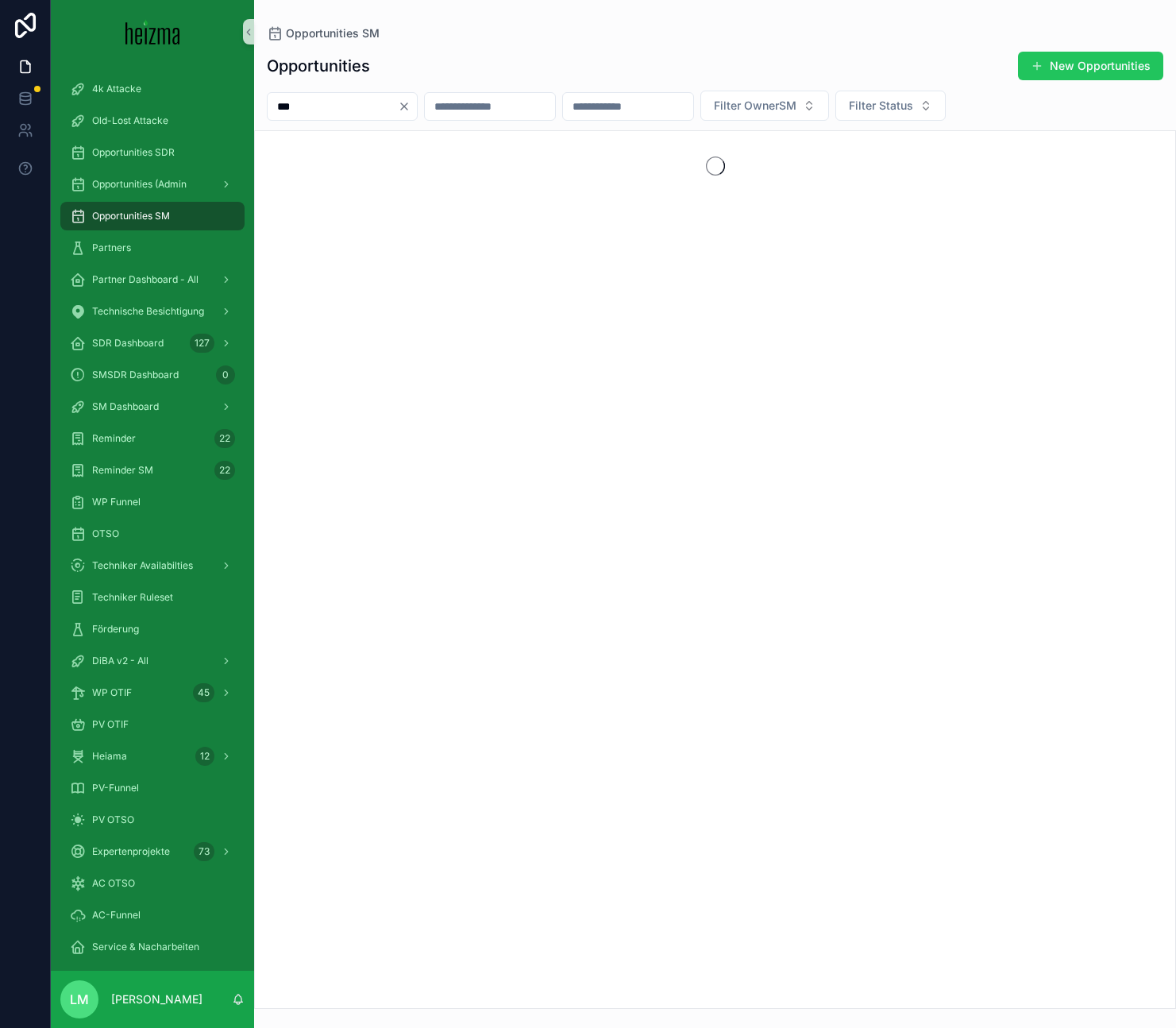
click at [327, 102] on input "***" at bounding box center [333, 107] width 130 height 22
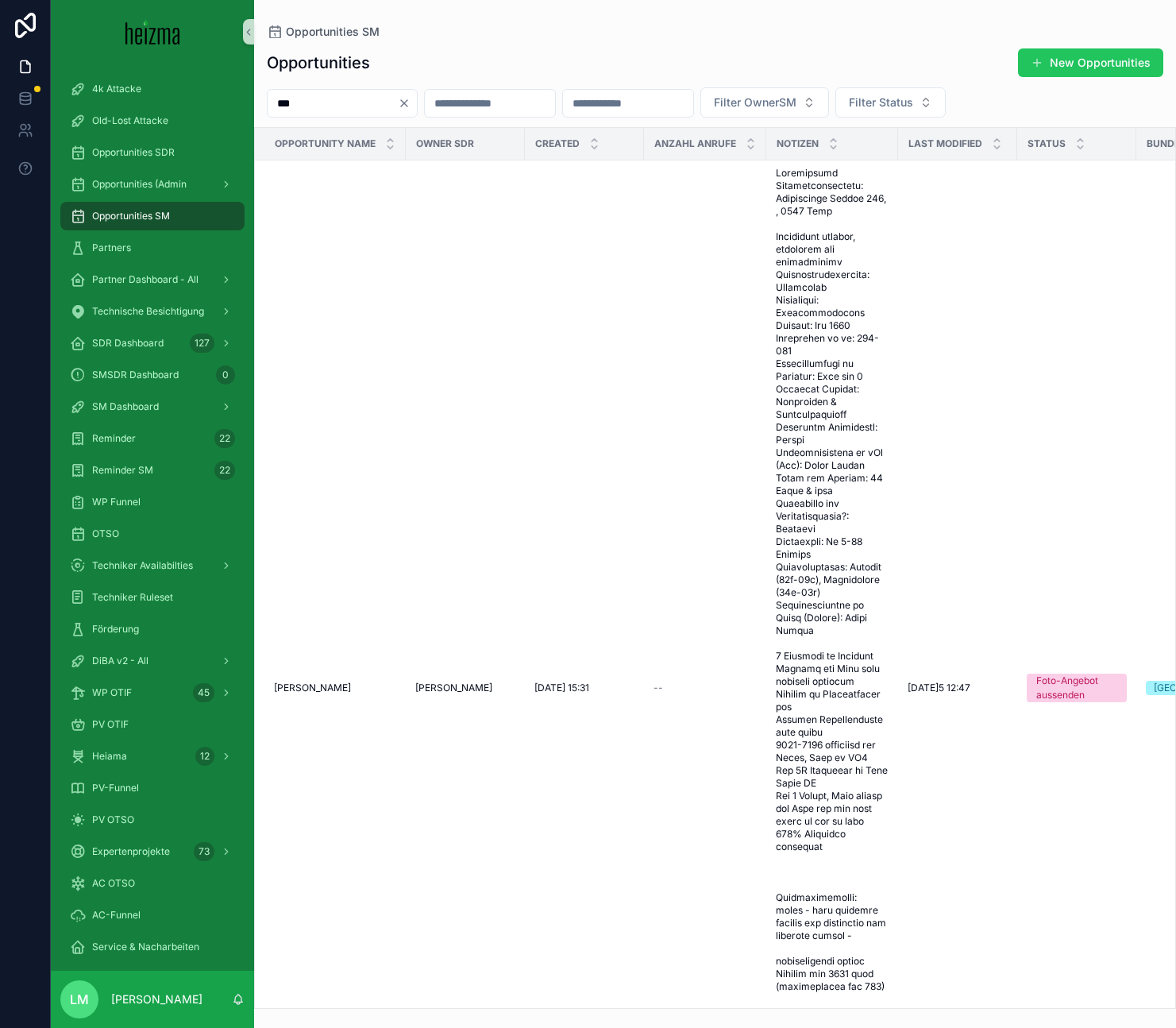
type input "**********"
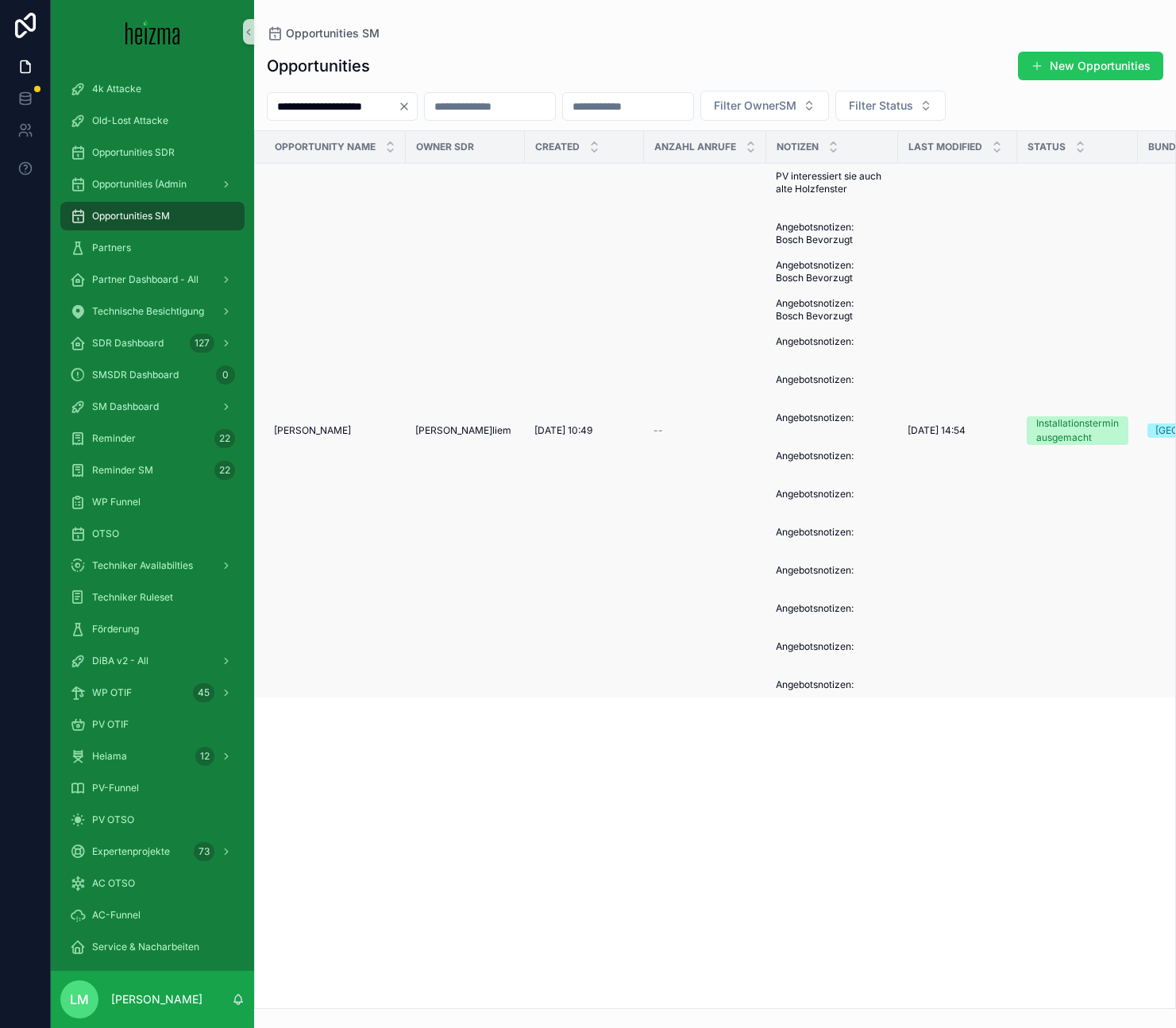
click at [310, 443] on td "Cornelia Schwarzinger Cornelia Schwarzinger" at bounding box center [330, 430] width 151 height 535
click at [320, 437] on span "Cornelia Schwarzinger" at bounding box center [312, 430] width 77 height 13
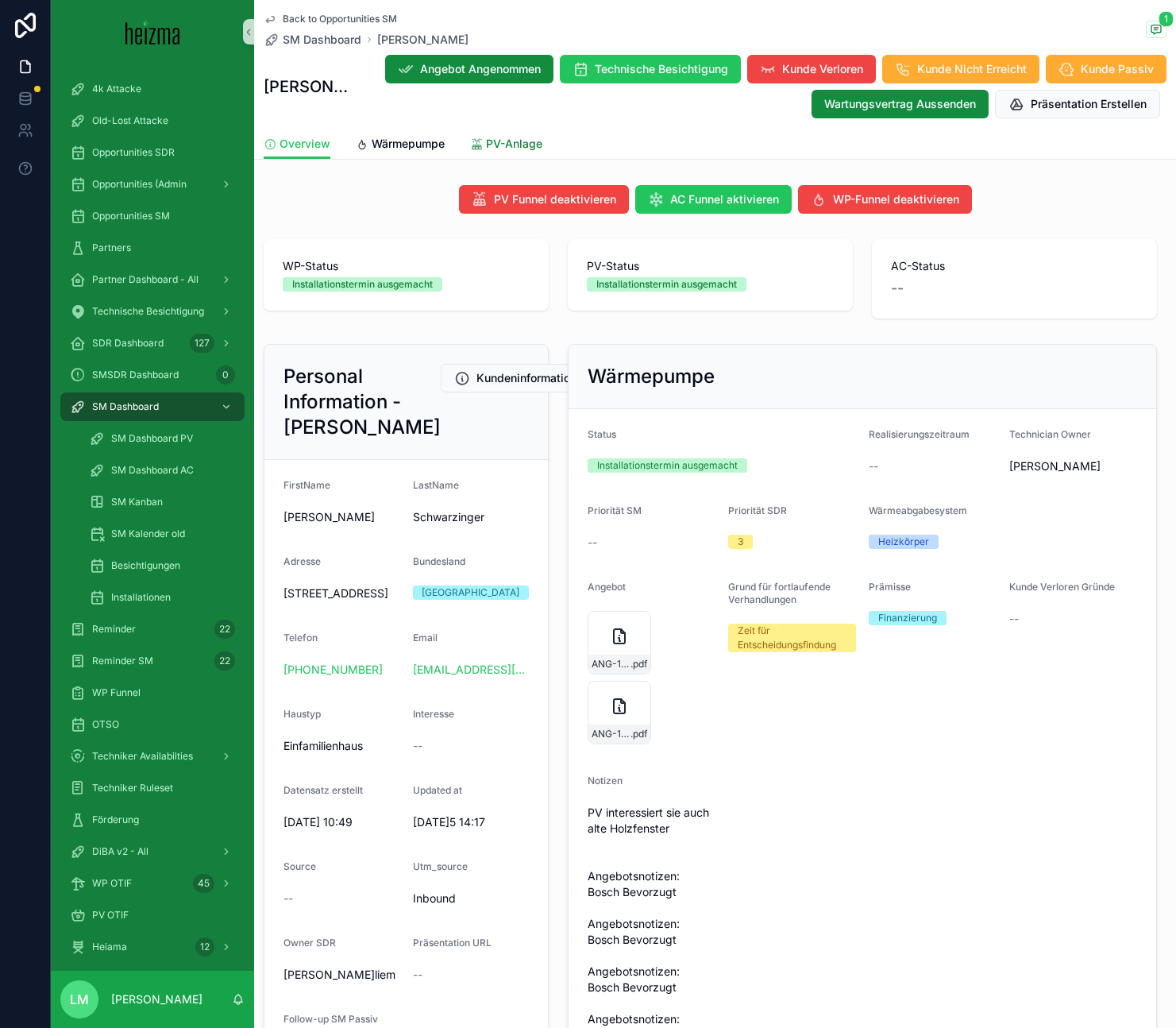
click at [494, 152] on link "PV-Anlage" at bounding box center [506, 146] width 72 height 32
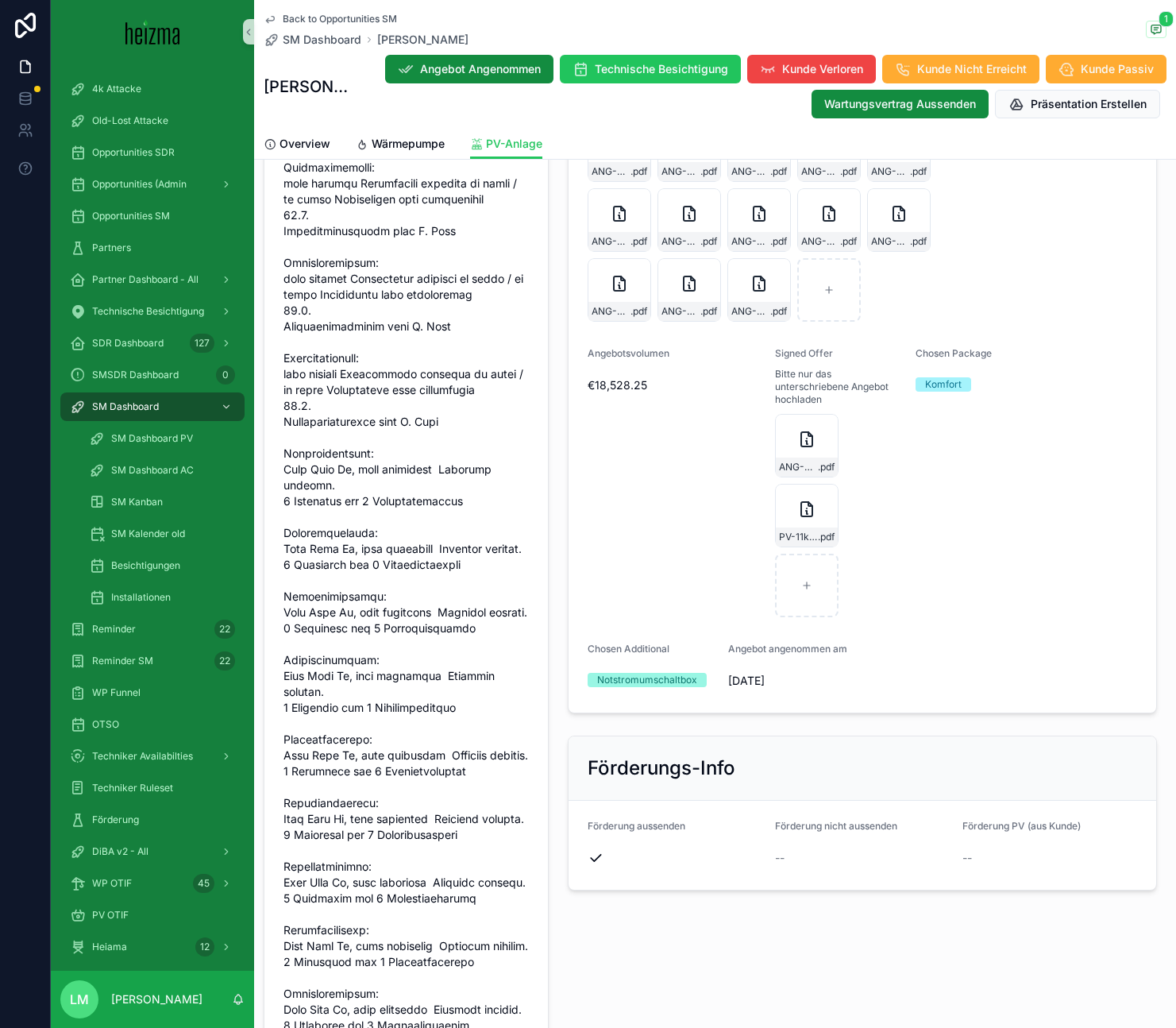
scroll to position [2137, 0]
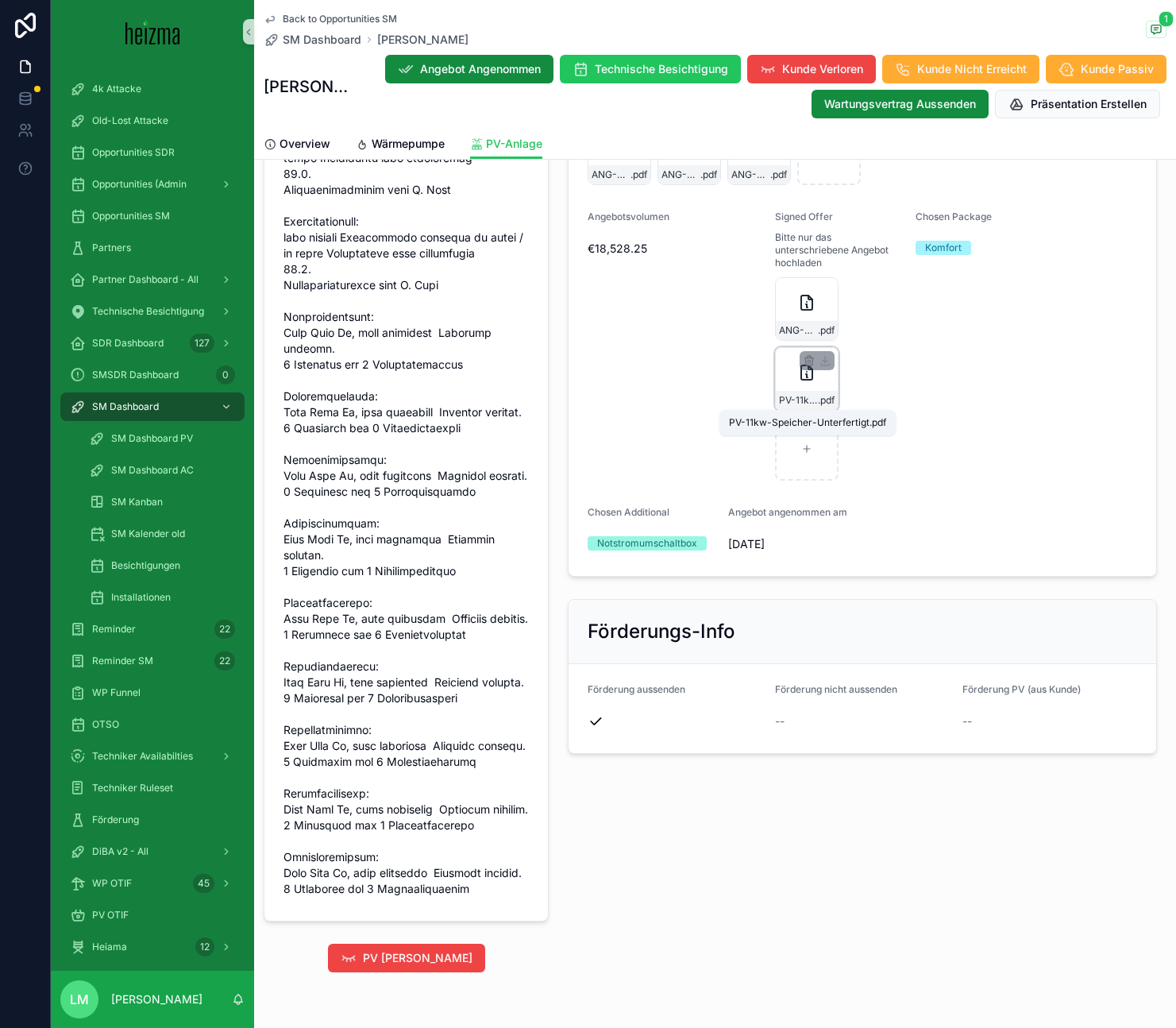
click at [800, 403] on span "PV-11kw-Speicher-Unterfertigt" at bounding box center [798, 400] width 39 height 13
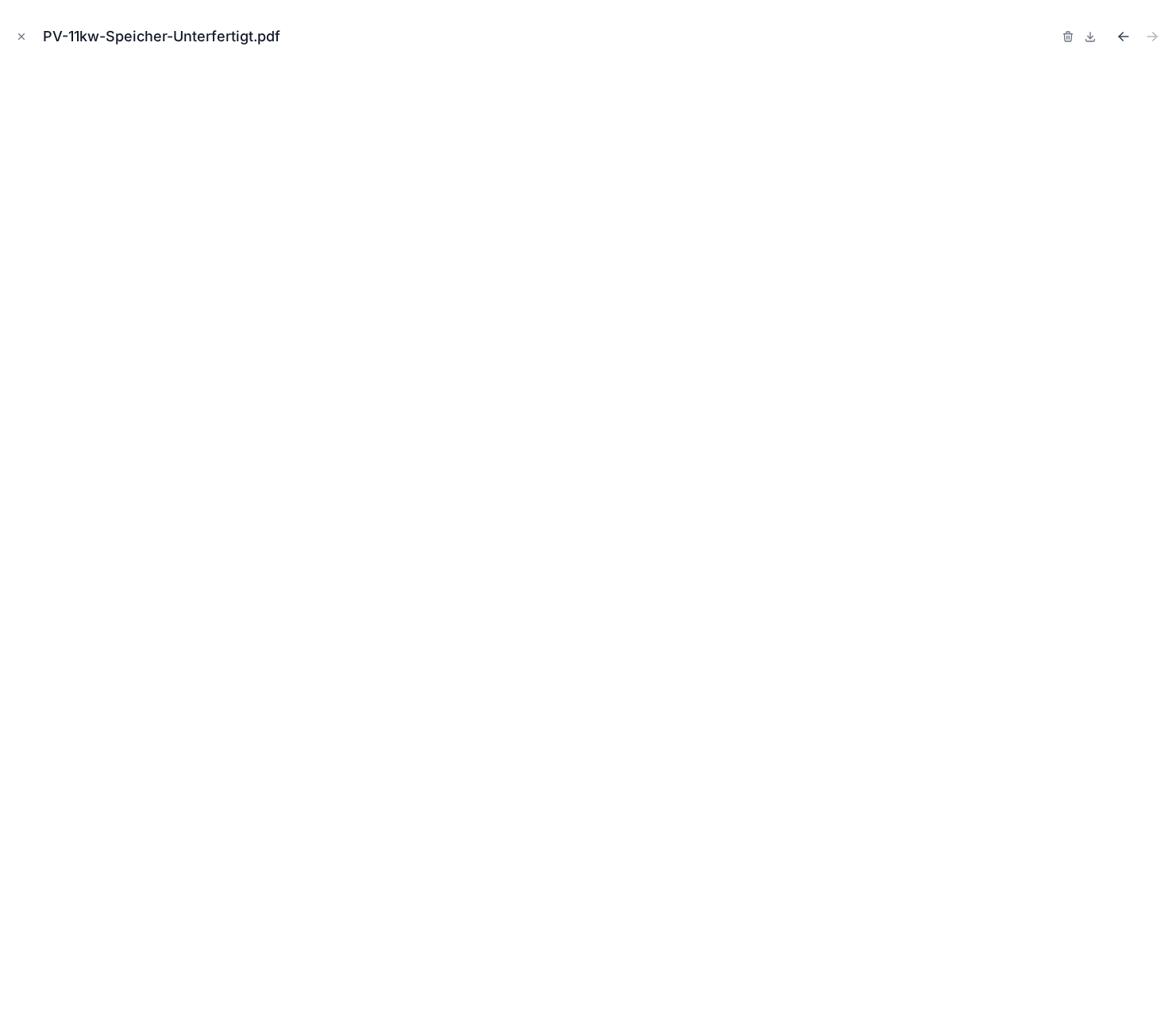
click at [1122, 35] on icon "Previous file" at bounding box center [1123, 36] width 16 height 16
click at [31, 39] on div "ANG-PV-1710-Schwarzinger-11kWSpeicher.pdf" at bounding box center [588, 36] width 1150 height 47
click at [23, 38] on icon "Close modal" at bounding box center [21, 36] width 11 height 11
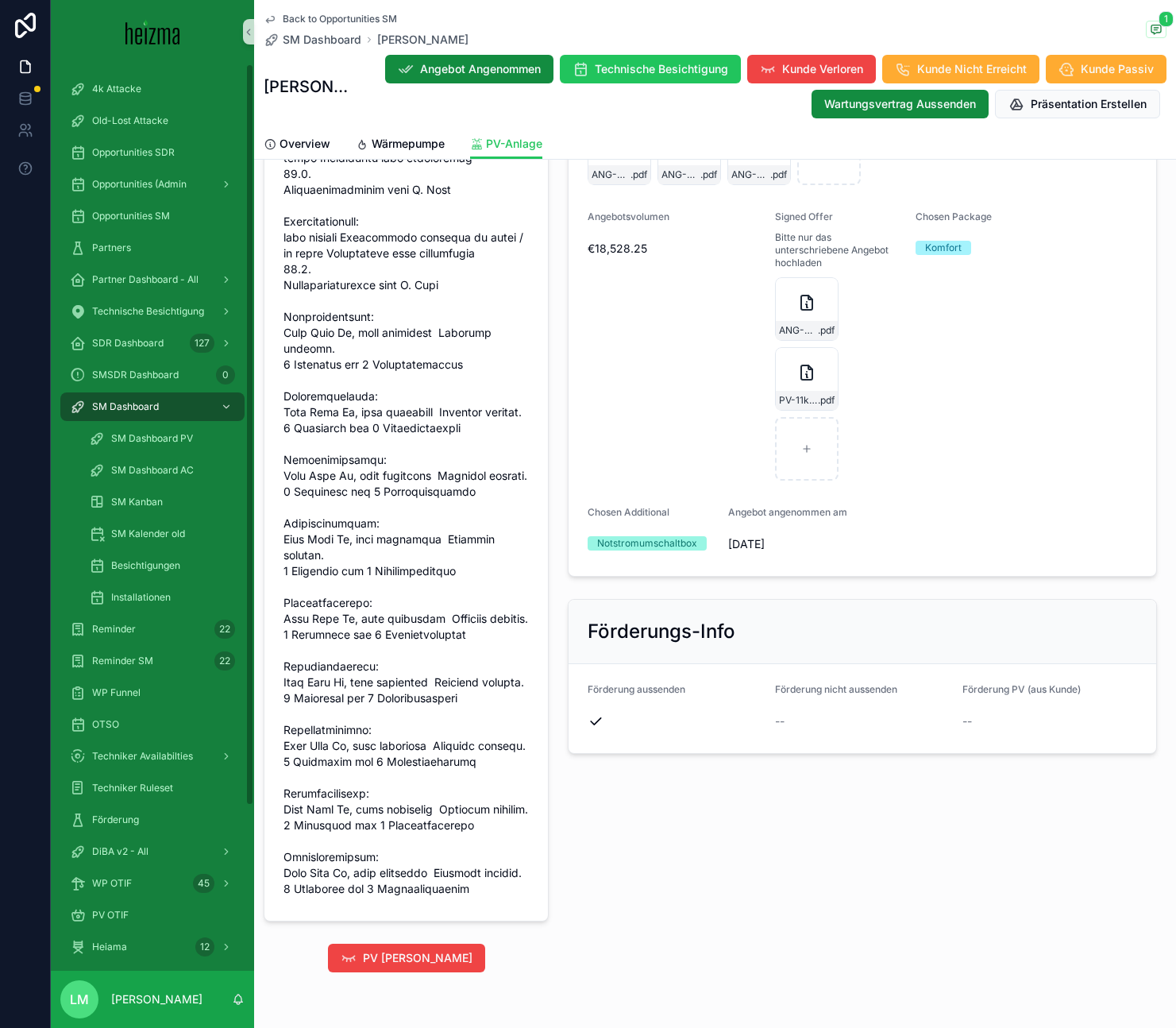
click at [315, 22] on span "Back to Opportunities SM" at bounding box center [339, 19] width 114 height 13
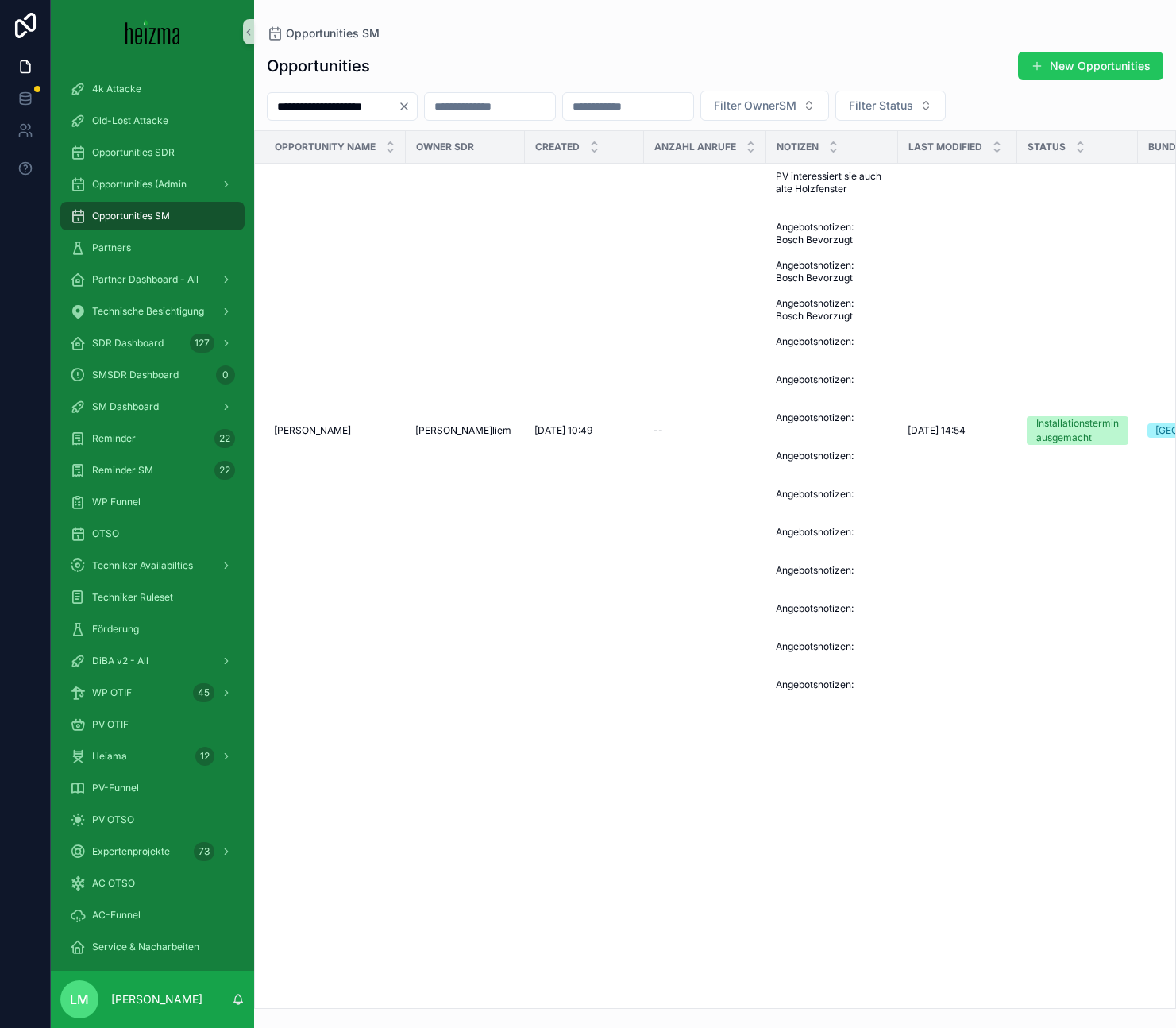
click at [372, 107] on input "**********" at bounding box center [333, 107] width 130 height 22
type input "********"
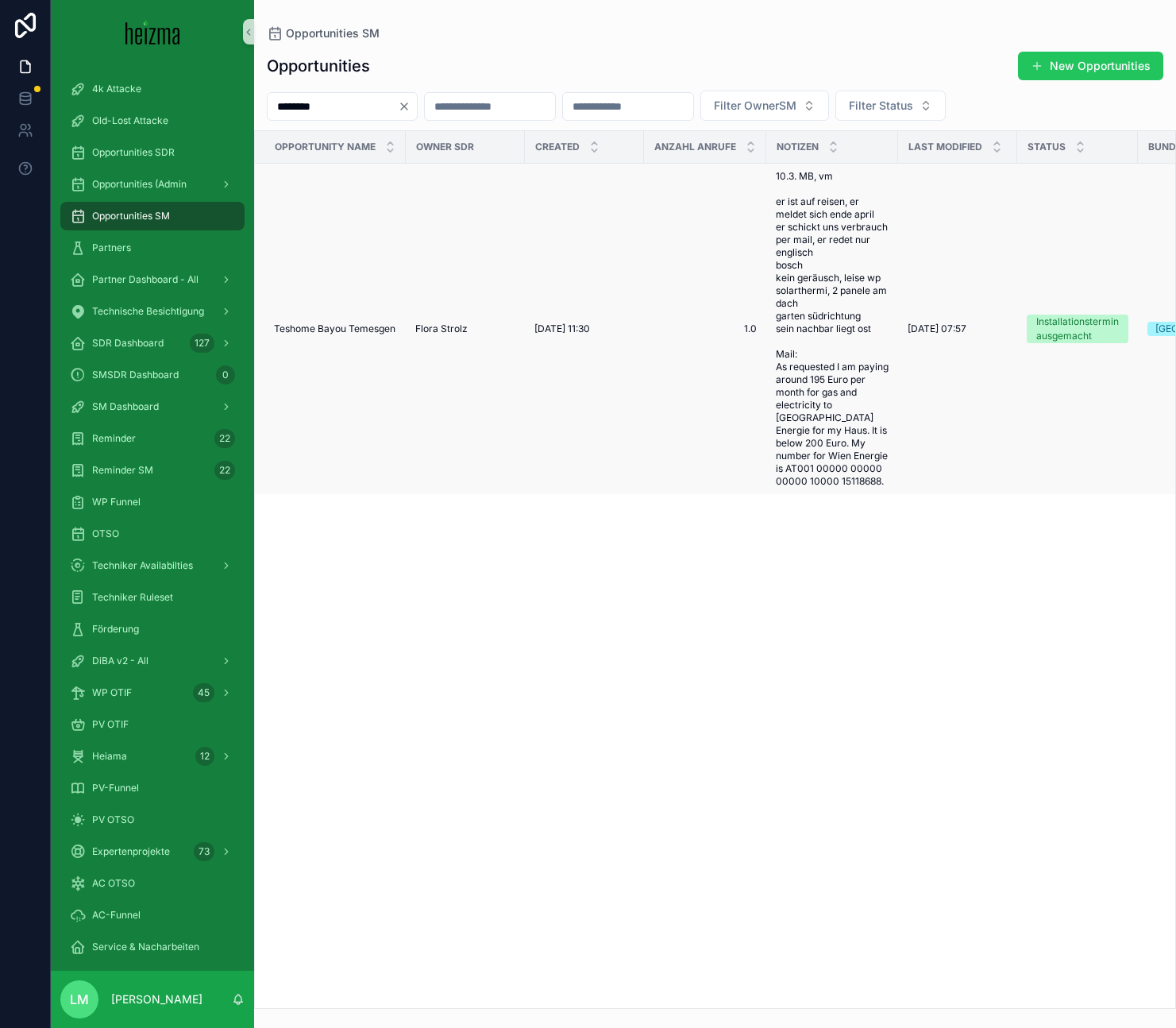
click at [321, 323] on span "Teshome Bayou Temesgen" at bounding box center [335, 329] width 121 height 13
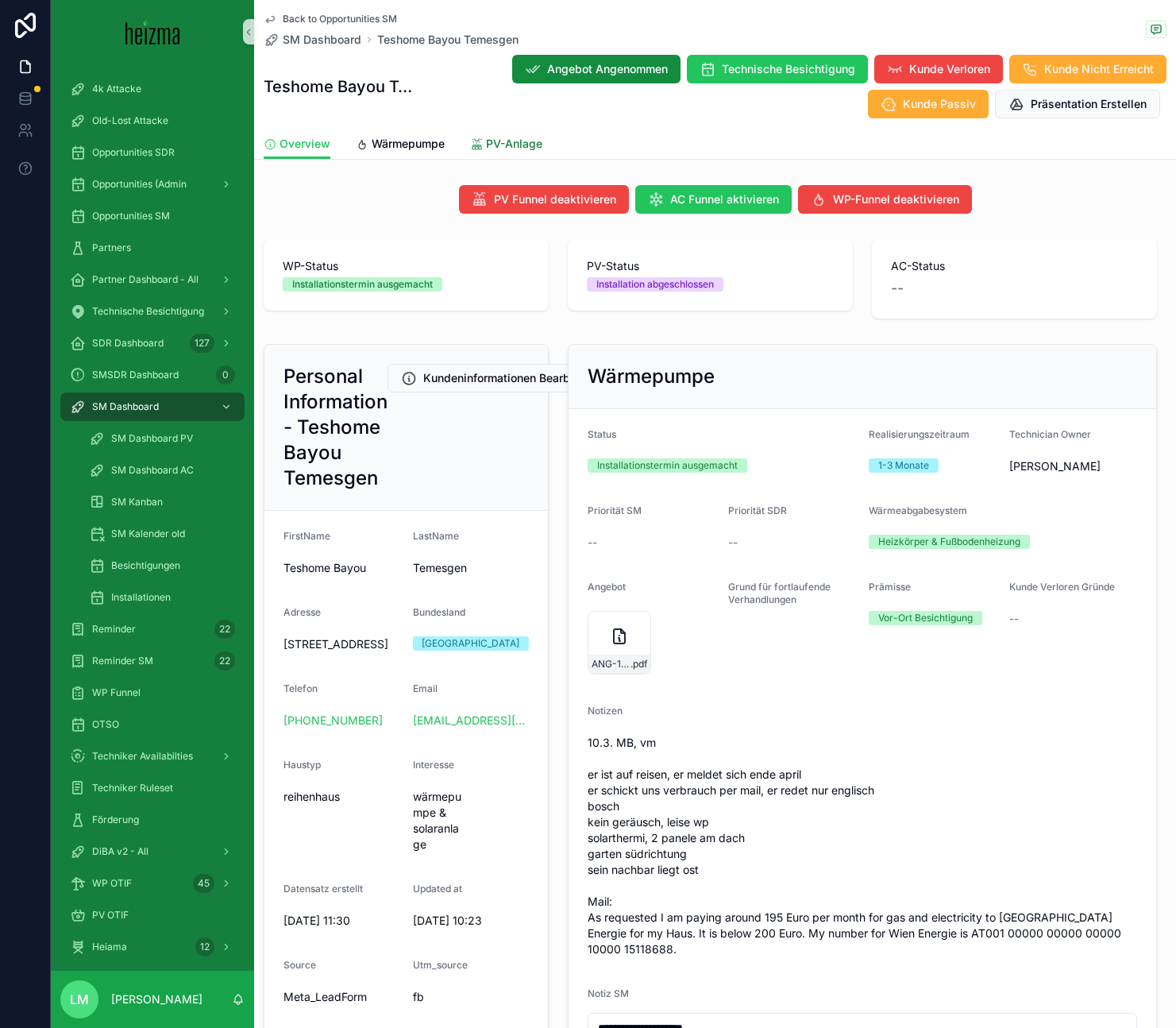
click at [499, 135] on span "PV-Anlage" at bounding box center [513, 143] width 57 height 16
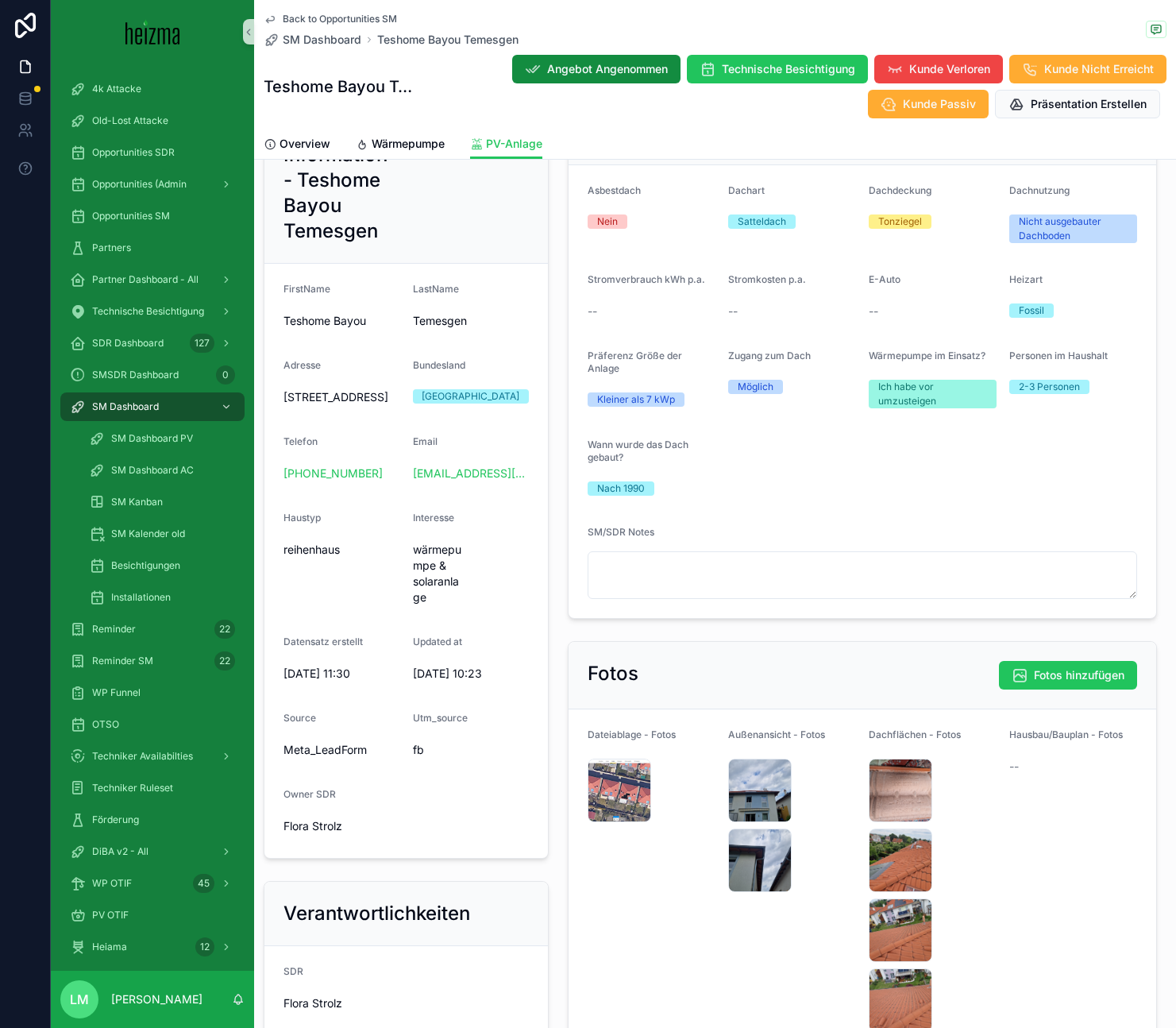
scroll to position [193, 0]
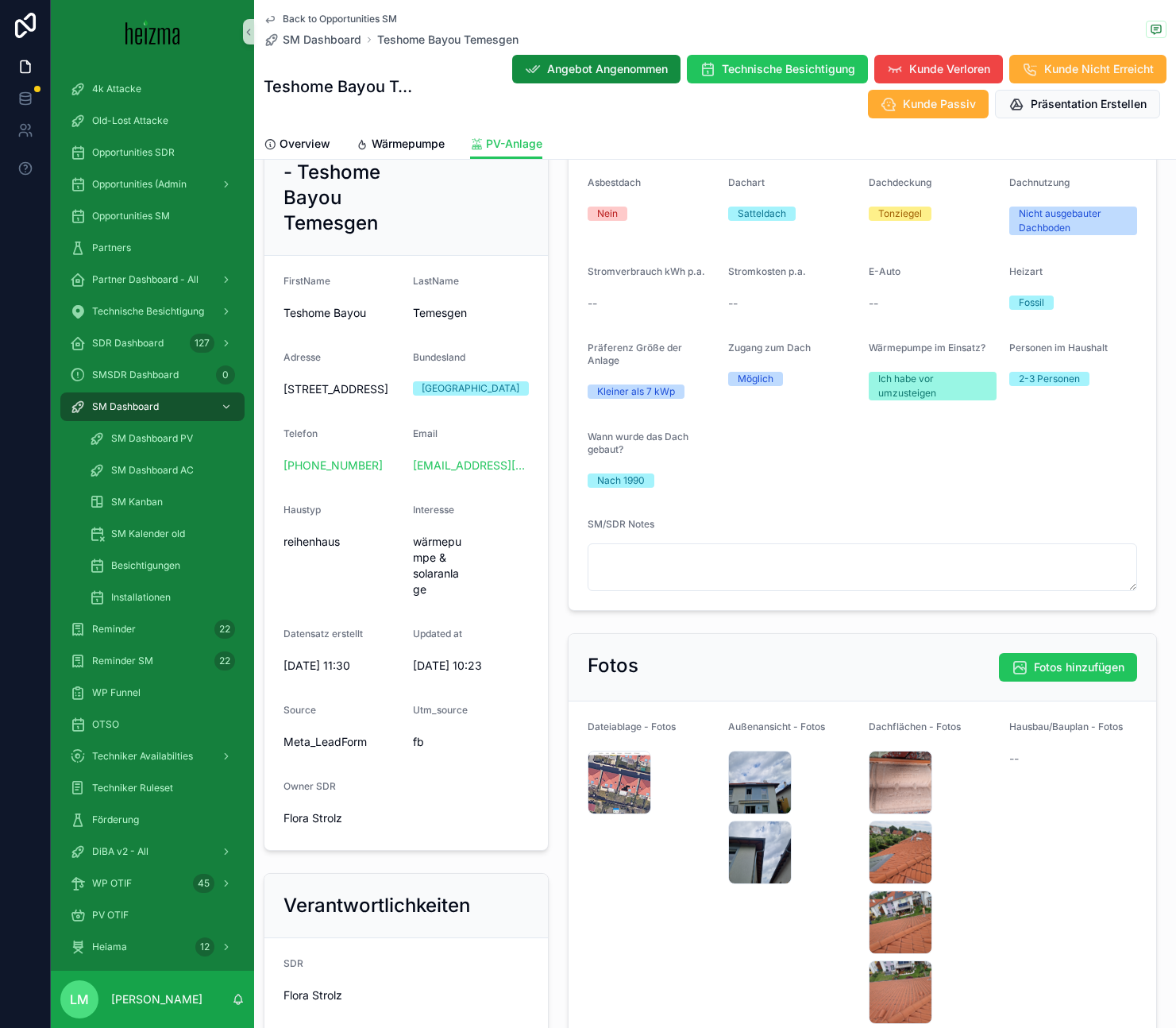
click at [314, 19] on span "Back to Opportunities SM" at bounding box center [339, 19] width 114 height 13
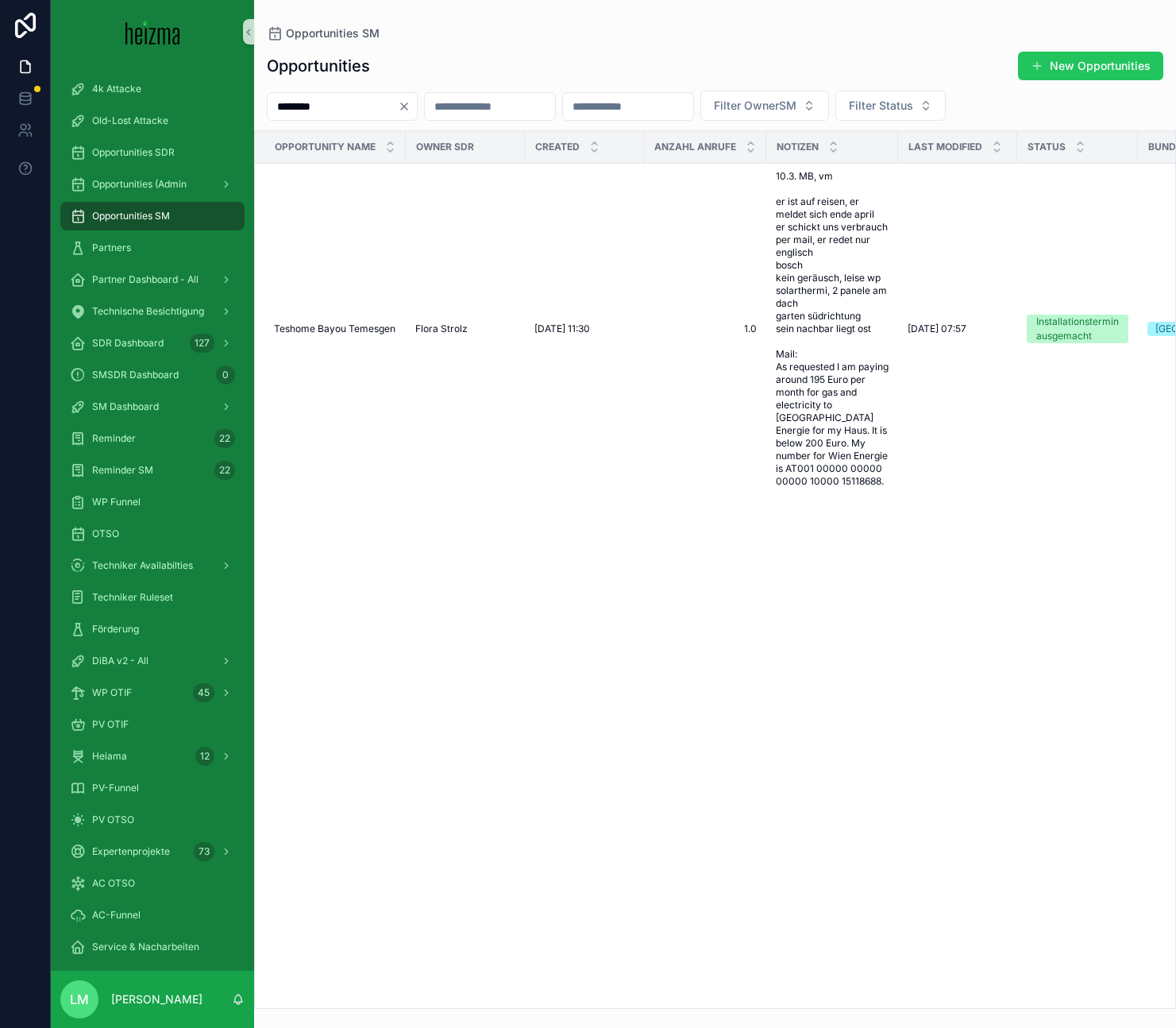
click at [379, 108] on input "********" at bounding box center [333, 107] width 130 height 22
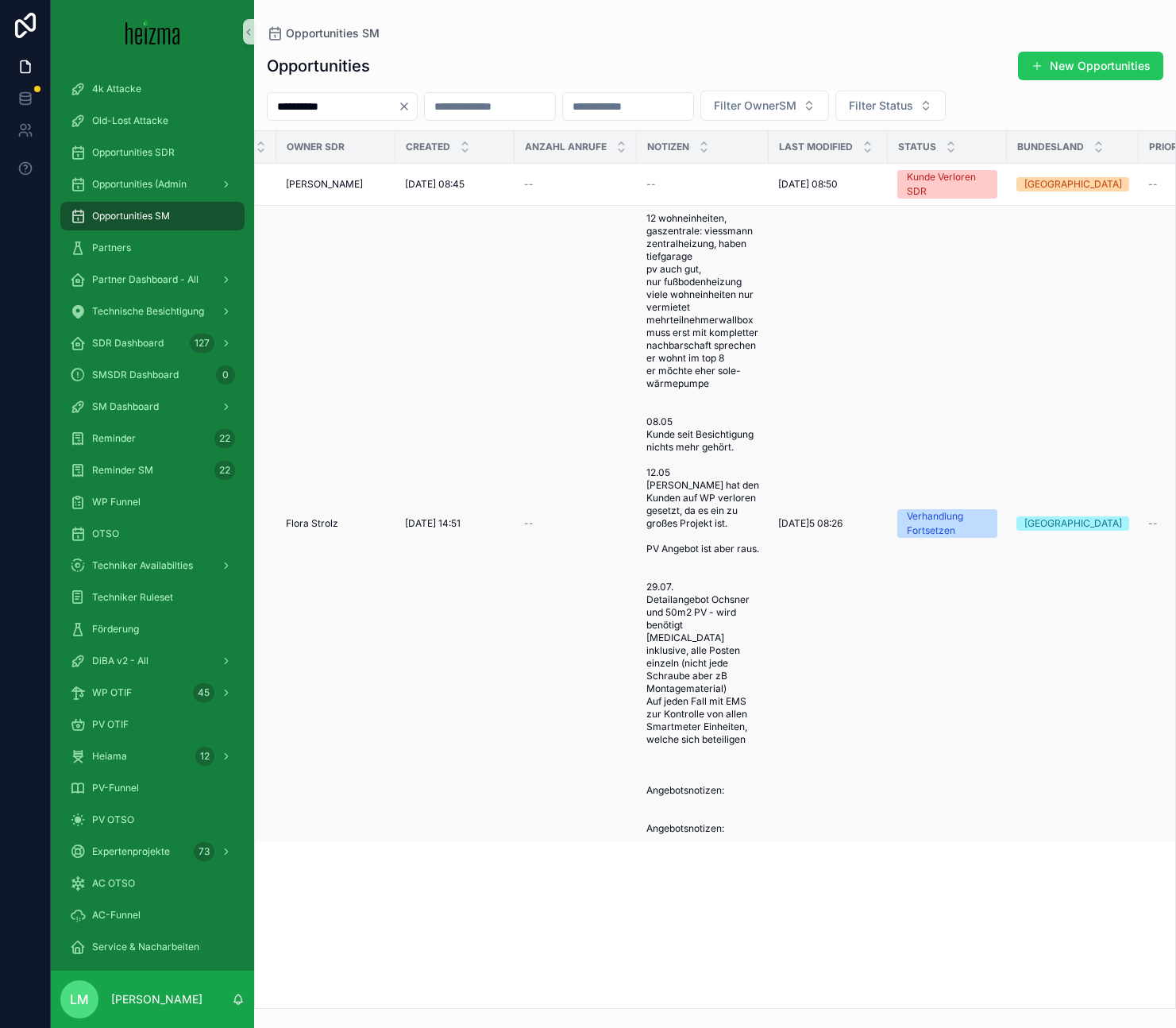
scroll to position [0, 192]
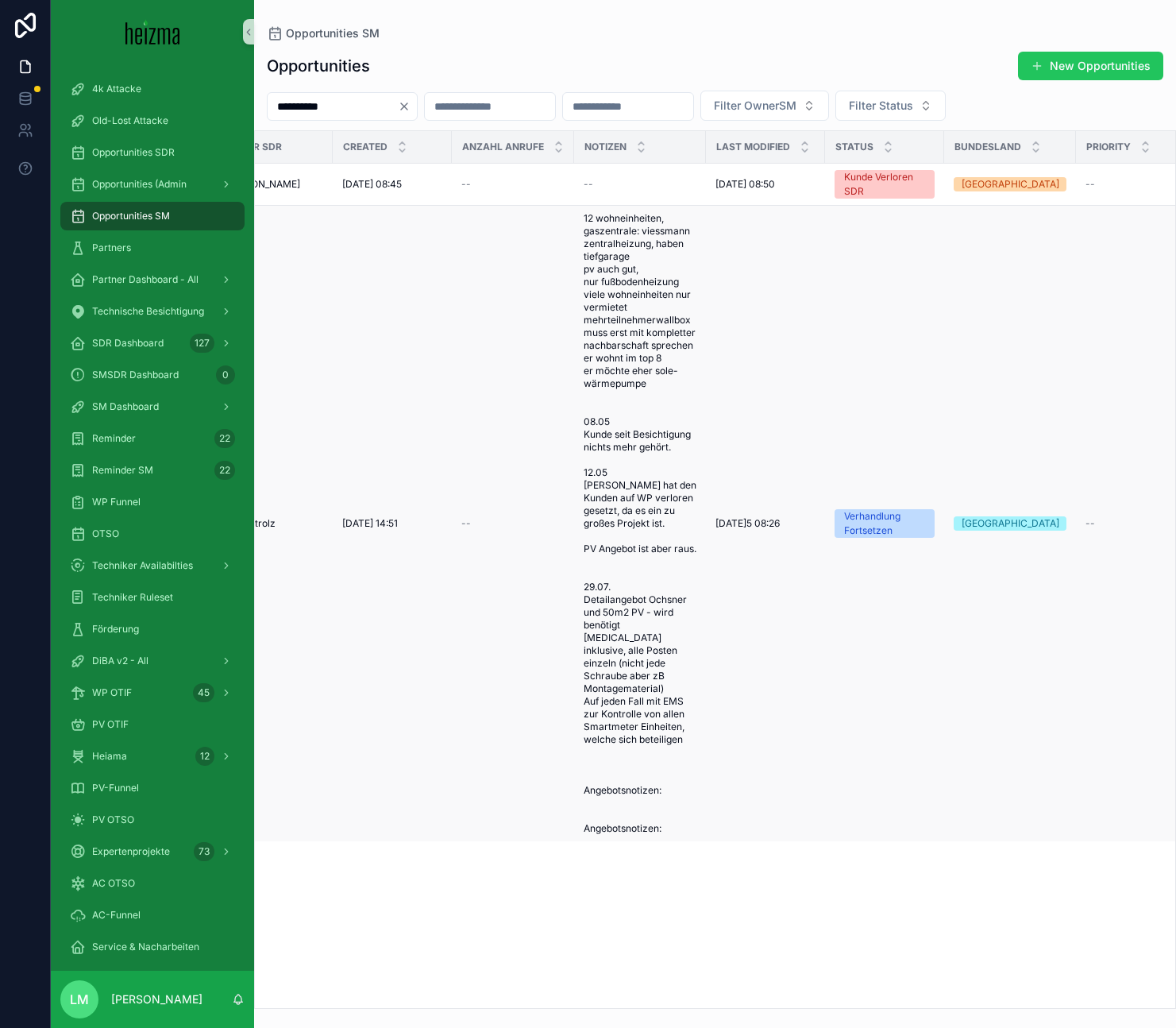
type input "**********"
click at [639, 548] on span "12 wohneinheiten, gaszentrale: viessmann zentralheizung, haben tiefgarage pv au…" at bounding box center [640, 524] width 113 height 623
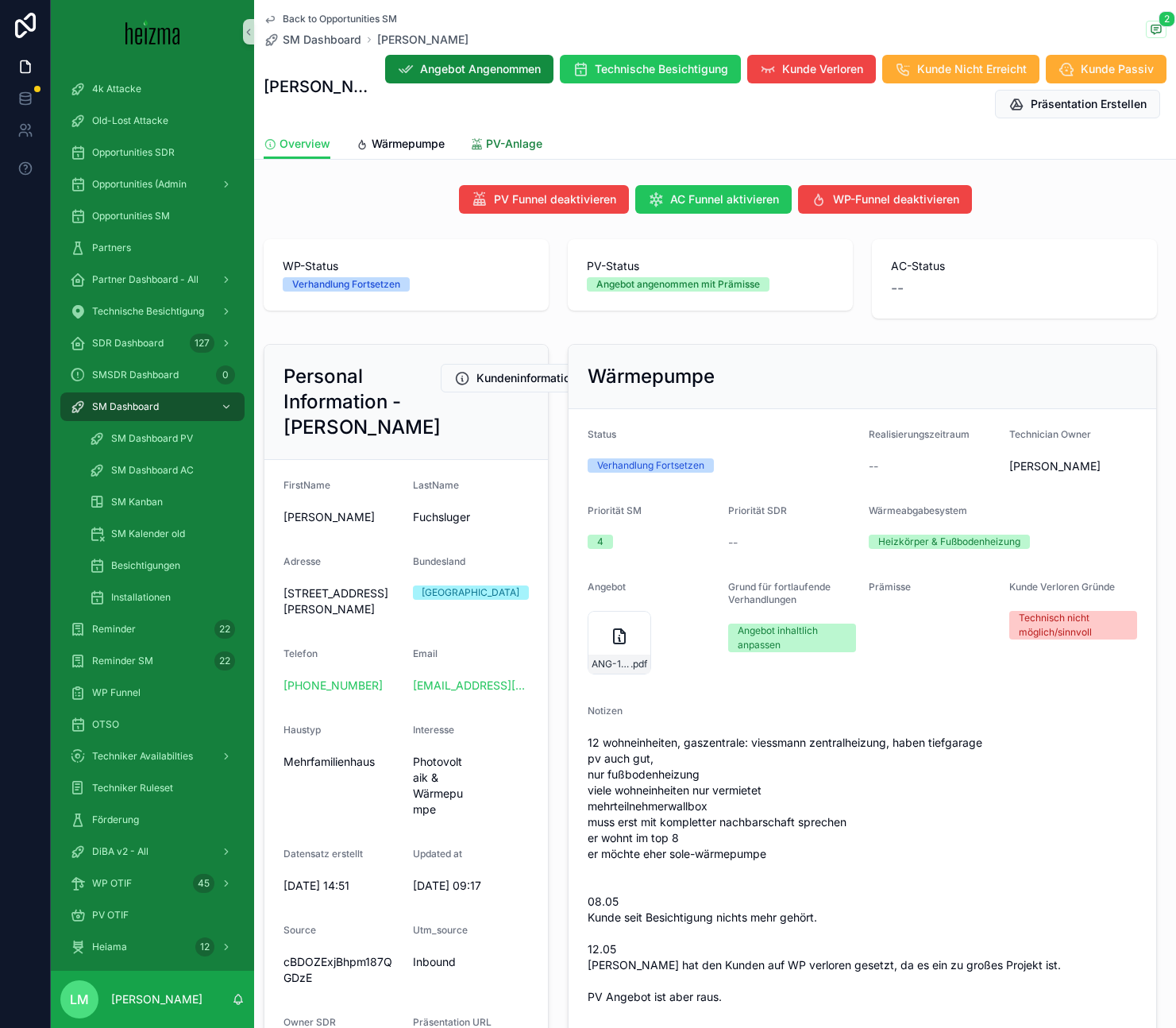
click at [523, 151] on span "PV-Anlage" at bounding box center [513, 143] width 57 height 16
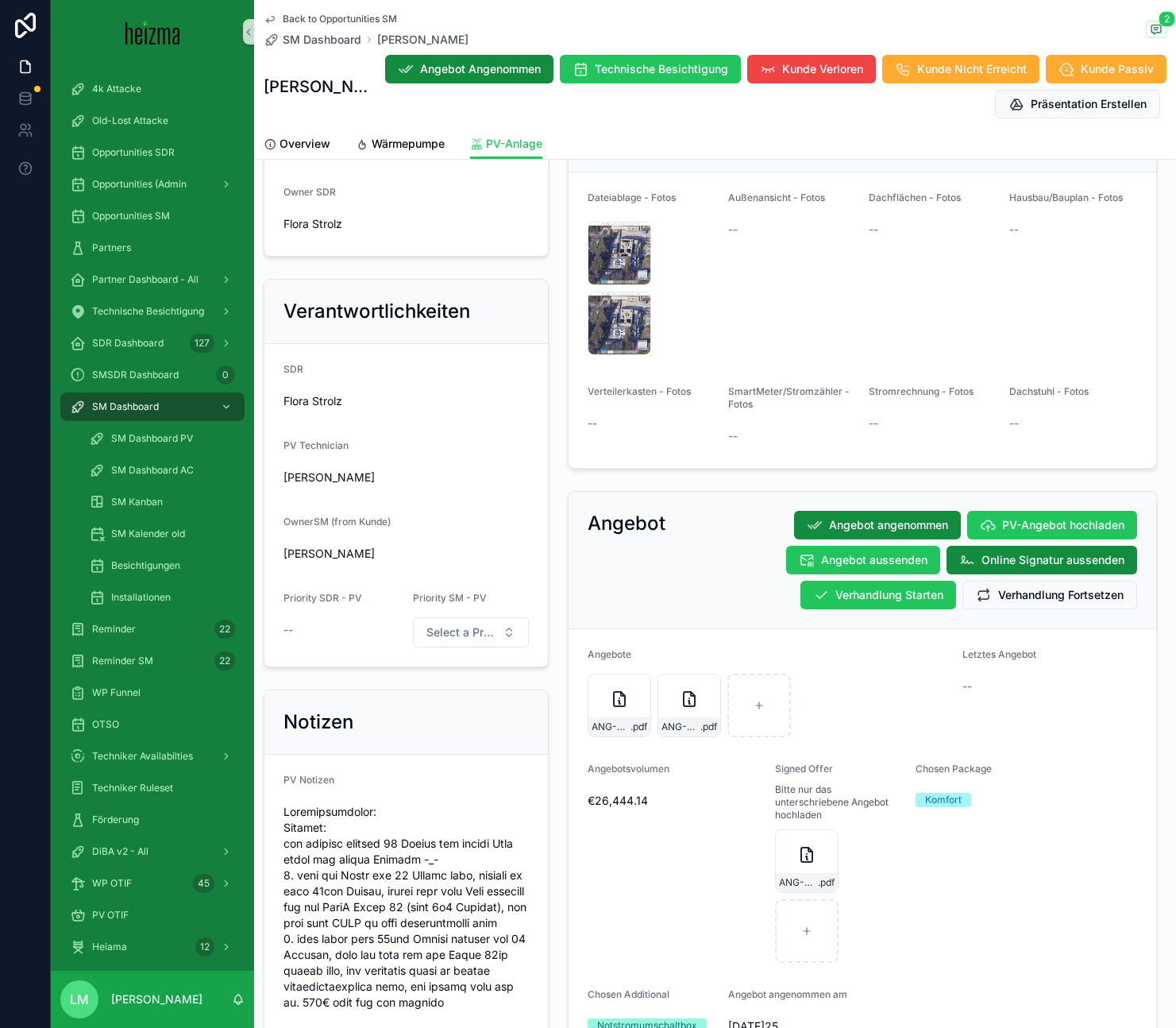
scroll to position [831, 0]
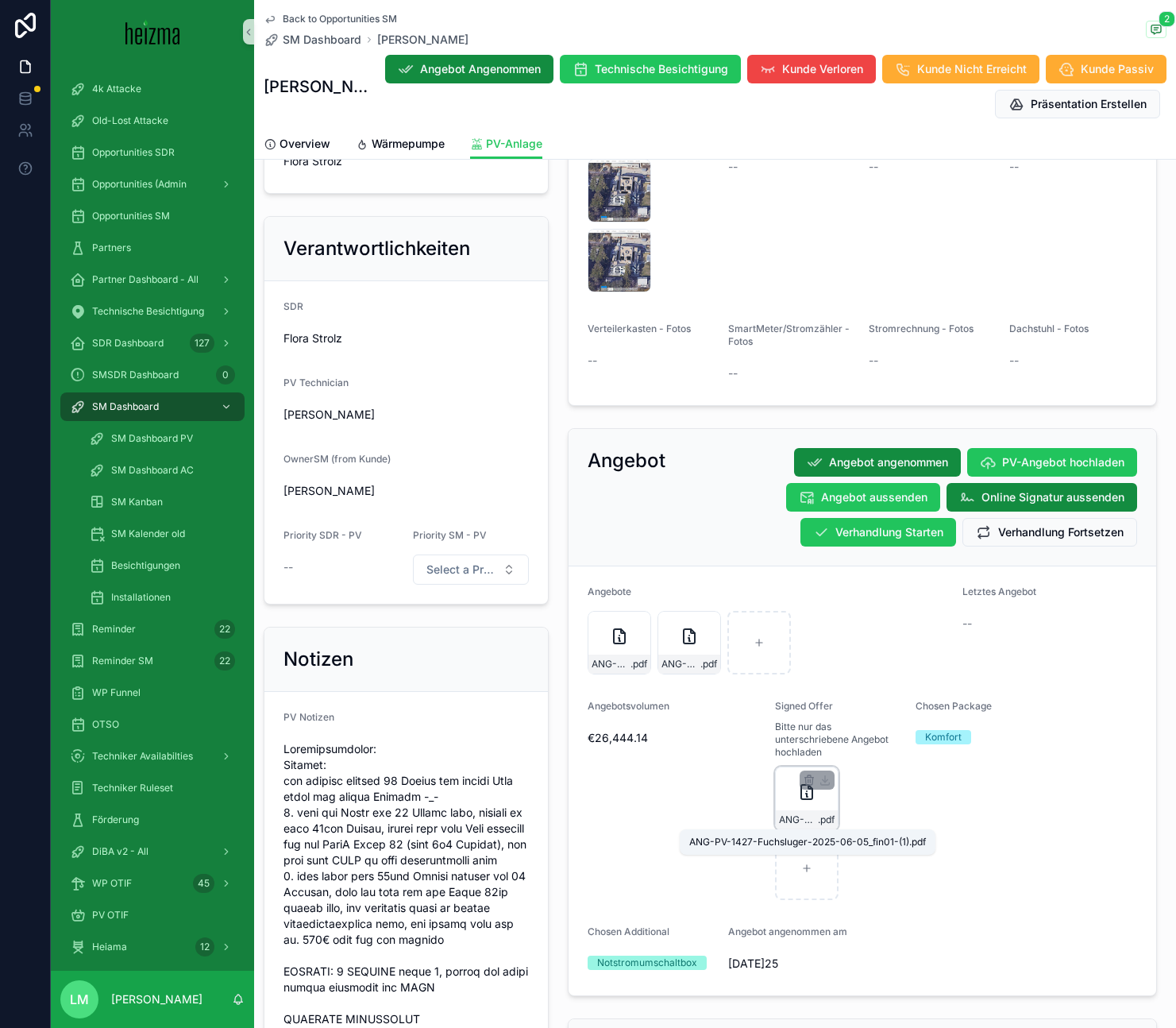
click at [801, 818] on span "ANG-PV-1427-Fuchsluger-2025-06-05_fin01-(1)" at bounding box center [798, 819] width 39 height 13
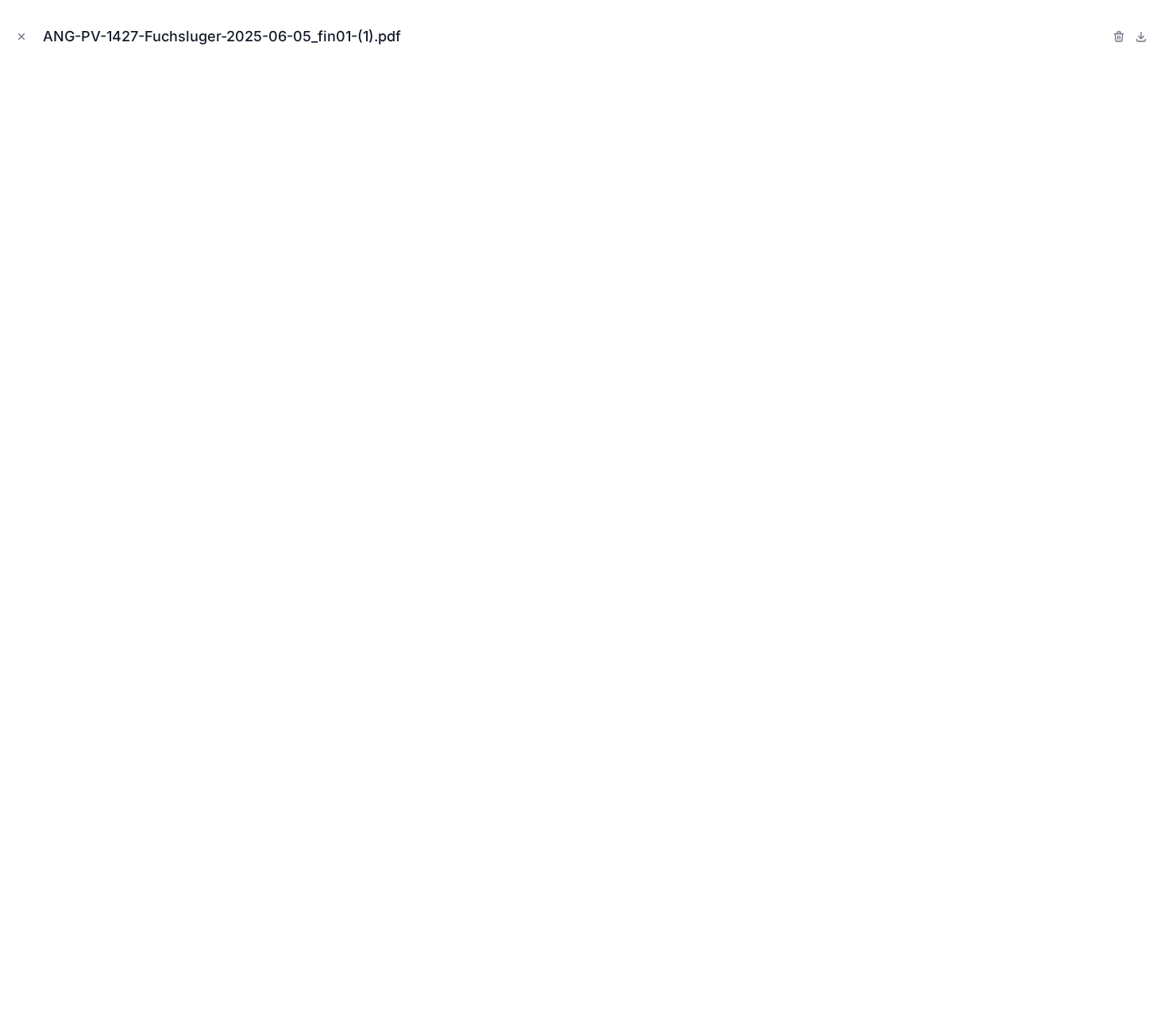
scroll to position [831, 0]
click at [18, 35] on icon "Close modal" at bounding box center [21, 36] width 11 height 11
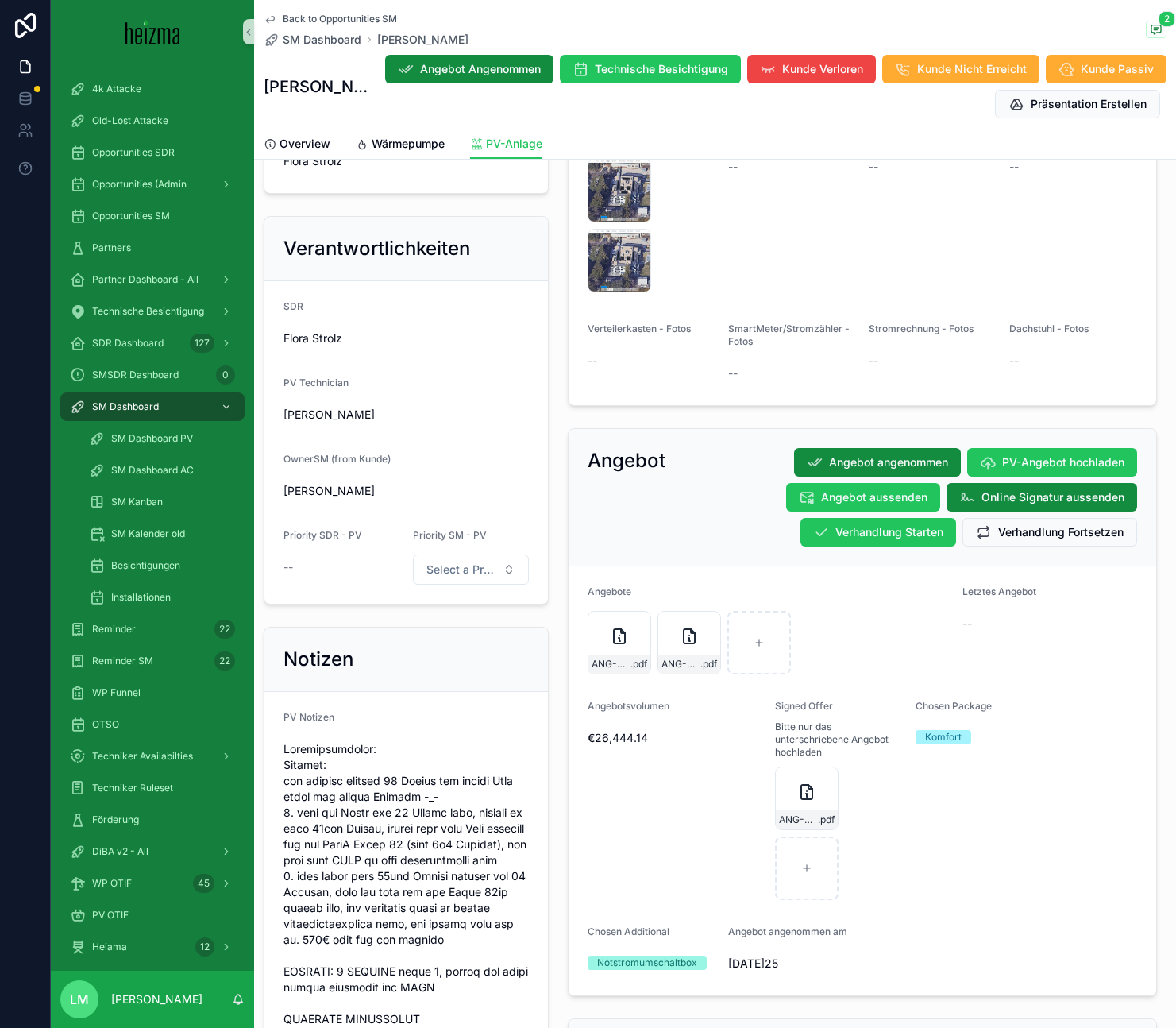
click at [370, 20] on span "Back to Opportunities SM" at bounding box center [339, 19] width 114 height 13
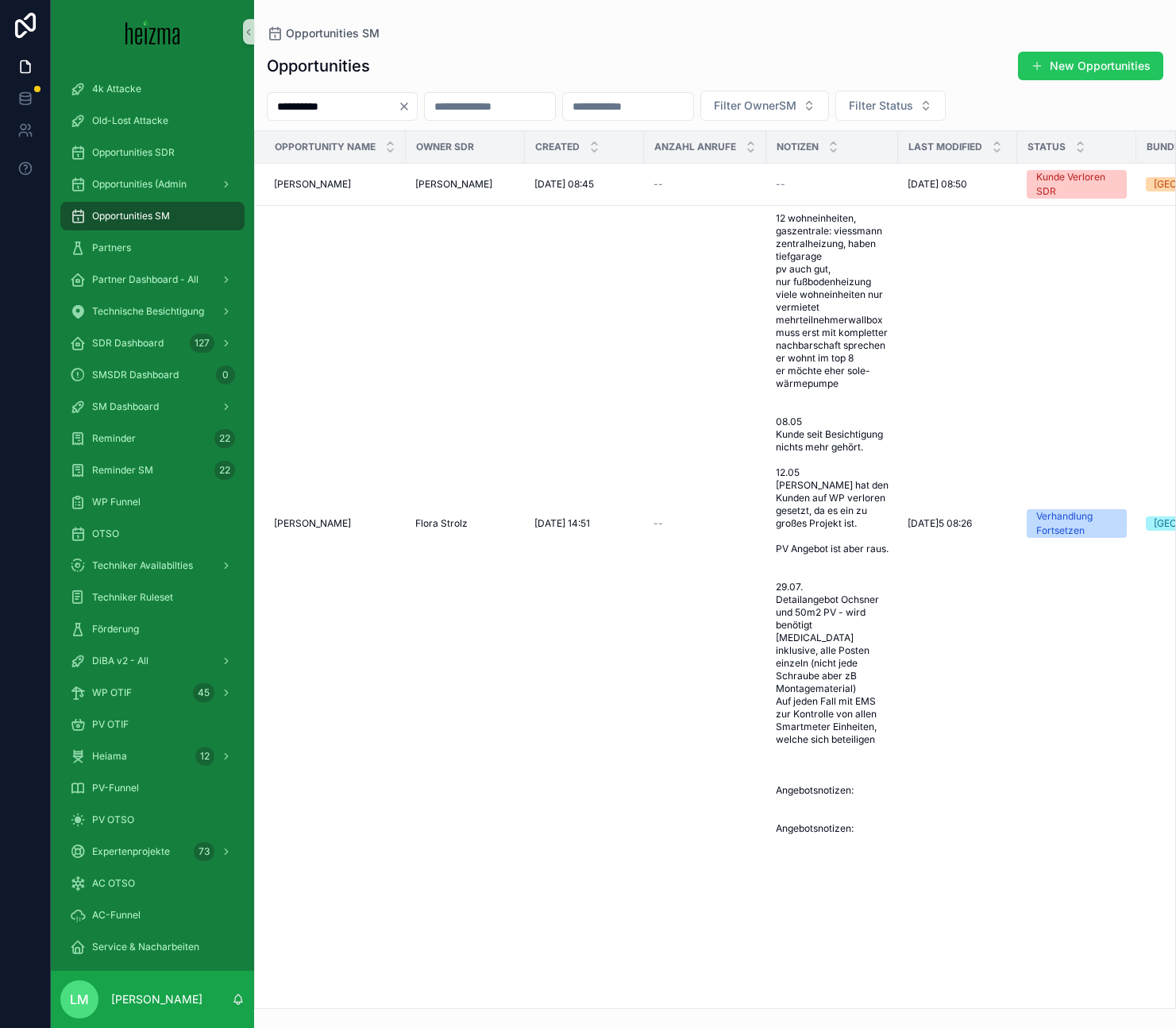
click at [360, 95] on div "**********" at bounding box center [342, 106] width 151 height 29
click at [360, 101] on input "**********" at bounding box center [333, 107] width 130 height 22
type input "**********"
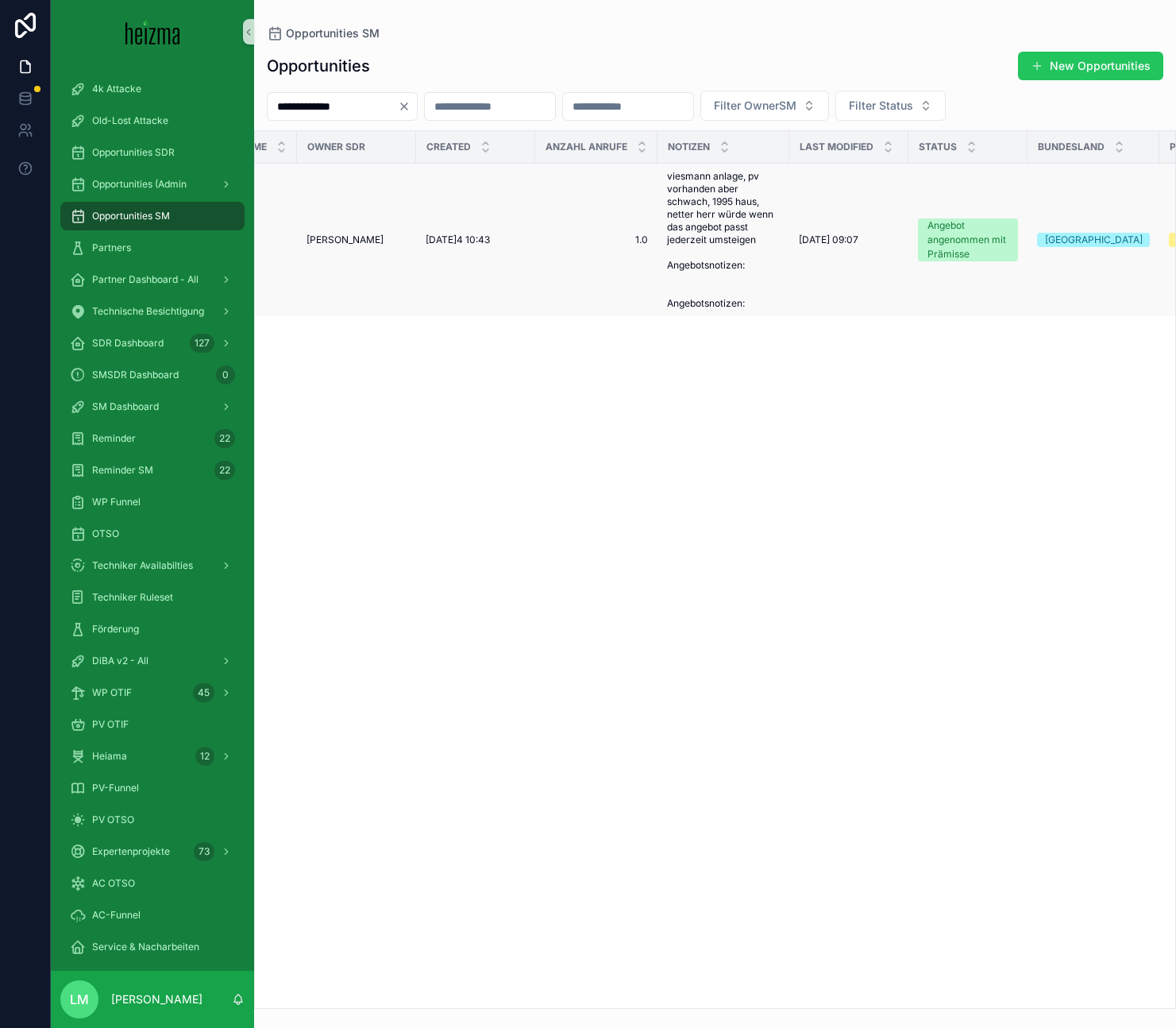
scroll to position [0, 131]
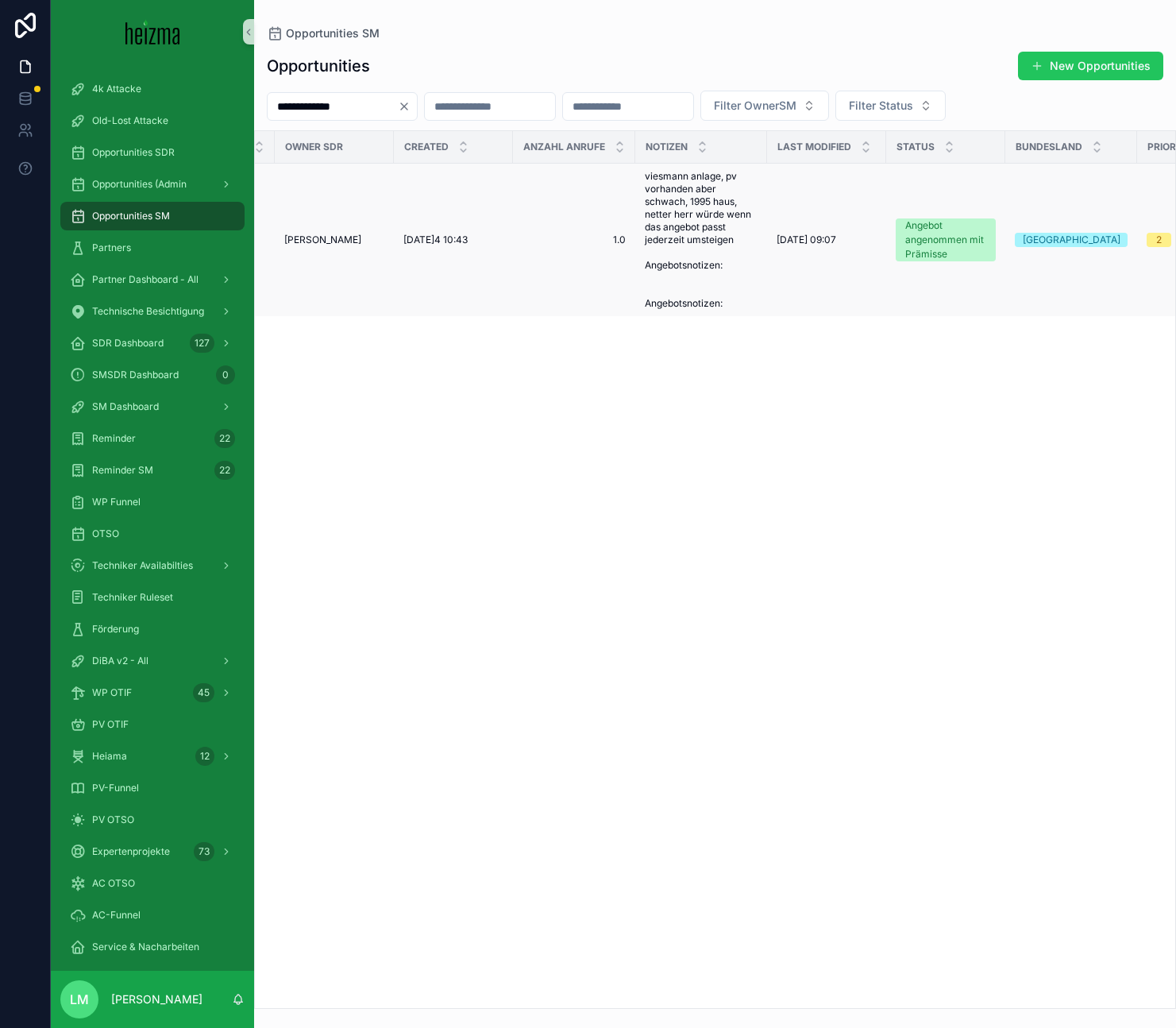
click at [702, 223] on span "viesmann anlage, pv vorhanden aber schwach, 1995 haus, netter herr würde wenn d…" at bounding box center [702, 239] width 113 height 140
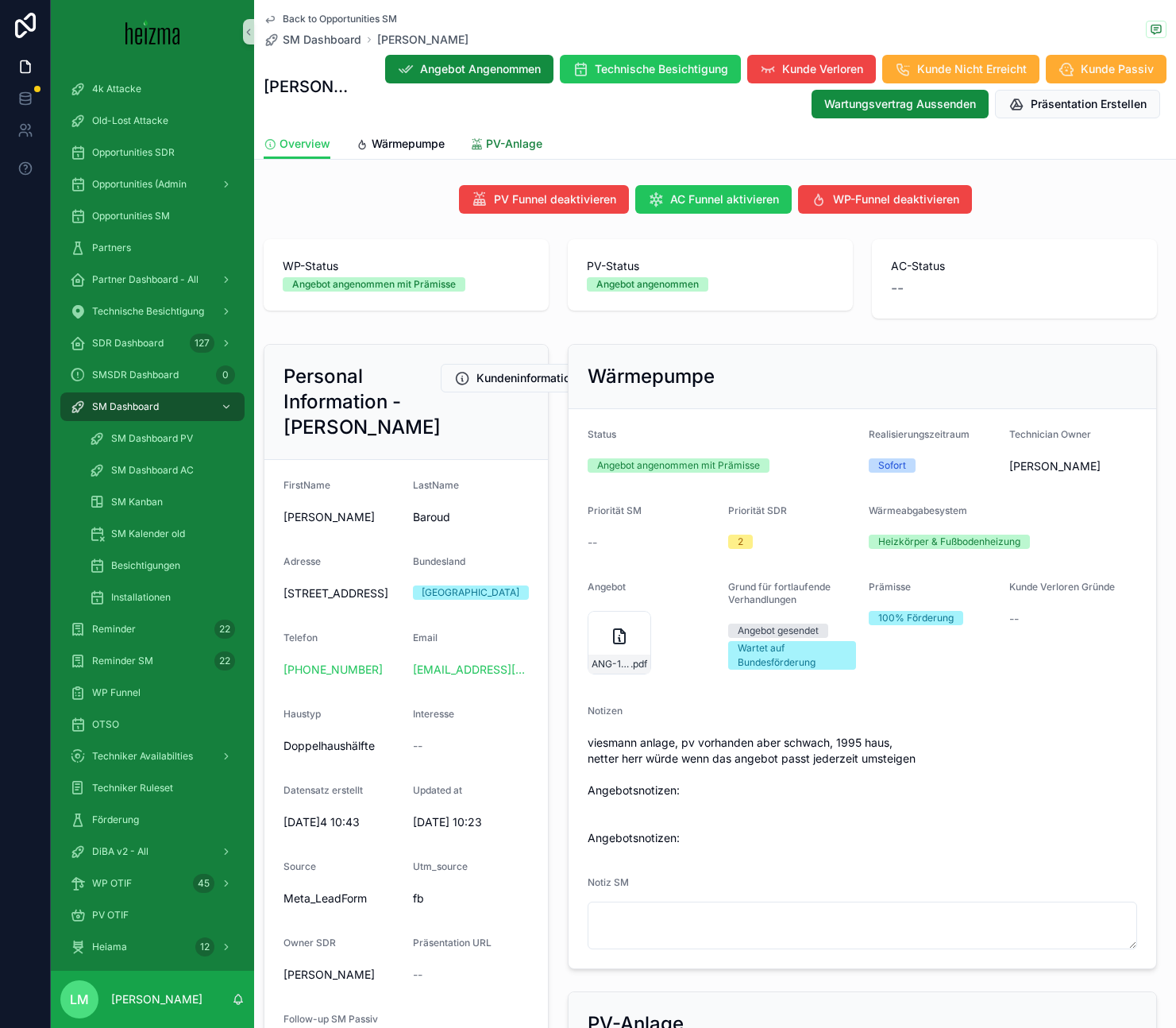
click at [524, 148] on span "PV-Anlage" at bounding box center [513, 143] width 57 height 16
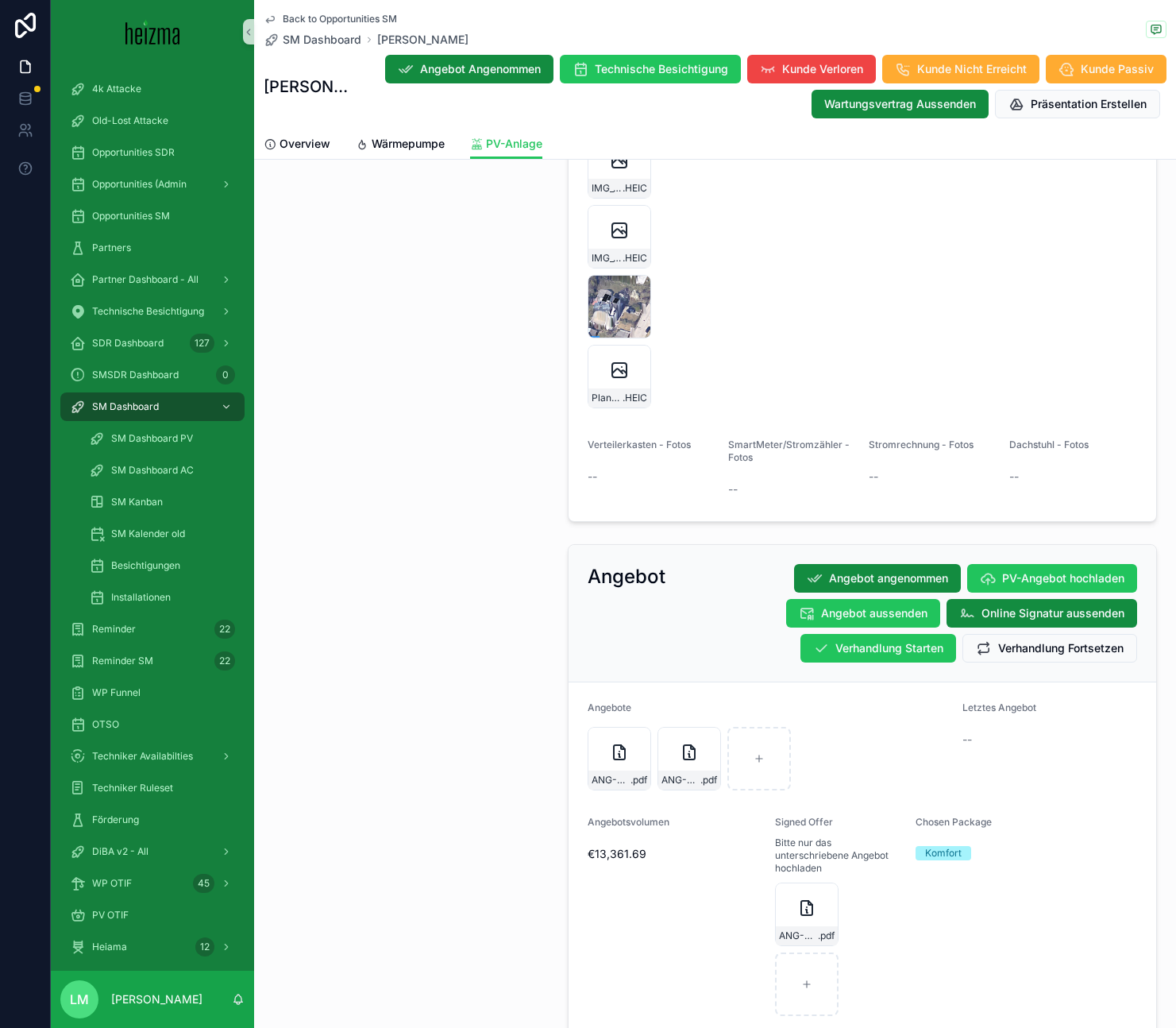
scroll to position [2761, 0]
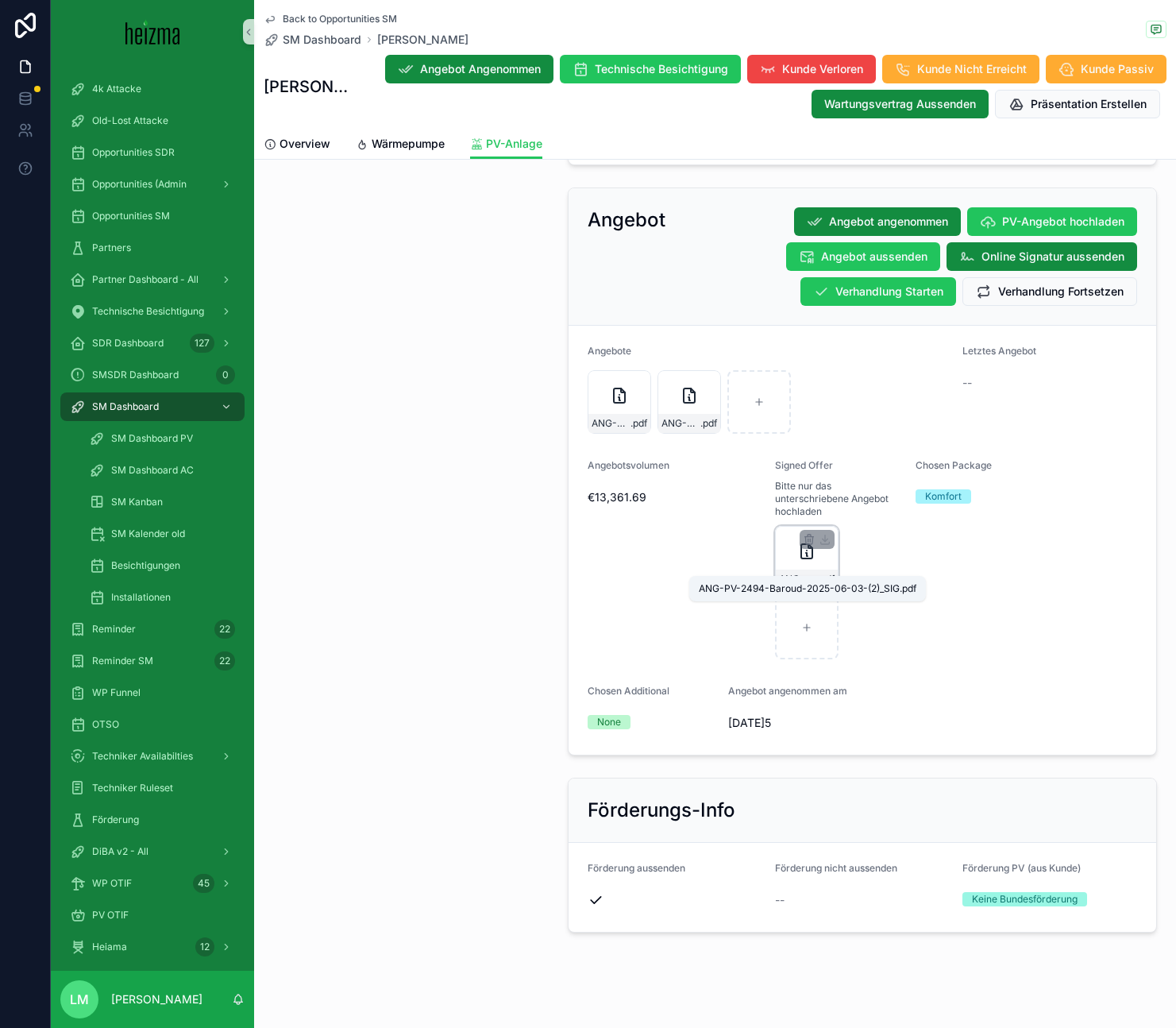
click at [803, 573] on span "ANG-PV-2494-Baroud-2025-06-03-(2)_SIG" at bounding box center [798, 579] width 39 height 13
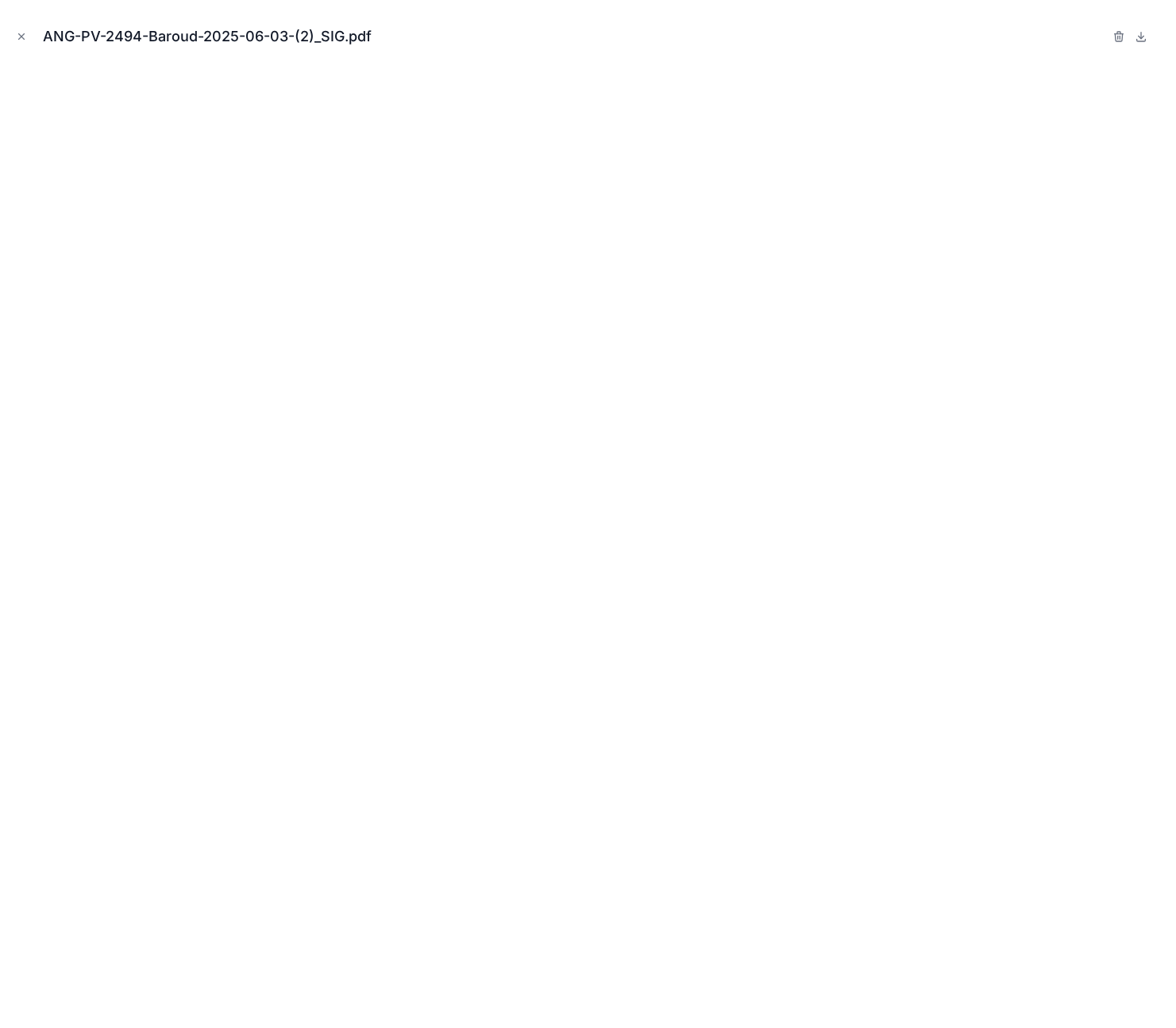
click at [13, 24] on div "ANG-PV-2494-Baroud-2025-06-03-(2)_SIG.pdf" at bounding box center [588, 36] width 1150 height 47
click at [13, 26] on div "ANG-PV-2494-Baroud-2025-06-03-(2)_SIG.pdf" at bounding box center [588, 36] width 1150 height 47
click at [24, 32] on icon "Close modal" at bounding box center [21, 36] width 11 height 11
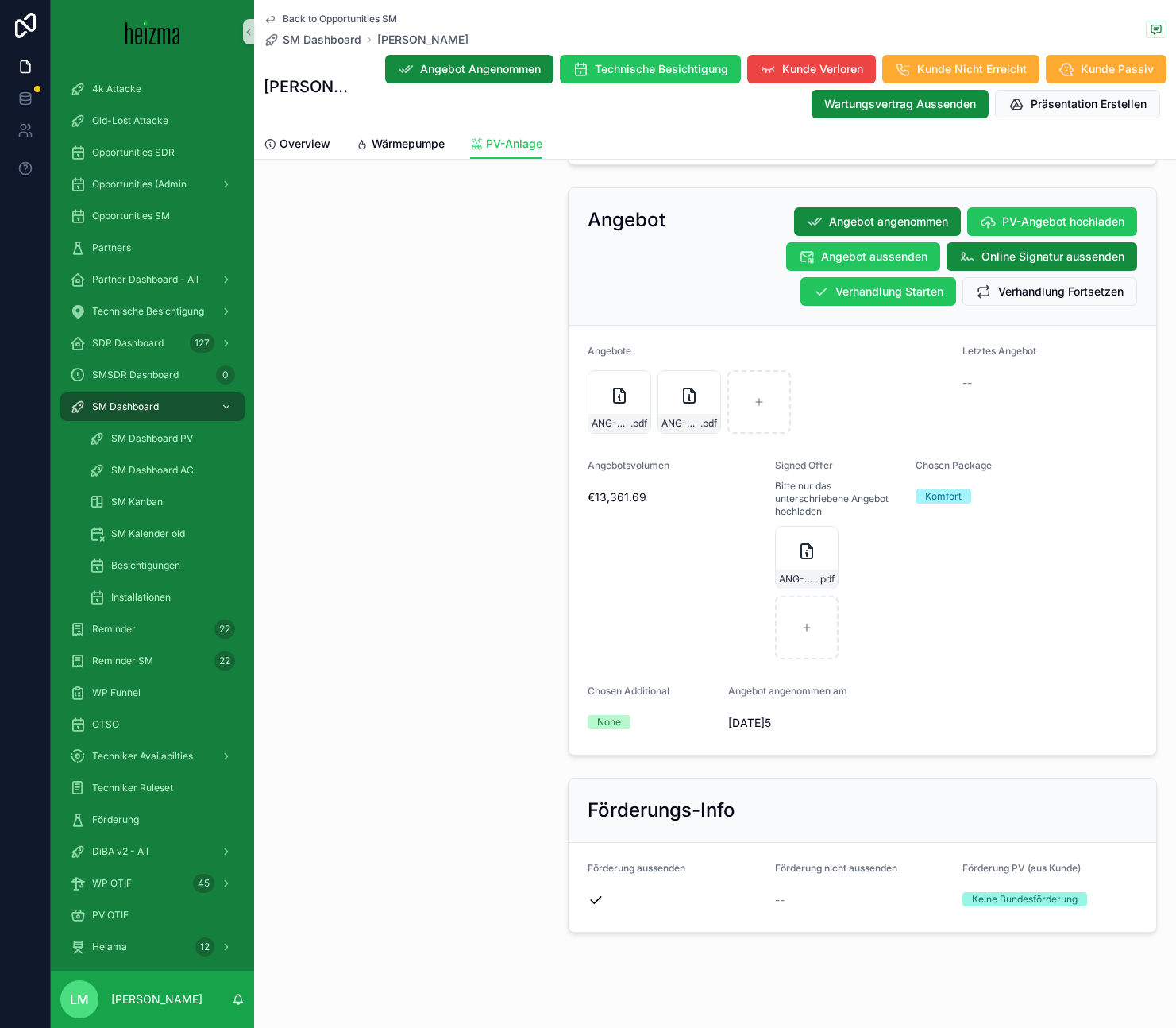
click at [348, 6] on div "Back to Opportunities SM SM Dashboard Hassan Baroud Hassan Baroud Angebot Angen…" at bounding box center [714, 64] width 903 height 129
click at [348, 13] on span "Back to Opportunities SM" at bounding box center [339, 19] width 114 height 13
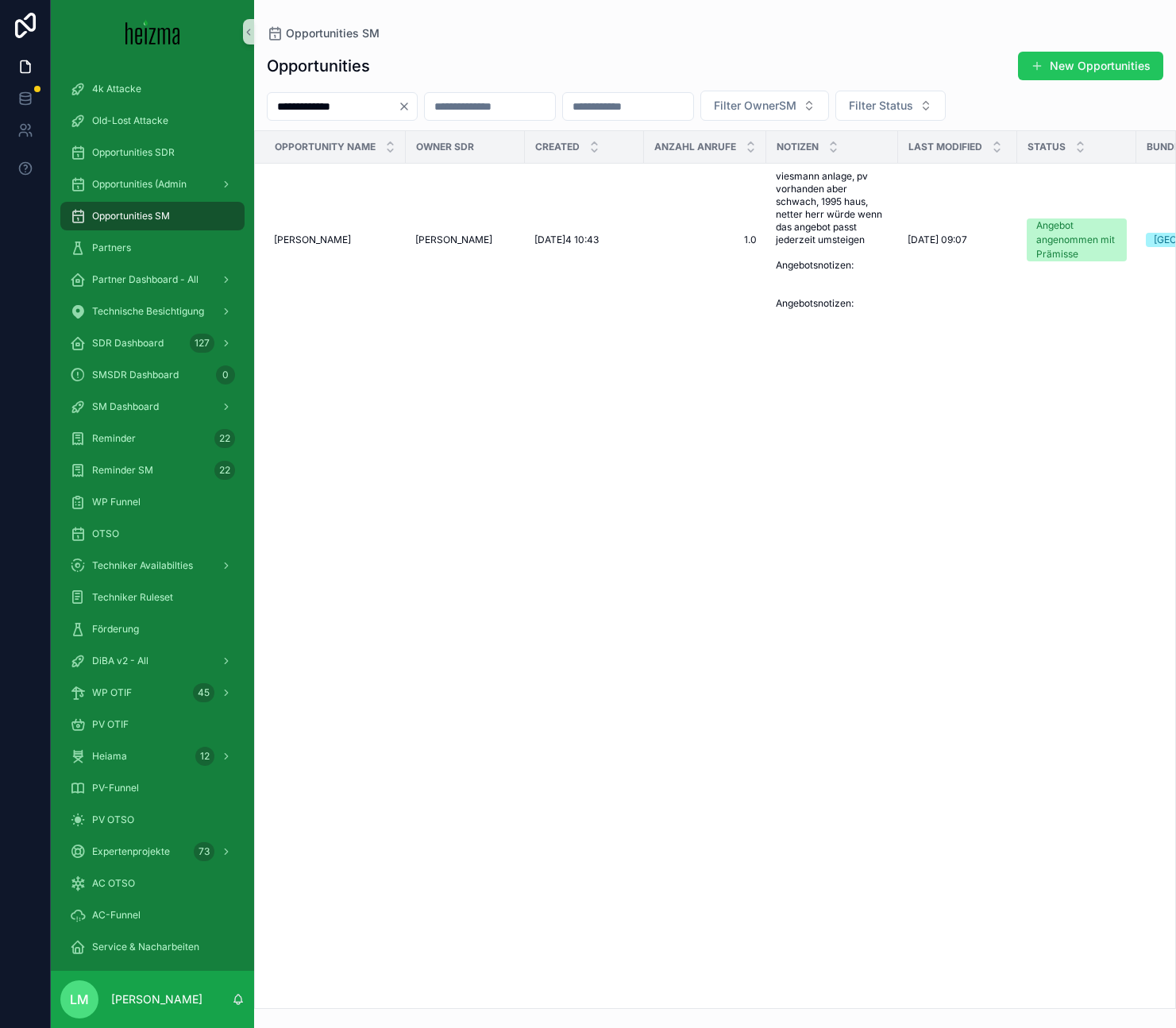
click at [380, 100] on input "**********" at bounding box center [333, 107] width 130 height 22
type input "**********"
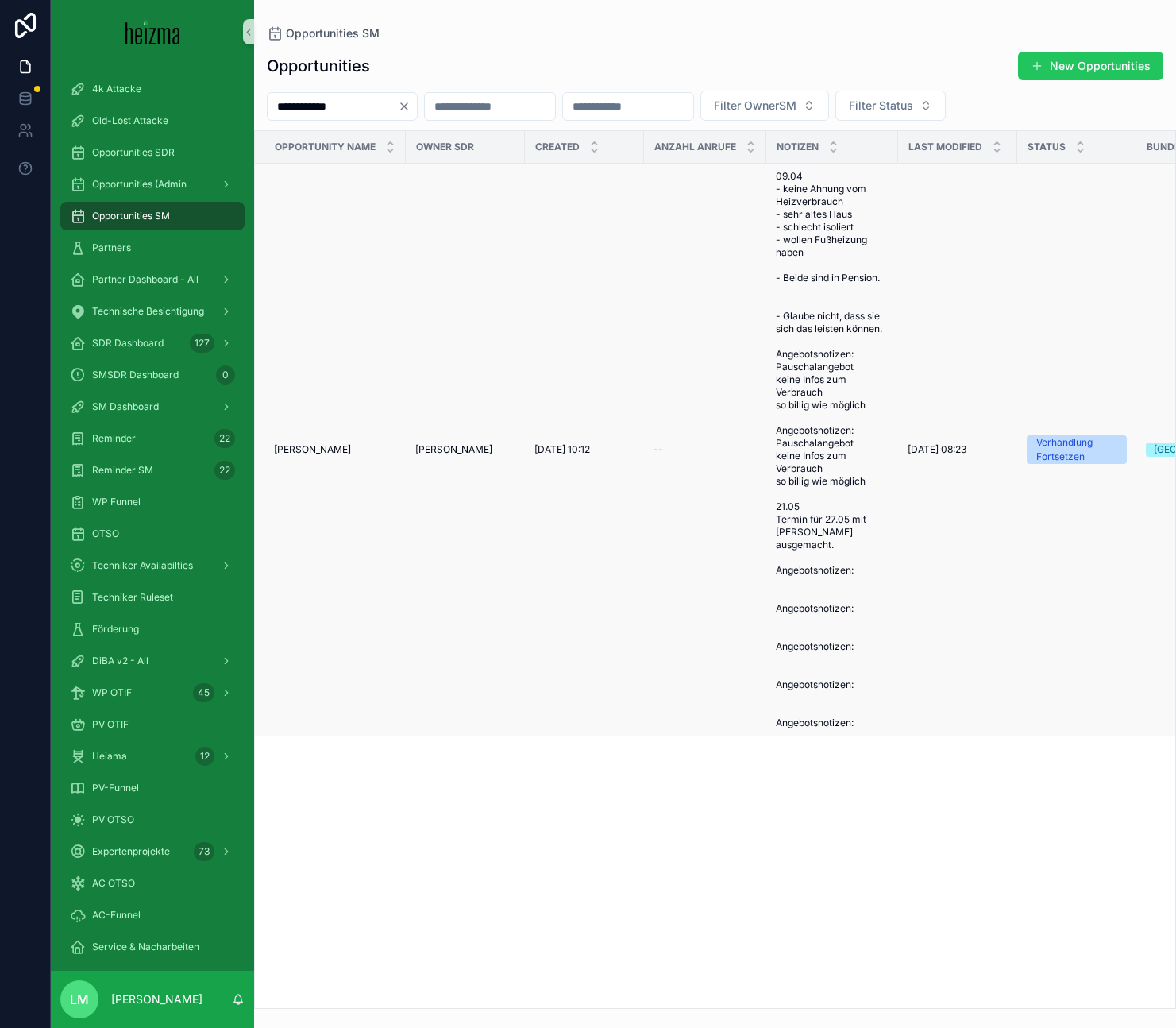
click at [310, 448] on span "Mileva Andrijasevic" at bounding box center [312, 450] width 77 height 13
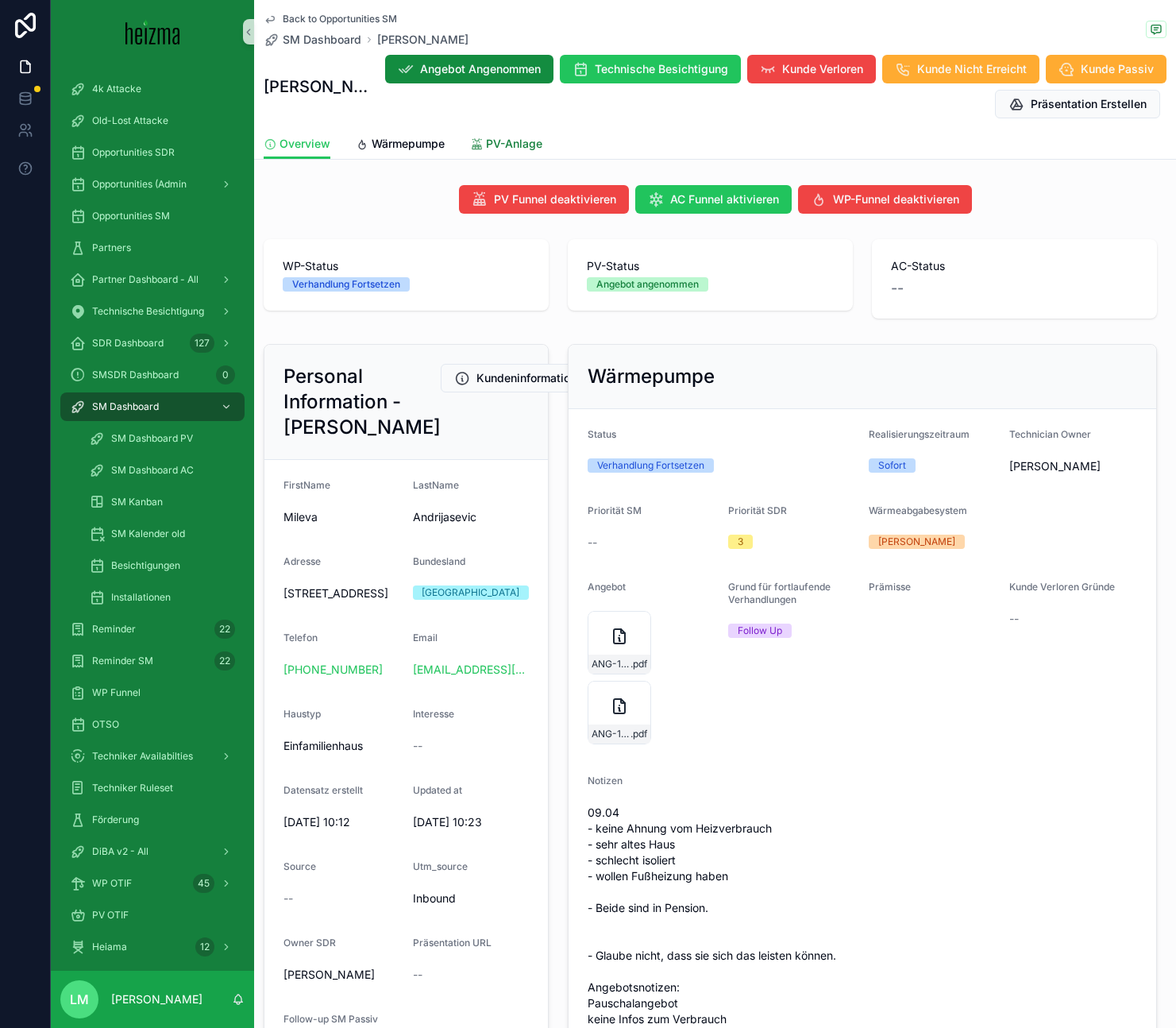
click at [505, 148] on span "PV-Anlage" at bounding box center [513, 143] width 57 height 16
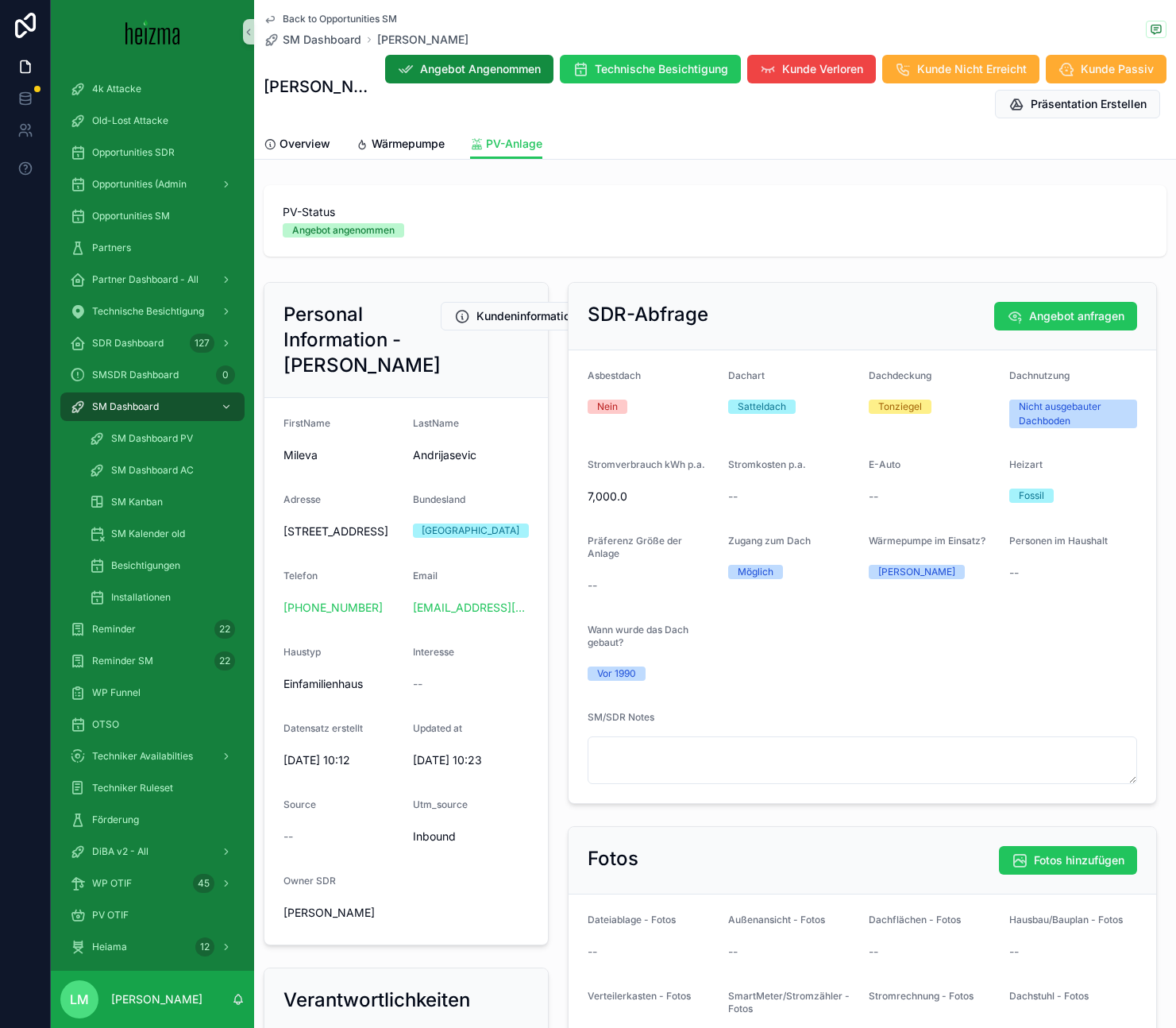
scroll to position [1047, 0]
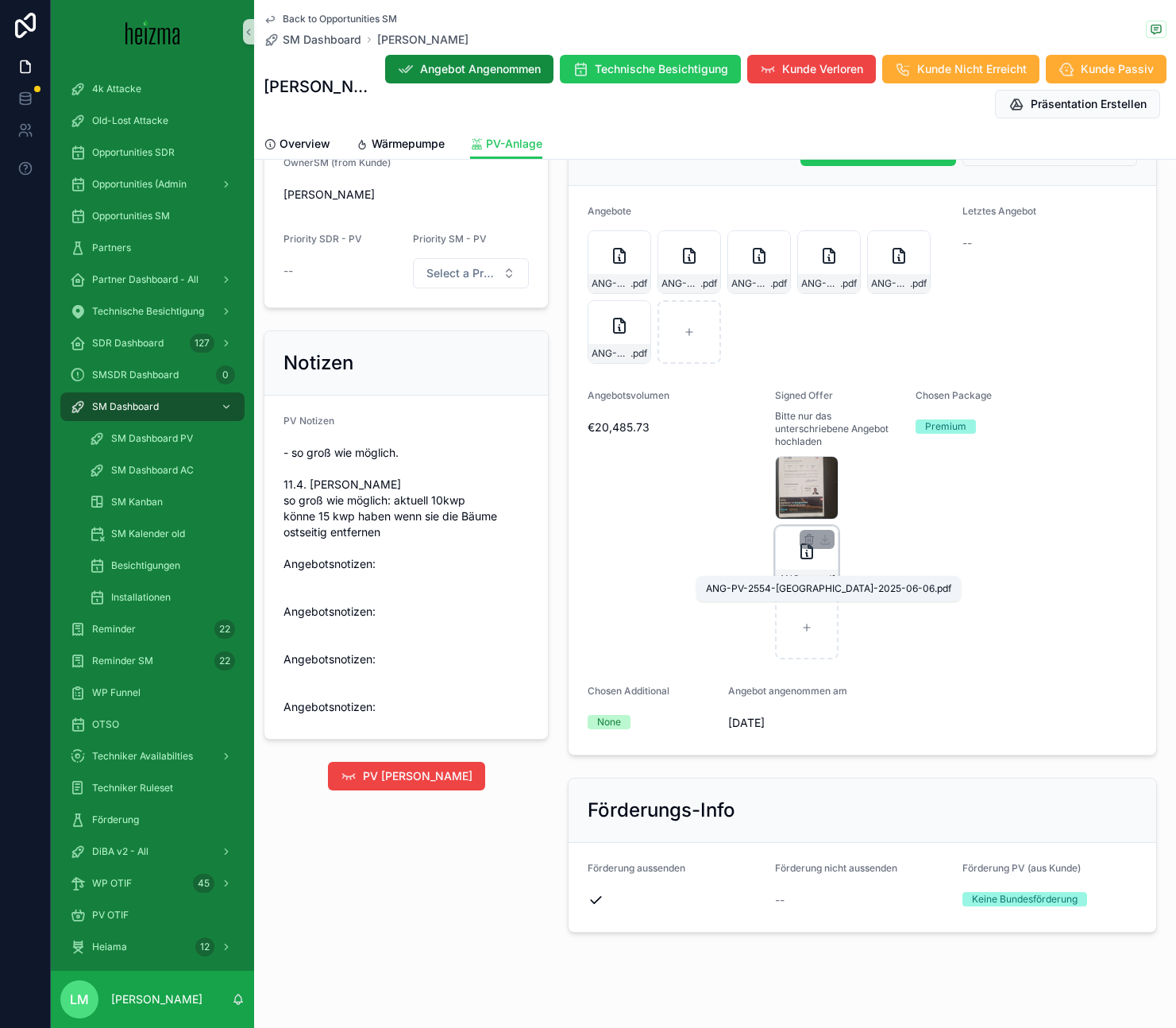
click at [795, 573] on span "ANG-PV-2554-Andrijasevic-2025-06-06" at bounding box center [798, 579] width 39 height 13
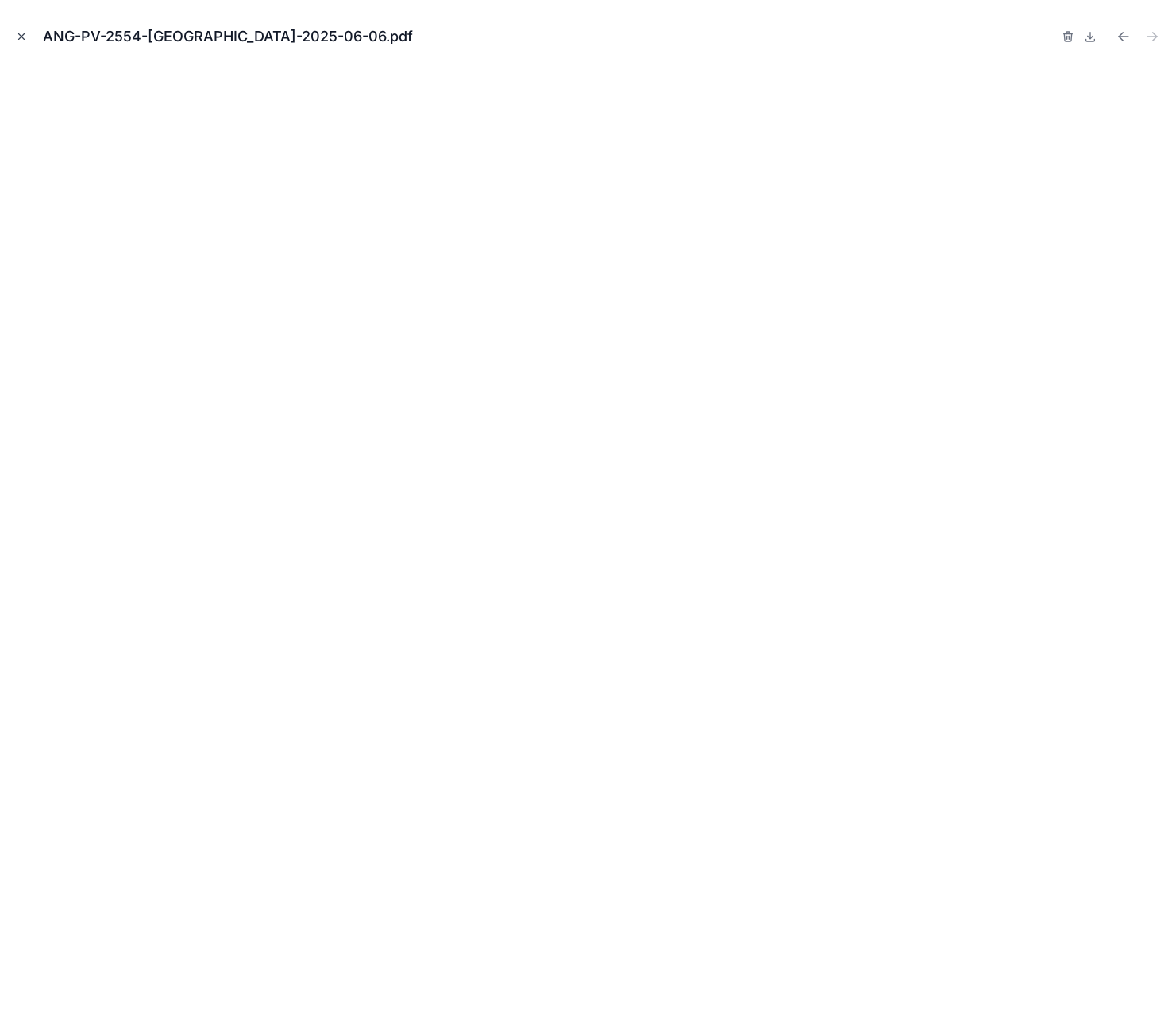
click at [24, 38] on icon "Close modal" at bounding box center [22, 37] width 6 height 6
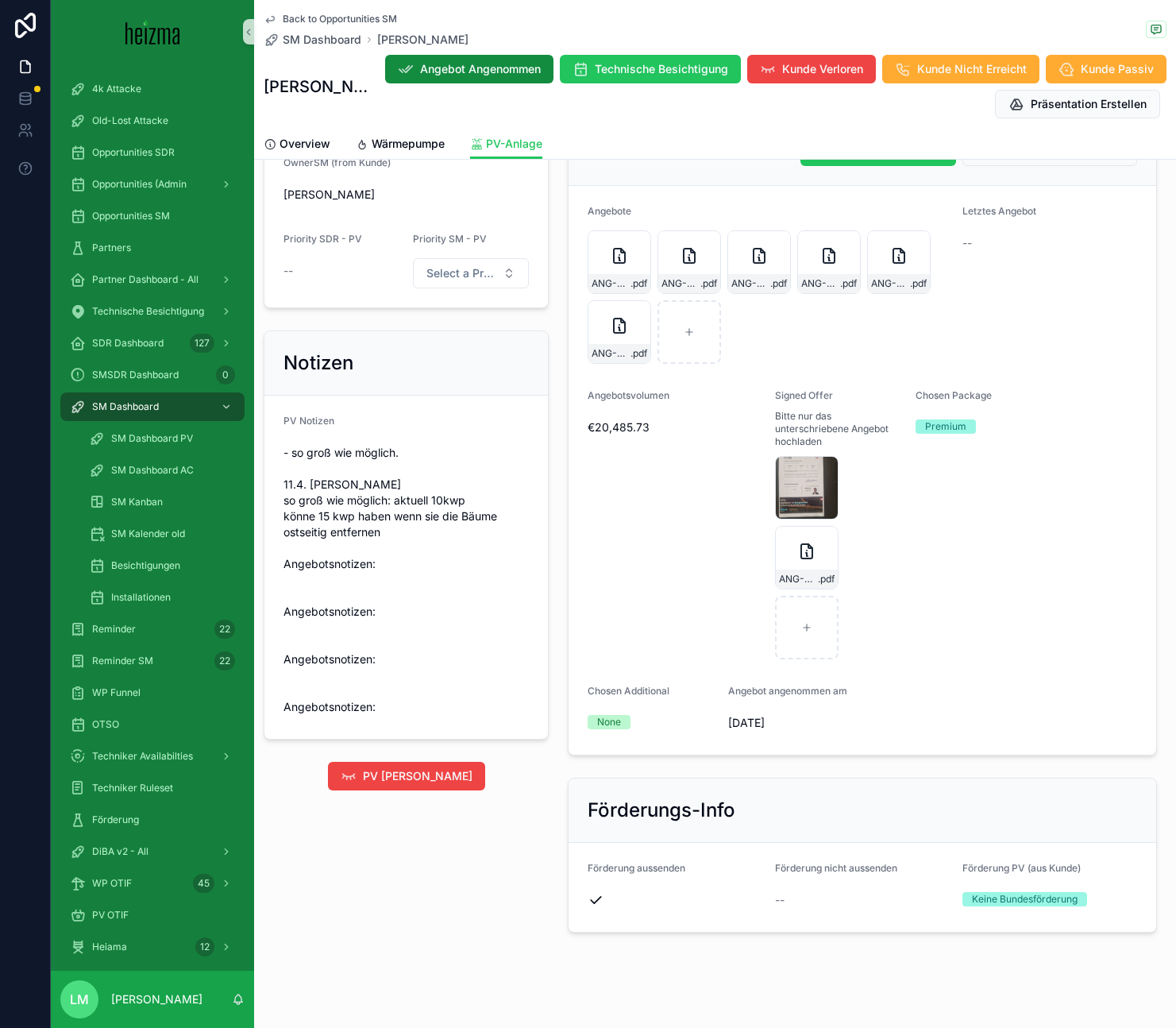
click at [297, 21] on span "Back to Opportunities SM" at bounding box center [339, 19] width 114 height 13
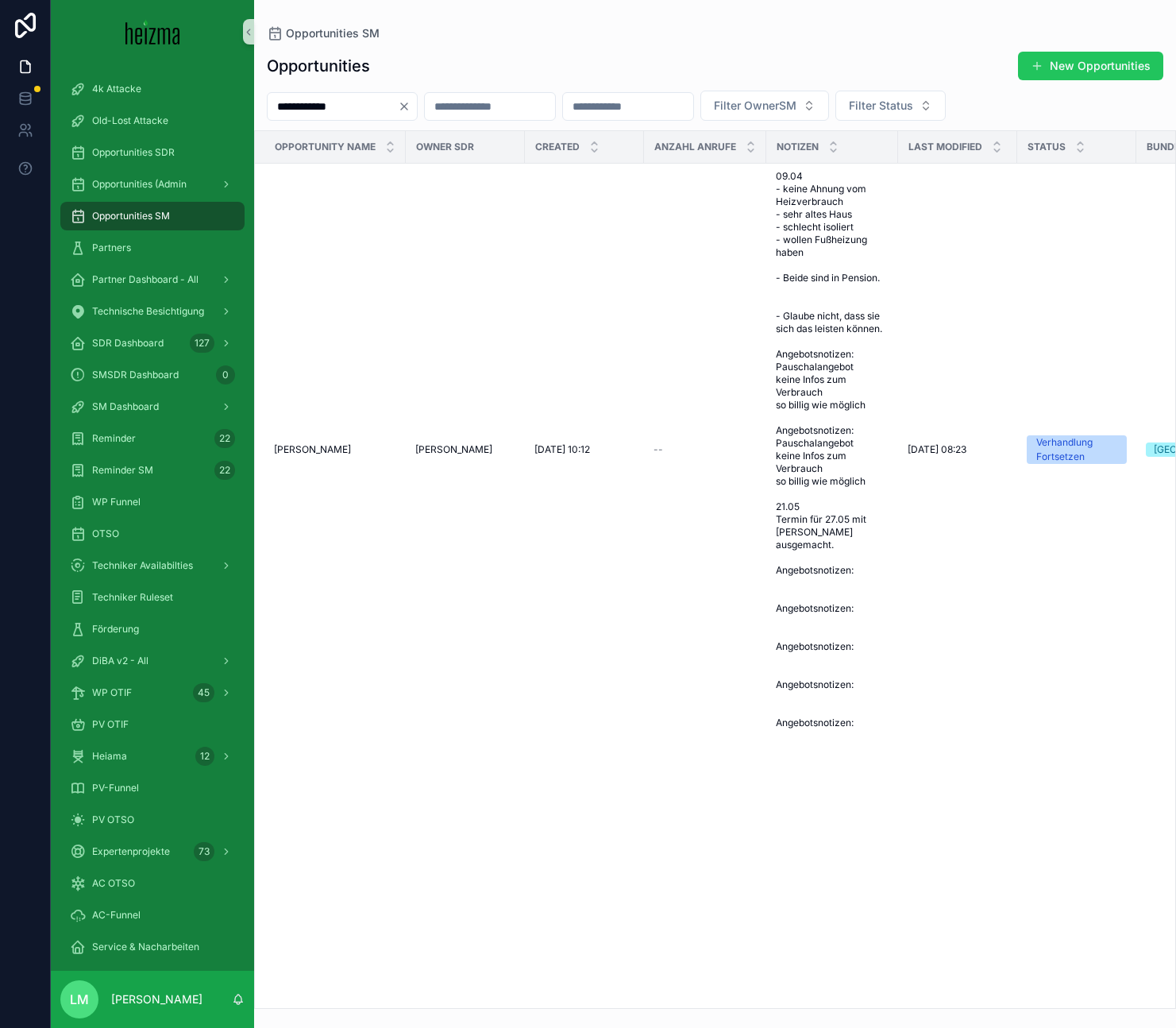
click at [329, 108] on input "**********" at bounding box center [333, 107] width 130 height 22
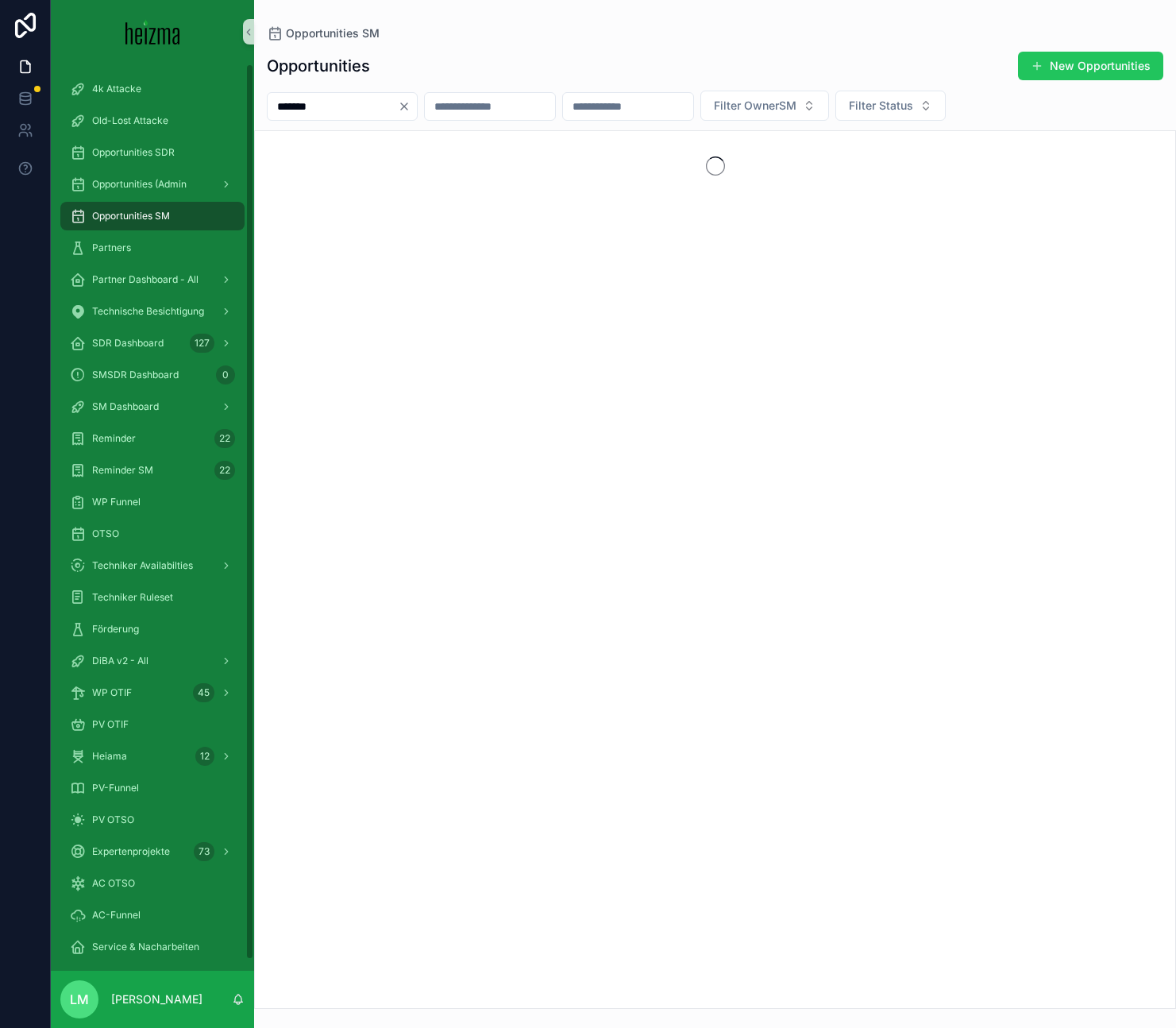
click at [303, 109] on input "*******" at bounding box center [333, 107] width 130 height 22
type input "********"
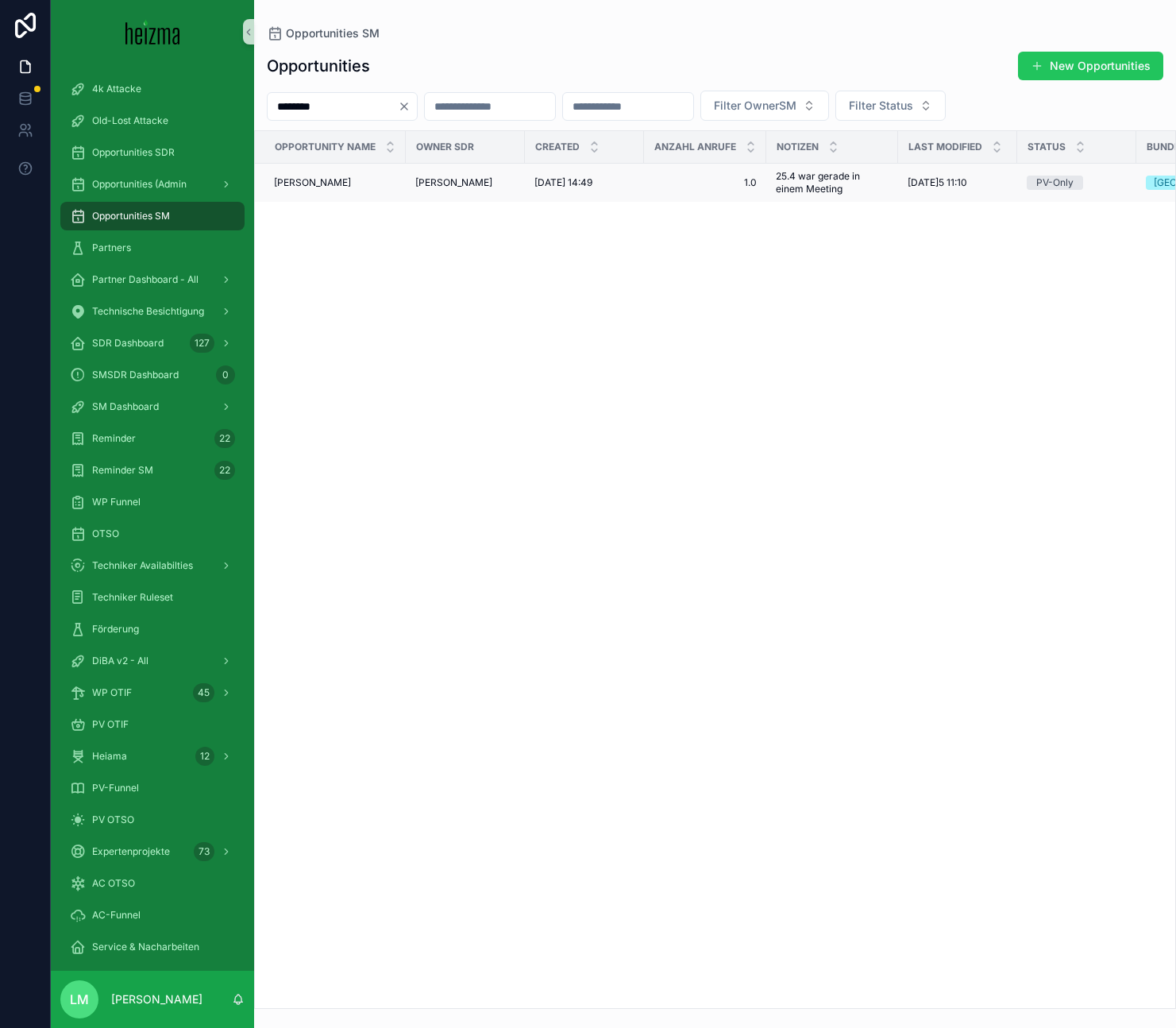
click at [302, 191] on td "Rosanne Lavallée Rosanne Lavallée" at bounding box center [330, 183] width 151 height 39
click at [297, 179] on span "Rosanne Lavallée" at bounding box center [312, 183] width 77 height 13
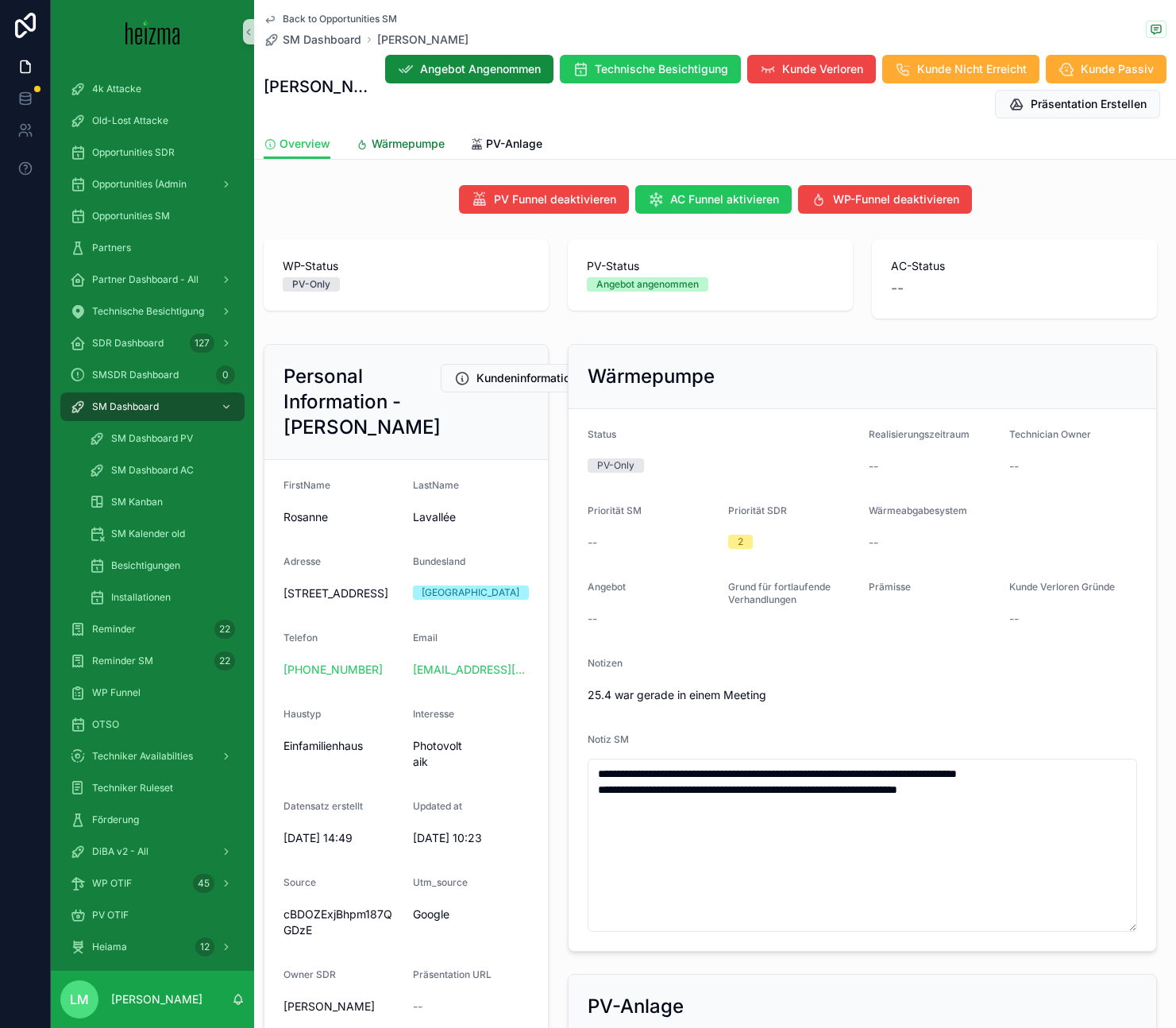
click at [377, 156] on link "Wärmepumpe" at bounding box center [400, 146] width 89 height 32
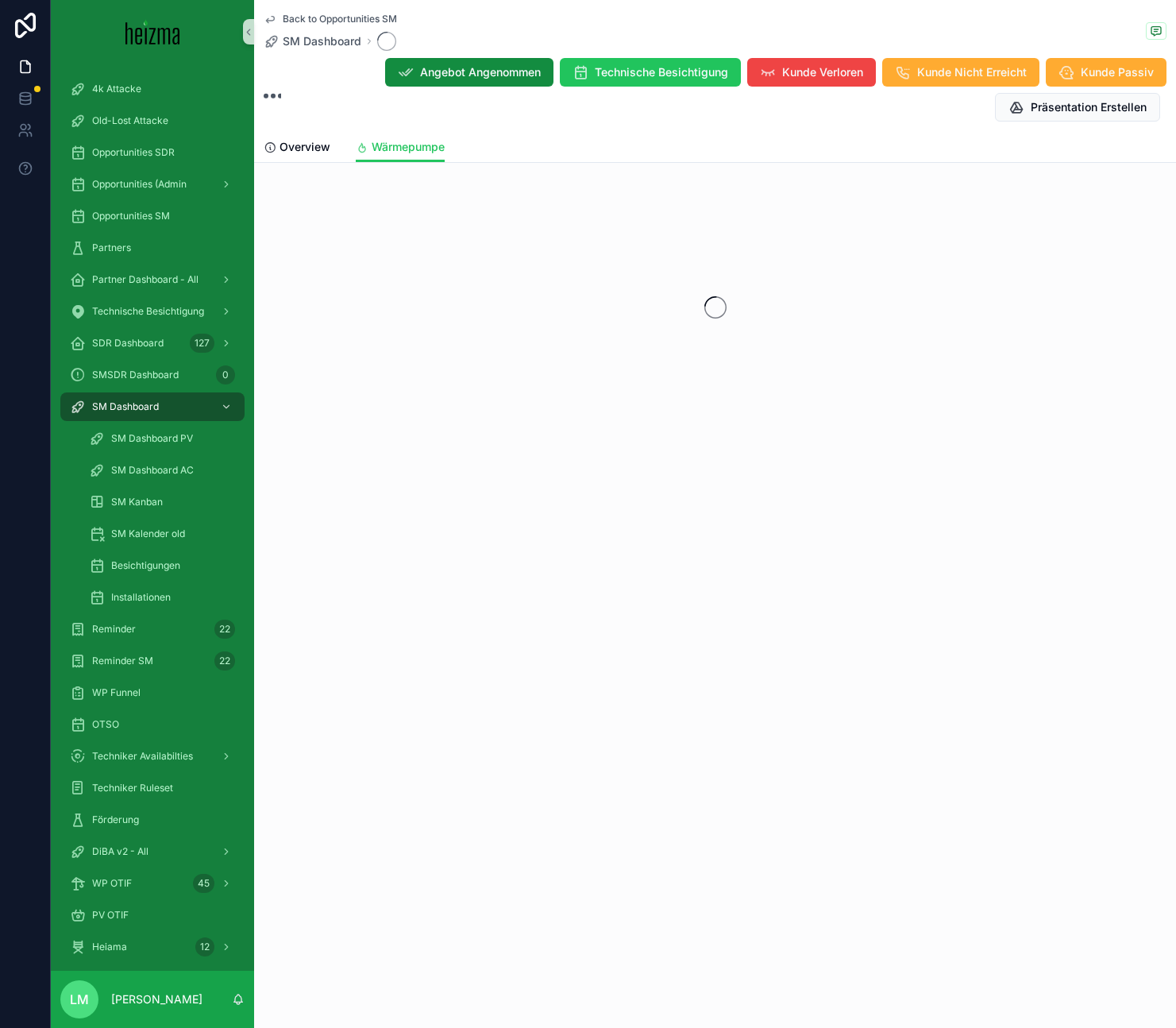
click at [492, 150] on div "Overview Wärmepumpe" at bounding box center [714, 146] width 903 height 31
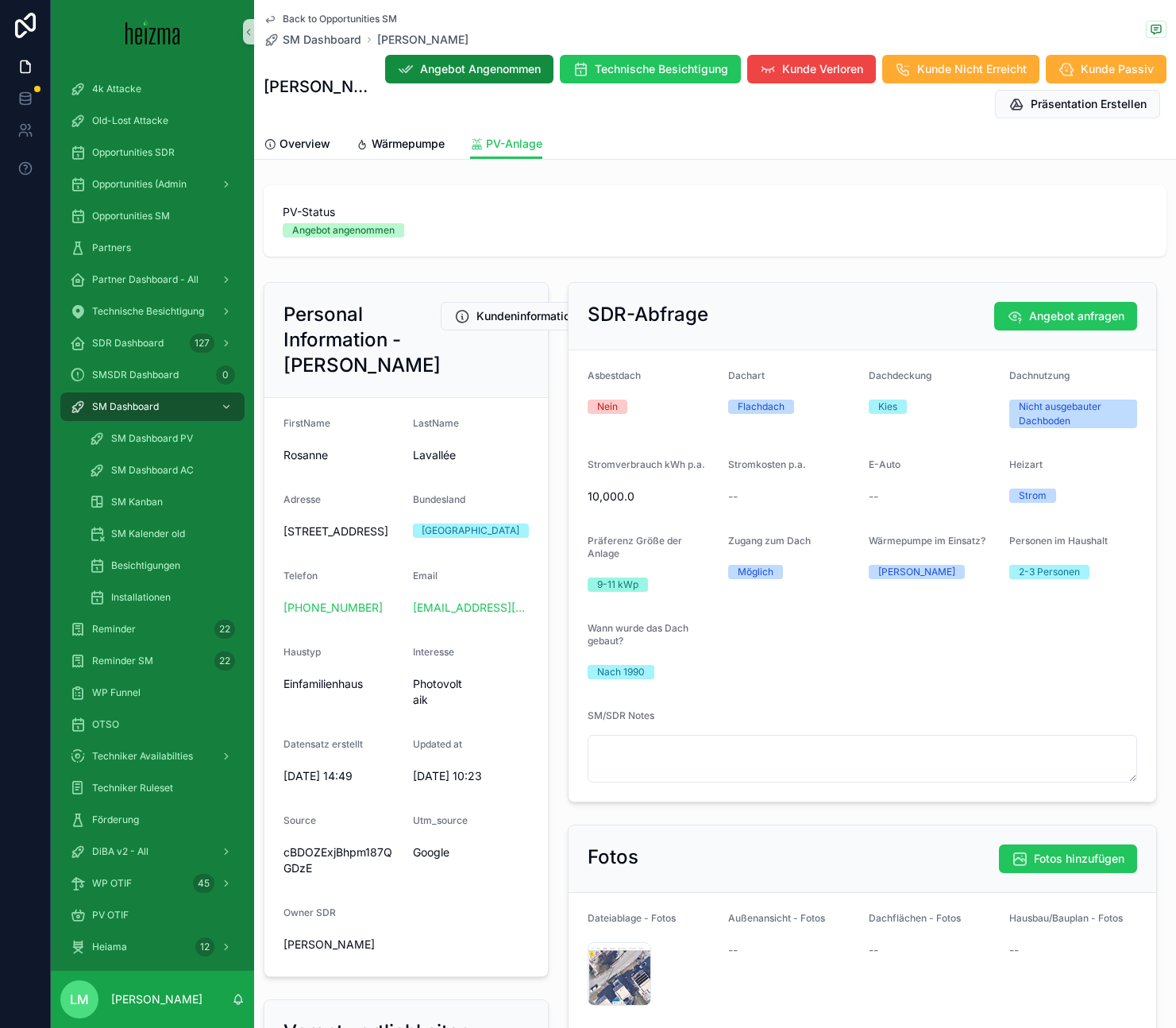
click at [492, 150] on span "PV-Anlage" at bounding box center [513, 143] width 57 height 16
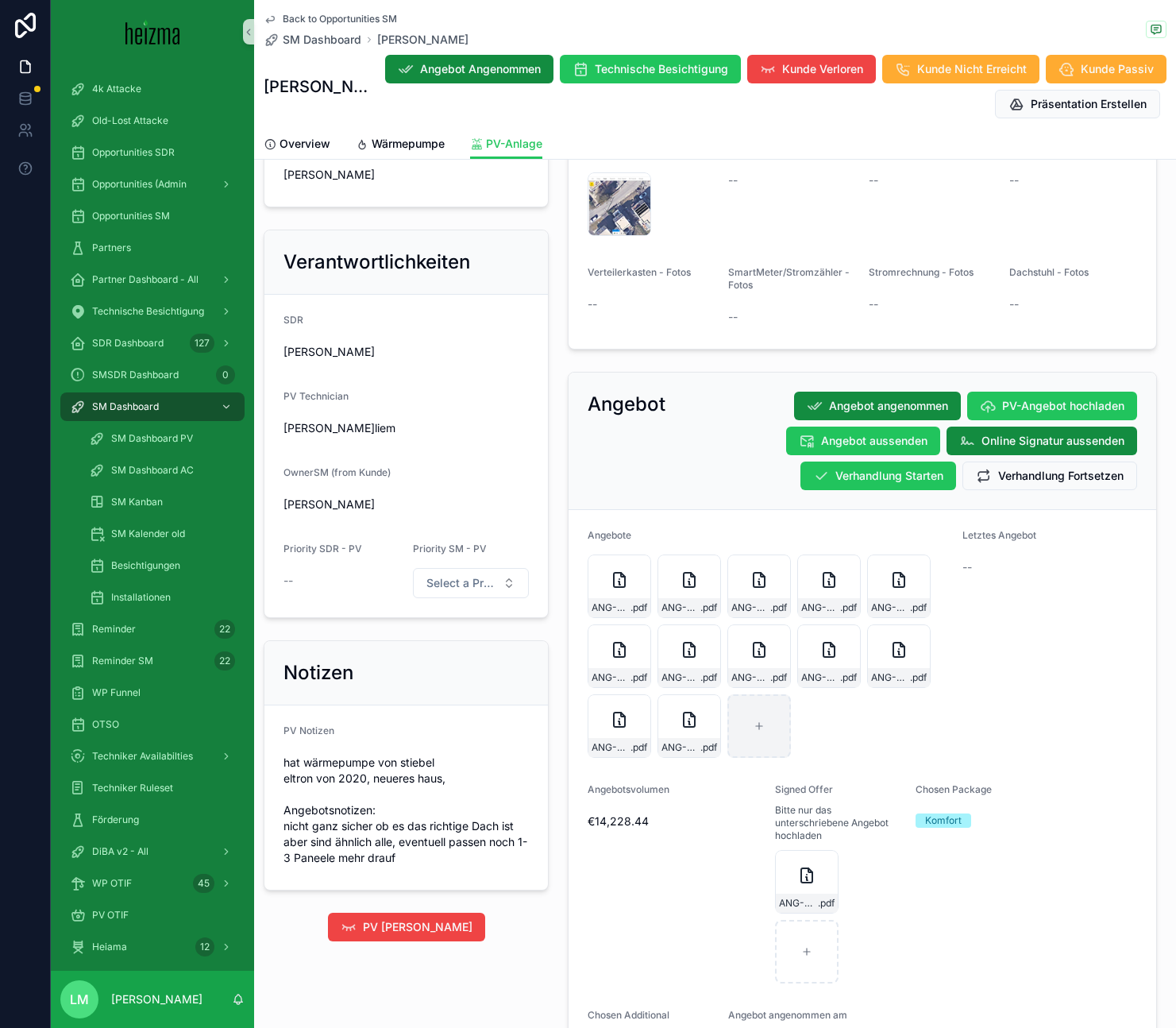
scroll to position [806, 0]
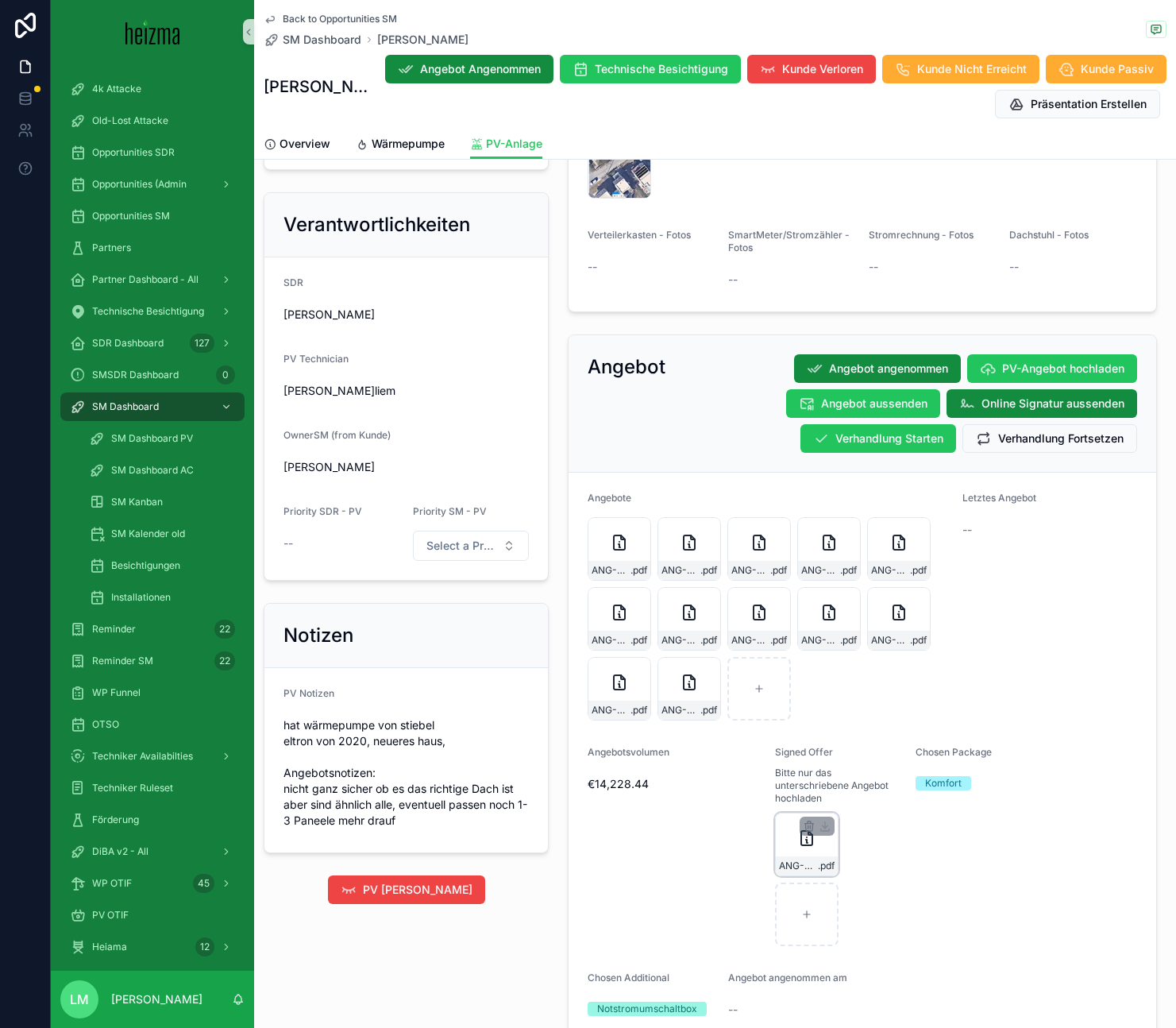
click at [795, 825] on div "ANG-PV-1749-LavalleÌe--2025-06-05_final_SIG .pdf" at bounding box center [806, 844] width 64 height 64
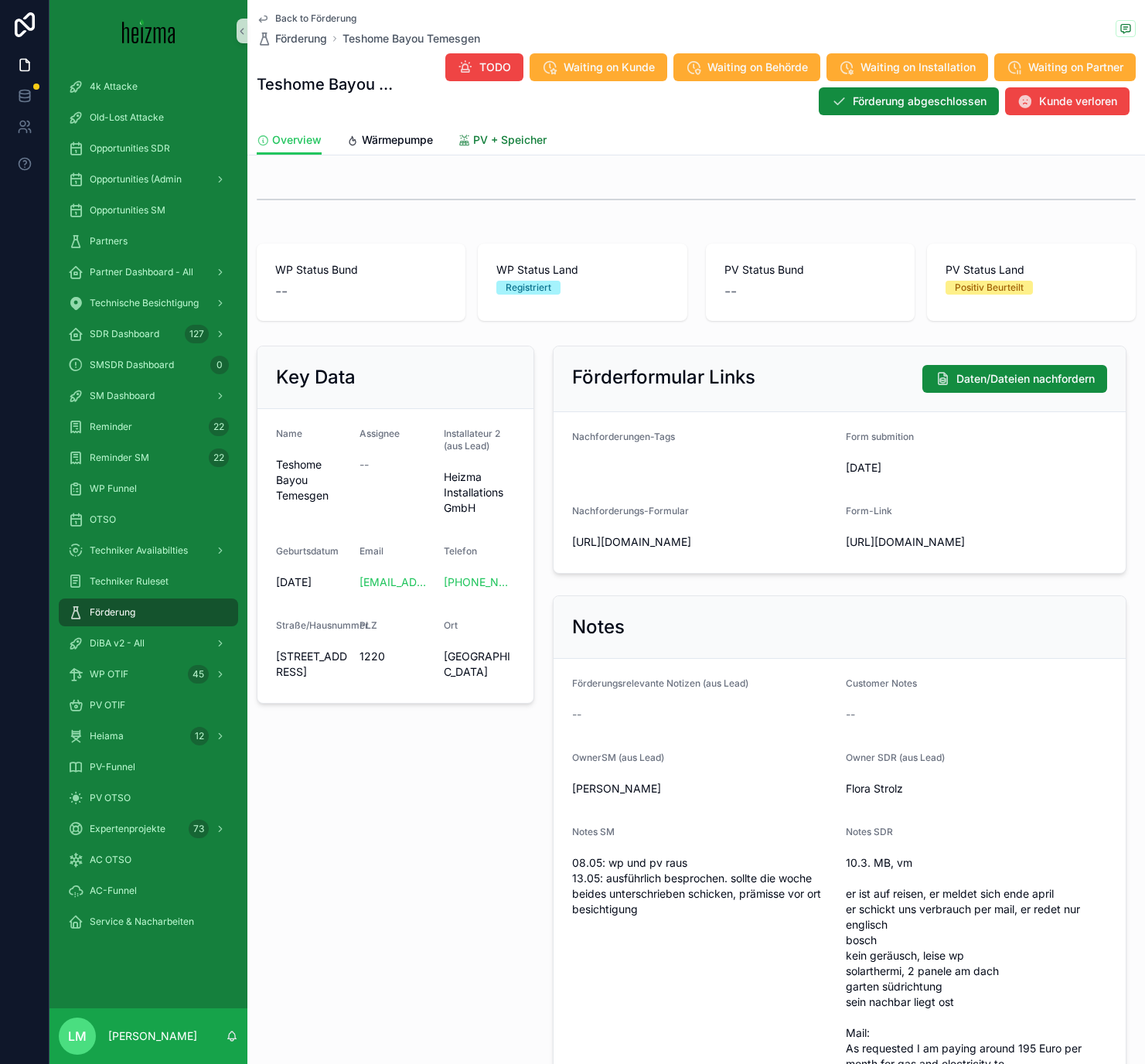
click at [492, 137] on span "PV + Speicher" at bounding box center [509, 139] width 73 height 15
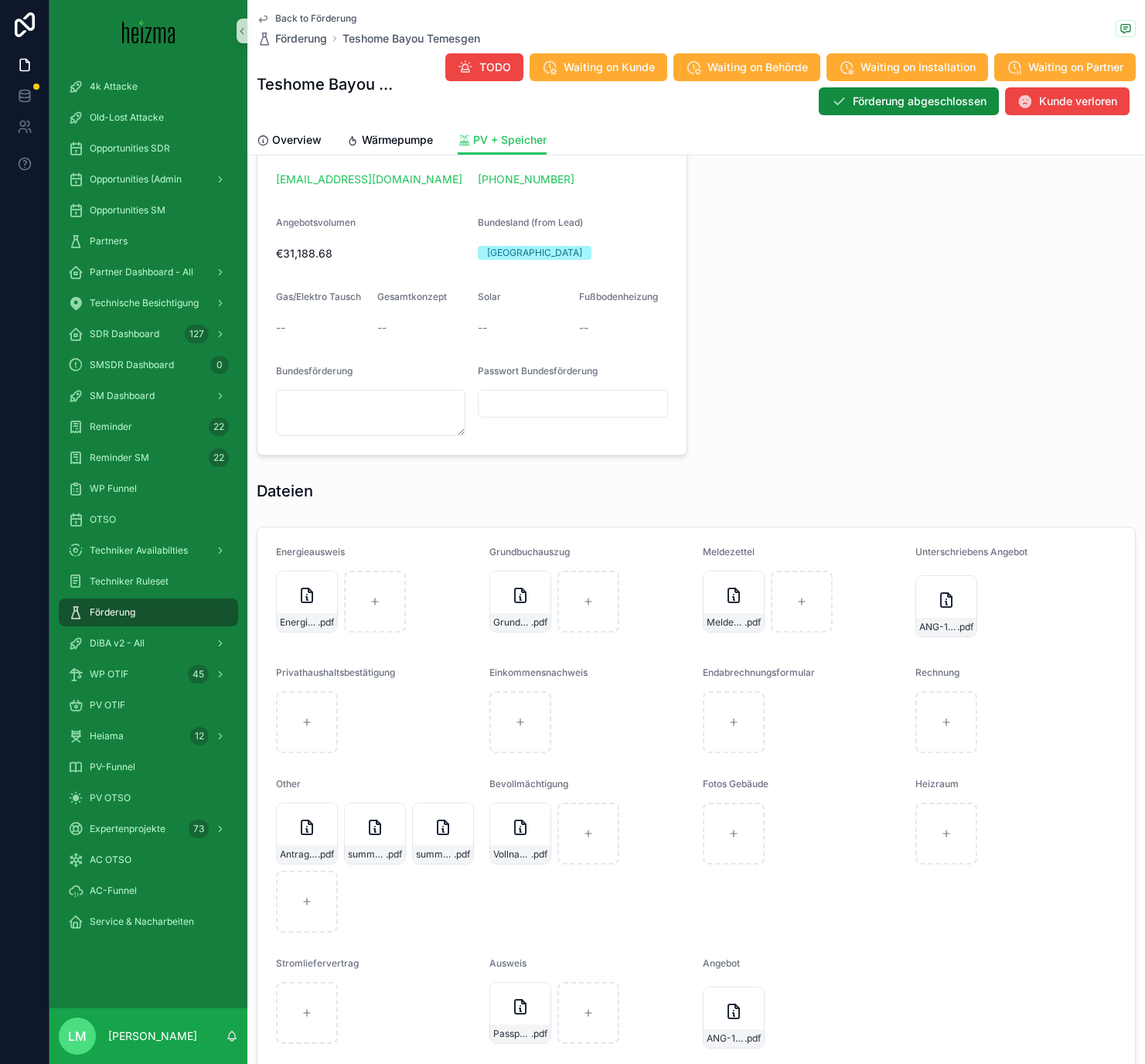
scroll to position [1281, 0]
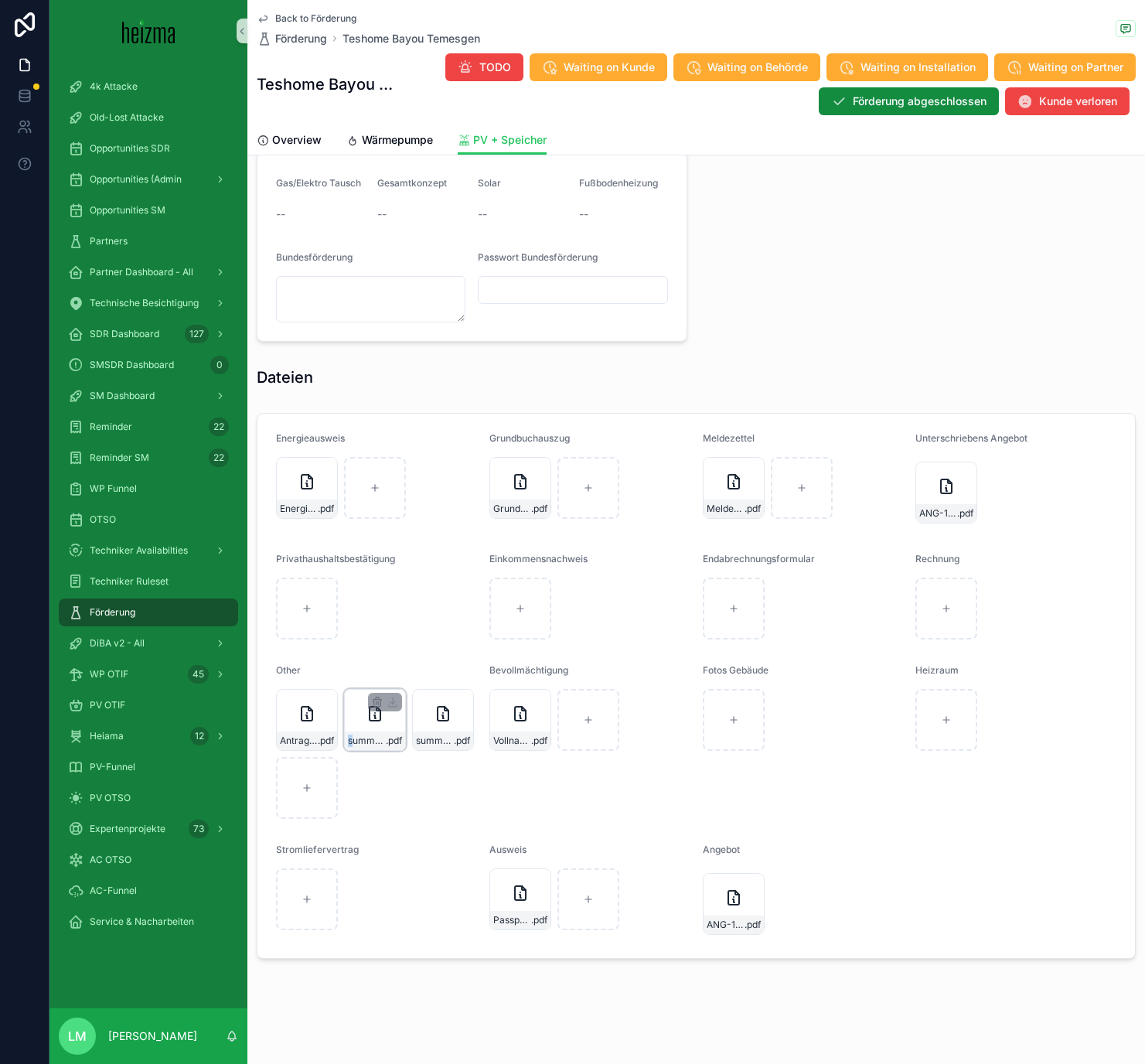
click at [352, 735] on span "summary-(65)" at bounding box center [367, 741] width 38 height 13
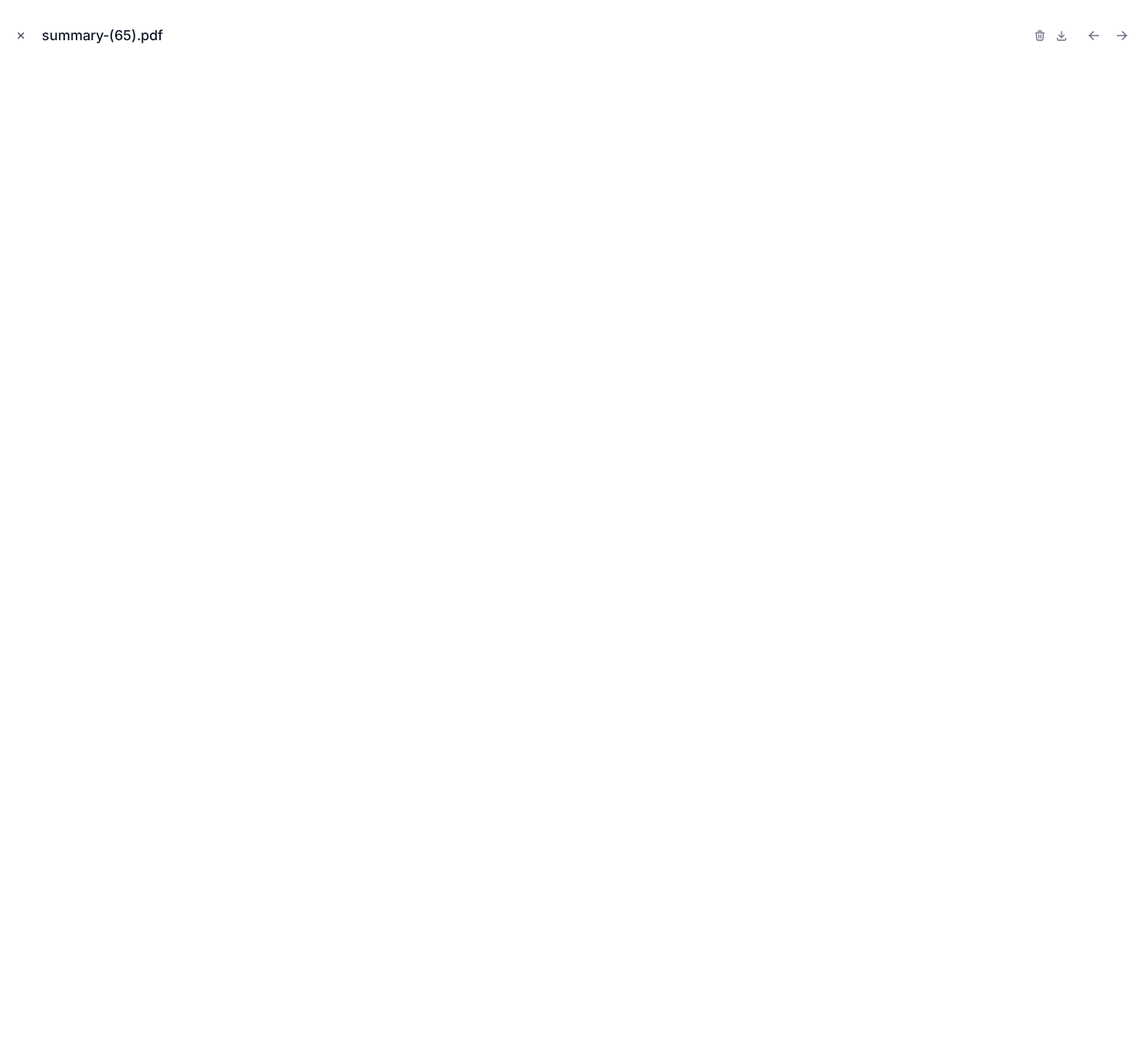
click at [16, 40] on icon "Close modal" at bounding box center [21, 35] width 11 height 11
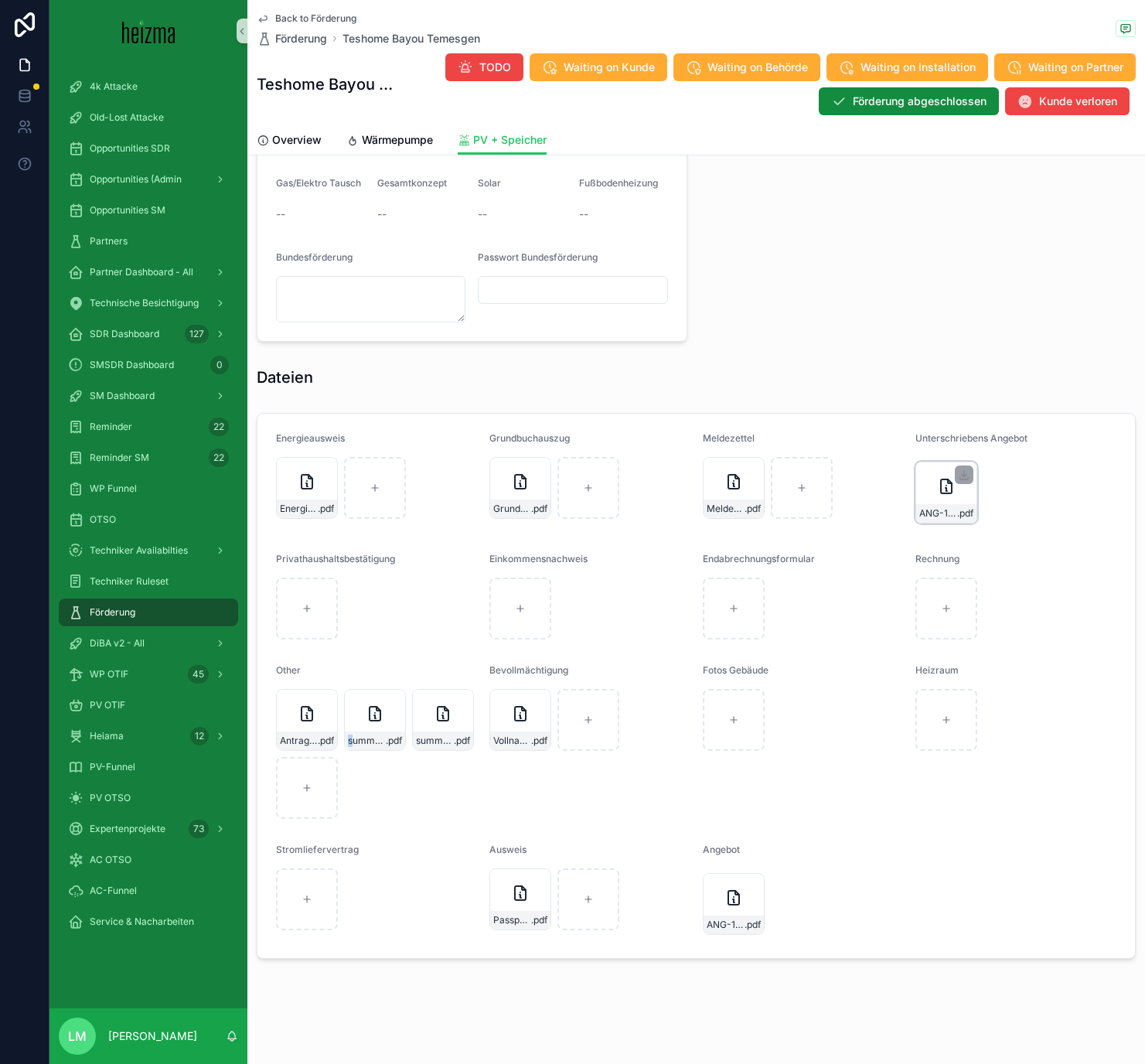
click at [952, 520] on div "ANG-10541-Temesgen-2025-05-01-(2)_SIG .pdf" at bounding box center [946, 513] width 60 height 19
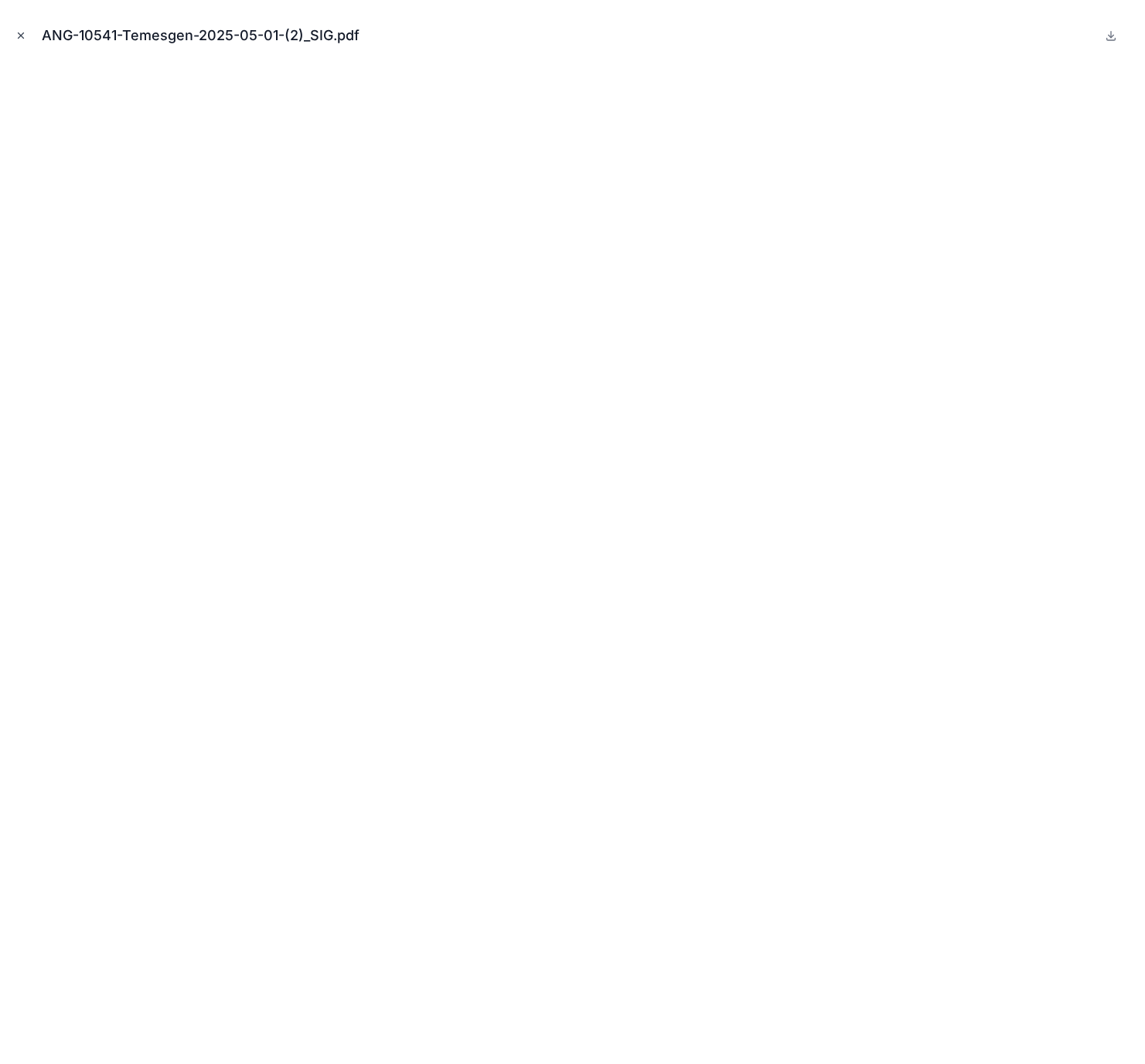
click at [16, 32] on icon "Close modal" at bounding box center [21, 35] width 11 height 11
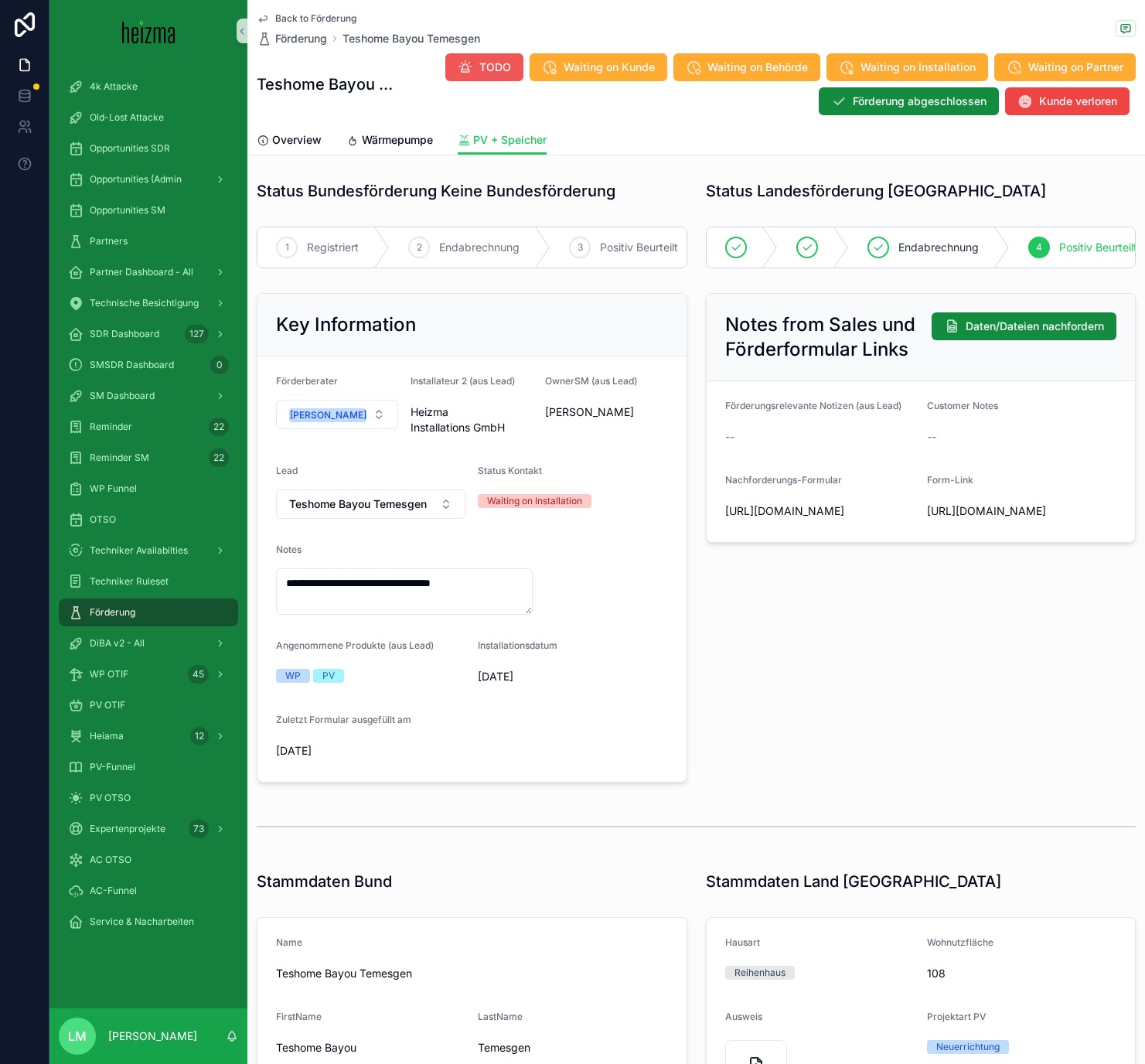
click at [497, 58] on button "TODO" at bounding box center [484, 67] width 78 height 28
click at [725, 56] on button "Waiting on Behörde" at bounding box center [746, 67] width 147 height 28
click at [342, 20] on span "Back to Förderung" at bounding box center [316, 19] width 81 height 13
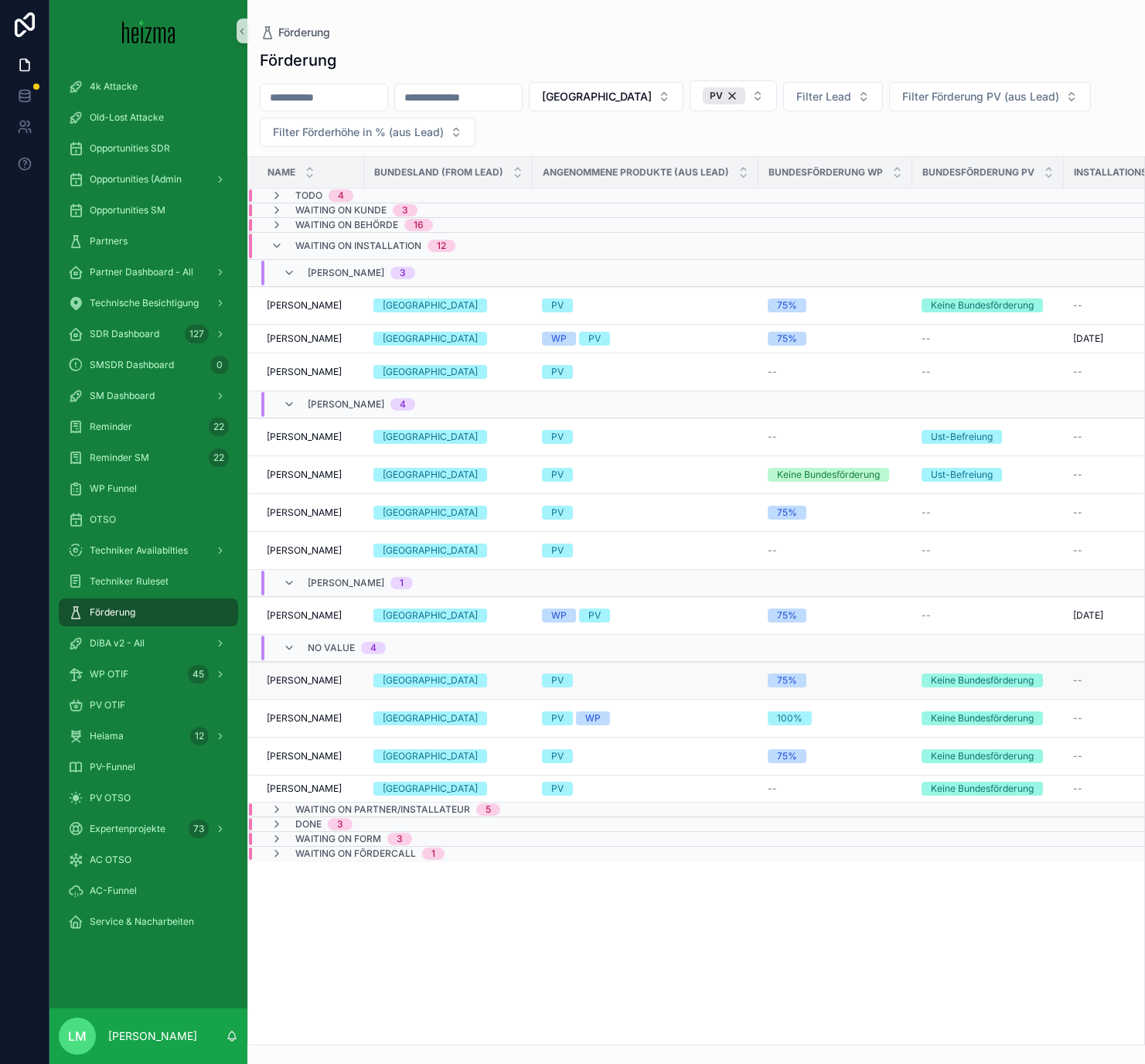
click at [322, 679] on span "[PERSON_NAME]" at bounding box center [304, 680] width 75 height 13
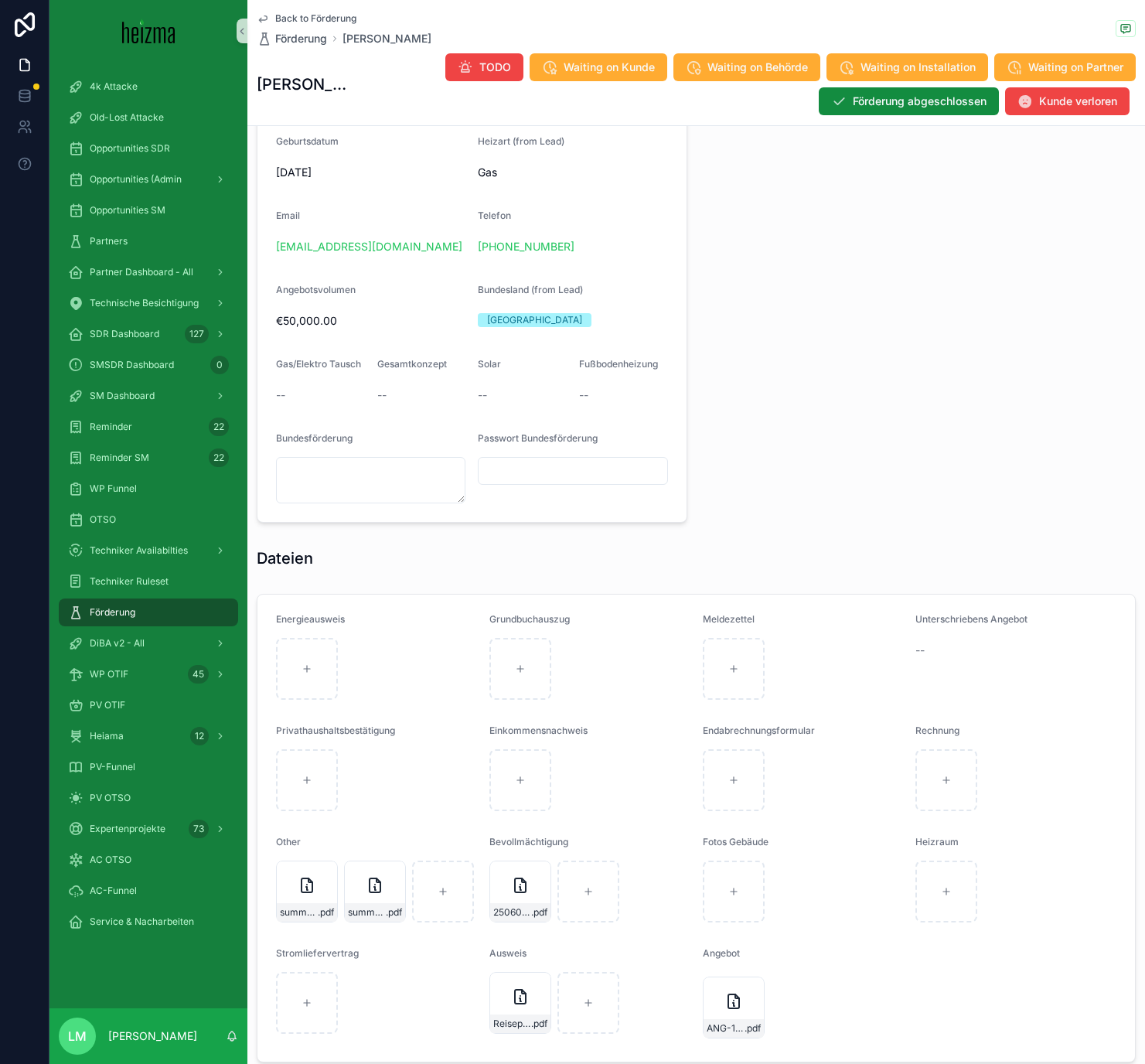
scroll to position [1201, 0]
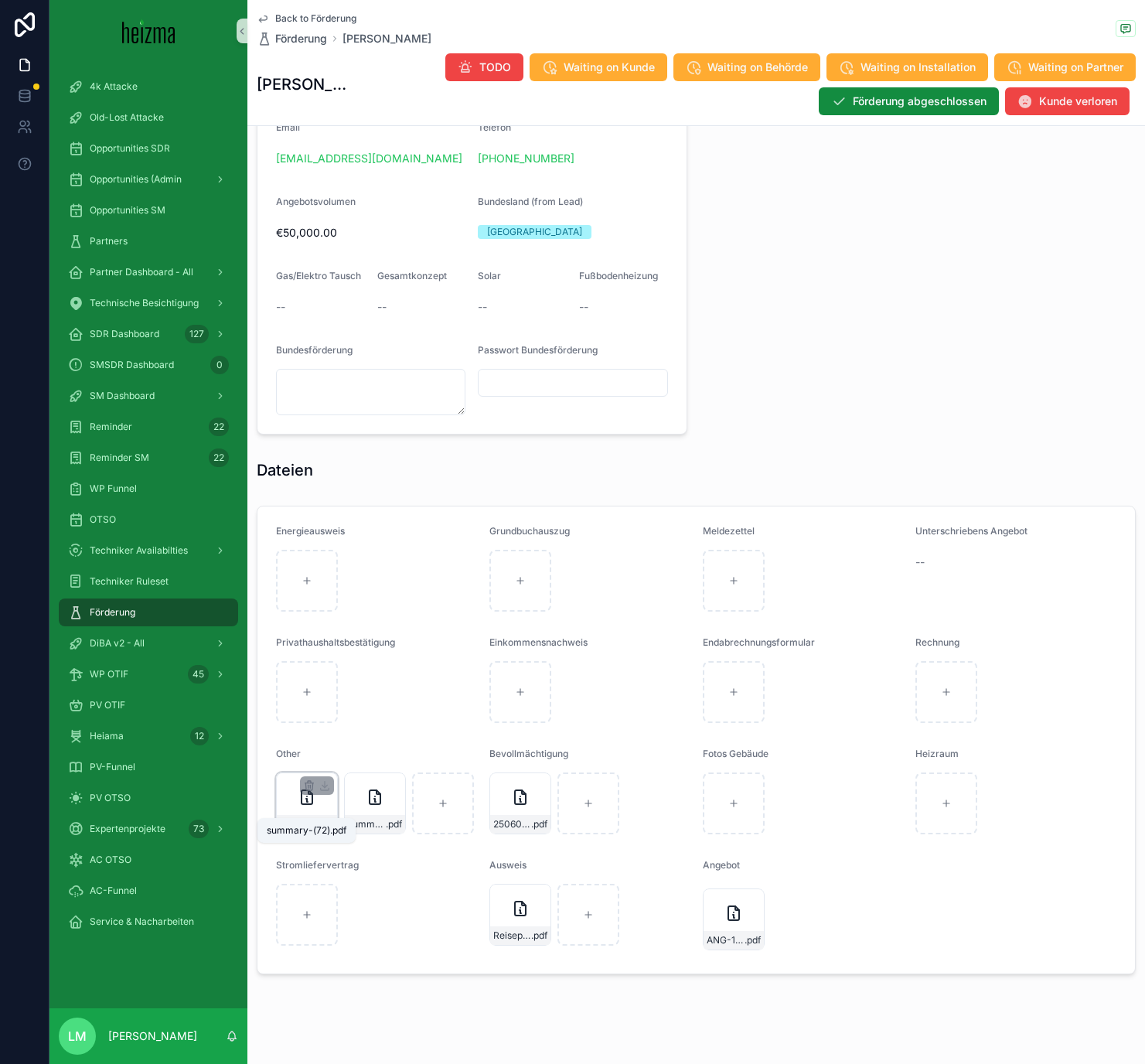
click at [304, 818] on span "summary-(72)" at bounding box center [299, 824] width 38 height 13
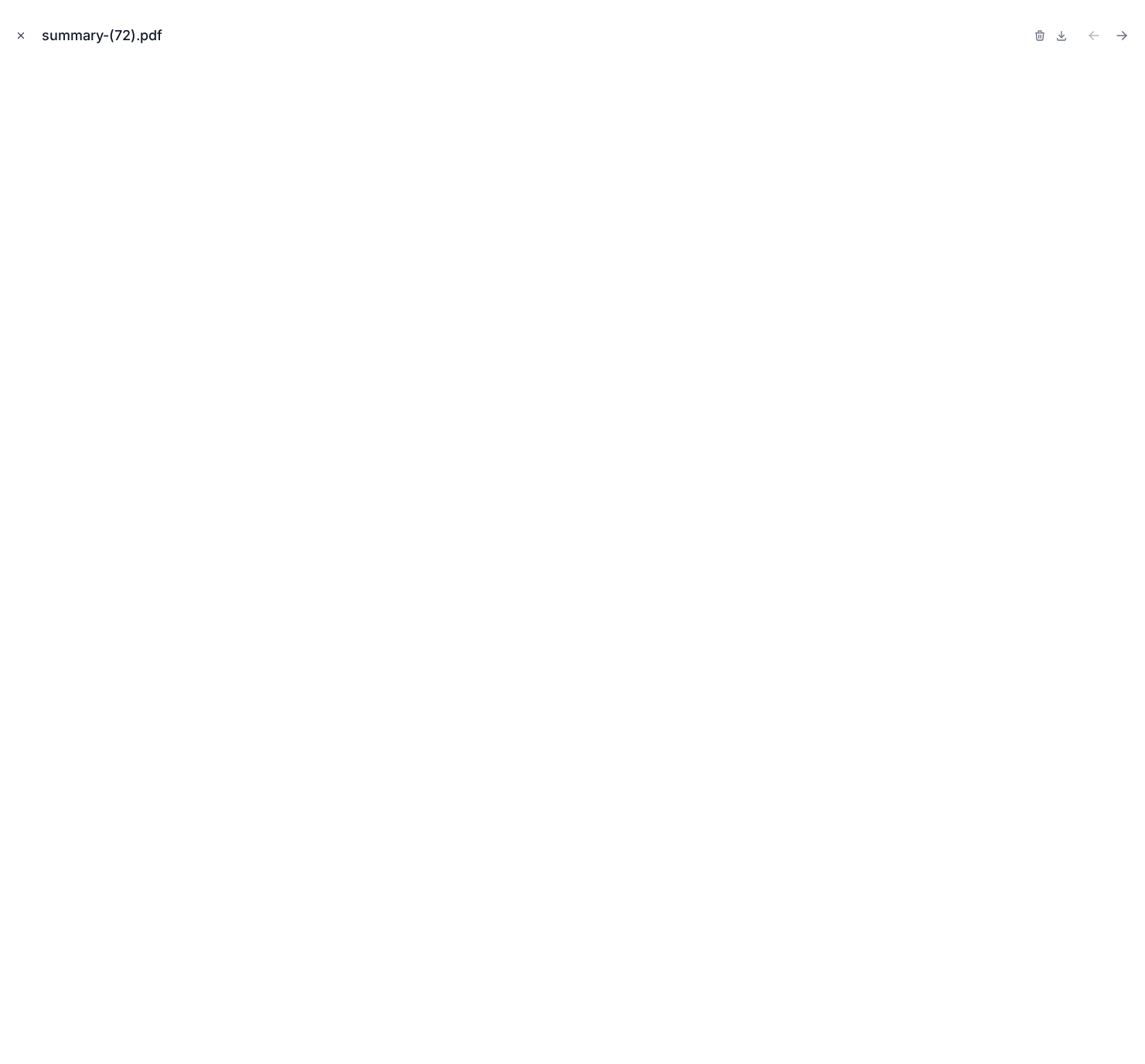
click at [23, 33] on icon "Close modal" at bounding box center [21, 35] width 11 height 11
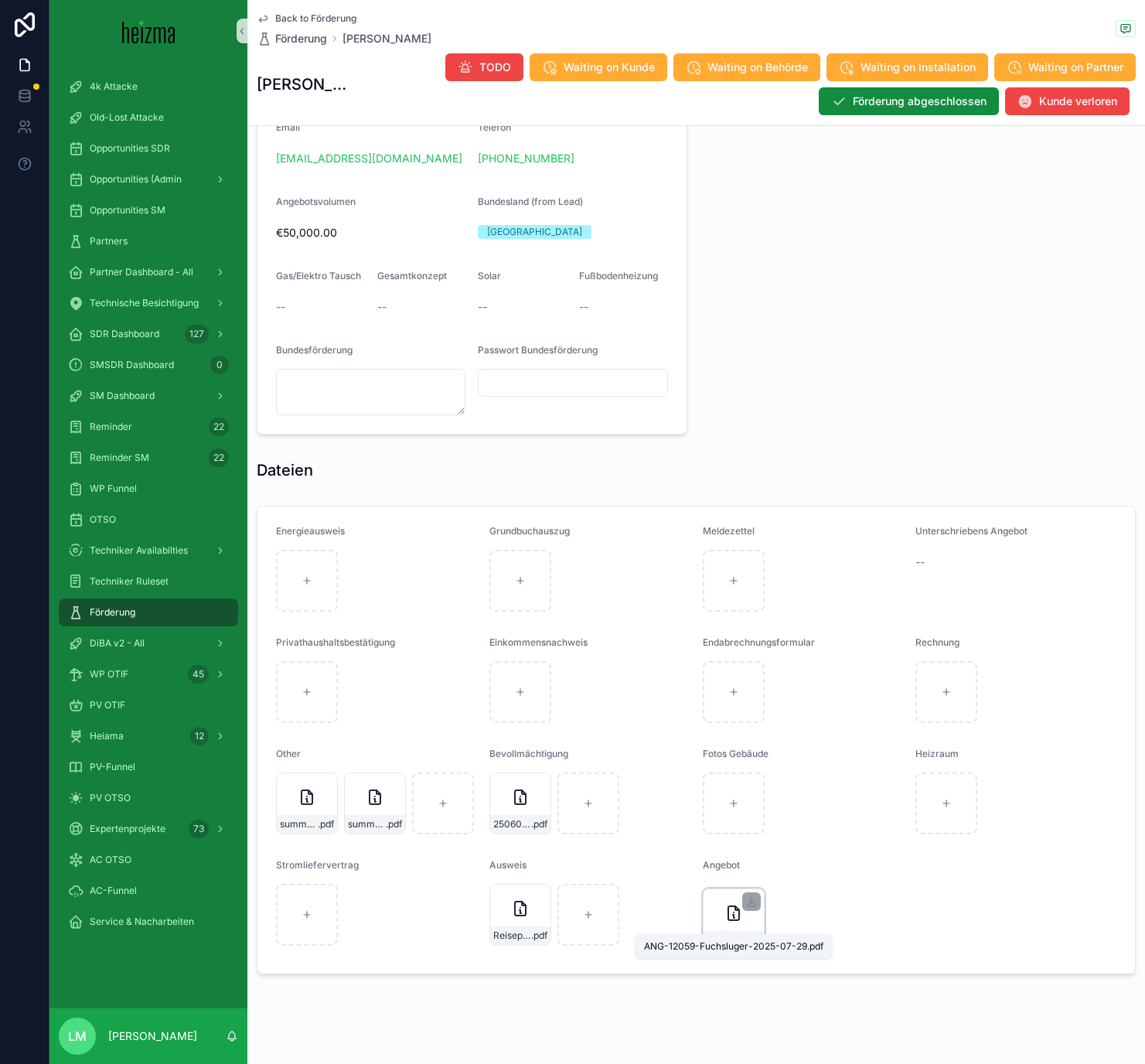
click at [719, 934] on span "ANG-12059-Fuchsluger-2025-07-29" at bounding box center [725, 940] width 38 height 13
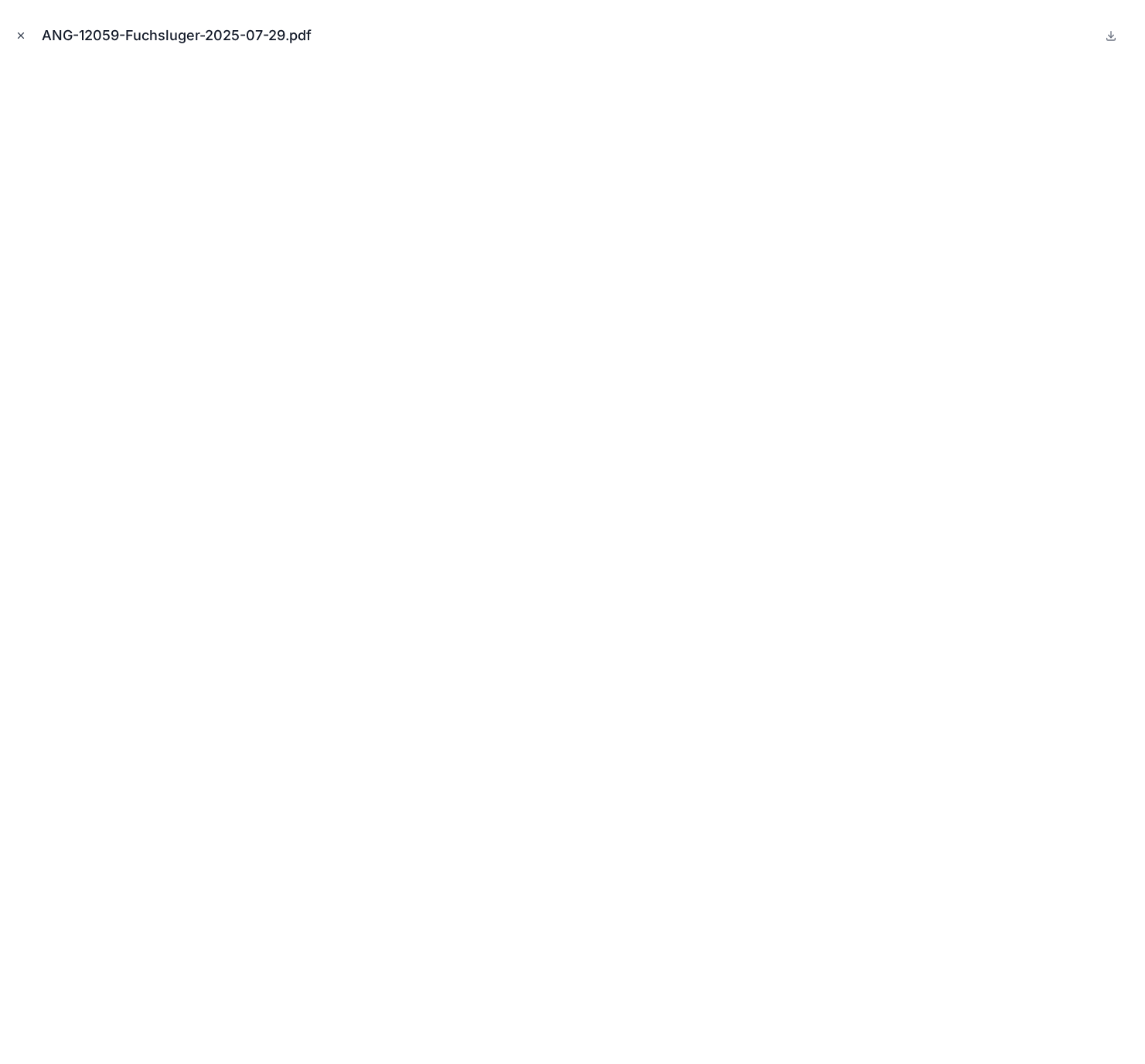
click at [22, 33] on icon "Close modal" at bounding box center [21, 35] width 11 height 11
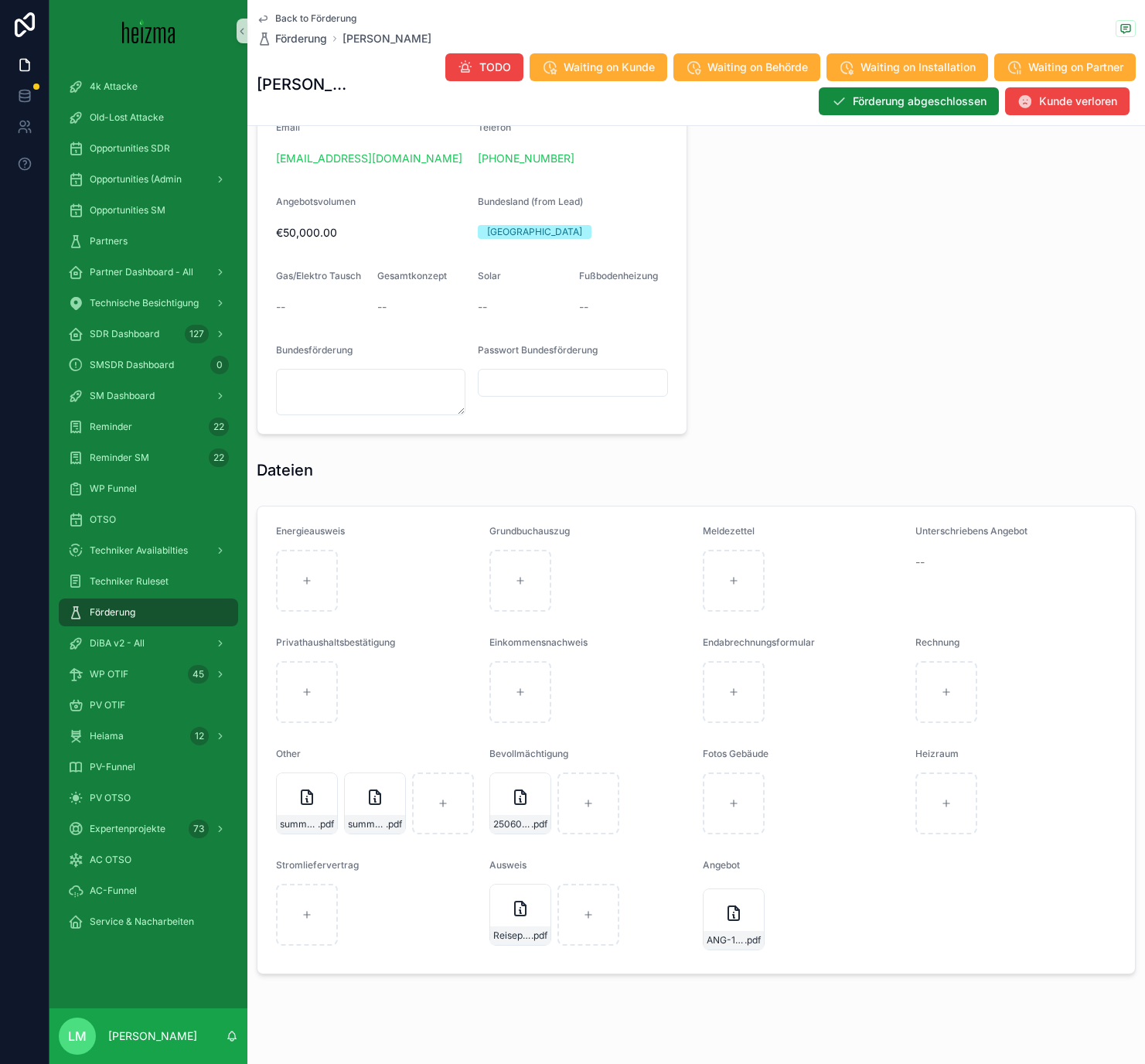
click at [297, 19] on span "Back to Förderung" at bounding box center [316, 19] width 81 height 13
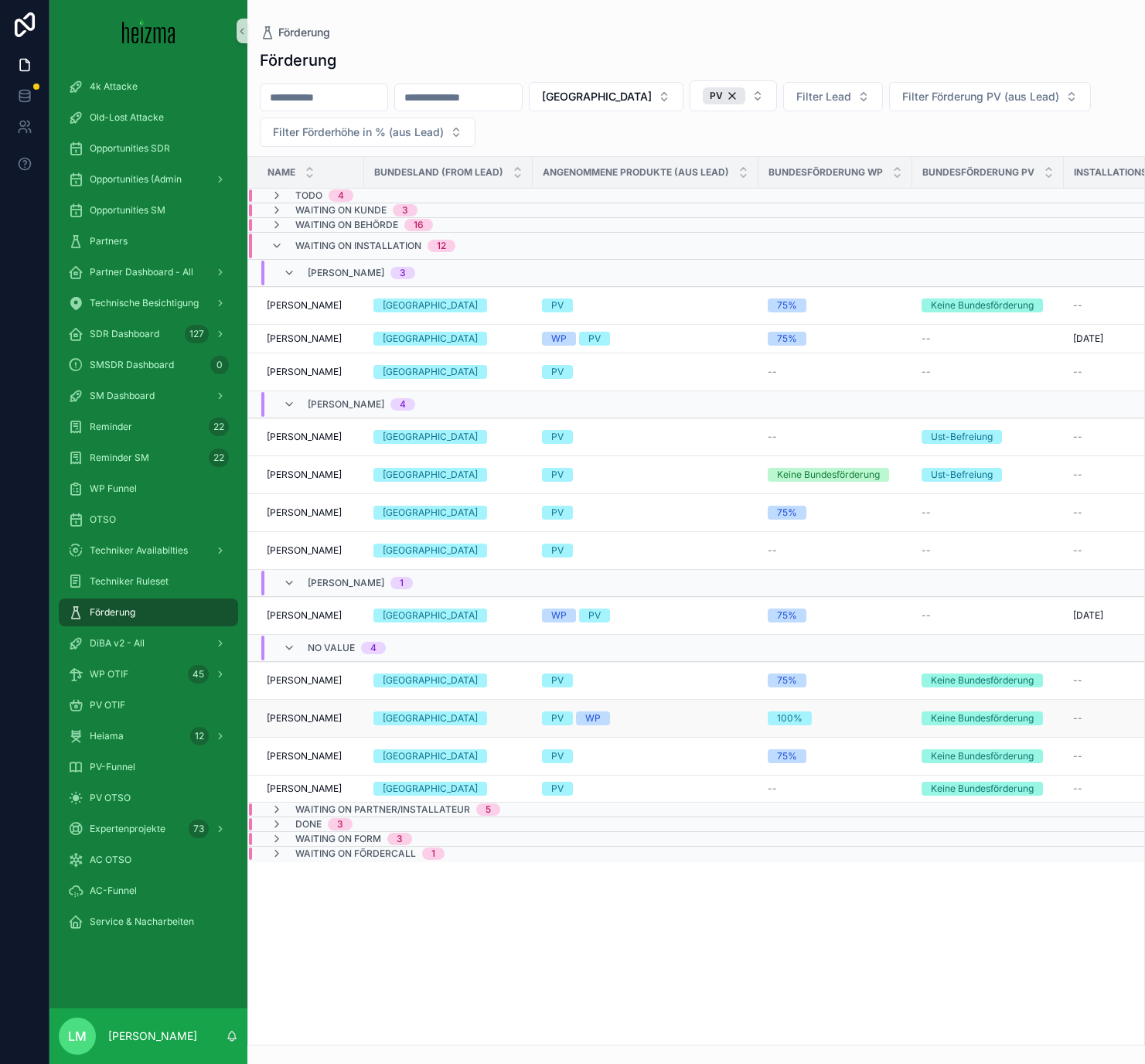
click at [300, 717] on span "[PERSON_NAME]" at bounding box center [304, 718] width 75 height 13
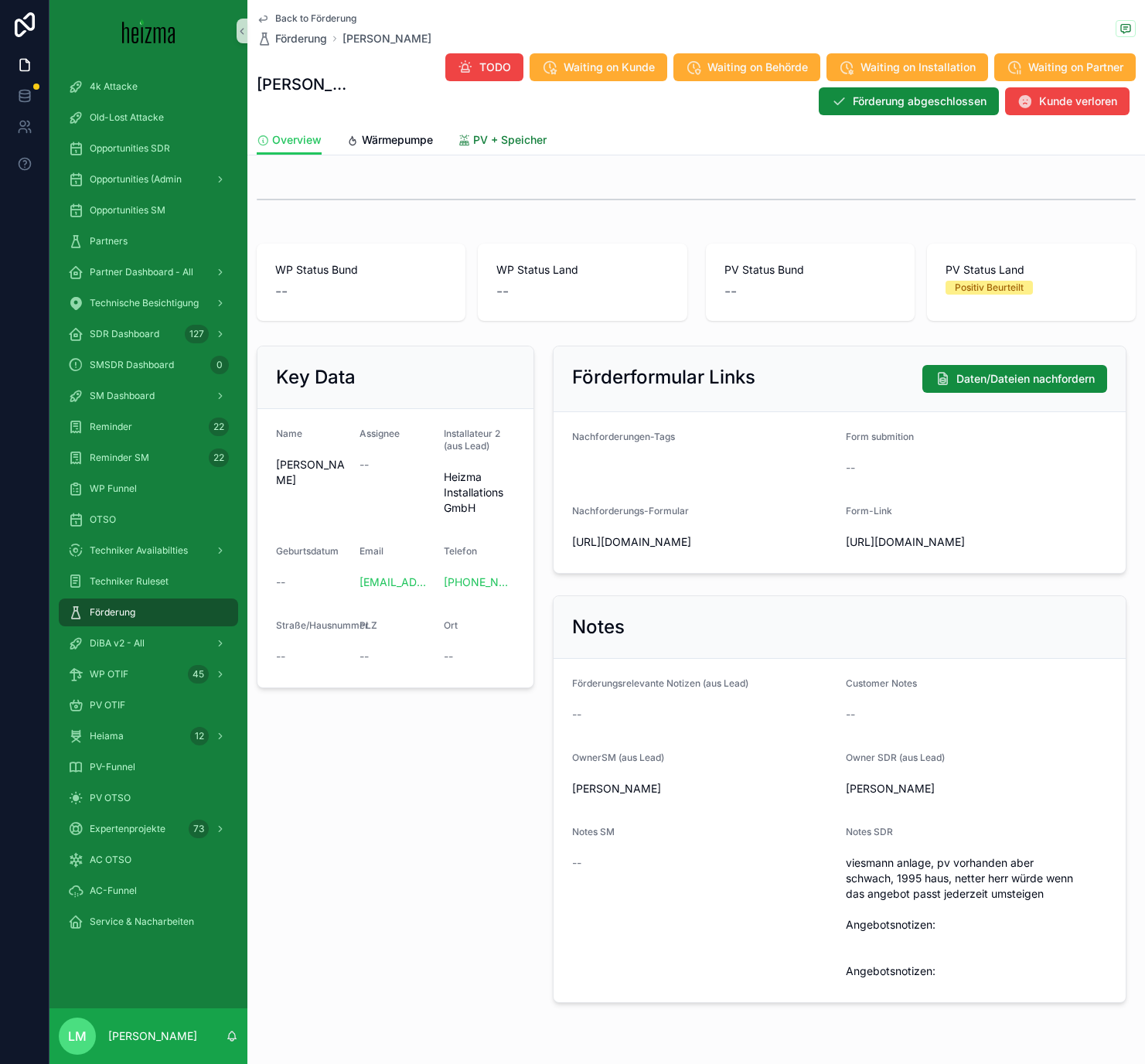
click at [491, 134] on span "PV + Speicher" at bounding box center [509, 139] width 73 height 15
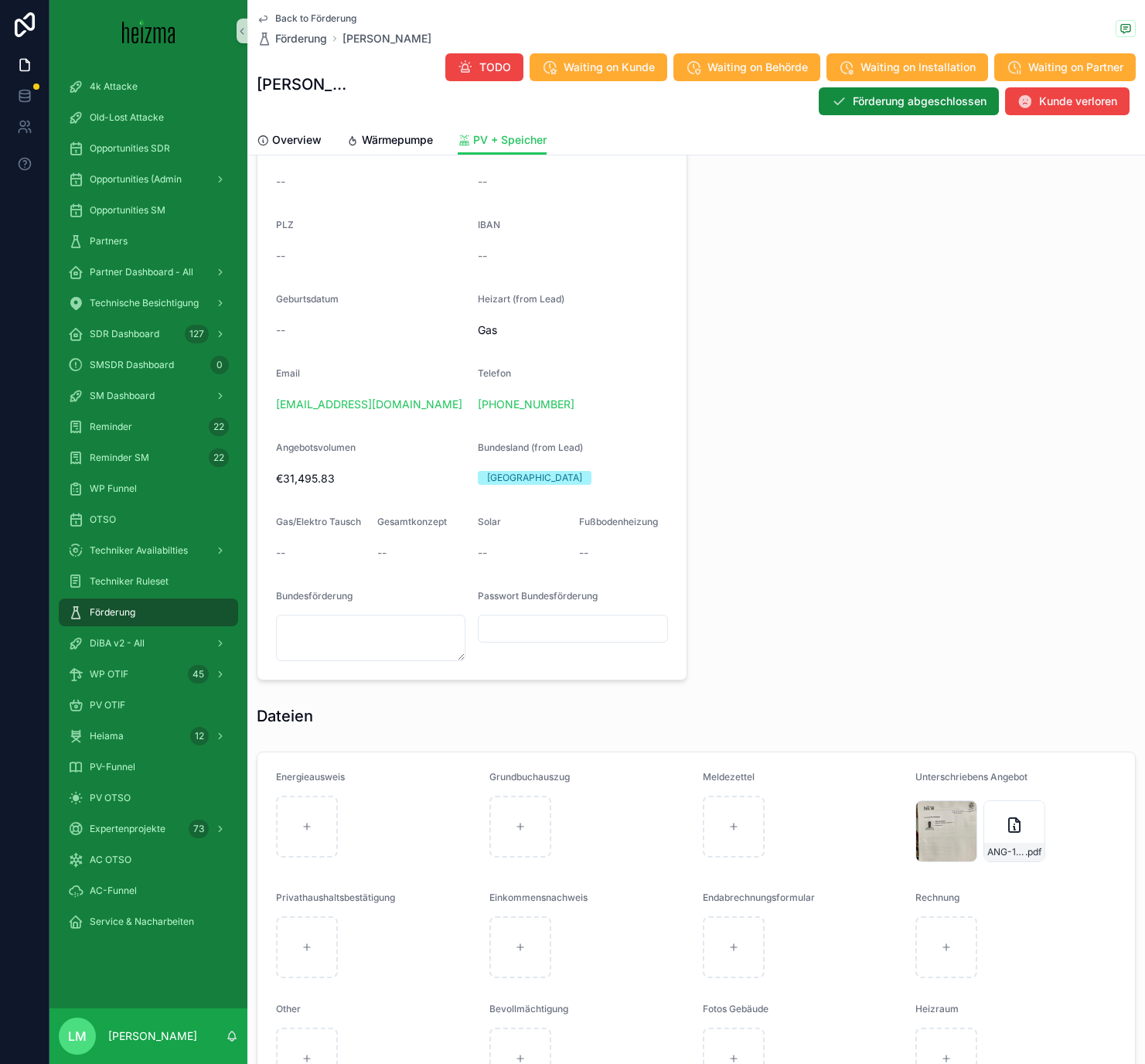
scroll to position [1211, 0]
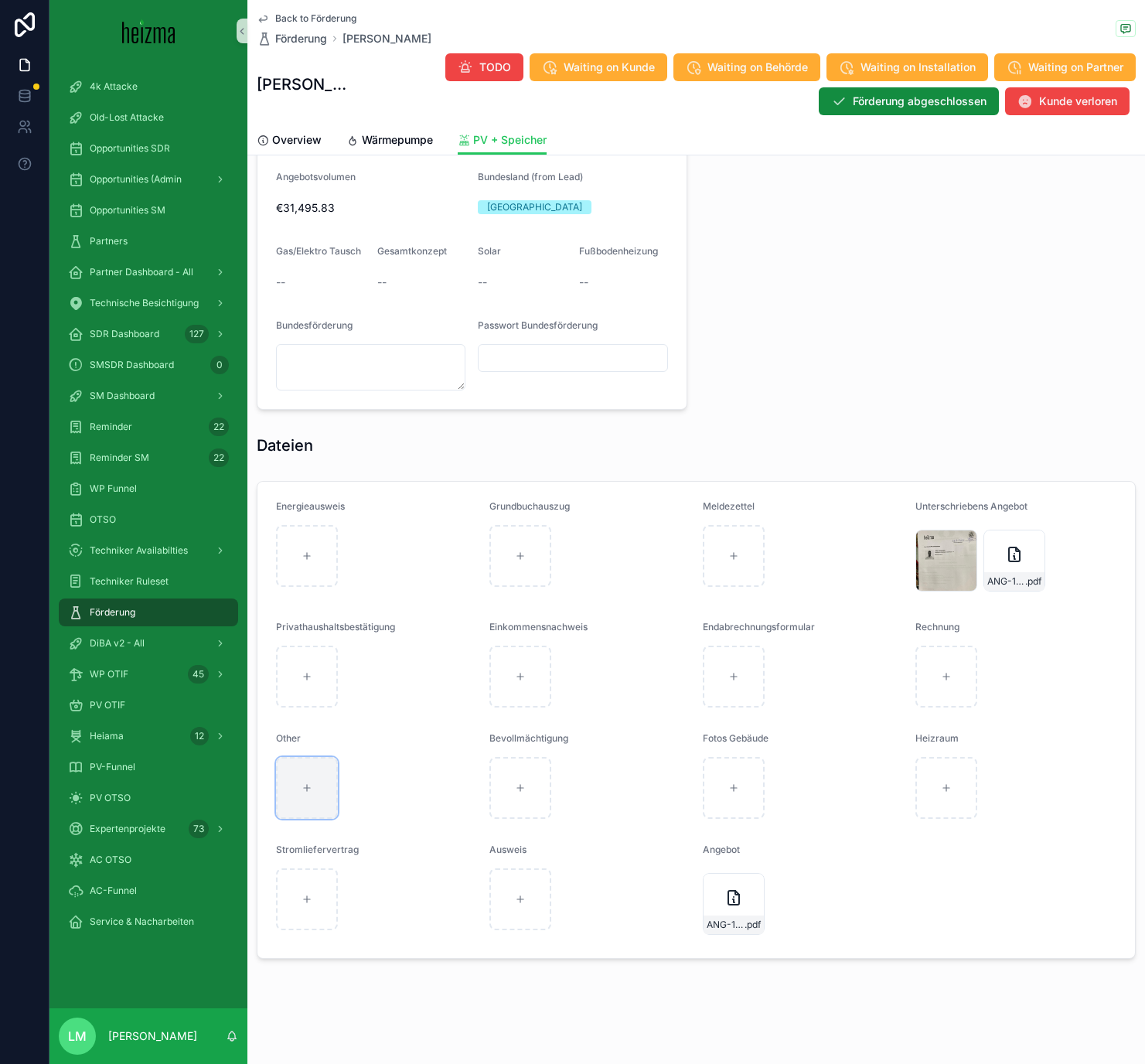
click at [323, 800] on div "scrollable content" at bounding box center [307, 788] width 62 height 62
type input "**********"
click at [382, 739] on div "Other" at bounding box center [376, 744] width 201 height 19
click at [121, 153] on span "Opportunities SDR" at bounding box center [129, 149] width 80 height 13
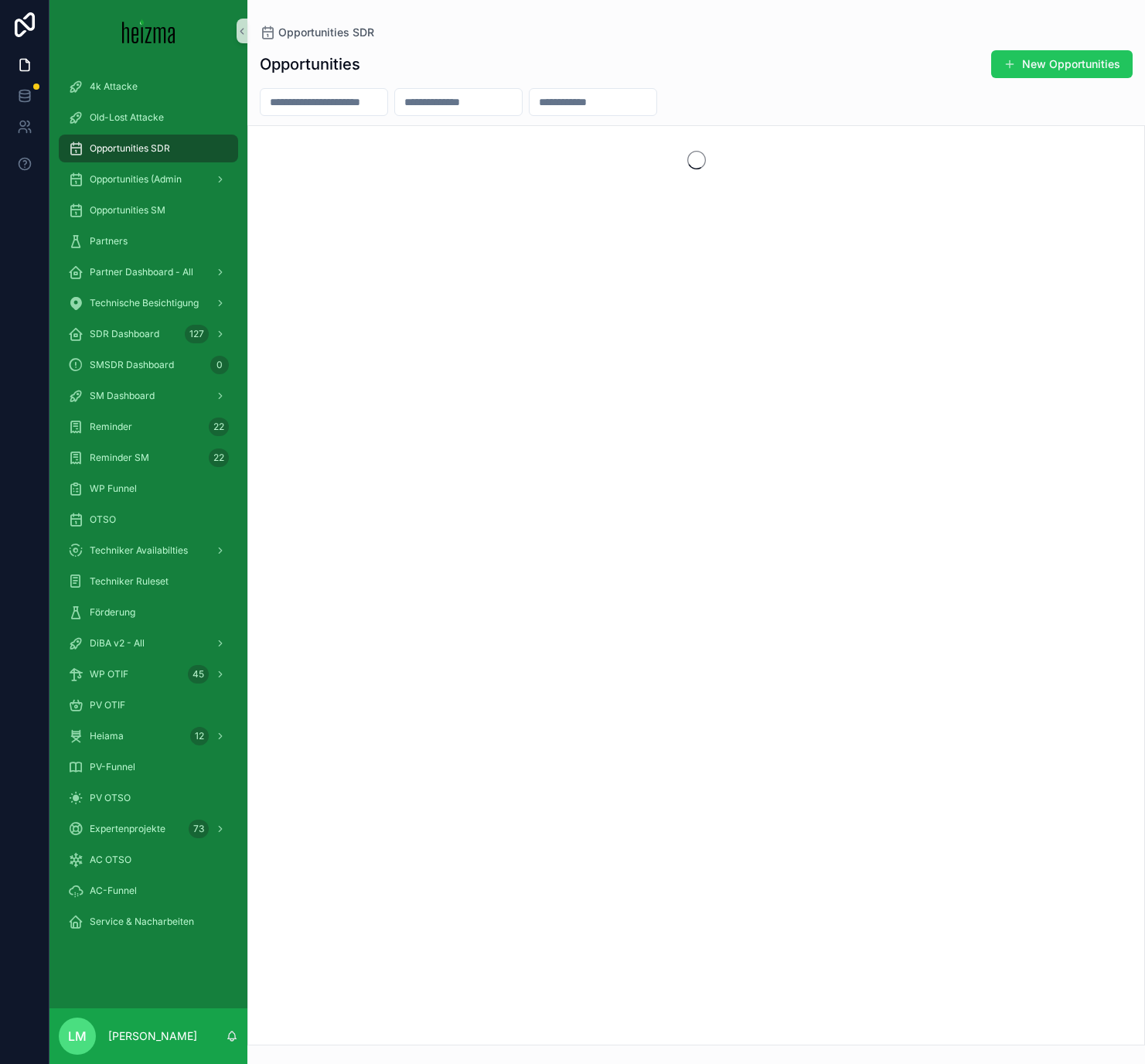
click at [387, 99] on input "scrollable content" at bounding box center [324, 102] width 126 height 22
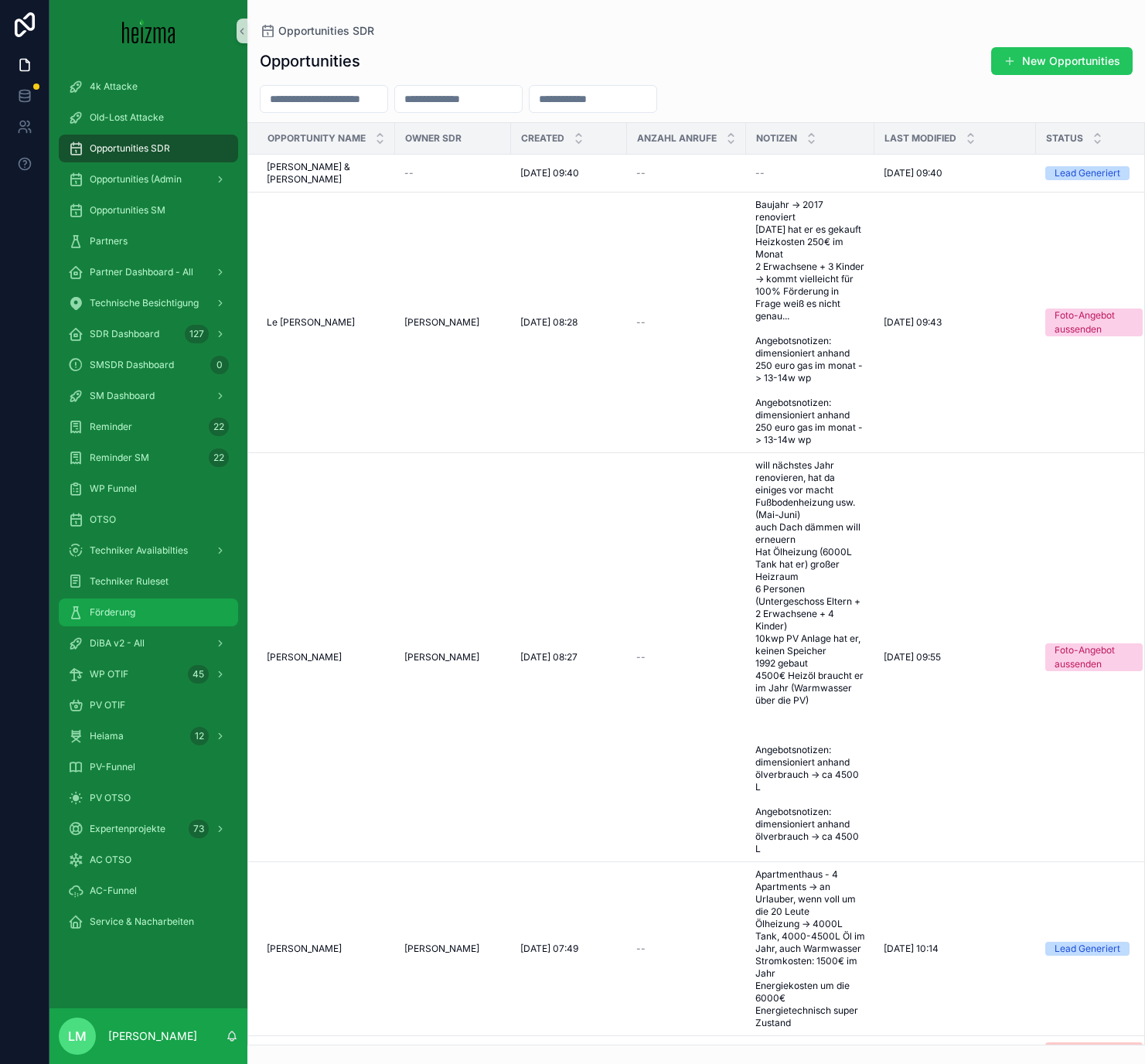
click at [115, 605] on div "Förderung" at bounding box center [148, 612] width 161 height 24
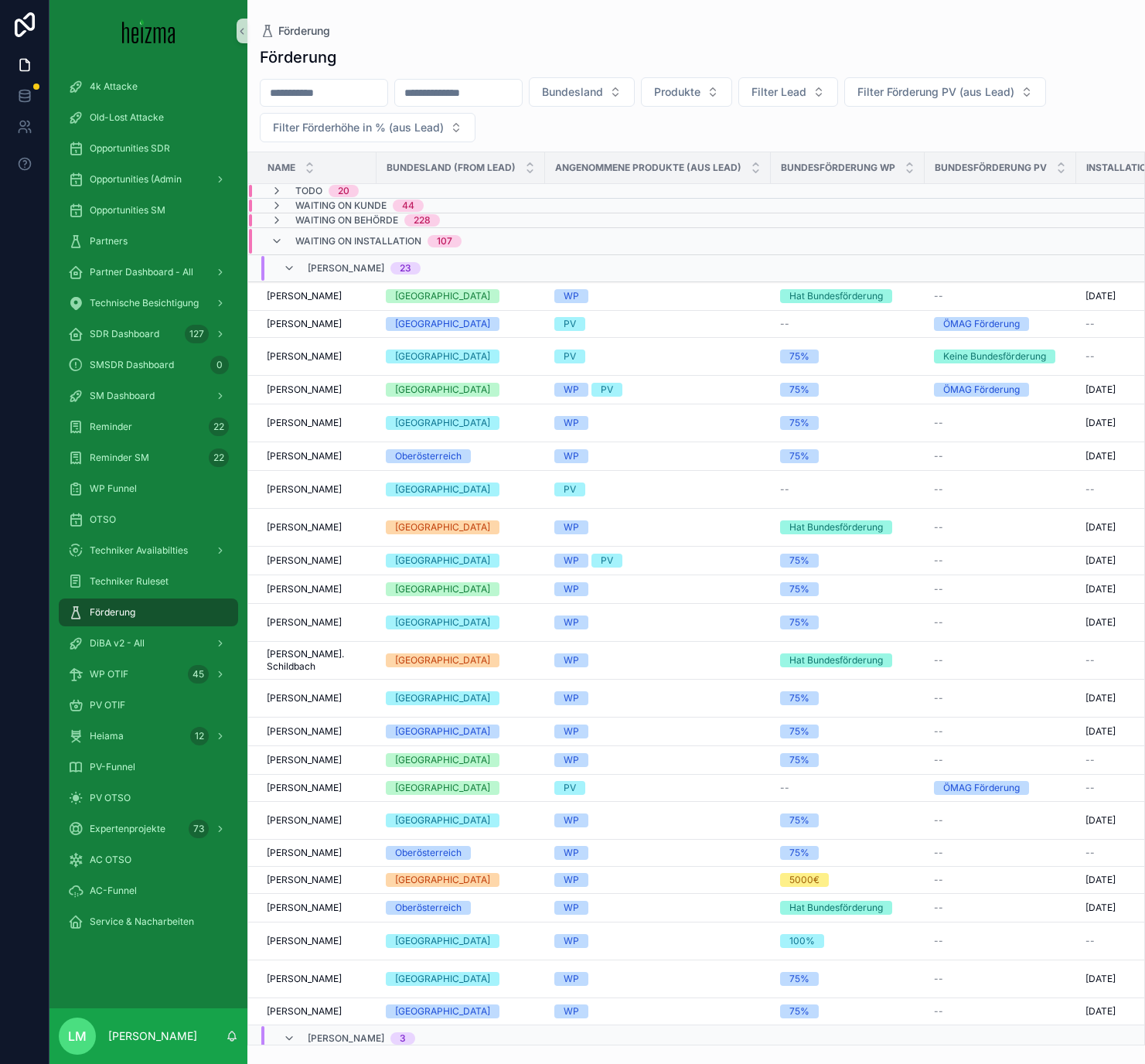
click at [344, 90] on input "scrollable content" at bounding box center [324, 93] width 126 height 22
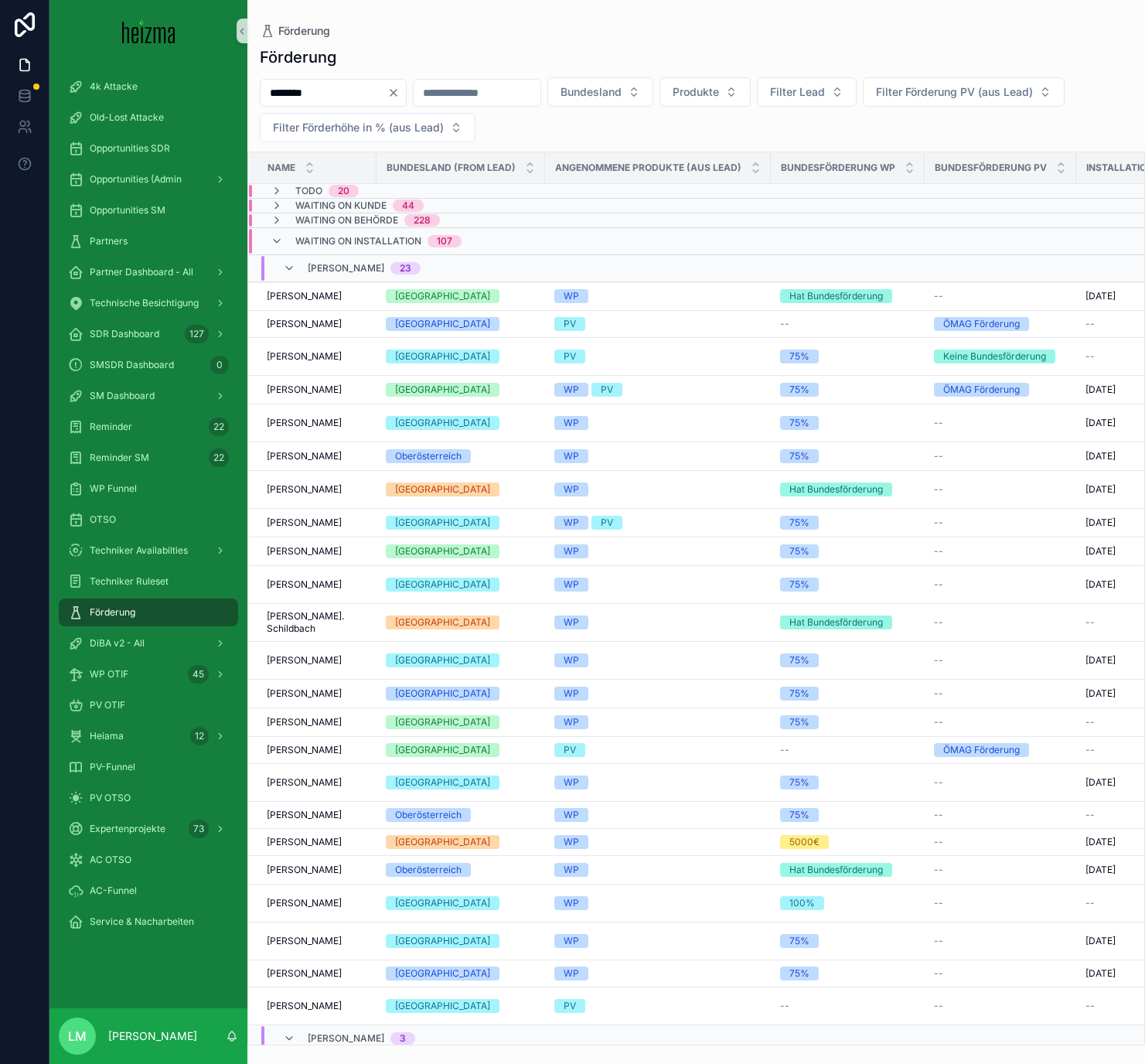
type input "********"
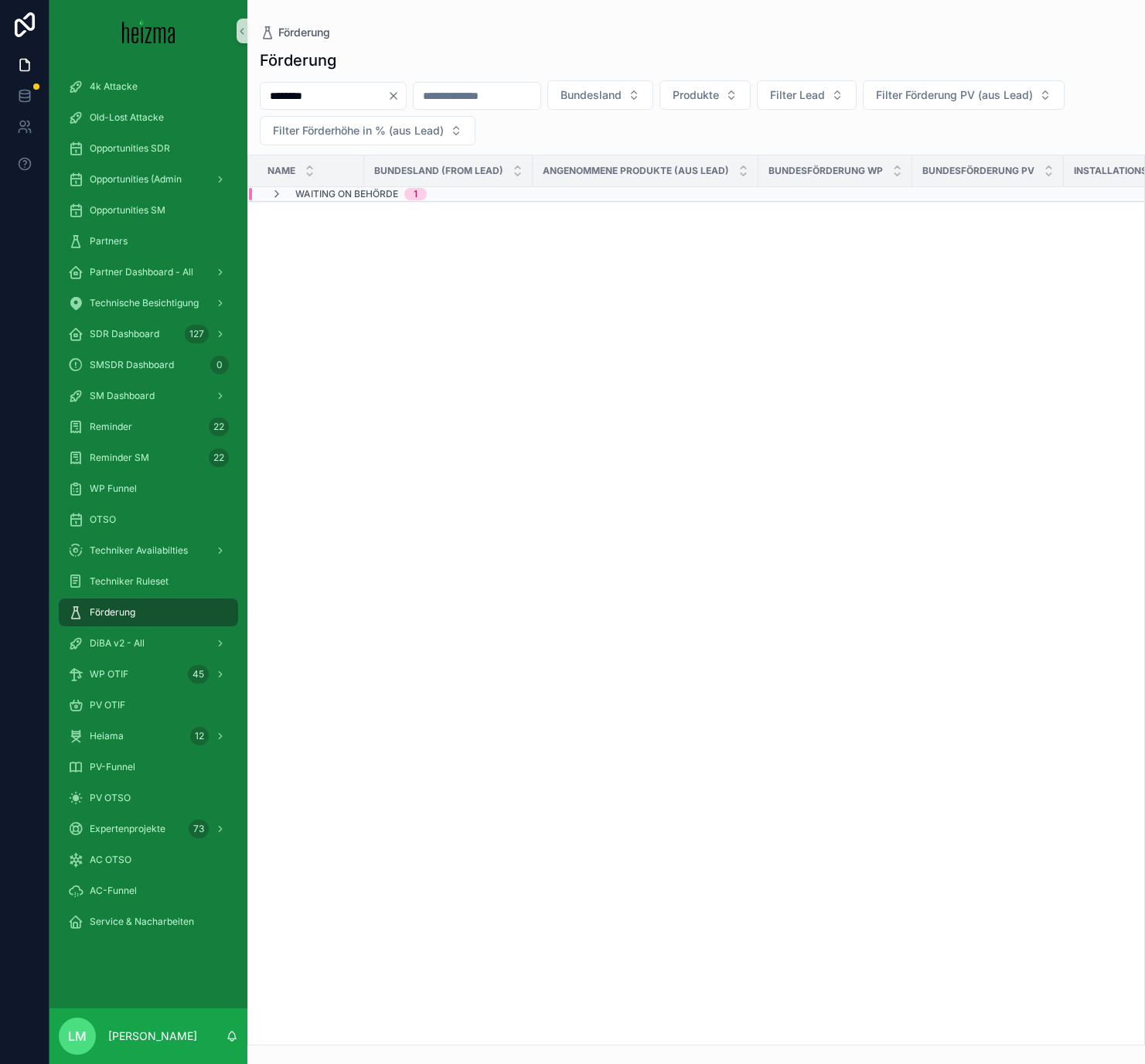
click at [323, 199] on span "Waiting on Behörde" at bounding box center [346, 194] width 103 height 13
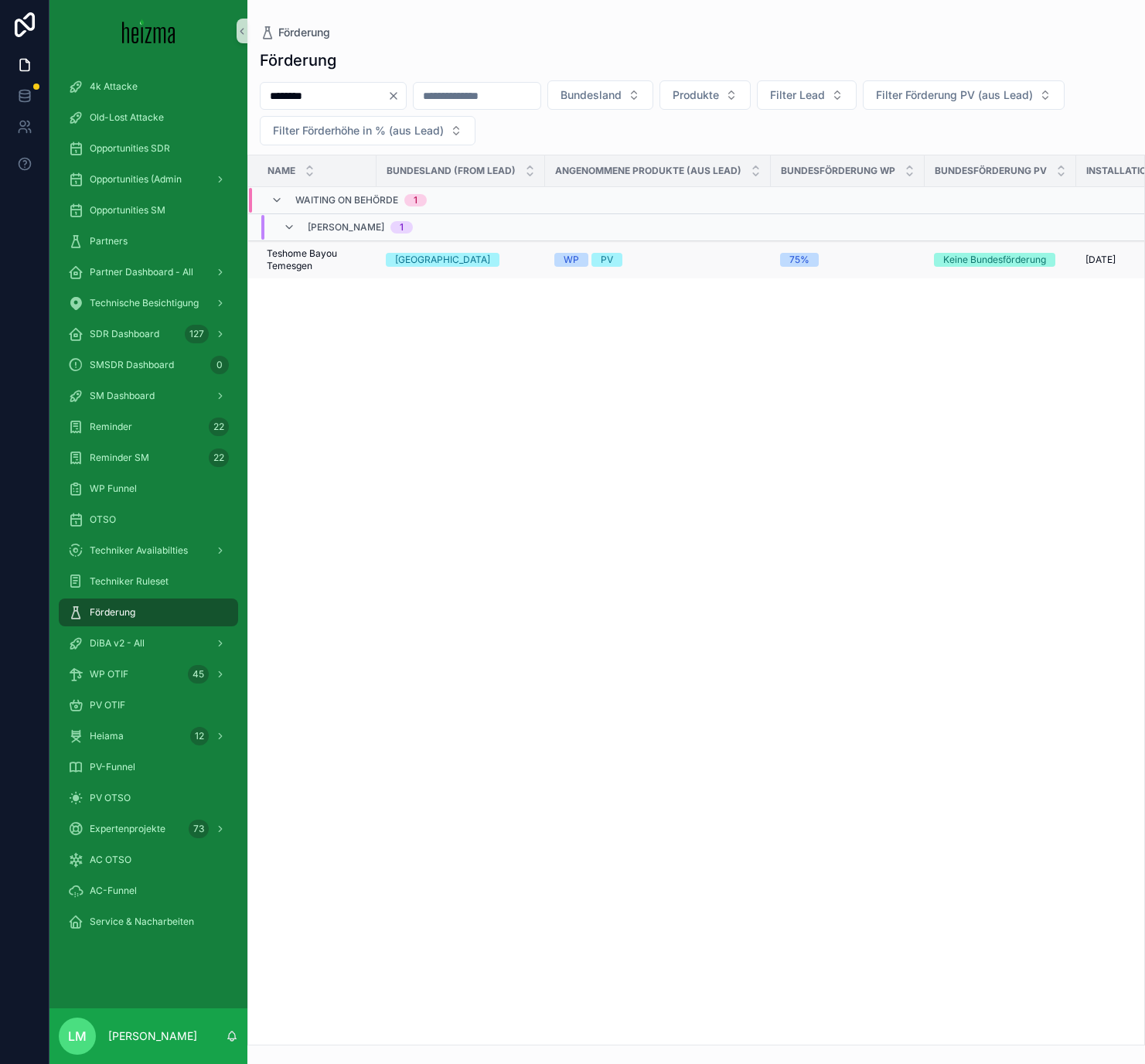
click at [305, 260] on span "Teshome Bayou Temesgen" at bounding box center [317, 259] width 100 height 24
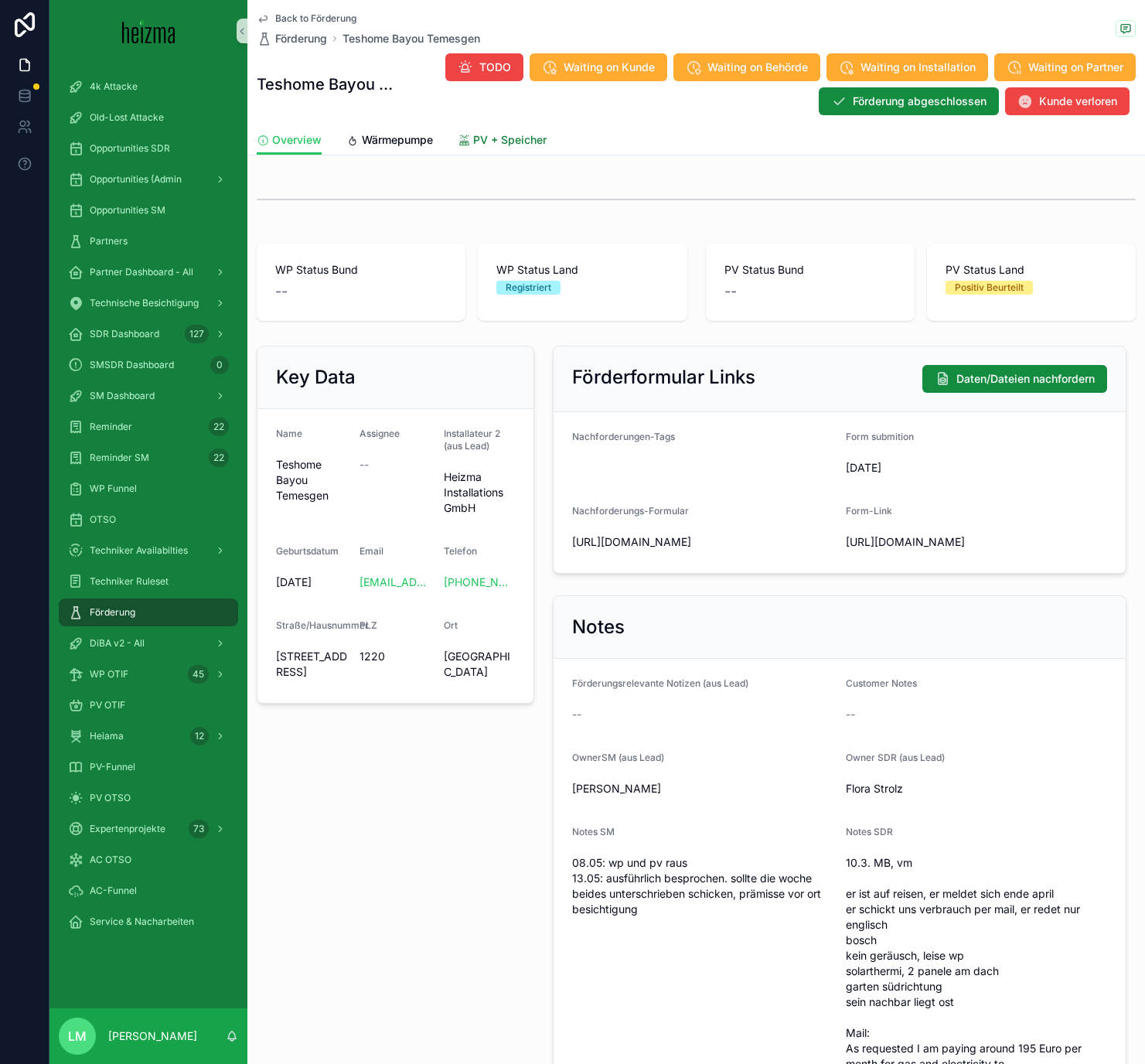
click at [513, 148] on link "PV + Speicher" at bounding box center [502, 142] width 89 height 31
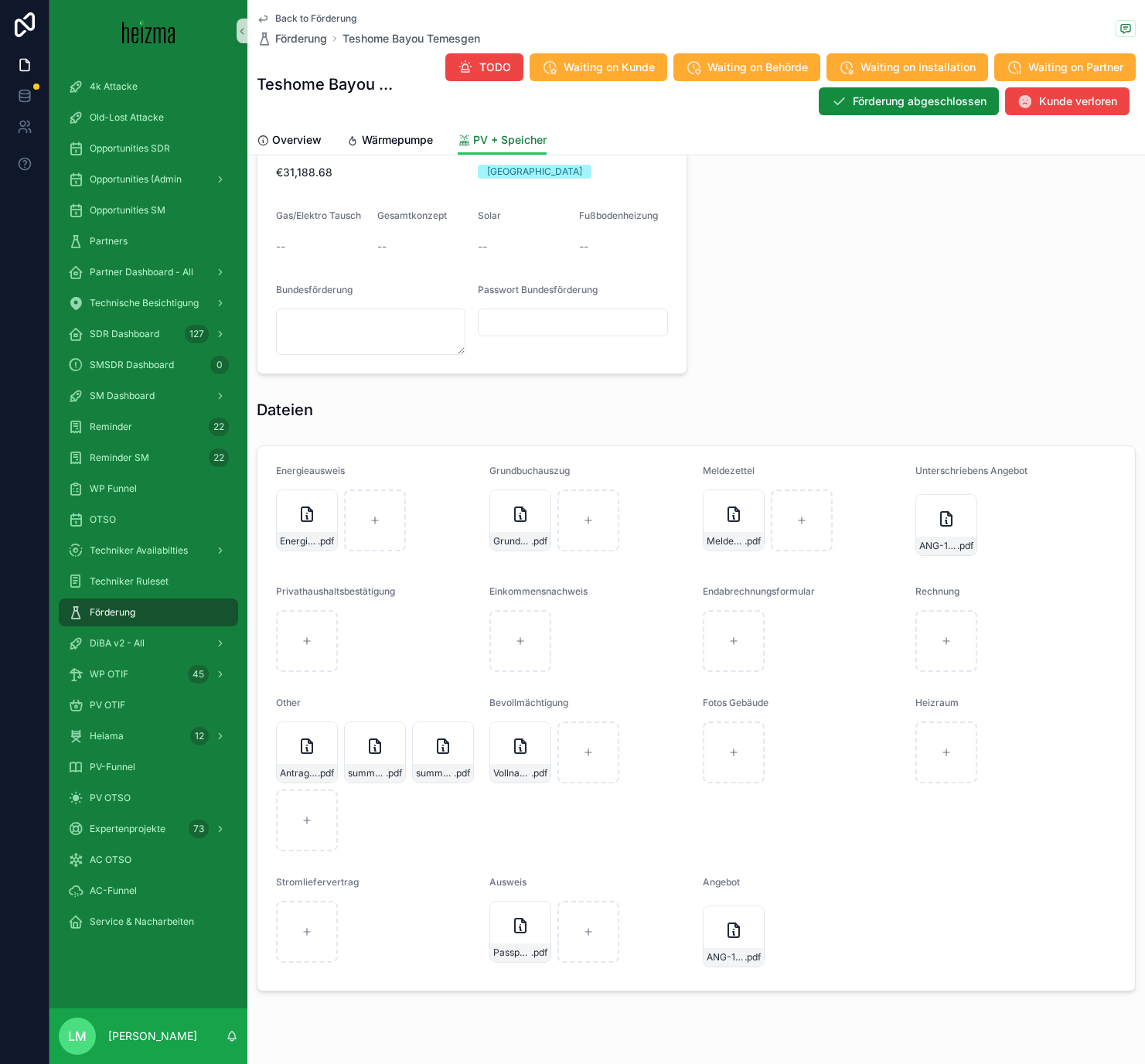
scroll to position [1281, 0]
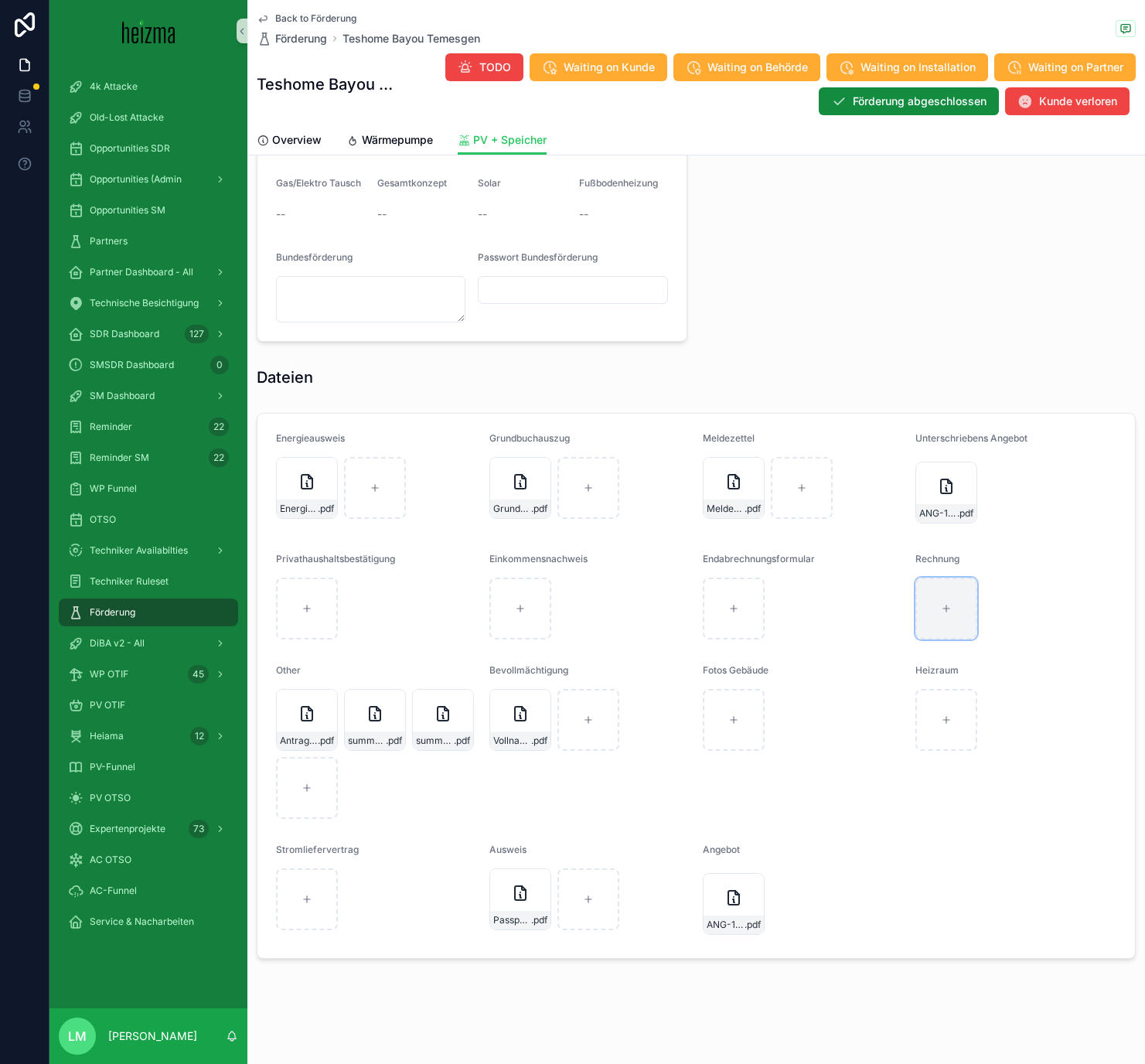
click at [941, 615] on div "scrollable content" at bounding box center [946, 608] width 62 height 62
click at [936, 615] on div "scrollable content" at bounding box center [946, 608] width 62 height 62
type input "**********"
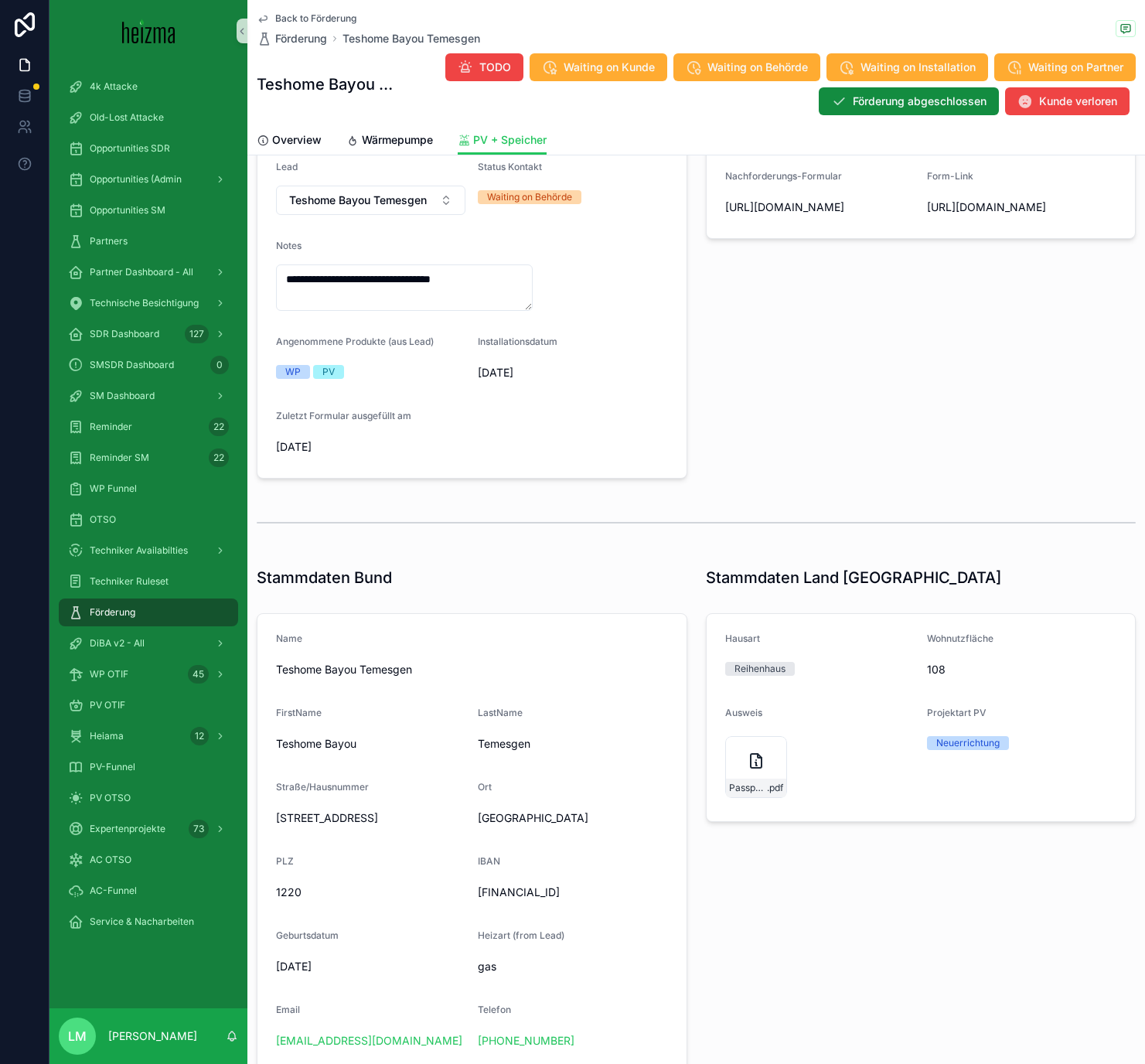
scroll to position [0, 0]
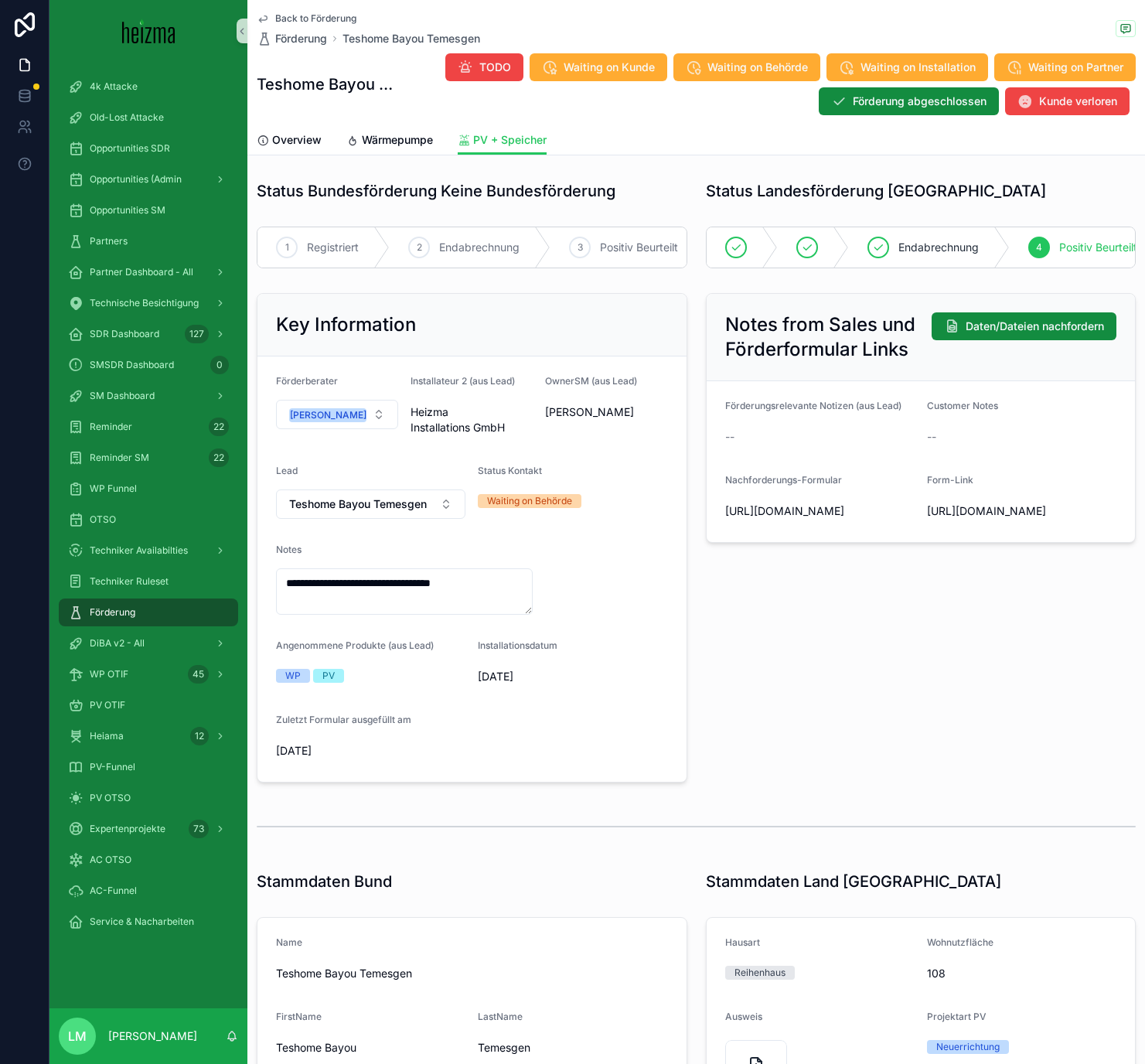
click at [310, 14] on span "Back to Förderung" at bounding box center [316, 19] width 81 height 13
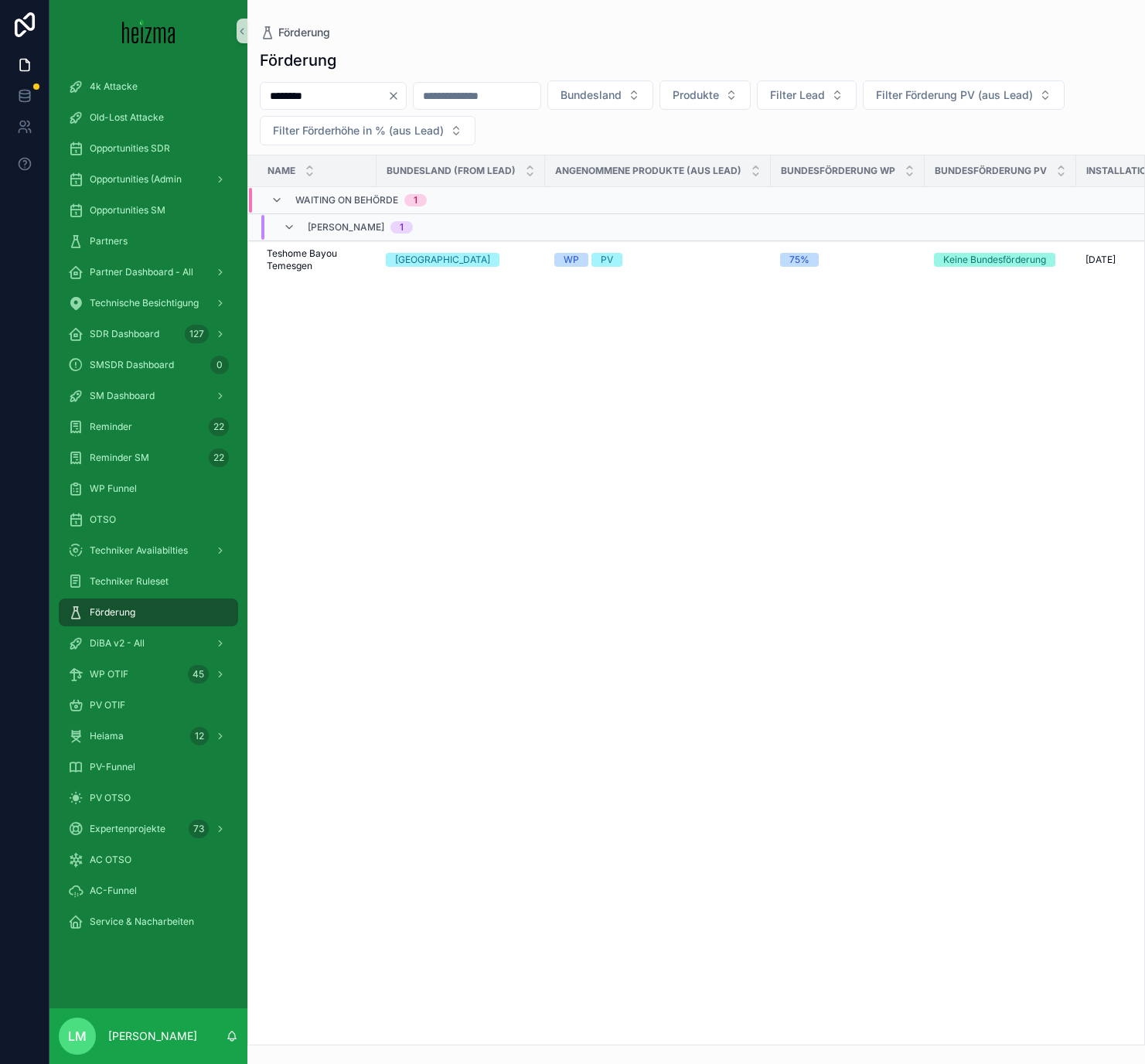
click at [407, 103] on div "********" at bounding box center [333, 96] width 147 height 28
click at [400, 97] on icon "Clear" at bounding box center [393, 96] width 13 height 13
click at [732, 93] on button "Produkte" at bounding box center [686, 95] width 91 height 30
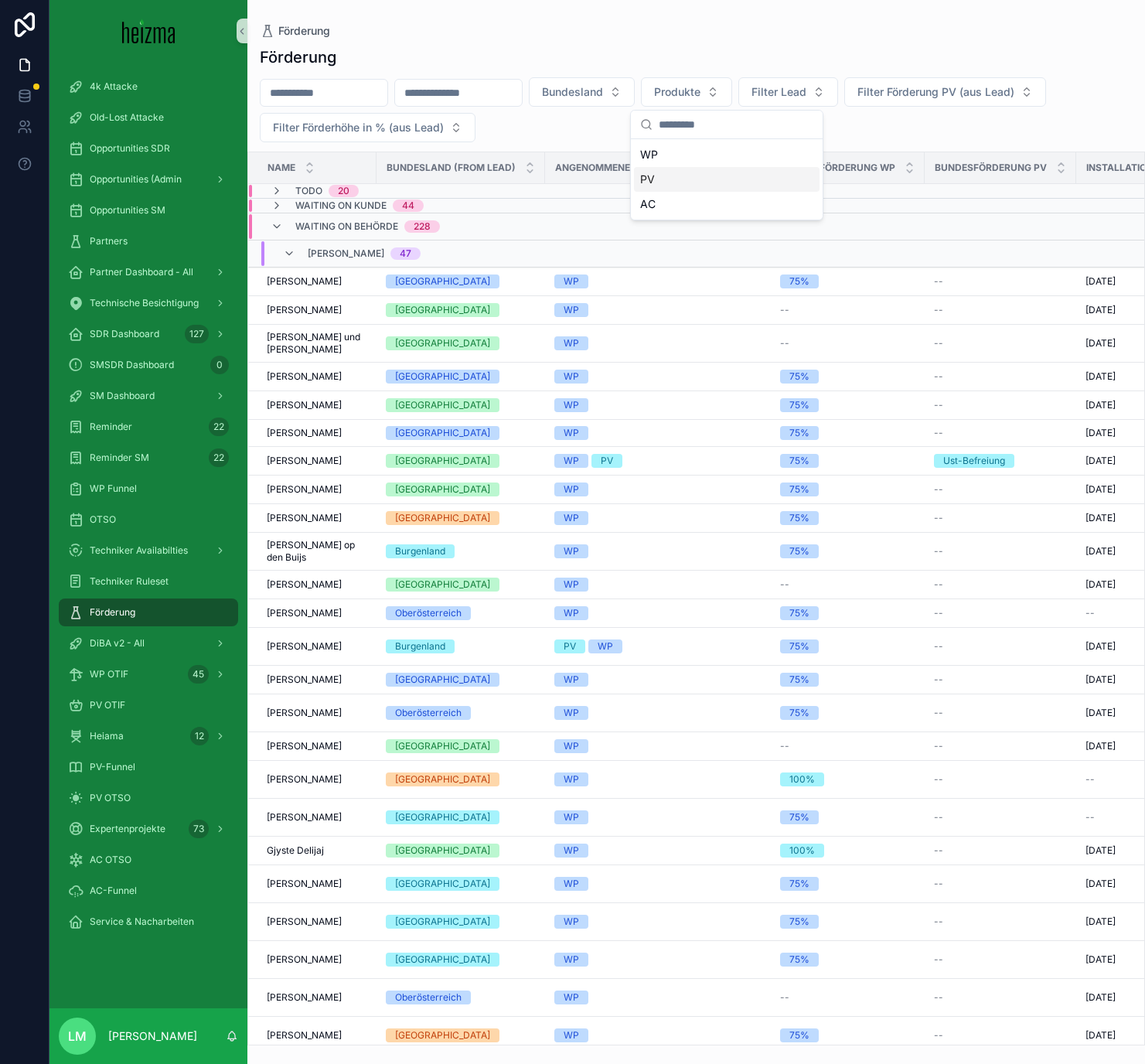
click at [686, 177] on div "PV" at bounding box center [726, 179] width 186 height 24
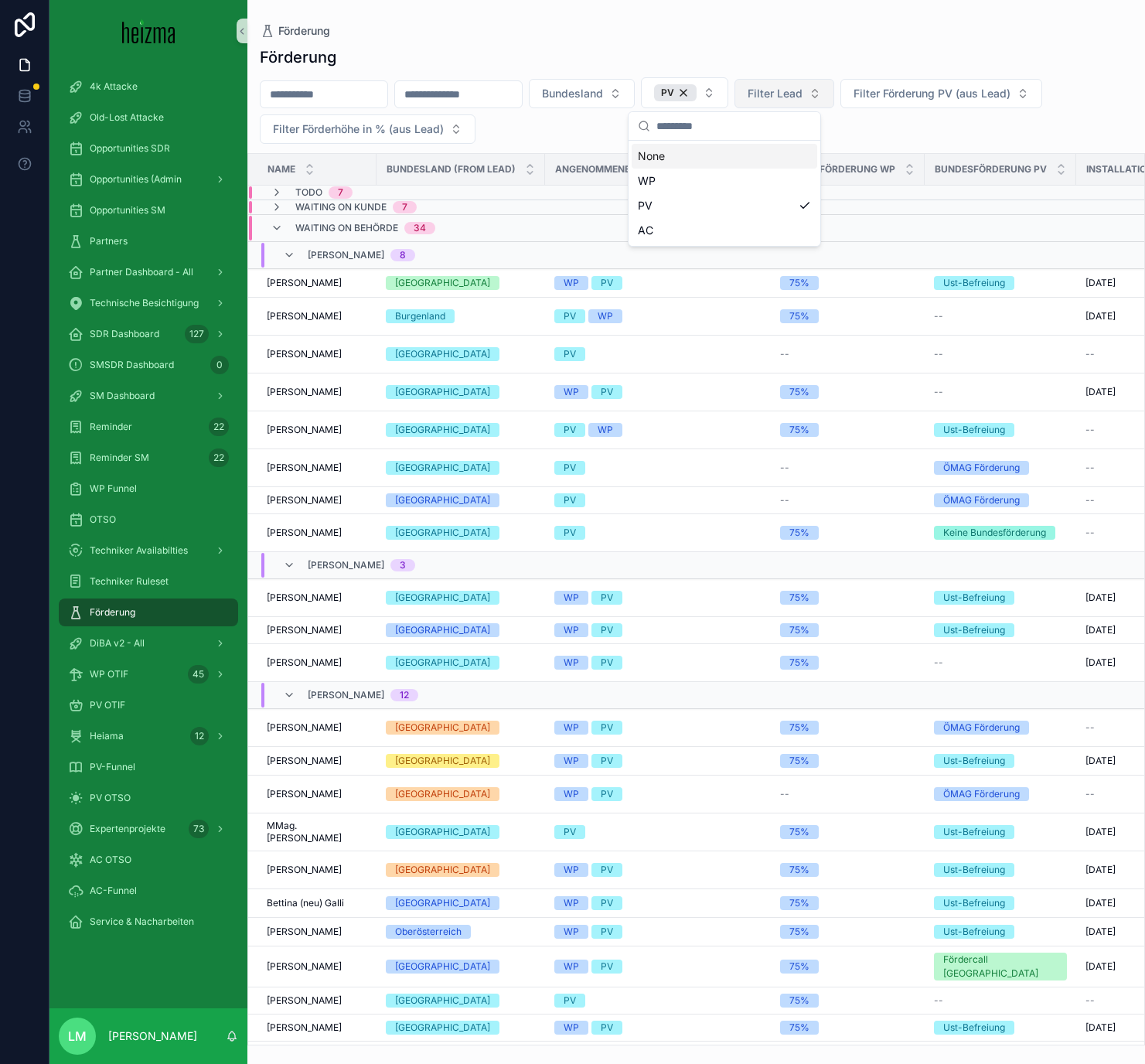
click at [802, 89] on span "Filter Lead" at bounding box center [774, 93] width 55 height 15
click at [634, 97] on button "Bundesland" at bounding box center [581, 93] width 106 height 30
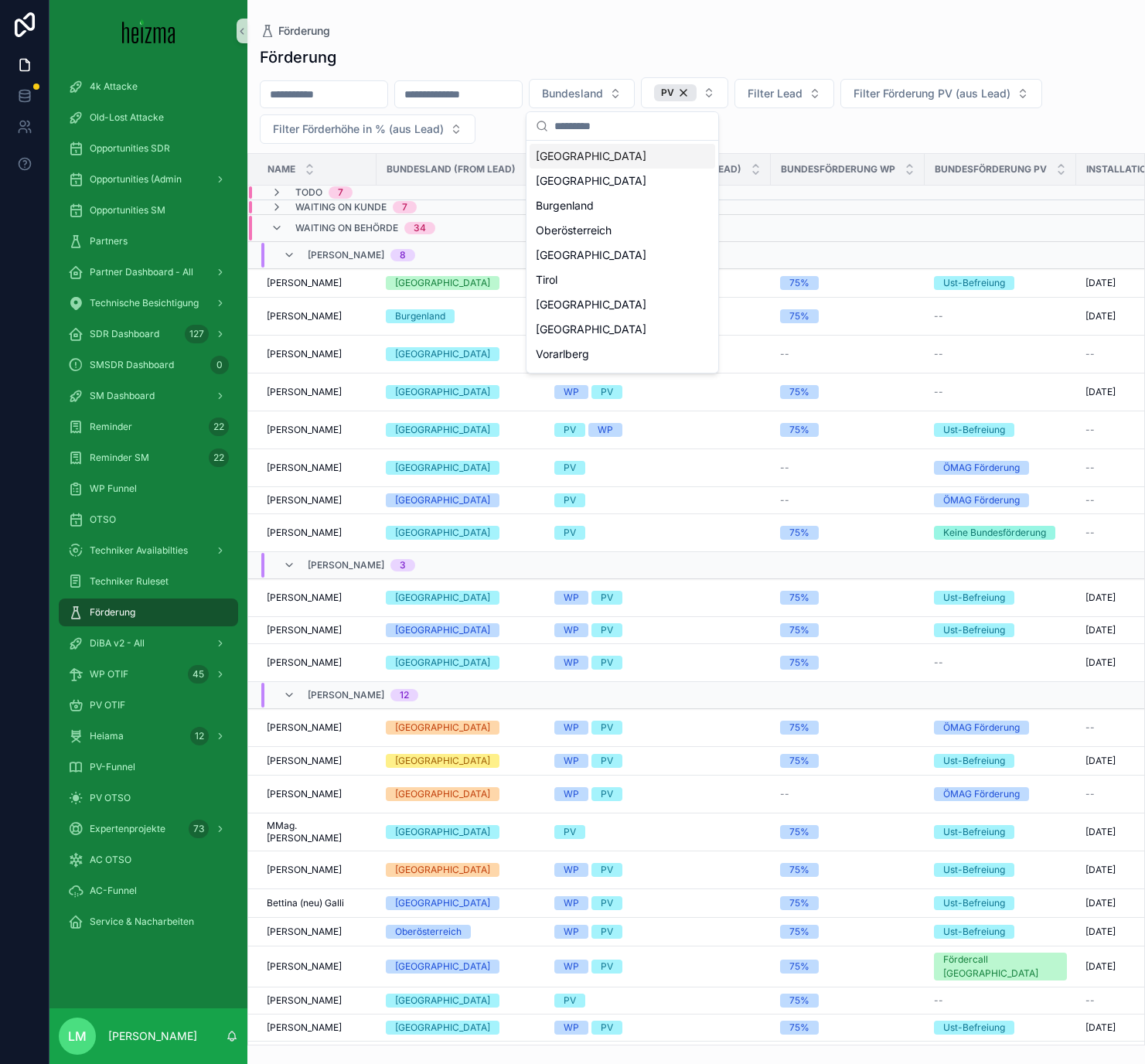
click at [591, 159] on div "[GEOGRAPHIC_DATA]" at bounding box center [623, 155] width 186 height 24
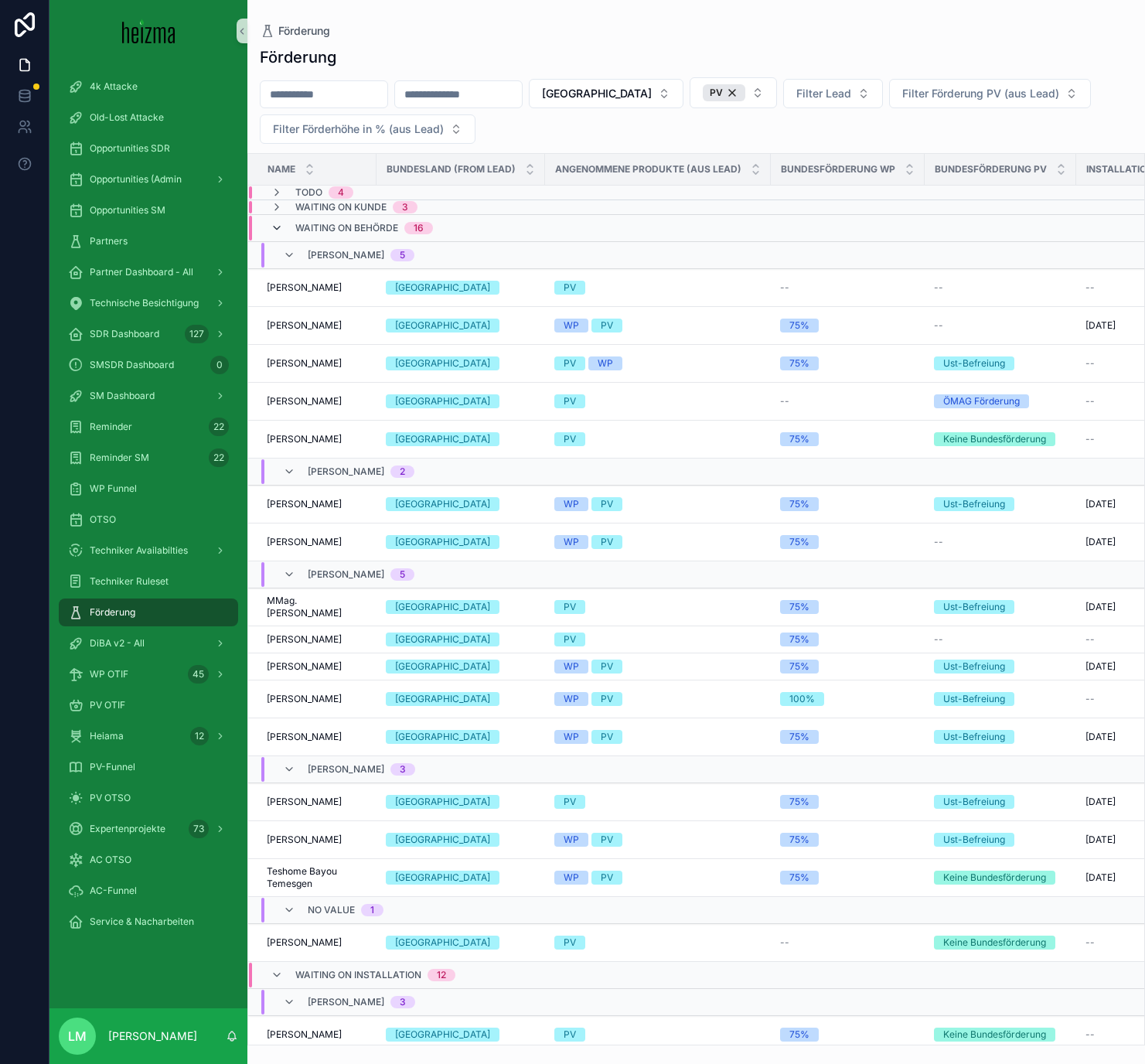
click at [274, 229] on icon "scrollable content" at bounding box center [277, 228] width 13 height 13
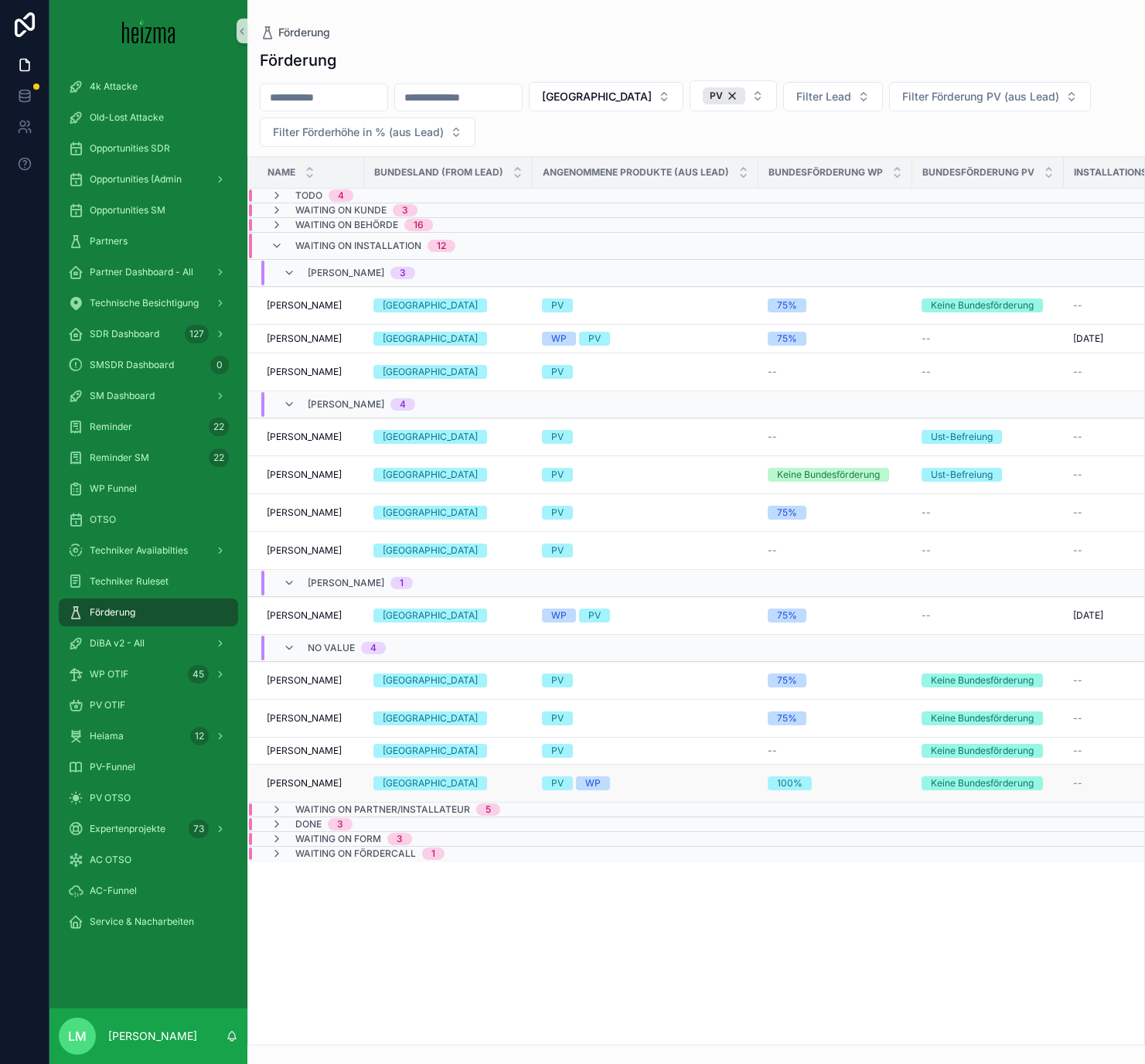
click at [322, 785] on span "Hassan Baroud" at bounding box center [304, 783] width 75 height 13
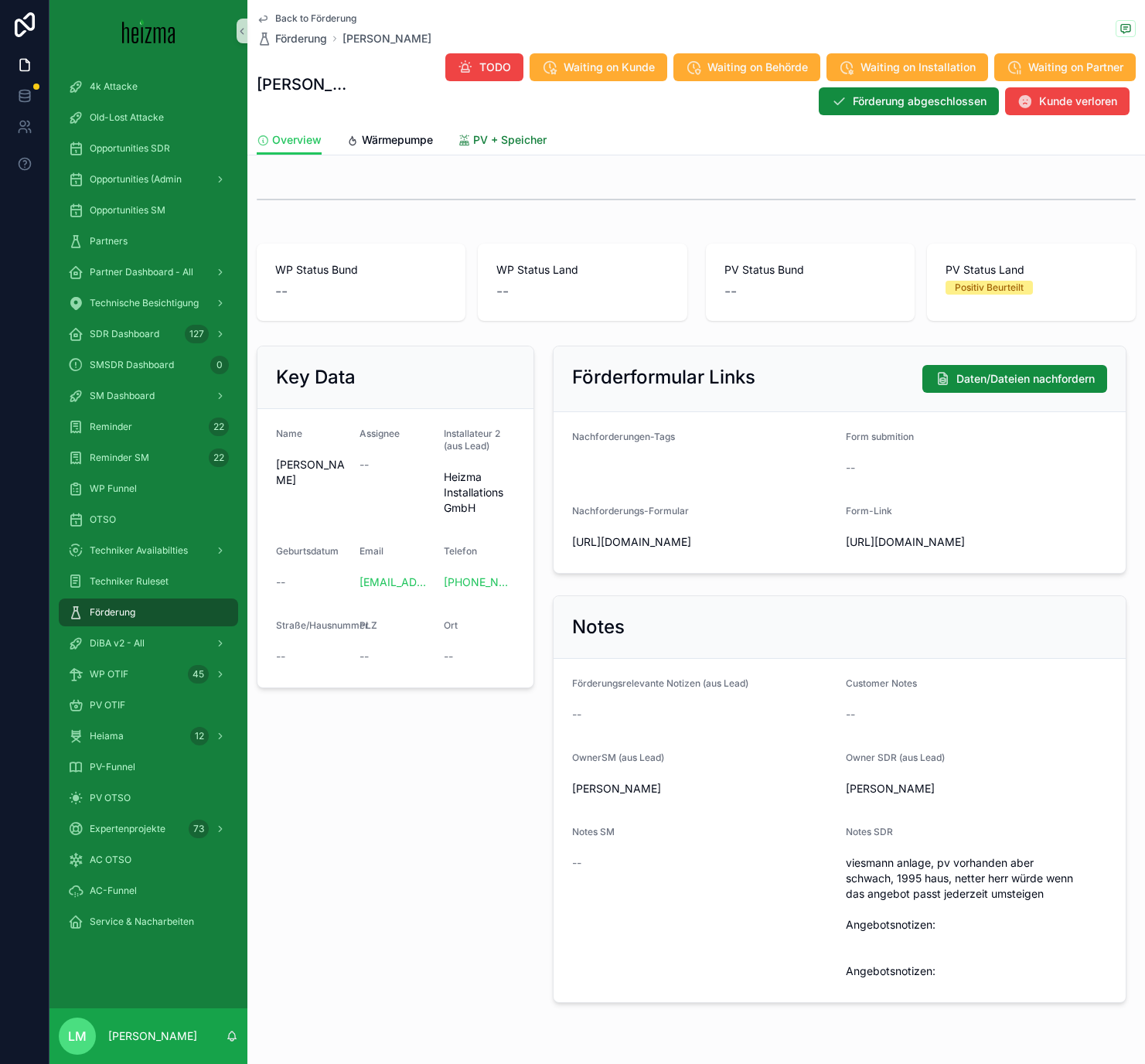
click at [472, 133] on div "PV + Speicher" at bounding box center [502, 139] width 89 height 15
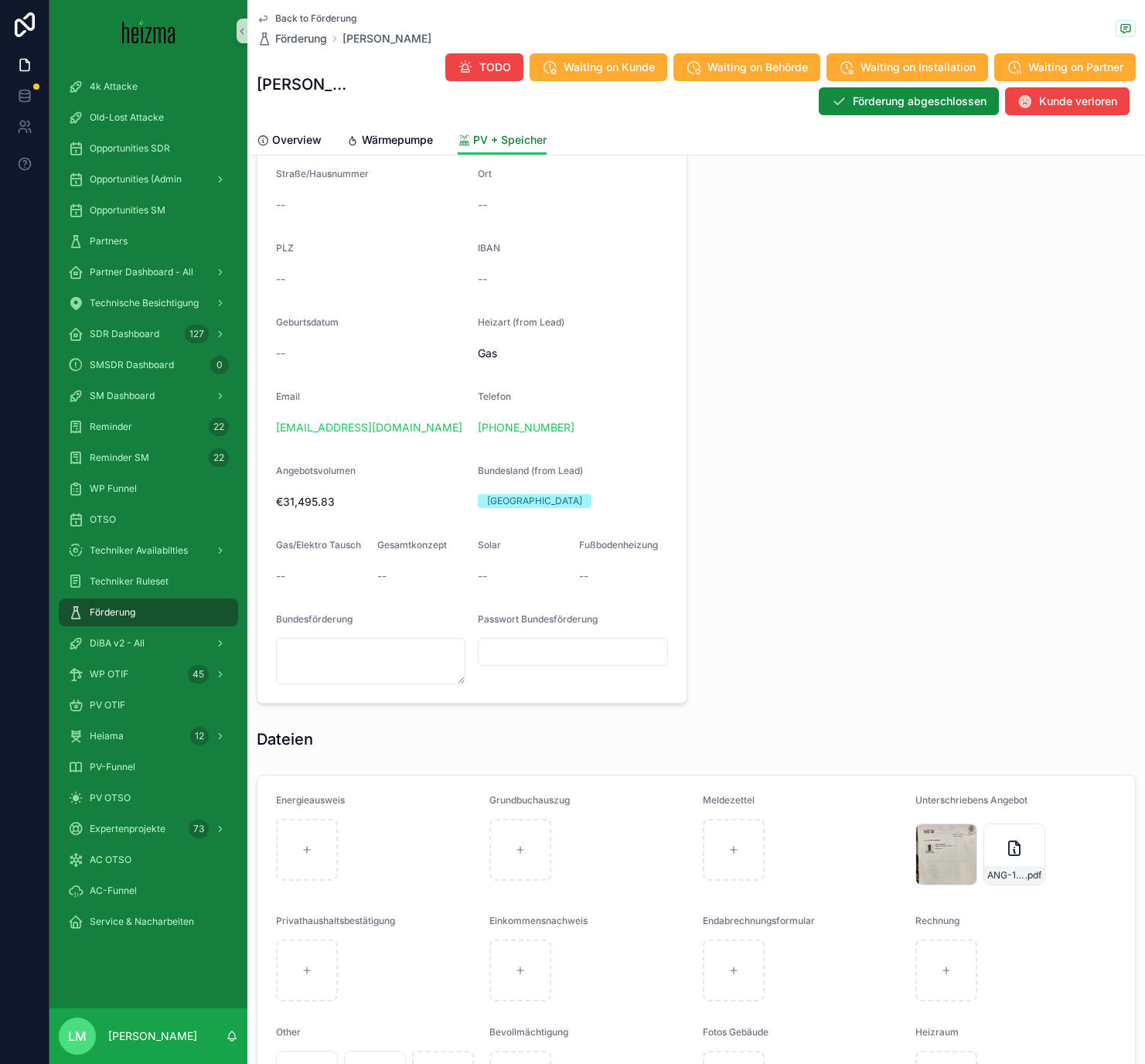
scroll to position [1211, 0]
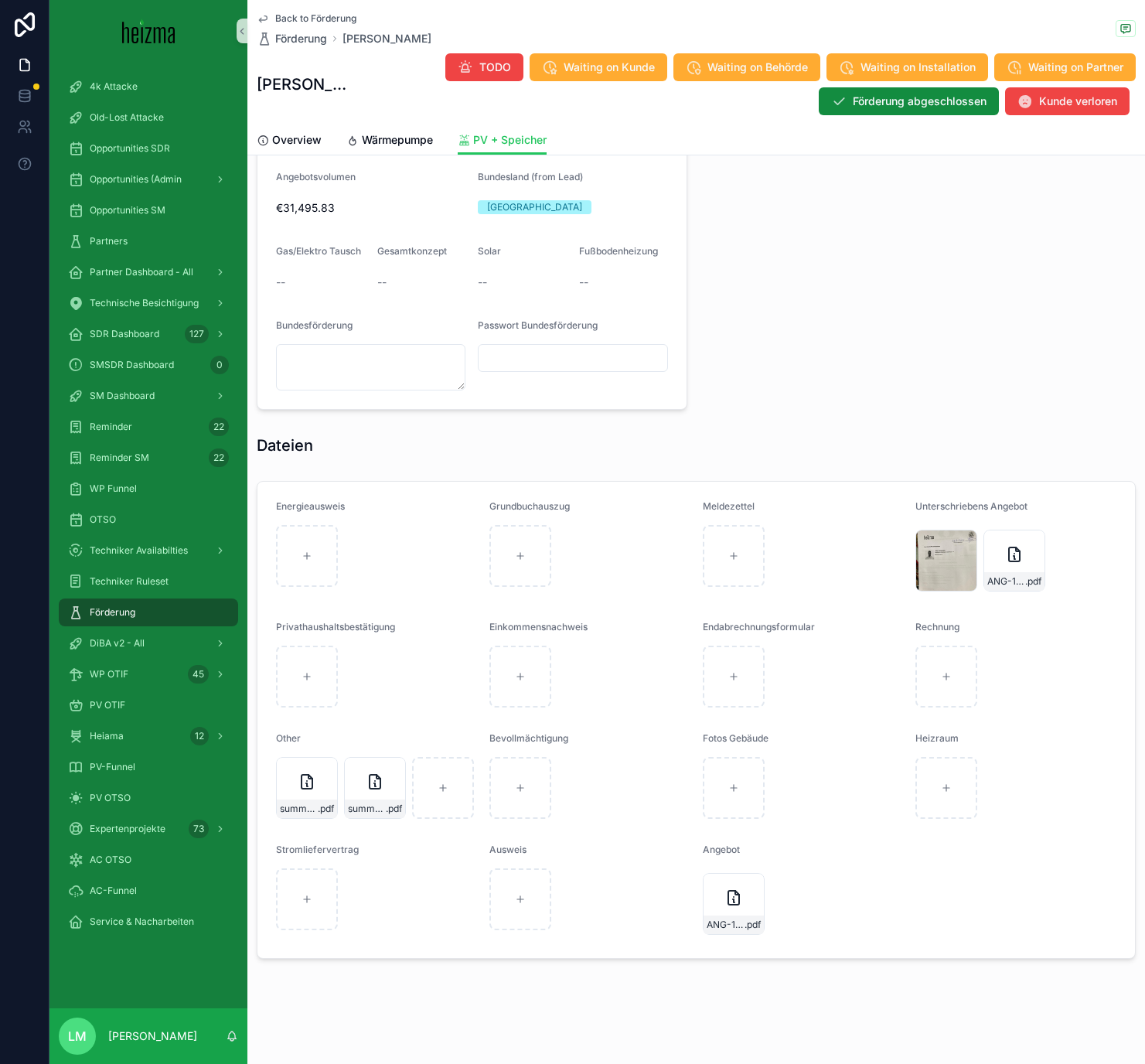
click at [320, 23] on span "Back to Förderung" at bounding box center [316, 19] width 81 height 13
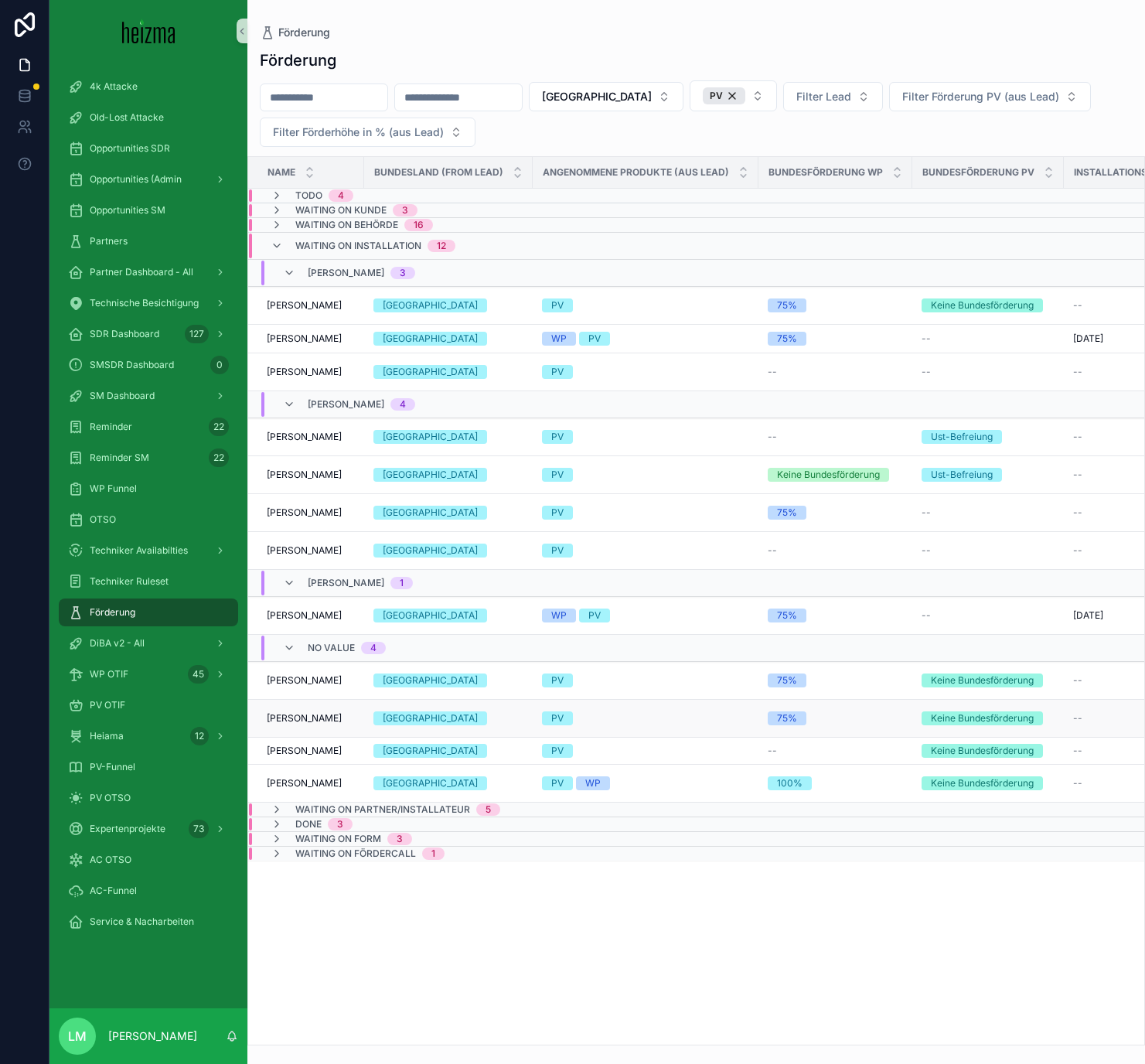
click at [295, 713] on span "Mileva Andrijasevic" at bounding box center [304, 718] width 75 height 13
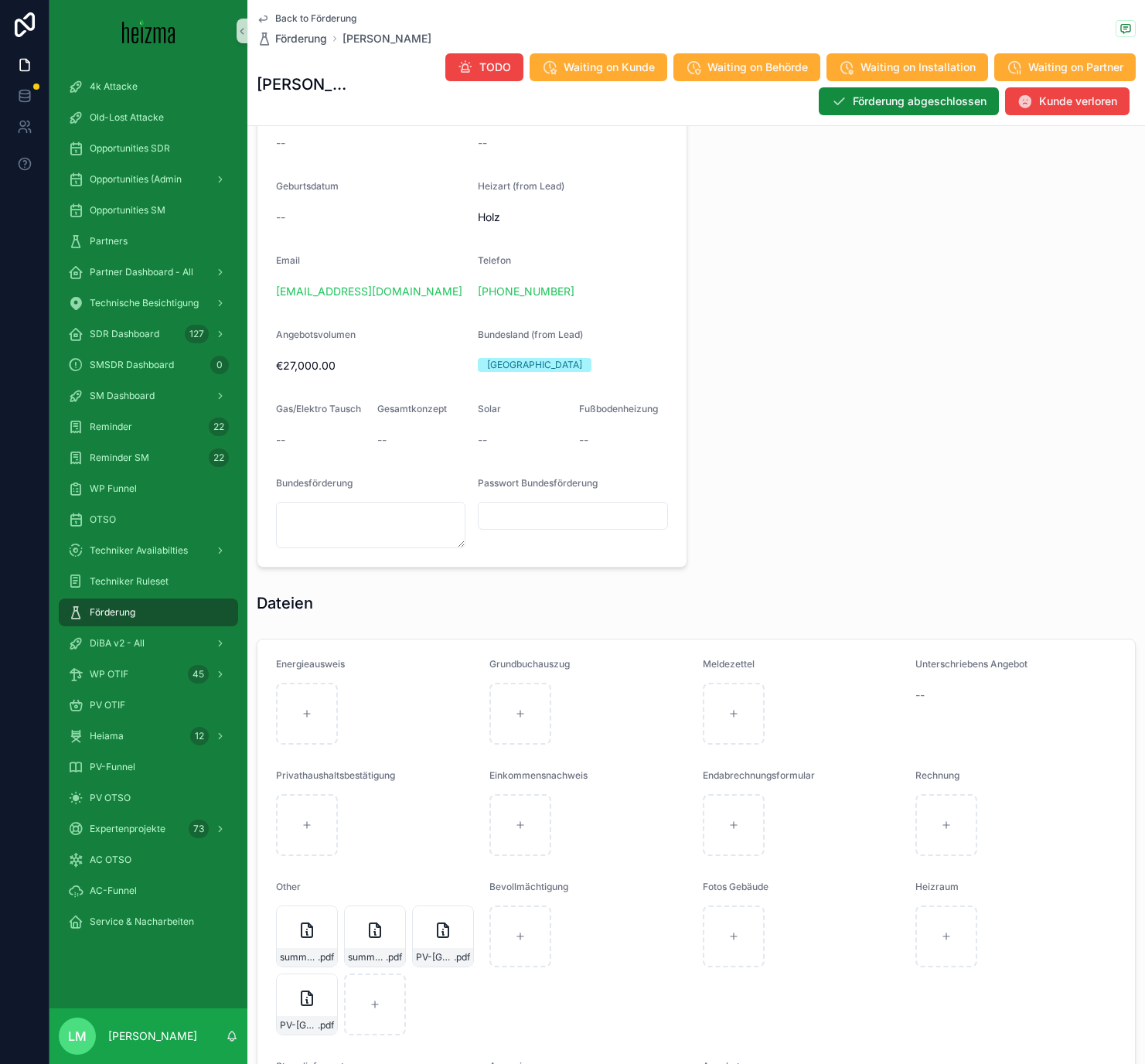
scroll to position [1486, 0]
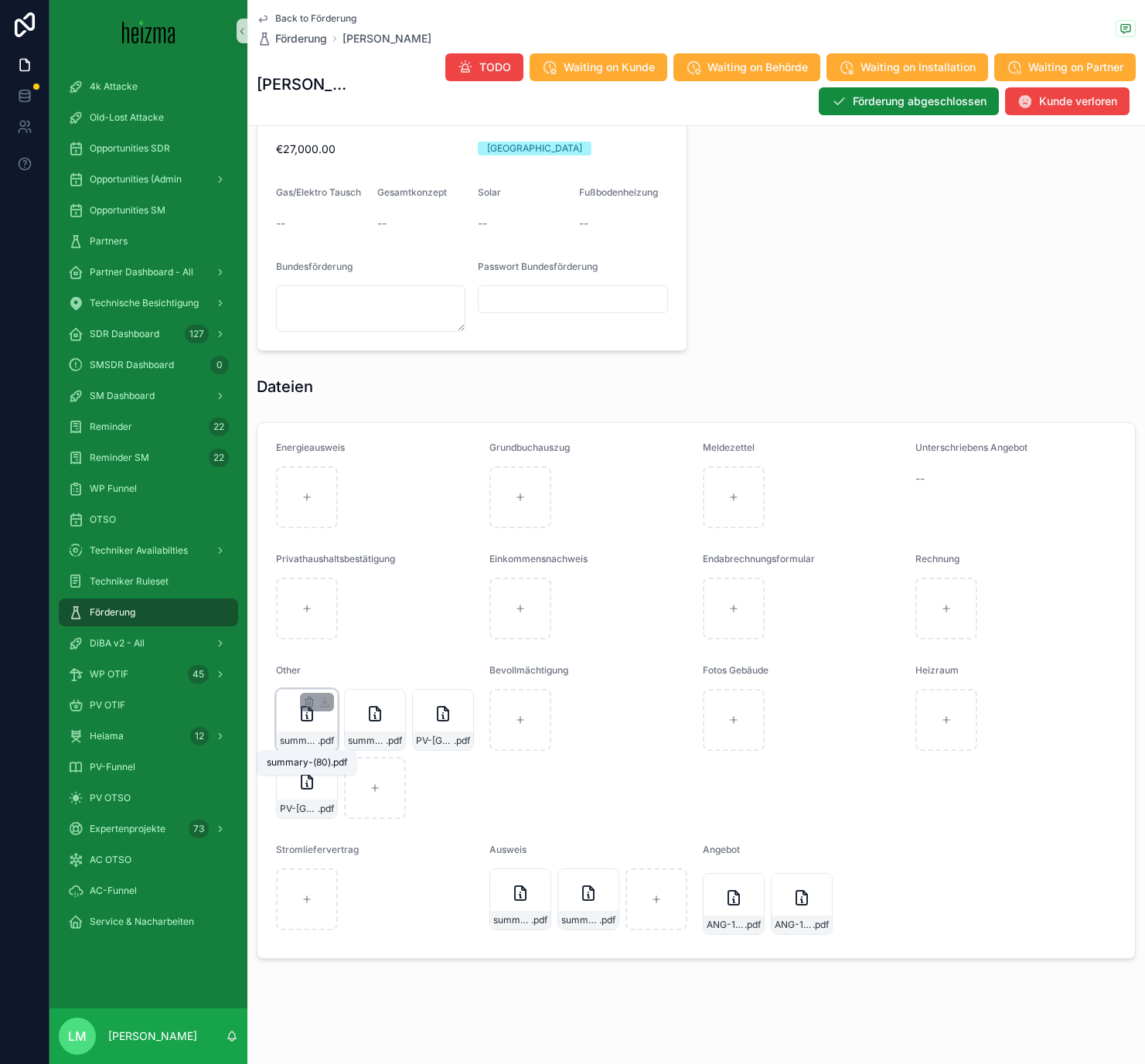
click at [313, 737] on span "summary-(80)" at bounding box center [299, 741] width 38 height 13
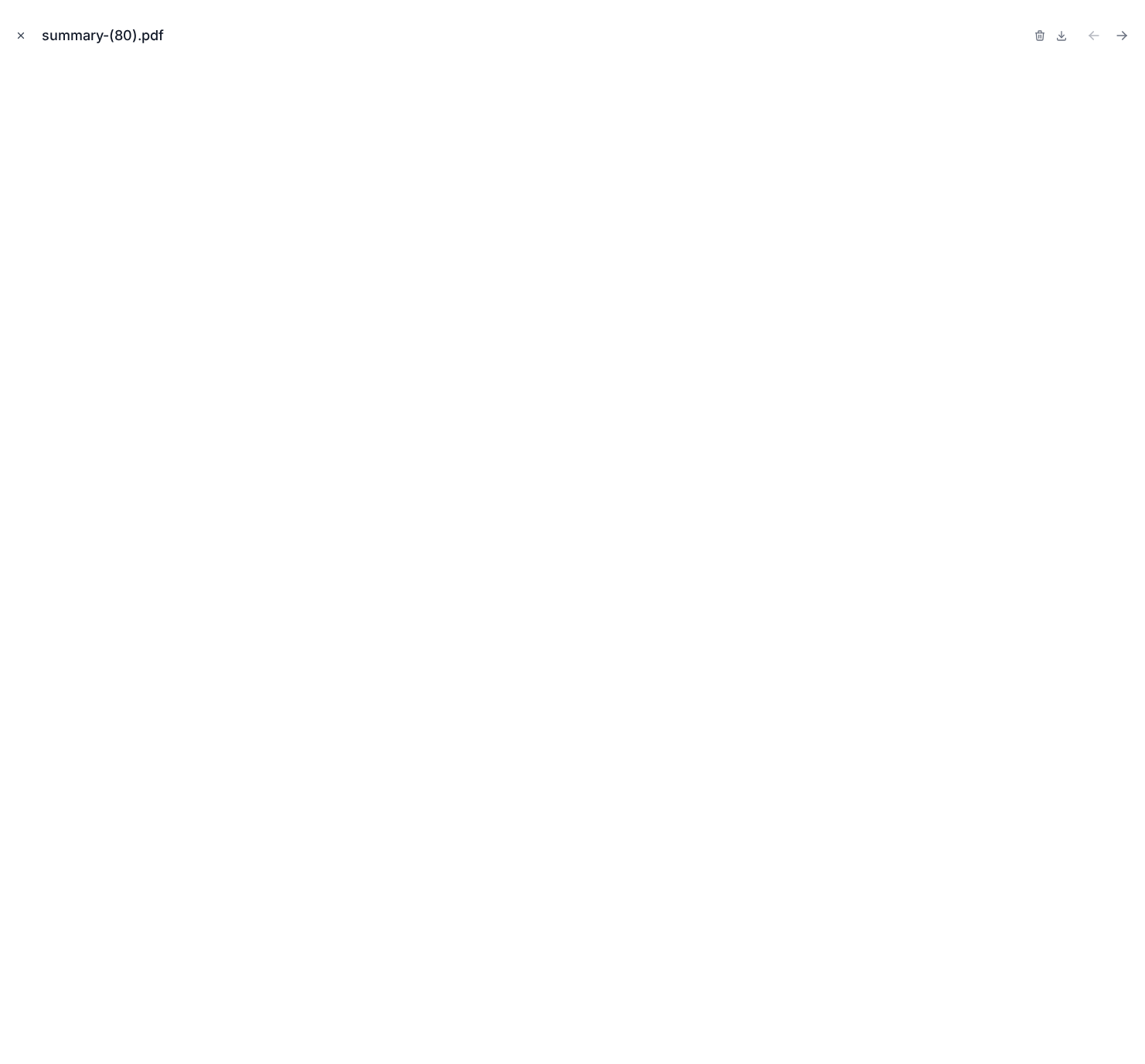
click at [15, 32] on icon "Close modal" at bounding box center [21, 35] width 11 height 11
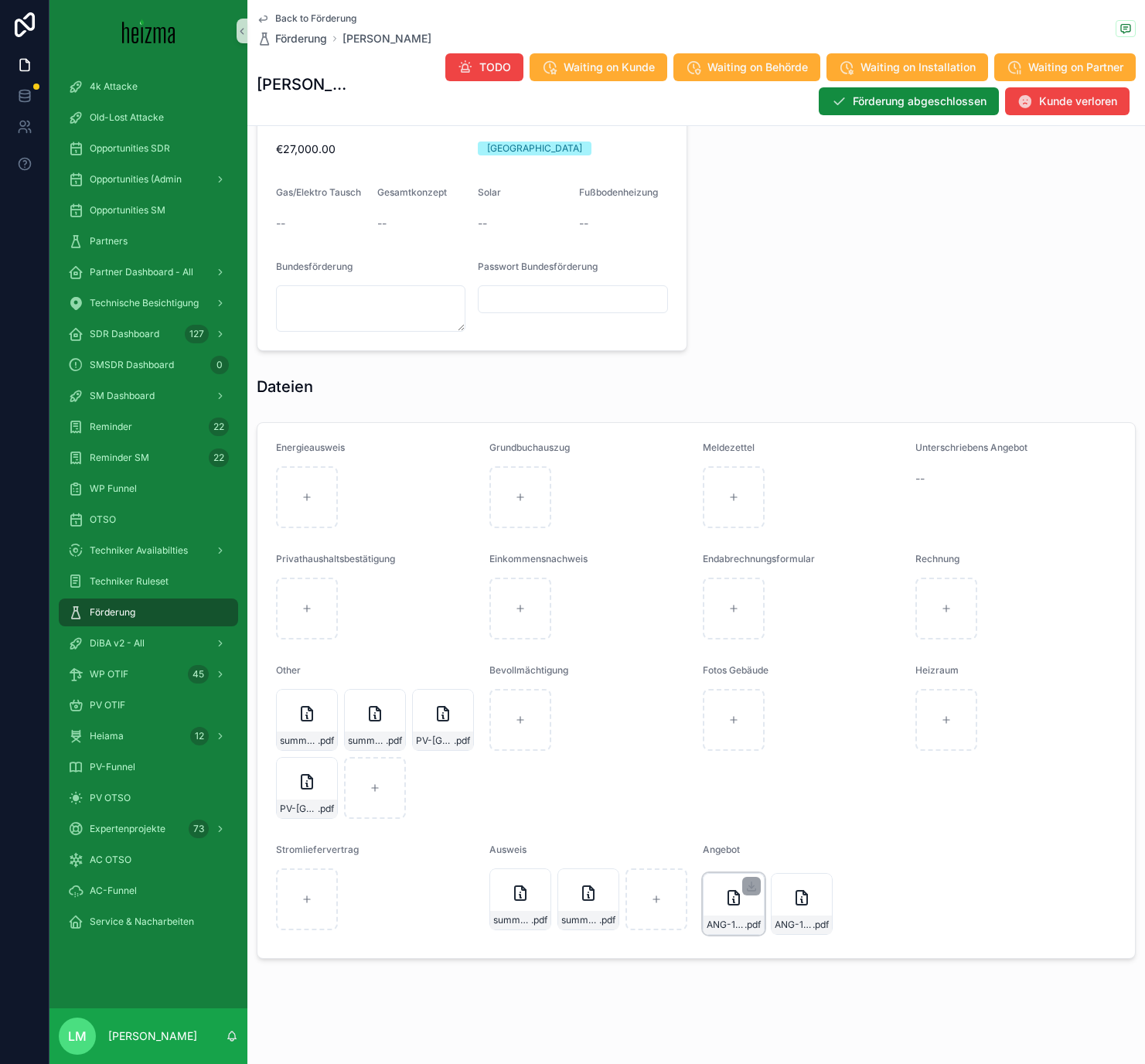
click at [725, 914] on div "ANG-11278-Andrijasevic-2025-06-16 .pdf" at bounding box center [734, 903] width 62 height 62
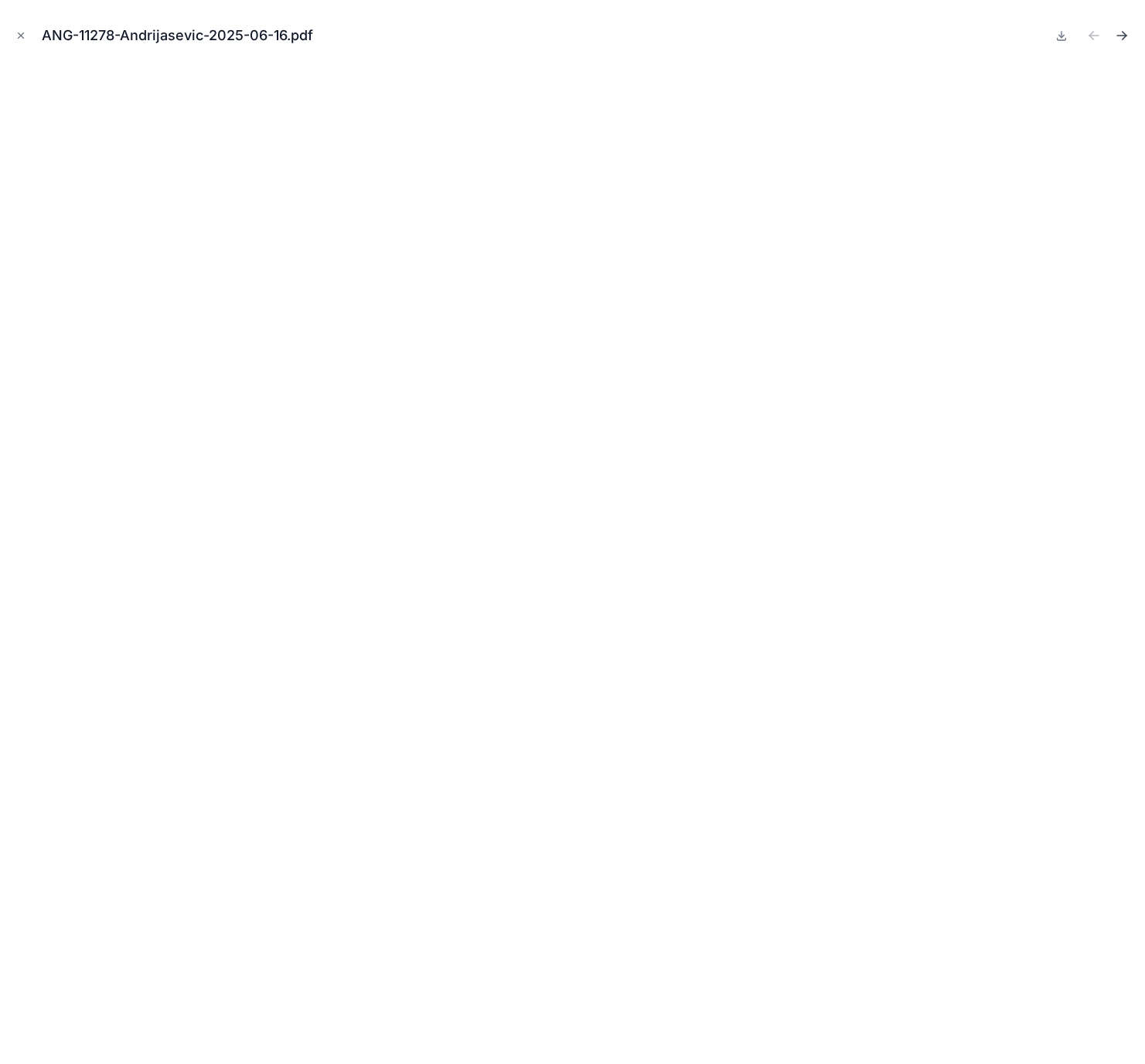
click at [1121, 41] on icon "Next file" at bounding box center [1121, 35] width 15 height 15
click at [20, 28] on button "Close modal" at bounding box center [21, 35] width 17 height 17
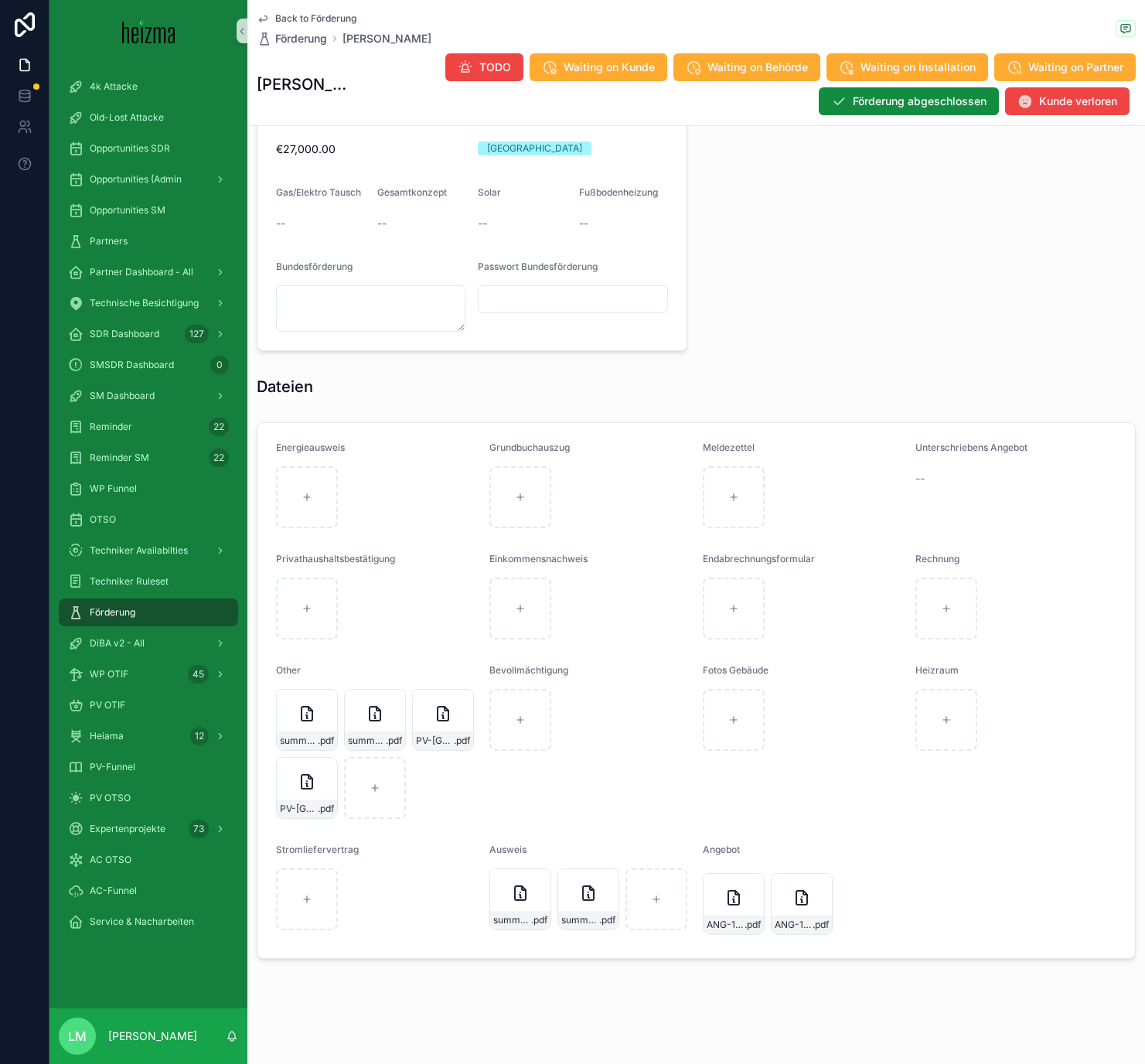
click at [319, 20] on span "Back to Förderung" at bounding box center [316, 19] width 81 height 13
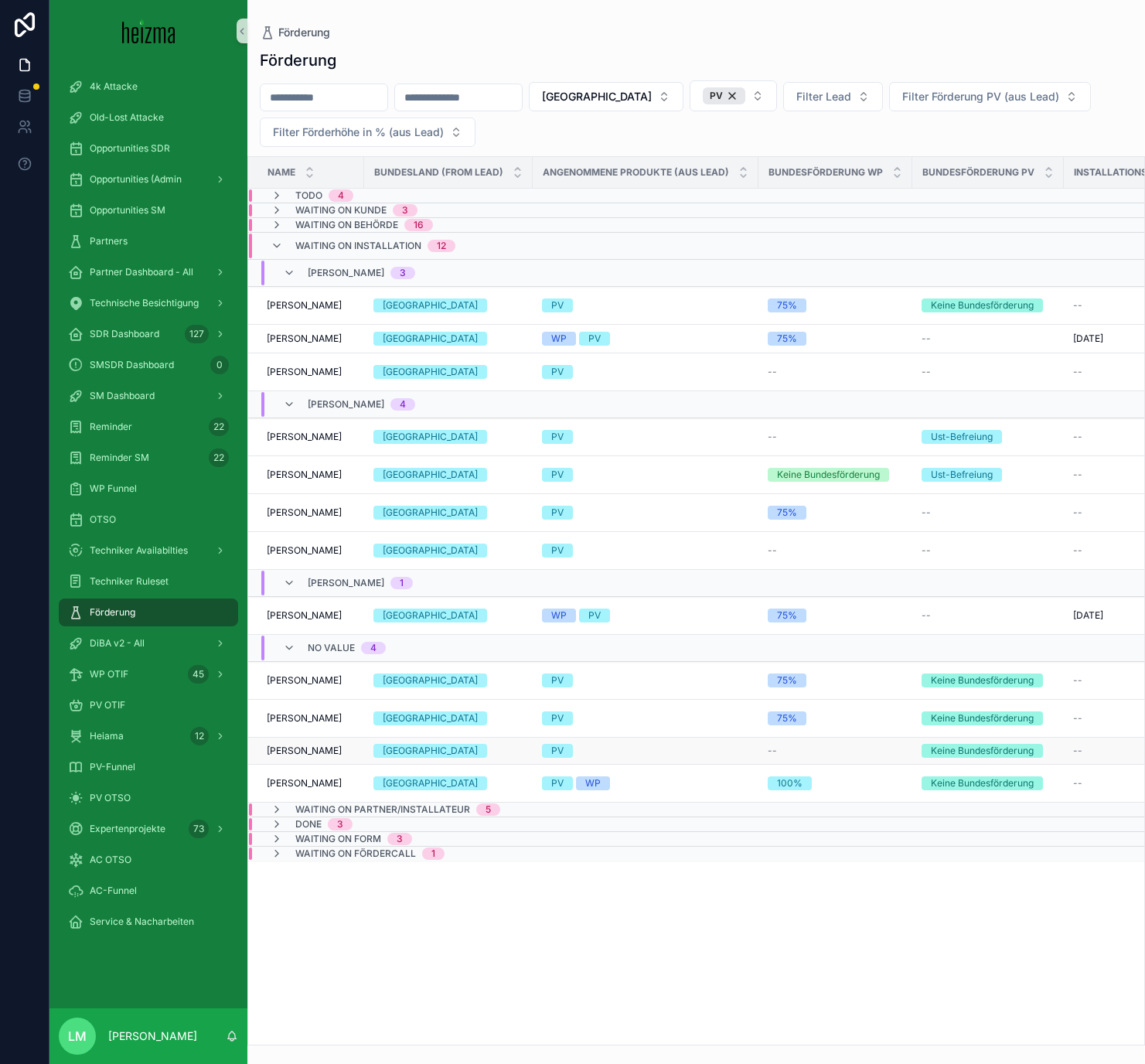
click at [333, 748] on span "Rosanne Lavallée" at bounding box center [304, 751] width 75 height 13
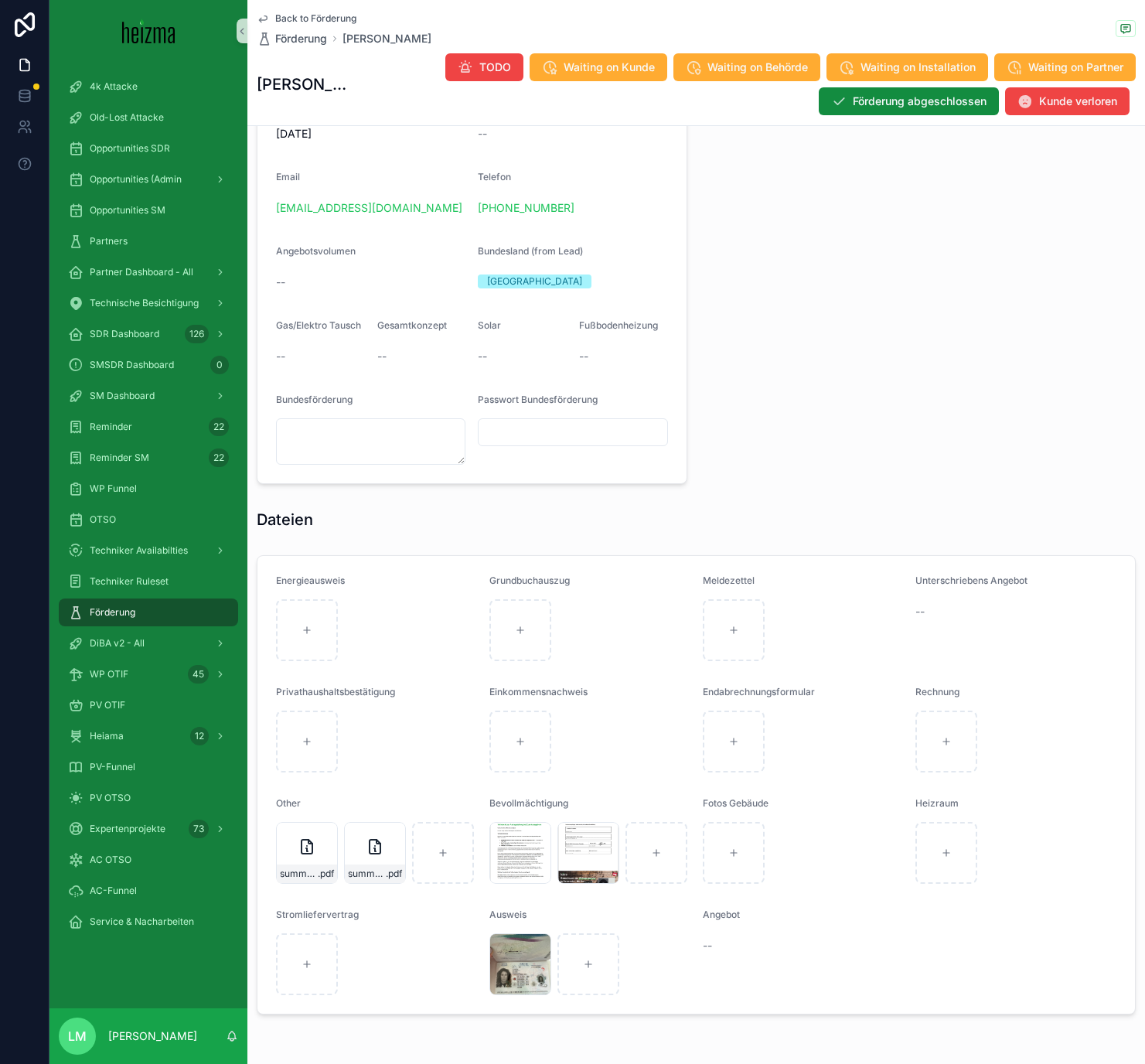
scroll to position [1152, 0]
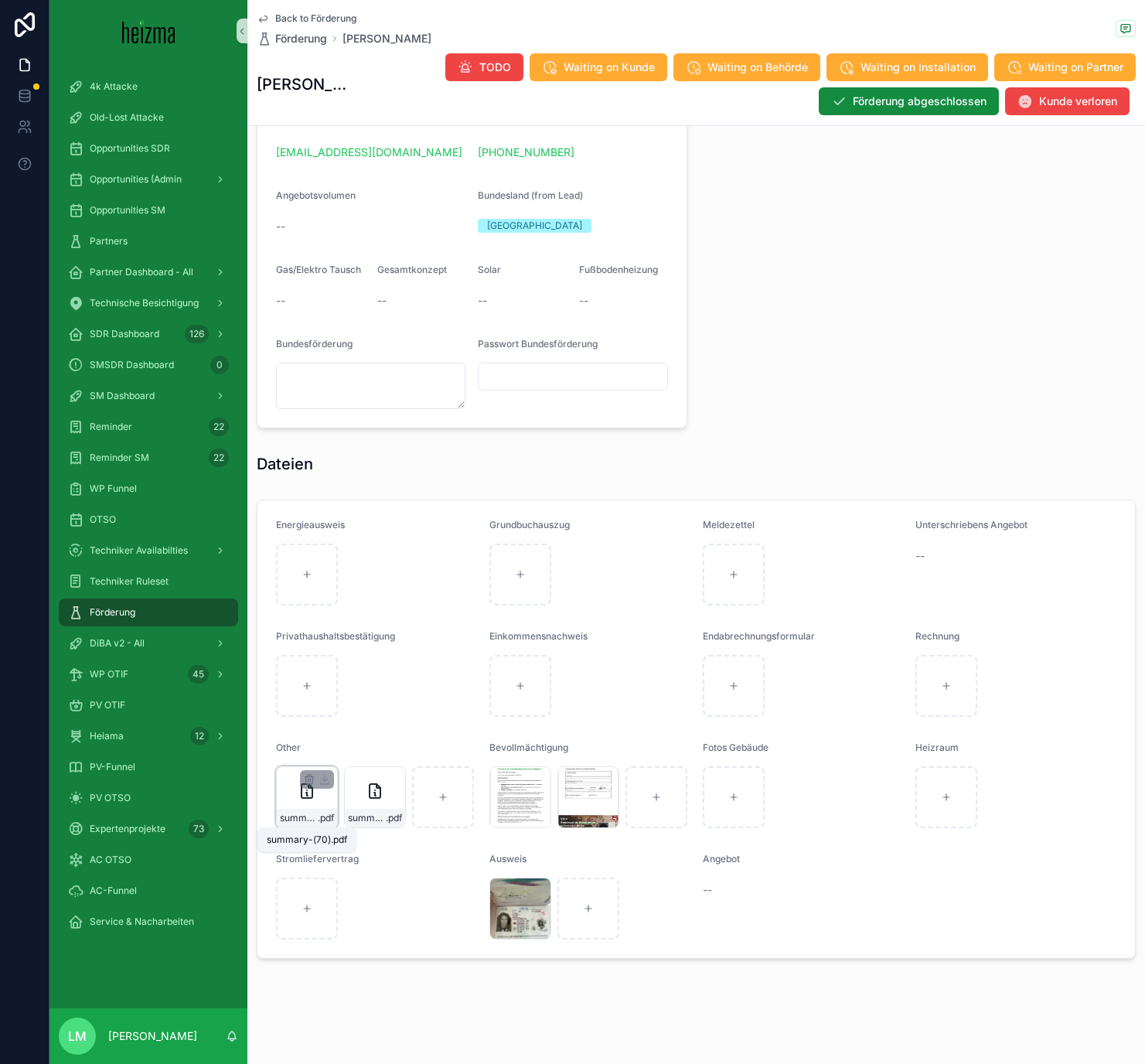
click at [309, 812] on span "summary-(70)" at bounding box center [299, 819] width 38 height 13
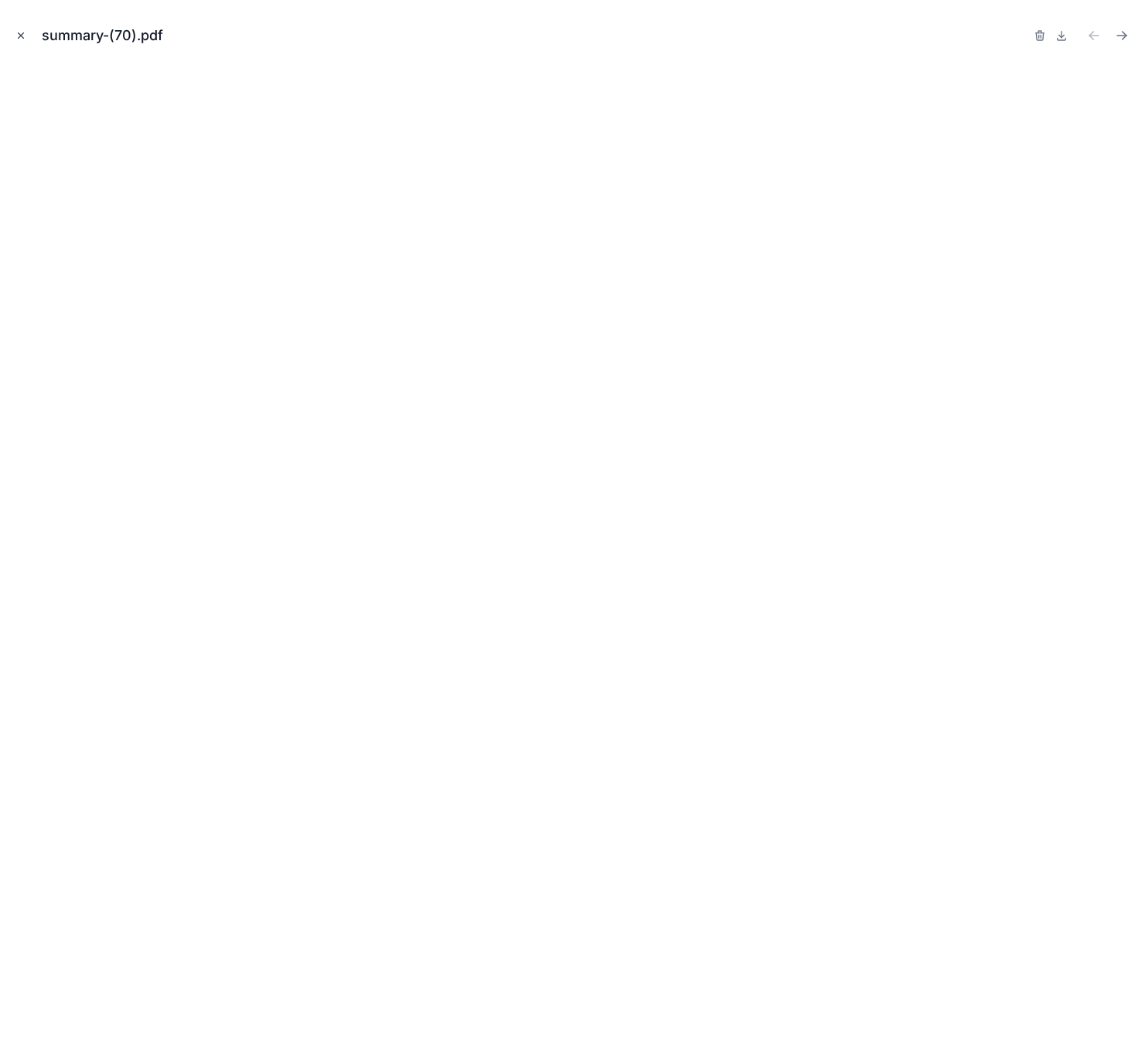
click at [22, 32] on icon "Close modal" at bounding box center [21, 35] width 11 height 11
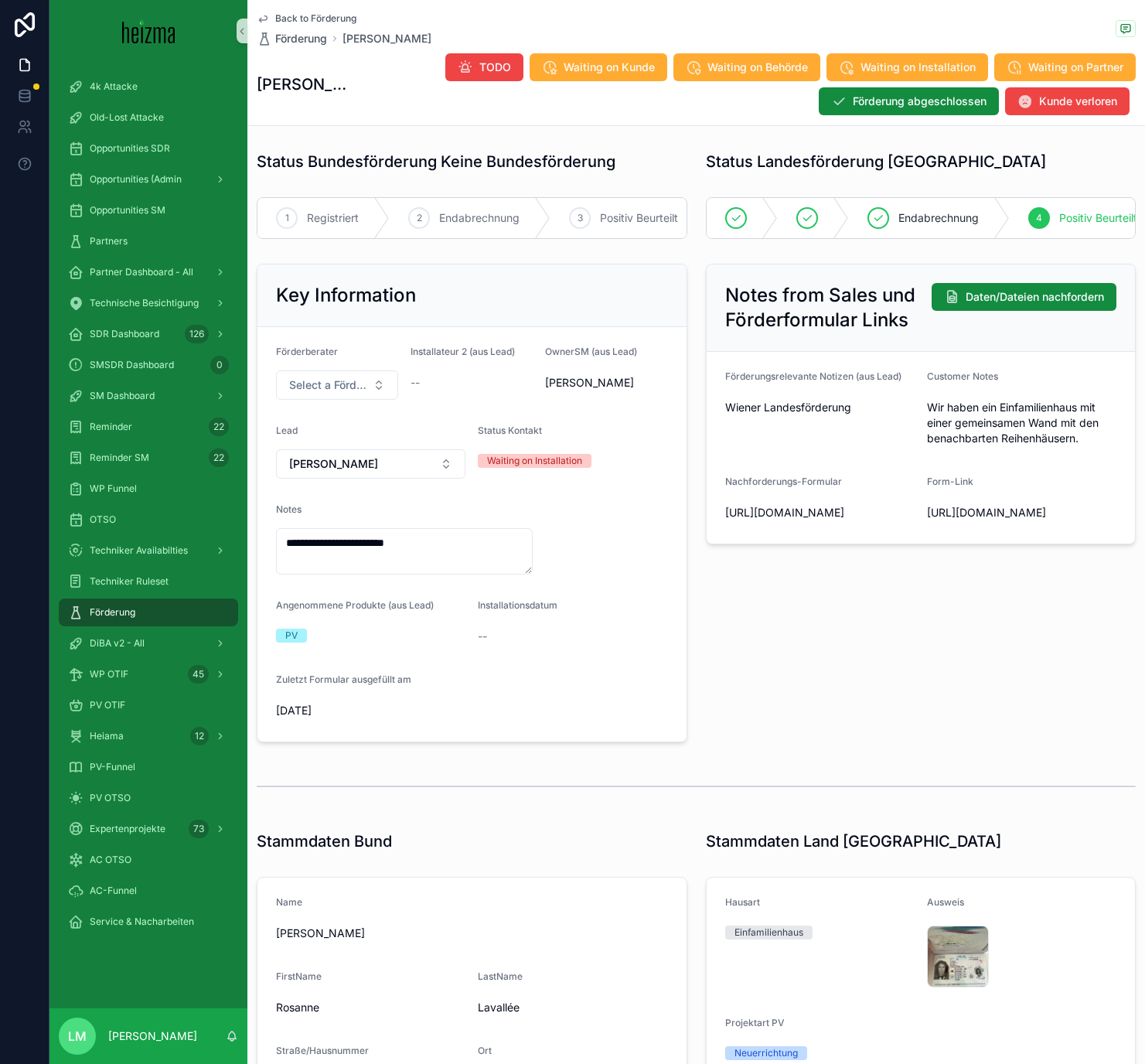
click at [309, 22] on span "Back to Förderung" at bounding box center [316, 19] width 81 height 13
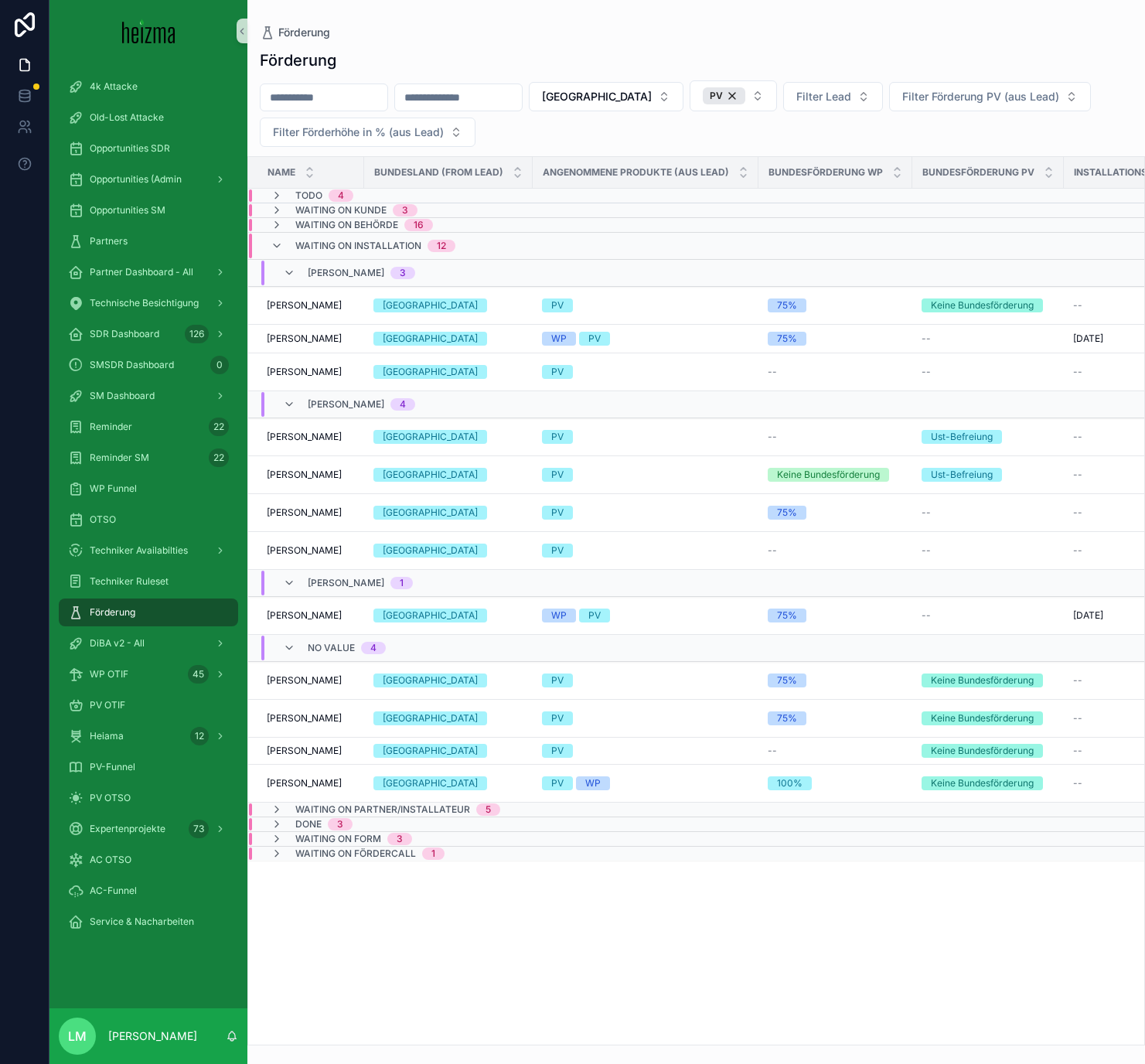
click at [330, 809] on span "Waiting on Partner/Installateur" at bounding box center [383, 810] width 175 height 13
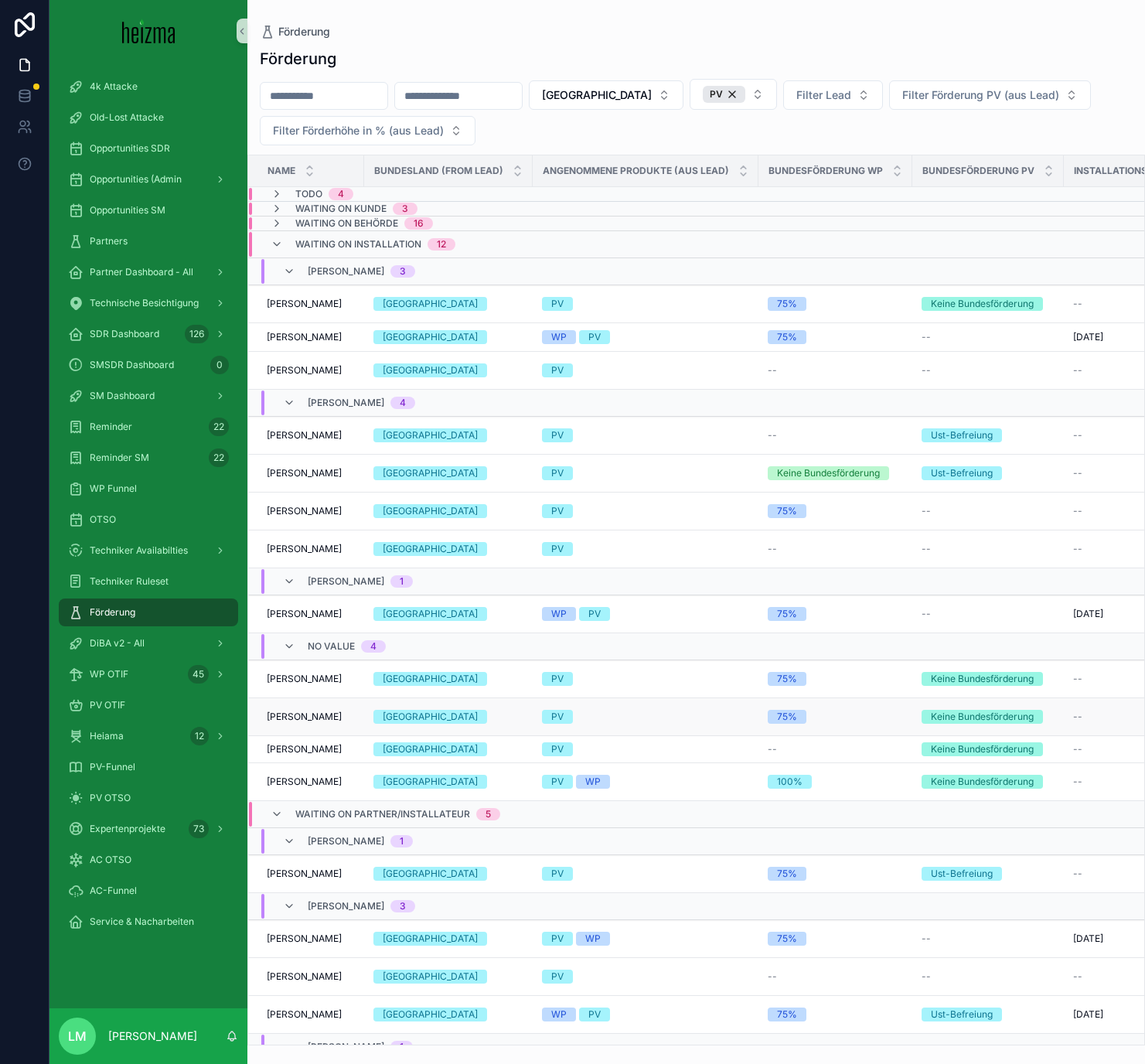
scroll to position [98, 0]
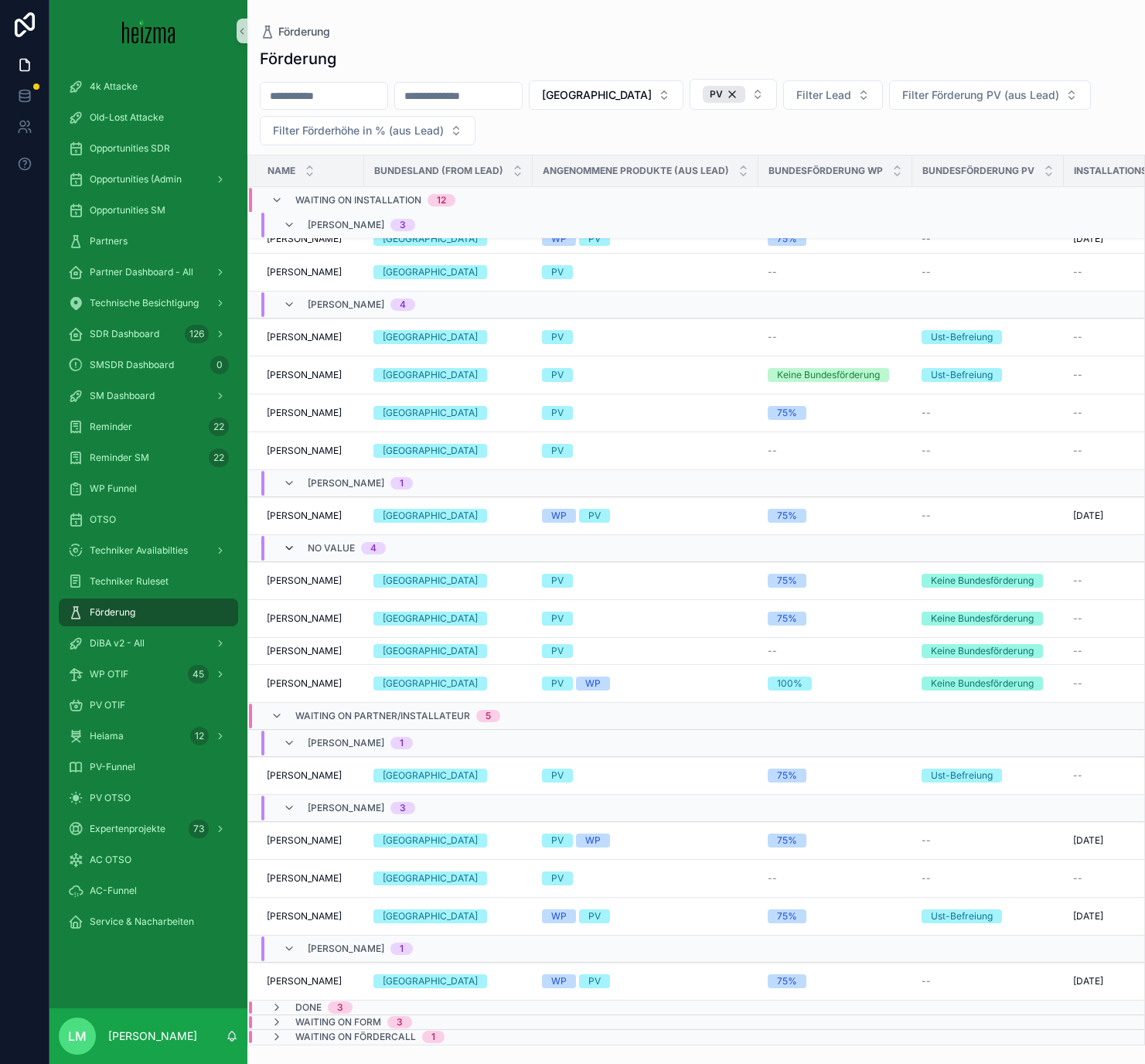
click at [283, 553] on icon "scrollable content" at bounding box center [290, 549] width 13 height 13
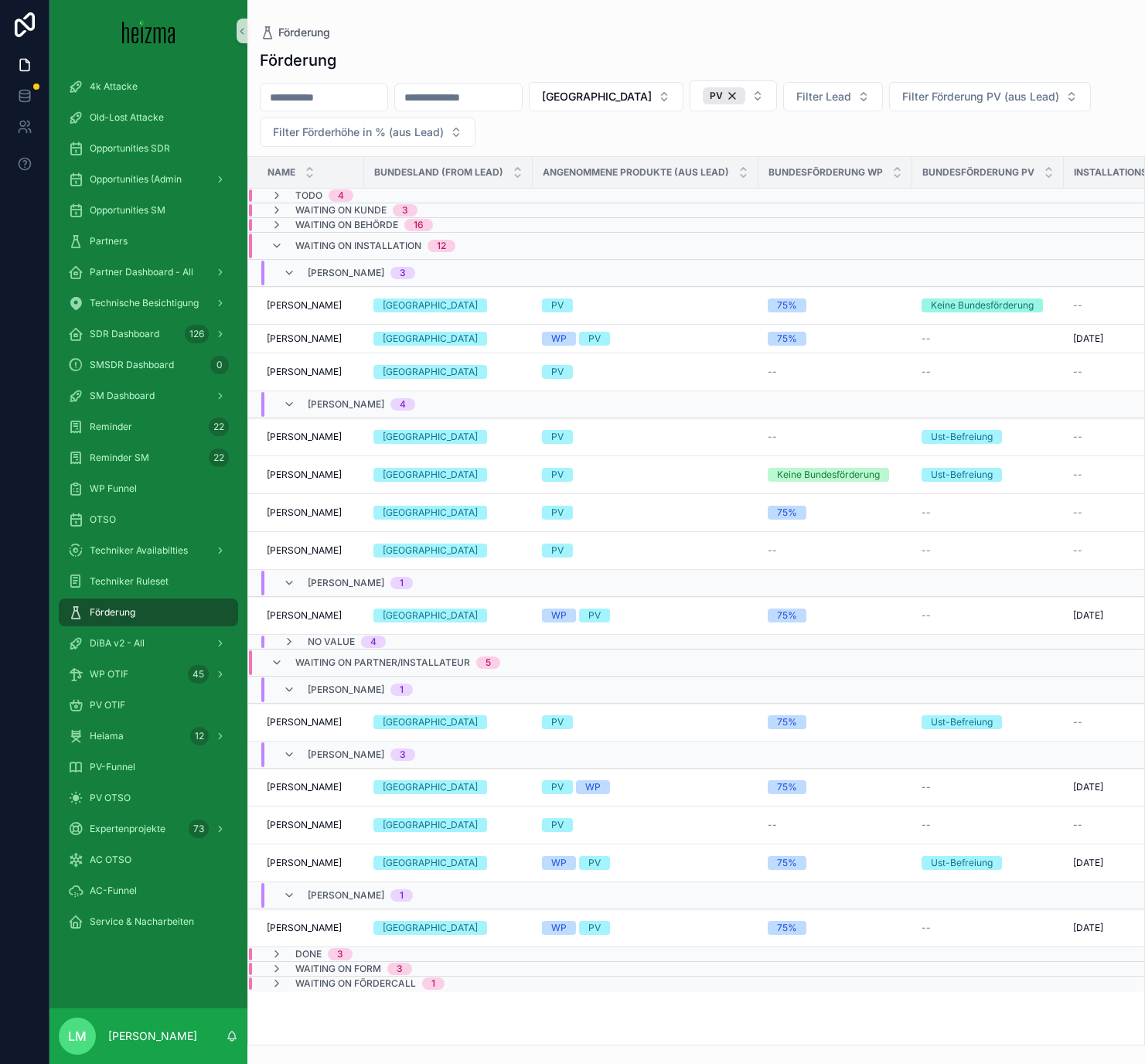
scroll to position [0, 0]
click at [291, 251] on div "Waiting on Installation 12" at bounding box center [363, 245] width 185 height 24
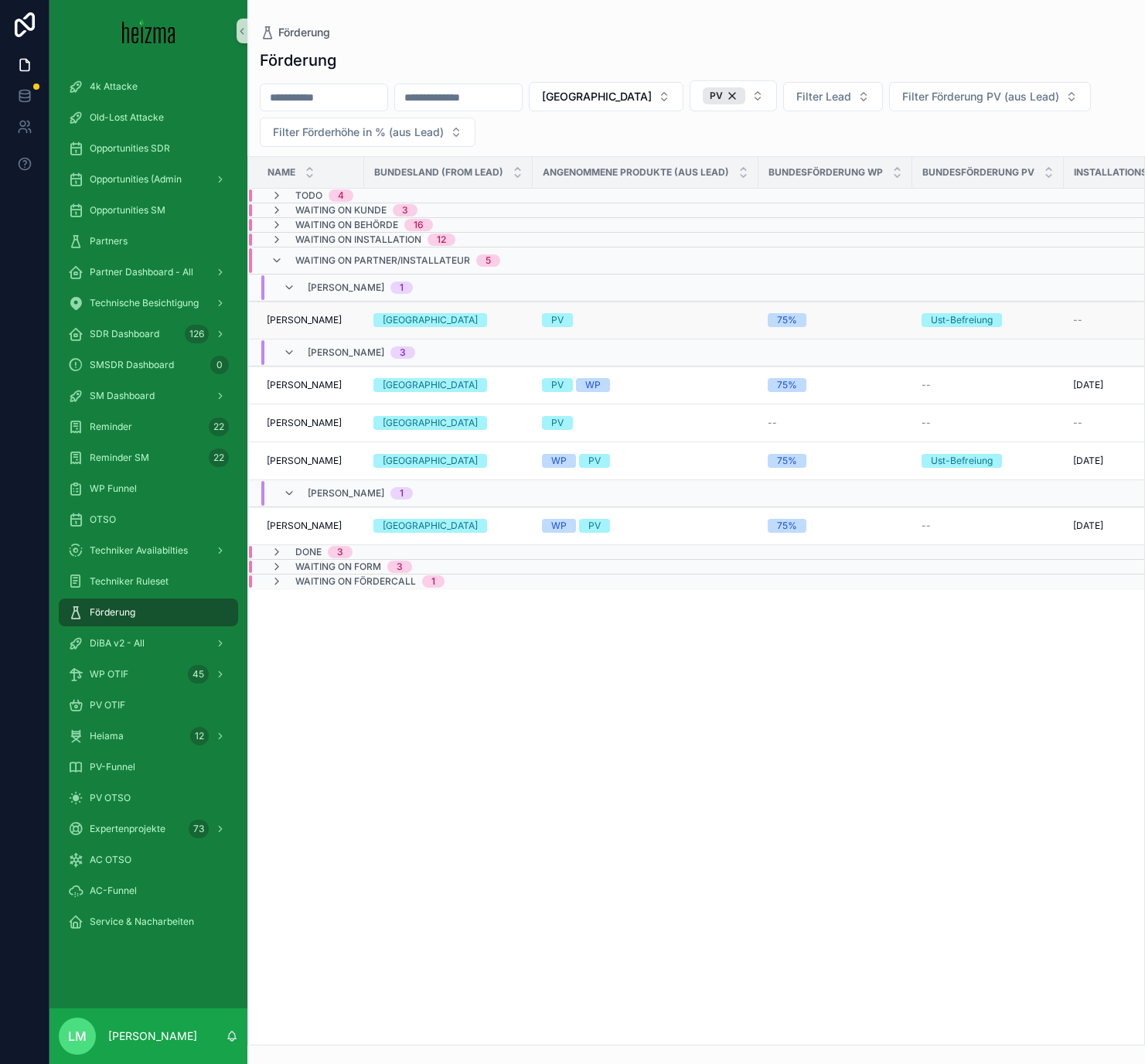
click at [310, 321] on span "[PERSON_NAME]" at bounding box center [304, 320] width 75 height 13
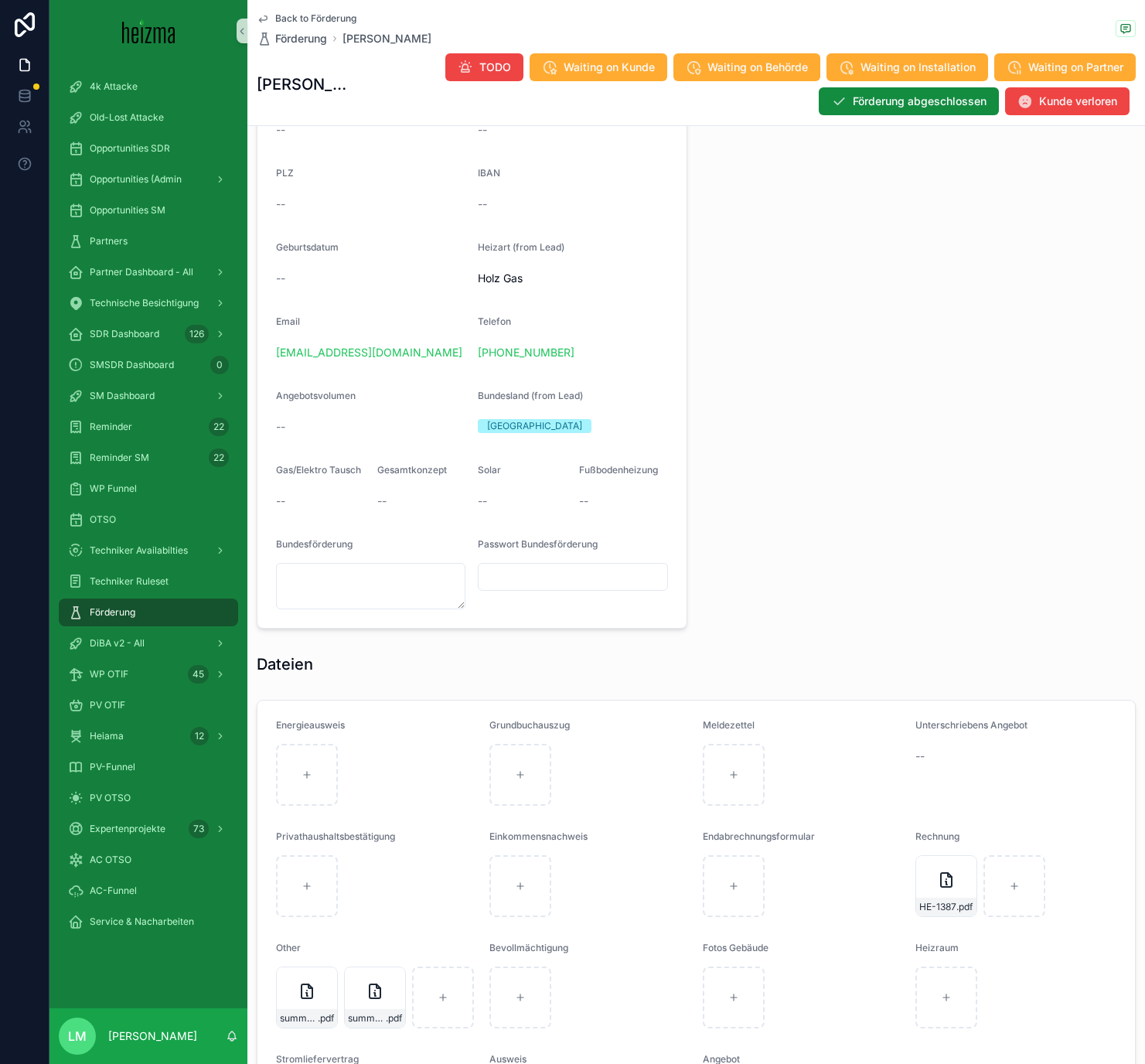
scroll to position [1290, 0]
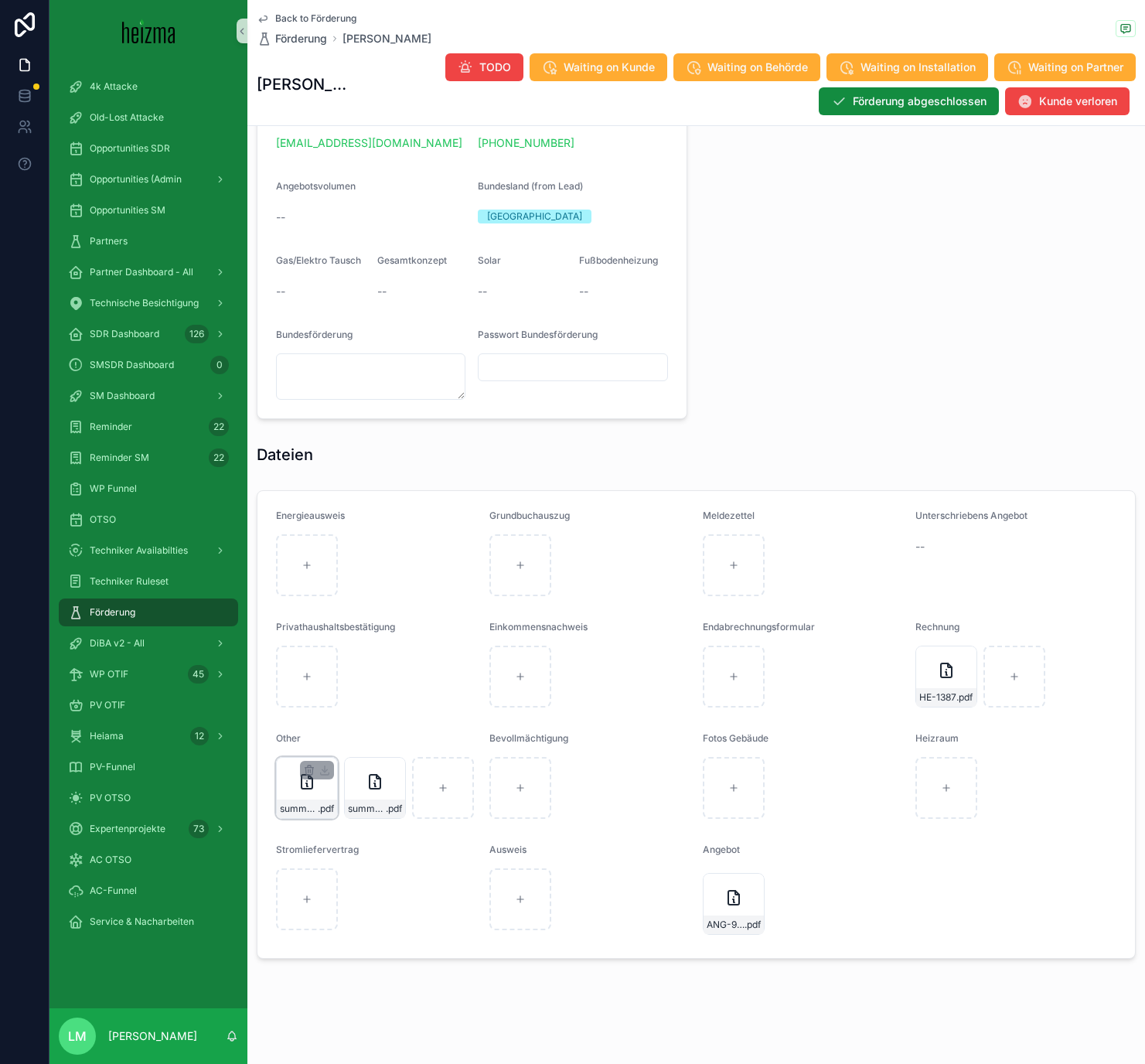
click at [300, 810] on span "summary-(63)" at bounding box center [299, 809] width 38 height 13
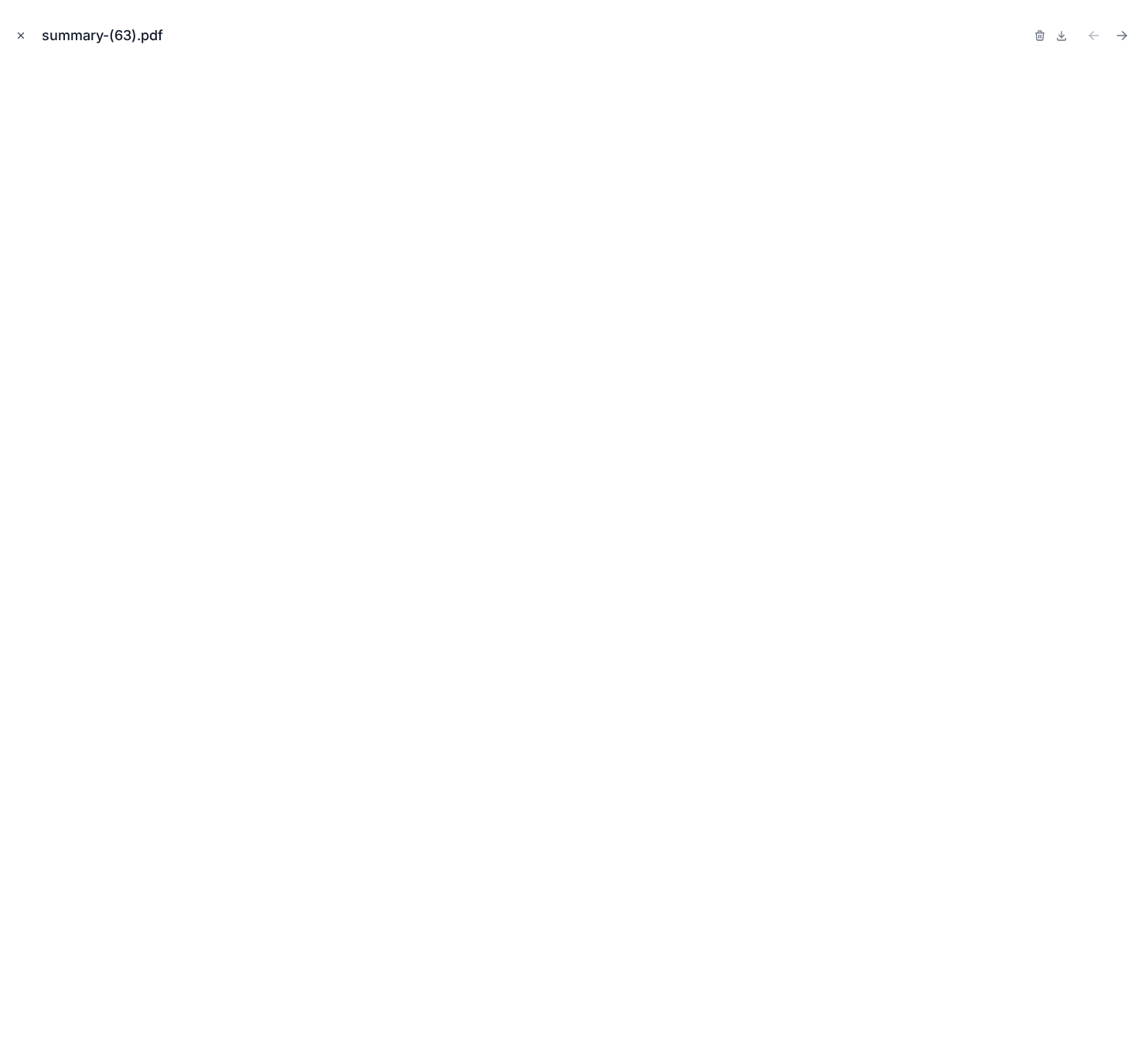
click at [21, 35] on icon "Close modal" at bounding box center [22, 36] width 5 height 5
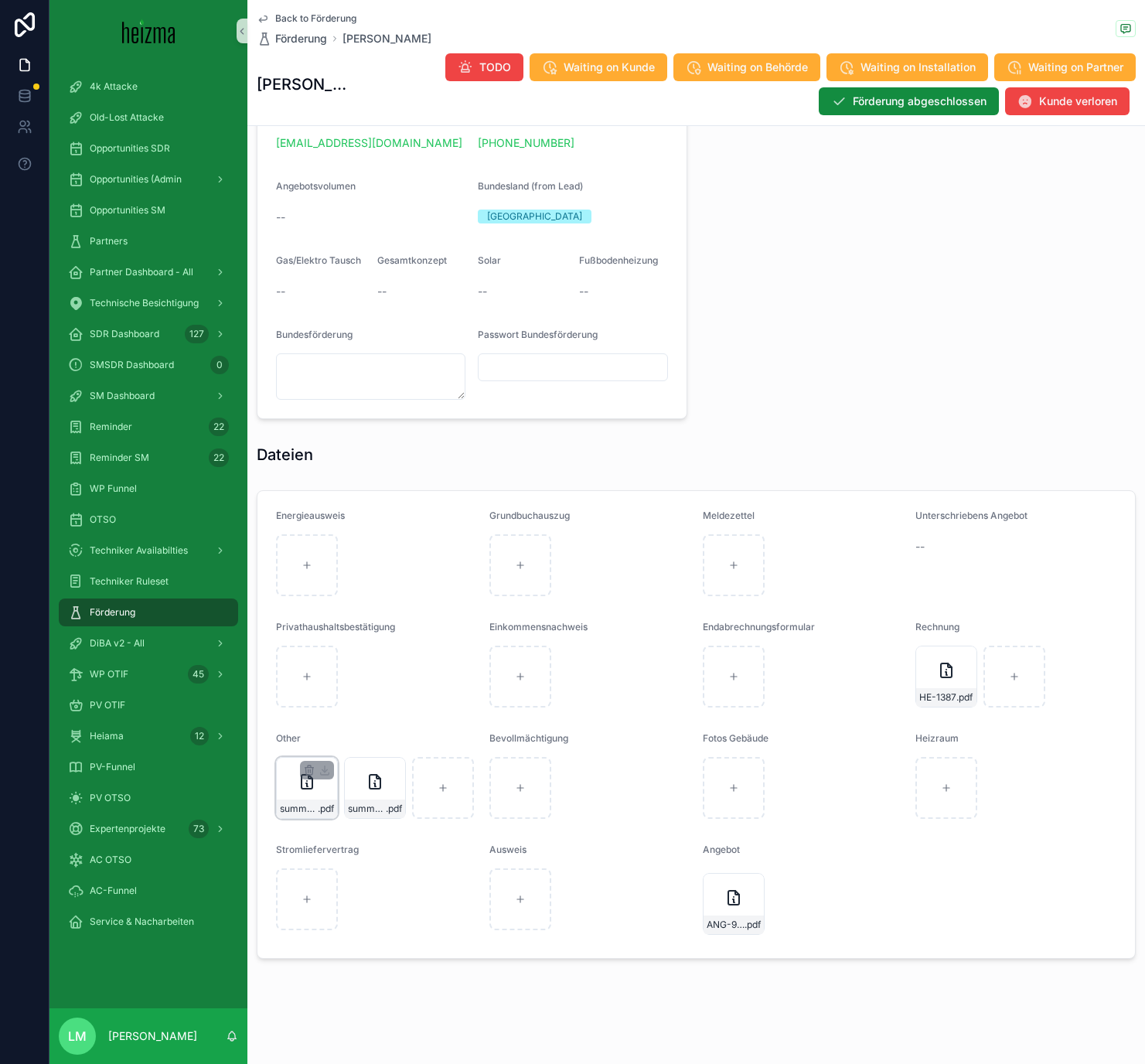
click at [303, 793] on div "summary-(63) .pdf" at bounding box center [307, 788] width 62 height 62
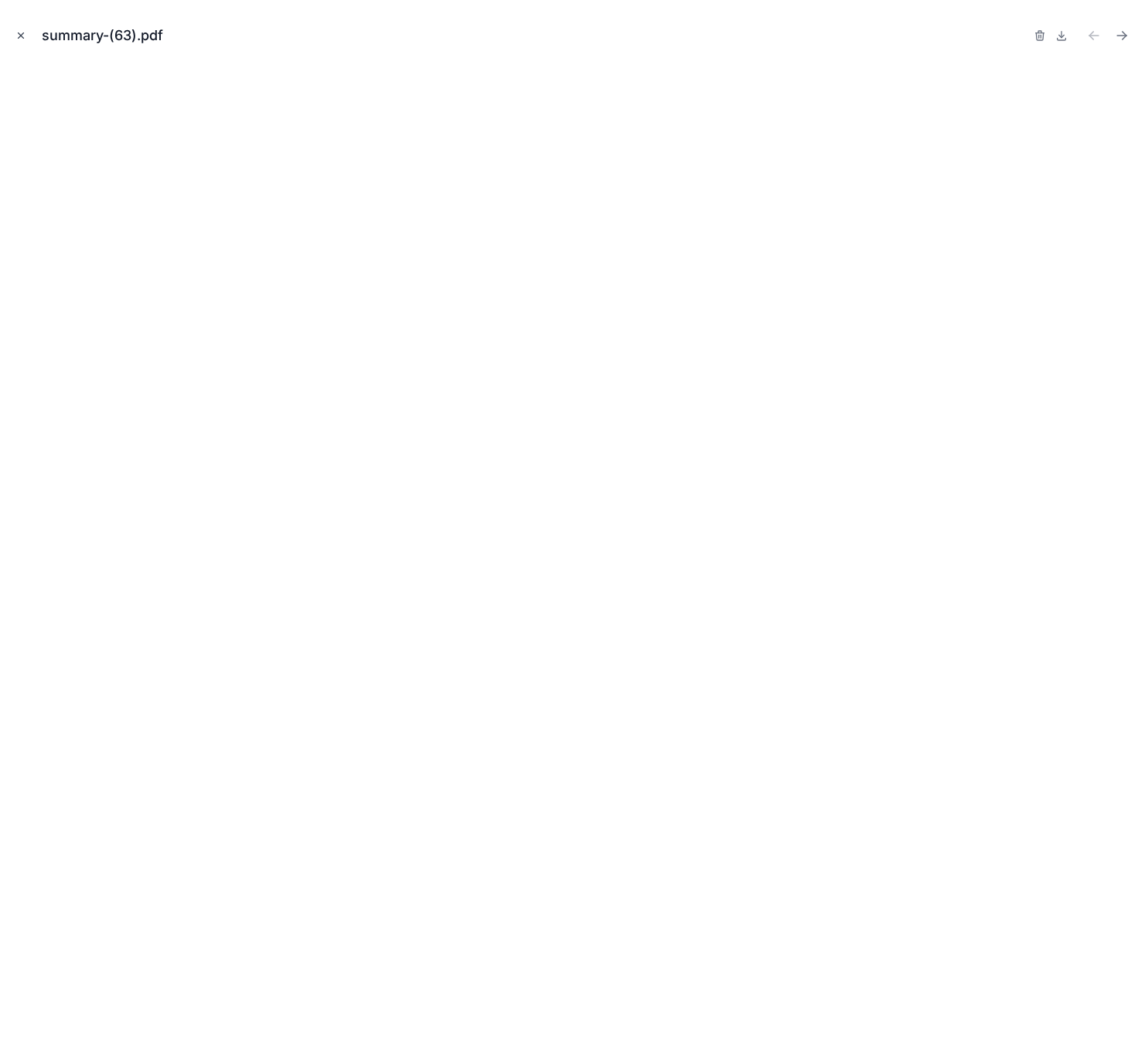
click at [25, 39] on button "Close modal" at bounding box center [21, 35] width 17 height 17
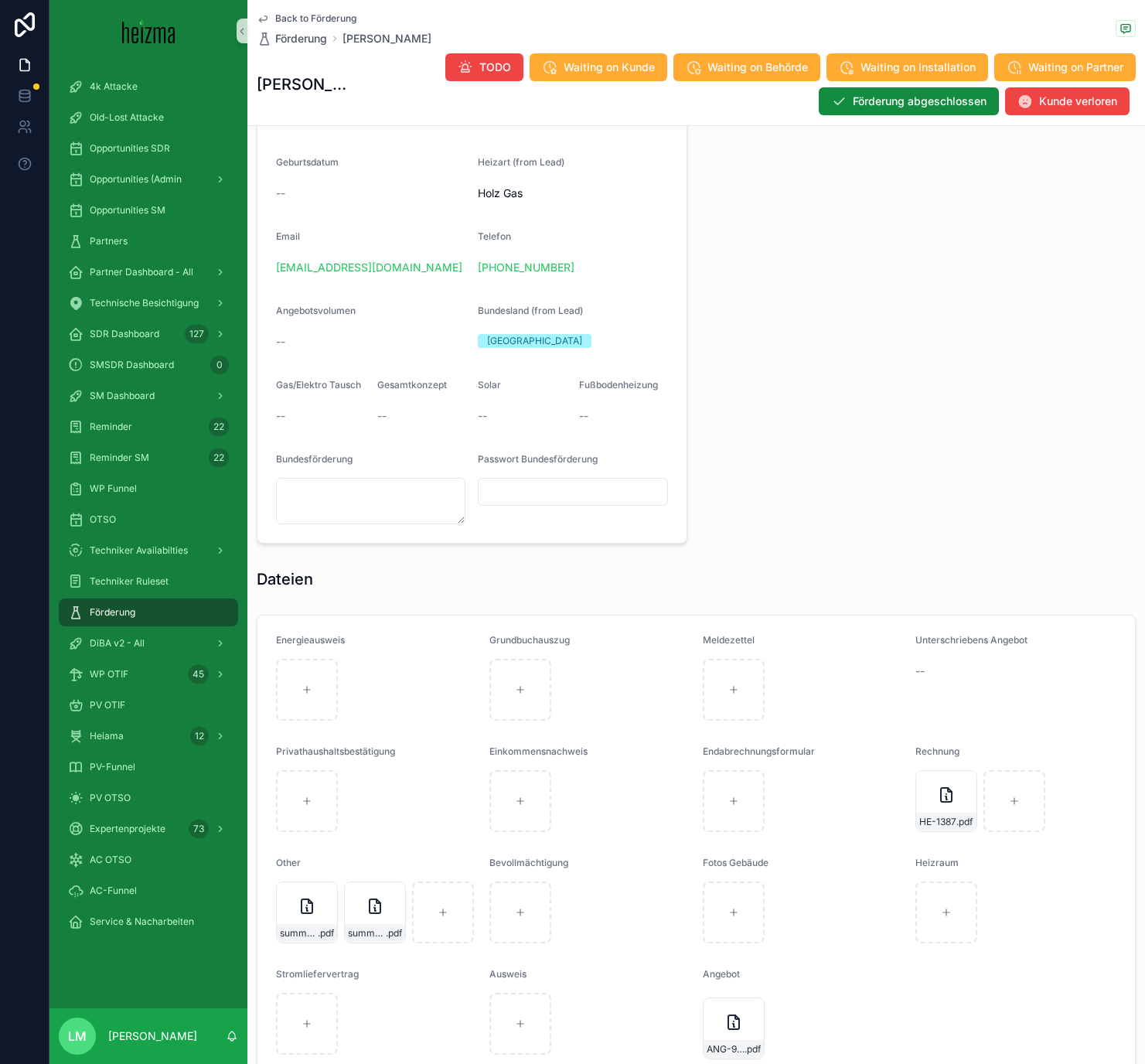
scroll to position [1290, 0]
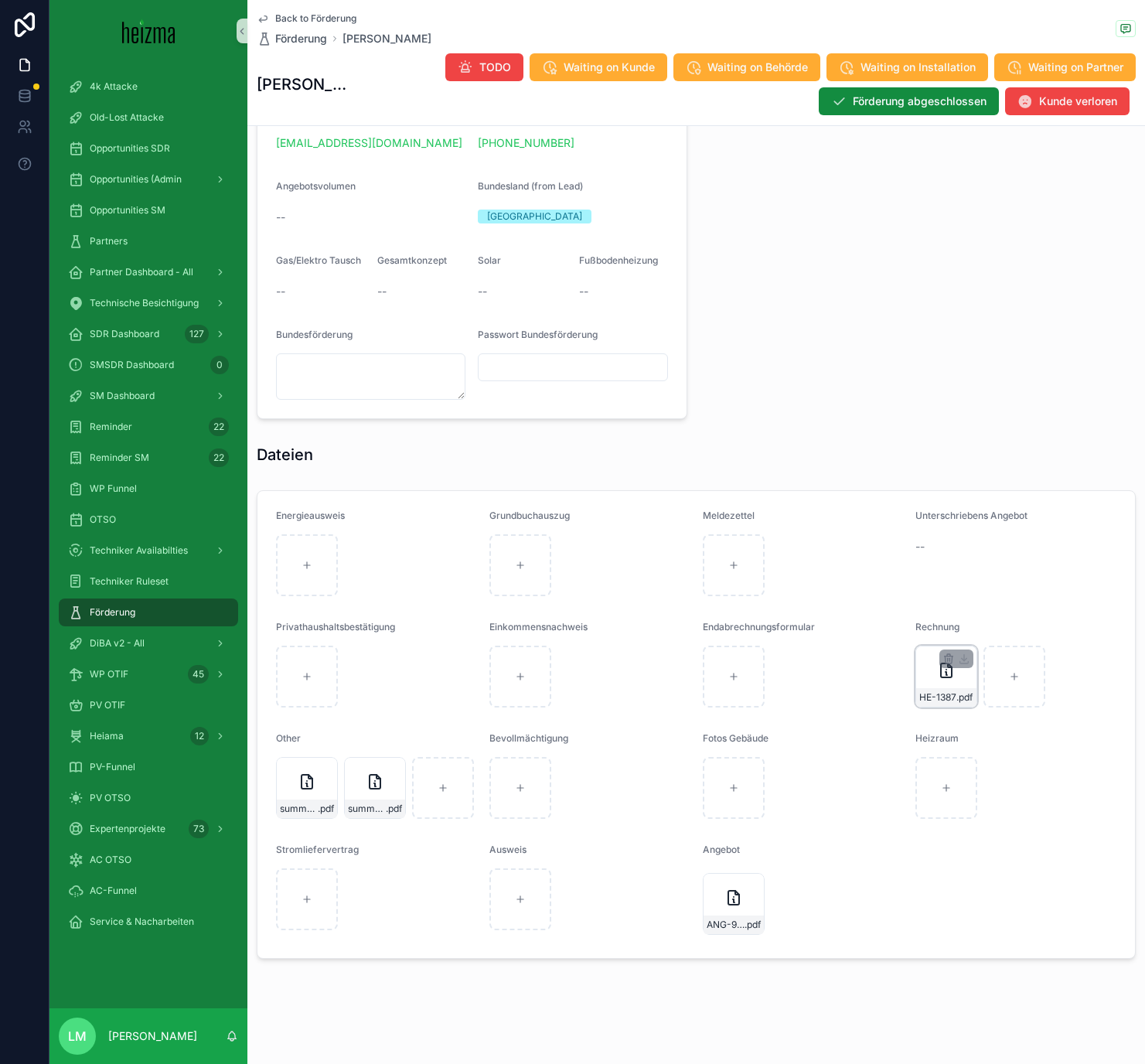
click at [928, 688] on div "HE-1387 .pdf" at bounding box center [946, 697] width 60 height 19
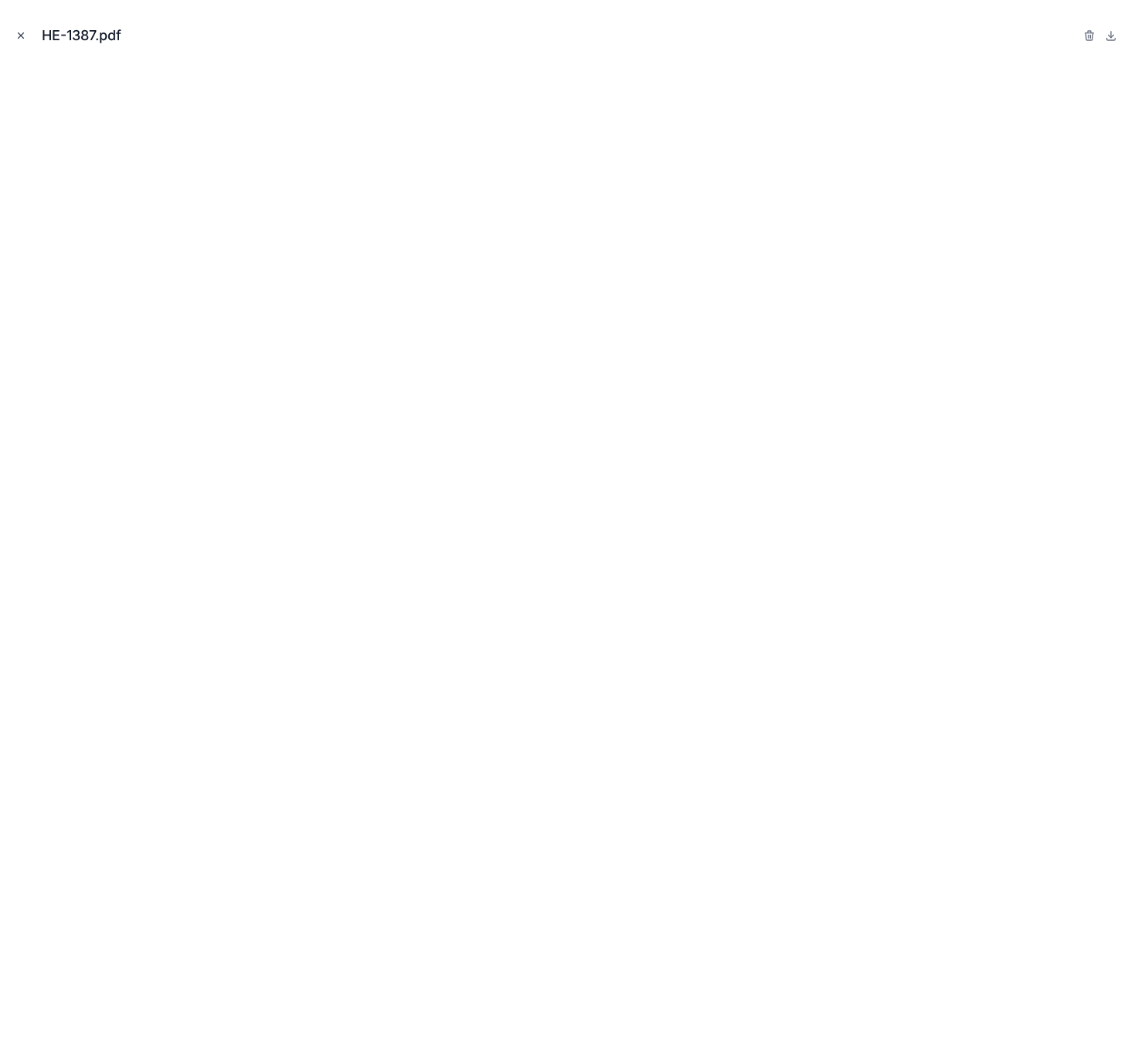
click at [24, 33] on icon "Close modal" at bounding box center [21, 35] width 11 height 11
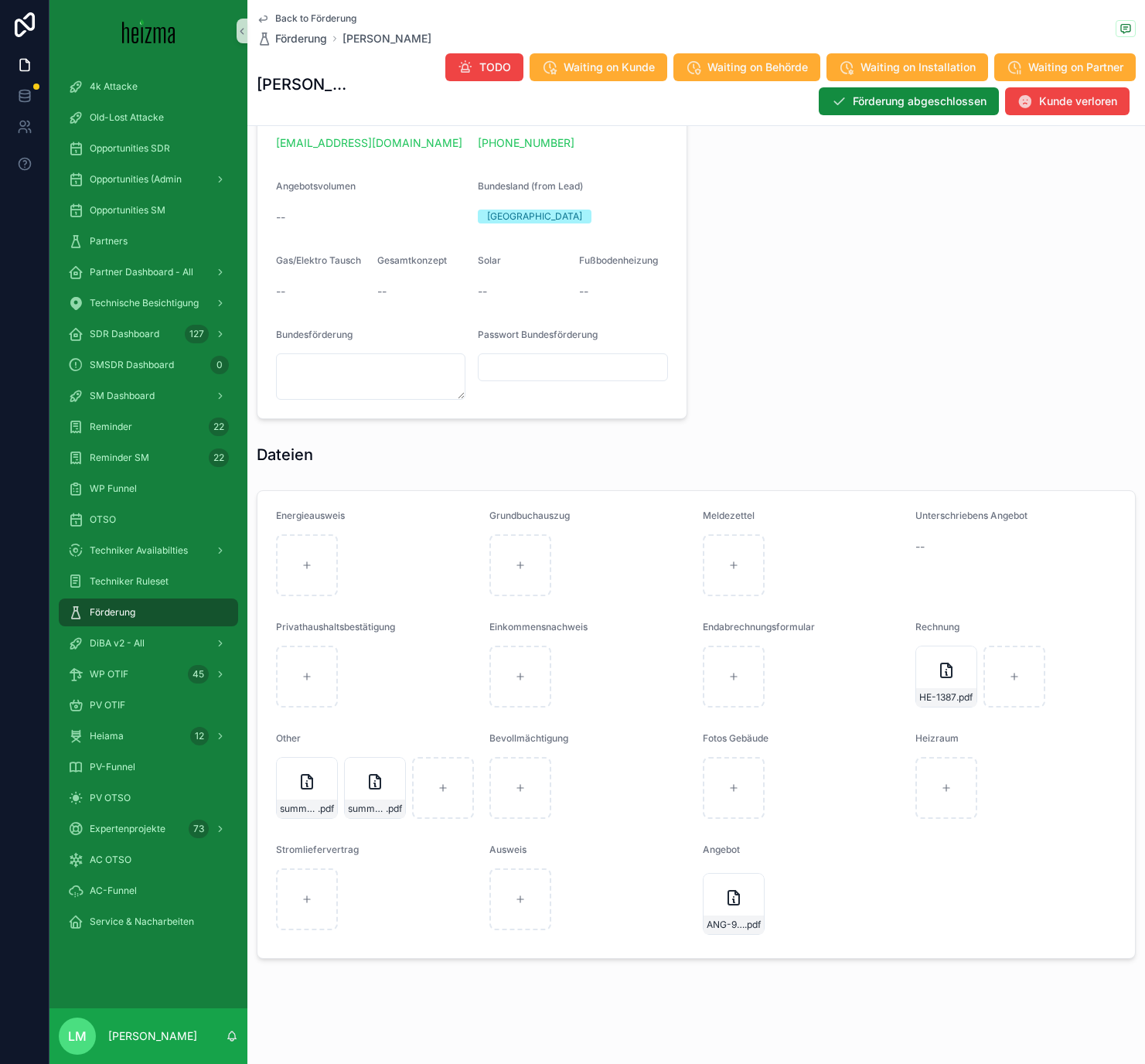
click at [337, 14] on span "Back to Förderung" at bounding box center [316, 19] width 81 height 13
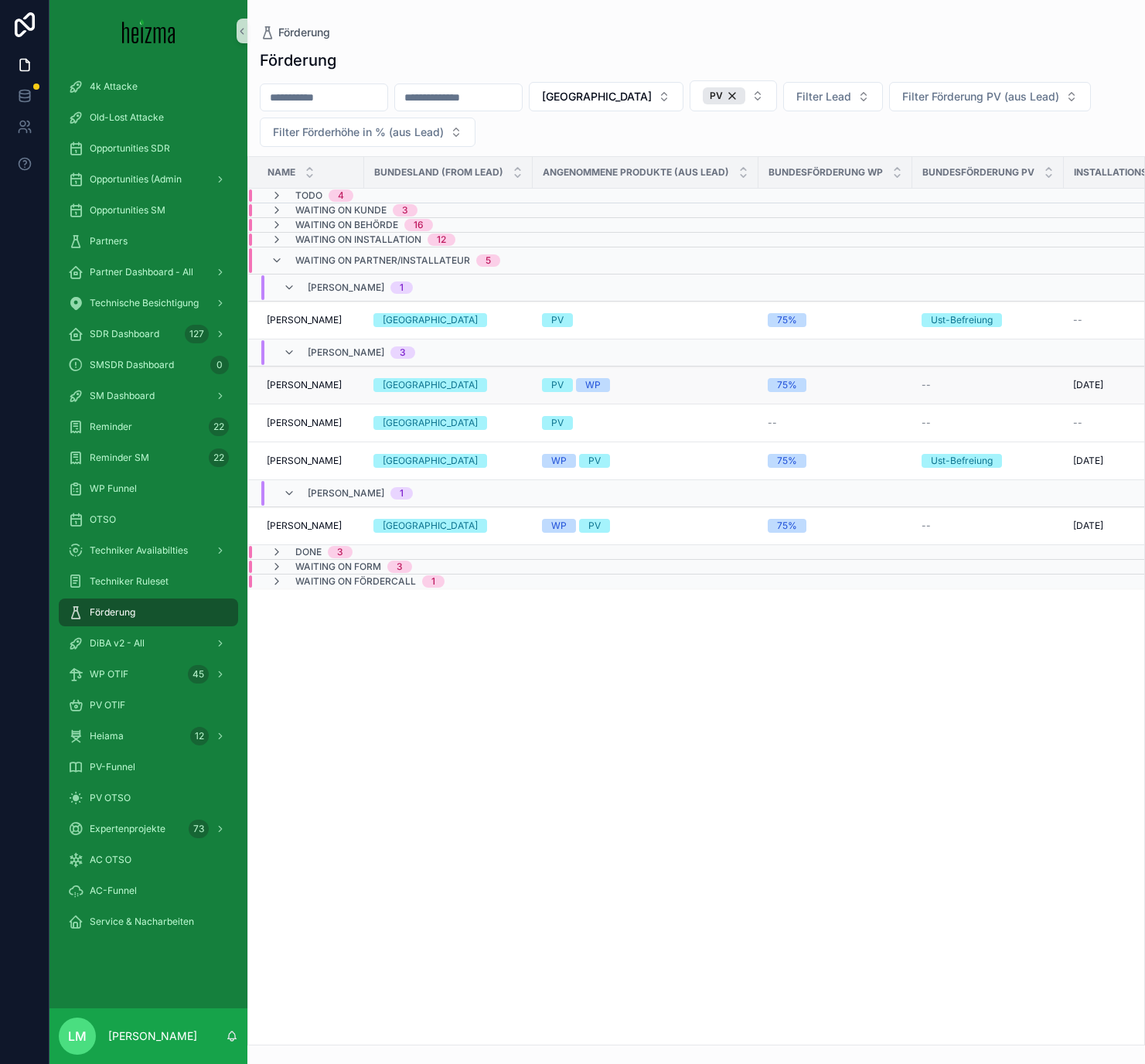
click at [314, 387] on span "Marion Dr. Faber - Oelschlägel" at bounding box center [304, 385] width 75 height 13
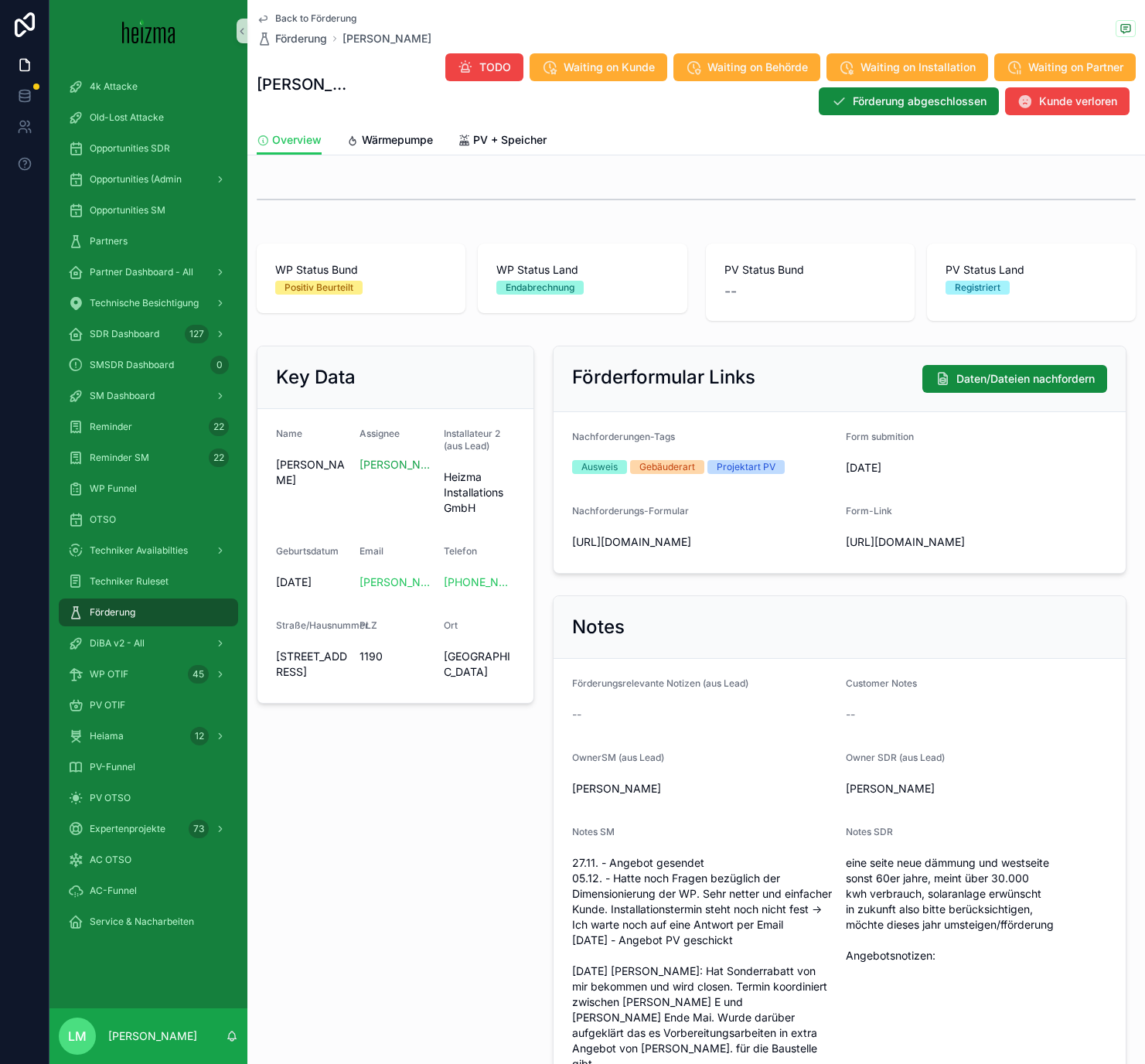
click at [483, 163] on div "Back to Förderung Förderung Marion Dr. Faber - Oelschlägel Marion Dr. Faber - O…" at bounding box center [696, 600] width 898 height 1200
click at [475, 151] on link "PV + Speicher" at bounding box center [502, 142] width 89 height 31
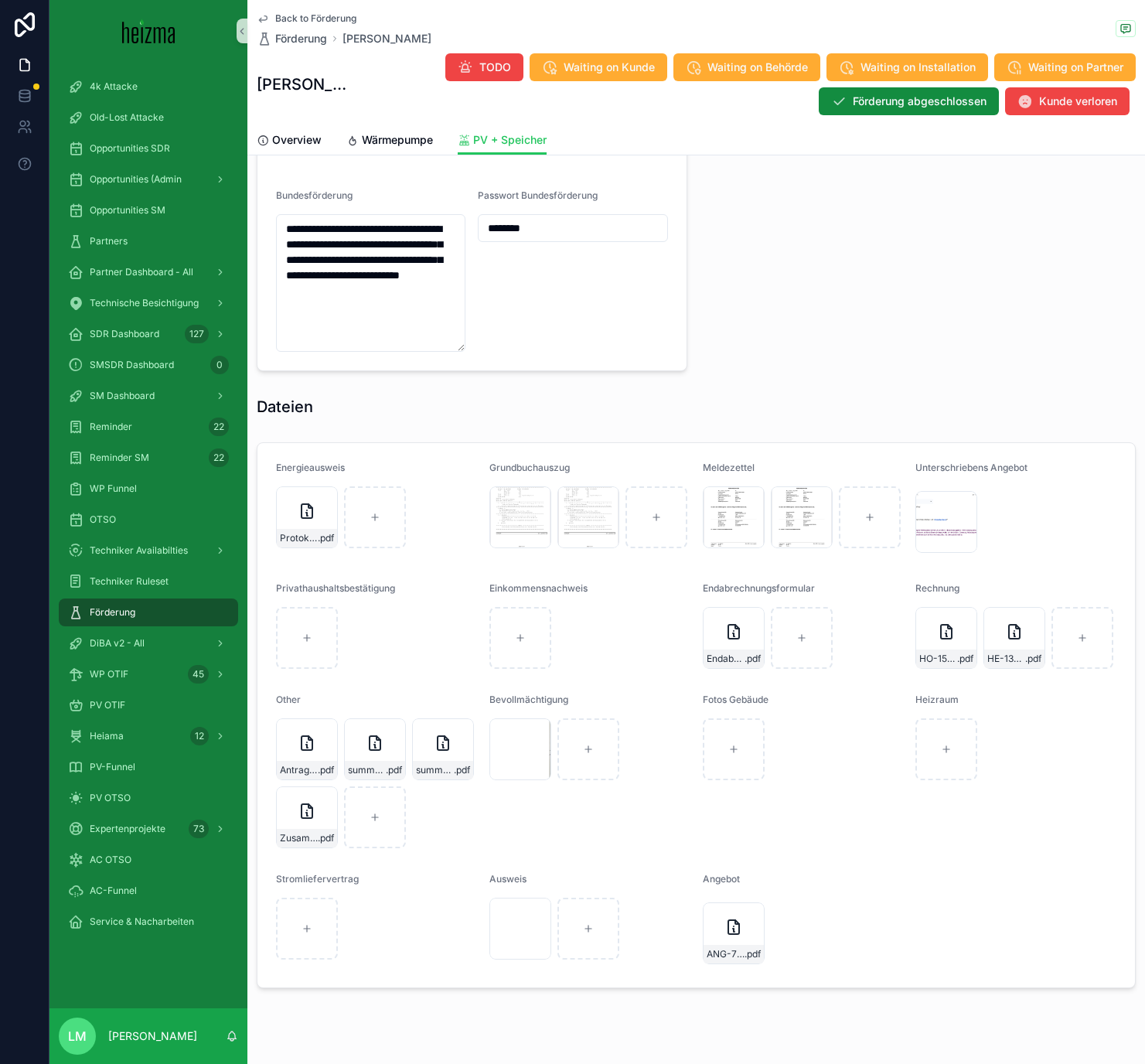
scroll to position [1550, 0]
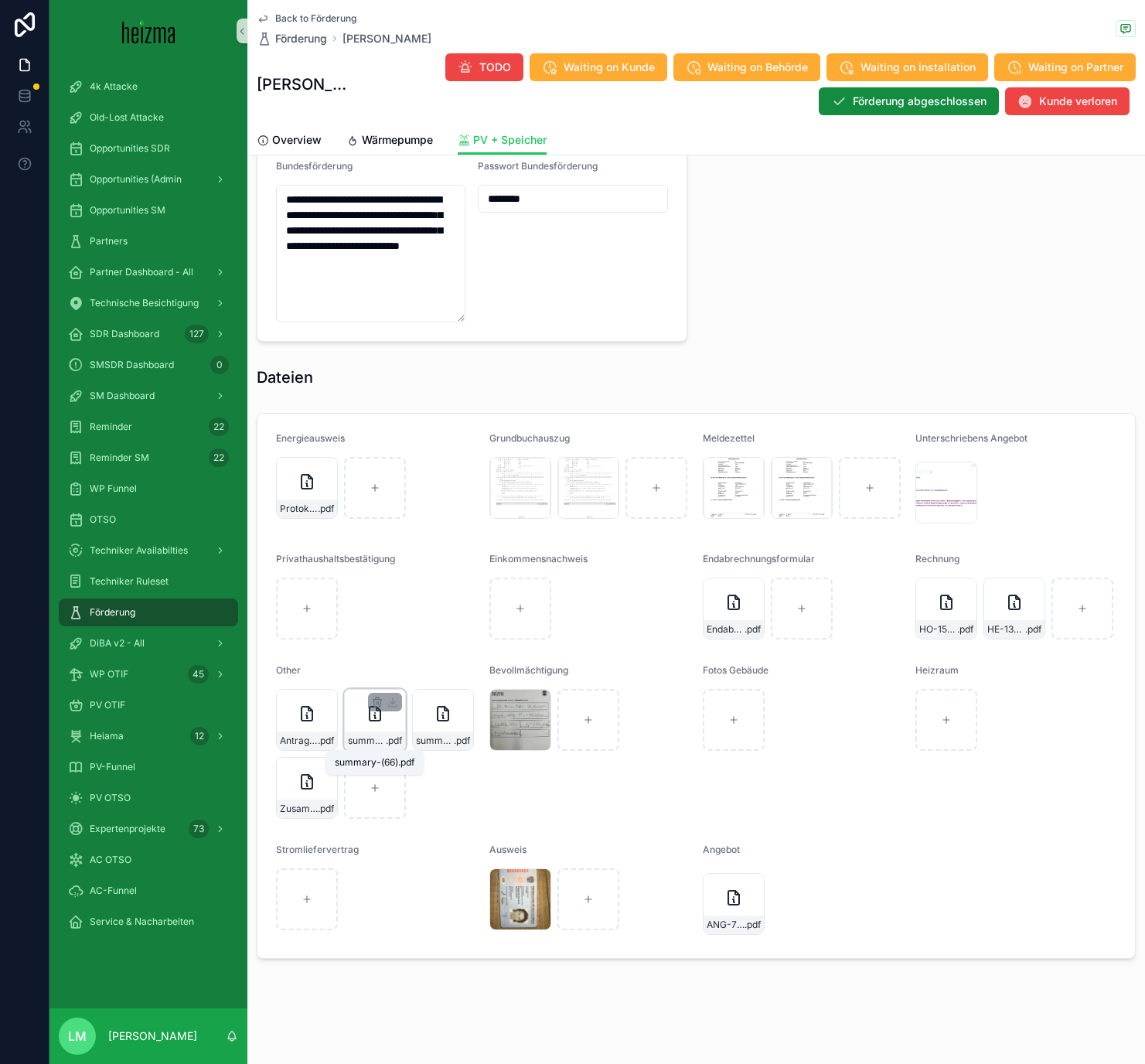
click at [363, 741] on span "summary-(66)" at bounding box center [367, 741] width 38 height 13
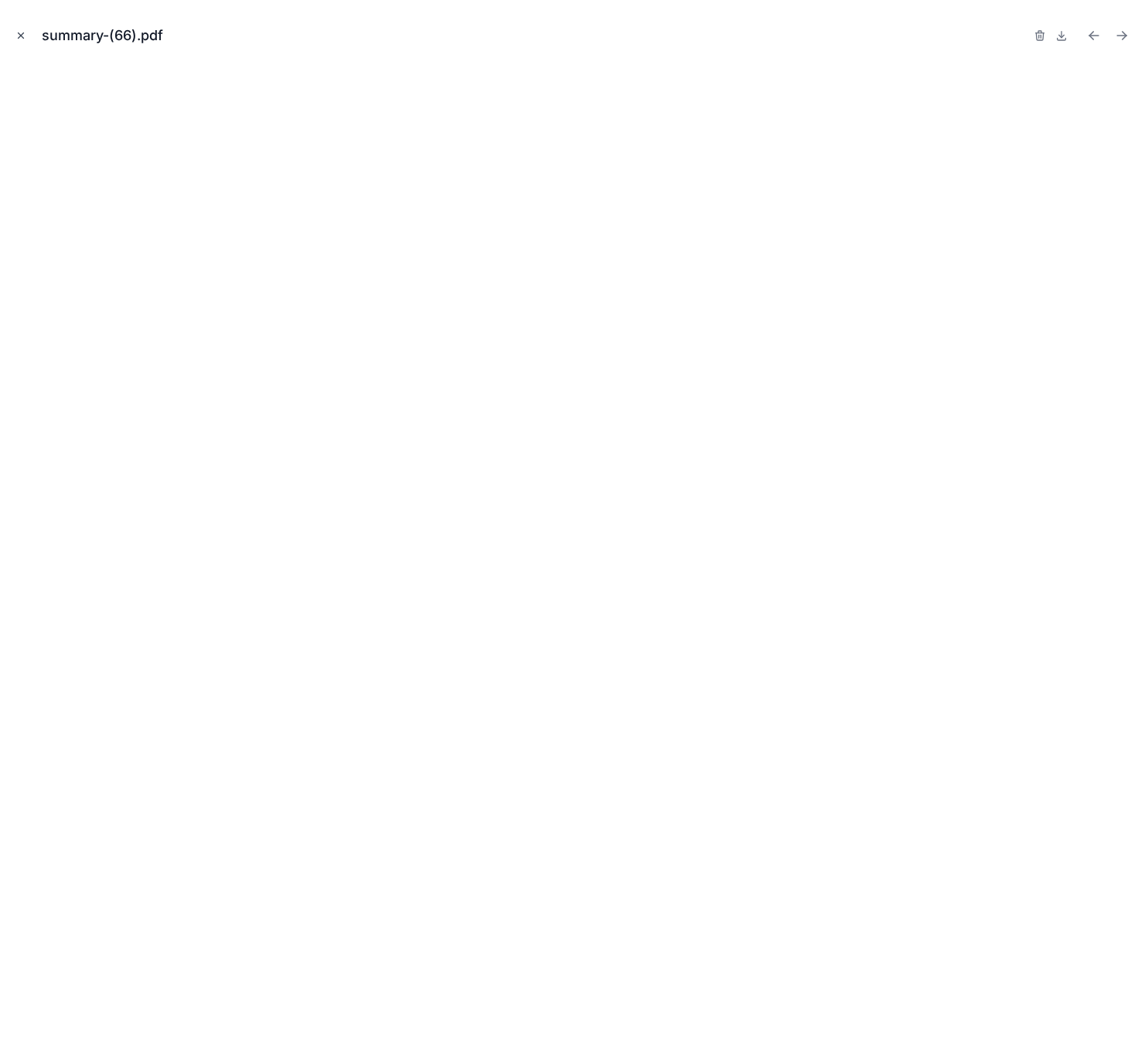
click at [24, 39] on icon "Close modal" at bounding box center [21, 35] width 11 height 11
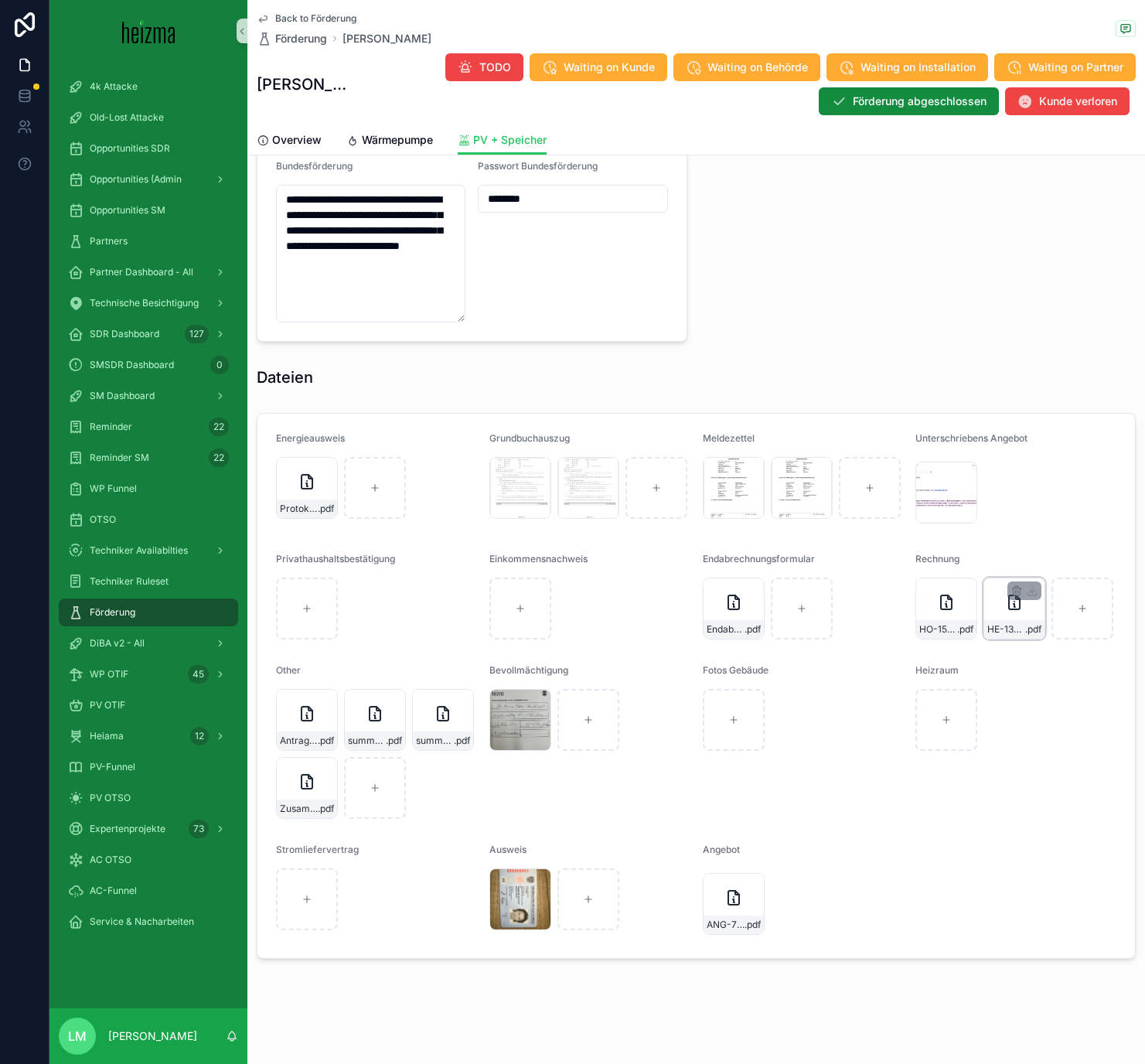
click at [1004, 635] on div "HE-1371-(1) .pdf" at bounding box center [1014, 629] width 60 height 19
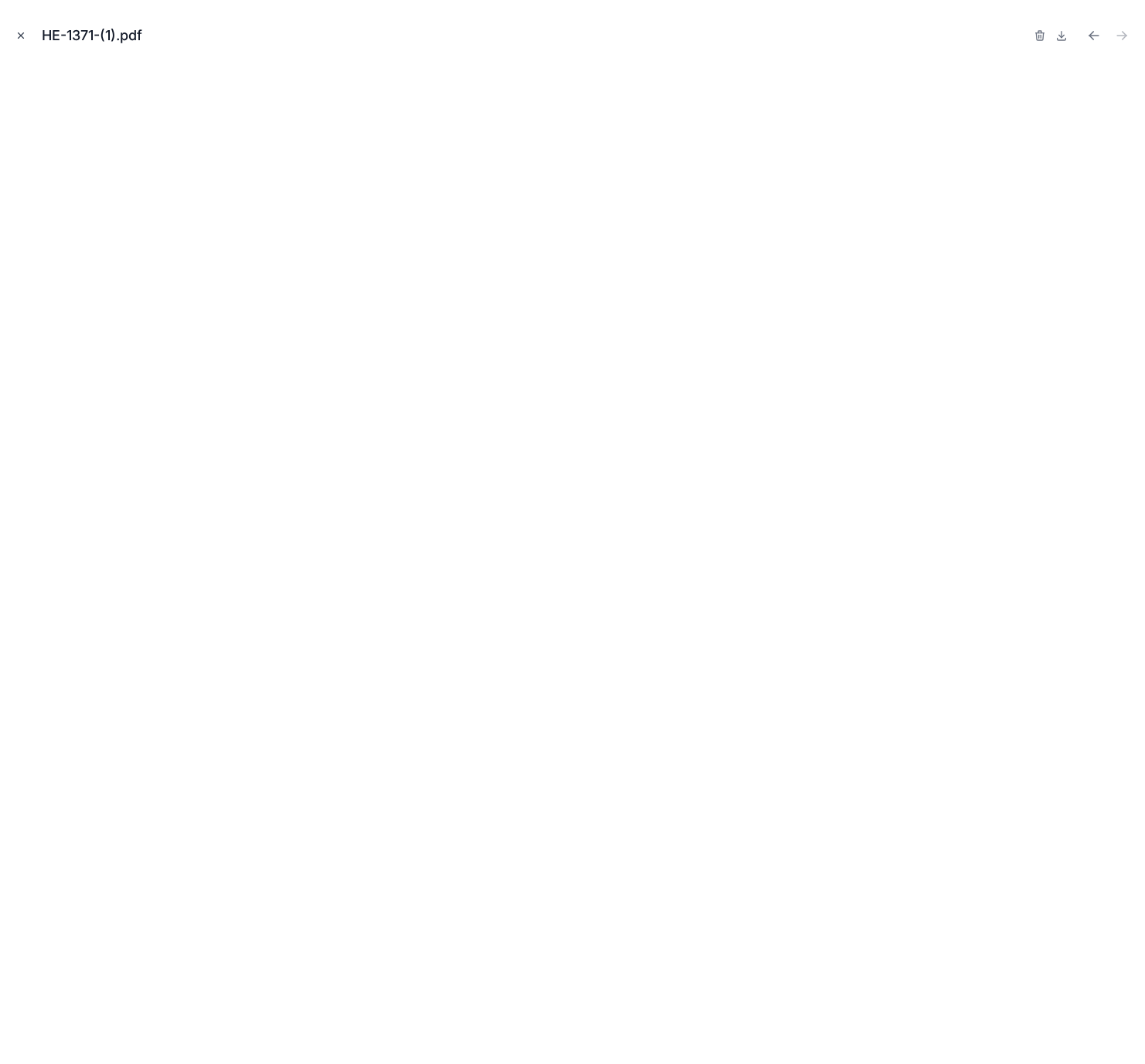
click at [20, 36] on icon "Close modal" at bounding box center [21, 35] width 11 height 11
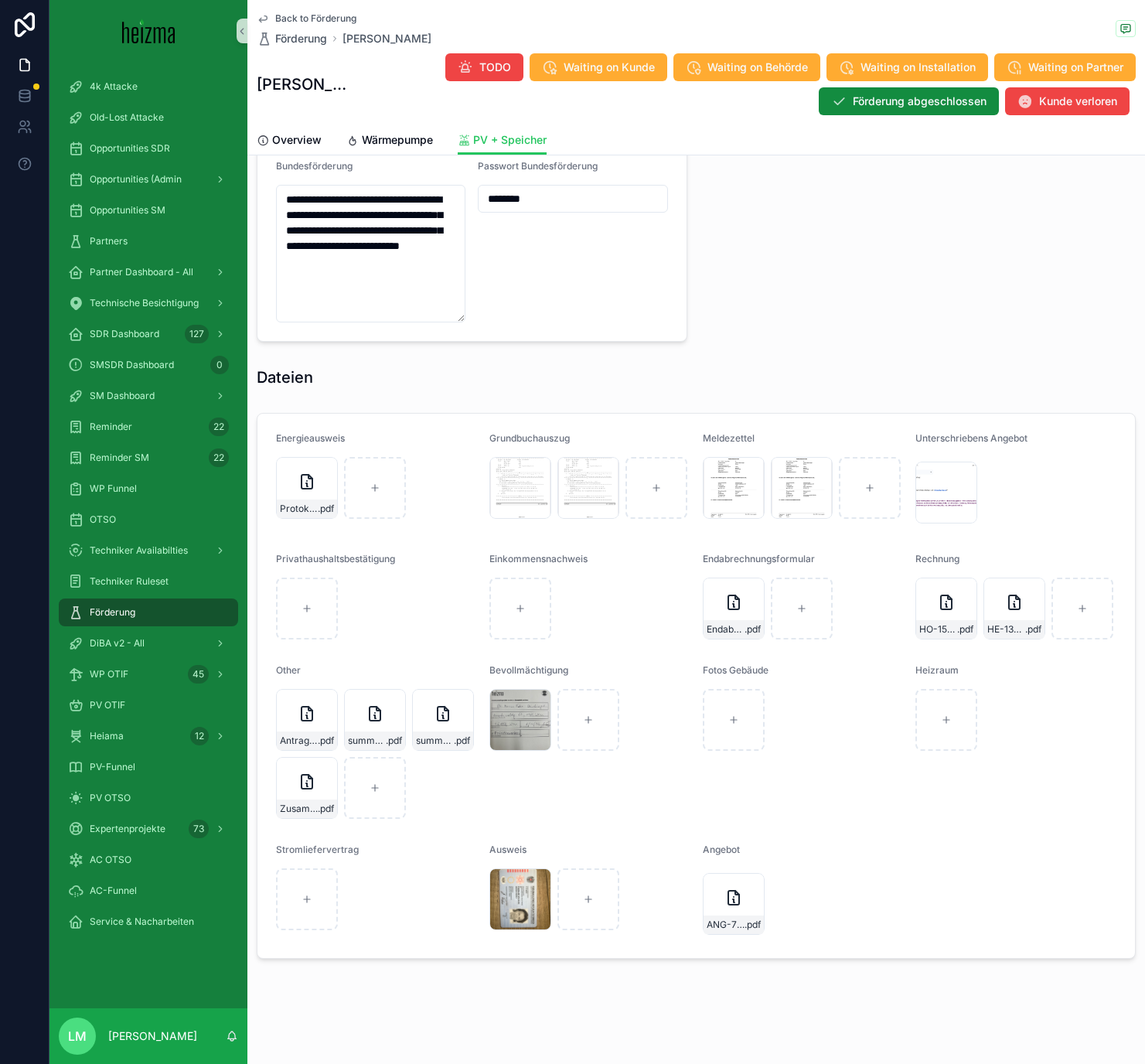
click at [317, 18] on span "Back to Förderung" at bounding box center [316, 19] width 81 height 13
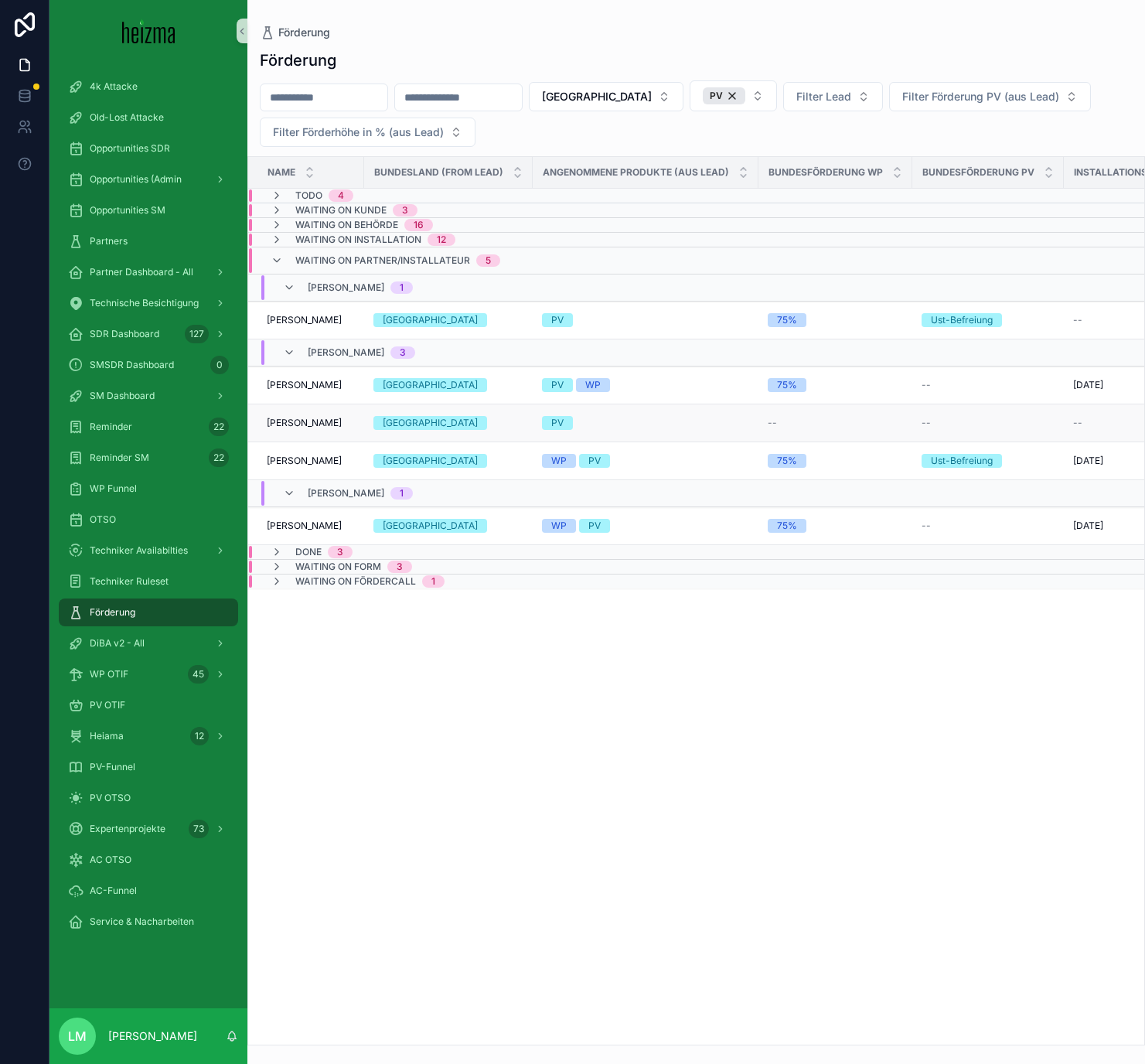
click at [327, 418] on span "Adam Szczepanski" at bounding box center [304, 423] width 75 height 13
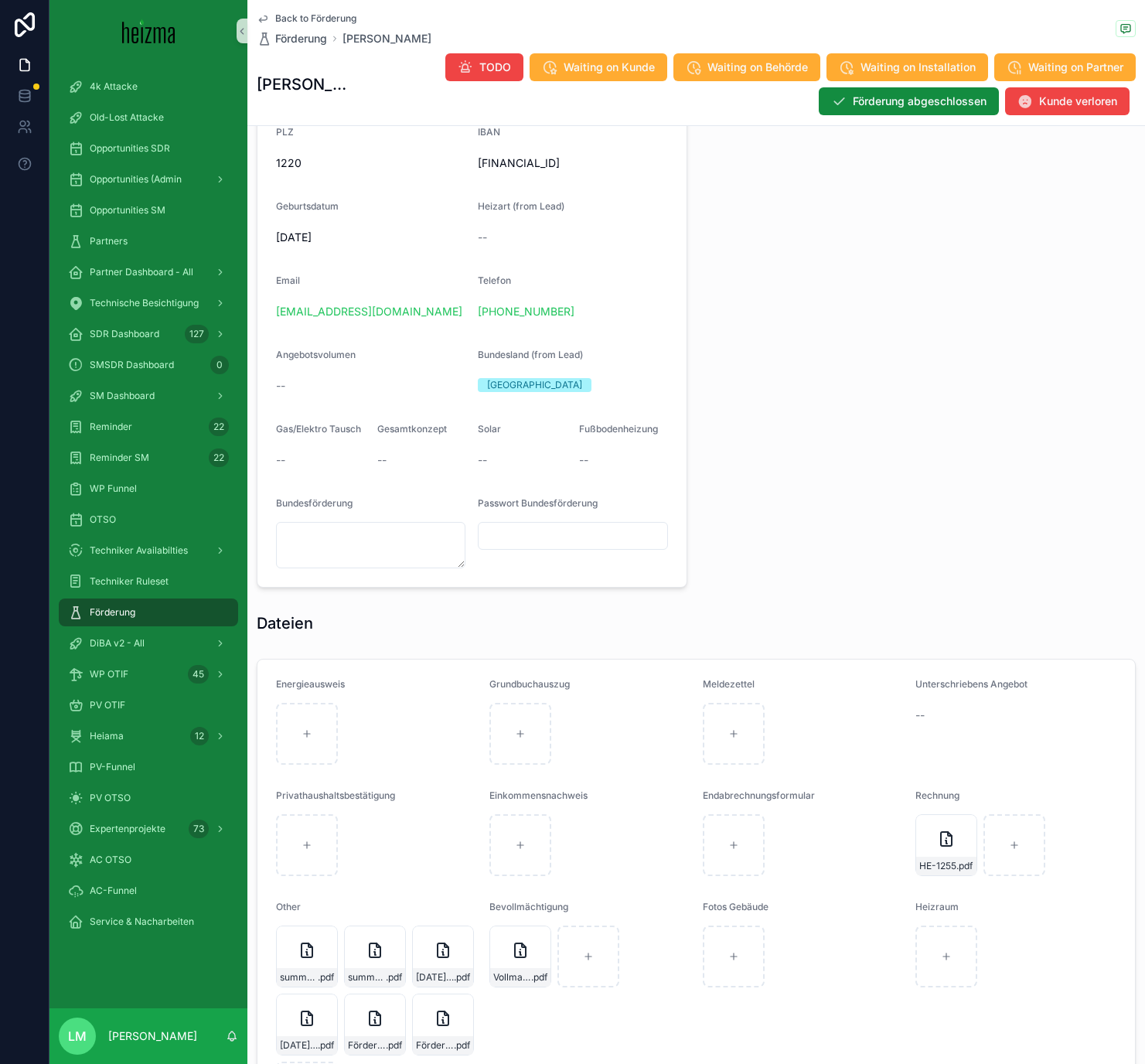
scroll to position [1370, 0]
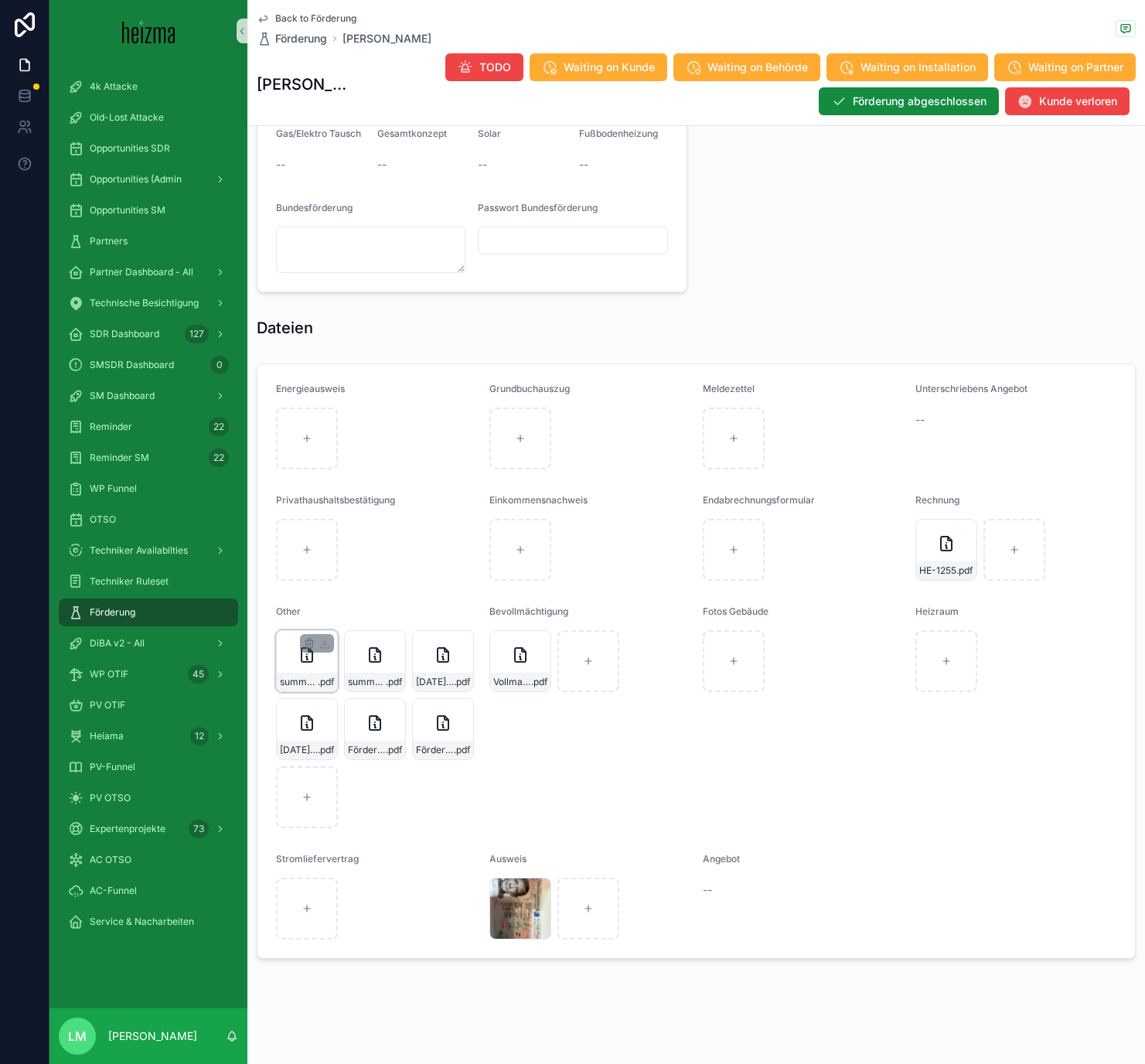
click at [315, 689] on div "summary-(24) .pdf" at bounding box center [307, 681] width 60 height 19
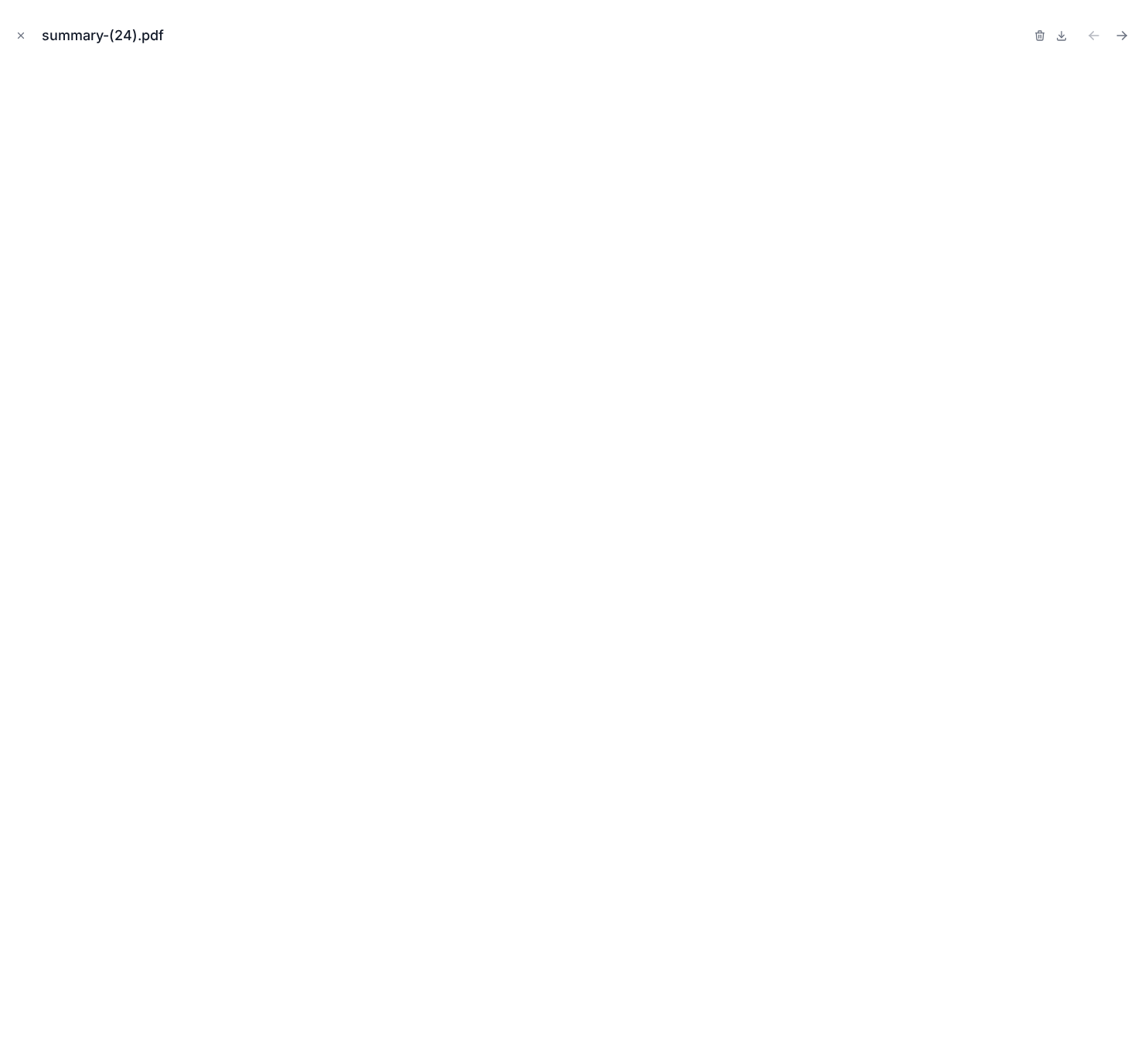
click at [22, 44] on div "summary-(24).pdf" at bounding box center [572, 35] width 1120 height 46
click at [21, 38] on icon "Close modal" at bounding box center [21, 35] width 11 height 11
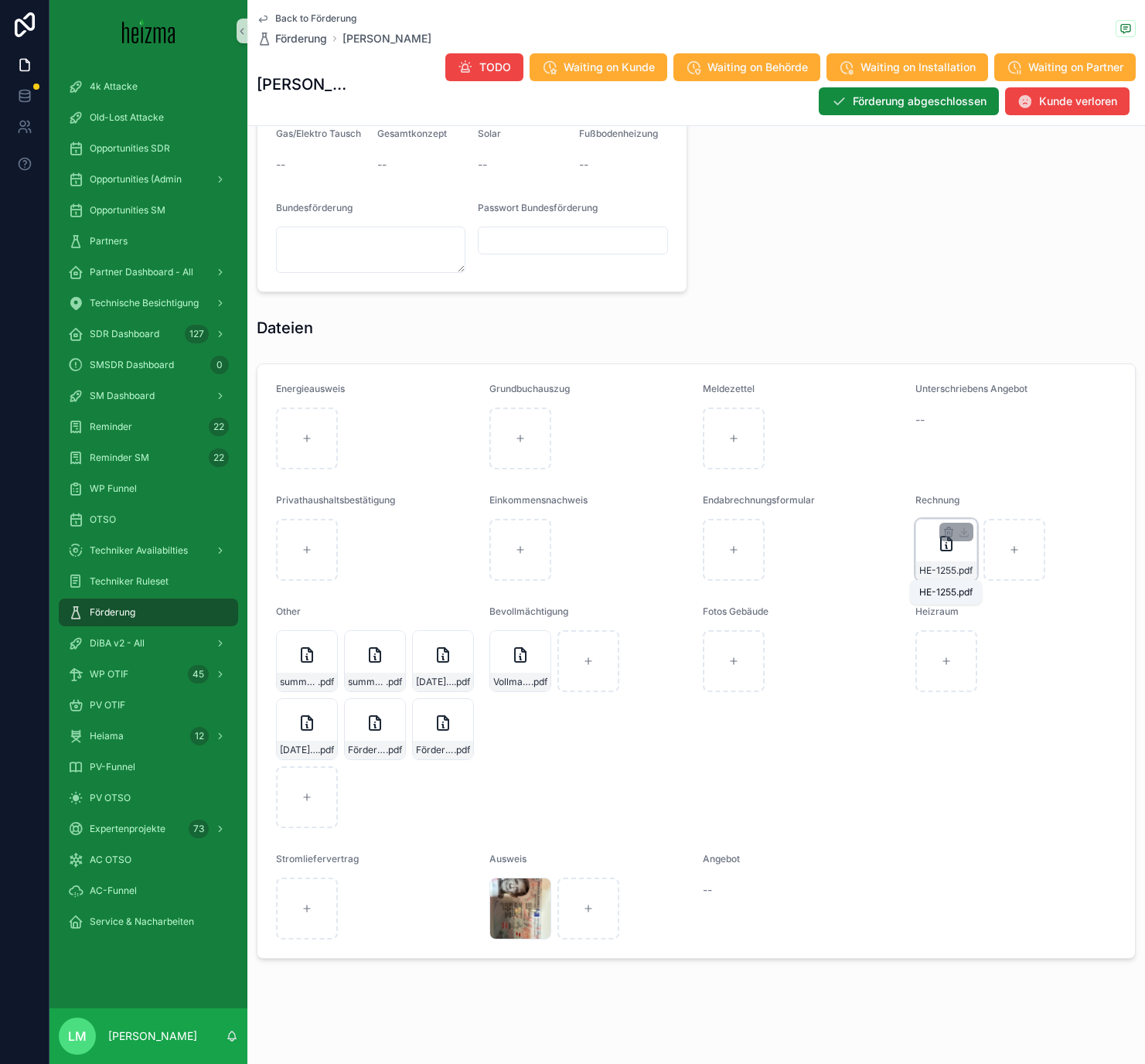
click at [941, 569] on span "HE-1255" at bounding box center [937, 570] width 37 height 13
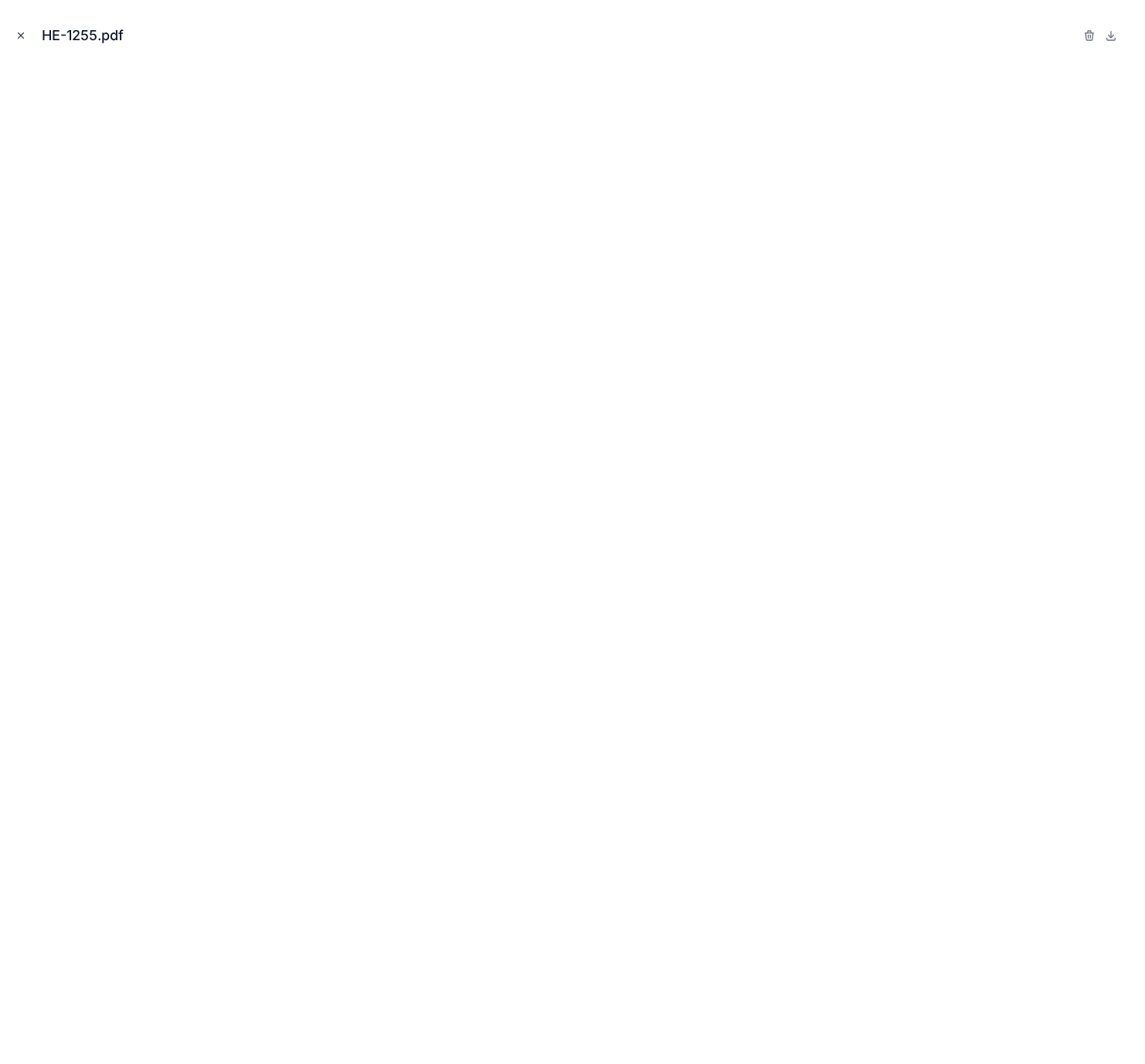
click at [24, 32] on icon "Close modal" at bounding box center [21, 35] width 11 height 11
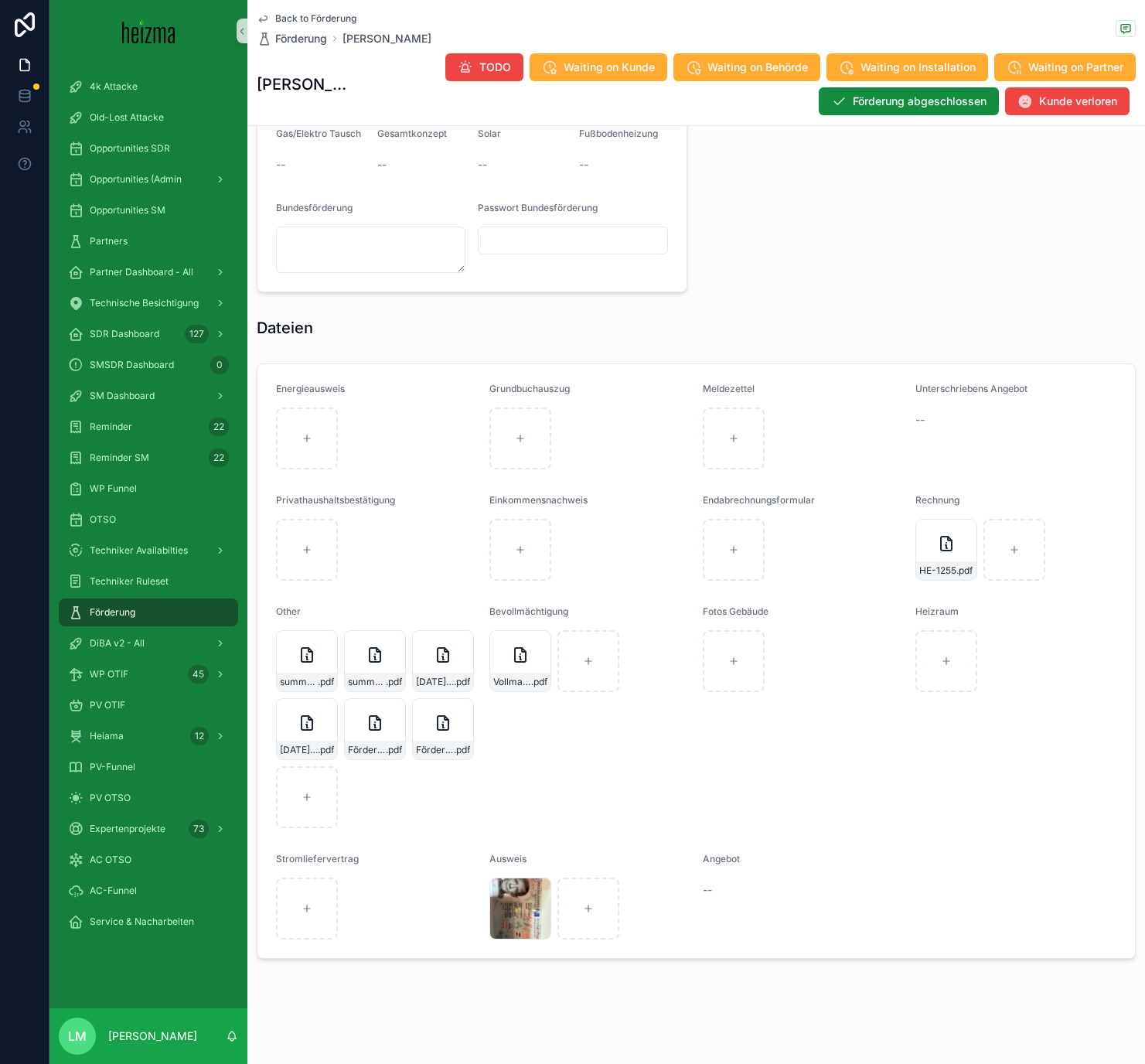
click at [321, 19] on span "Back to Förderung" at bounding box center [316, 19] width 81 height 13
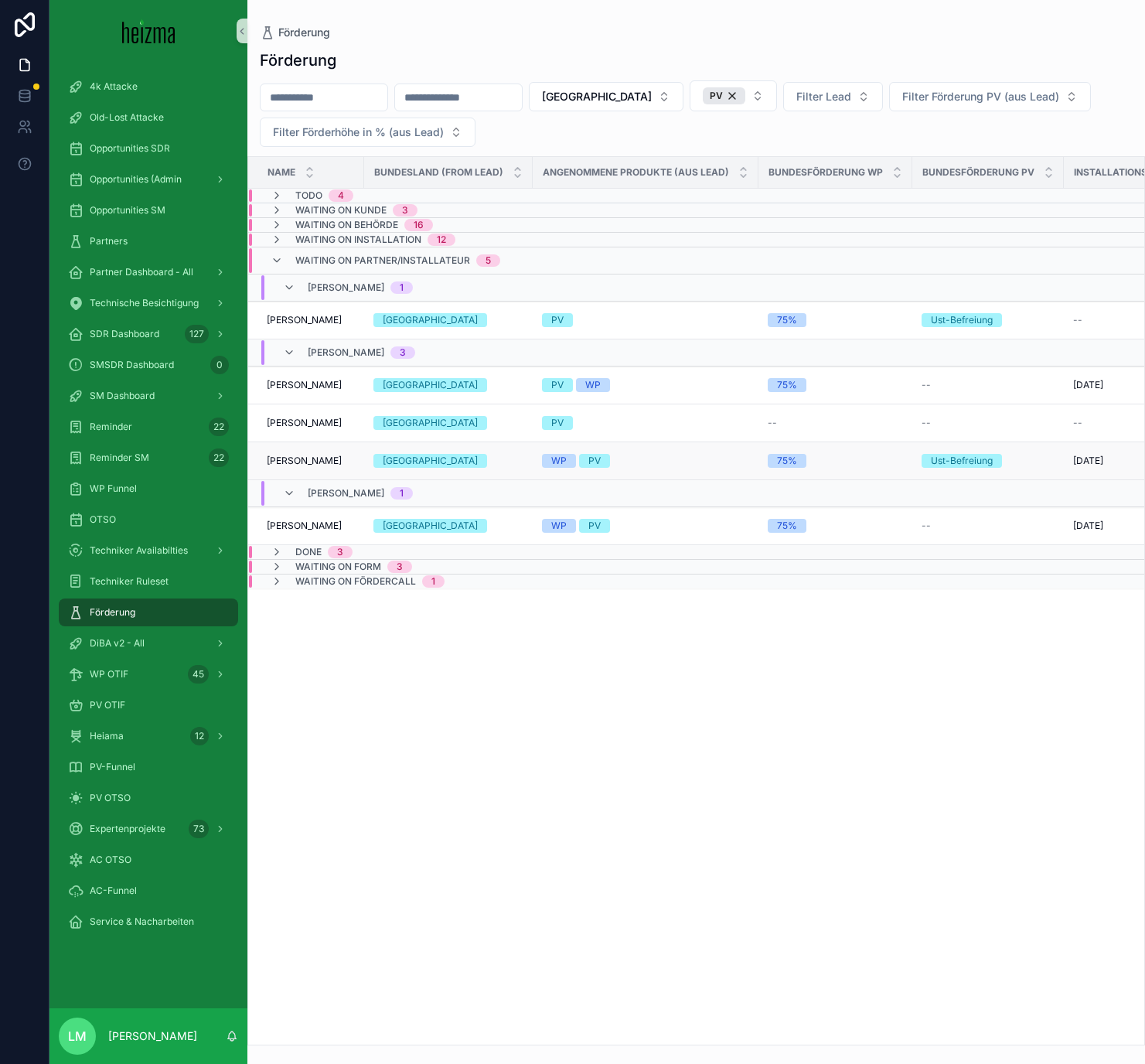
click at [323, 460] on span "Gertrude Schertler" at bounding box center [304, 461] width 75 height 13
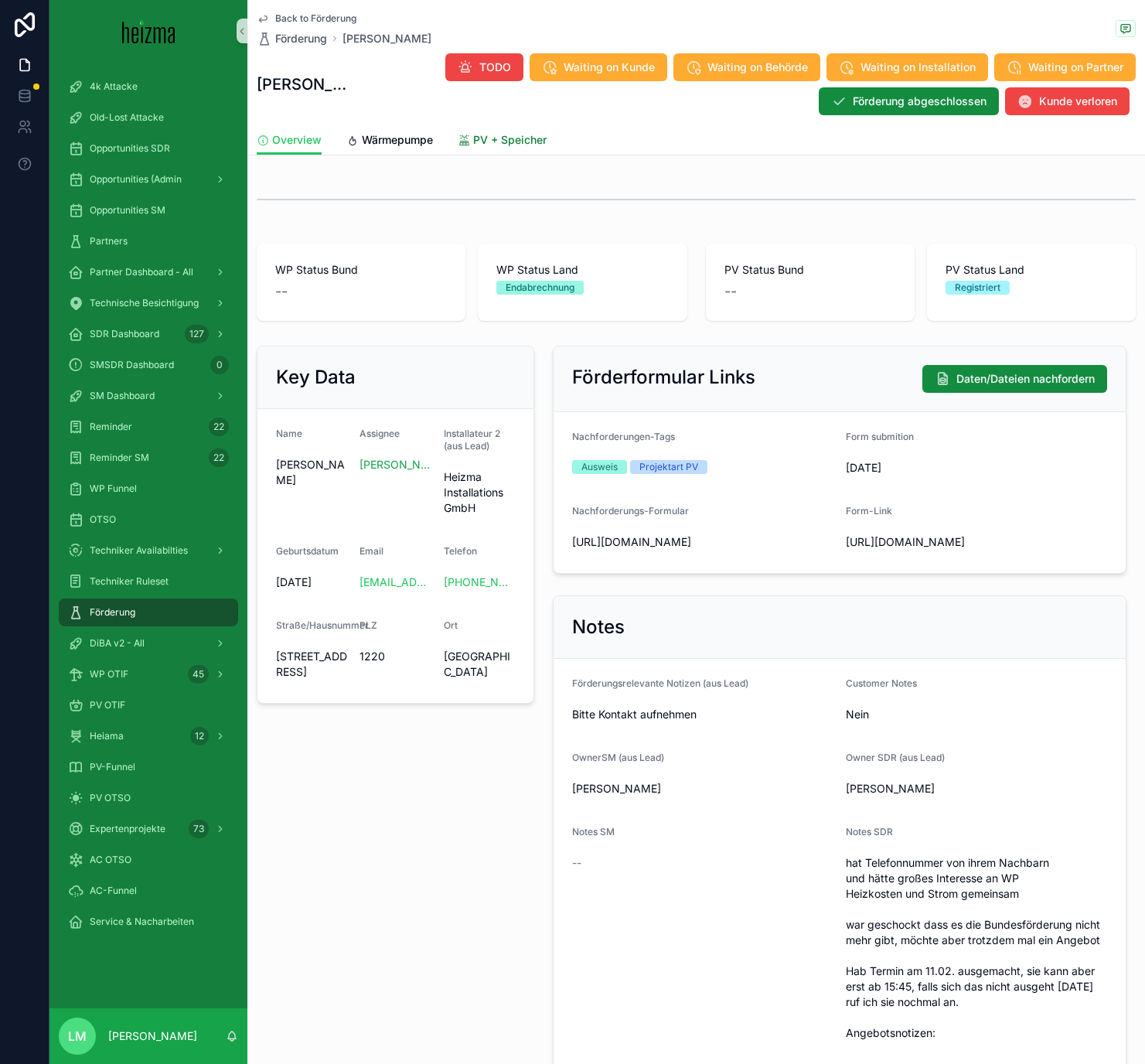
click at [472, 136] on div "PV + Speicher" at bounding box center [502, 139] width 89 height 15
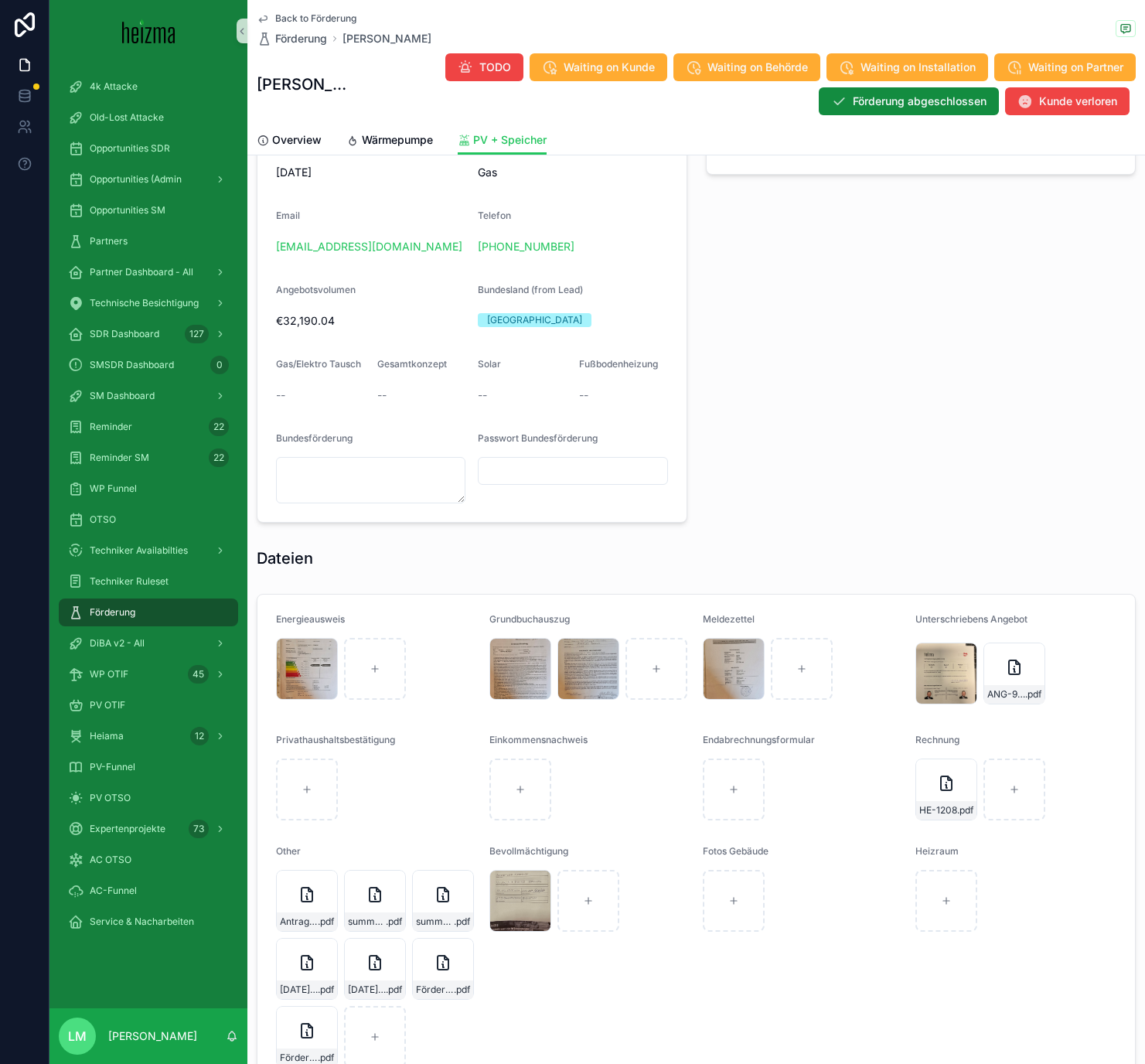
scroll to position [1372, 0]
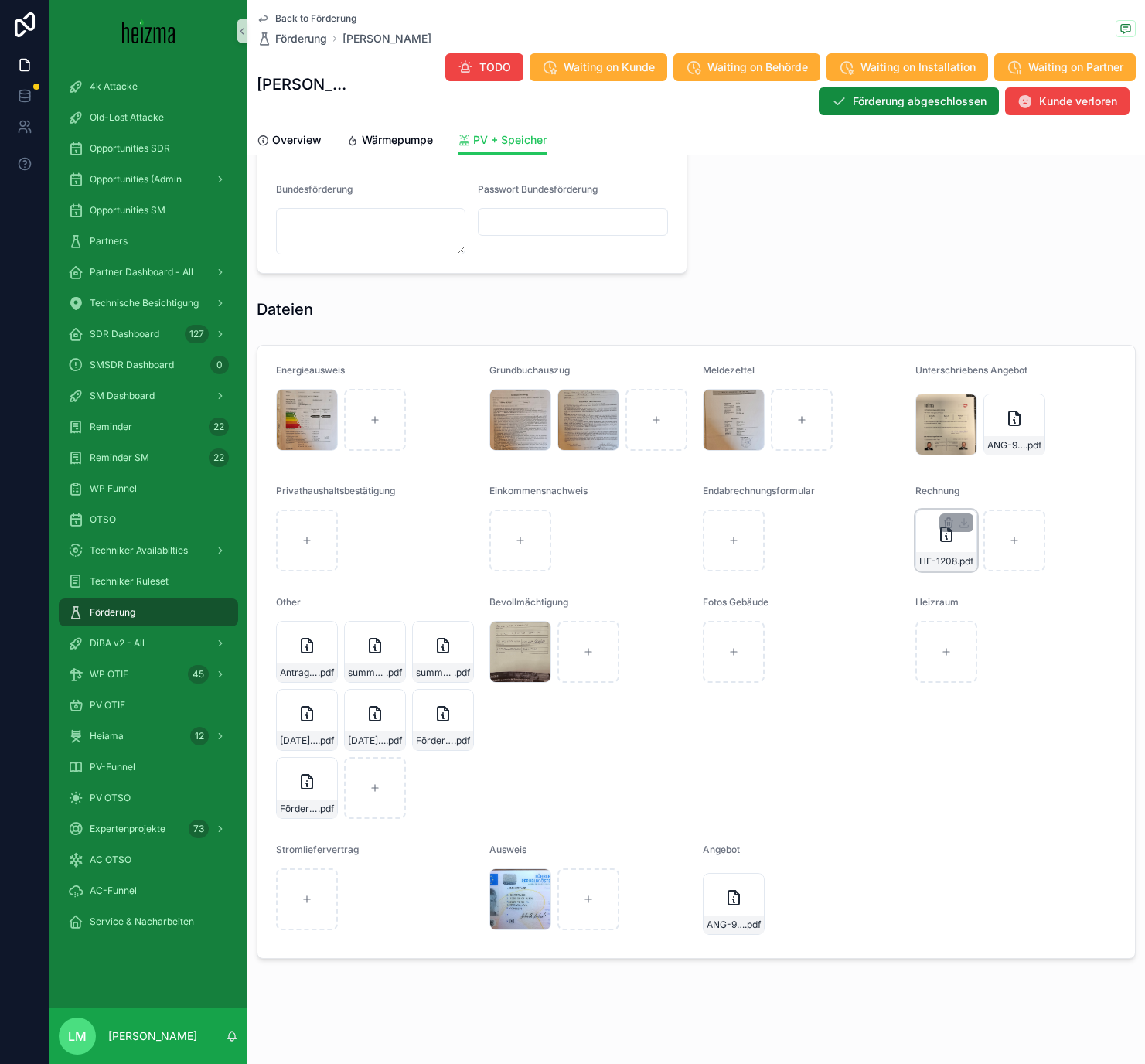
click at [958, 552] on div "HE-1208 .pdf" at bounding box center [946, 561] width 60 height 19
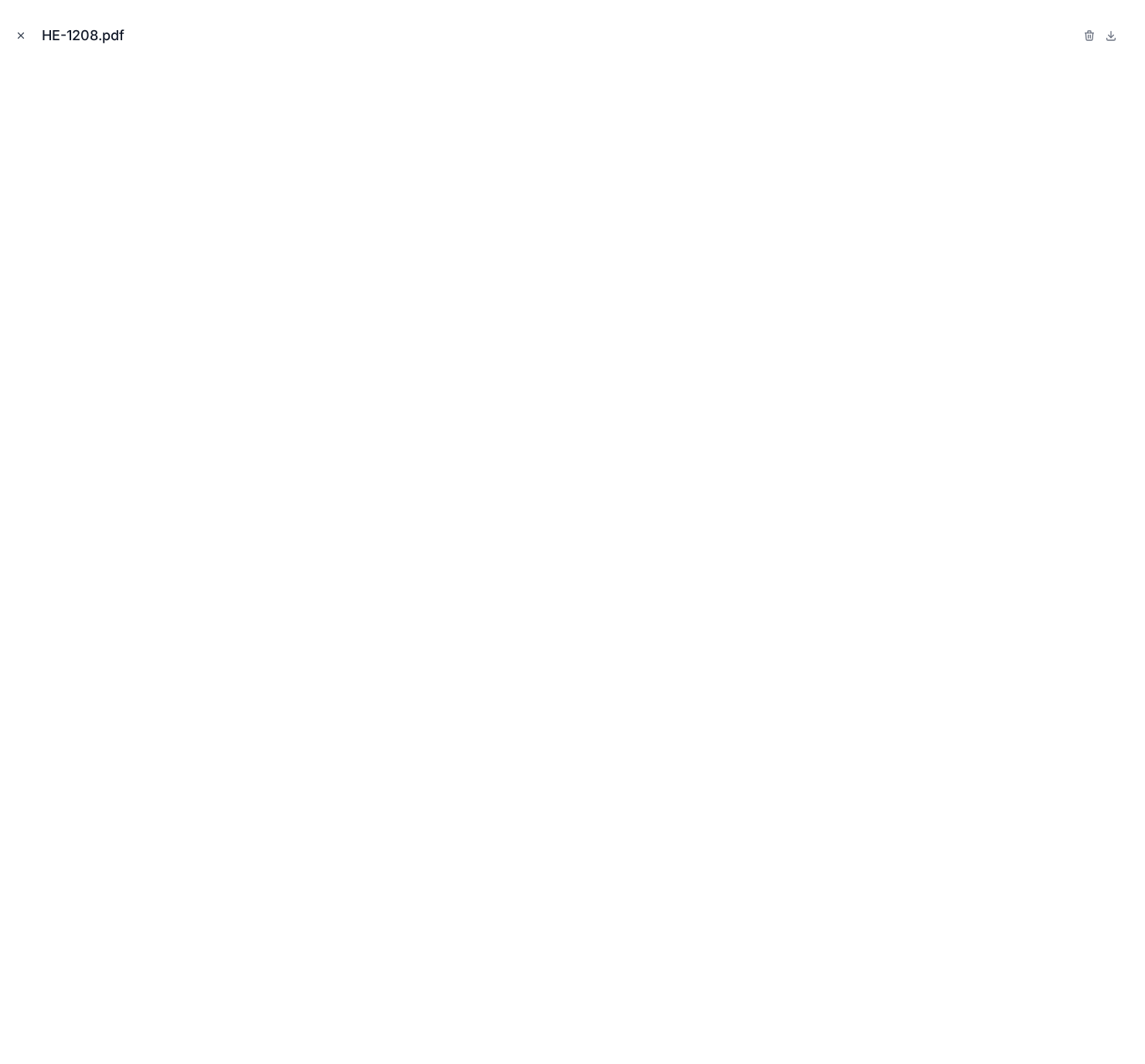
click at [26, 31] on button "Close modal" at bounding box center [21, 35] width 17 height 17
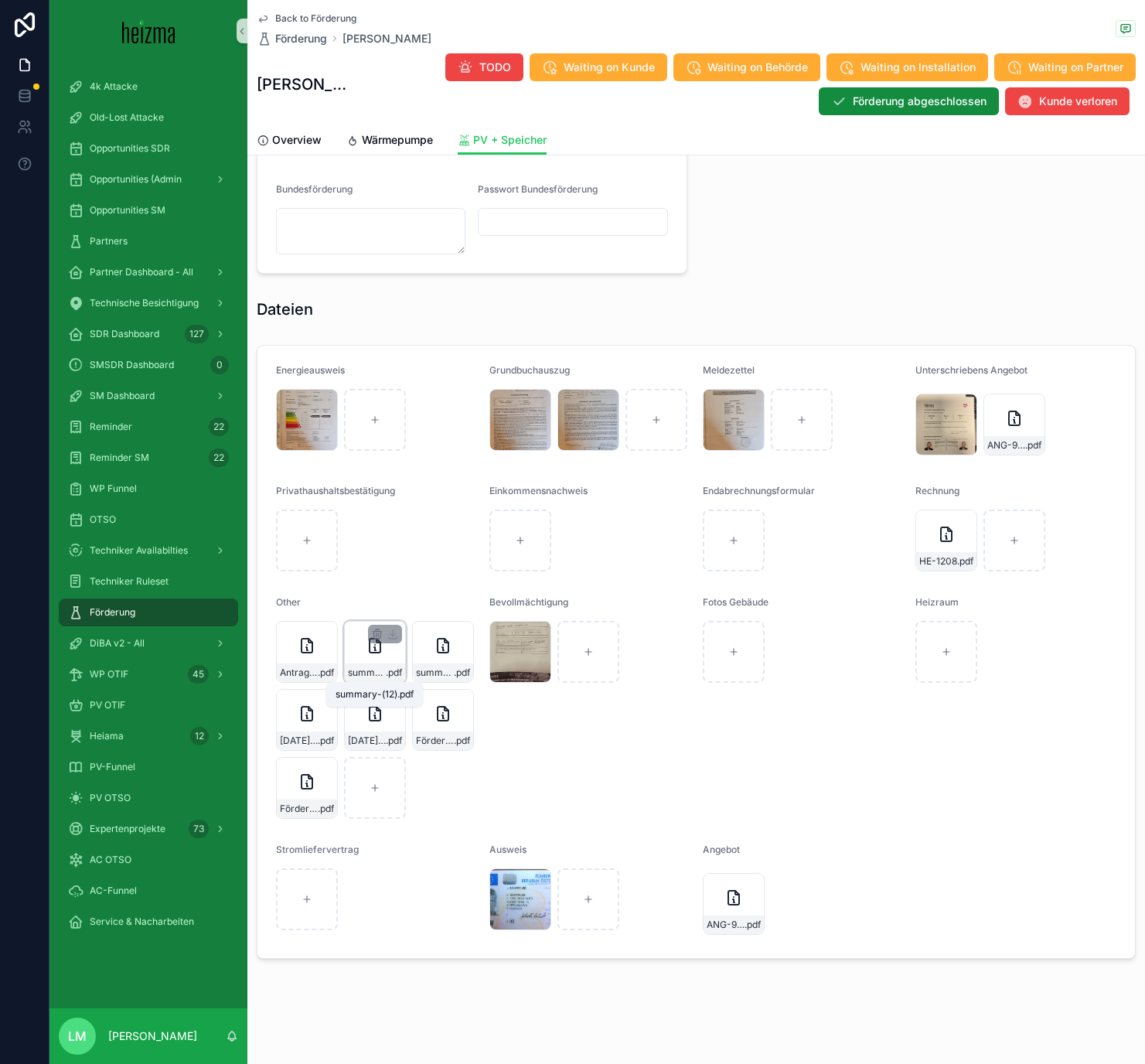
click at [380, 671] on span "summary-(12)" at bounding box center [367, 672] width 38 height 13
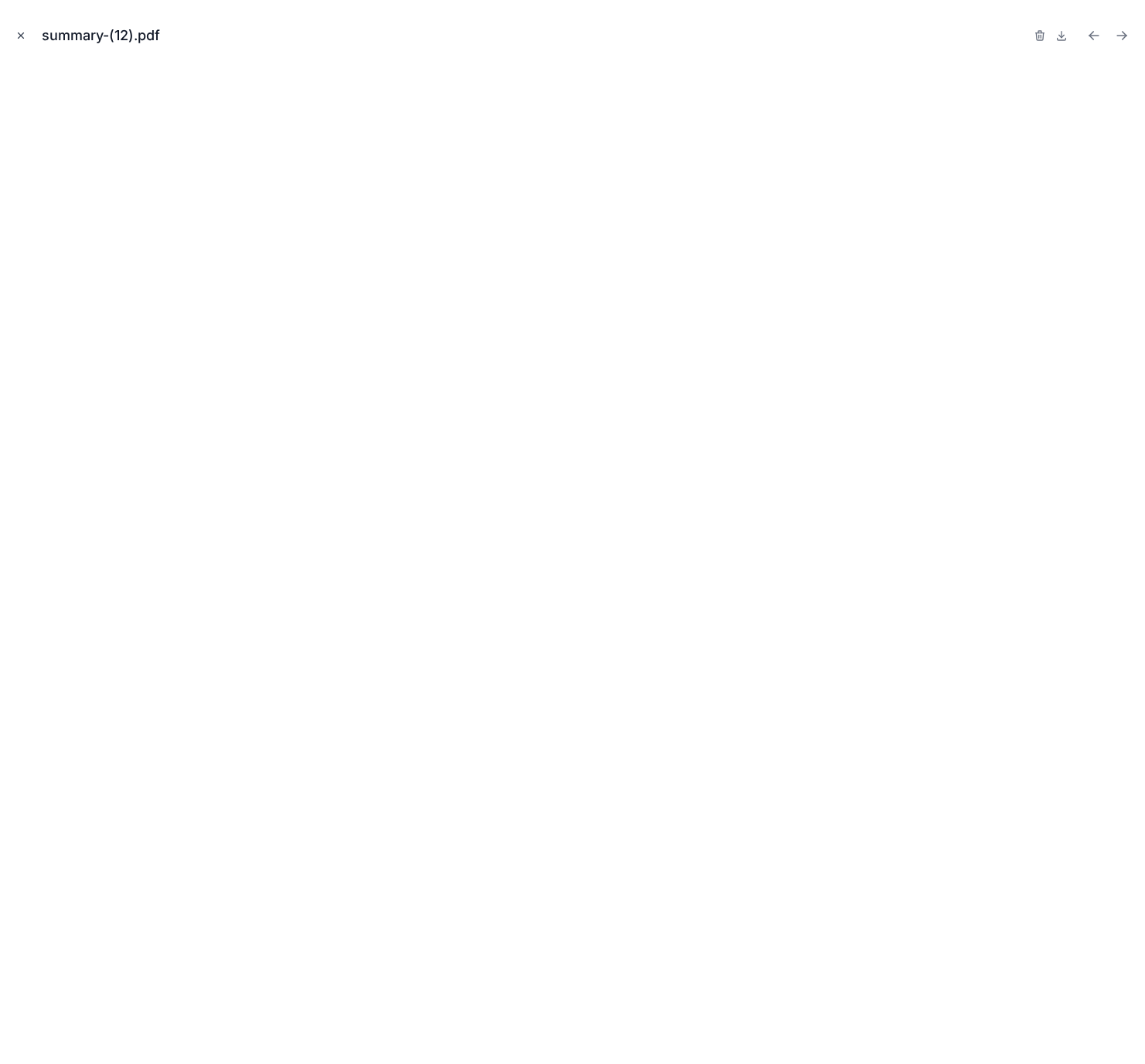
click at [20, 35] on icon "Close modal" at bounding box center [22, 36] width 5 height 5
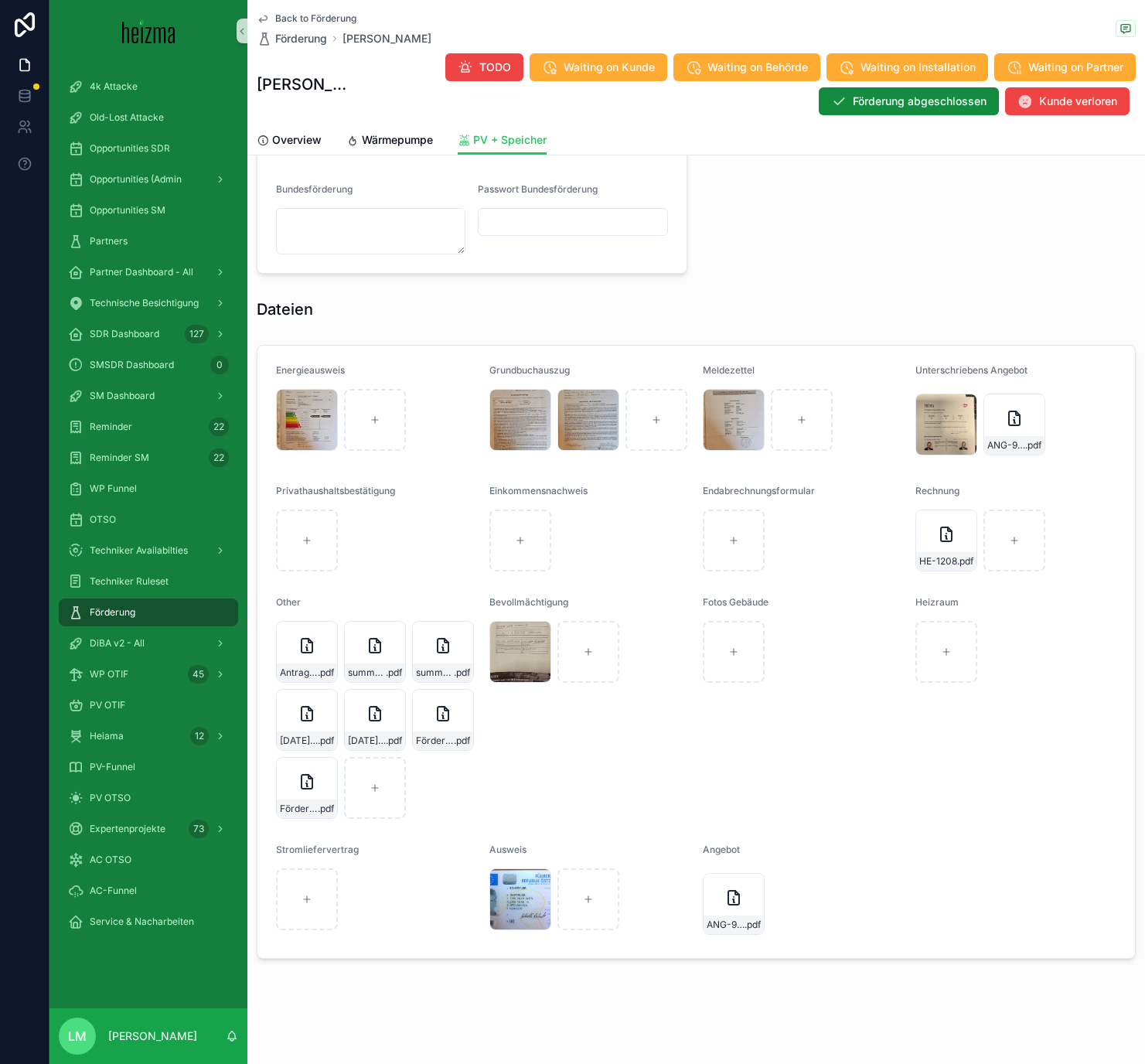
click at [277, 18] on span "Back to Förderung" at bounding box center [316, 19] width 81 height 13
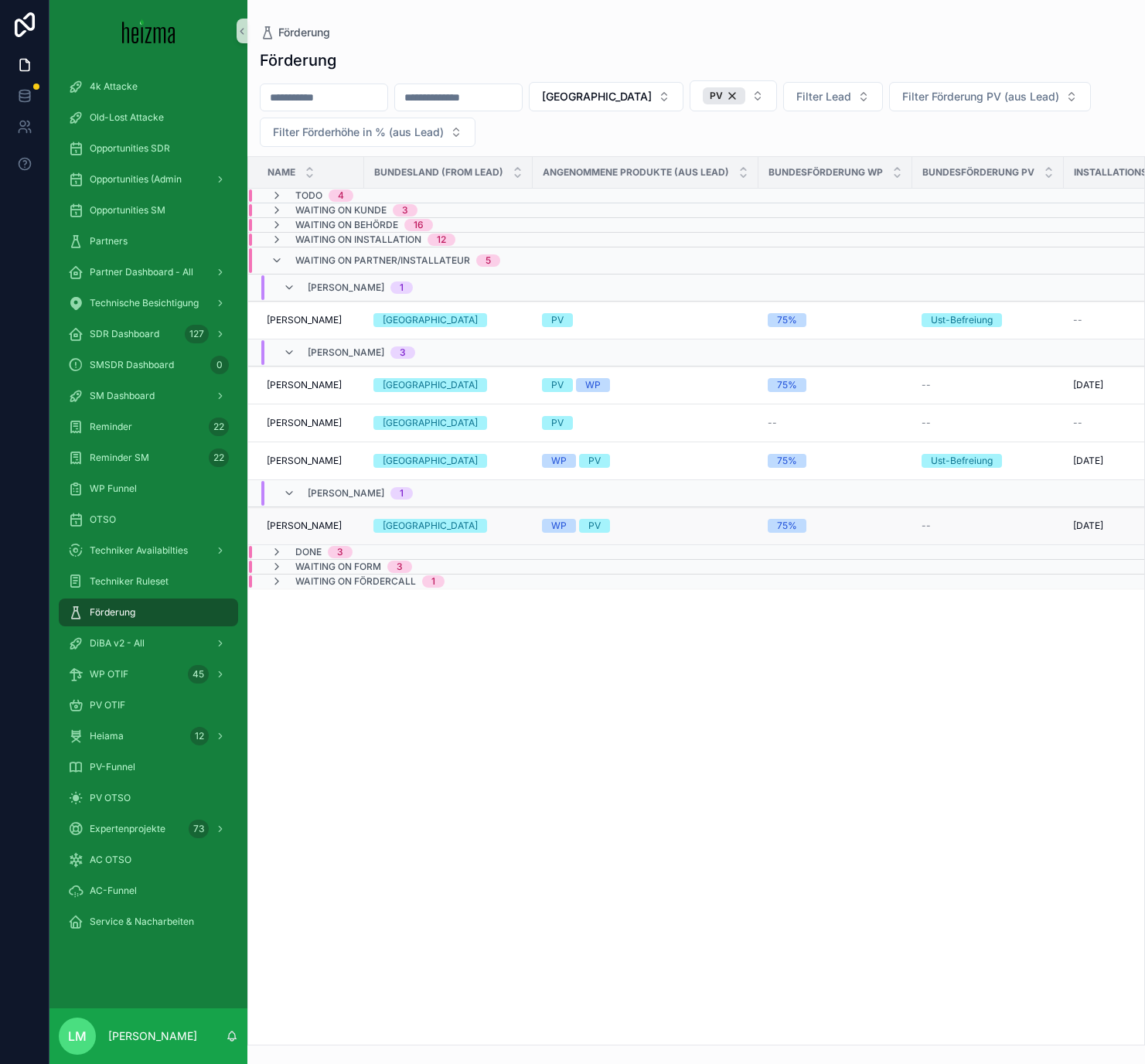
click at [335, 528] on span "Andreas Brantner" at bounding box center [304, 526] width 75 height 13
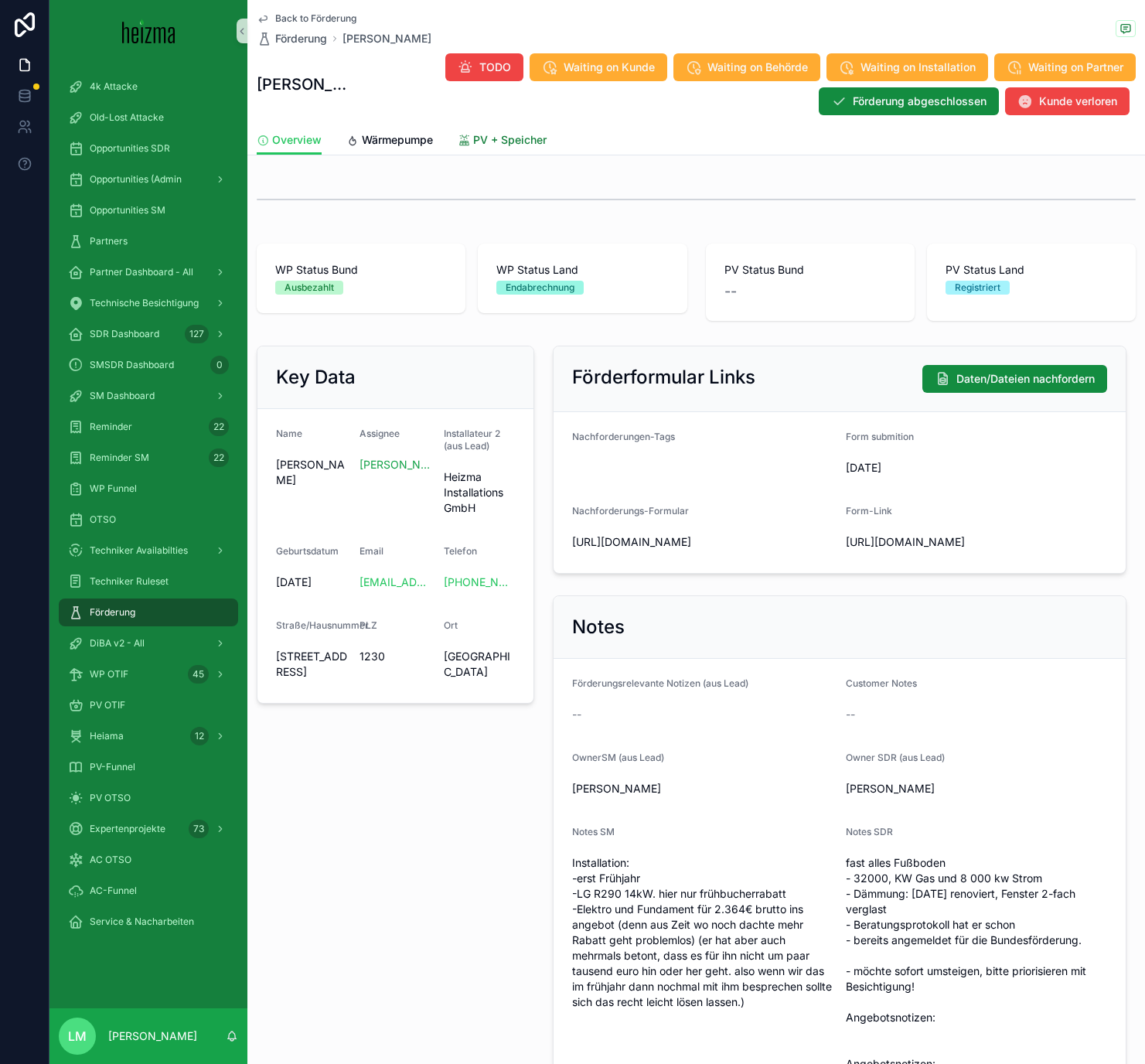
click at [474, 143] on span "PV + Speicher" at bounding box center [509, 139] width 73 height 15
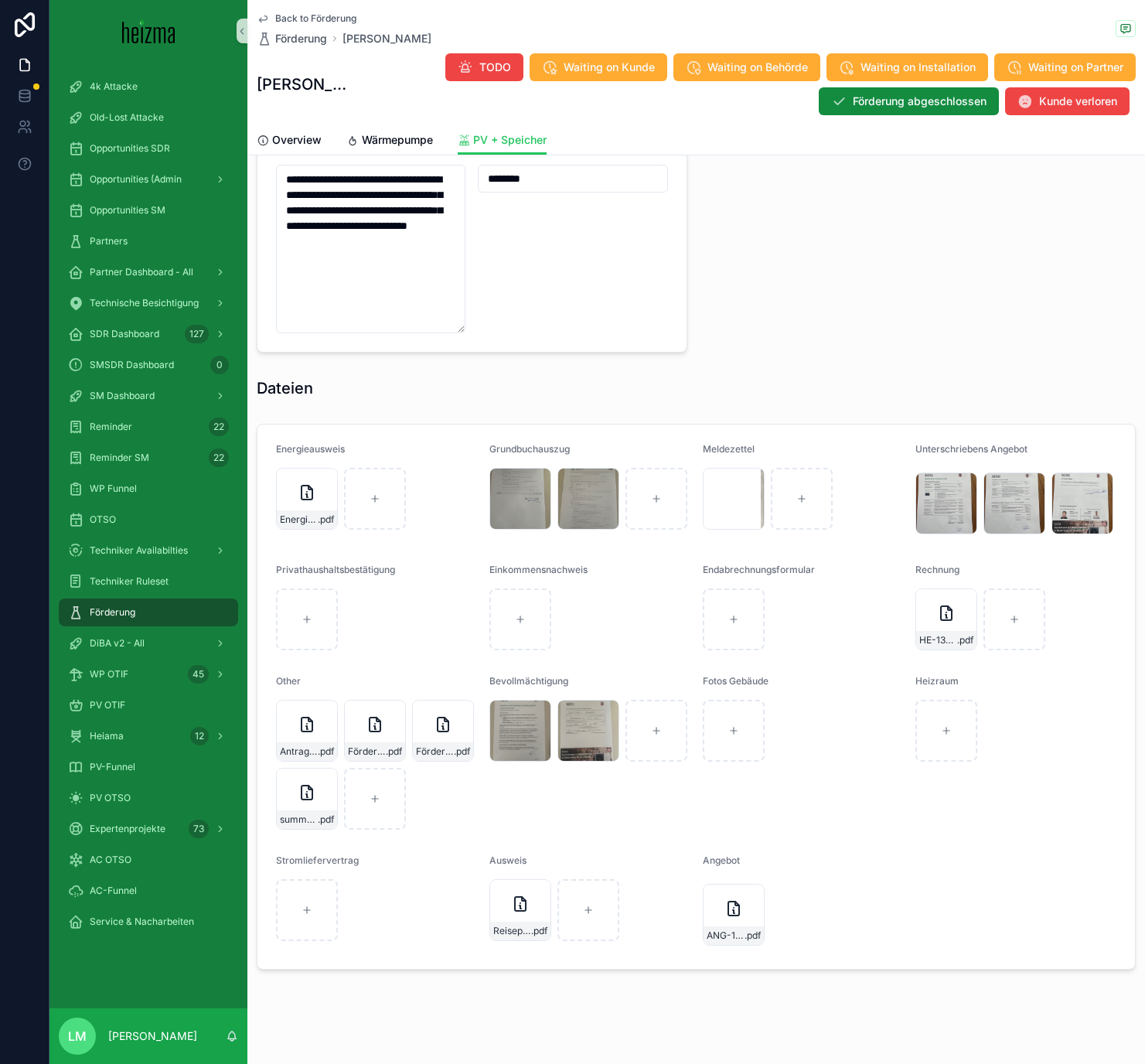
scroll to position [1441, 0]
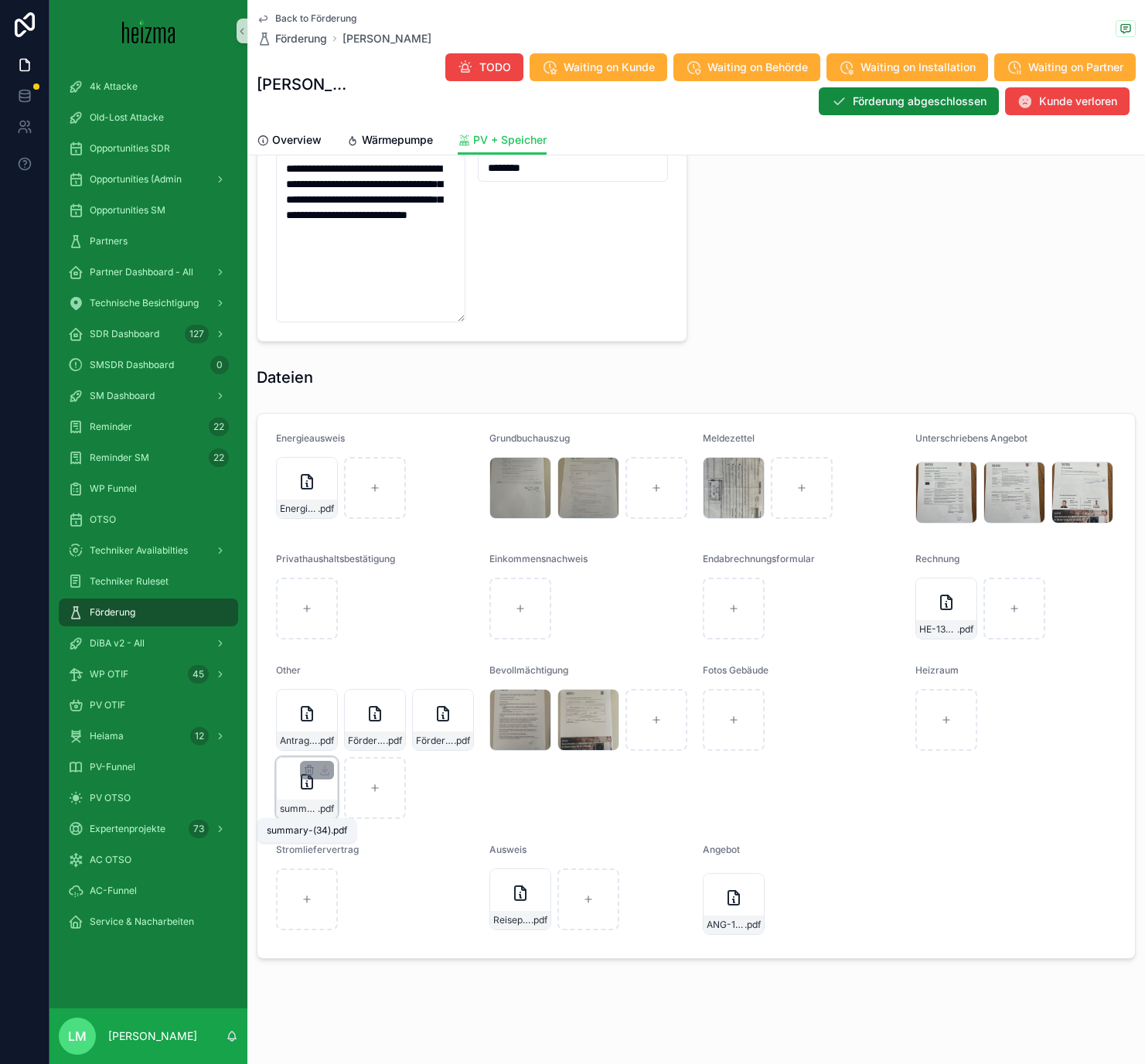
click at [312, 809] on span "summary-(34)" at bounding box center [299, 809] width 38 height 13
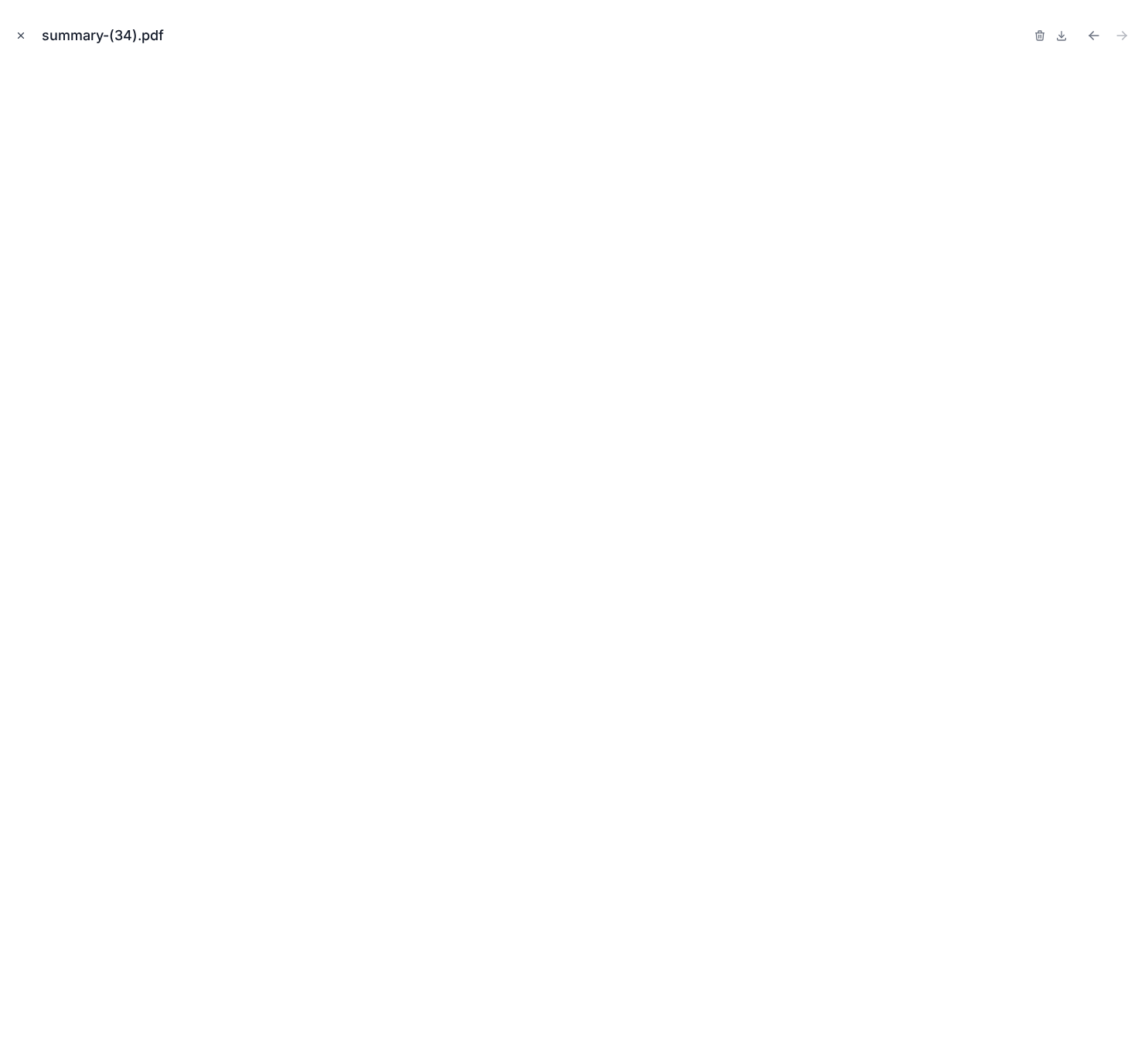
click at [16, 36] on icon "Close modal" at bounding box center [21, 35] width 11 height 11
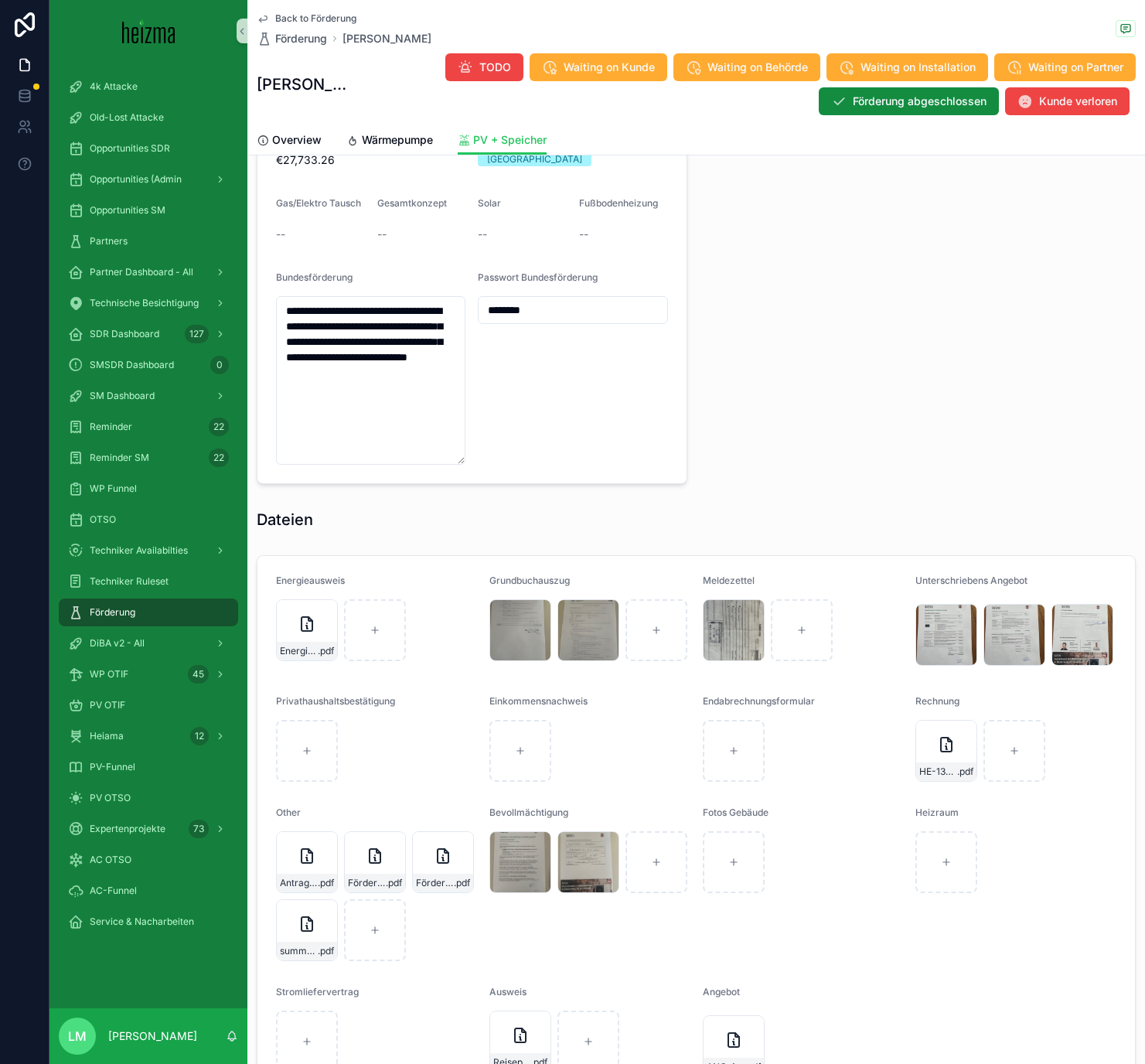
scroll to position [1294, 0]
click at [956, 753] on div "HE-1365-(2) .pdf" at bounding box center [946, 752] width 62 height 62
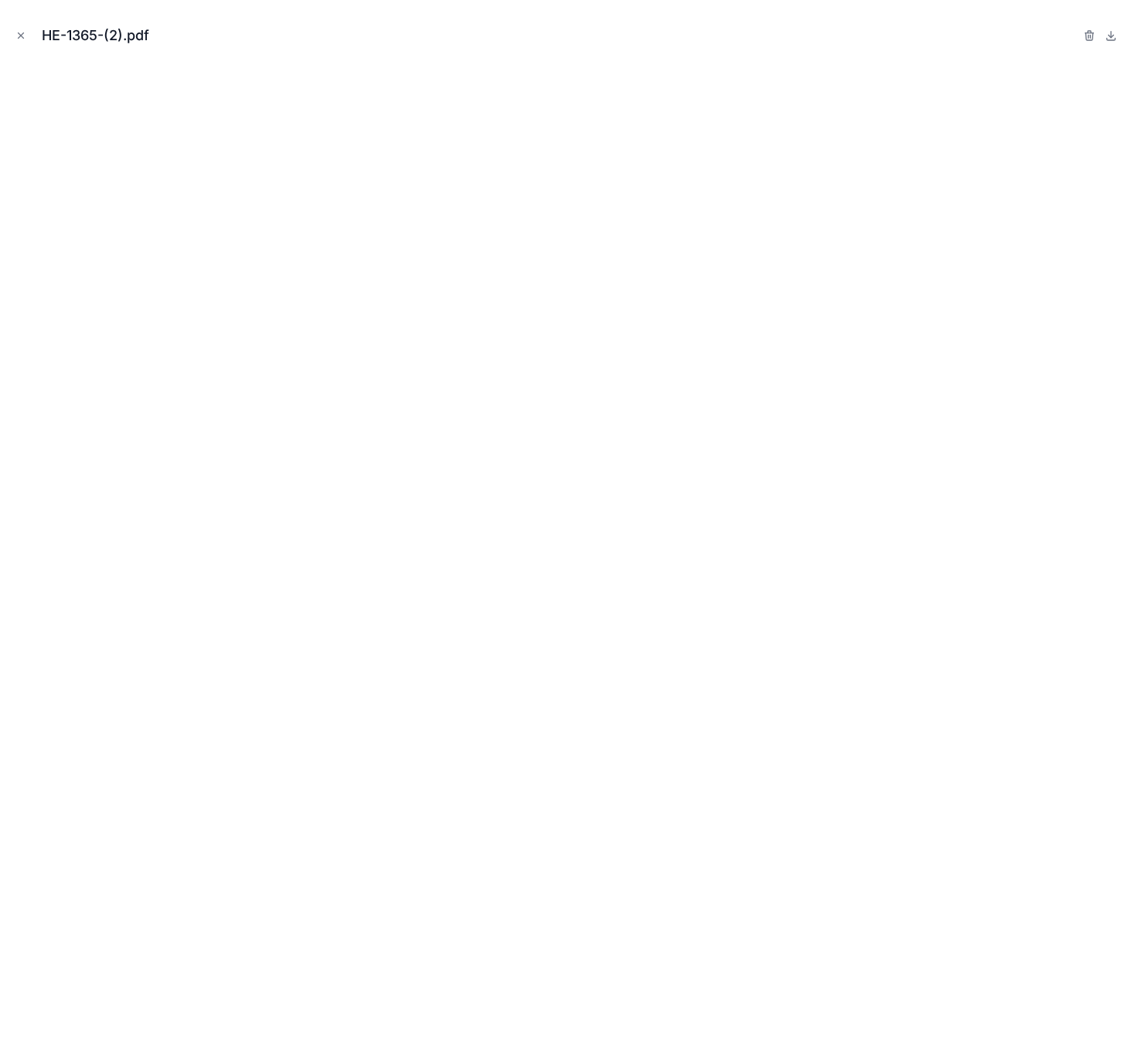
click at [30, 32] on div "HE-1365-(2).pdf" at bounding box center [572, 35] width 1120 height 46
click at [16, 35] on icon "Close modal" at bounding box center [21, 35] width 11 height 11
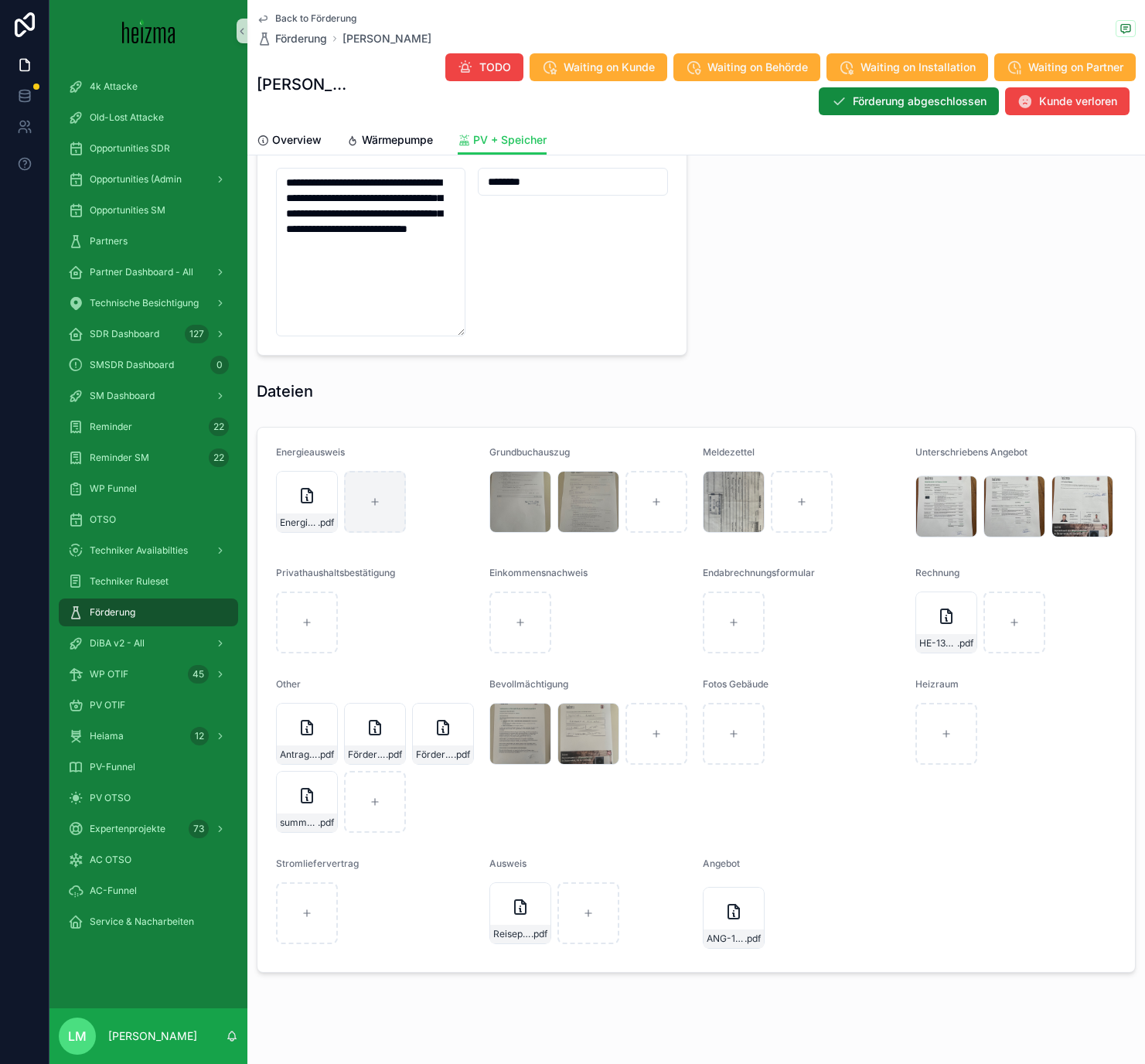
scroll to position [1441, 0]
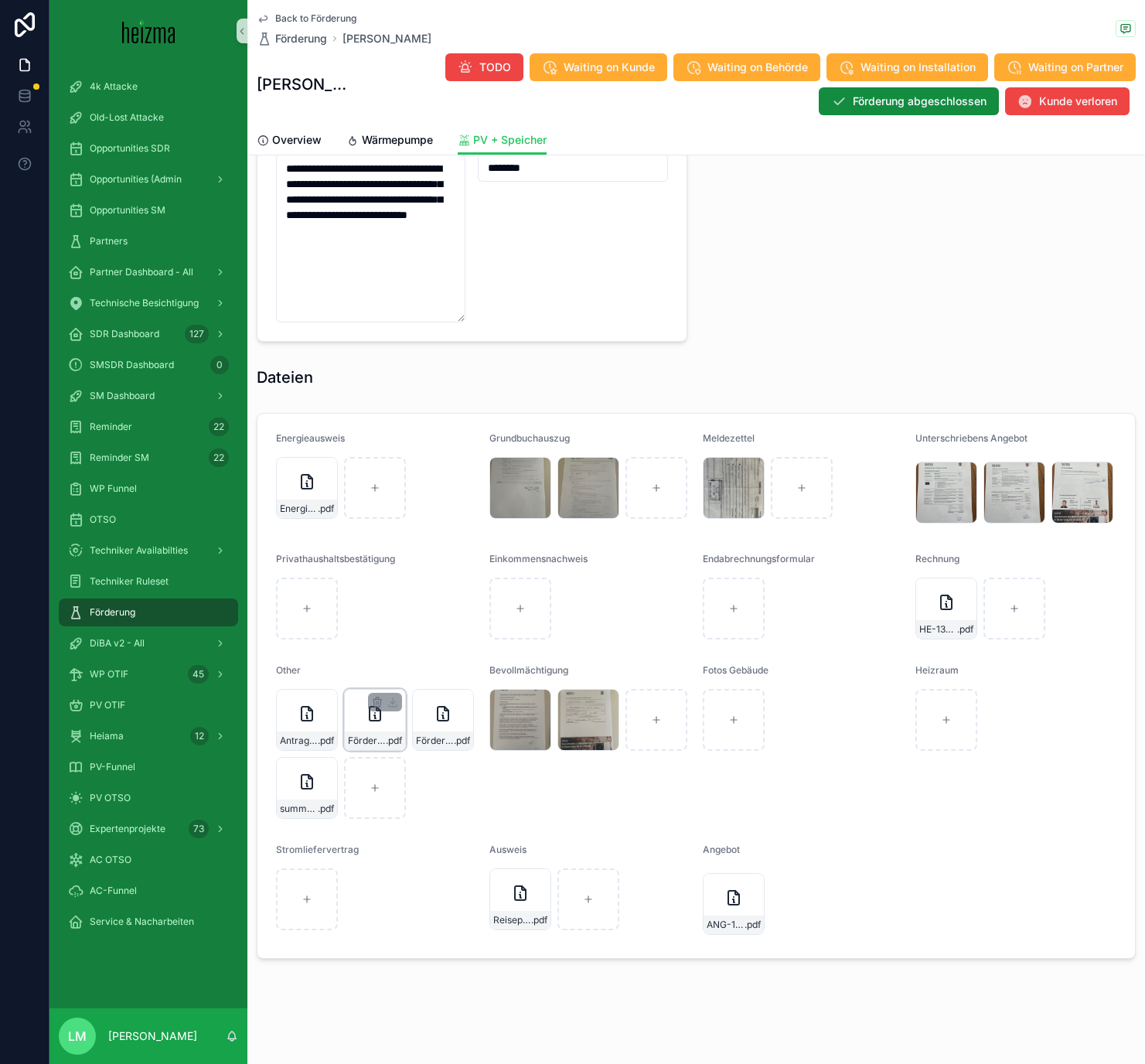
click at [365, 740] on span "Förderungsvertrag---(Pr.Nr._-C461663)" at bounding box center [367, 741] width 38 height 13
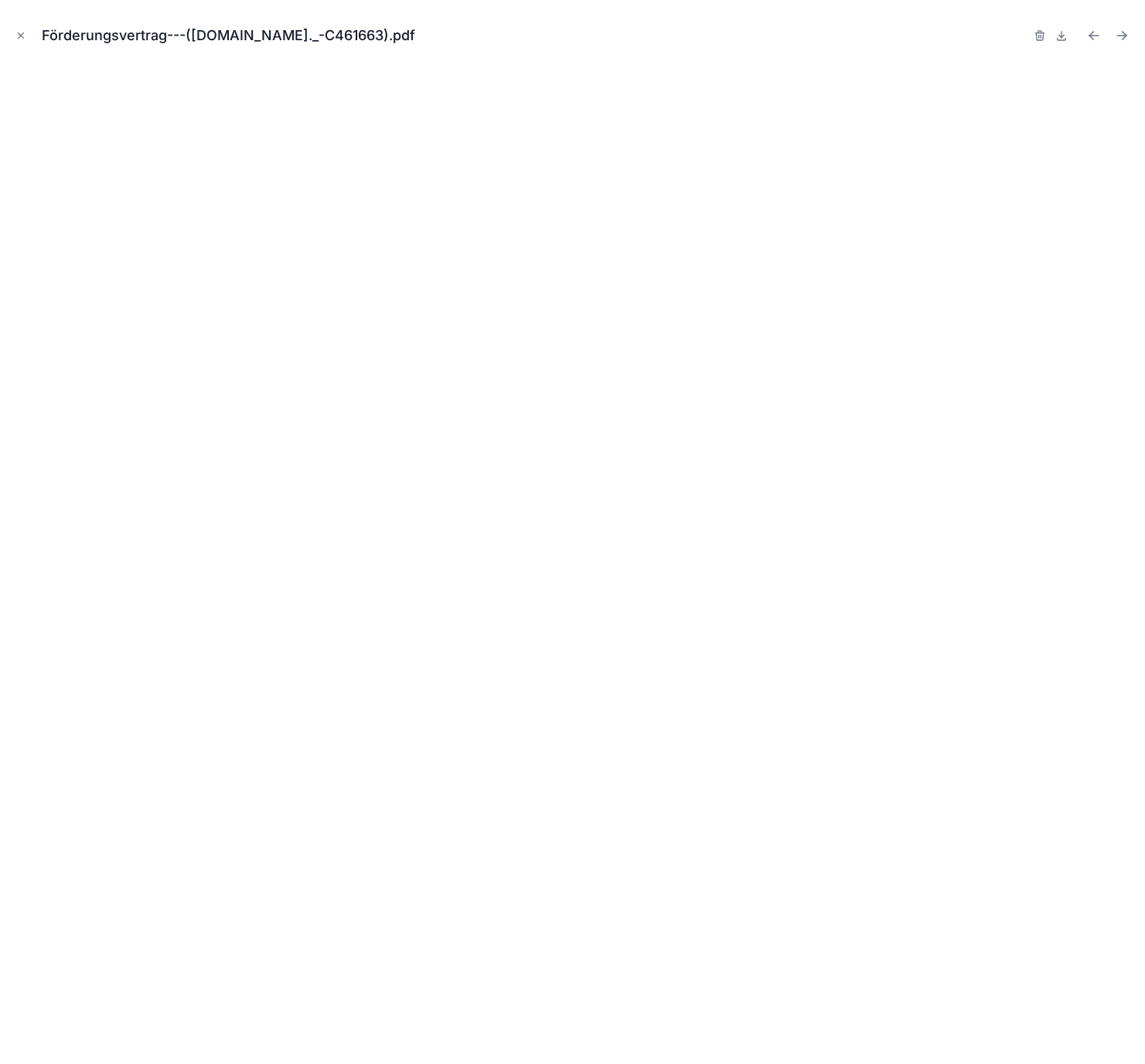
click at [29, 44] on div "Förderungsvertrag---(Pr.Nr._-C461663).pdf" at bounding box center [572, 35] width 1120 height 46
click at [15, 33] on icon "Close modal" at bounding box center [21, 35] width 11 height 11
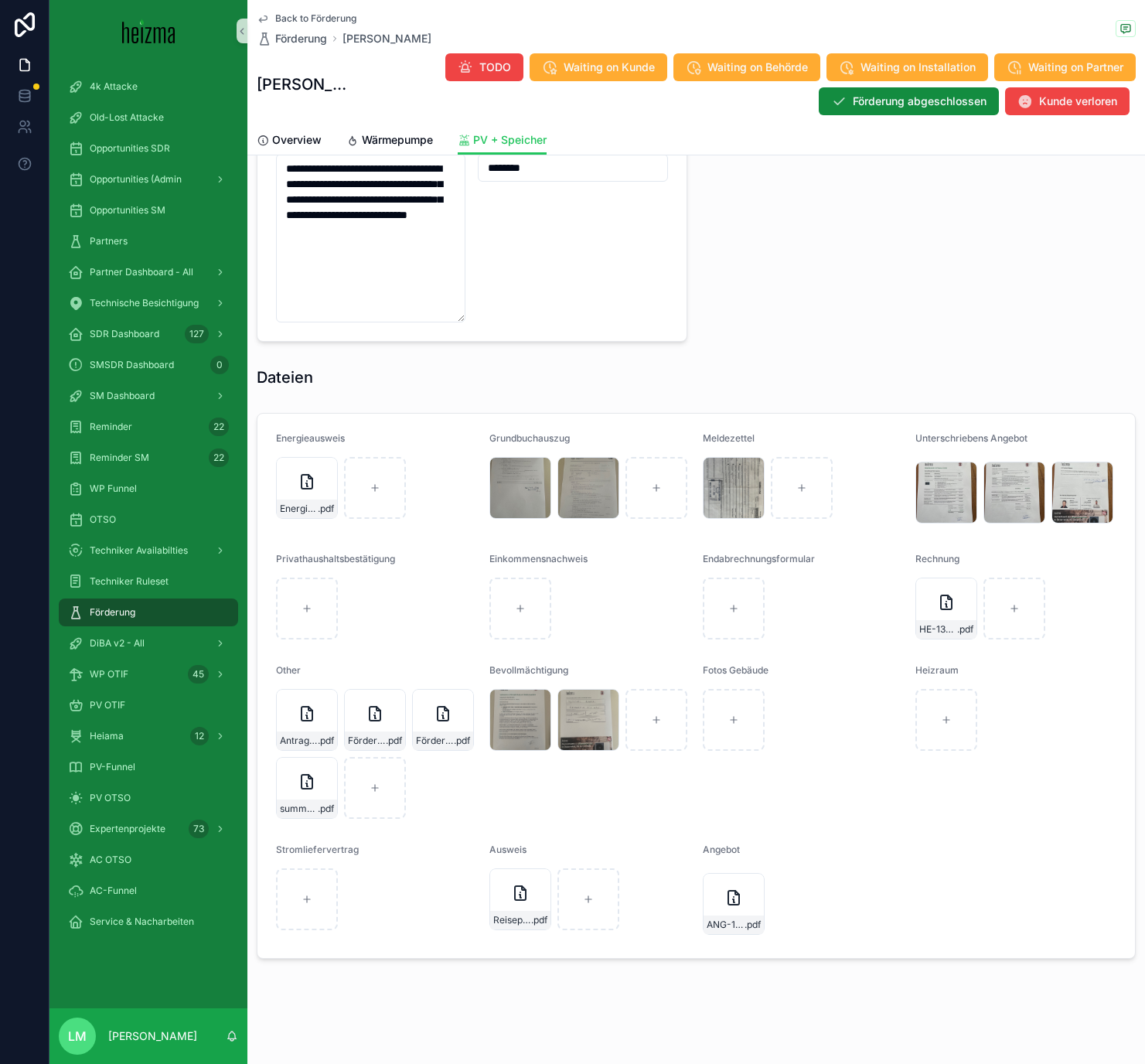
scroll to position [567, 0]
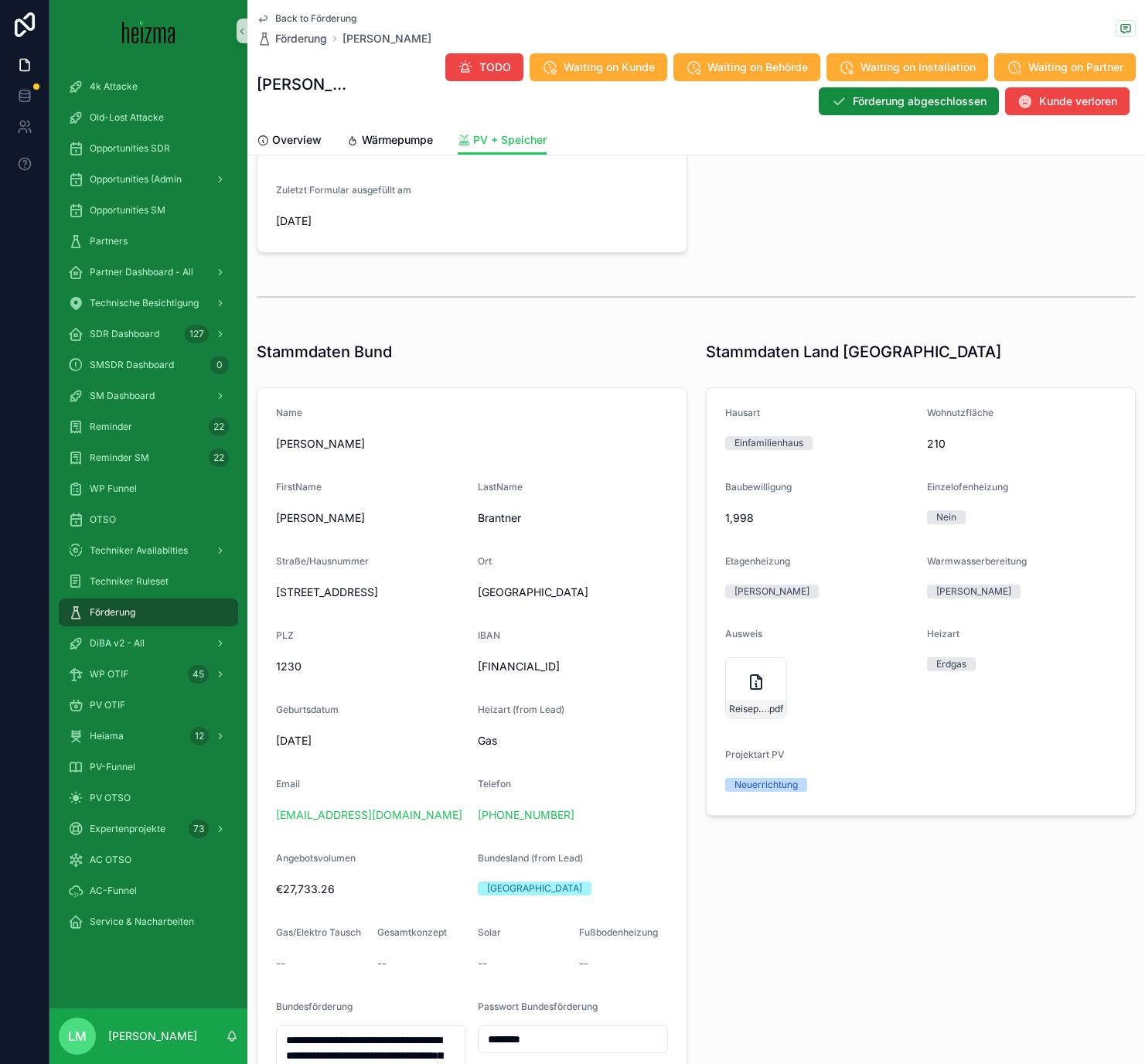
click at [302, 22] on span "Back to Förderung" at bounding box center [316, 19] width 81 height 13
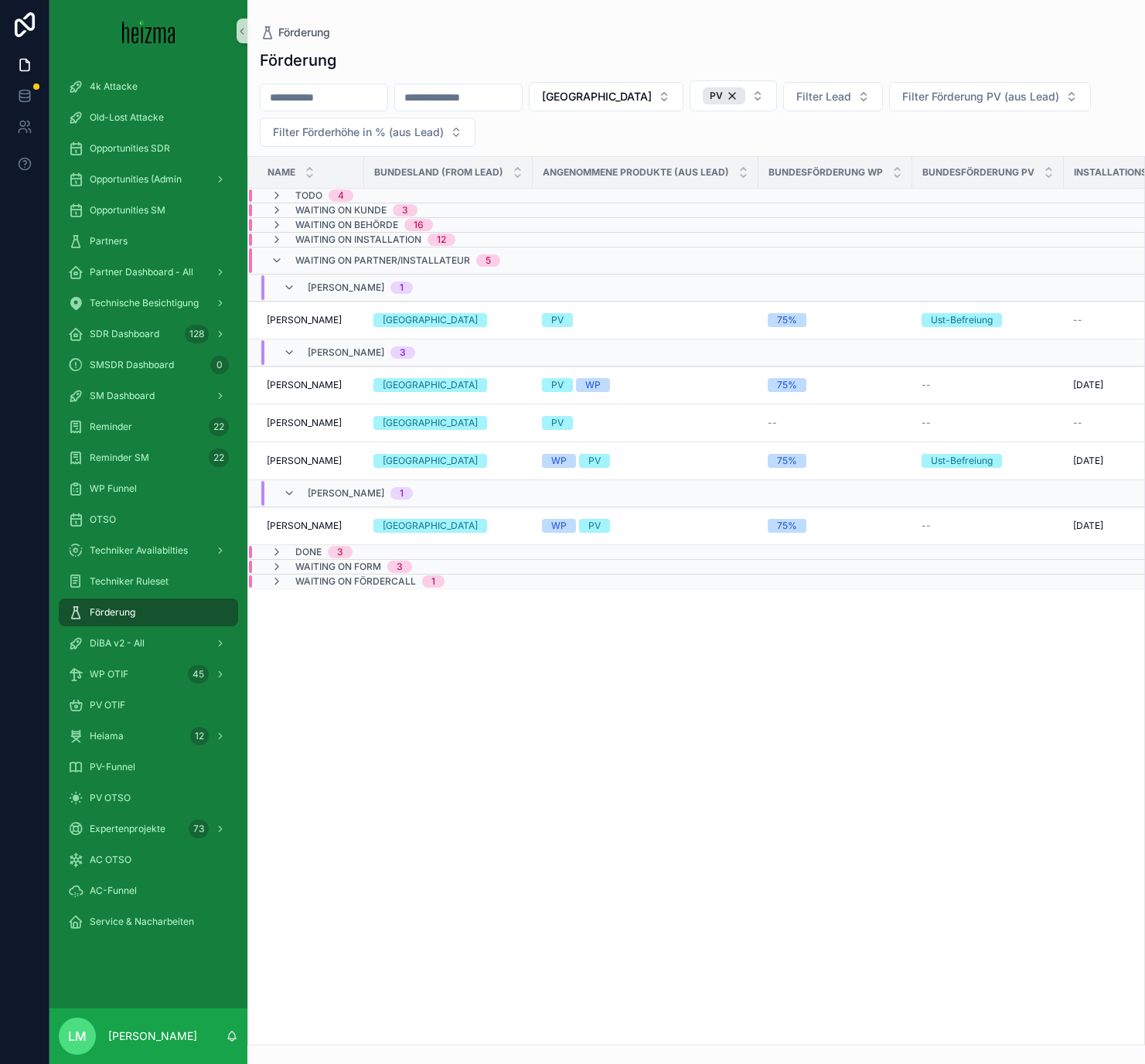
click at [306, 554] on span "Done" at bounding box center [308, 552] width 26 height 13
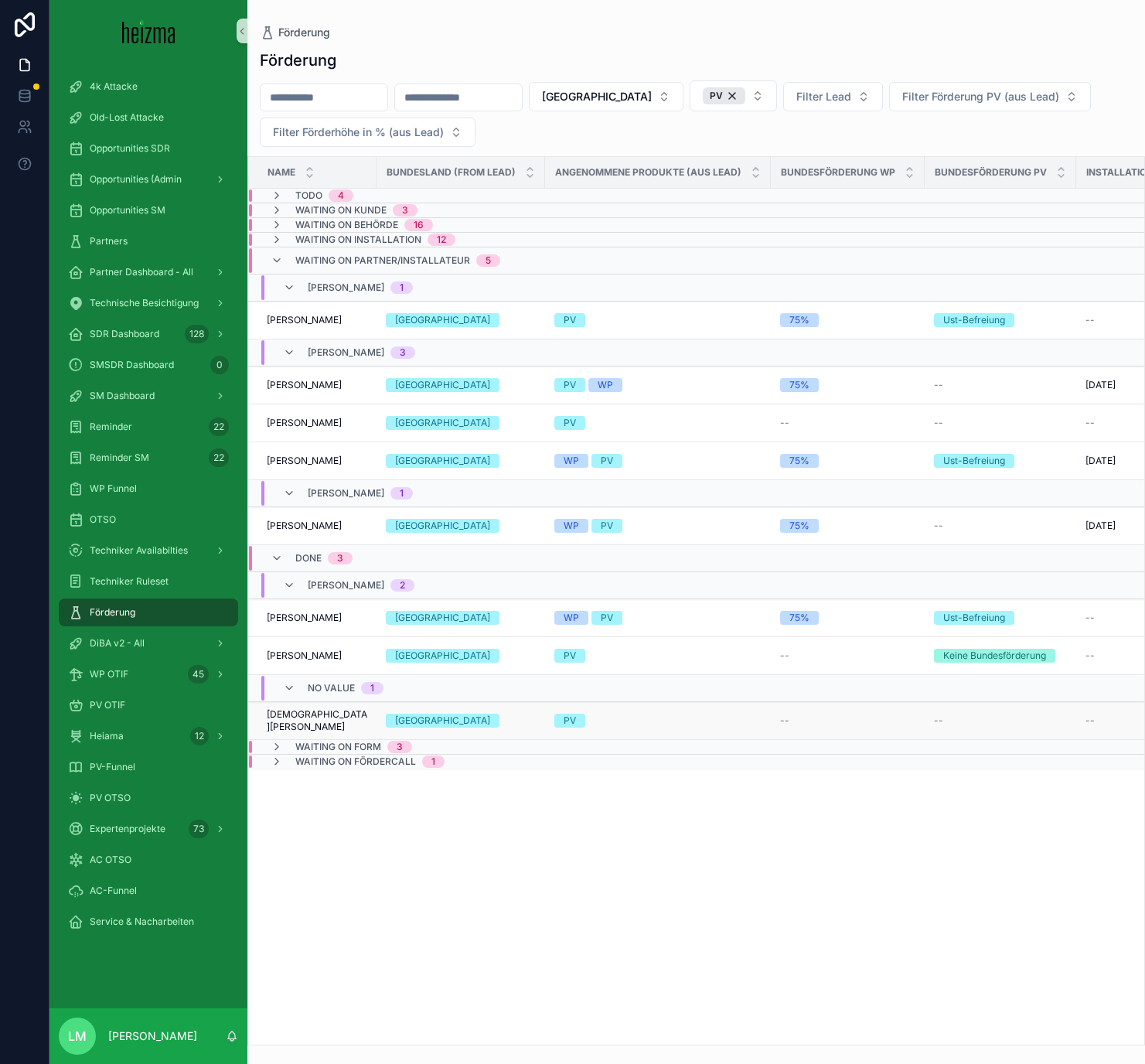
click at [316, 717] on span "Christian Popp" at bounding box center [317, 720] width 100 height 24
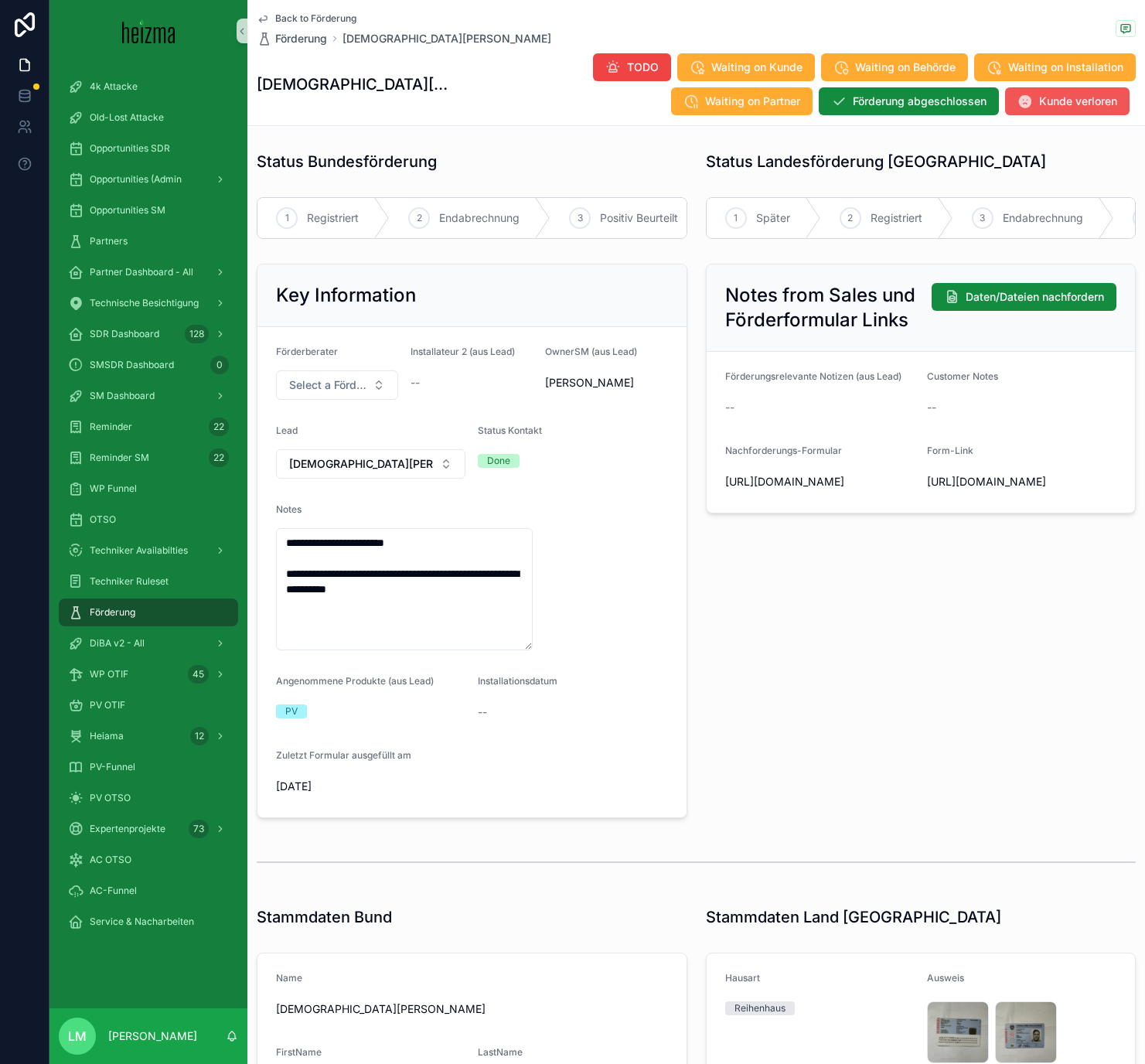
click at [1066, 103] on span "Kunde verloren" at bounding box center [1077, 101] width 78 height 15
click at [296, 18] on span "Back to Förderung" at bounding box center [316, 19] width 81 height 13
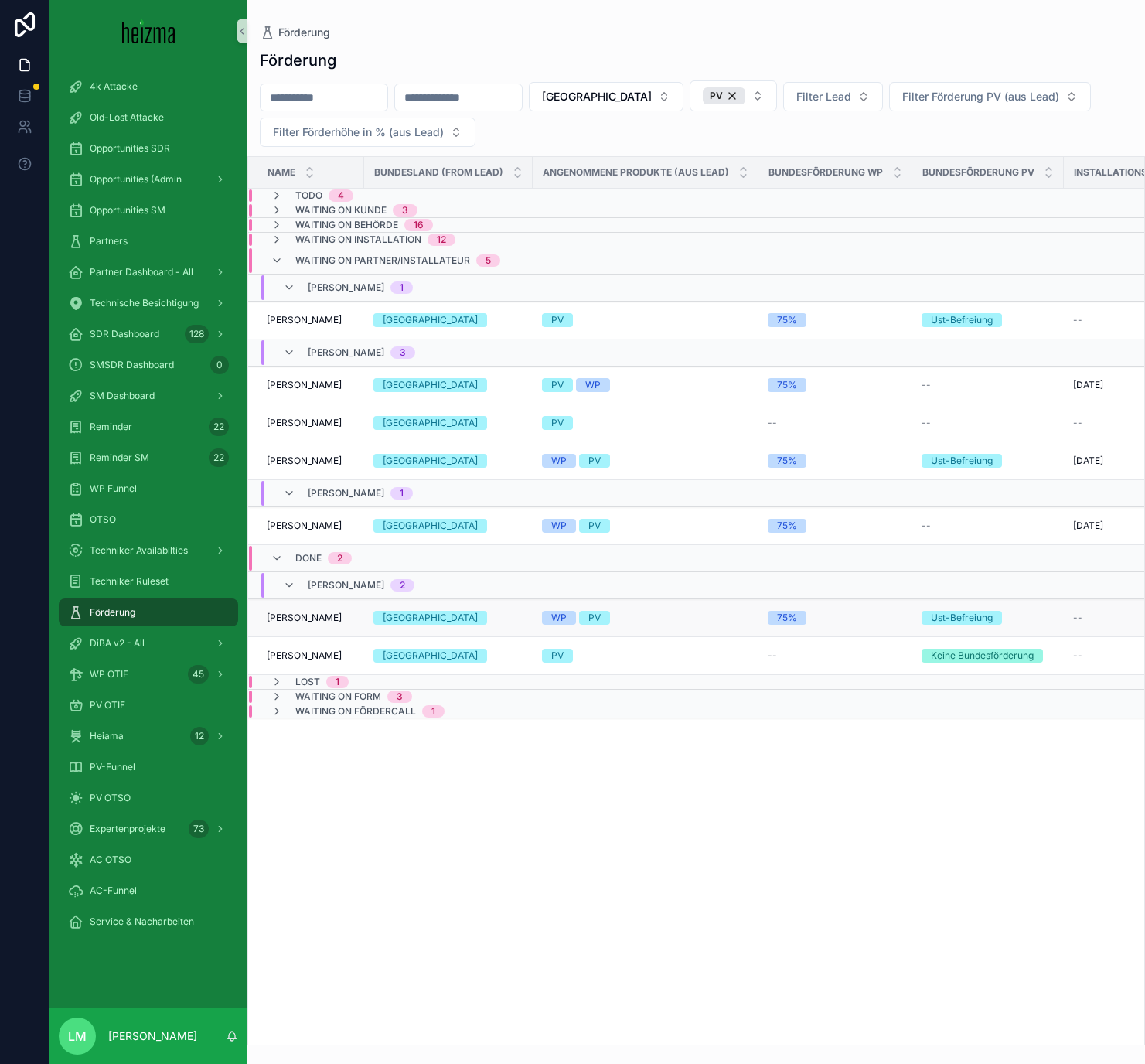
click at [315, 620] on span "Birgit Fleischmann" at bounding box center [304, 618] width 75 height 13
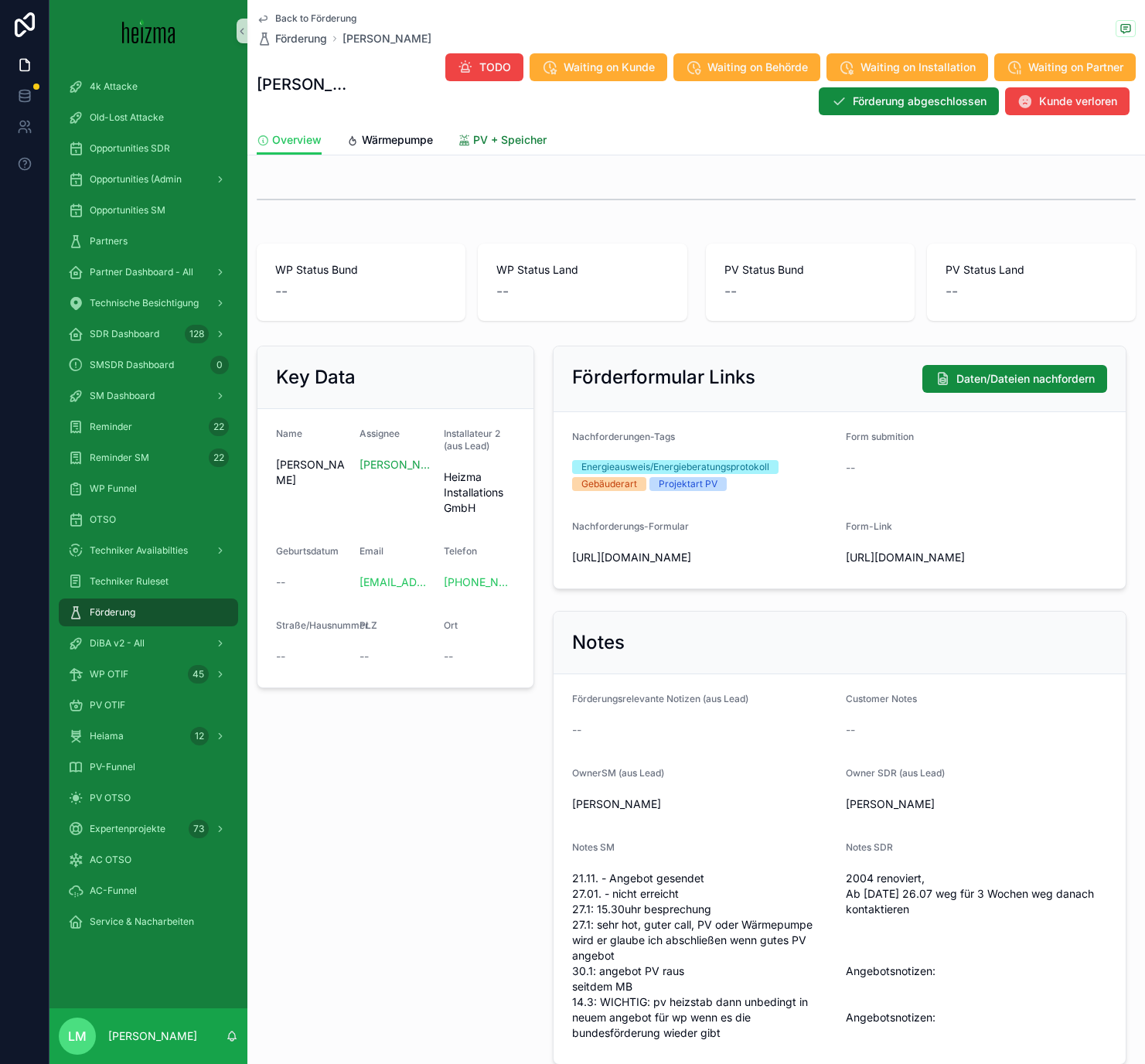
click at [492, 148] on link "PV + Speicher" at bounding box center [502, 142] width 89 height 31
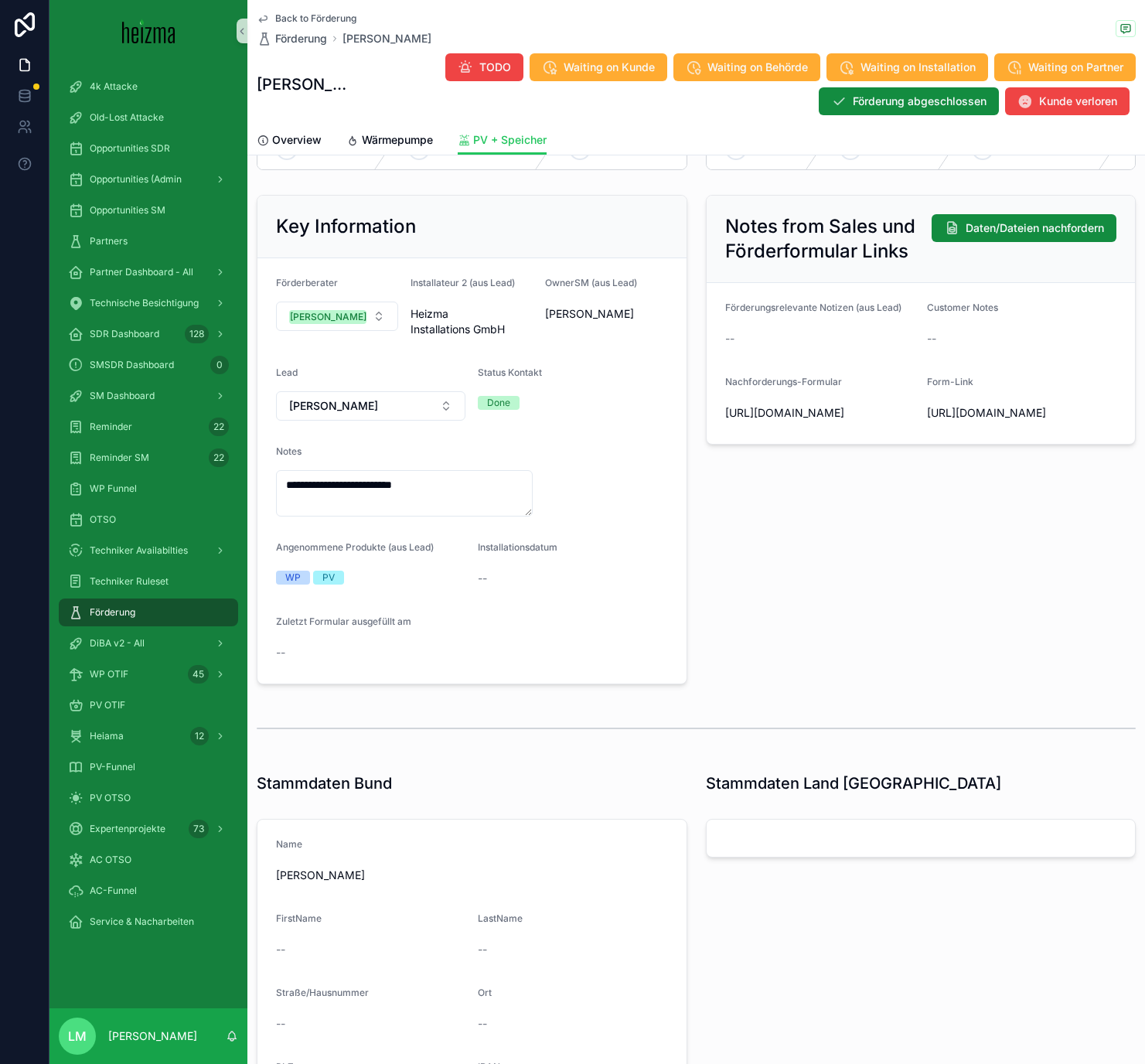
scroll to position [111, 0]
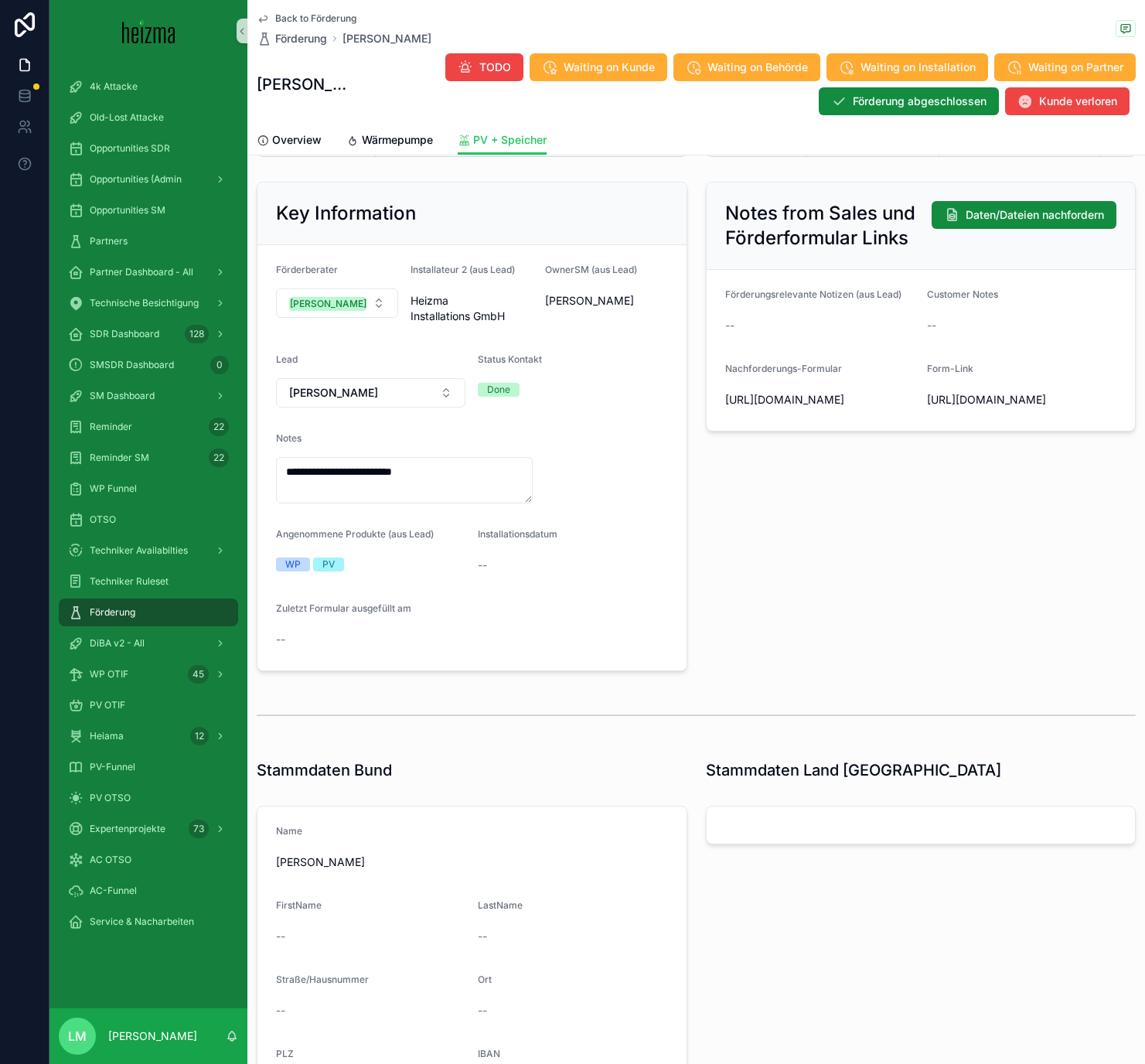
click at [319, 18] on span "Back to Förderung" at bounding box center [316, 19] width 81 height 13
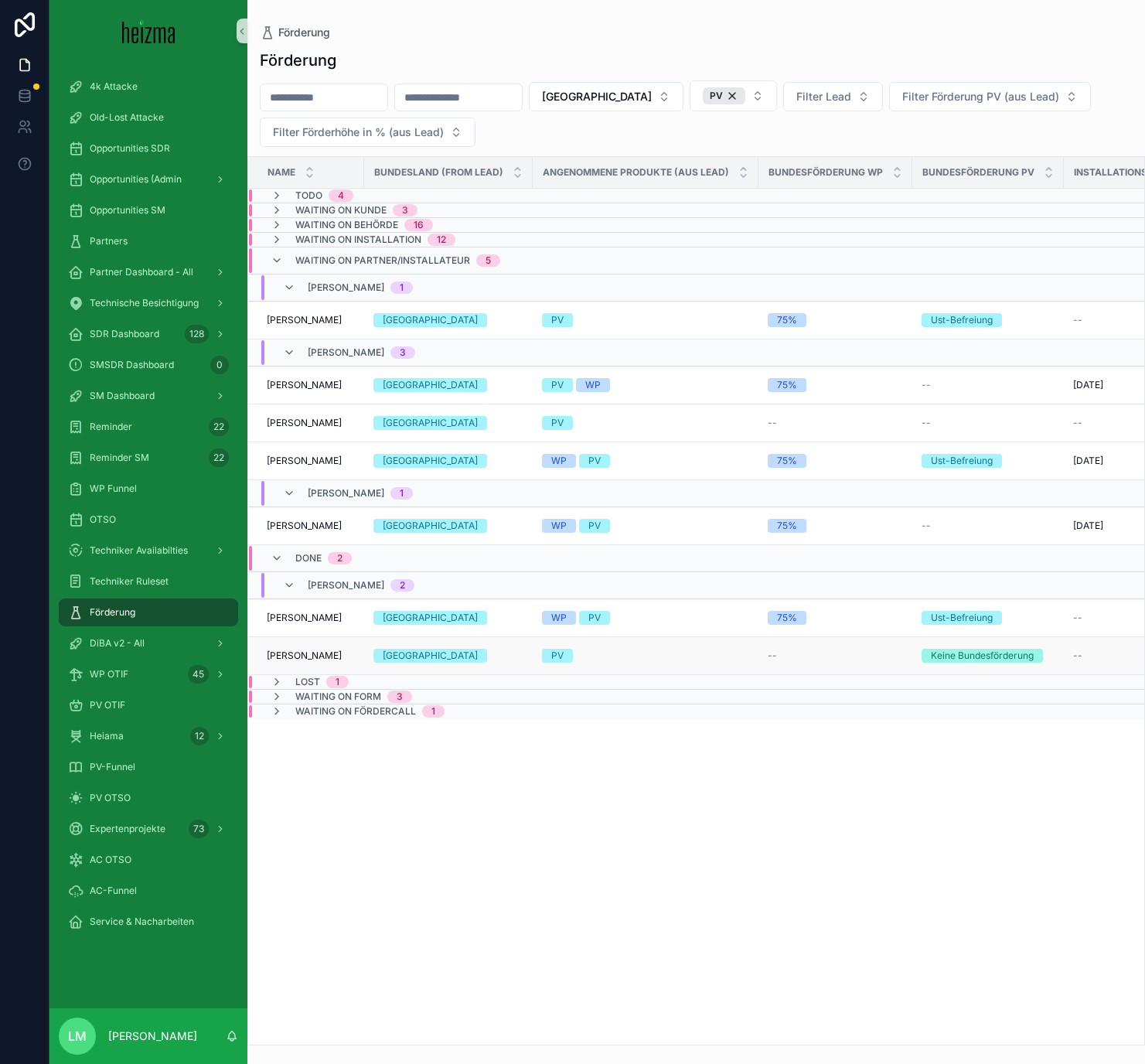
click at [314, 637] on td "Sabine Gwiss Sabine Gwiss" at bounding box center [306, 656] width 116 height 38
click at [279, 555] on icon "scrollable content" at bounding box center [277, 559] width 13 height 13
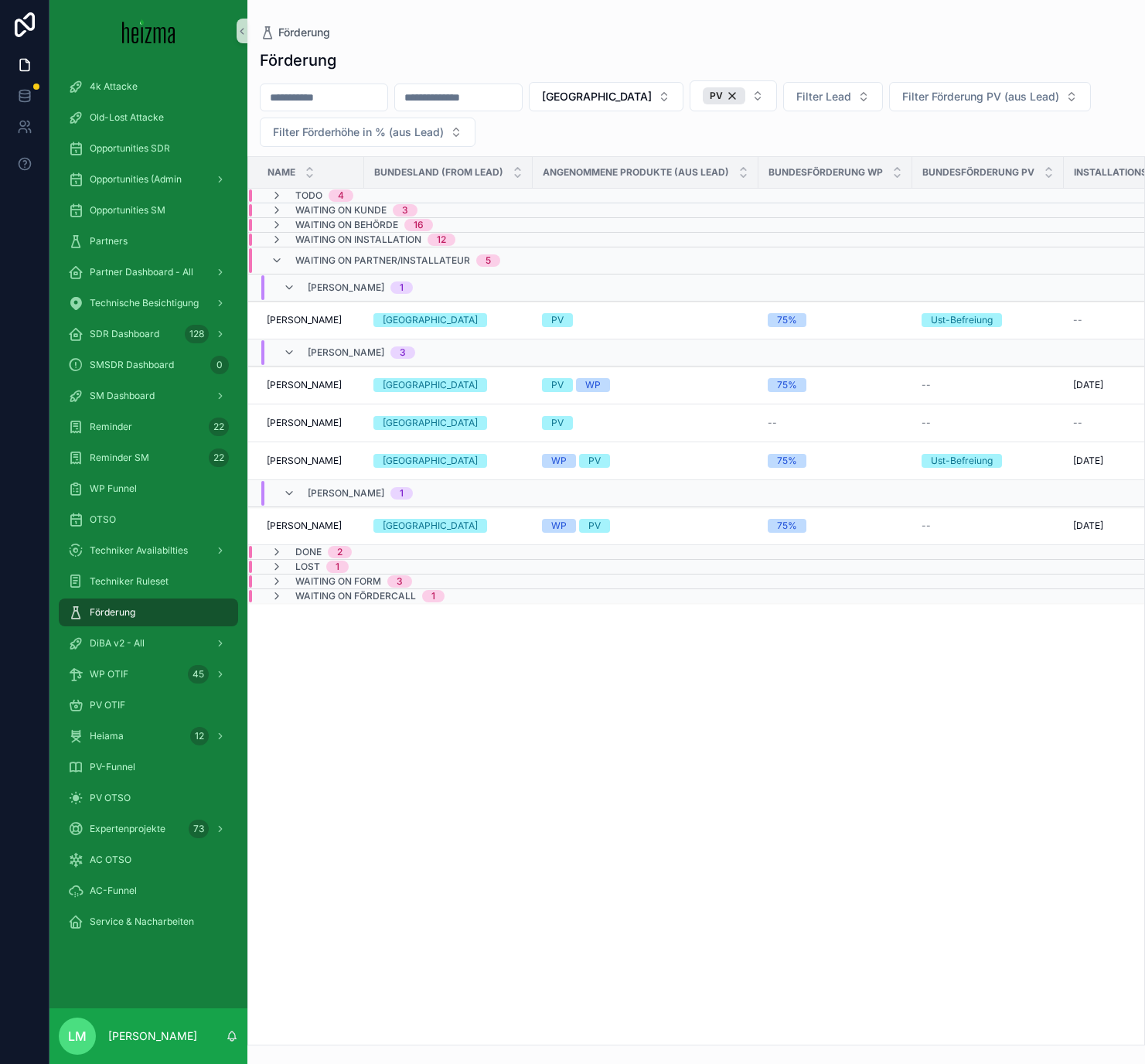
click at [288, 582] on div "Waiting on Form 3" at bounding box center [341, 581] width 142 height 13
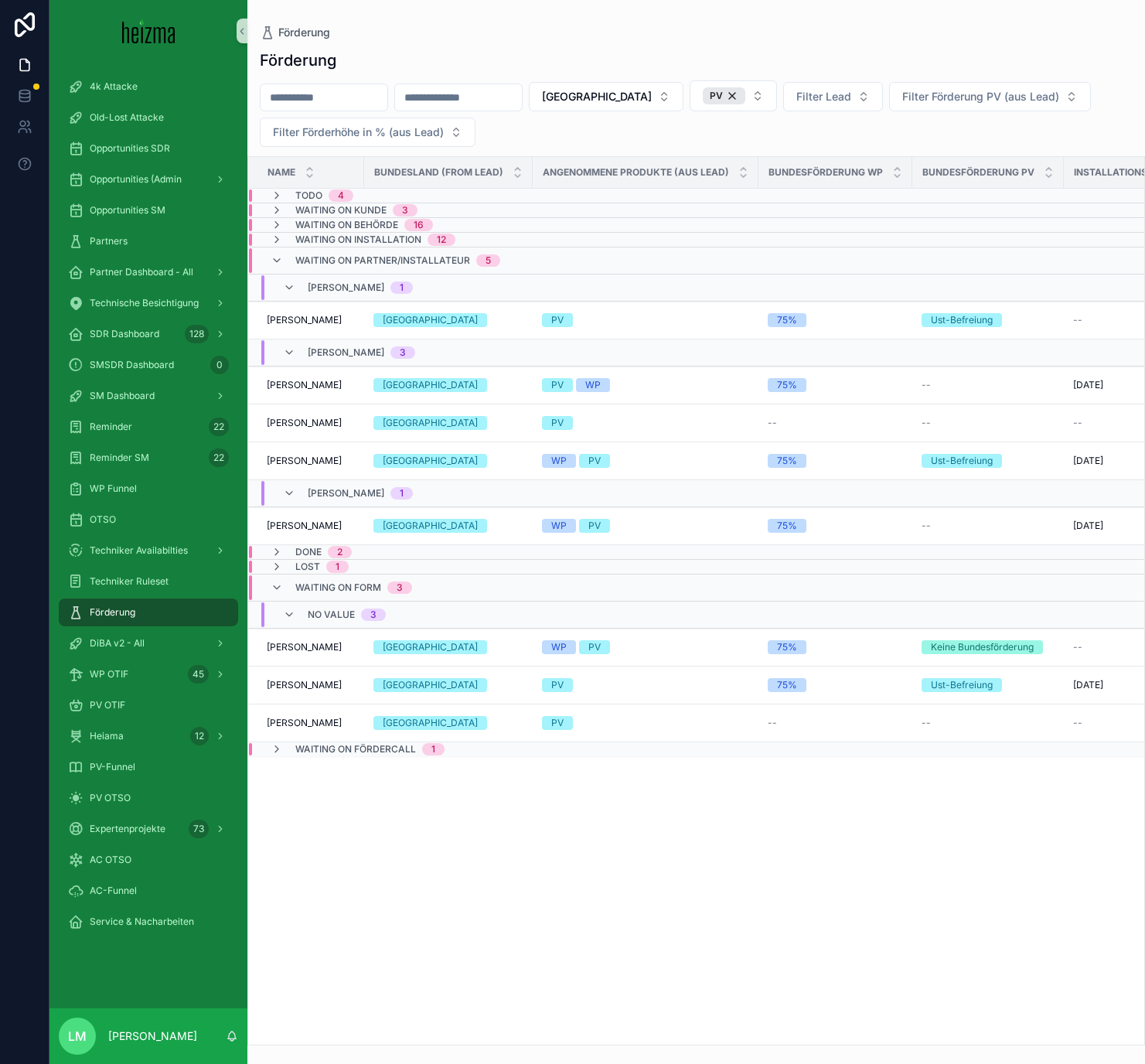
click at [300, 95] on input "scrollable content" at bounding box center [324, 97] width 126 height 22
type input "*********"
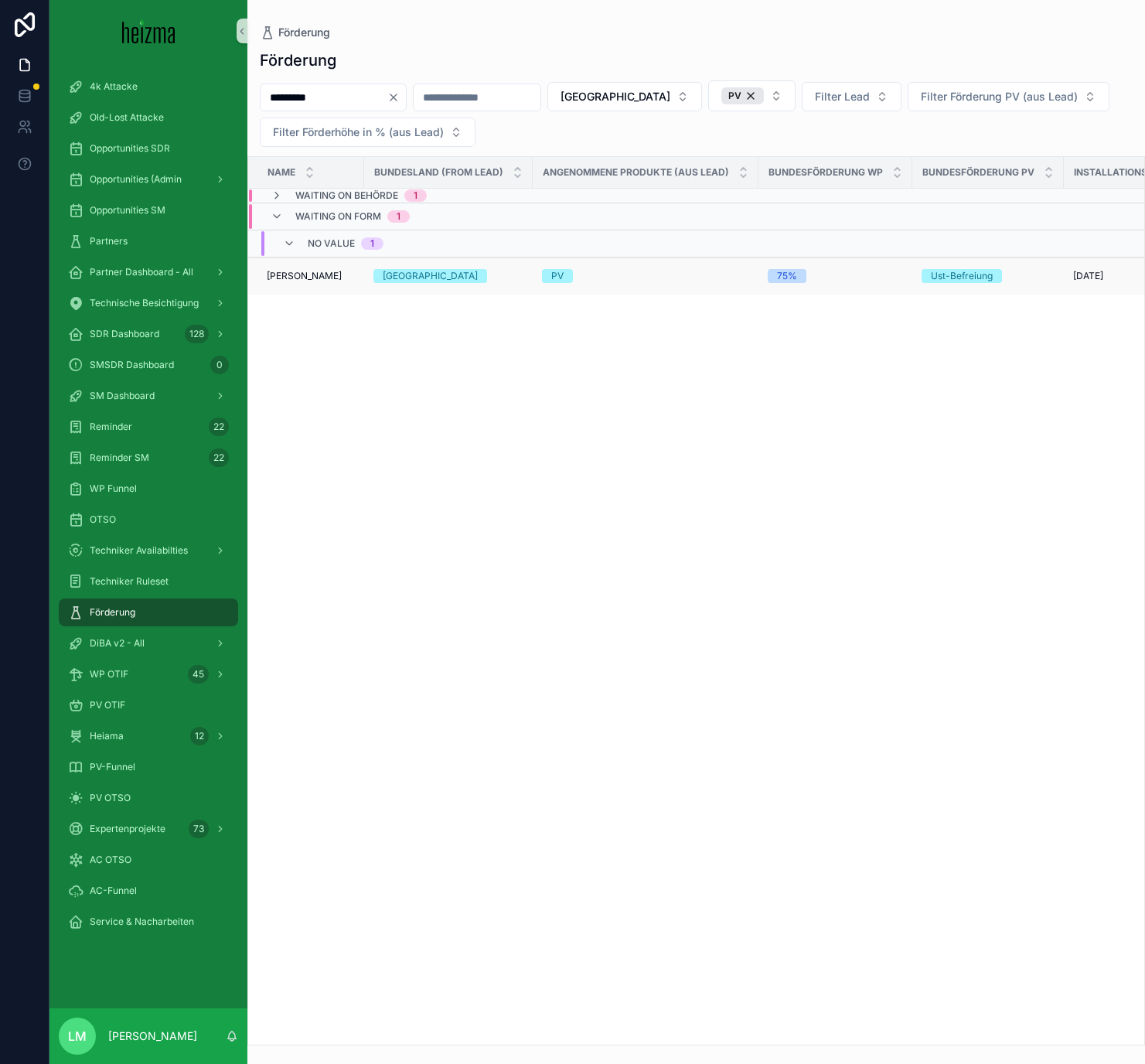
click at [302, 273] on span "Iveta Escandell" at bounding box center [304, 276] width 75 height 13
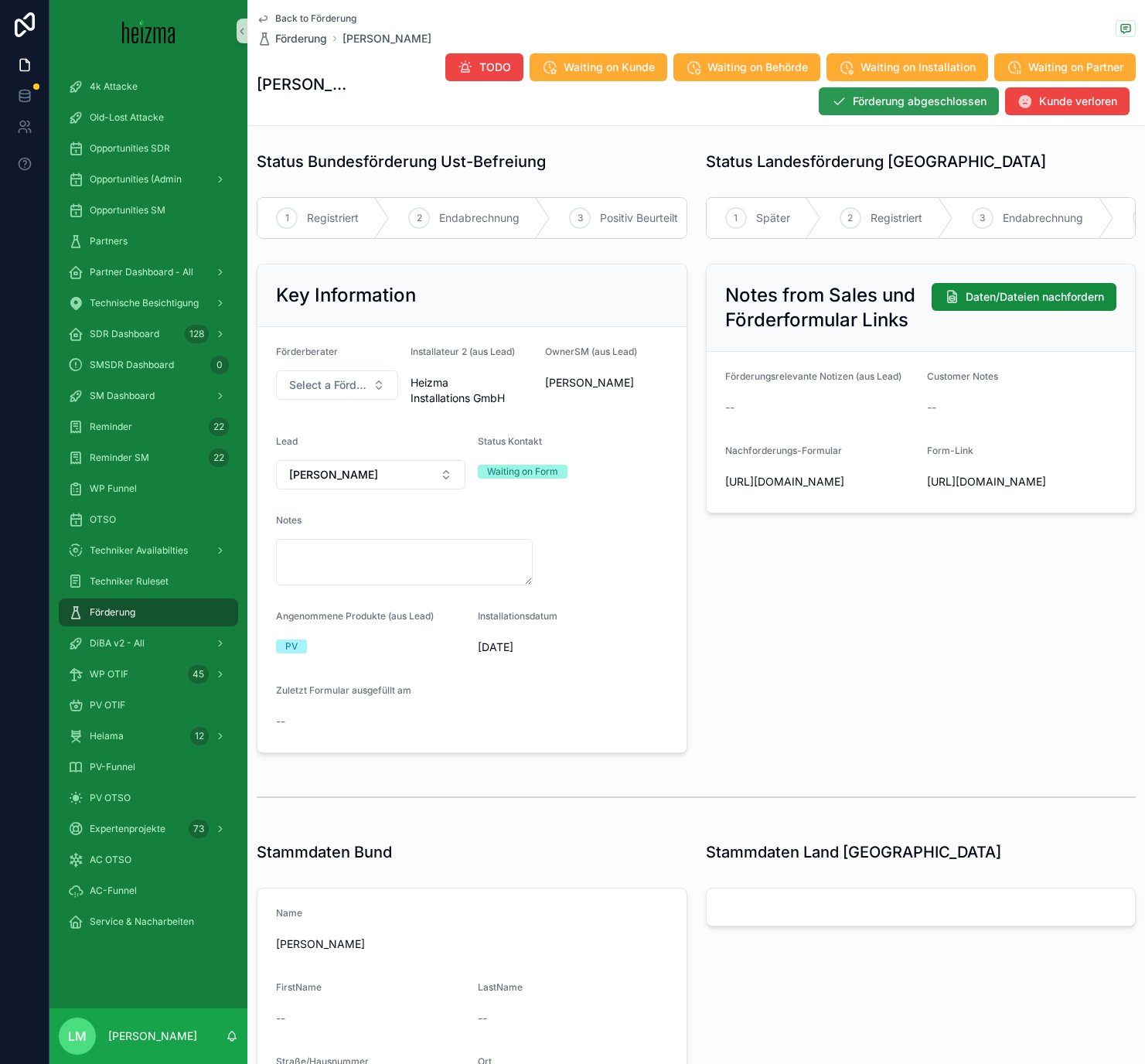
click at [968, 102] on span "Förderung abgeschlossen" at bounding box center [919, 101] width 134 height 15
click at [331, 19] on span "Back to Förderung" at bounding box center [316, 19] width 81 height 13
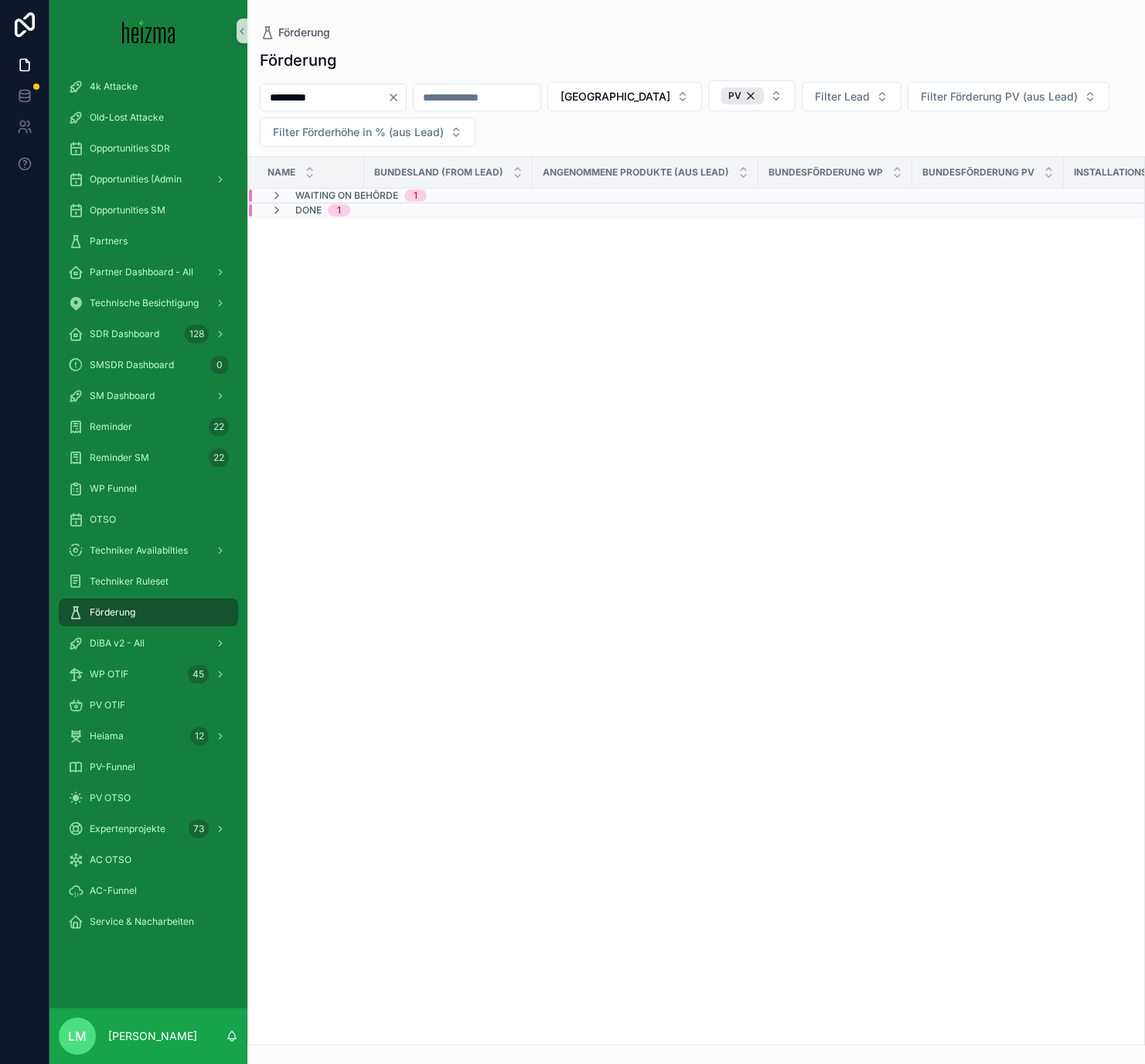
click at [396, 97] on icon "Clear" at bounding box center [393, 97] width 6 height 6
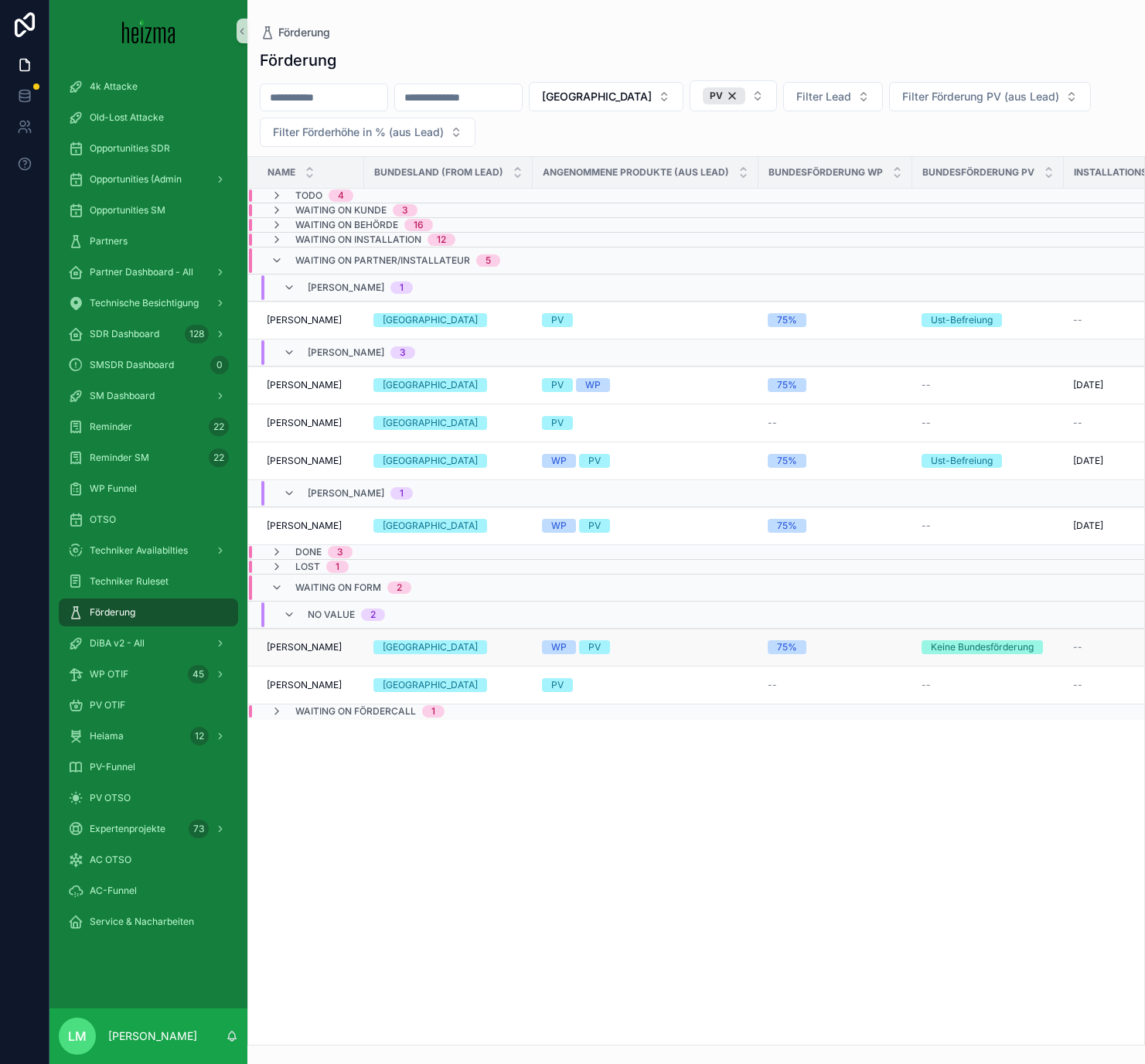
click at [318, 648] on span "Markus Immerl" at bounding box center [304, 647] width 75 height 13
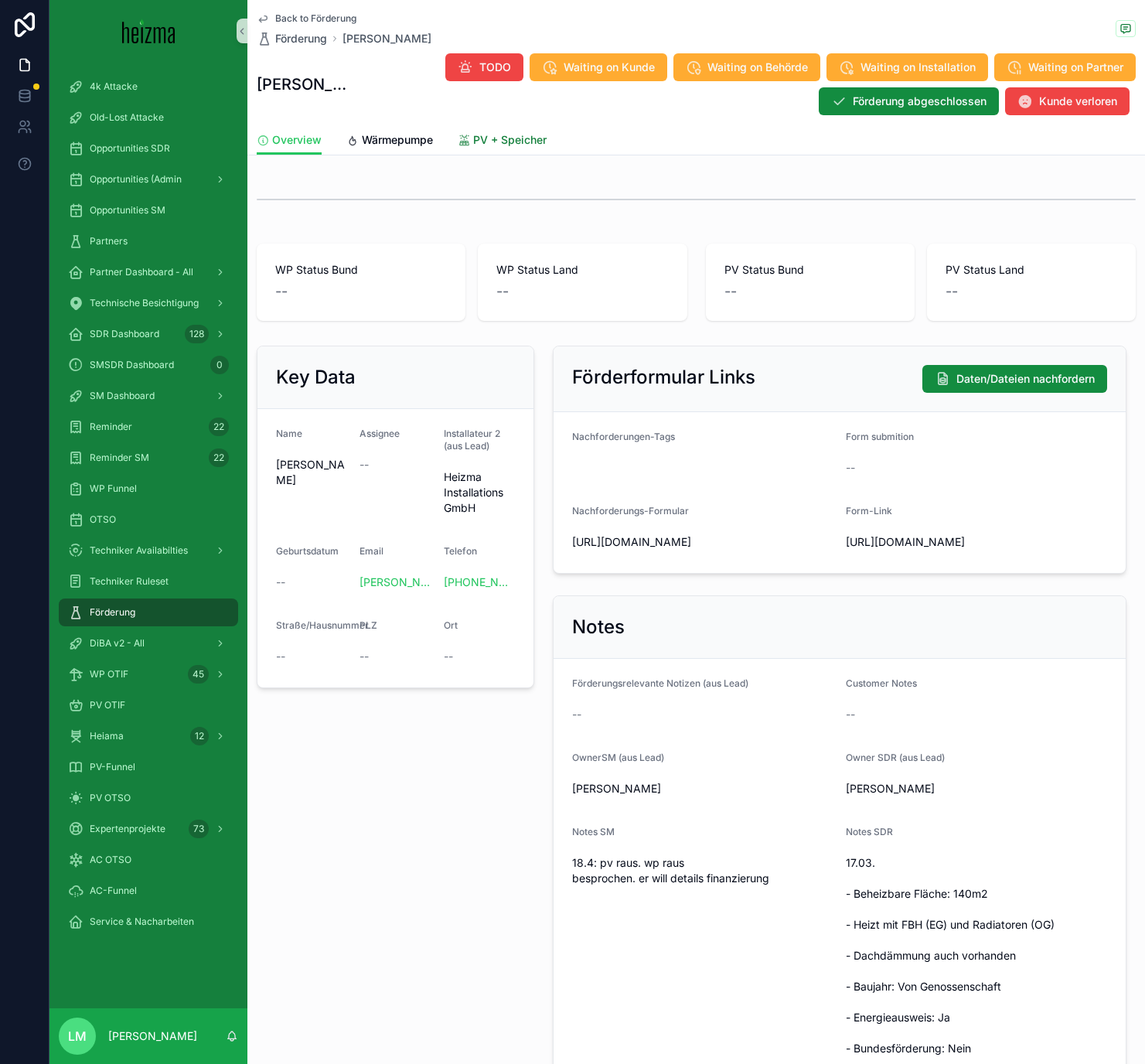
click at [482, 144] on span "PV + Speicher" at bounding box center [509, 139] width 73 height 15
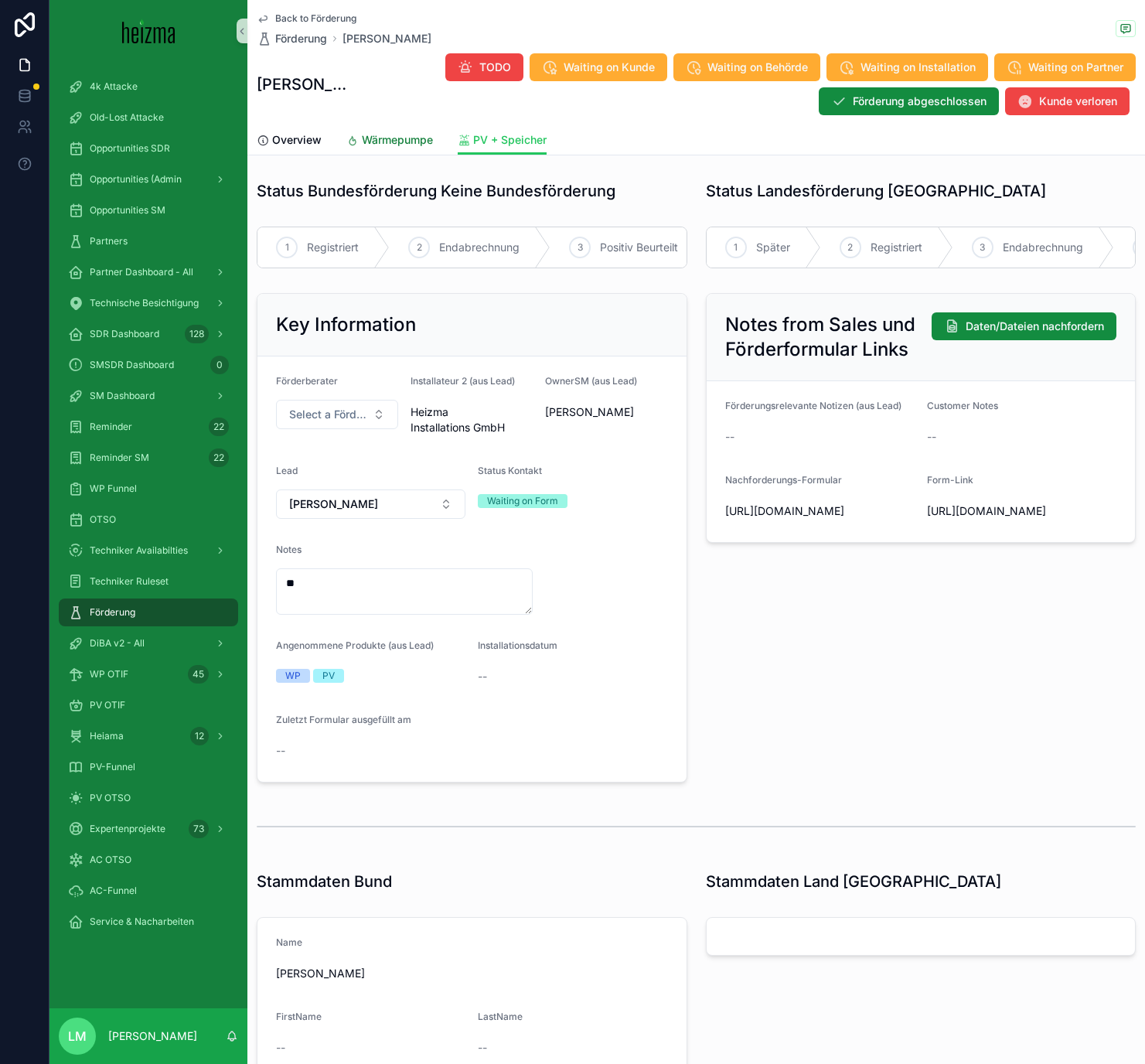
click at [397, 134] on span "Wärmepumpe" at bounding box center [397, 139] width 71 height 15
click at [304, 18] on span "Back to Förderung" at bounding box center [316, 19] width 81 height 13
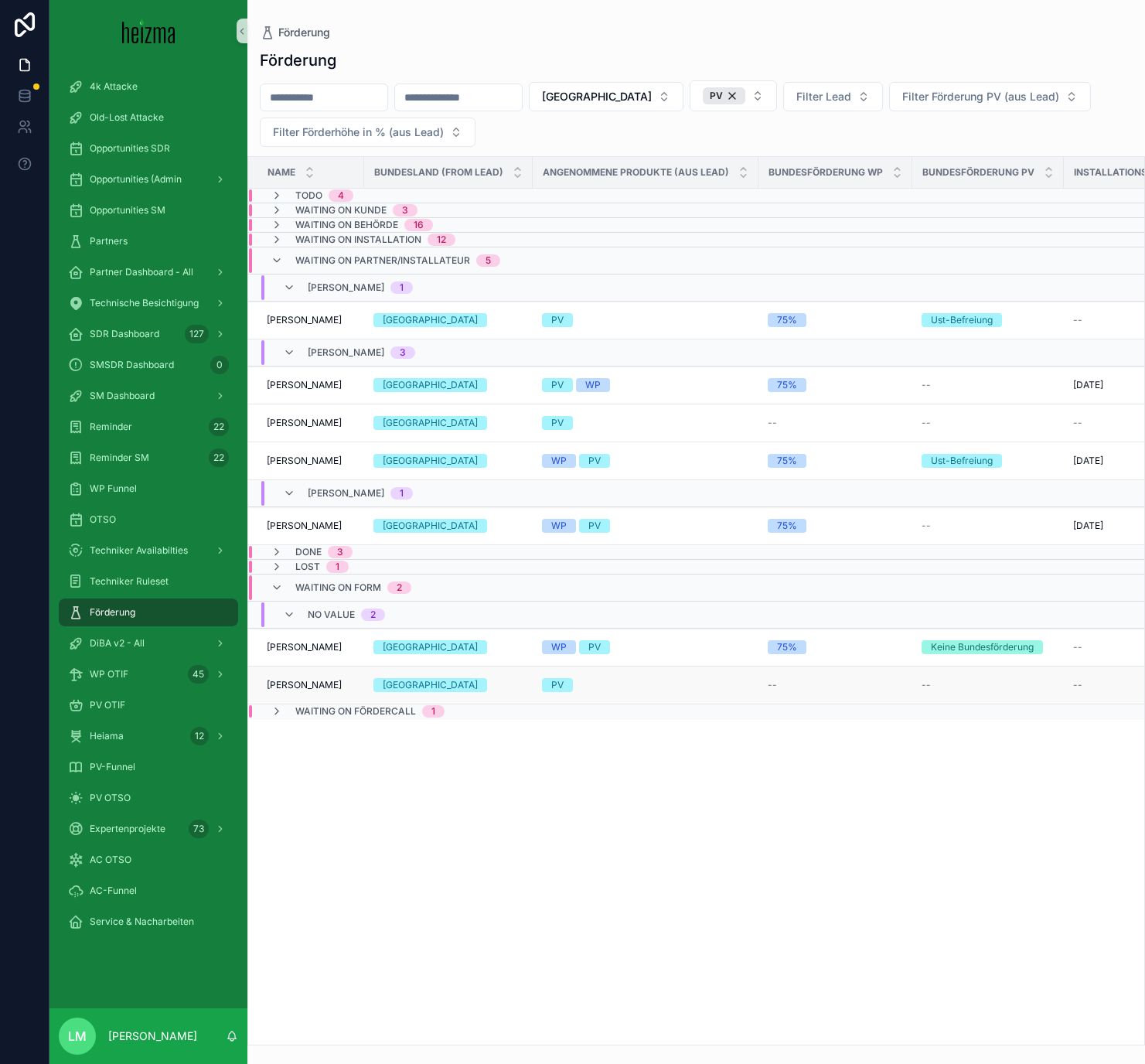
click at [310, 690] on span "Isadora Fiebinger" at bounding box center [304, 685] width 75 height 13
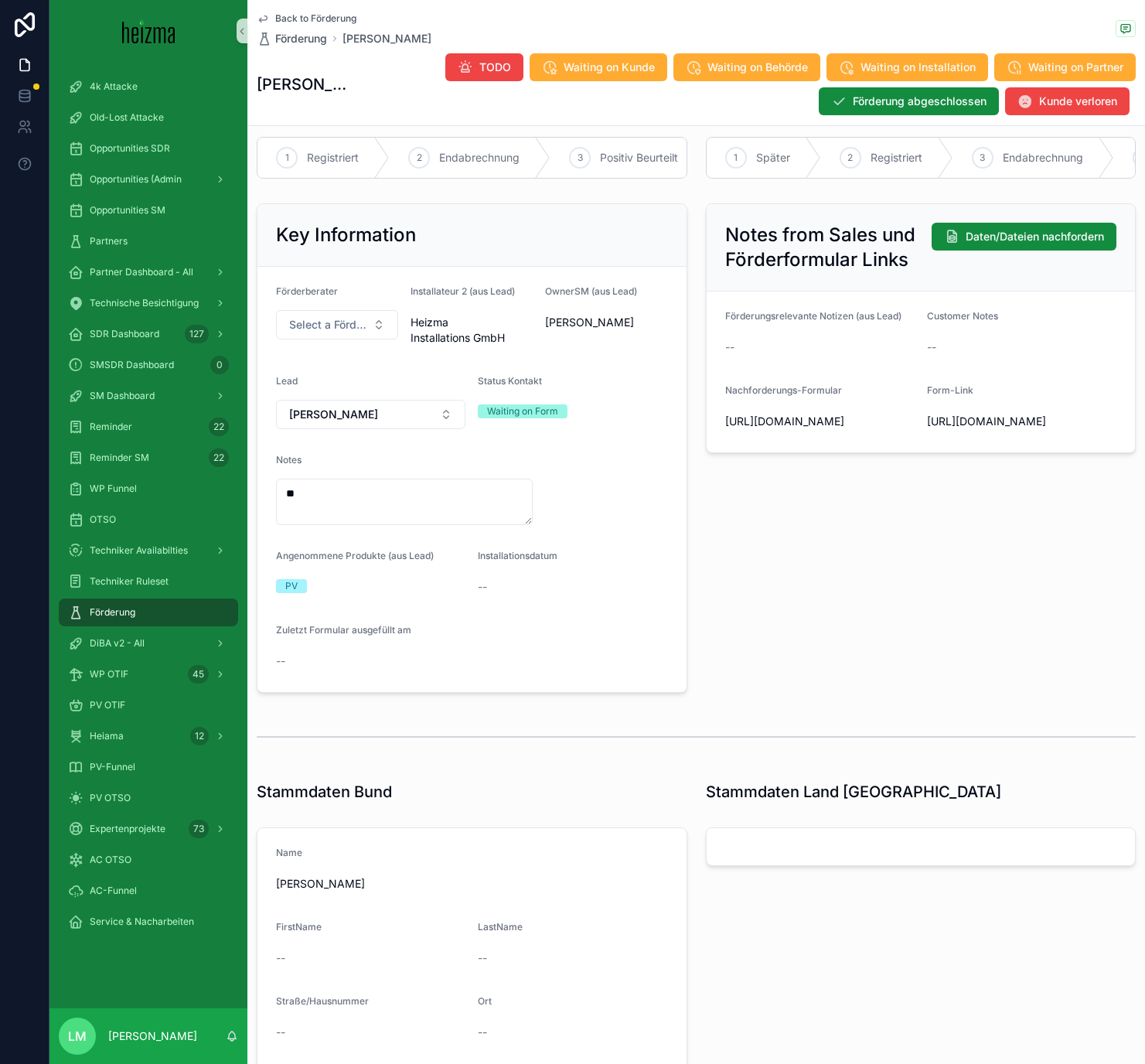
scroll to position [77, 0]
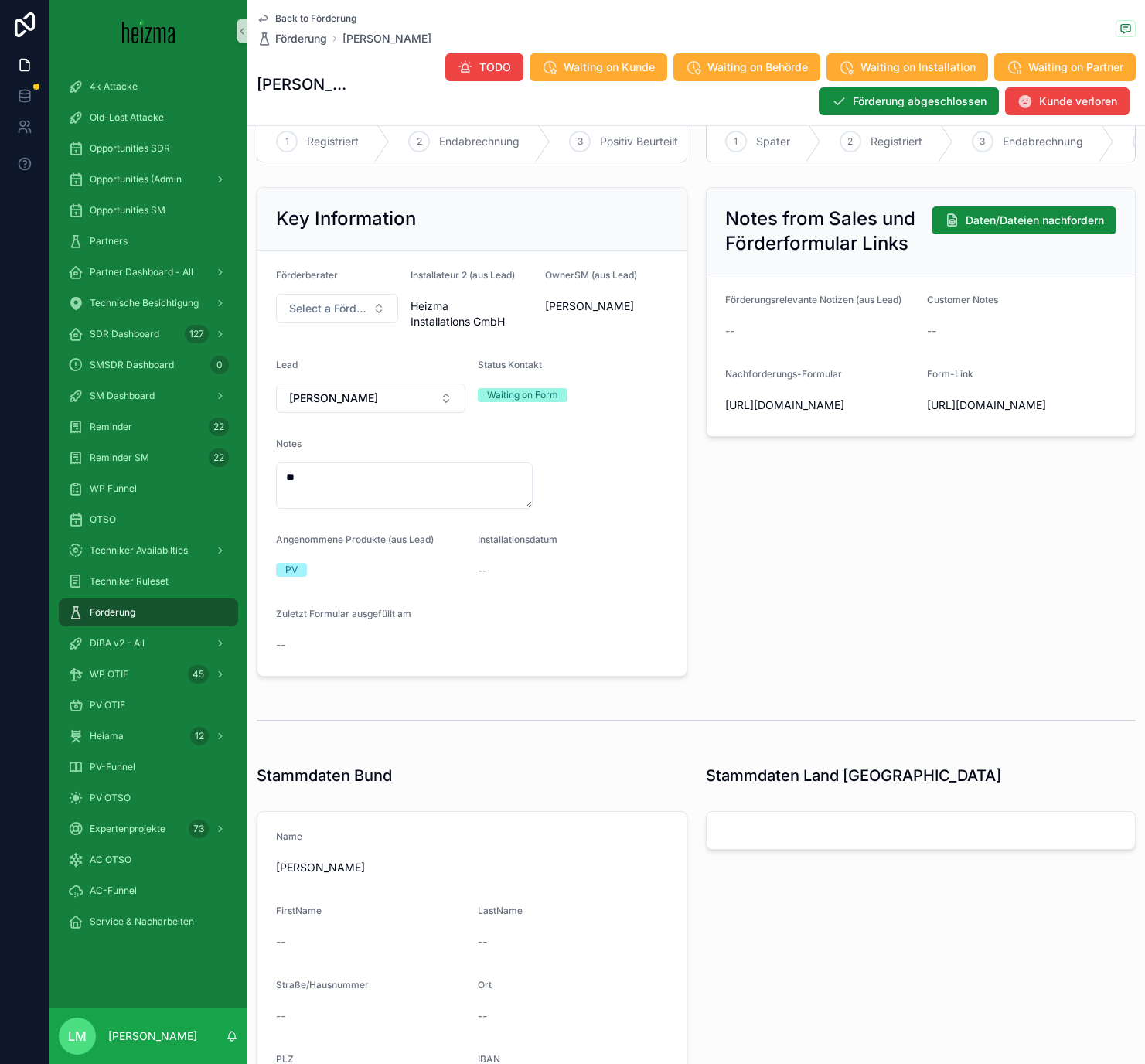
click at [321, 21] on span "Back to Förderung" at bounding box center [316, 19] width 81 height 13
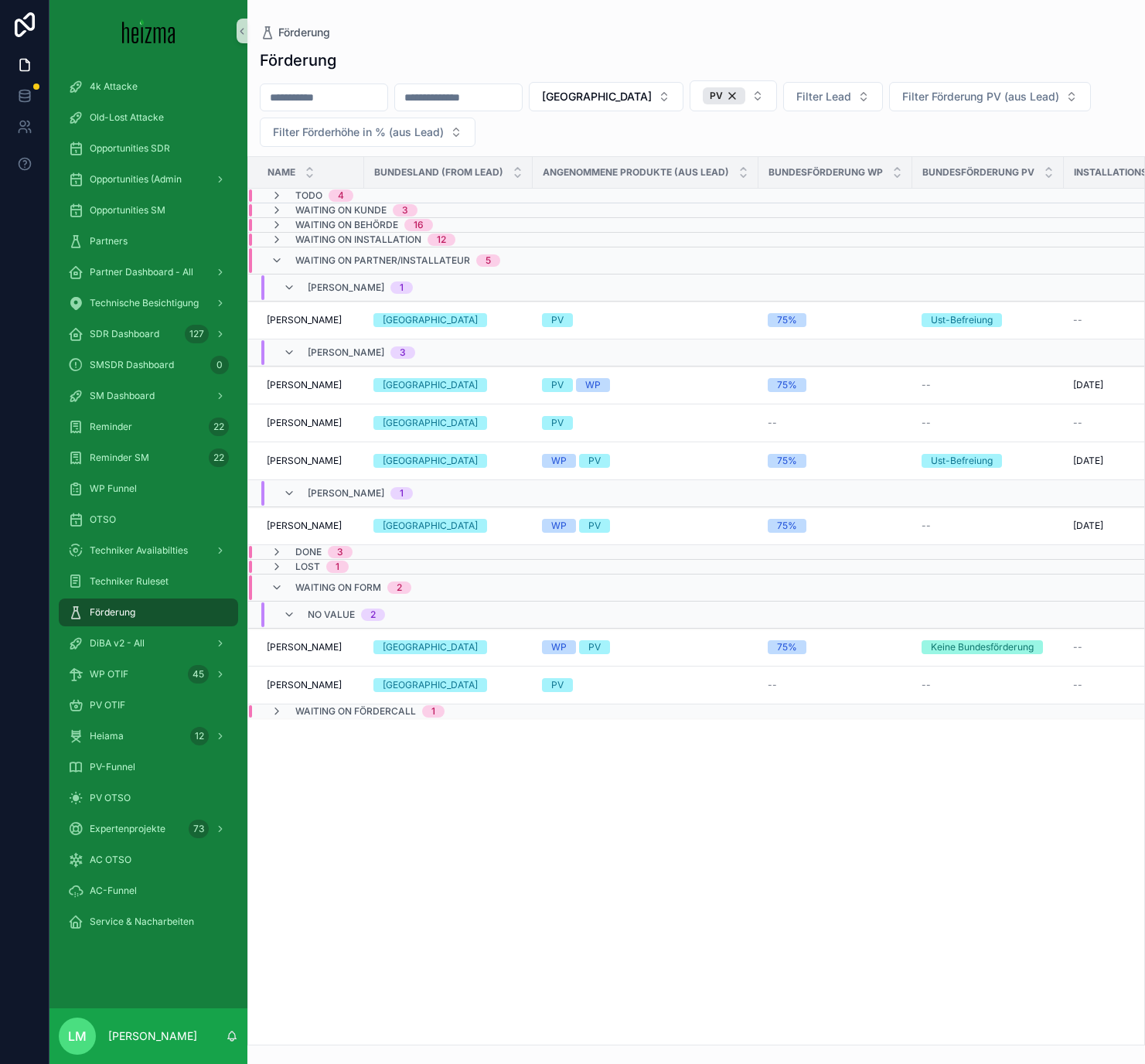
click at [323, 708] on span "Waiting on Fördercall" at bounding box center [356, 711] width 121 height 13
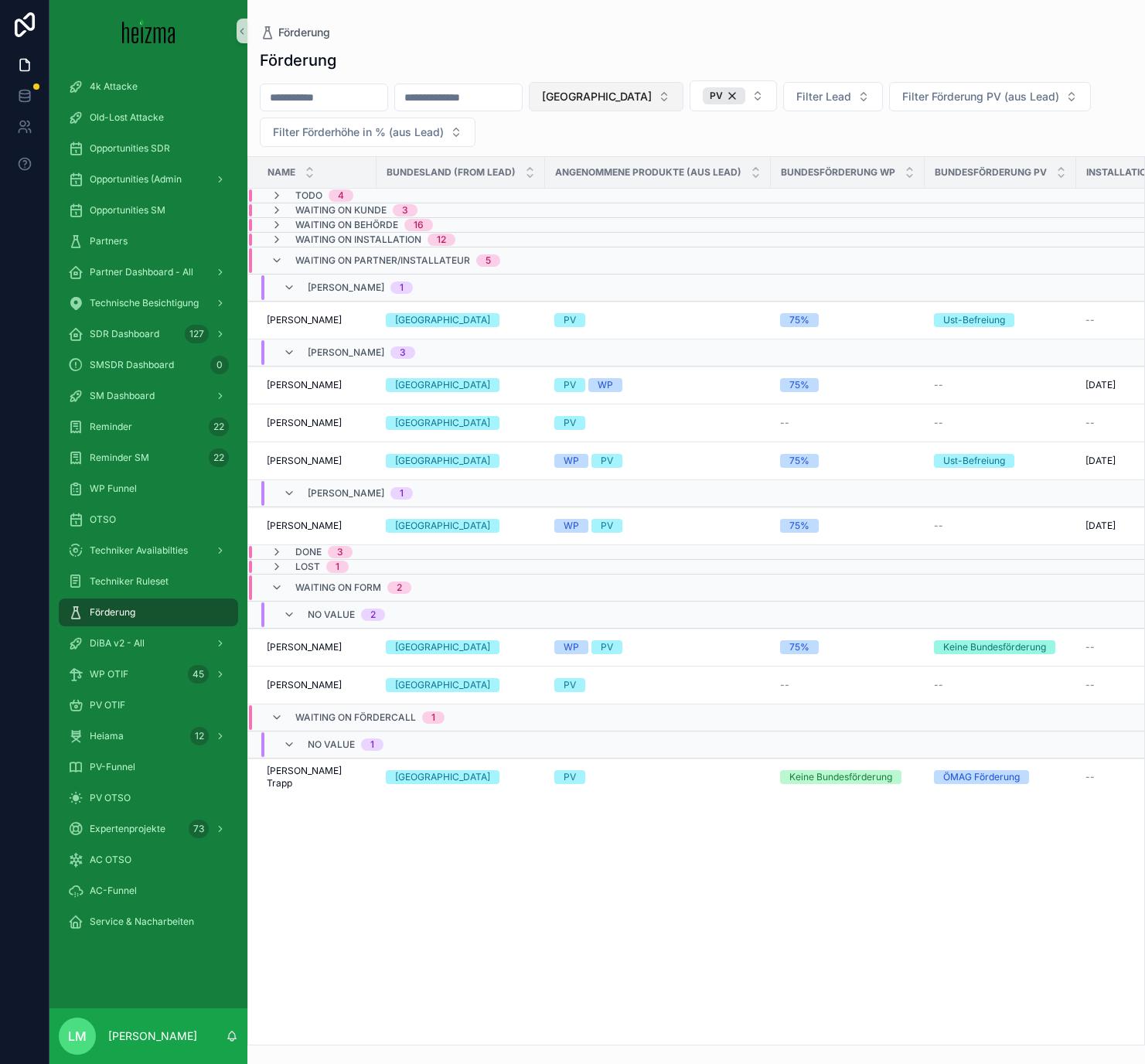
click at [630, 97] on button "[GEOGRAPHIC_DATA]" at bounding box center [605, 97] width 154 height 30
click at [570, 162] on div "None" at bounding box center [605, 159] width 186 height 24
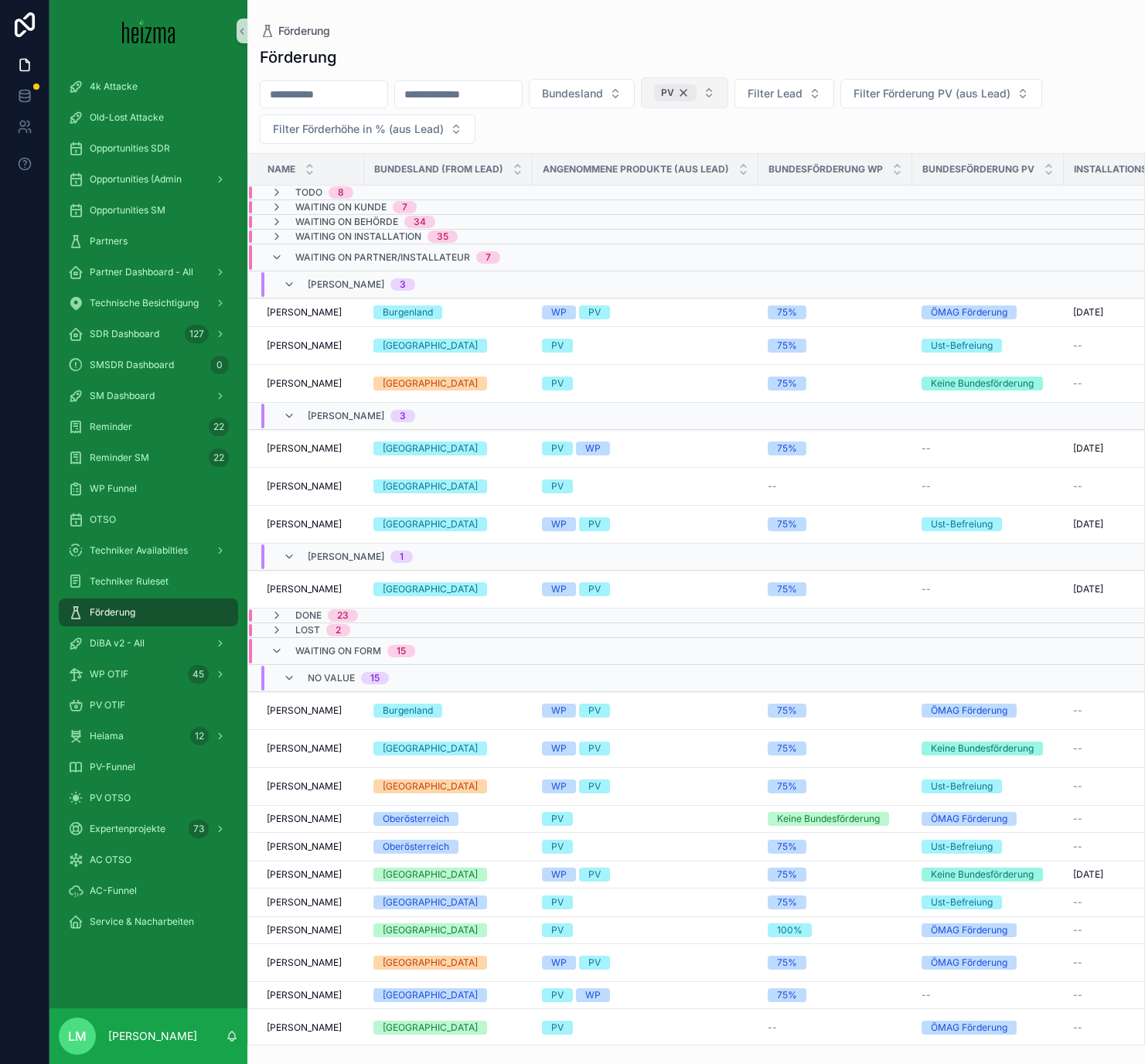
click at [697, 90] on div "PV" at bounding box center [675, 92] width 42 height 17
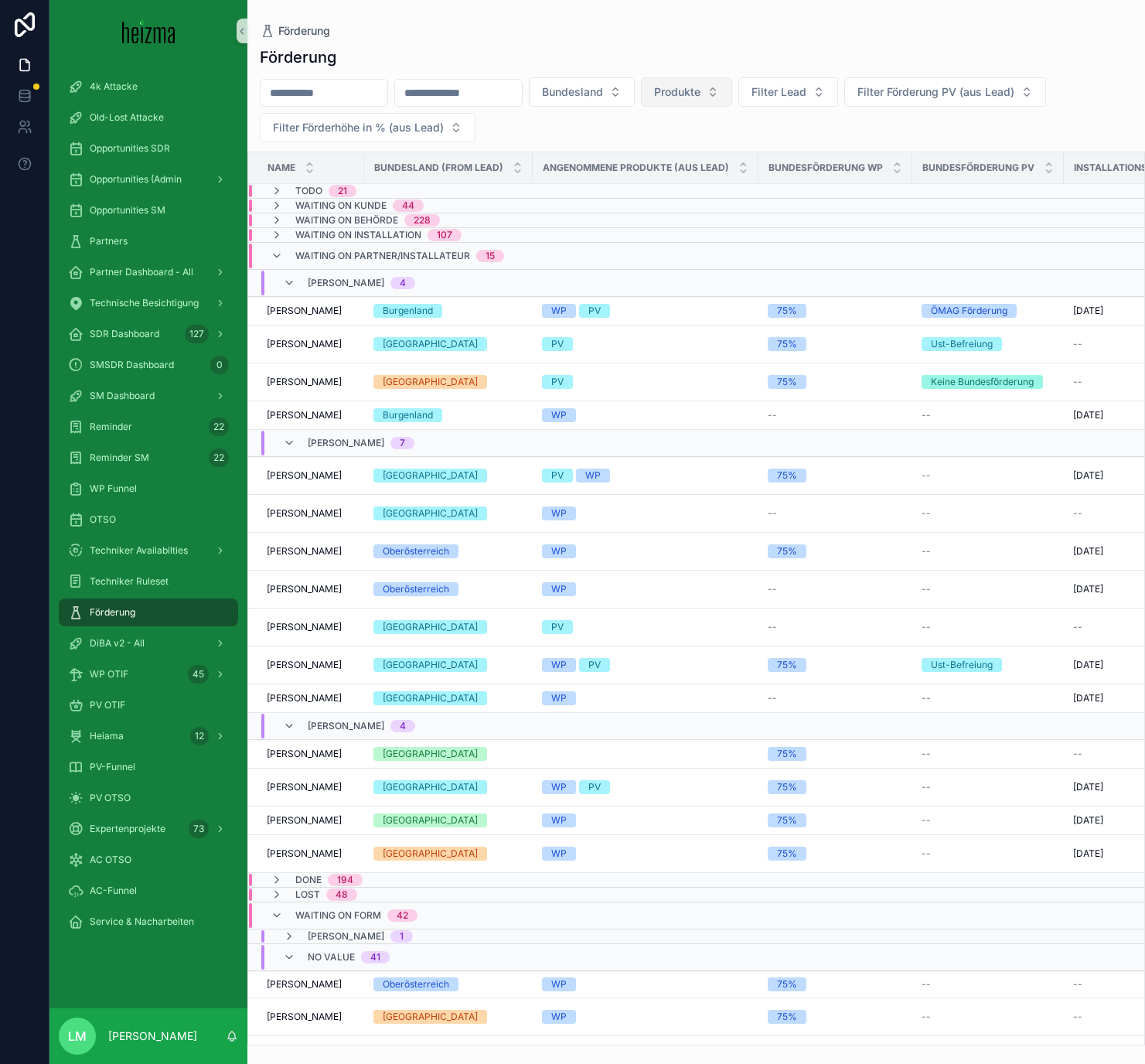
click at [325, 103] on input "scrollable content" at bounding box center [324, 93] width 126 height 22
type input "******"
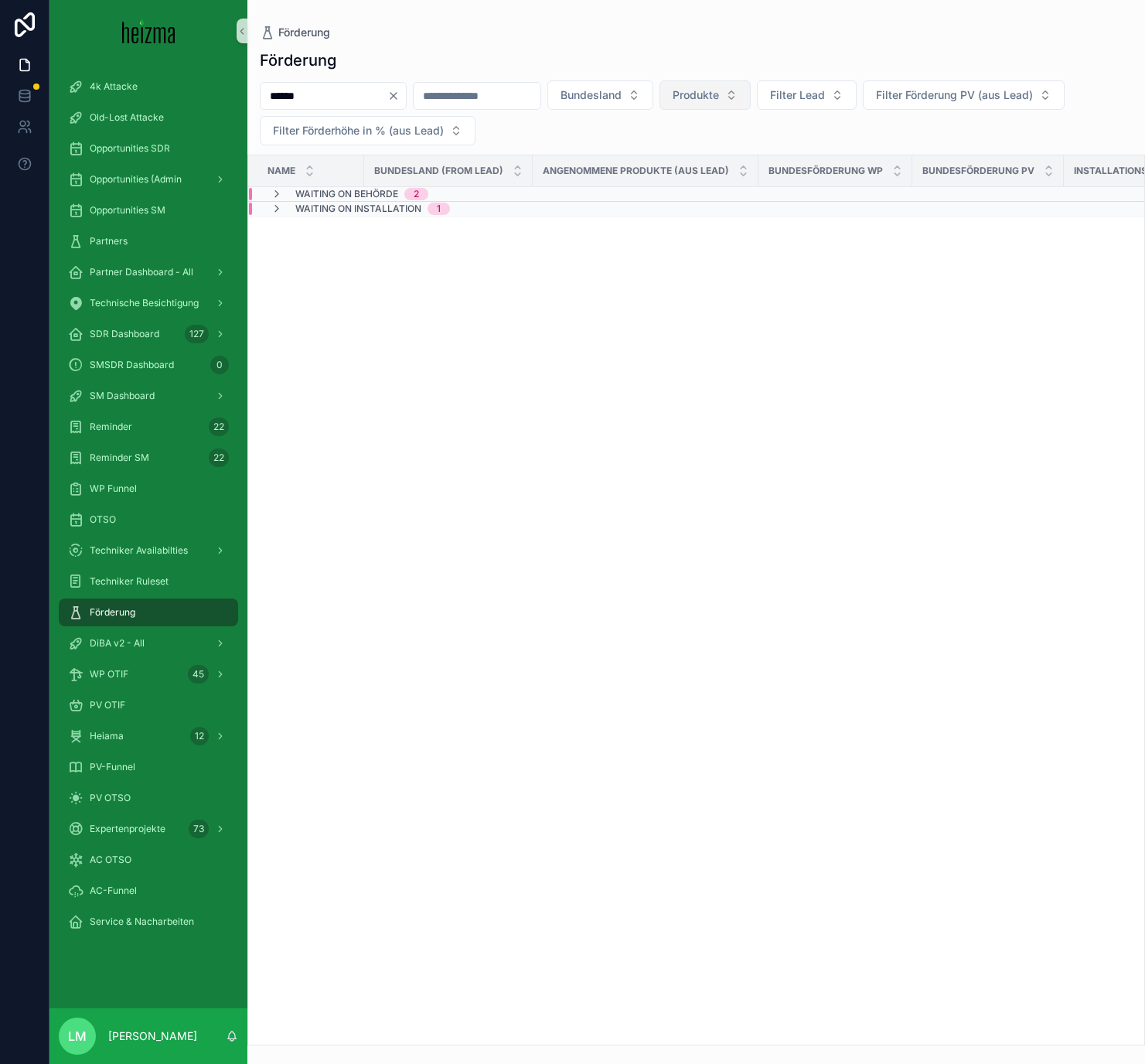
click at [337, 200] on td "Waiting on Behörde 2" at bounding box center [503, 194] width 510 height 14
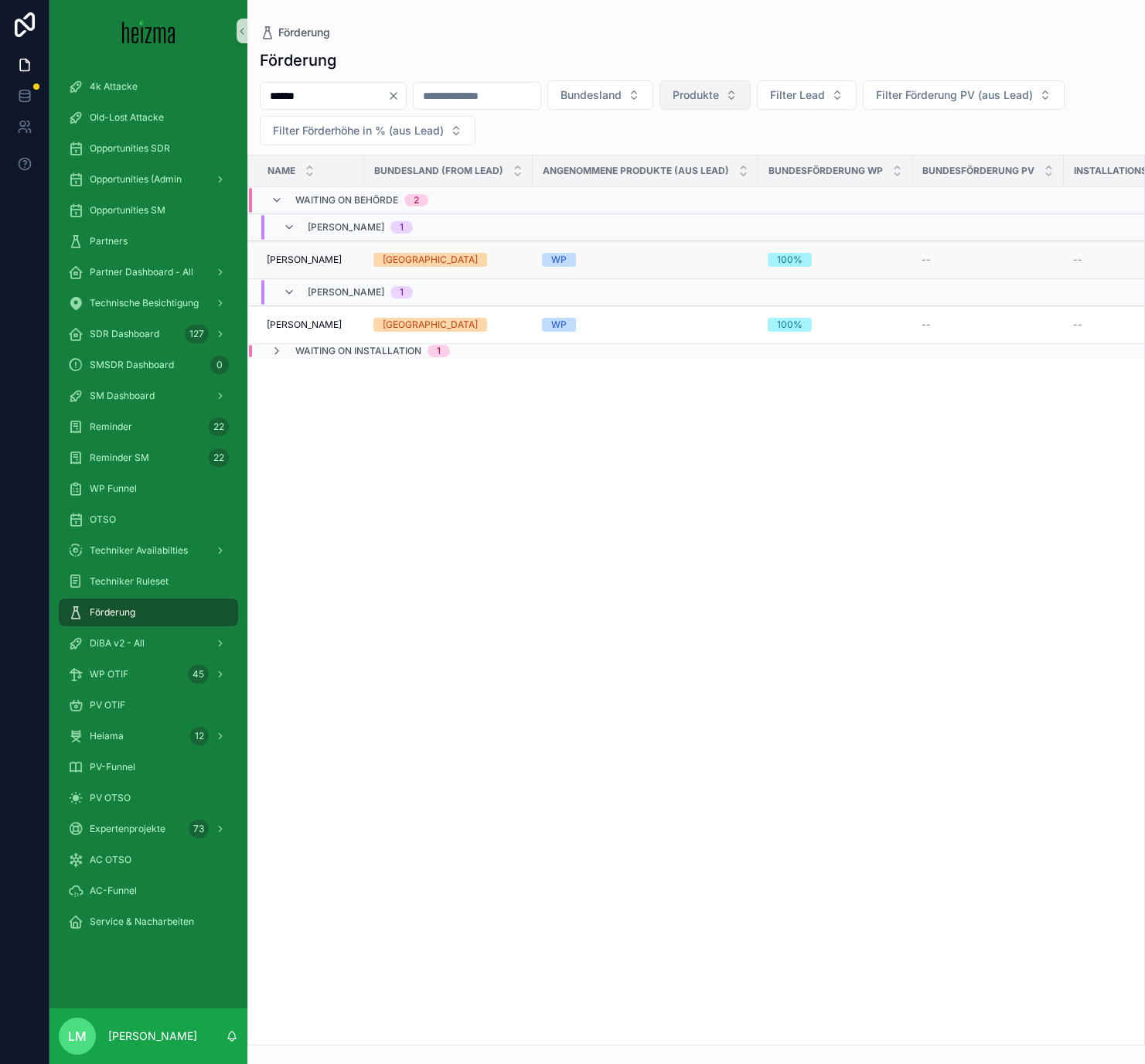
click at [310, 259] on span "Ursula Habenreich" at bounding box center [304, 260] width 75 height 13
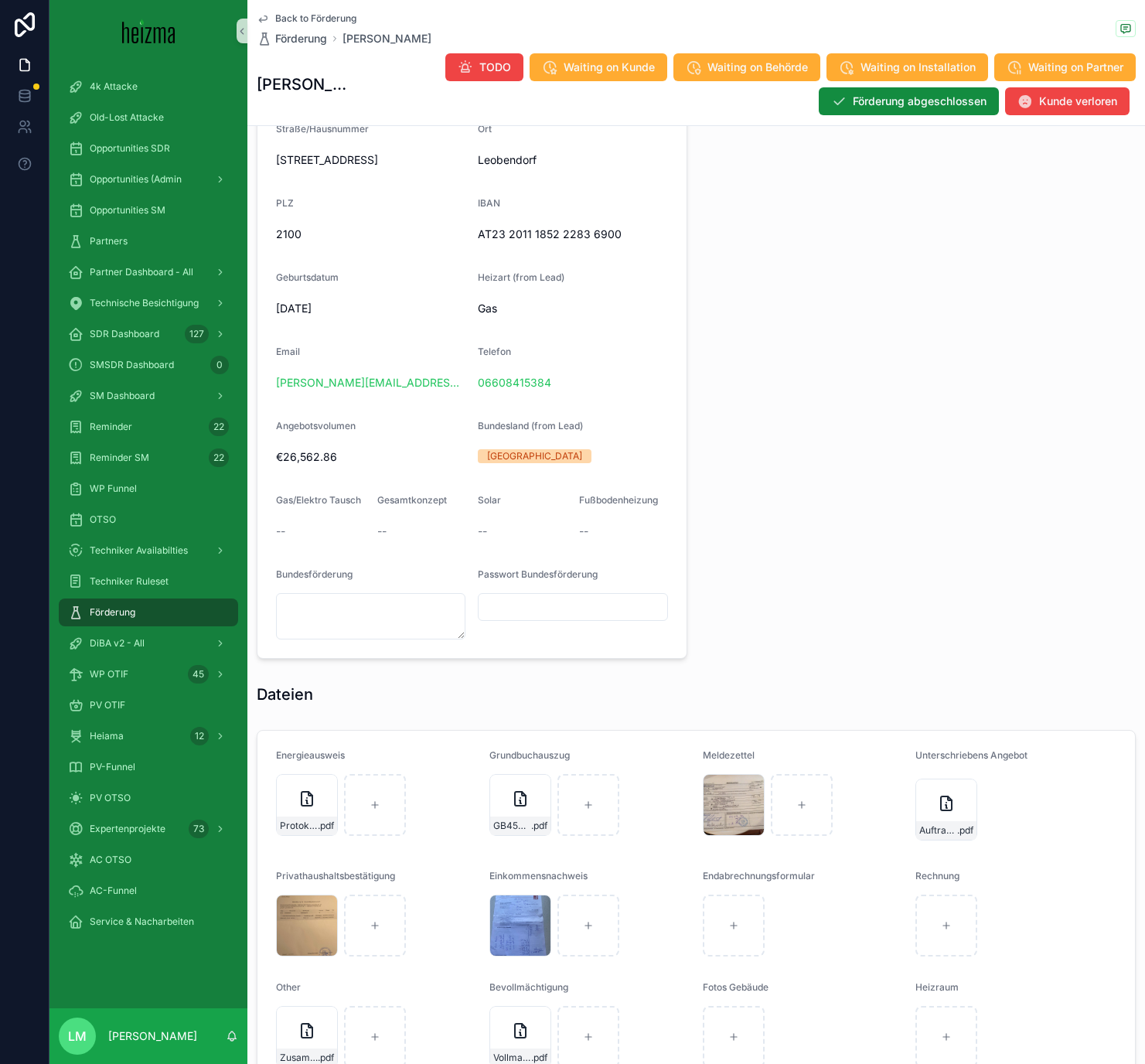
scroll to position [1474, 0]
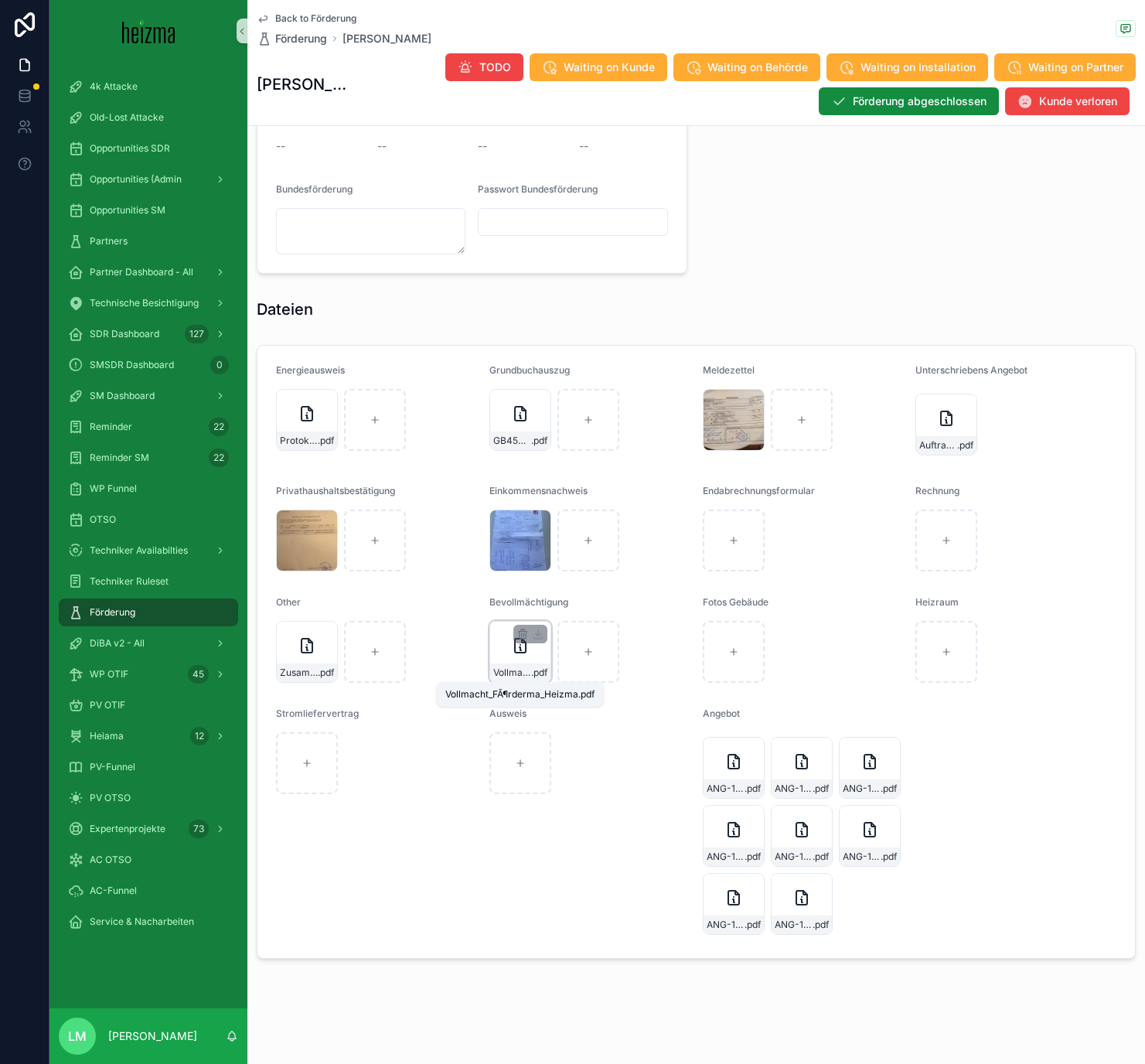
click at [536, 674] on span ".pdf" at bounding box center [540, 672] width 16 height 13
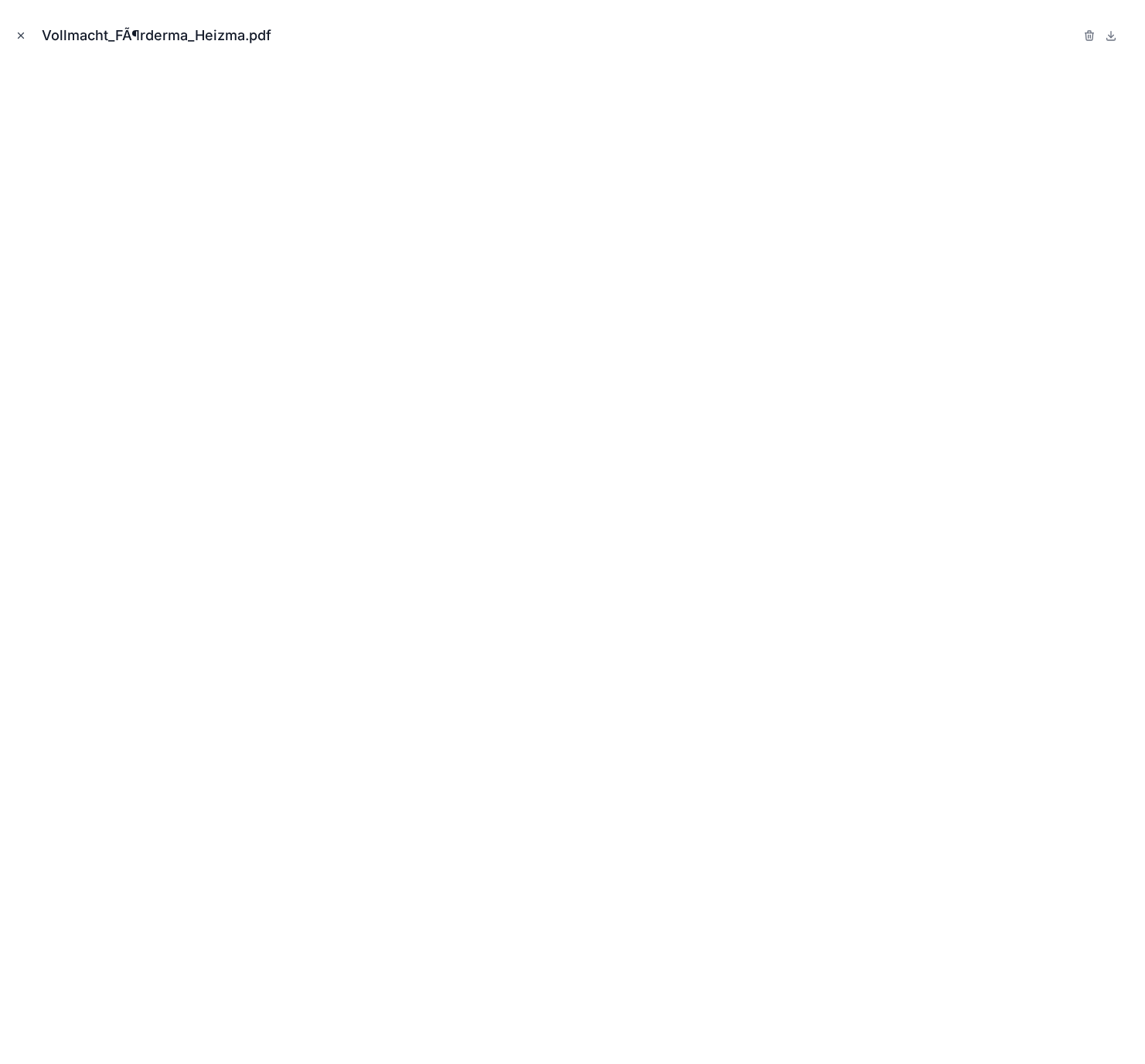
click at [20, 31] on icon "Close modal" at bounding box center [21, 35] width 11 height 11
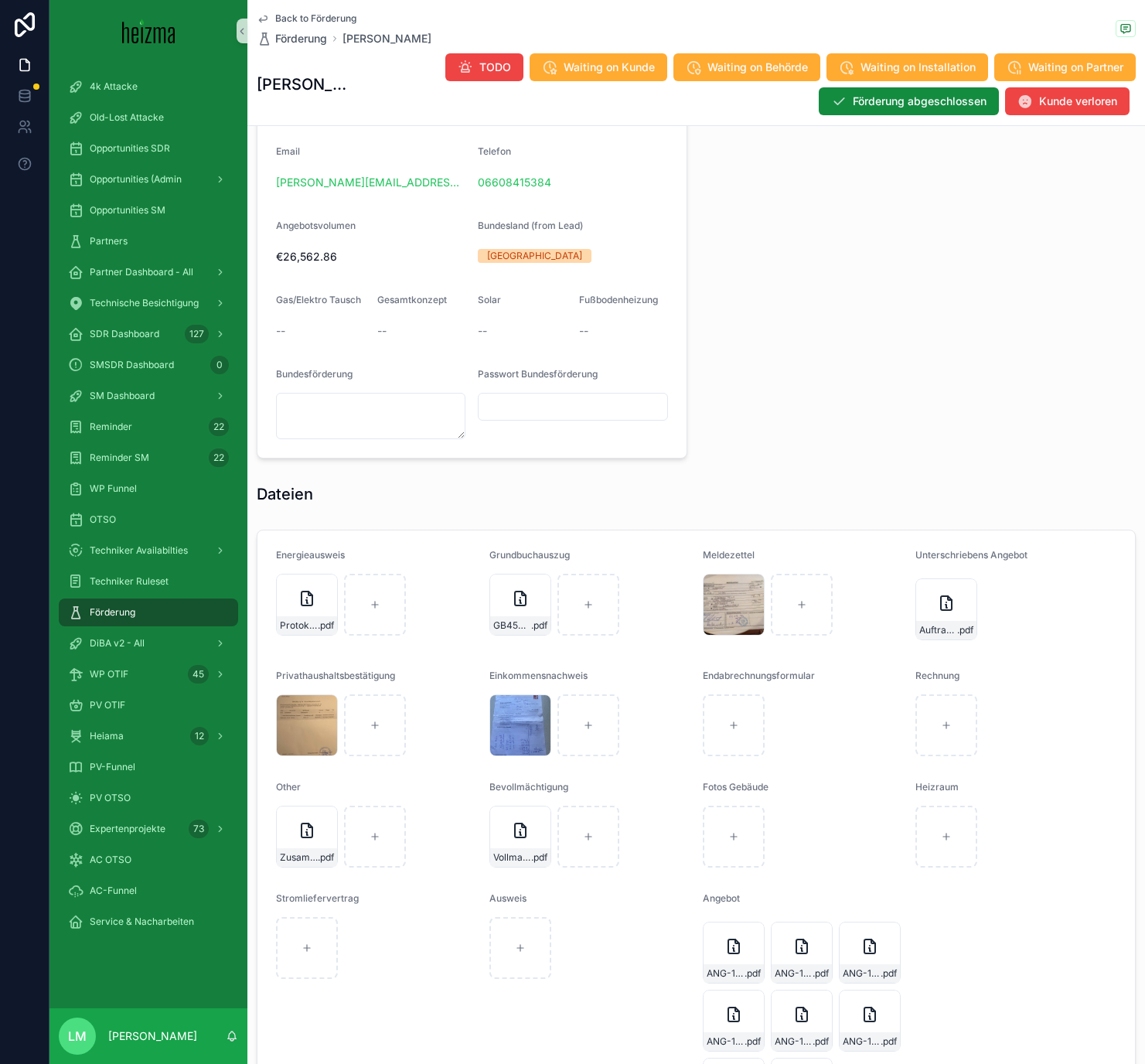
scroll to position [874, 0]
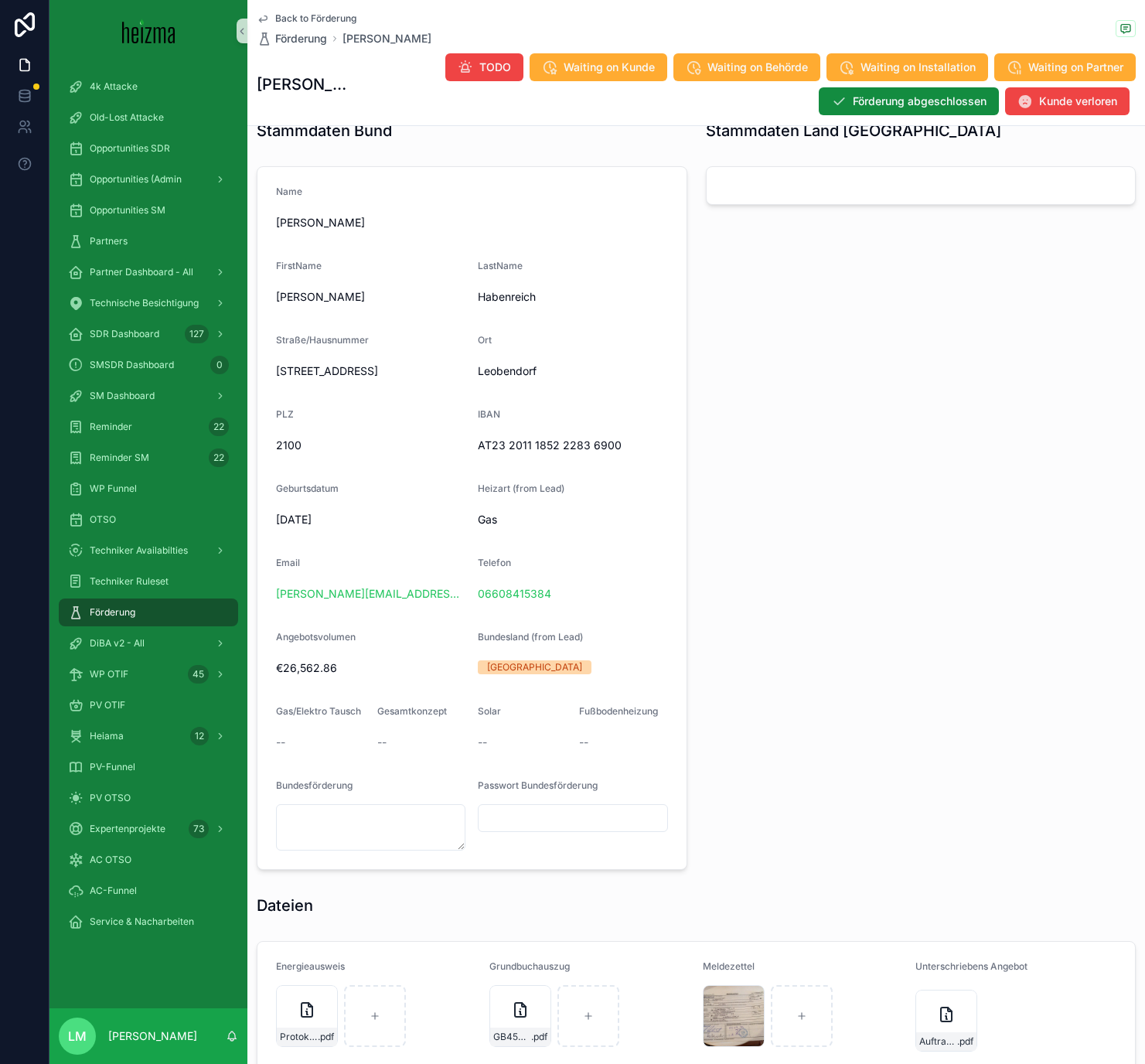
click at [516, 449] on span "AT23 2011 1852 2283 6900" at bounding box center [572, 445] width 189 height 15
copy span "AT23 2011 1852 2283 6900"
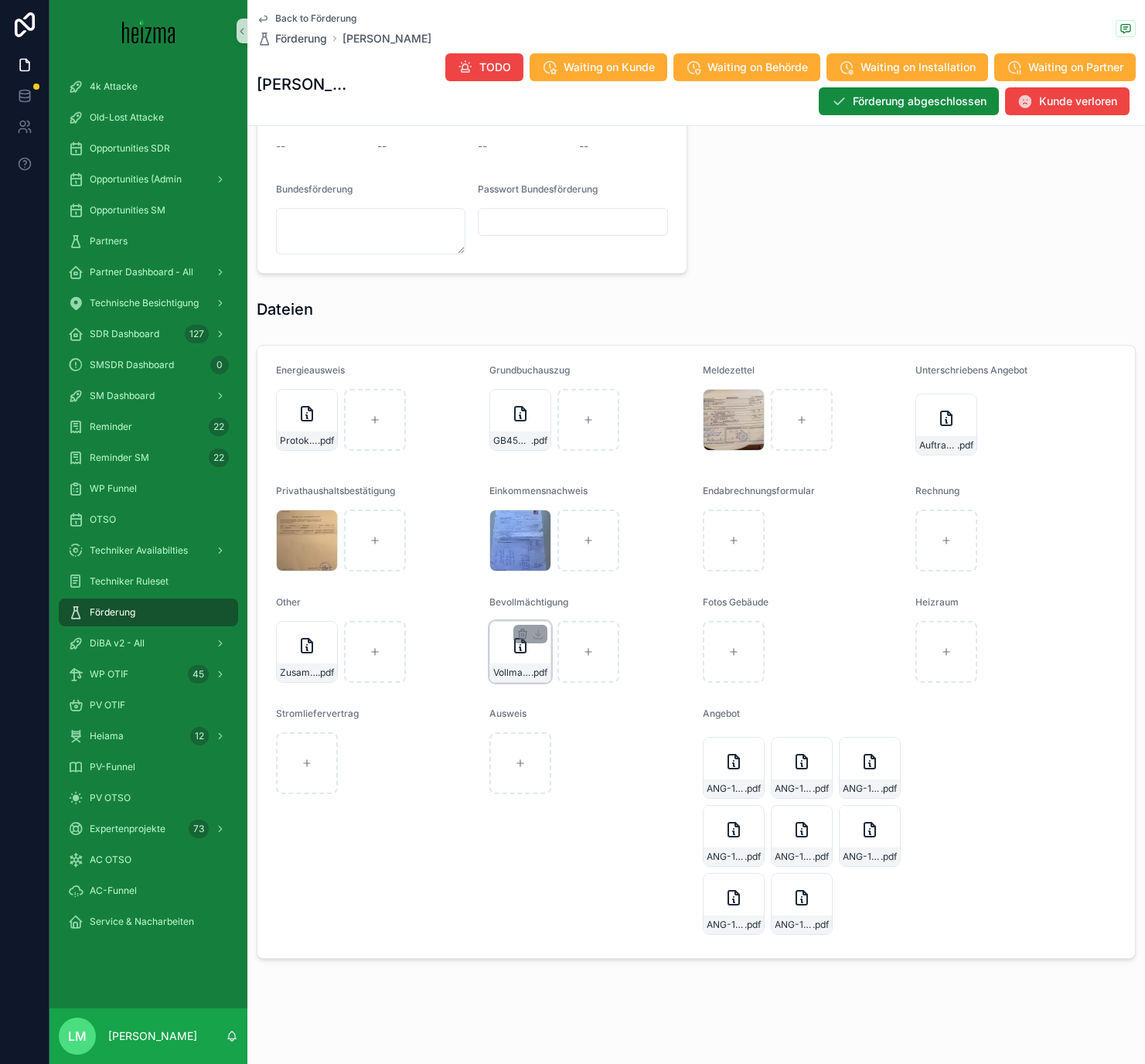
click at [525, 660] on div "Vollmacht_FÃ¶rderma_Heizma .pdf" at bounding box center [520, 652] width 62 height 62
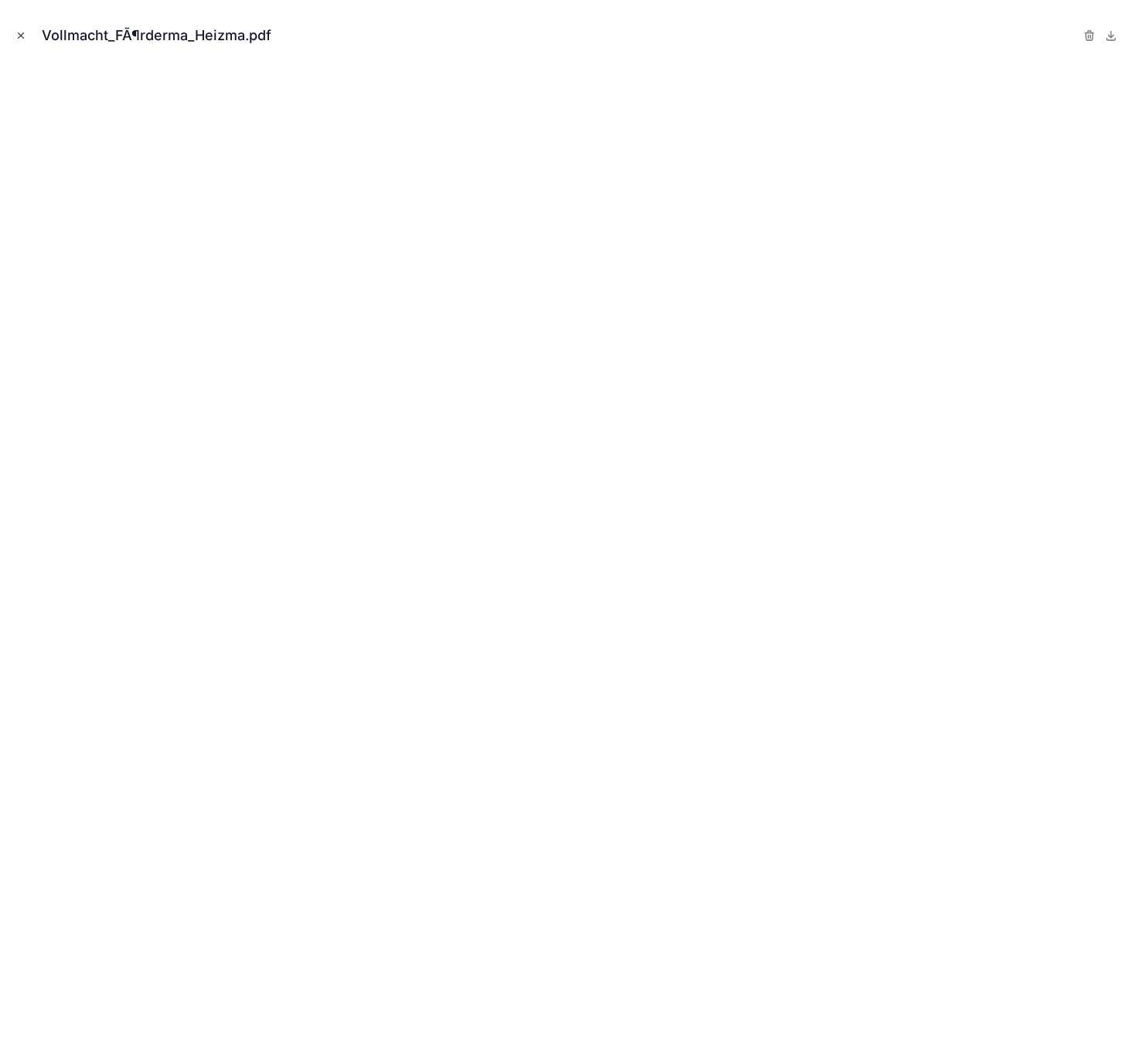
click at [22, 32] on icon "Close modal" at bounding box center [21, 35] width 11 height 11
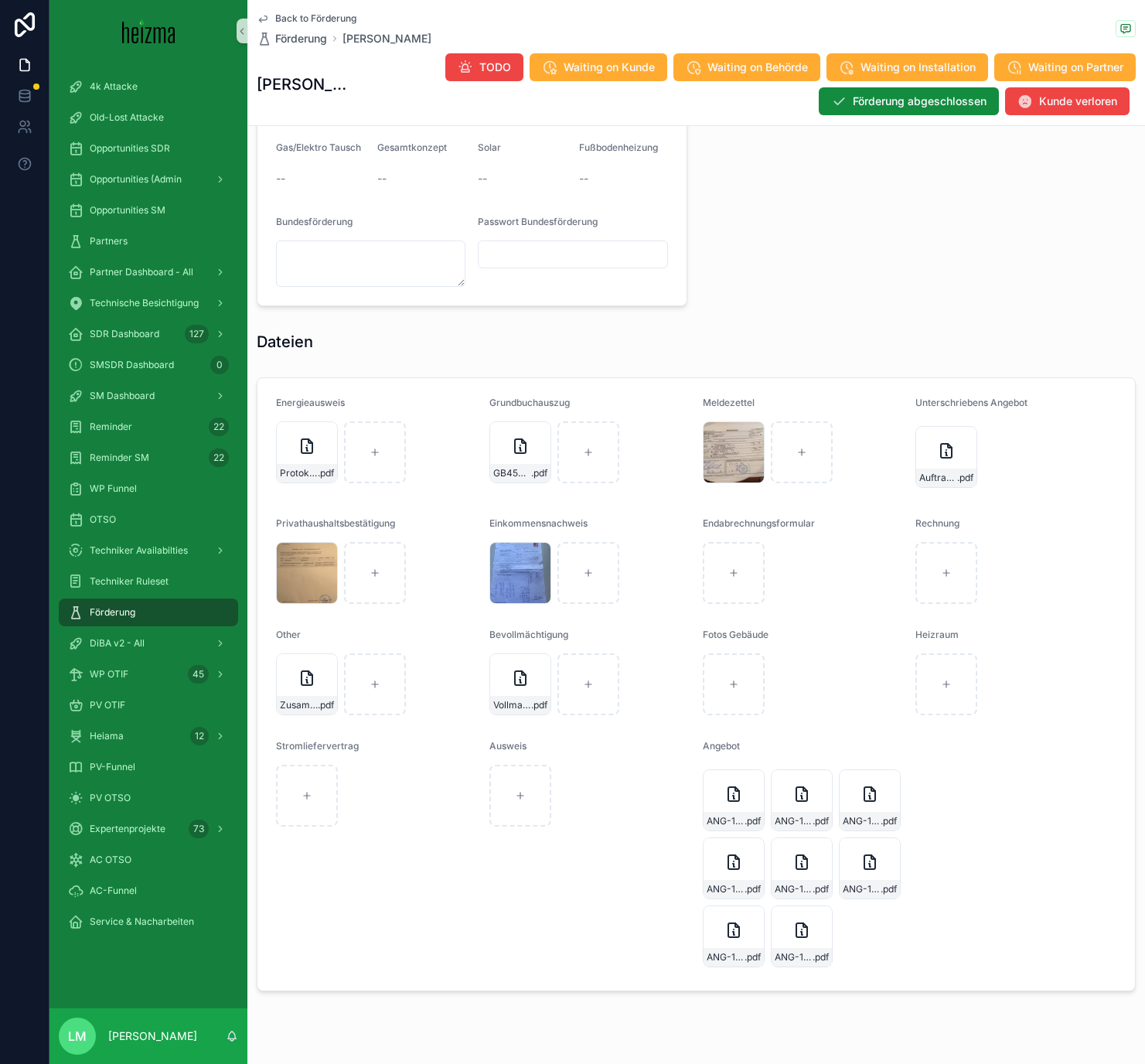
scroll to position [1474, 0]
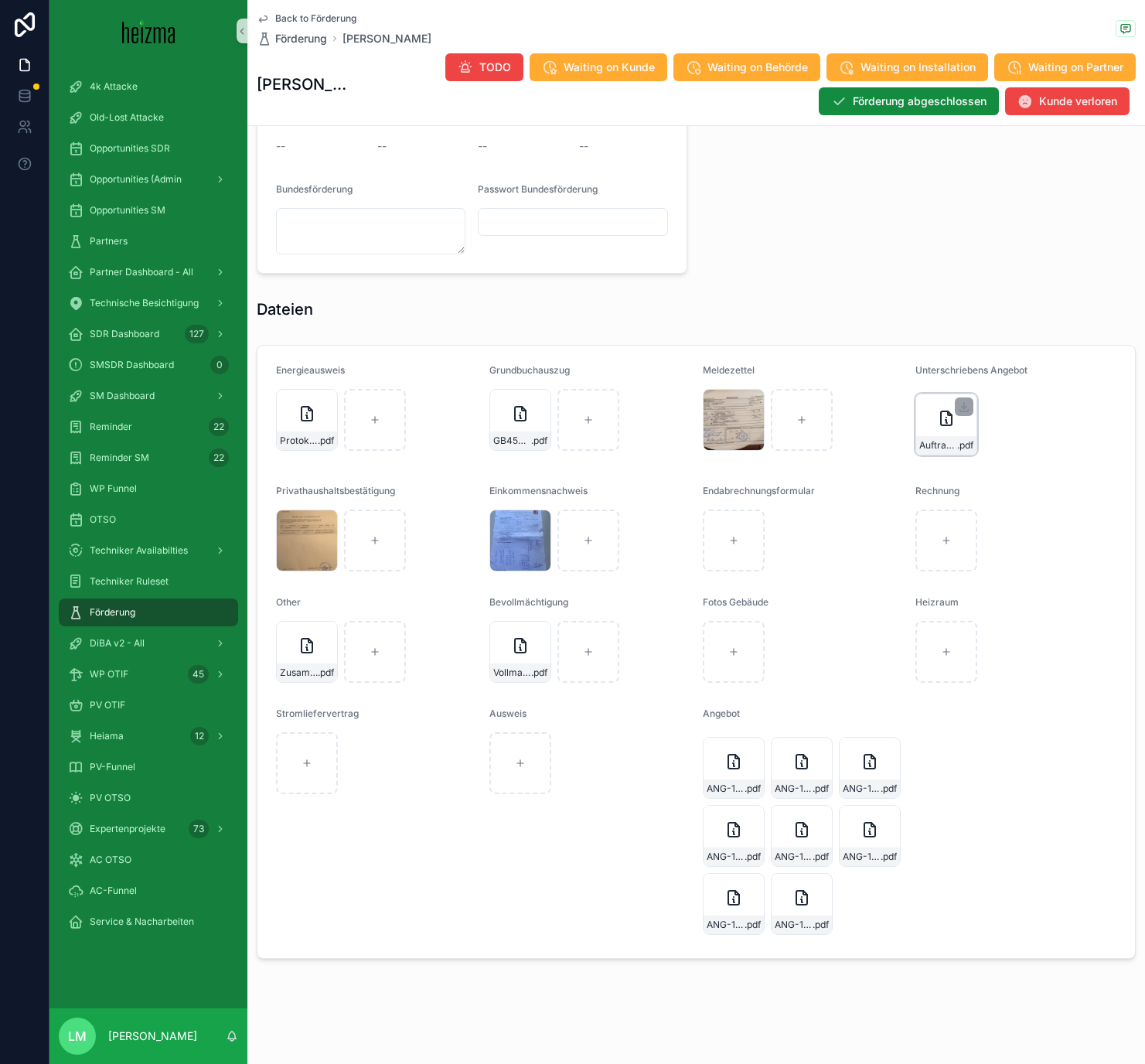
click at [952, 431] on div "Auftrag-Habenreich-11147-und-die-GIS-Befreiung--um-18.01-zusammengefuÌgt .pdf" at bounding box center [946, 424] width 62 height 62
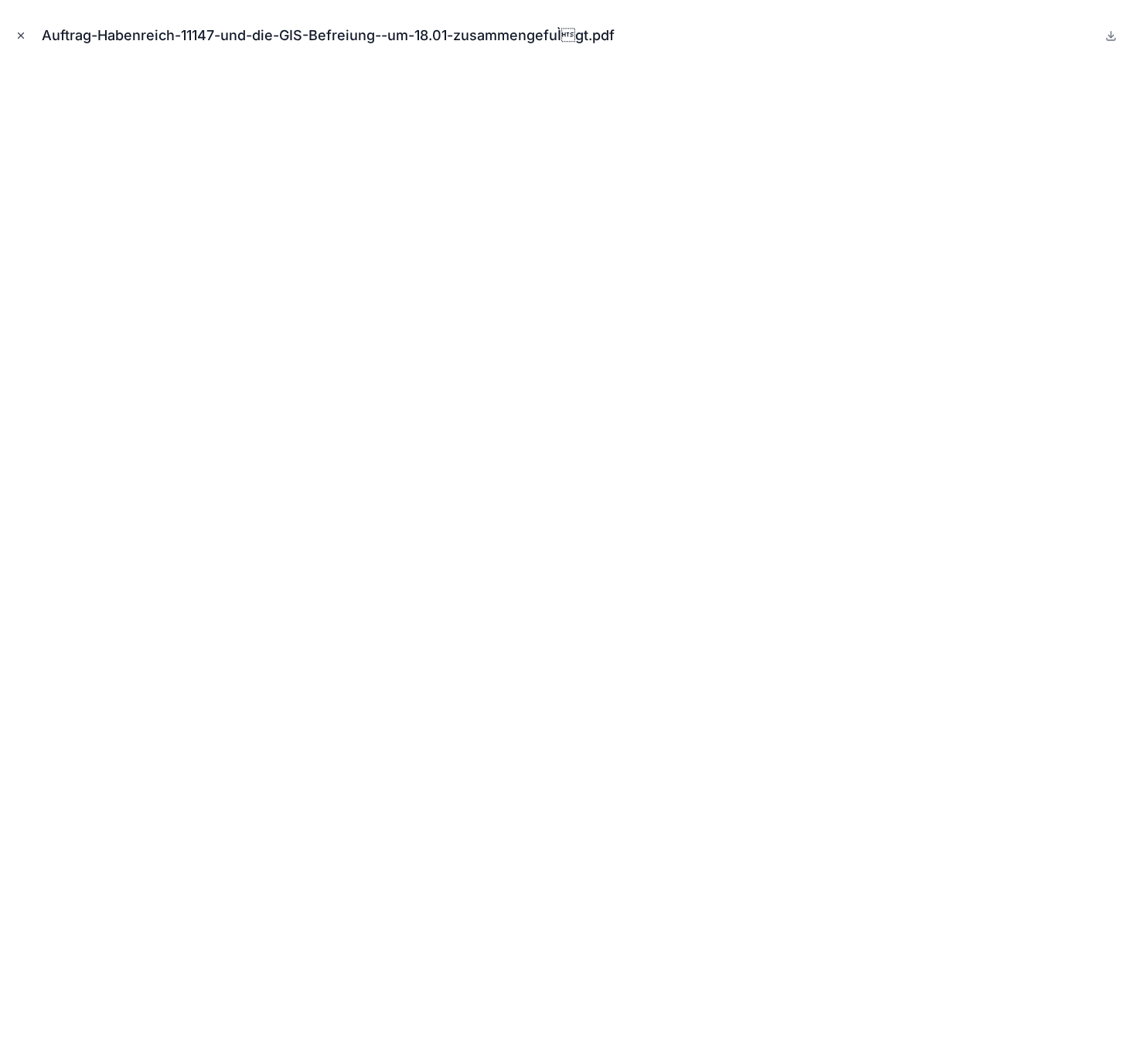
click at [16, 32] on icon "Close modal" at bounding box center [21, 35] width 11 height 11
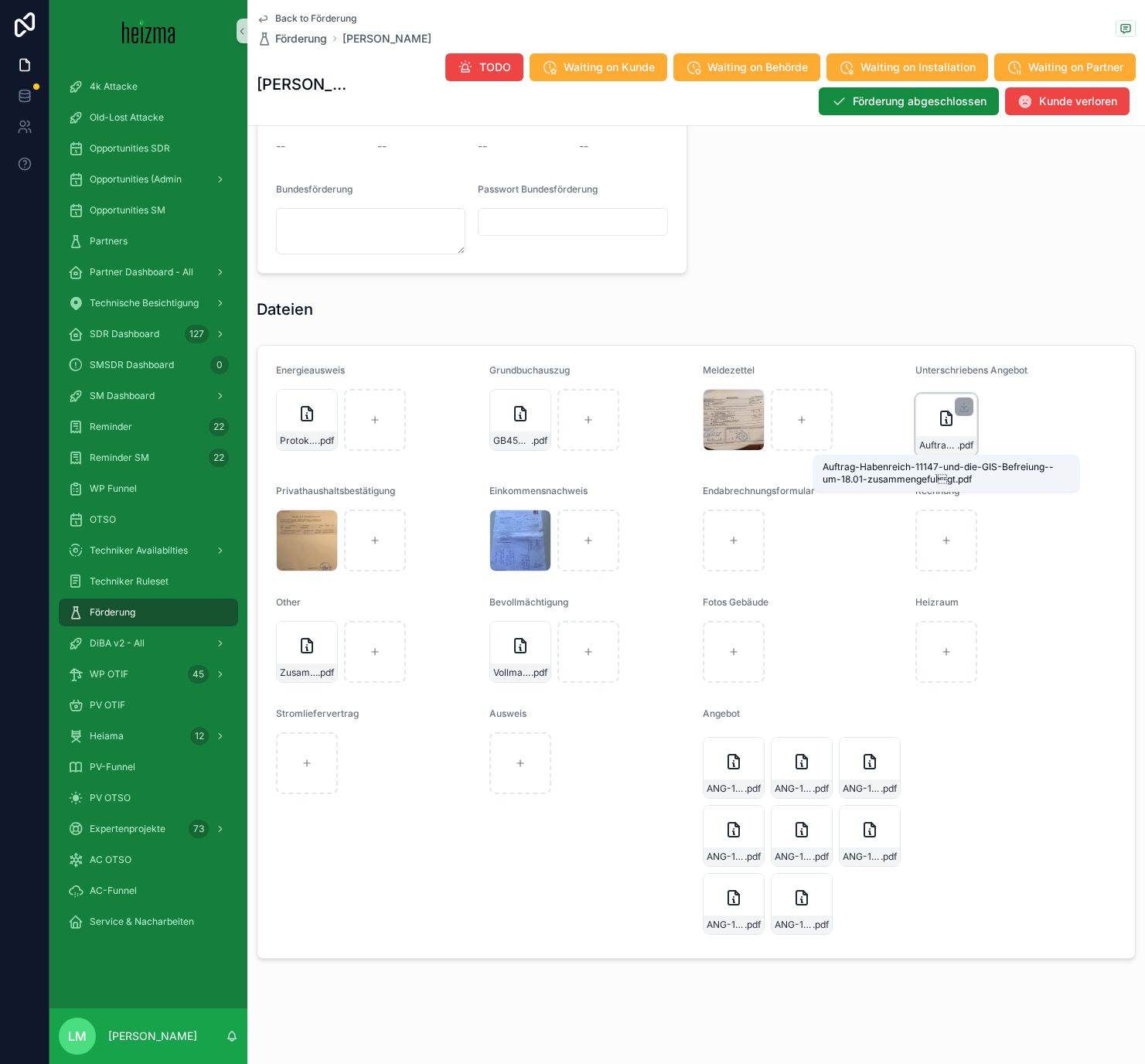
click at [952, 450] on span "Auftrag-Habenreich-11147-und-die-GIS-Befreiung--um-18.01-zusammengefuÌgt" at bounding box center [938, 446] width 38 height 13
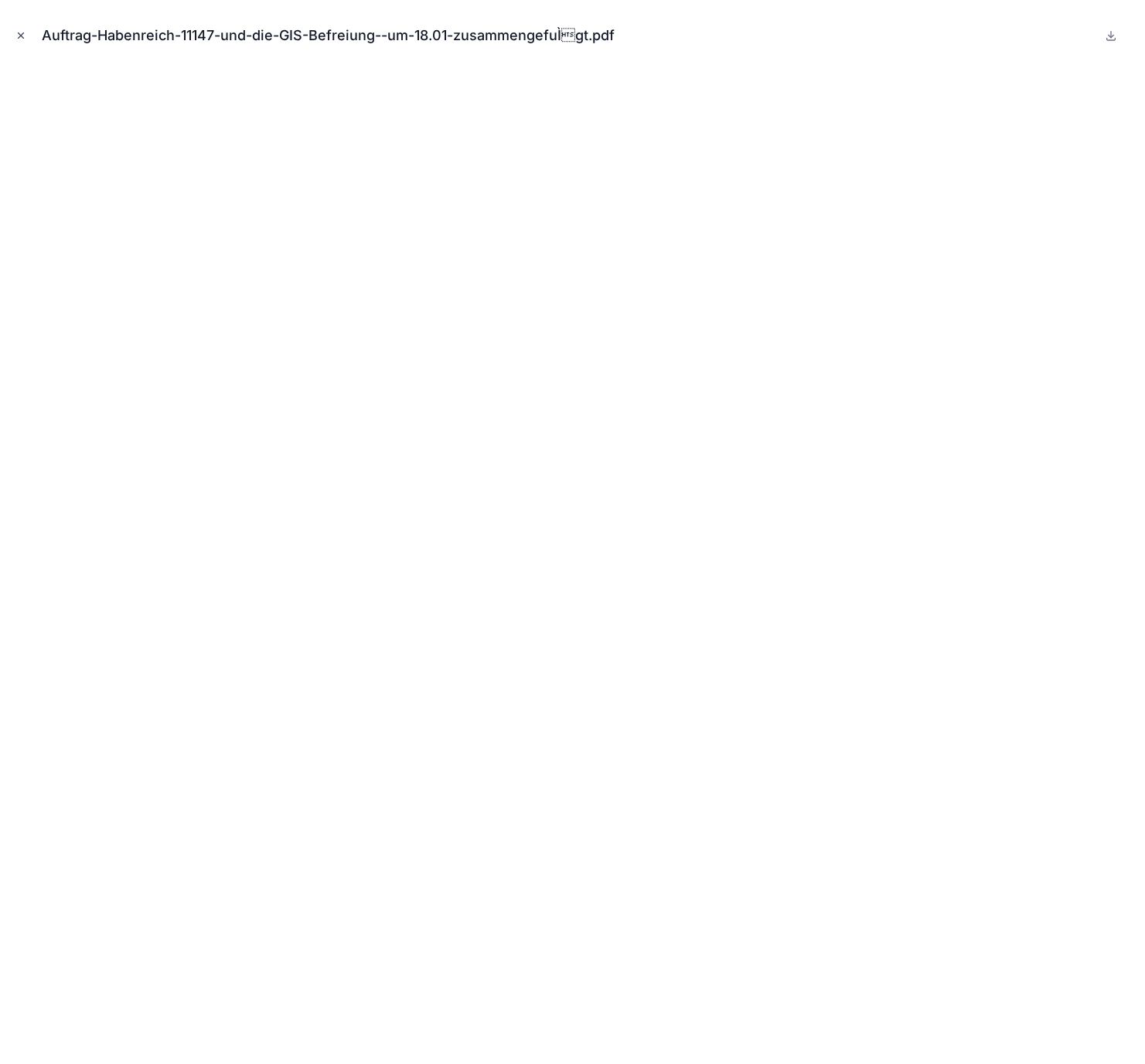
click at [21, 35] on icon "Close modal" at bounding box center [22, 36] width 5 height 5
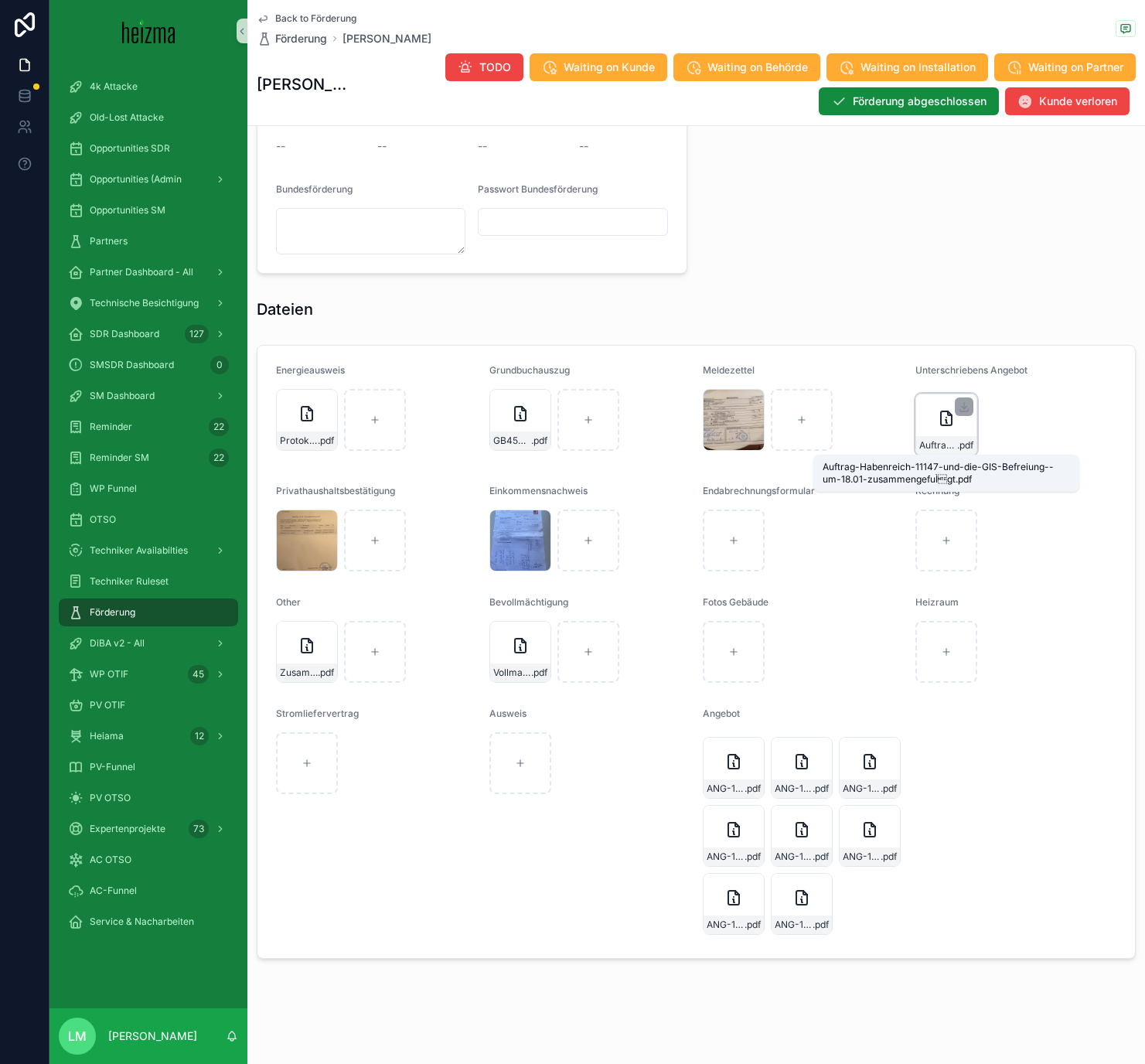
click at [933, 445] on span "Auftrag-Habenreich-11147-und-die-GIS-Befreiung--um-18.01-zusammengefuÌgt" at bounding box center [938, 446] width 38 height 13
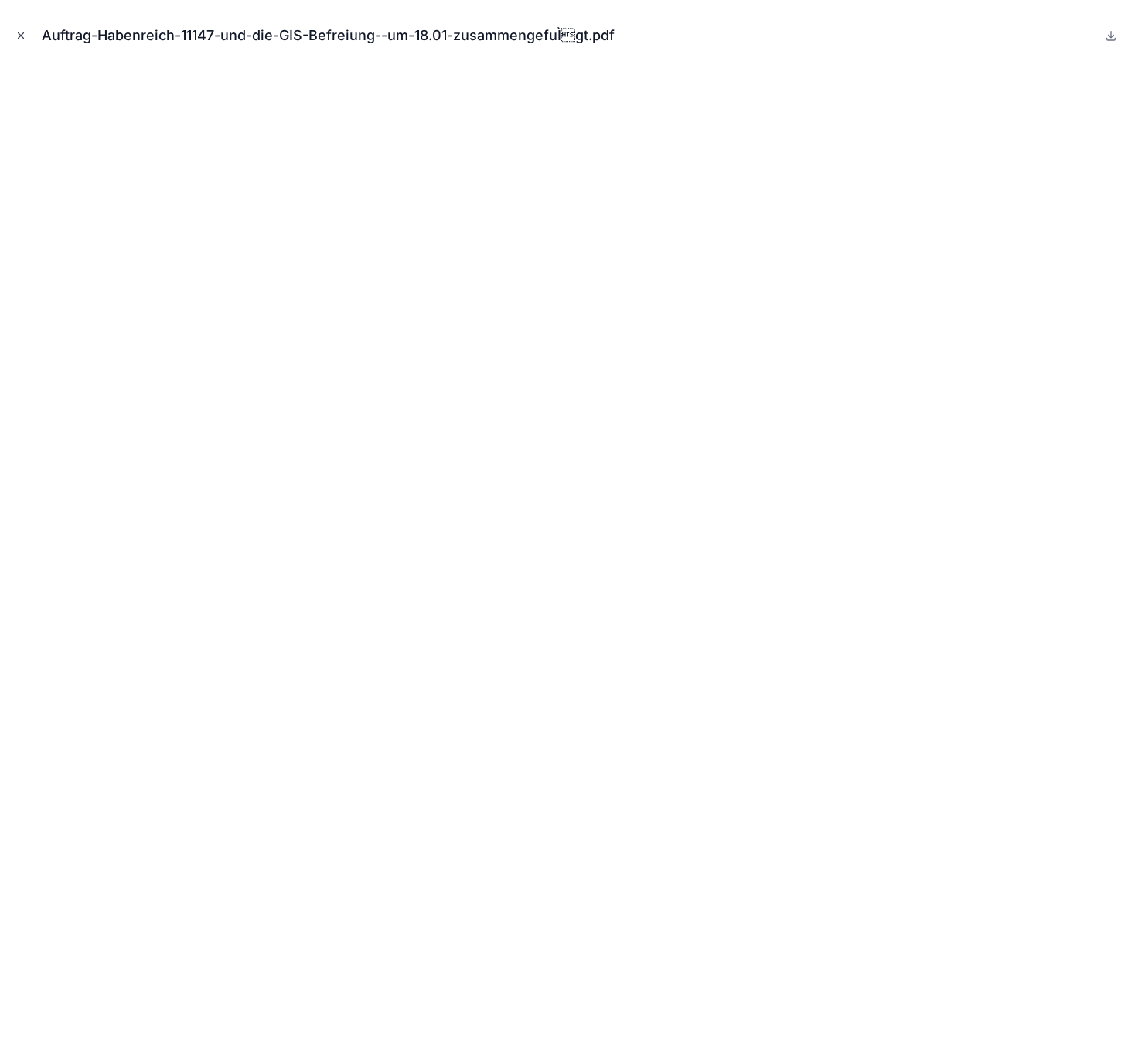
click at [17, 37] on icon "Close modal" at bounding box center [21, 35] width 11 height 11
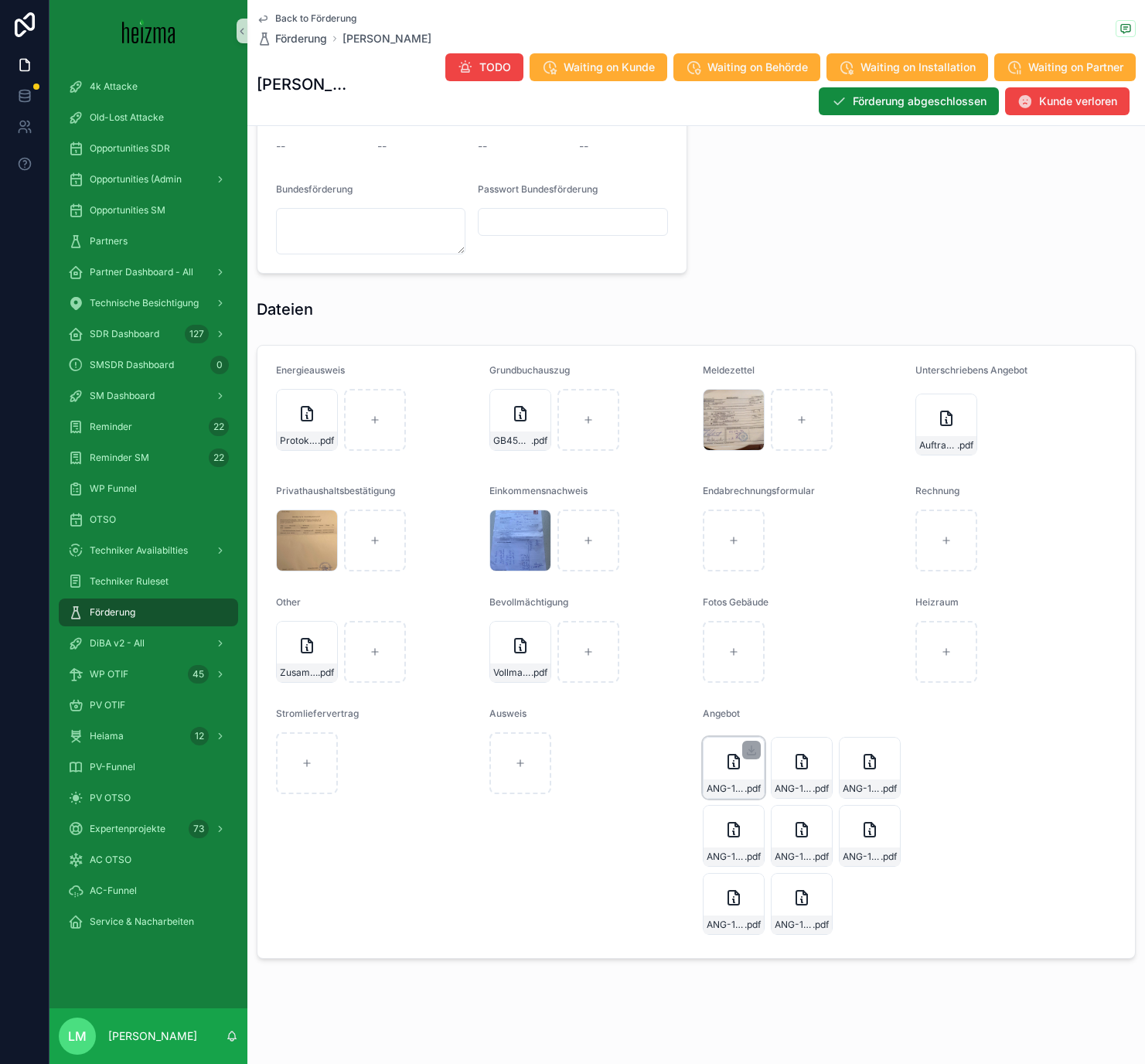
click at [734, 778] on div "ANG-11147-Habenreich-2025-06-06 .pdf" at bounding box center [734, 767] width 62 height 62
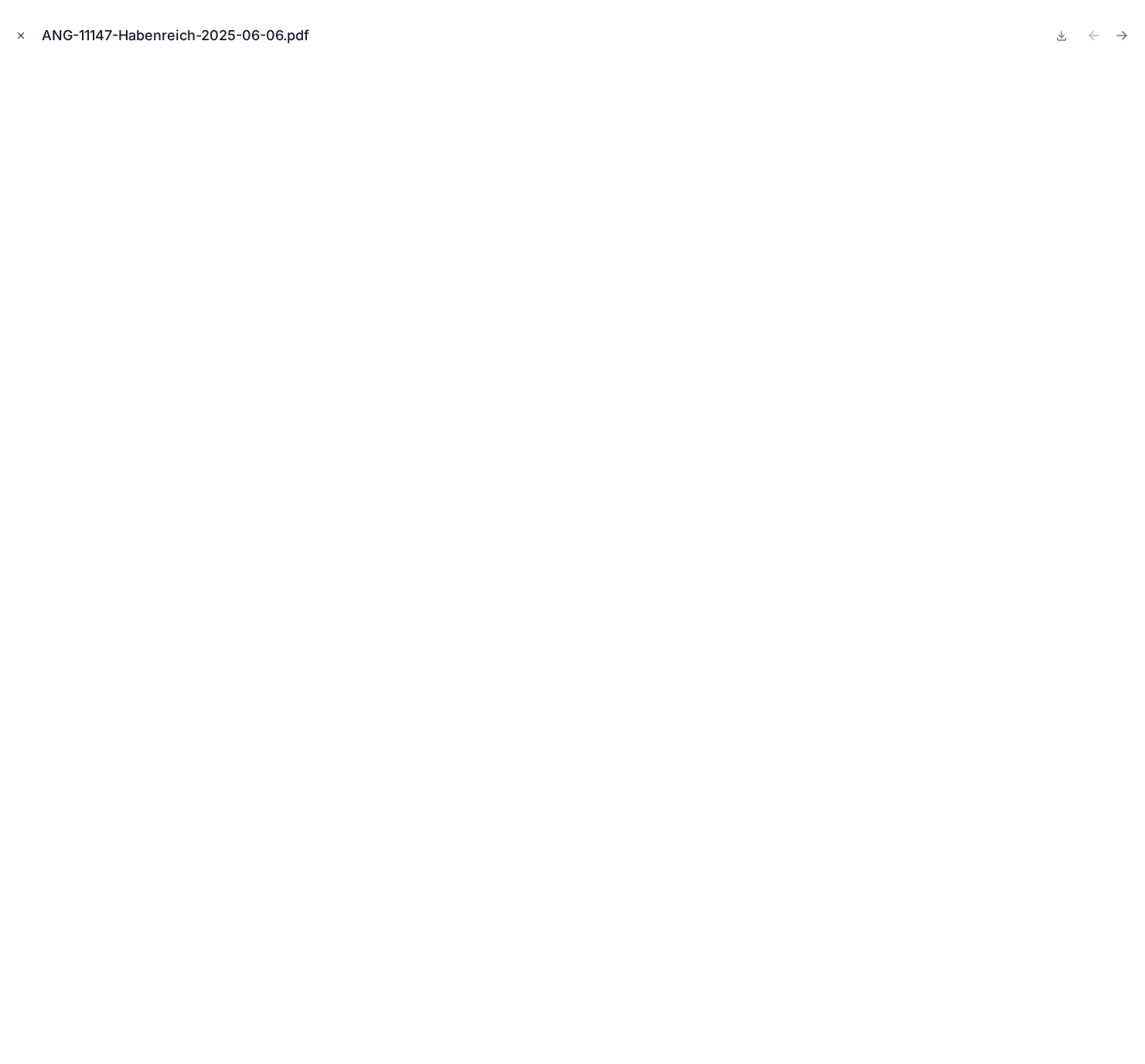
click at [23, 30] on button "Close modal" at bounding box center [21, 35] width 17 height 17
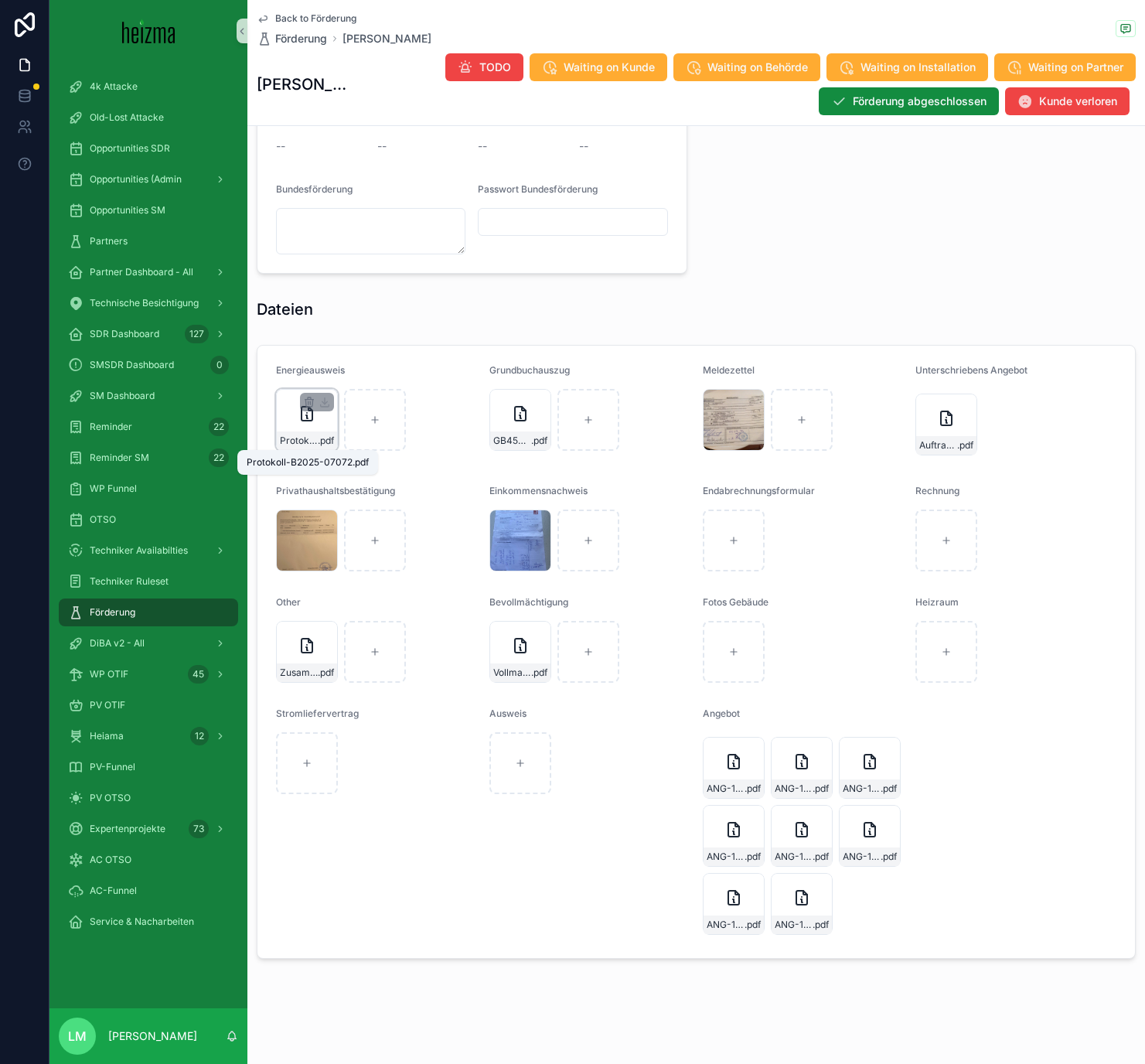
click at [307, 435] on span "Protokoll-B2025-07072" at bounding box center [299, 440] width 38 height 13
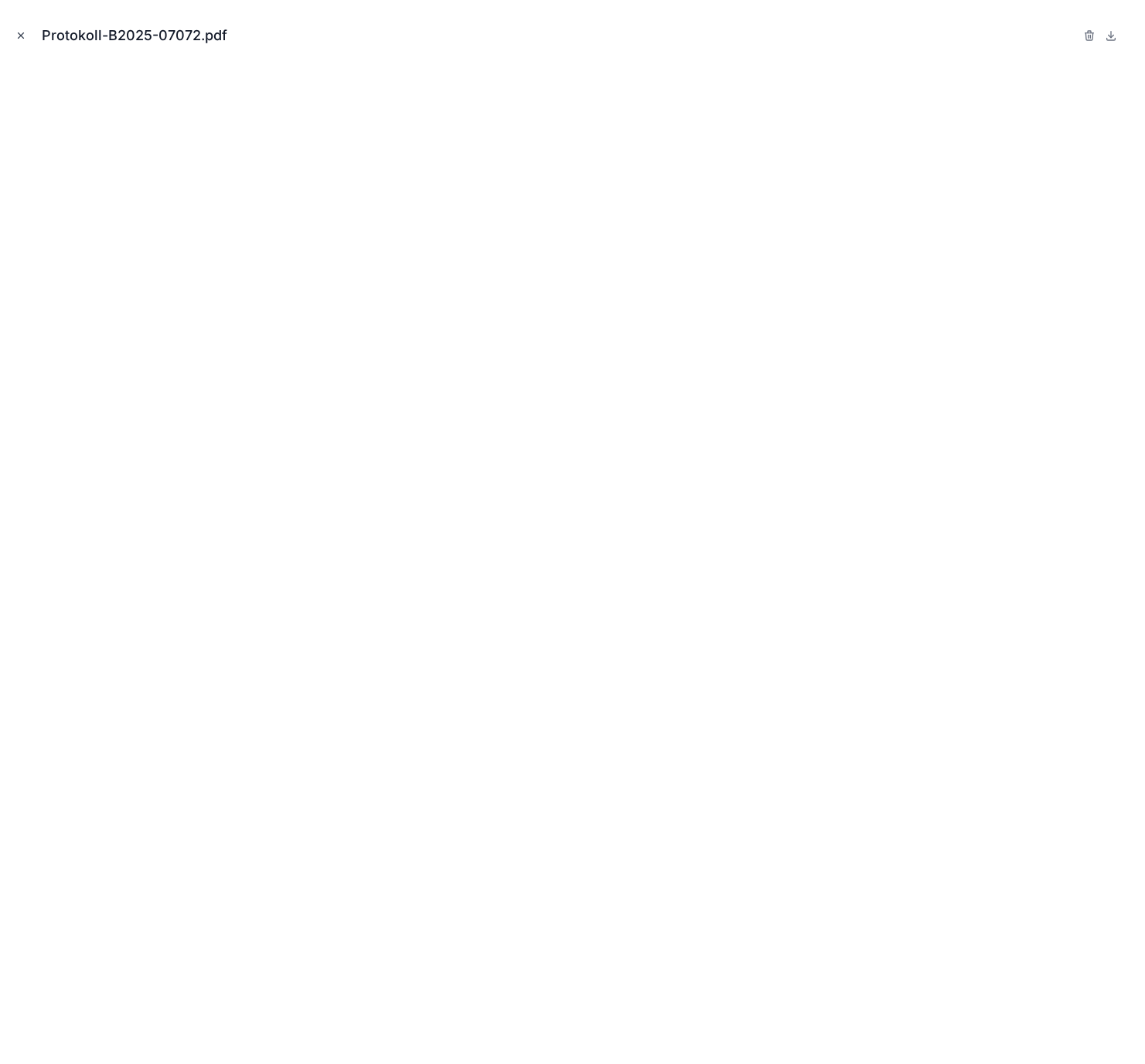
click at [24, 34] on icon "Close modal" at bounding box center [21, 35] width 11 height 11
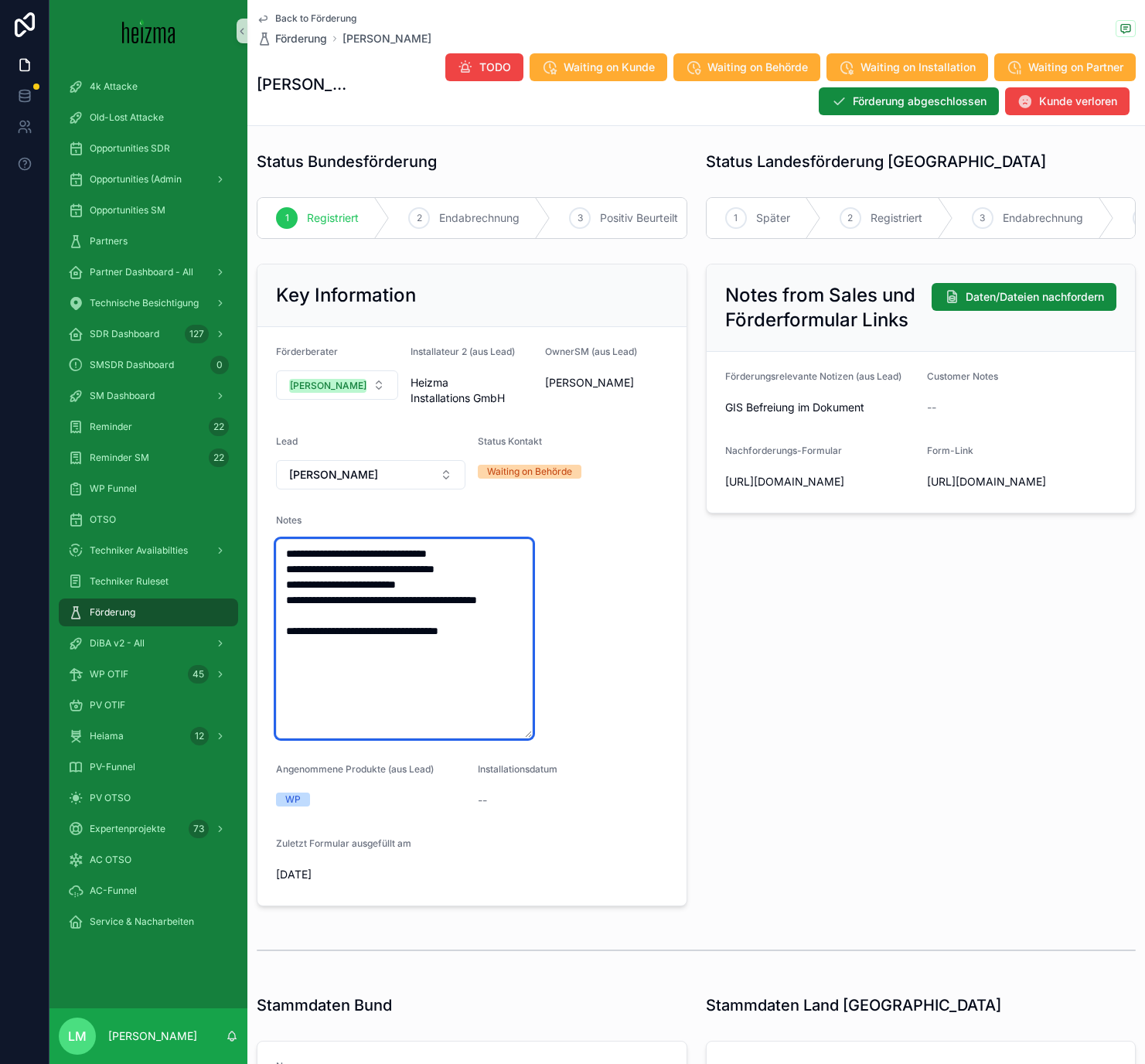
click at [470, 668] on textarea "**********" at bounding box center [404, 638] width 256 height 199
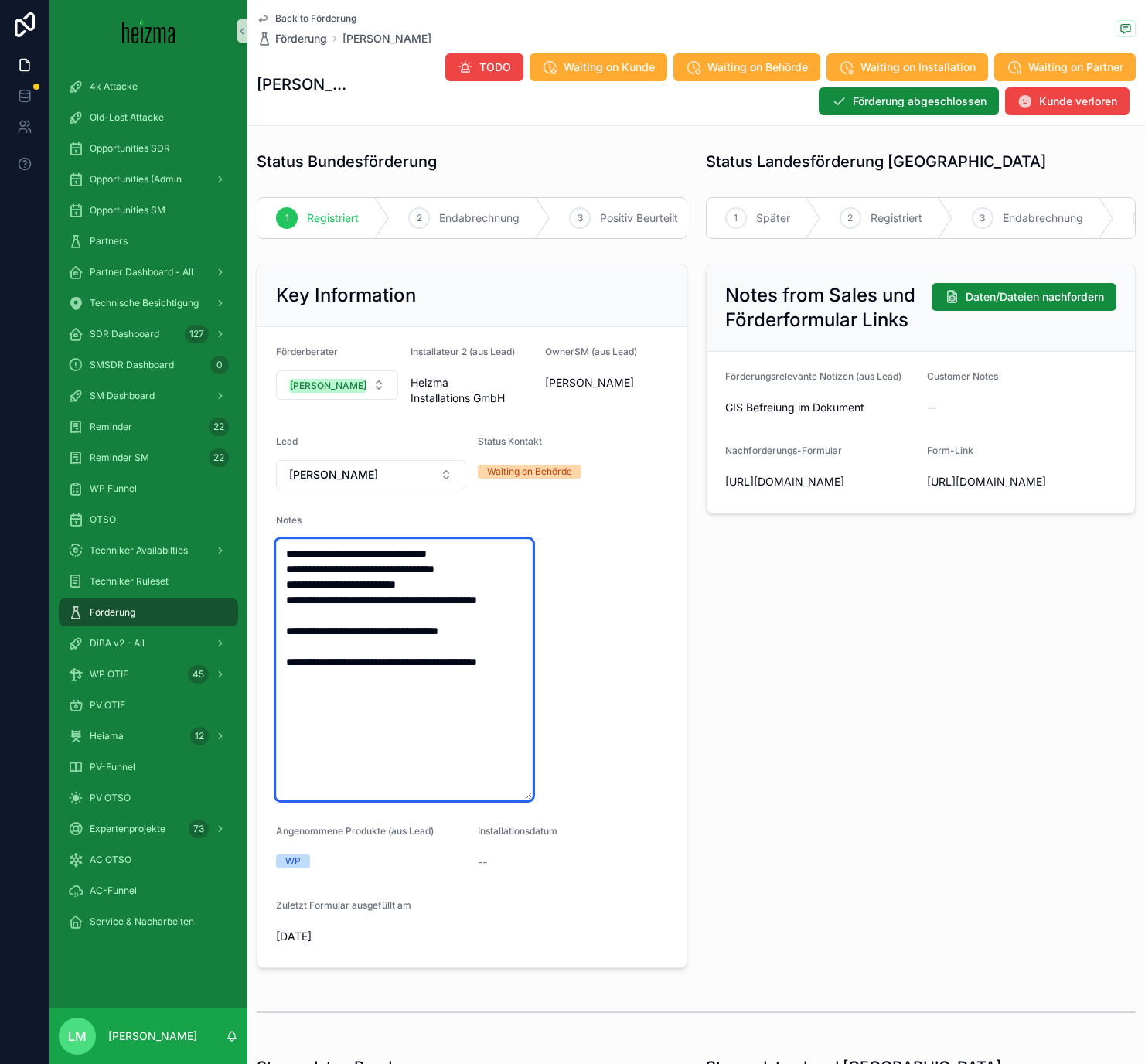
type textarea "**********"
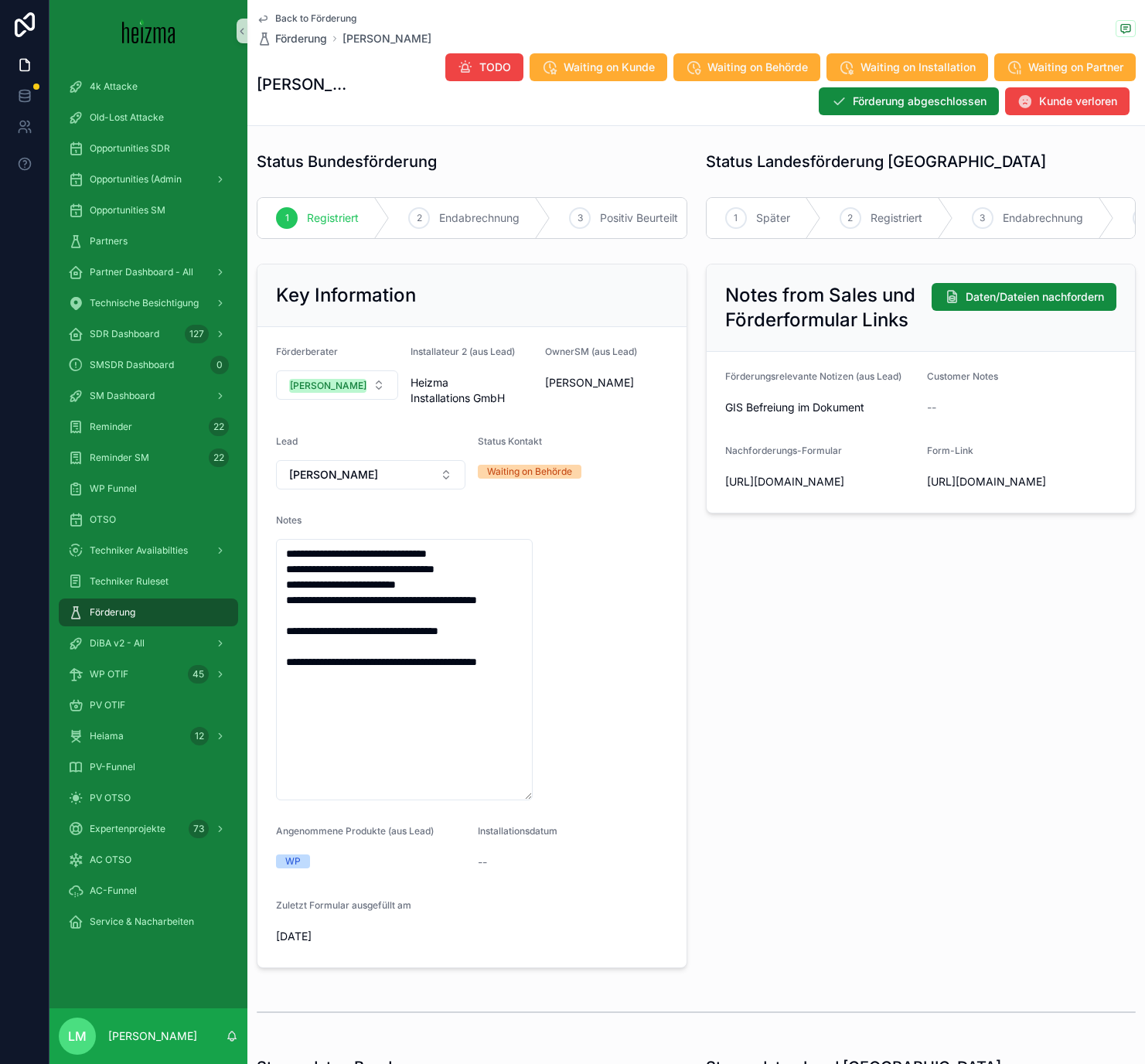
click at [1098, 673] on div "Notes from Sales und Förderformular Links Daten/Dateien nachfordern Förderungsr…" at bounding box center [921, 615] width 449 height 717
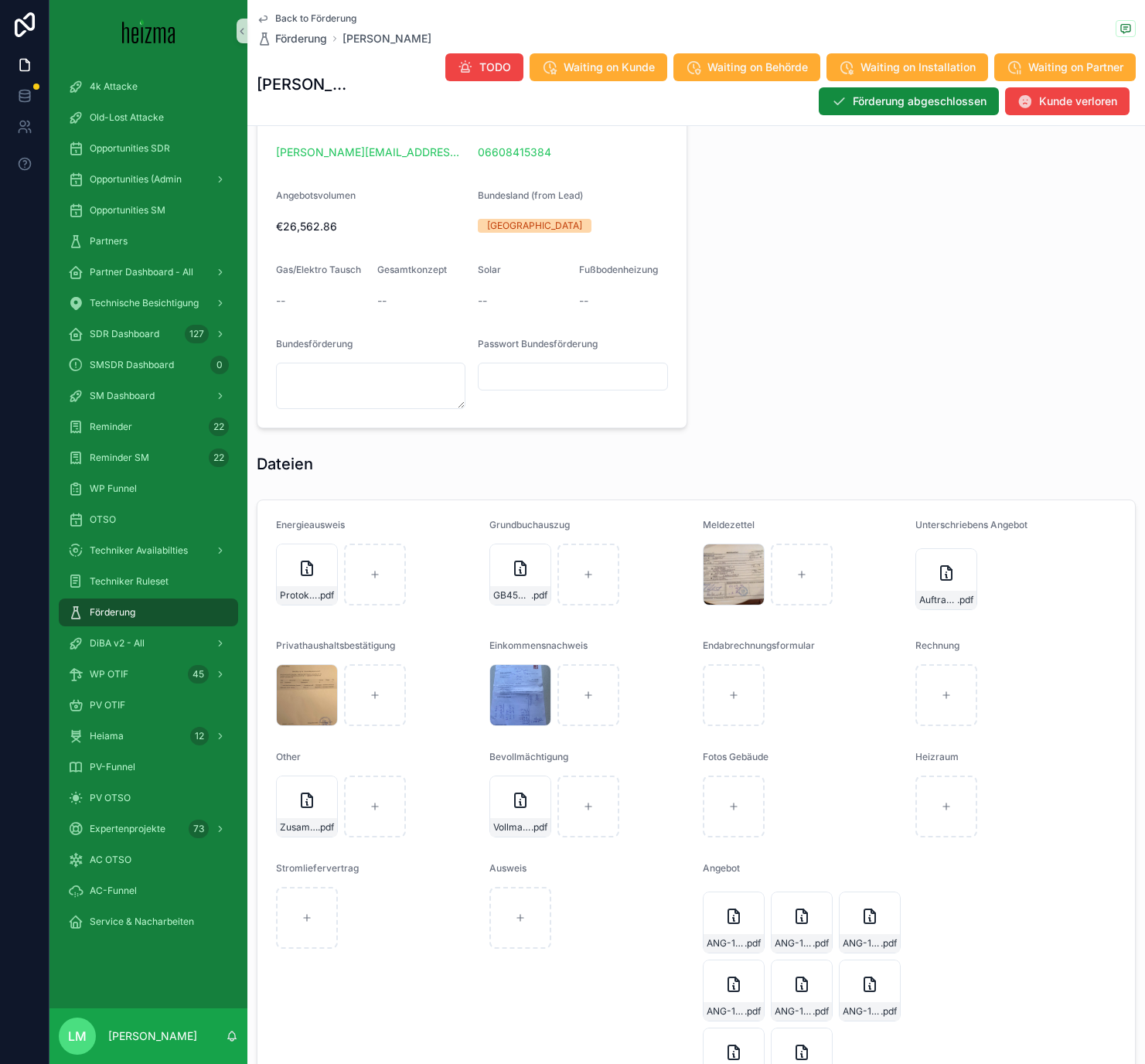
scroll to position [1535, 0]
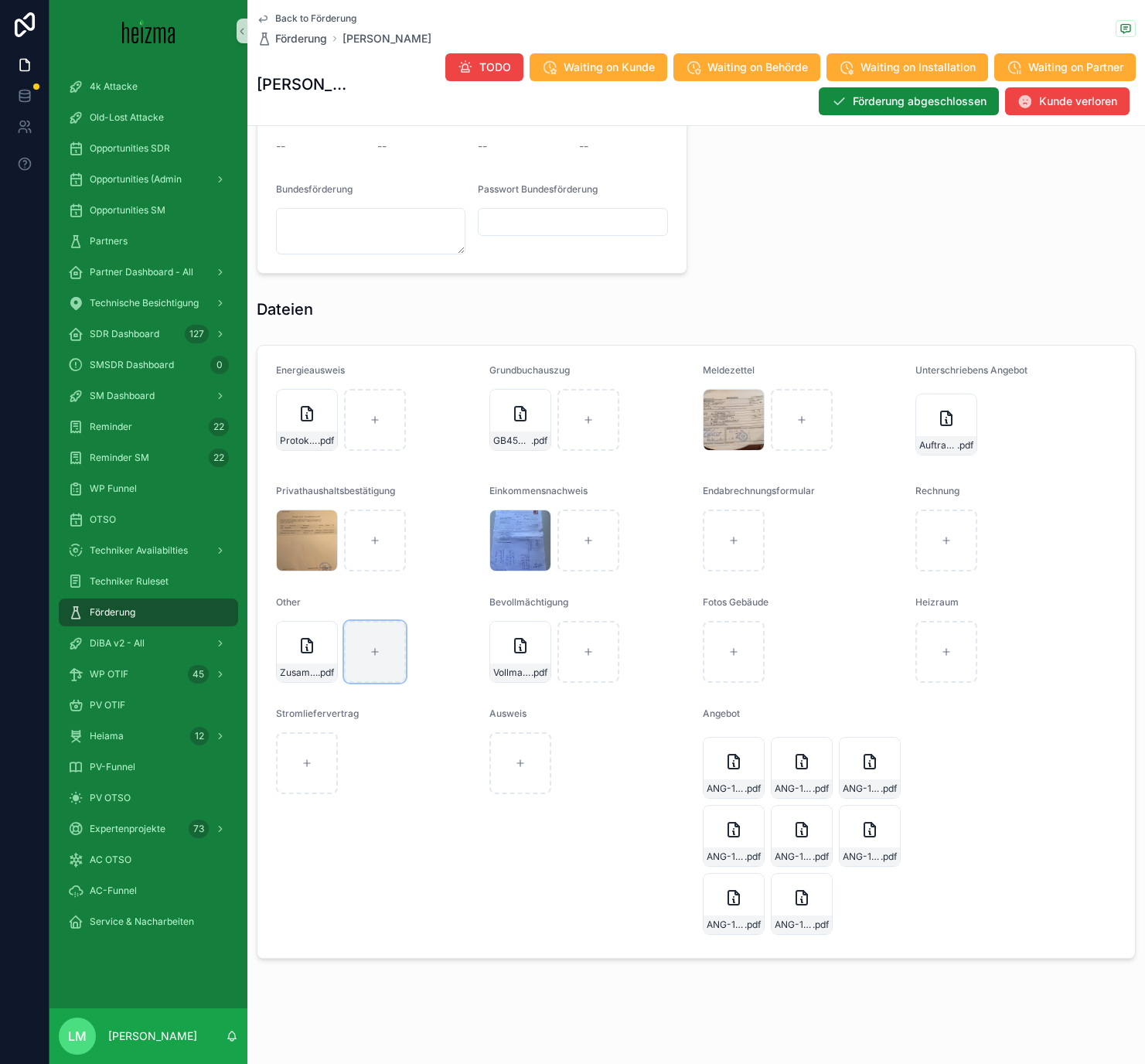
click at [359, 667] on div "scrollable content" at bounding box center [374, 652] width 62 height 62
type input "**********"
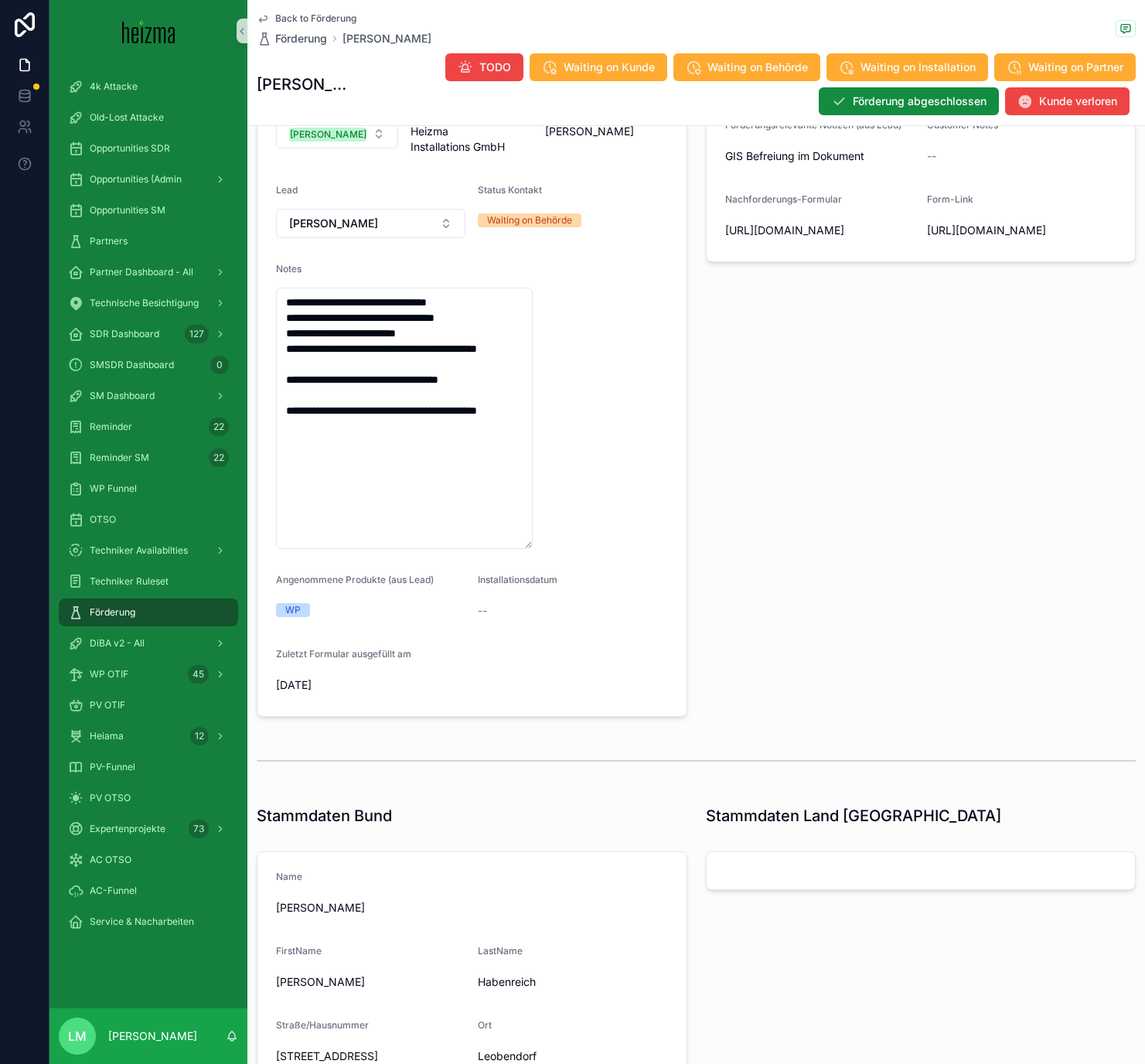
scroll to position [0, 0]
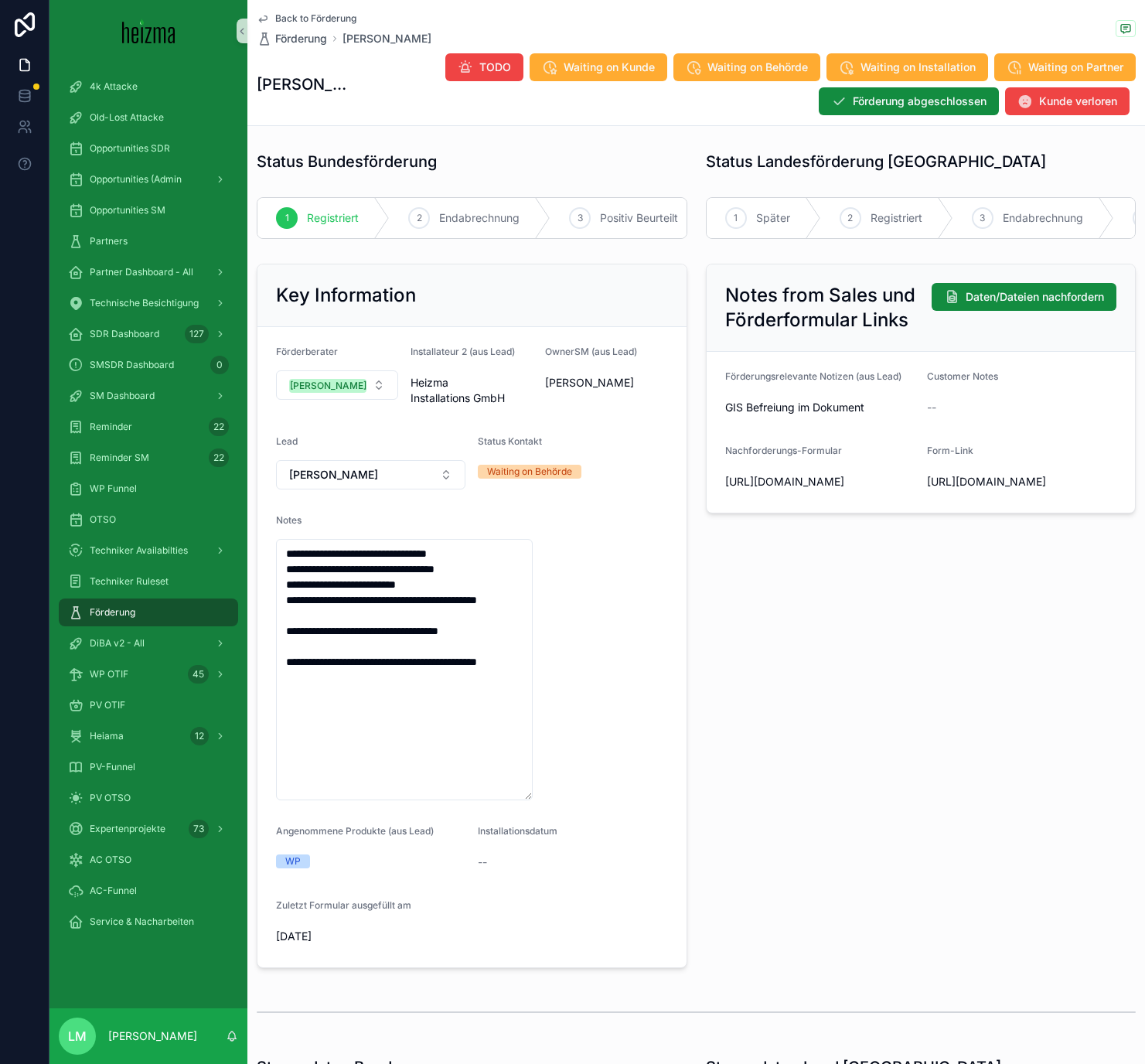
click at [319, 24] on span "Back to Förderung" at bounding box center [316, 19] width 81 height 13
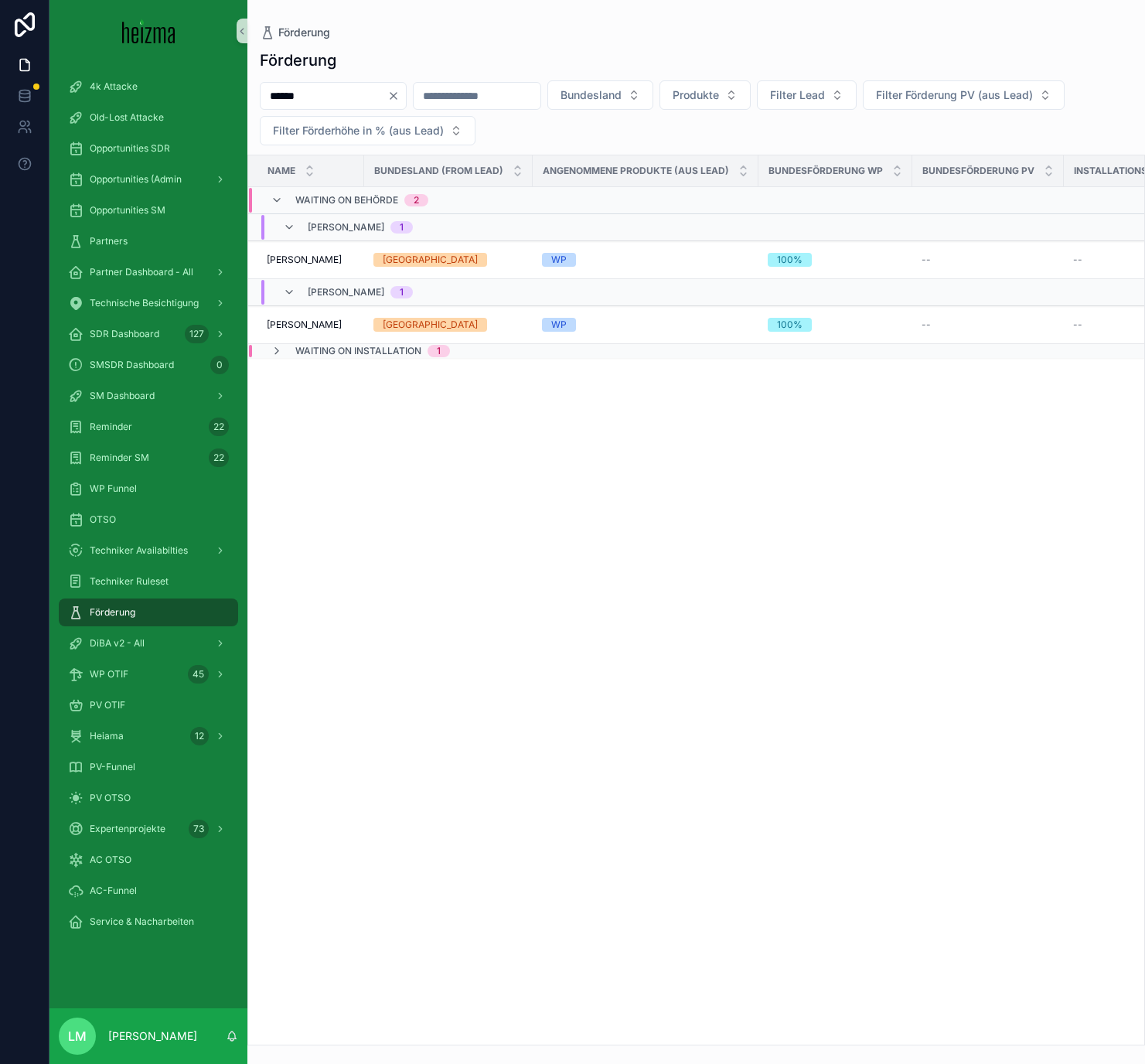
click at [400, 99] on icon "Clear" at bounding box center [393, 96] width 13 height 13
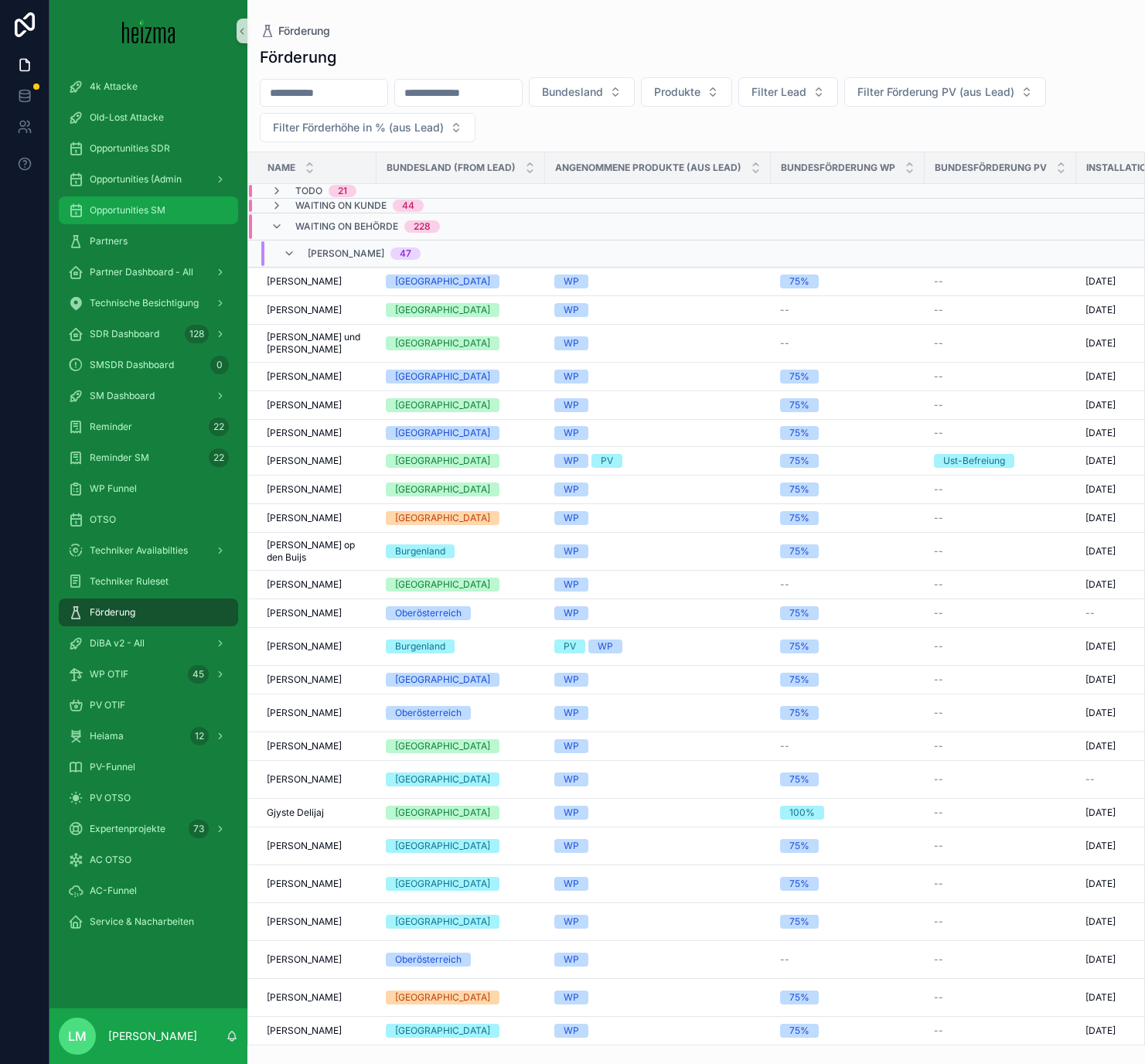
click at [125, 217] on div "Opportunities SM" at bounding box center [148, 209] width 161 height 24
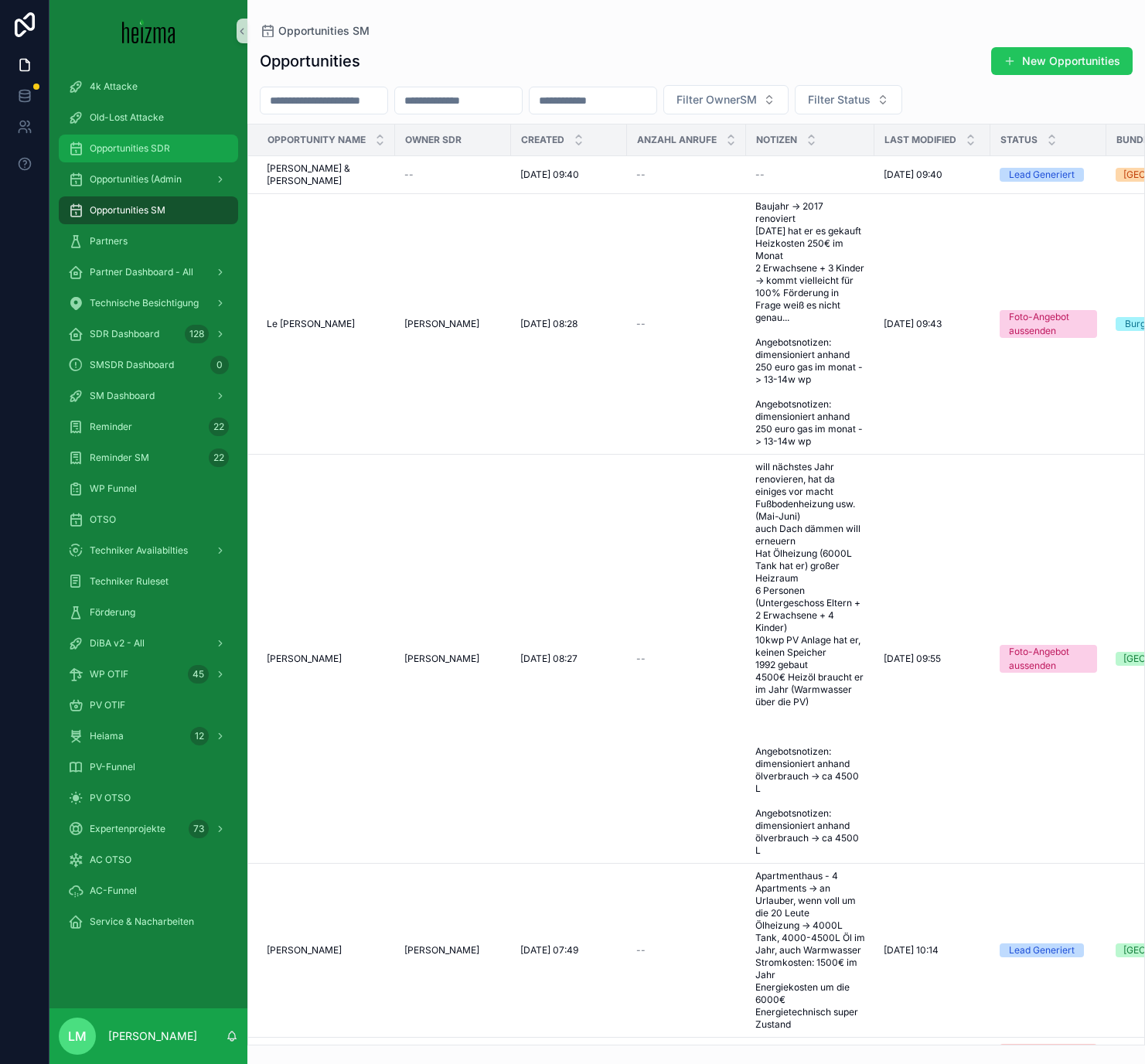
click at [144, 138] on div "Opportunities SDR" at bounding box center [148, 148] width 161 height 24
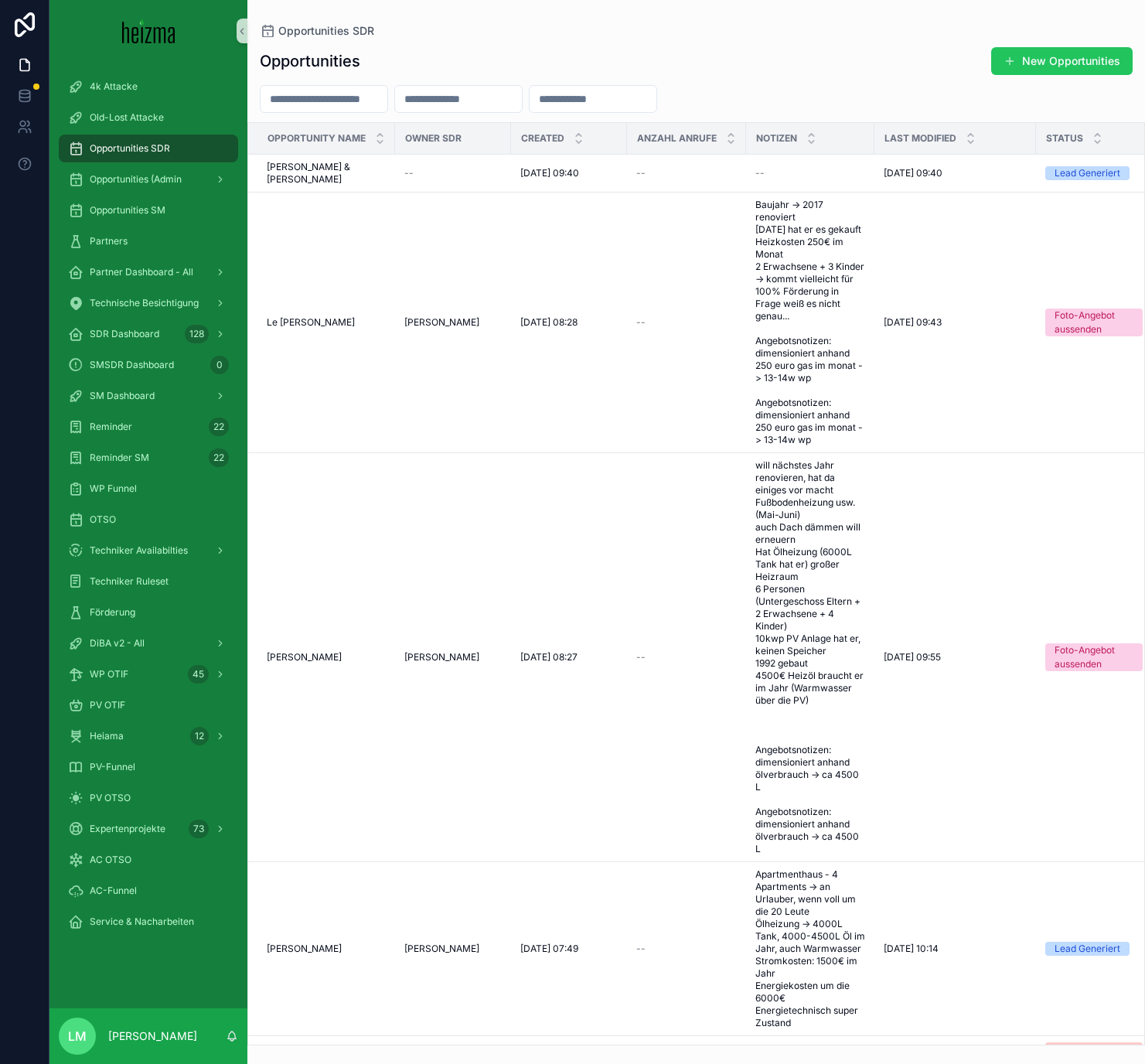
click at [297, 101] on input "scrollable content" at bounding box center [324, 99] width 126 height 22
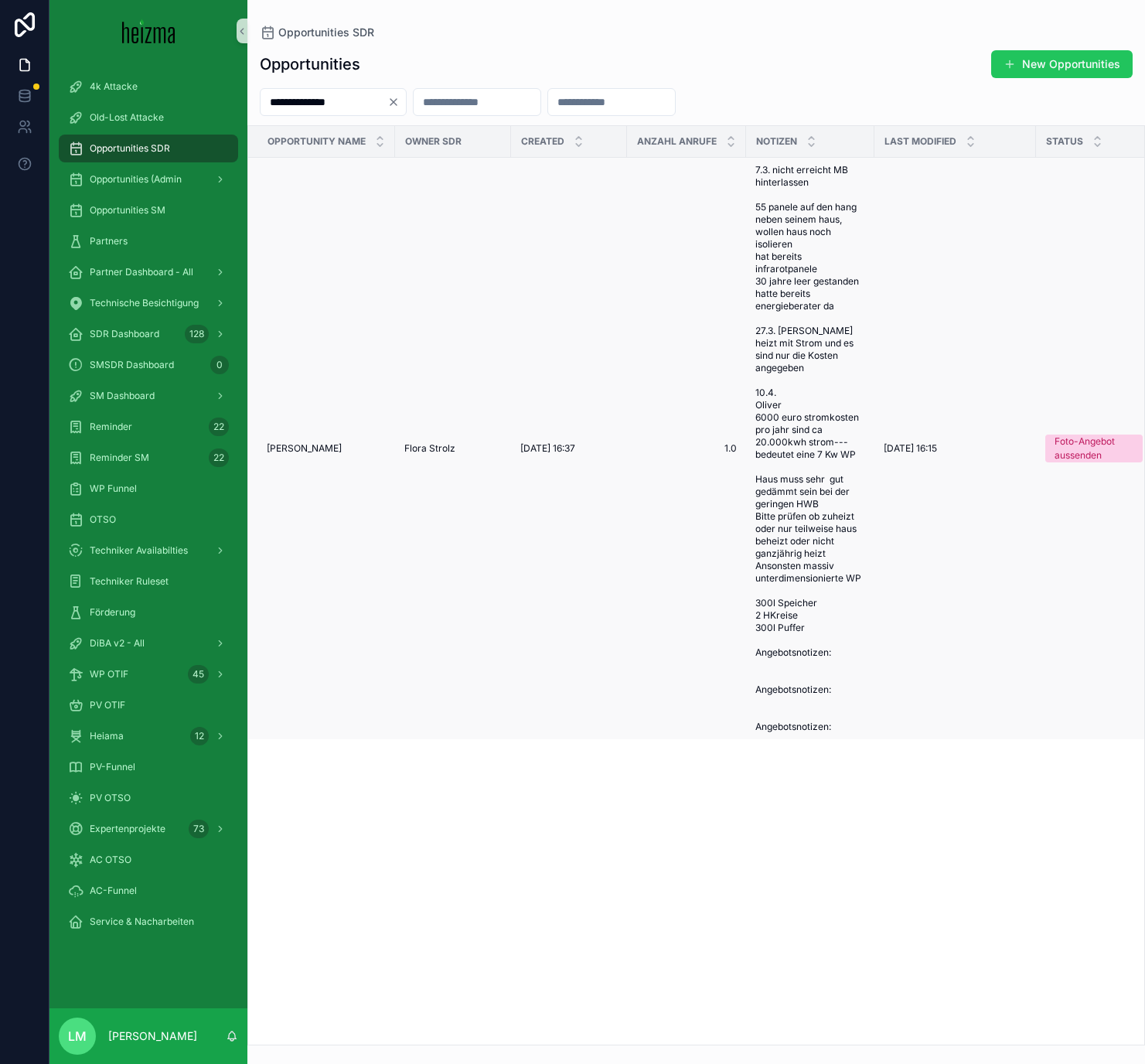
type input "**********"
click at [333, 439] on td "Ronald Van de Watering Ronald Van de Watering" at bounding box center [321, 449] width 147 height 582
click at [333, 444] on span "Ronald Van de Watering" at bounding box center [304, 449] width 75 height 13
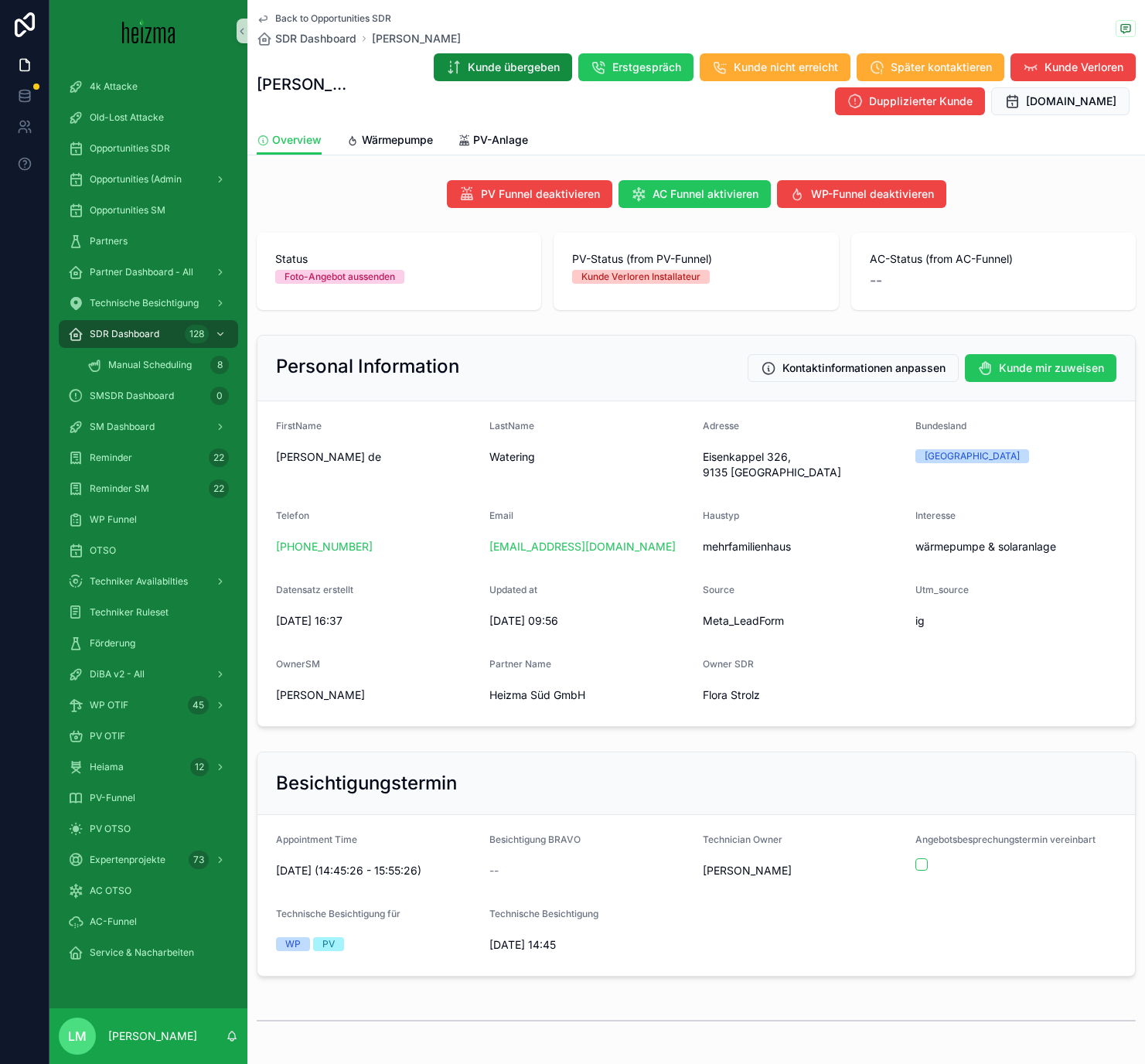
click at [282, 262] on span "Status" at bounding box center [399, 258] width 247 height 15
drag, startPoint x: 282, startPoint y: 262, endPoint x: 409, endPoint y: 282, distance: 128.6
click at [409, 282] on div "Status Foto-Angebot aussenden" at bounding box center [399, 267] width 247 height 32
click at [409, 282] on div "Foto-Angebot aussenden" at bounding box center [399, 276] width 247 height 14
click at [405, 141] on span "Wärmepumpe" at bounding box center [397, 139] width 71 height 15
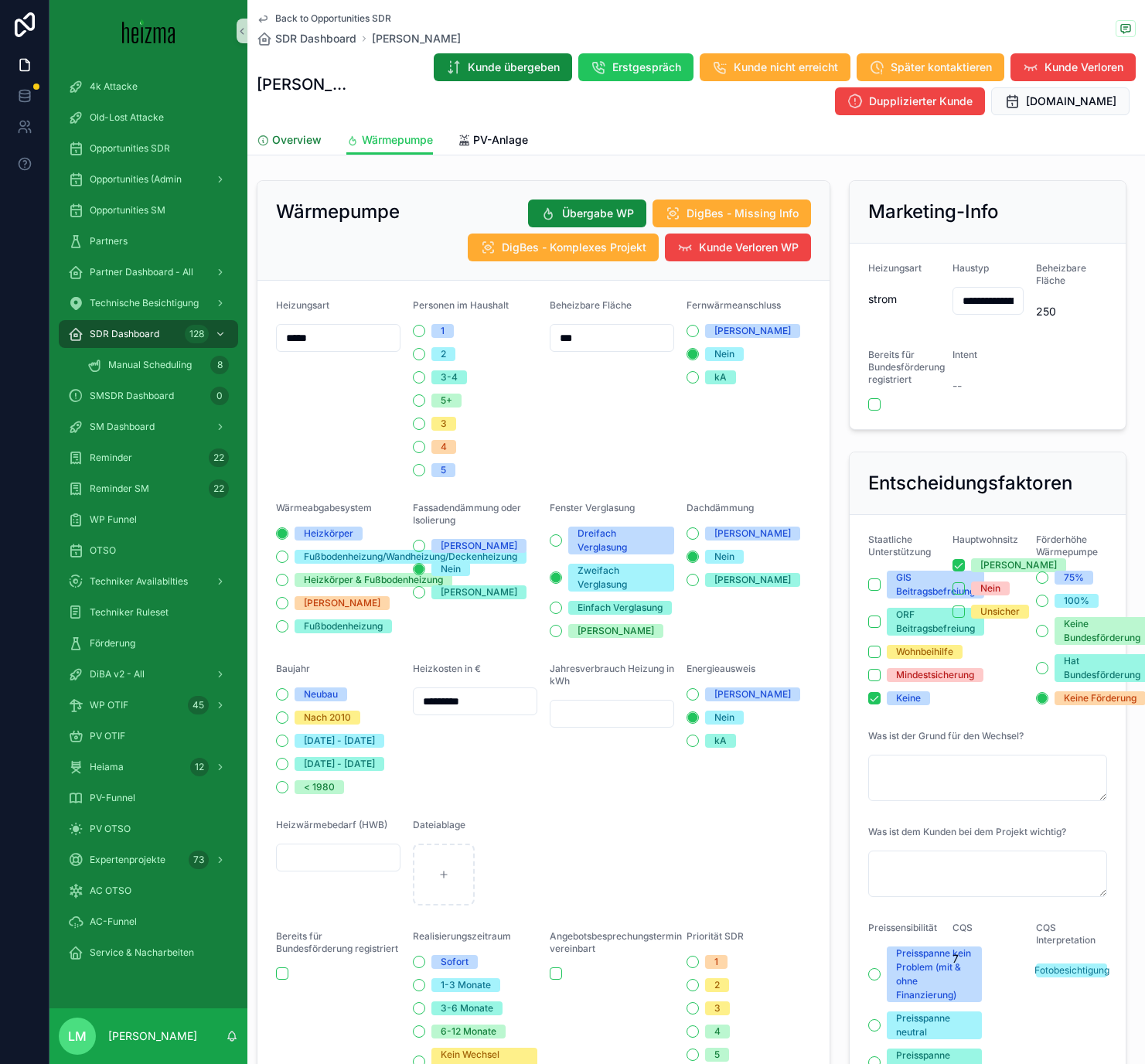
click at [309, 134] on span "Overview" at bounding box center [297, 139] width 50 height 15
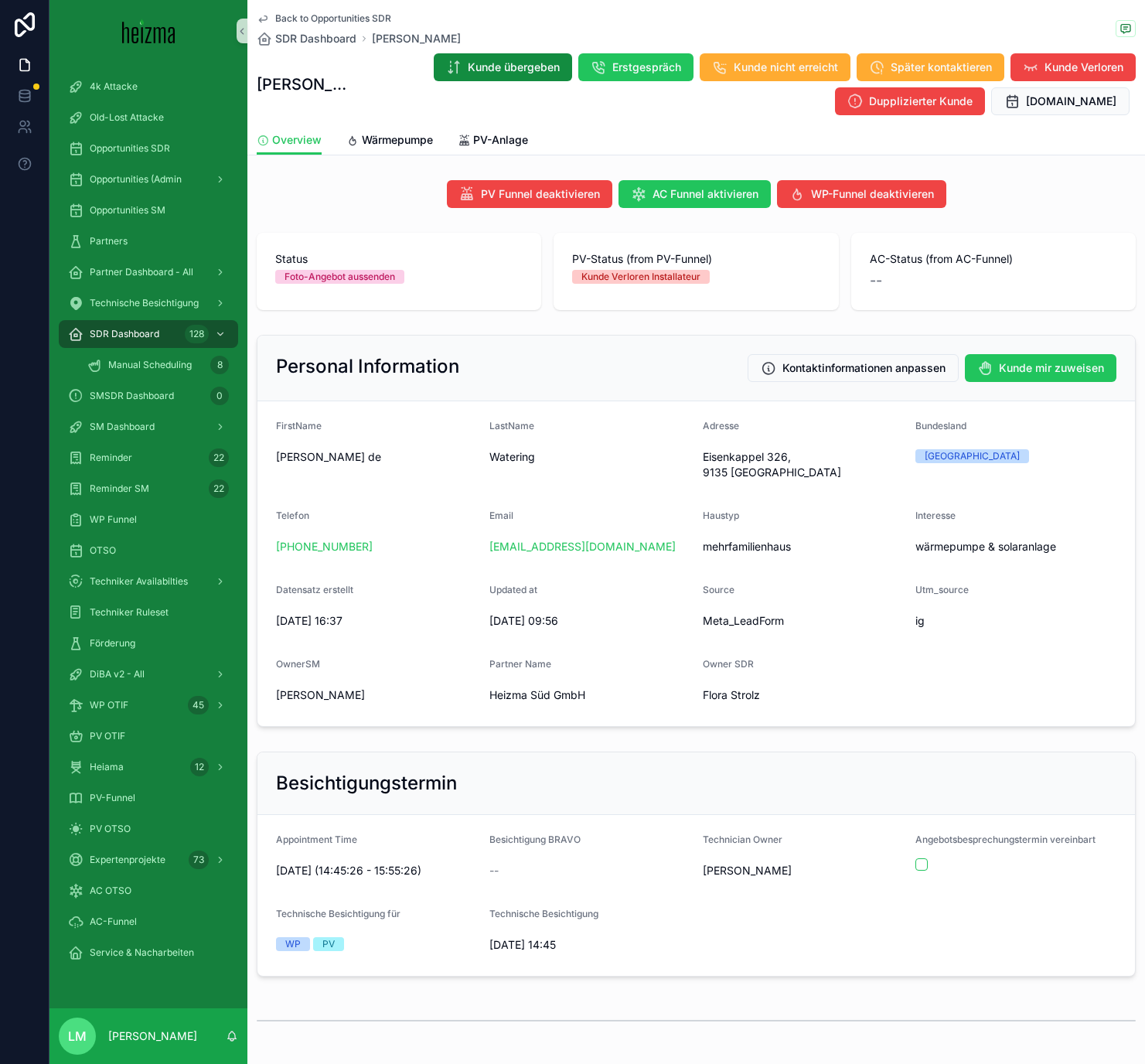
click at [716, 455] on span "Eisenkappel 326, 9135 Bad Eisenkappel" at bounding box center [803, 465] width 201 height 31
drag, startPoint x: 716, startPoint y: 455, endPoint x: 774, endPoint y: 472, distance: 60.4
click at [774, 472] on span "Eisenkappel 326, 9135 Bad Eisenkappel" at bounding box center [803, 465] width 201 height 31
copy span "Eisenkappel 326, 9135 Bad Eisenkappel"
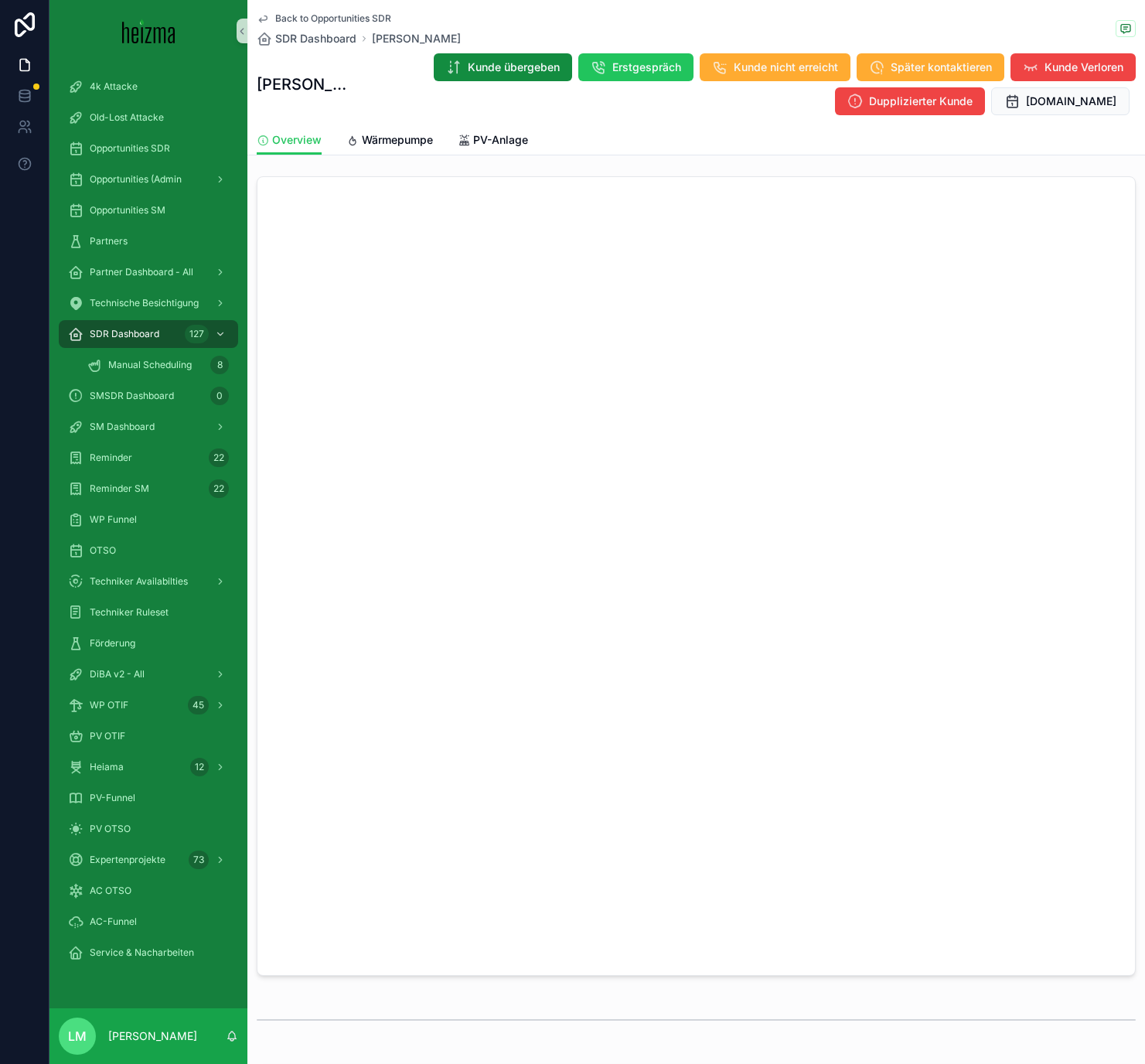
scroll to position [923, 0]
click at [134, 300] on span "Technische Besichtigung" at bounding box center [143, 303] width 109 height 13
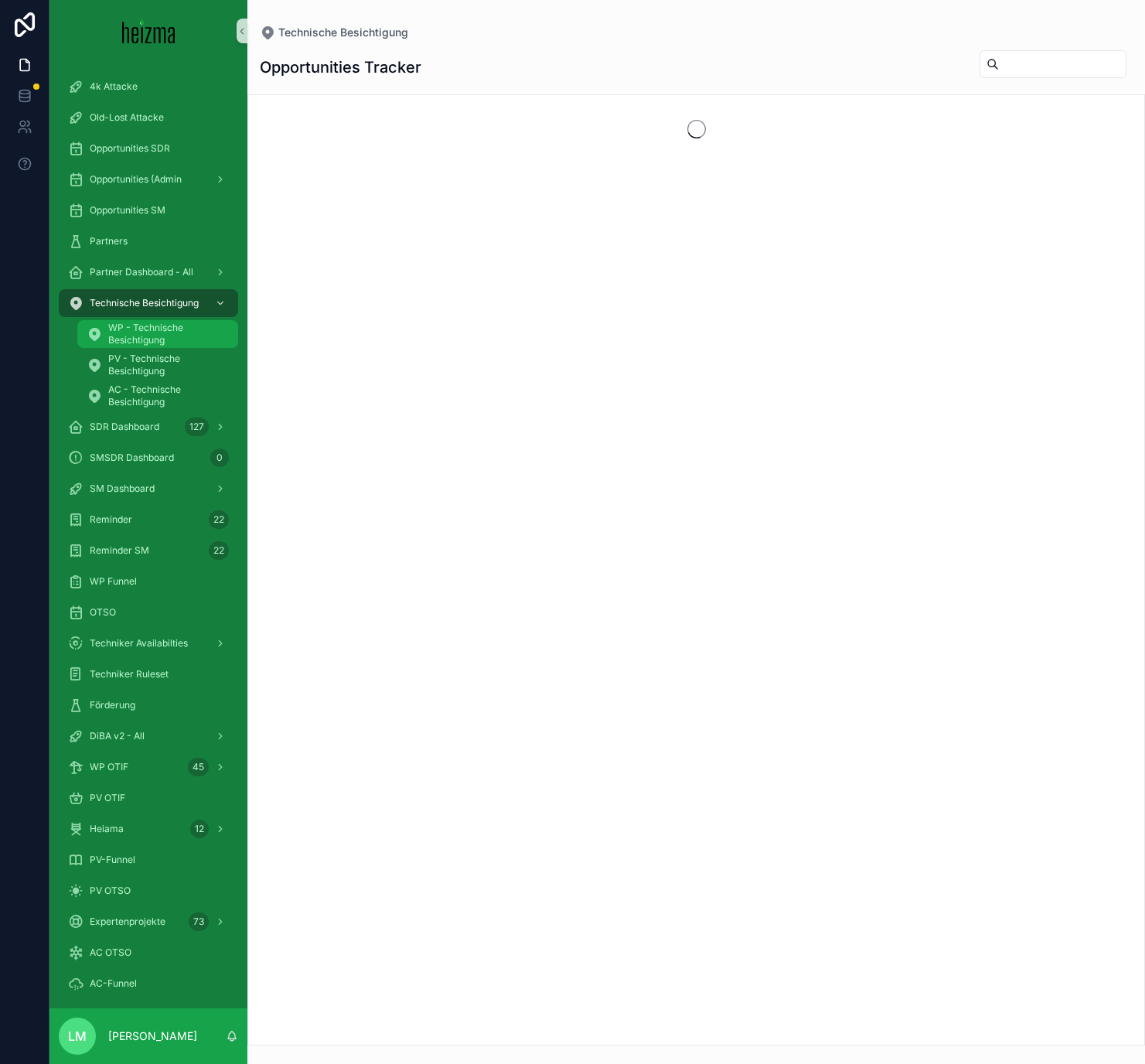
click at [174, 331] on span "WP - Technische Besichtigung" at bounding box center [165, 333] width 115 height 24
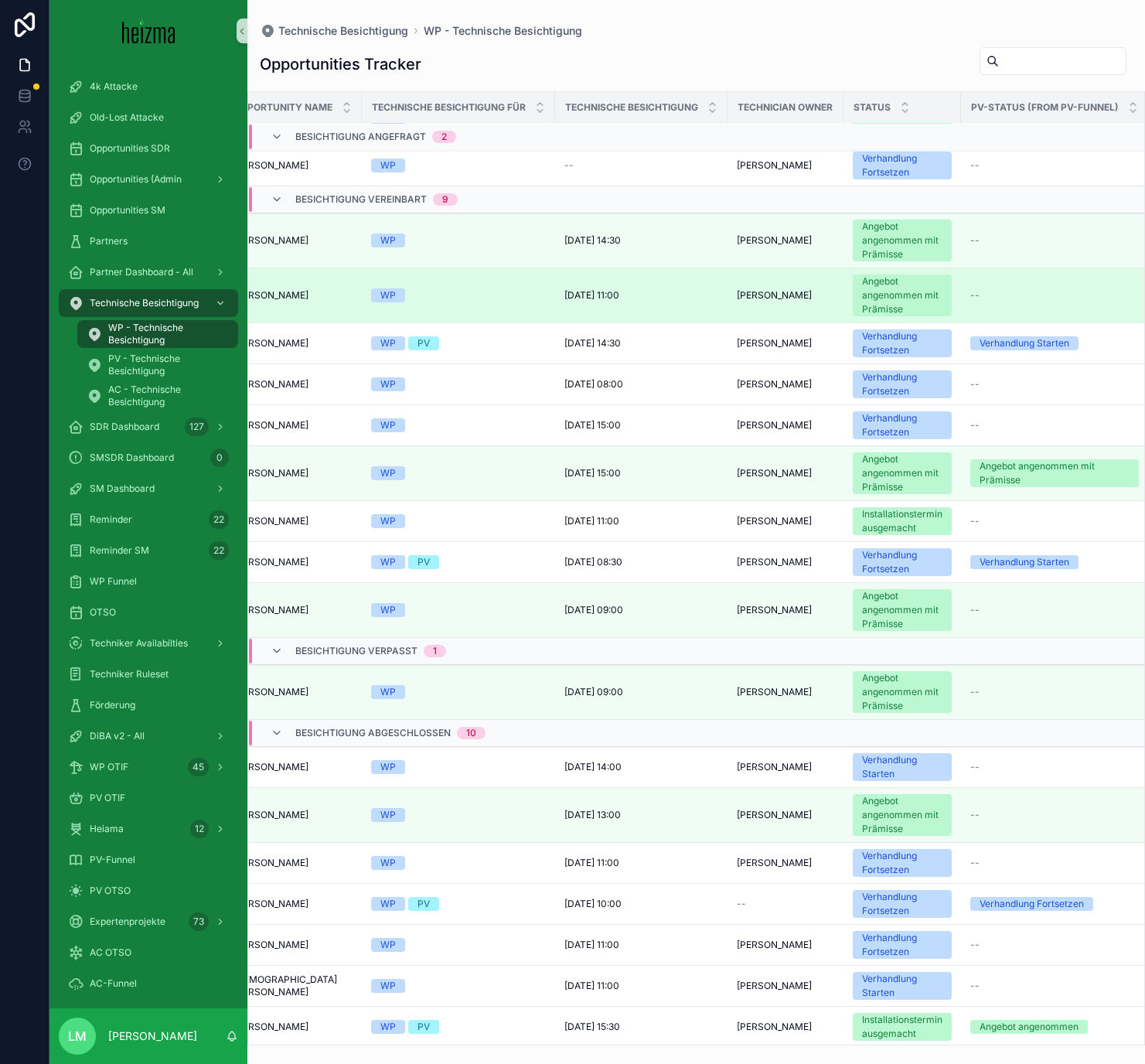
scroll to position [0, 33]
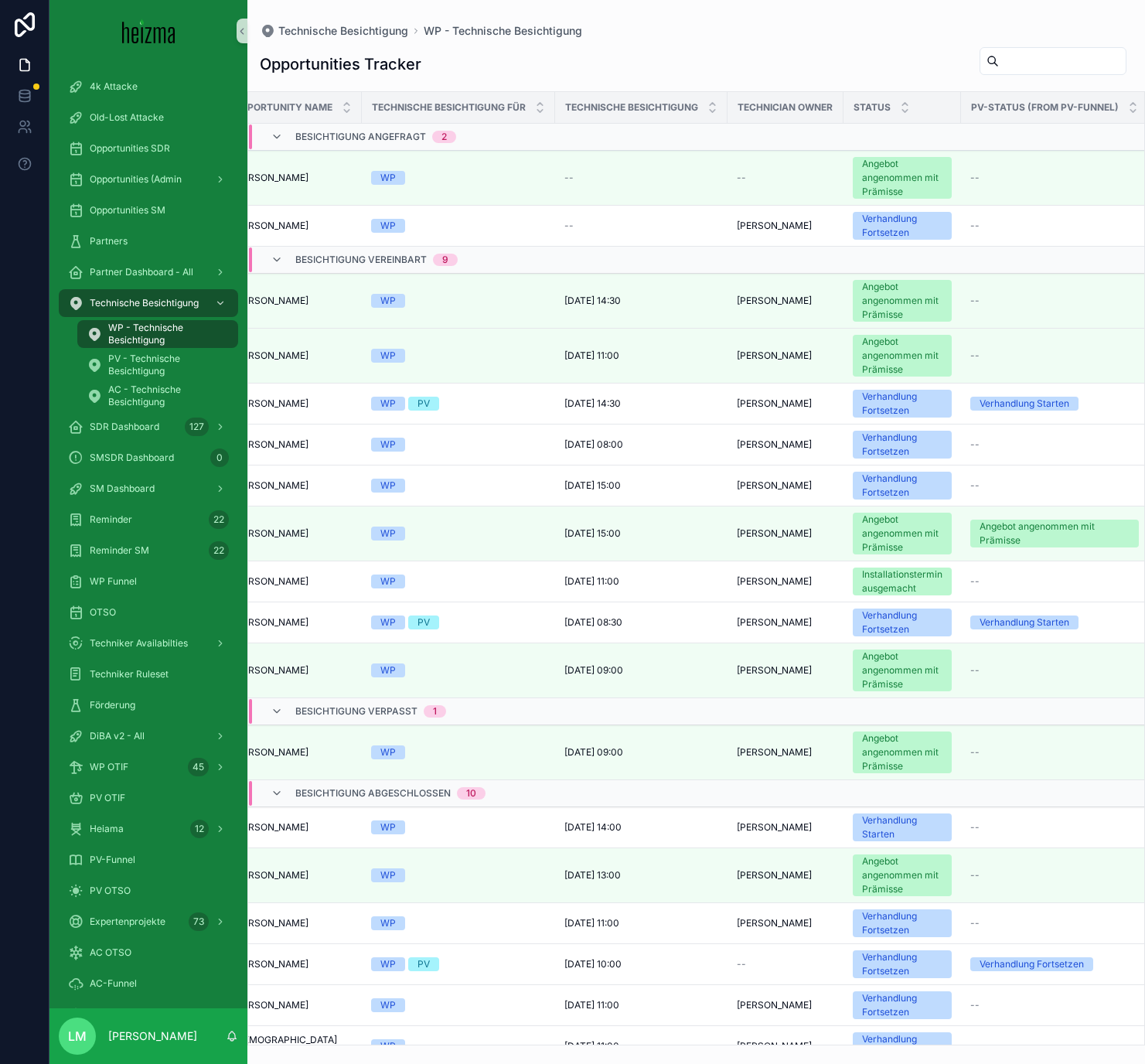
click at [1009, 59] on input "scrollable content" at bounding box center [1062, 61] width 126 height 22
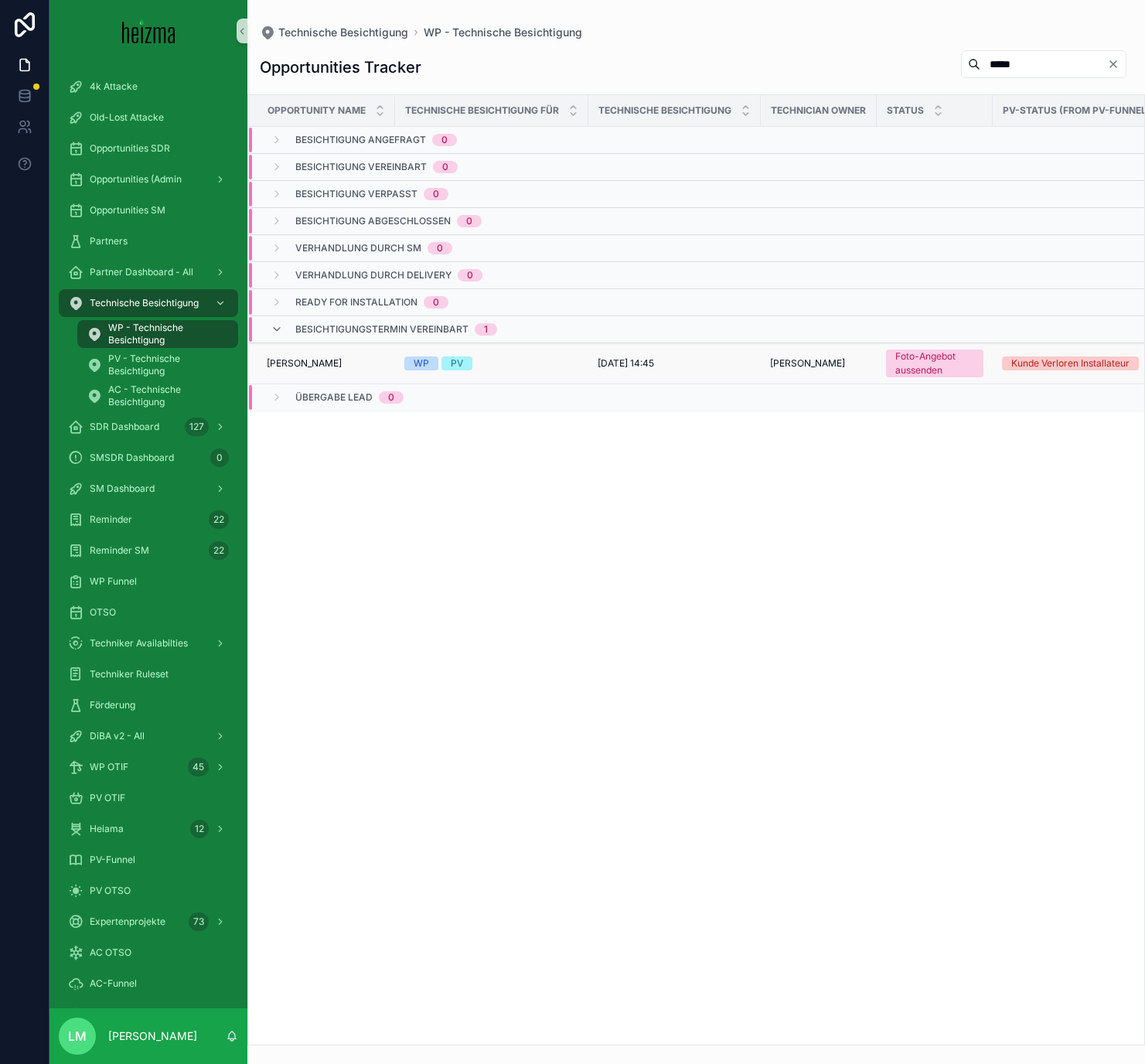
type input "*****"
click at [350, 369] on td "Ronald Van de Watering Ronald Van de Watering" at bounding box center [321, 363] width 147 height 41
click at [337, 365] on span "Ronald Van de Watering" at bounding box center [304, 364] width 75 height 13
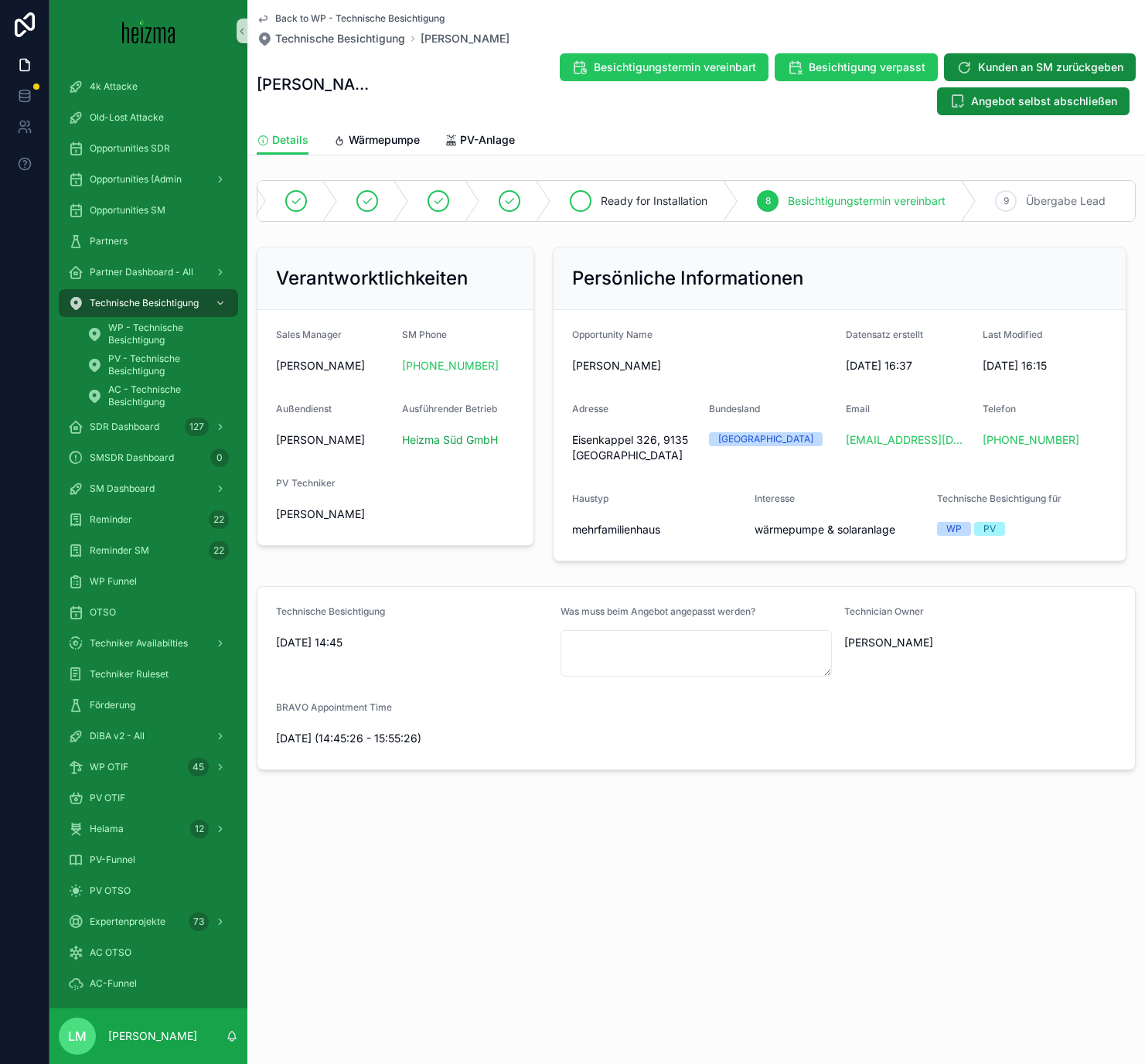
scroll to position [0, 137]
click at [139, 148] on span "Opportunities SDR" at bounding box center [129, 149] width 80 height 13
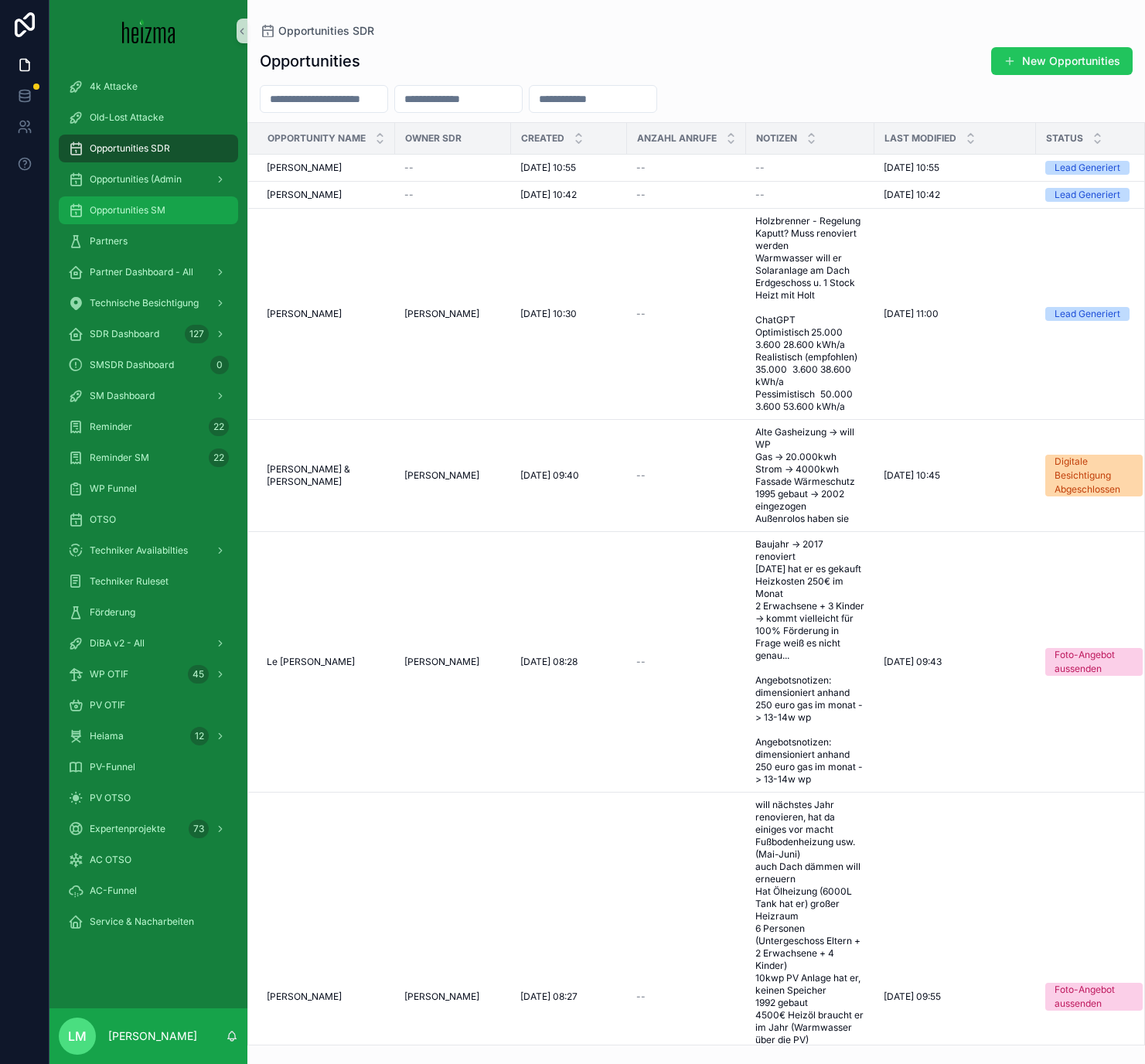
click at [139, 204] on span "Opportunities SM" at bounding box center [127, 210] width 76 height 13
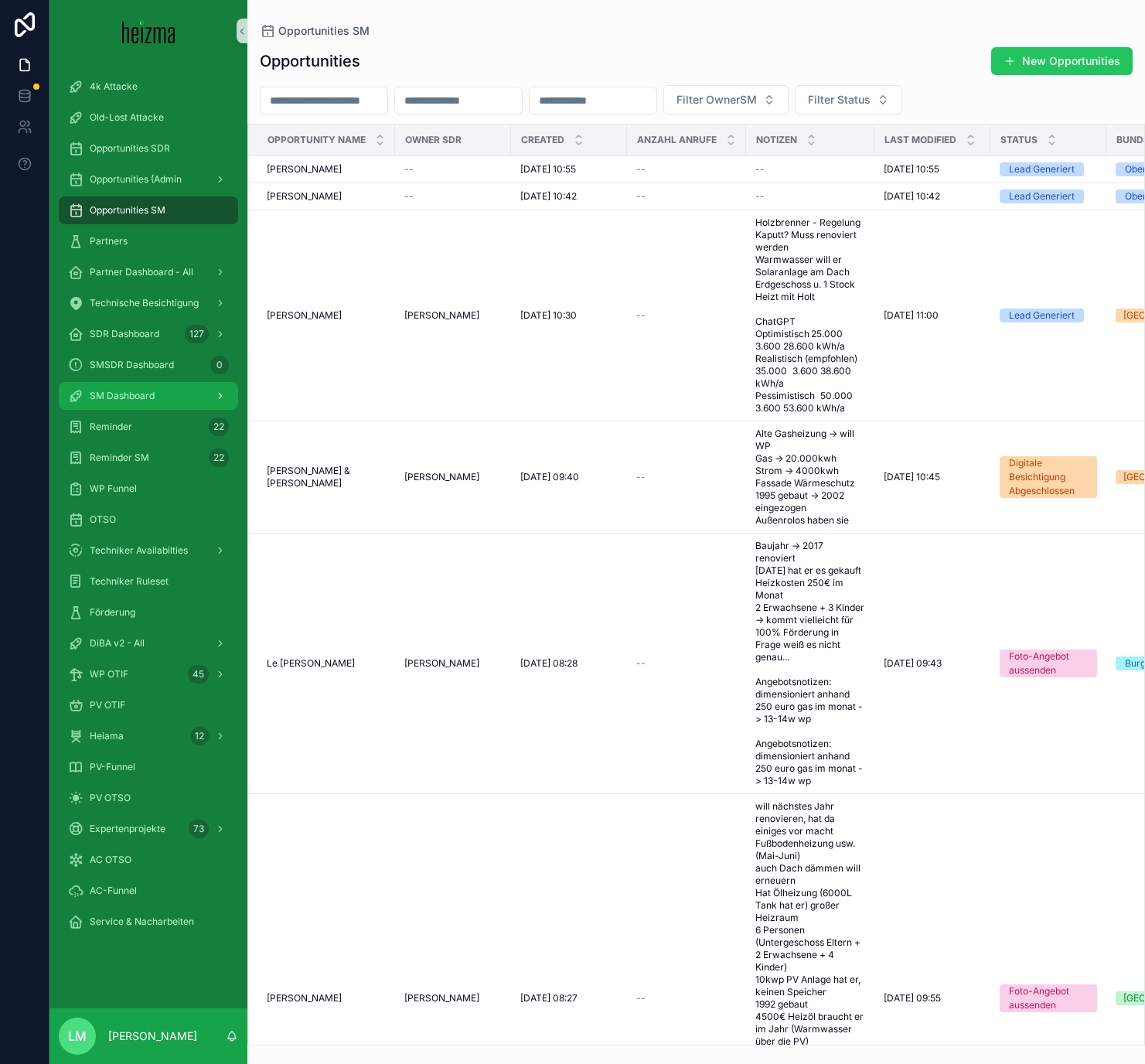
click at [105, 397] on span "SM Dashboard" at bounding box center [122, 396] width 65 height 13
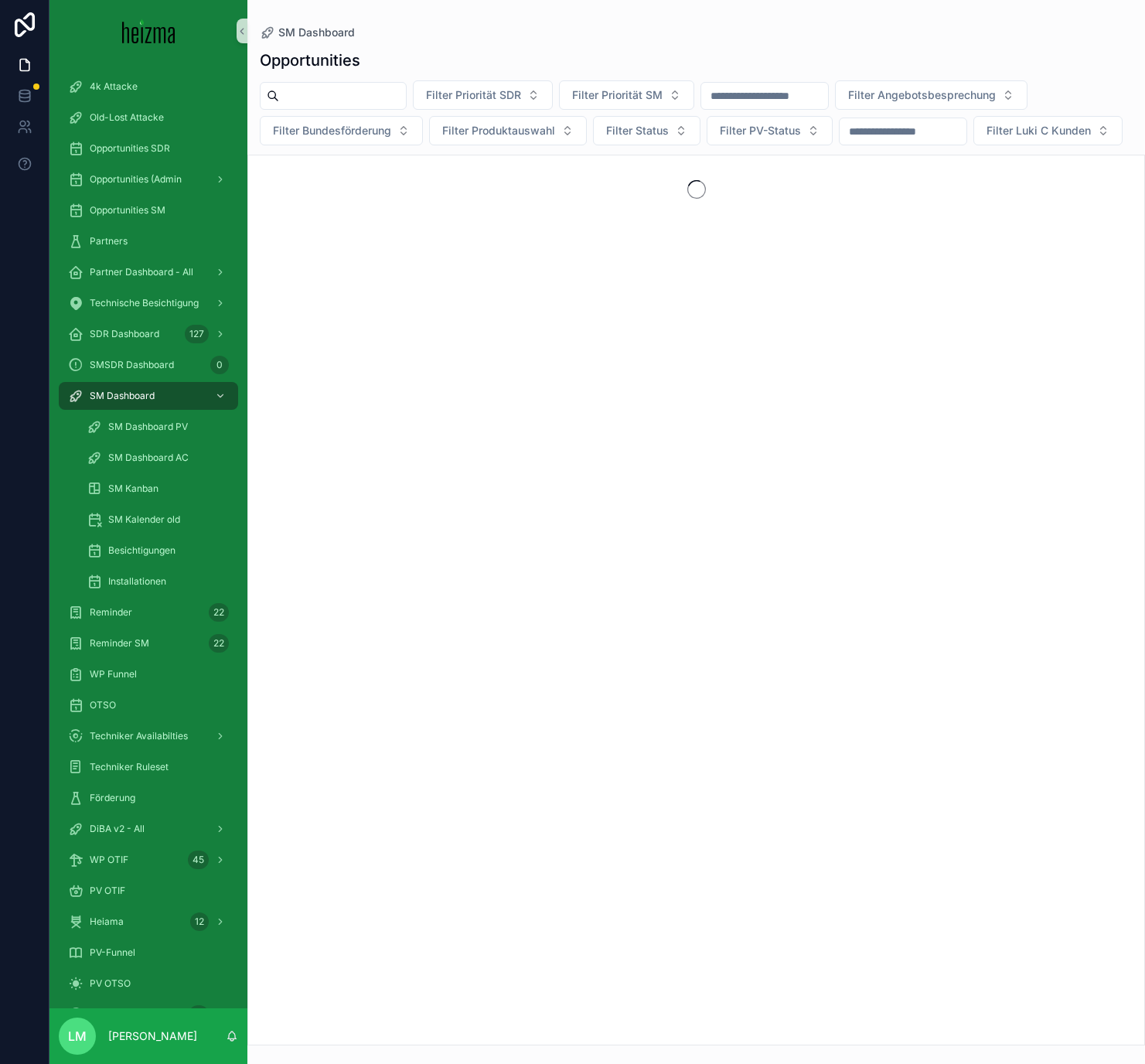
click at [329, 93] on input "scrollable content" at bounding box center [342, 96] width 126 height 22
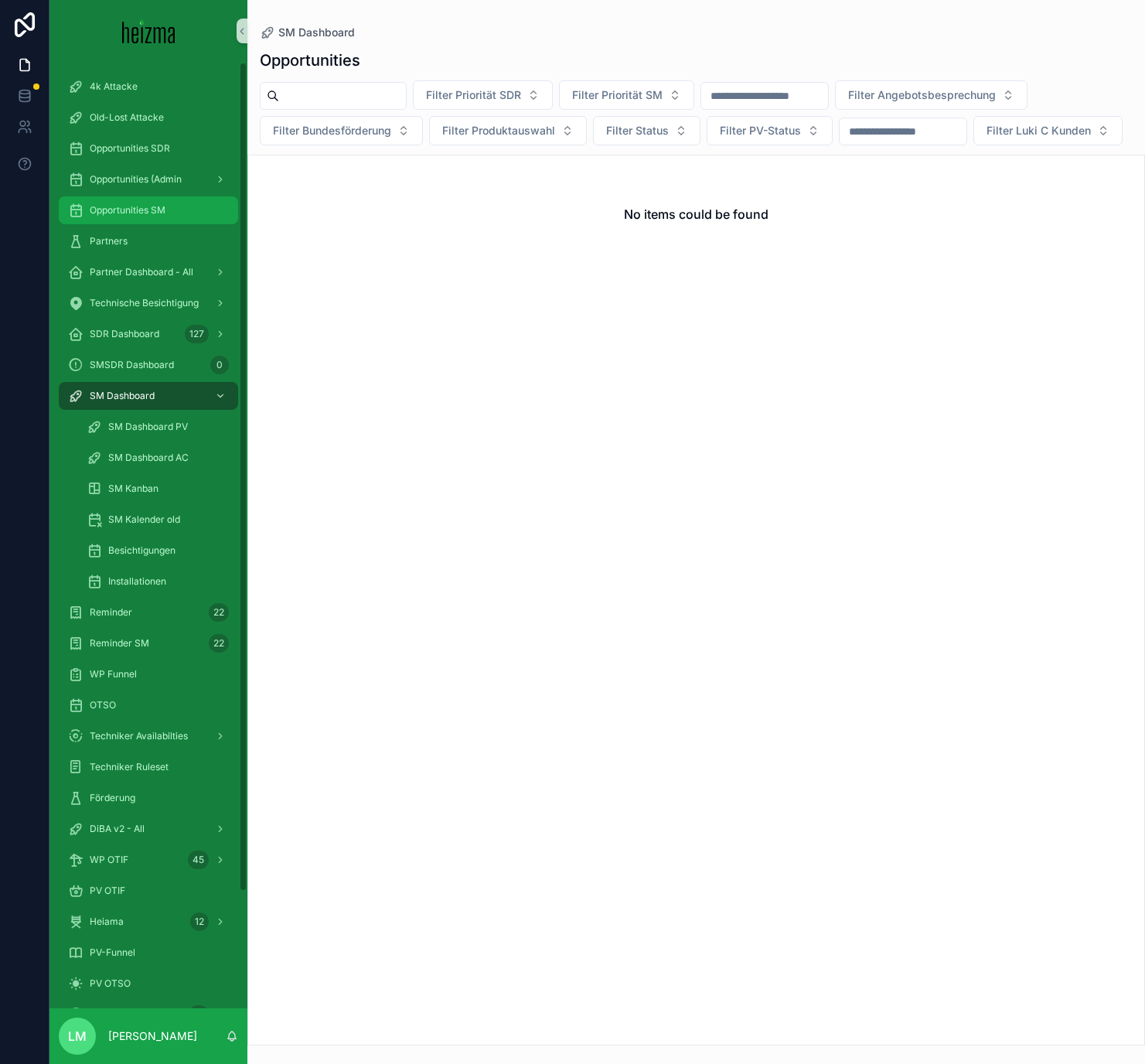
click at [142, 211] on span "Opportunities SM" at bounding box center [127, 210] width 76 height 13
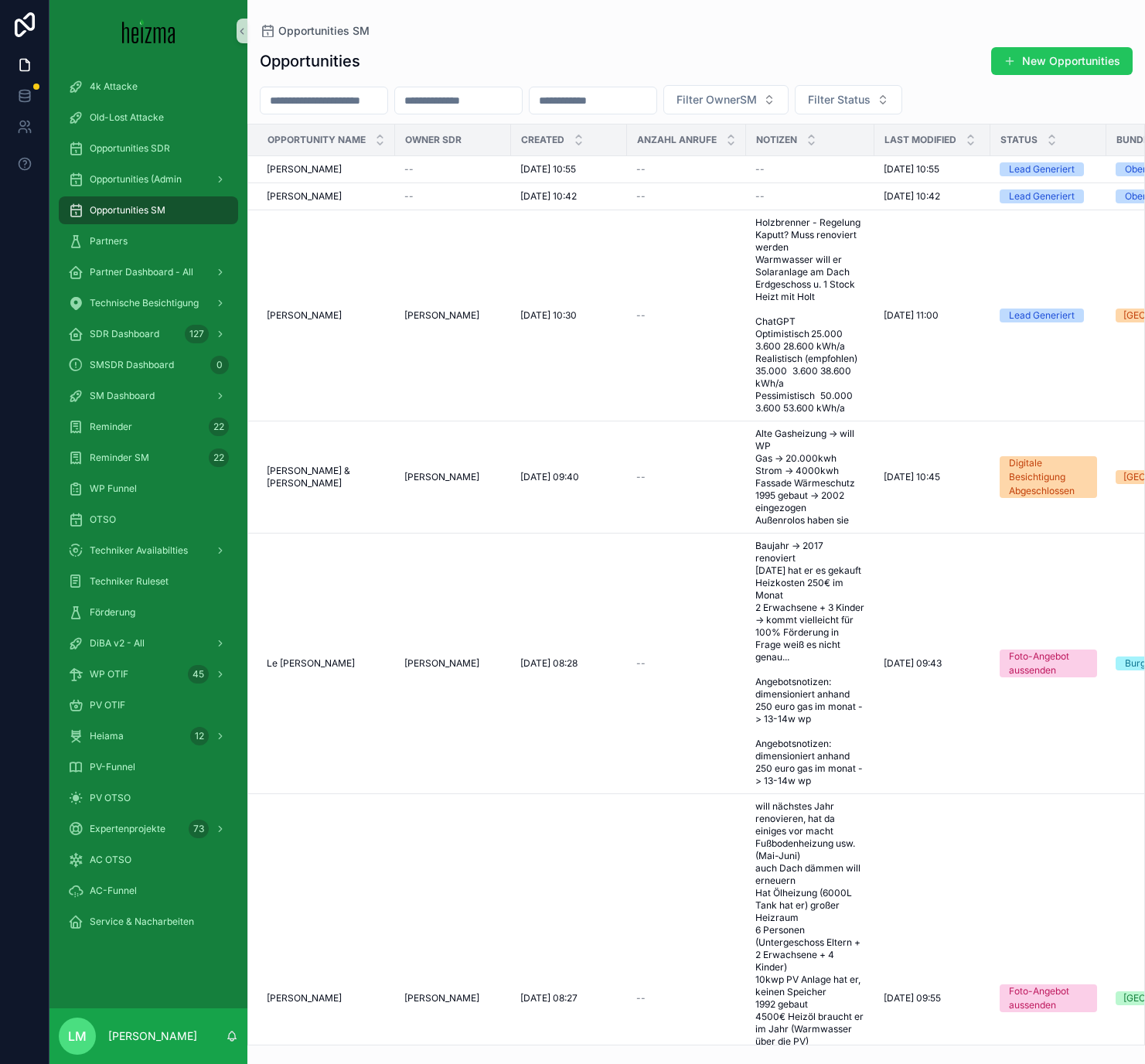
click at [134, 217] on div "Opportunities SM" at bounding box center [148, 209] width 161 height 24
click at [345, 88] on div "scrollable content" at bounding box center [324, 100] width 128 height 28
click at [345, 99] on input "scrollable content" at bounding box center [324, 100] width 126 height 22
type input "********"
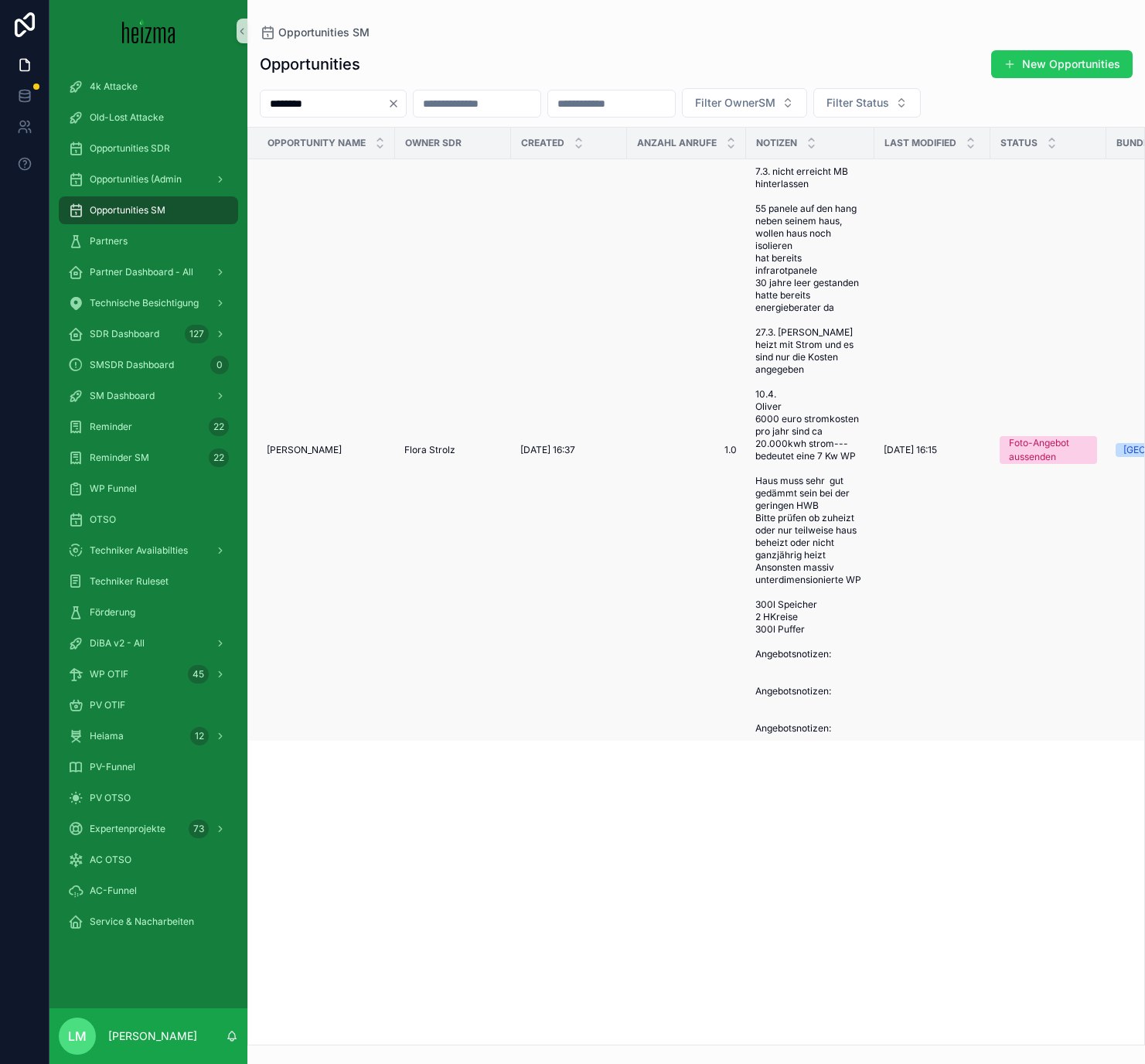
click at [302, 446] on span "Ronald Van de Watering" at bounding box center [304, 450] width 75 height 13
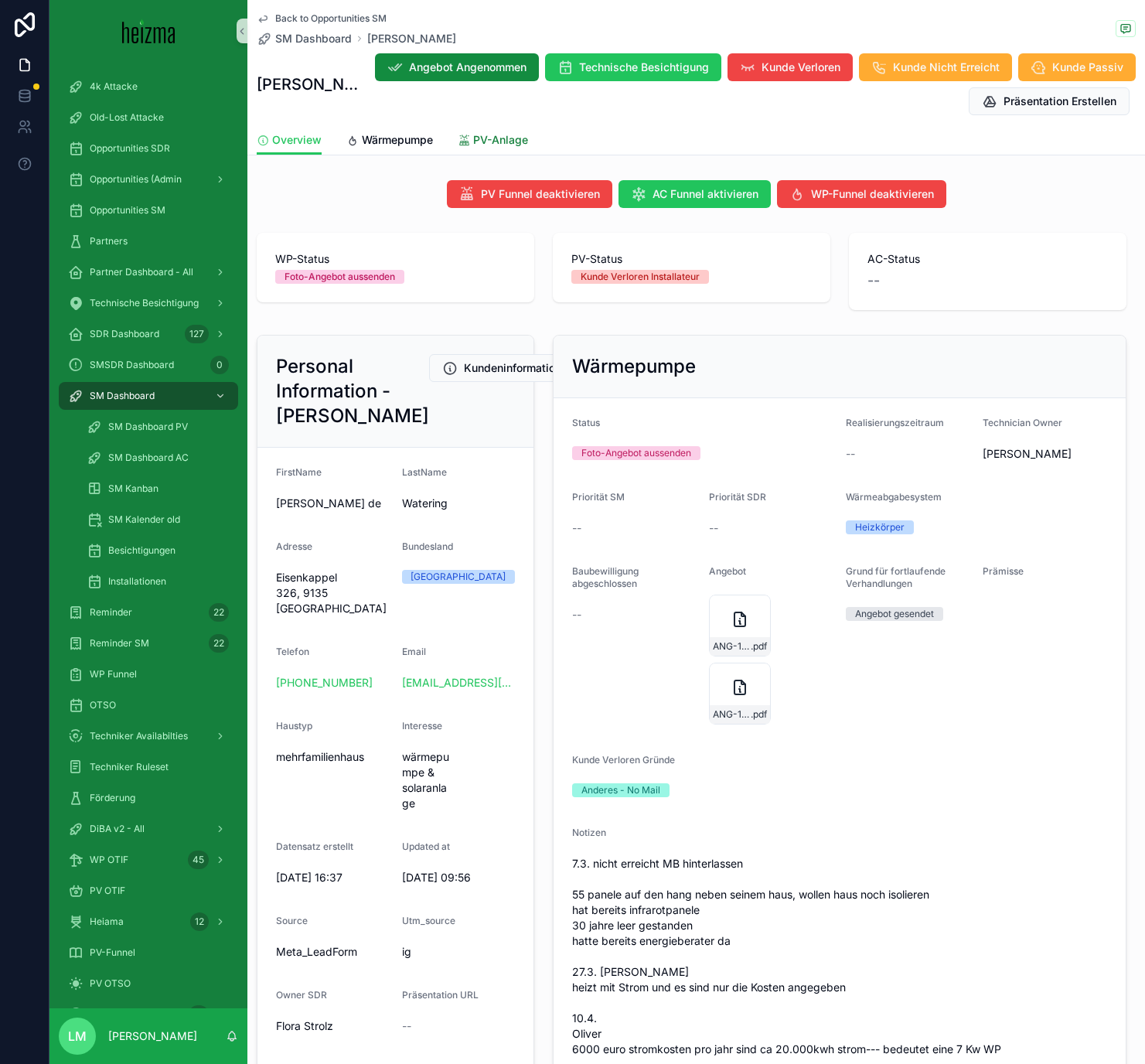
click at [481, 134] on span "PV-Anlage" at bounding box center [500, 139] width 55 height 15
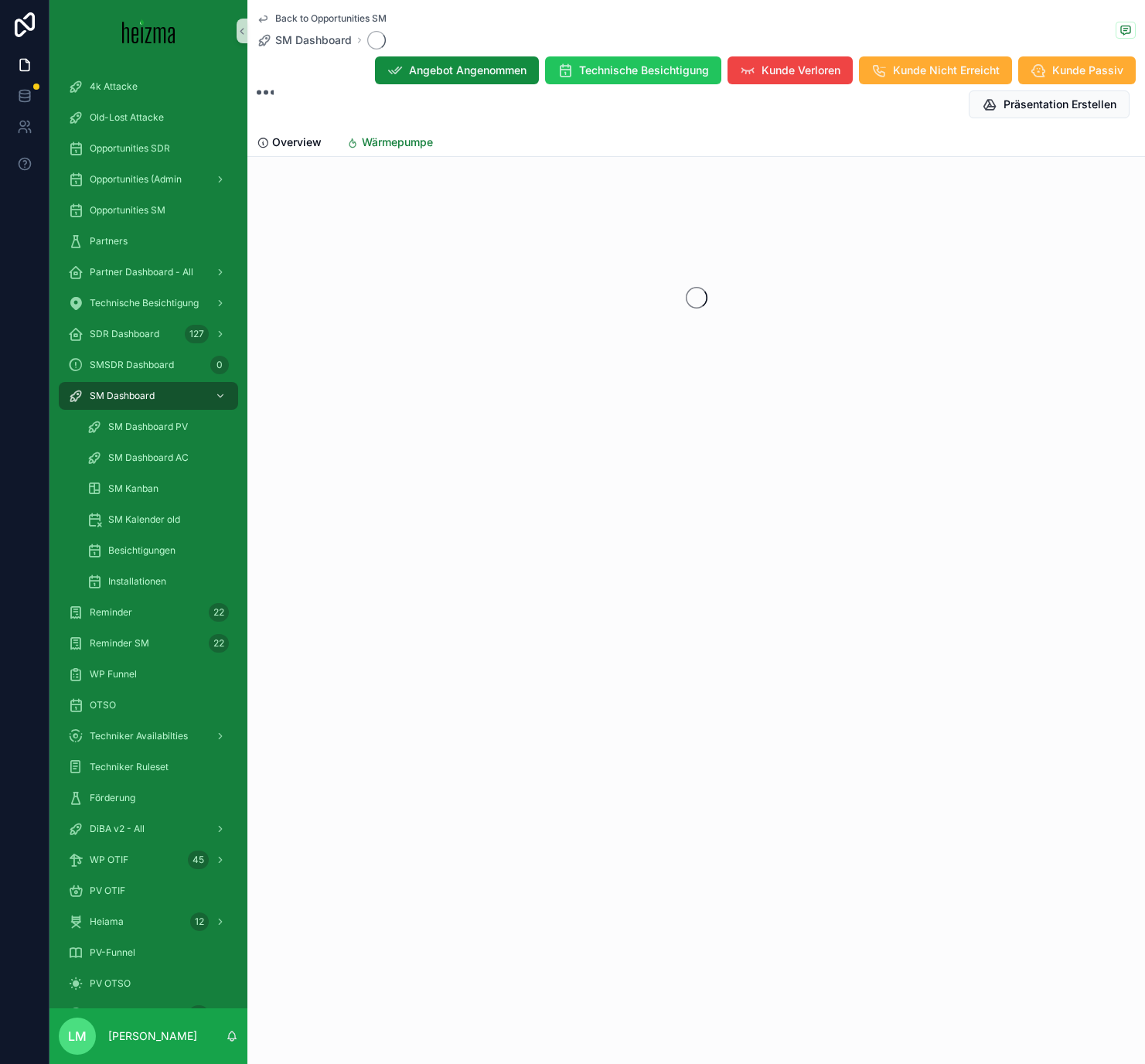
click at [390, 152] on link "Wärmepumpe" at bounding box center [390, 143] width 87 height 31
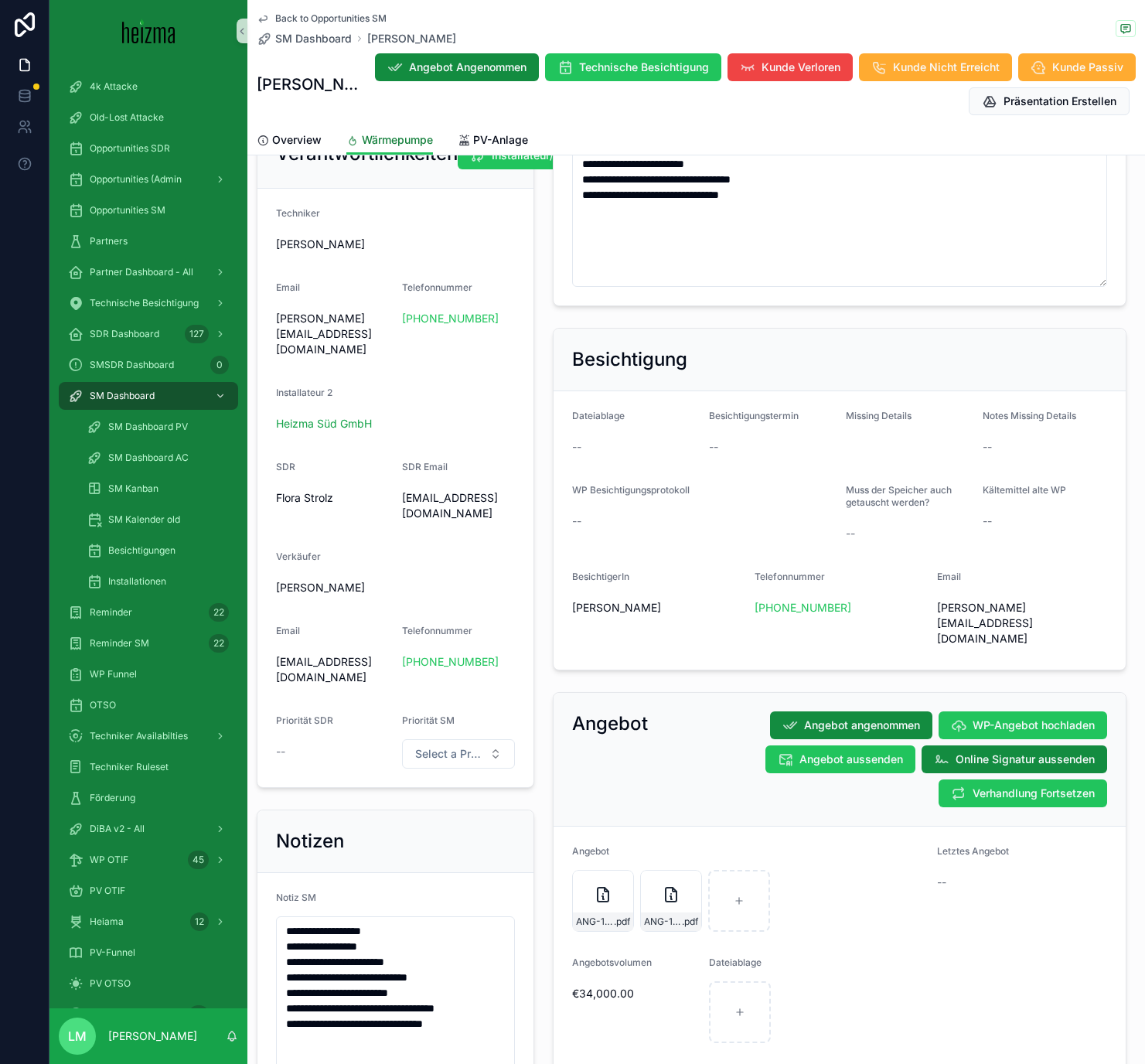
scroll to position [930, 0]
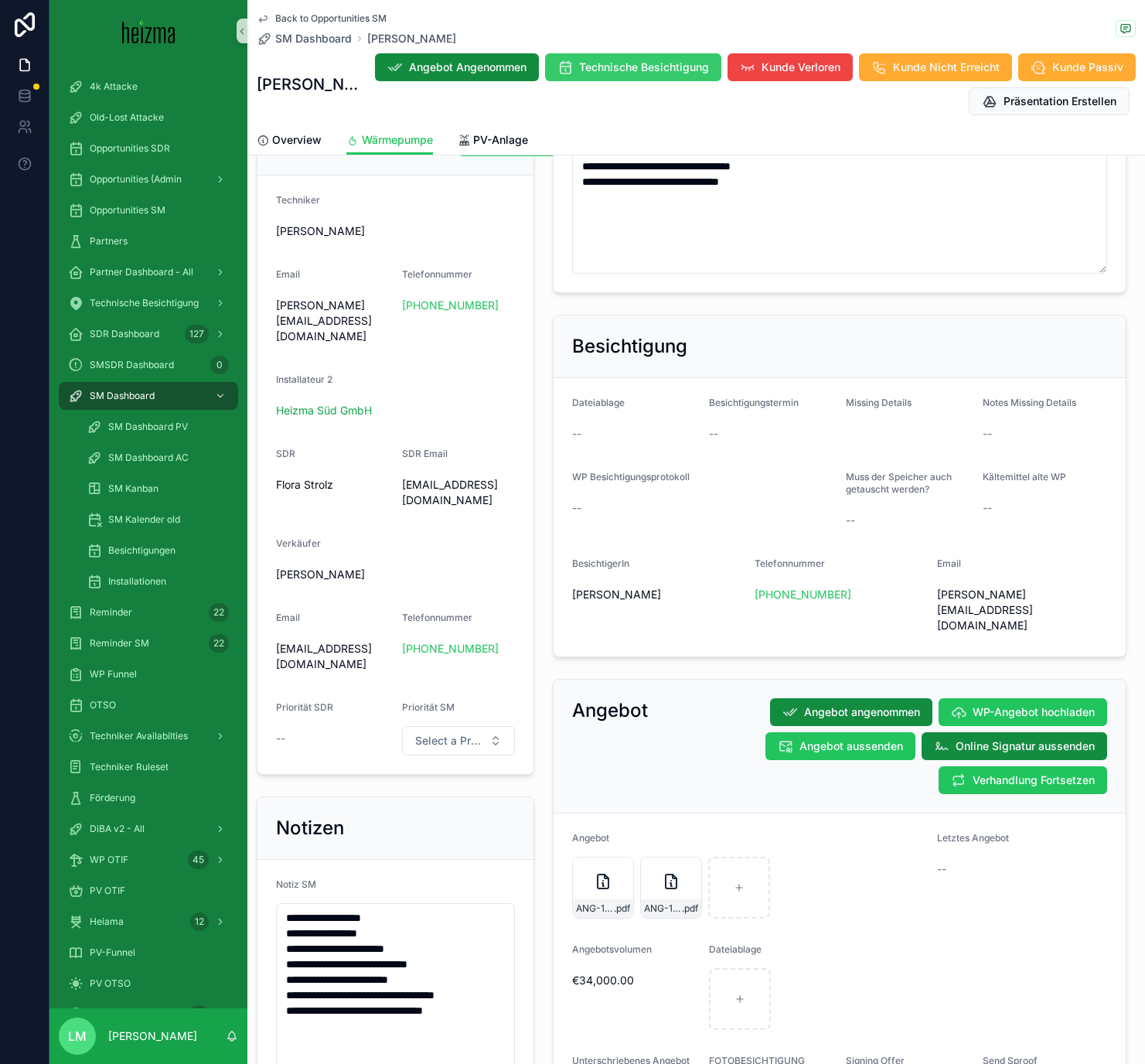
click at [721, 78] on button "Technische Besichtigung" at bounding box center [633, 67] width 176 height 28
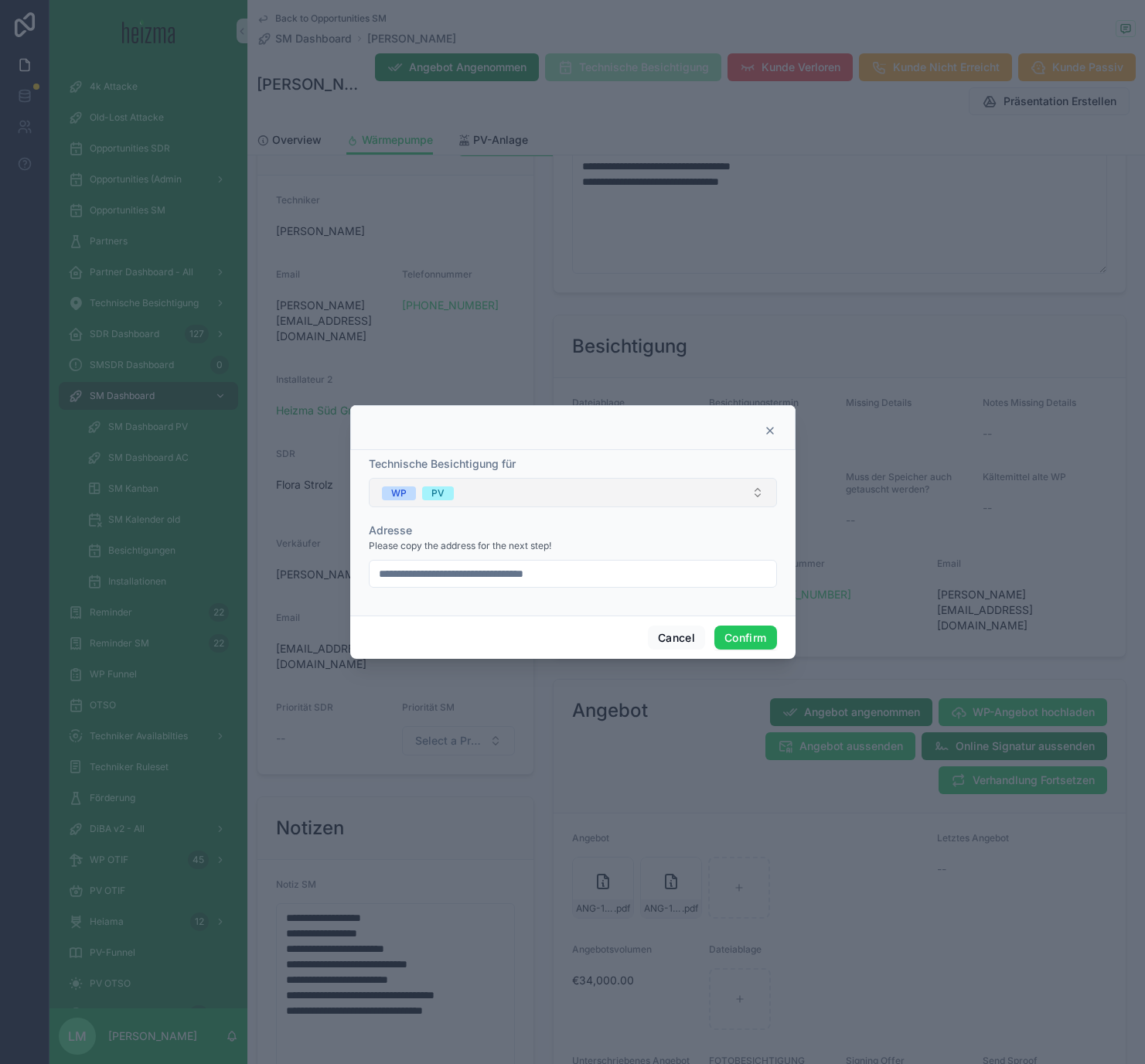
click at [706, 495] on button "WP PV" at bounding box center [573, 492] width 408 height 30
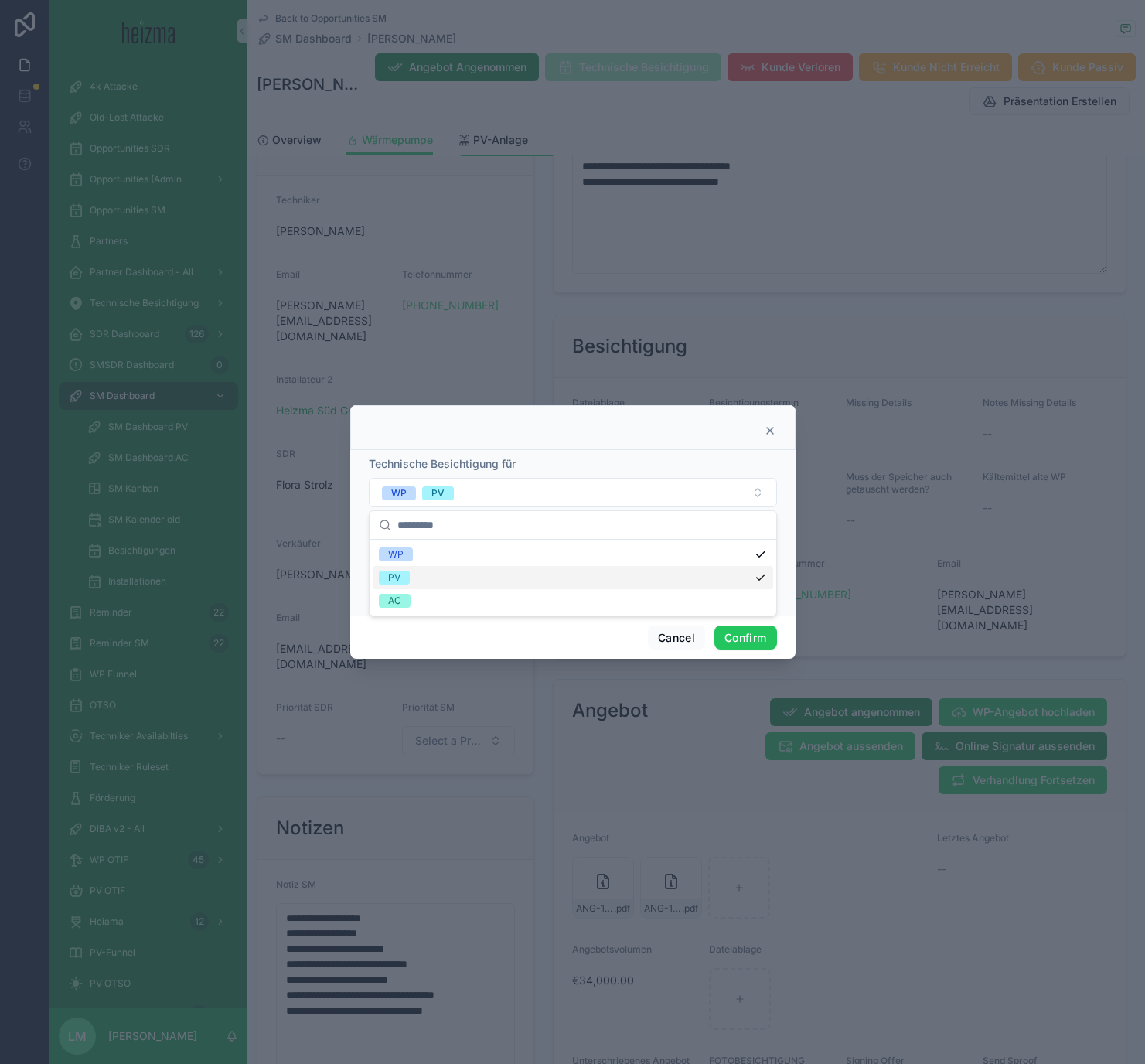
click at [762, 579] on div "PV" at bounding box center [573, 578] width 401 height 23
click at [521, 650] on div "Cancel Confirm" at bounding box center [572, 637] width 445 height 44
click at [731, 644] on button "Confirm" at bounding box center [745, 637] width 62 height 24
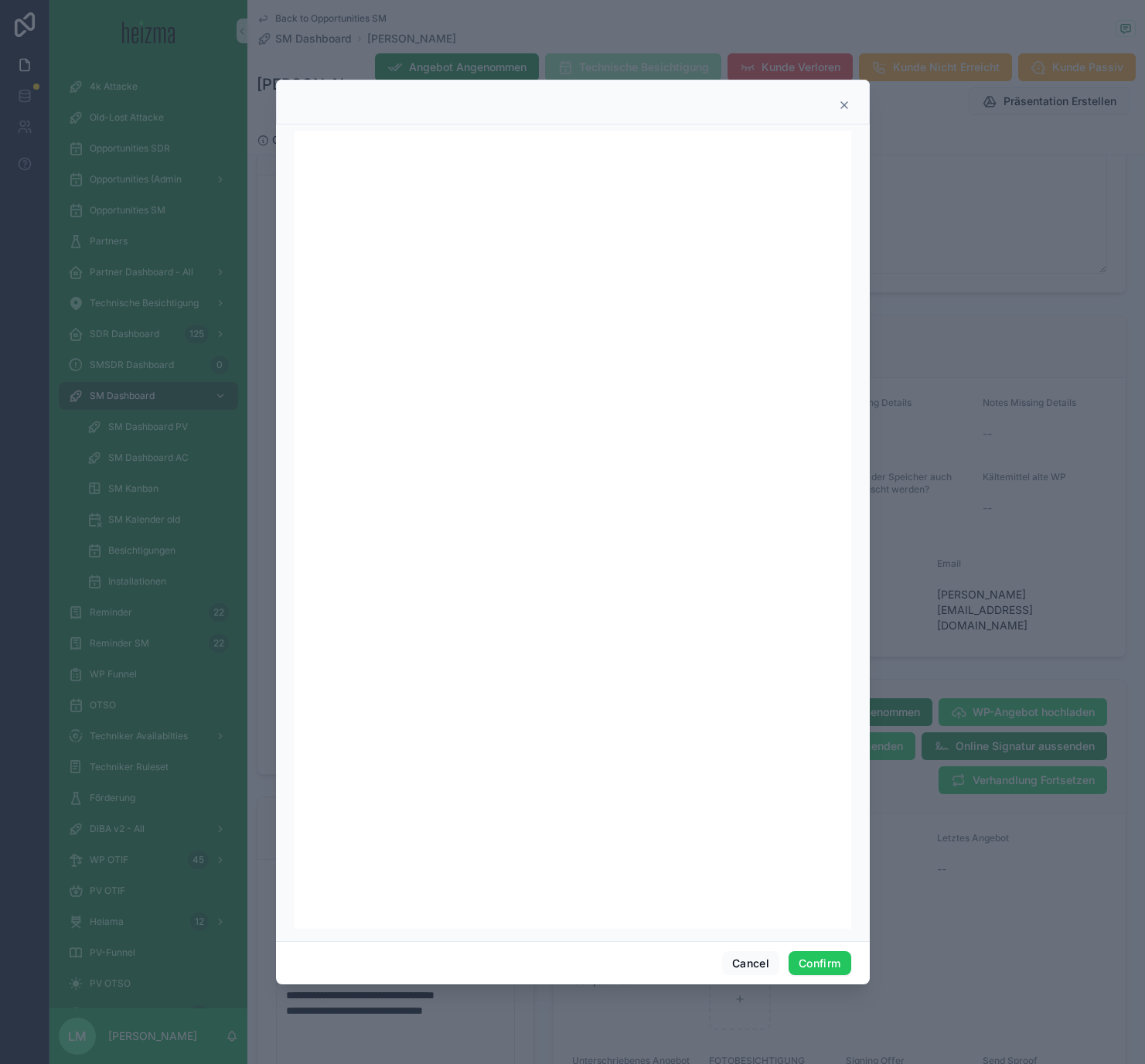
click at [834, 106] on div at bounding box center [572, 106] width 555 height 13
click at [845, 106] on icon at bounding box center [845, 106] width 13 height 13
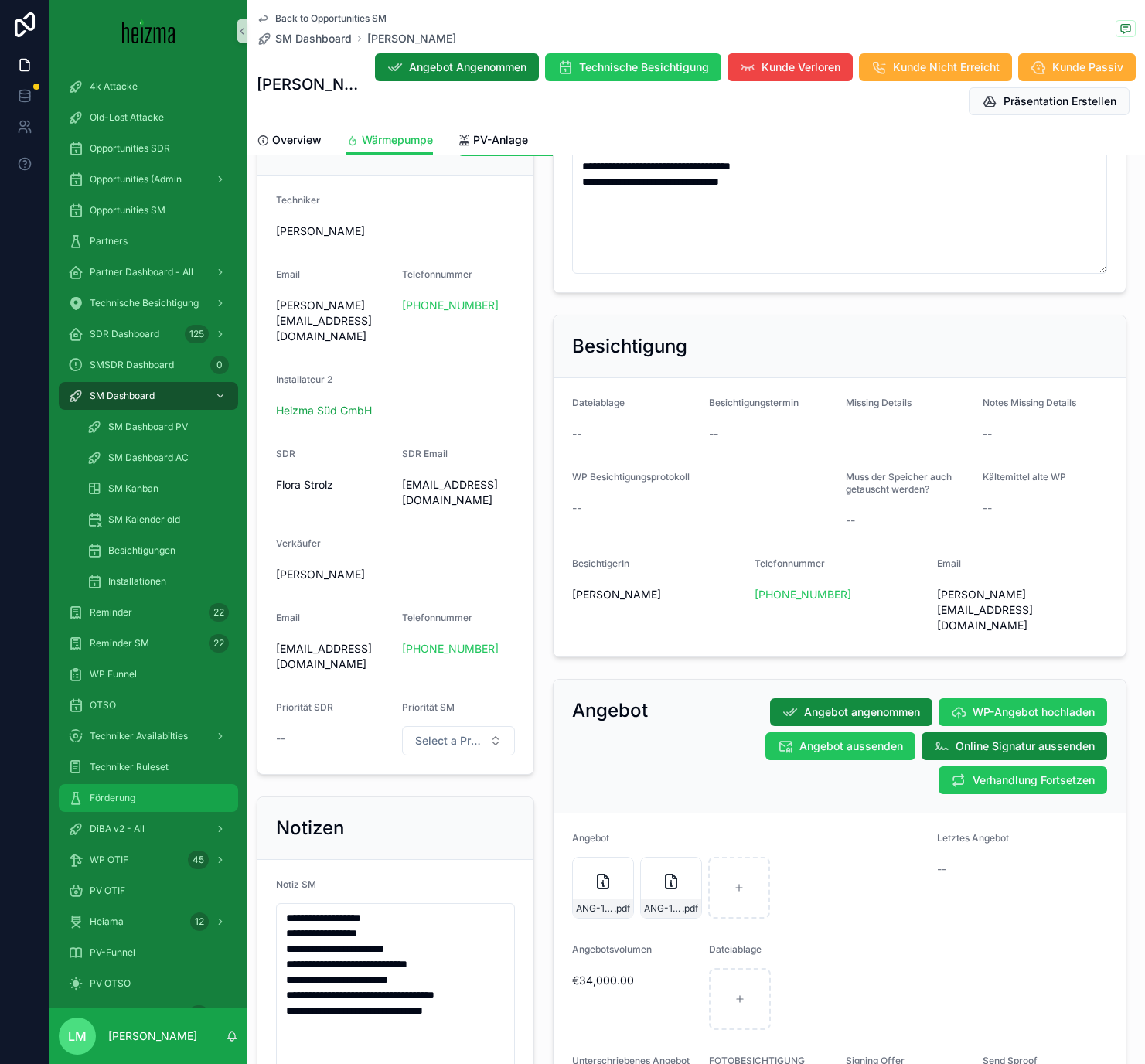
click at [119, 798] on span "Förderung" at bounding box center [112, 798] width 46 height 13
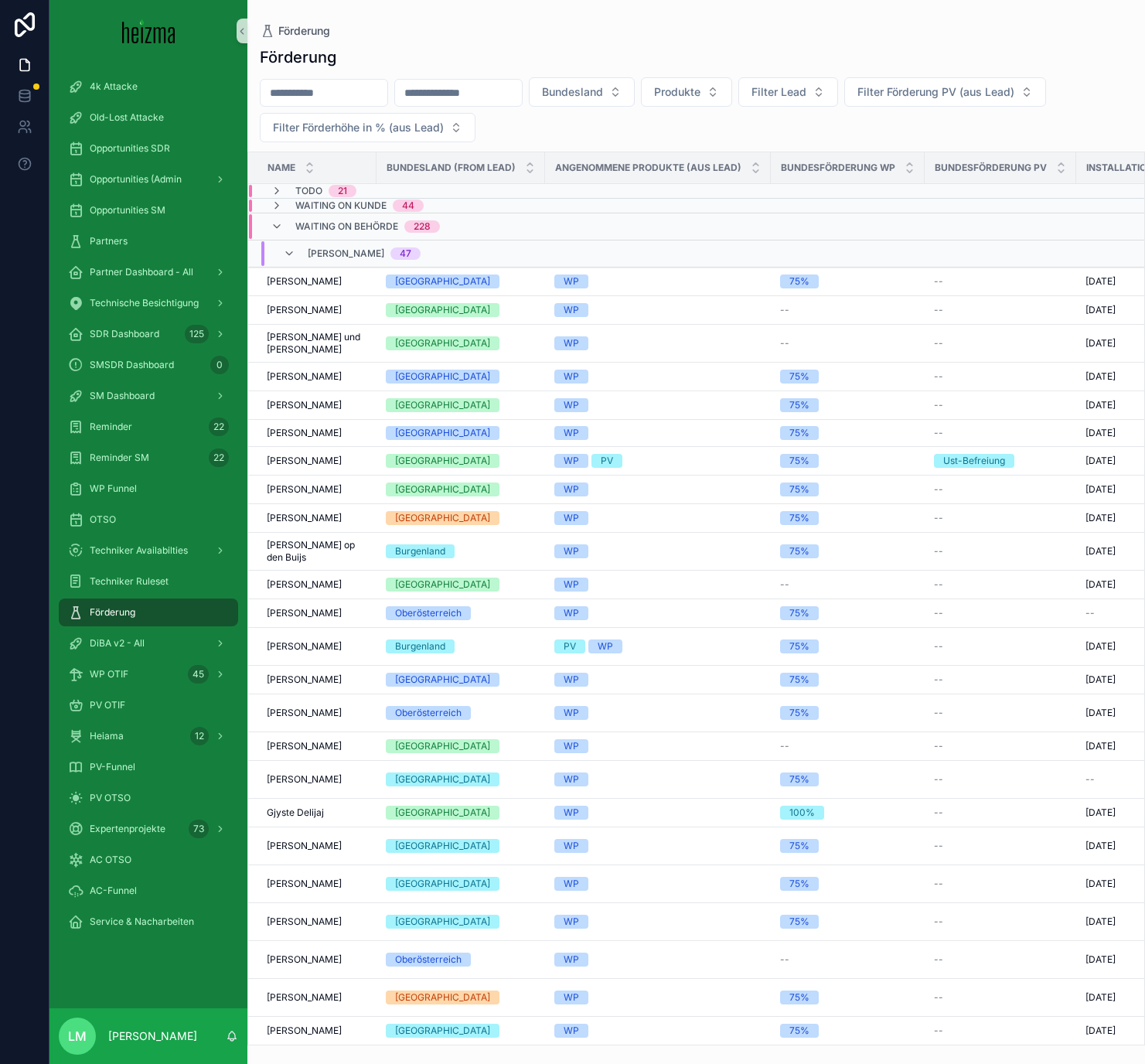
click at [337, 86] on input "scrollable content" at bounding box center [324, 93] width 126 height 22
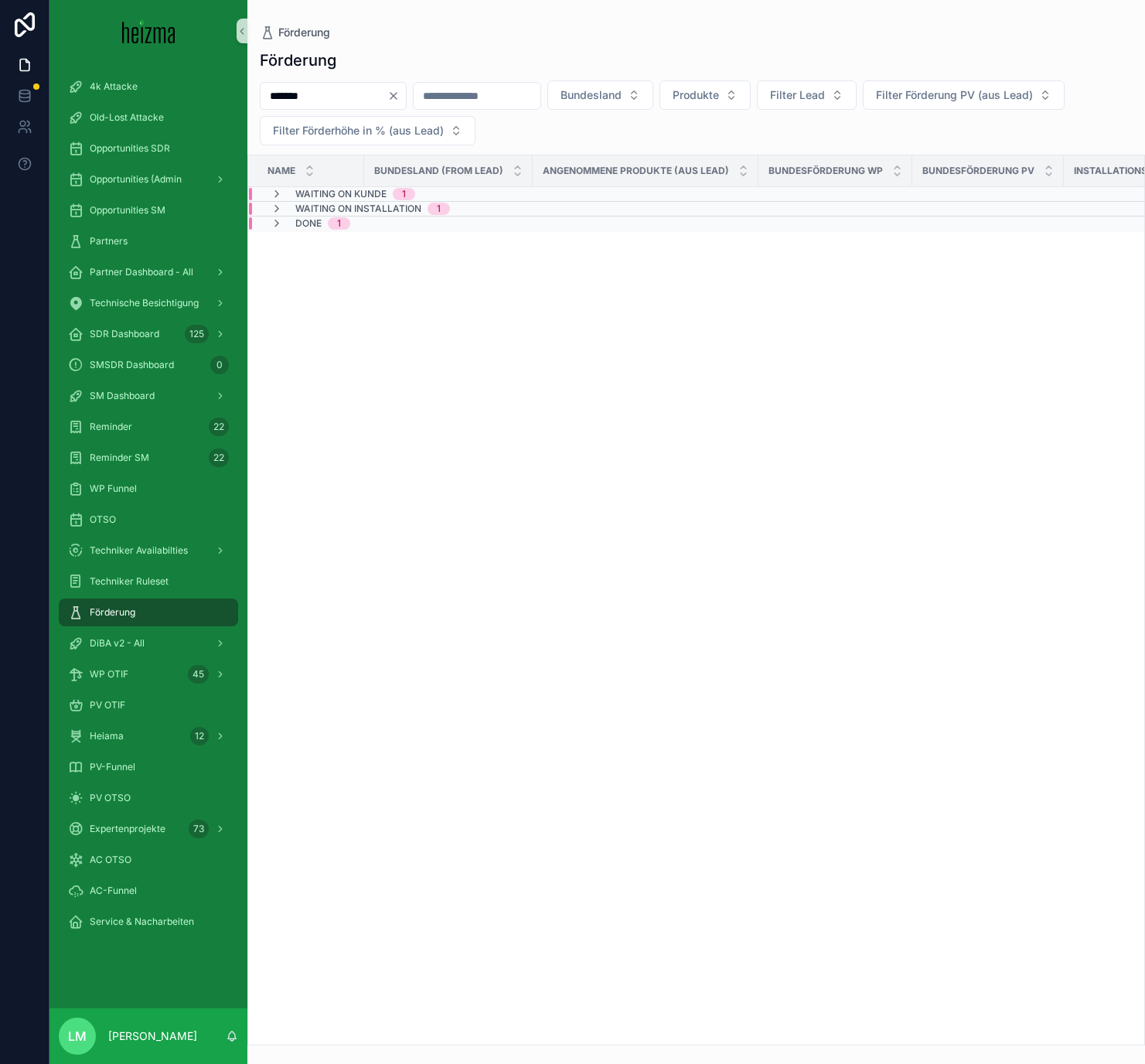
type input "*******"
click at [328, 205] on span "Waiting on Installation" at bounding box center [358, 208] width 126 height 13
click at [286, 198] on div "Waiting on Kunde 1" at bounding box center [343, 194] width 144 height 13
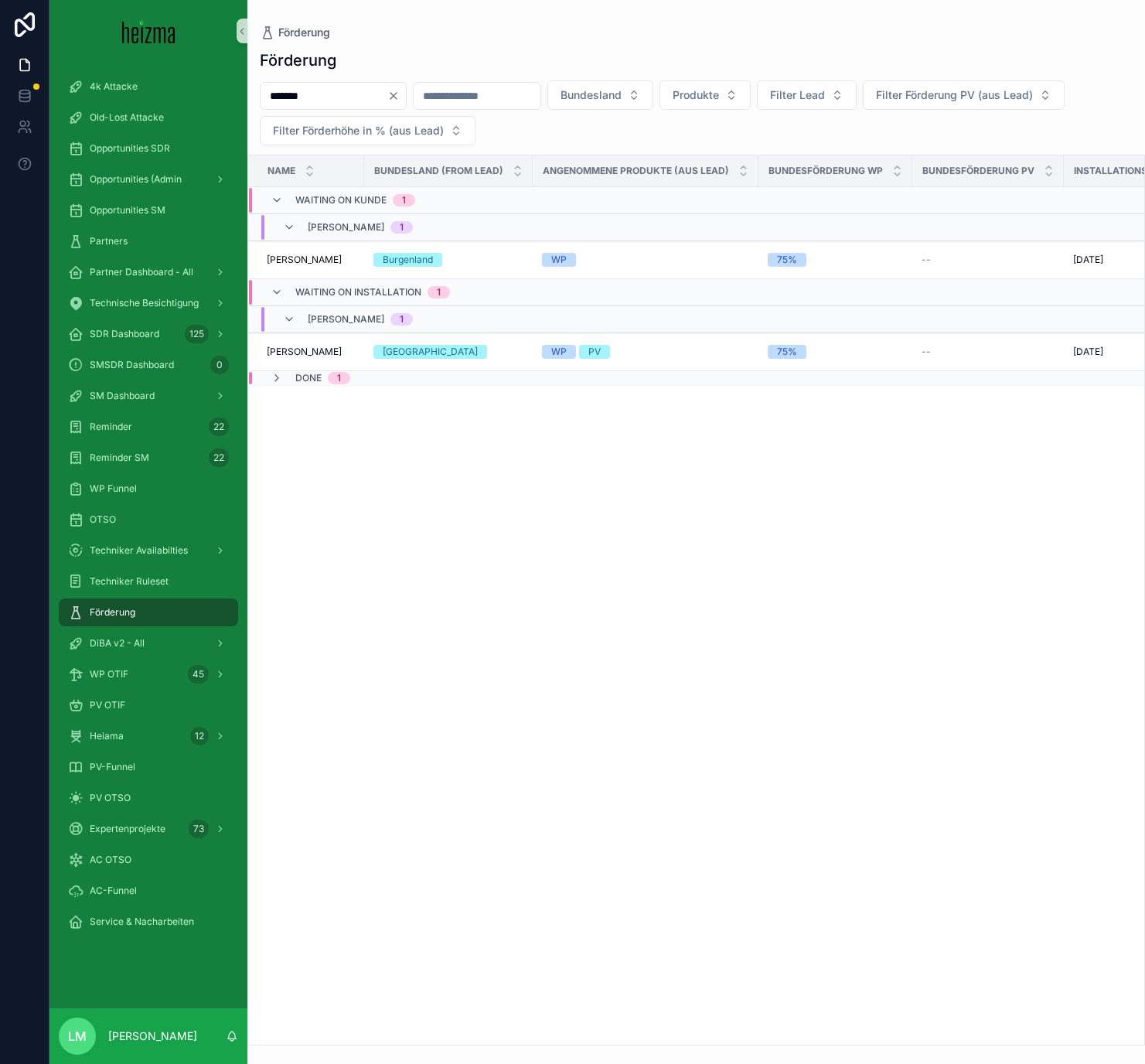
click at [286, 199] on div "Waiting on Kunde 1" at bounding box center [343, 199] width 144 height 24
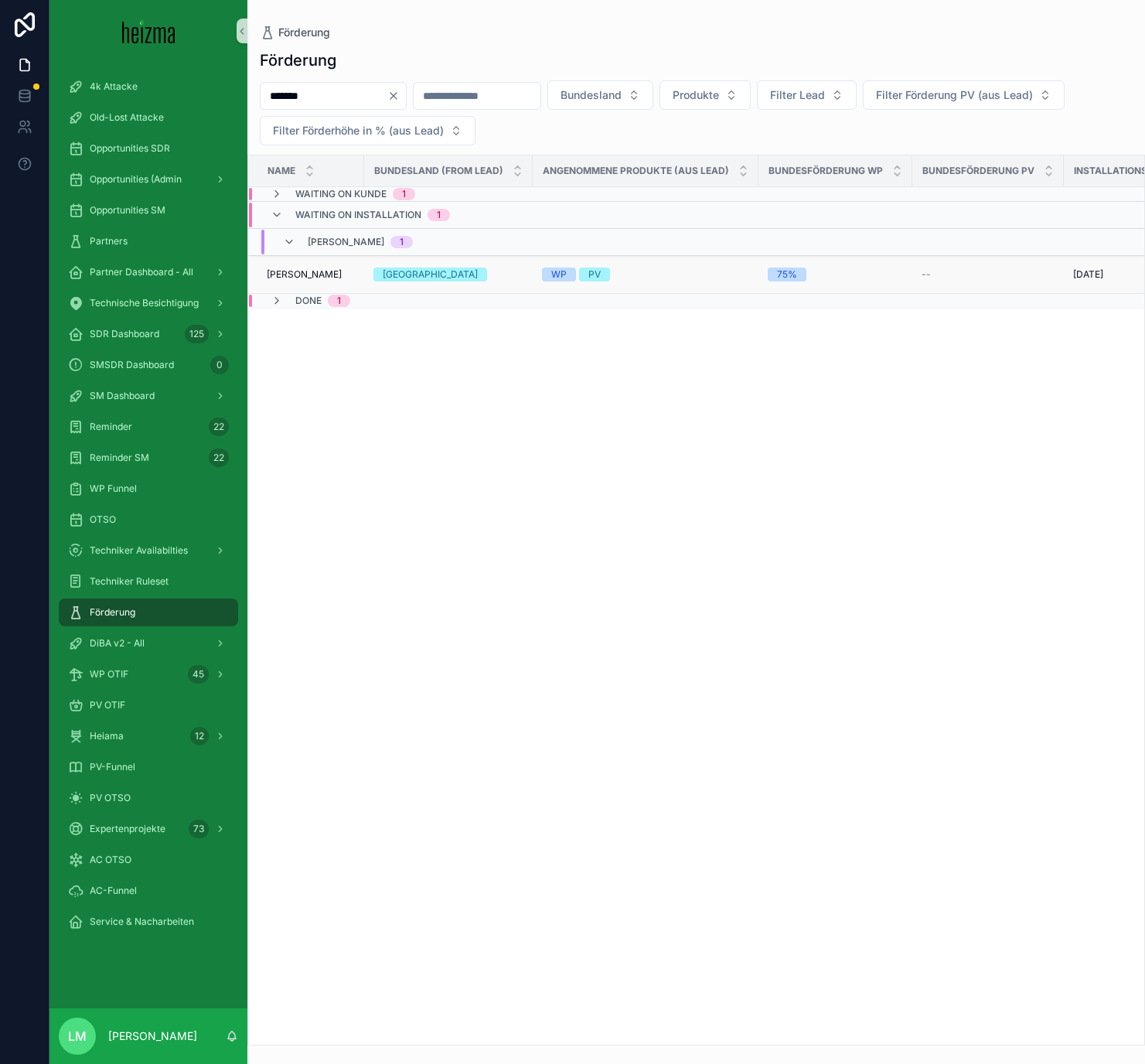
click at [289, 268] on span "Cornelia Schwarzinger" at bounding box center [304, 274] width 75 height 13
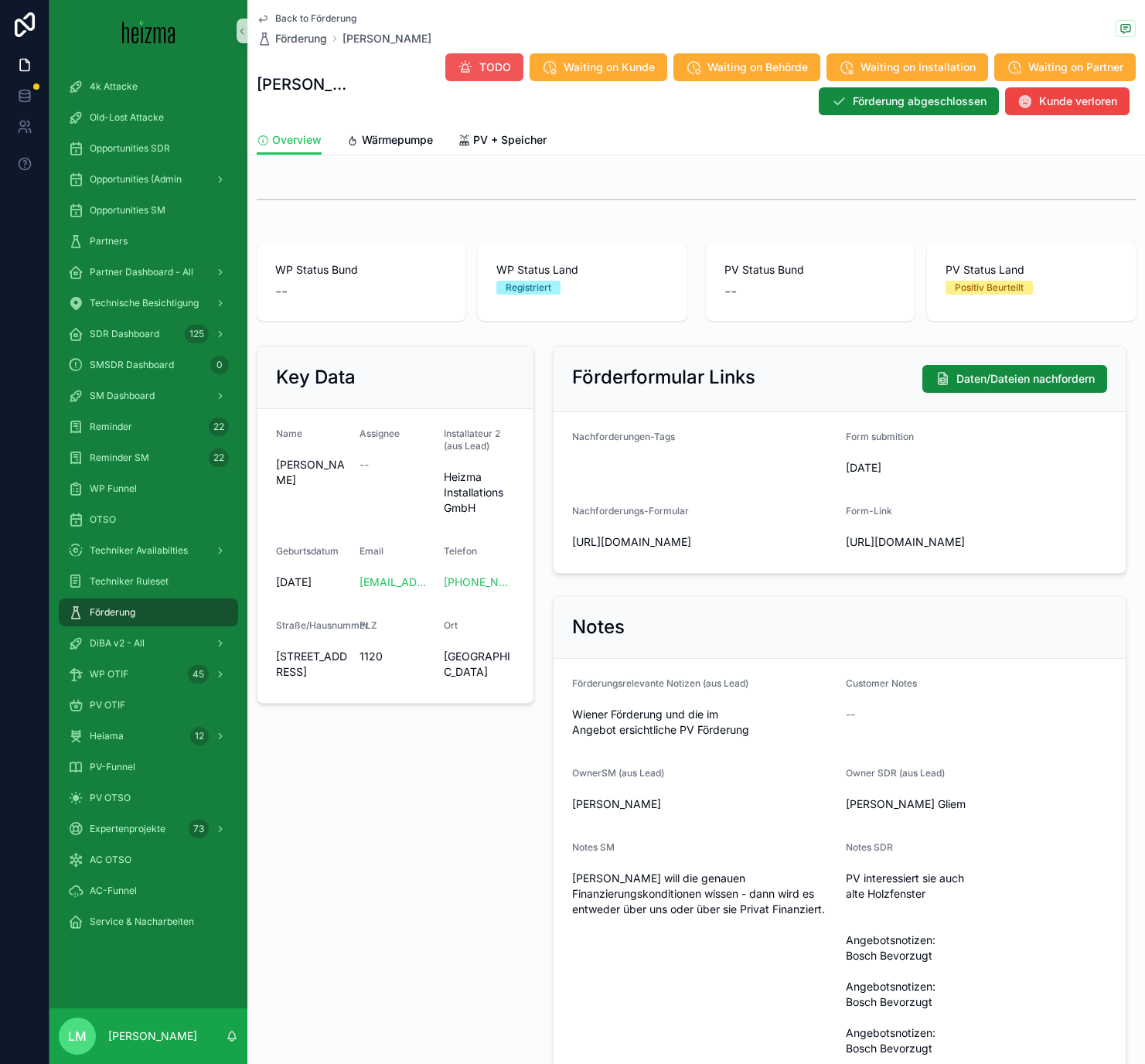
click at [497, 72] on span "TODO" at bounding box center [494, 67] width 32 height 15
click at [413, 141] on span "Wärmepumpe" at bounding box center [397, 139] width 71 height 15
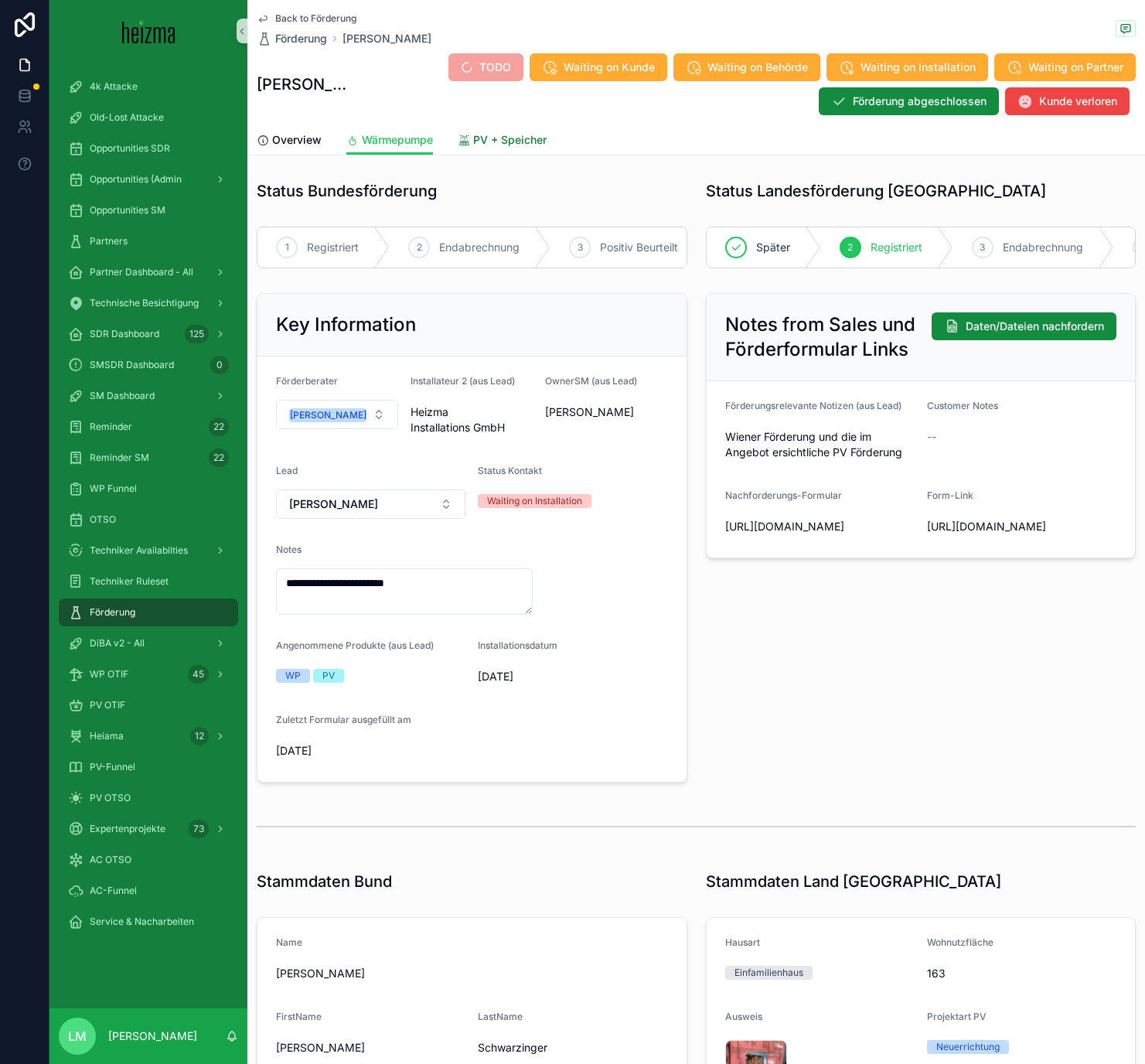
click at [489, 142] on span "PV + Speicher" at bounding box center [509, 139] width 73 height 15
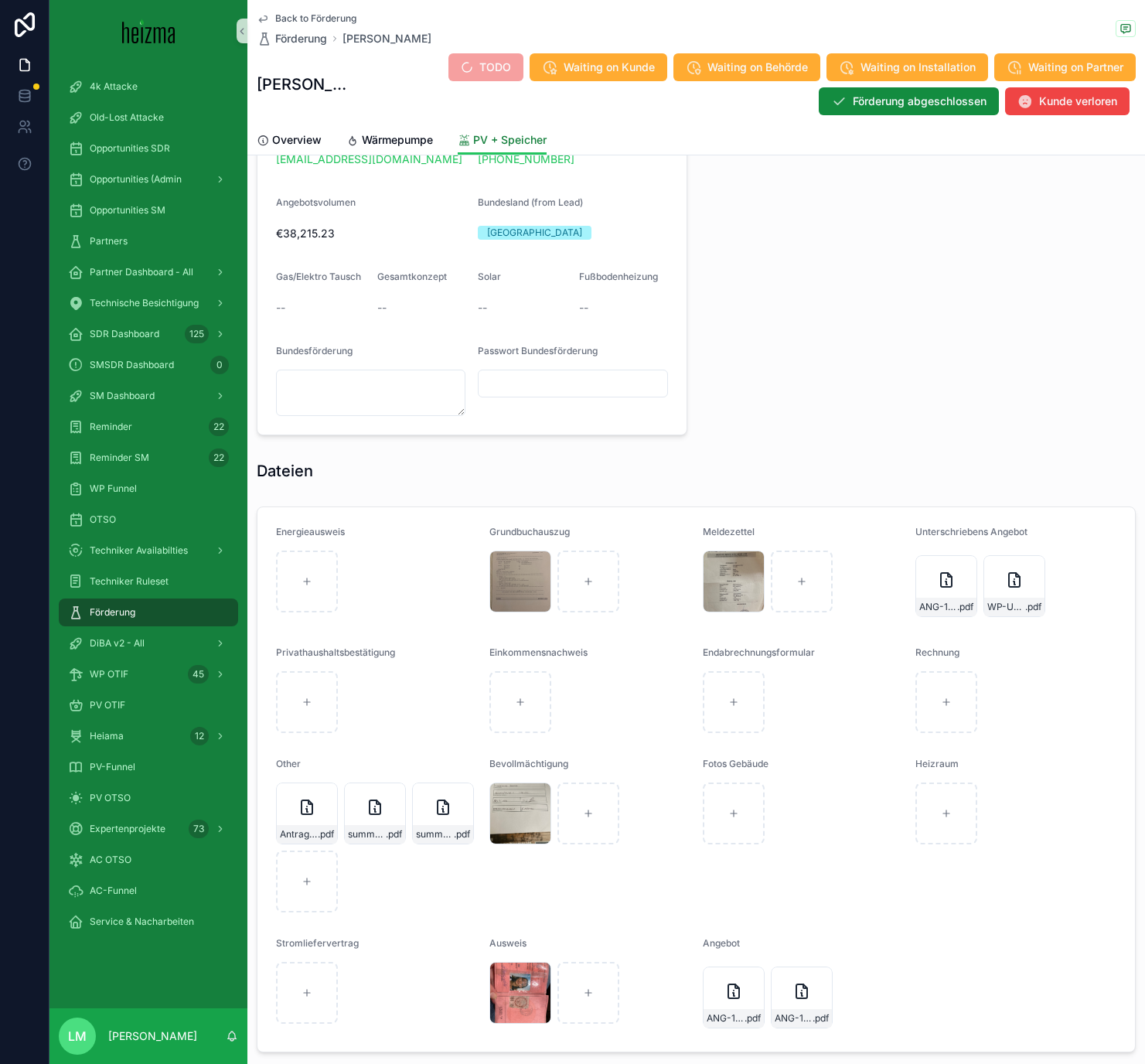
scroll to position [1281, 0]
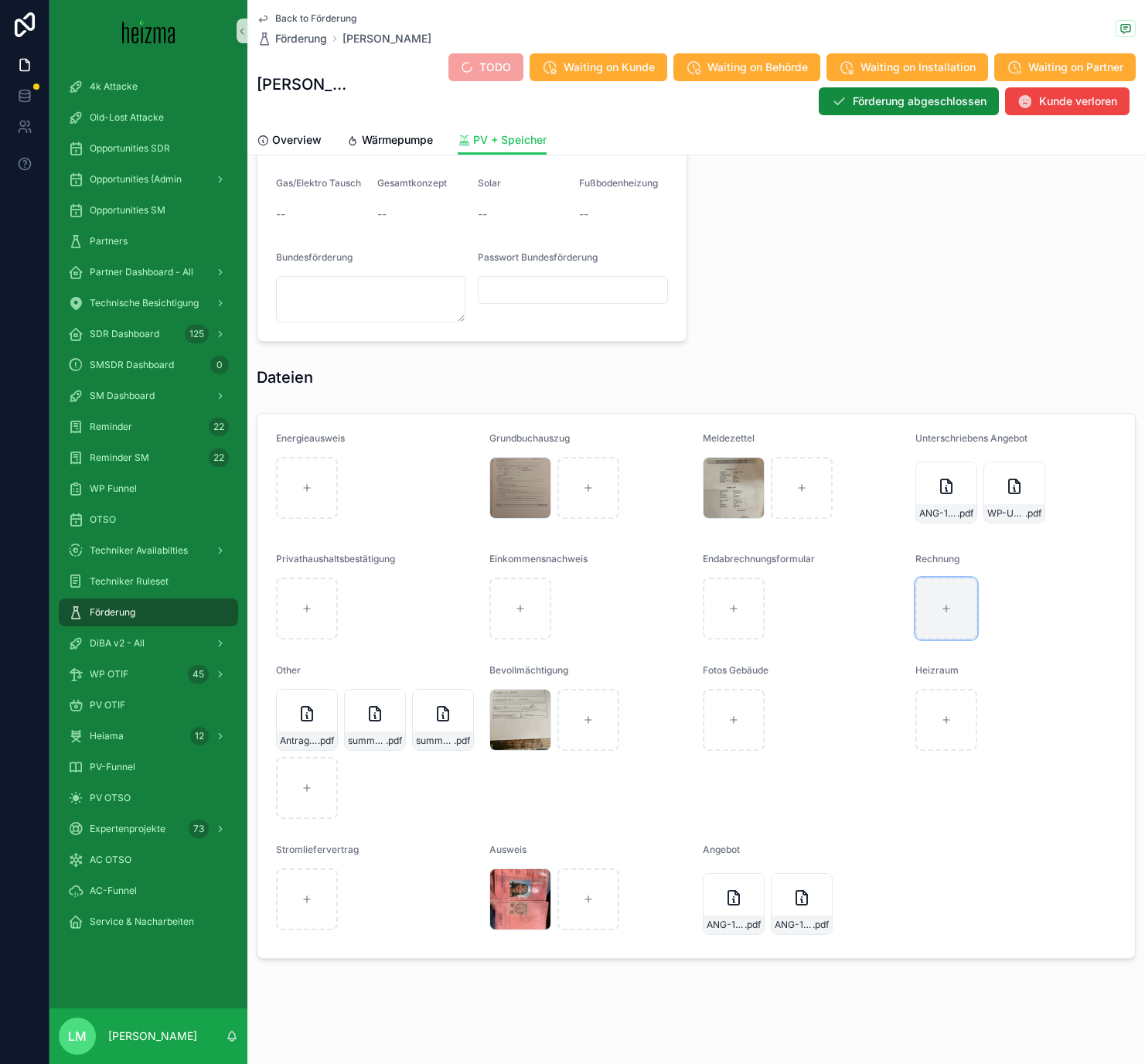
click at [957, 616] on div "scrollable content" at bounding box center [946, 608] width 62 height 62
type input "**********"
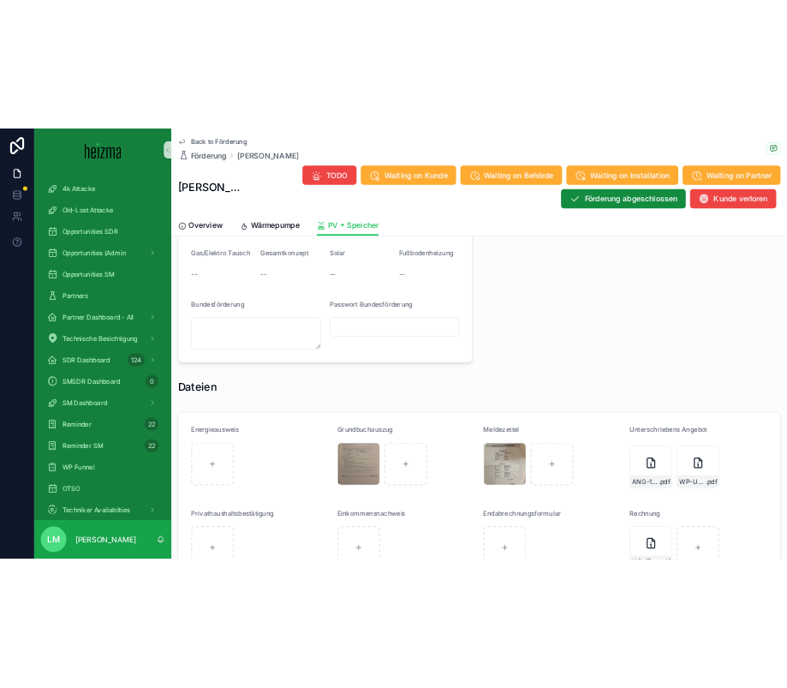
scroll to position [2027, 0]
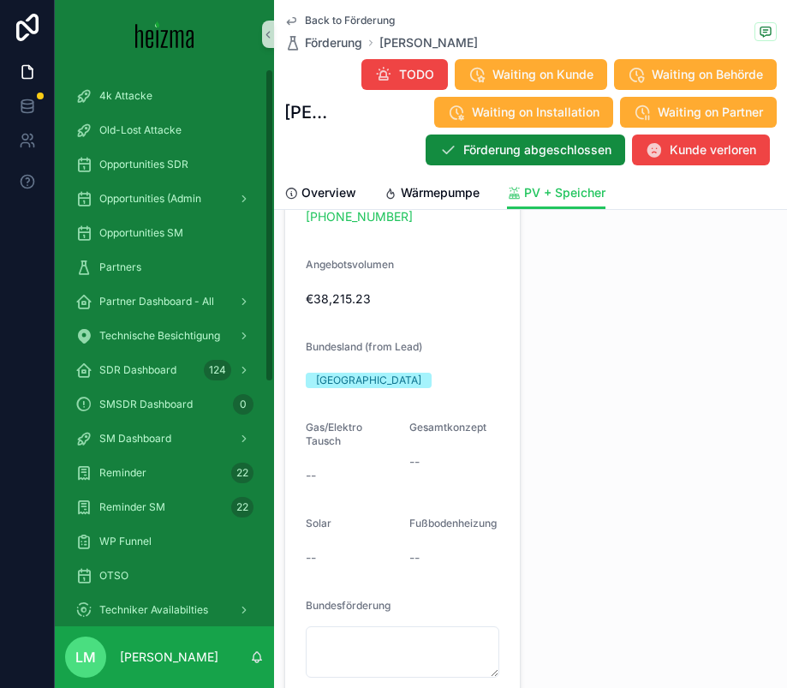
click at [332, 21] on span "Back to Förderung" at bounding box center [350, 21] width 90 height 14
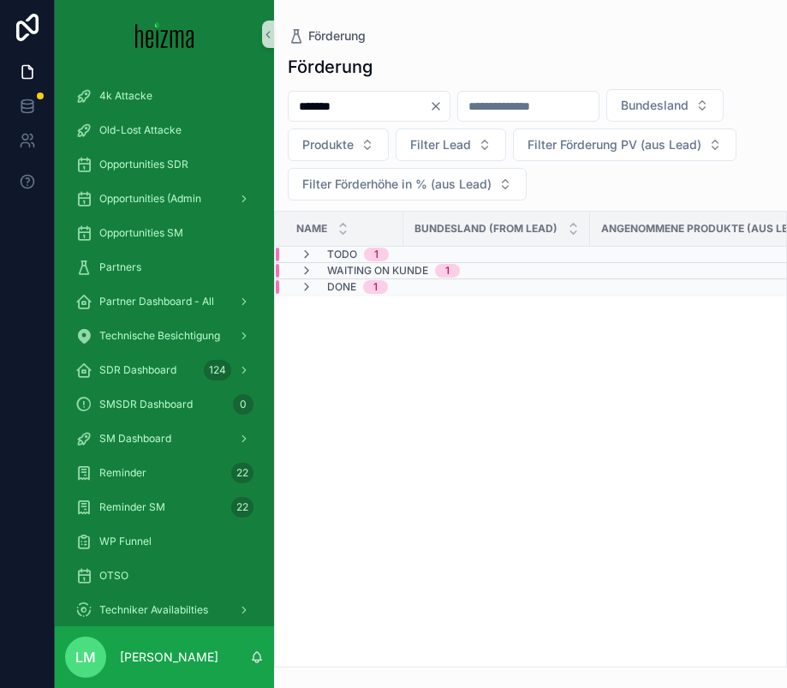
click at [352, 111] on input "*******" at bounding box center [359, 106] width 140 height 24
type input "*****"
click at [350, 261] on td "Waiting on Kunde 1" at bounding box center [557, 255] width 565 height 16
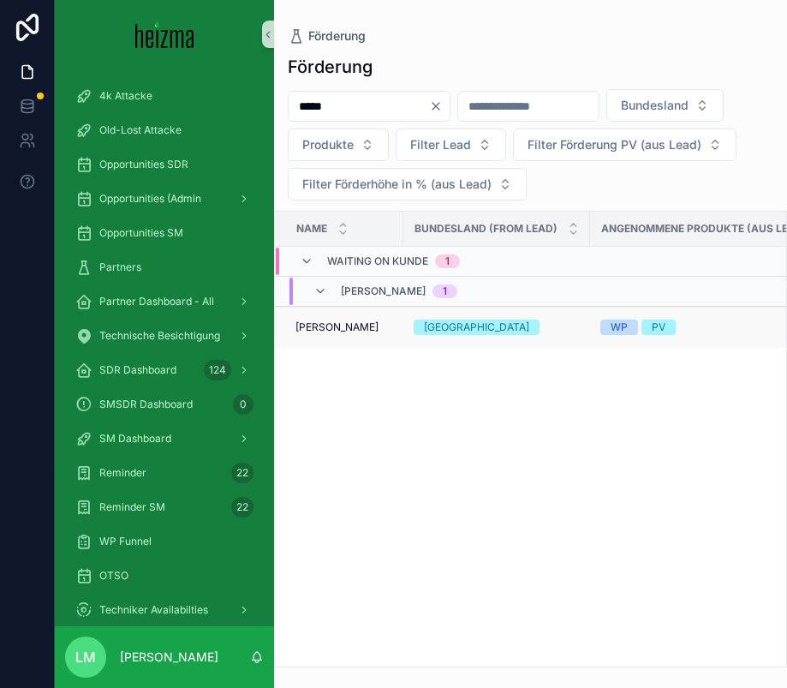
click at [334, 324] on span "Walter Hackl" at bounding box center [337, 327] width 83 height 14
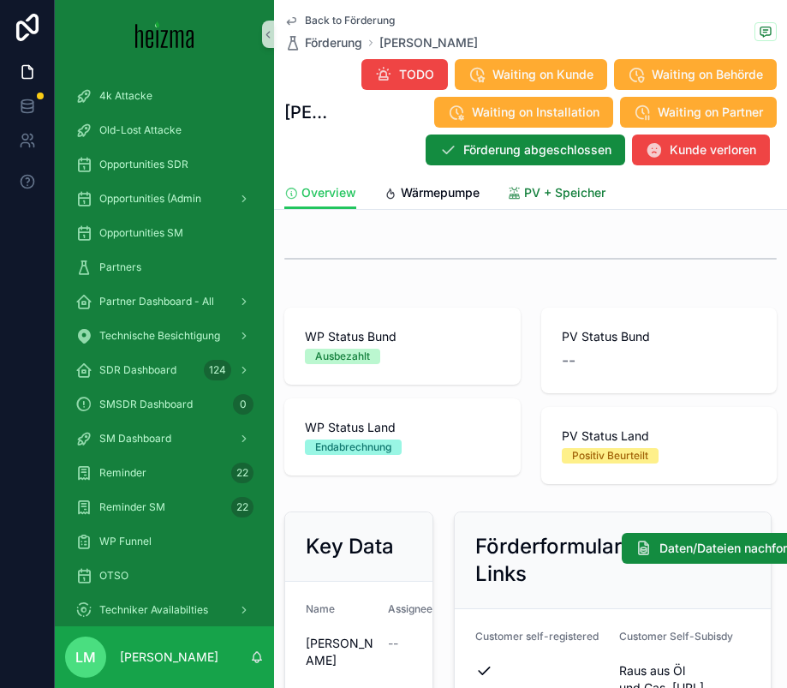
click at [526, 203] on link "PV + Speicher" at bounding box center [556, 194] width 99 height 34
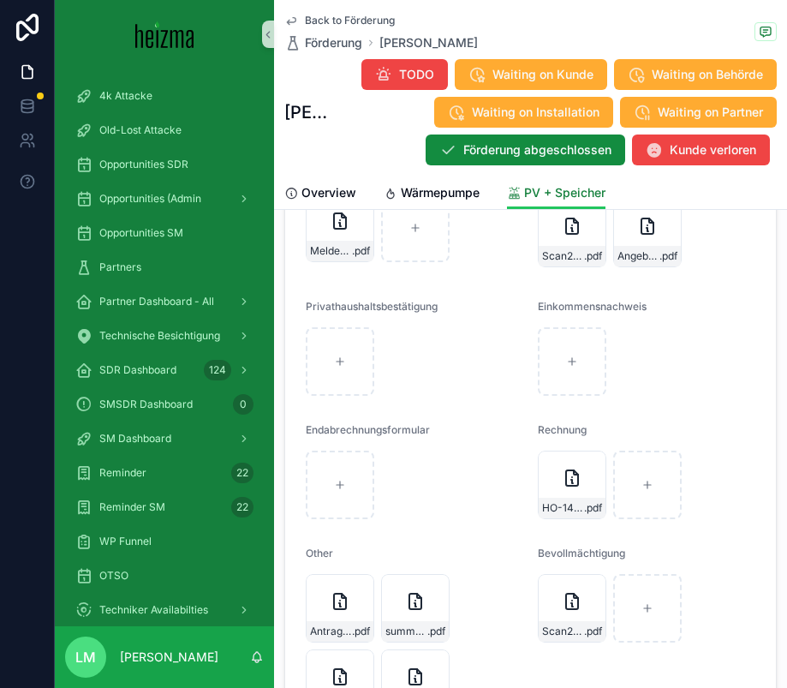
scroll to position [3132, 0]
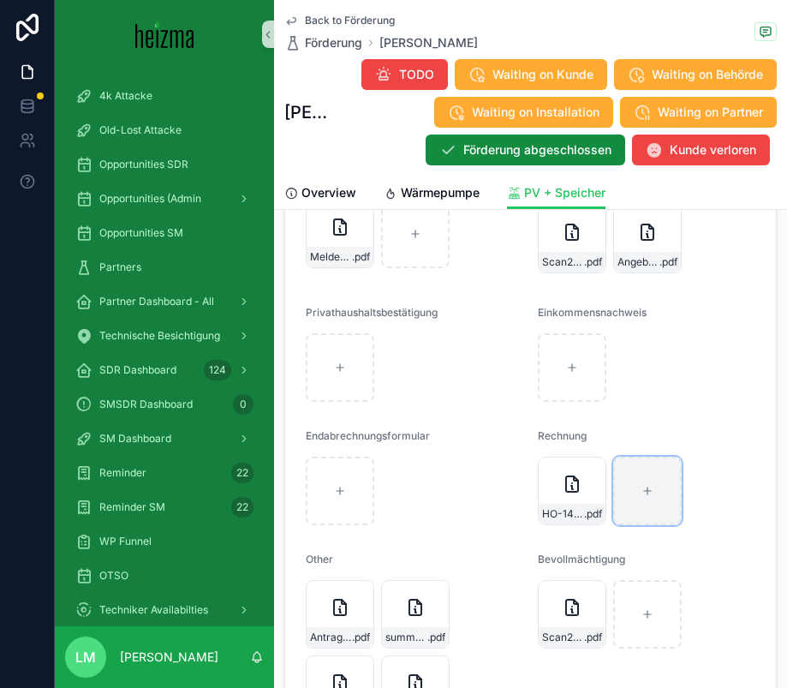
click at [637, 502] on div "scrollable content" at bounding box center [647, 491] width 69 height 69
type input "**********"
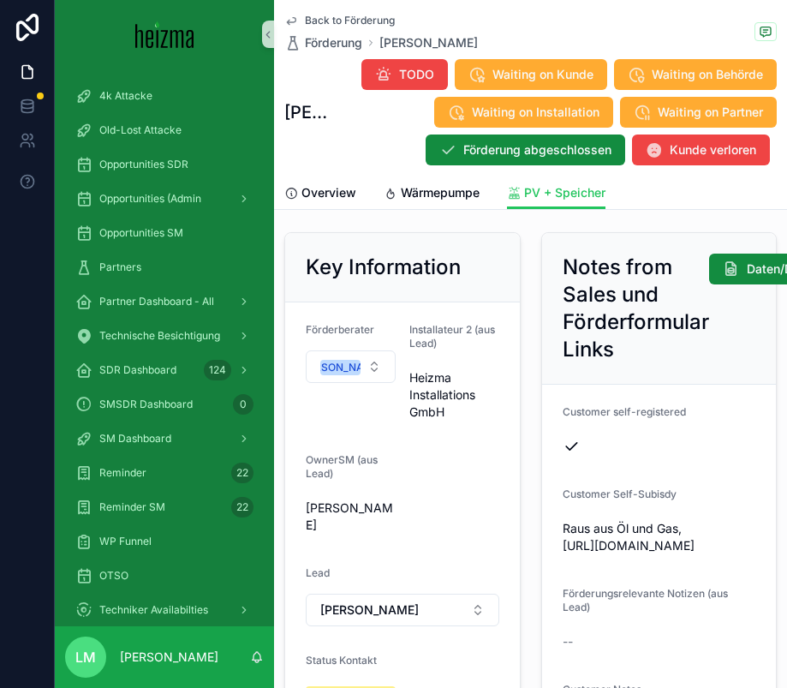
scroll to position [123, 0]
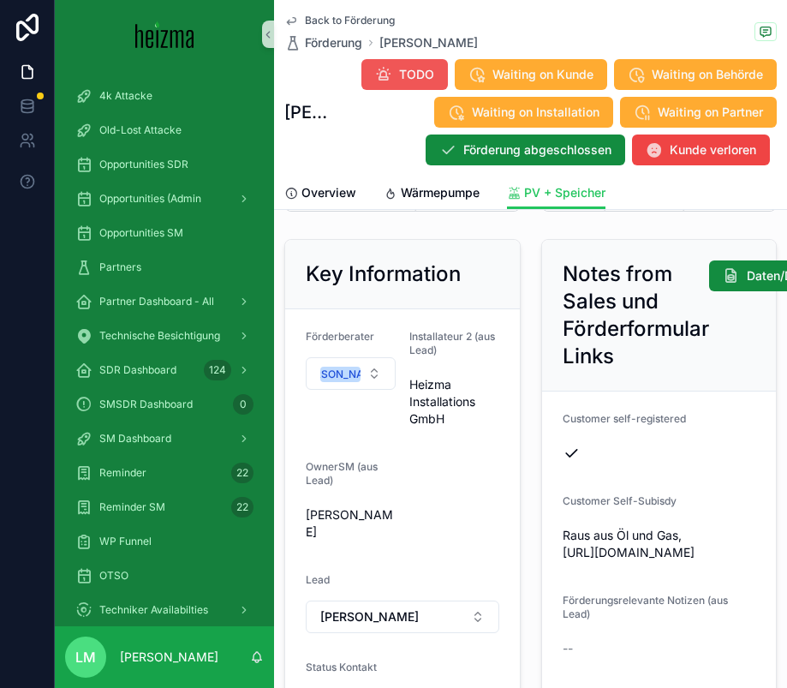
click at [405, 75] on span "TODO" at bounding box center [416, 74] width 35 height 17
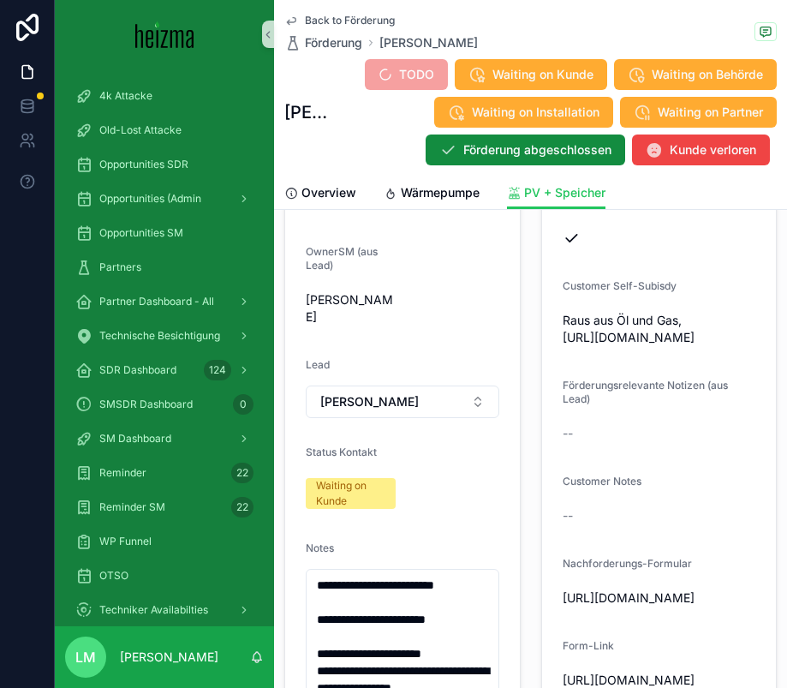
scroll to position [432, 0]
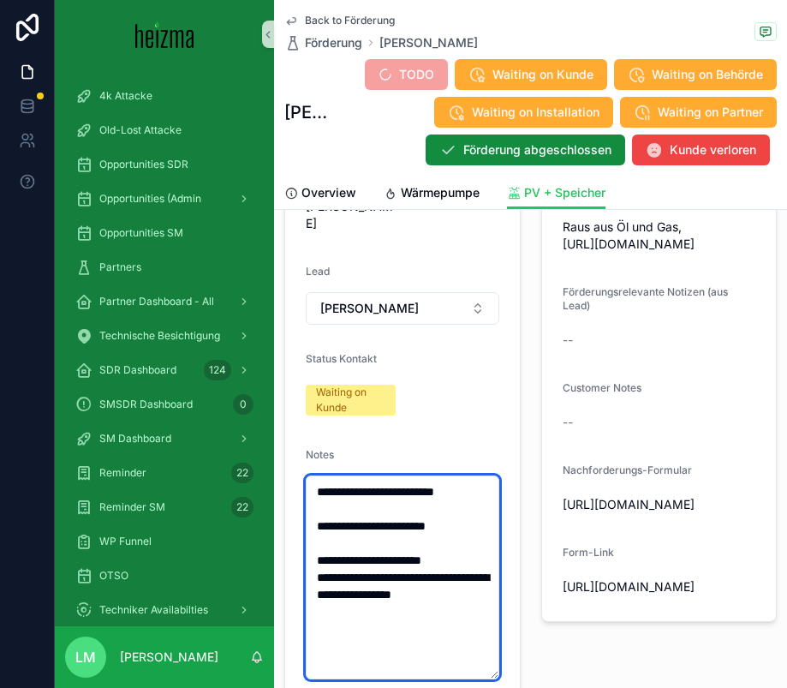
click at [319, 492] on textarea "**********" at bounding box center [403, 577] width 194 height 204
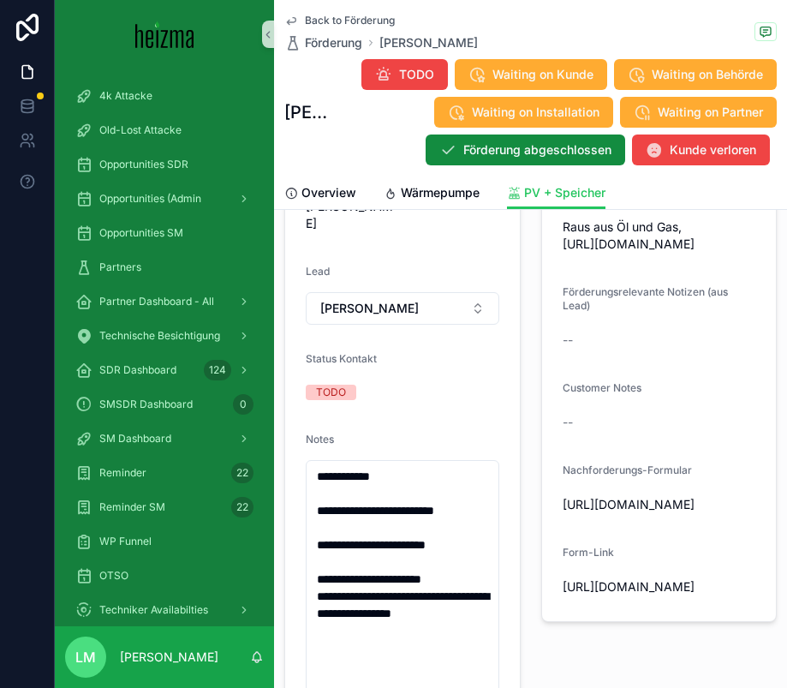
click at [498, 407] on form "**********" at bounding box center [402, 482] width 235 height 963
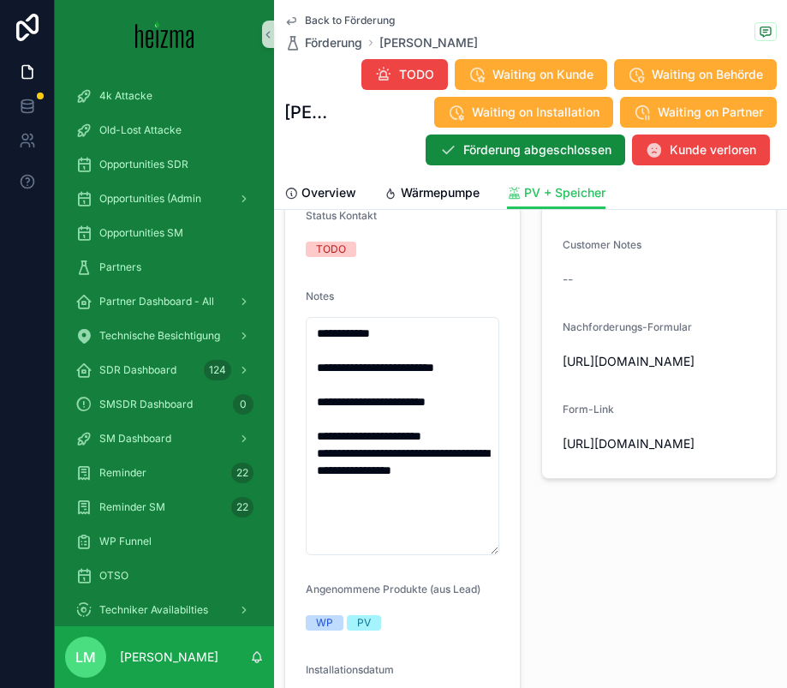
scroll to position [538, 0]
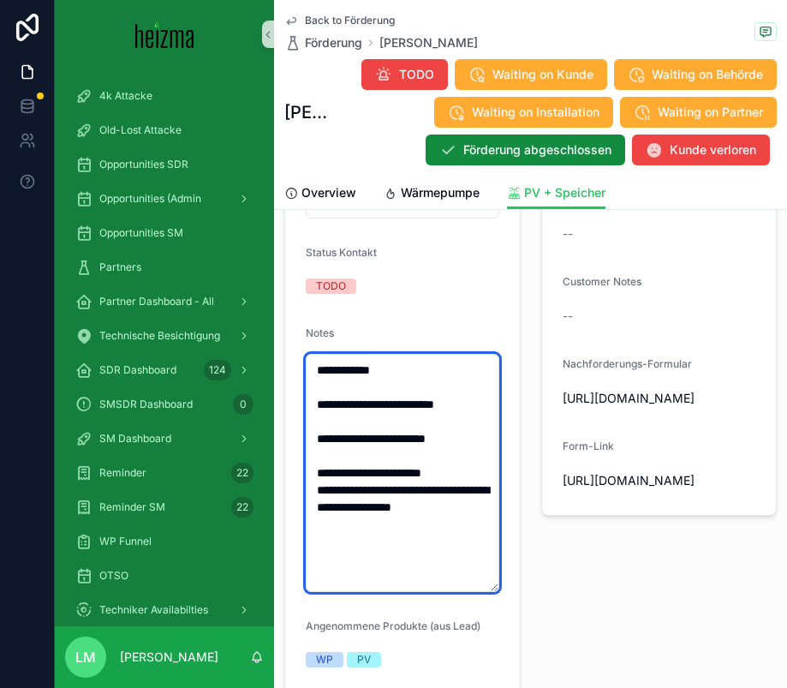
click at [439, 370] on textarea "**********" at bounding box center [403, 473] width 194 height 238
type textarea "**********"
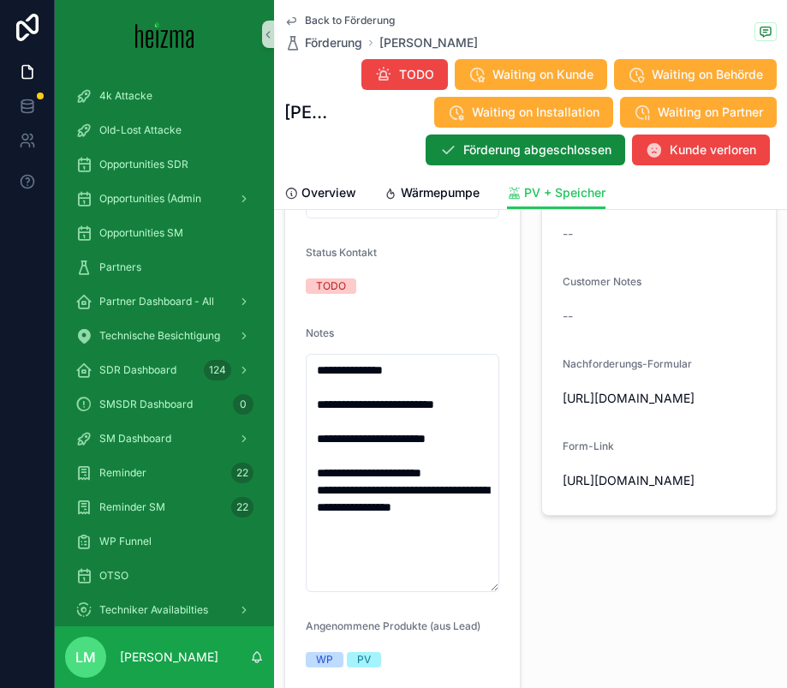
click at [680, 416] on form "Customer self-registered Customer Self-Subisdy Raus aus Öl und Gas, https://www…" at bounding box center [659, 246] width 235 height 538
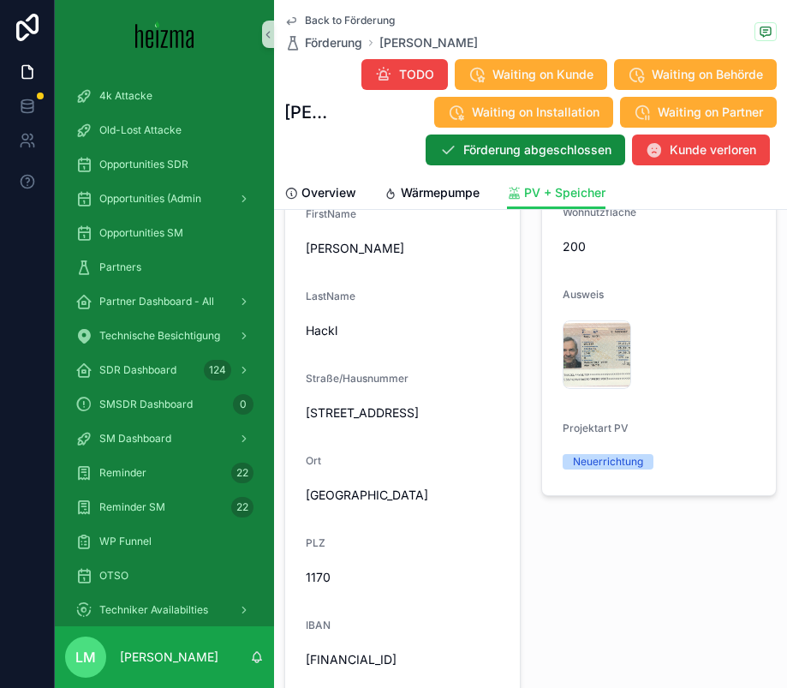
scroll to position [1610, 0]
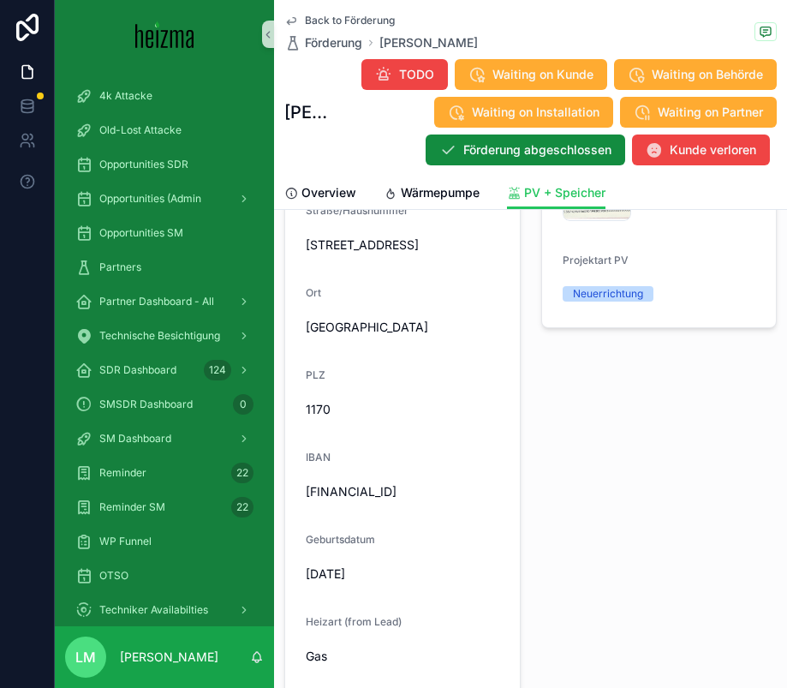
click at [379, 22] on span "Back to Förderung" at bounding box center [350, 21] width 90 height 14
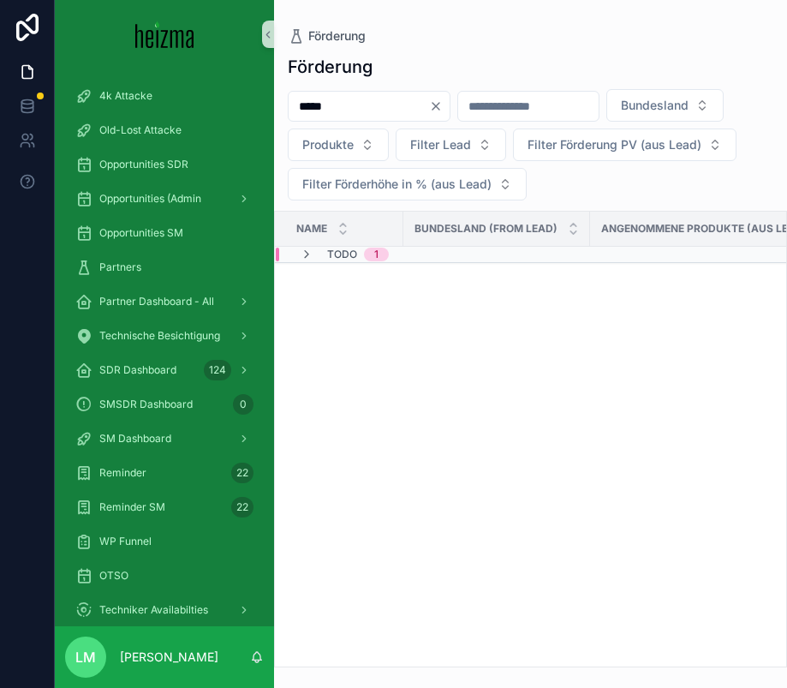
click at [368, 93] on div "*****" at bounding box center [369, 106] width 163 height 31
click at [368, 94] on input "*****" at bounding box center [359, 106] width 140 height 24
click at [371, 109] on input "*****" at bounding box center [359, 106] width 140 height 24
type input "***"
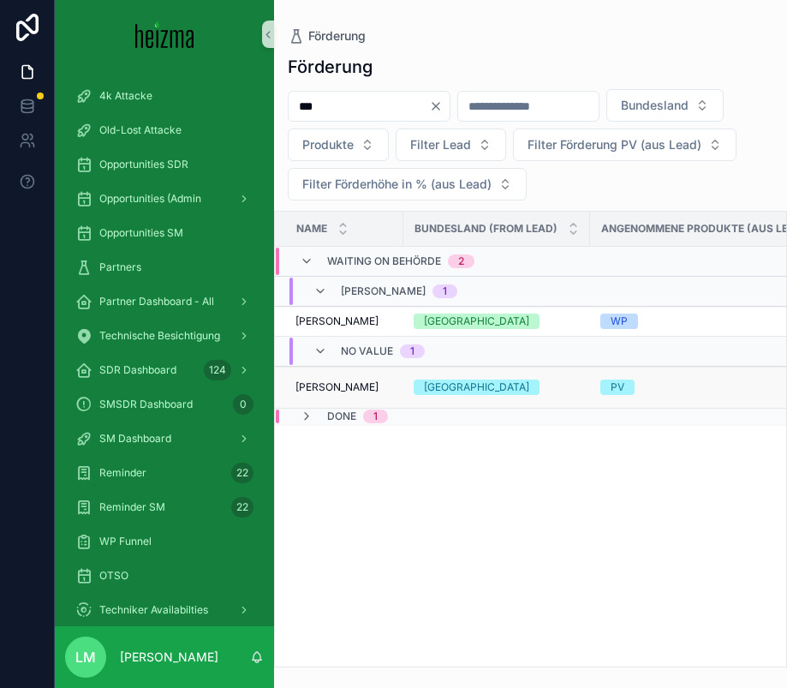
click at [337, 378] on td "Johanna Gwiß Johanna Gwiß" at bounding box center [339, 388] width 129 height 42
click at [337, 380] on span "Johanna Gwiß" at bounding box center [337, 387] width 83 height 14
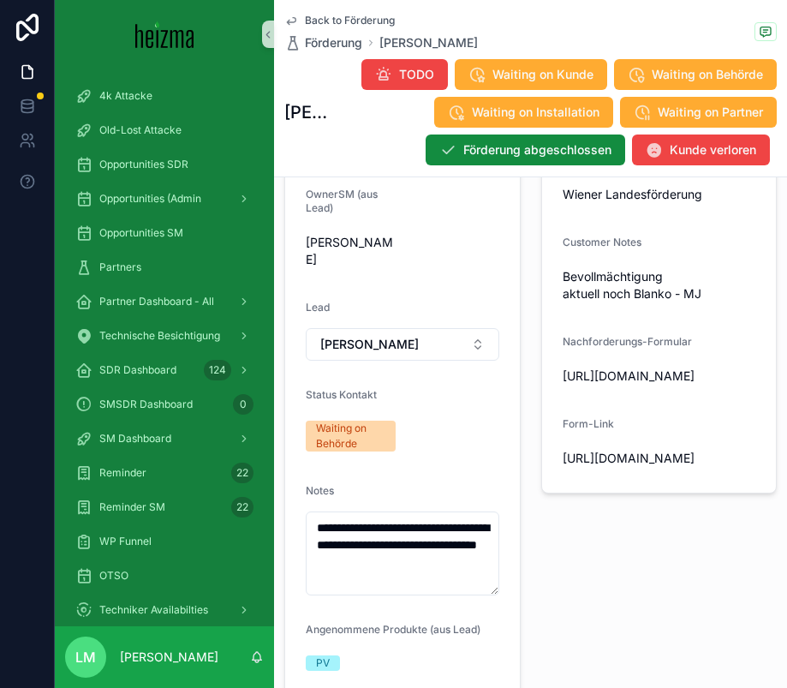
scroll to position [384, 0]
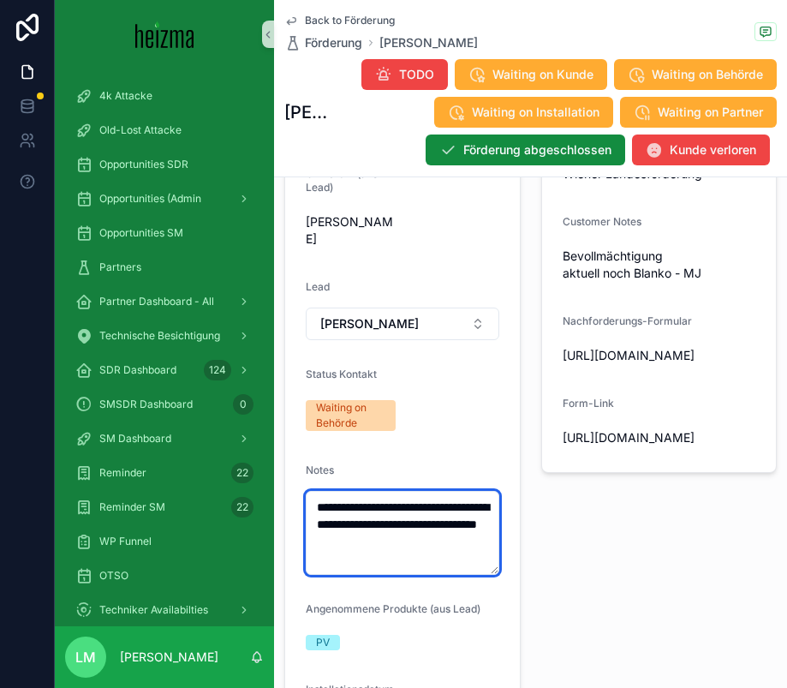
click at [314, 491] on textarea "**********" at bounding box center [403, 533] width 194 height 84
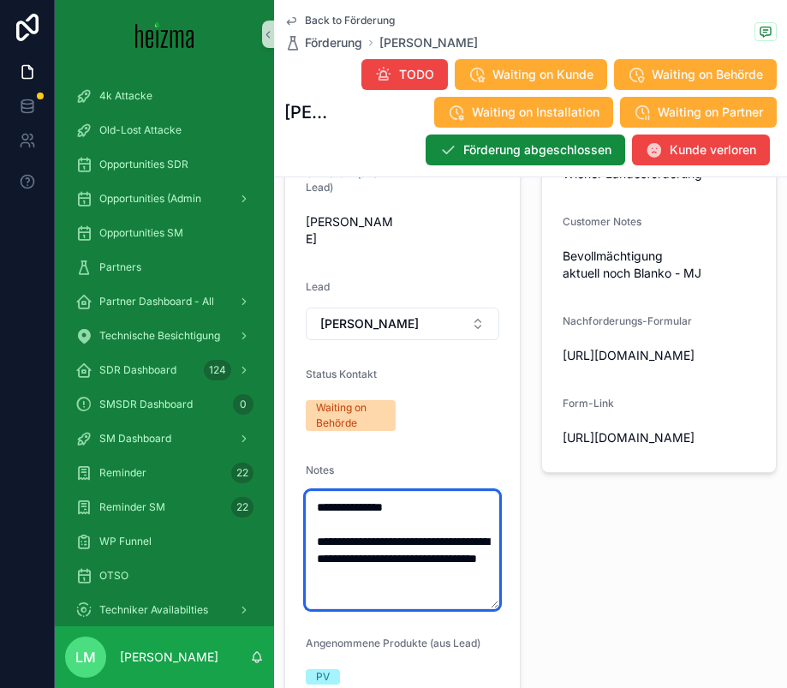
click at [499, 508] on form "**********" at bounding box center [402, 445] width 235 height 858
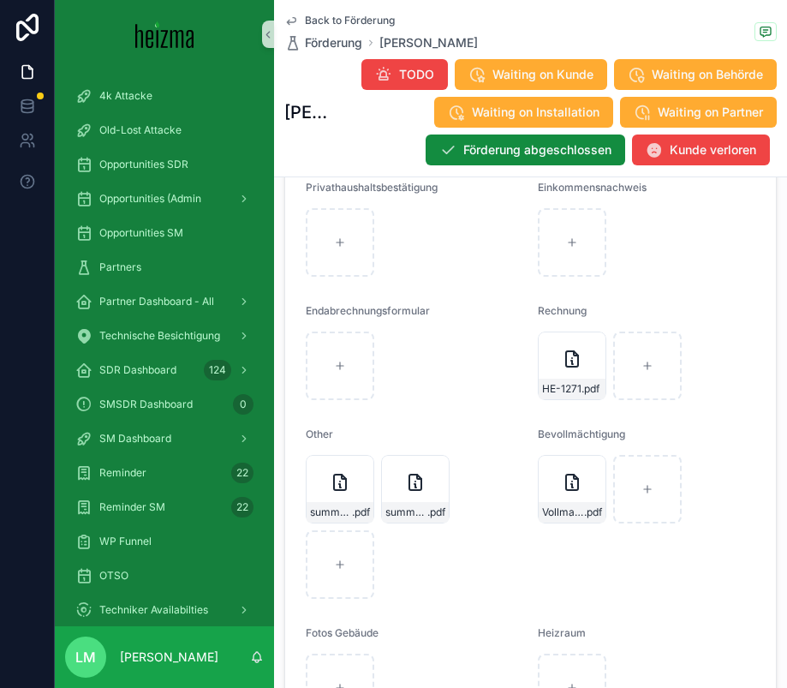
scroll to position [3030, 0]
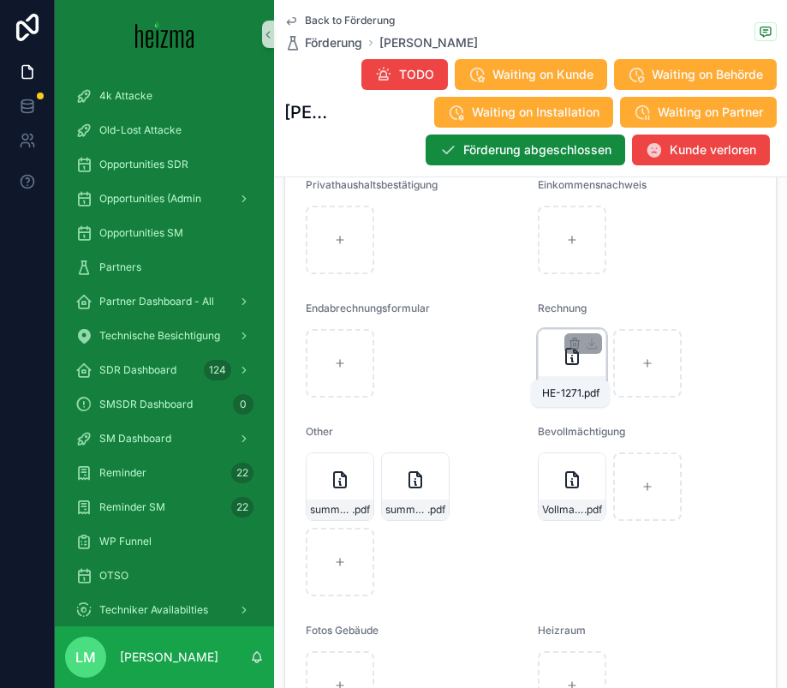
type textarea "**********"
click at [582, 380] on span ".pdf" at bounding box center [591, 387] width 18 height 14
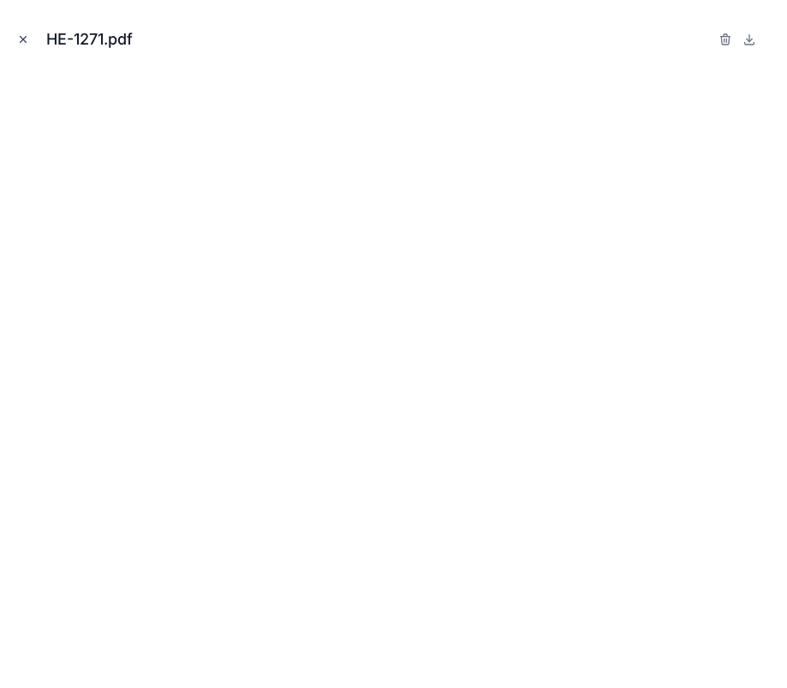
click at [17, 37] on icon "Close modal" at bounding box center [23, 39] width 12 height 12
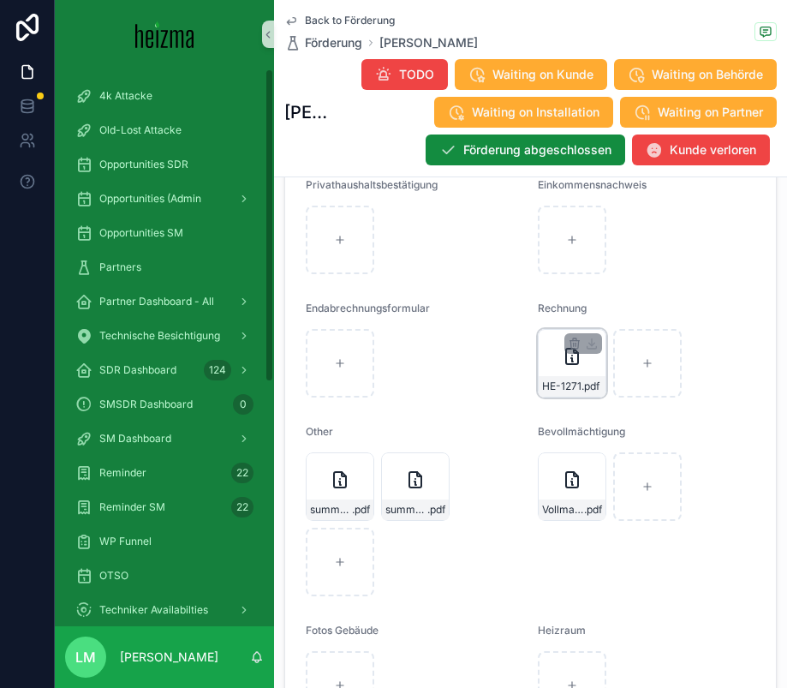
click at [577, 356] on div "HE-1271 .pdf" at bounding box center [572, 363] width 69 height 69
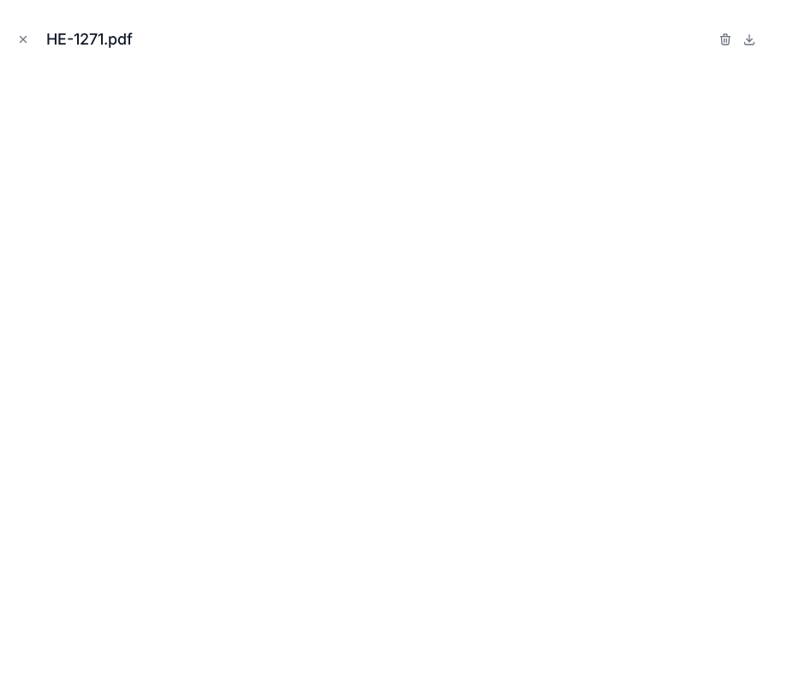
click at [720, 48] on div at bounding box center [726, 39] width 14 height 21
click at [720, 44] on icon "button" at bounding box center [726, 40] width 14 height 14
click at [704, 38] on icon "button" at bounding box center [708, 41] width 8 height 8
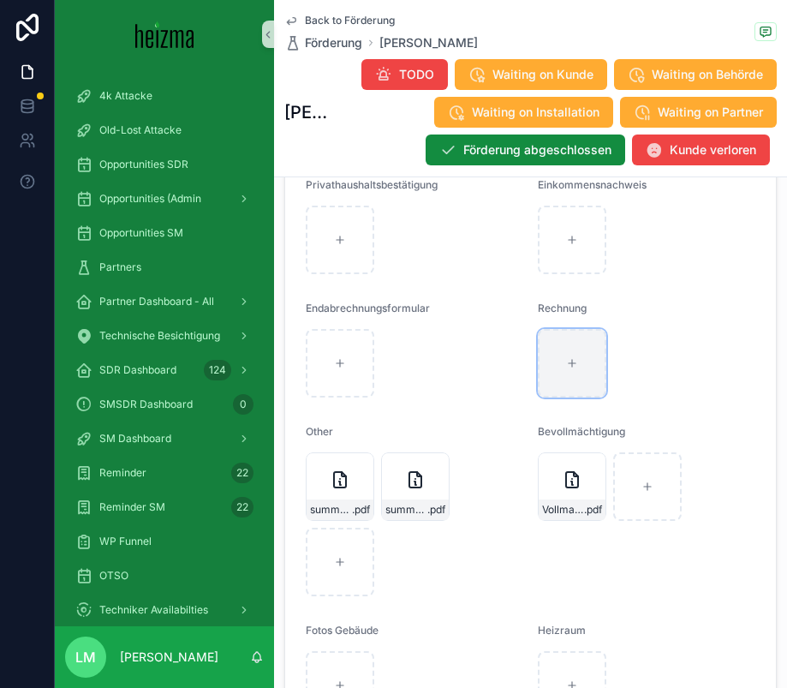
click at [582, 350] on div "scrollable content" at bounding box center [572, 363] width 69 height 69
type input "**********"
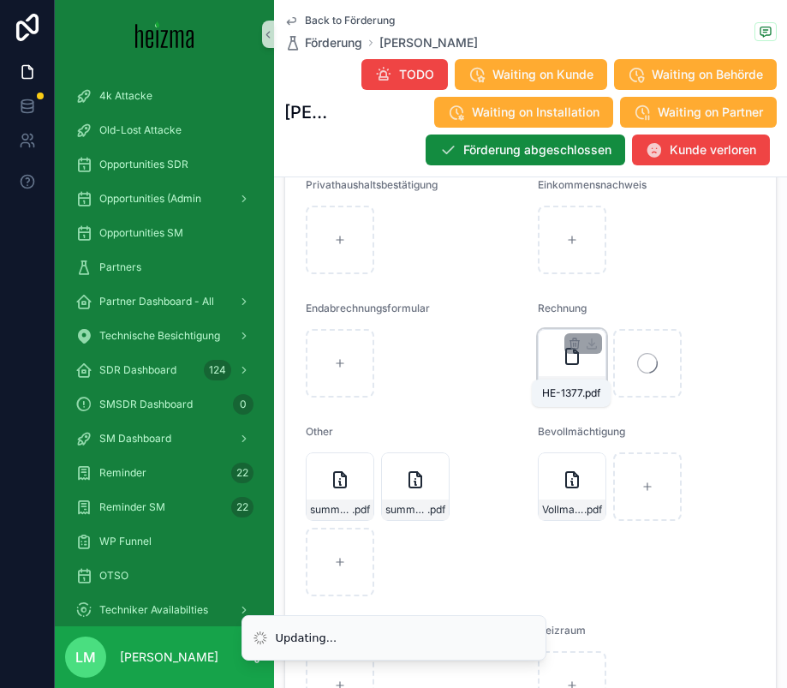
click at [571, 380] on span "HE-1377" at bounding box center [562, 387] width 41 height 14
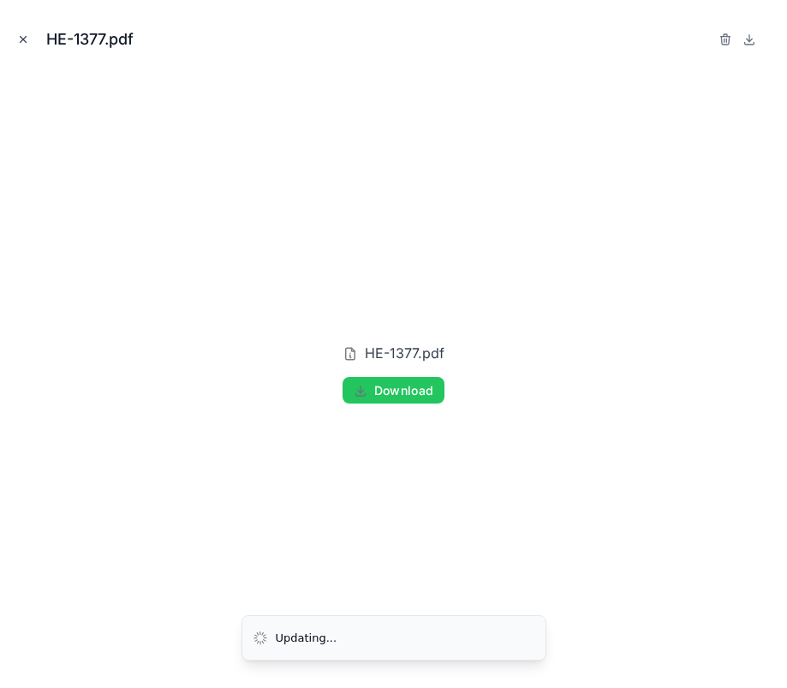
click at [18, 37] on icon "Close modal" at bounding box center [23, 39] width 12 height 12
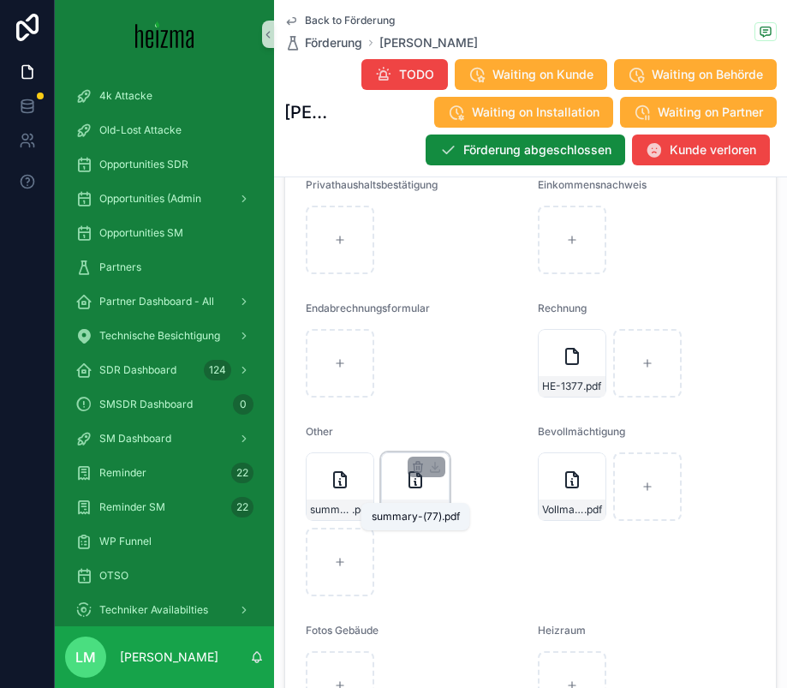
click at [409, 503] on span "summary-(77)" at bounding box center [407, 510] width 42 height 14
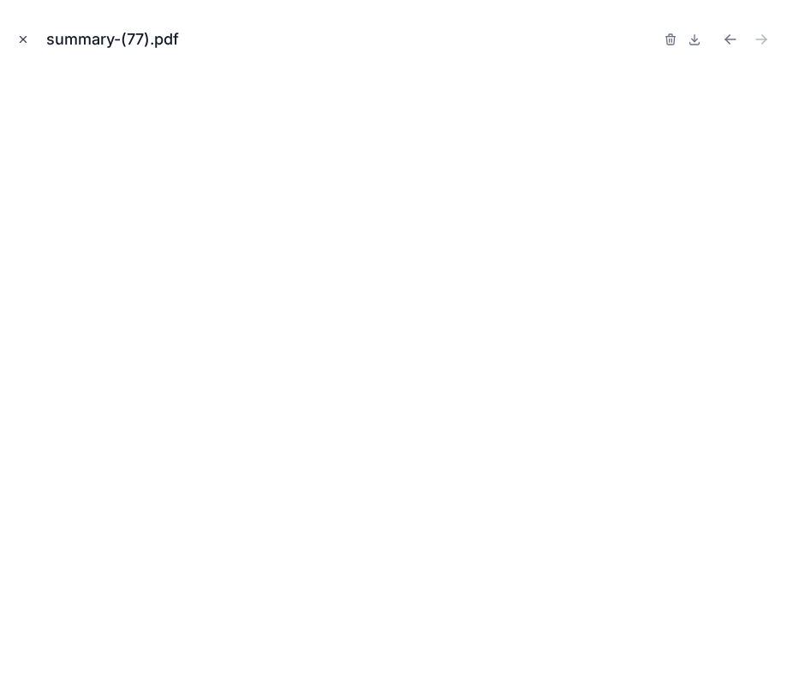
click at [22, 32] on button "Close modal" at bounding box center [23, 39] width 19 height 19
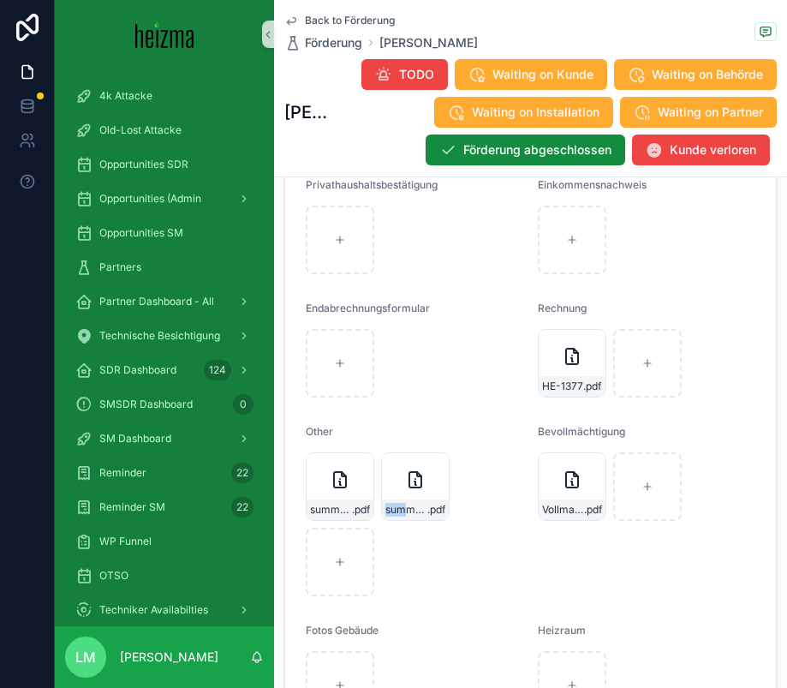
click at [325, 23] on span "Back to Förderung" at bounding box center [350, 21] width 90 height 14
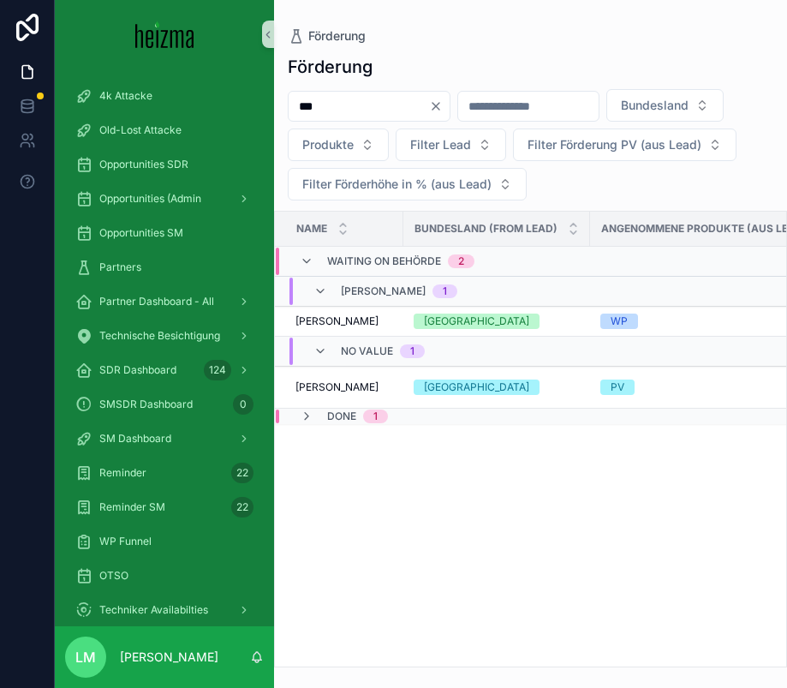
click at [354, 100] on input "***" at bounding box center [359, 106] width 140 height 24
type input "*********"
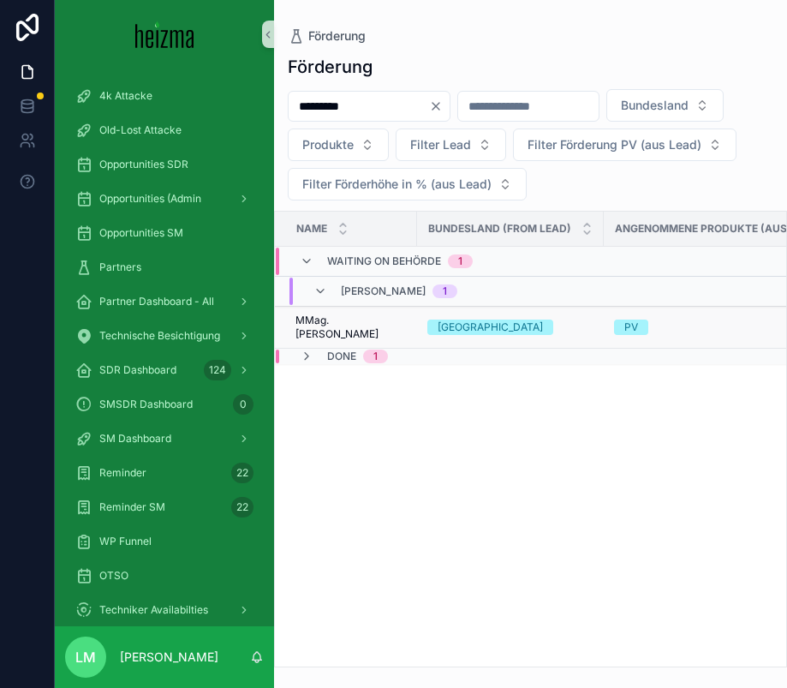
click at [348, 330] on span "MMag. Iveta Escandell" at bounding box center [351, 327] width 111 height 27
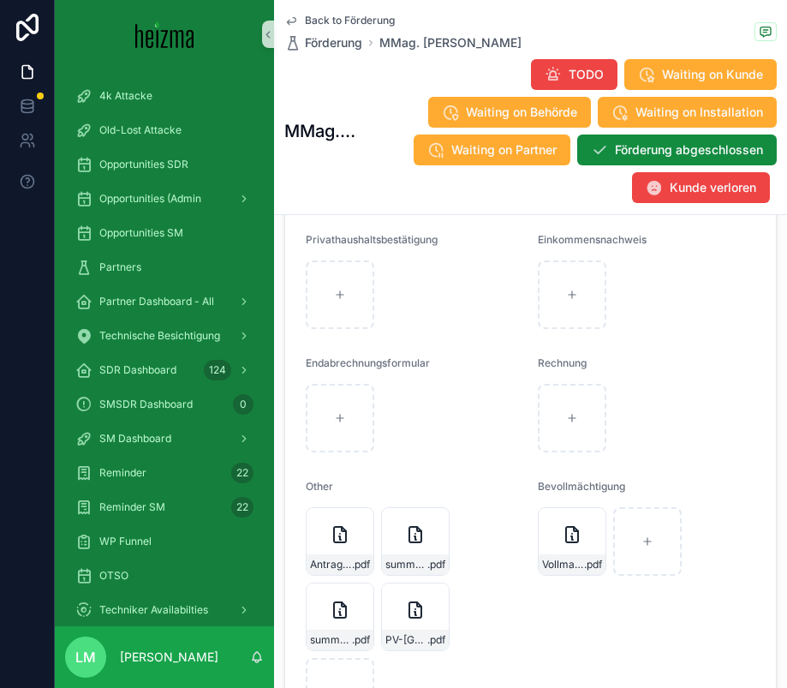
scroll to position [2937, 0]
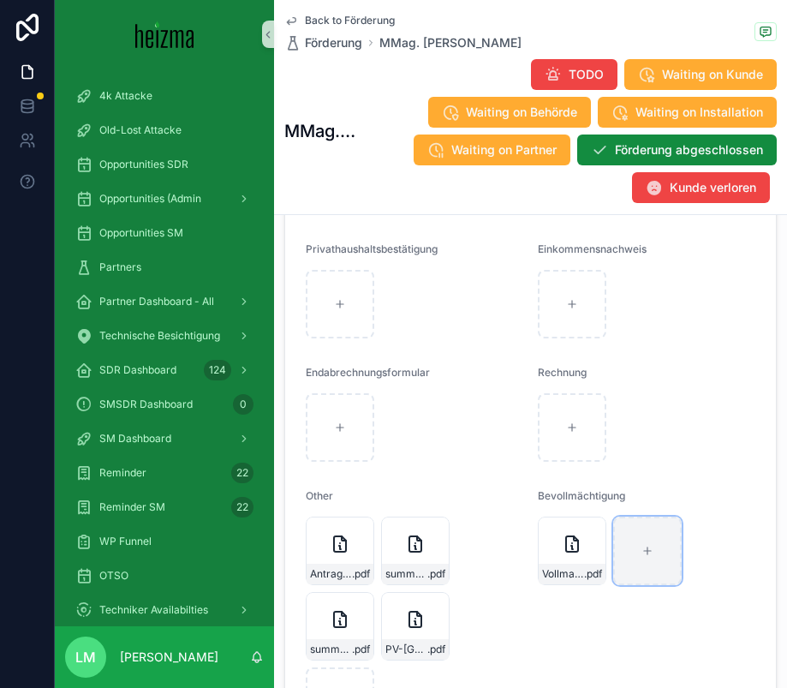
click at [645, 553] on icon "scrollable content" at bounding box center [648, 551] width 12 height 12
type input "**********"
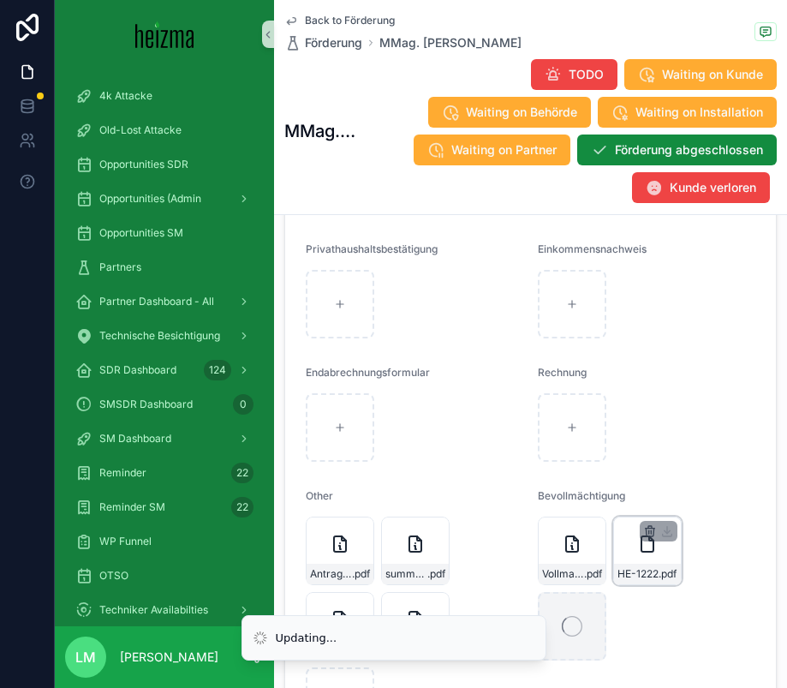
click at [645, 537] on icon "scrollable content" at bounding box center [650, 531] width 14 height 14
click at [681, 504] on icon "scrollable content" at bounding box center [686, 500] width 14 height 14
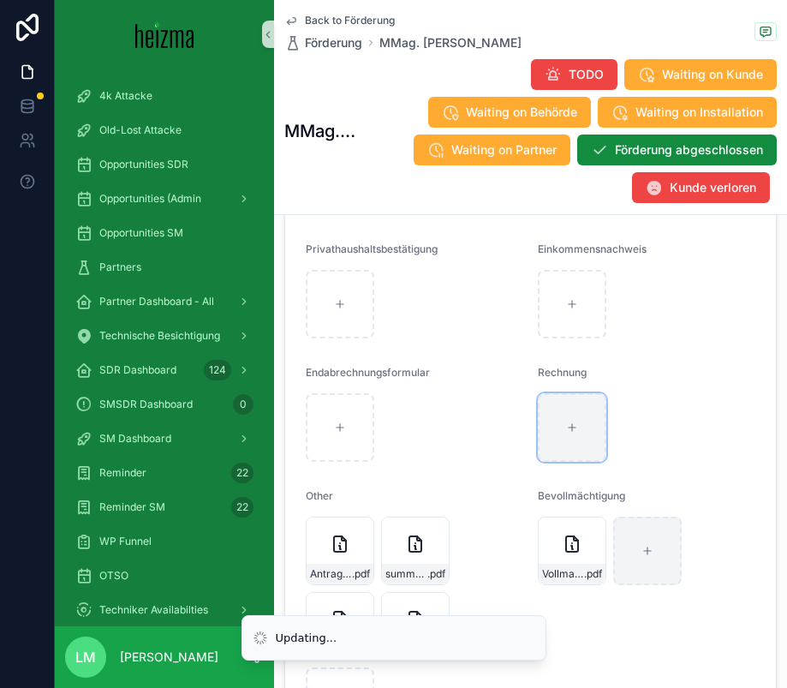
click at [540, 415] on div "scrollable content" at bounding box center [572, 427] width 69 height 69
type input "**********"
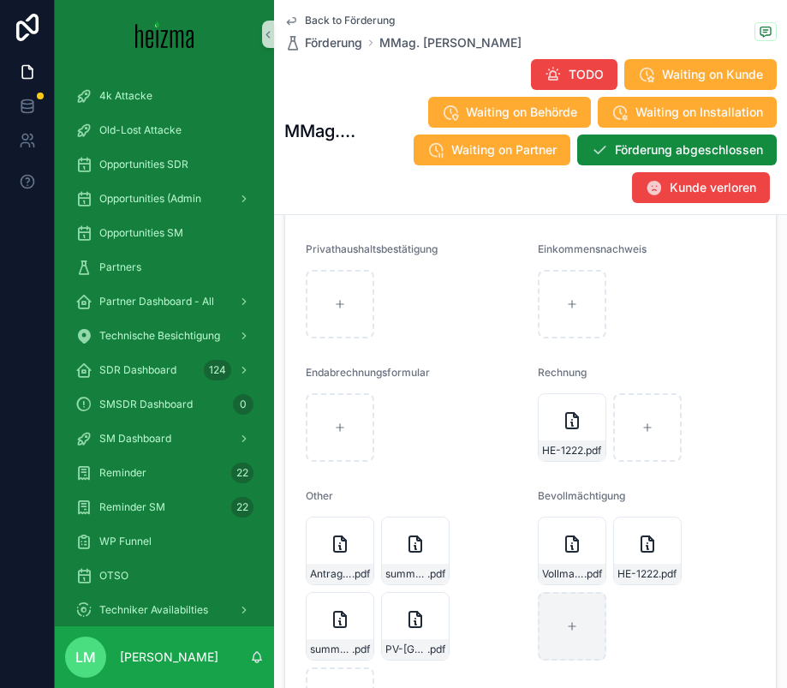
click at [338, 22] on span "Back to Förderung" at bounding box center [350, 21] width 90 height 14
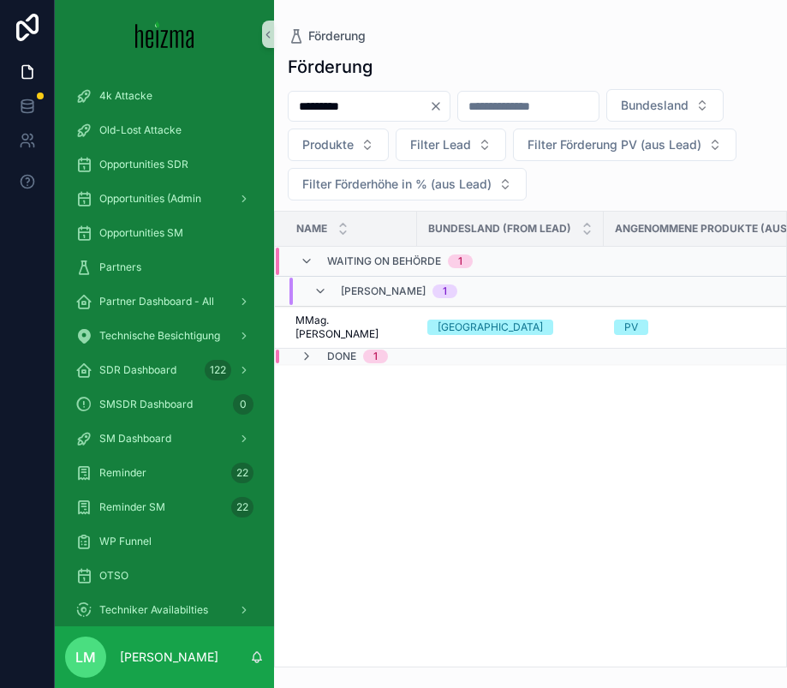
click at [347, 102] on input "*********" at bounding box center [359, 106] width 140 height 24
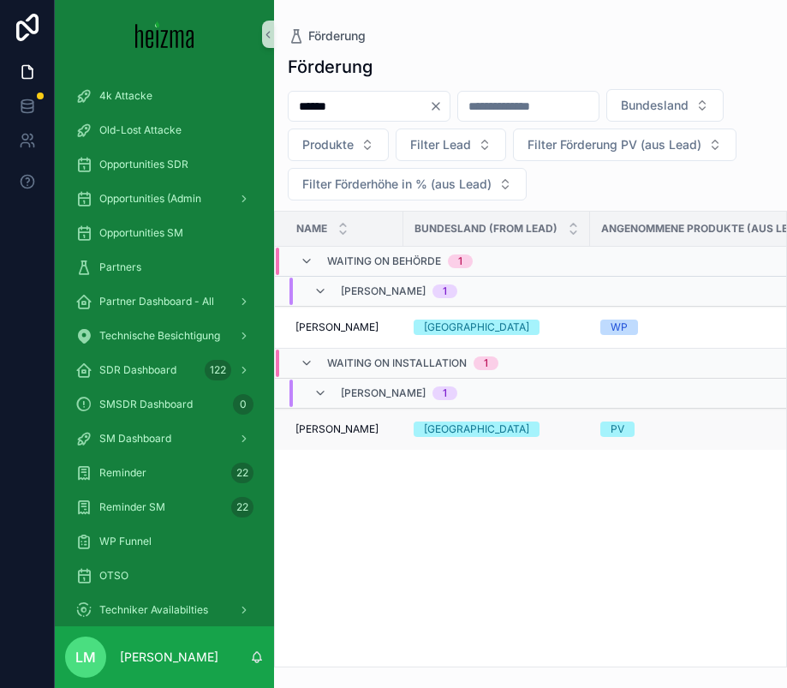
type input "******"
click at [328, 436] on td "[PERSON_NAME] [PERSON_NAME]" at bounding box center [339, 430] width 129 height 42
click at [326, 431] on span "[PERSON_NAME]" at bounding box center [337, 429] width 83 height 14
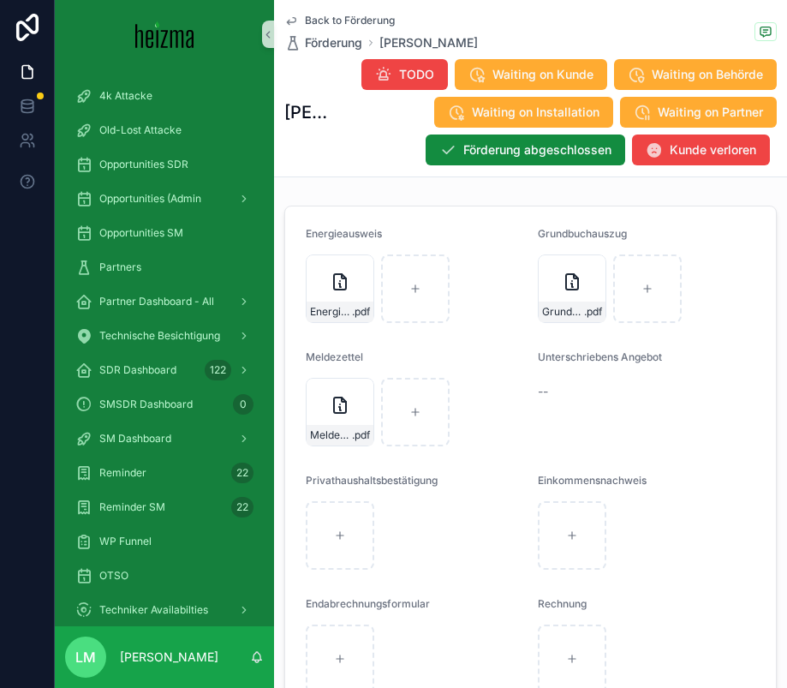
scroll to position [2698, 0]
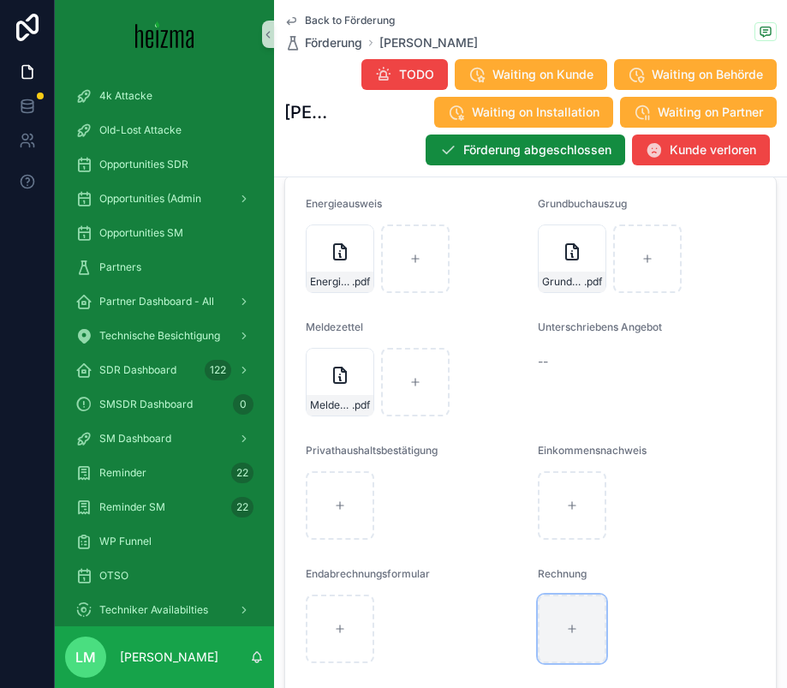
click at [570, 631] on icon "scrollable content" at bounding box center [572, 629] width 12 height 12
type input "**********"
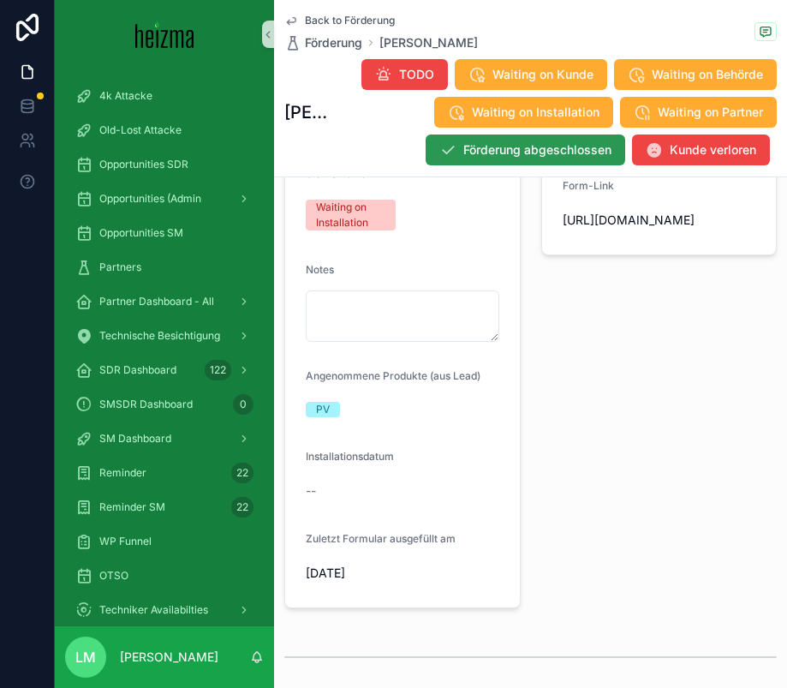
scroll to position [474, 0]
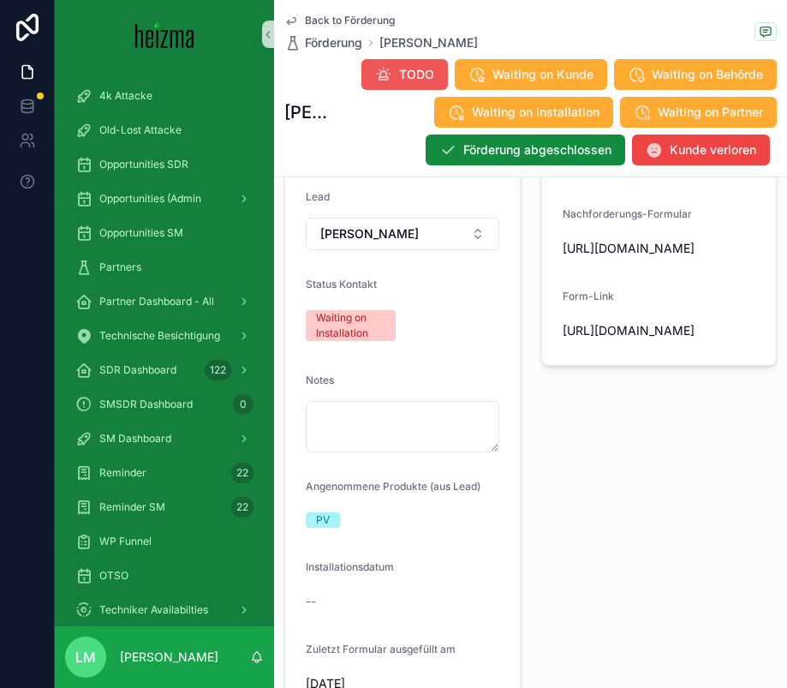
click at [413, 66] on span "TODO" at bounding box center [416, 74] width 35 height 17
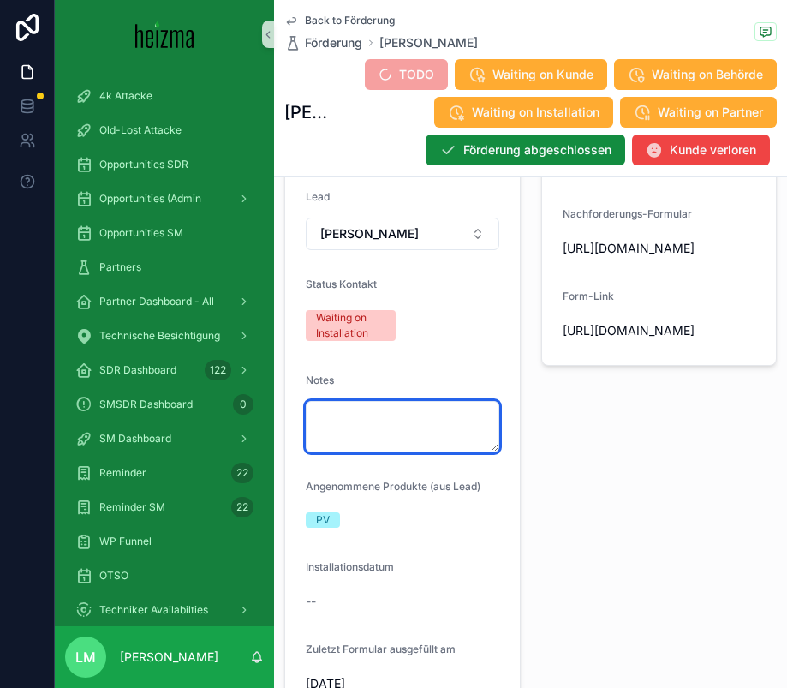
click at [348, 403] on textarea "scrollable content" at bounding box center [403, 426] width 194 height 51
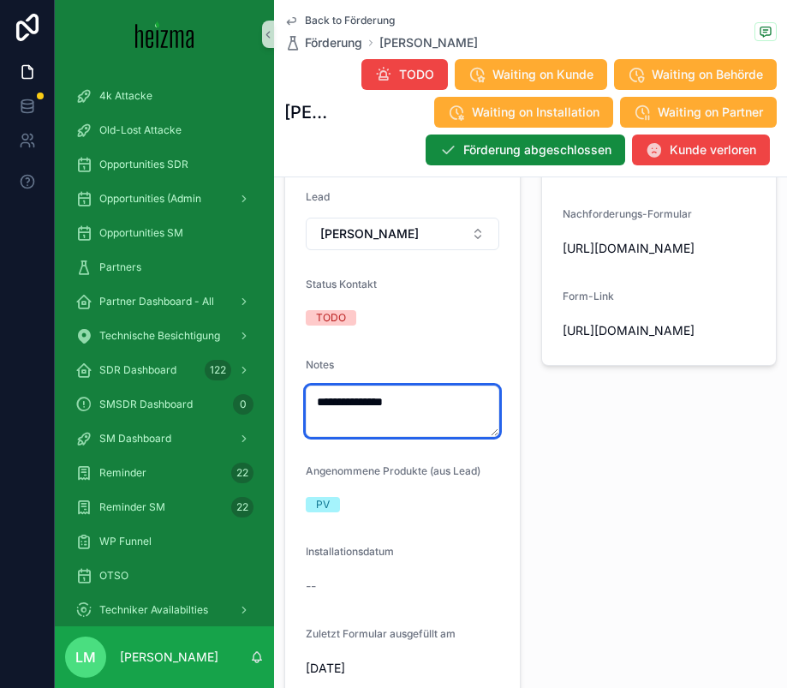
type textarea "**********"
click at [516, 470] on form "**********" at bounding box center [402, 314] width 235 height 776
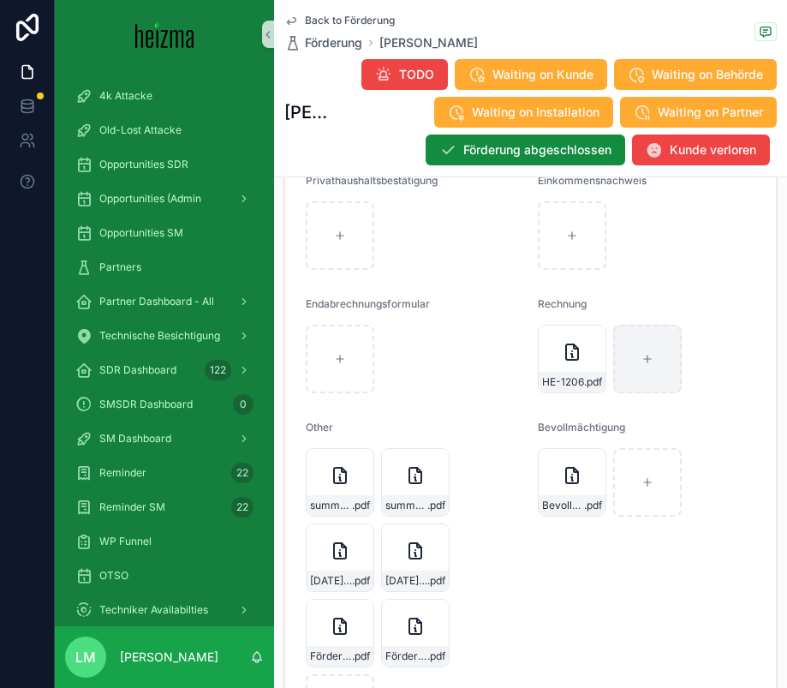
scroll to position [2954, 0]
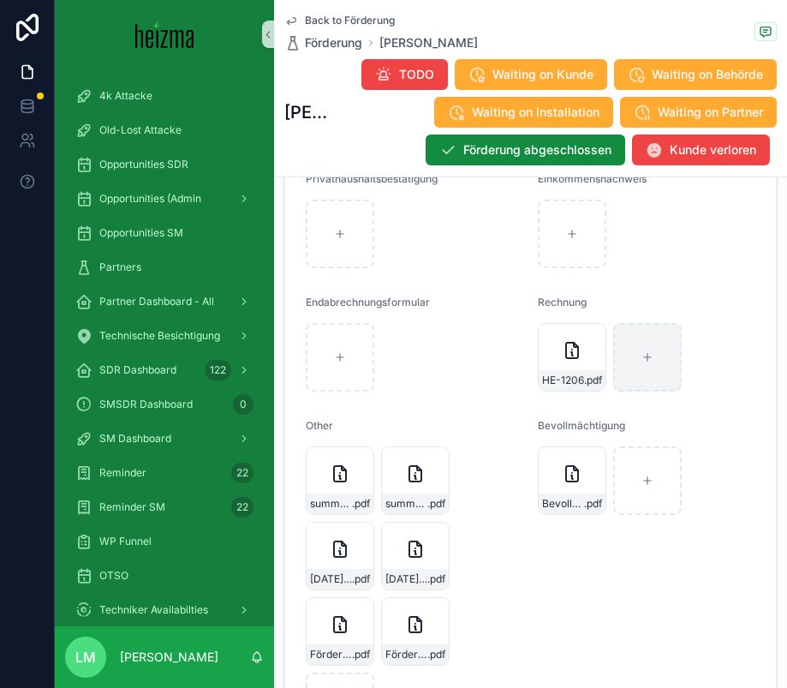
click at [356, 15] on span "Back to Förderung" at bounding box center [350, 21] width 90 height 14
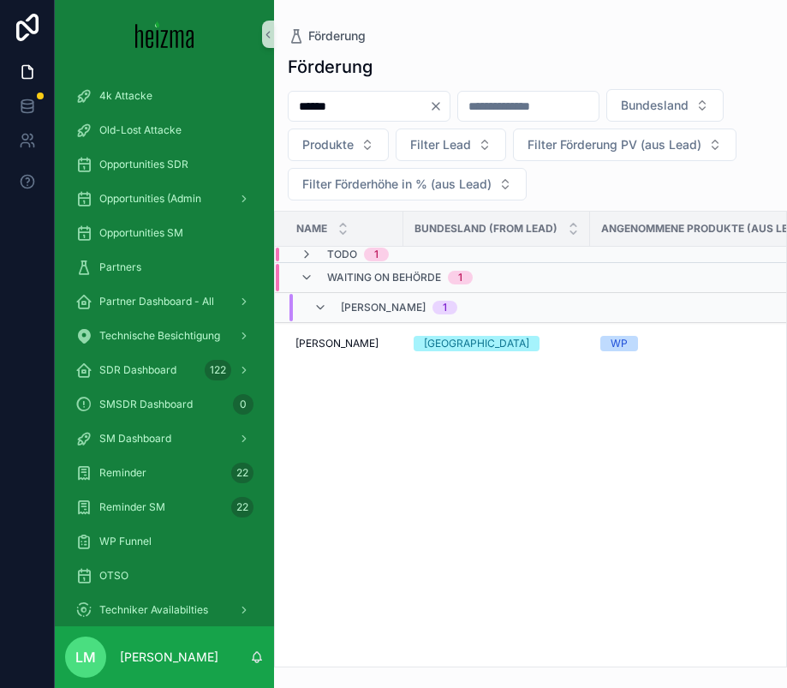
click at [318, 110] on input "******" at bounding box center [359, 106] width 140 height 24
click at [386, 99] on input "******" at bounding box center [359, 106] width 140 height 24
type input "******"
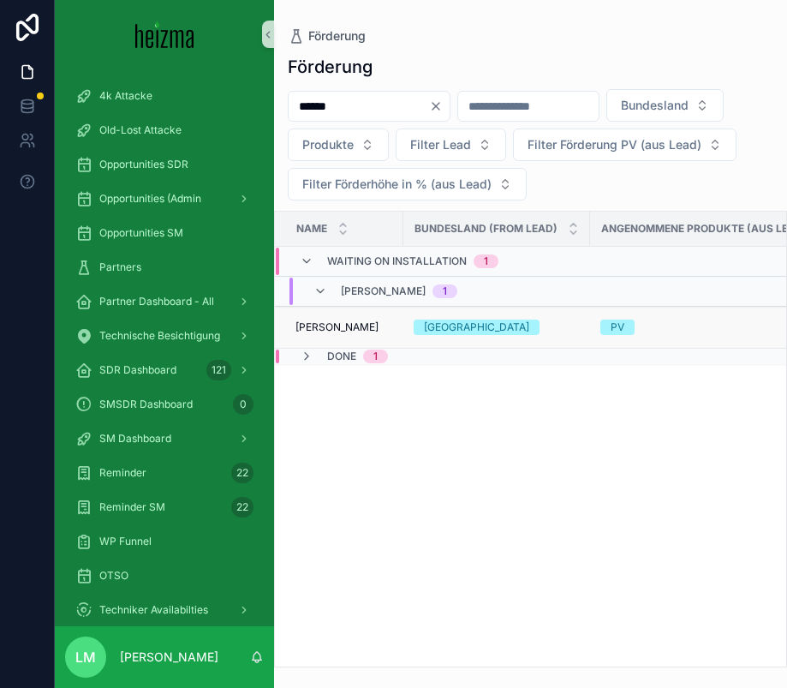
click at [338, 324] on span "Gerhard Wagner Wagner" at bounding box center [337, 327] width 83 height 14
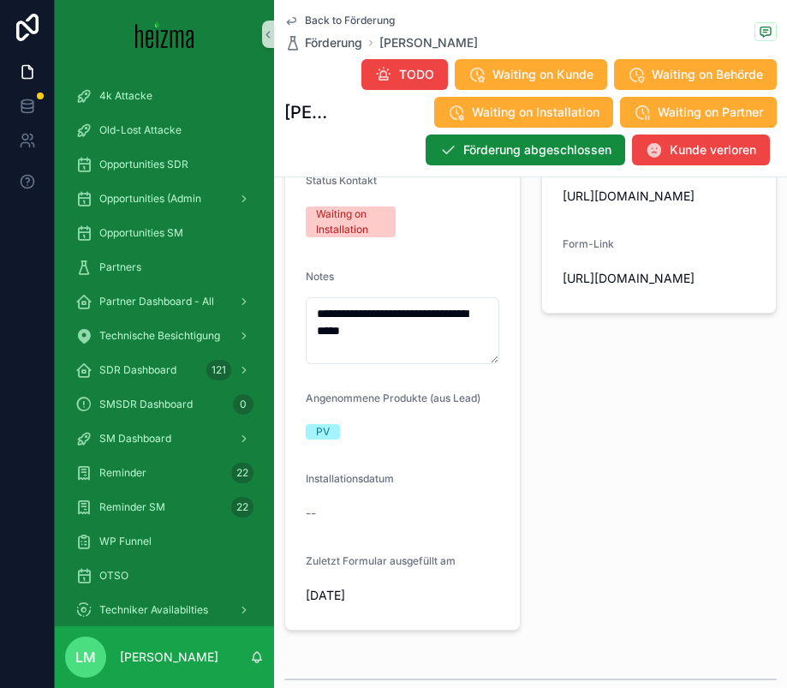
scroll to position [404, 0]
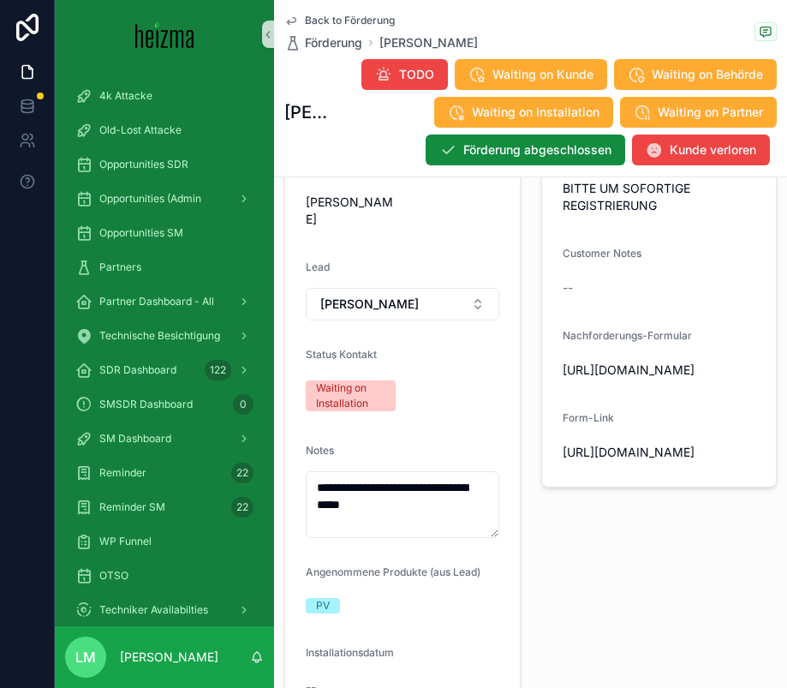
click at [382, 21] on span "Back to Förderung" at bounding box center [350, 21] width 90 height 14
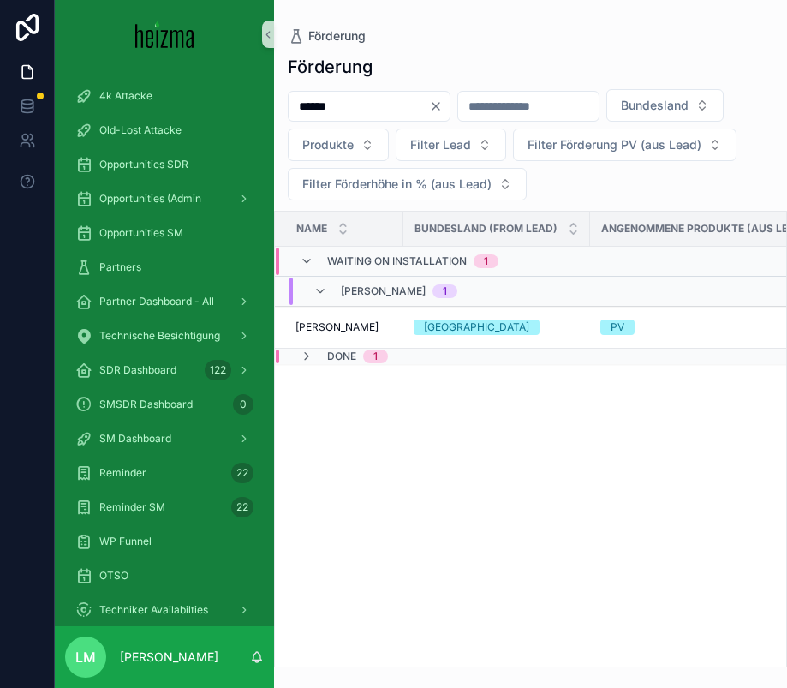
click at [382, 21] on div "Förderung Förderung ****** Bundesland Produkte Filter Lead Filter Förderung PV …" at bounding box center [530, 333] width 513 height 667
click at [359, 105] on input "******" at bounding box center [359, 106] width 140 height 24
type input "*****"
click at [350, 320] on span "Cetin Babayigit" at bounding box center [337, 327] width 83 height 14
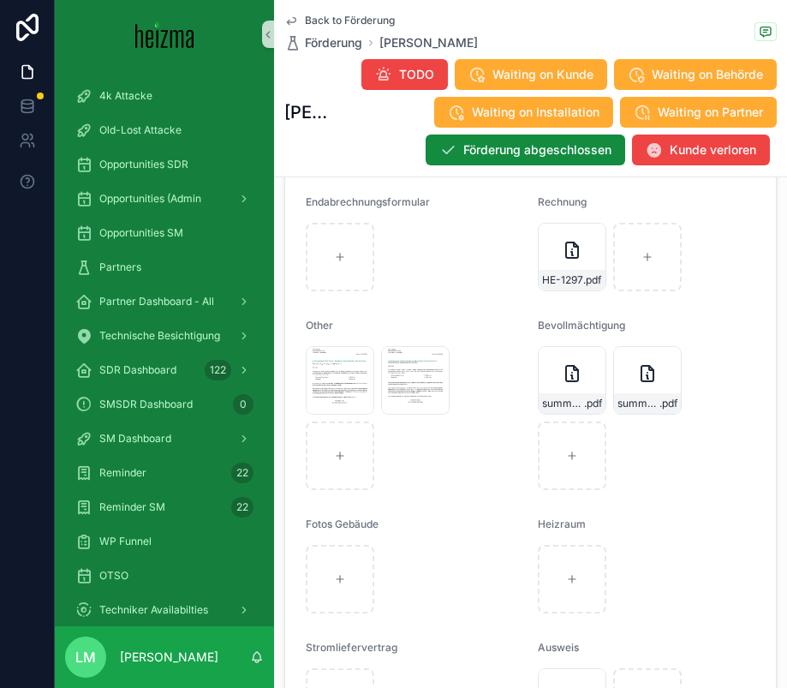
scroll to position [3259, 0]
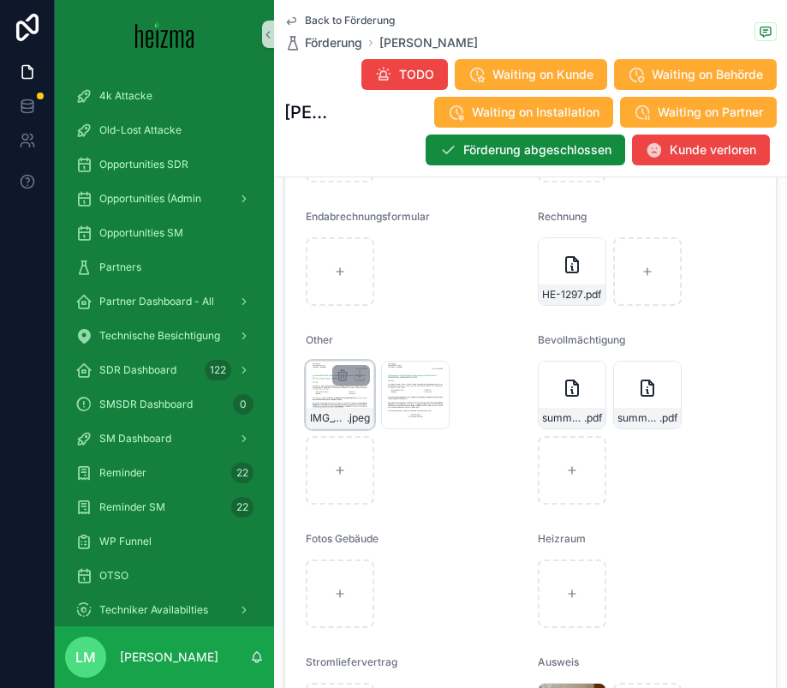
click at [341, 401] on div "IMG_3952 .jpeg" at bounding box center [340, 395] width 69 height 69
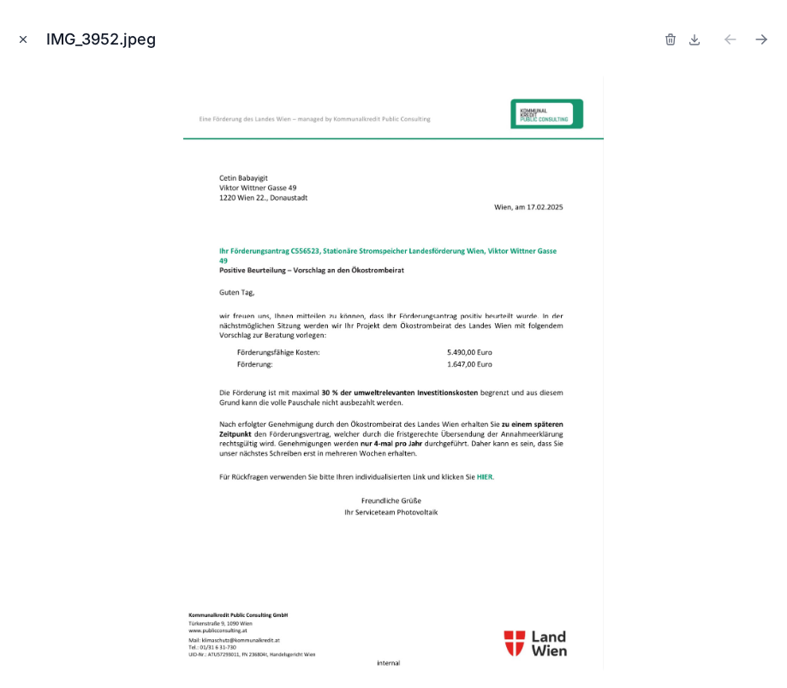
click at [20, 43] on icon "Close modal" at bounding box center [23, 39] width 12 height 12
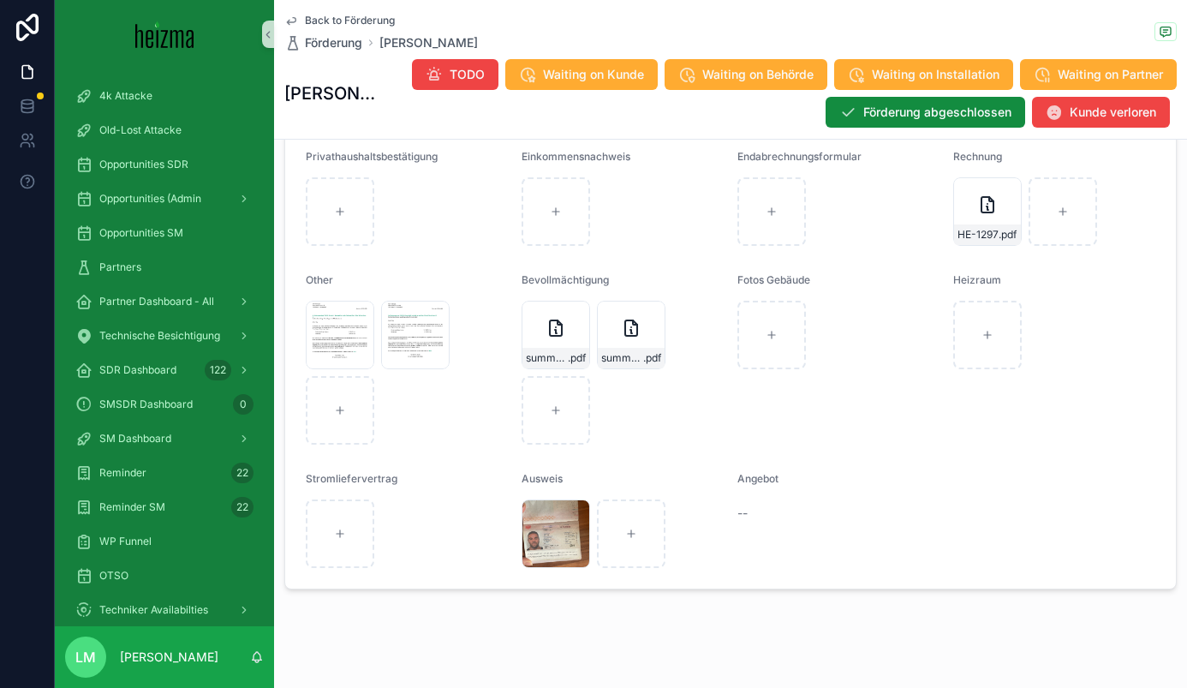
scroll to position [2064, 0]
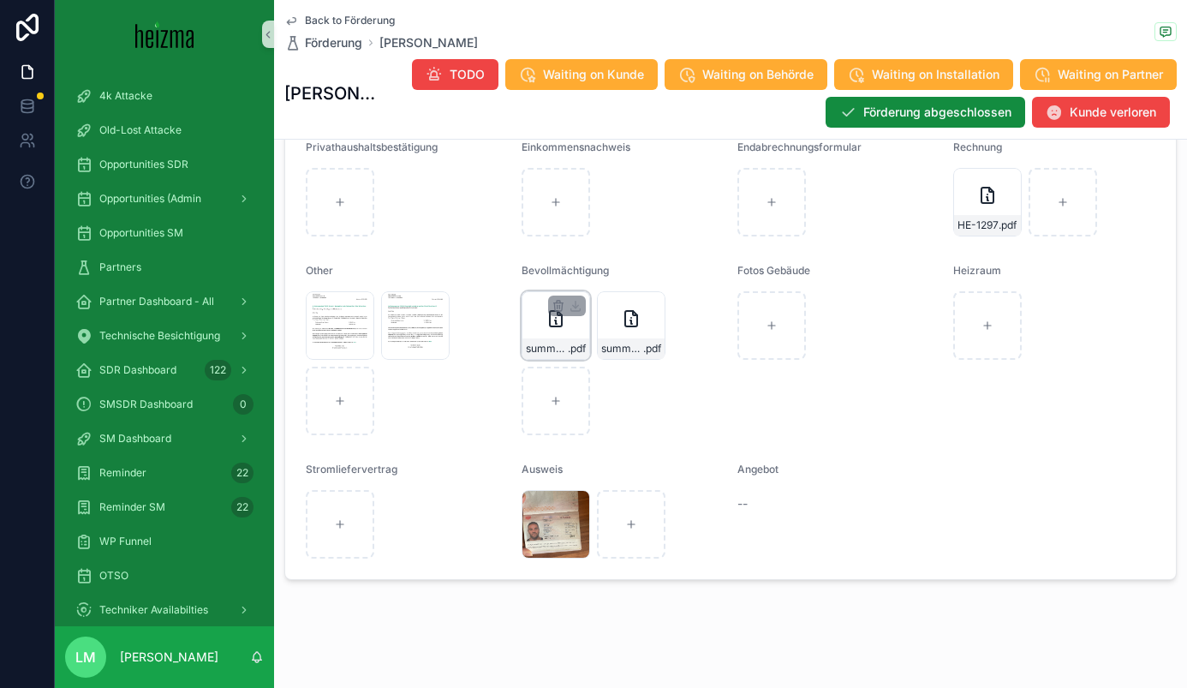
click at [530, 335] on div "summary-2 .pdf" at bounding box center [556, 325] width 69 height 69
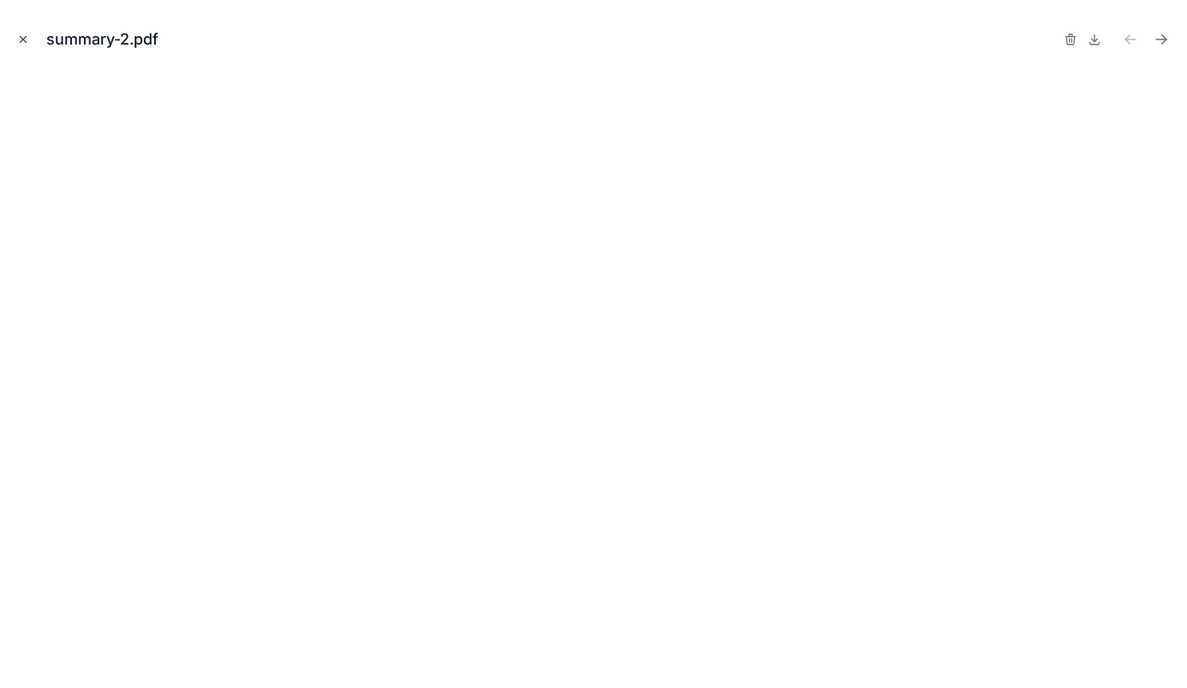
click at [14, 40] on button "Close modal" at bounding box center [23, 39] width 19 height 19
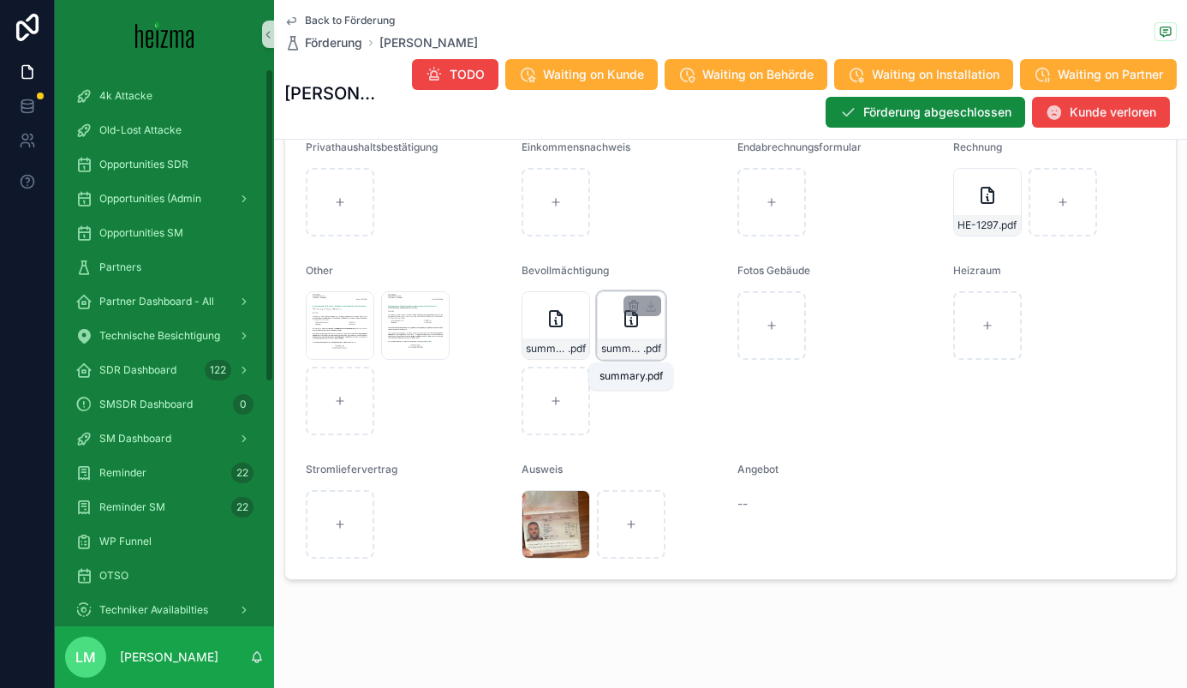
click at [616, 354] on span "summary" at bounding box center [622, 349] width 42 height 14
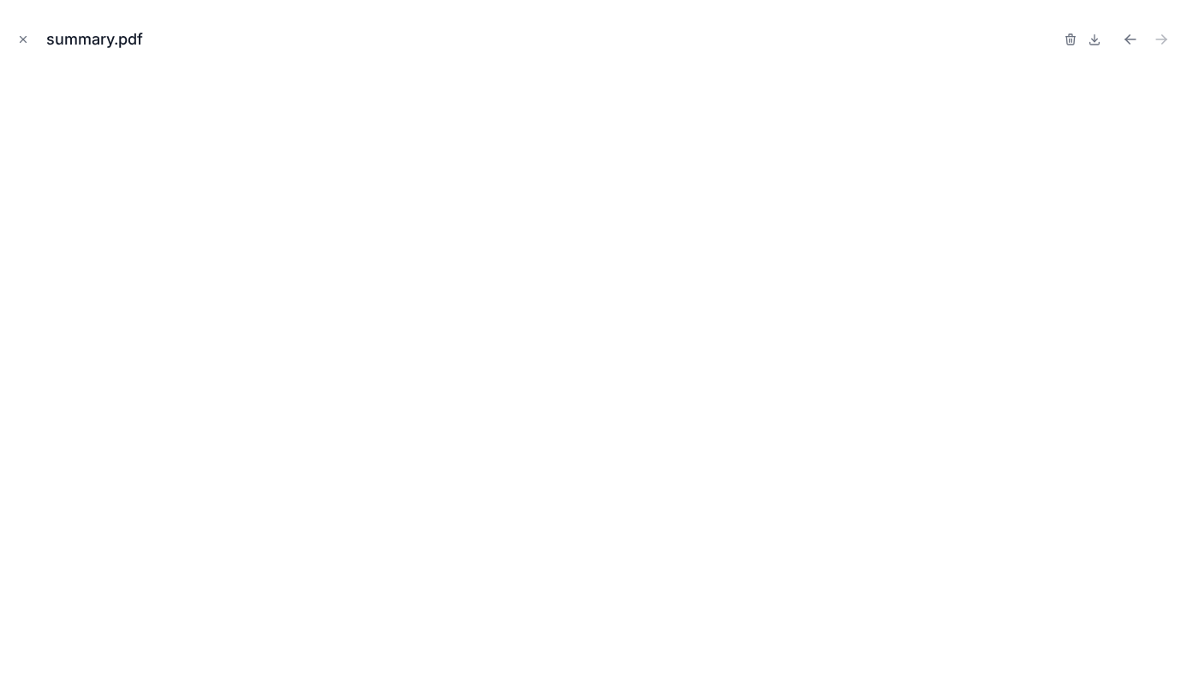
click at [20, 38] on icon "Close modal" at bounding box center [23, 39] width 12 height 12
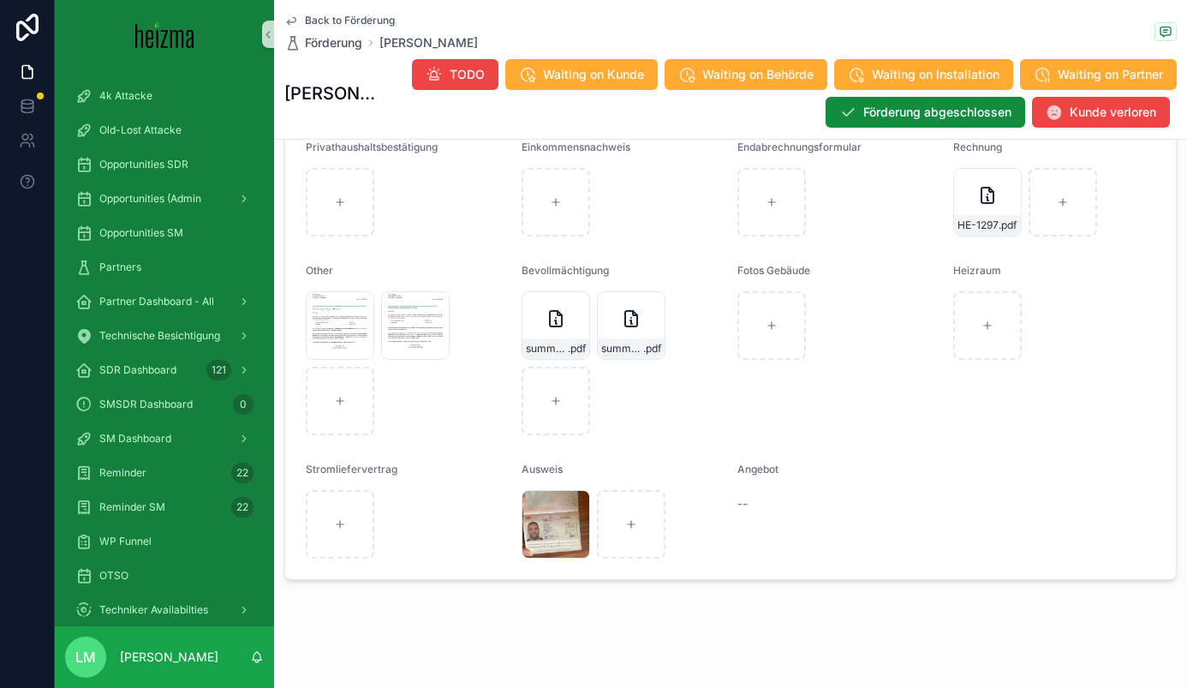
click at [340, 24] on span "Back to Förderung" at bounding box center [350, 21] width 90 height 14
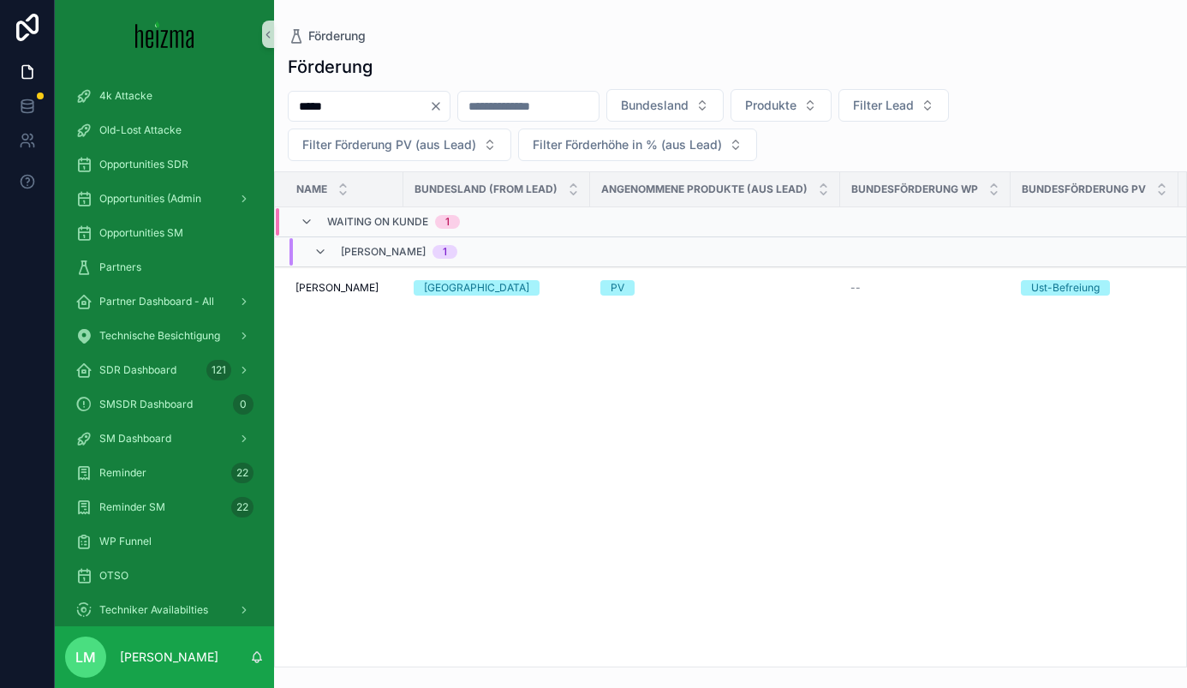
click at [342, 120] on div "*****" at bounding box center [369, 106] width 163 height 31
click at [340, 113] on input "*****" at bounding box center [359, 106] width 140 height 24
type input "**********"
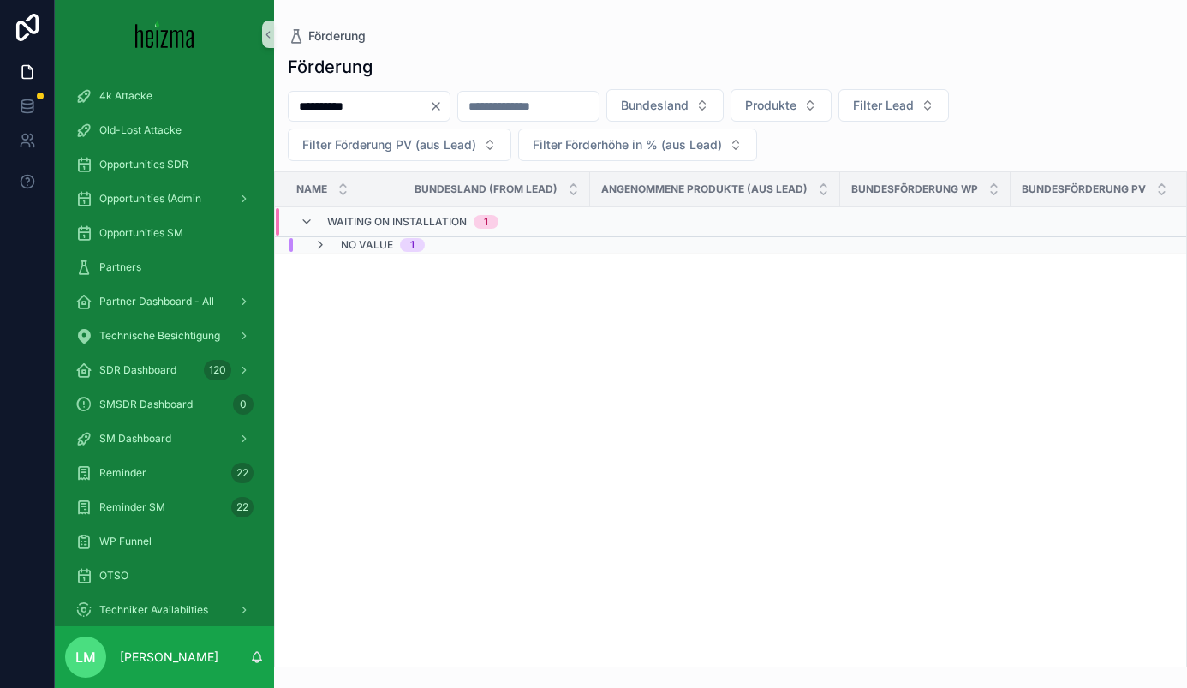
click at [344, 248] on span "No value" at bounding box center [367, 245] width 52 height 14
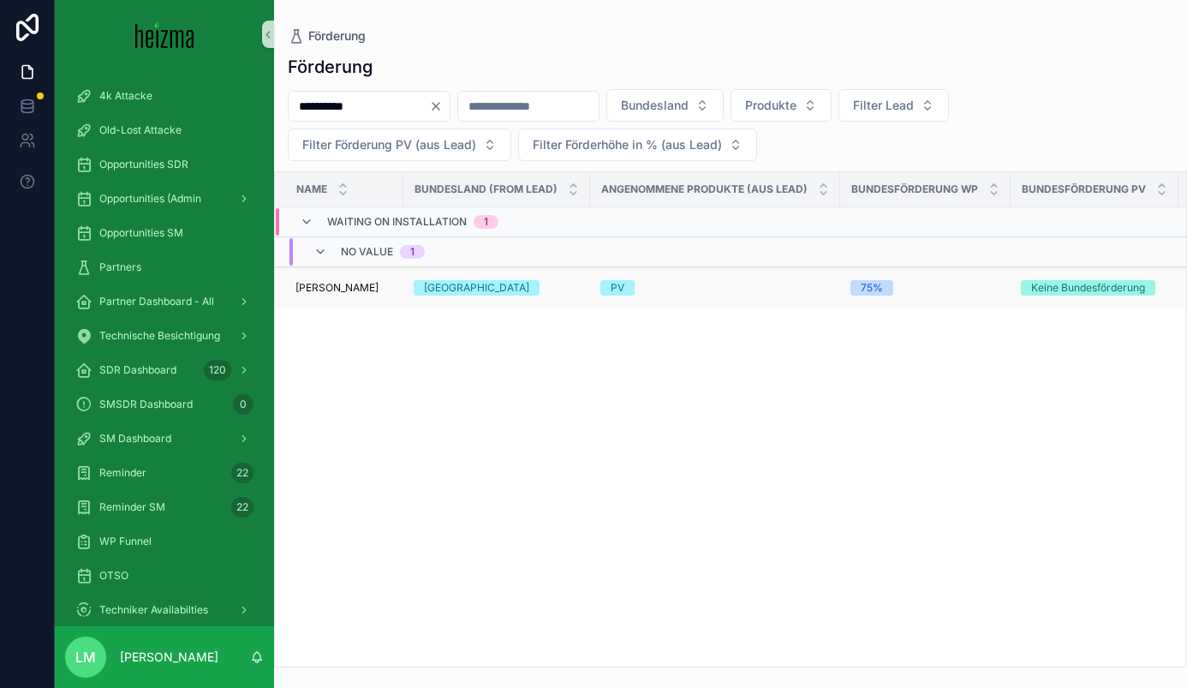
click at [336, 291] on span "Heinz Fuchsluger" at bounding box center [337, 288] width 83 height 14
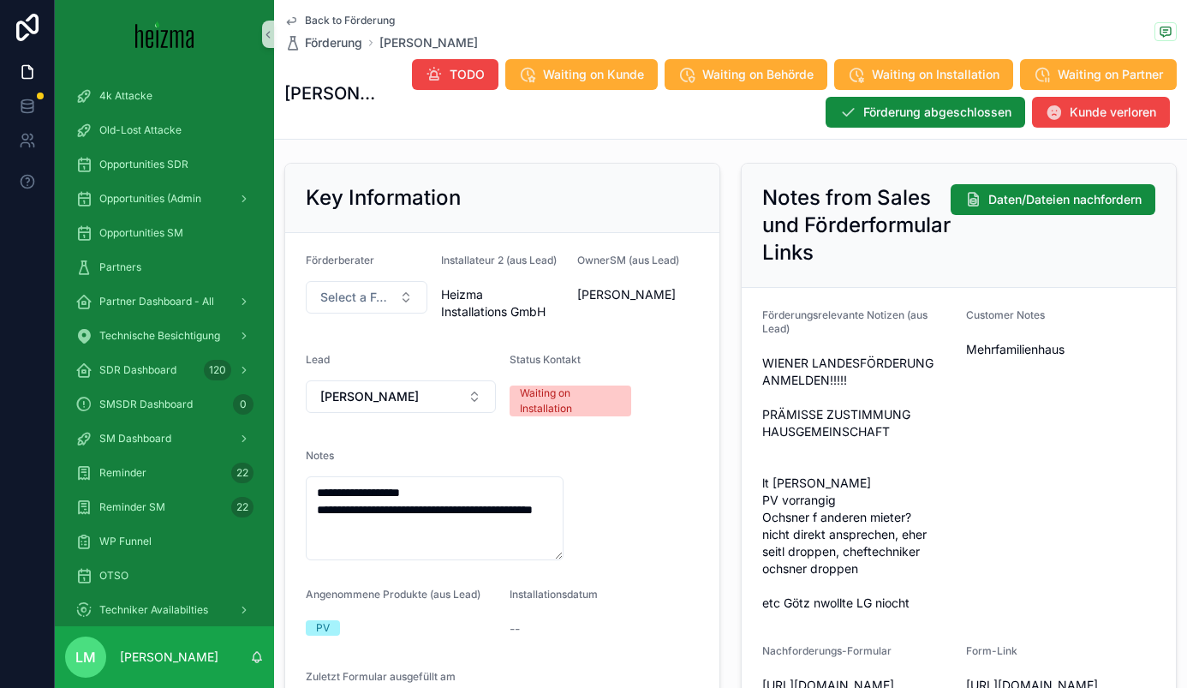
scroll to position [132, 0]
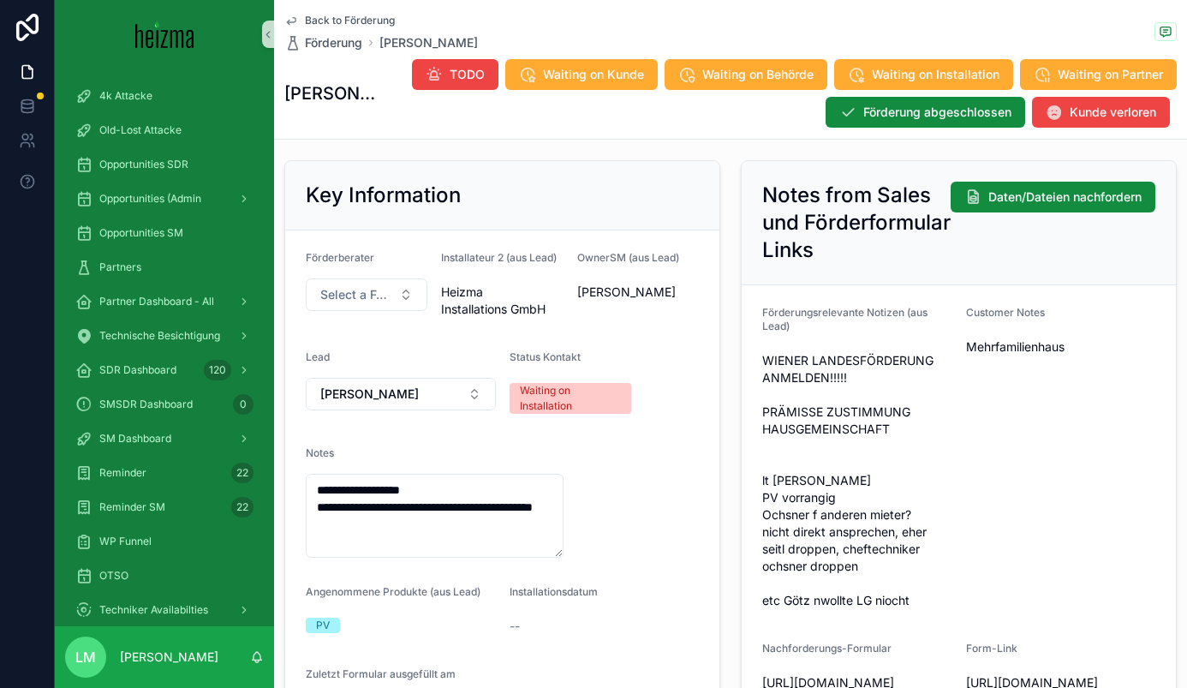
click at [325, 20] on span "Back to Förderung" at bounding box center [350, 21] width 90 height 14
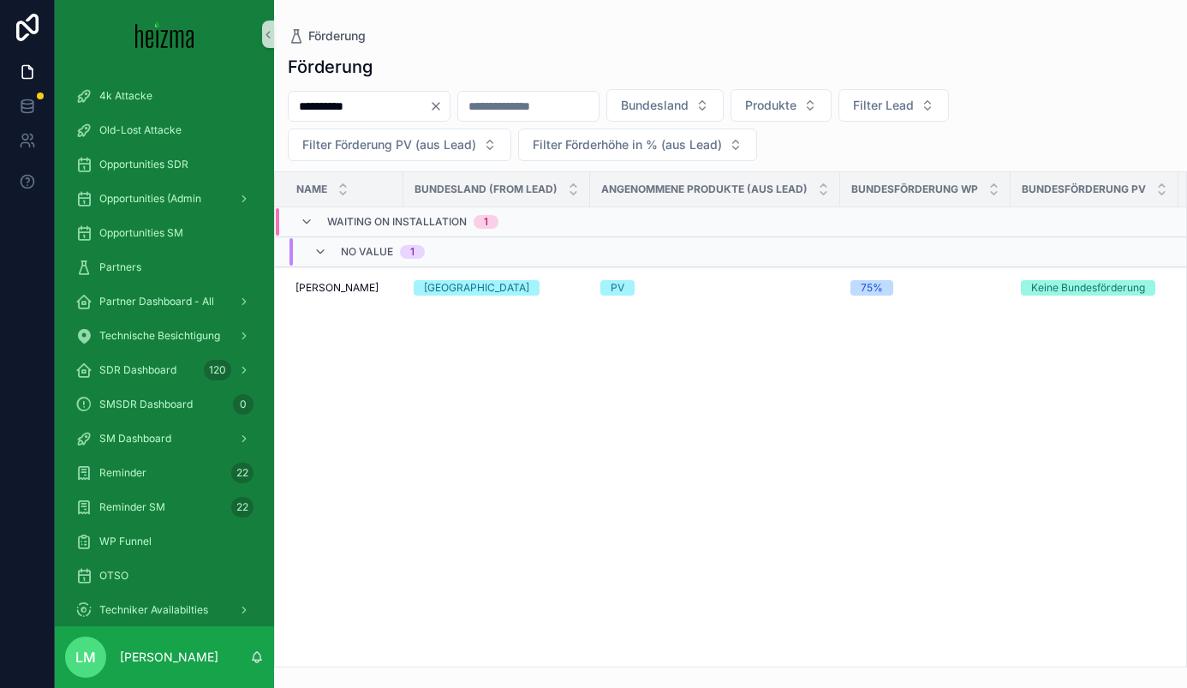
click at [325, 20] on div "**********" at bounding box center [730, 333] width 913 height 667
click at [388, 117] on input "**********" at bounding box center [359, 106] width 140 height 24
type input "*********"
click at [305, 284] on span "Gertrude Schertler" at bounding box center [337, 288] width 83 height 14
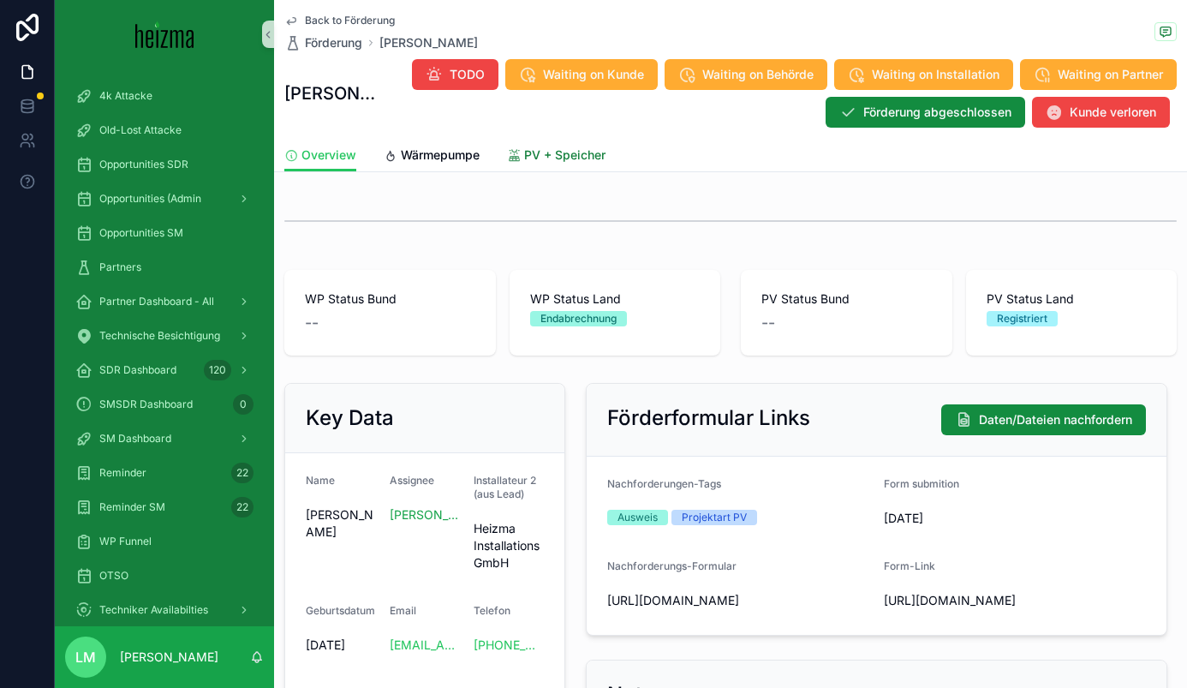
click at [540, 155] on span "PV + Speicher" at bounding box center [564, 154] width 81 height 17
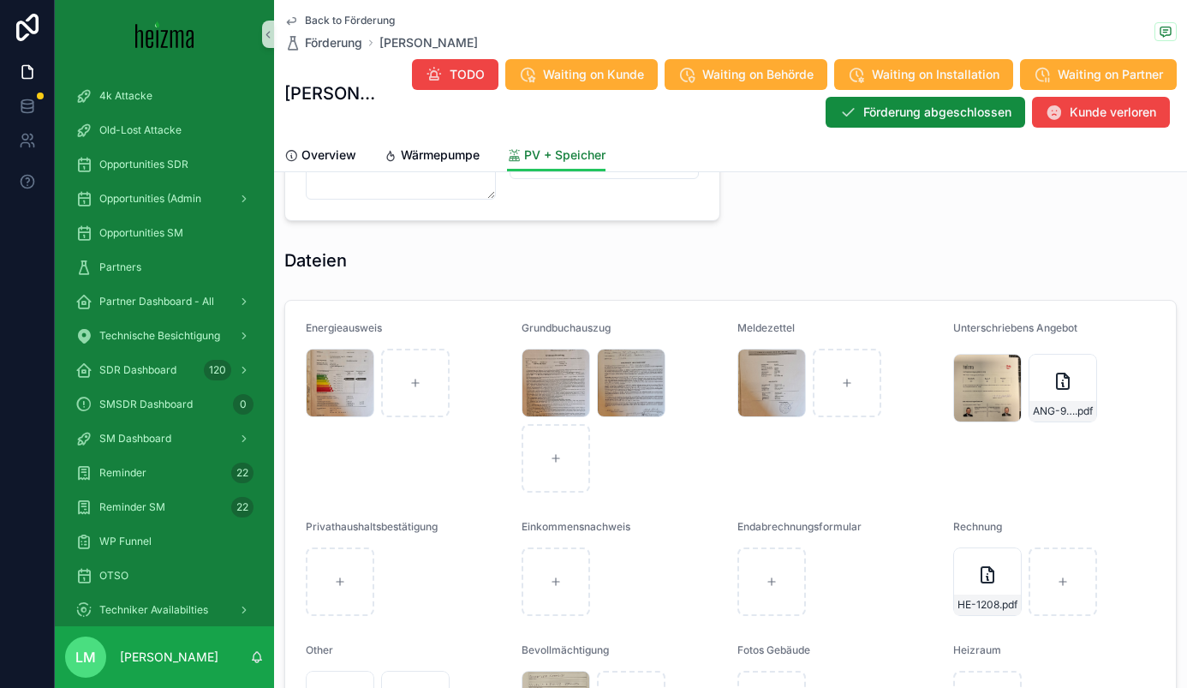
scroll to position [1594, 0]
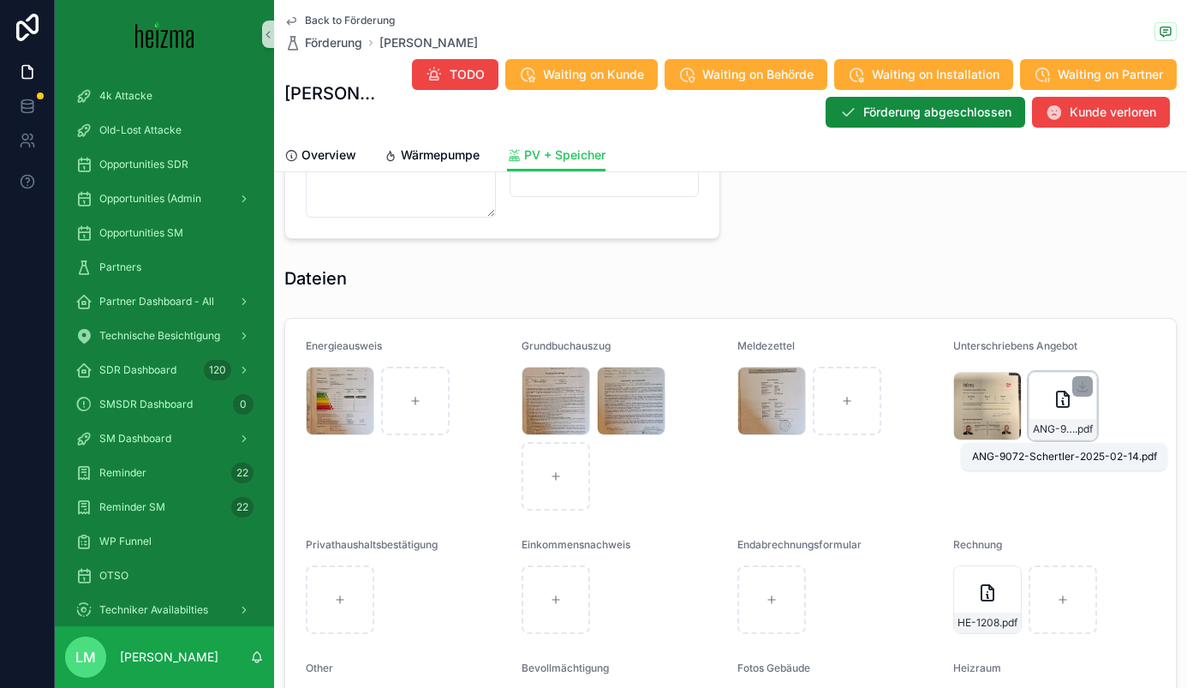
click at [1064, 429] on span "ANG-9072-Schertler-2025-02-14" at bounding box center [1054, 429] width 42 height 14
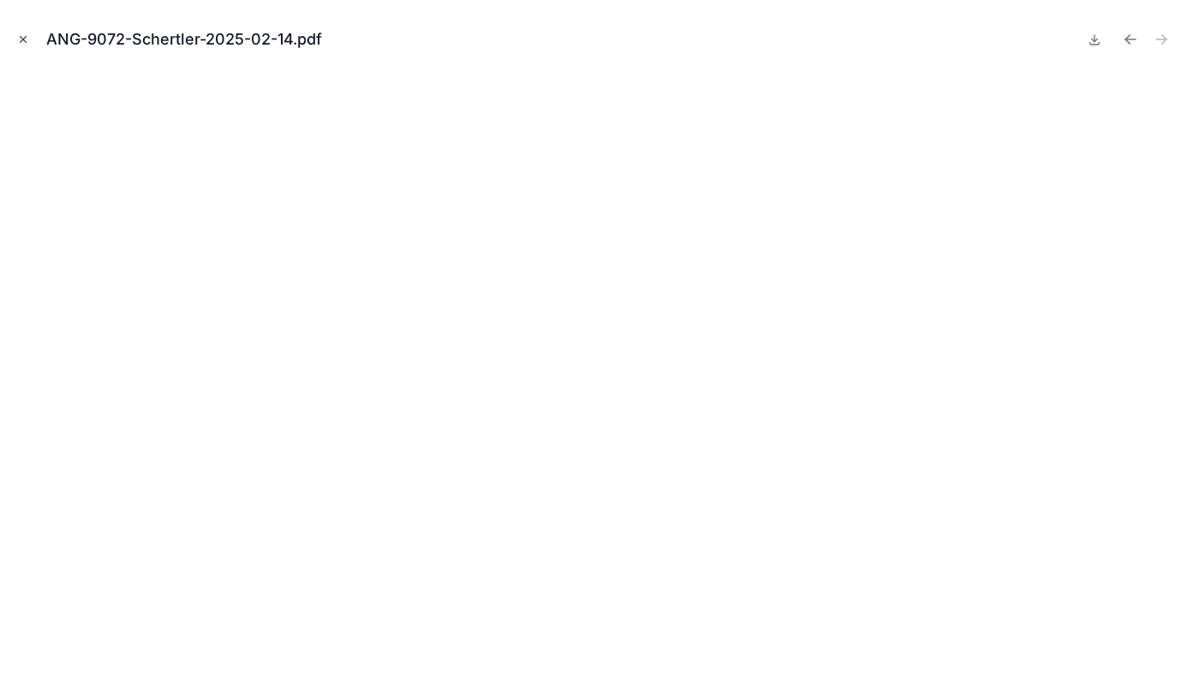
click at [19, 37] on icon "Close modal" at bounding box center [23, 39] width 12 height 12
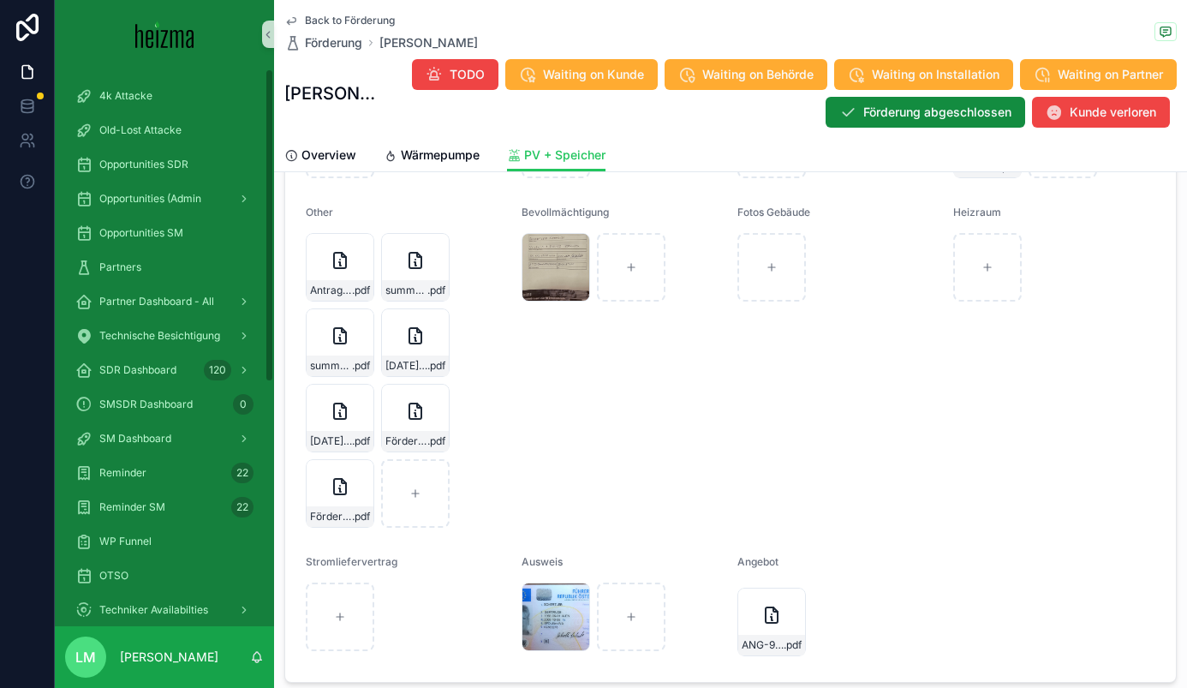
scroll to position [2165, 0]
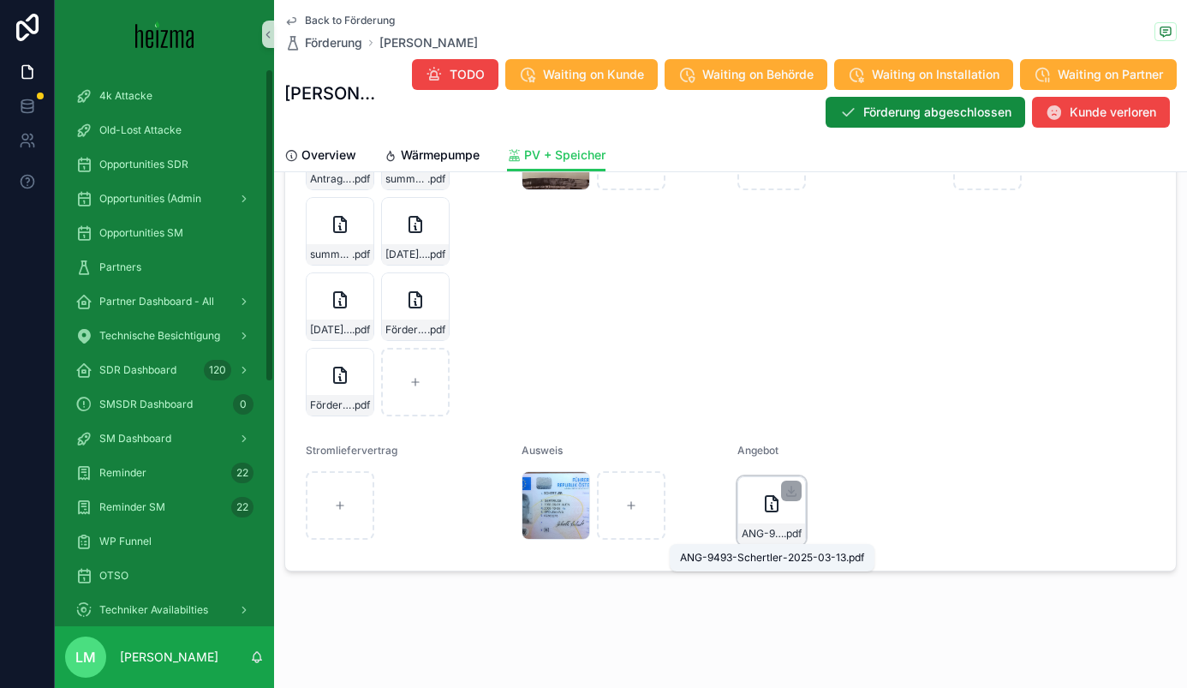
click at [757, 541] on div "ANG-9493-Schertler-2025-03-13 .pdf" at bounding box center [771, 533] width 67 height 21
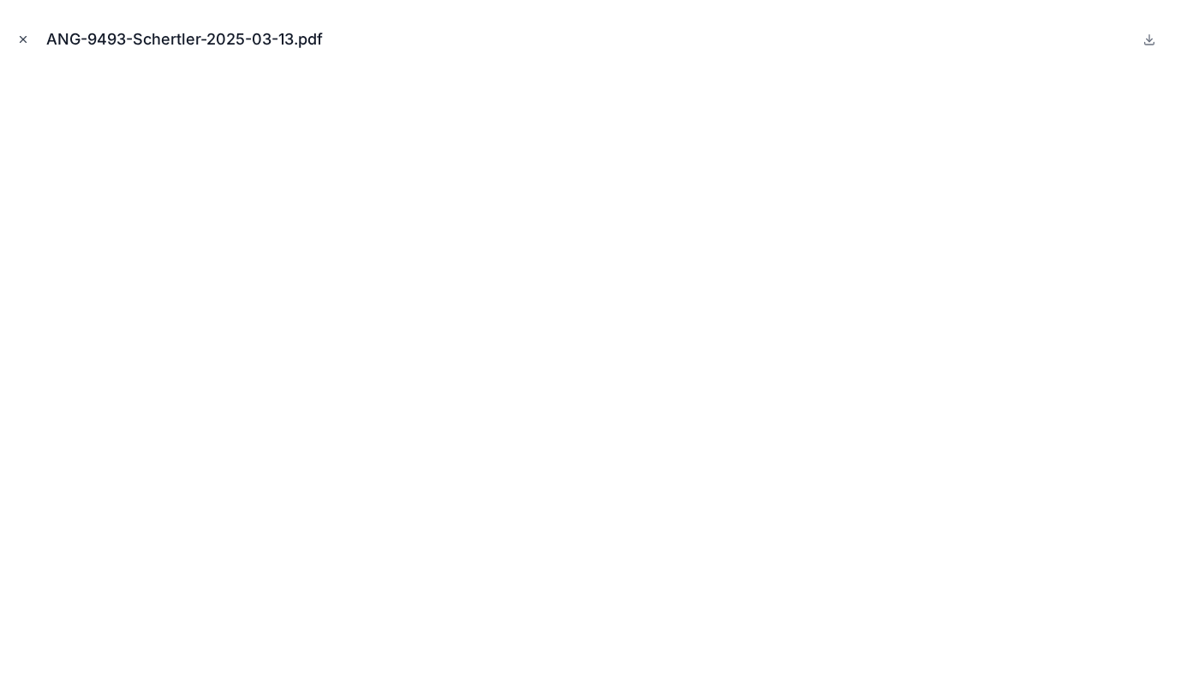
click at [23, 34] on icon "Close modal" at bounding box center [23, 39] width 12 height 12
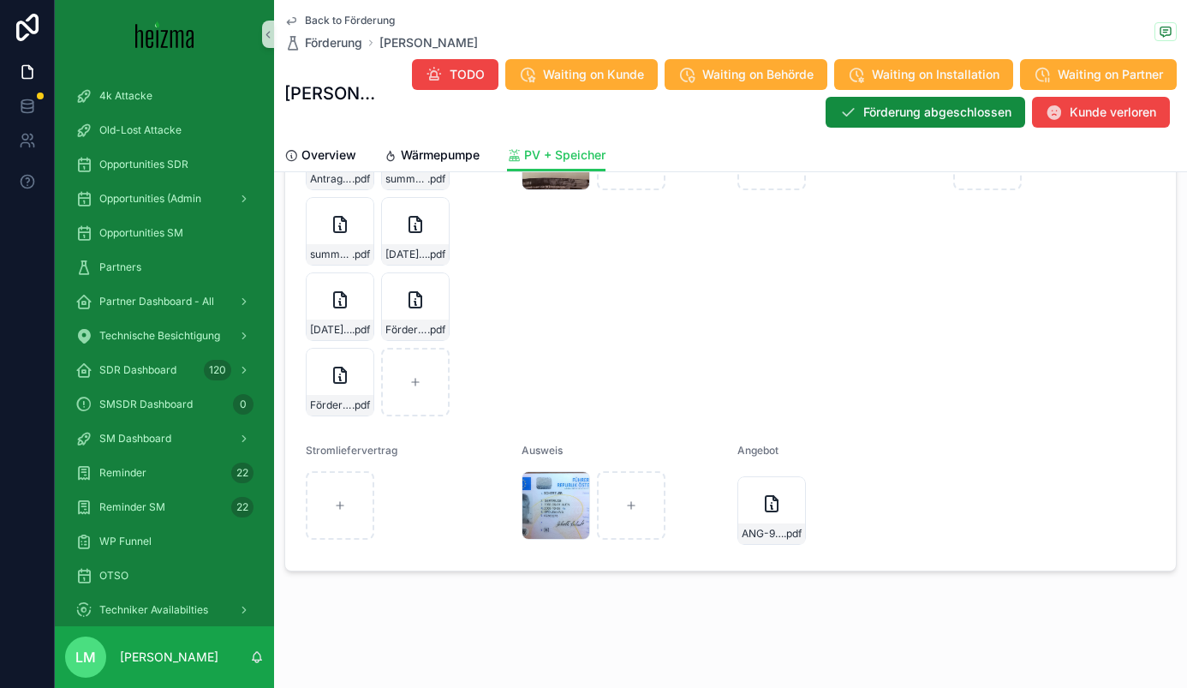
click at [320, 17] on span "Back to Förderung" at bounding box center [350, 21] width 90 height 14
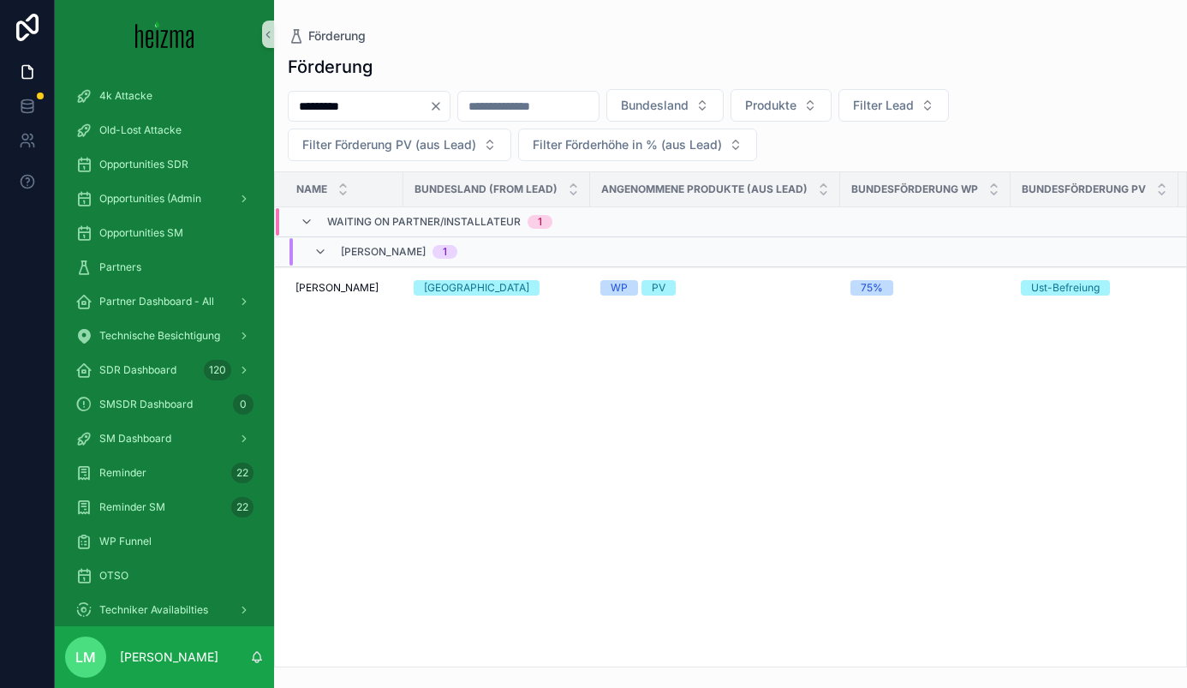
click at [374, 102] on input "*********" at bounding box center [359, 106] width 140 height 24
type input "*******"
click at [330, 290] on span "Anna-Katharina Alphart" at bounding box center [337, 288] width 83 height 14
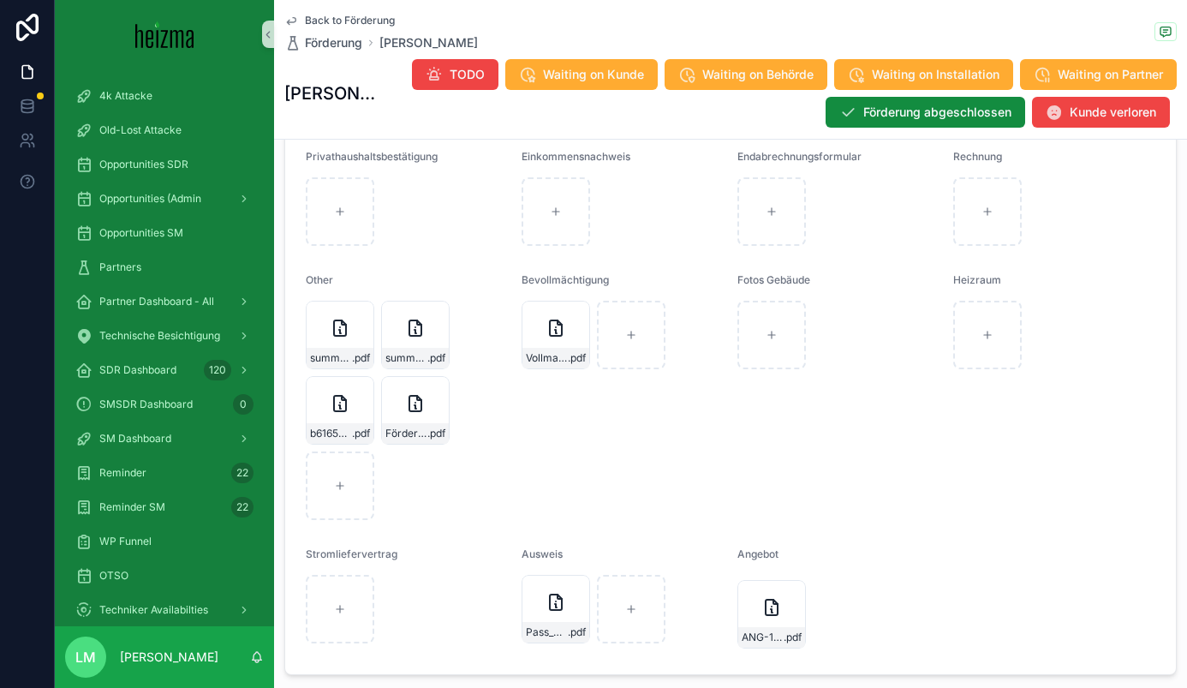
scroll to position [1816, 0]
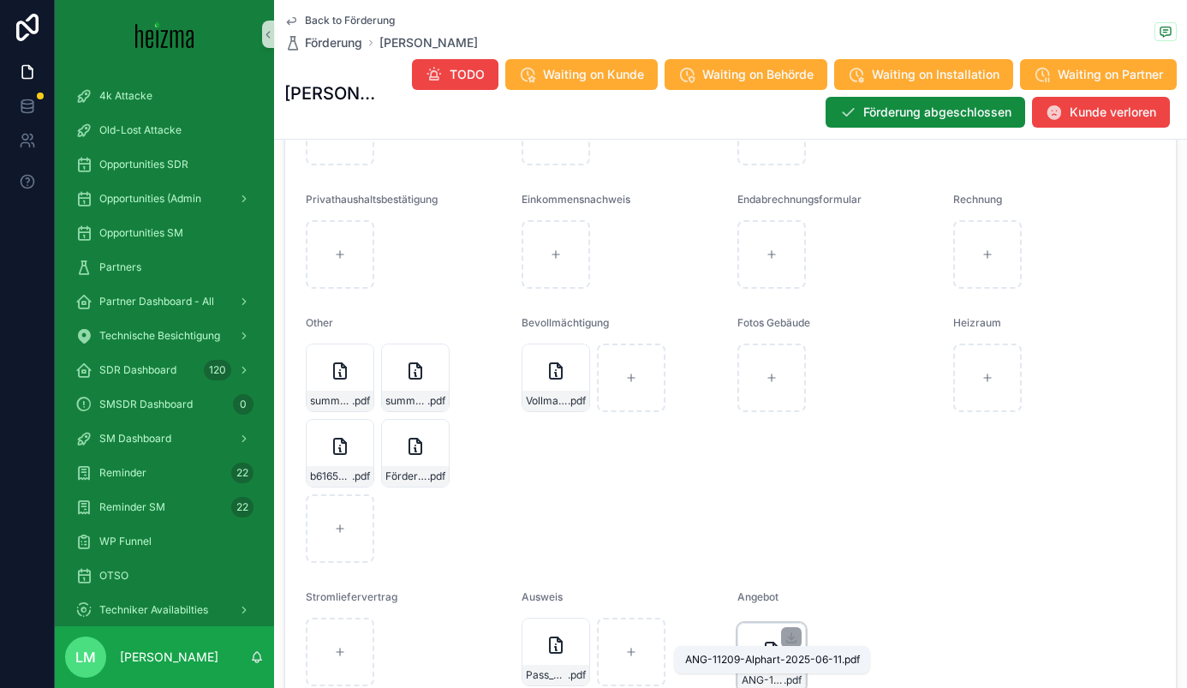
click at [764, 667] on div "ANG-11209-Alphart-2025-06-11 .pdf" at bounding box center [772, 657] width 69 height 69
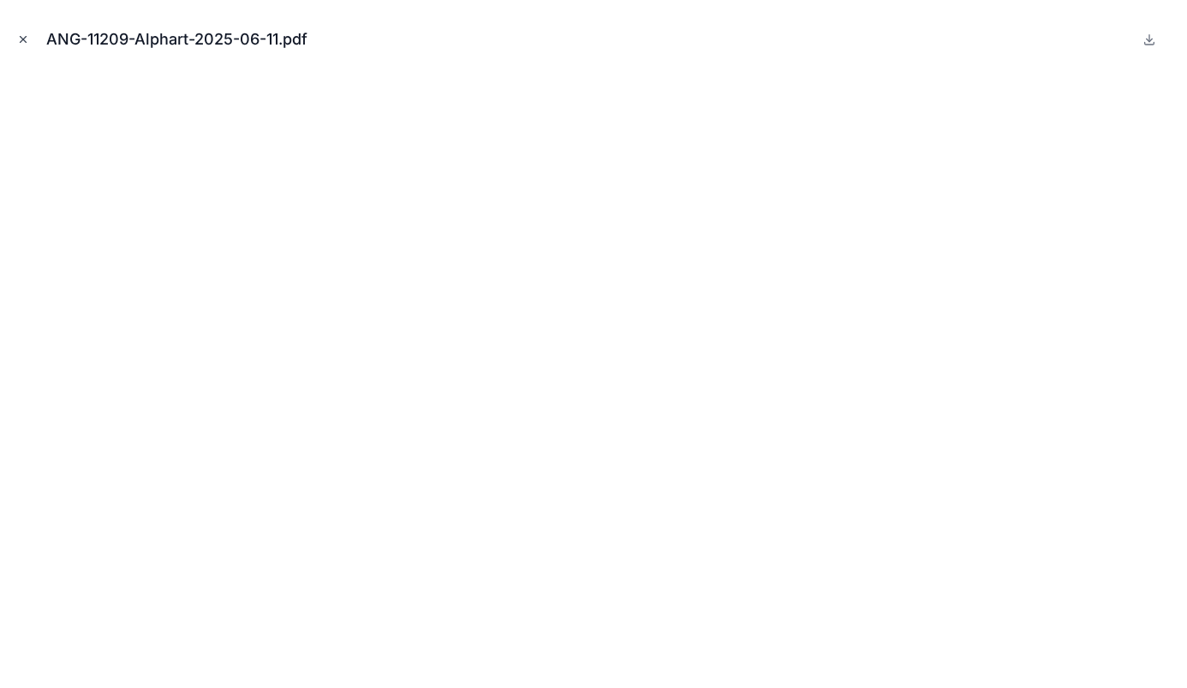
click at [25, 44] on icon "Close modal" at bounding box center [23, 39] width 12 height 12
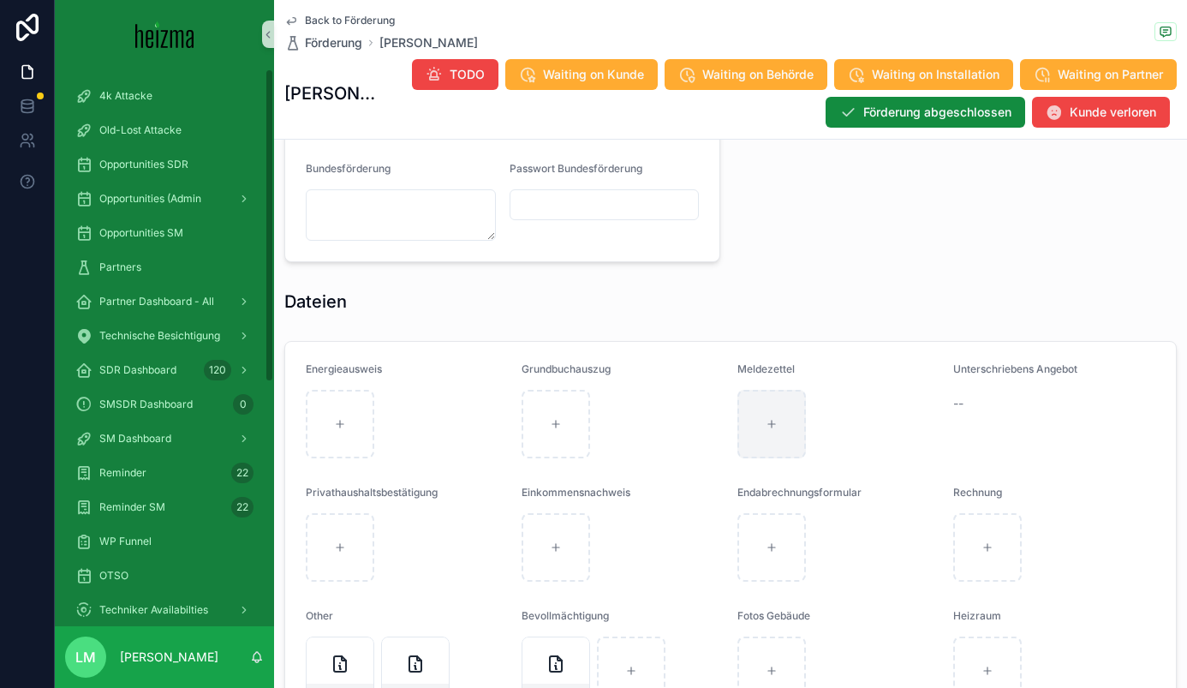
scroll to position [1581, 0]
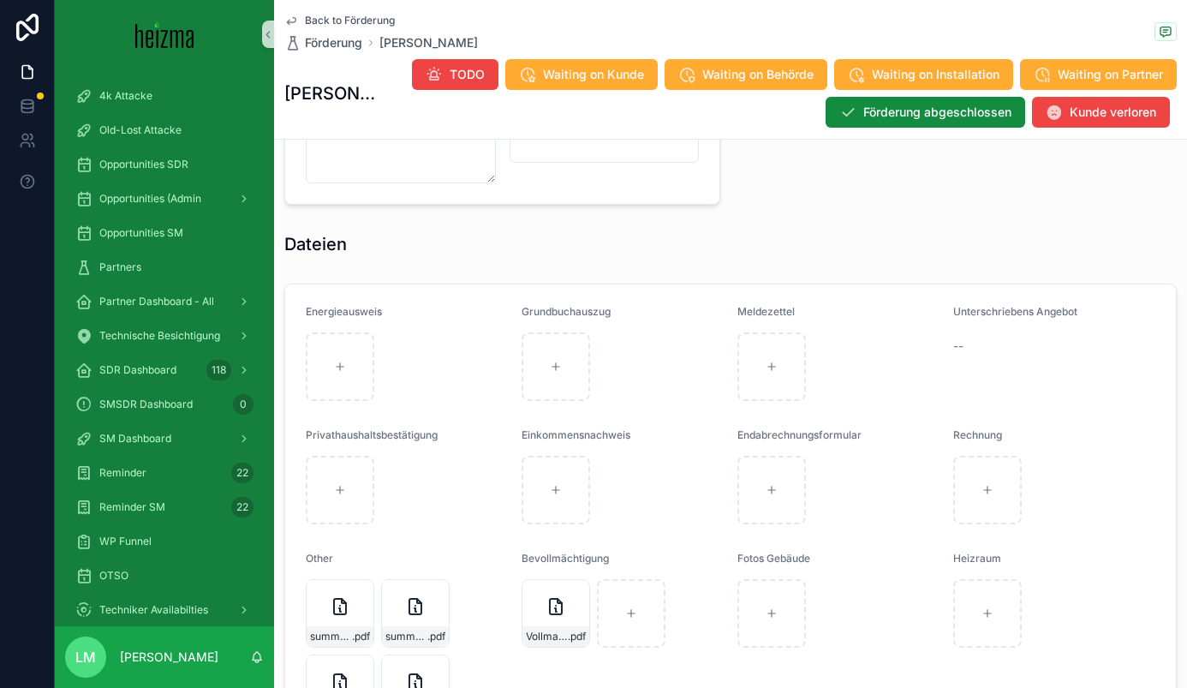
click at [350, 17] on span "Back to Förderung" at bounding box center [350, 21] width 90 height 14
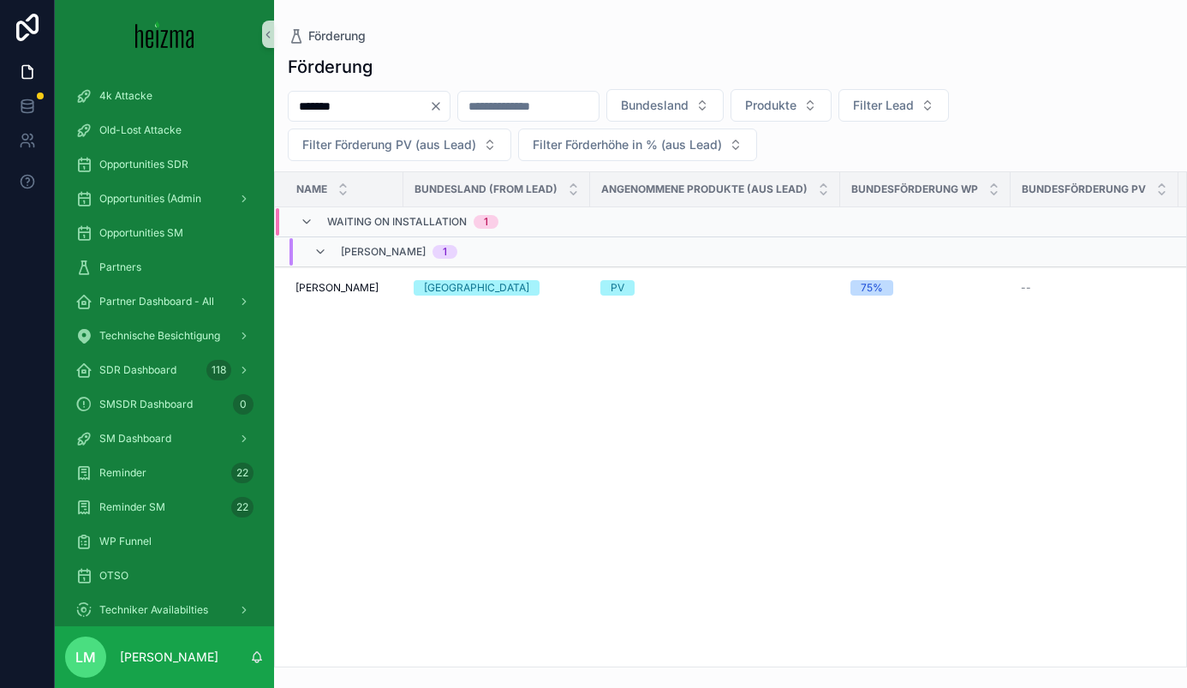
click at [360, 103] on input "*******" at bounding box center [359, 106] width 140 height 24
type input "*******"
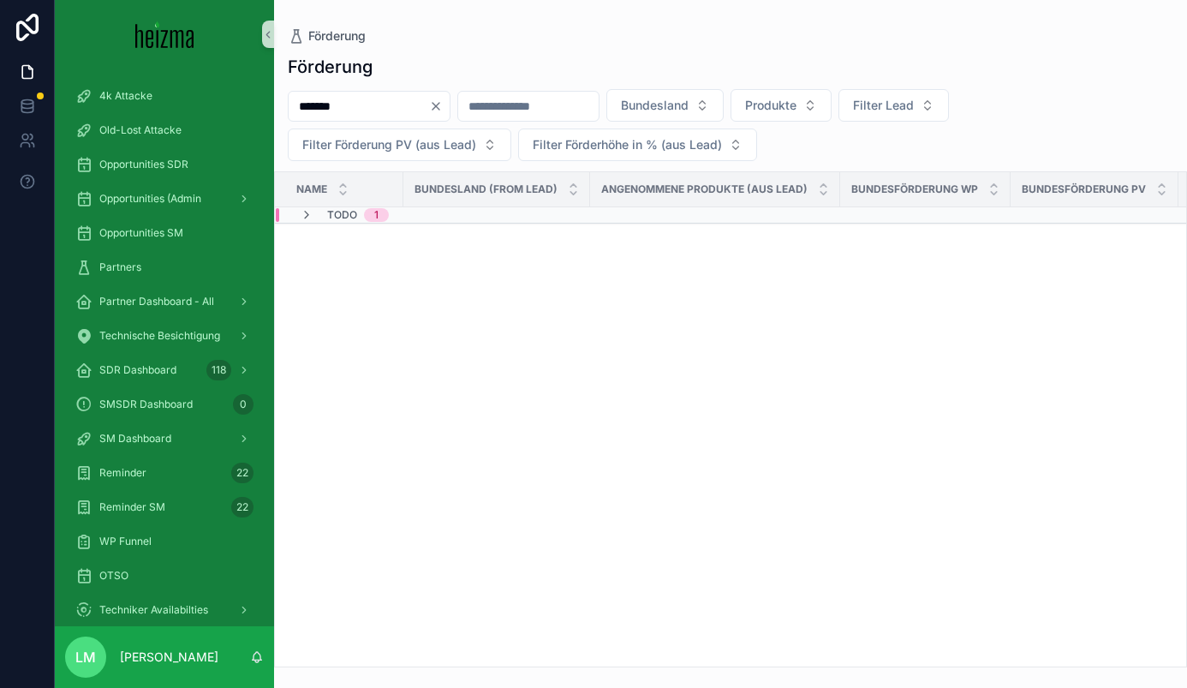
click at [325, 213] on div "TODO 1" at bounding box center [344, 215] width 89 height 14
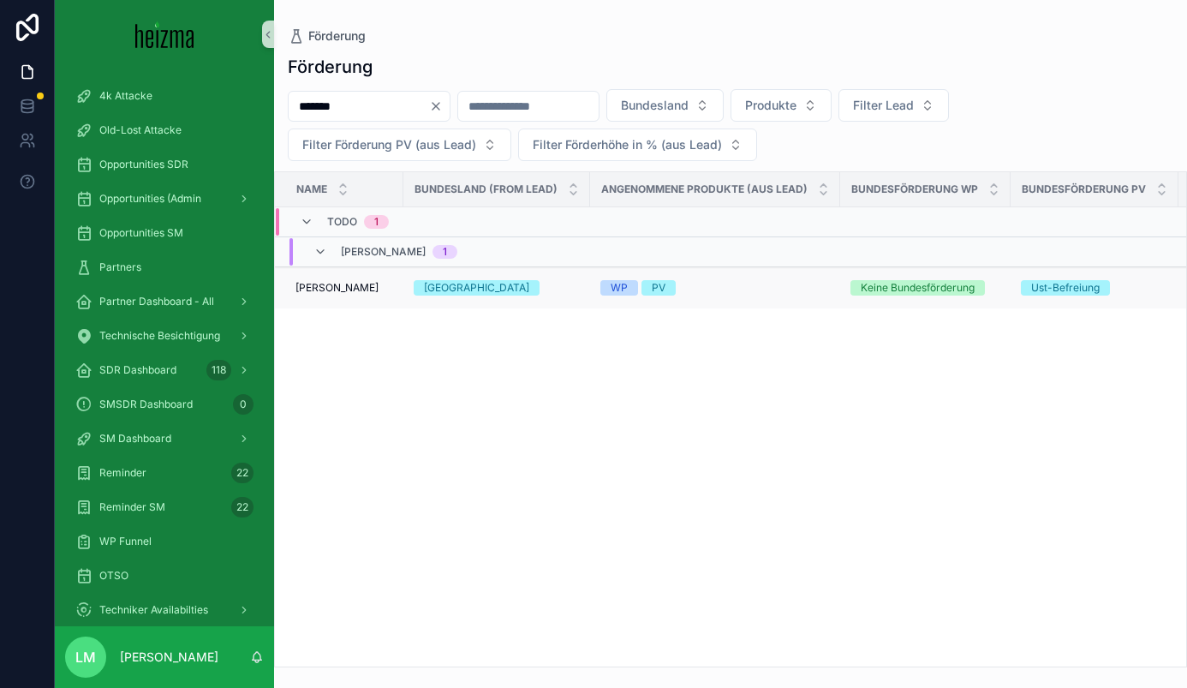
click at [318, 277] on td "Dani kashouh Dani kashouh" at bounding box center [339, 288] width 129 height 42
click at [323, 293] on span "Dani kashouh" at bounding box center [337, 288] width 83 height 14
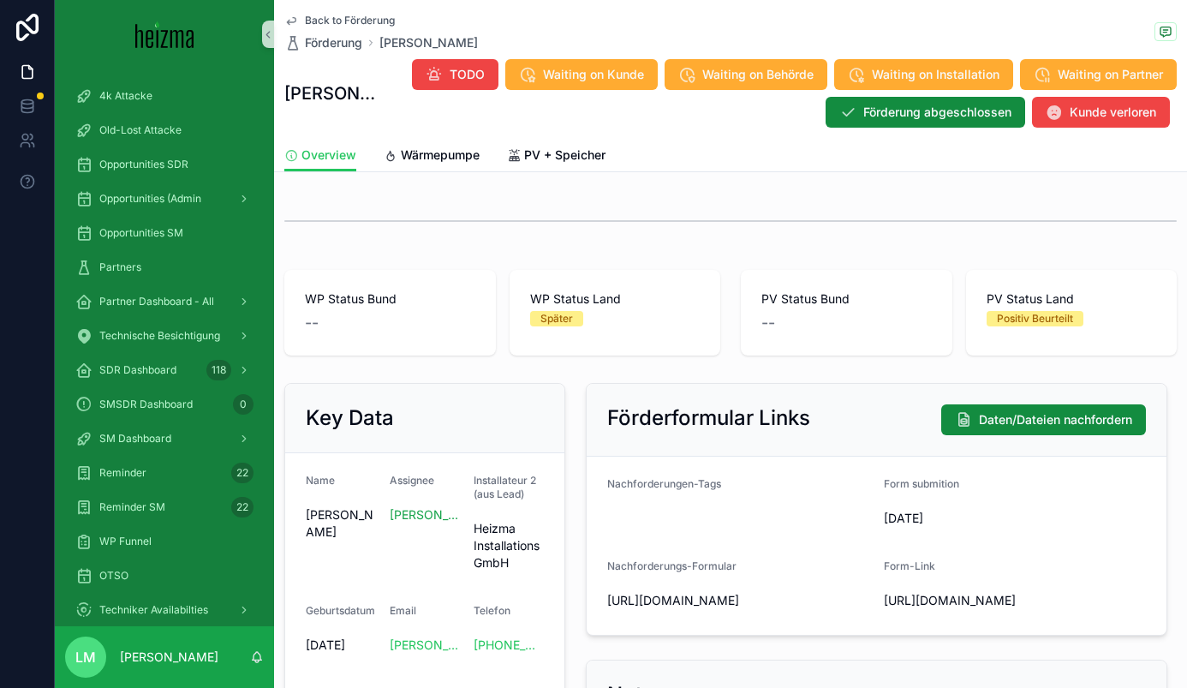
click at [538, 173] on div "Back to Förderung Förderung Dani kashouh Dani kashouh TODO Waiting on Kunde Wai…" at bounding box center [730, 588] width 913 height 1176
click at [536, 162] on span "PV + Speicher" at bounding box center [564, 154] width 81 height 17
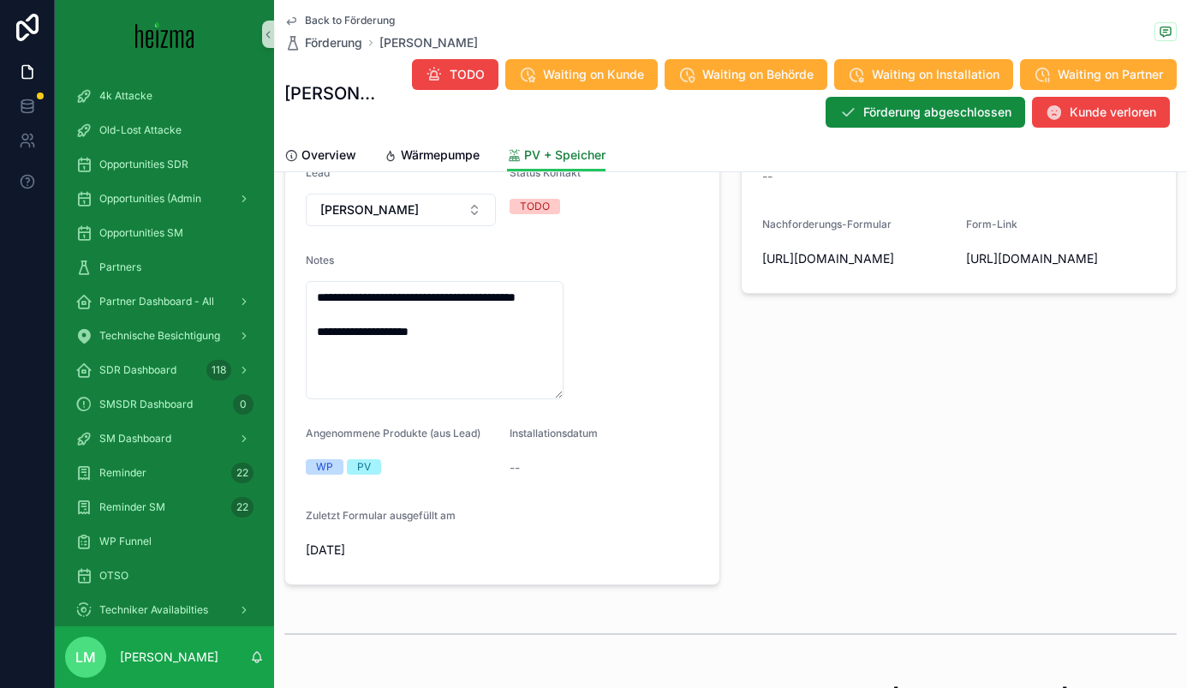
scroll to position [343, 0]
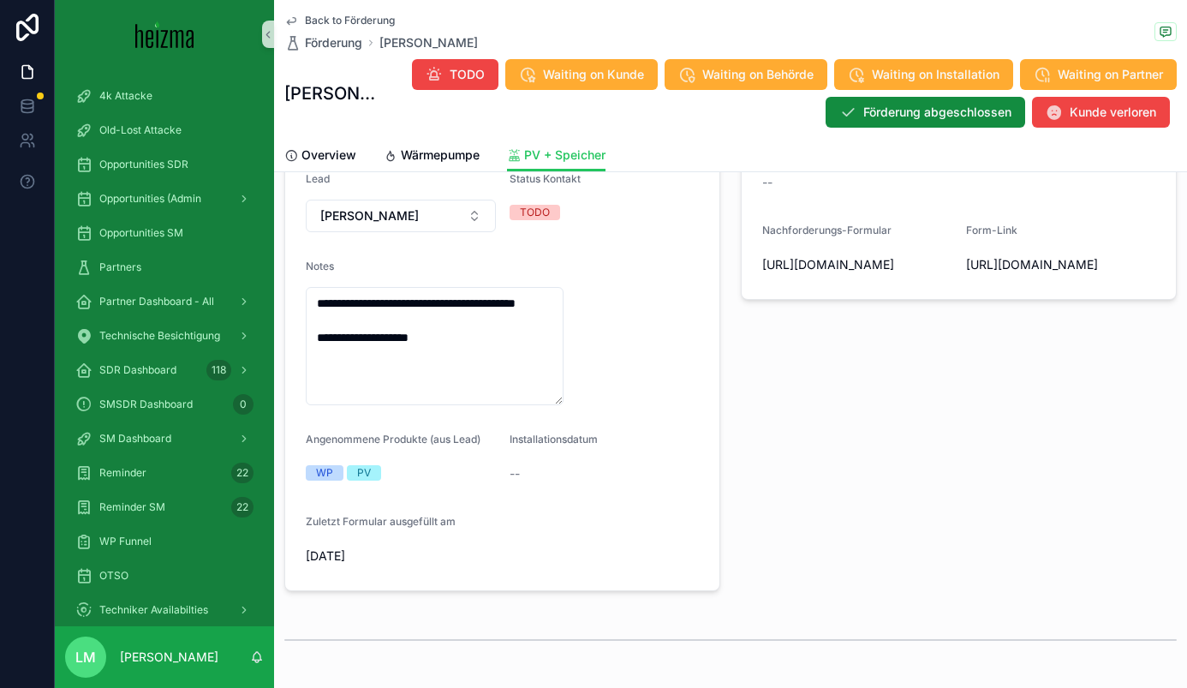
click at [380, 22] on span "Back to Förderung" at bounding box center [350, 21] width 90 height 14
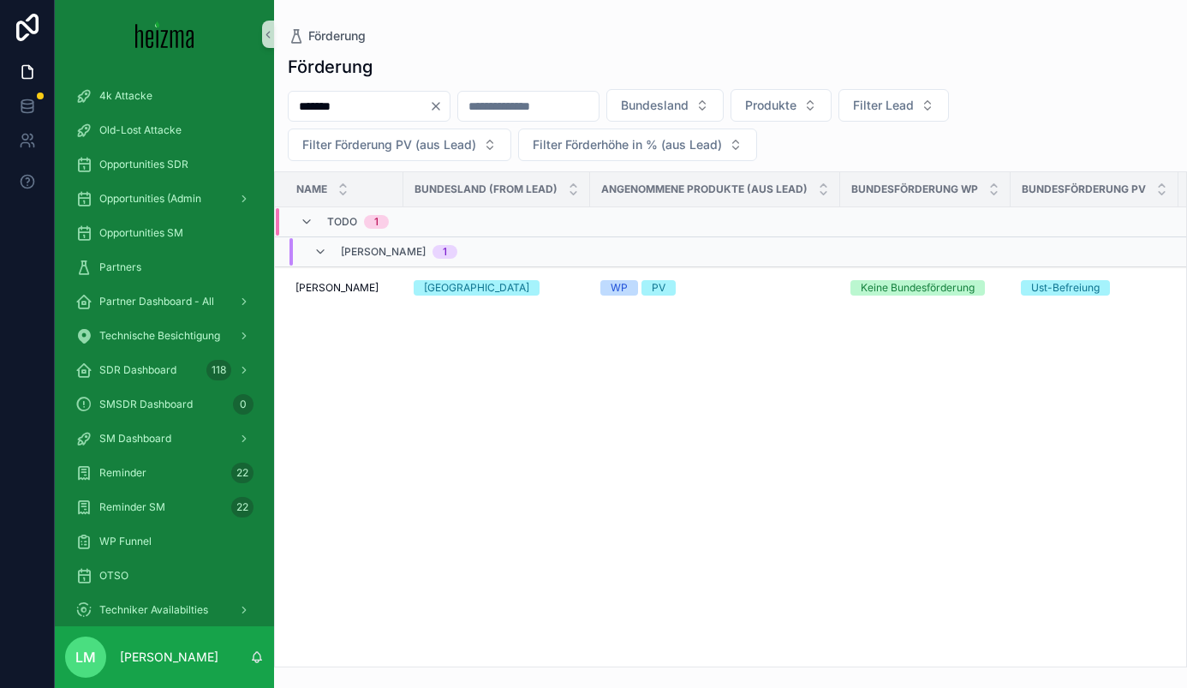
click at [443, 110] on icon "Clear" at bounding box center [436, 106] width 14 height 14
click at [445, 78] on div "Förderung Bundesland Produkte Filter Lead Filter Förderung PV (aus Lead) Filter…" at bounding box center [730, 356] width 913 height 623
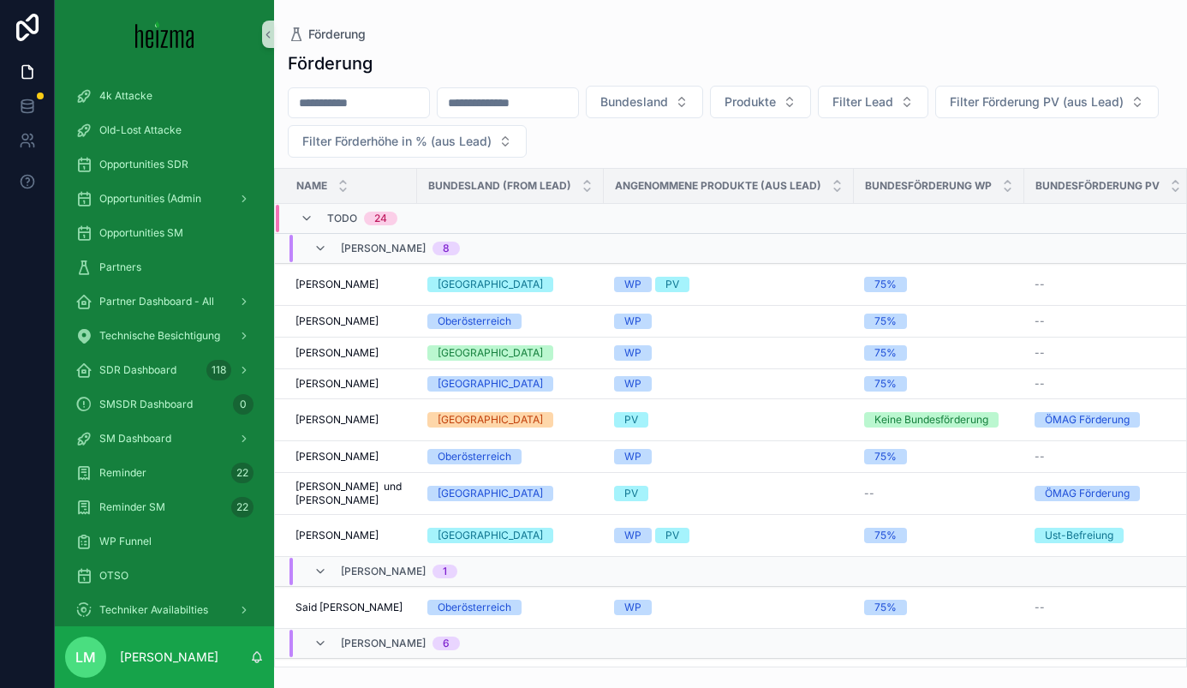
click at [398, 102] on input "scrollable content" at bounding box center [359, 103] width 140 height 24
type input "**********"
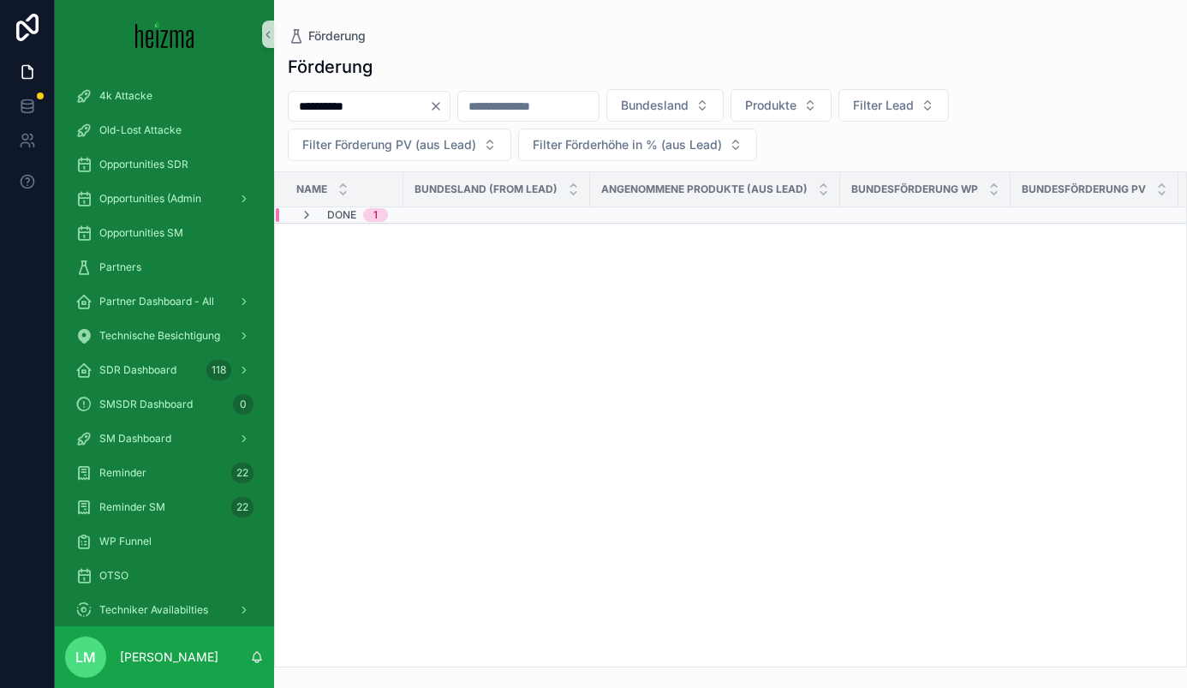
click at [335, 214] on span "Done" at bounding box center [341, 215] width 29 height 14
click at [327, 287] on span "Tzvetelina Kowatschew" at bounding box center [337, 281] width 83 height 14
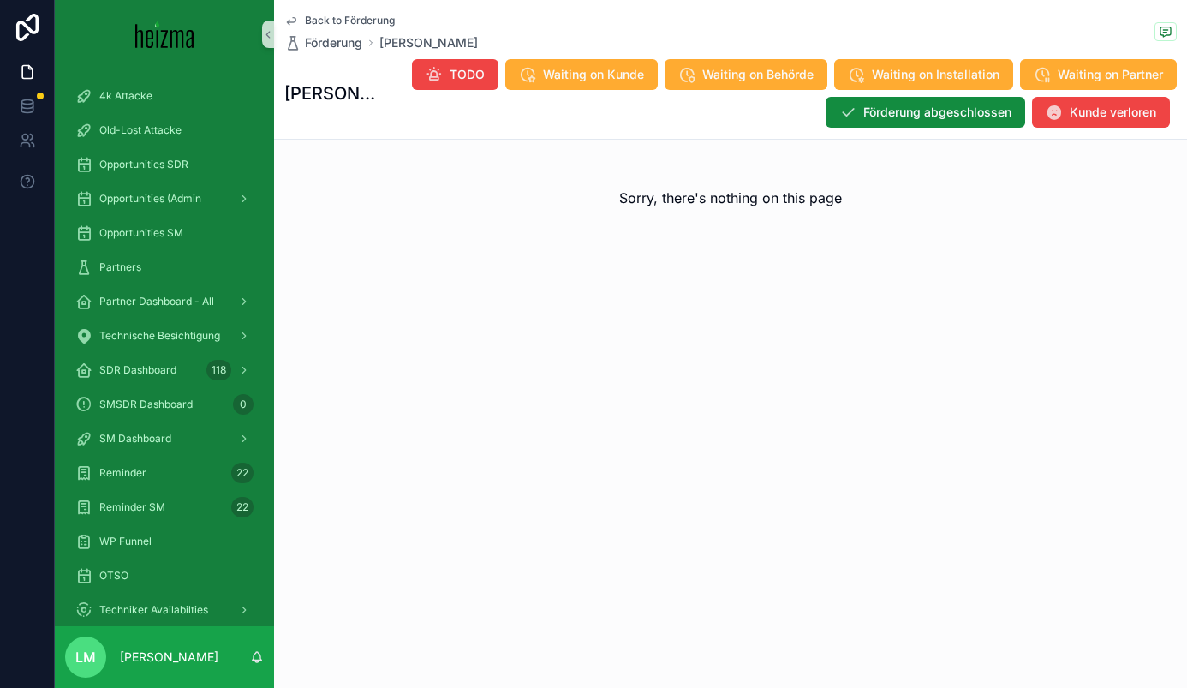
click at [344, 23] on span "Back to Förderung" at bounding box center [350, 21] width 90 height 14
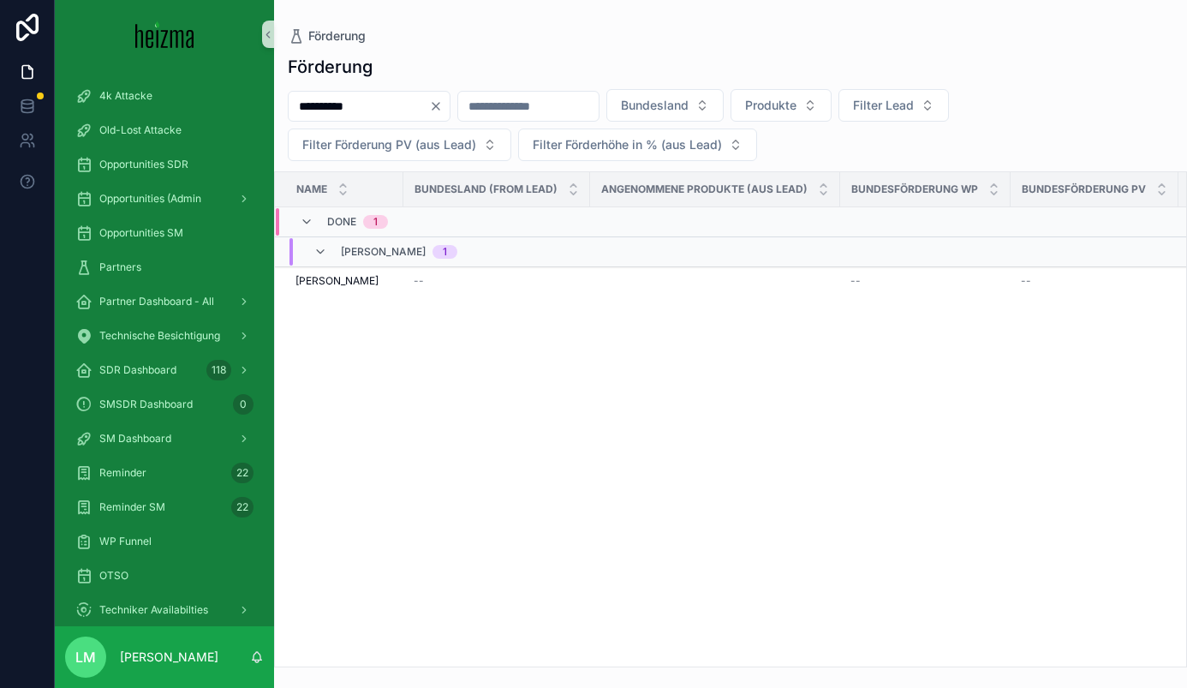
click at [376, 100] on input "**********" at bounding box center [359, 106] width 140 height 24
click at [443, 110] on icon "Clear" at bounding box center [436, 106] width 14 height 14
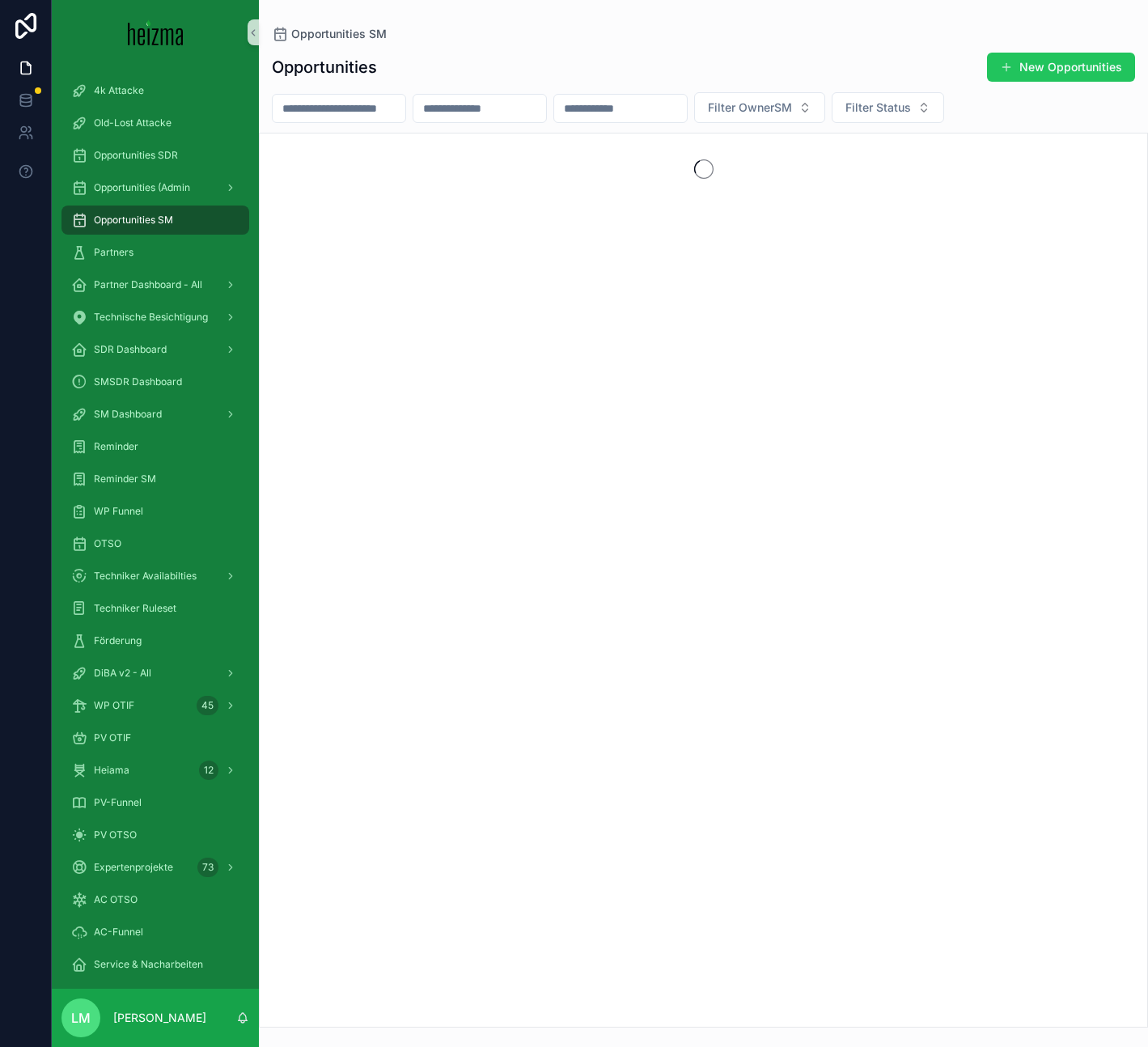
click at [341, 106] on input "scrollable content" at bounding box center [339, 109] width 132 height 23
click at [303, 119] on input "scrollable content" at bounding box center [339, 109] width 132 height 23
type input "*********"
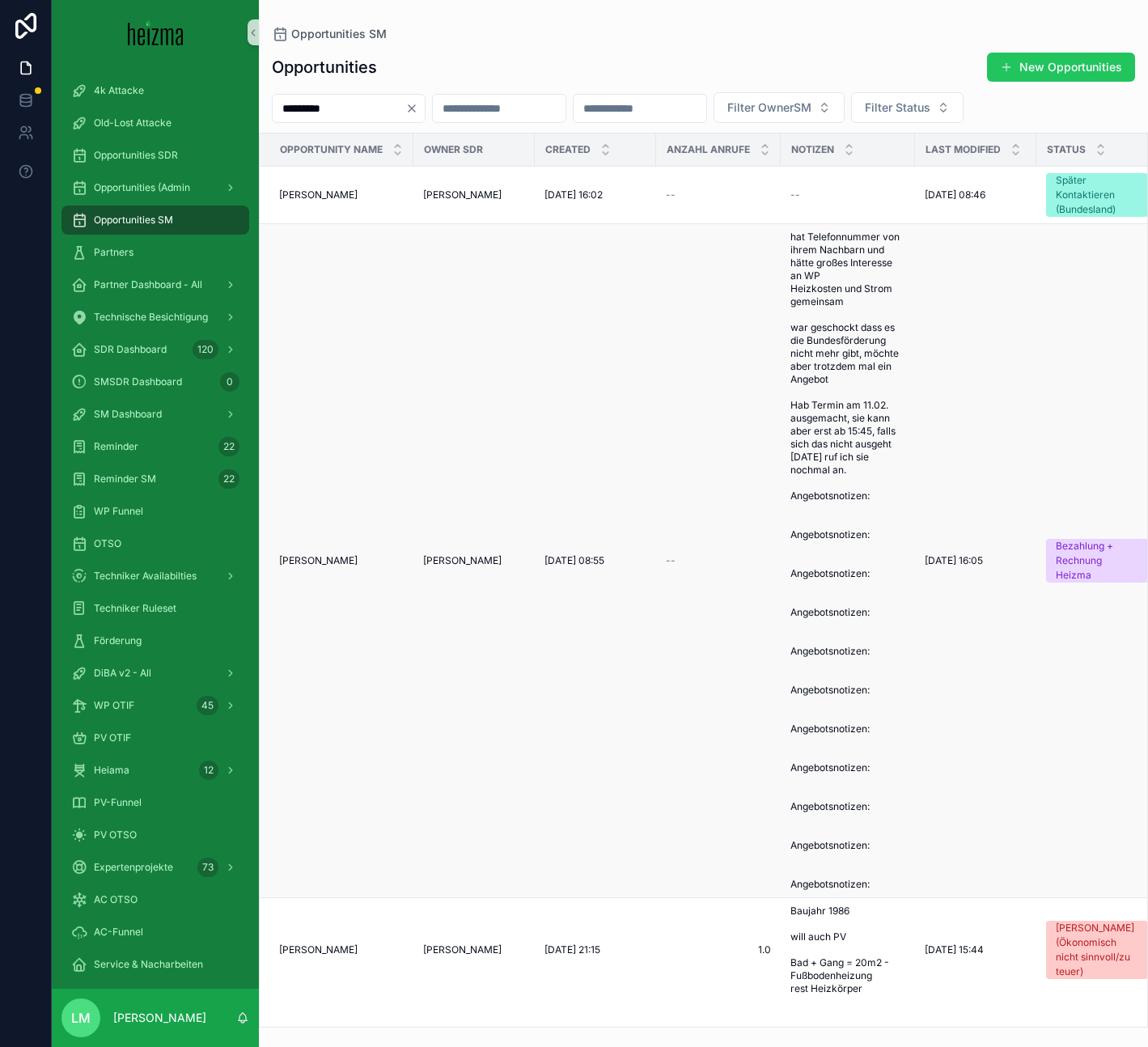
click at [322, 568] on td "[PERSON_NAME] [PERSON_NAME]" at bounding box center [336, 561] width 154 height 674
click at [333, 562] on span "[PERSON_NAME]" at bounding box center [318, 561] width 78 height 13
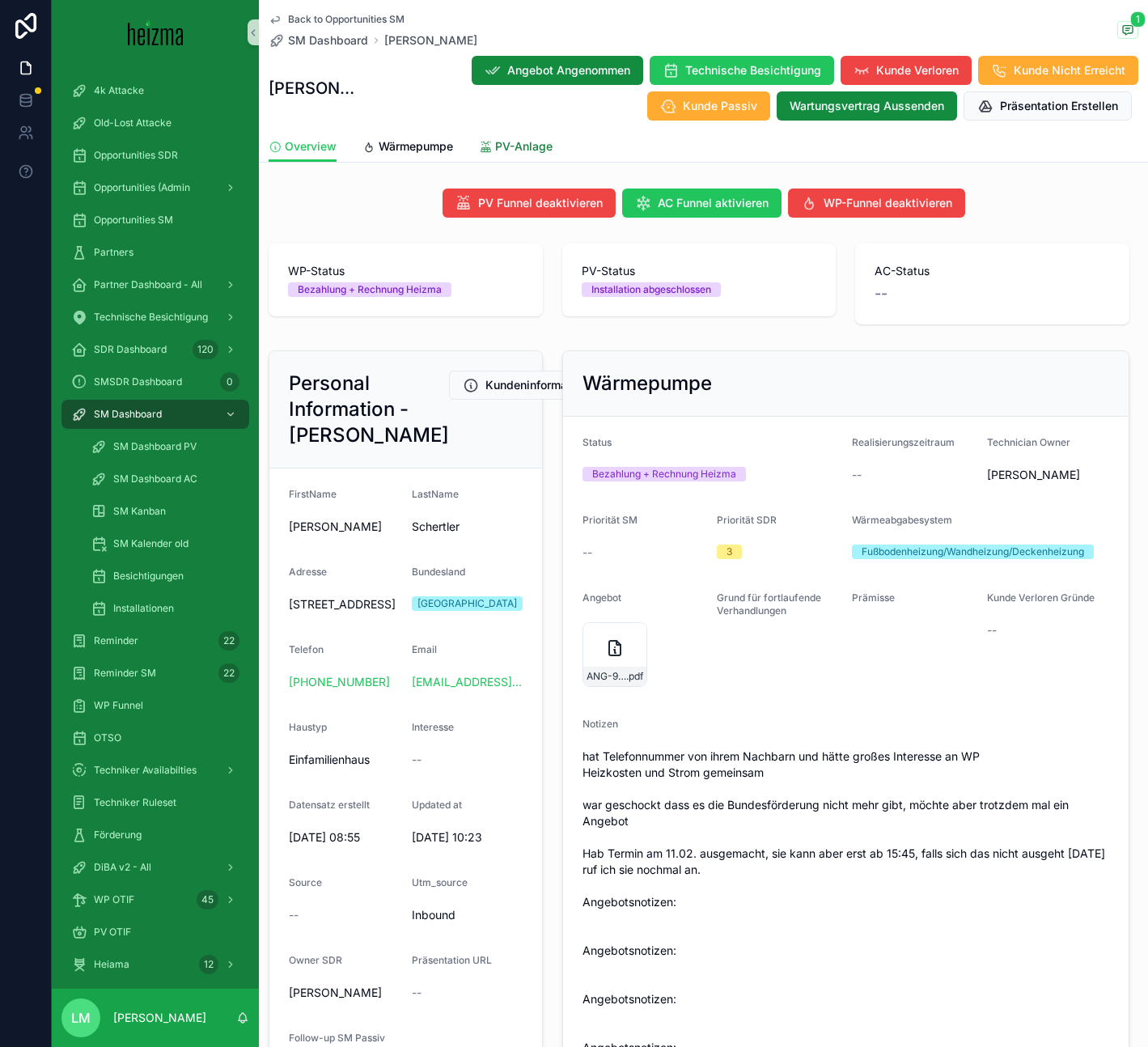
click at [532, 141] on span "PV-Anlage" at bounding box center [523, 145] width 58 height 16
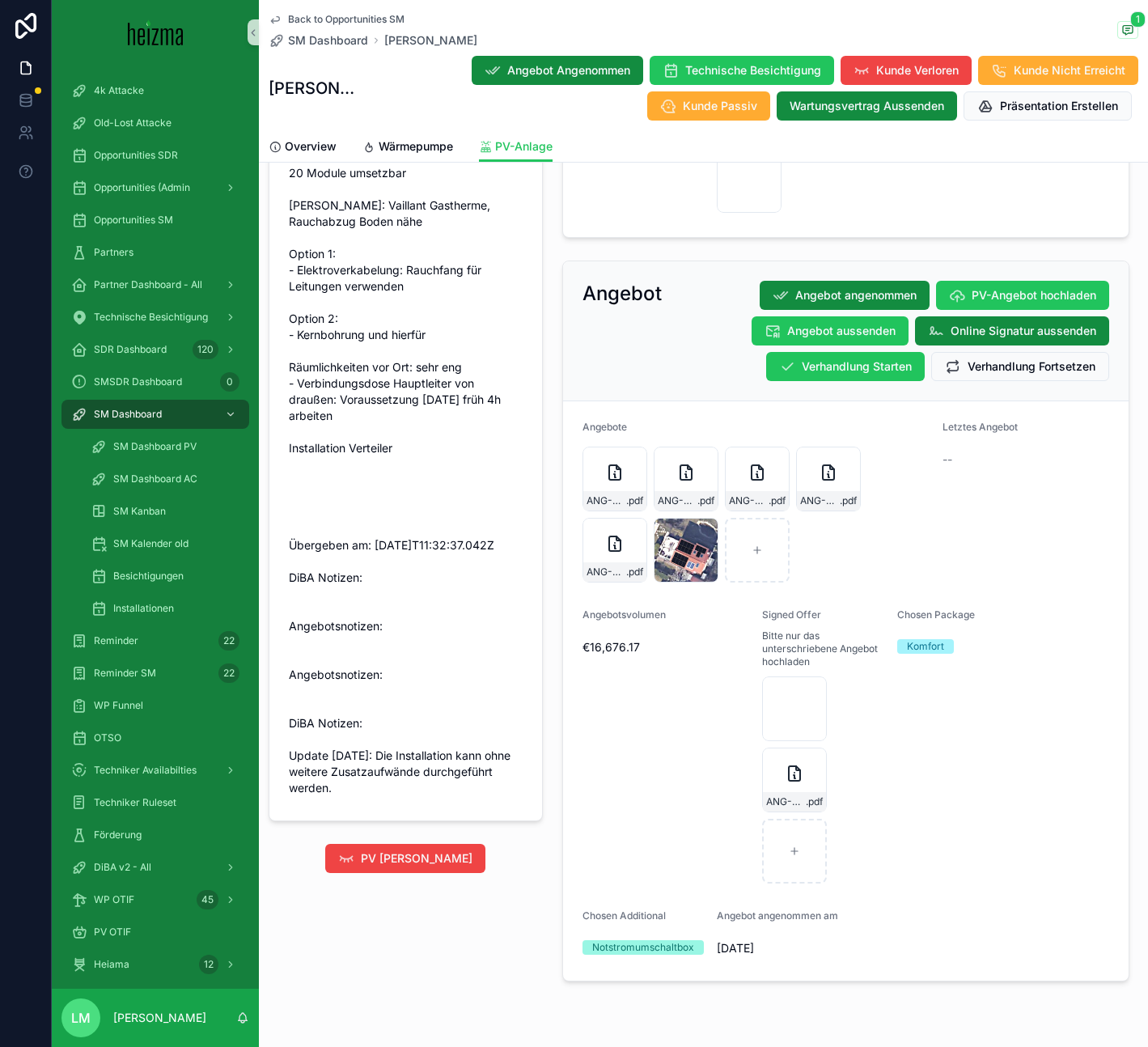
scroll to position [1422, 0]
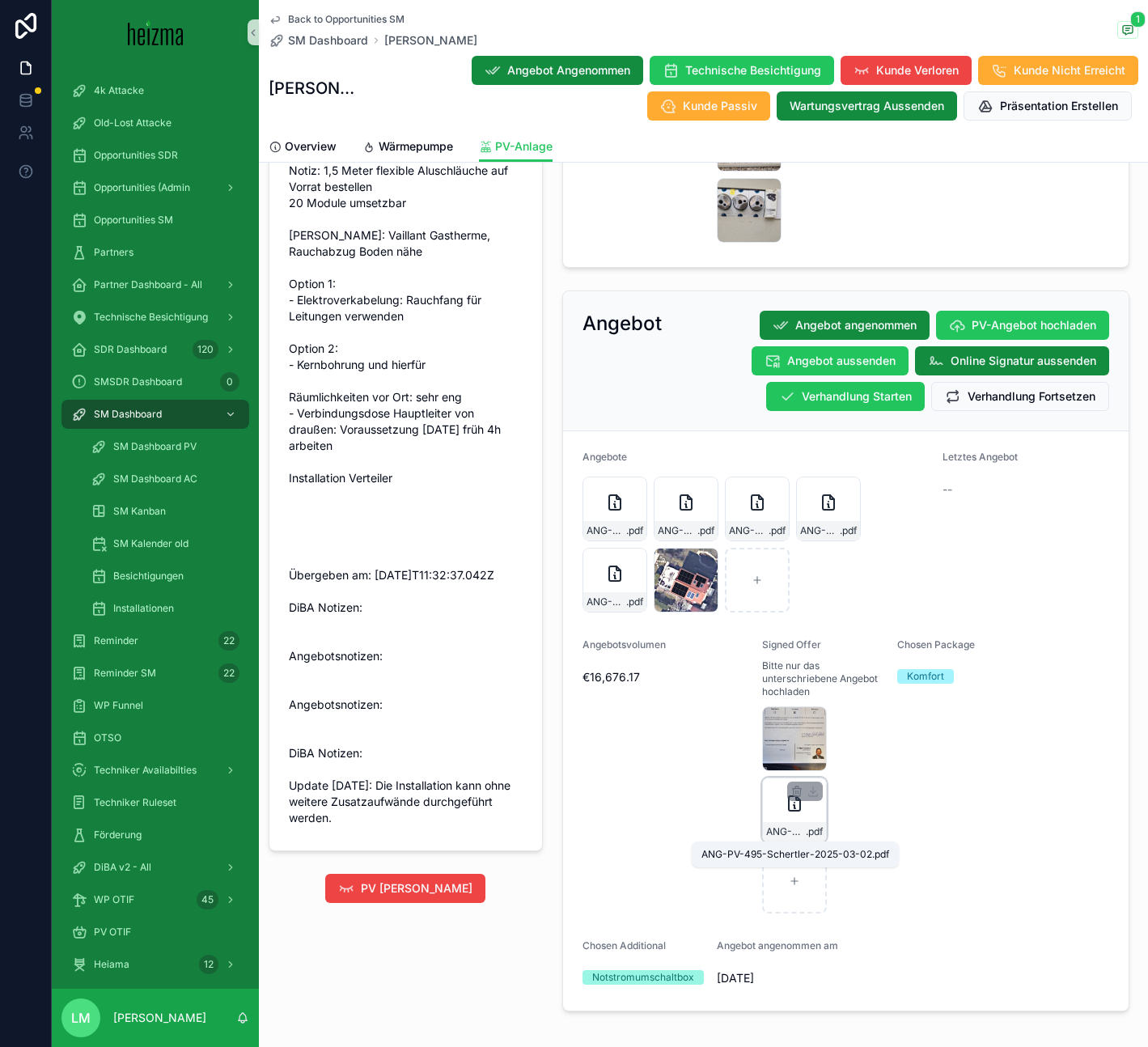
click at [791, 825] on span "ANG-PV-495-Schertler-2025-03-02" at bounding box center [785, 832] width 40 height 13
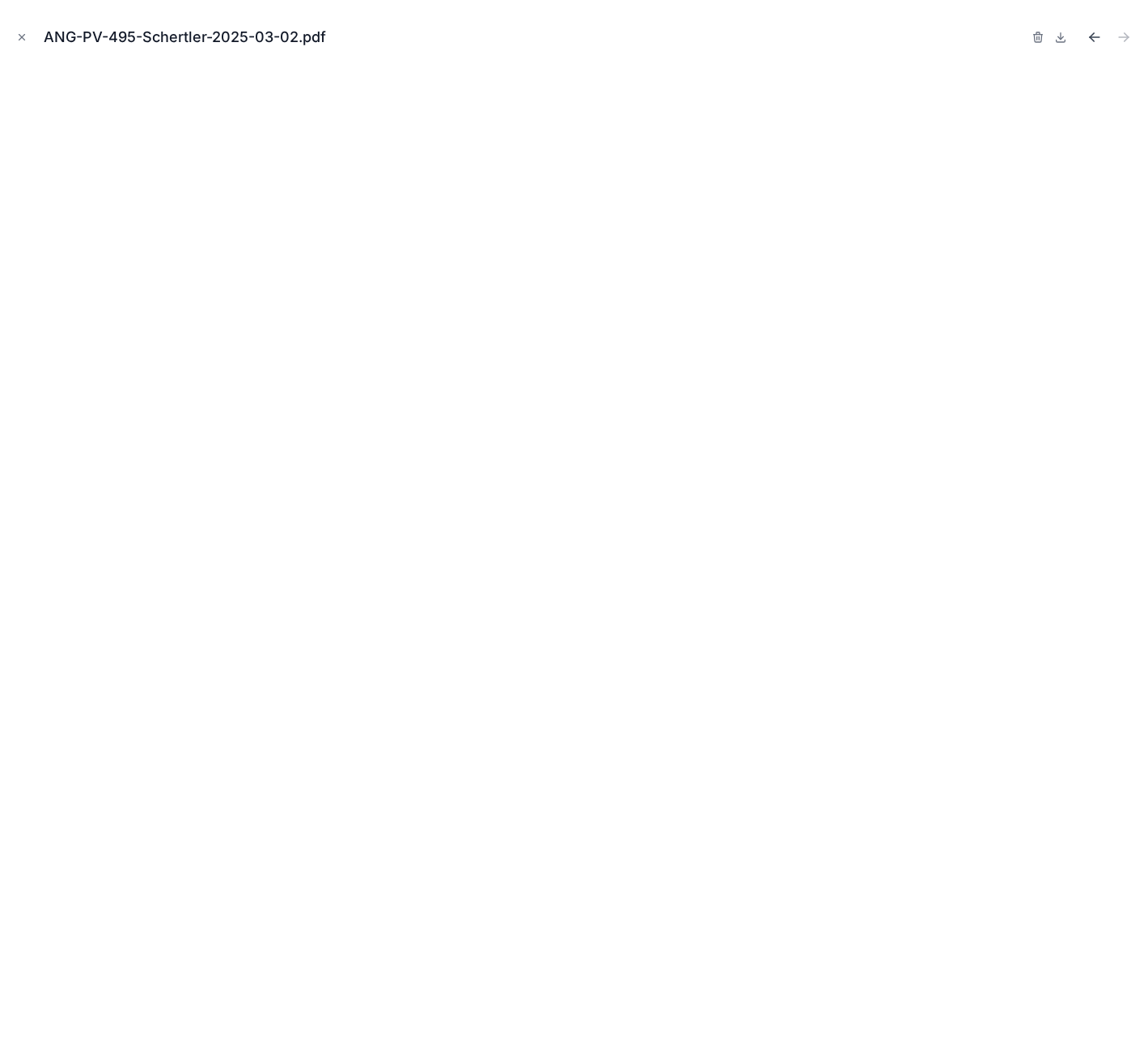
click at [1089, 33] on icon "Previous file" at bounding box center [1094, 37] width 16 height 16
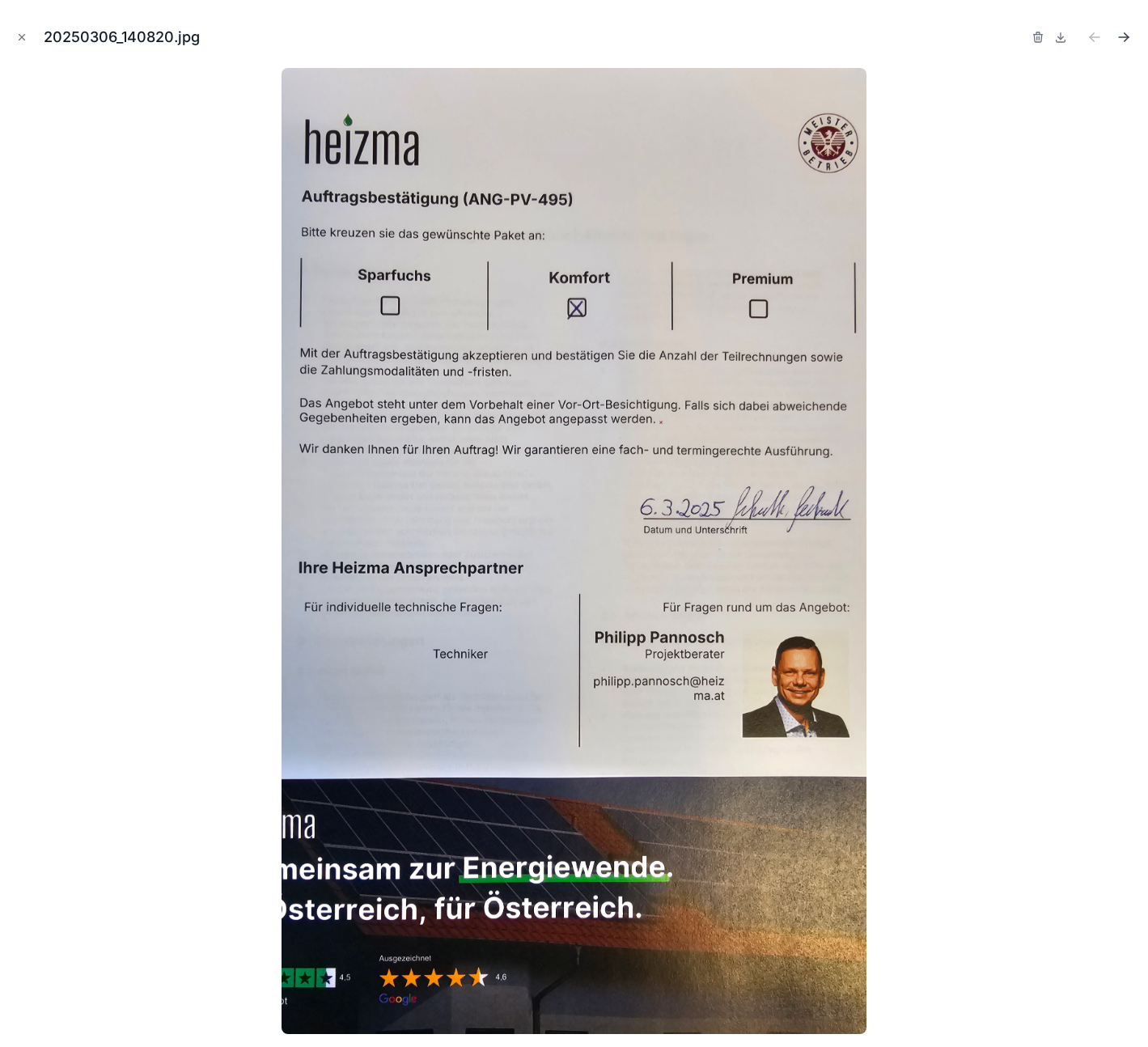
click at [1121, 32] on icon "Next file" at bounding box center [1123, 37] width 16 height 16
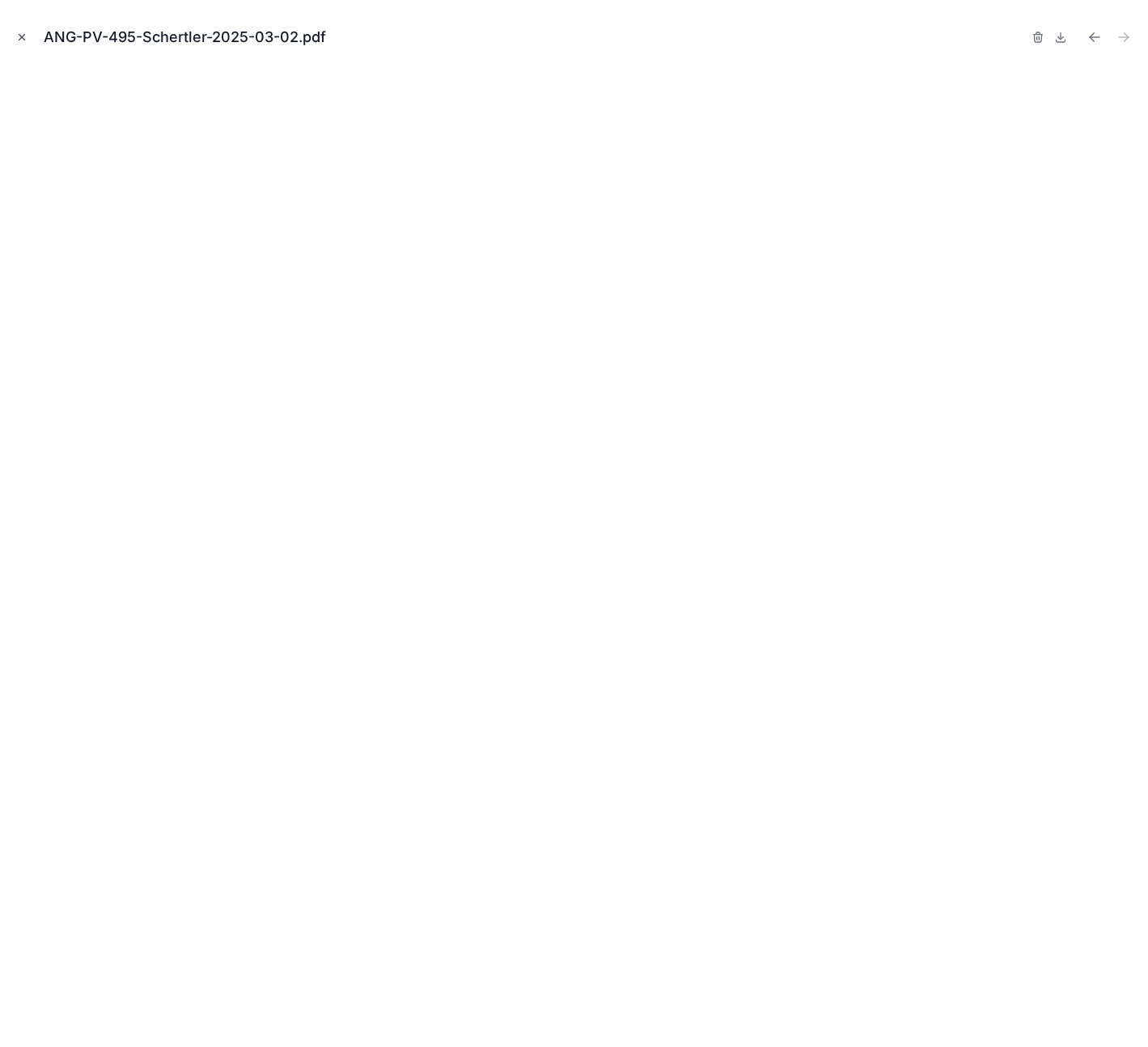
click at [25, 29] on button "Close modal" at bounding box center [22, 37] width 18 height 18
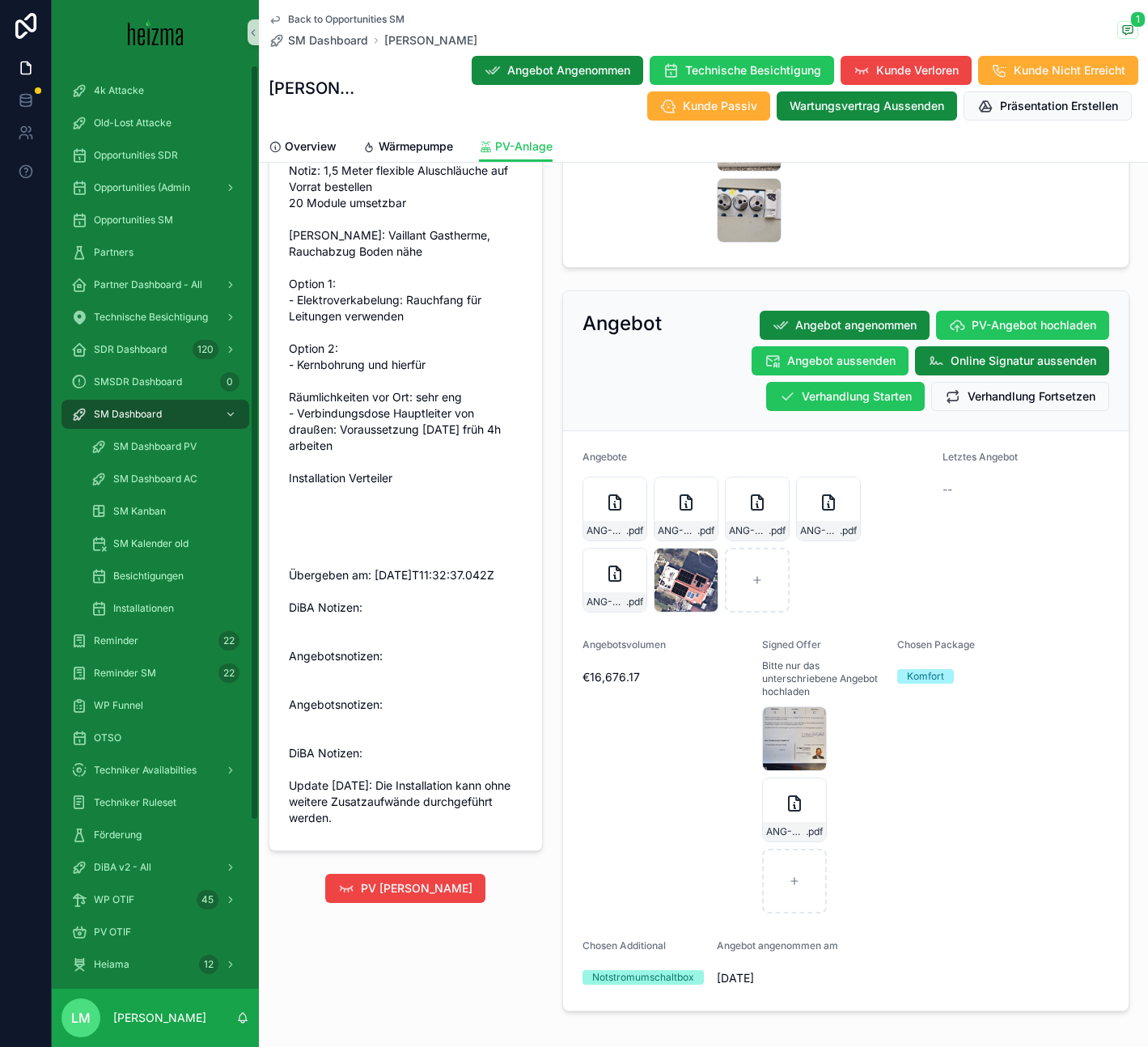
click at [301, 4] on div "Back to Opportunities SM SM Dashboard [PERSON_NAME] 1 [PERSON_NAME] Angebot Ang…" at bounding box center [702, 65] width 869 height 131
click at [303, 21] on span "Back to Opportunities SM" at bounding box center [346, 20] width 116 height 13
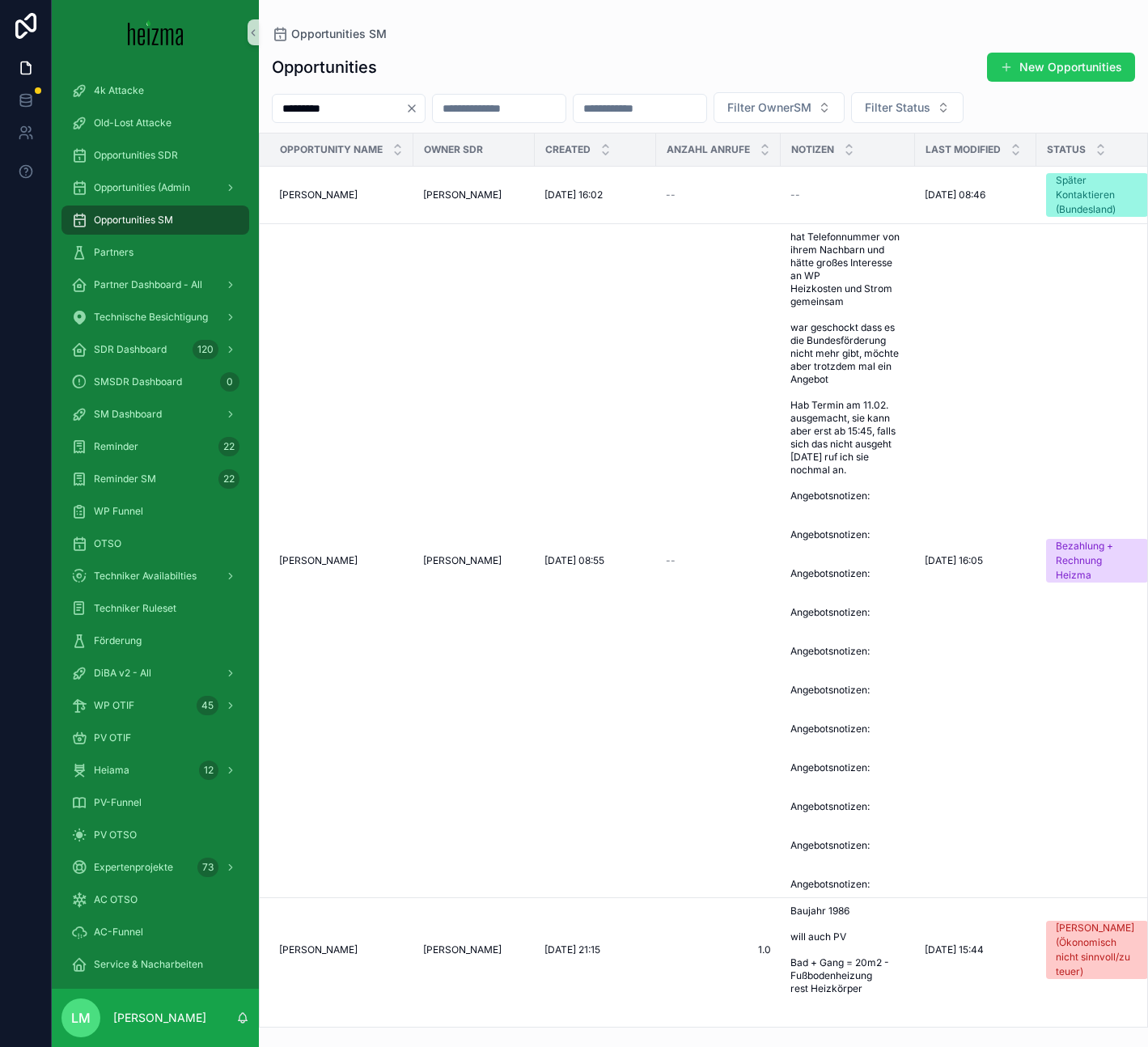
click at [346, 110] on input "*********" at bounding box center [339, 109] width 132 height 23
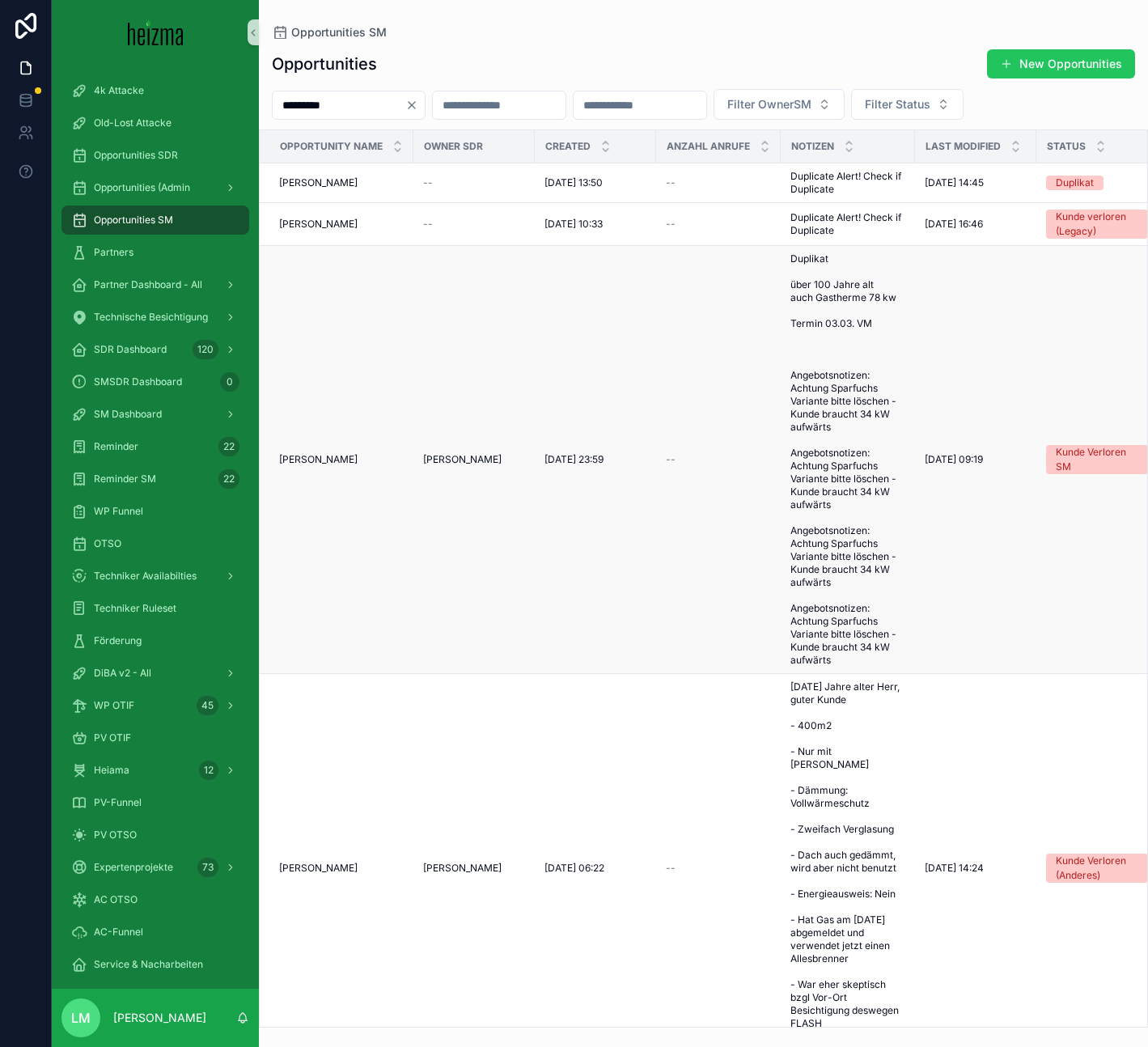
type input "*********"
click at [453, 463] on span "[PERSON_NAME]" at bounding box center [462, 460] width 78 height 13
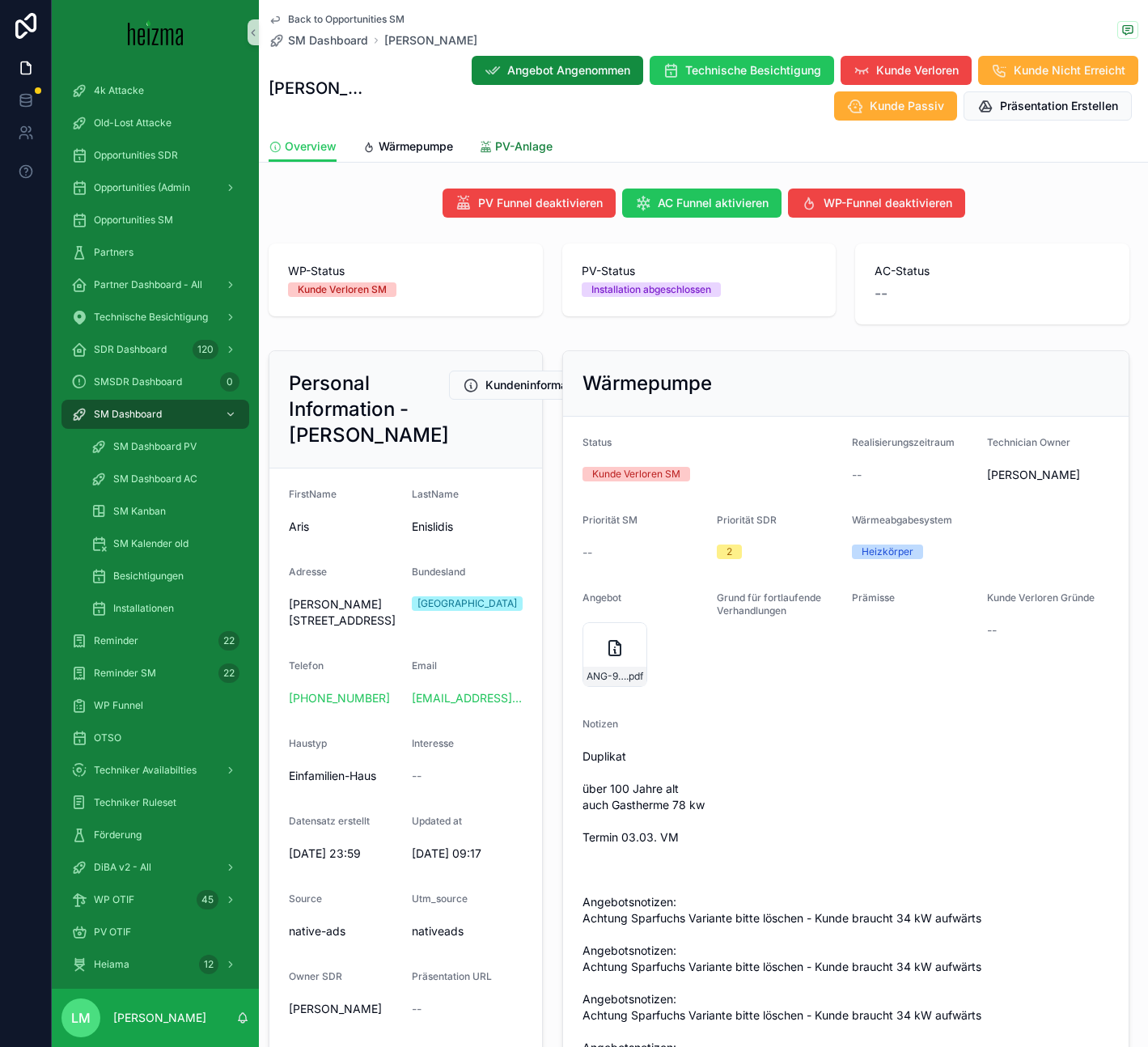
click at [510, 137] on link "PV-Anlage" at bounding box center [515, 148] width 74 height 32
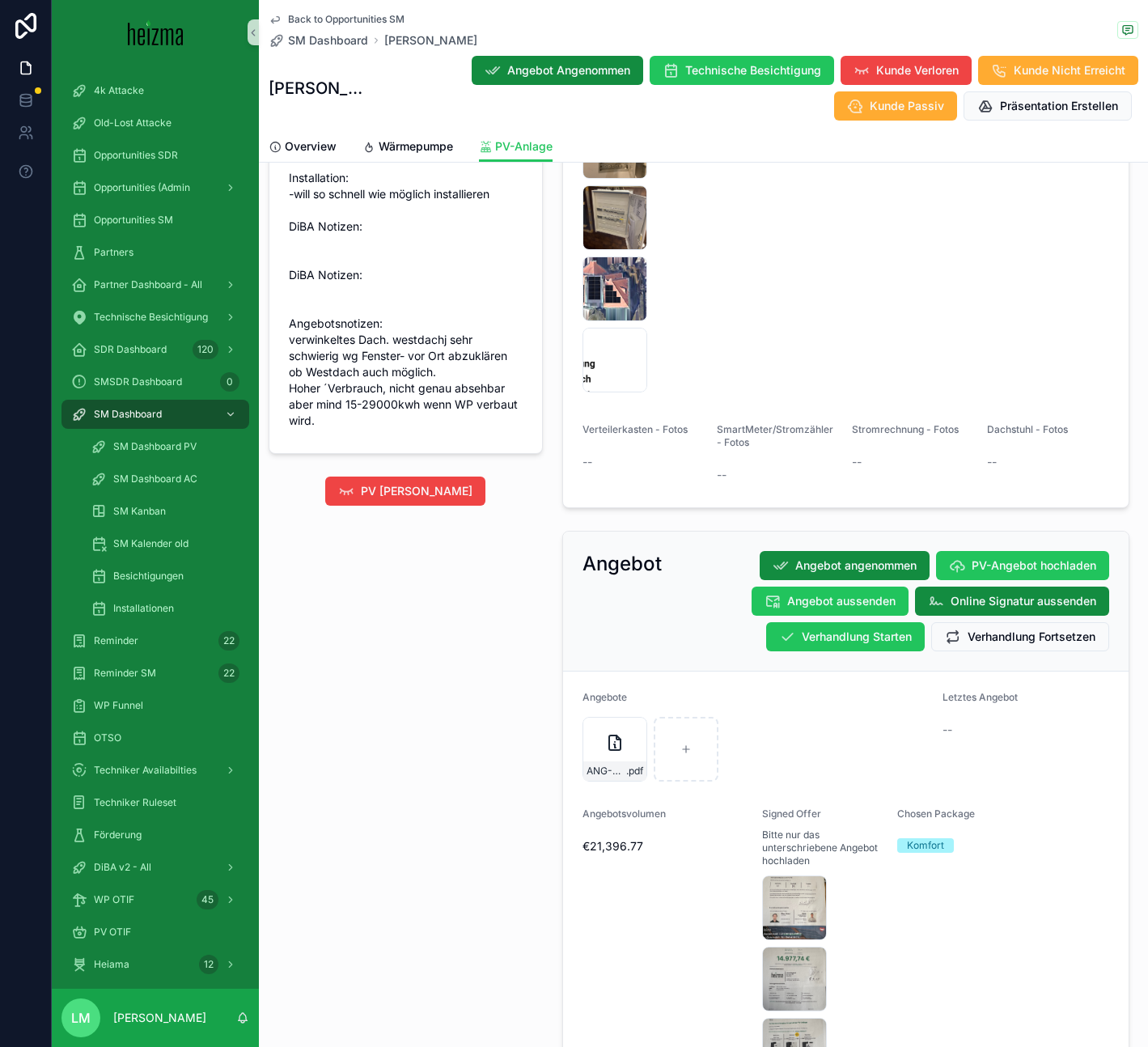
scroll to position [2018, 0]
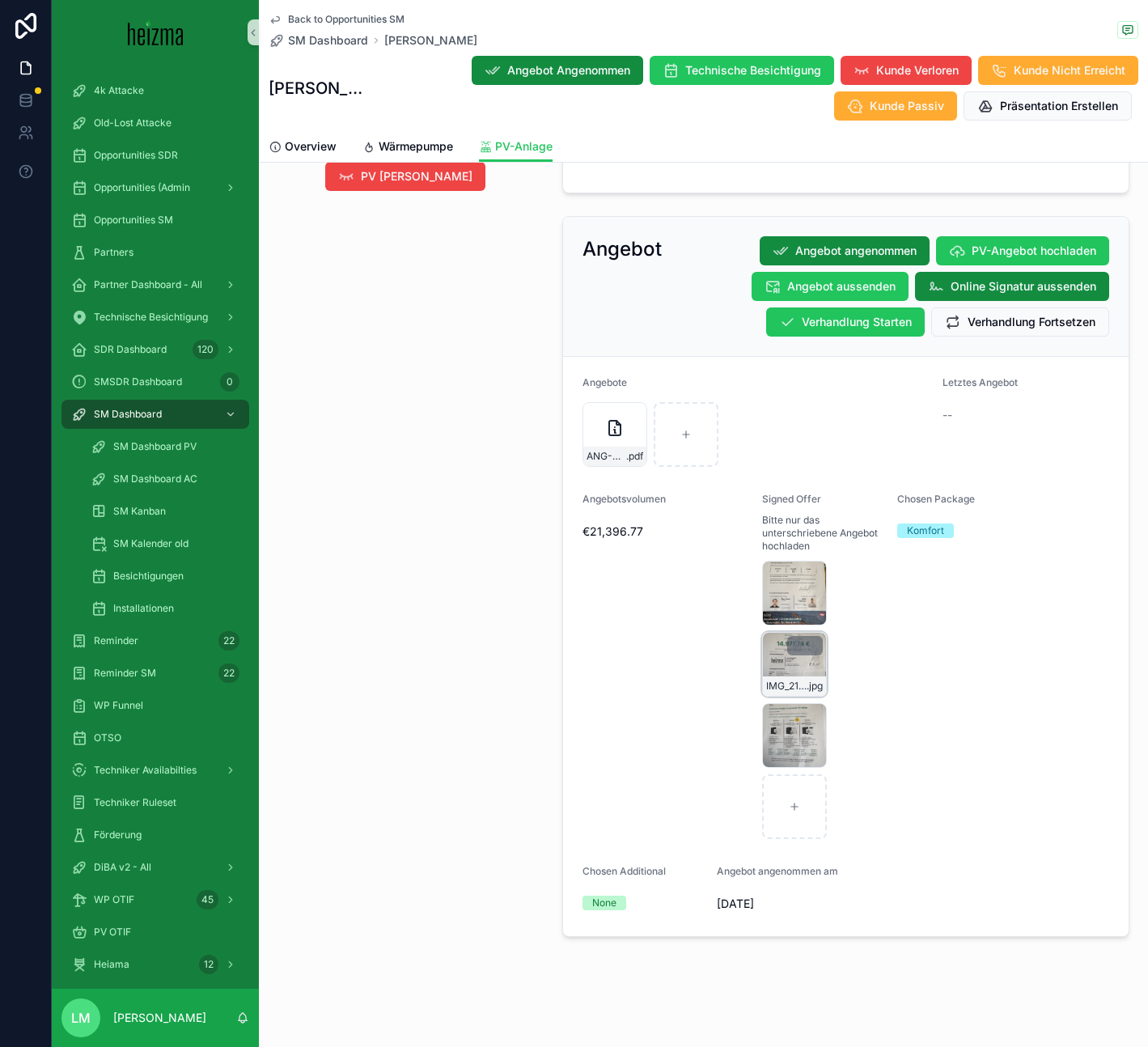
click at [796, 658] on div "IMG_2189 .jpg" at bounding box center [794, 664] width 65 height 65
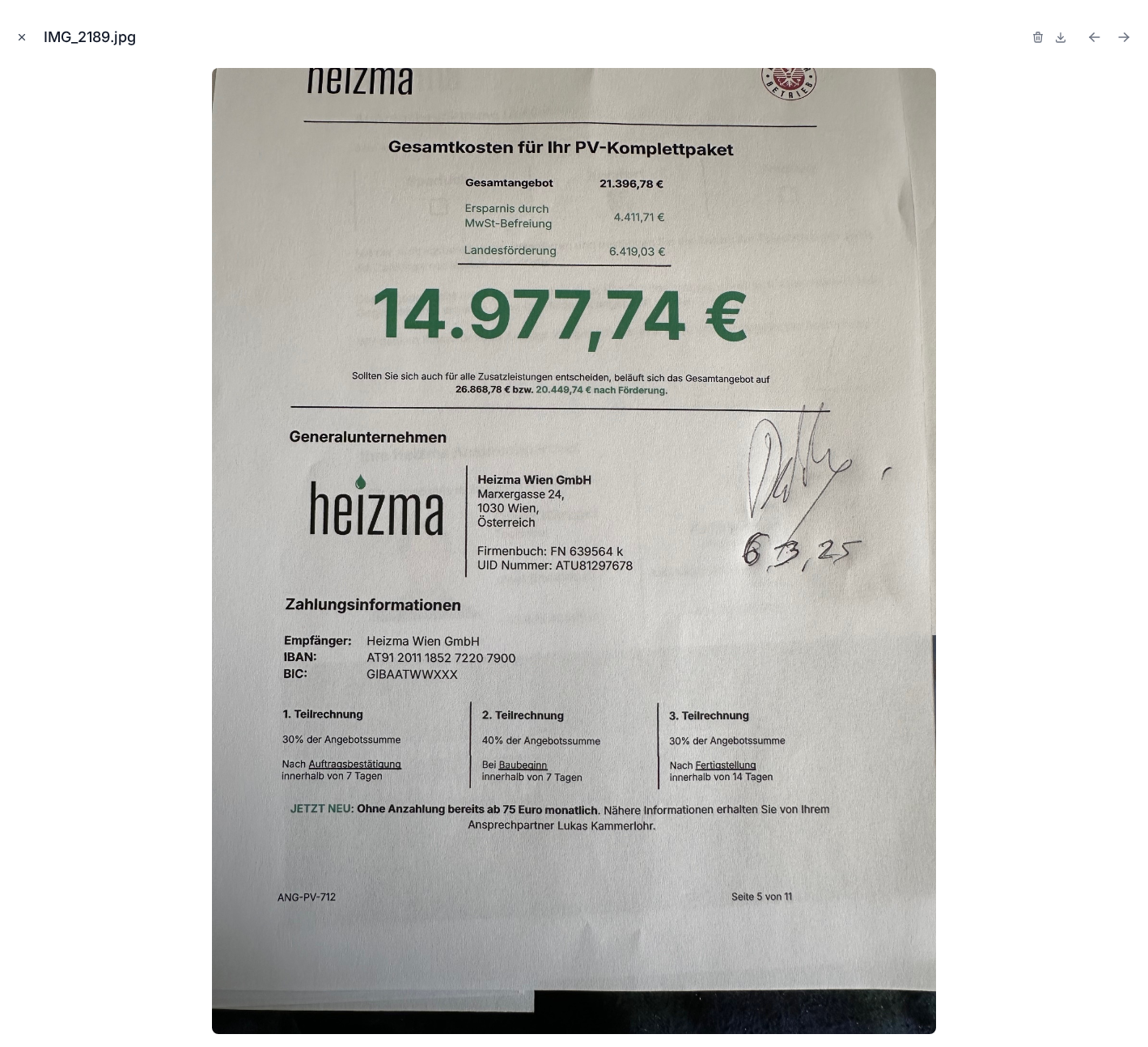
click at [21, 38] on icon "Close modal" at bounding box center [22, 37] width 11 height 11
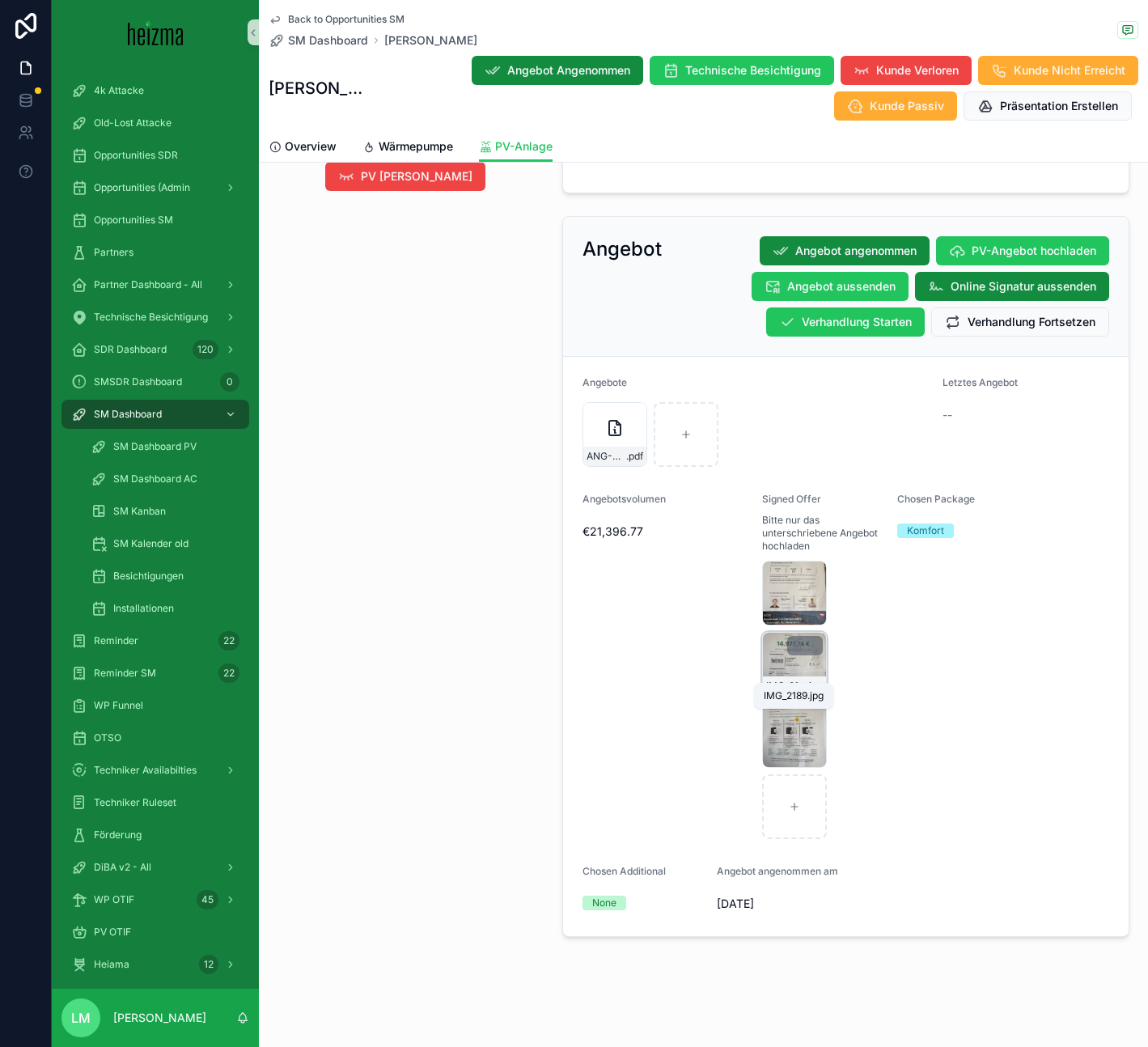
click at [792, 680] on span "IMG_2189" at bounding box center [785, 686] width 41 height 13
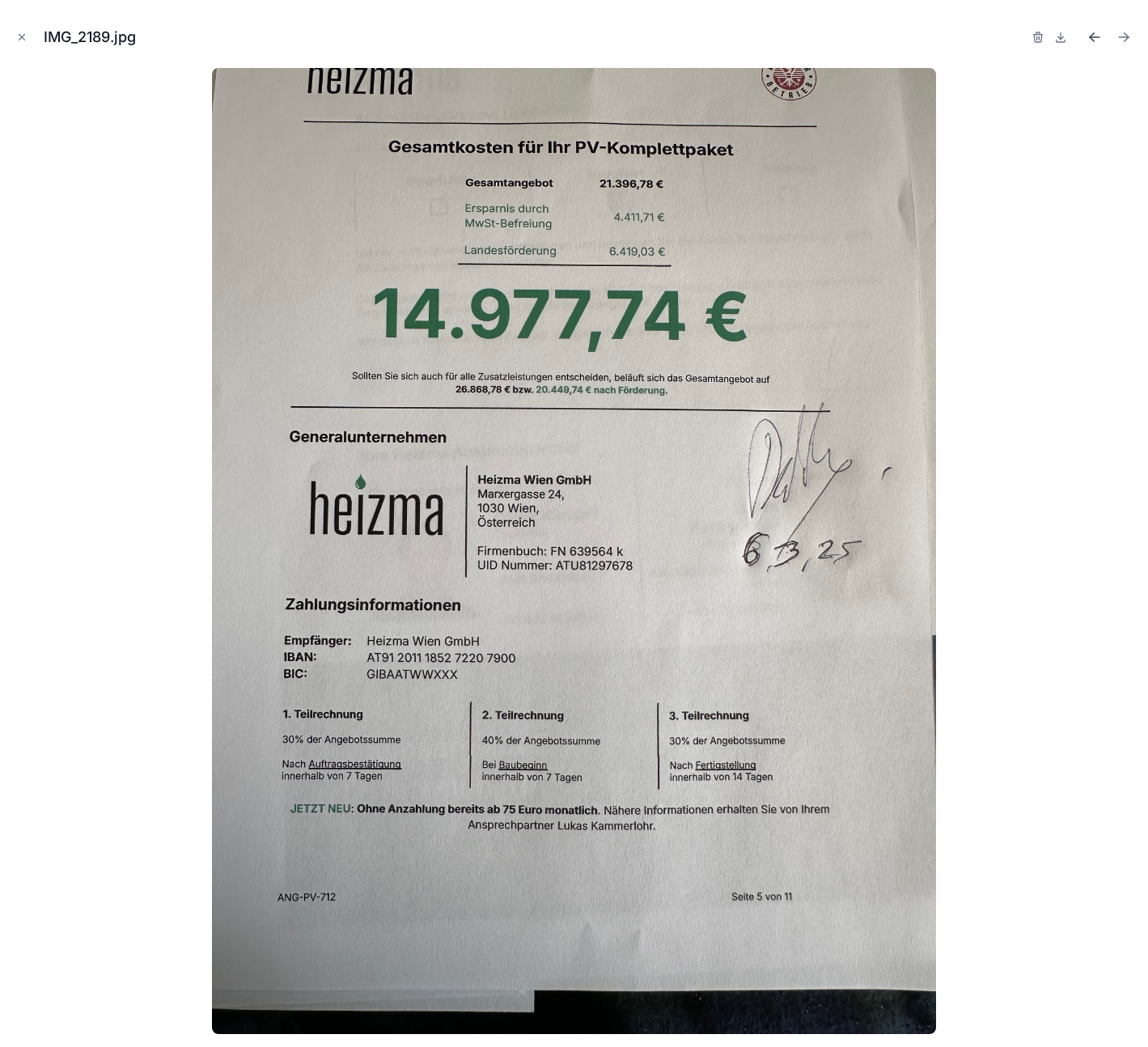
click at [1095, 29] on icon "Previous file" at bounding box center [1094, 37] width 16 height 16
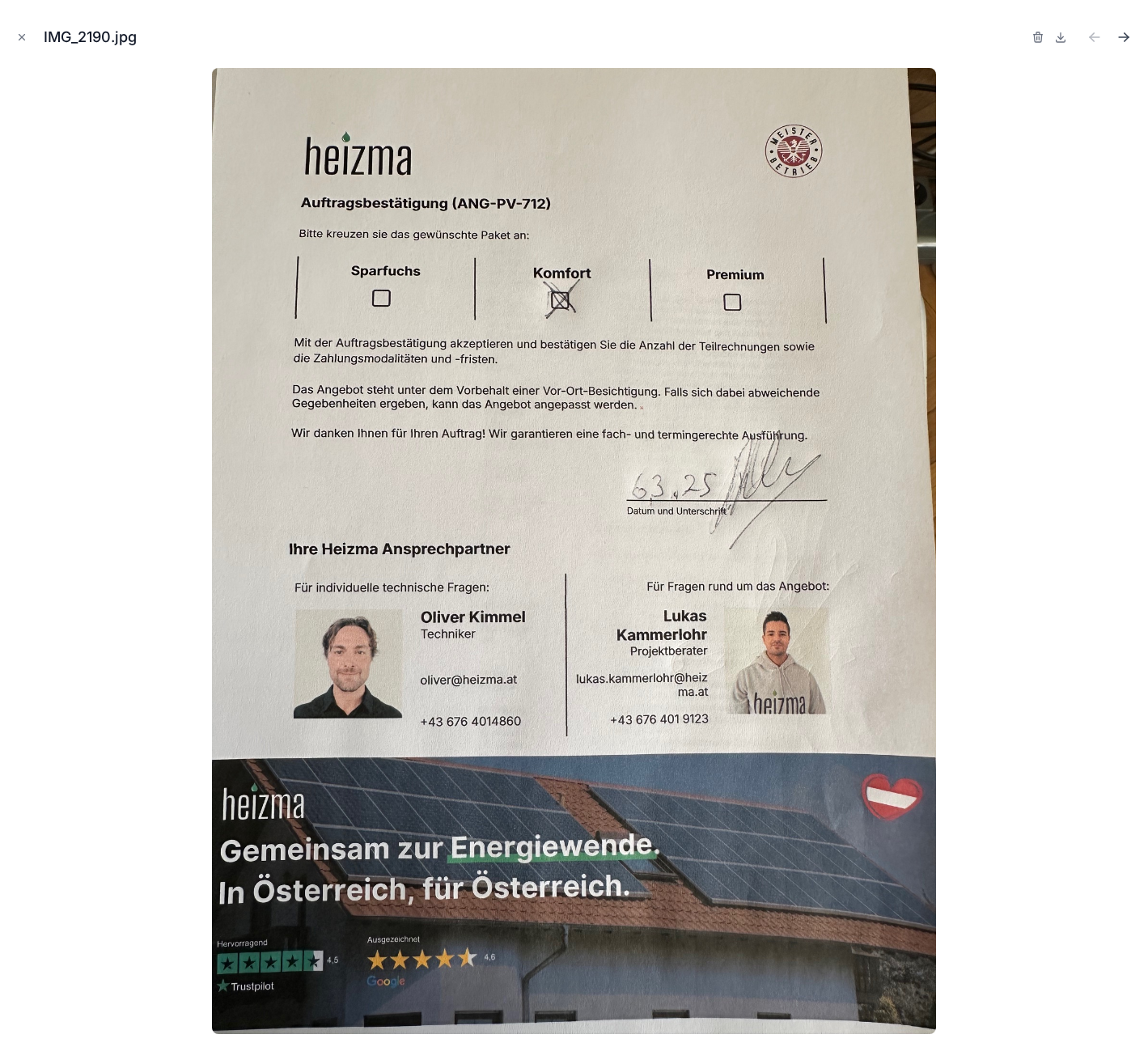
click at [1121, 34] on icon "Next file" at bounding box center [1123, 37] width 16 height 16
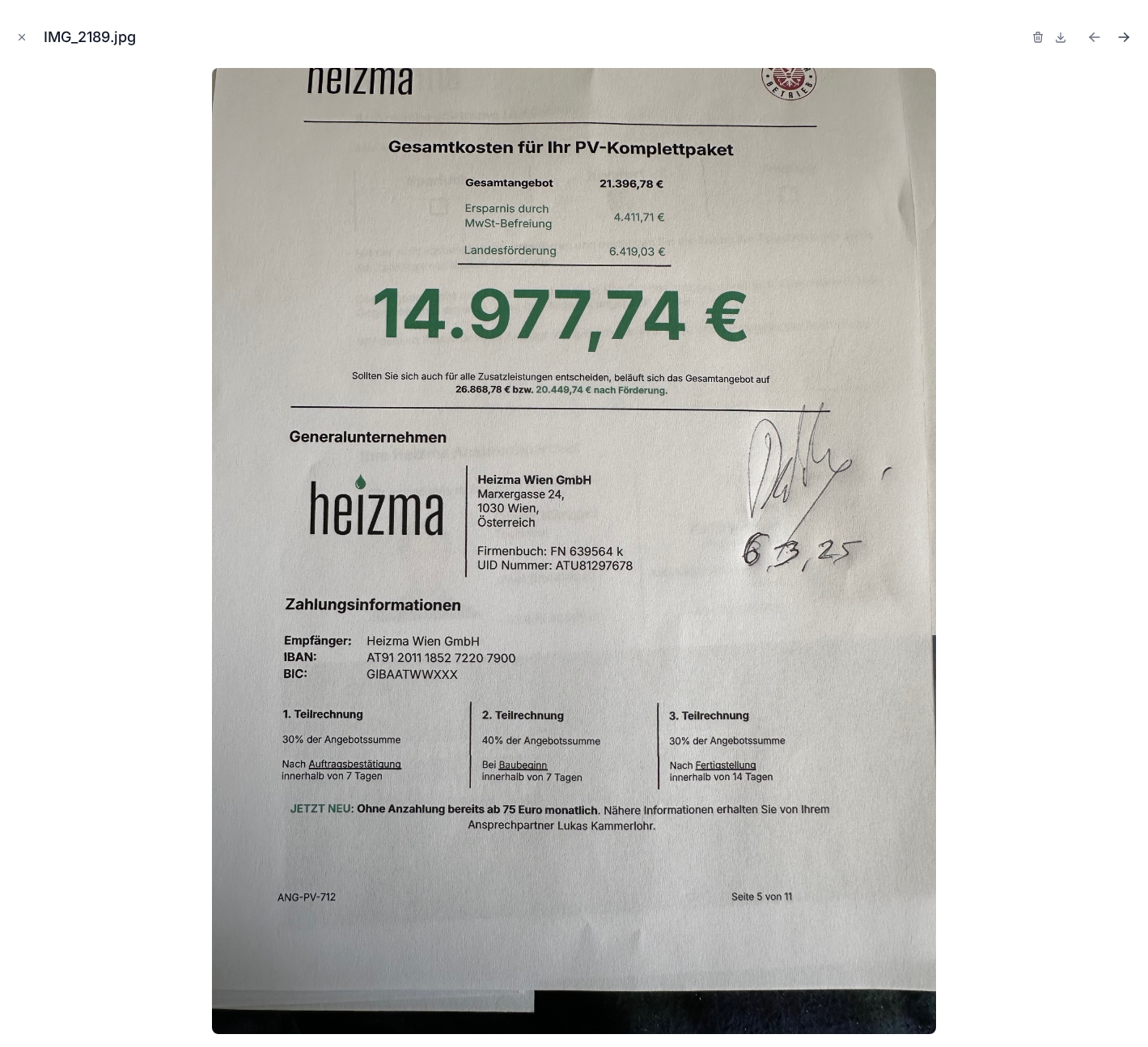
click at [1121, 34] on icon "Next file" at bounding box center [1123, 37] width 16 height 16
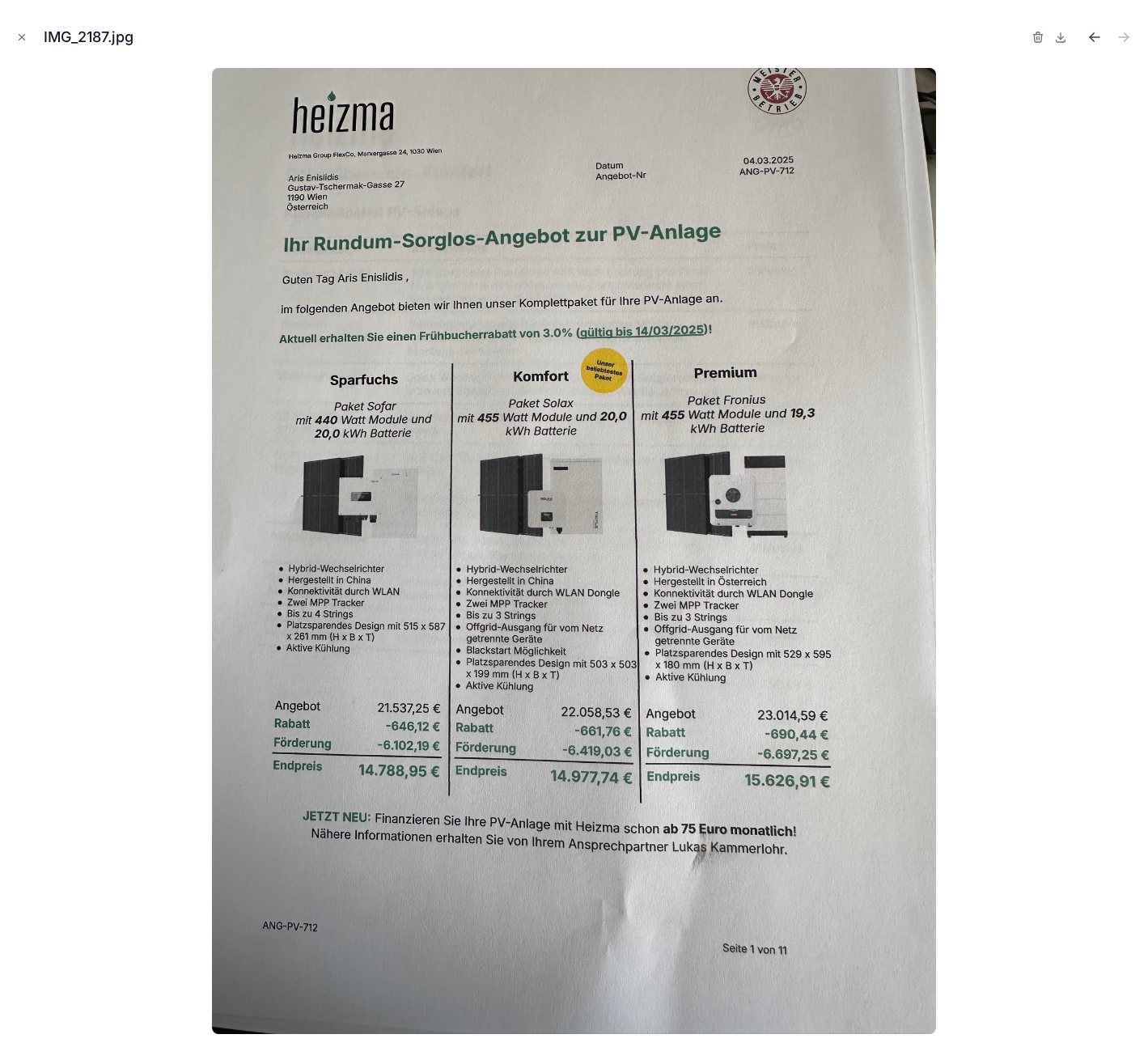
click at [1090, 37] on icon "Previous file" at bounding box center [1091, 39] width 4 height 4
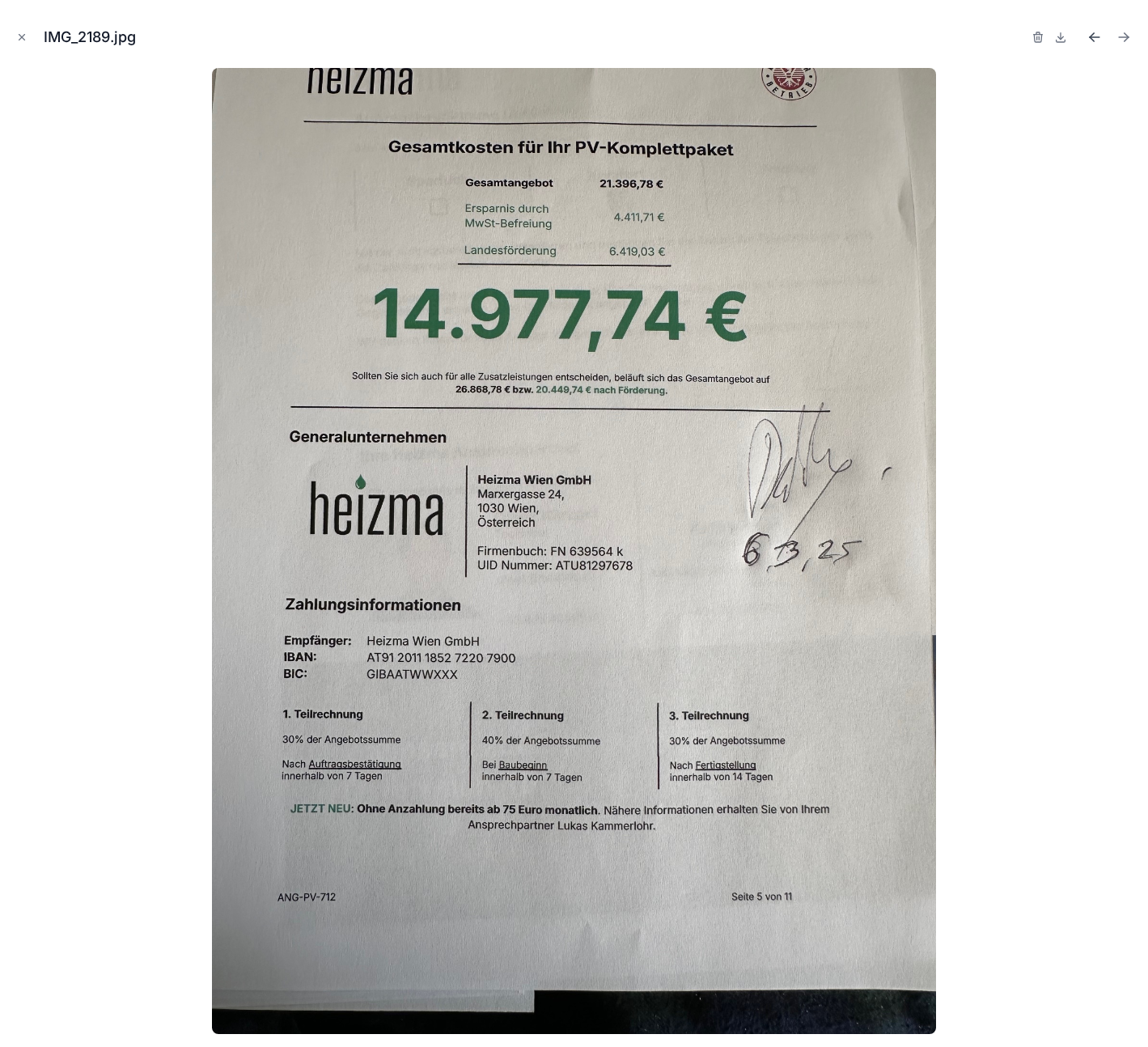
click at [1090, 37] on icon "Previous file" at bounding box center [1091, 39] width 4 height 4
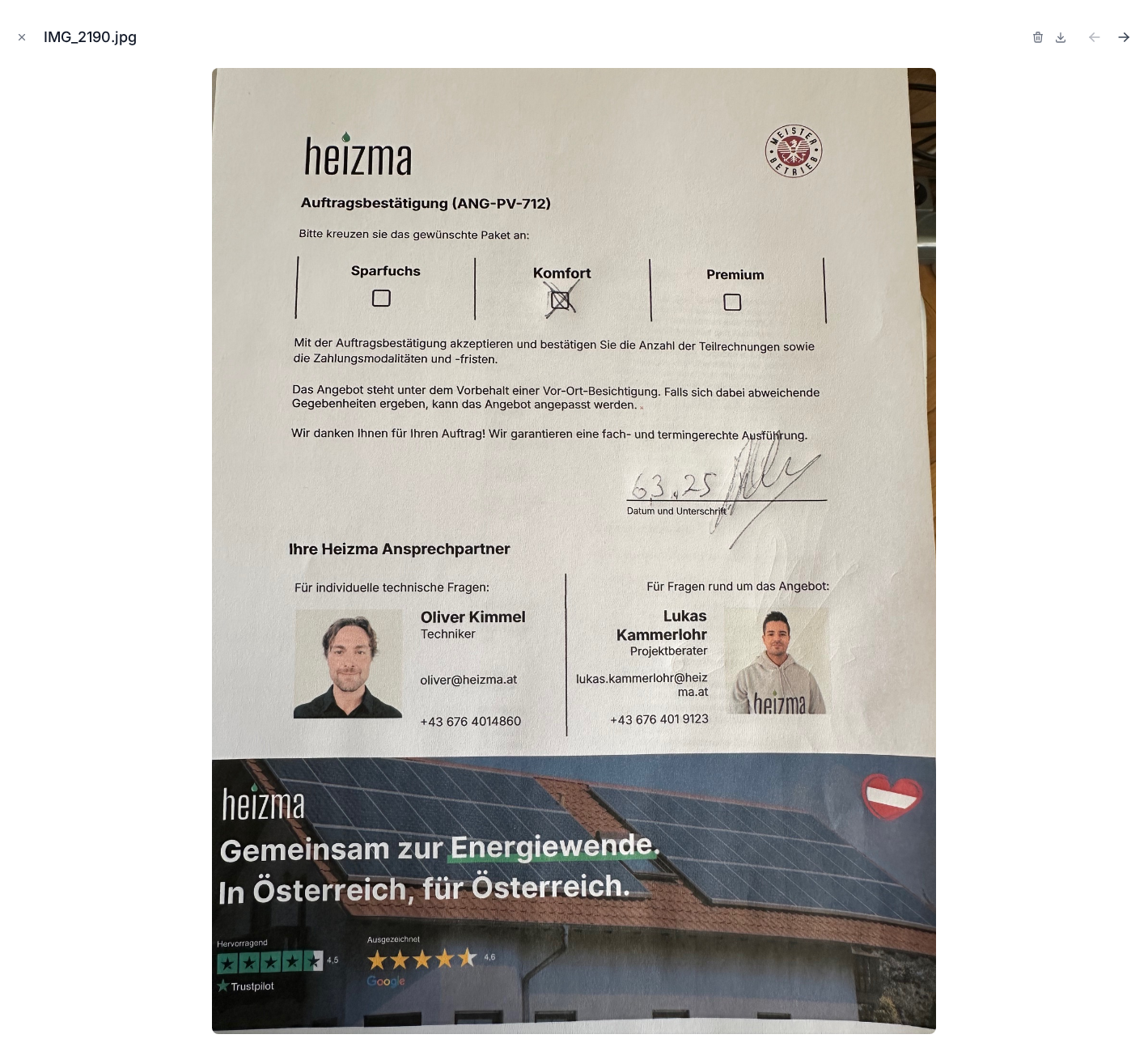
click at [1126, 39] on icon "Next file" at bounding box center [1123, 37] width 16 height 16
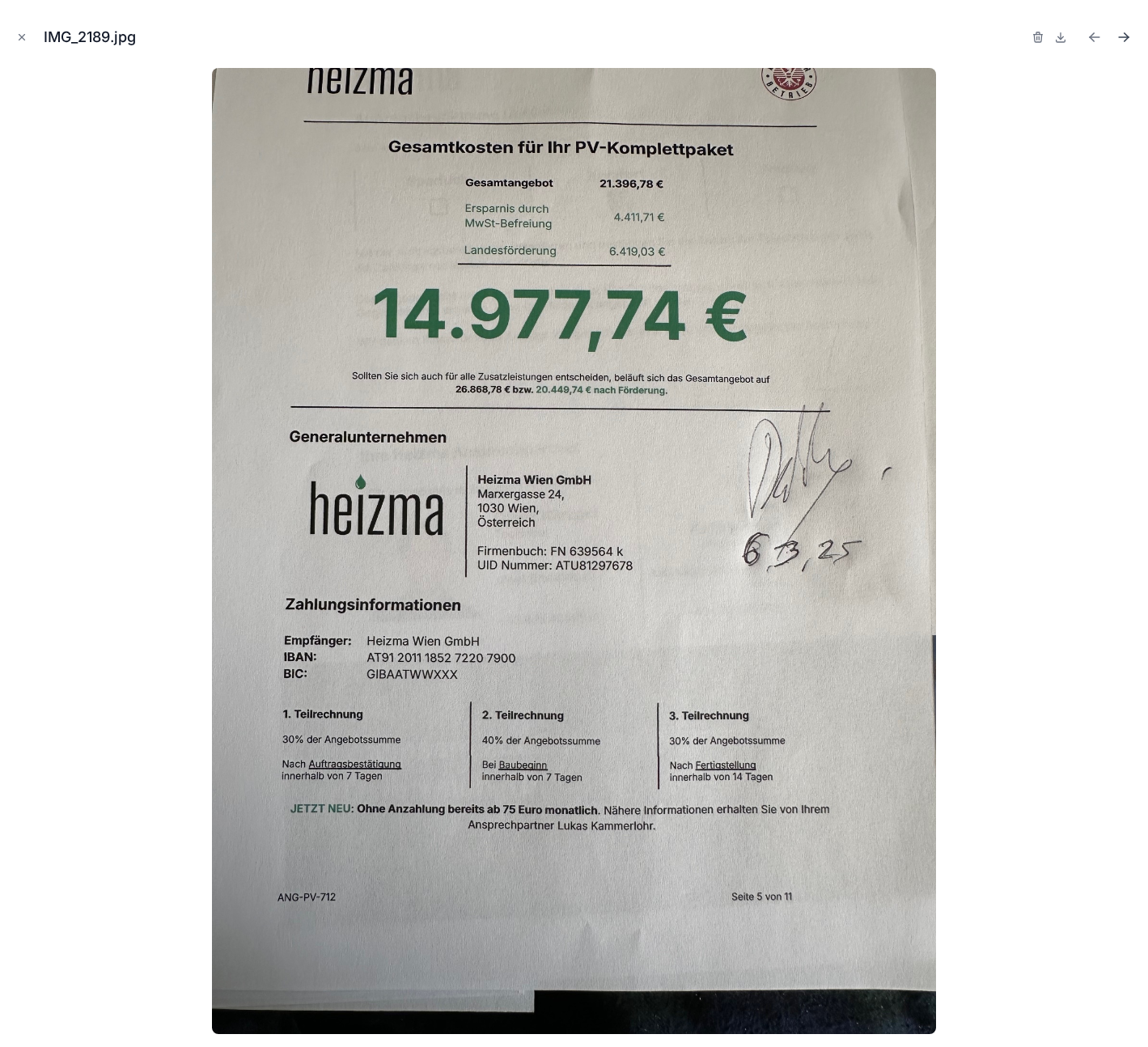
click at [1126, 39] on icon "Next file" at bounding box center [1123, 37] width 16 height 16
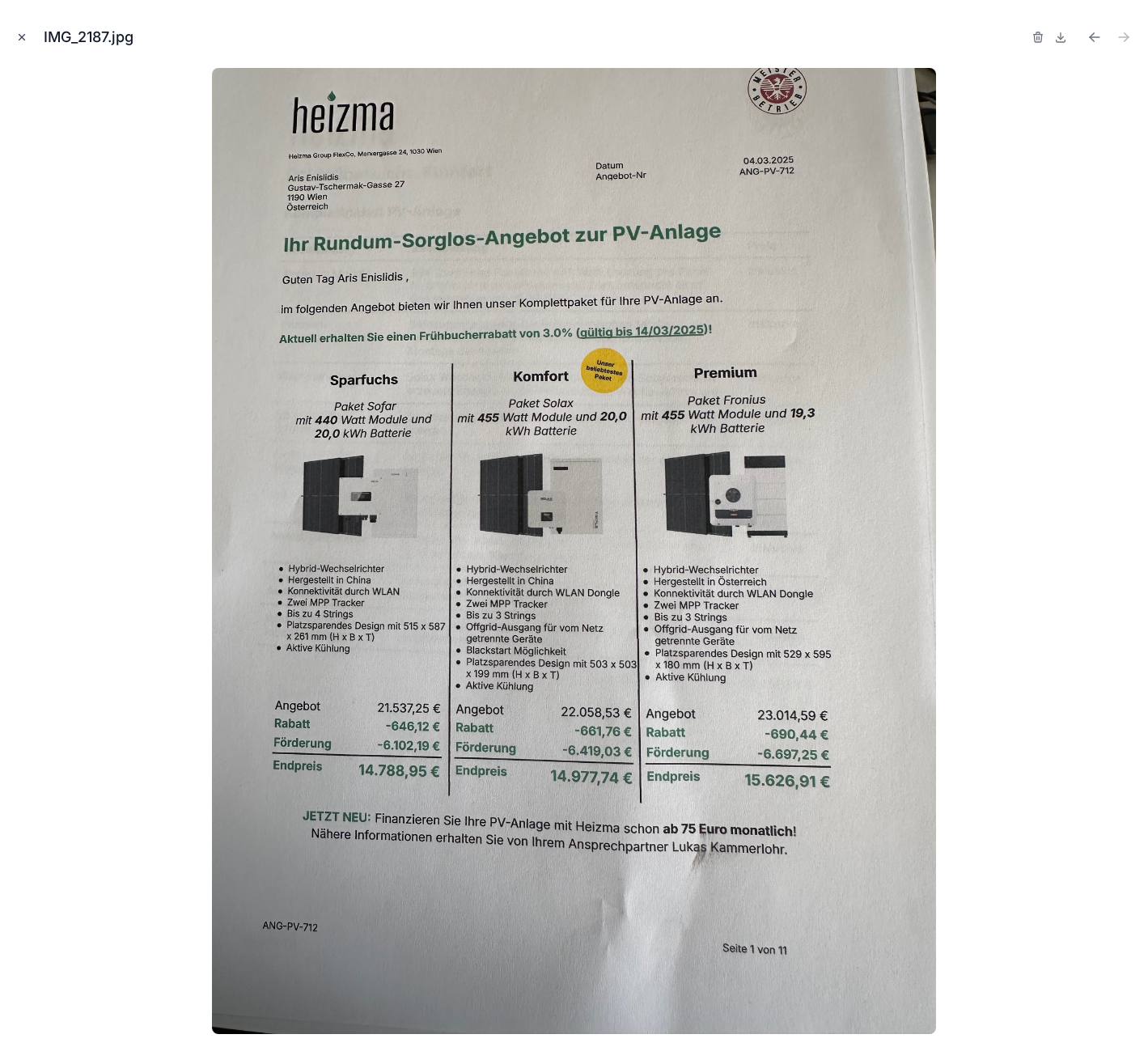
click at [20, 36] on icon "Close modal" at bounding box center [23, 38] width 6 height 6
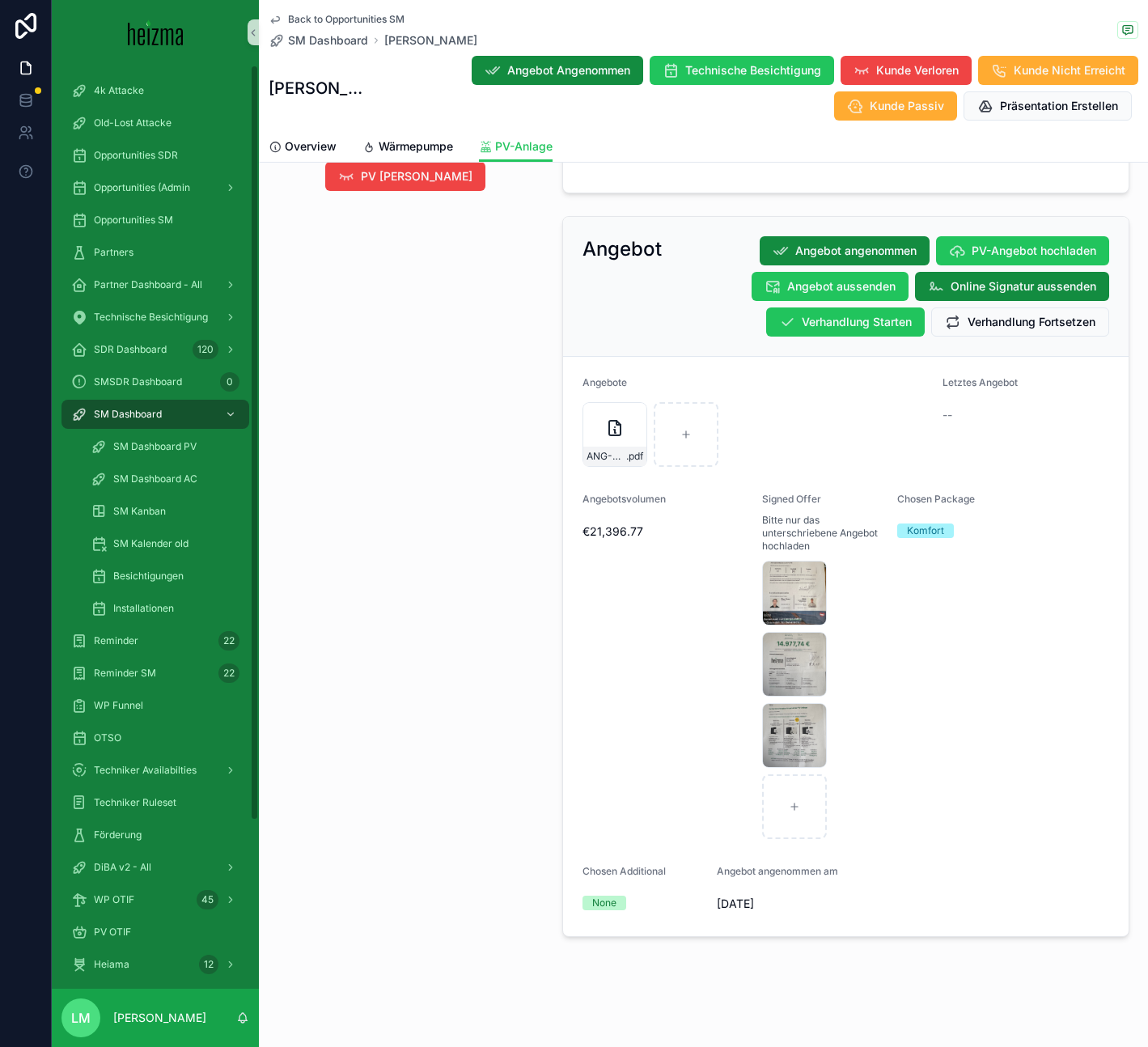
click at [313, 16] on span "Back to Opportunities SM" at bounding box center [346, 20] width 116 height 13
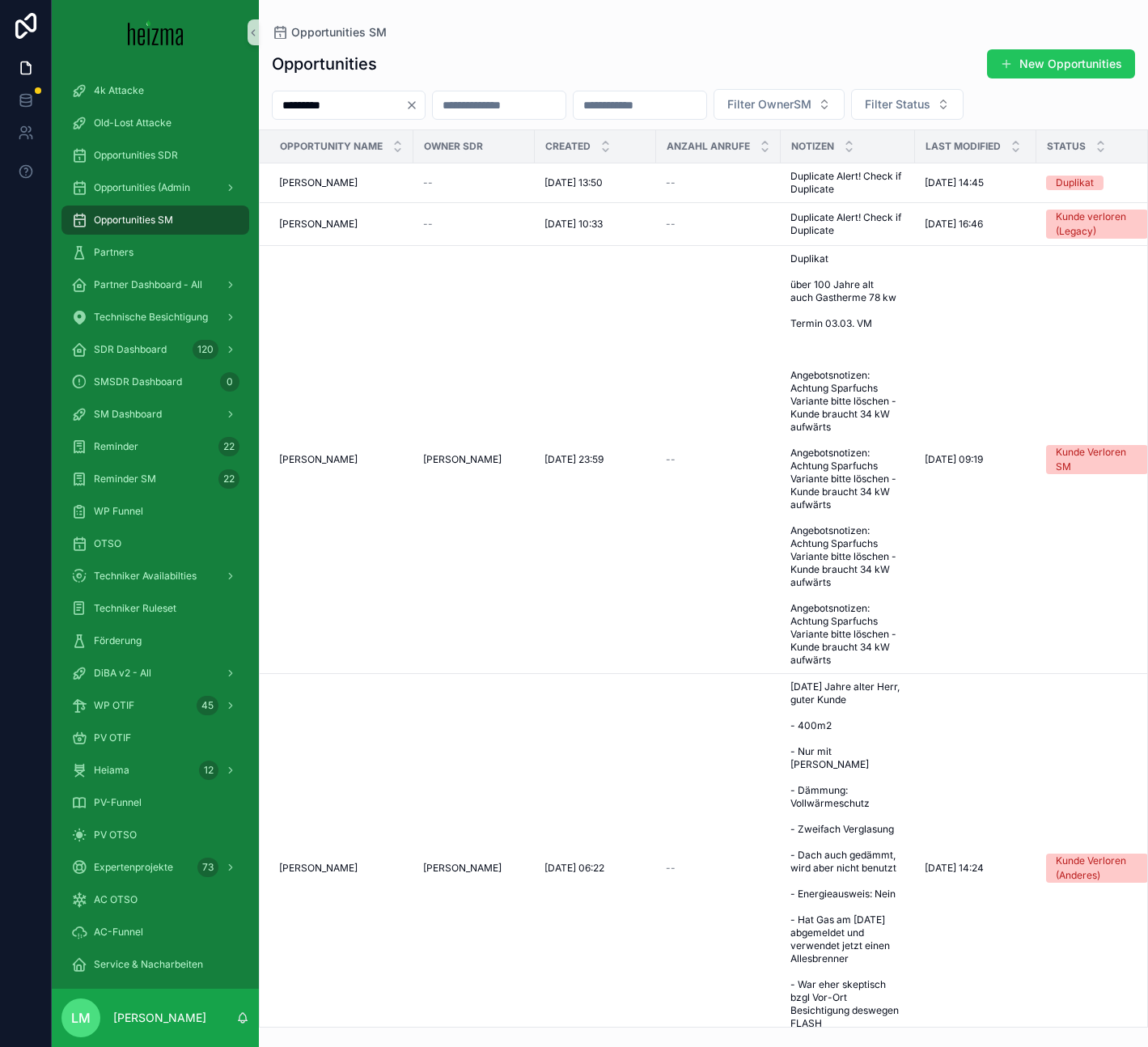
click at [317, 89] on div "********* Filter OwnerSM Filter Status" at bounding box center [703, 104] width 889 height 31
click at [317, 92] on div "*********" at bounding box center [348, 105] width 154 height 29
click at [317, 99] on input "*********" at bounding box center [339, 105] width 132 height 23
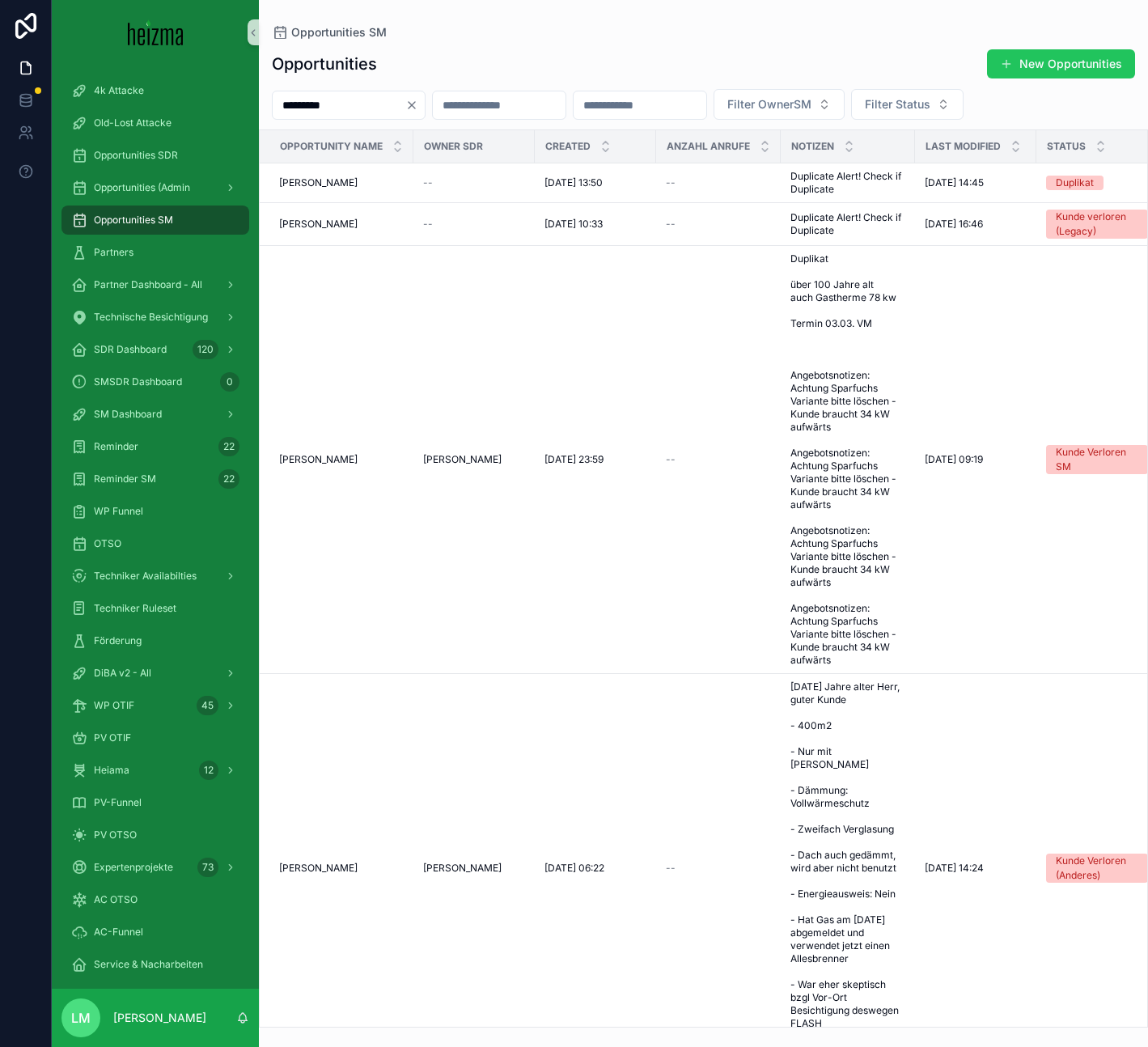
click at [317, 99] on input "*********" at bounding box center [339, 105] width 132 height 23
type input "**********"
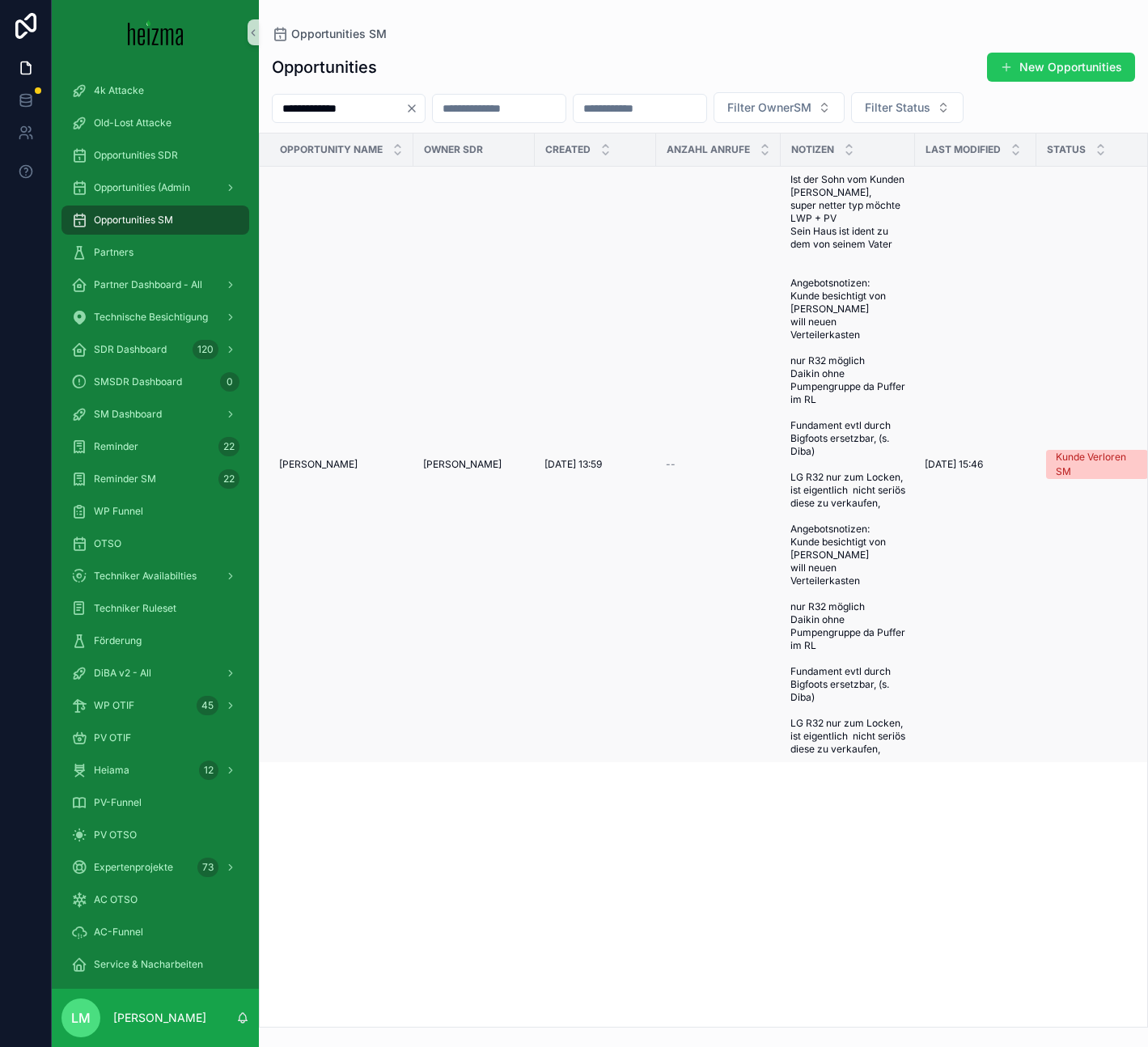
click at [313, 471] on span "[PERSON_NAME]" at bounding box center [318, 464] width 78 height 13
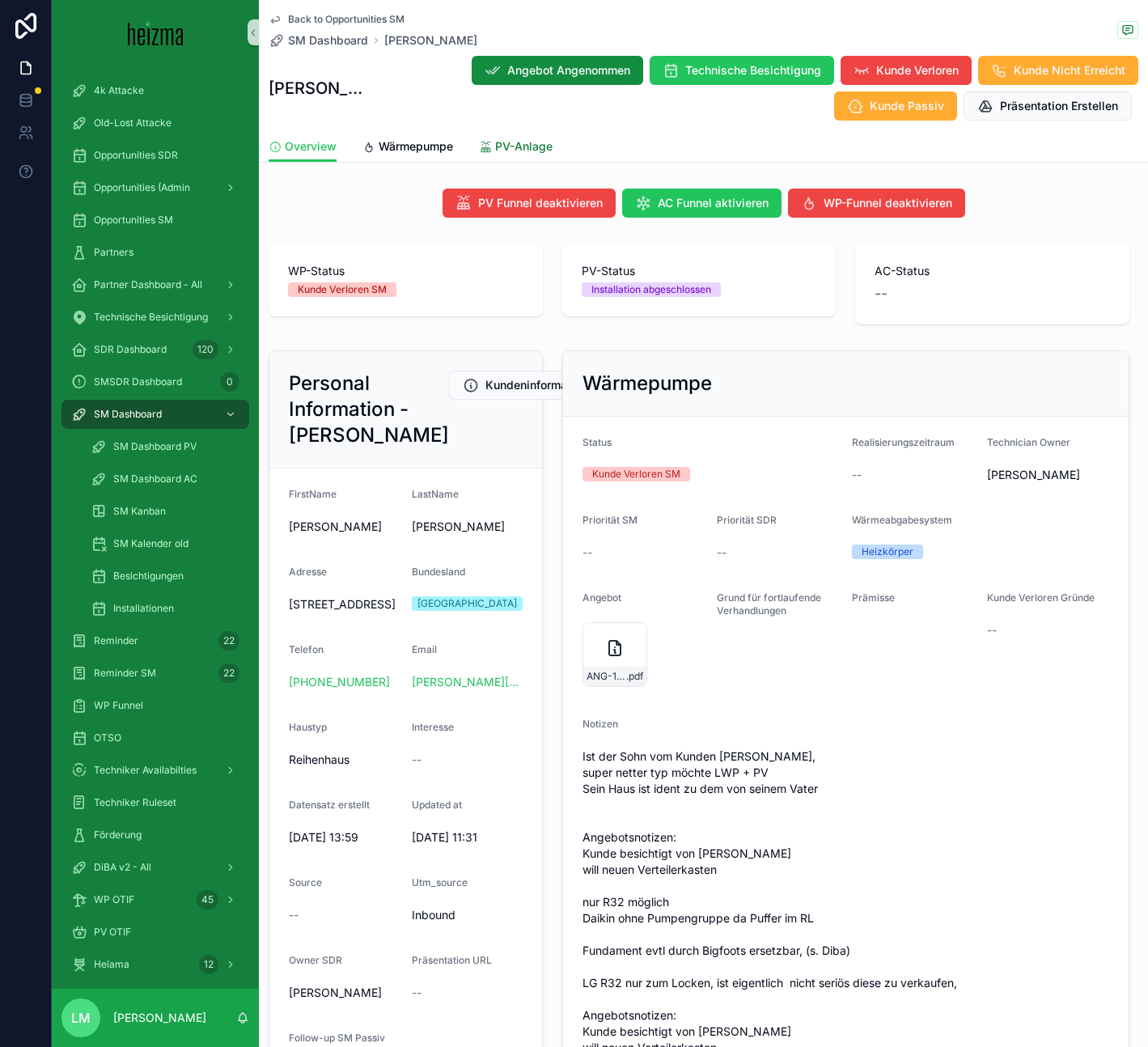
click at [523, 141] on span "PV-Anlage" at bounding box center [523, 145] width 58 height 16
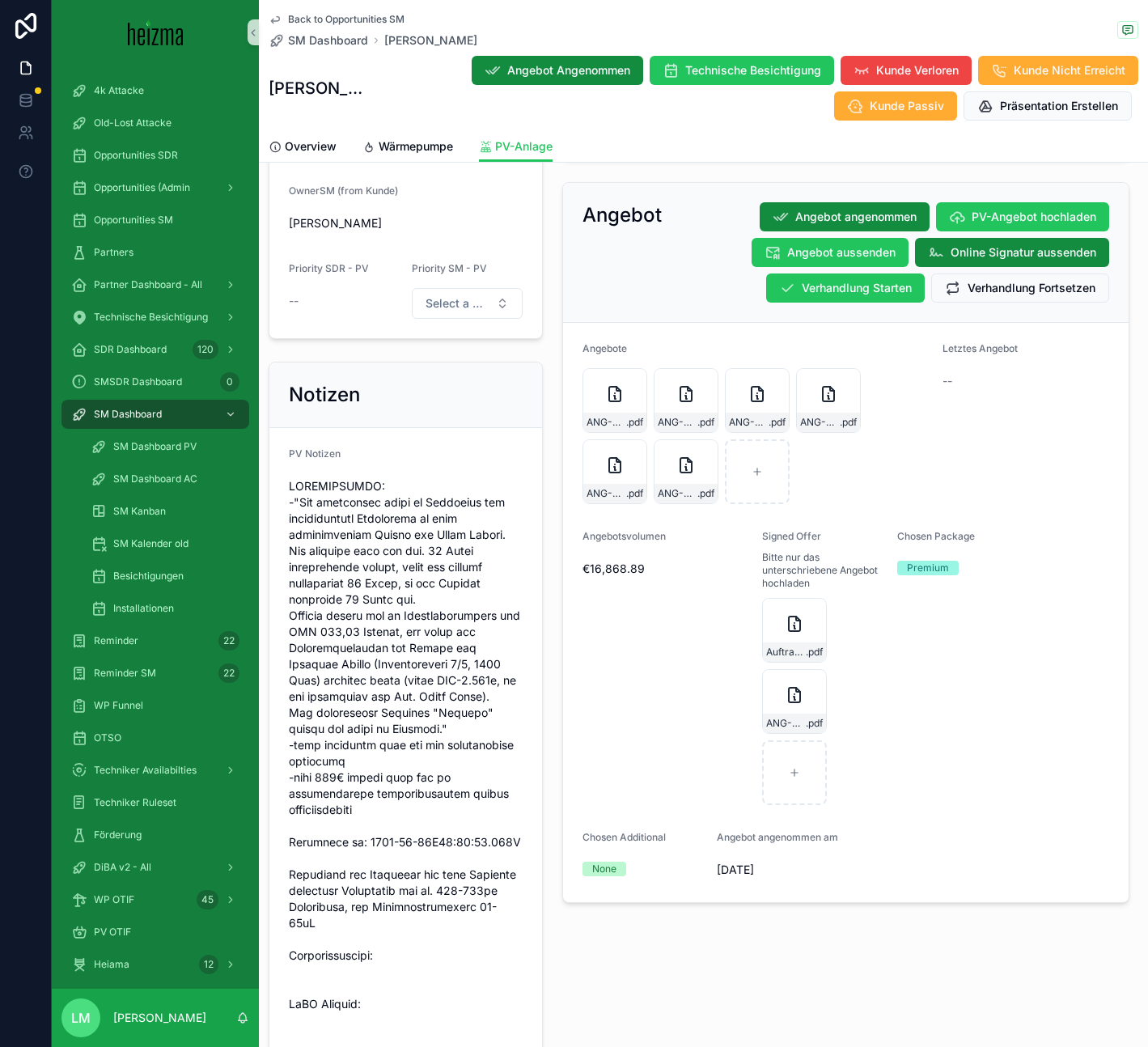
scroll to position [1173, 0]
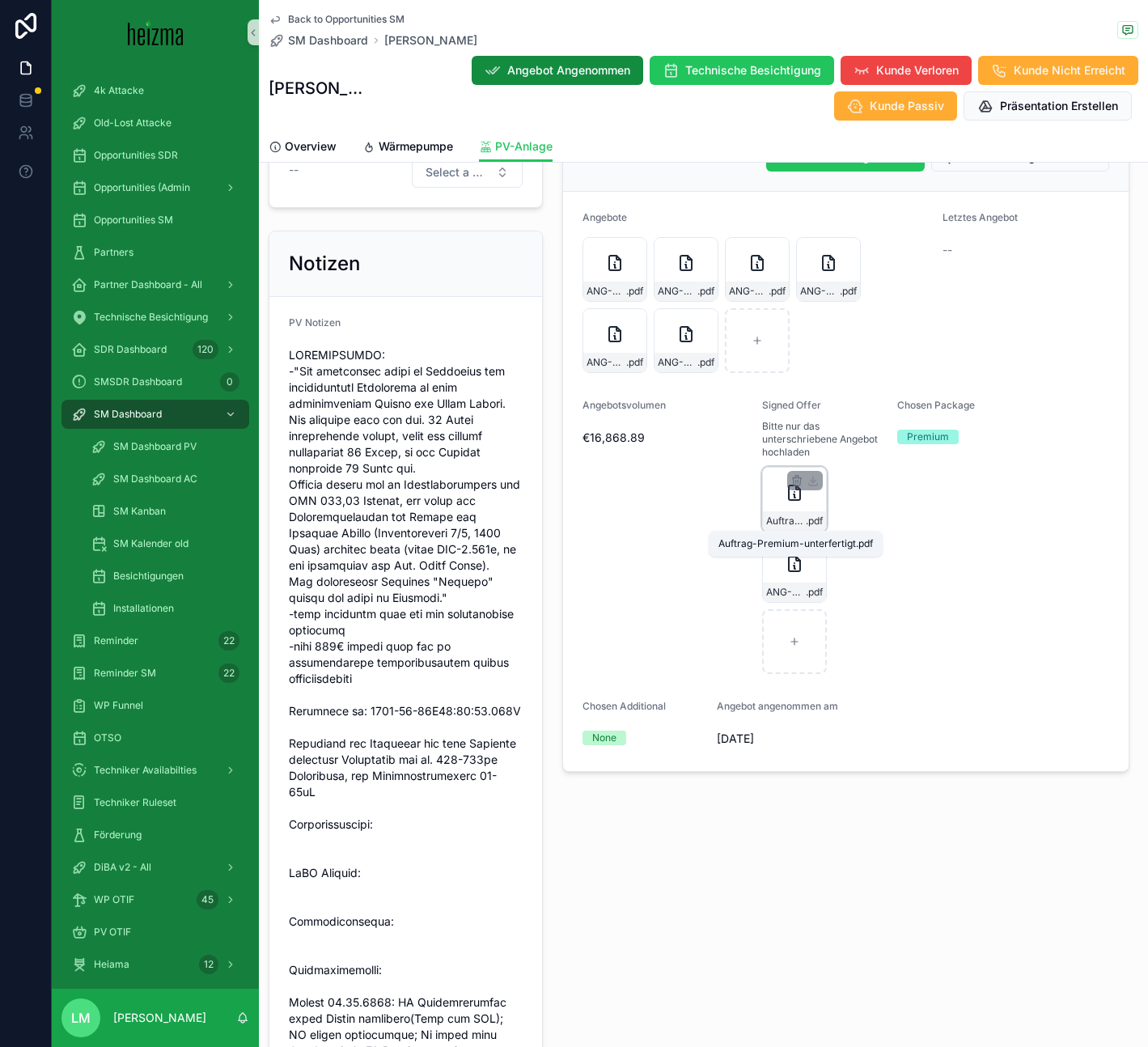
click at [771, 524] on span "Auftrag-Premium-unterfertigt" at bounding box center [785, 521] width 40 height 13
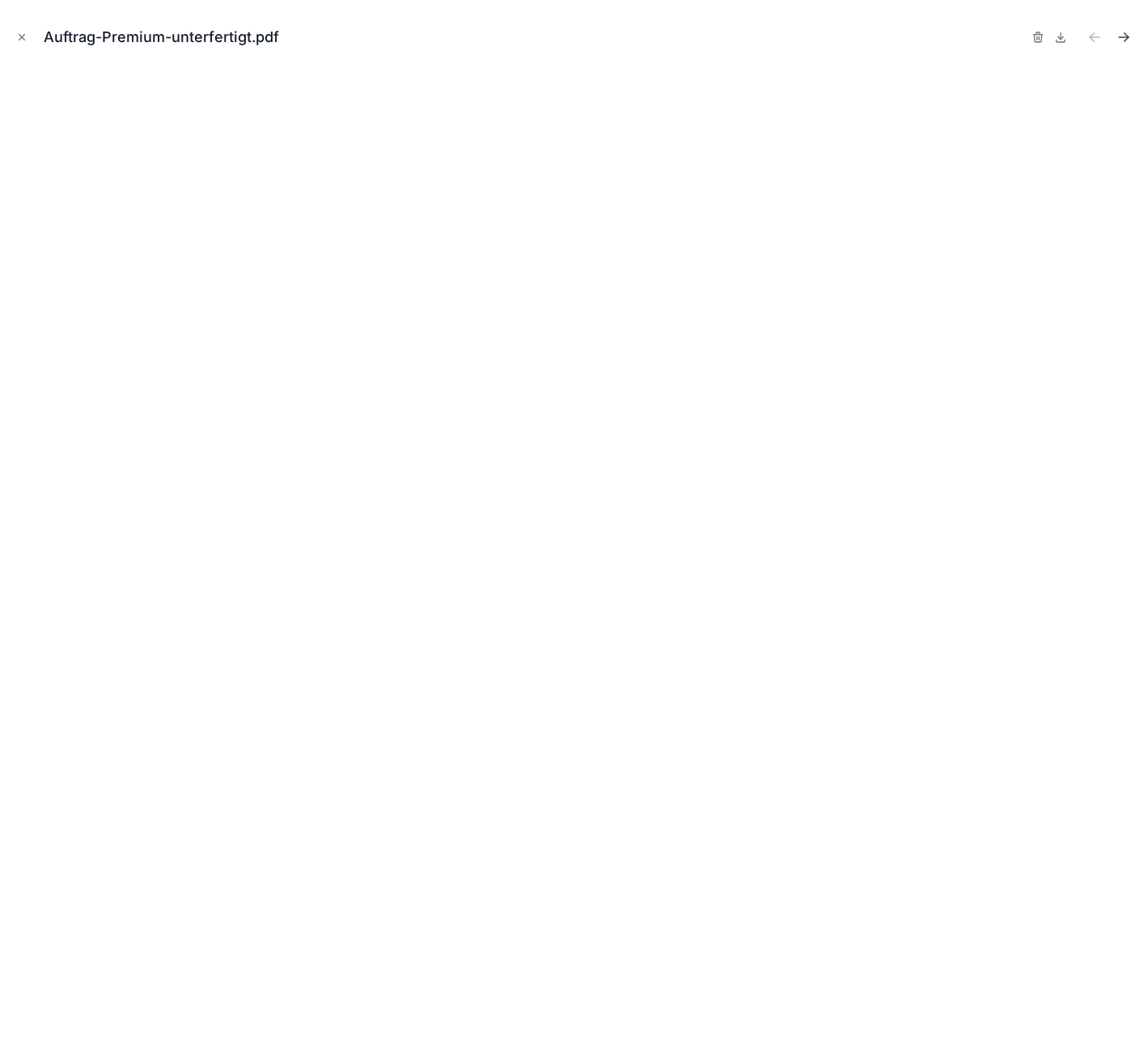
click at [1121, 38] on icon "Next file" at bounding box center [1123, 37] width 16 height 16
click at [1087, 41] on icon "Previous file" at bounding box center [1094, 37] width 16 height 16
click at [29, 30] on button "Close modal" at bounding box center [22, 37] width 18 height 18
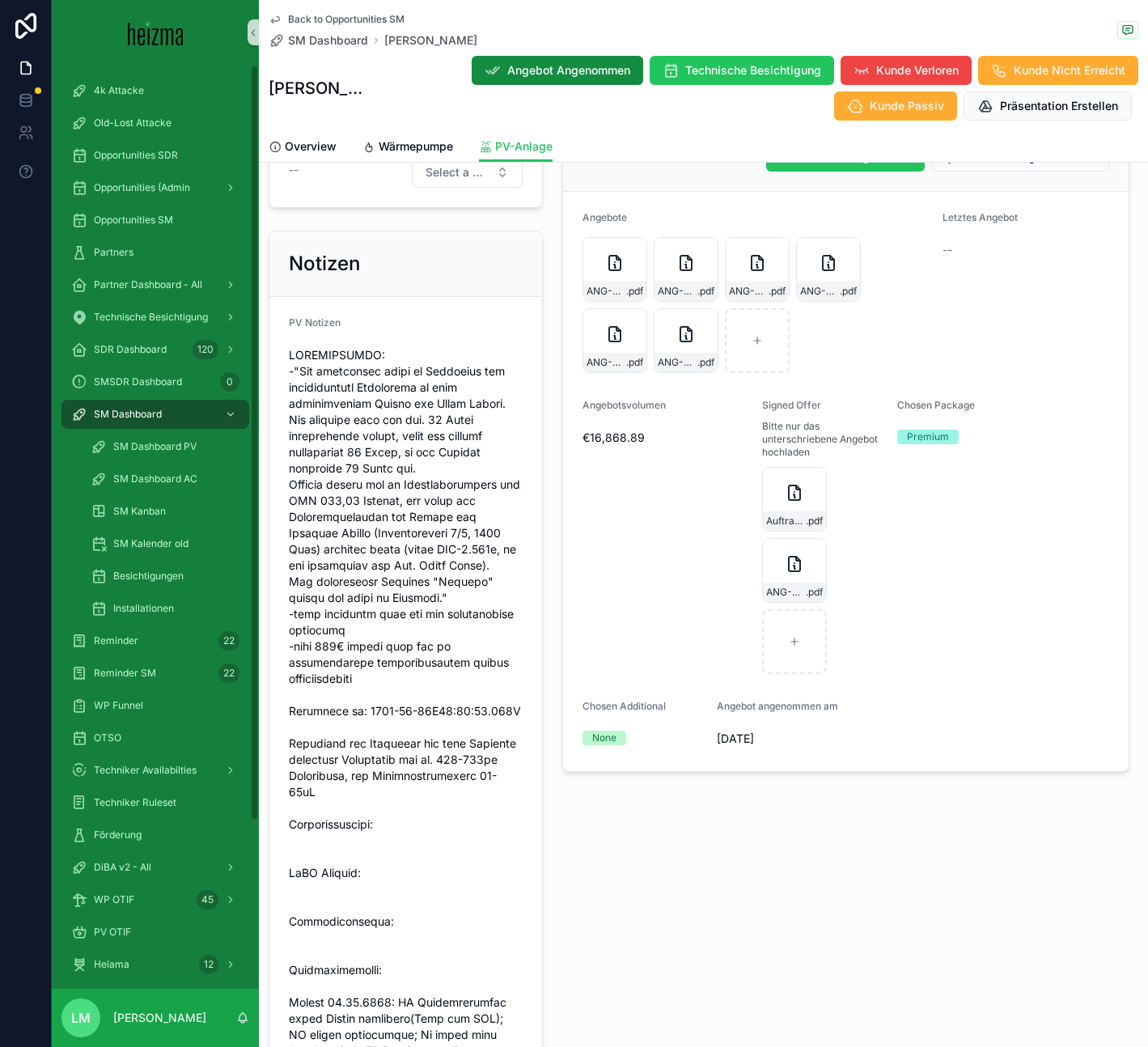
click at [302, 22] on span "Back to Opportunities SM" at bounding box center [346, 20] width 116 height 13
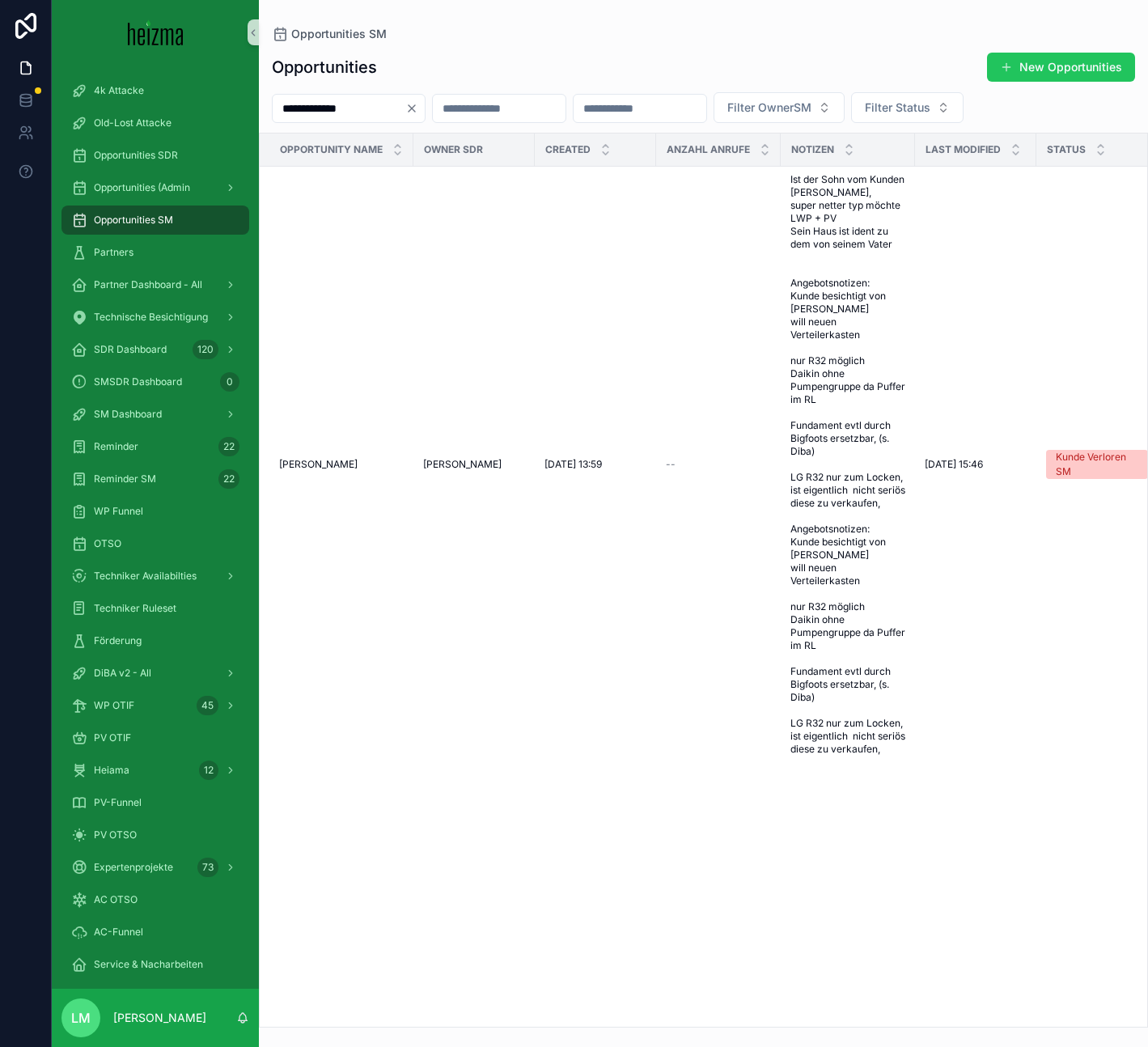
click at [319, 106] on input "**********" at bounding box center [339, 109] width 132 height 23
type input "*******"
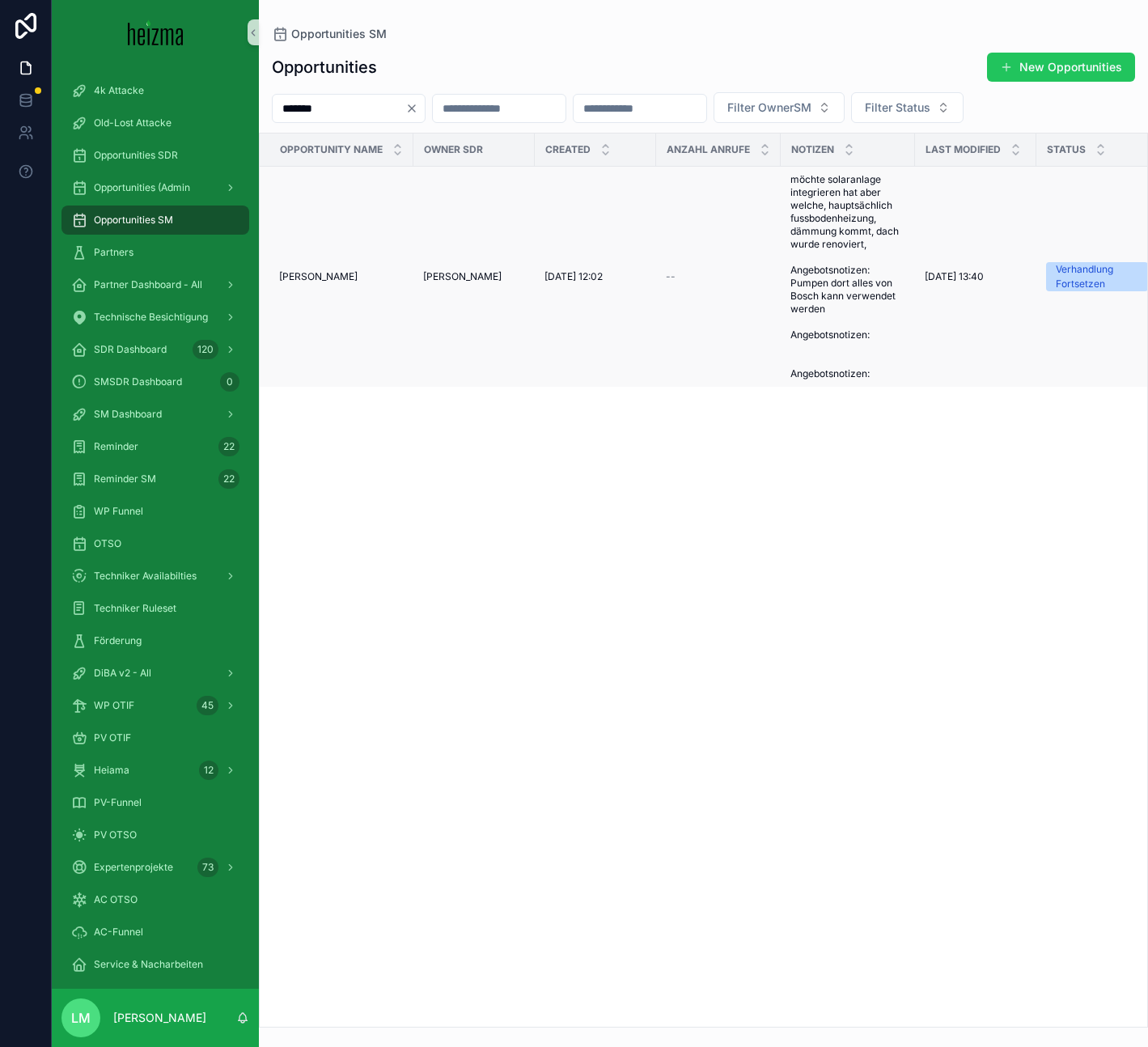
click at [338, 268] on td "[PERSON_NAME] [PERSON_NAME]" at bounding box center [336, 277] width 154 height 221
click at [338, 280] on span "[PERSON_NAME]" at bounding box center [318, 277] width 78 height 13
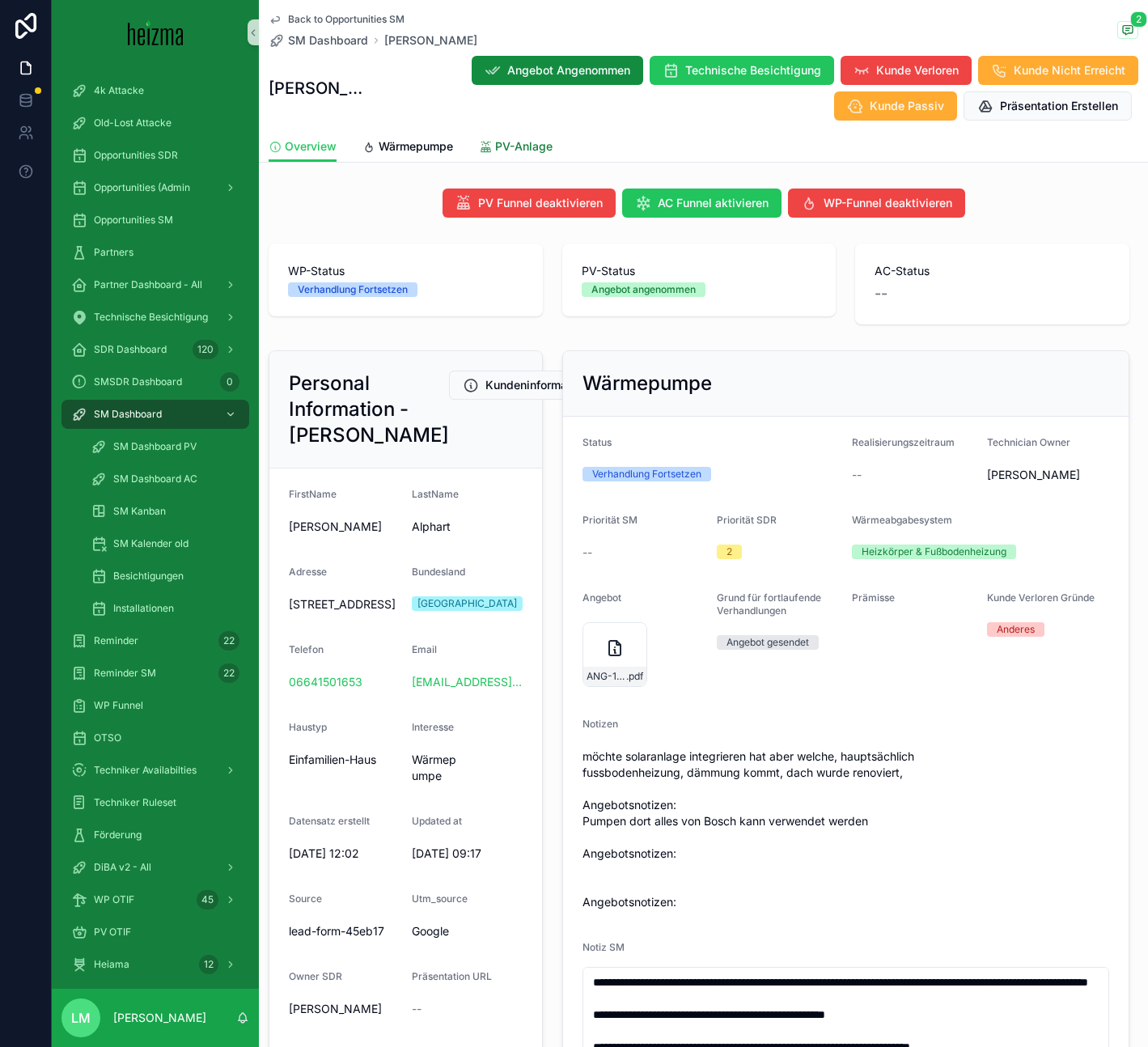
click at [515, 144] on span "PV-Anlage" at bounding box center [523, 145] width 58 height 16
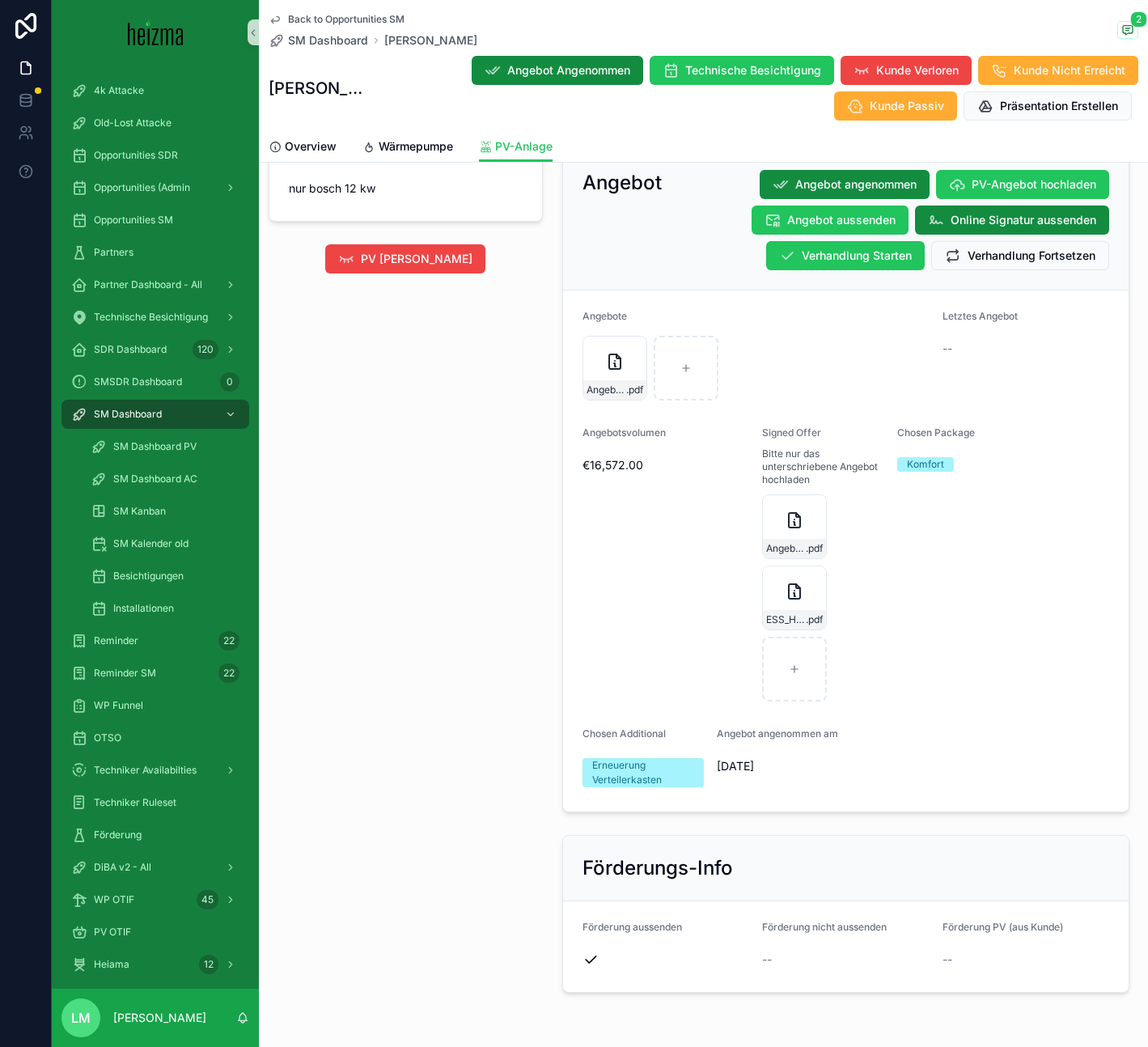
scroll to position [1913, 0]
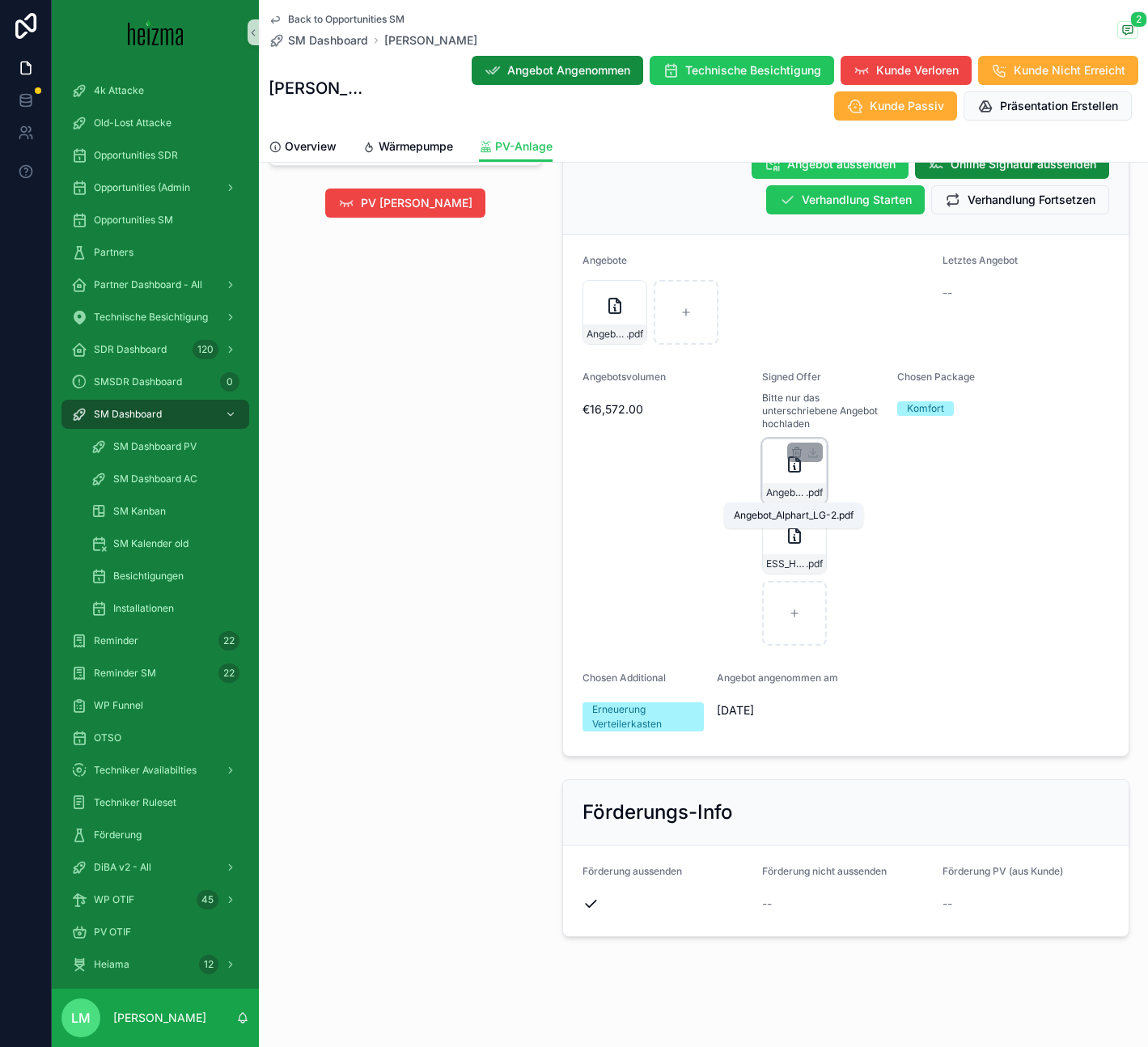
click at [775, 494] on span "Angebot_Alphart_LG-2" at bounding box center [785, 493] width 40 height 13
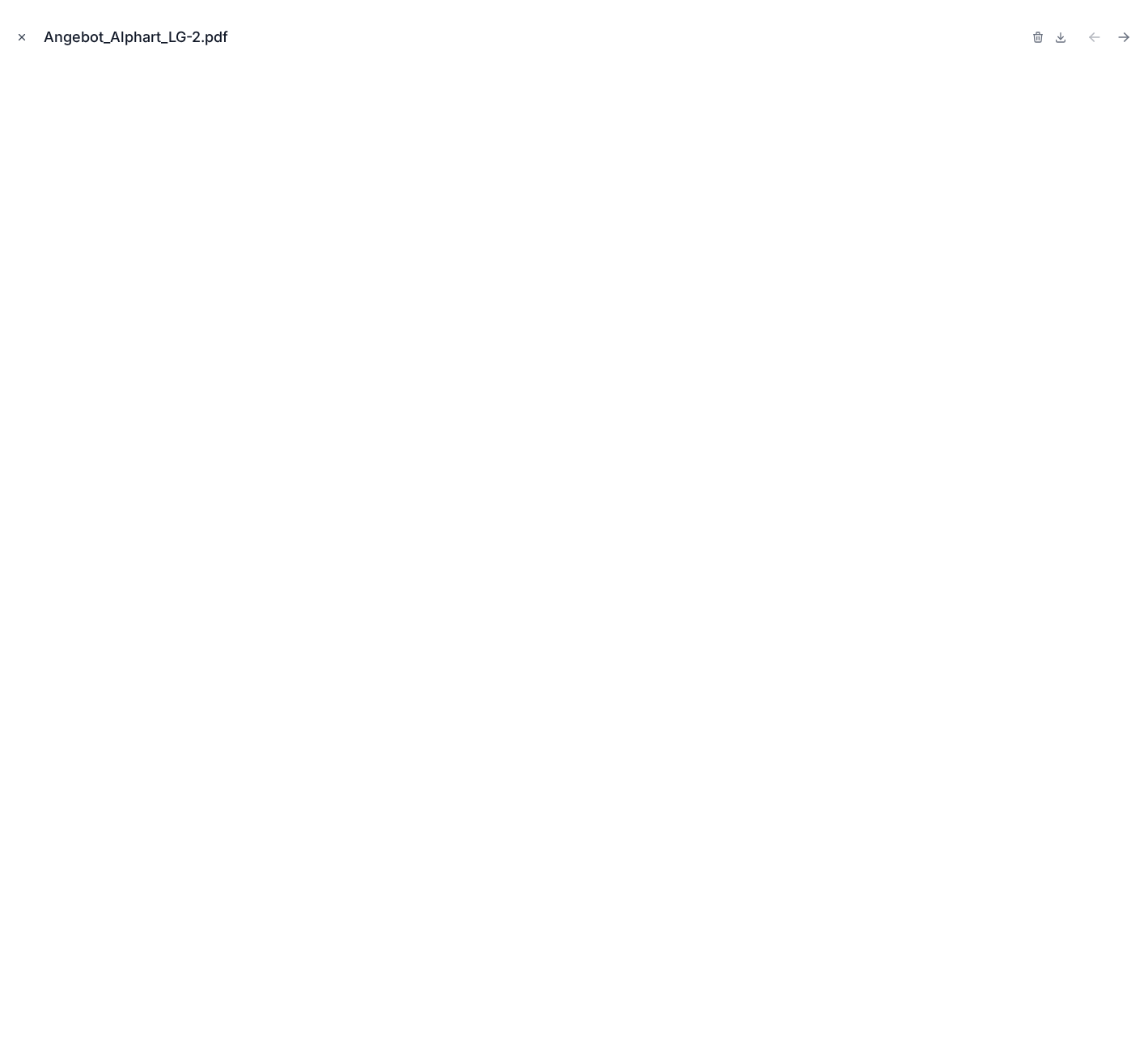
click at [20, 35] on icon "Close modal" at bounding box center [23, 38] width 6 height 6
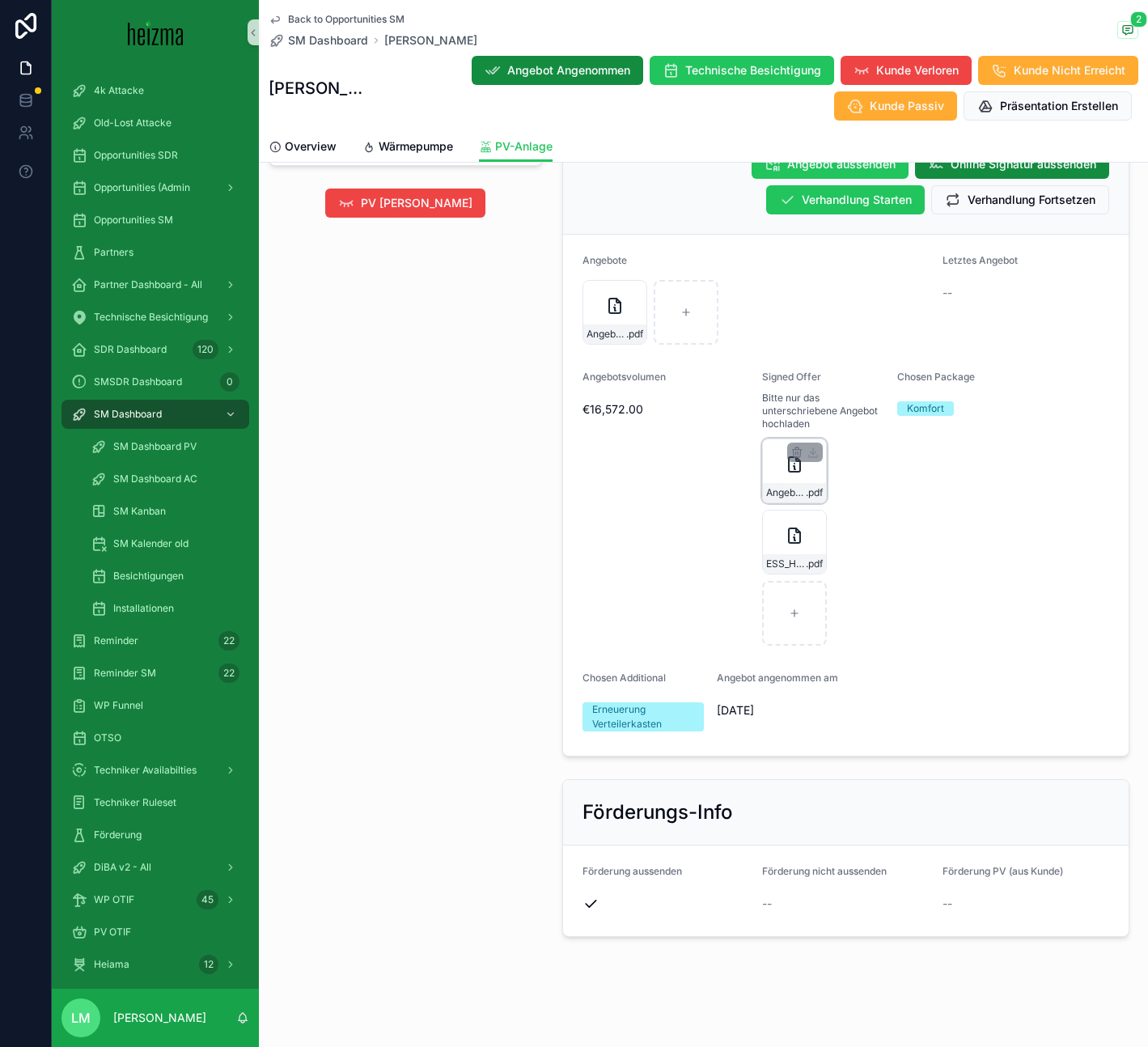
click at [776, 479] on div "Angebot_Alphart_LG-2 .pdf" at bounding box center [794, 470] width 65 height 65
